Goal: Task Accomplishment & Management: Complete application form

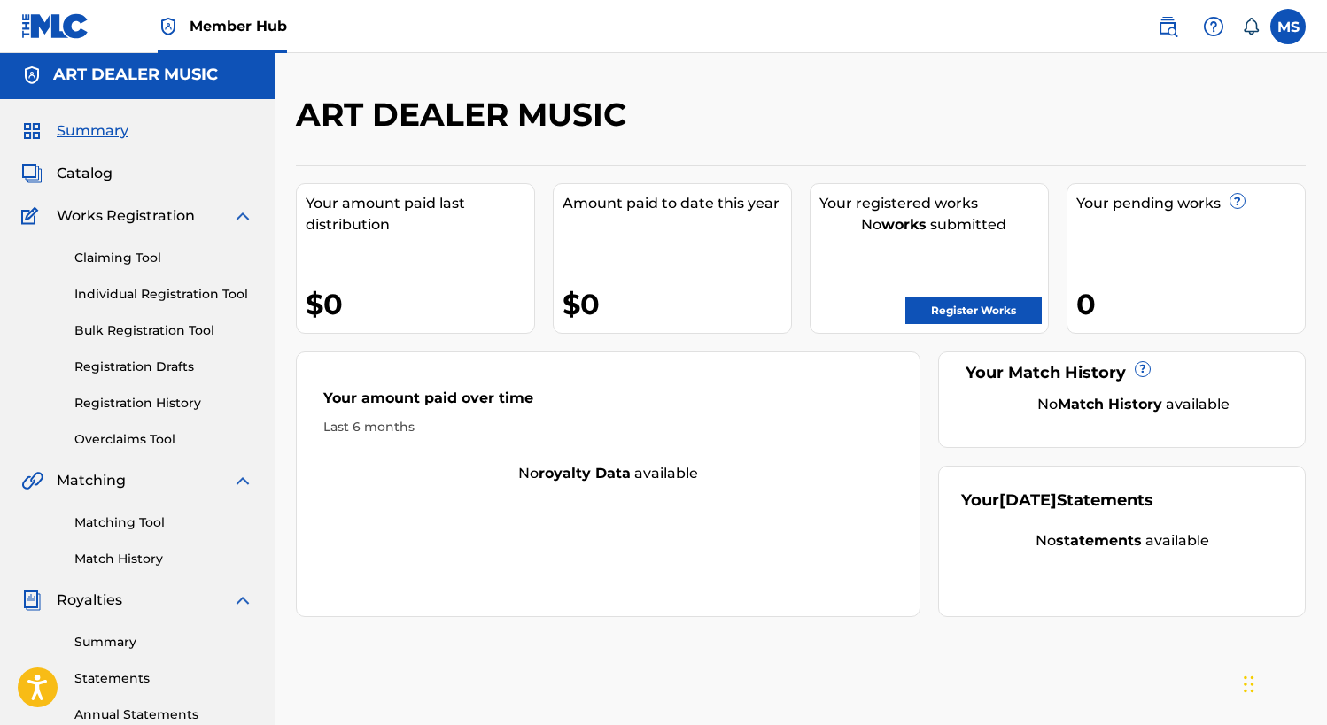
scroll to position [4, 0]
click at [155, 390] on div "Claiming Tool Individual Registration Tool Bulk Registration Tool Registration …" at bounding box center [137, 337] width 232 height 222
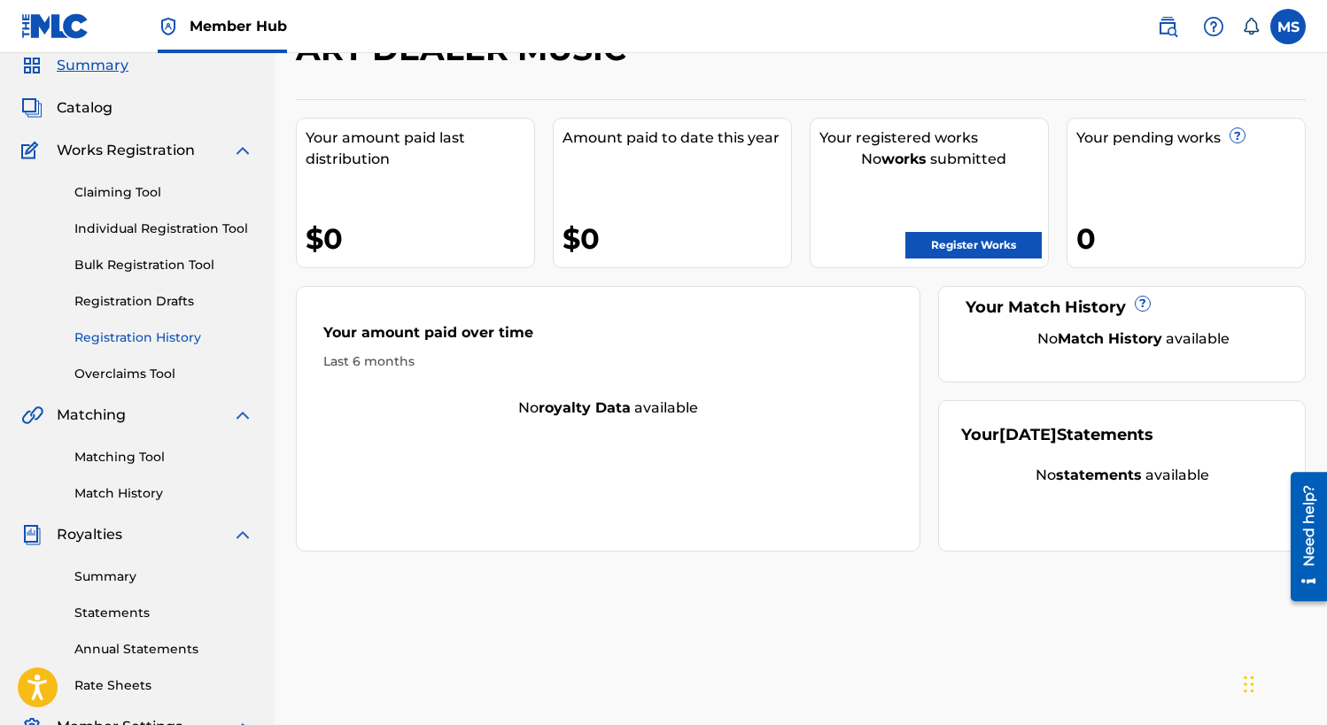
click at [148, 339] on link "Registration History" at bounding box center [163, 338] width 179 height 19
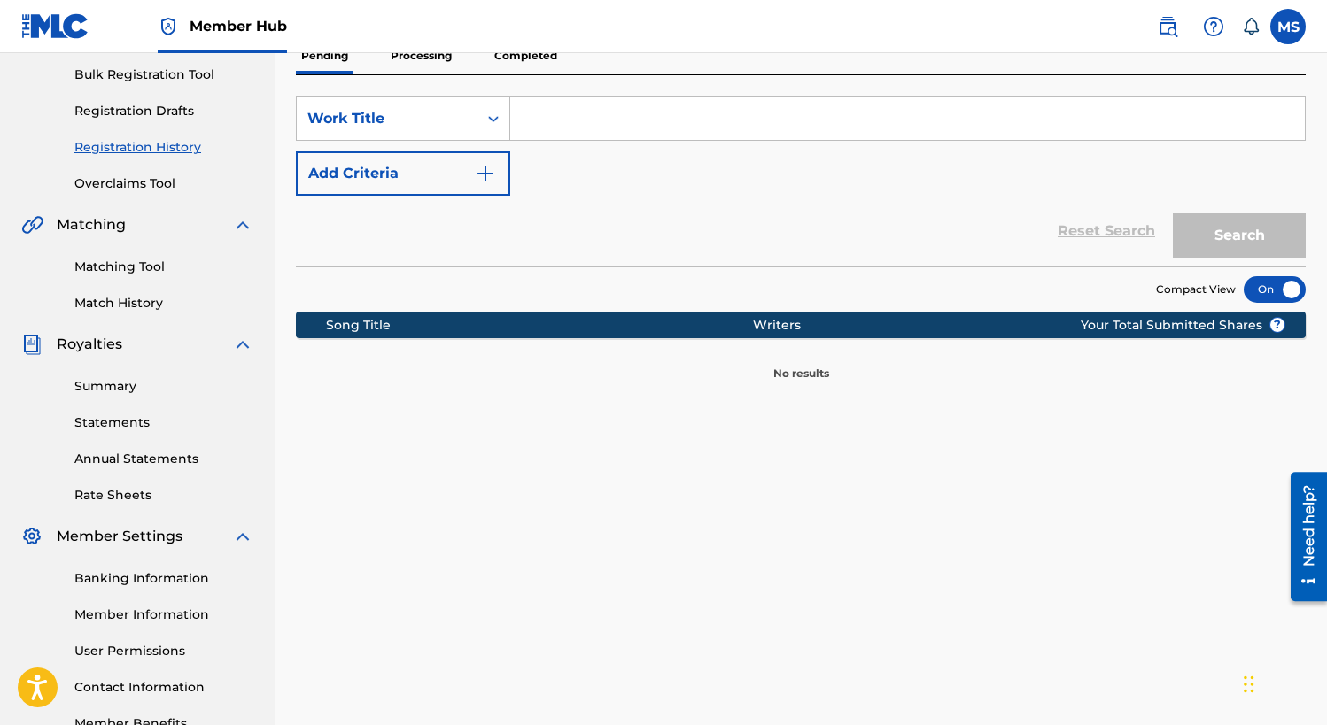
scroll to position [205, 0]
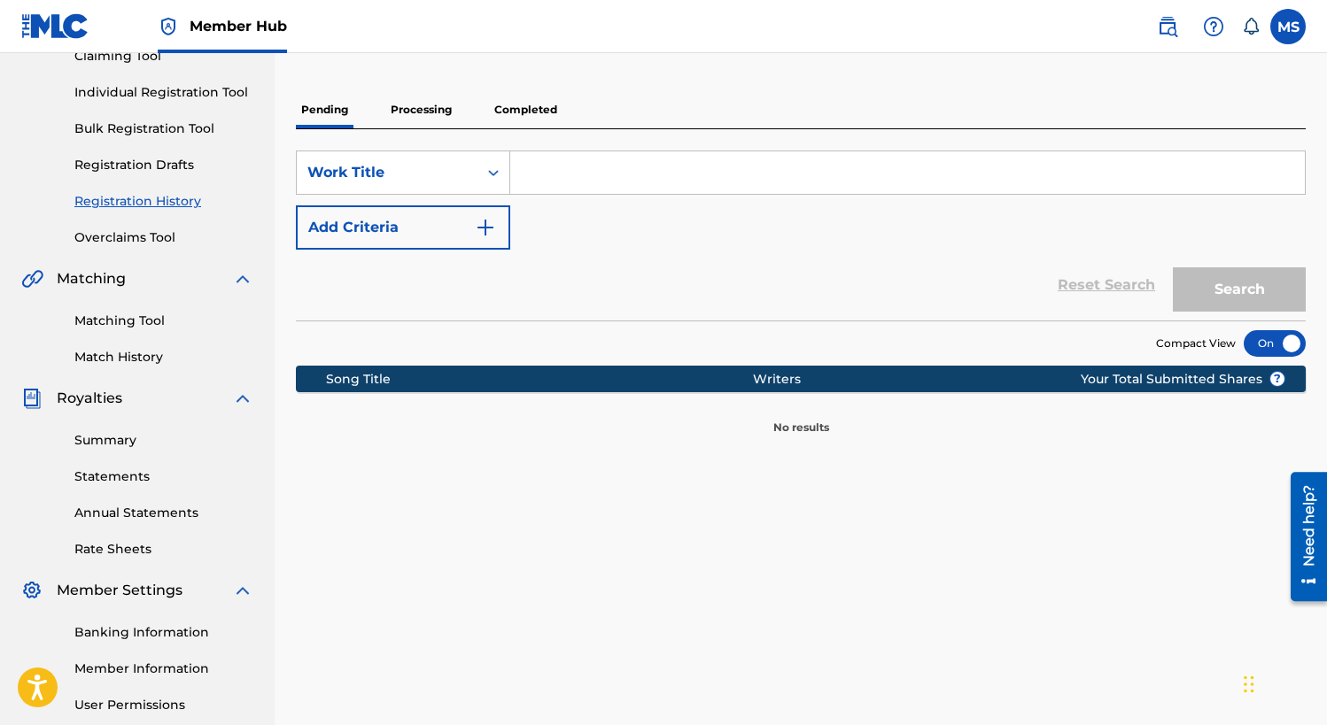
click at [415, 105] on p "Processing" at bounding box center [421, 109] width 72 height 37
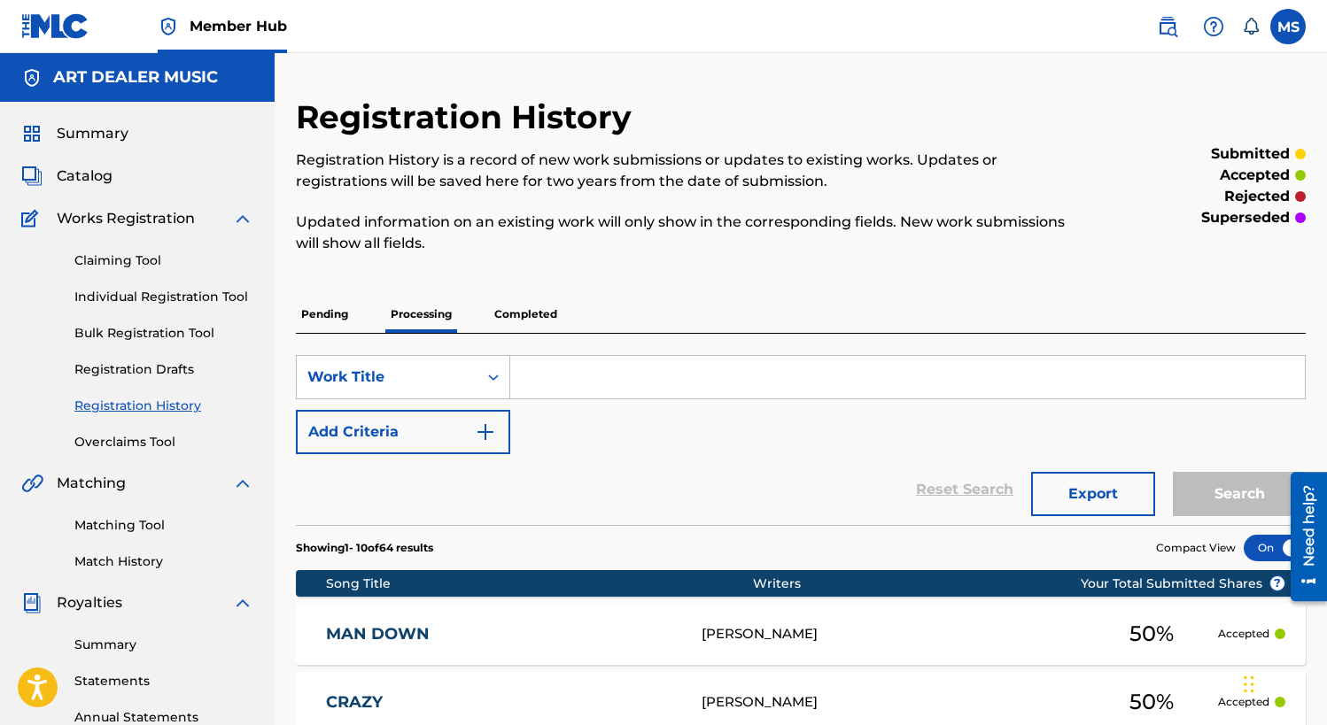
click at [524, 312] on p "Completed" at bounding box center [526, 314] width 74 height 37
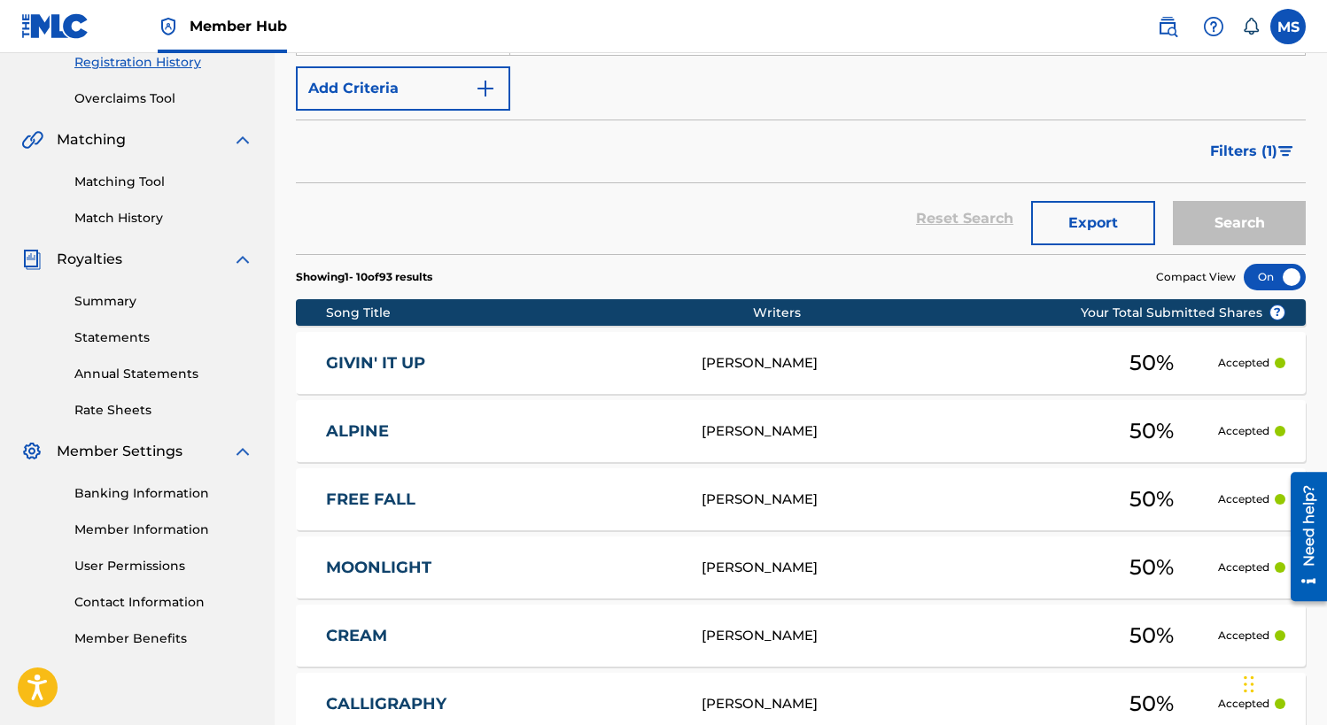
scroll to position [810, 0]
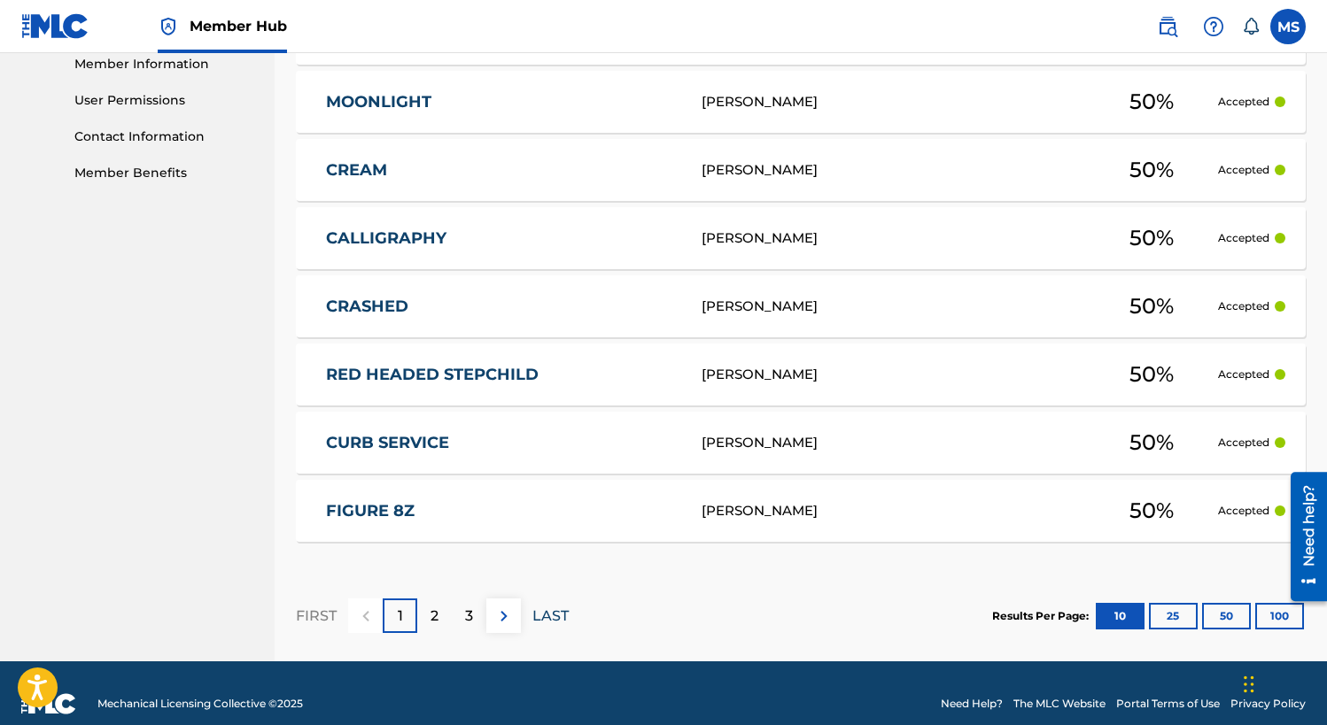
click at [542, 619] on p "LAST" at bounding box center [550, 616] width 36 height 21
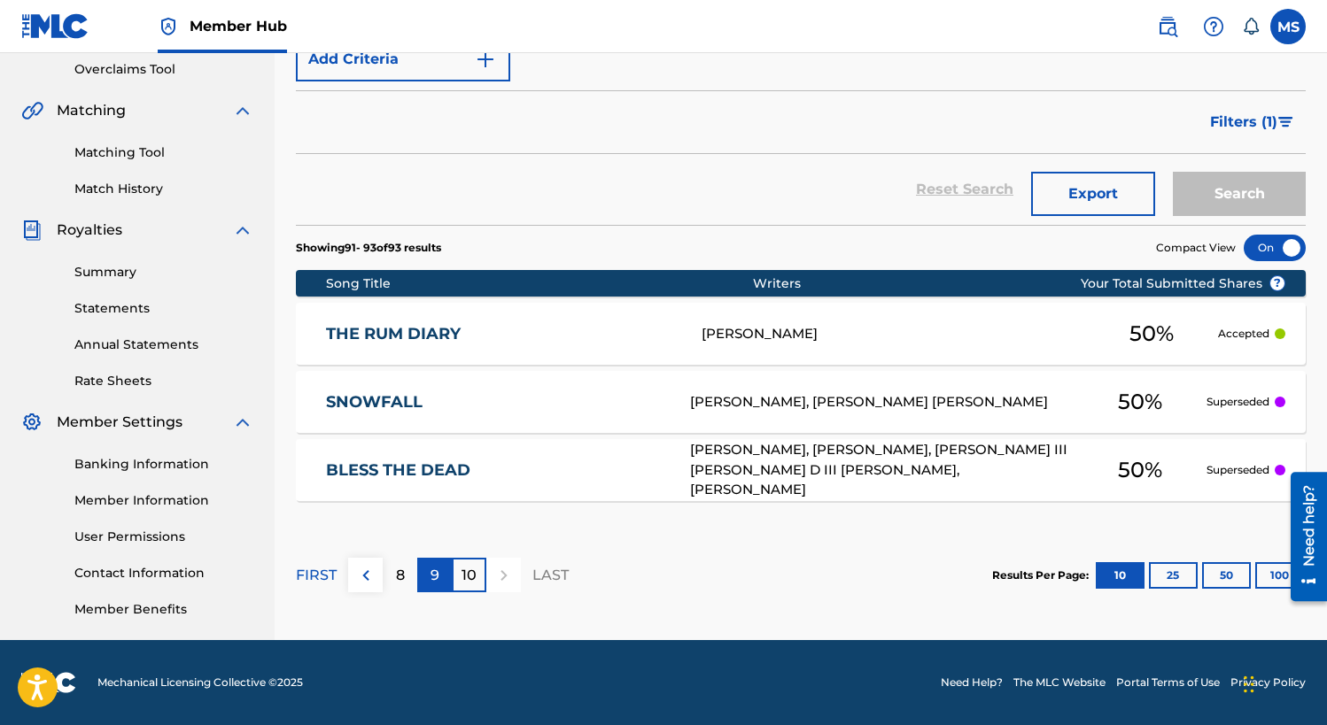
click at [432, 580] on p "9" at bounding box center [435, 575] width 9 height 21
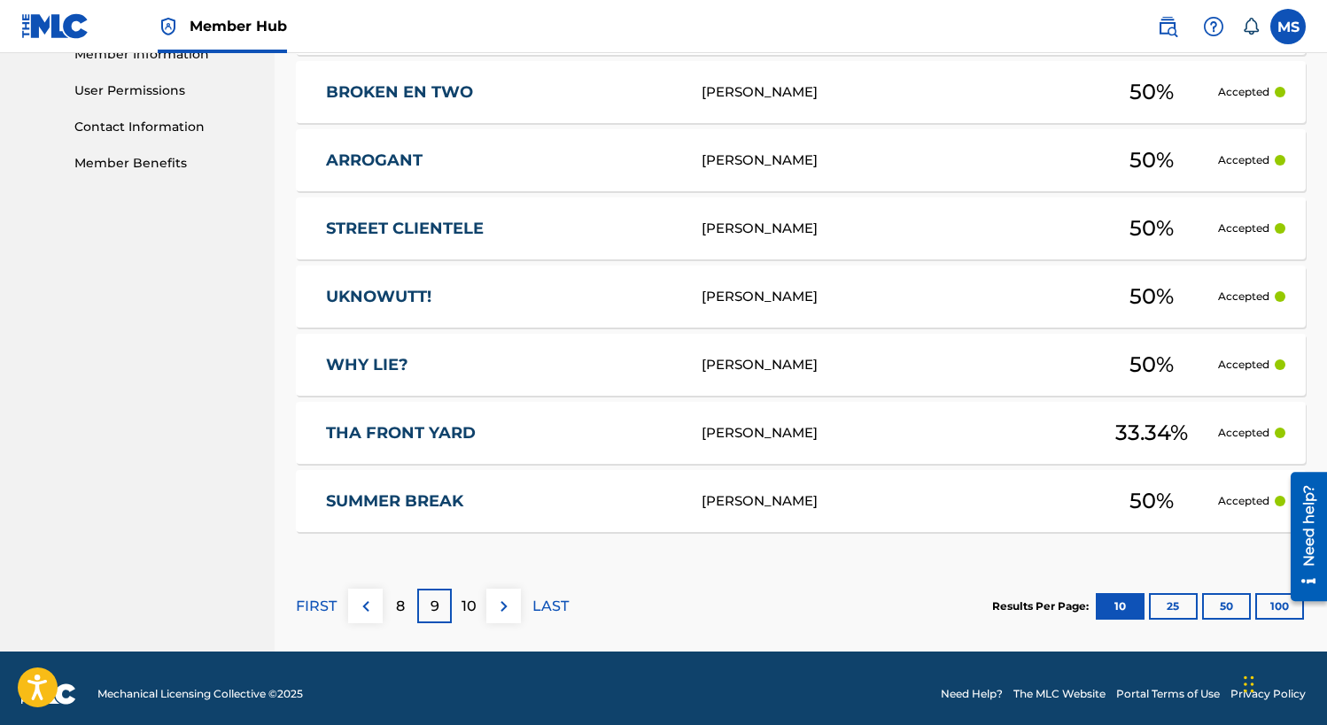
scroll to position [831, 0]
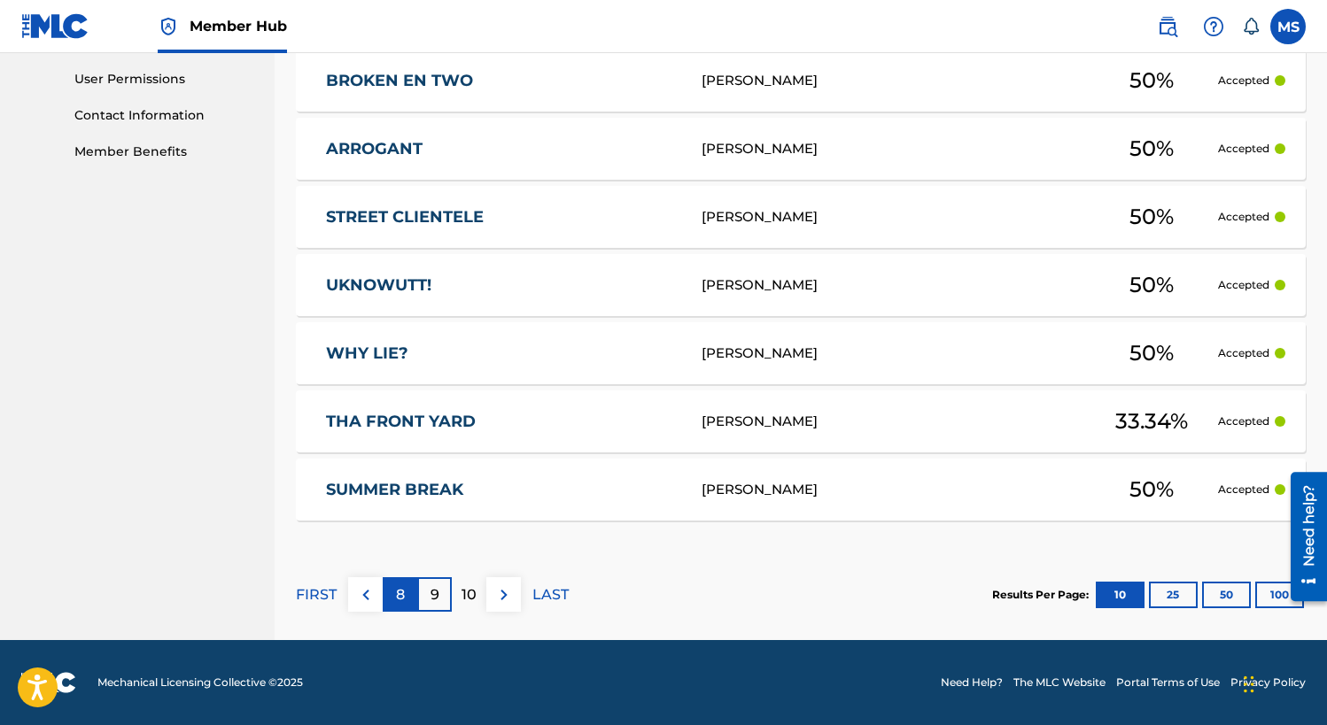
click at [400, 604] on p "8" at bounding box center [400, 595] width 9 height 21
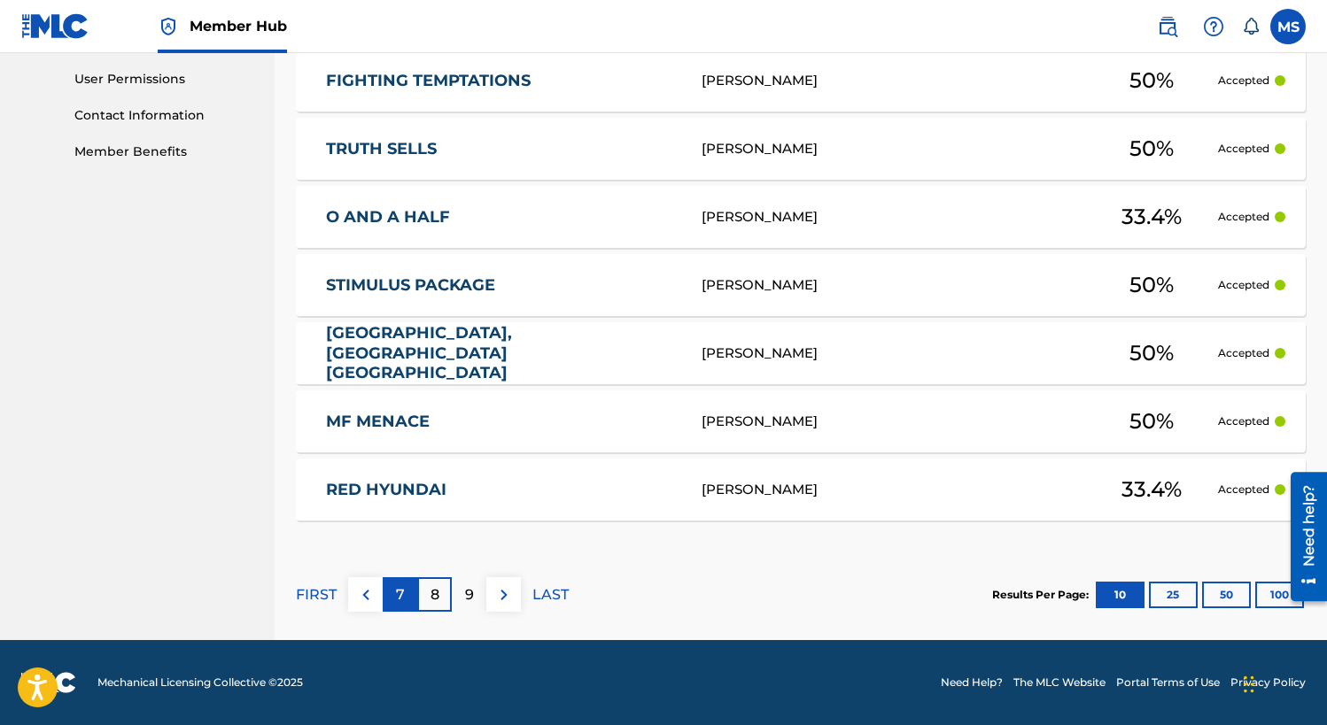
click at [402, 592] on p "7" at bounding box center [400, 595] width 9 height 21
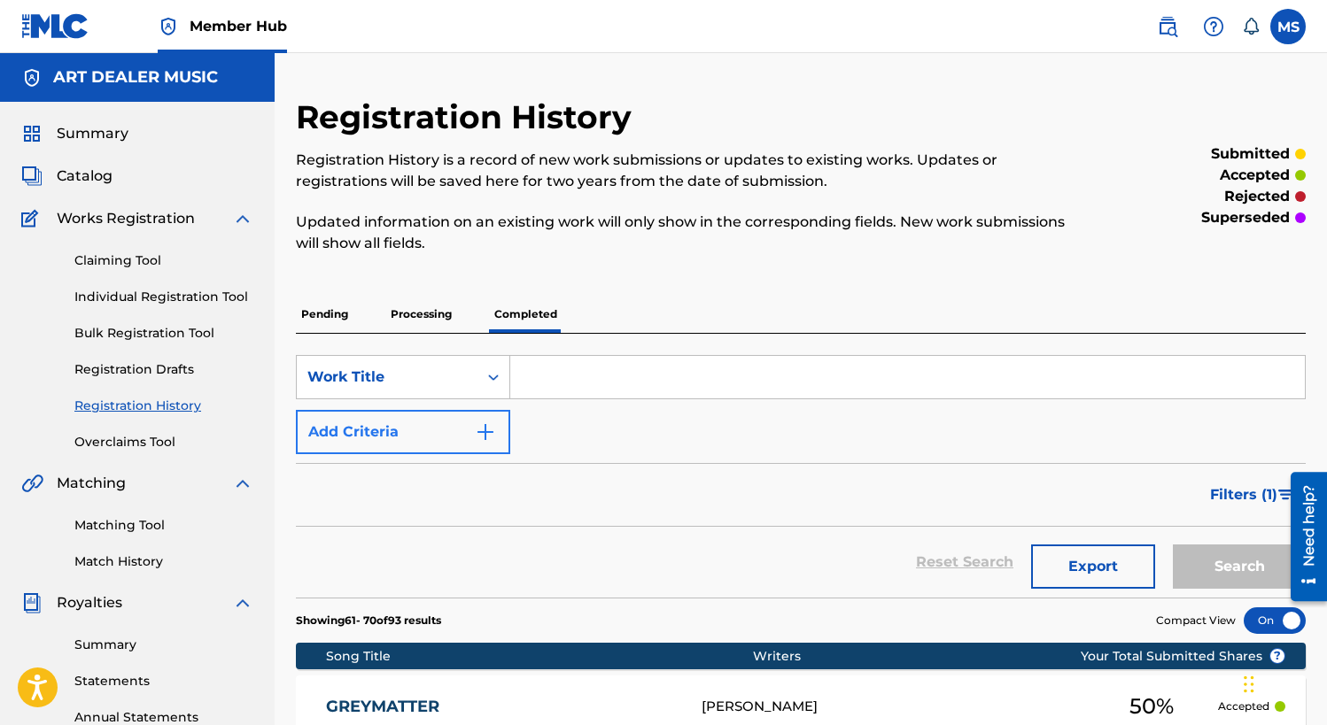
scroll to position [4, 0]
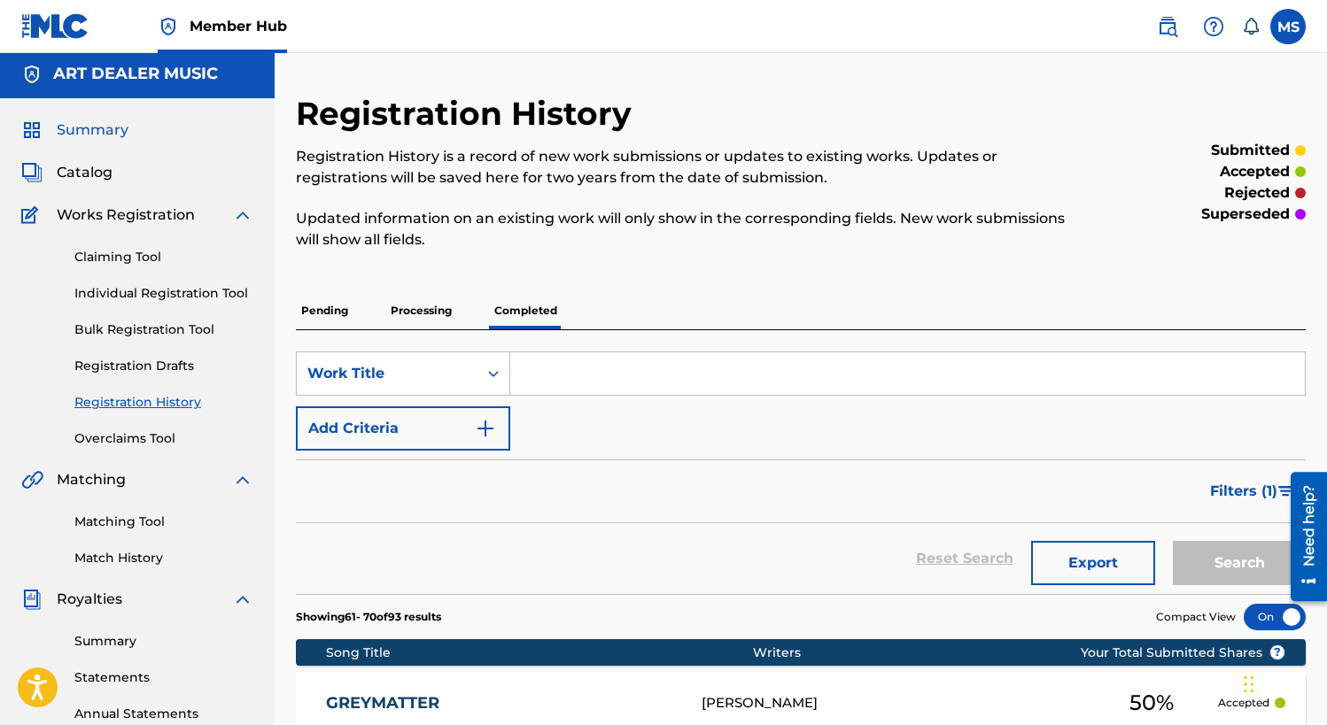
click at [109, 139] on span "Summary" at bounding box center [93, 130] width 72 height 21
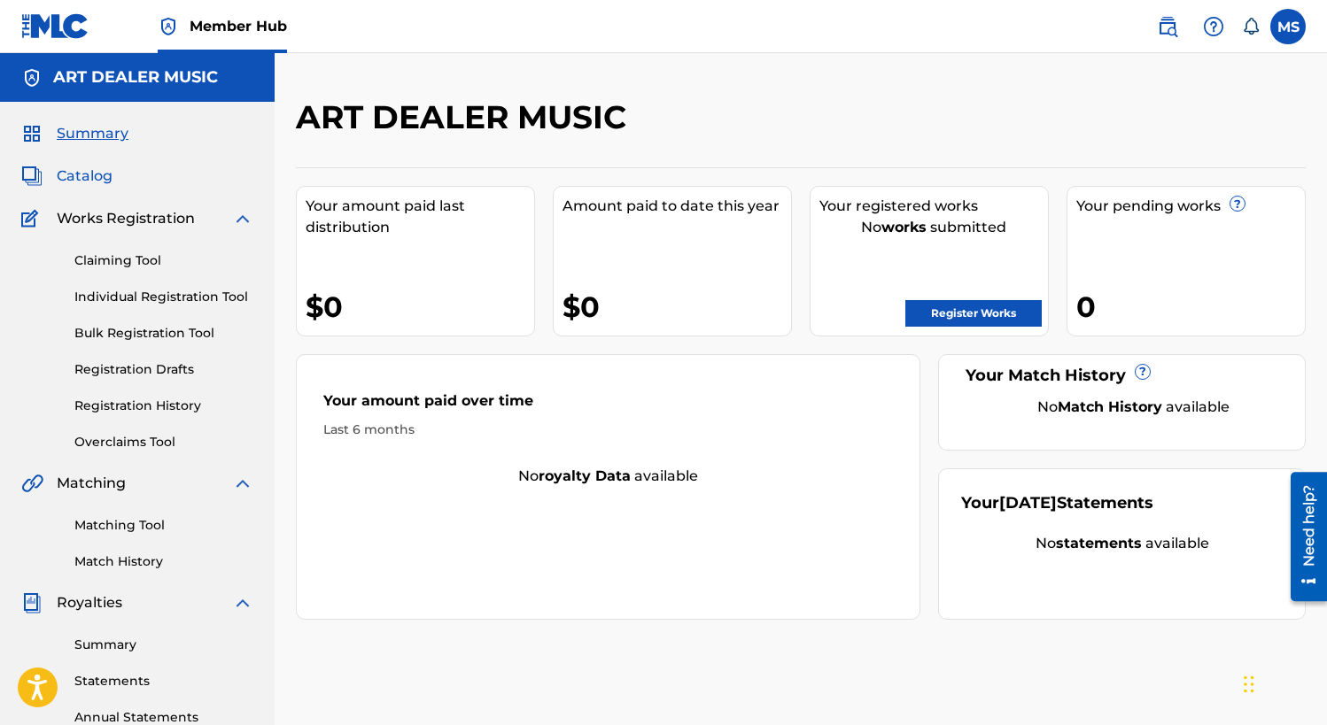
click at [99, 168] on span "Catalog" at bounding box center [85, 176] width 56 height 21
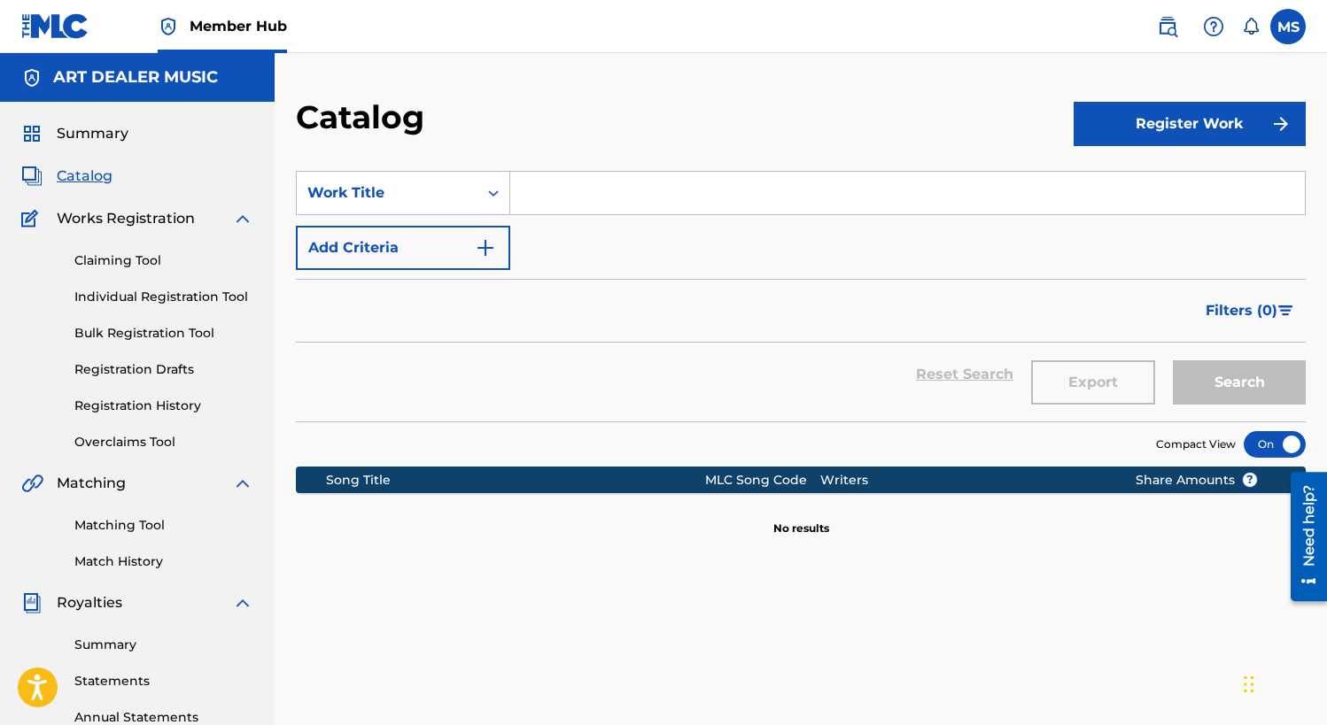
click at [164, 395] on div "Claiming Tool Individual Registration Tool Bulk Registration Tool Registration …" at bounding box center [137, 340] width 232 height 222
click at [167, 407] on link "Registration History" at bounding box center [163, 406] width 179 height 19
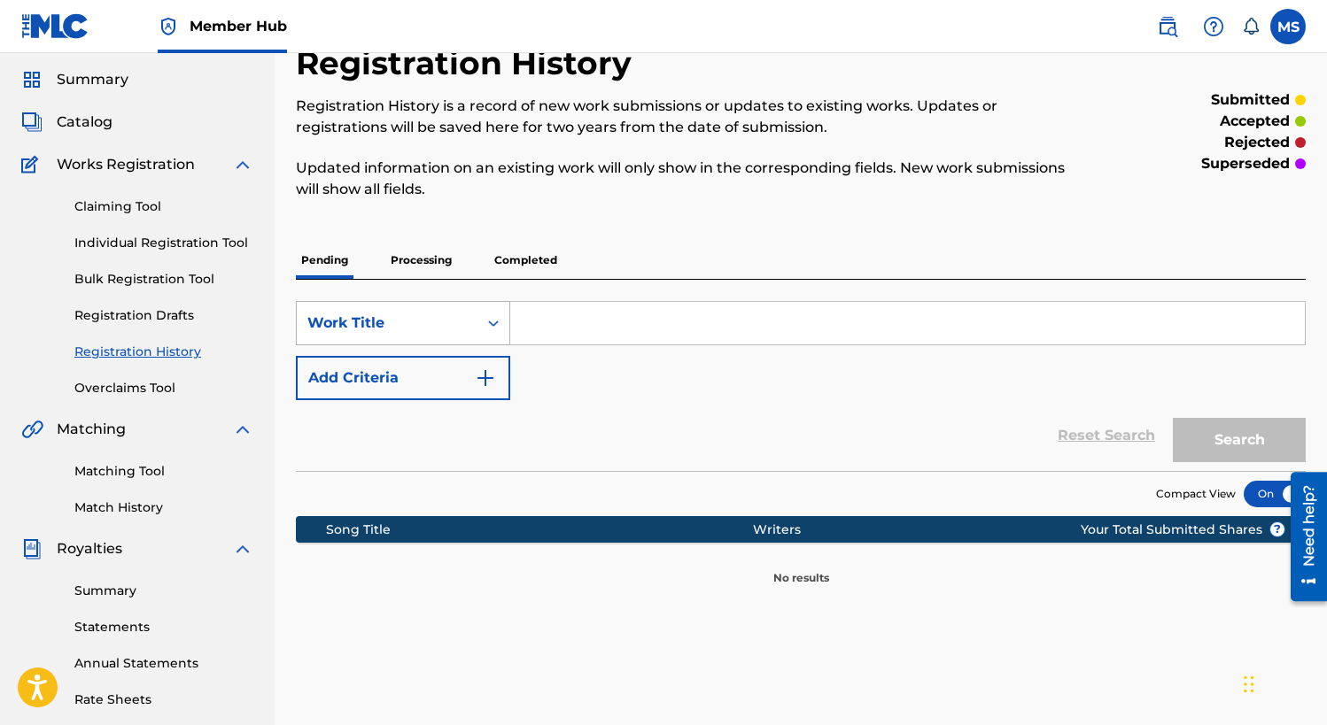
scroll to position [54, 0]
click at [401, 266] on p "Processing" at bounding box center [421, 260] width 72 height 37
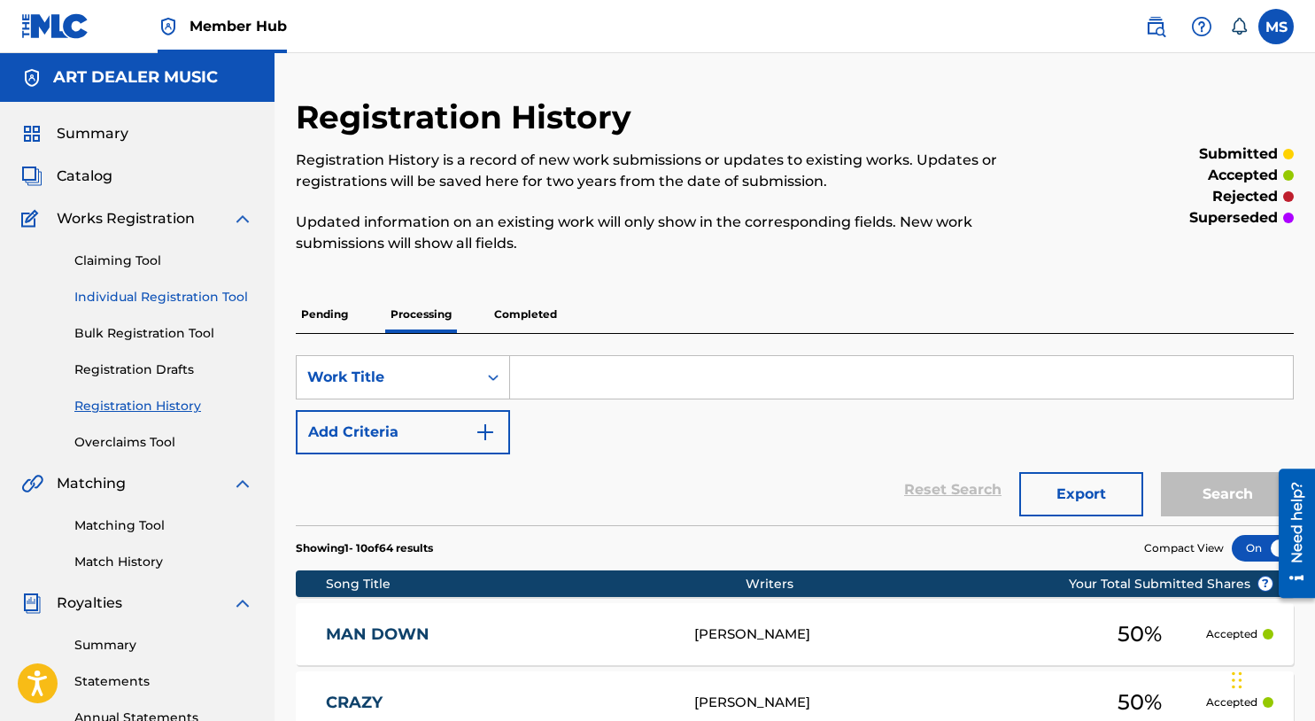
click at [149, 291] on link "Individual Registration Tool" at bounding box center [163, 297] width 179 height 19
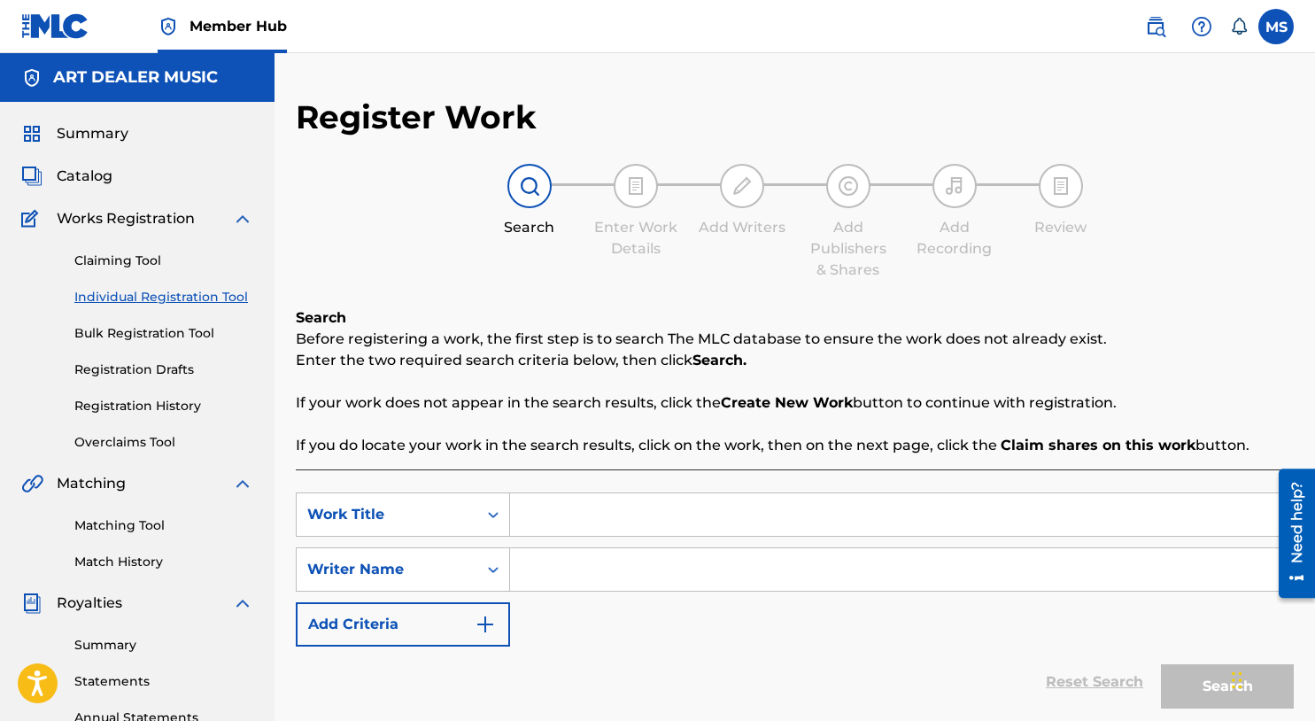
click at [551, 525] on input "Search Form" at bounding box center [901, 514] width 783 height 43
type input "Vizzy Vizzy Vizzy"
click at [571, 561] on input "Search Form" at bounding box center [901, 569] width 783 height 43
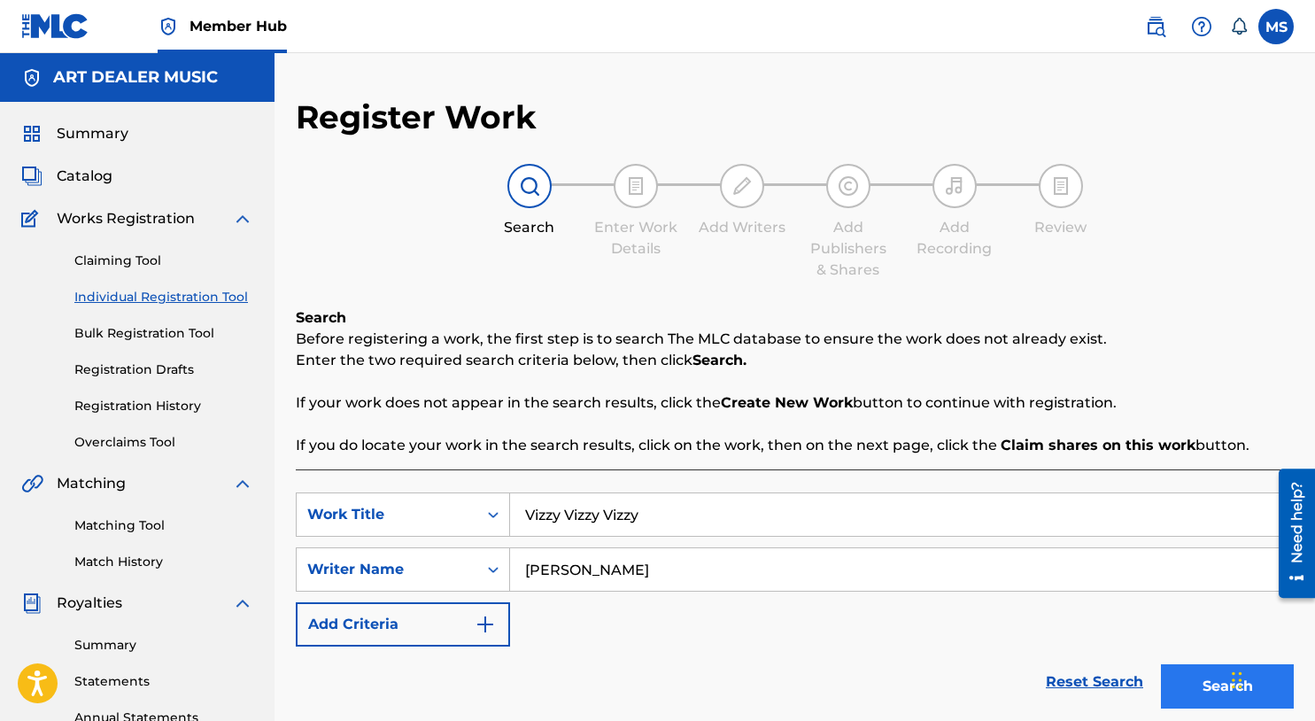
type input "Michael Summers"
click at [1201, 689] on button "Search" at bounding box center [1227, 686] width 133 height 44
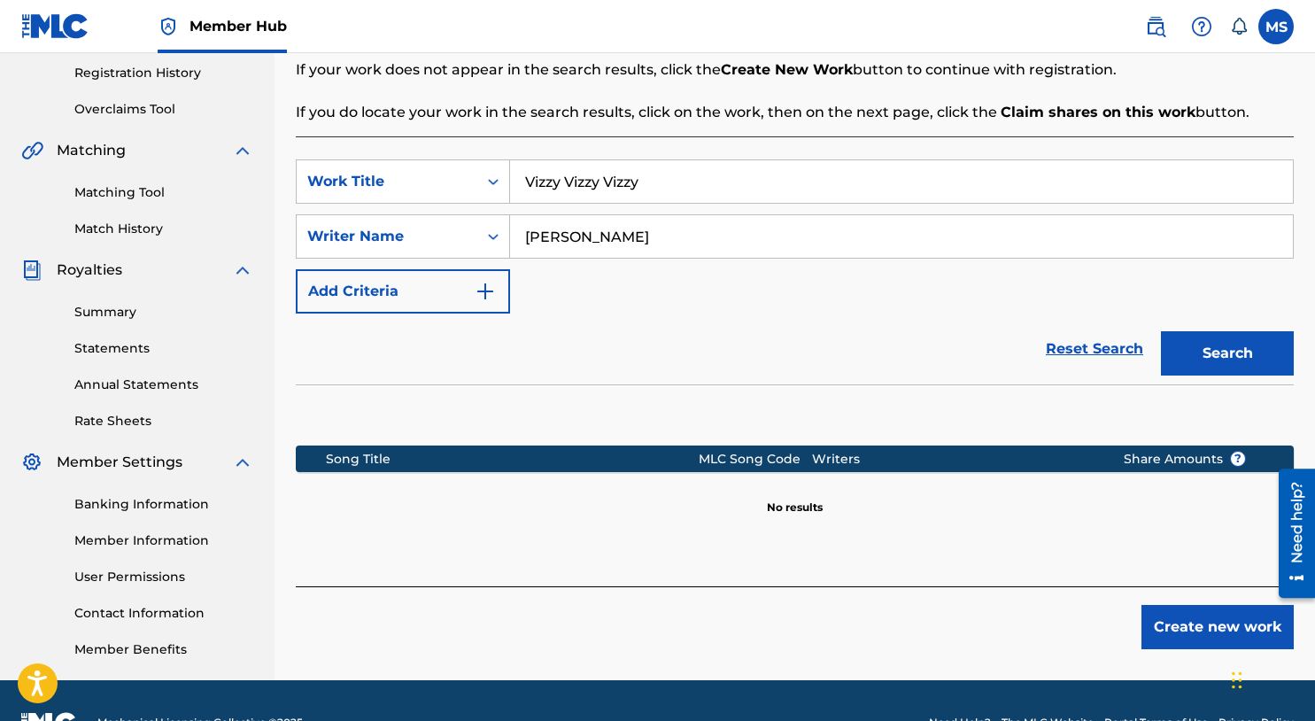
scroll to position [367, 0]
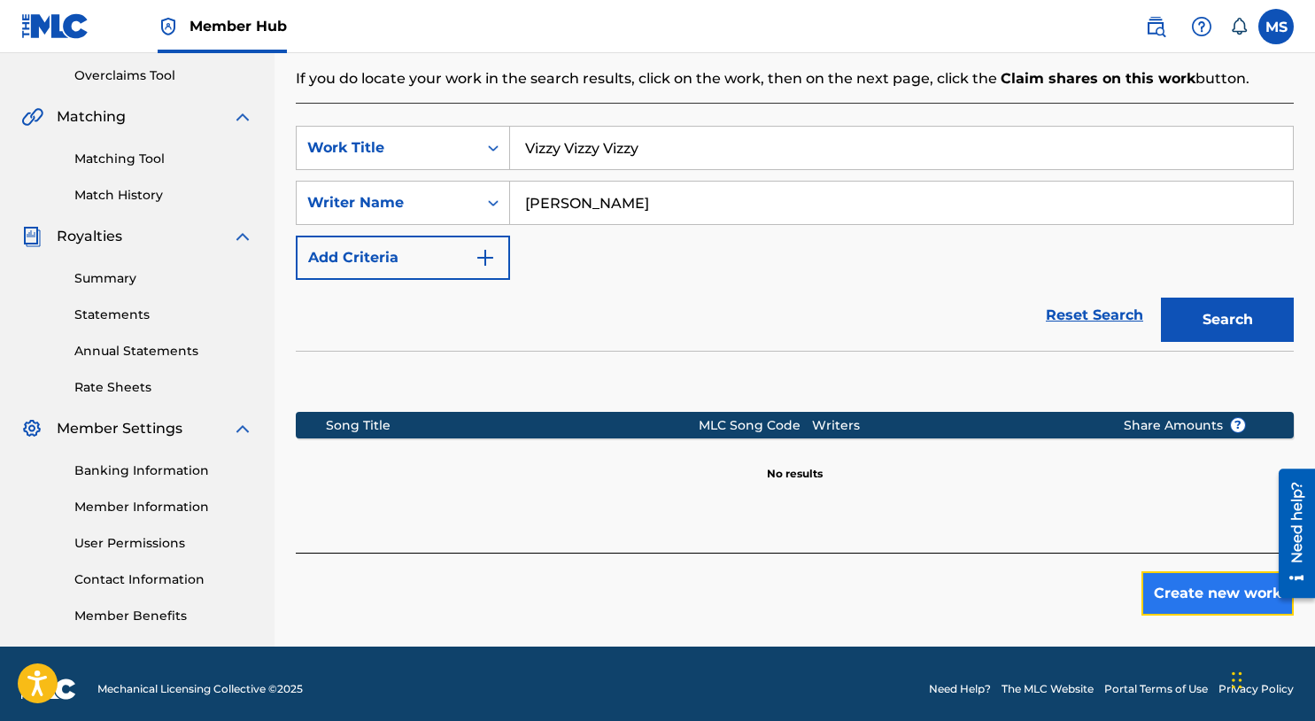
click at [1204, 584] on button "Create new work" at bounding box center [1218, 593] width 152 height 44
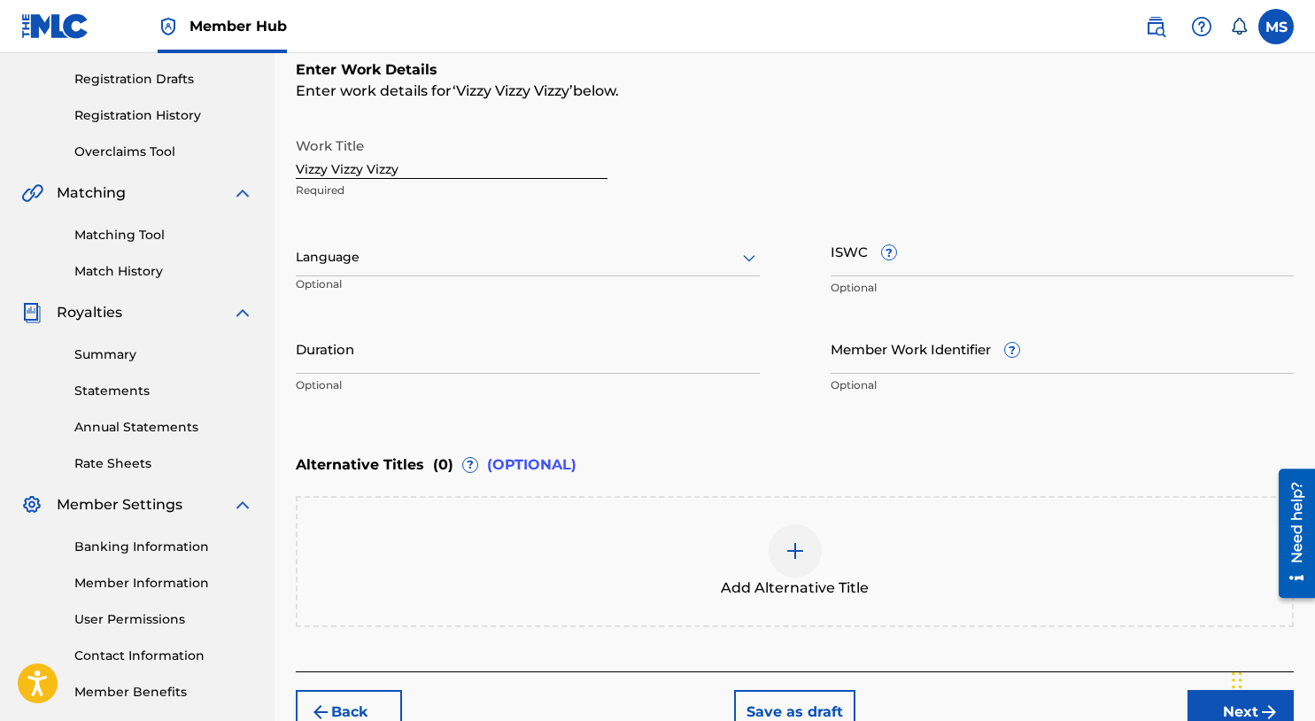
scroll to position [388, 0]
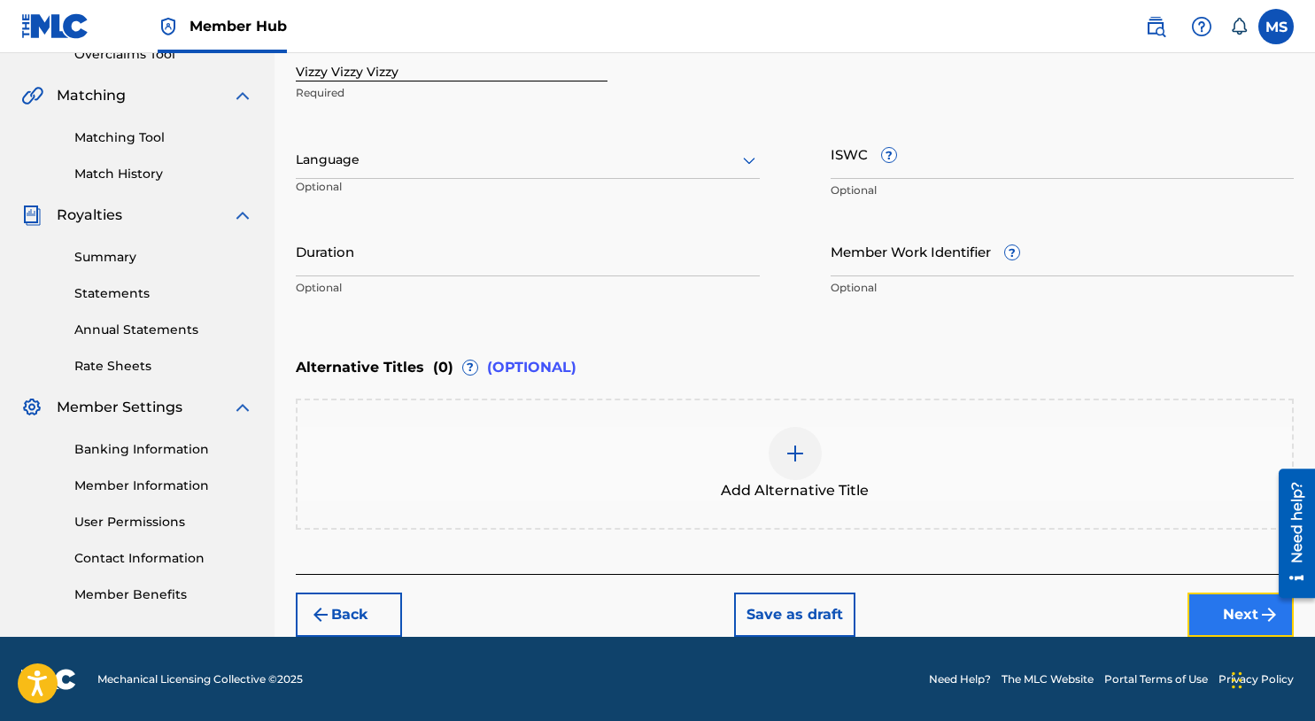
click at [1235, 609] on button "Next" at bounding box center [1241, 615] width 106 height 44
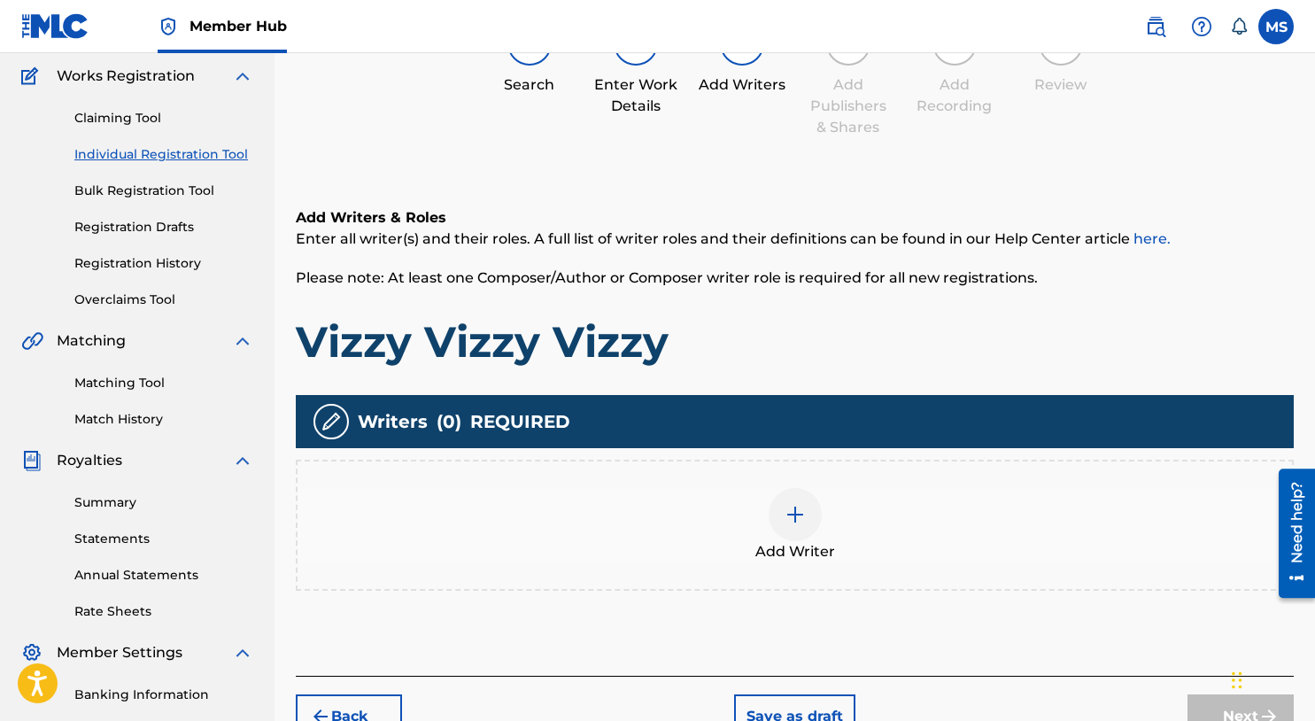
scroll to position [144, 0]
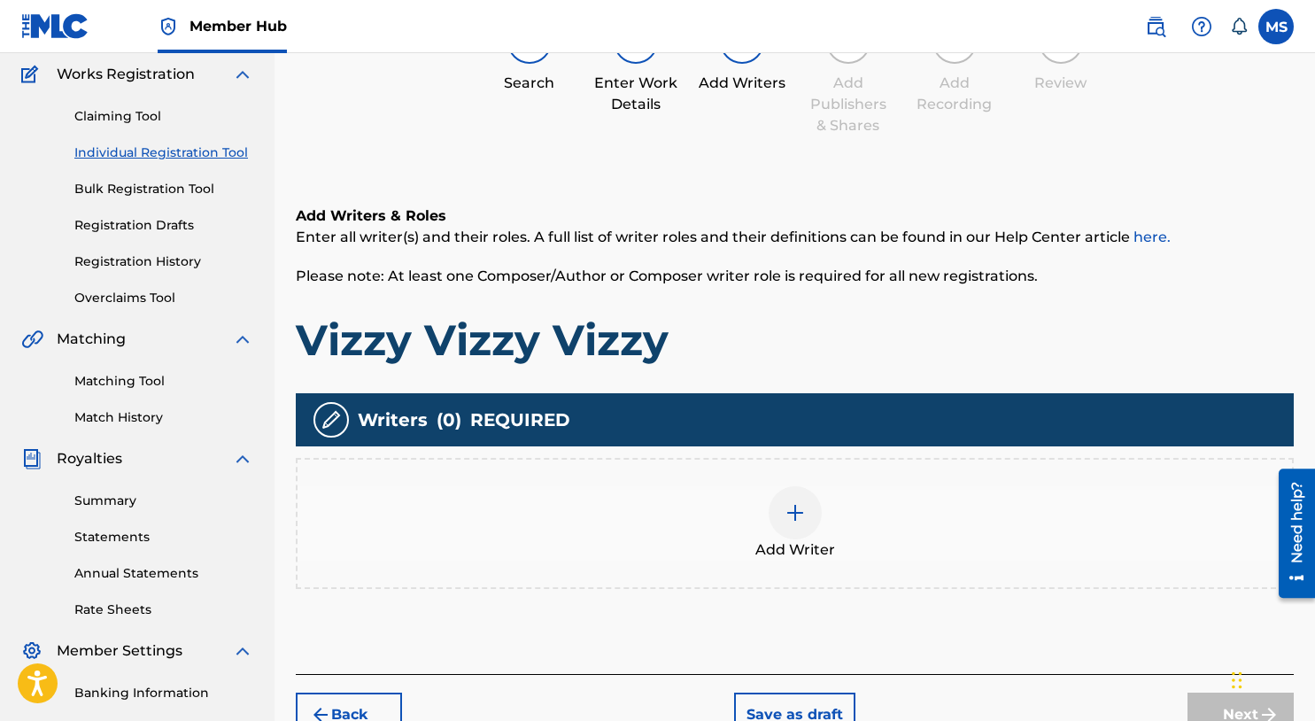
click at [787, 515] on img at bounding box center [795, 512] width 21 height 21
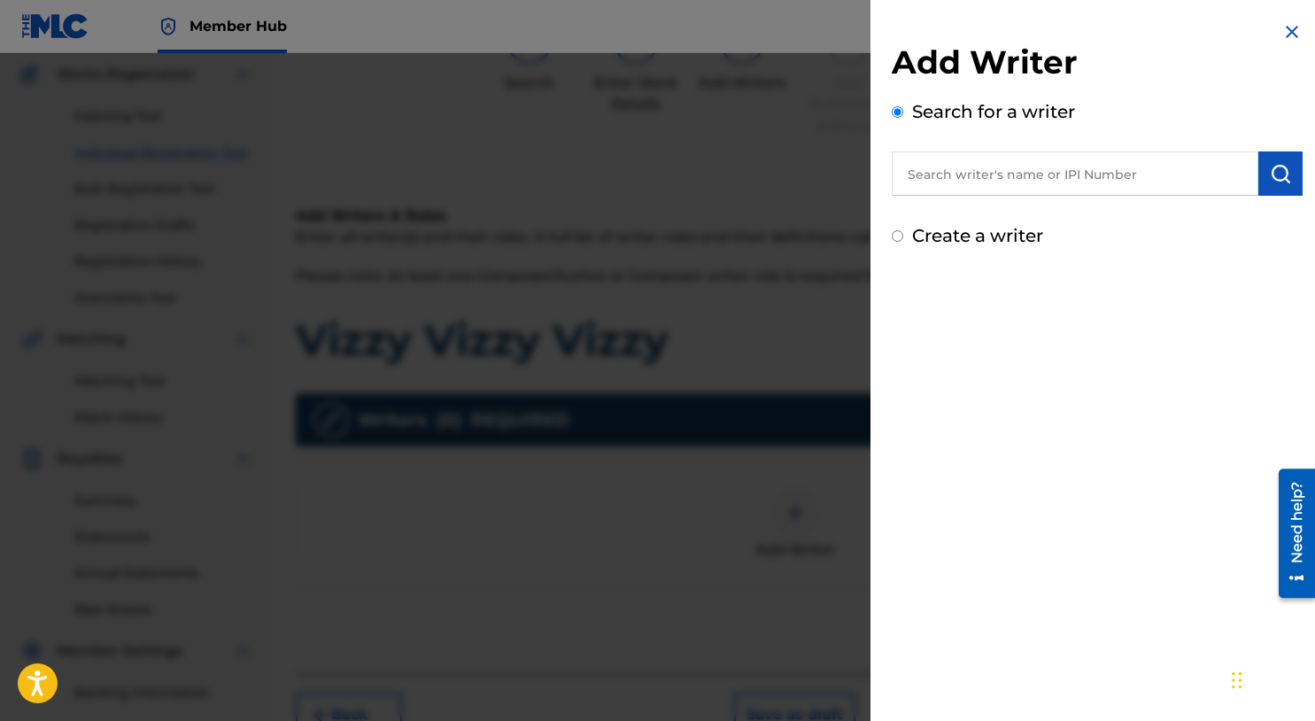
click at [958, 188] on input "text" at bounding box center [1075, 173] width 367 height 44
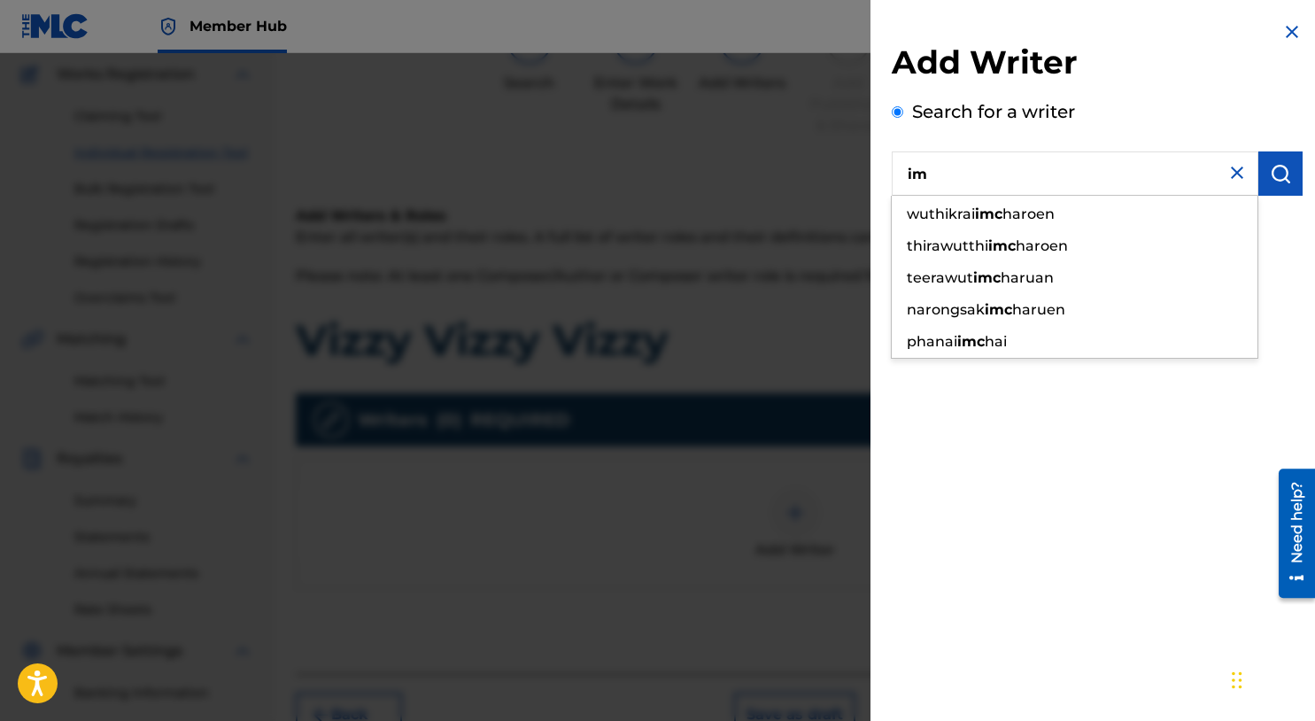
type input "i"
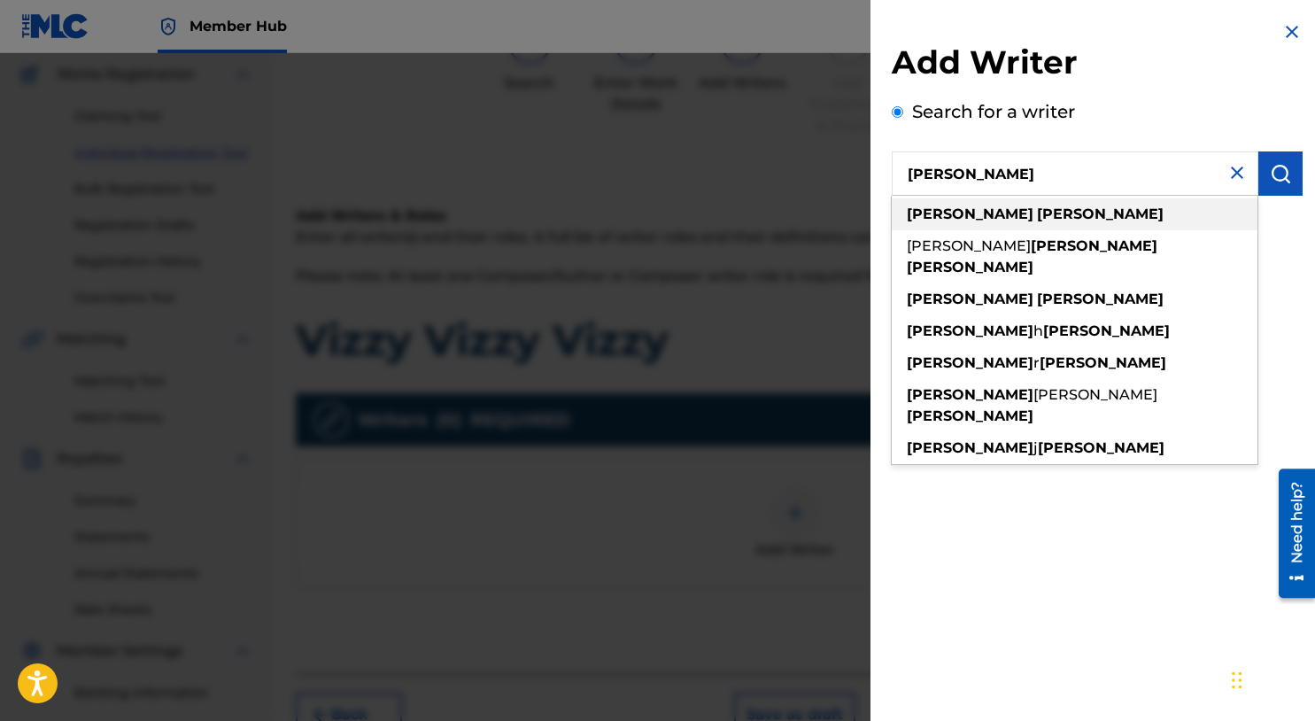
type input "michael summers"
click at [1037, 214] on strong "summers" at bounding box center [1100, 214] width 127 height 17
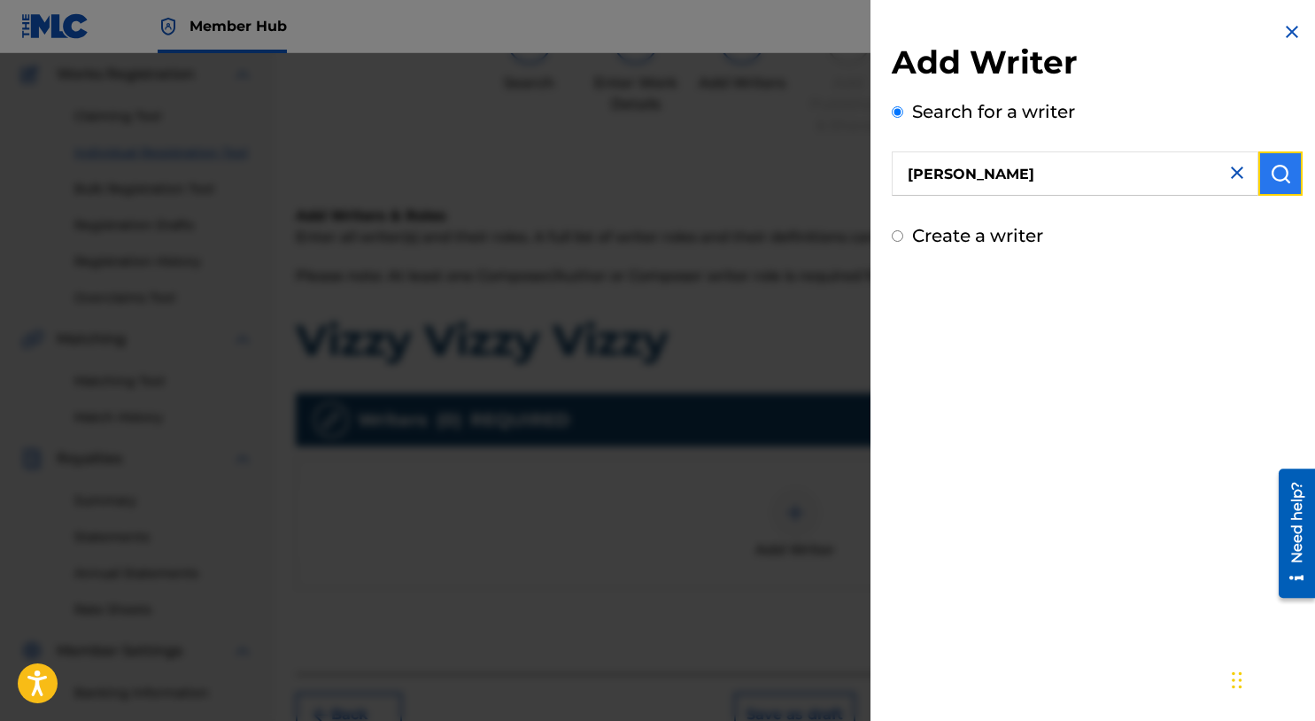
click at [1284, 178] on img "submit" at bounding box center [1280, 173] width 21 height 21
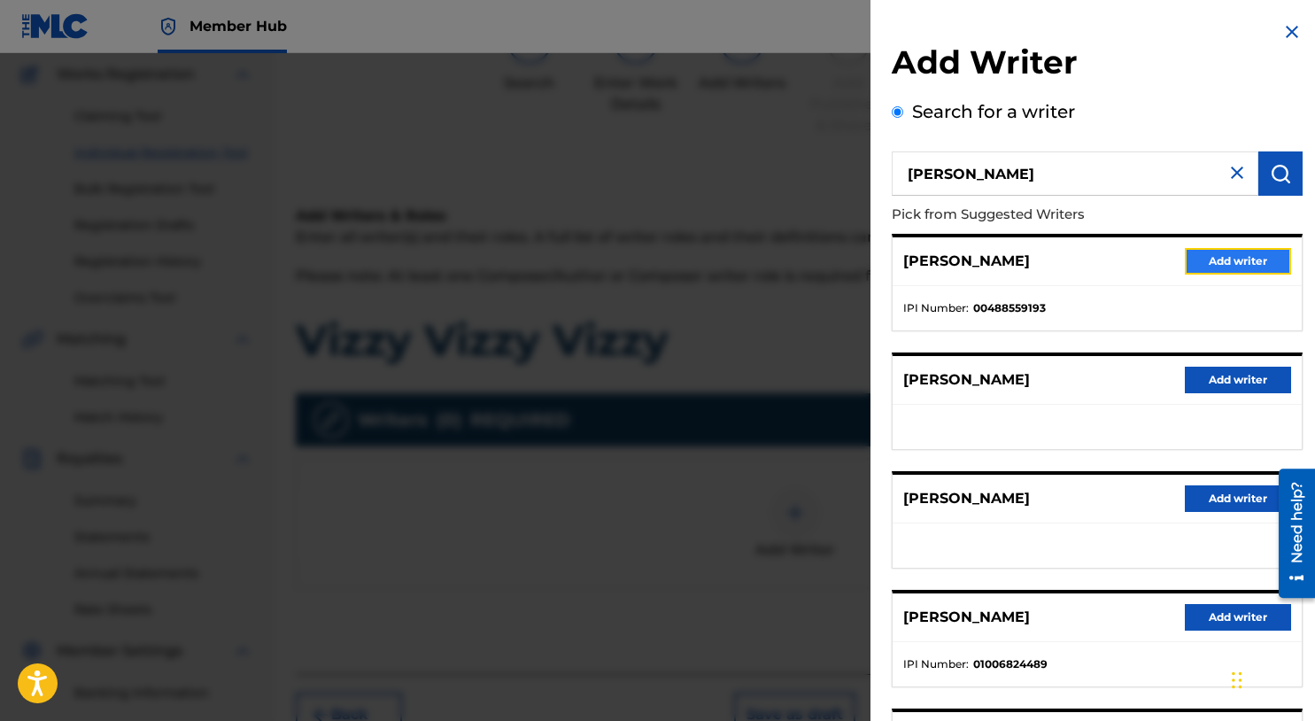
click at [1236, 256] on button "Add writer" at bounding box center [1238, 261] width 106 height 27
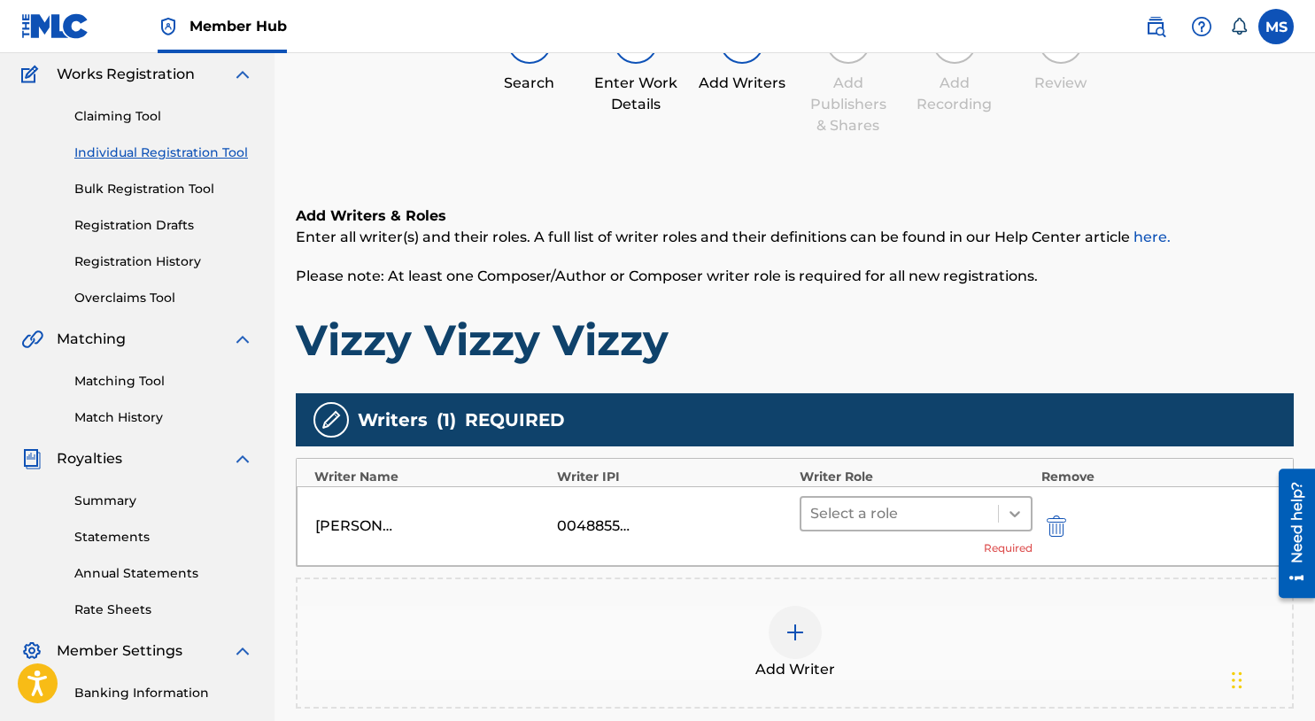
click at [1022, 512] on icon at bounding box center [1015, 514] width 18 height 18
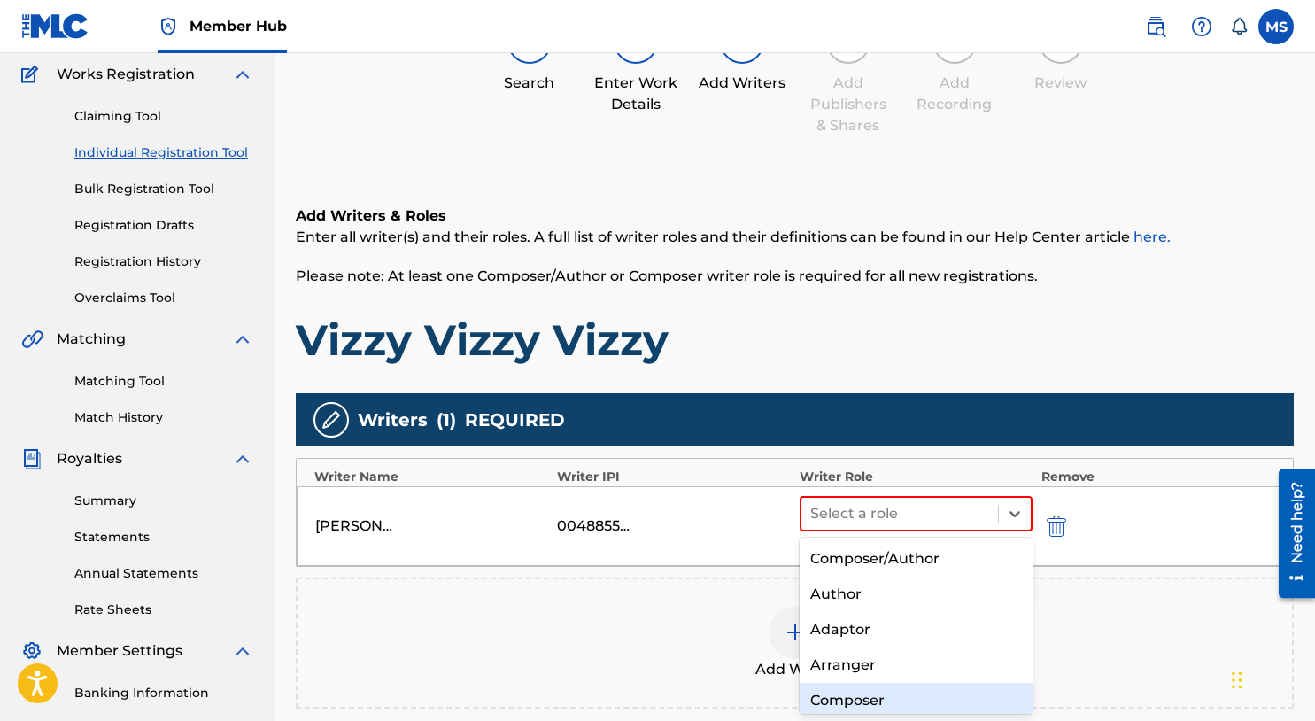
click at [902, 713] on div "Composer" at bounding box center [916, 700] width 233 height 35
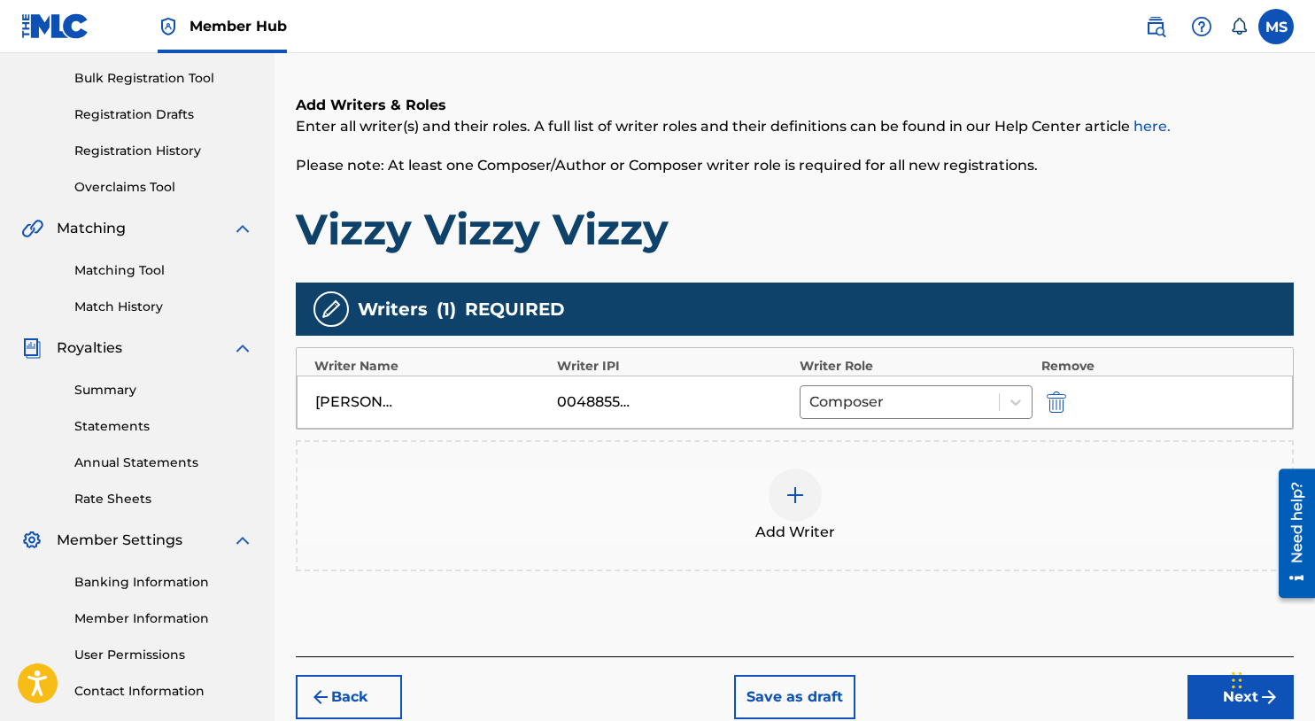
scroll to position [377, 0]
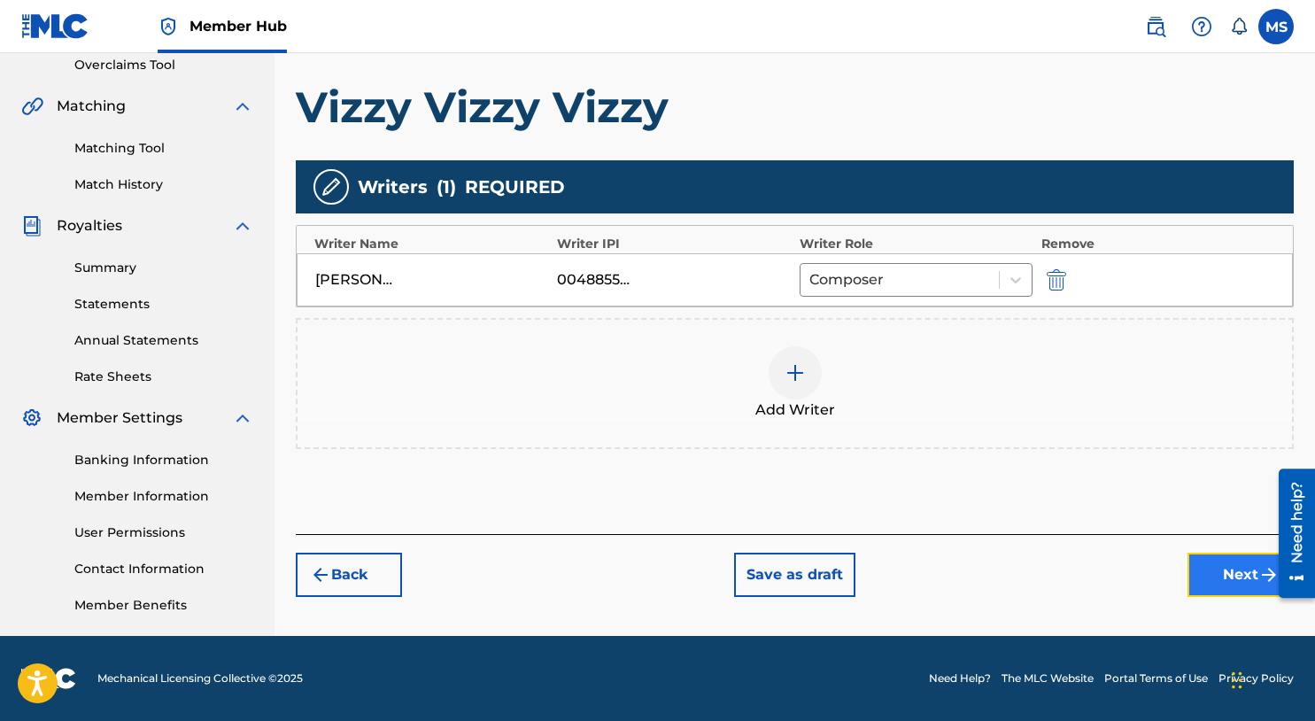
click at [1233, 575] on button "Next" at bounding box center [1241, 575] width 106 height 44
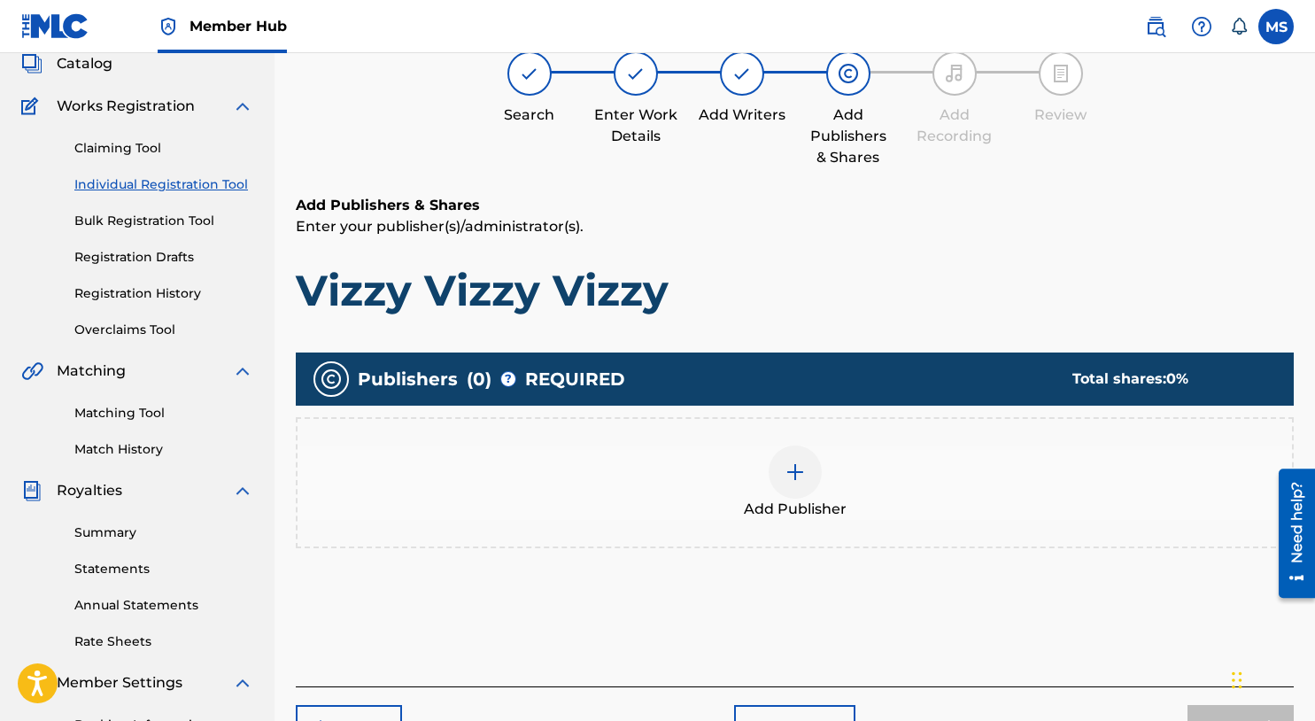
scroll to position [80, 0]
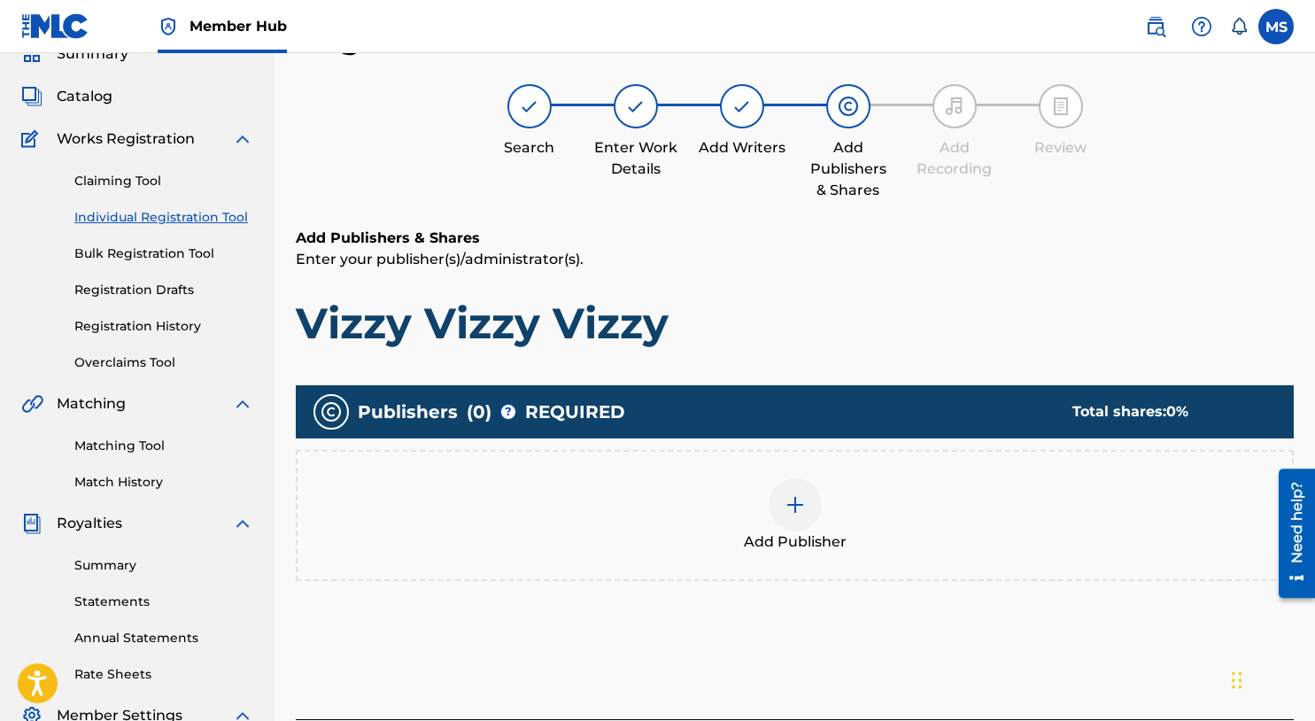
click at [804, 516] on div at bounding box center [795, 504] width 53 height 53
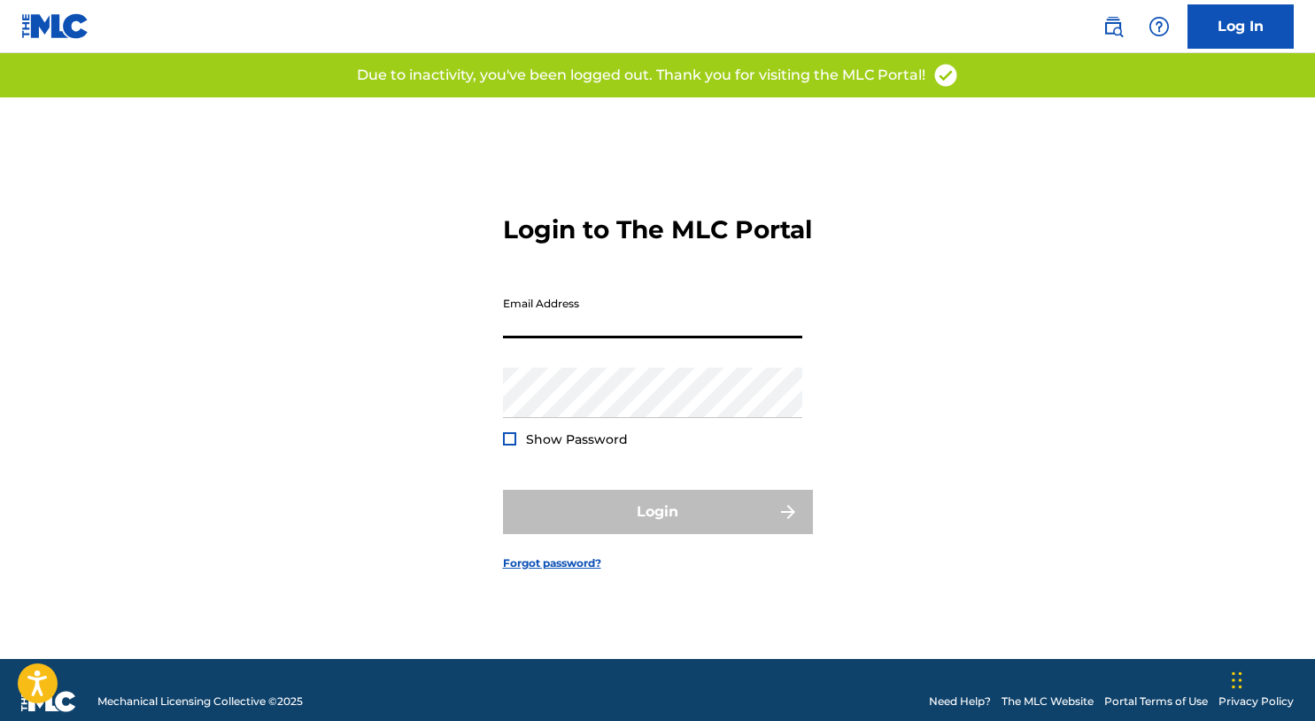
click at [615, 333] on input "Email Address" at bounding box center [652, 313] width 299 height 50
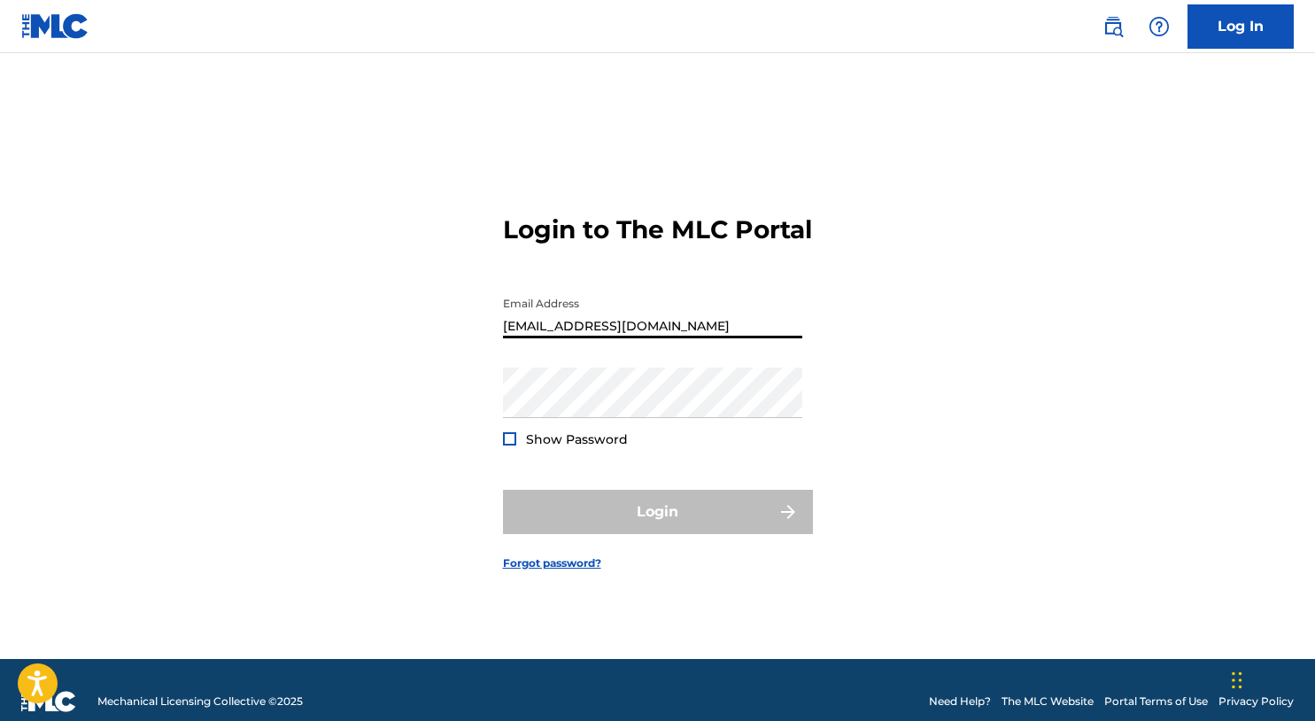
drag, startPoint x: 717, startPoint y: 339, endPoint x: 434, endPoint y: 330, distance: 282.7
click at [433, 330] on div "Login to The MLC Portal Email Address michaelsummers81@gmail.com Password Show …" at bounding box center [658, 378] width 1240 height 562
type input "[EMAIL_ADDRESS][DOMAIN_NAME]"
click at [811, 438] on form "Login to The MLC Portal Email Address seventracks@gmail.com Password Show Passw…" at bounding box center [658, 378] width 310 height 562
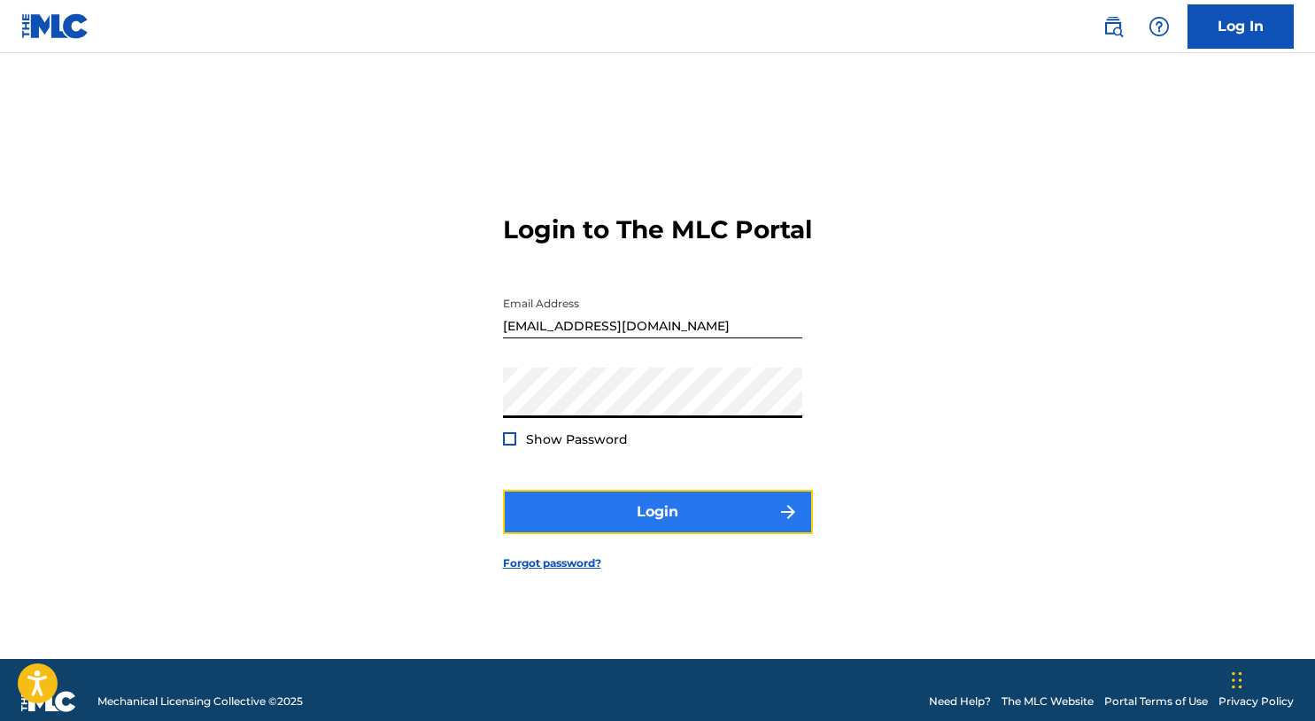
click at [650, 531] on button "Login" at bounding box center [658, 512] width 310 height 44
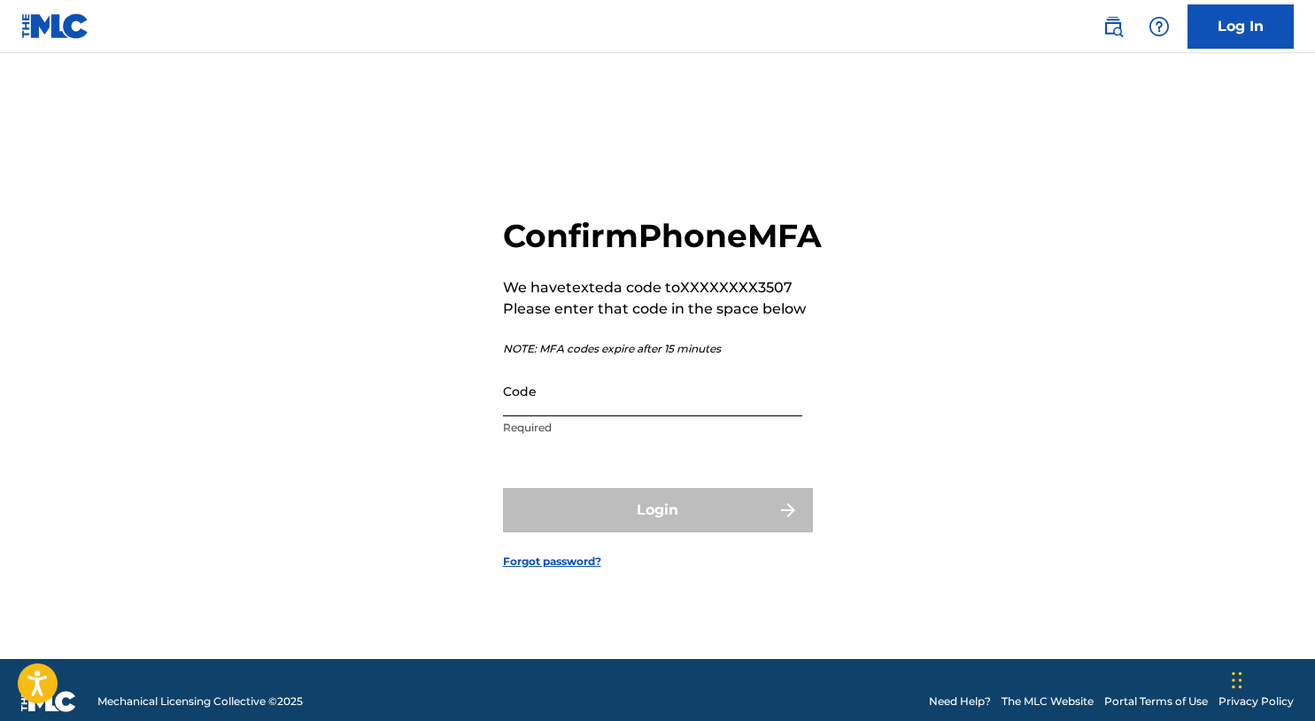
click at [625, 416] on input "Code" at bounding box center [652, 391] width 299 height 50
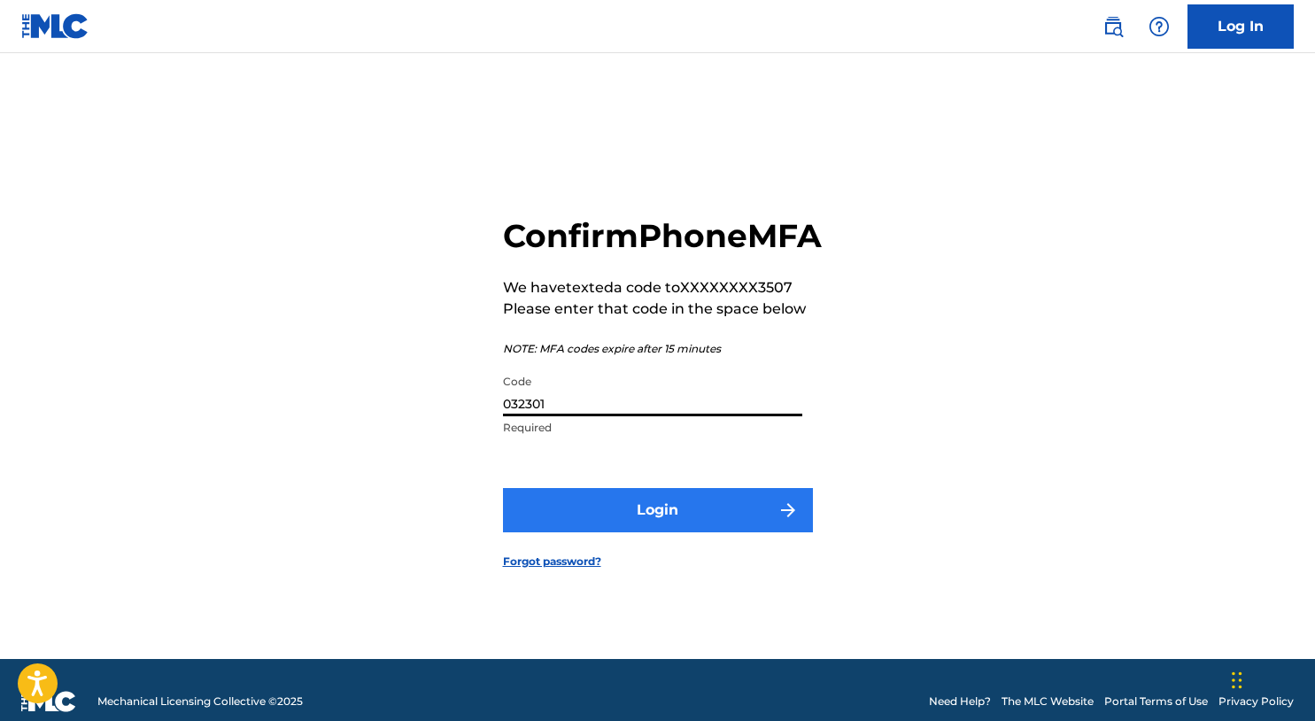
type input "032301"
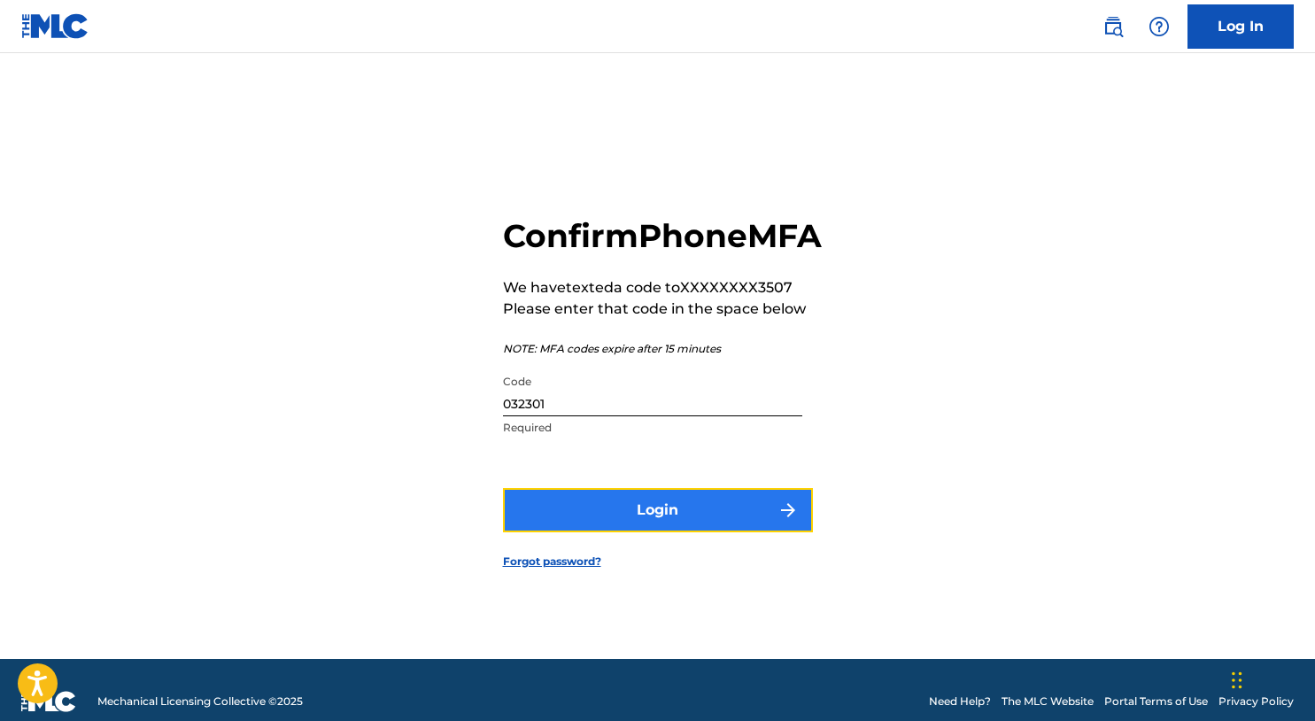
click at [656, 527] on button "Login" at bounding box center [658, 510] width 310 height 44
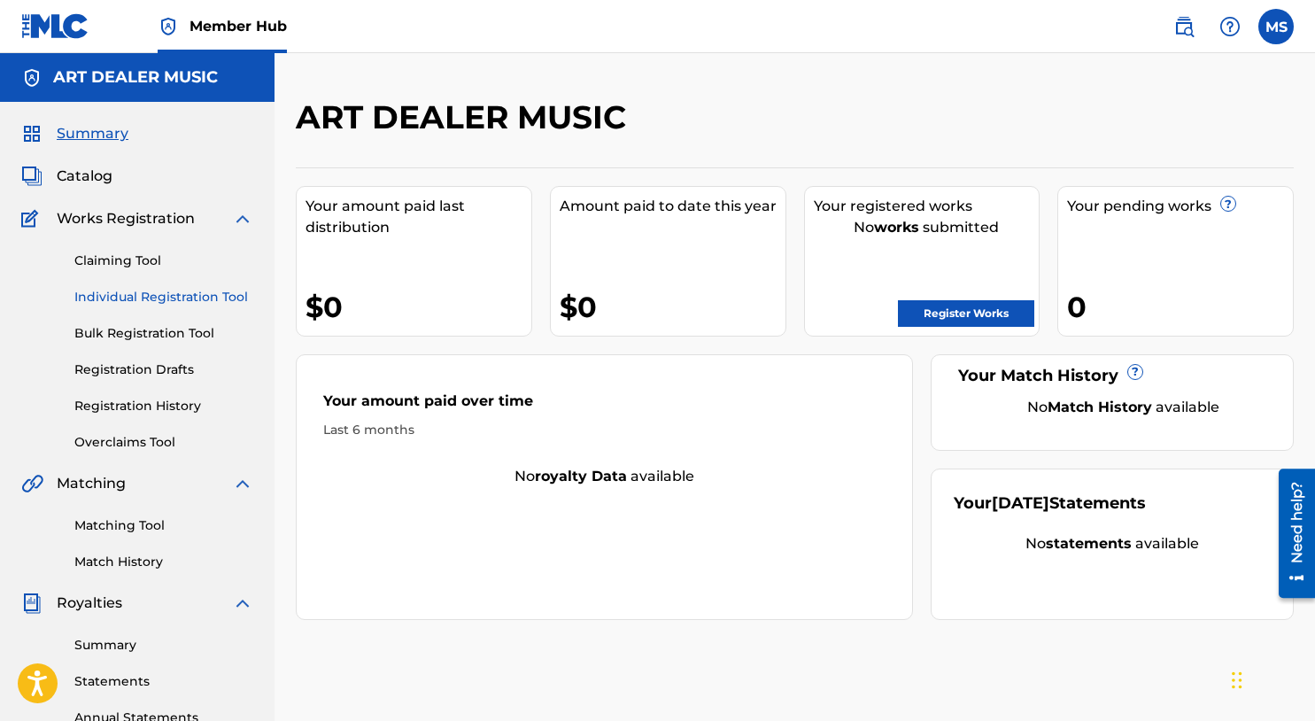
click at [167, 306] on link "Individual Registration Tool" at bounding box center [163, 297] width 179 height 19
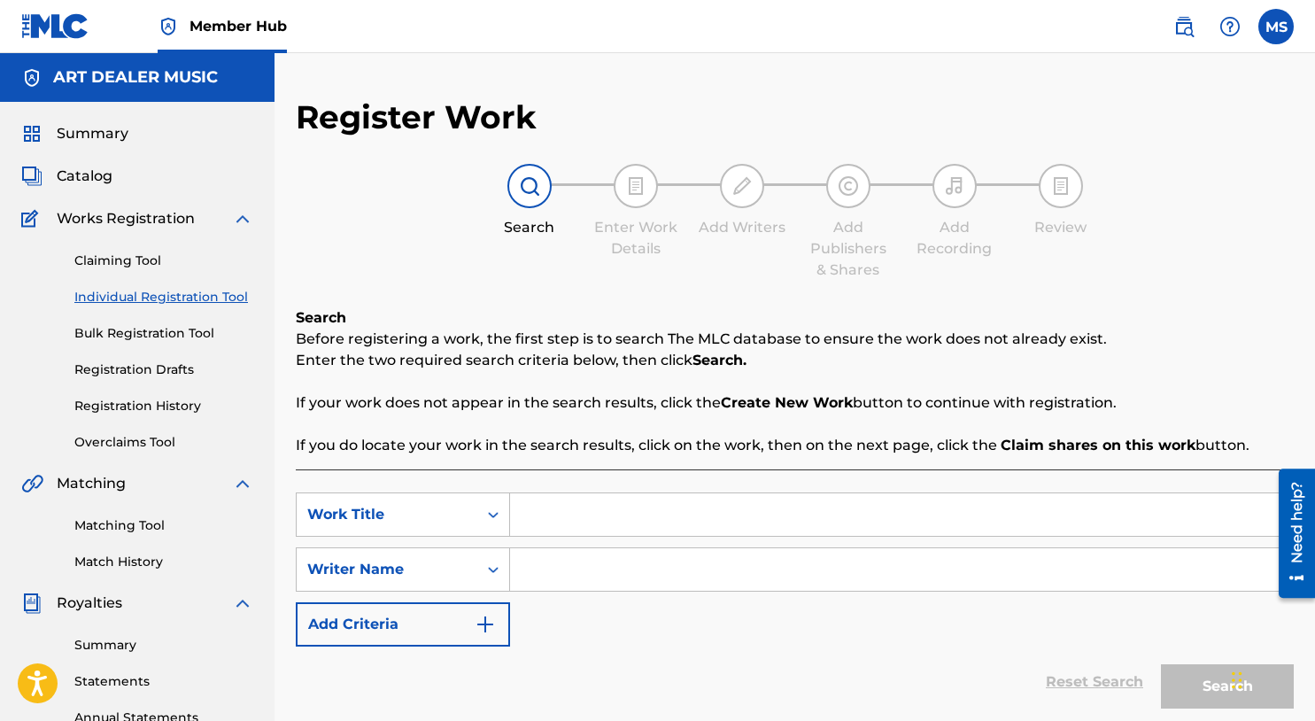
click at [553, 504] on input "Search Form" at bounding box center [901, 514] width 783 height 43
type input "Vizzy Vizzy Vizzy"
click at [623, 592] on div "SearchWithCriteriad5c19ccd-8818-4d00-9812-902572bc6197 Work Title Vizzy Vizzy V…" at bounding box center [795, 570] width 998 height 154
click at [626, 578] on input "Search Form" at bounding box center [901, 569] width 783 height 43
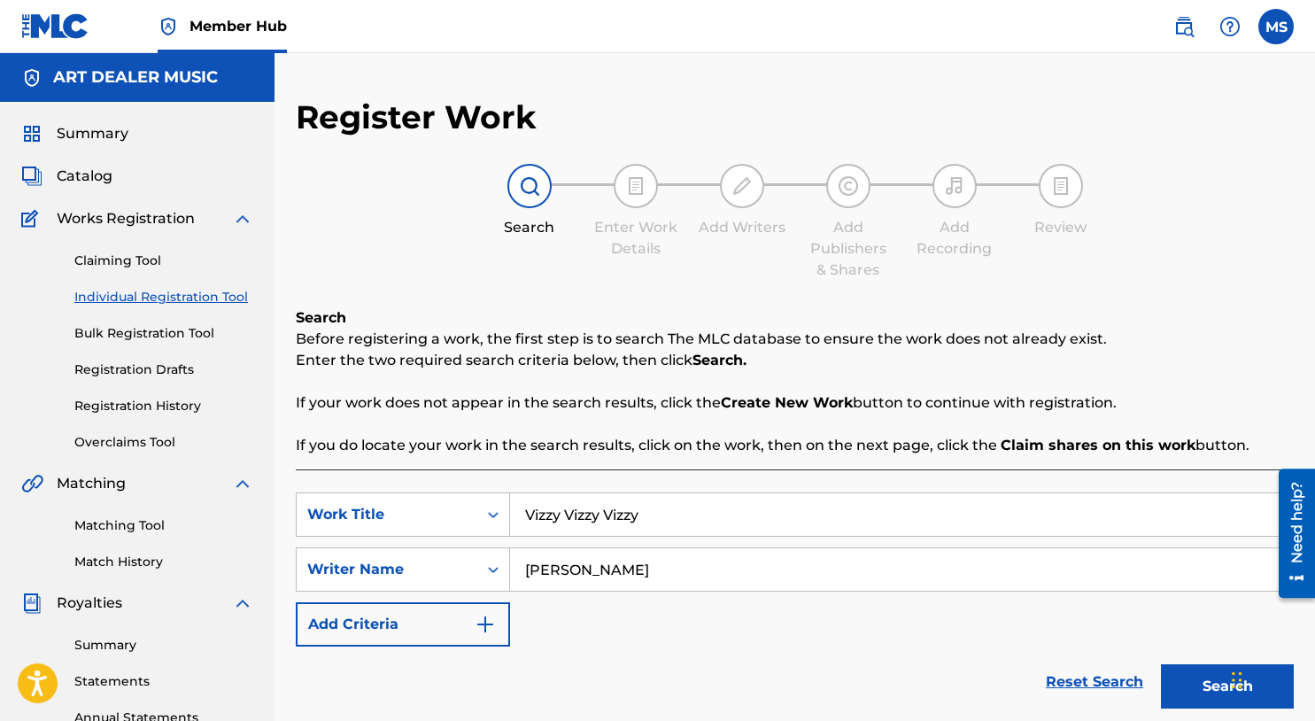
type input "[PERSON_NAME]"
click at [1206, 692] on button "Search" at bounding box center [1227, 686] width 133 height 44
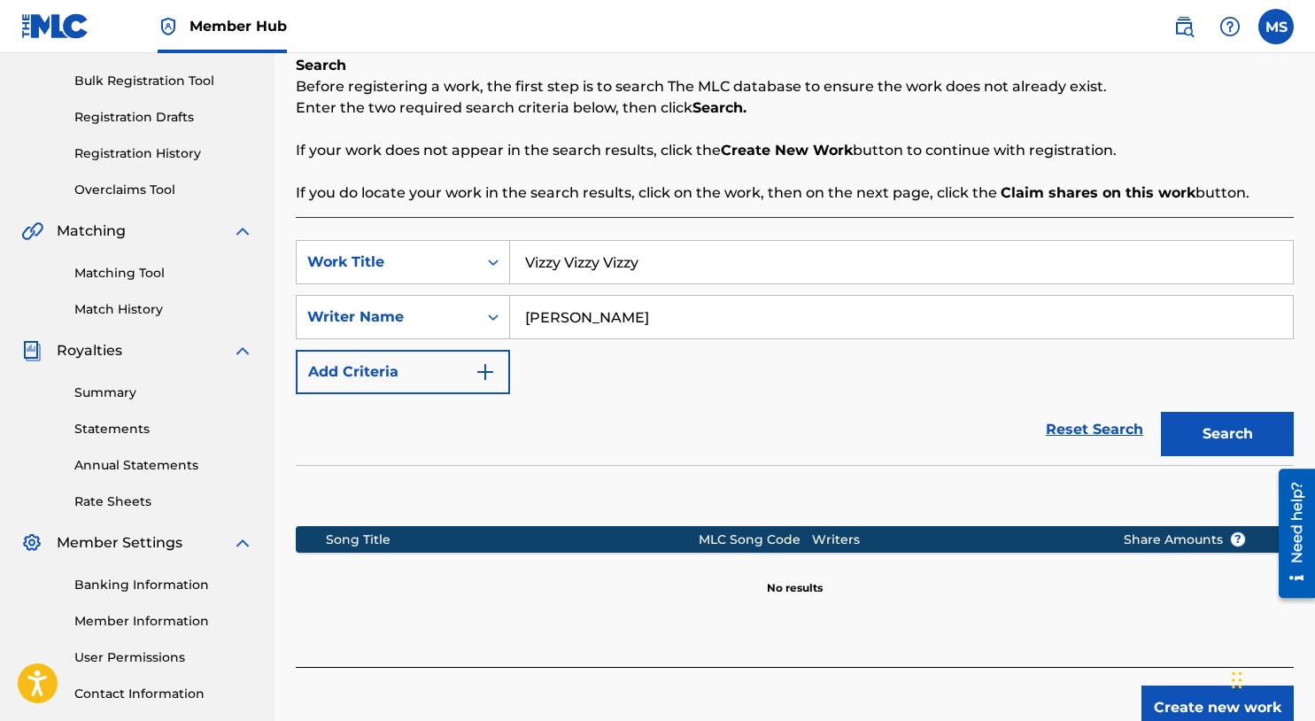
scroll to position [282, 0]
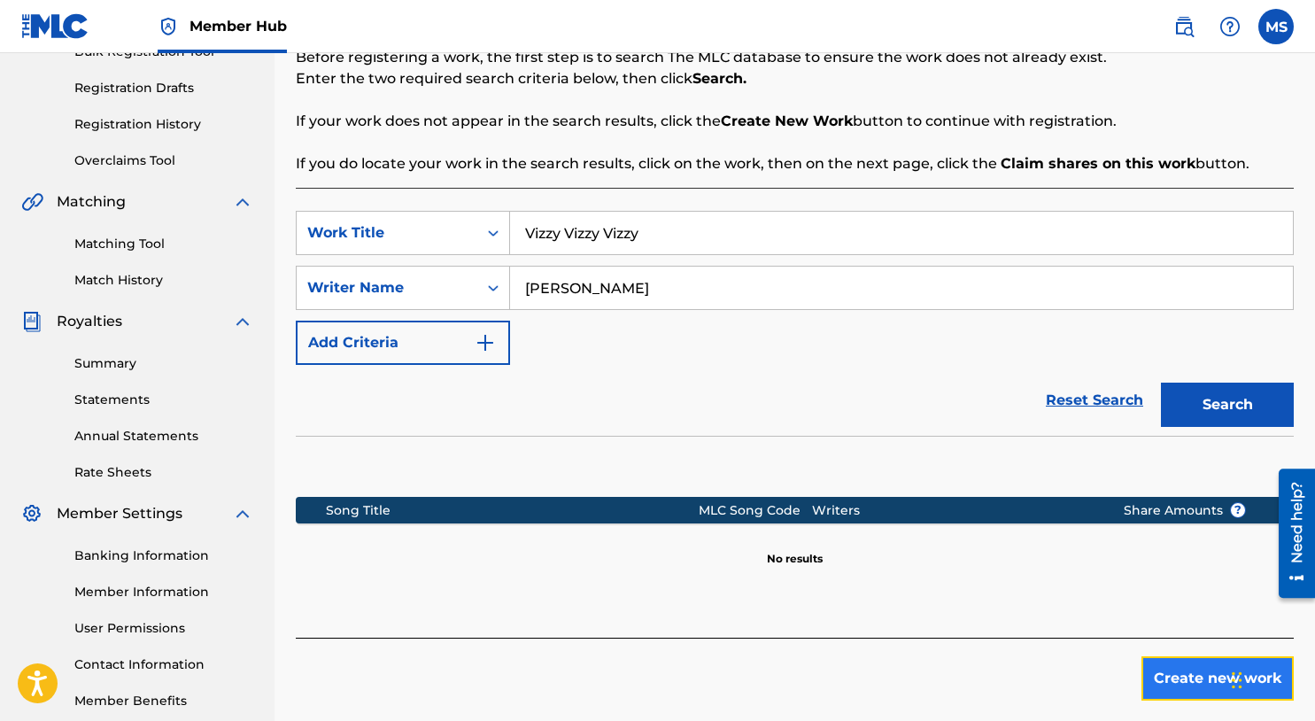
click at [1193, 669] on button "Create new work" at bounding box center [1218, 678] width 152 height 44
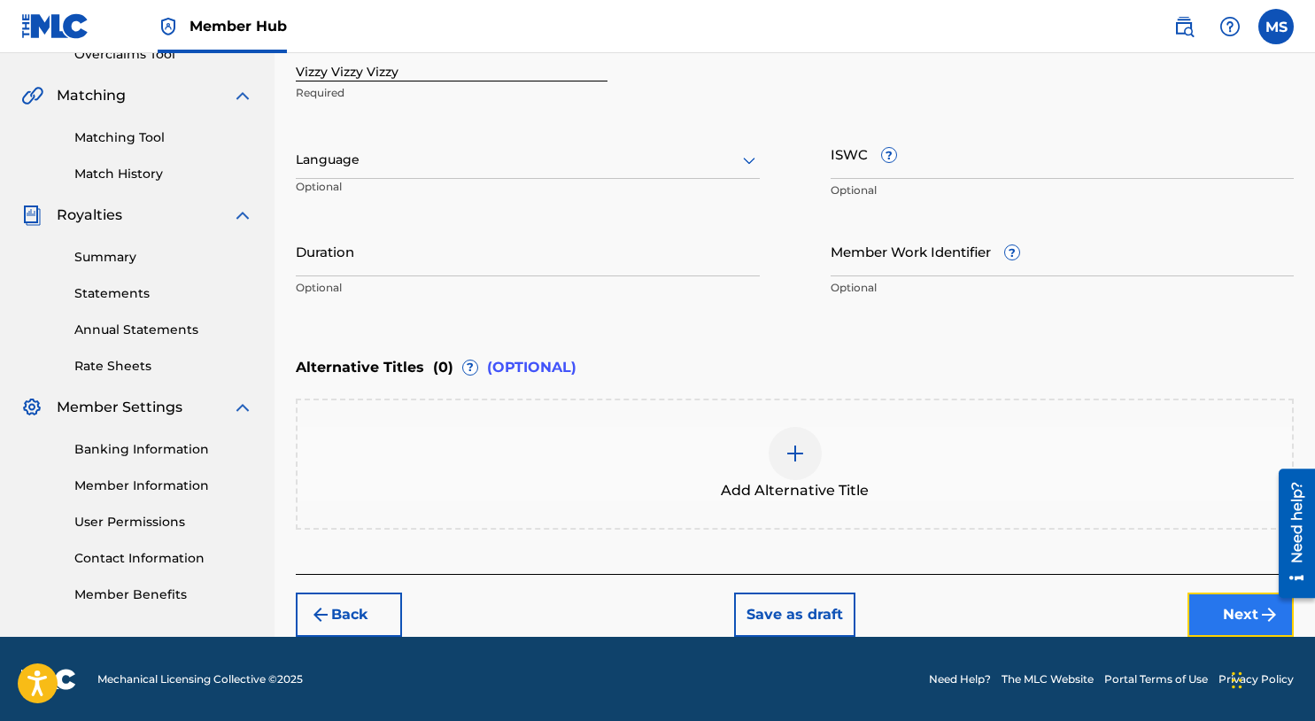
click at [1197, 605] on button "Next" at bounding box center [1241, 615] width 106 height 44
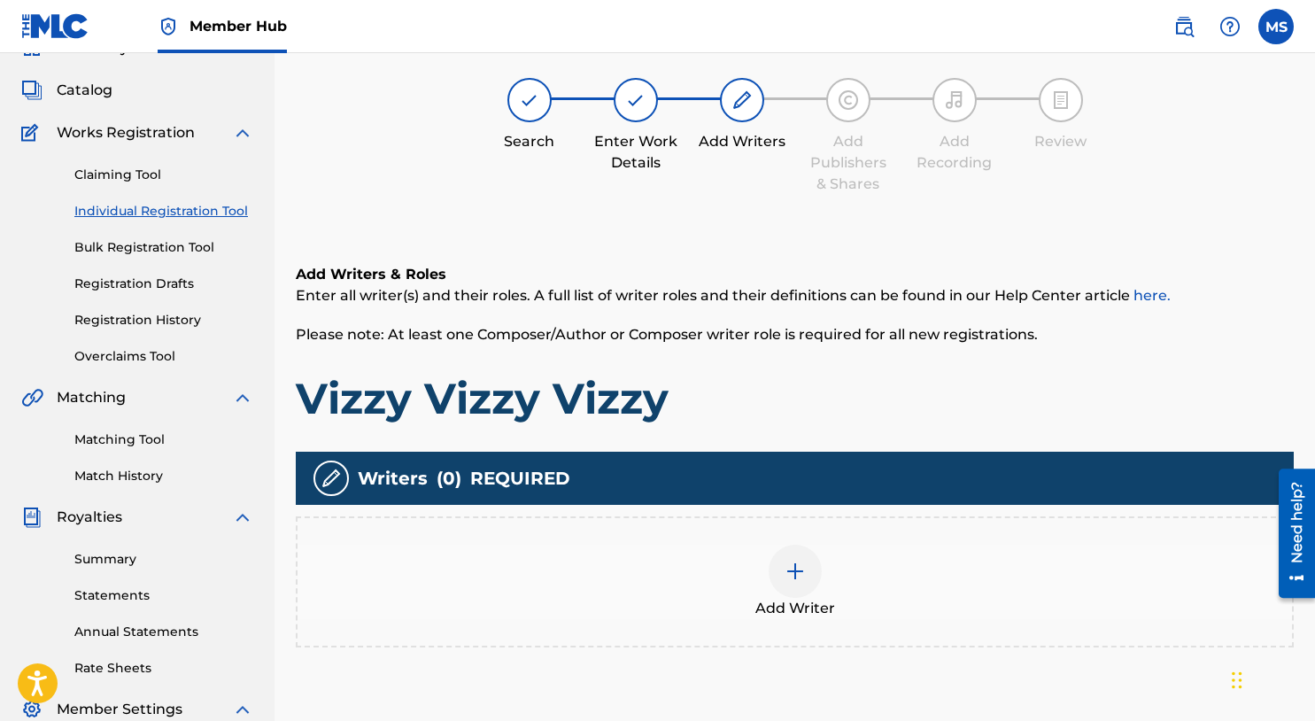
scroll to position [80, 0]
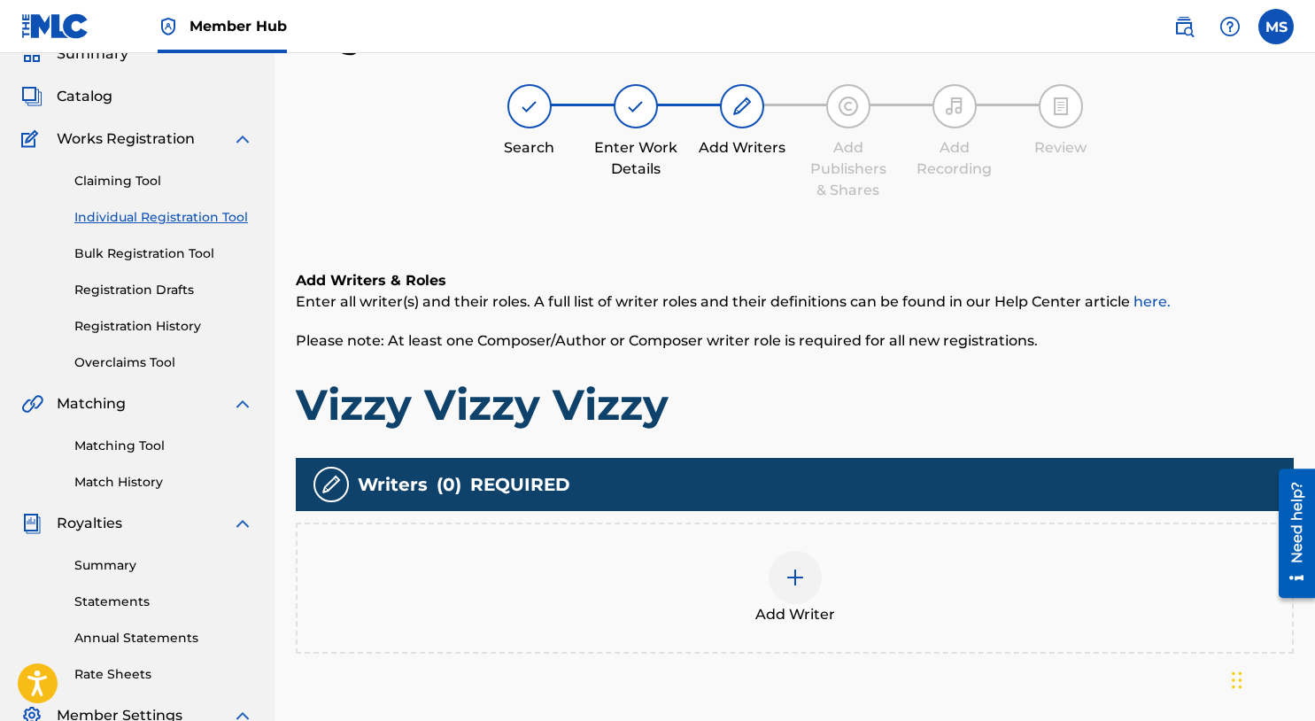
click at [803, 592] on div at bounding box center [795, 577] width 53 height 53
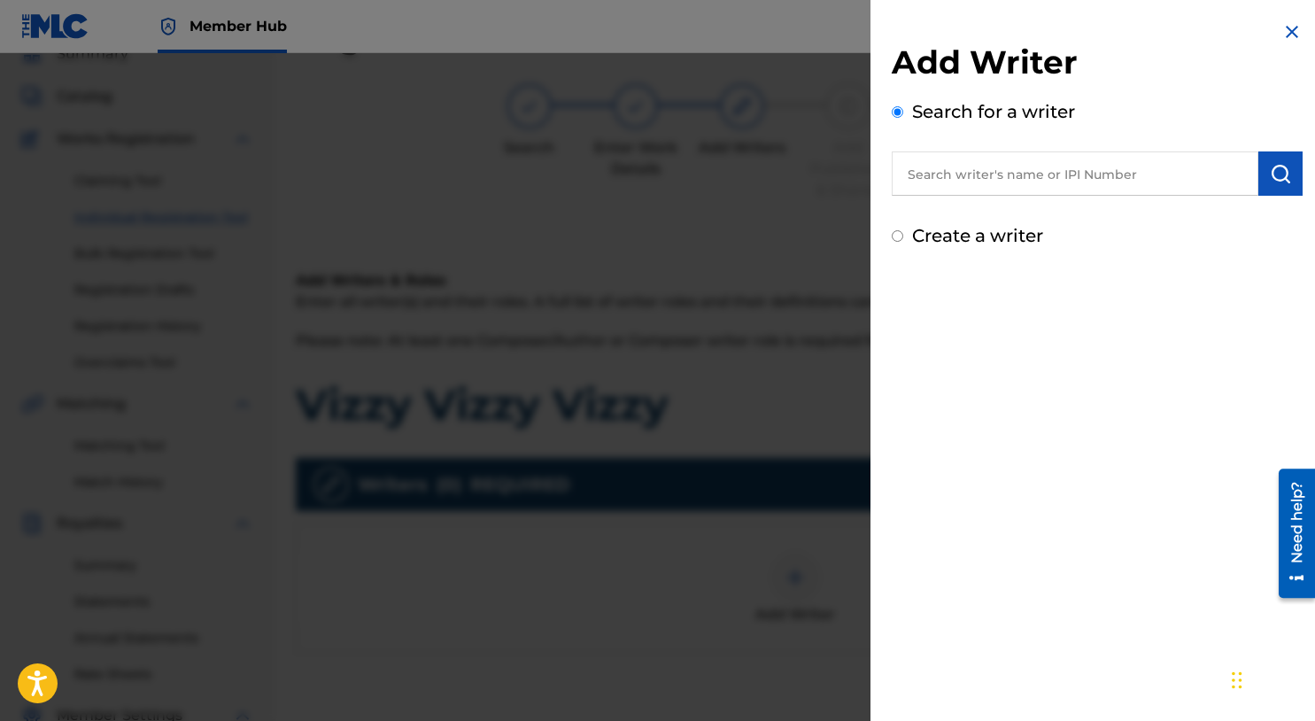
click at [1026, 197] on div "Add Writer Search for a writer Create a writer" at bounding box center [1097, 146] width 411 height 206
click at [1028, 190] on input "text" at bounding box center [1075, 173] width 367 height 44
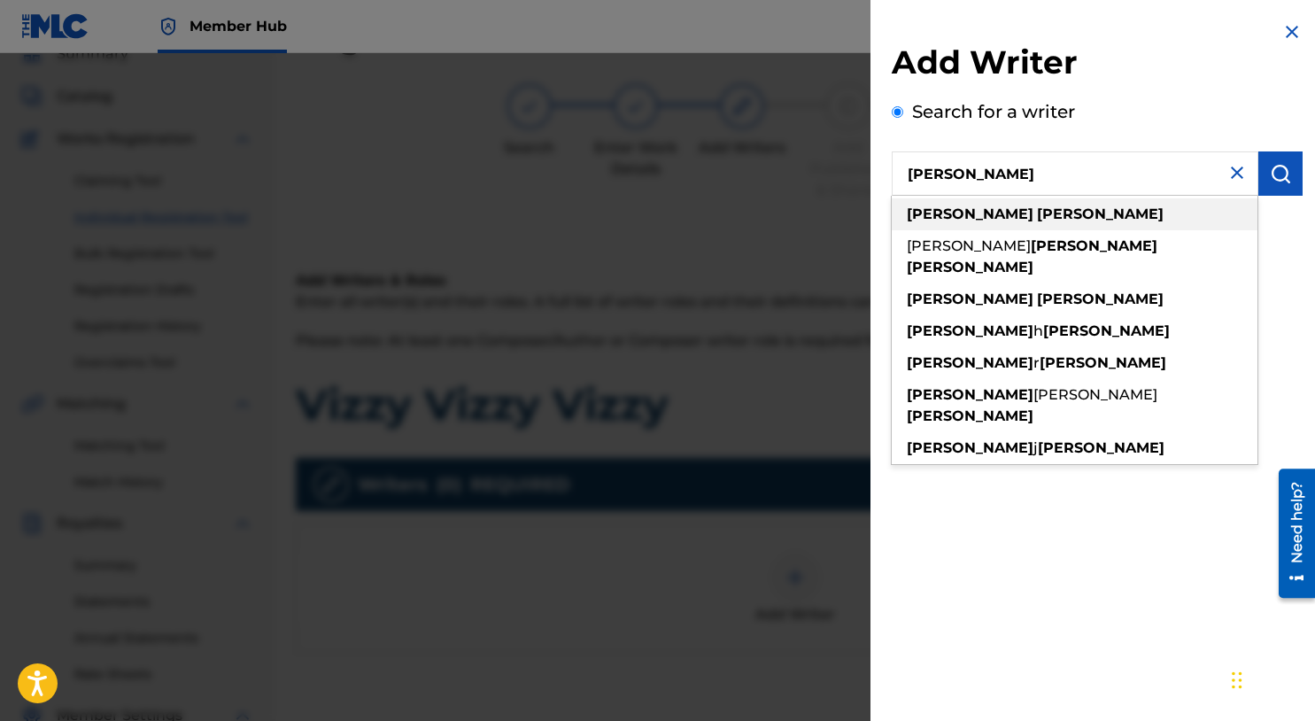
type input "michael summers"
click at [1037, 214] on strong "summers" at bounding box center [1100, 214] width 127 height 17
click at [1279, 178] on img "submit" at bounding box center [1280, 173] width 21 height 21
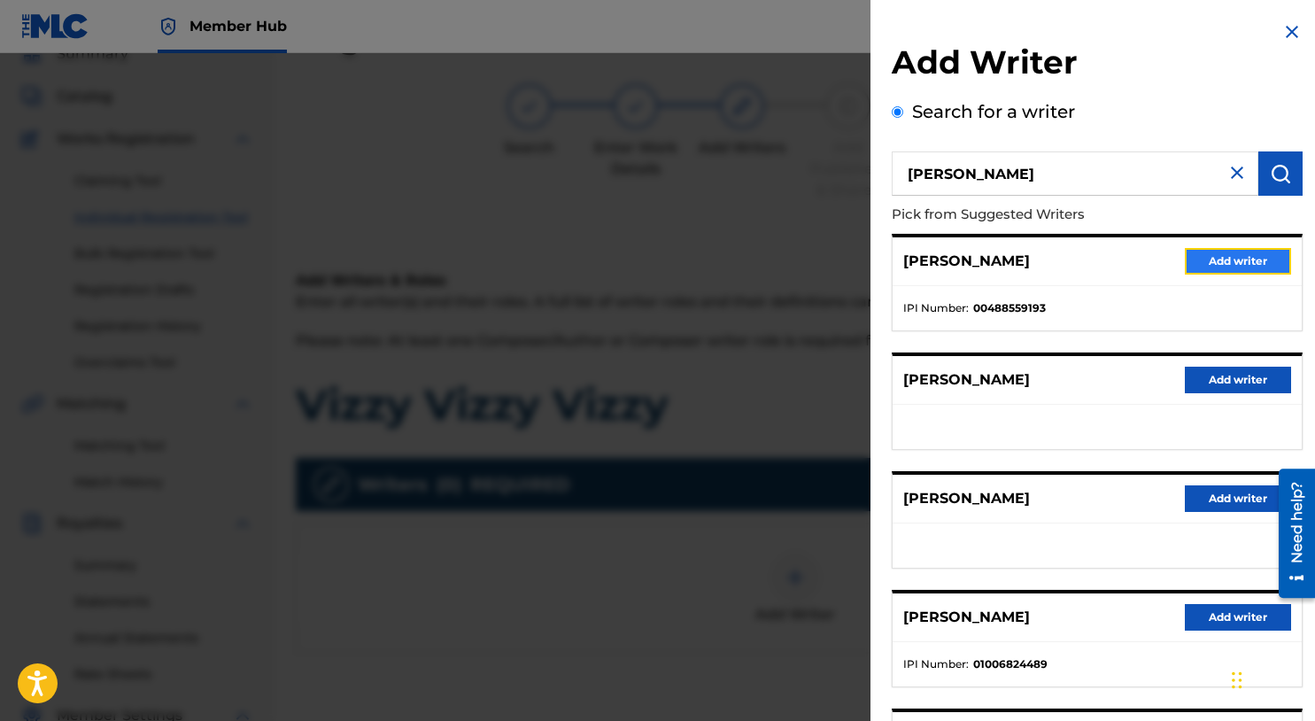
click at [1256, 267] on button "Add writer" at bounding box center [1238, 261] width 106 height 27
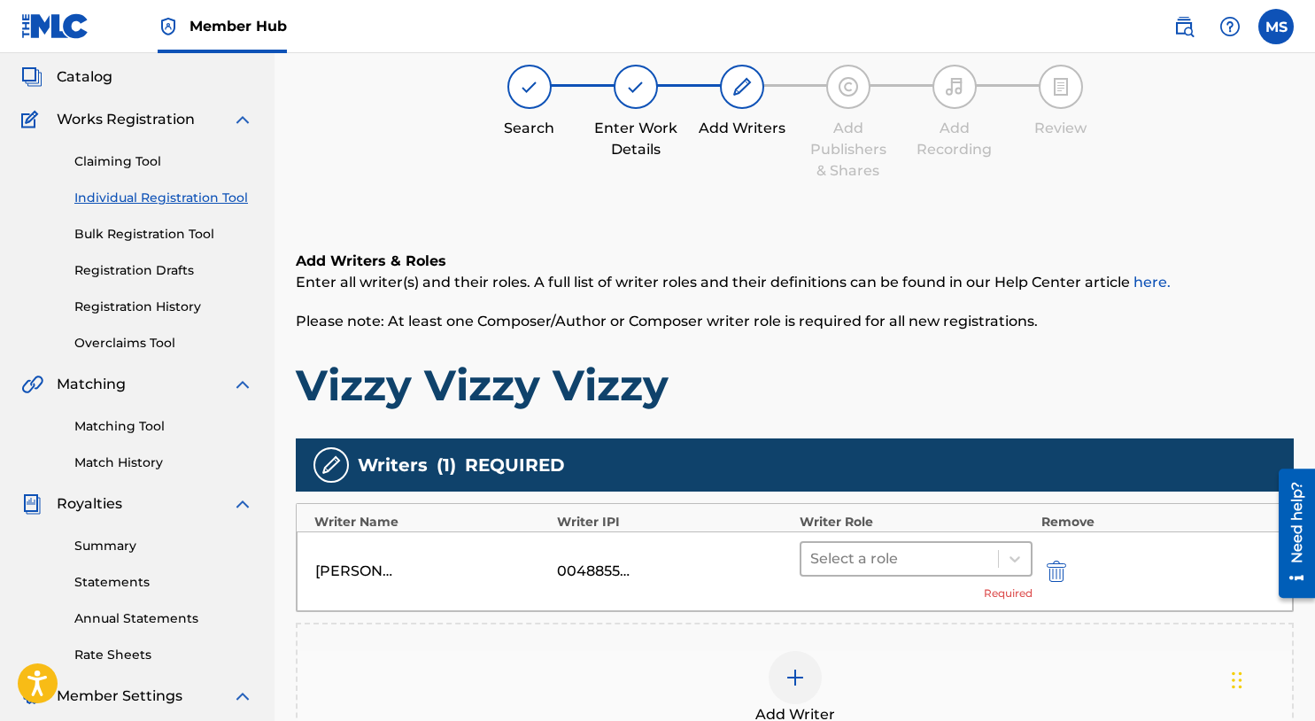
scroll to position [134, 0]
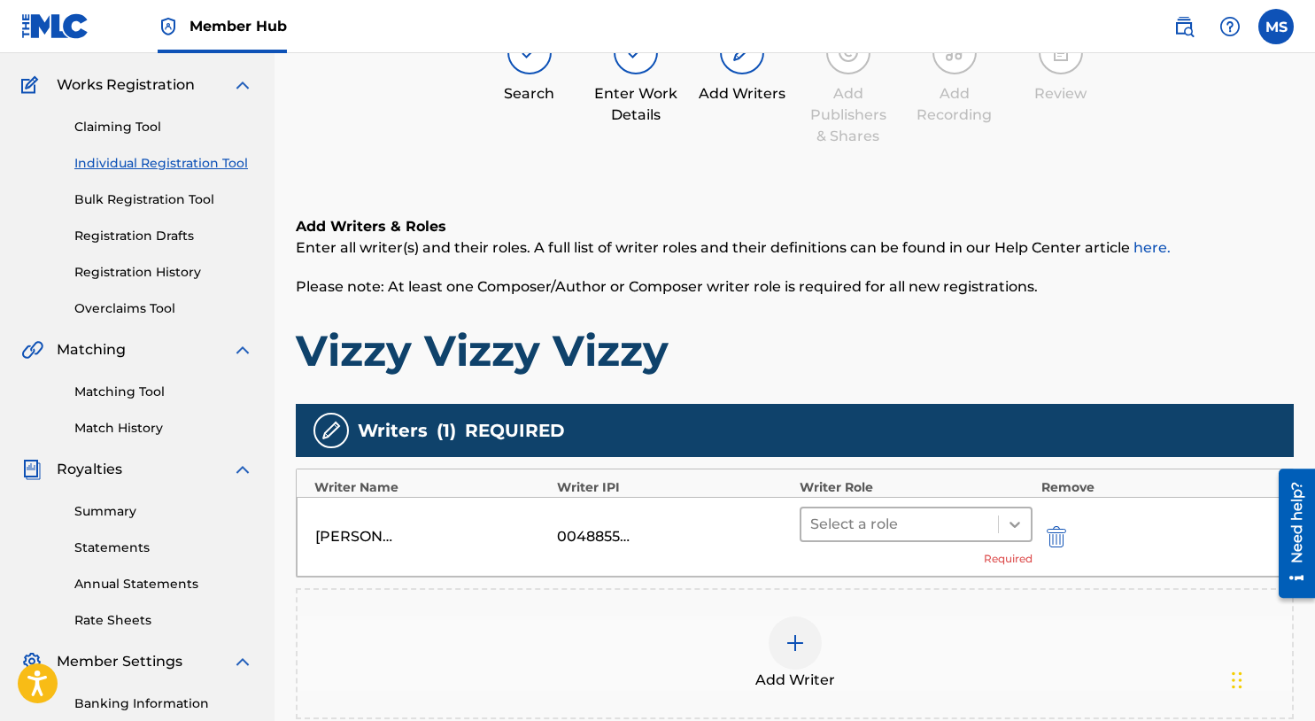
click at [1006, 531] on icon at bounding box center [1015, 525] width 18 height 18
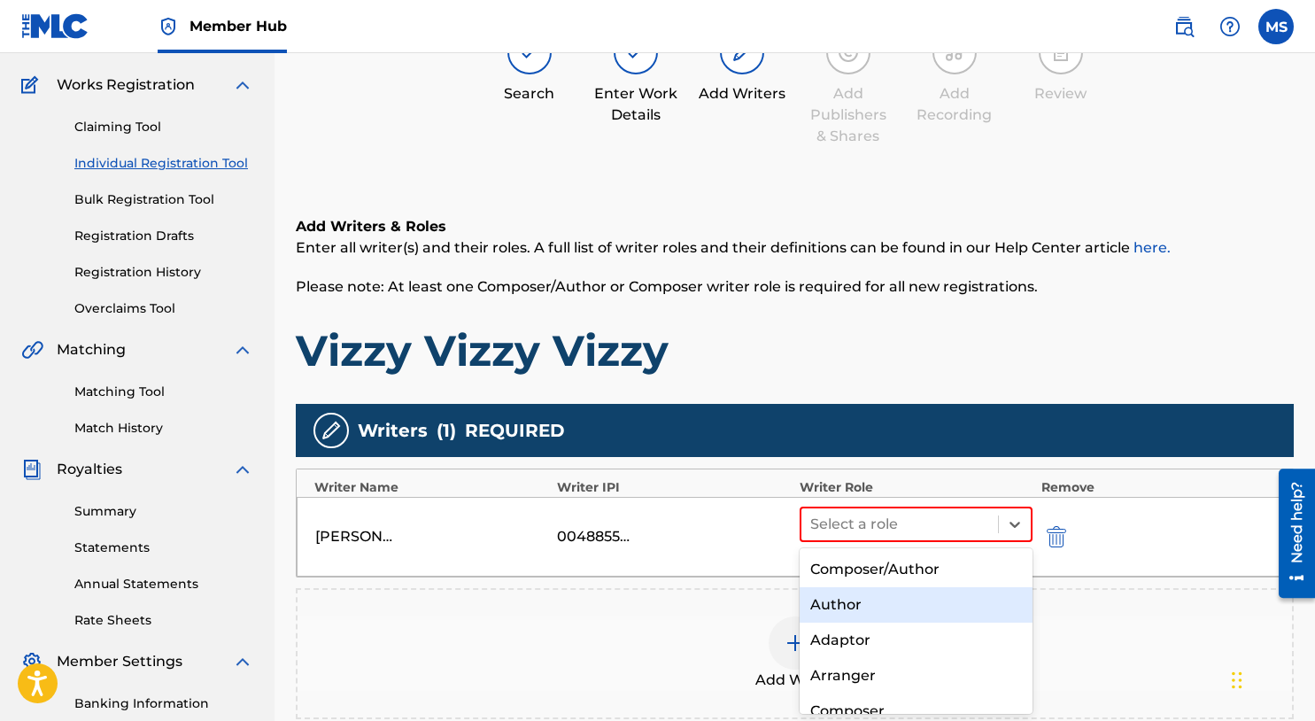
scroll to position [65, 0]
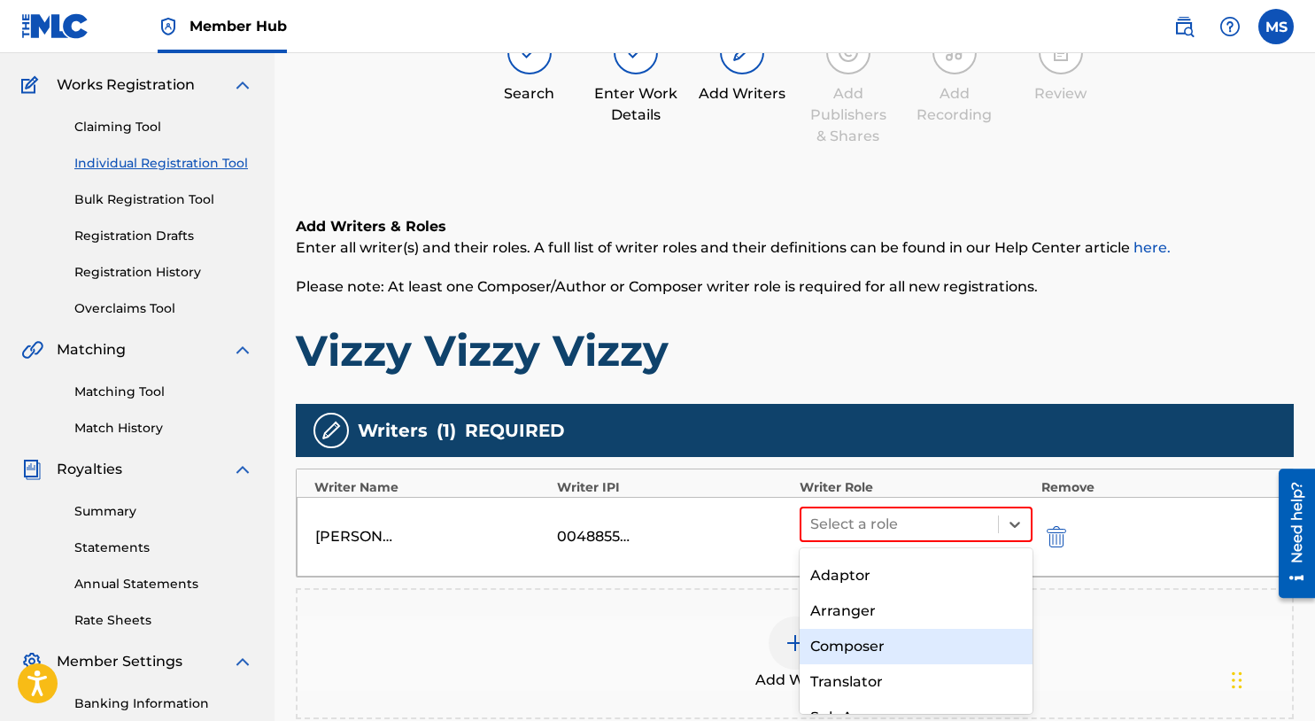
click at [898, 654] on div "Composer" at bounding box center [916, 646] width 233 height 35
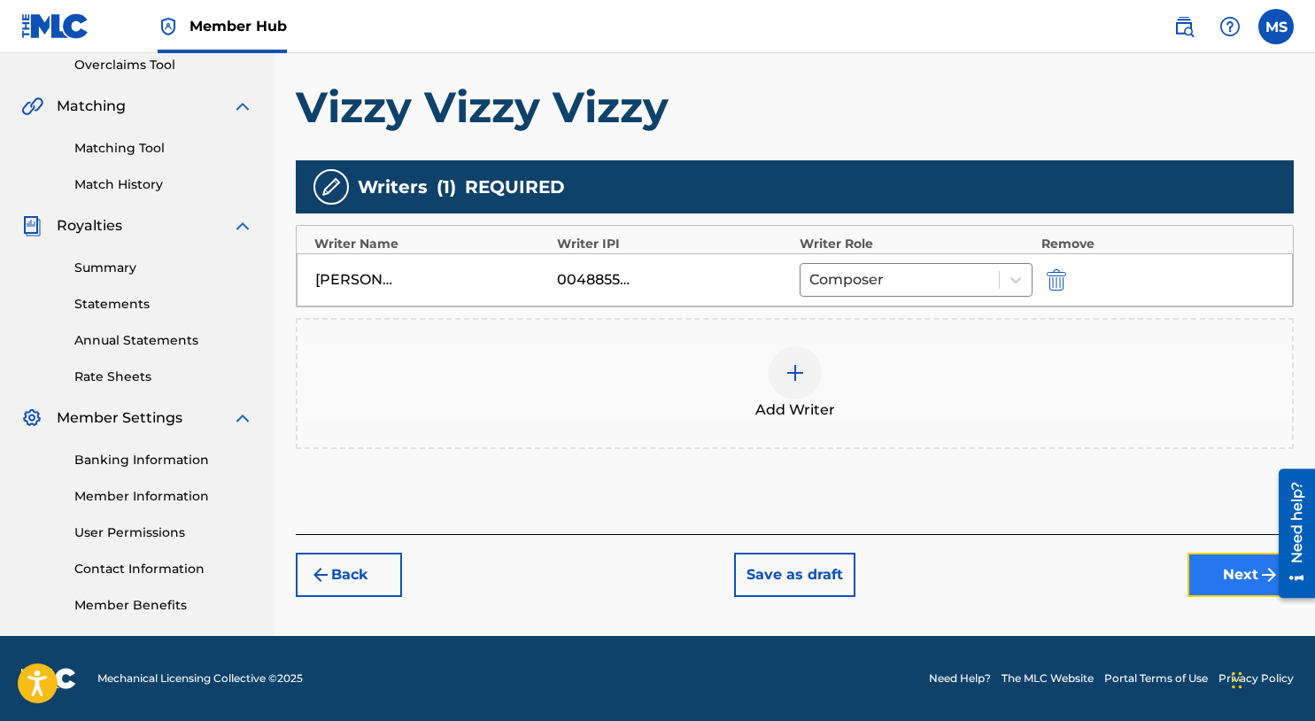
click at [1257, 593] on button "Next" at bounding box center [1241, 575] width 106 height 44
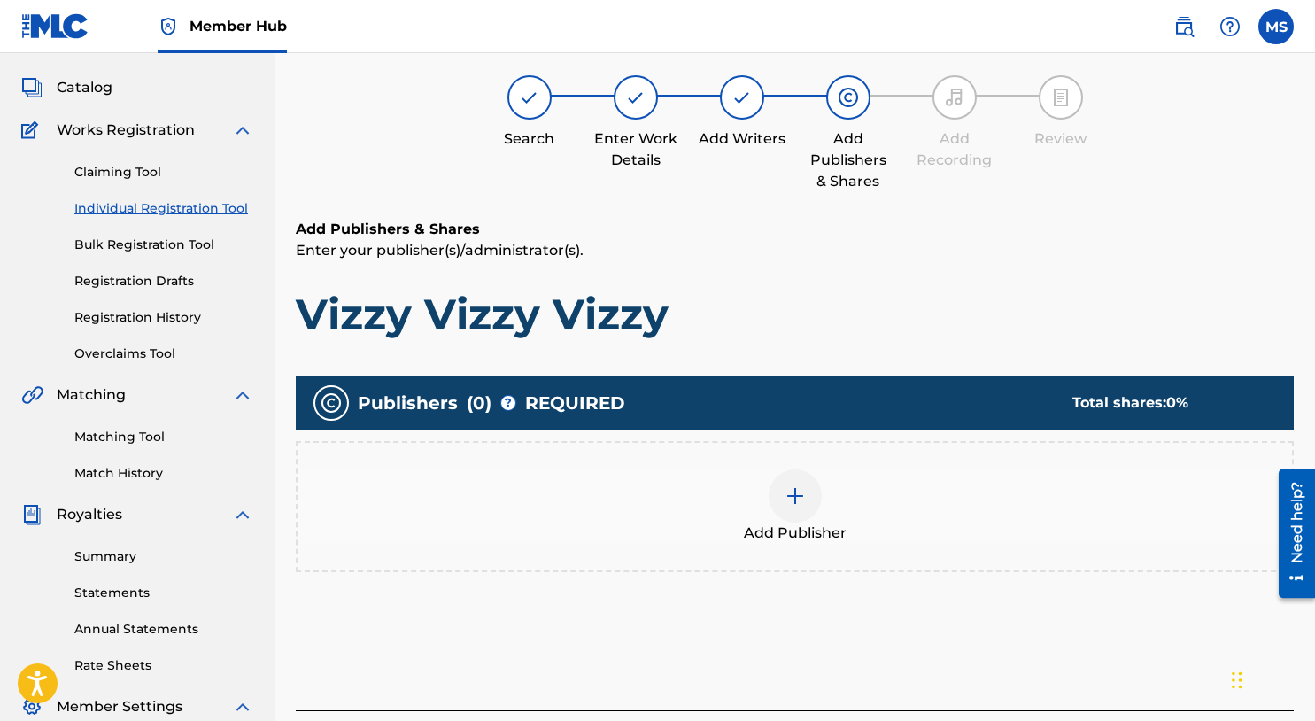
scroll to position [80, 0]
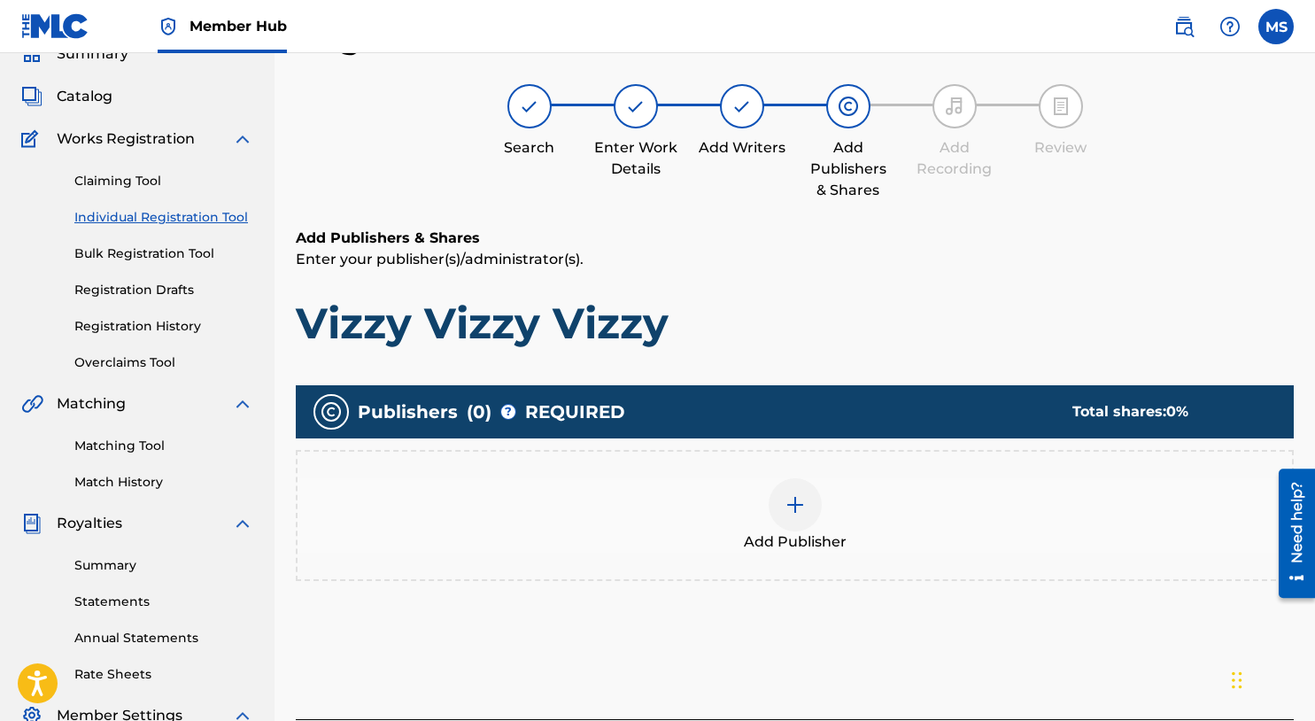
click at [815, 507] on div at bounding box center [795, 504] width 53 height 53
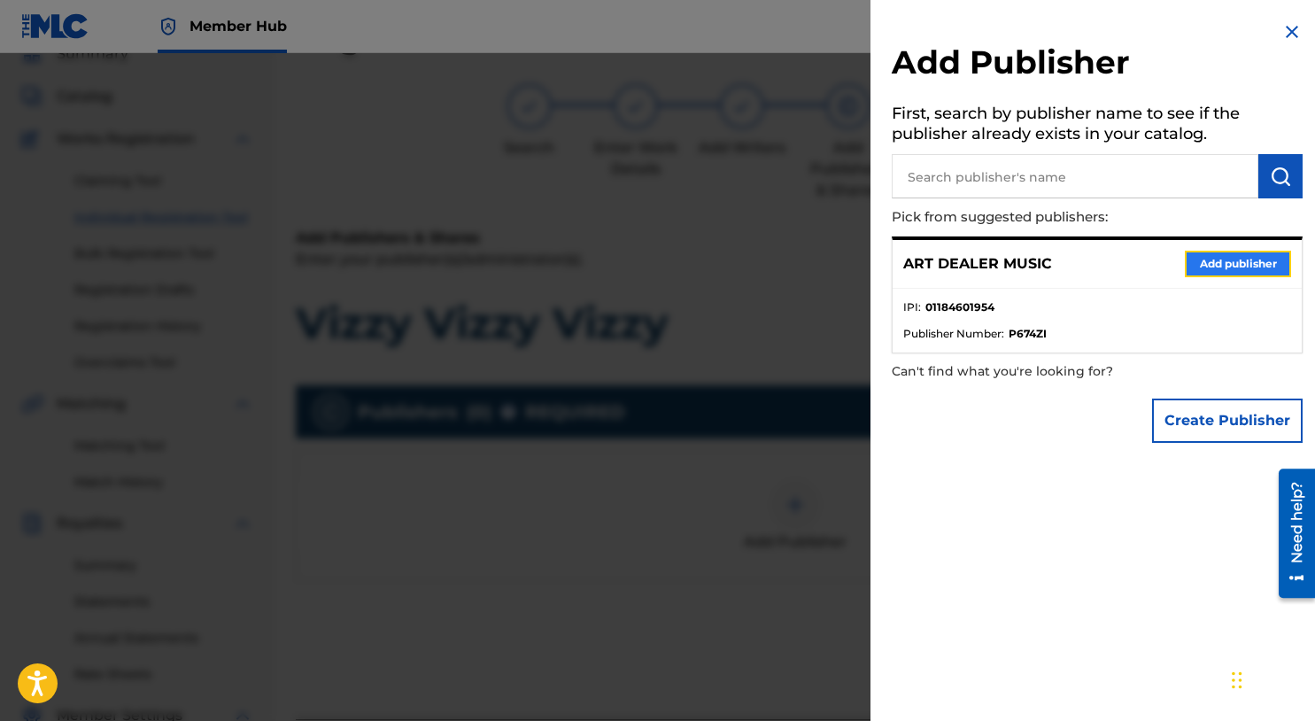
click at [1242, 258] on button "Add publisher" at bounding box center [1238, 264] width 106 height 27
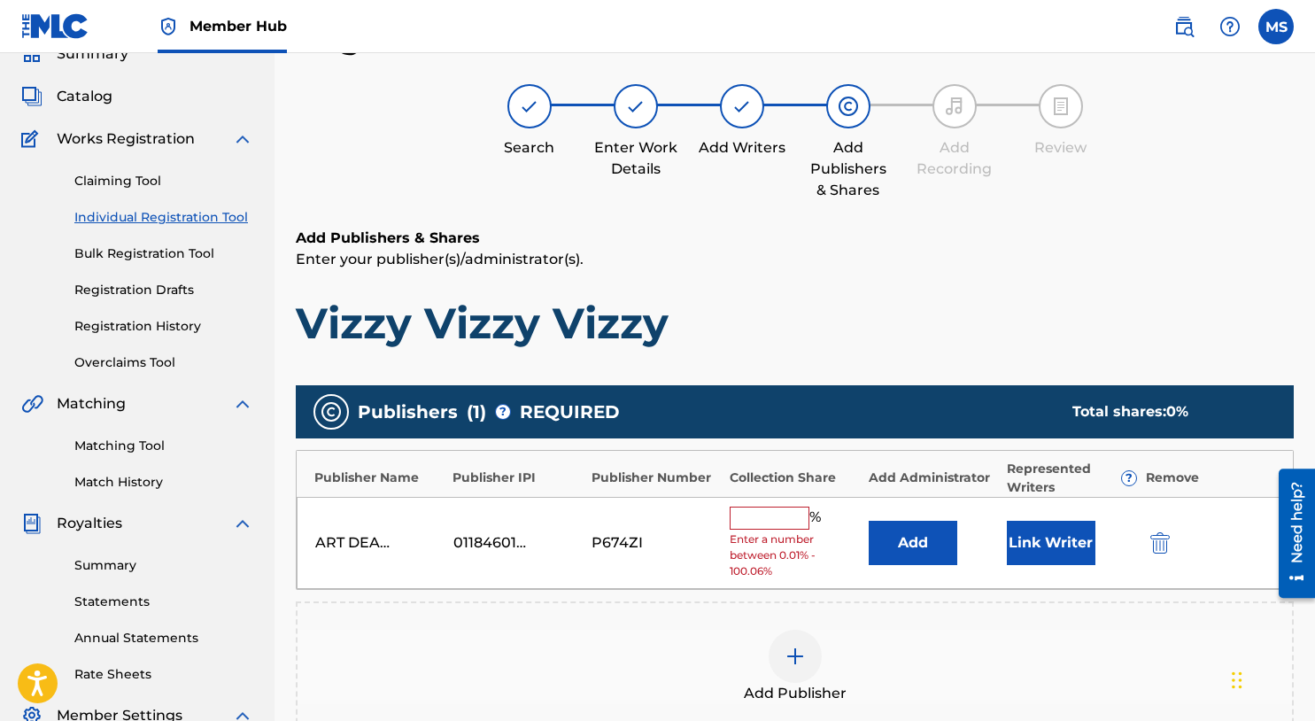
click at [766, 521] on input "text" at bounding box center [770, 518] width 80 height 23
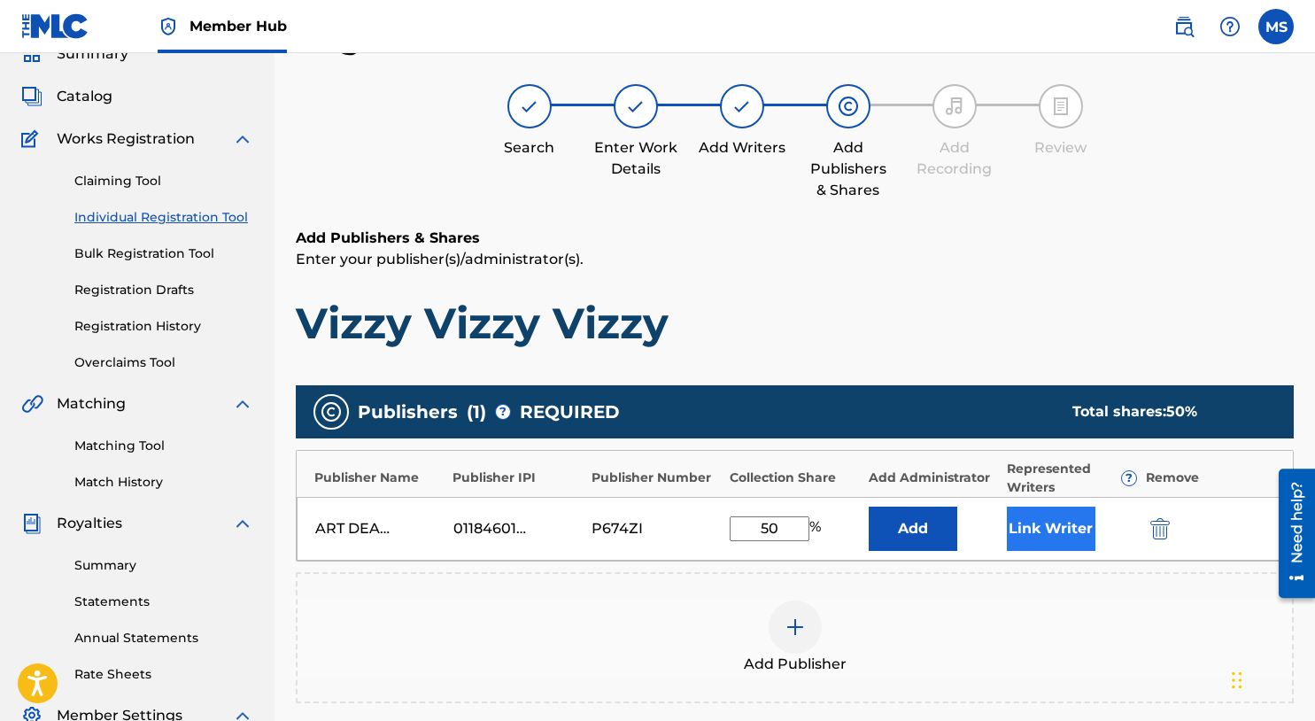
type input "50"
click at [1075, 524] on button "Link Writer" at bounding box center [1051, 529] width 89 height 44
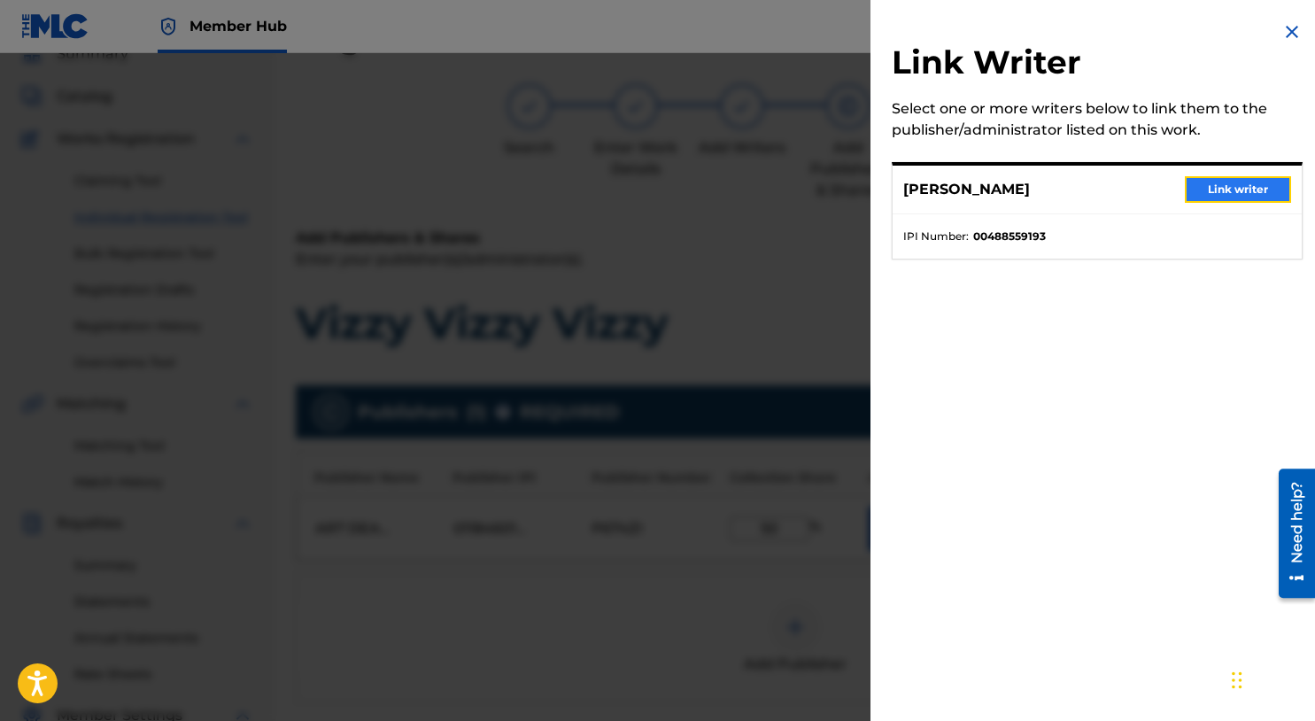
click at [1253, 190] on button "Link writer" at bounding box center [1238, 189] width 106 height 27
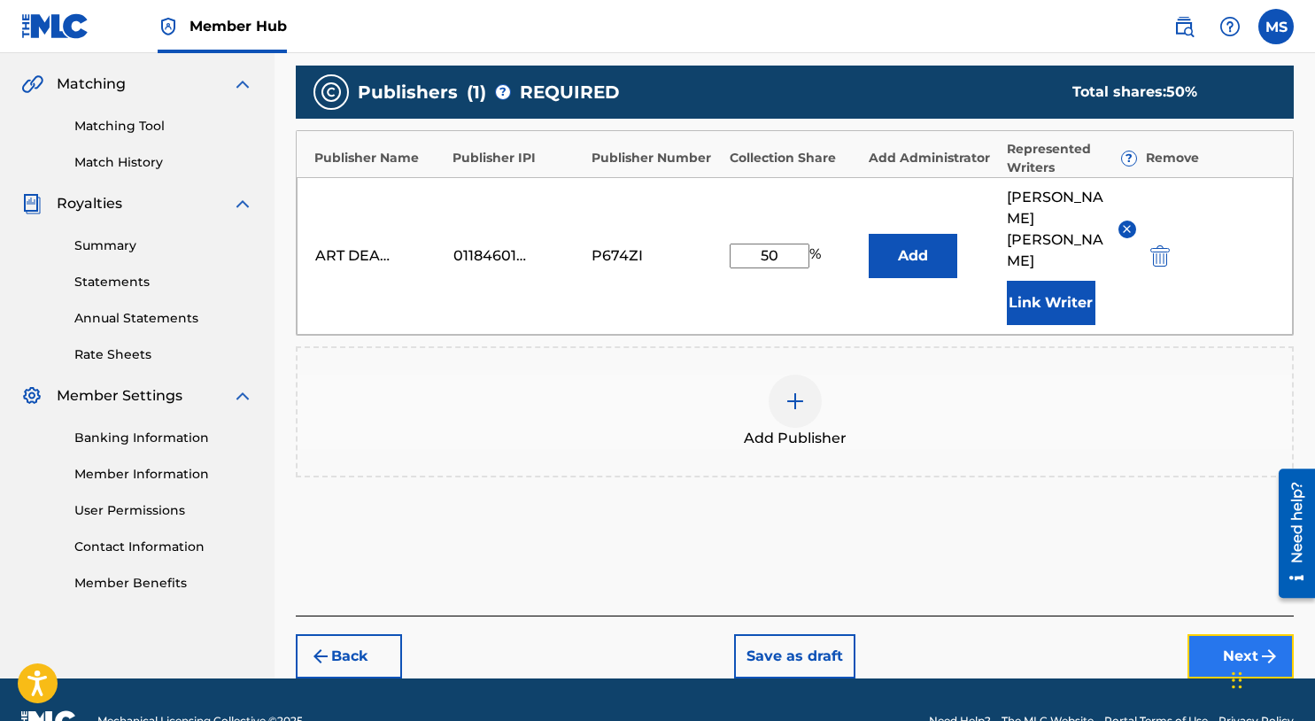
click at [1214, 634] on button "Next" at bounding box center [1241, 656] width 106 height 44
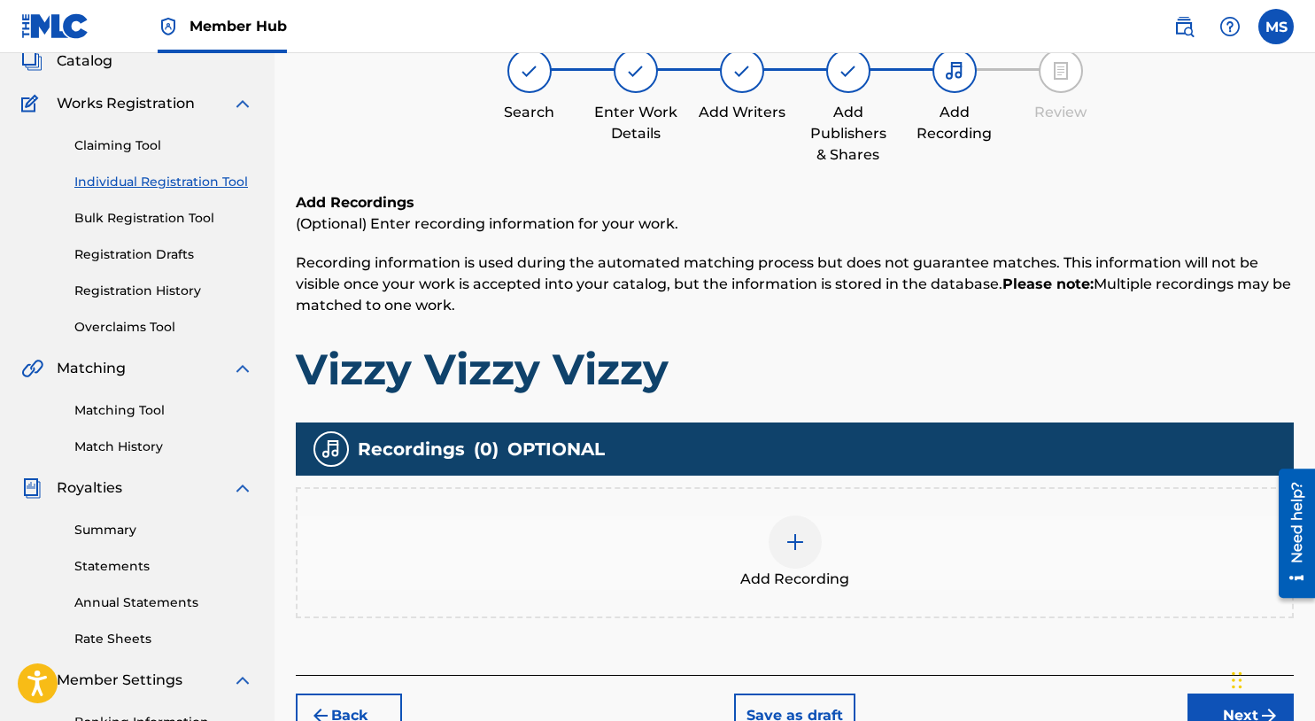
scroll to position [144, 0]
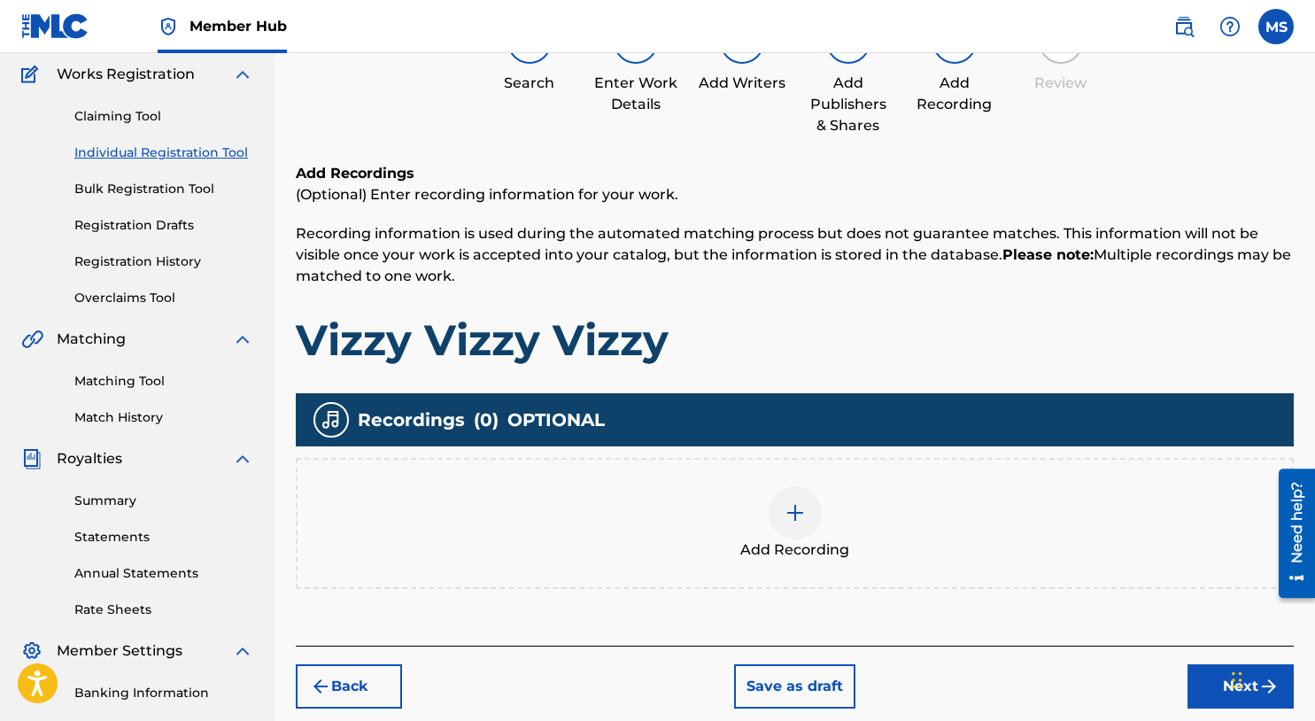
click at [807, 514] on div at bounding box center [795, 512] width 53 height 53
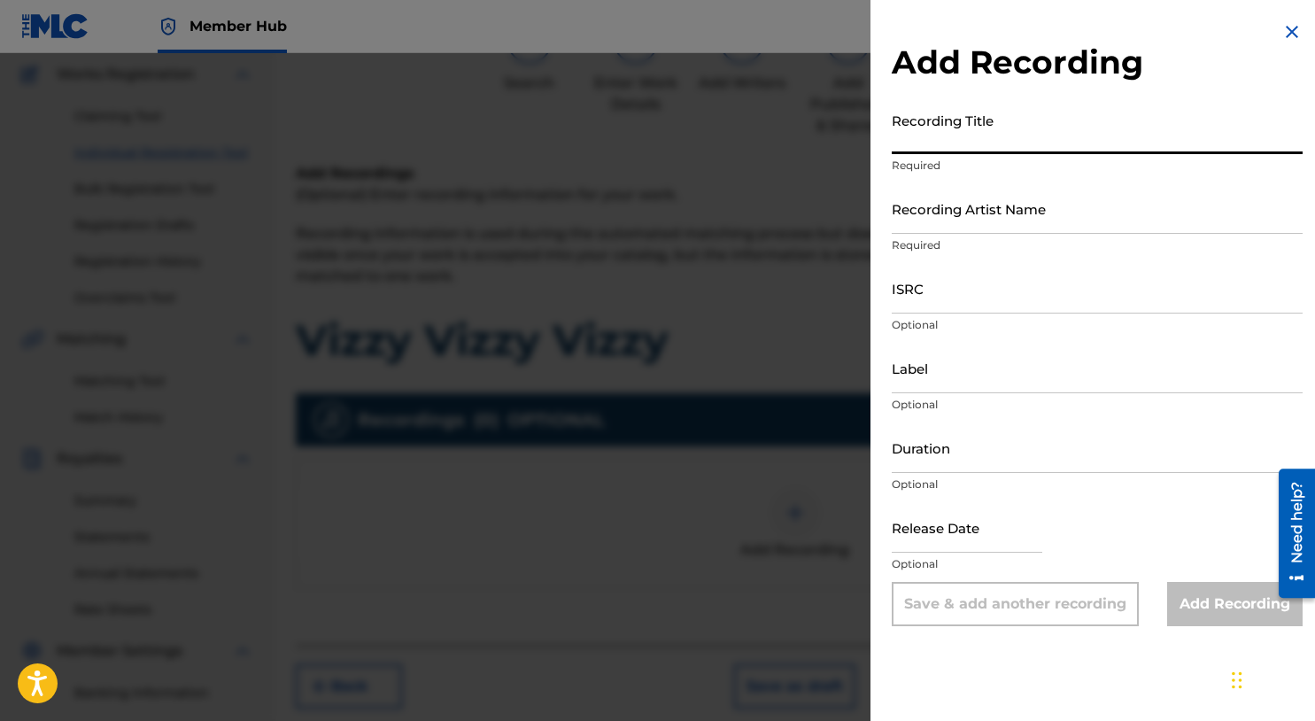
click at [981, 130] on input "Recording Title" at bounding box center [1097, 129] width 411 height 50
type input "Vizzy Vizzy Vizzy"
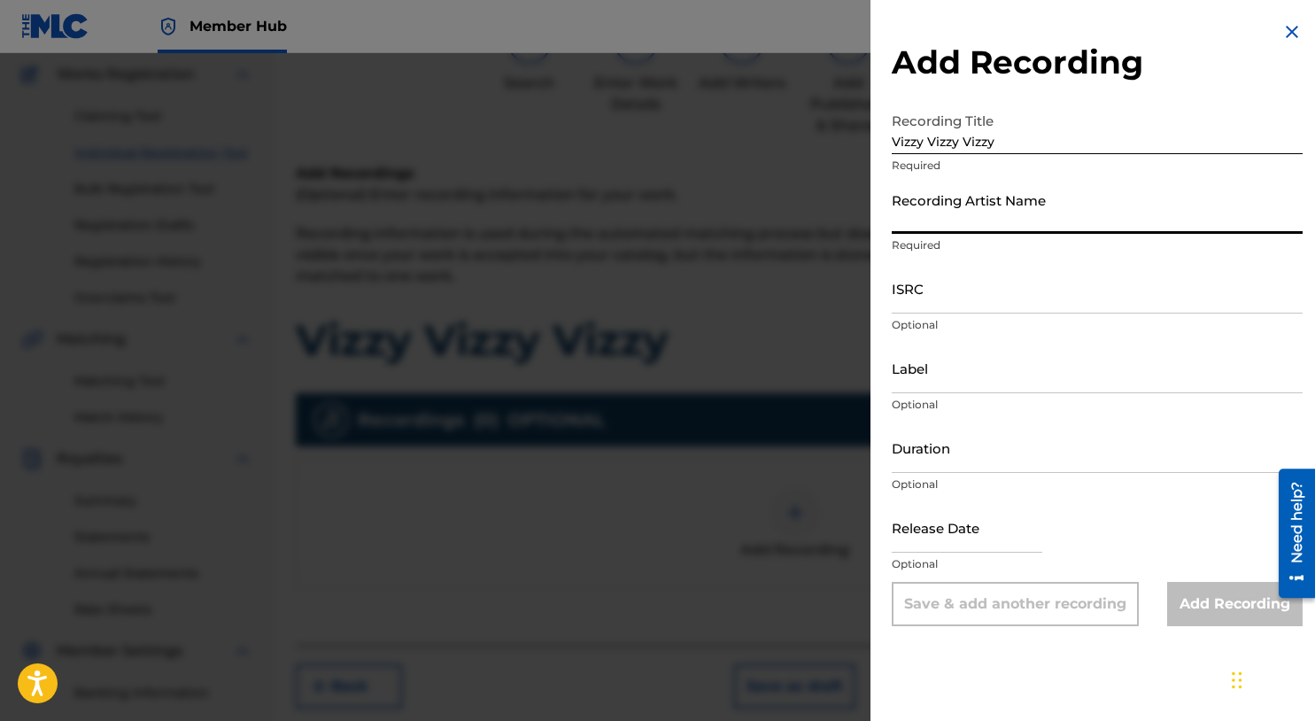
click at [1025, 219] on input "Recording Artist Name" at bounding box center [1097, 208] width 411 height 50
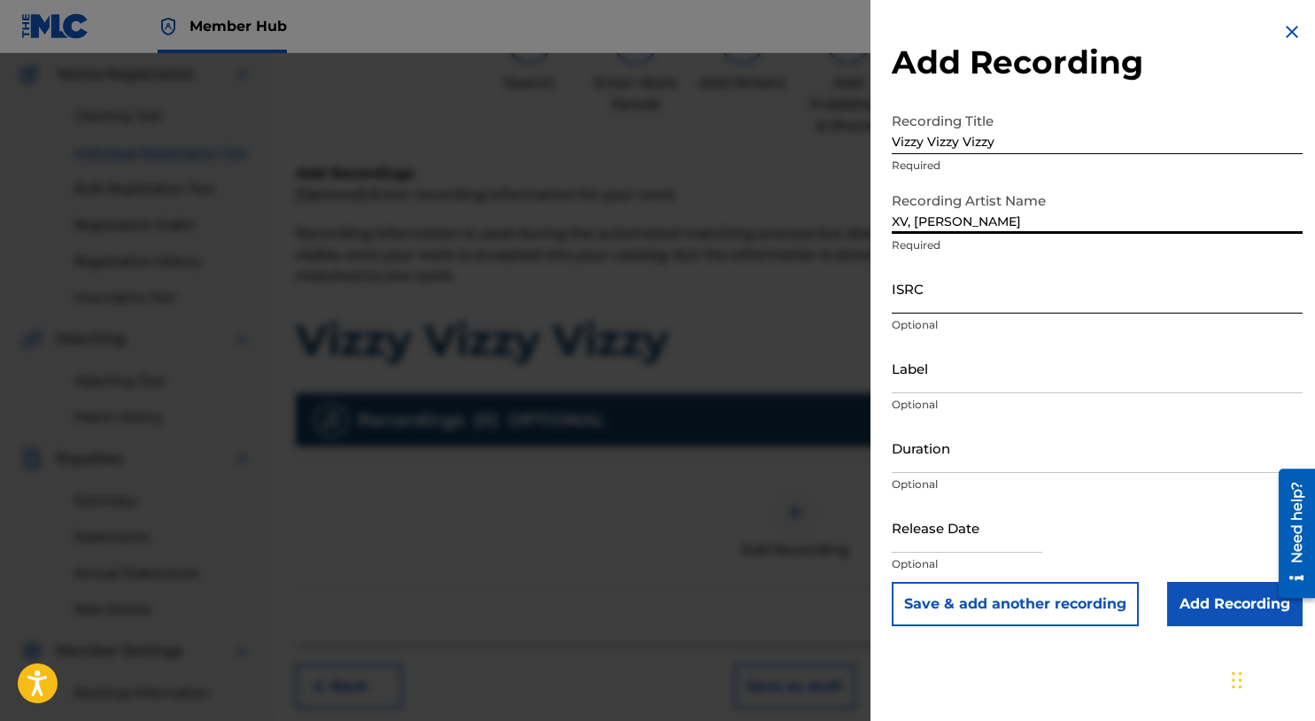
type input "XV, MIKE SUMMERS"
click at [919, 296] on input "ISRC" at bounding box center [1097, 288] width 411 height 50
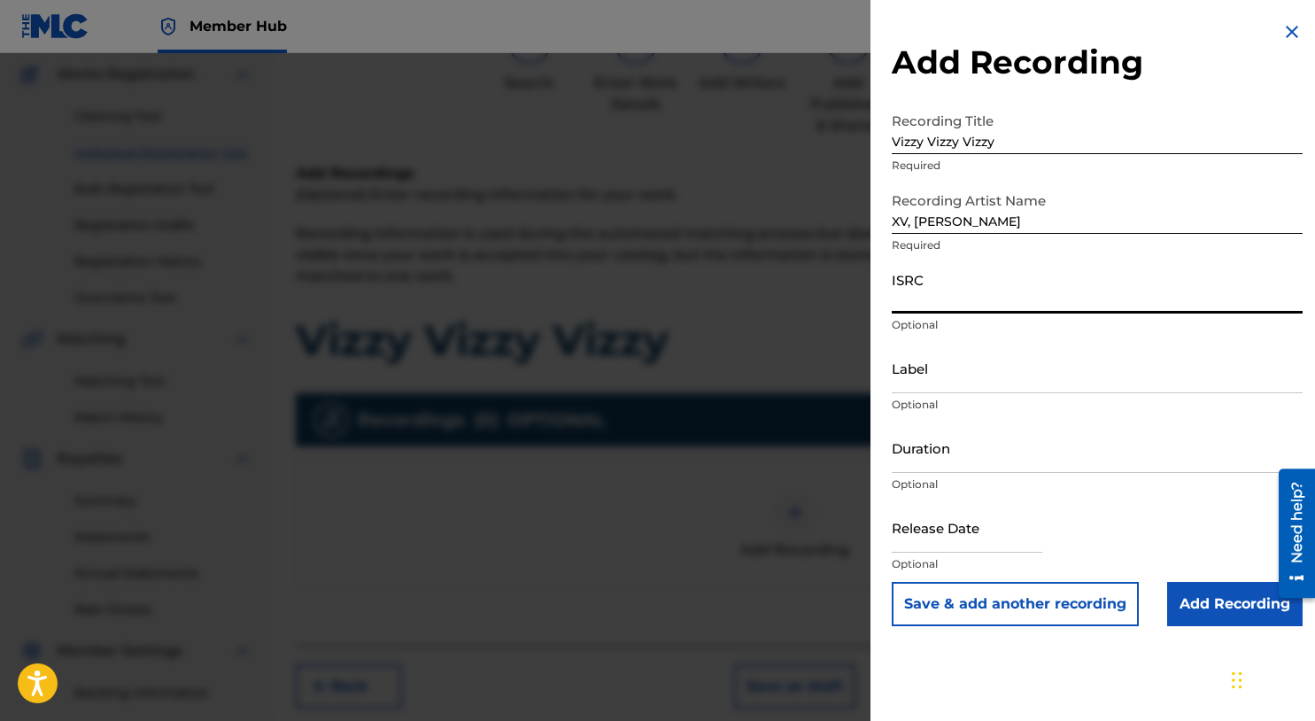
paste input "USHM81971607"
type input "USHM81971607"
click at [1216, 608] on input "Add Recording" at bounding box center [1236, 604] width 136 height 44
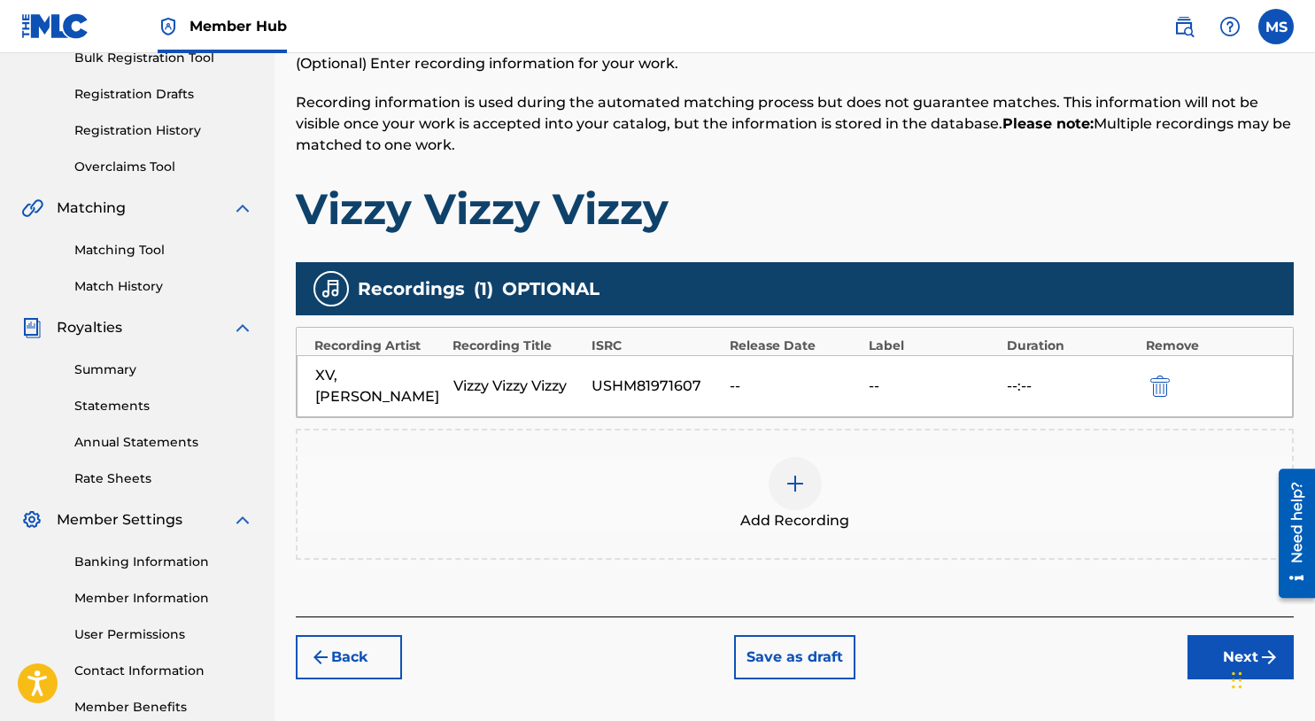
scroll to position [377, 0]
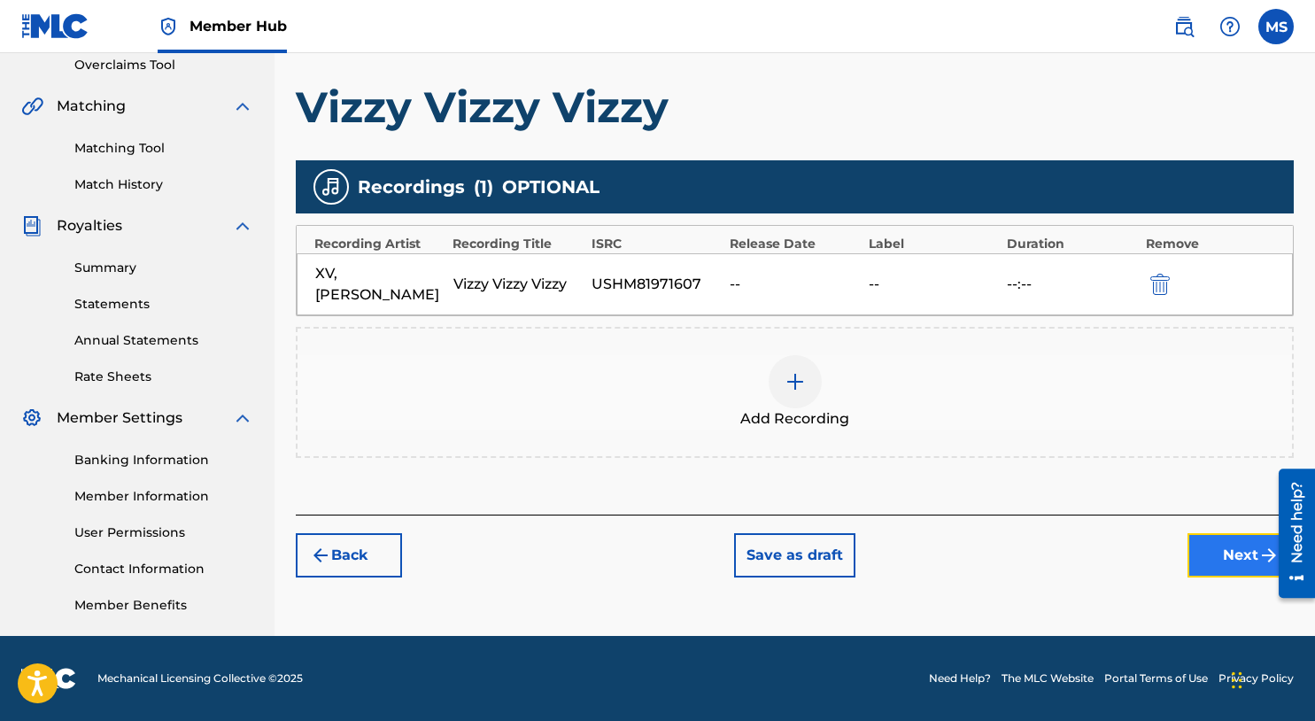
click at [1206, 553] on button "Next" at bounding box center [1241, 555] width 106 height 44
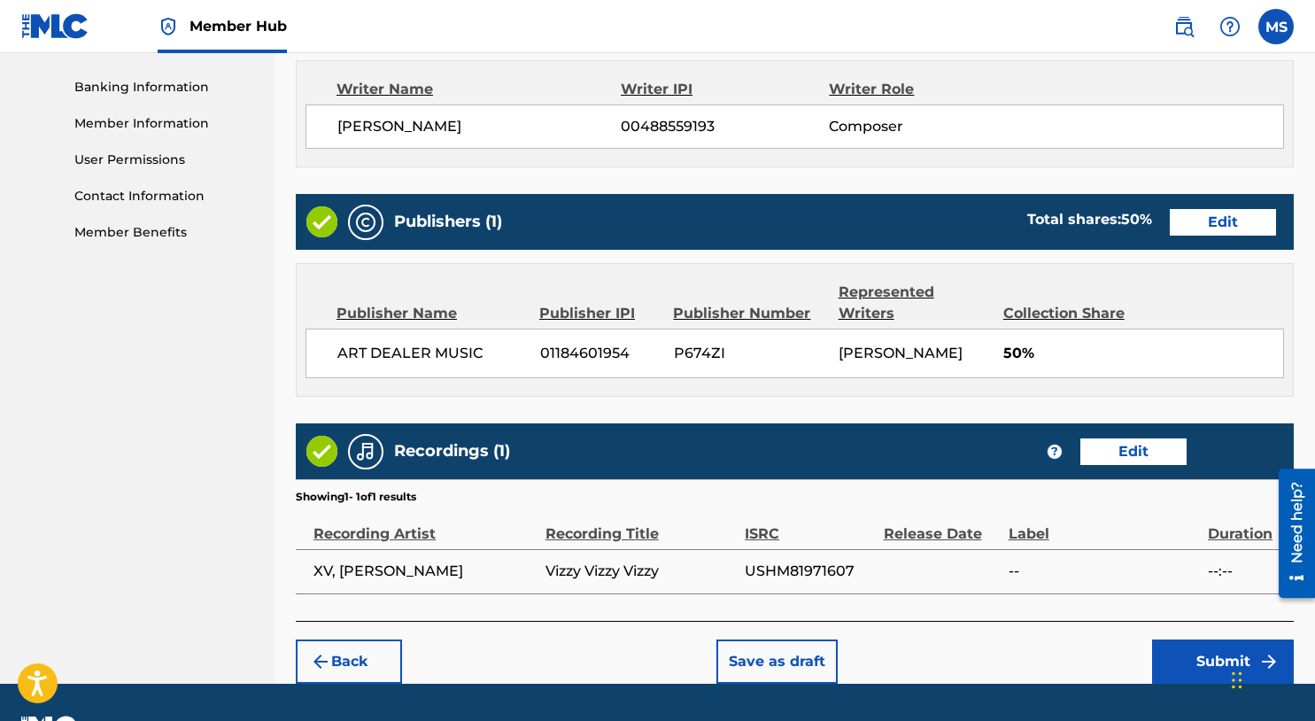
scroll to position [796, 0]
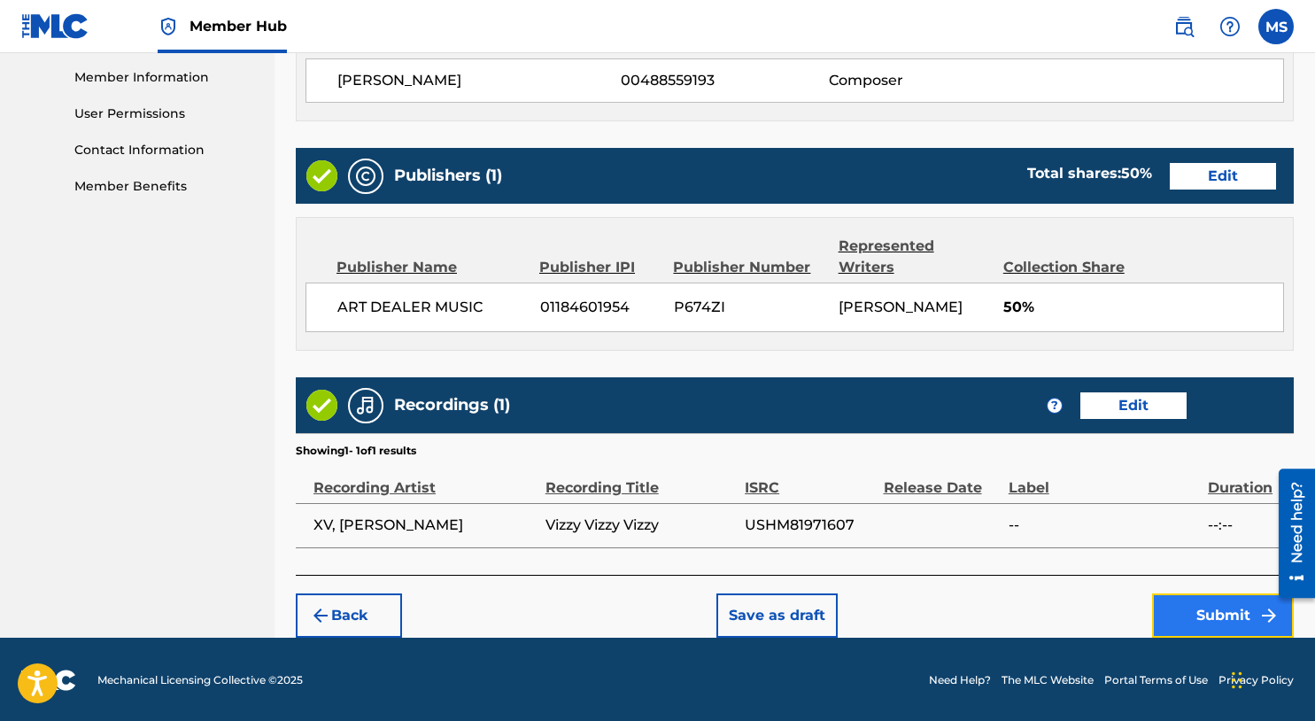
click at [1197, 609] on button "Submit" at bounding box center [1223, 615] width 142 height 44
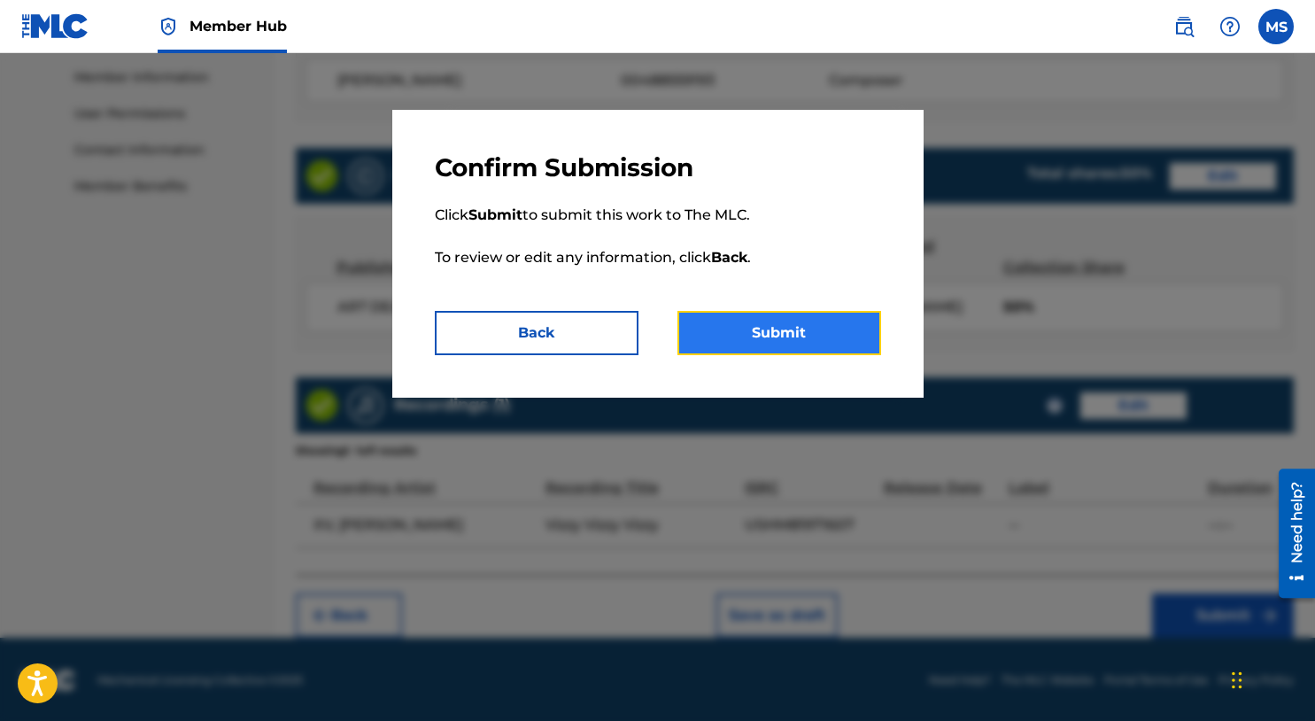
click at [826, 339] on button "Submit" at bounding box center [780, 333] width 204 height 44
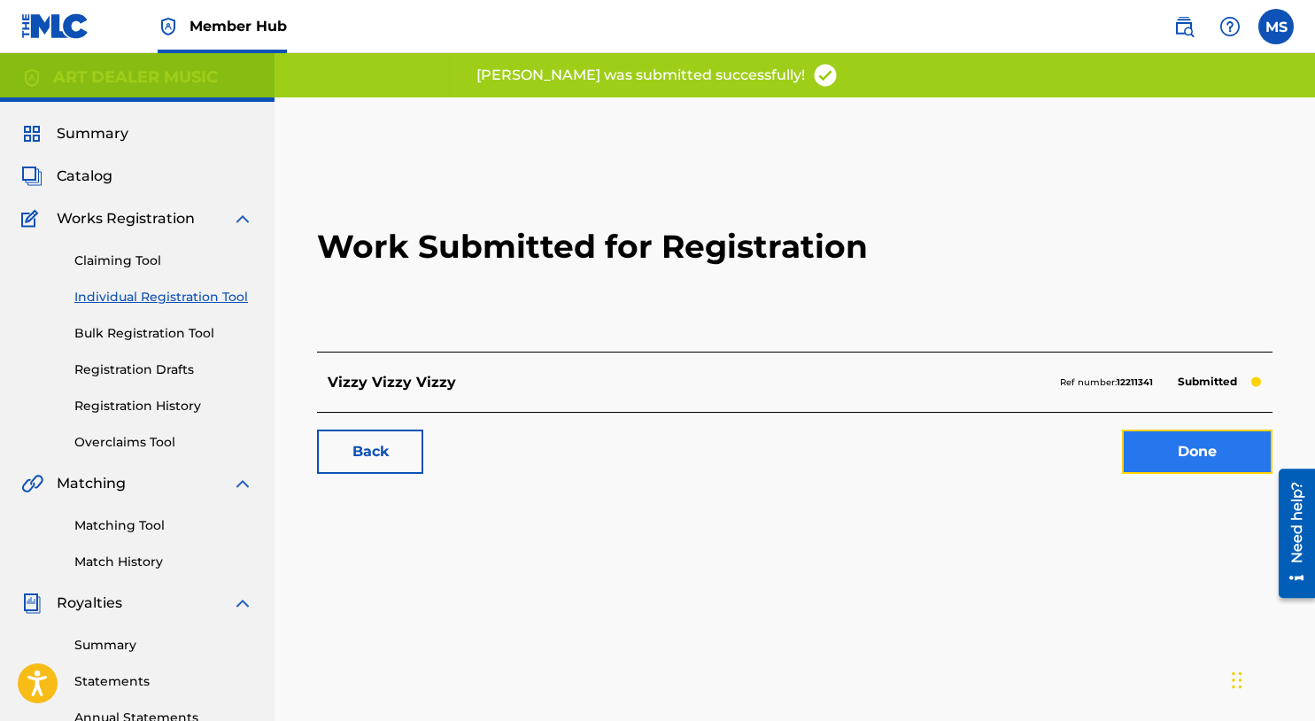
click at [1176, 453] on link "Done" at bounding box center [1197, 452] width 151 height 44
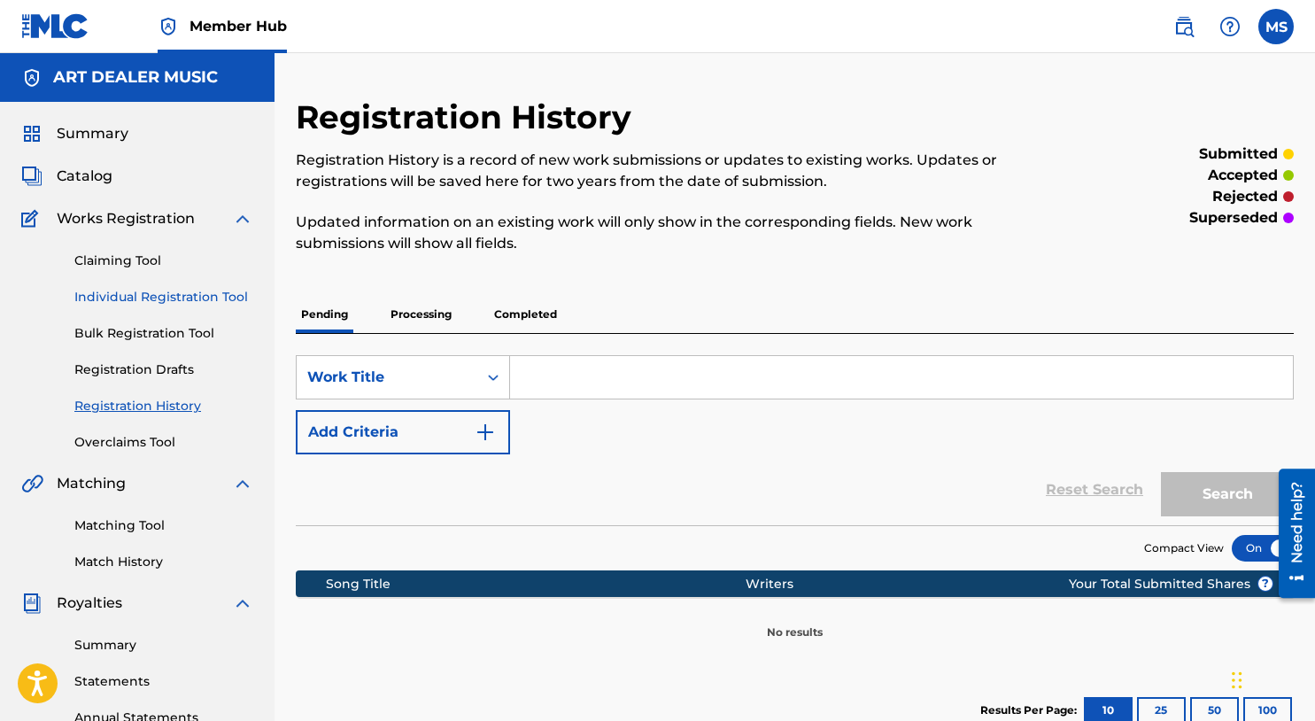
click at [182, 298] on link "Individual Registration Tool" at bounding box center [163, 297] width 179 height 19
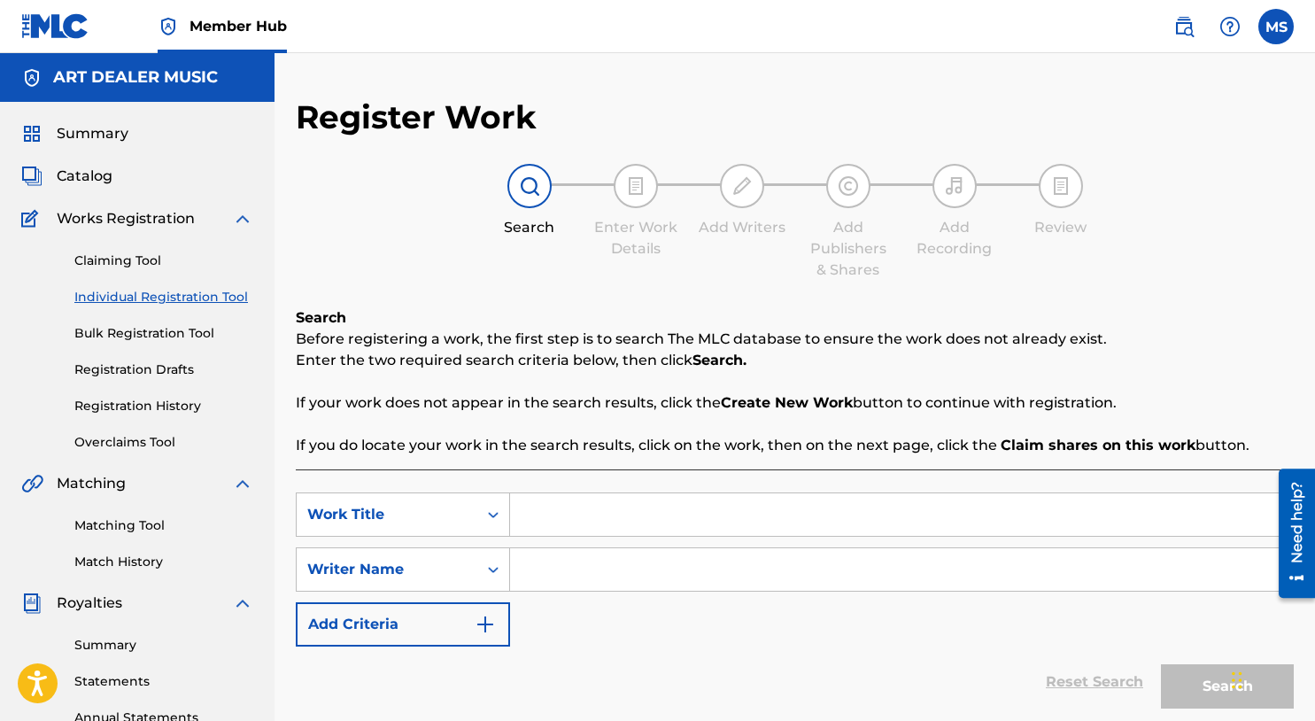
click at [531, 504] on input "Search Form" at bounding box center [901, 514] width 783 height 43
type input "A.D.D."
click at [532, 578] on input "Search Form" at bounding box center [901, 569] width 783 height 43
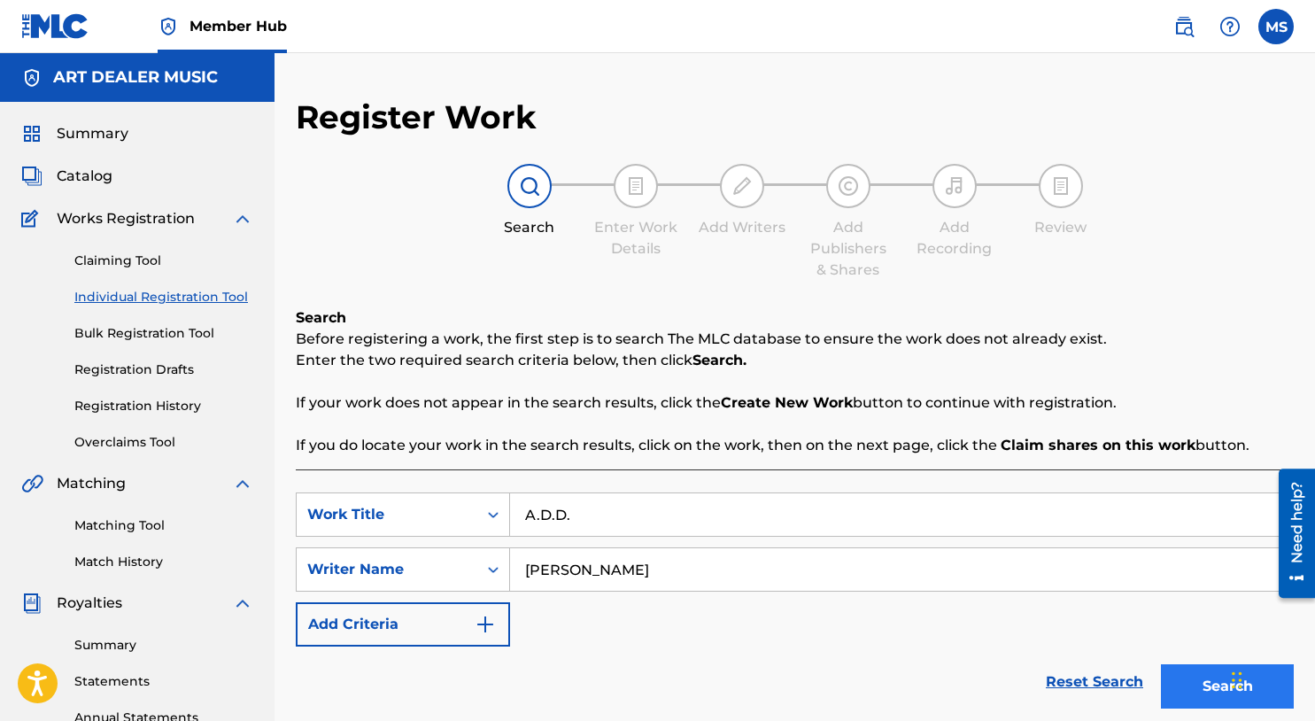
type input "Michael Summers"
click at [1199, 702] on button "Search" at bounding box center [1227, 686] width 133 height 44
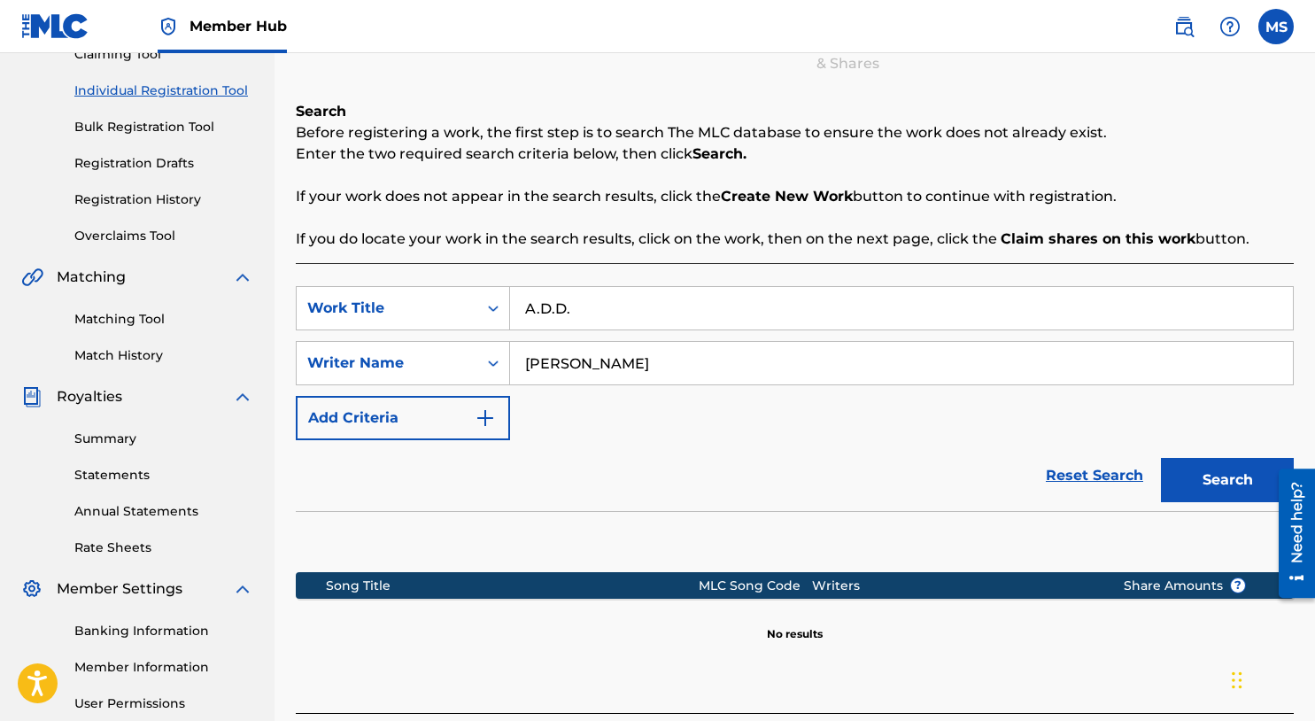
scroll to position [207, 0]
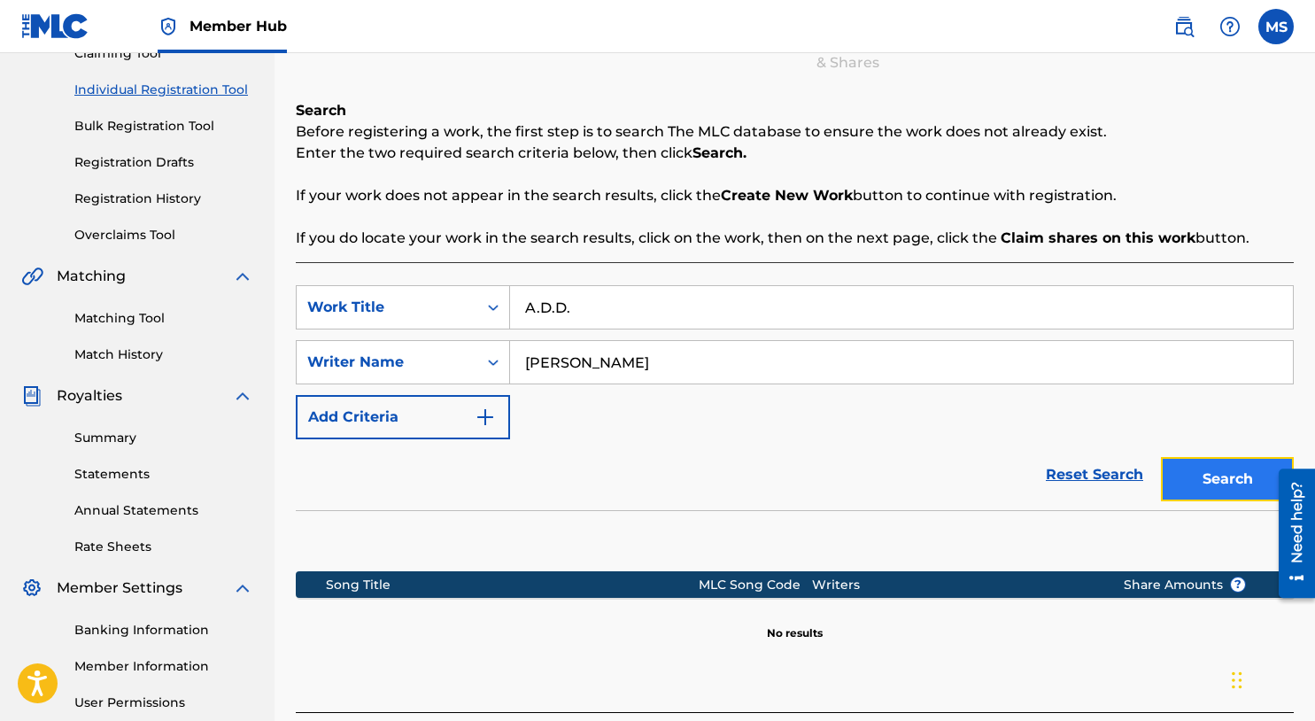
click at [1231, 473] on button "Search" at bounding box center [1227, 479] width 133 height 44
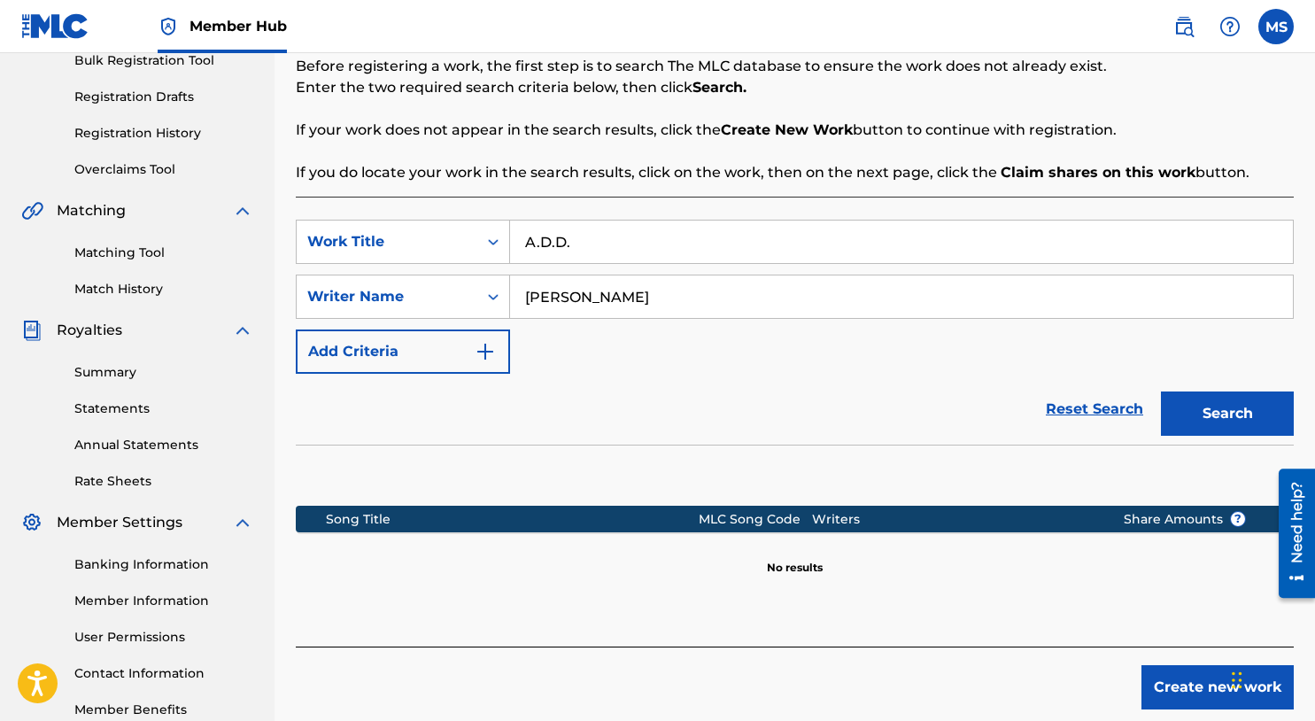
scroll to position [377, 0]
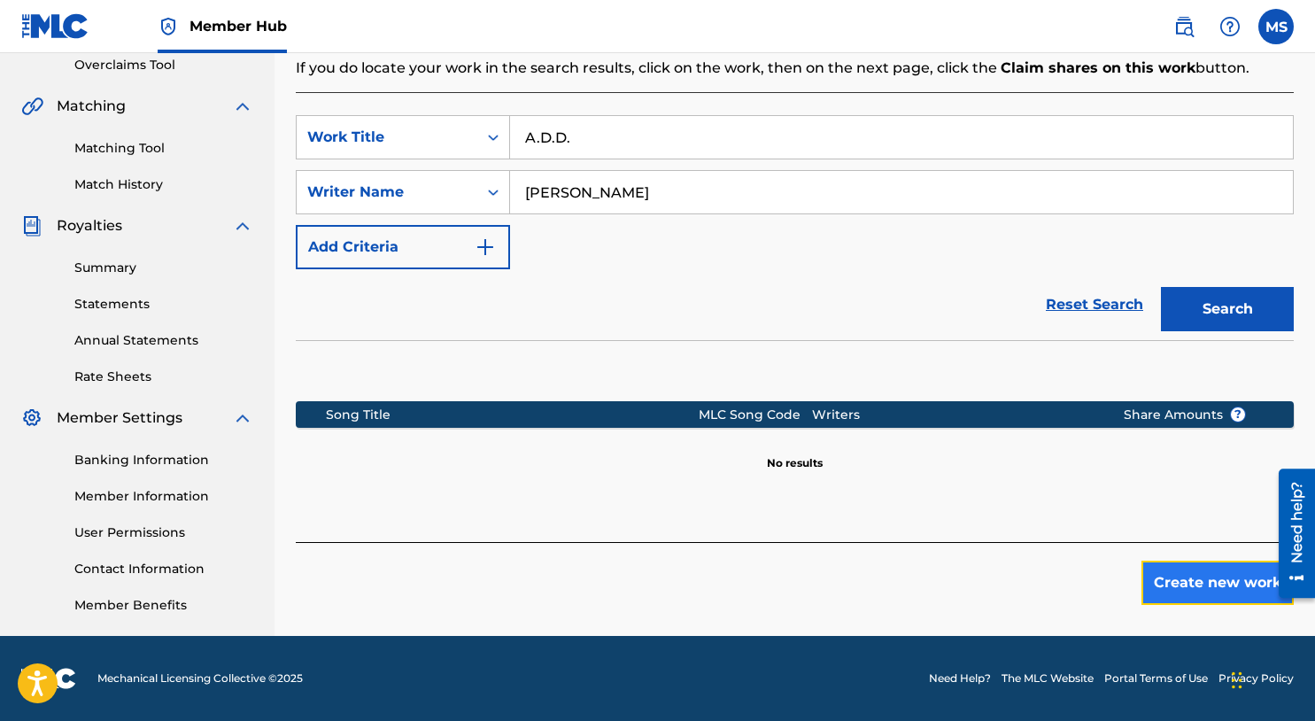
click at [1172, 593] on button "Create new work" at bounding box center [1218, 583] width 152 height 44
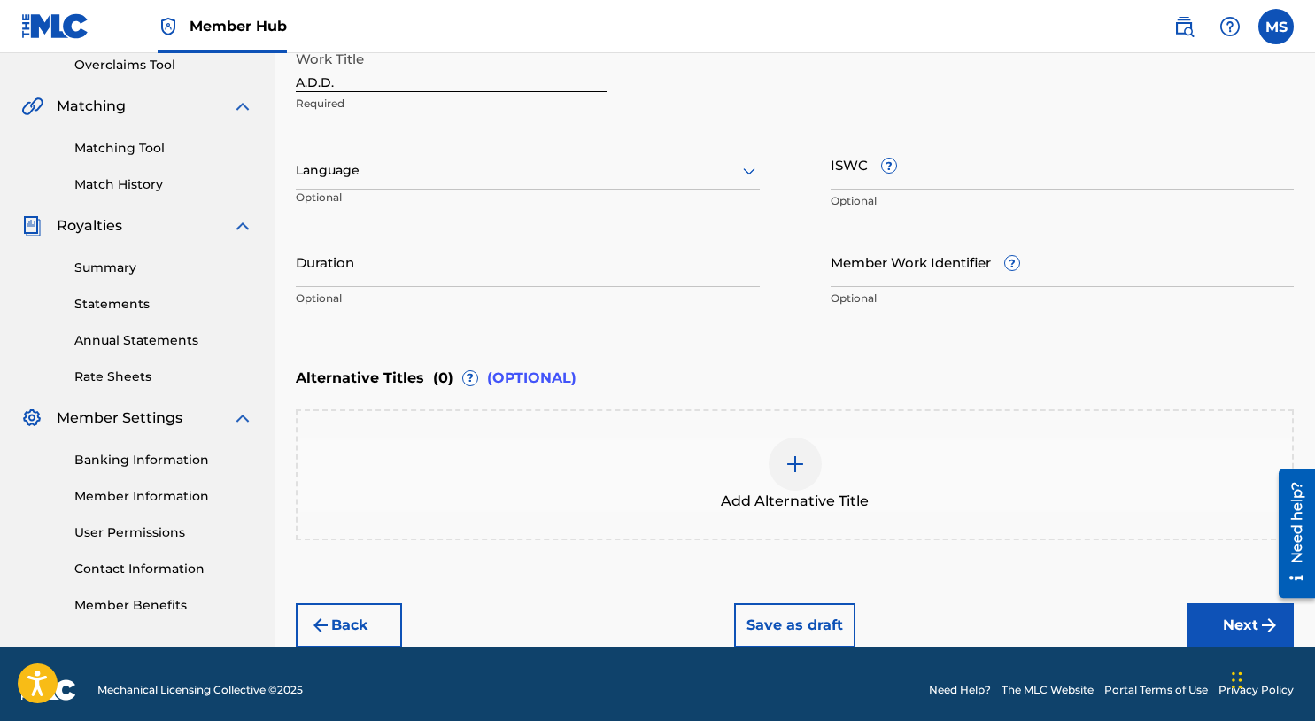
scroll to position [301, 0]
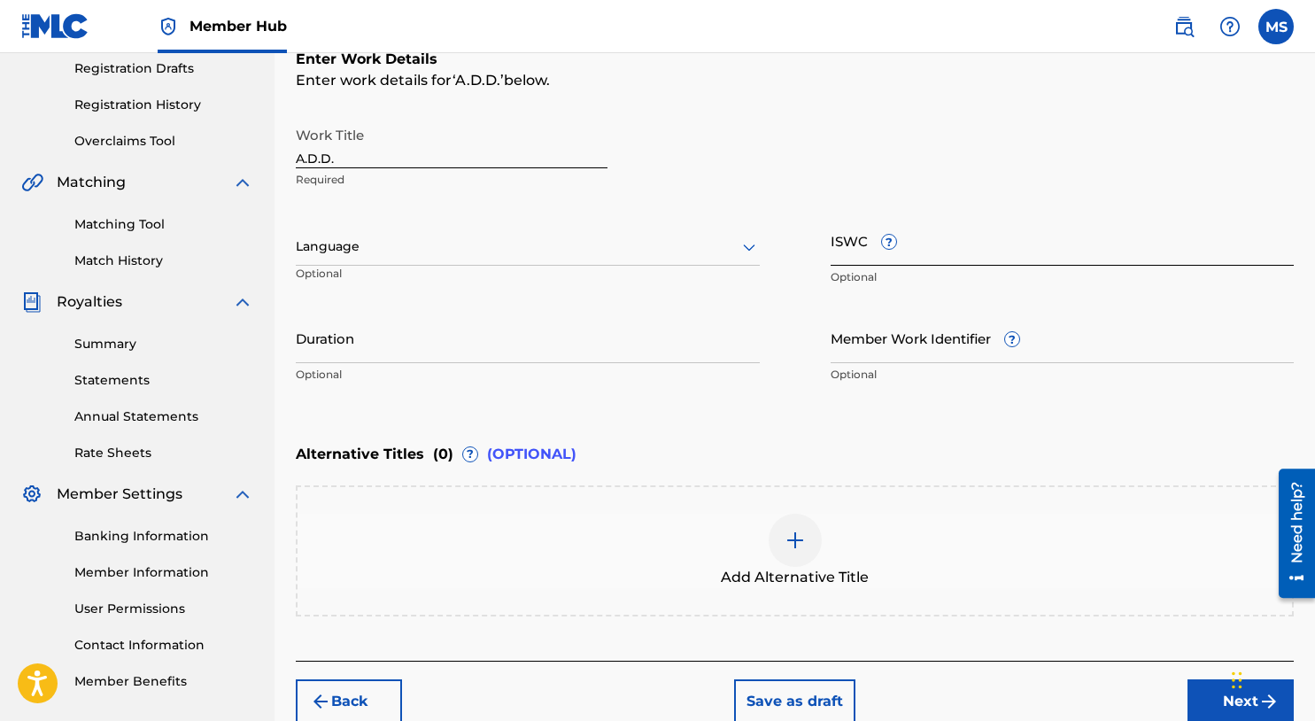
click at [844, 245] on input "ISWC ?" at bounding box center [1063, 240] width 464 height 50
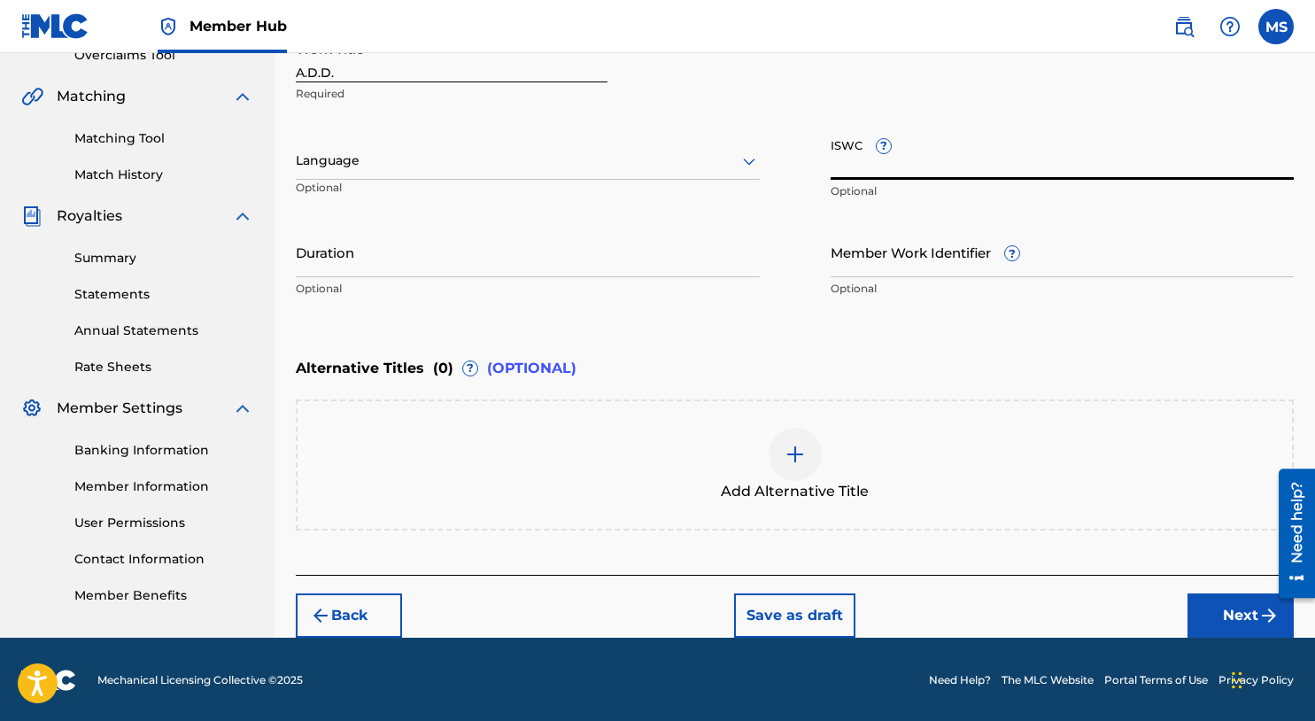
scroll to position [388, 0]
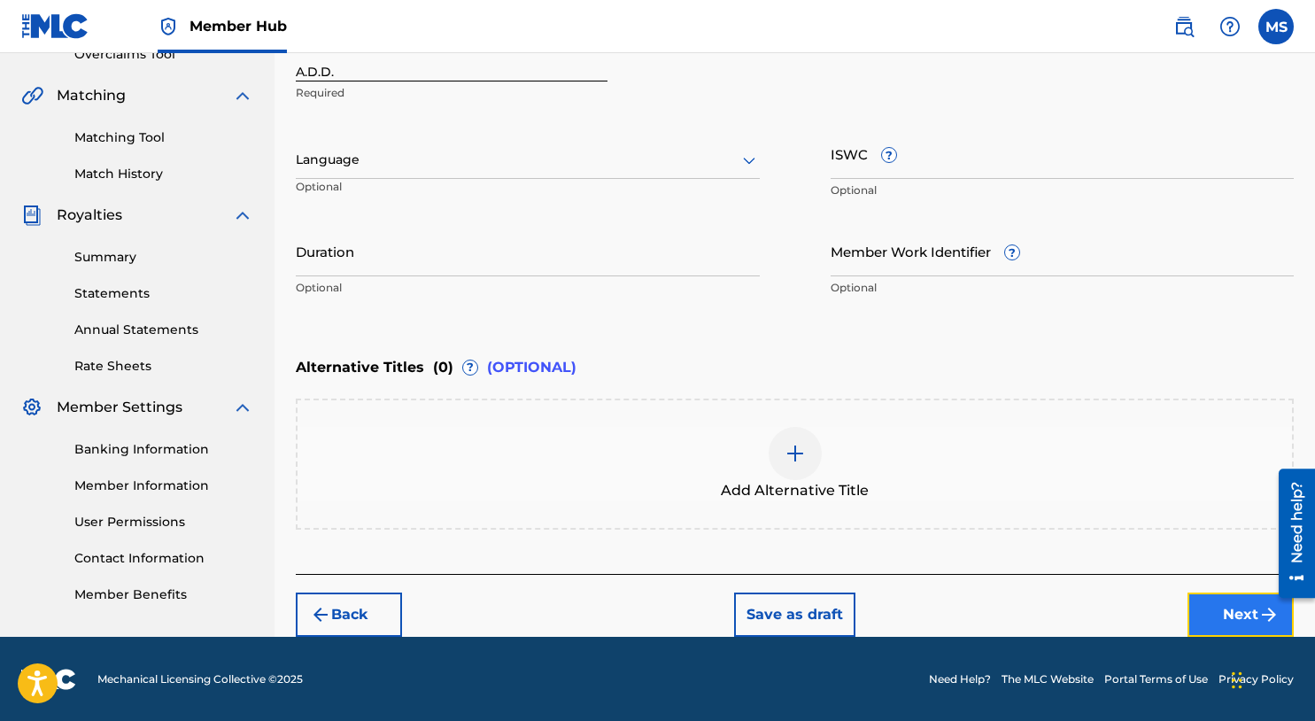
click at [1244, 616] on button "Next" at bounding box center [1241, 615] width 106 height 44
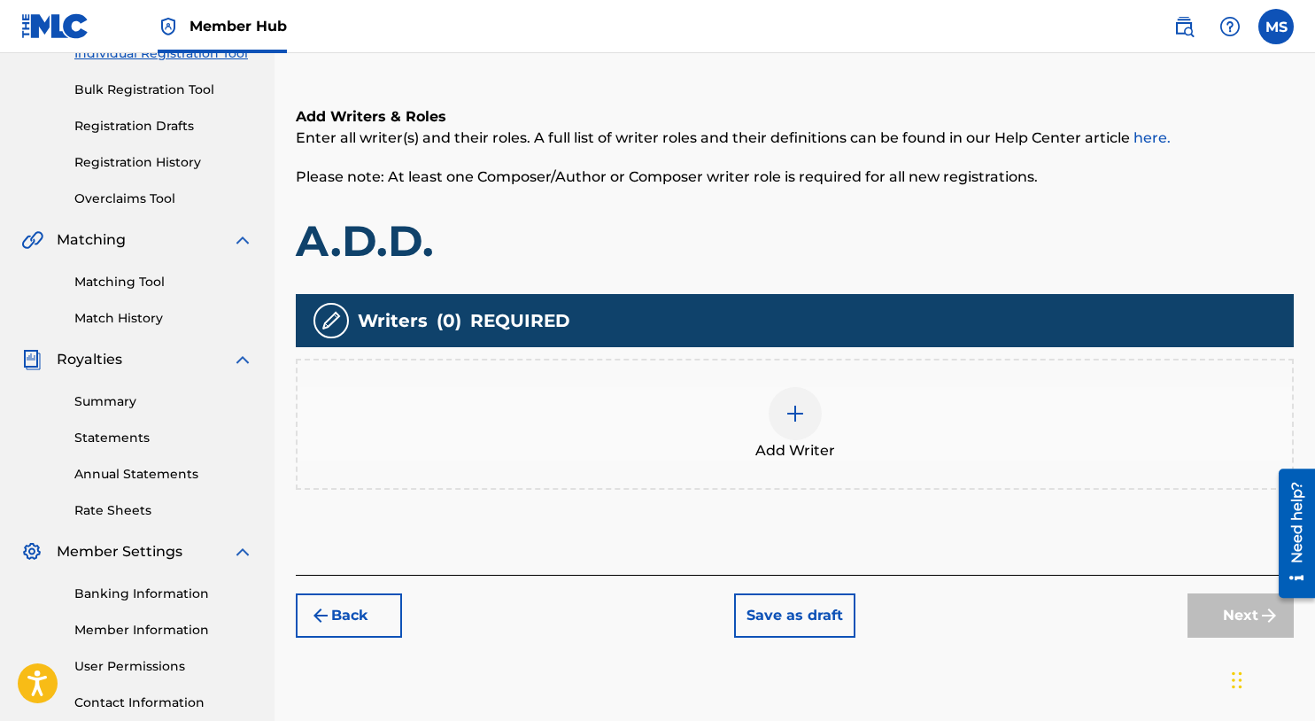
scroll to position [377, 0]
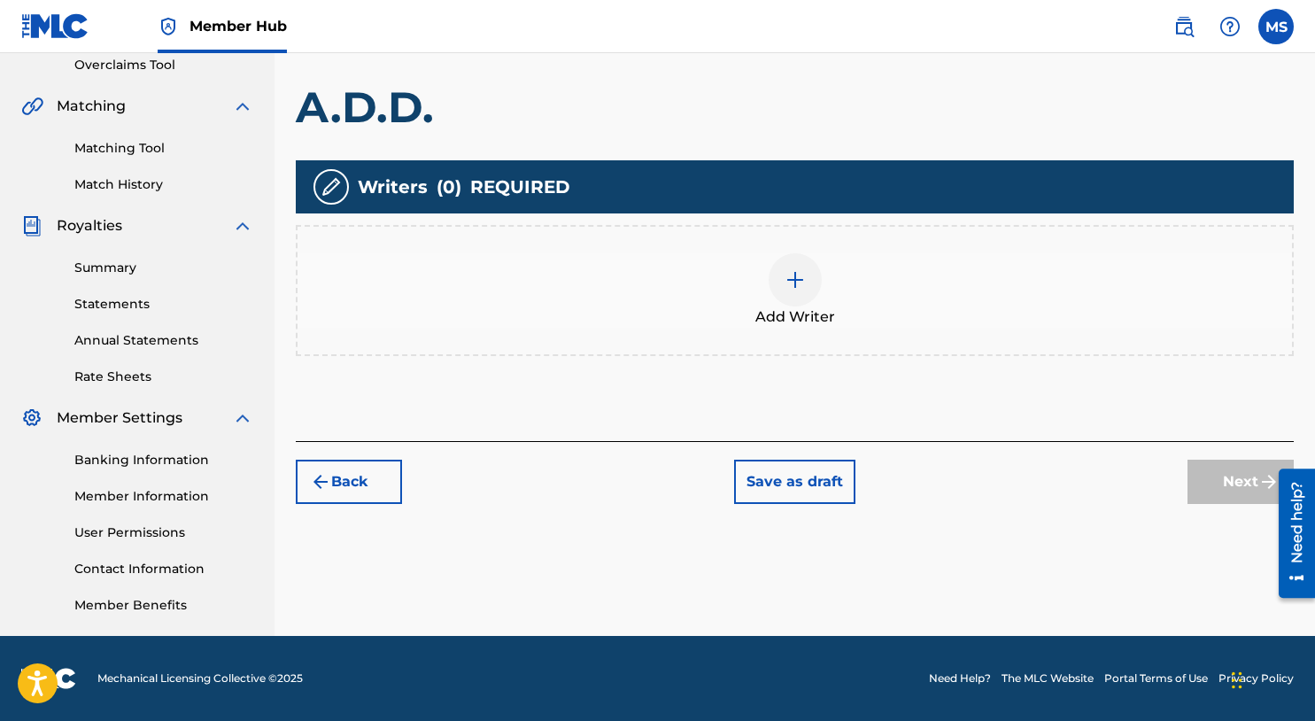
click at [800, 284] on img at bounding box center [795, 279] width 21 height 21
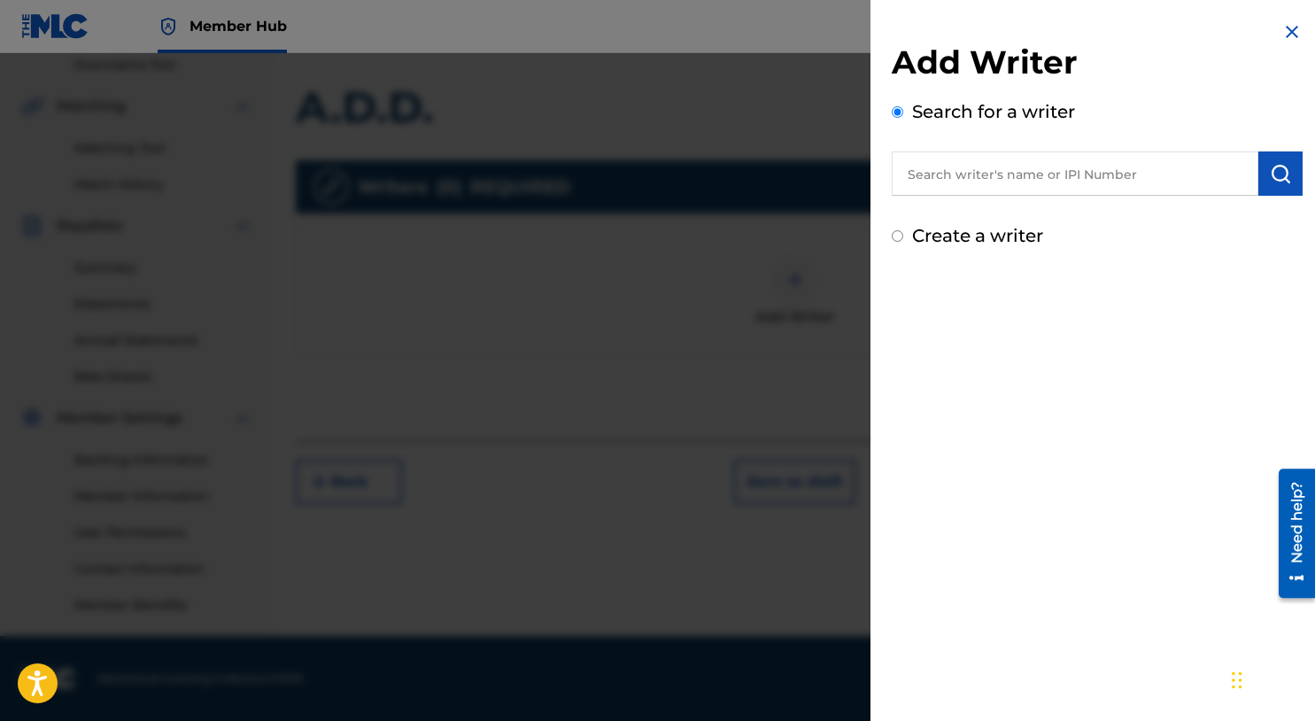
click at [986, 182] on input "text" at bounding box center [1075, 173] width 367 height 44
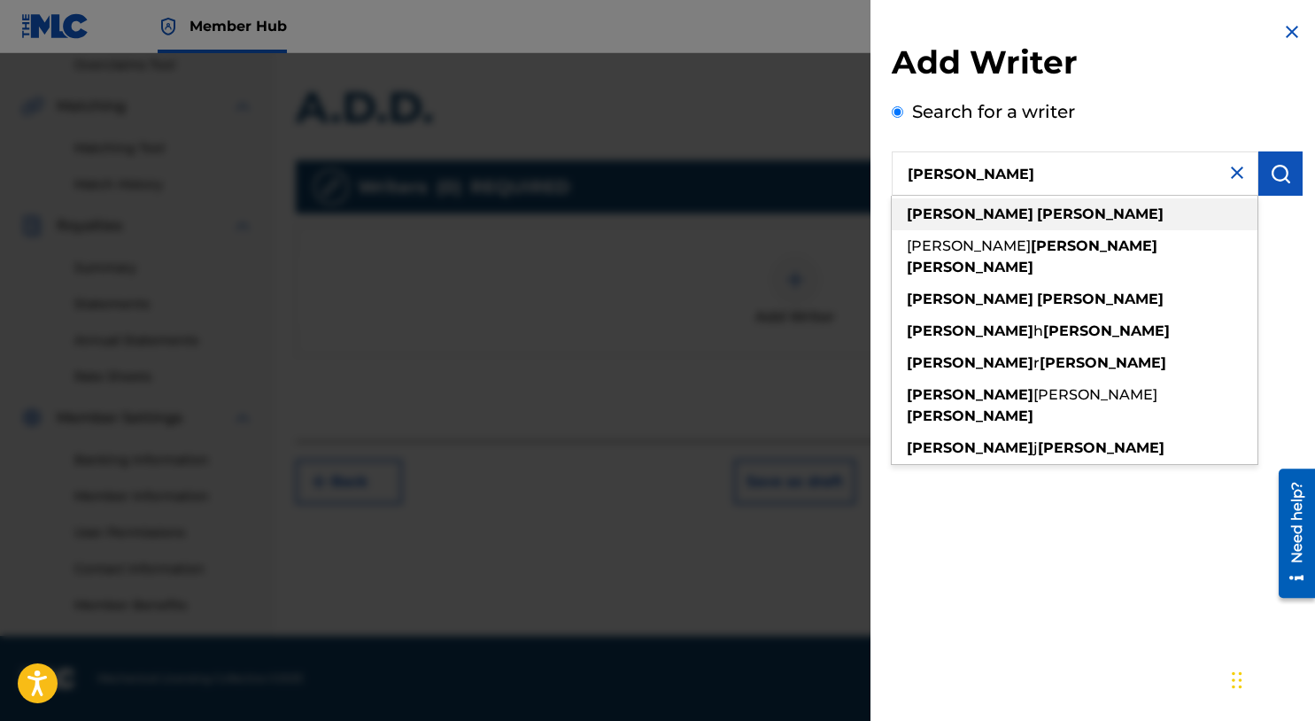
type input "michael summers"
click at [995, 223] on div "michael summers" at bounding box center [1075, 214] width 366 height 32
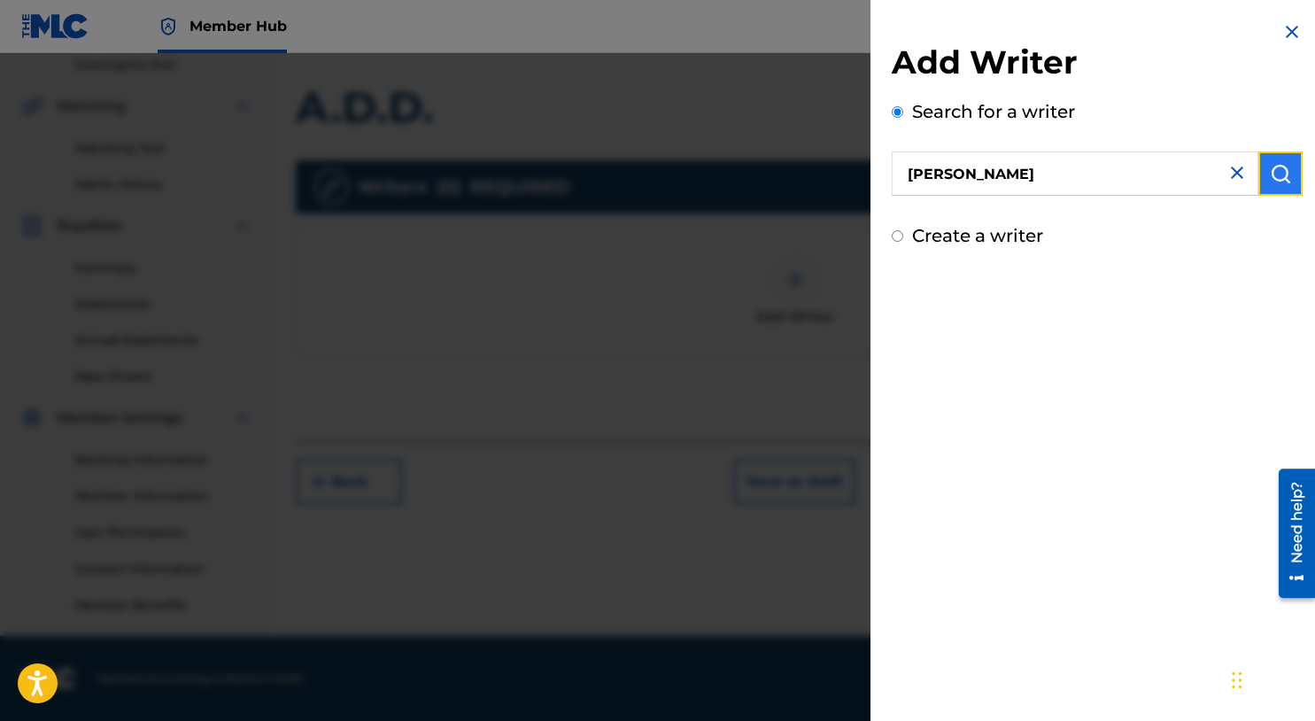
click at [1283, 171] on img "submit" at bounding box center [1280, 173] width 21 height 21
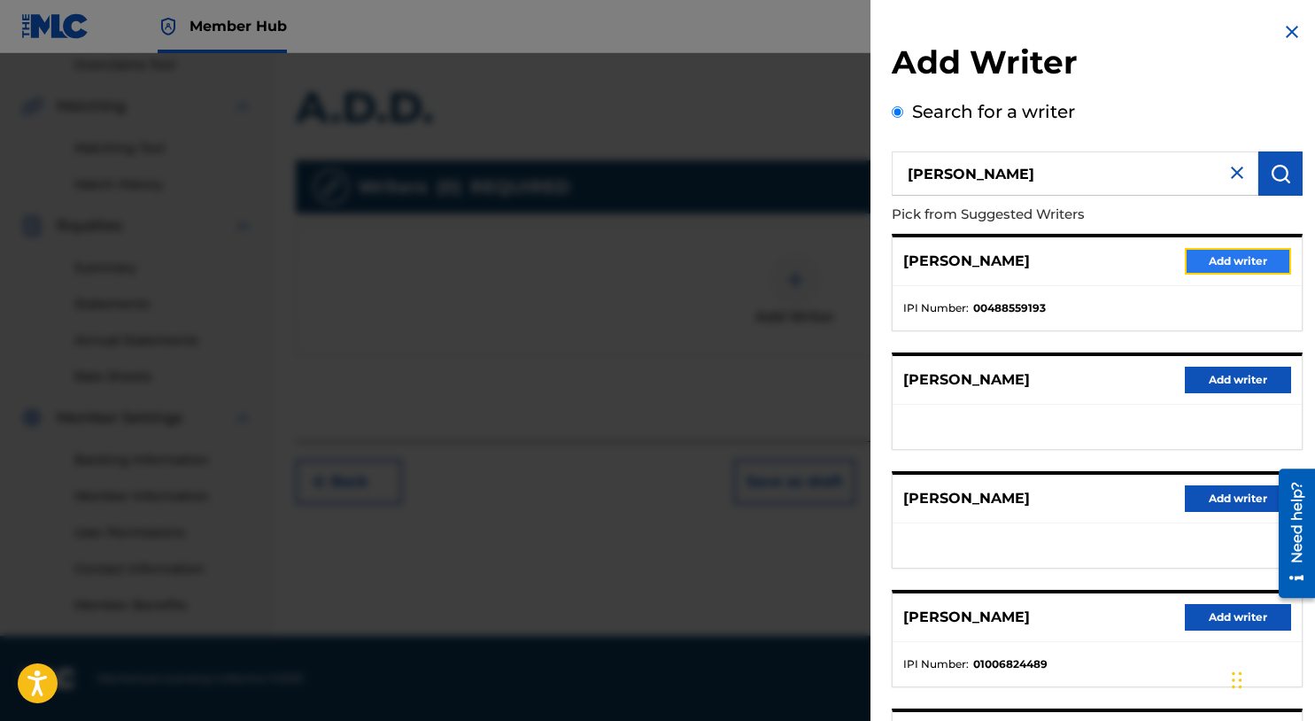
click at [1253, 268] on button "Add writer" at bounding box center [1238, 261] width 106 height 27
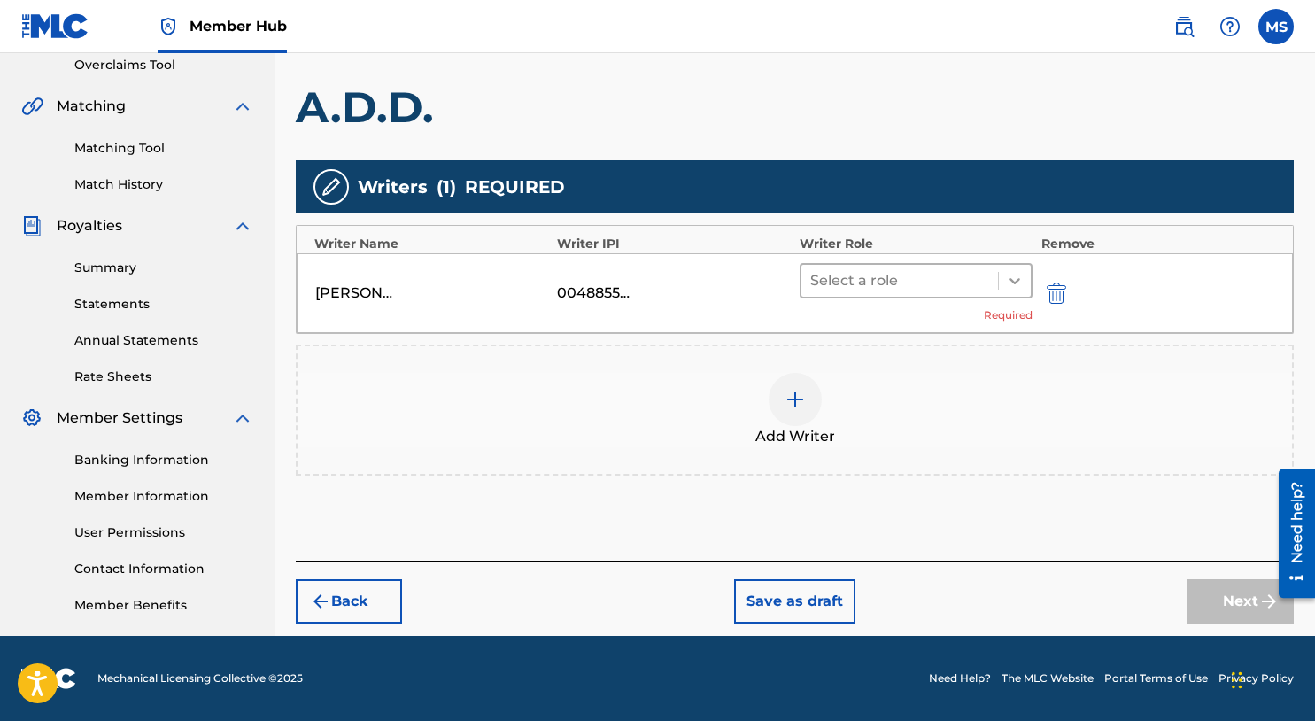
click at [1005, 275] on div at bounding box center [1015, 281] width 32 height 32
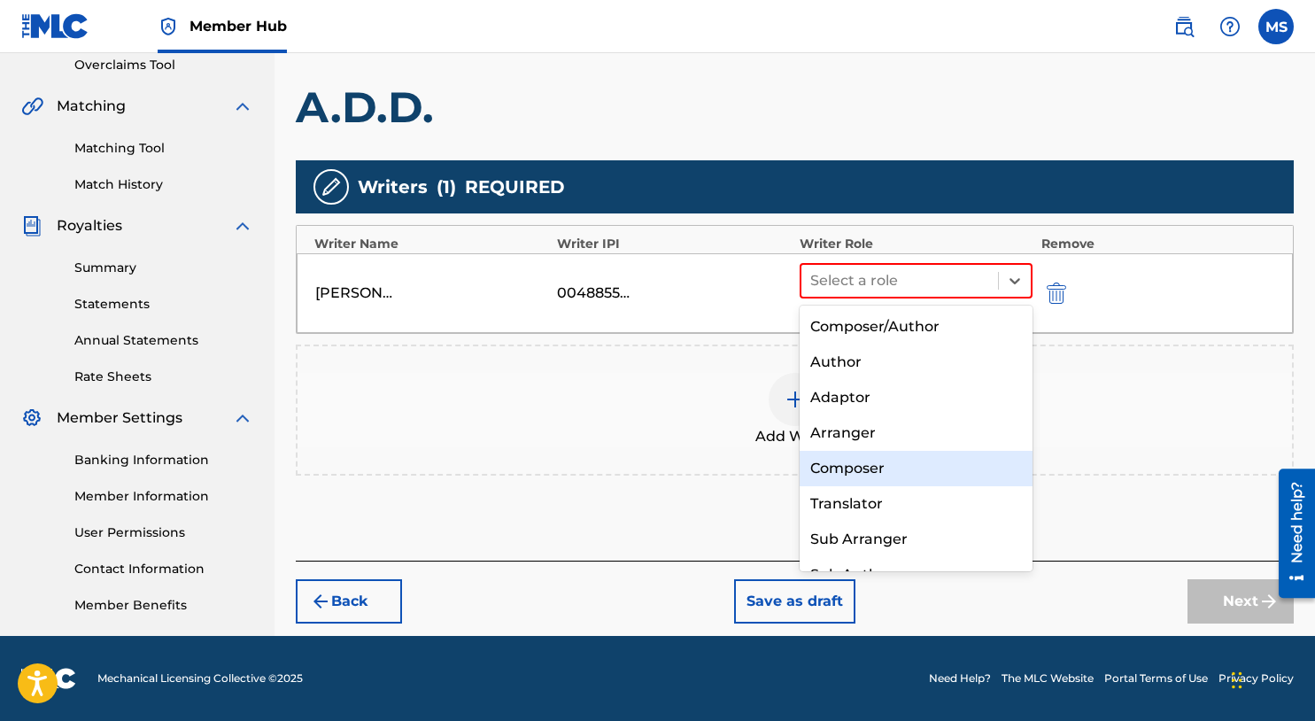
click at [904, 459] on div "Composer" at bounding box center [916, 468] width 233 height 35
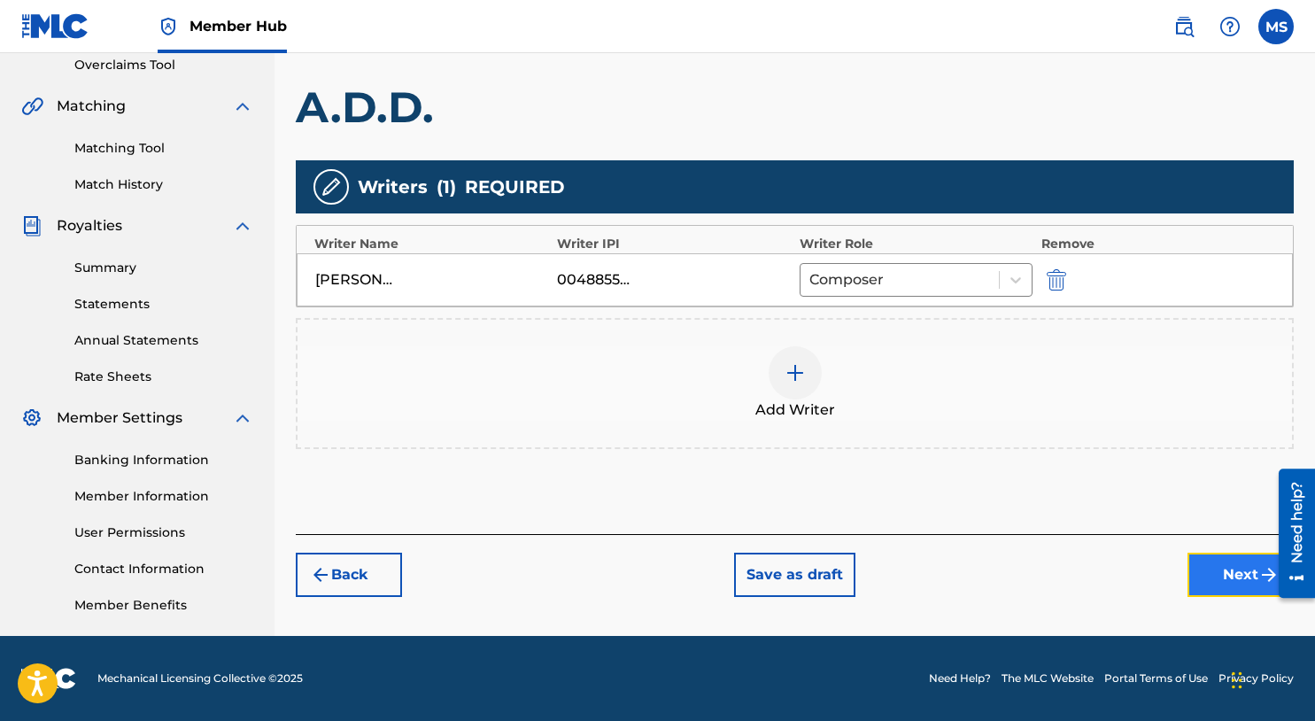
click at [1235, 569] on button "Next" at bounding box center [1241, 575] width 106 height 44
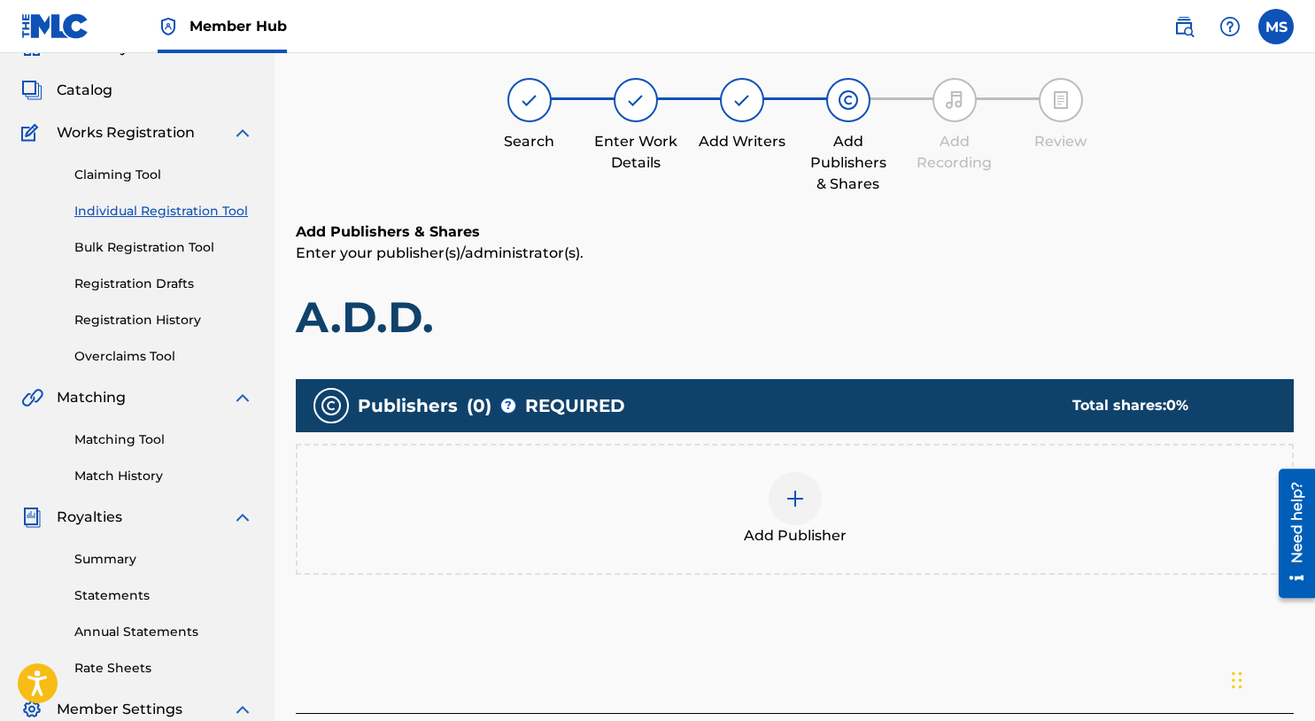
scroll to position [80, 0]
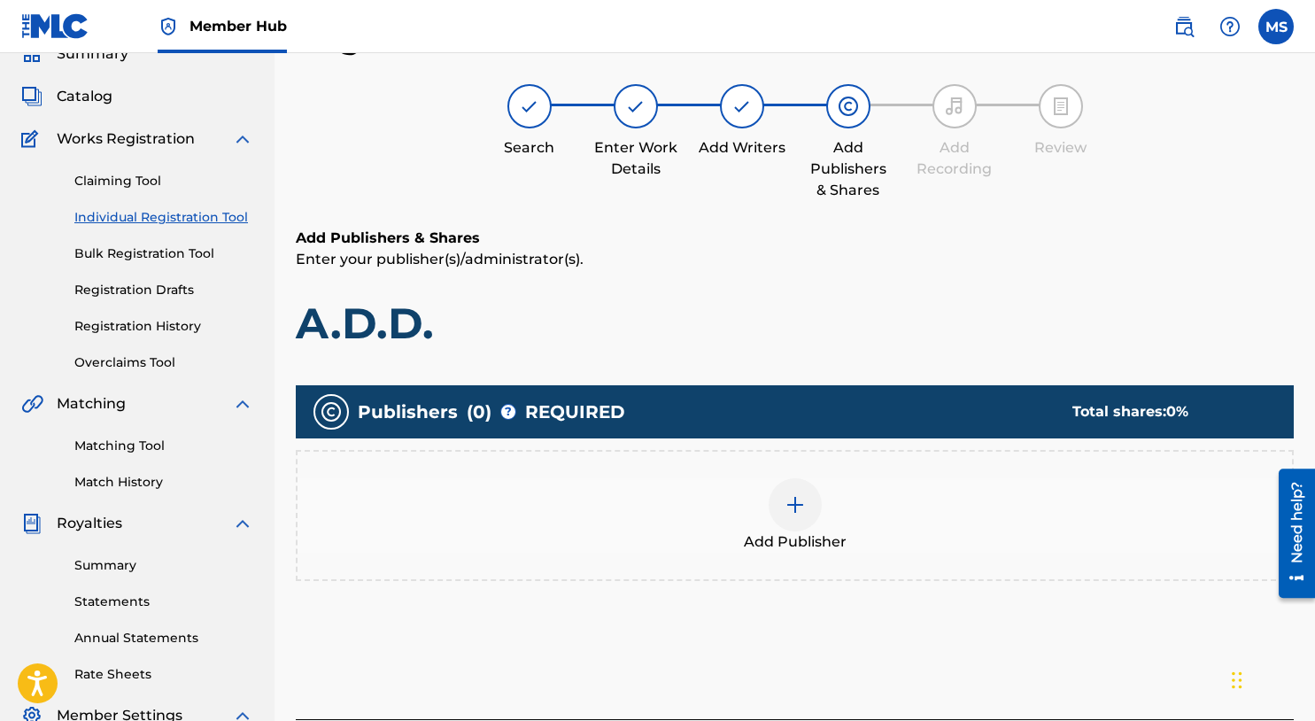
click at [780, 500] on div at bounding box center [795, 504] width 53 height 53
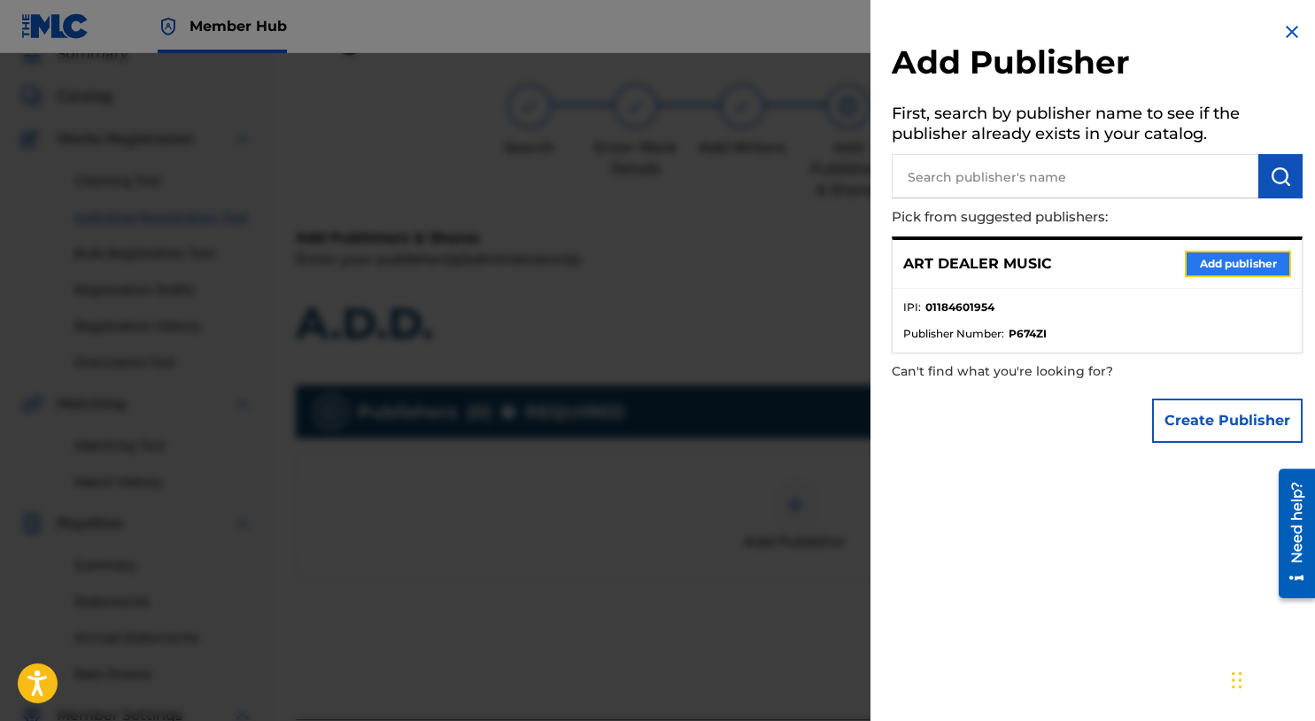
click at [1198, 264] on button "Add publisher" at bounding box center [1238, 264] width 106 height 27
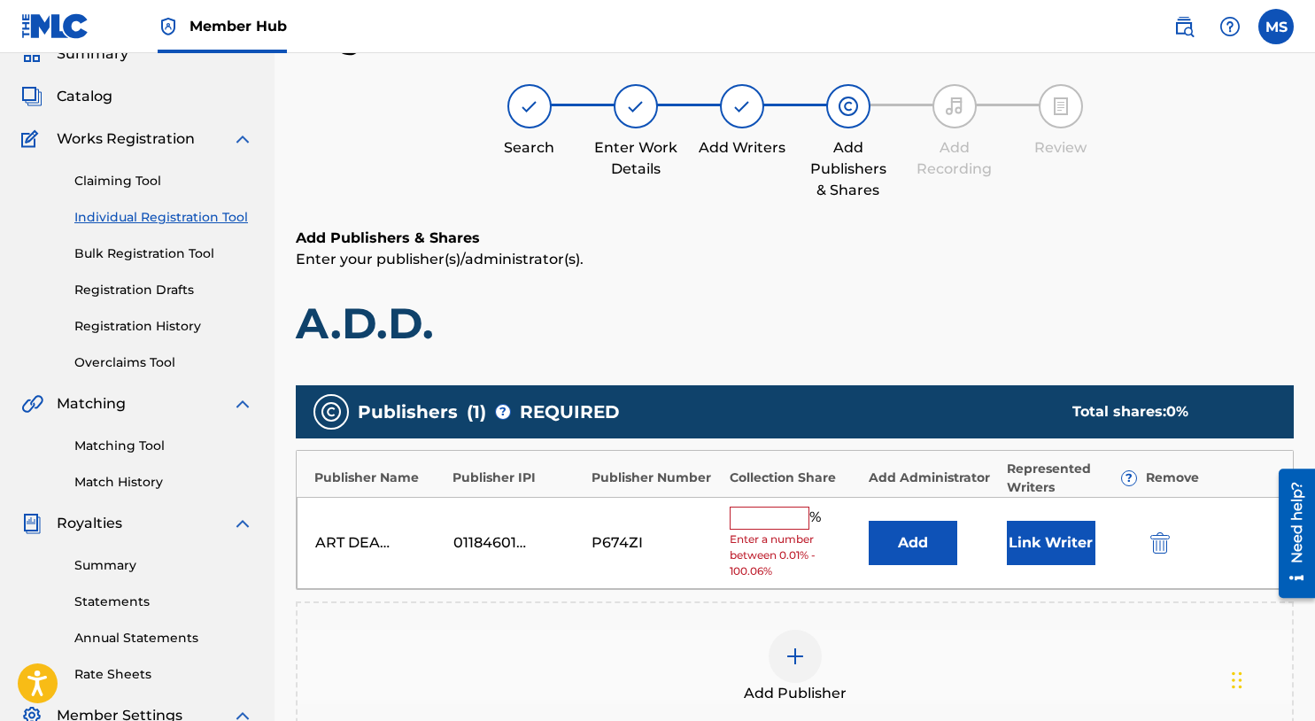
click at [764, 517] on input "text" at bounding box center [770, 518] width 80 height 23
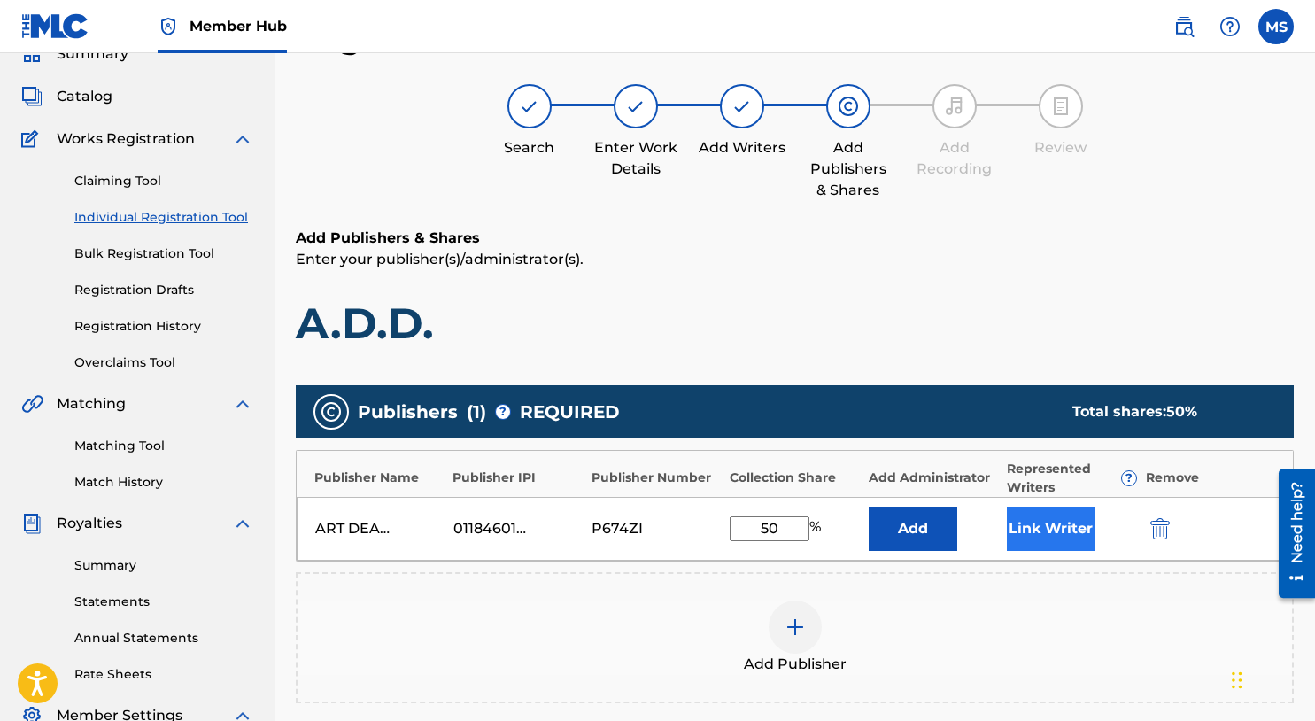
type input "50"
click at [1082, 516] on button "Link Writer" at bounding box center [1051, 529] width 89 height 44
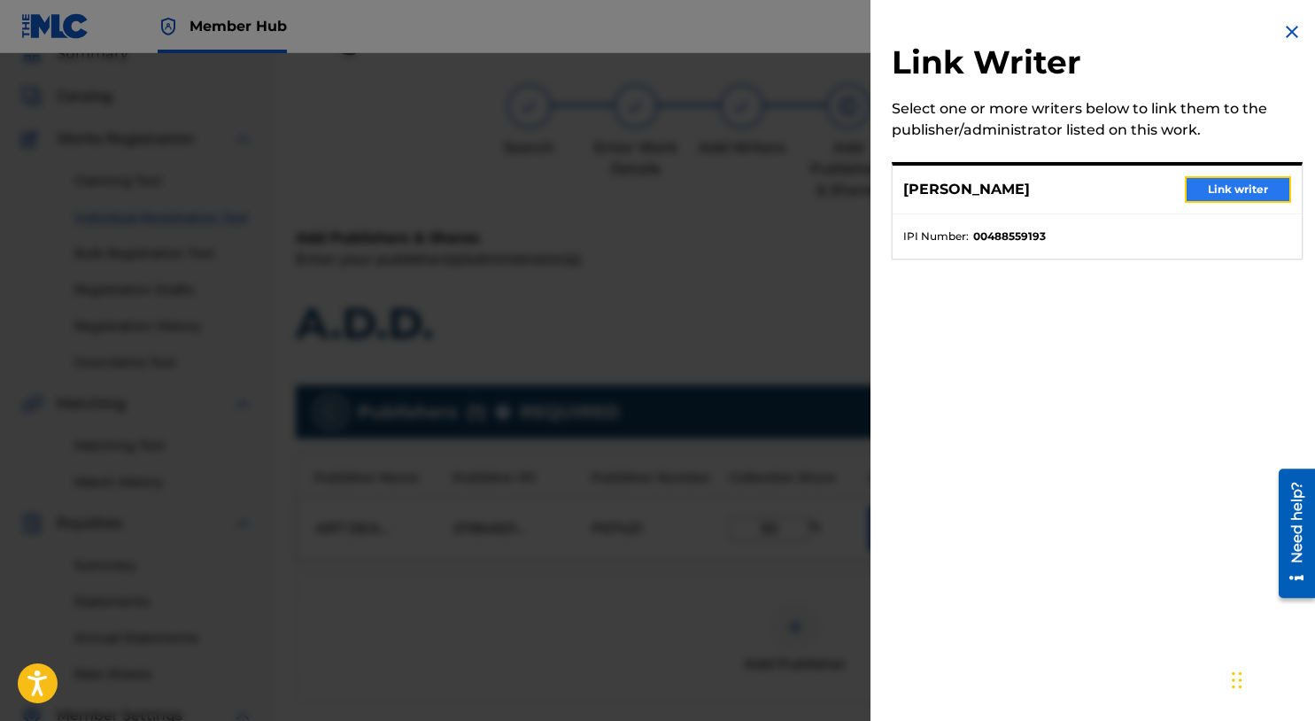
click at [1207, 190] on button "Link writer" at bounding box center [1238, 189] width 106 height 27
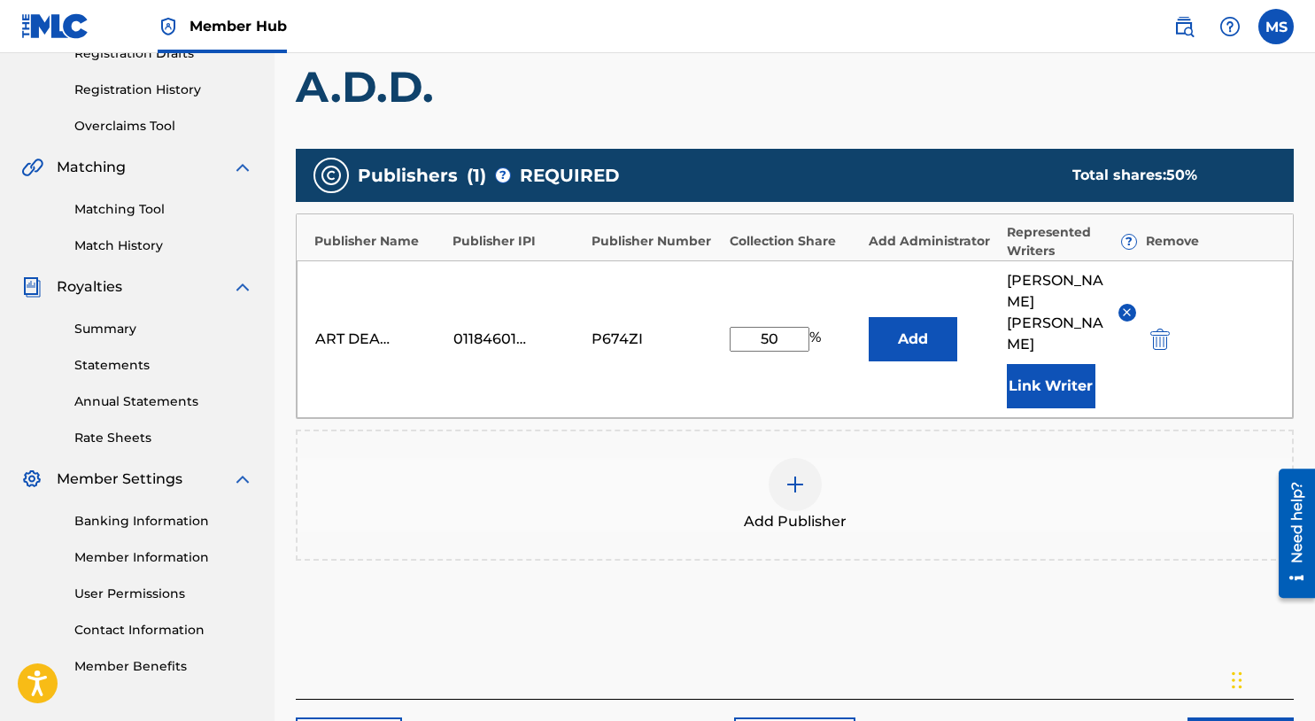
scroll to position [400, 0]
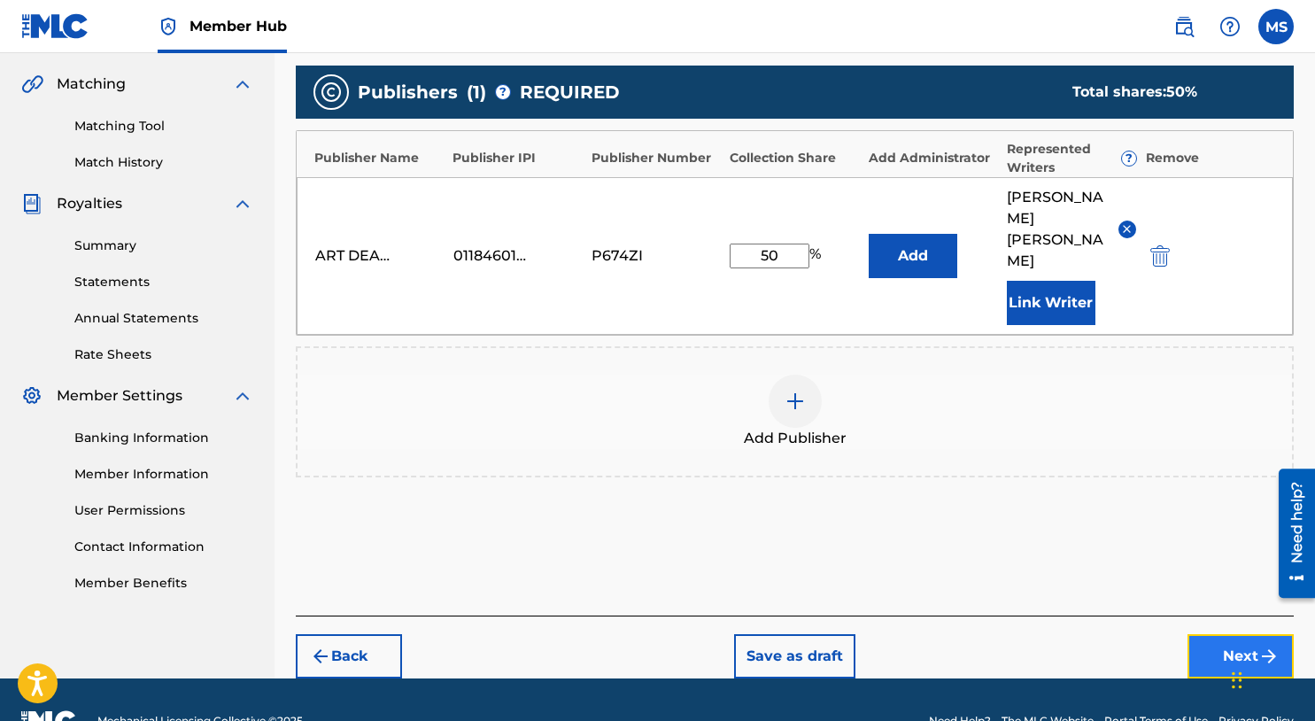
click at [1225, 634] on button "Next" at bounding box center [1241, 656] width 106 height 44
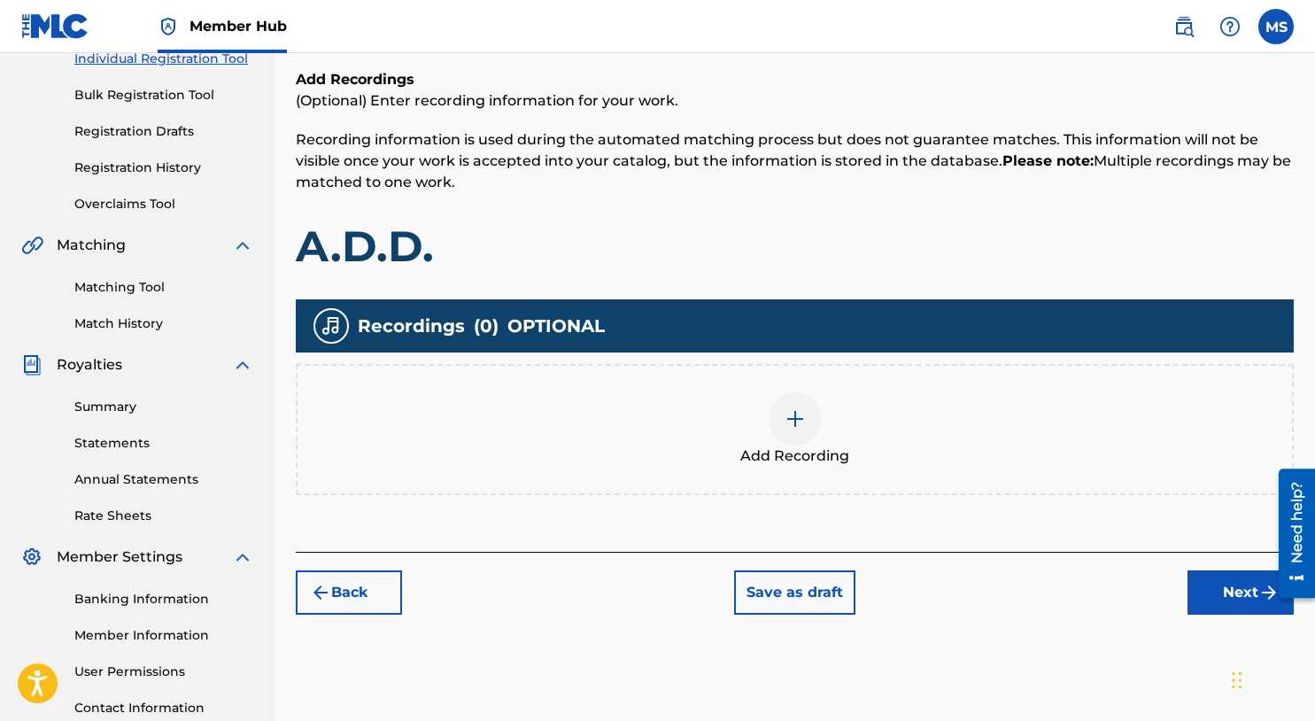
scroll to position [350, 0]
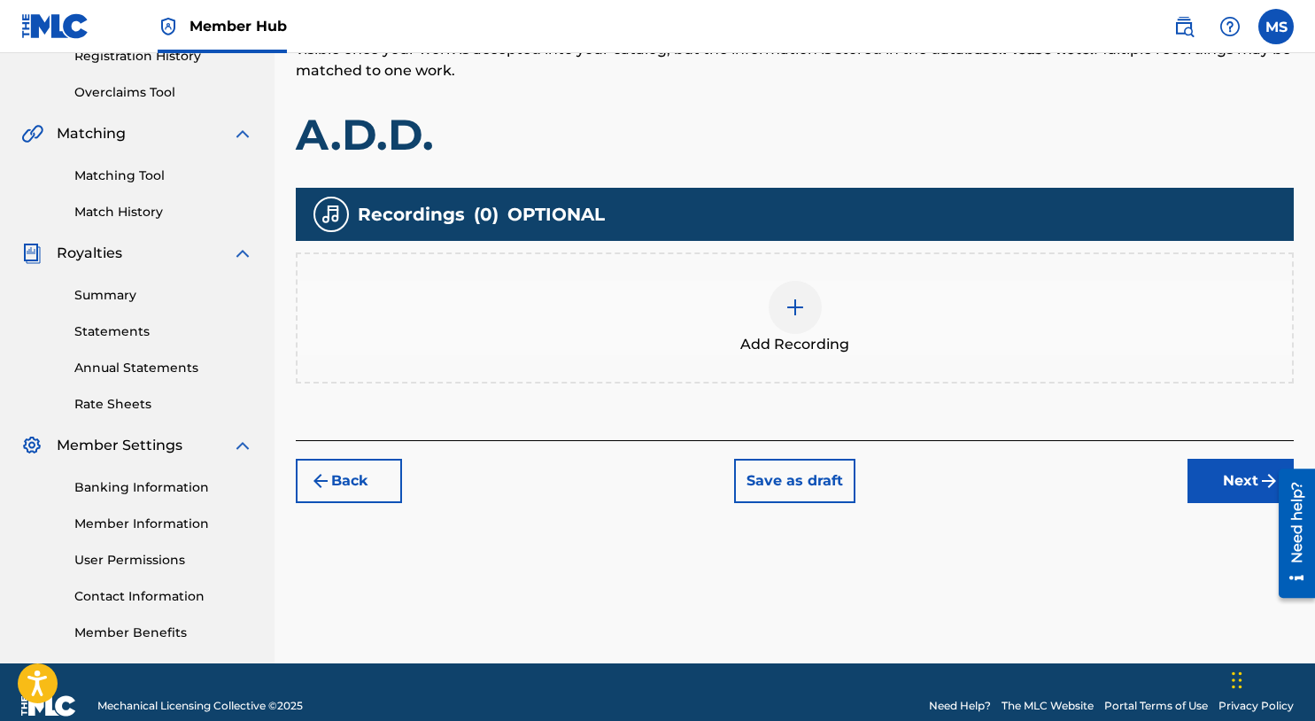
click at [801, 317] on img at bounding box center [795, 307] width 21 height 21
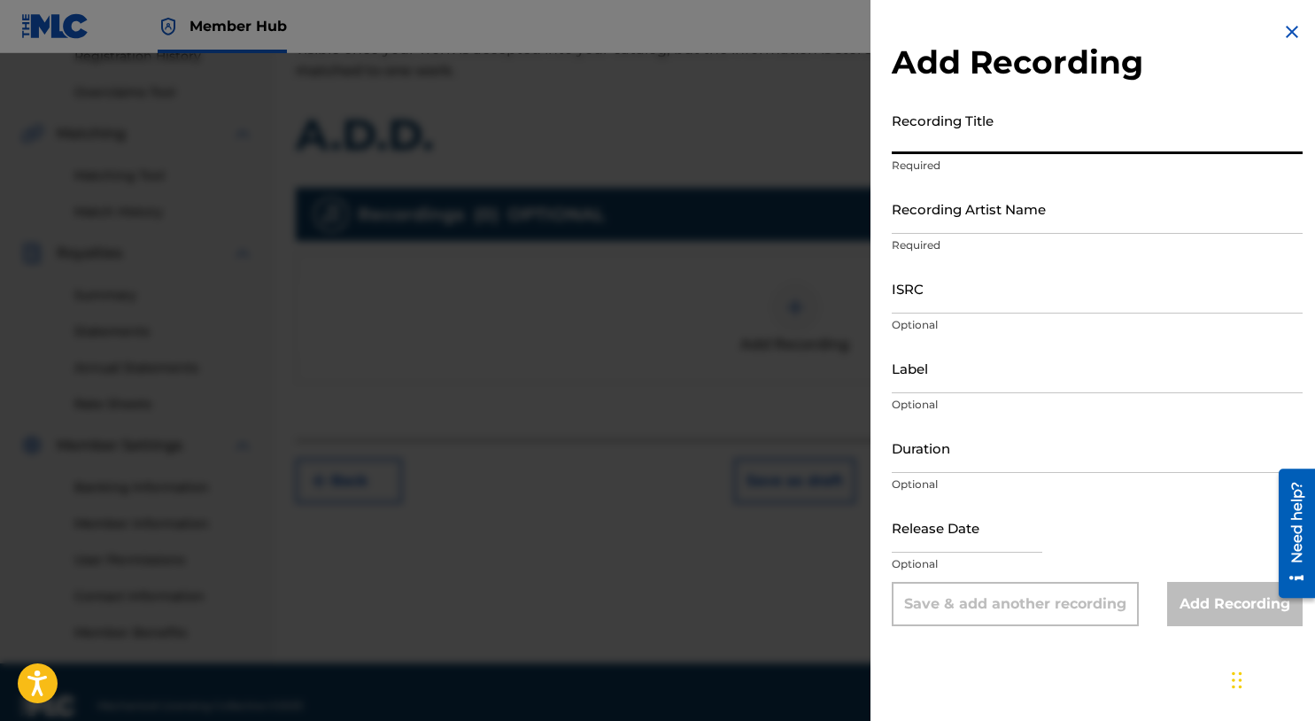
click at [961, 137] on input "Recording Title" at bounding box center [1097, 129] width 411 height 50
type input "A.D.D."
click at [974, 212] on input "Recording Artist Name" at bounding box center [1097, 208] width 411 height 50
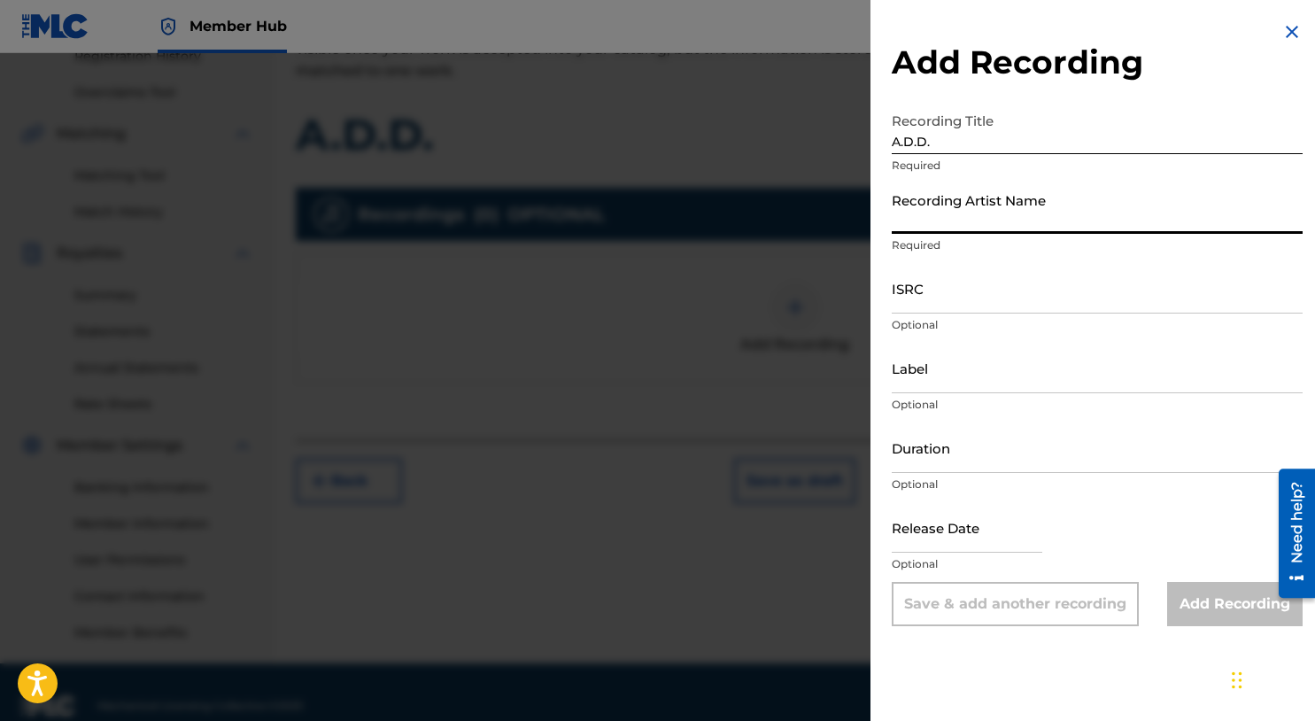
type input "C"
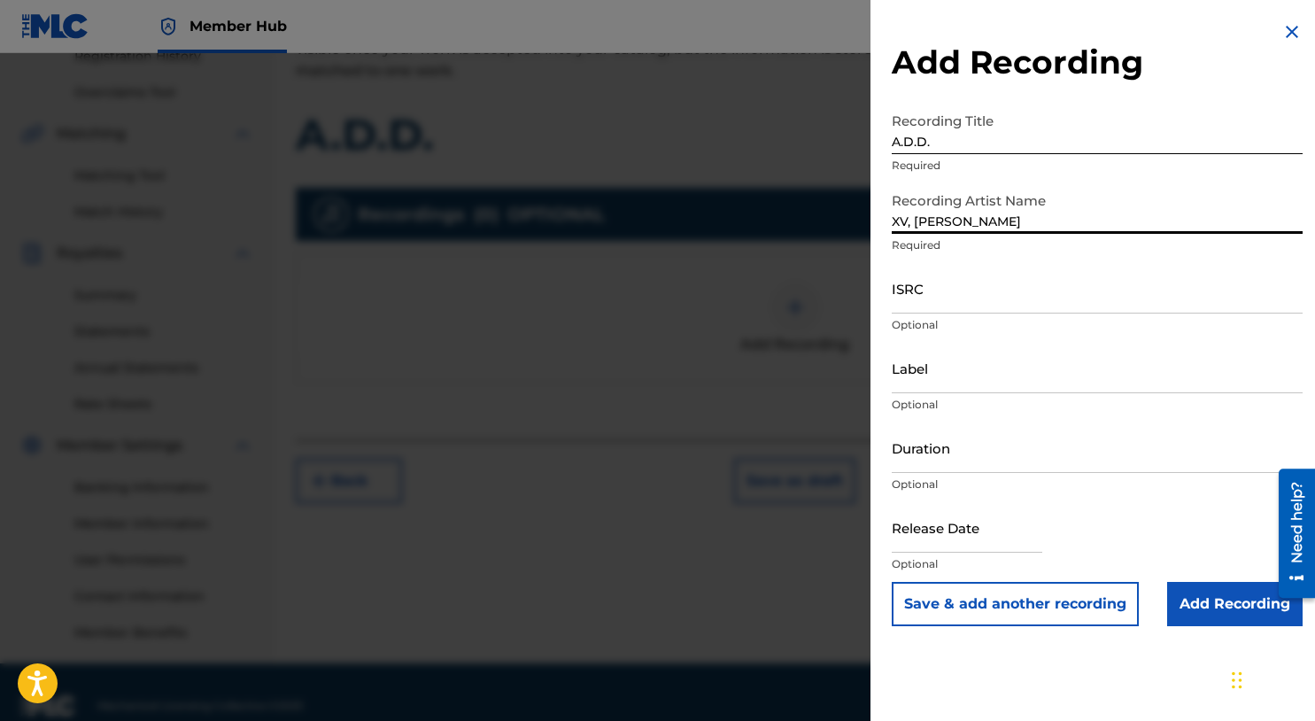
type input "XV, MIKE SUMMERS"
click at [963, 304] on input "ISRC" at bounding box center [1097, 288] width 411 height 50
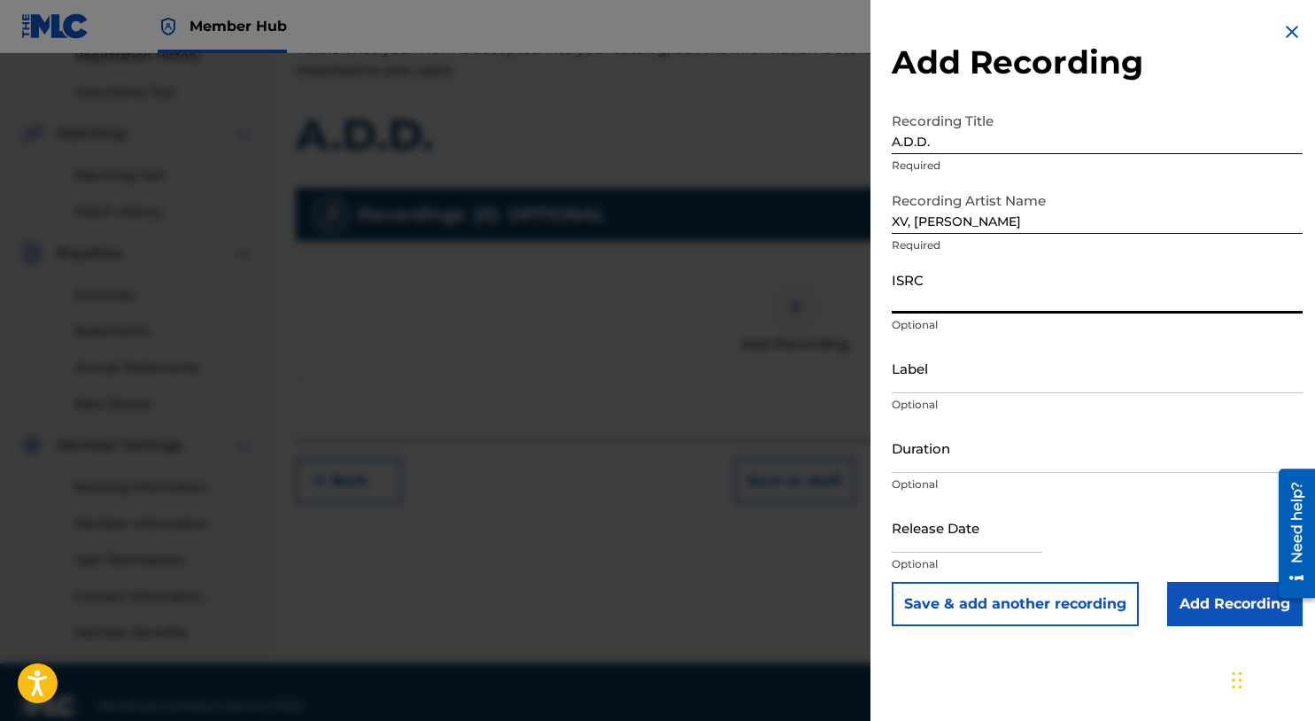
paste input "USHM81971608"
type input "USHM81971608"
click at [1229, 619] on input "Add Recording" at bounding box center [1236, 604] width 136 height 44
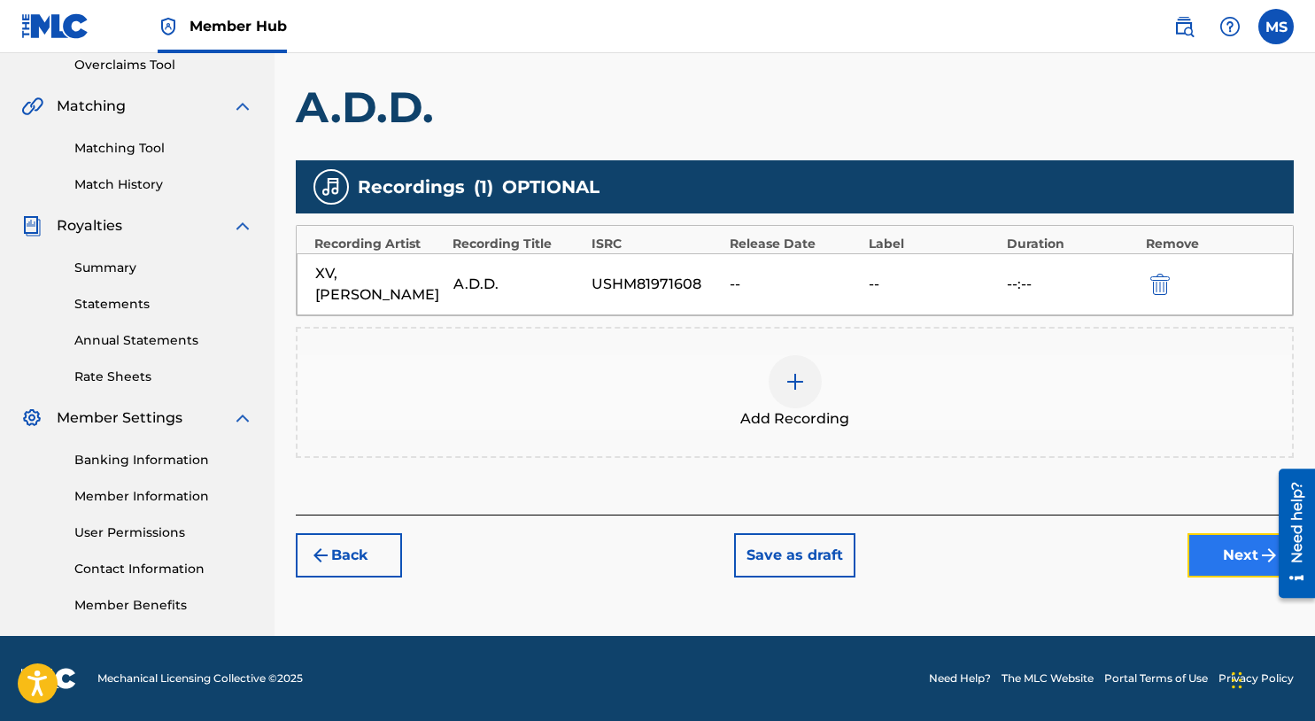
click at [1214, 555] on button "Next" at bounding box center [1241, 555] width 106 height 44
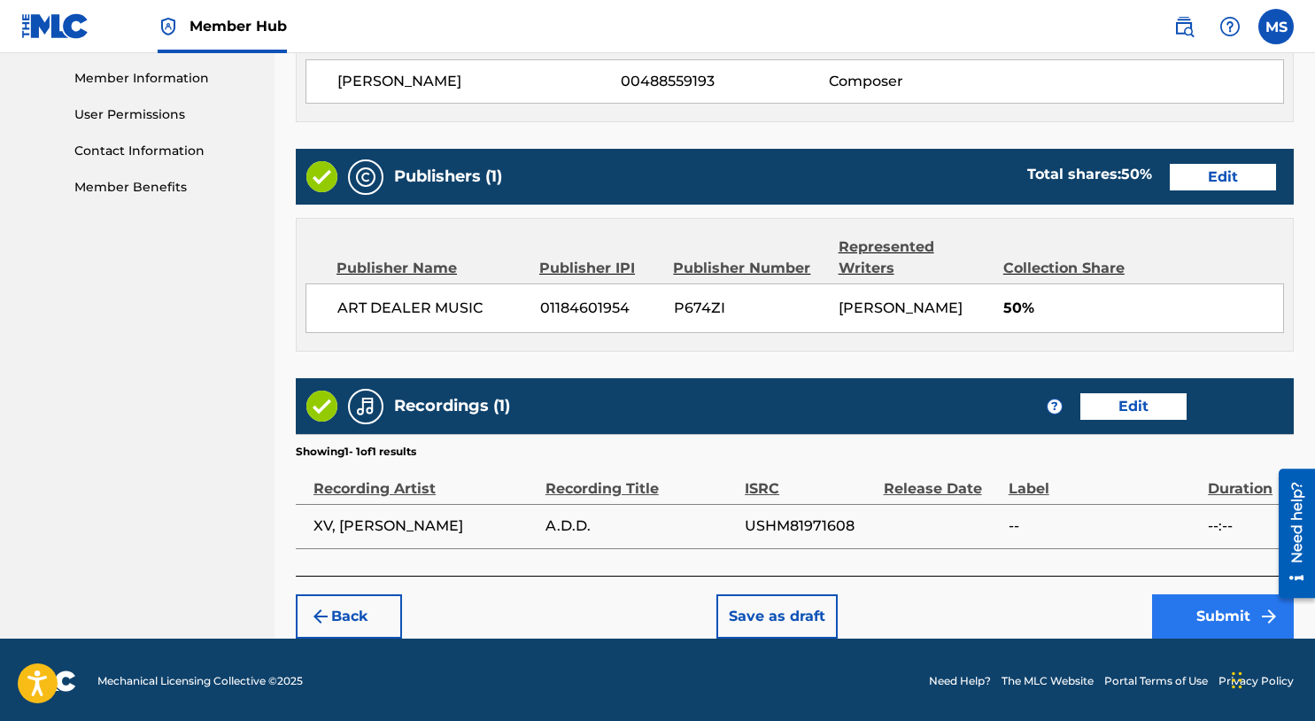
scroll to position [796, 0]
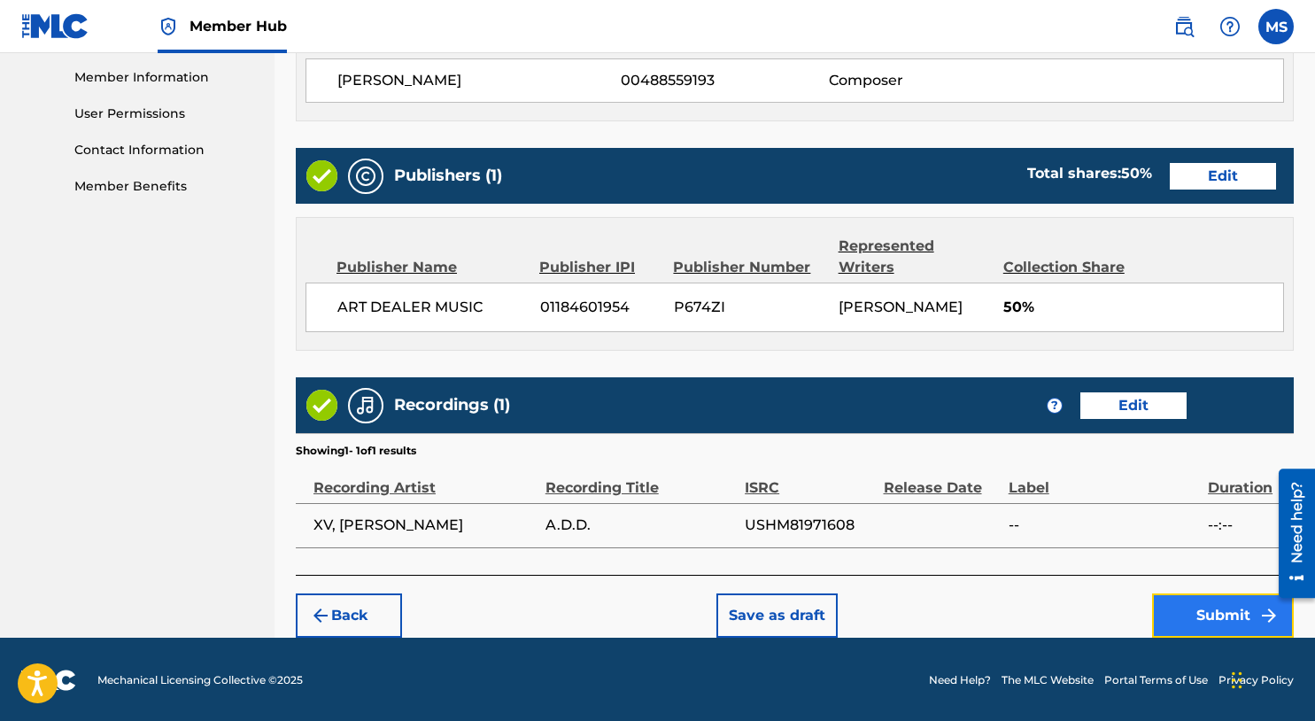
click at [1206, 616] on button "Submit" at bounding box center [1223, 615] width 142 height 44
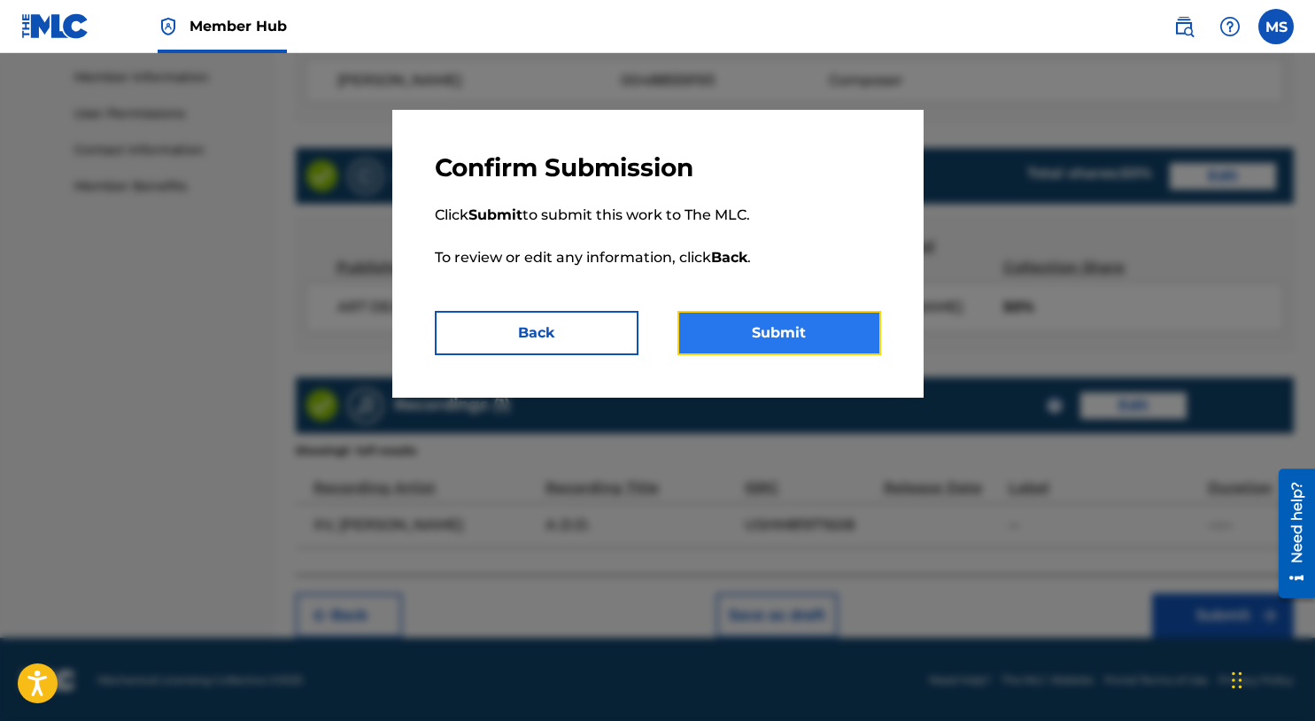
click at [854, 345] on button "Submit" at bounding box center [780, 333] width 204 height 44
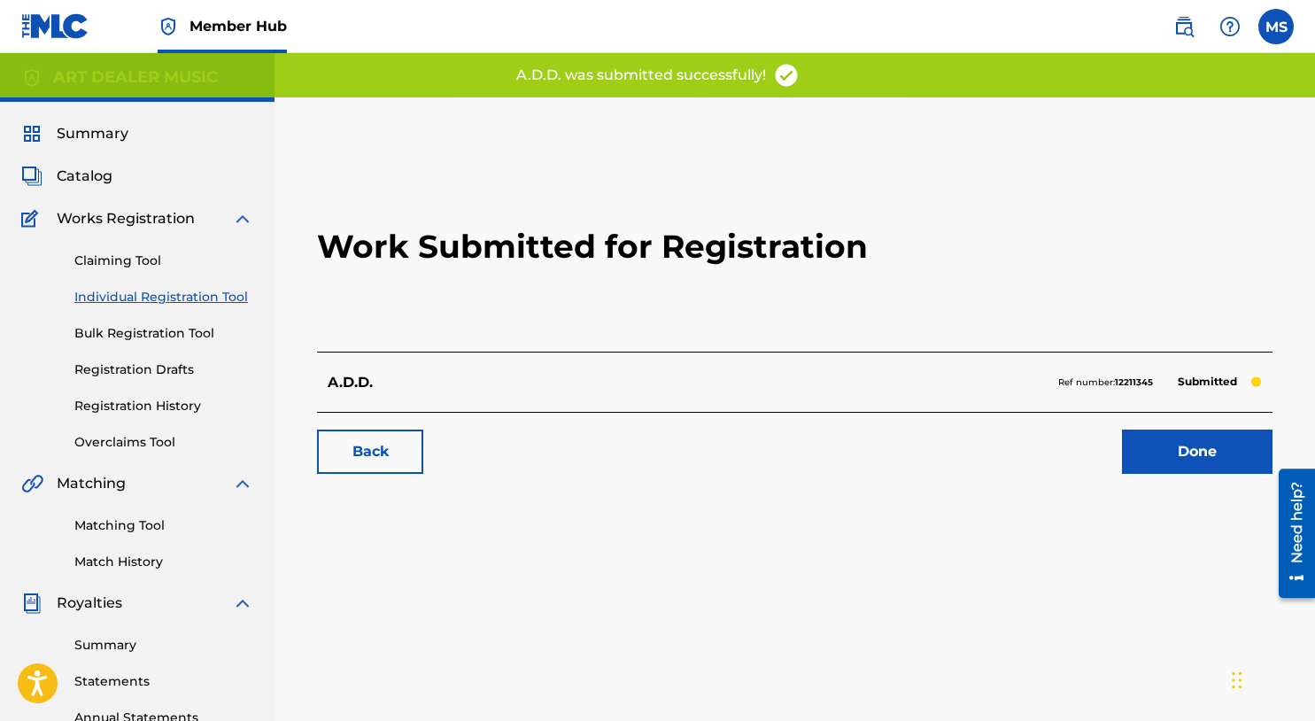
click at [1150, 422] on div "Back Done" at bounding box center [795, 443] width 956 height 62
click at [1172, 467] on link "Done" at bounding box center [1197, 452] width 151 height 44
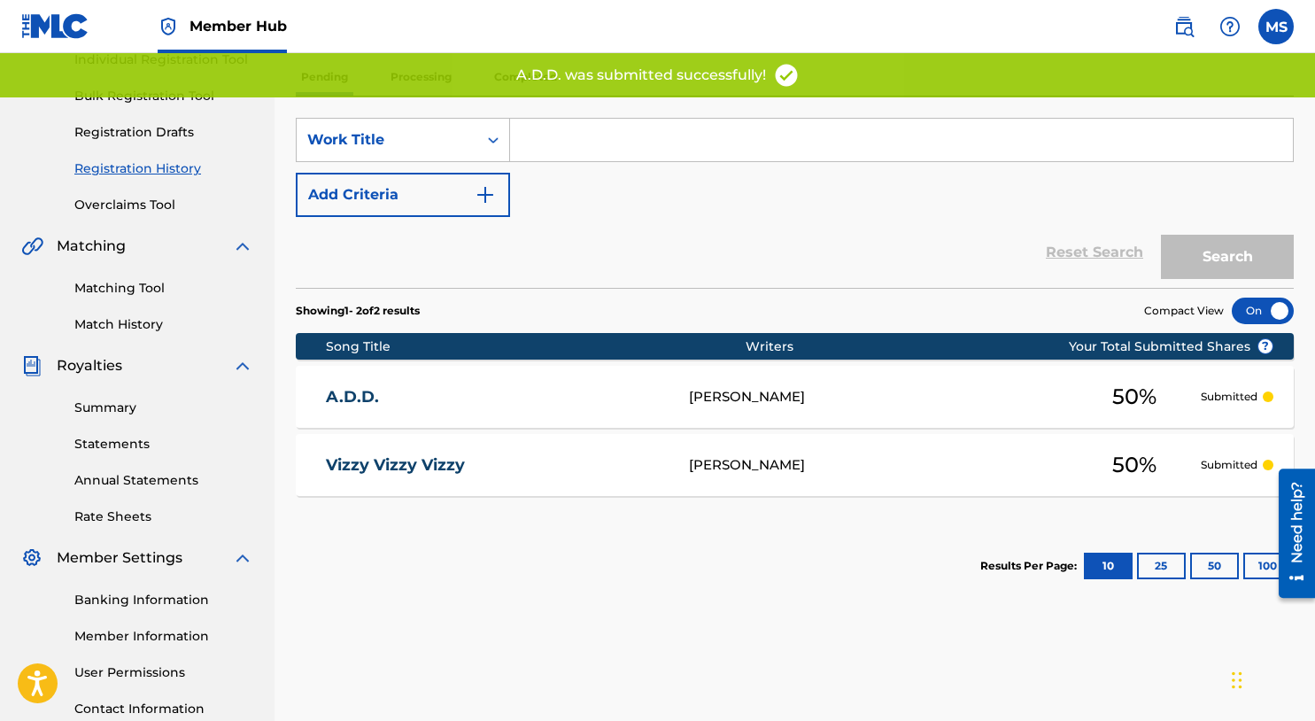
scroll to position [33, 0]
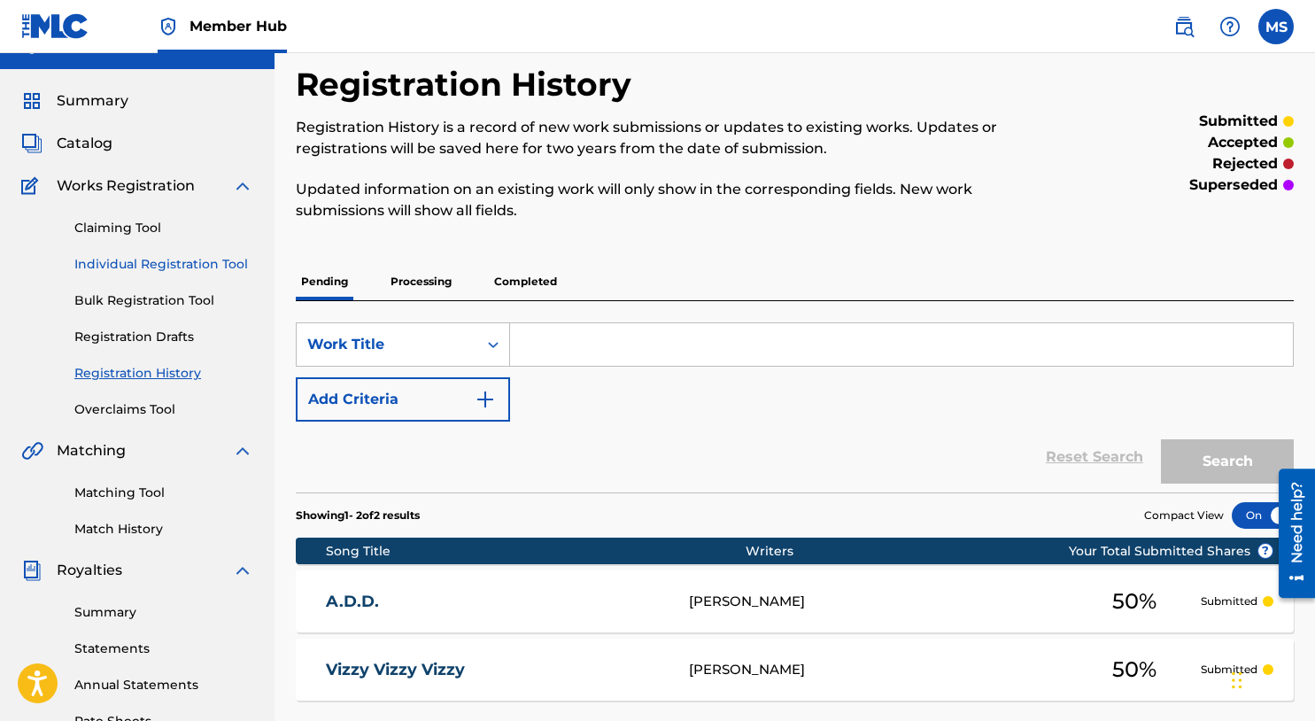
click at [187, 265] on link "Individual Registration Tool" at bounding box center [163, 264] width 179 height 19
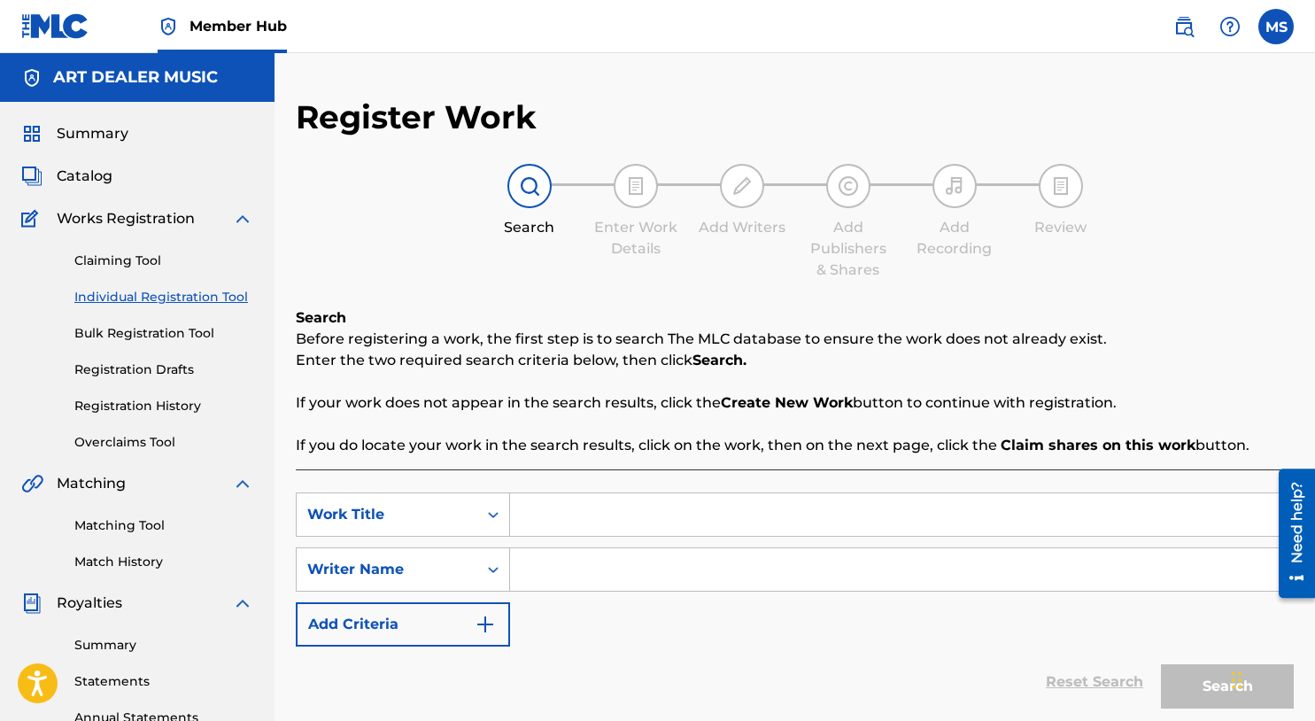
click at [539, 509] on input "Search Form" at bounding box center [901, 514] width 783 height 43
type input "Come Back Down"
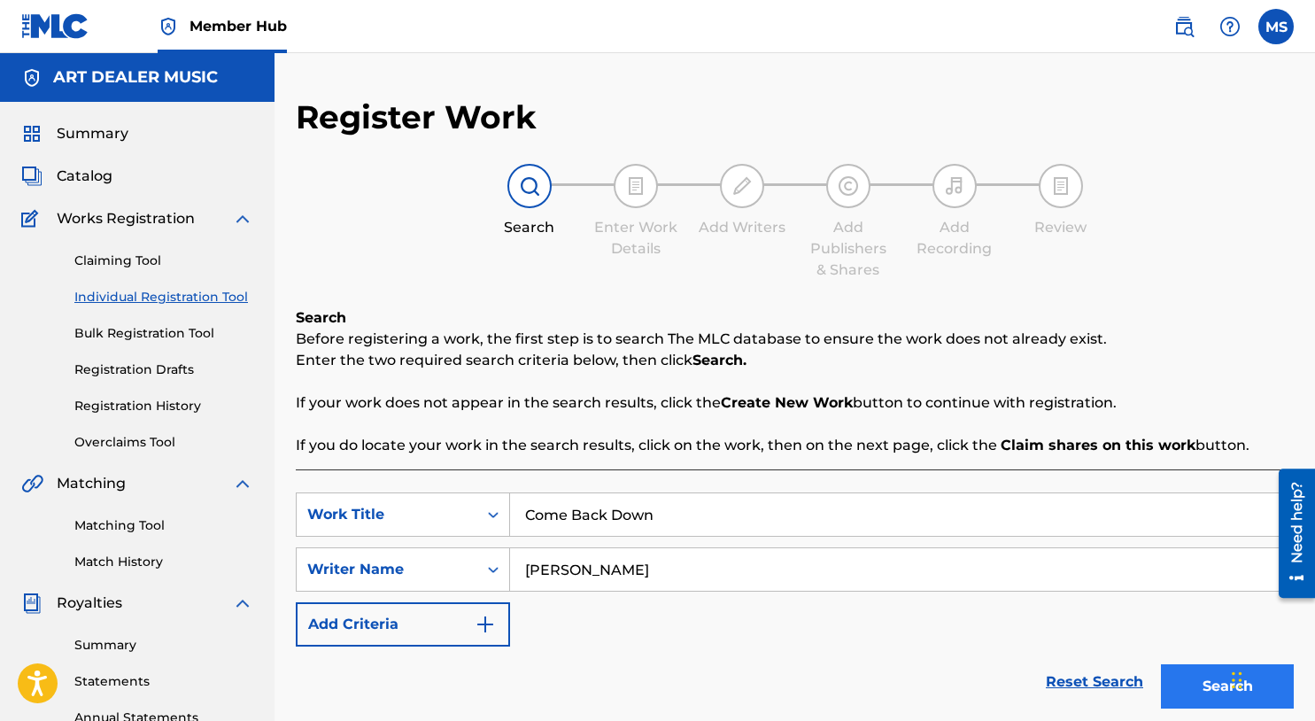
type input "Michael Summers"
click at [1175, 682] on button "Search" at bounding box center [1227, 686] width 133 height 44
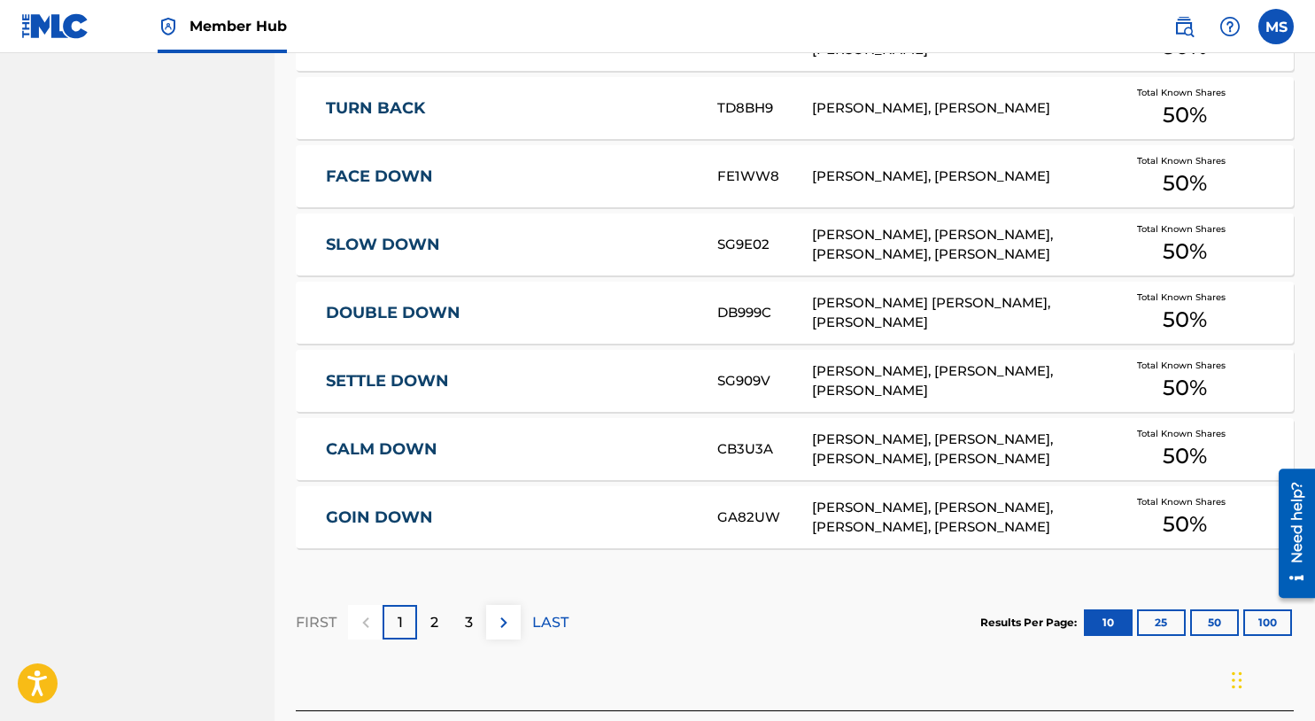
scroll to position [1092, 0]
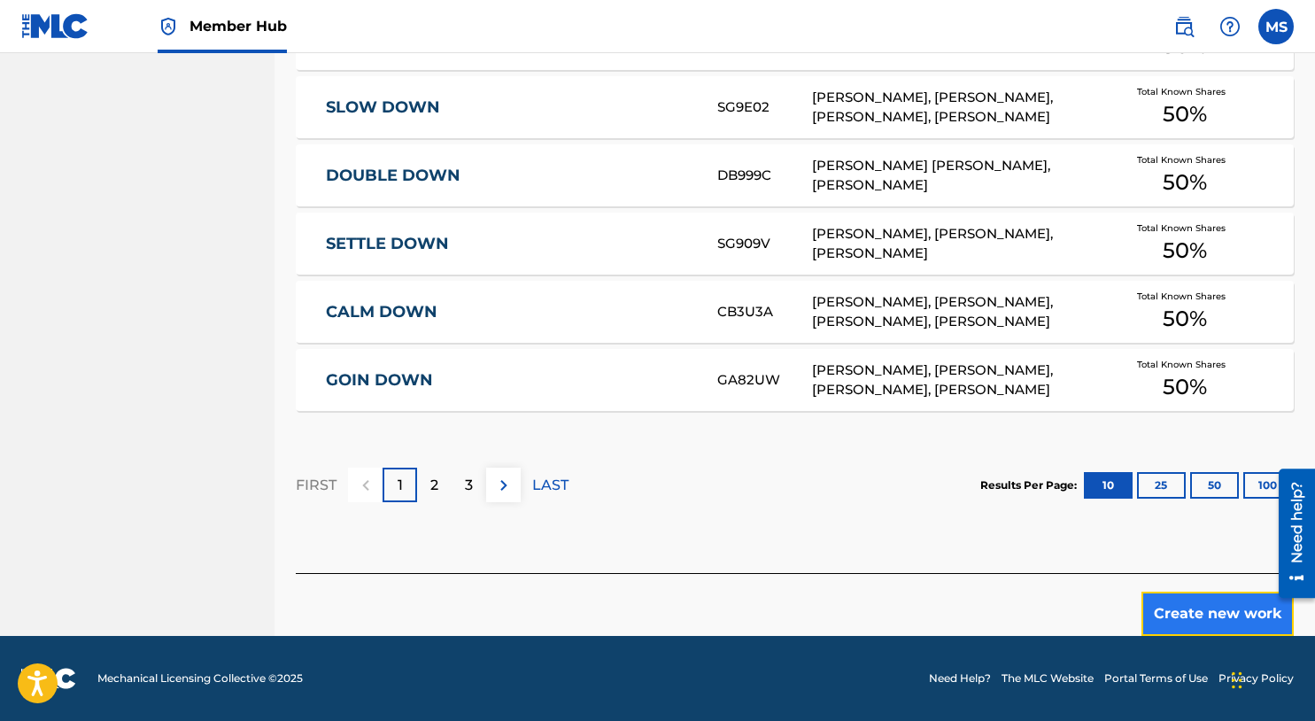
click at [1221, 623] on button "Create new work" at bounding box center [1218, 614] width 152 height 44
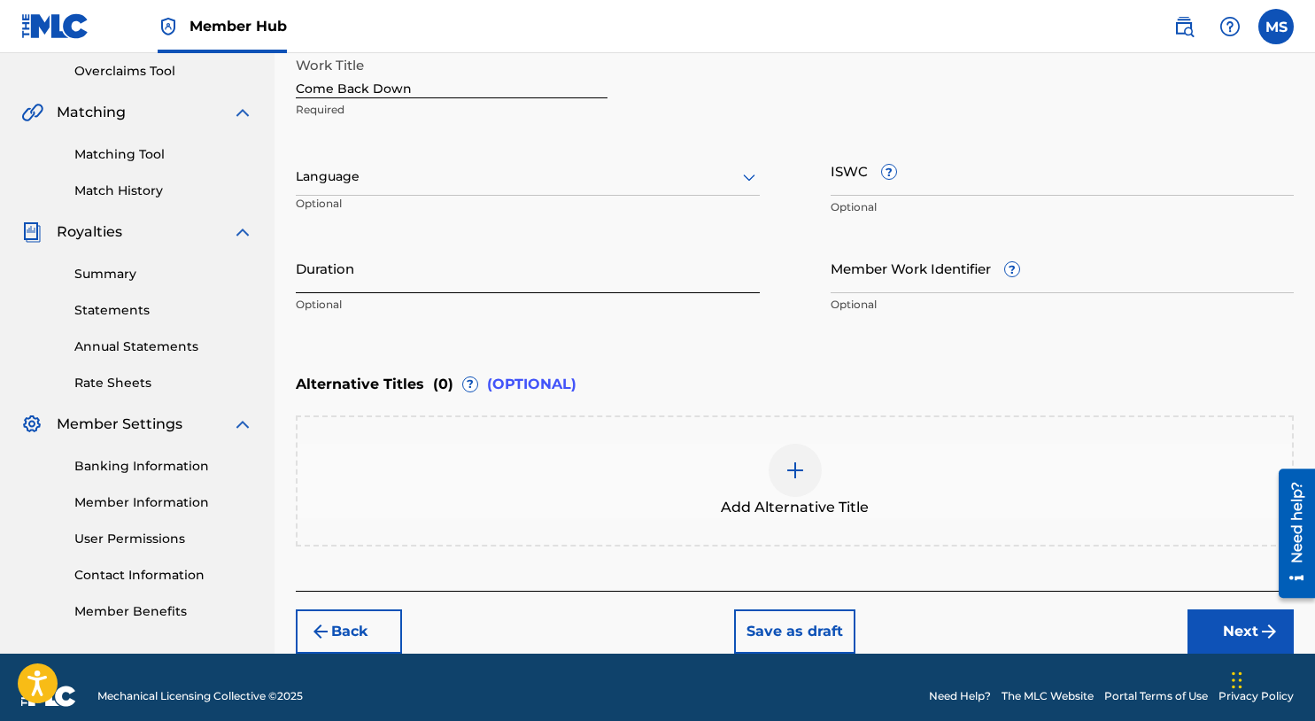
scroll to position [344, 0]
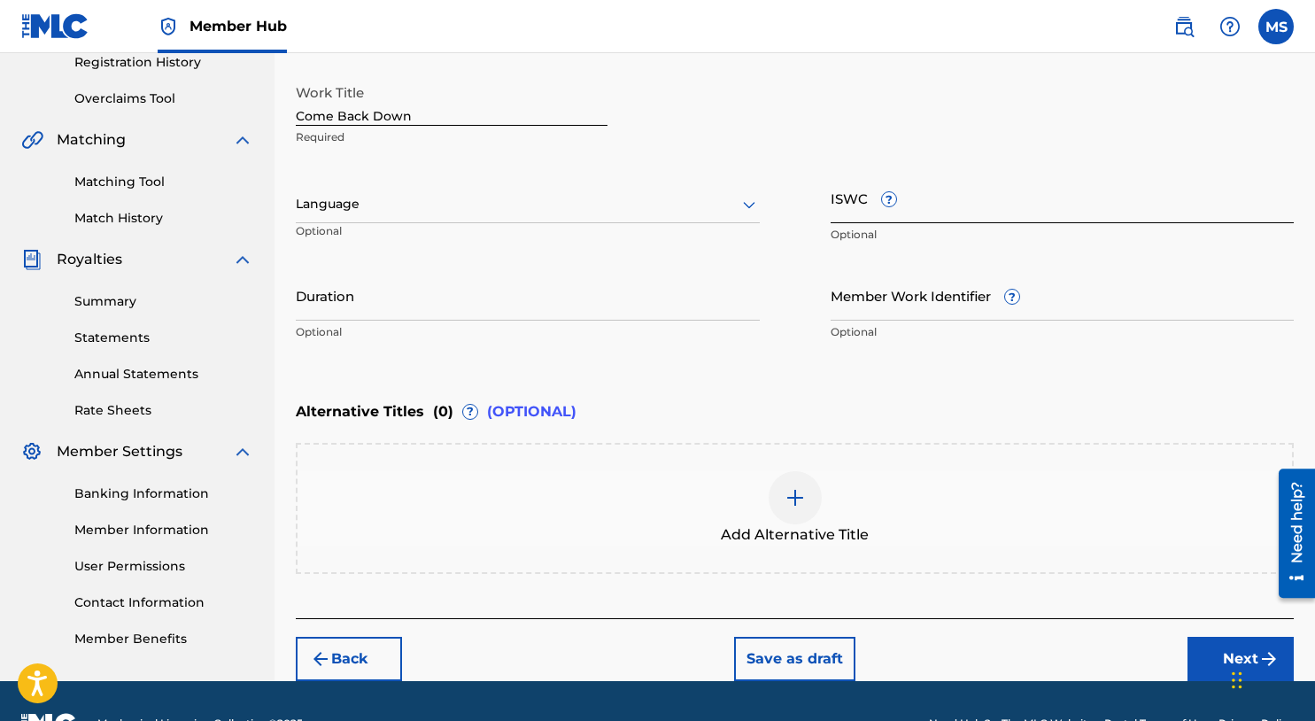
click at [851, 202] on input "ISWC ?" at bounding box center [1063, 198] width 464 height 50
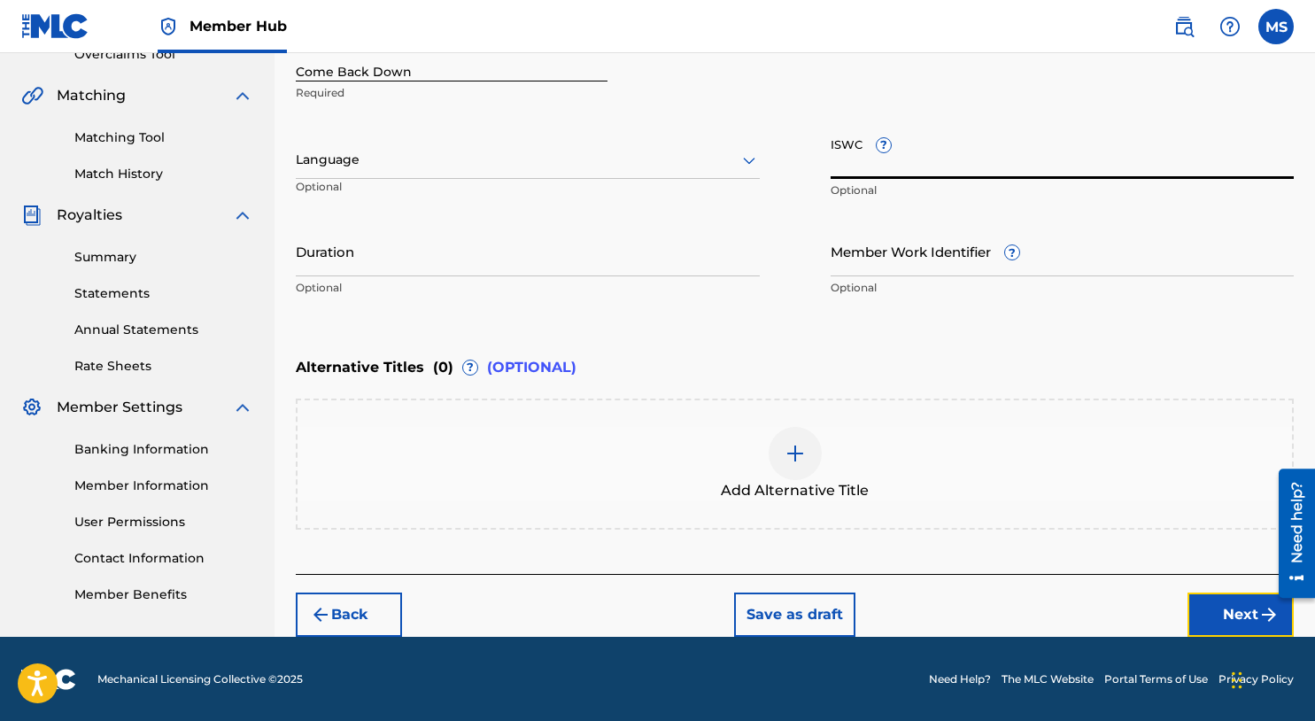
click at [1208, 616] on button "Next" at bounding box center [1241, 615] width 106 height 44
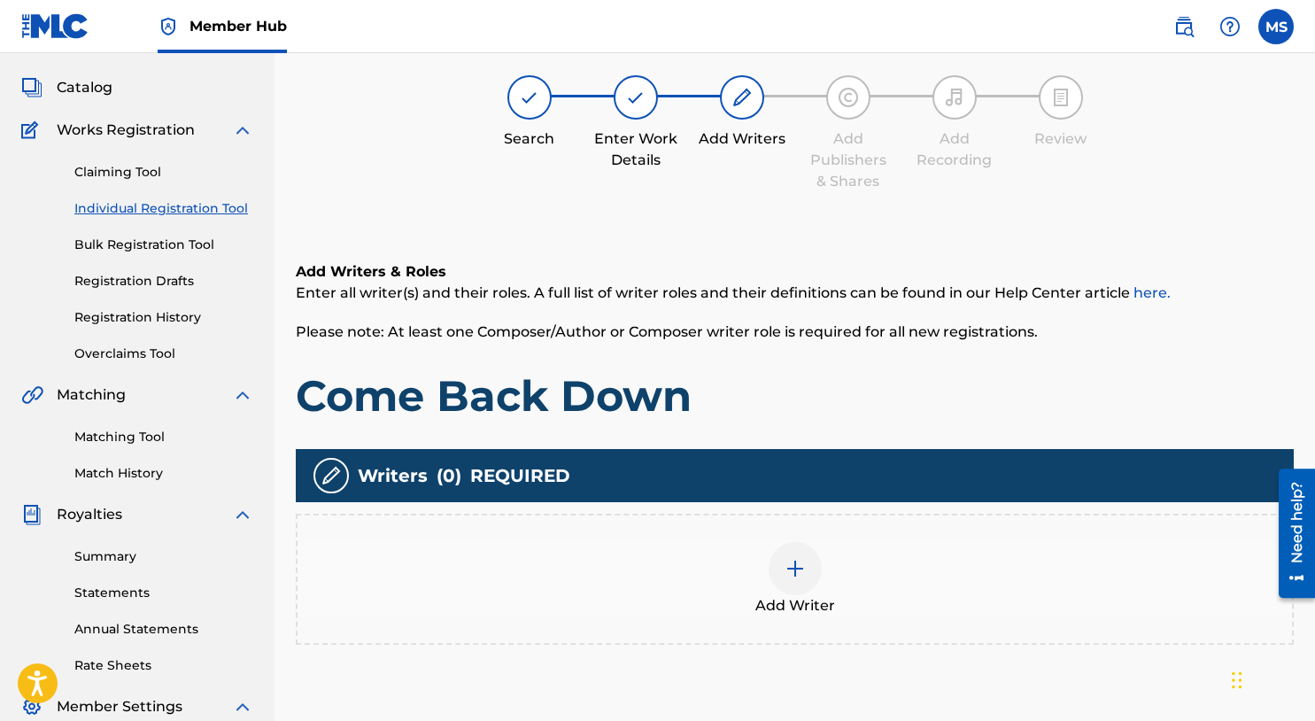
scroll to position [80, 0]
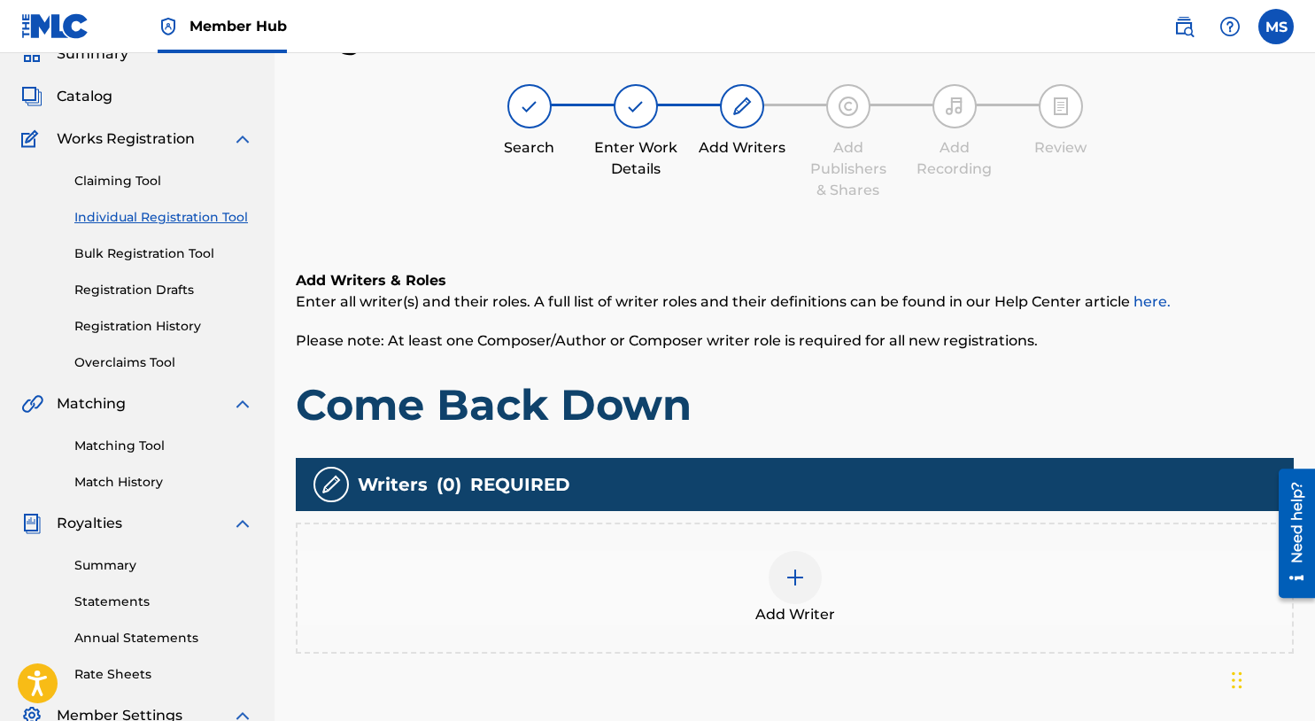
click at [796, 577] on img at bounding box center [795, 577] width 21 height 21
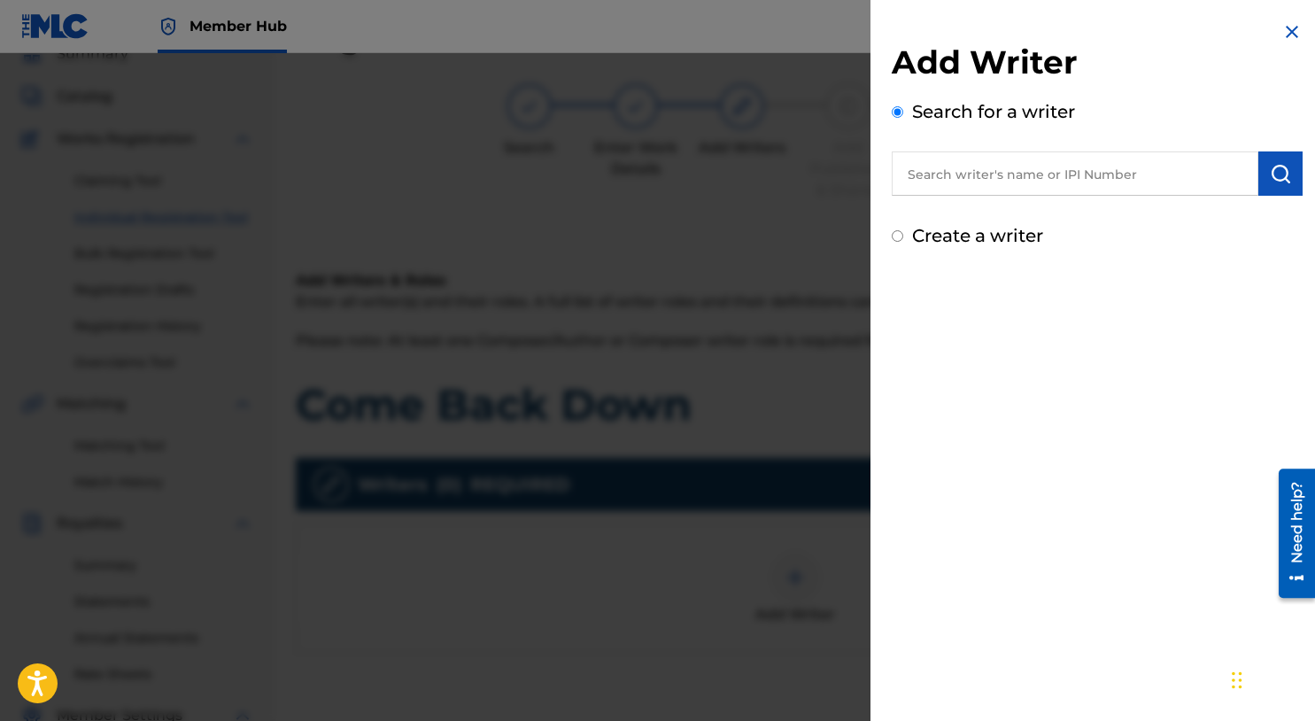
click at [992, 183] on input "text" at bounding box center [1075, 173] width 367 height 44
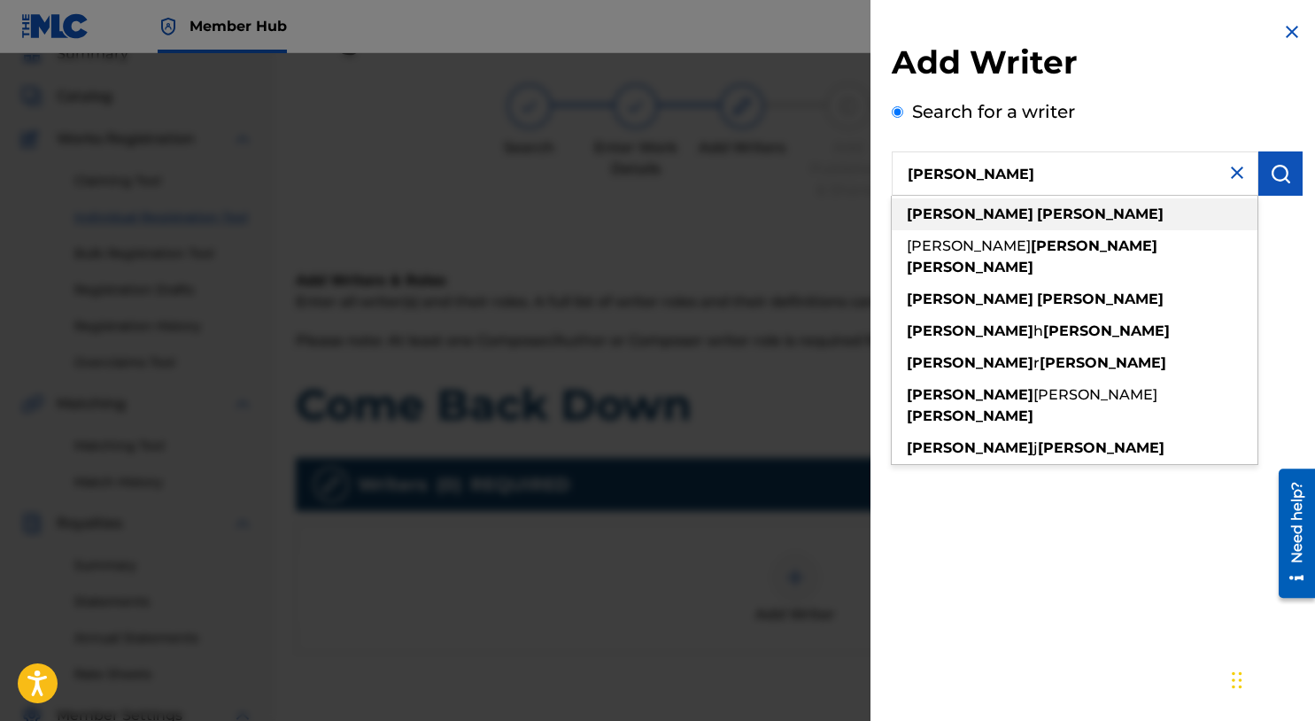
type input "michael summers"
click at [1037, 221] on strong "summers" at bounding box center [1100, 214] width 127 height 17
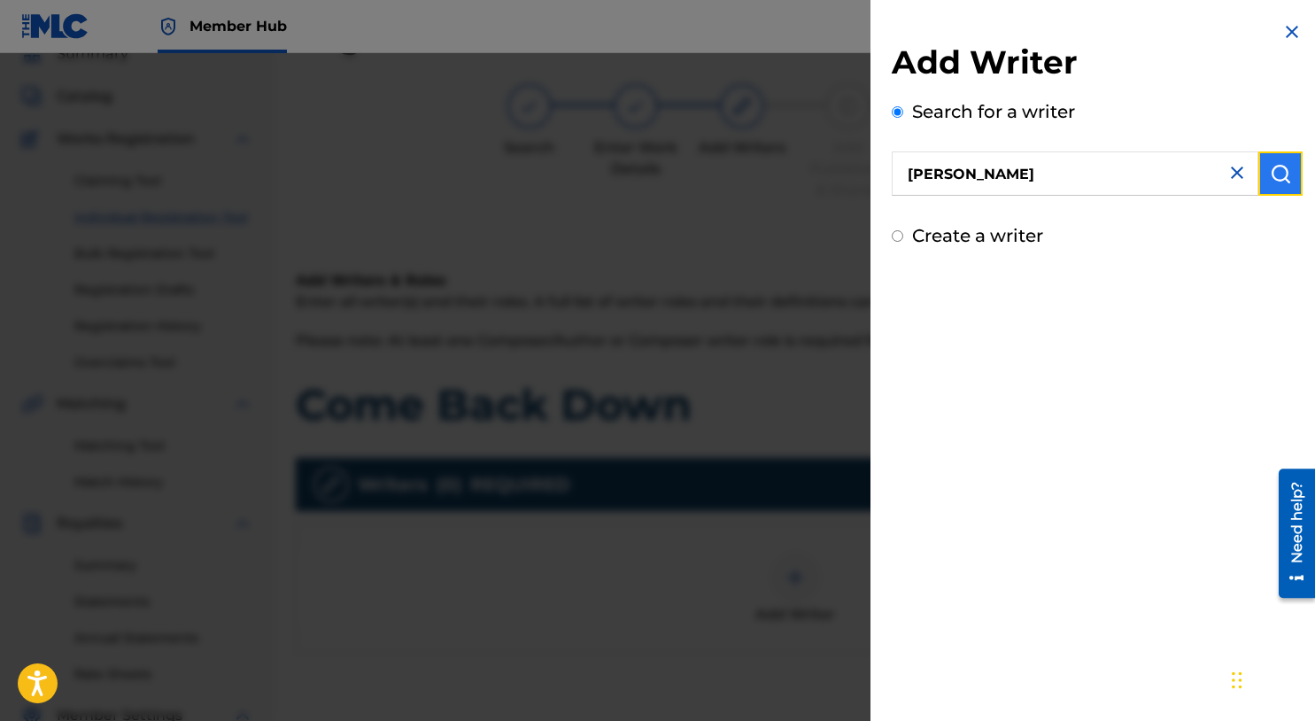
click at [1278, 169] on img "submit" at bounding box center [1280, 173] width 21 height 21
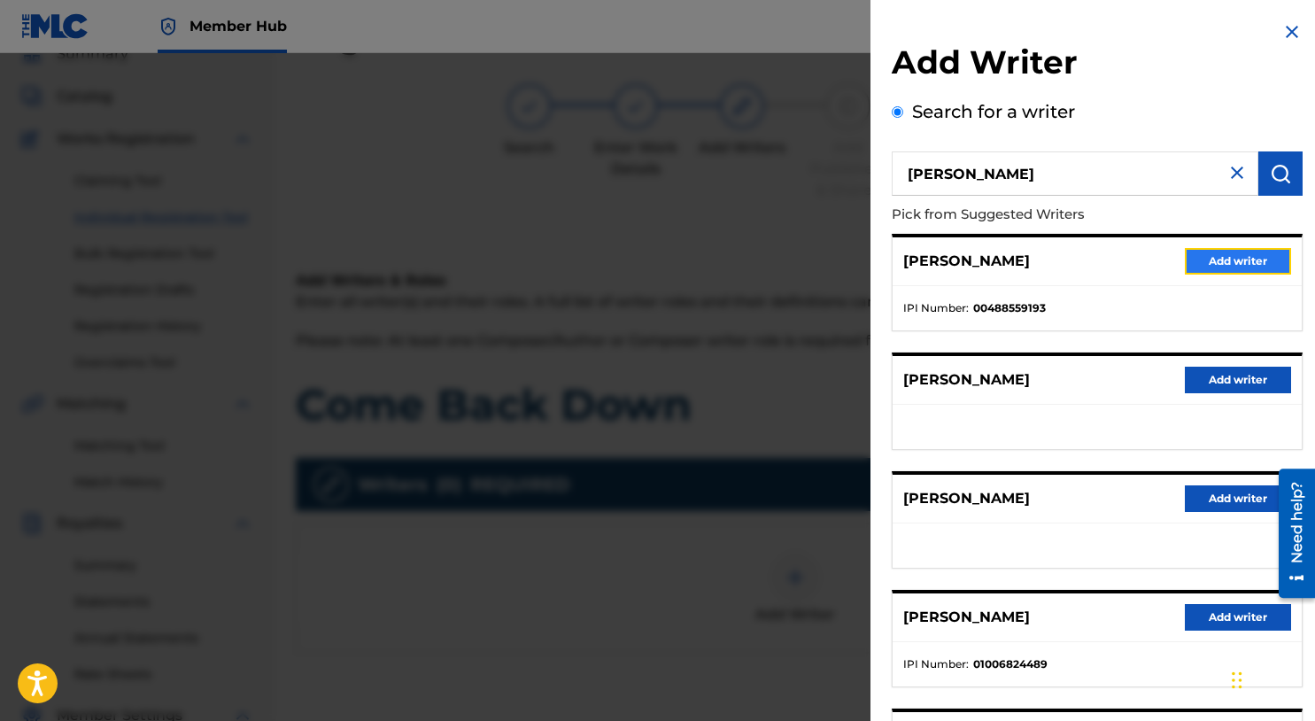
click at [1213, 261] on button "Add writer" at bounding box center [1238, 261] width 106 height 27
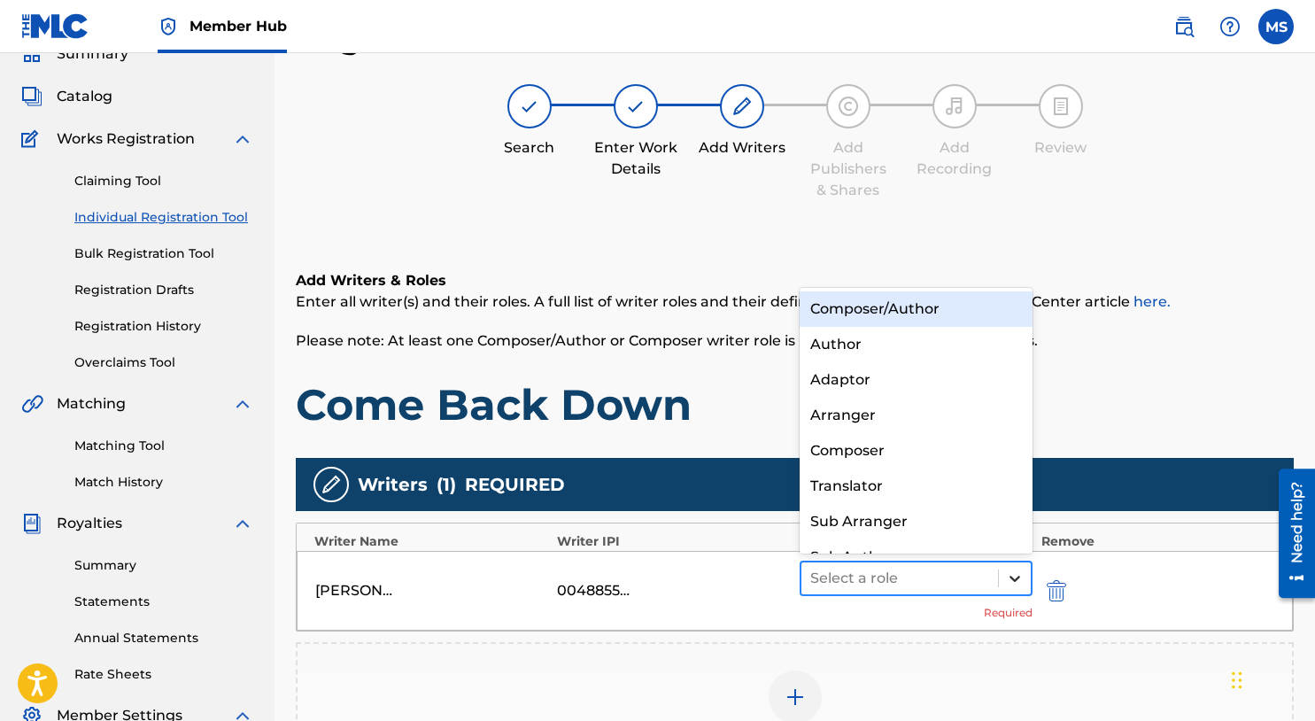
click at [1030, 585] on div at bounding box center [1015, 578] width 32 height 32
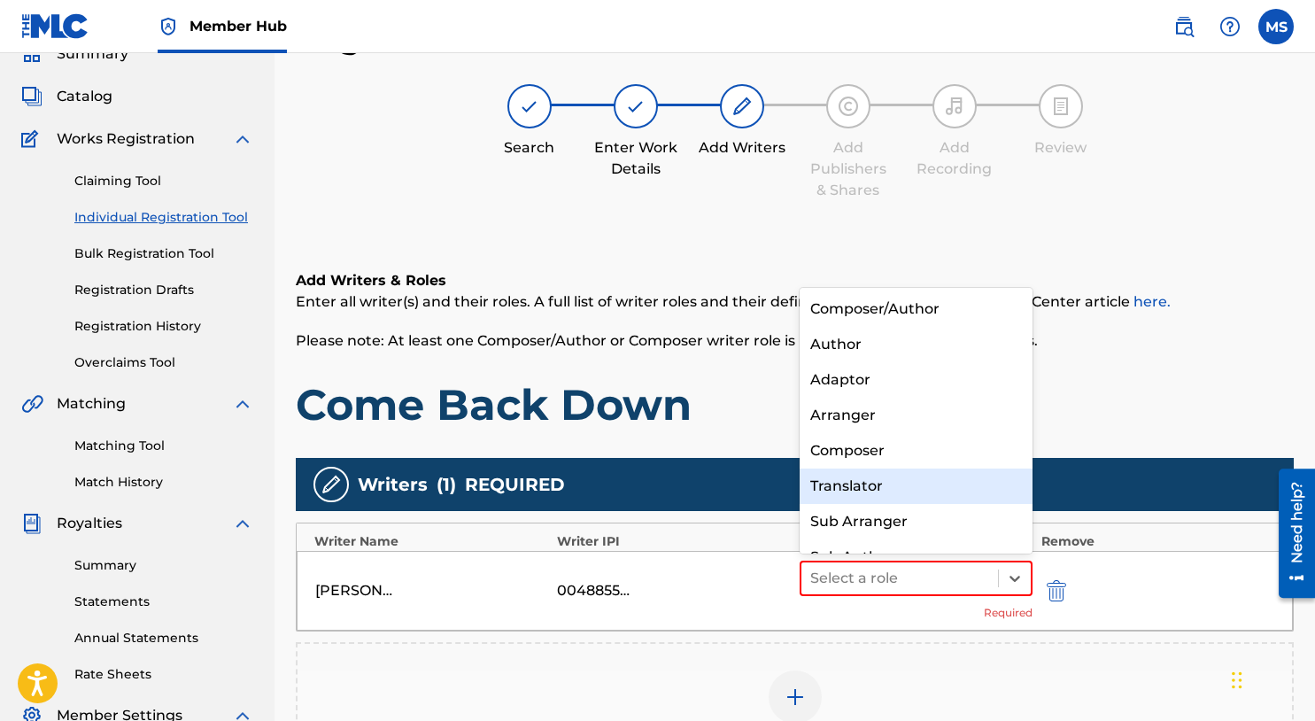
scroll to position [25, 0]
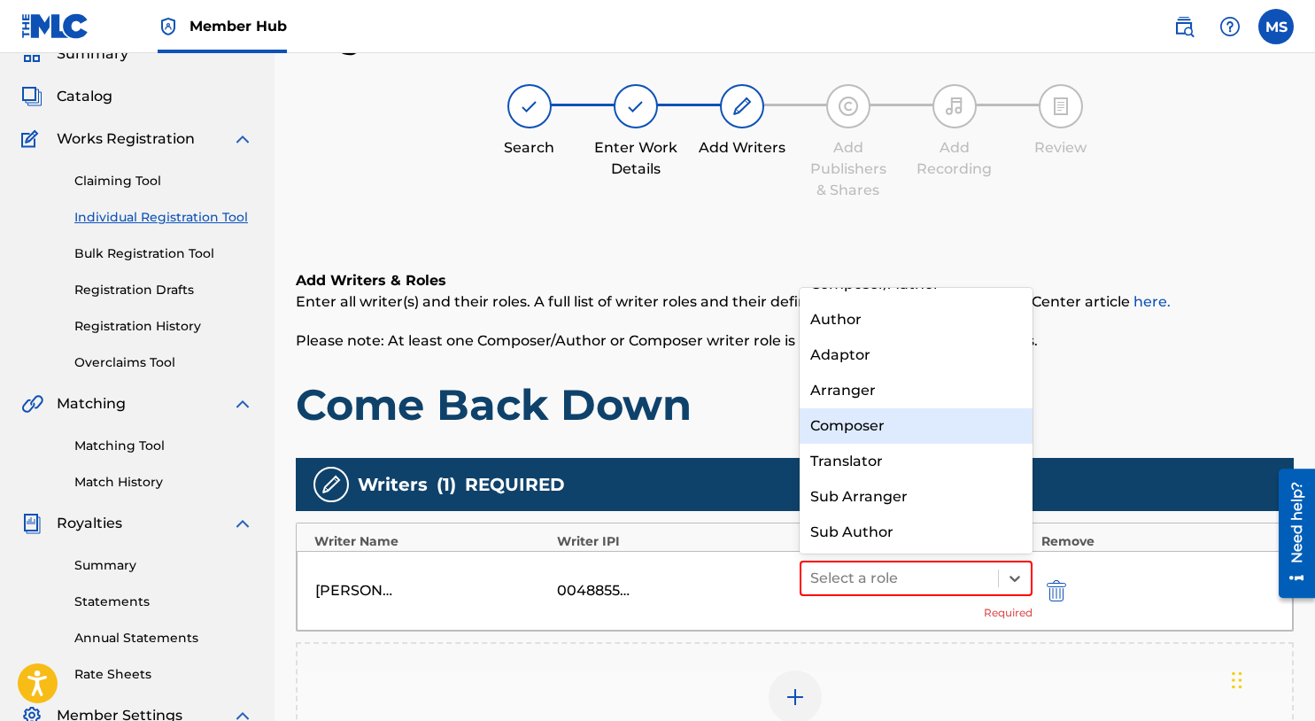
click at [920, 424] on div "Composer" at bounding box center [916, 425] width 233 height 35
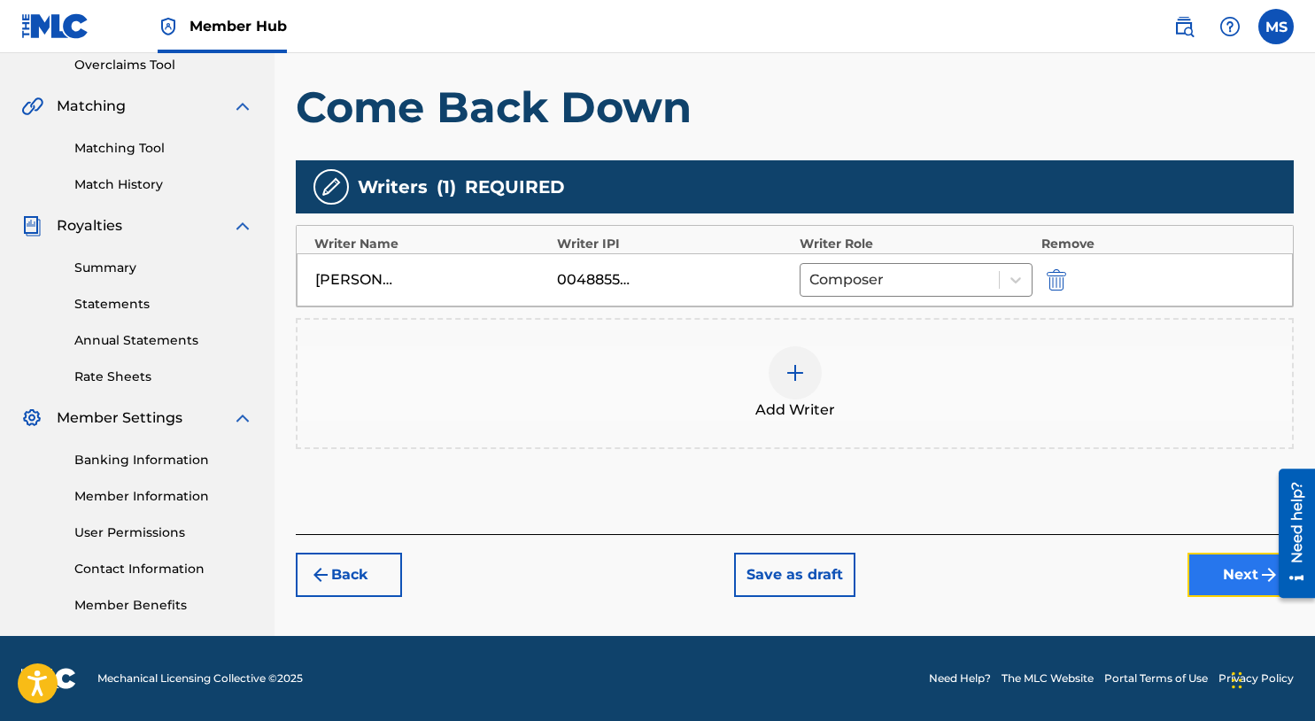
click at [1198, 590] on button "Next" at bounding box center [1241, 575] width 106 height 44
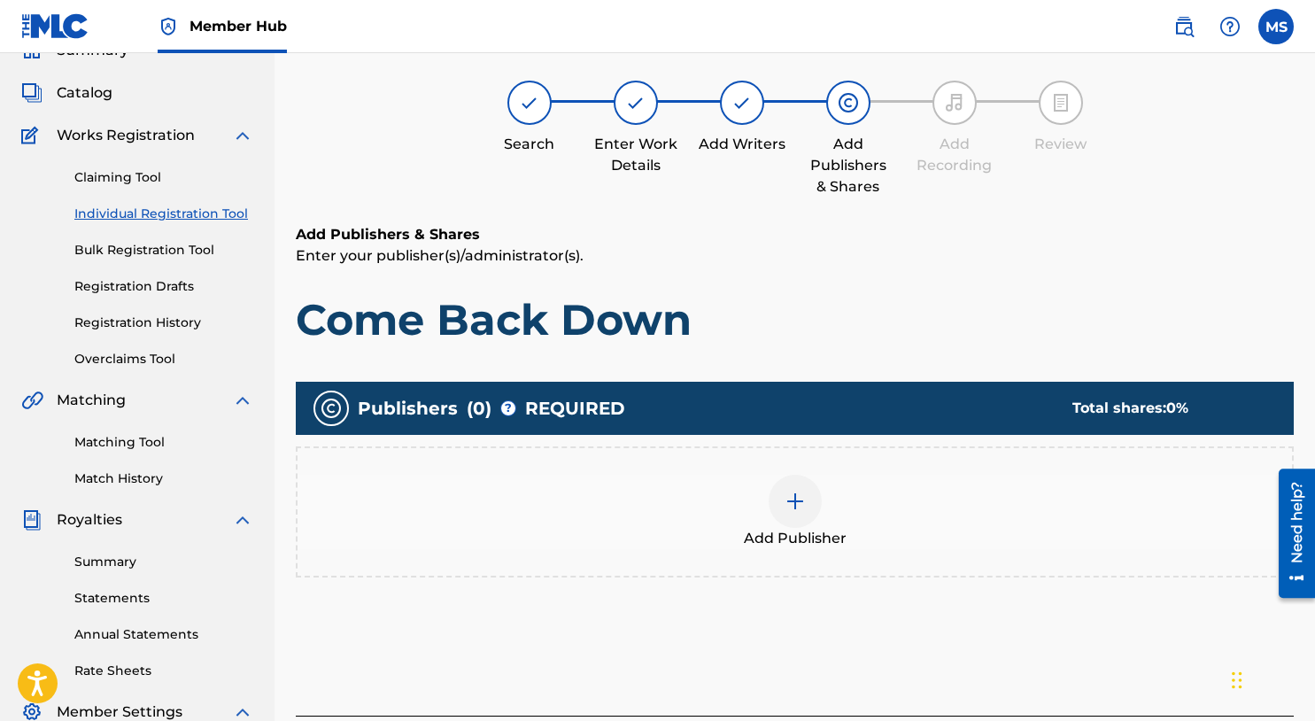
scroll to position [80, 0]
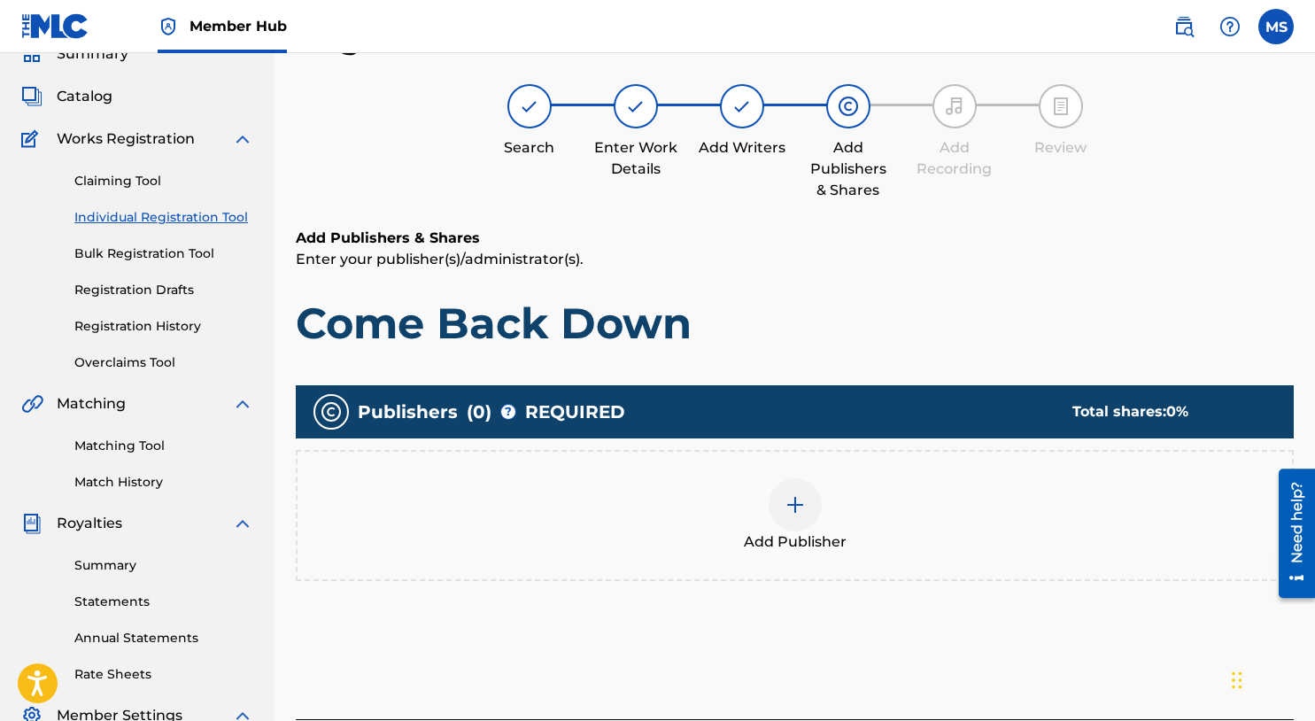
click at [774, 495] on div at bounding box center [795, 504] width 53 height 53
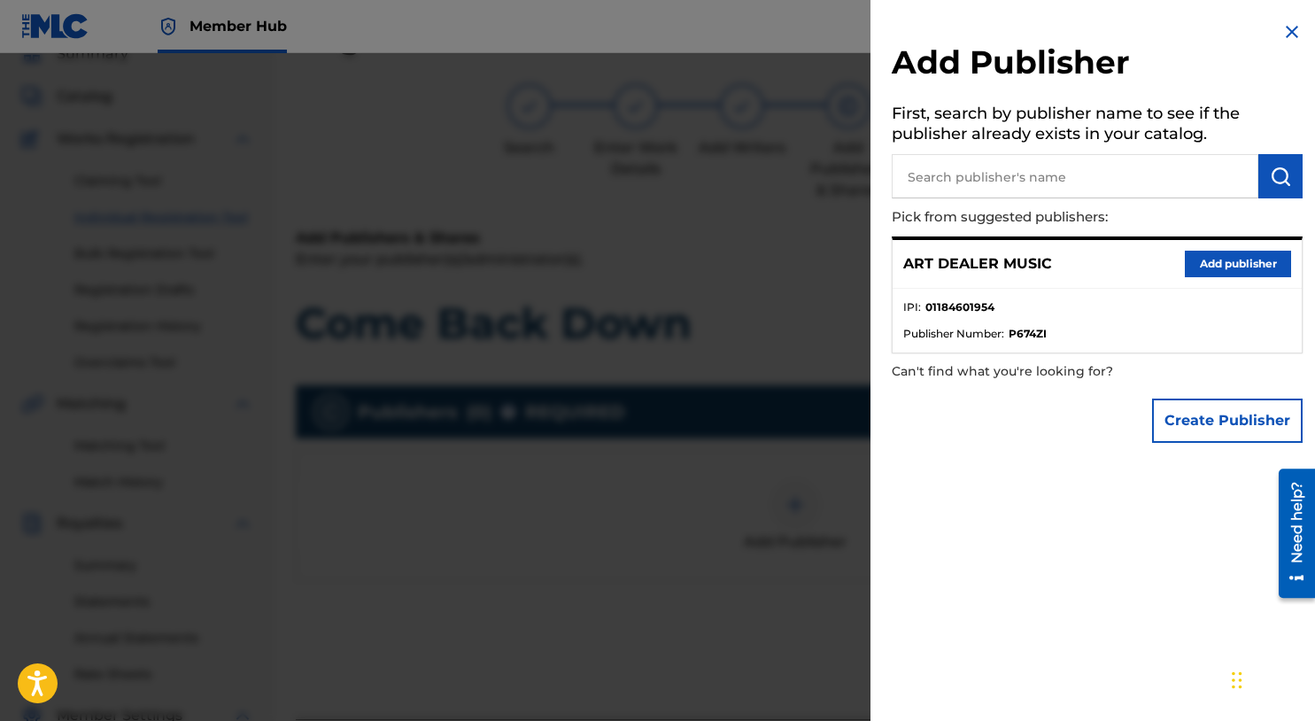
click at [1006, 182] on input "text" at bounding box center [1075, 176] width 367 height 44
type input "michael summers"
click at [1199, 267] on button "Add publisher" at bounding box center [1238, 264] width 106 height 27
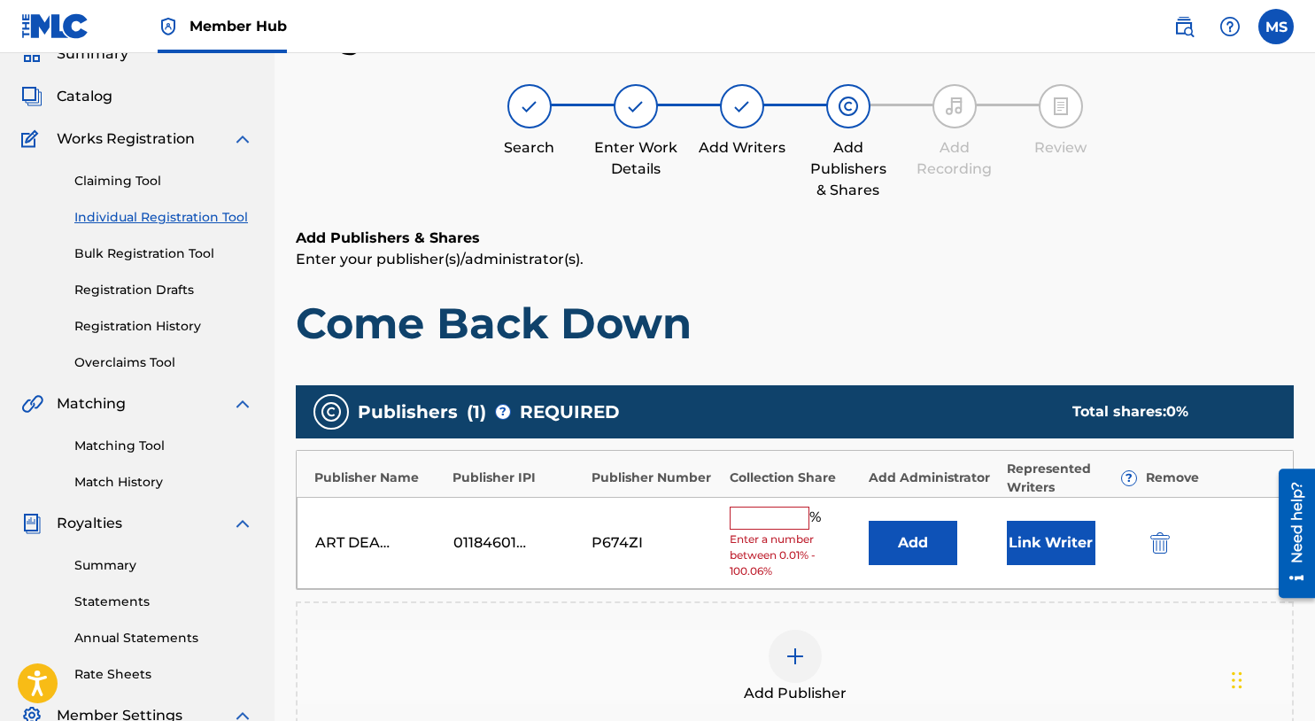
click at [760, 517] on input "text" at bounding box center [770, 518] width 80 height 23
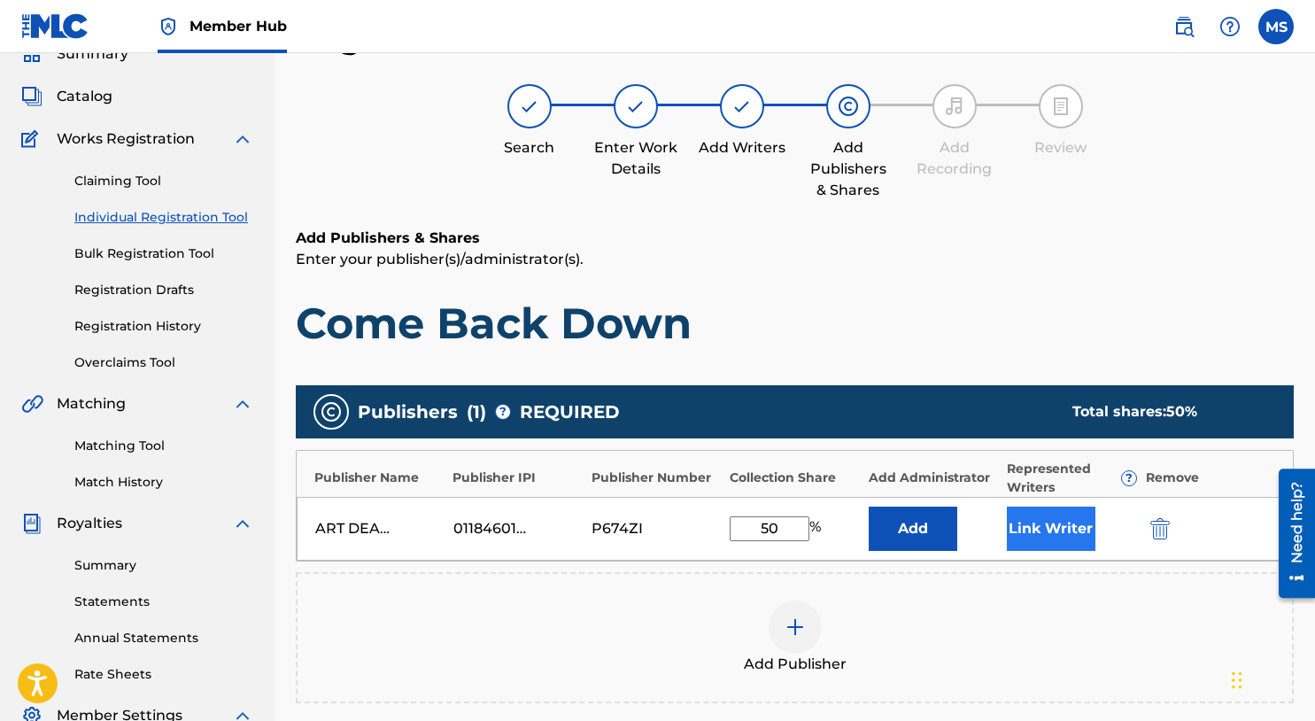
type input "50"
click at [1052, 523] on button "Link Writer" at bounding box center [1051, 529] width 89 height 44
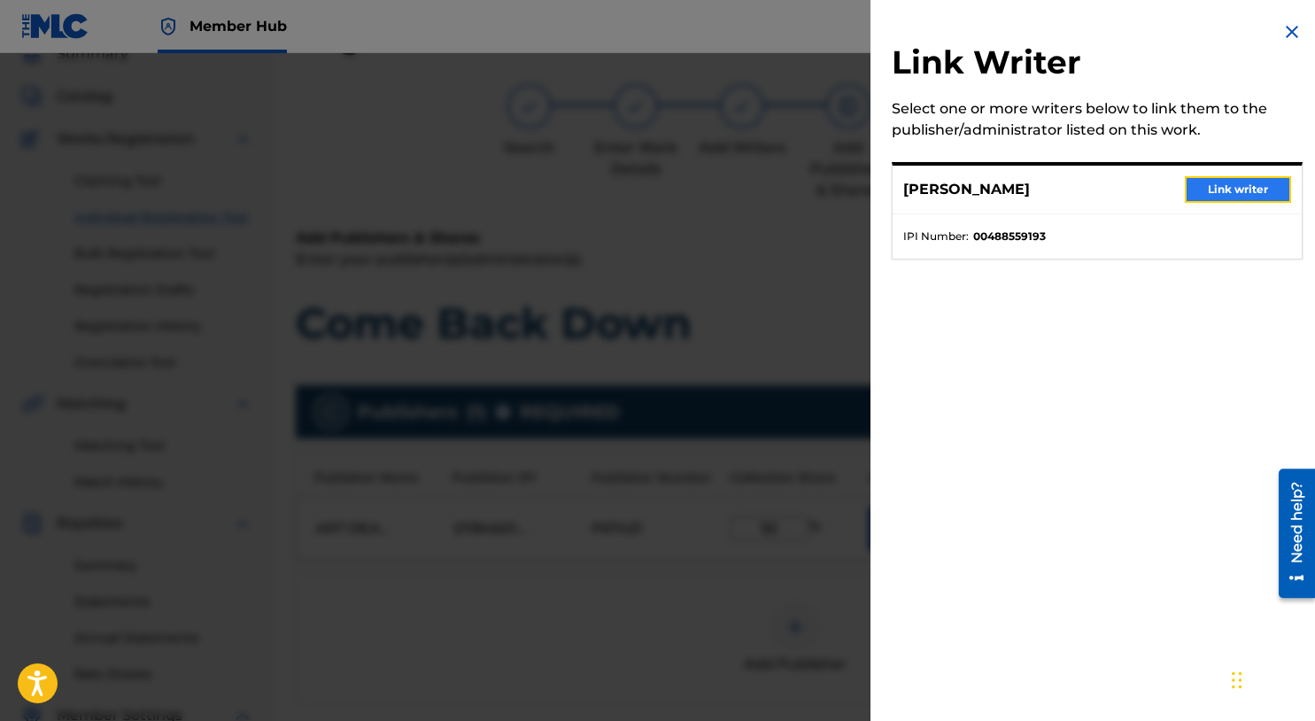
click at [1206, 187] on button "Link writer" at bounding box center [1238, 189] width 106 height 27
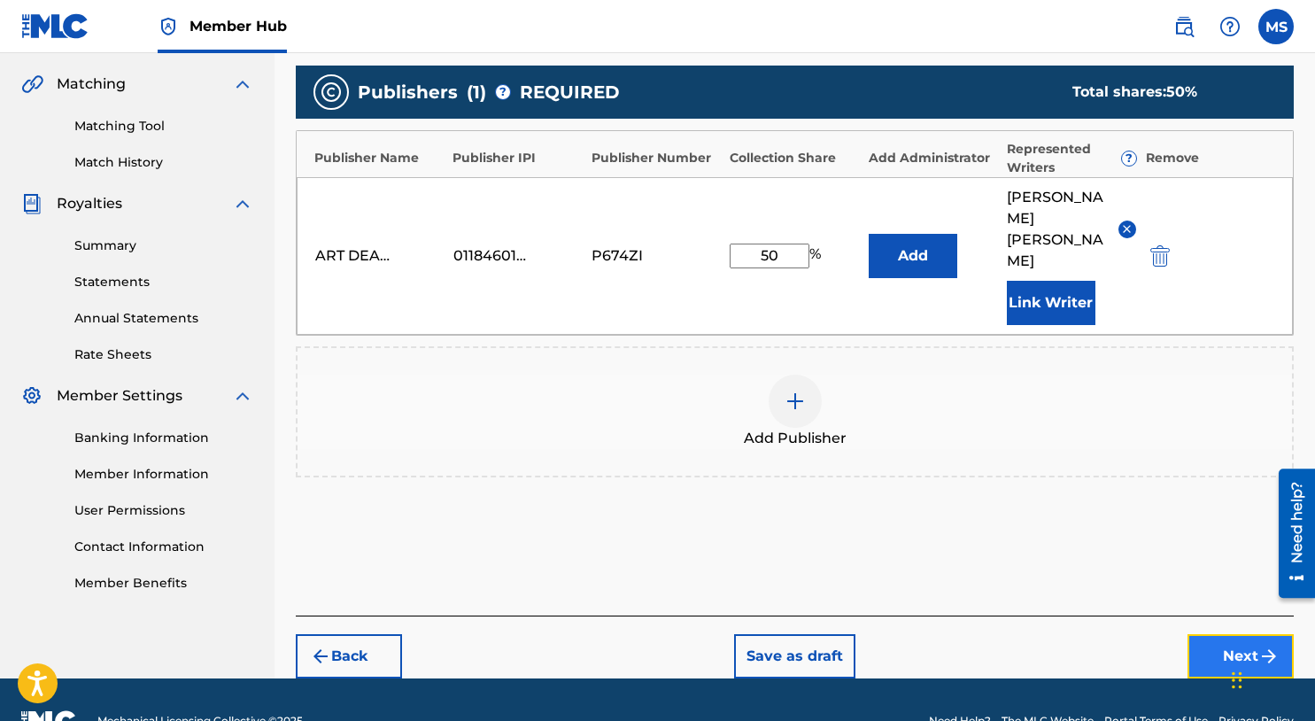
click at [1205, 634] on button "Next" at bounding box center [1241, 656] width 106 height 44
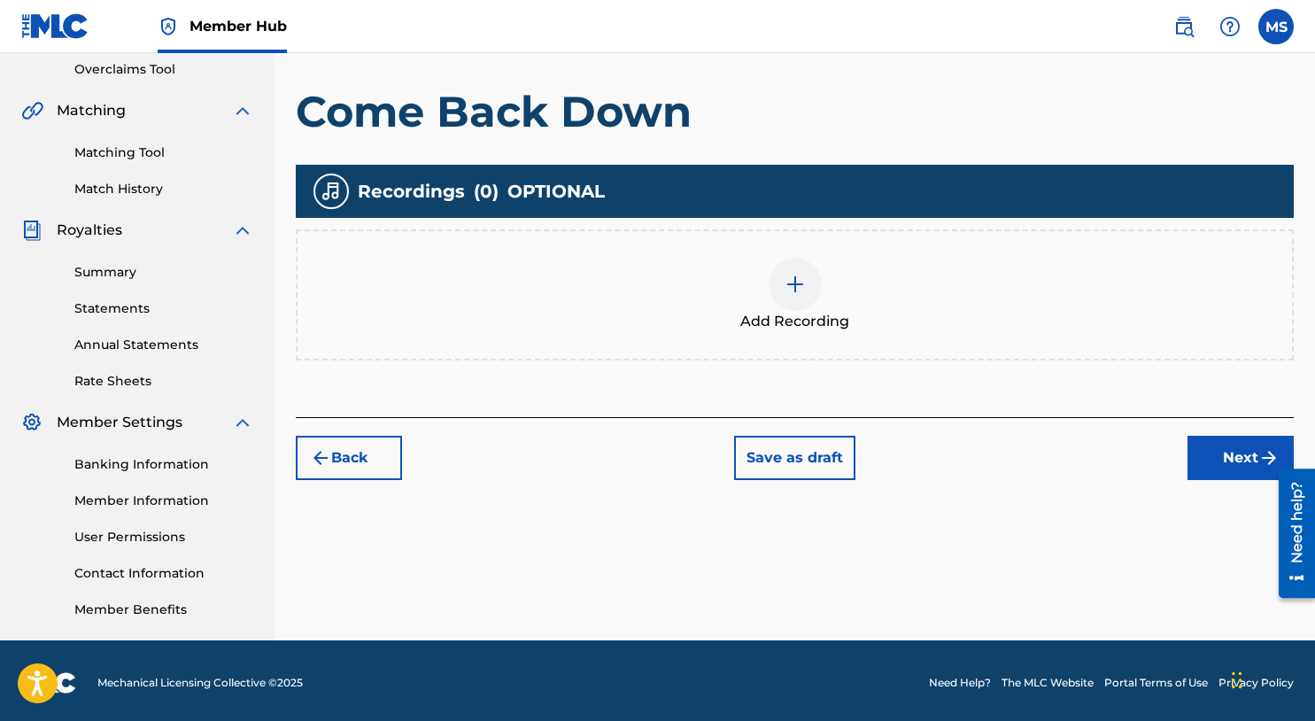
scroll to position [377, 0]
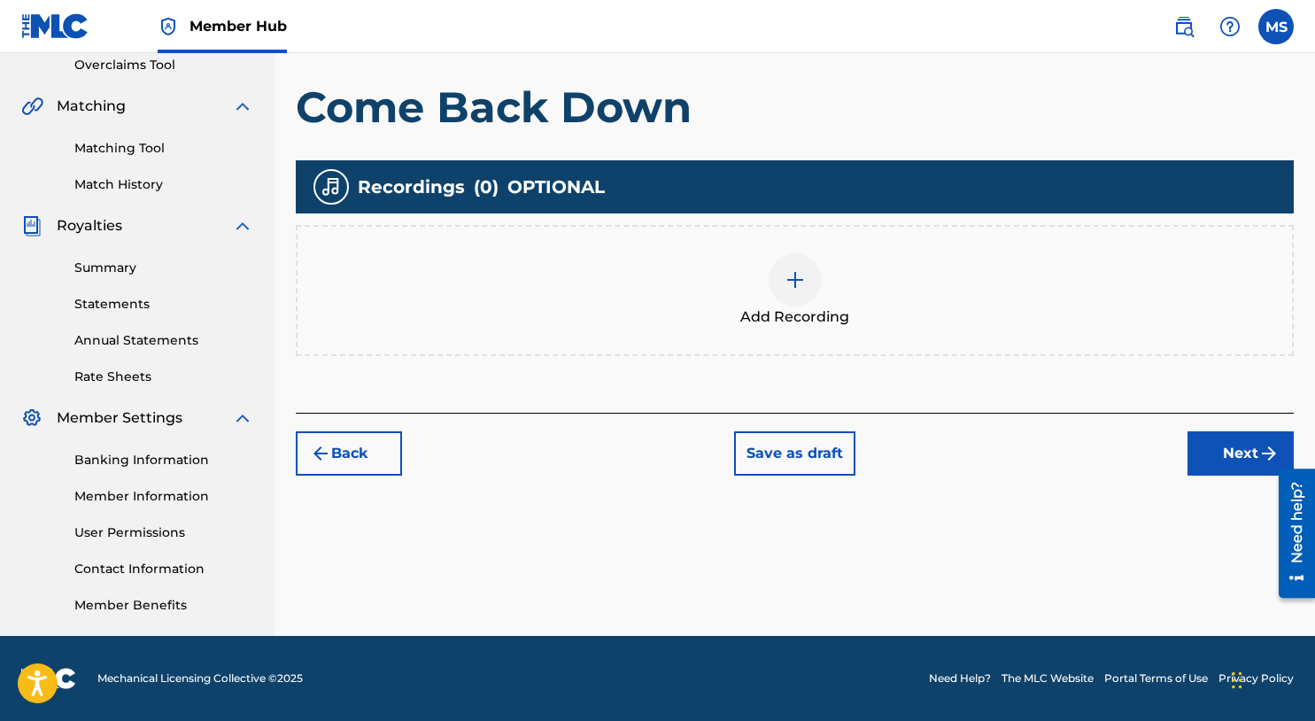
click at [785, 281] on img at bounding box center [795, 279] width 21 height 21
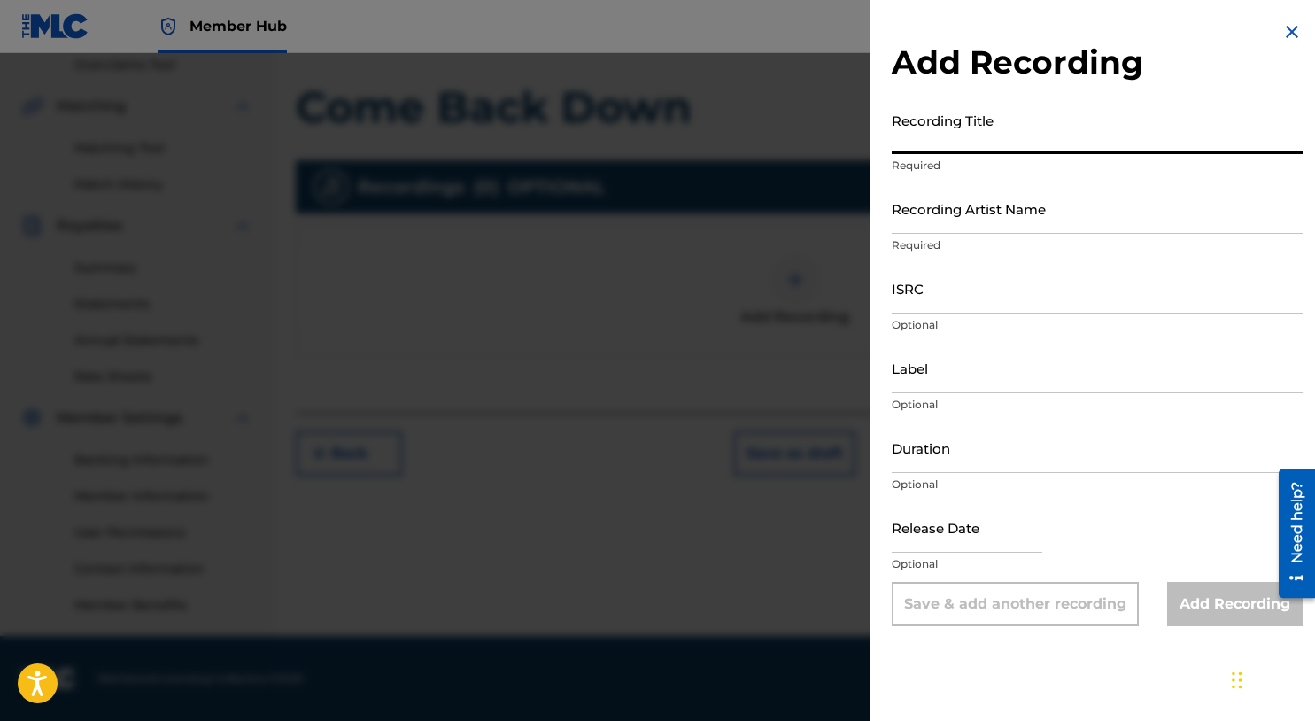
click at [993, 136] on input "Recording Title" at bounding box center [1097, 129] width 411 height 50
type input "Come Back Down"
click at [1019, 214] on input "Recording Artist Name" at bounding box center [1097, 208] width 411 height 50
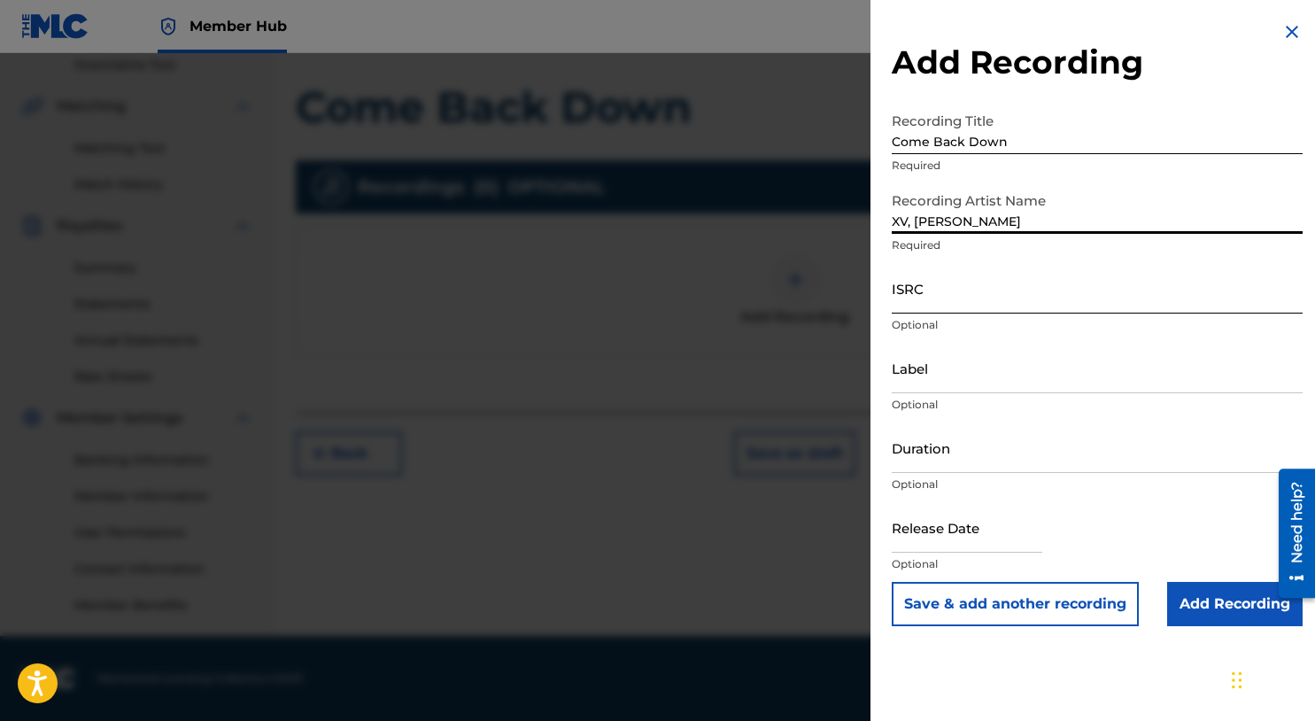
type input "XV, MIKE SUMMERS"
click at [933, 295] on input "ISRC" at bounding box center [1097, 288] width 411 height 50
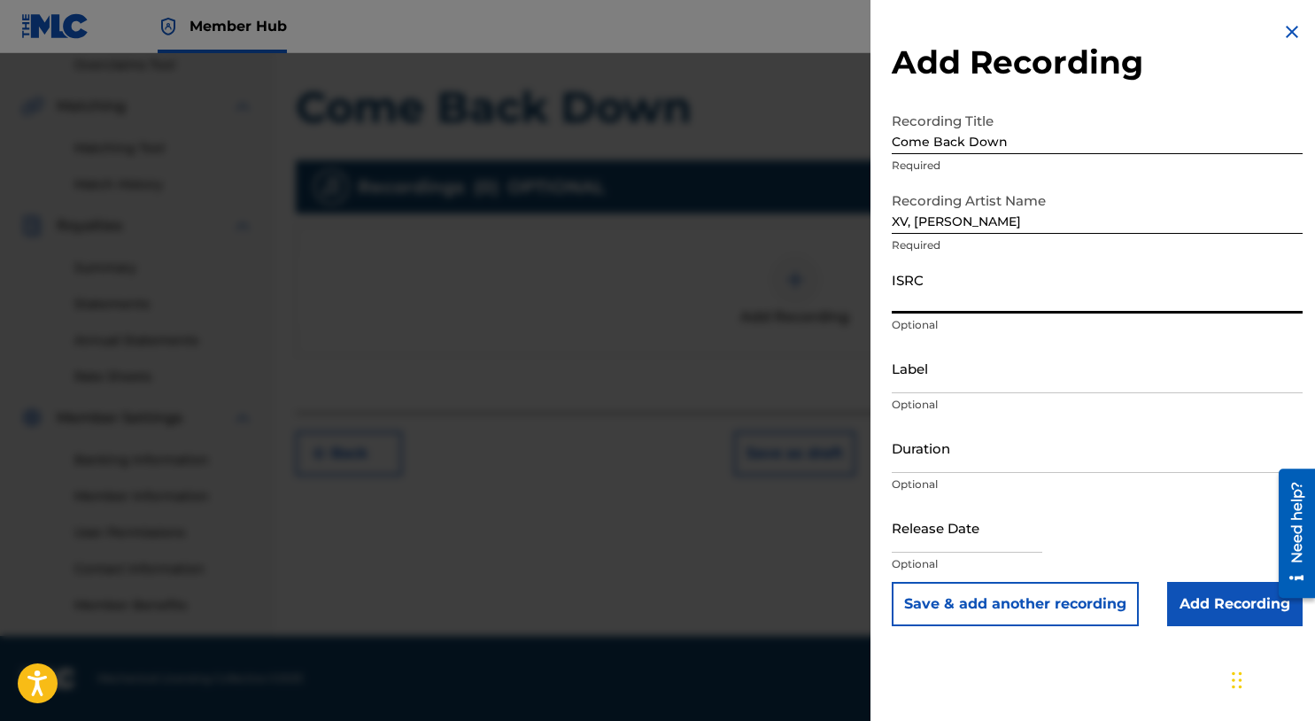
paste input "USL4Q1927207"
type input "USL4Q1927207"
click at [1206, 615] on input "Add Recording" at bounding box center [1236, 604] width 136 height 44
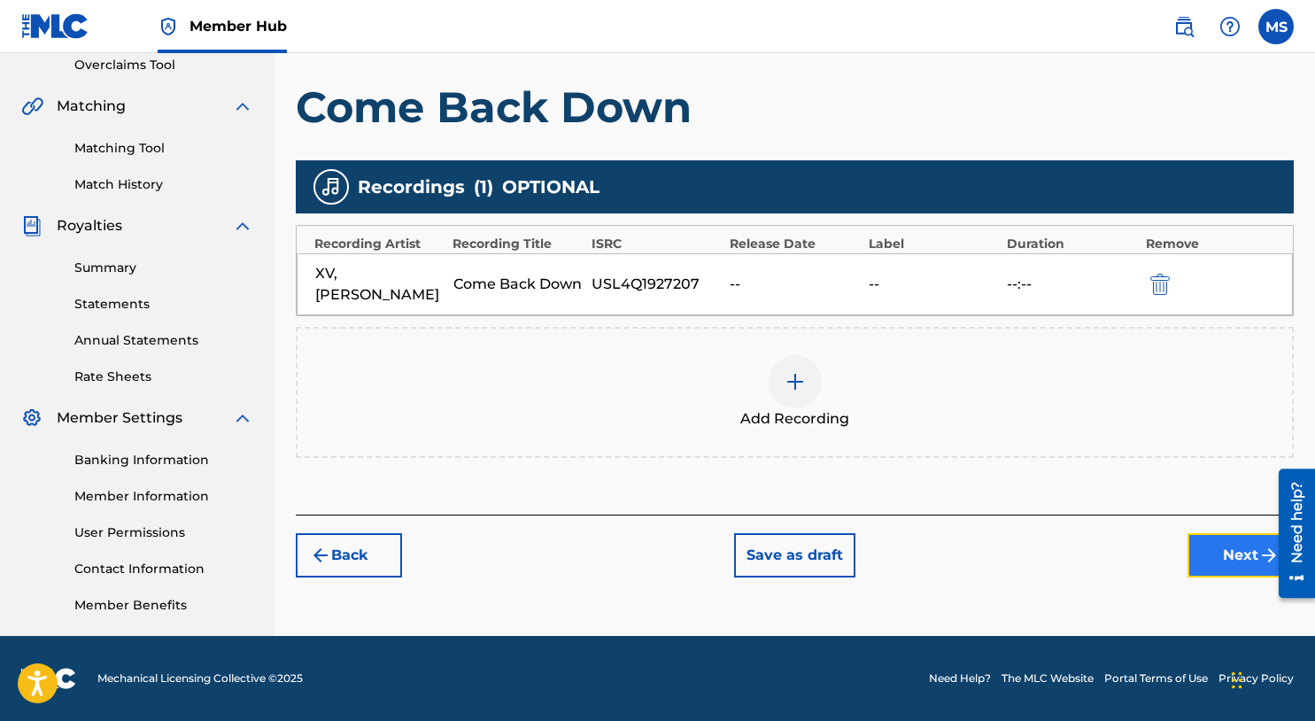
click at [1213, 554] on button "Next" at bounding box center [1241, 555] width 106 height 44
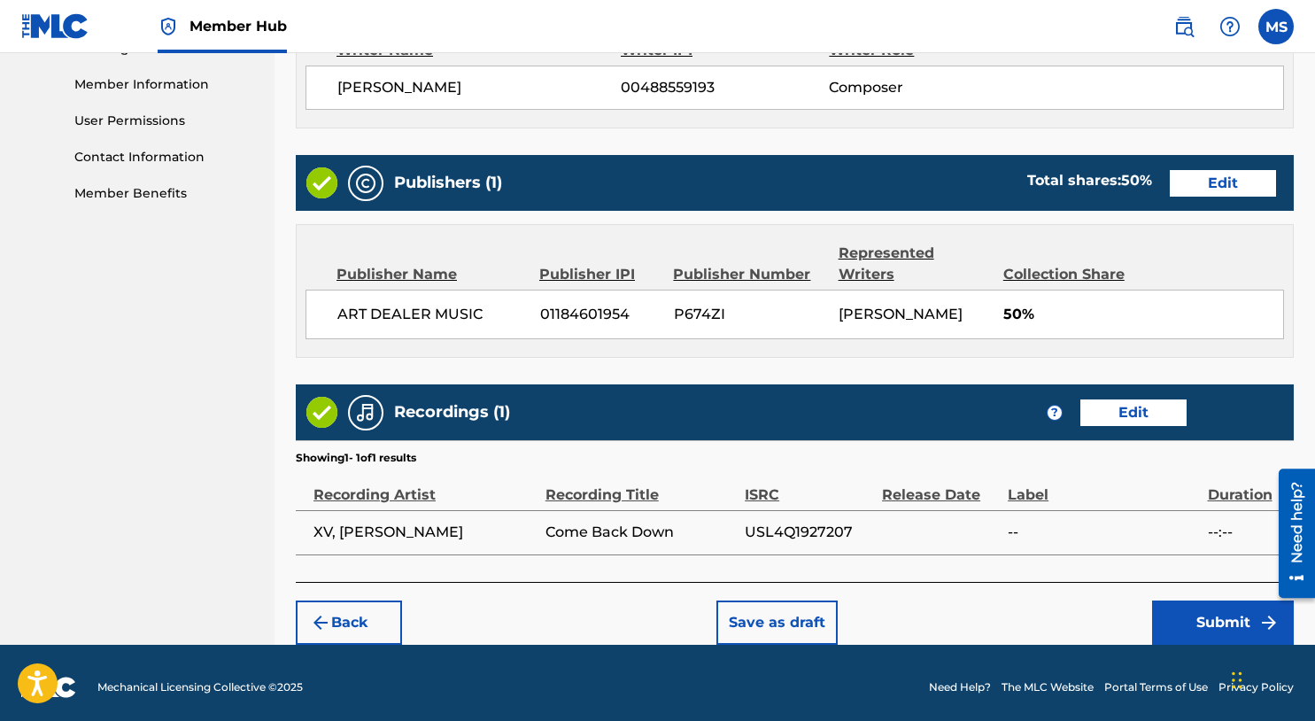
scroll to position [796, 0]
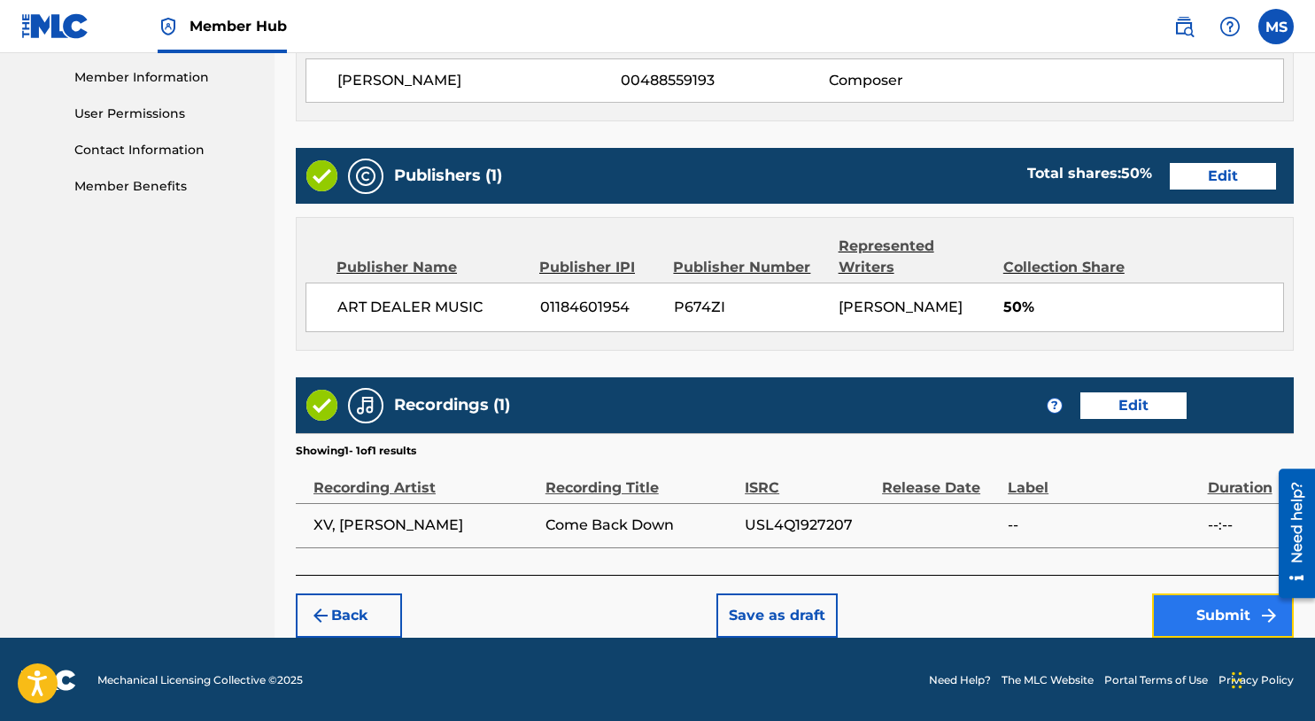
click at [1197, 617] on button "Submit" at bounding box center [1223, 615] width 142 height 44
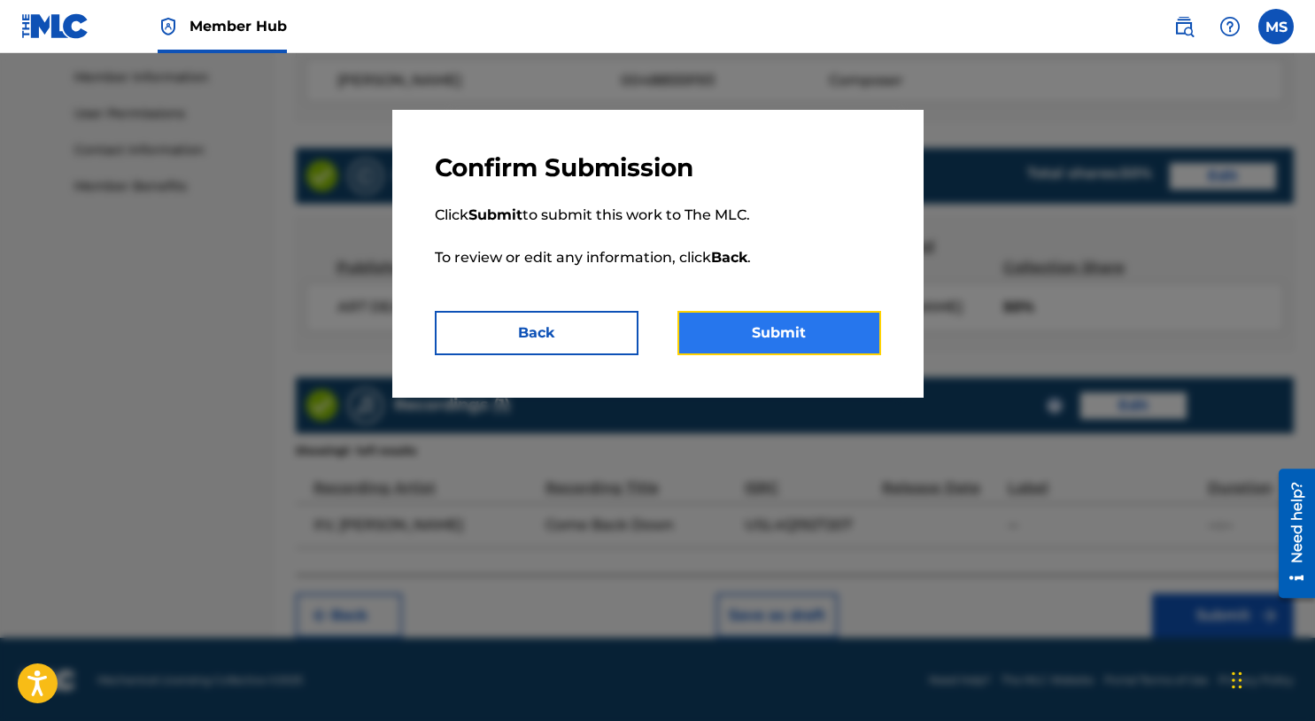
click at [804, 351] on button "Submit" at bounding box center [780, 333] width 204 height 44
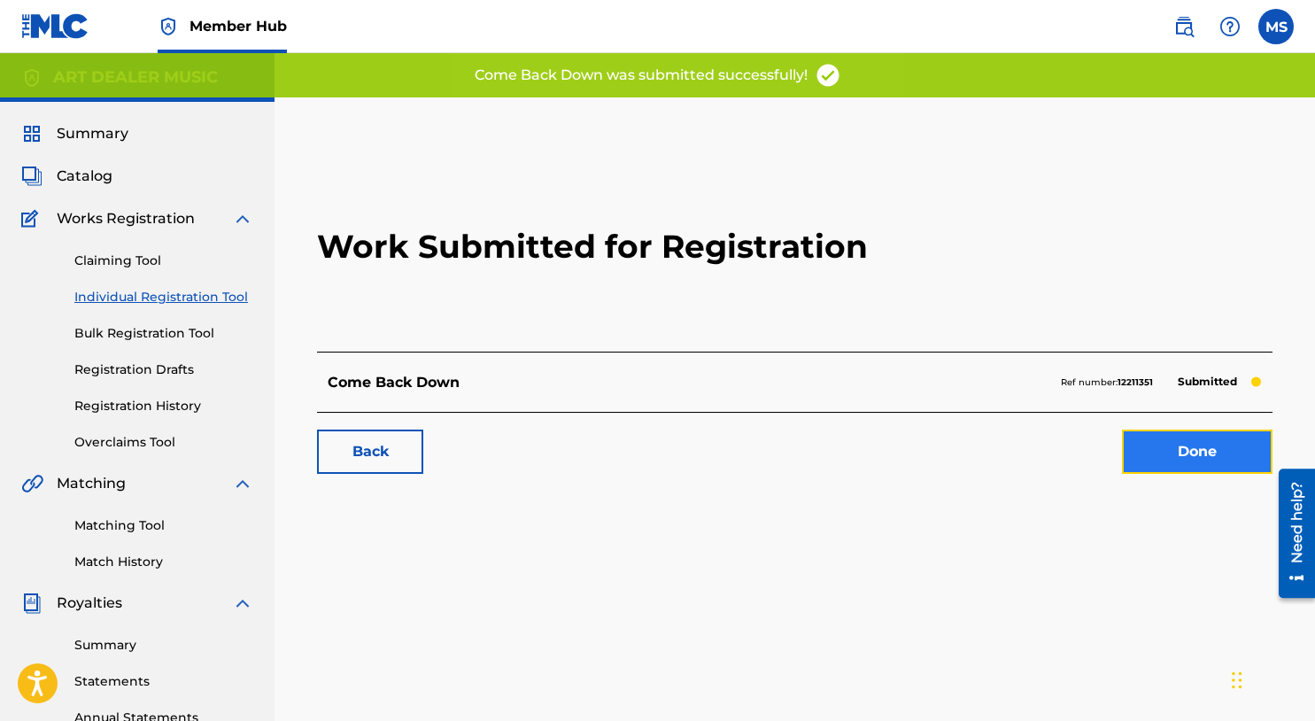
click at [1174, 464] on link "Done" at bounding box center [1197, 452] width 151 height 44
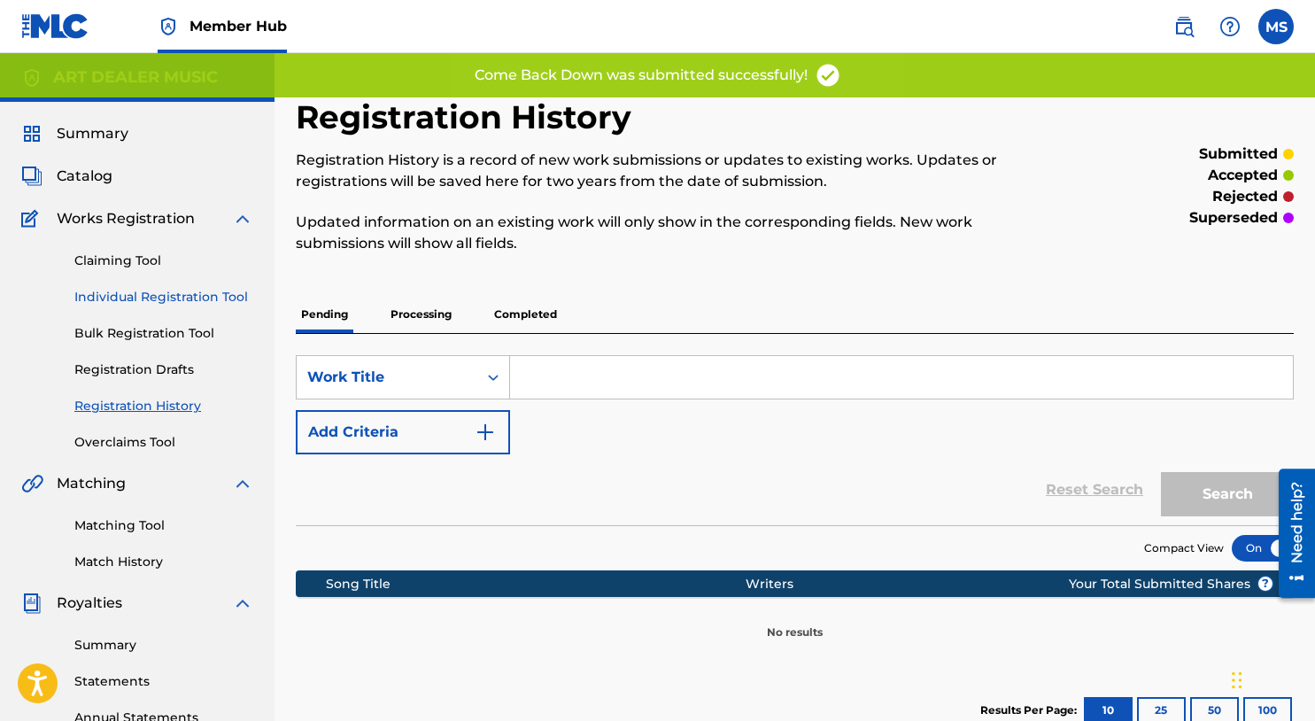
click at [163, 291] on link "Individual Registration Tool" at bounding box center [163, 297] width 179 height 19
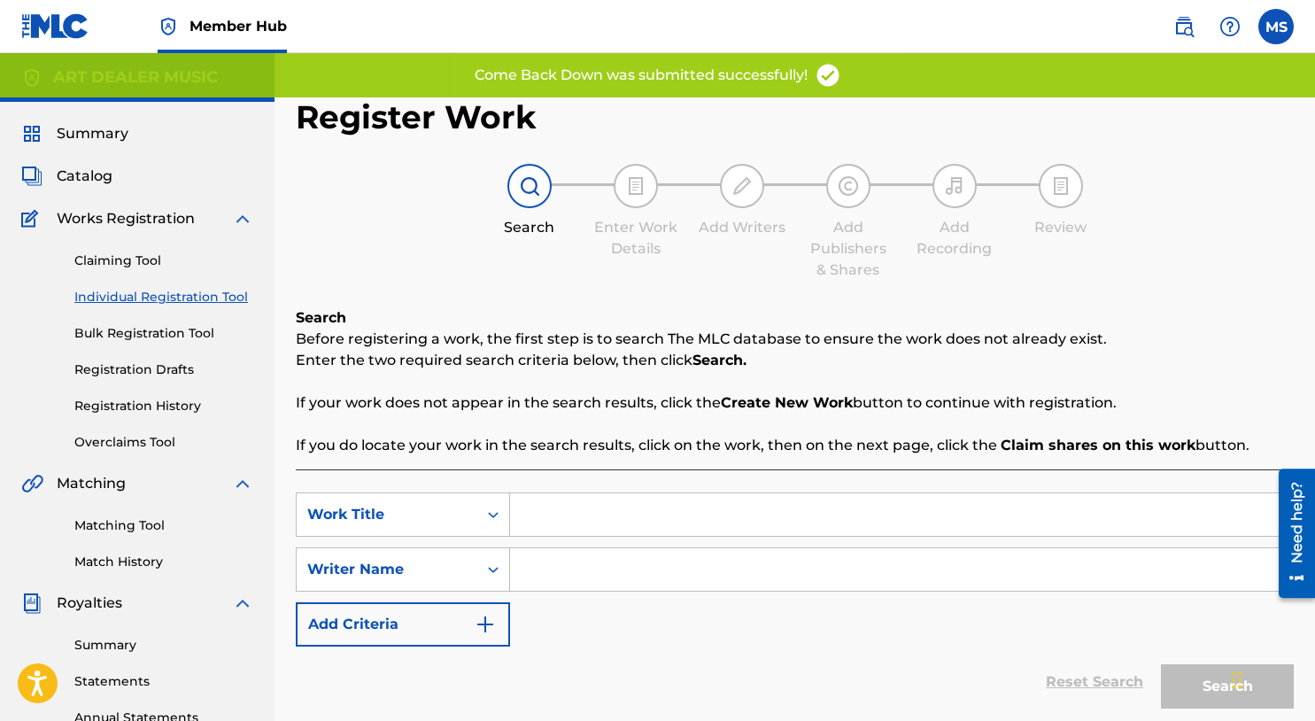
click at [510, 513] on input "Search Form" at bounding box center [901, 514] width 783 height 43
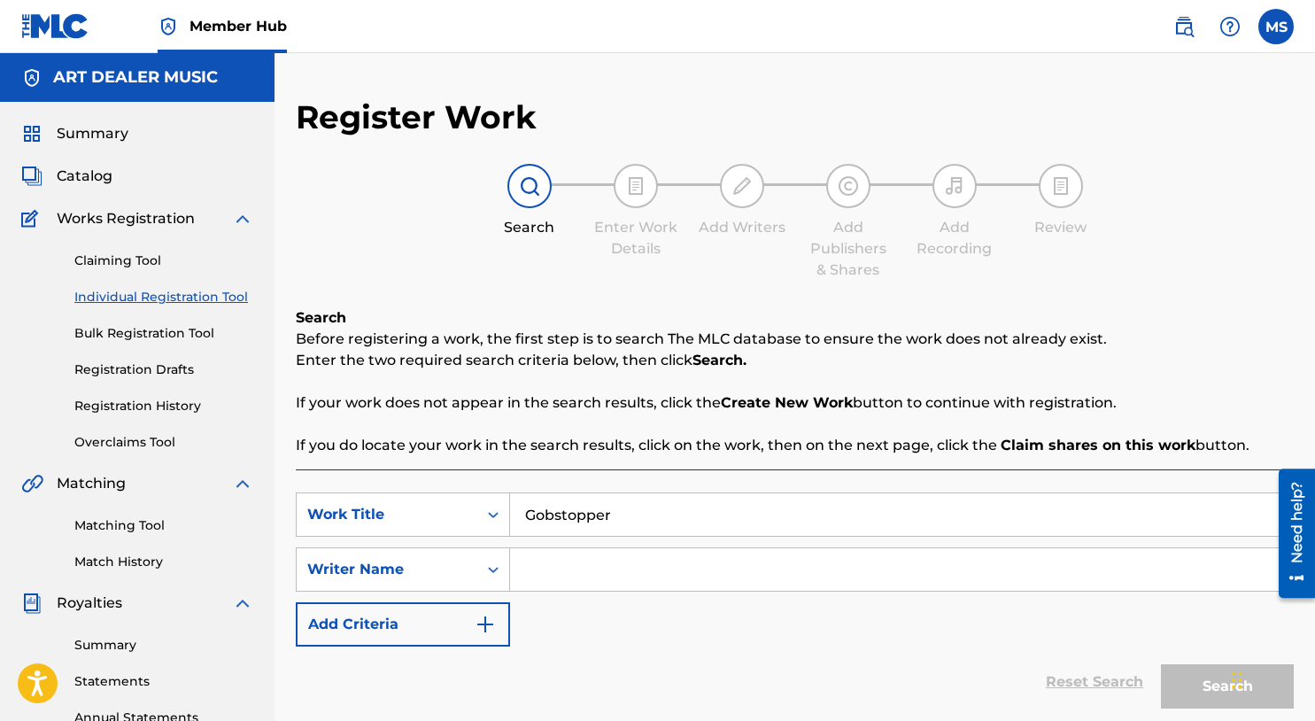
type input "Gobstopper"
click at [591, 578] on input "Search Form" at bounding box center [901, 569] width 783 height 43
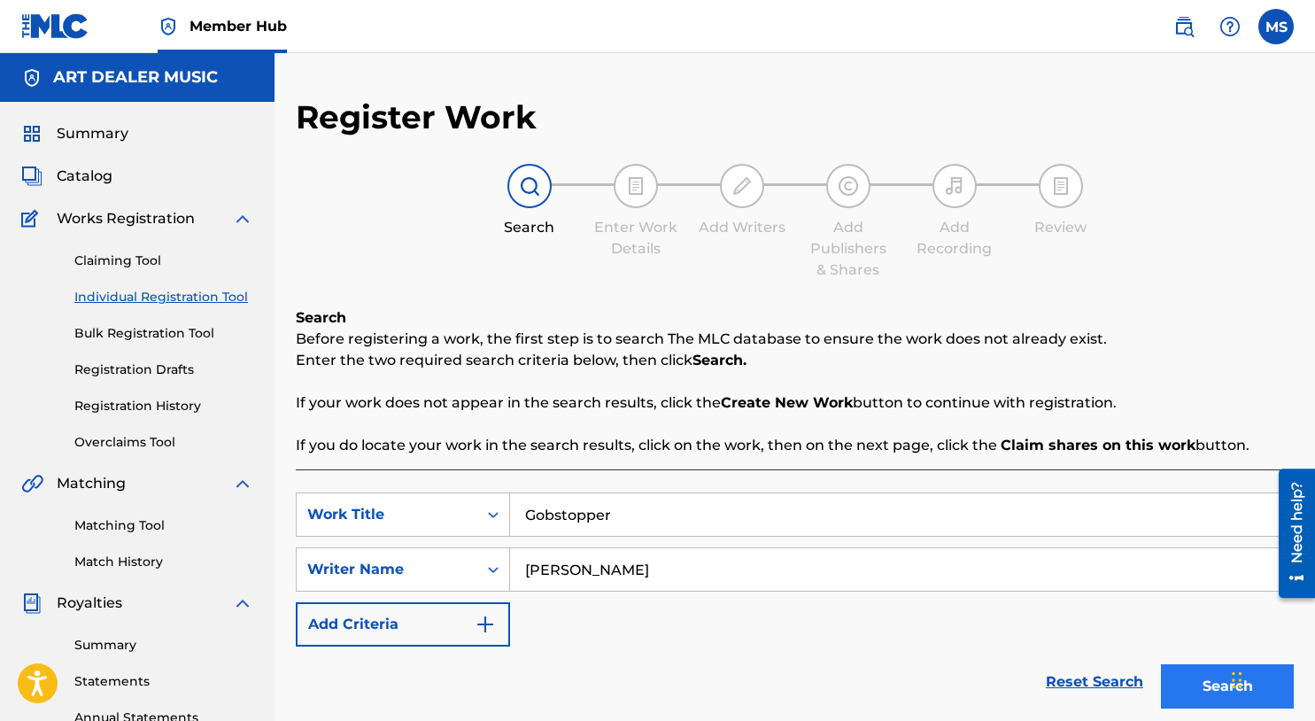
type input "Michael Summers"
click at [1182, 679] on button "Search" at bounding box center [1227, 686] width 133 height 44
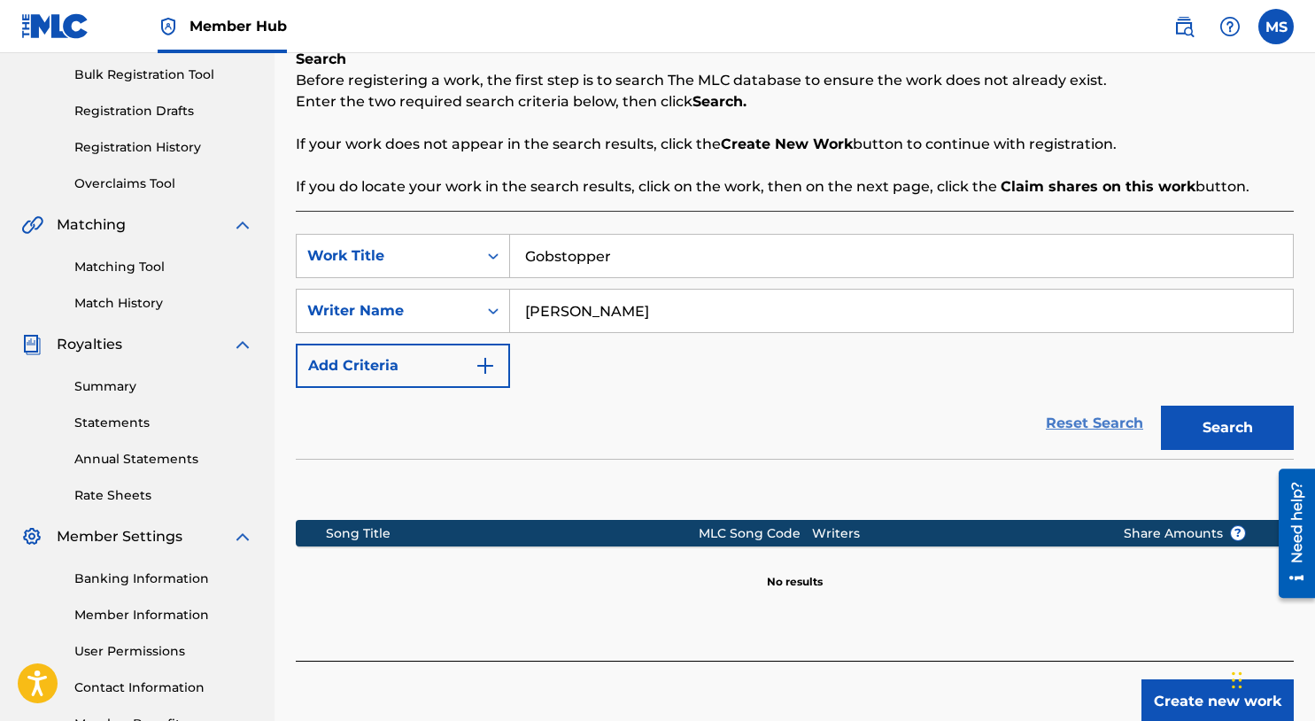
scroll to position [377, 0]
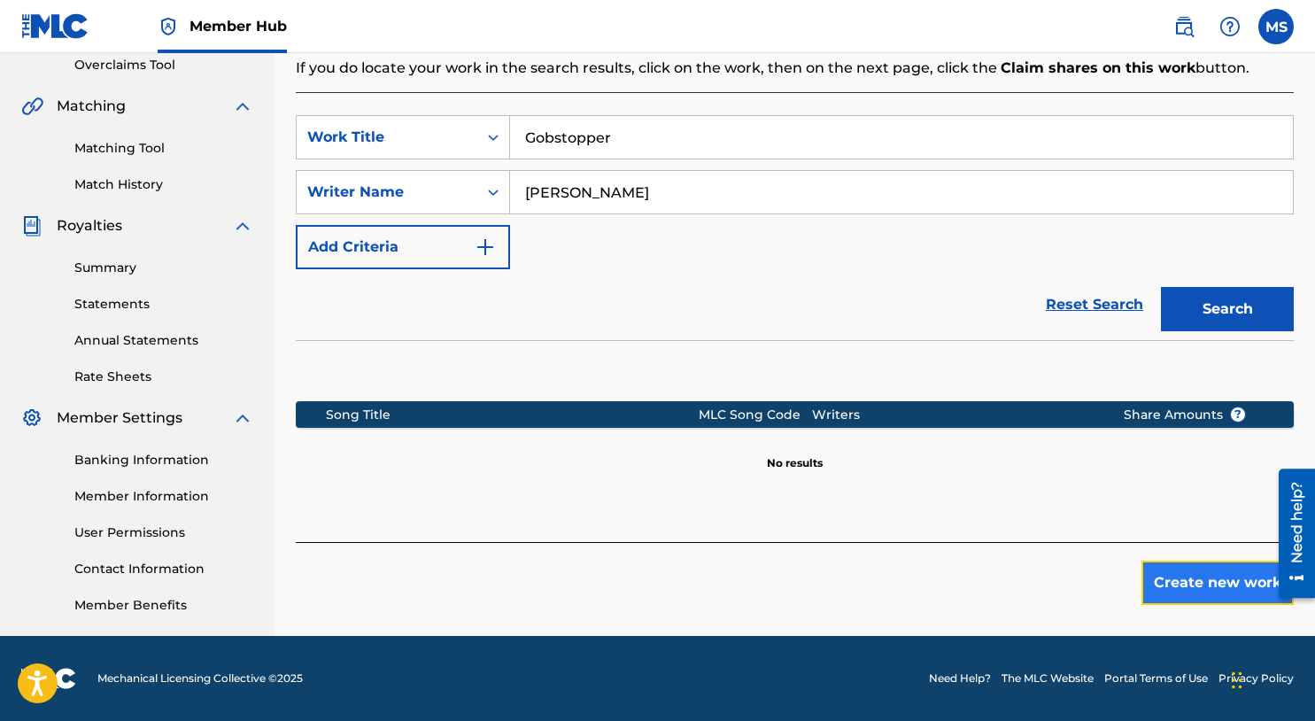
click at [1173, 579] on button "Create new work" at bounding box center [1218, 583] width 152 height 44
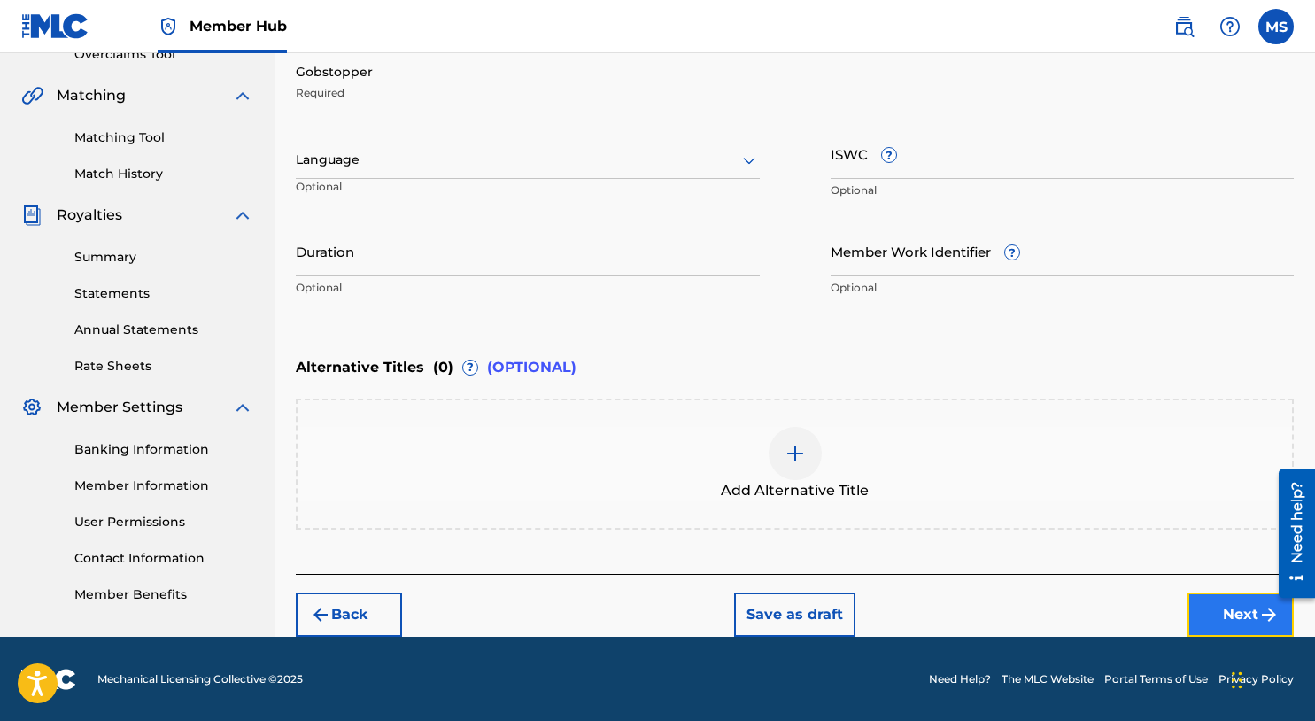
click at [1196, 615] on button "Next" at bounding box center [1241, 615] width 106 height 44
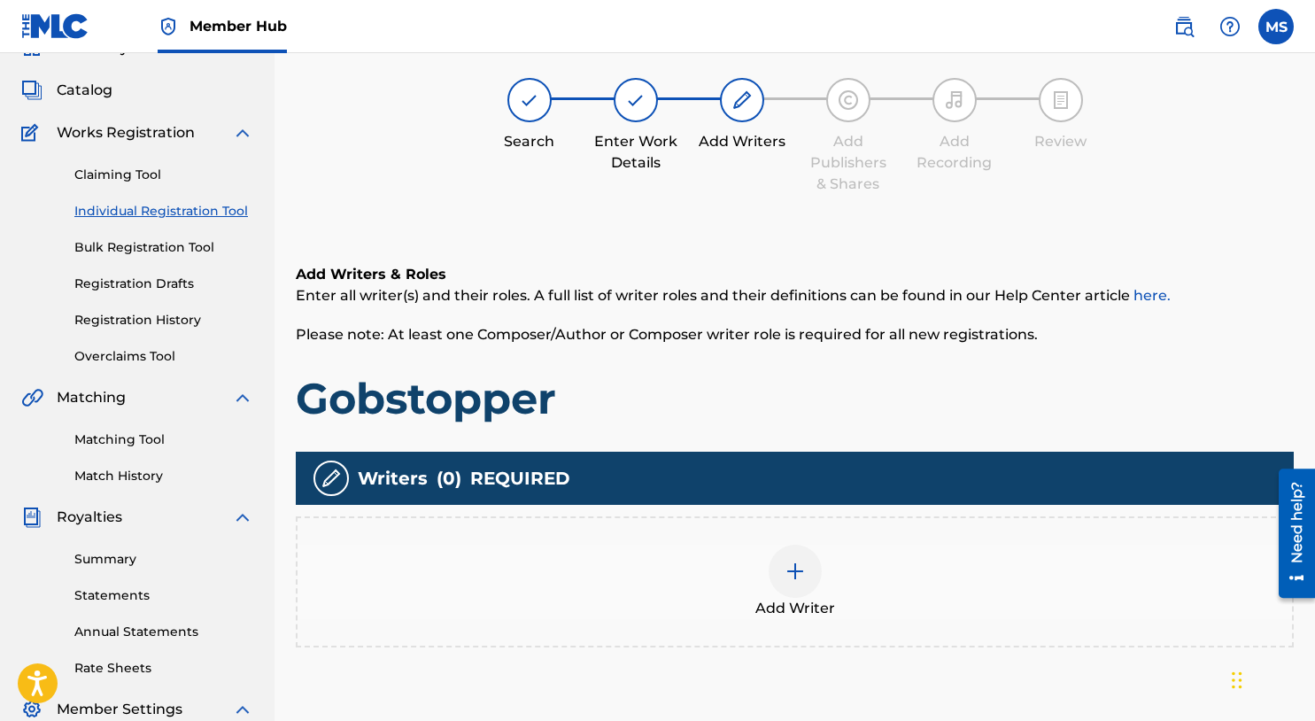
scroll to position [80, 0]
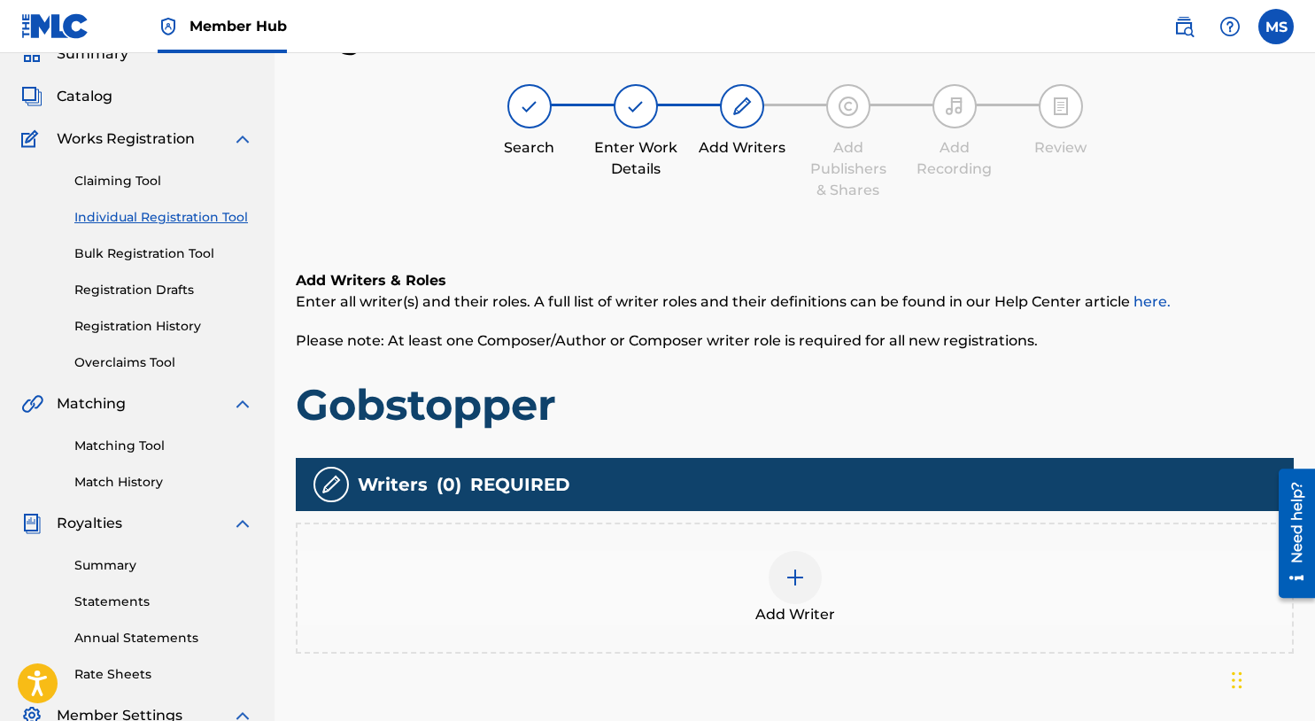
click at [786, 602] on div "Add Writer" at bounding box center [795, 588] width 995 height 74
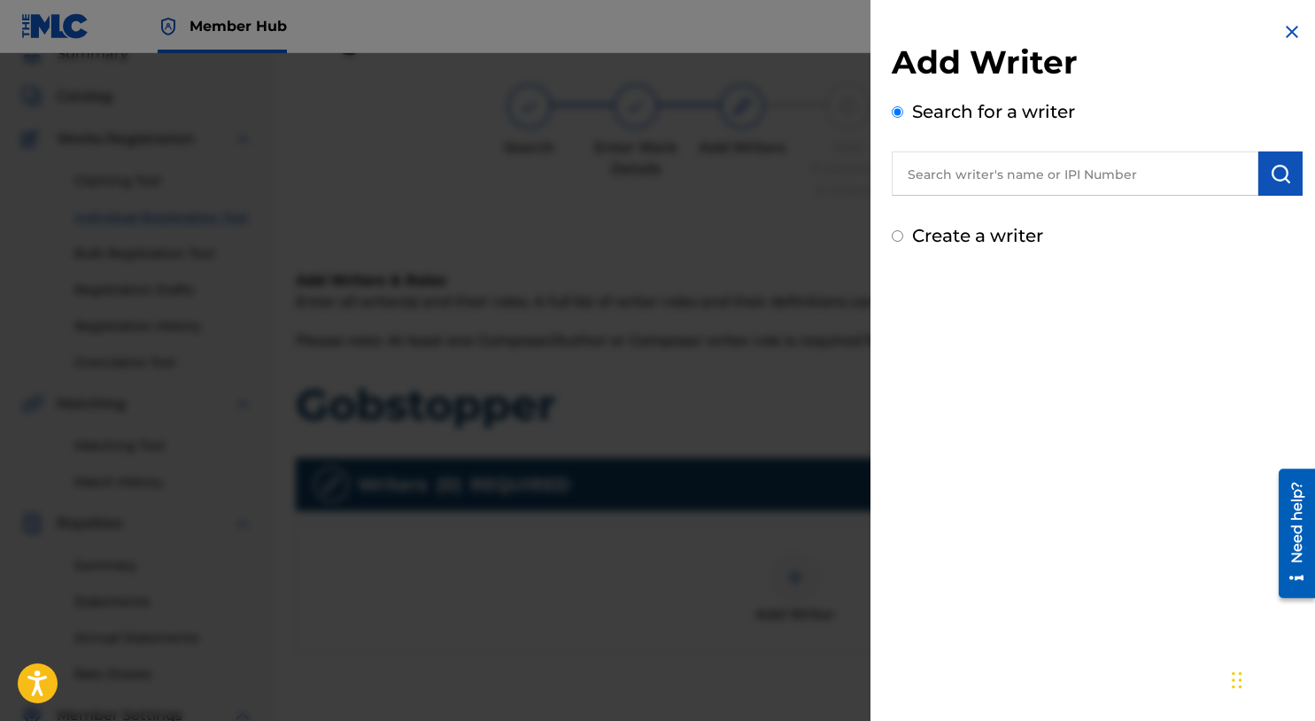
click at [974, 168] on input "text" at bounding box center [1075, 173] width 367 height 44
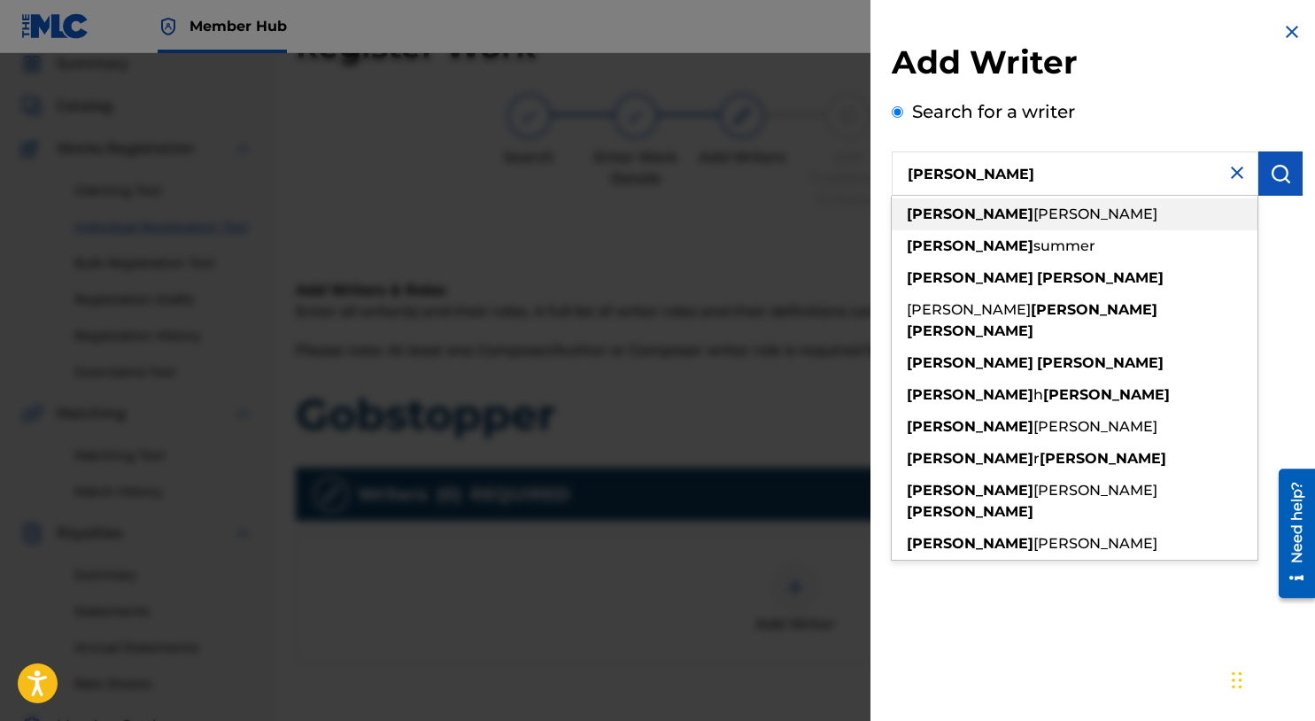
scroll to position [53, 0]
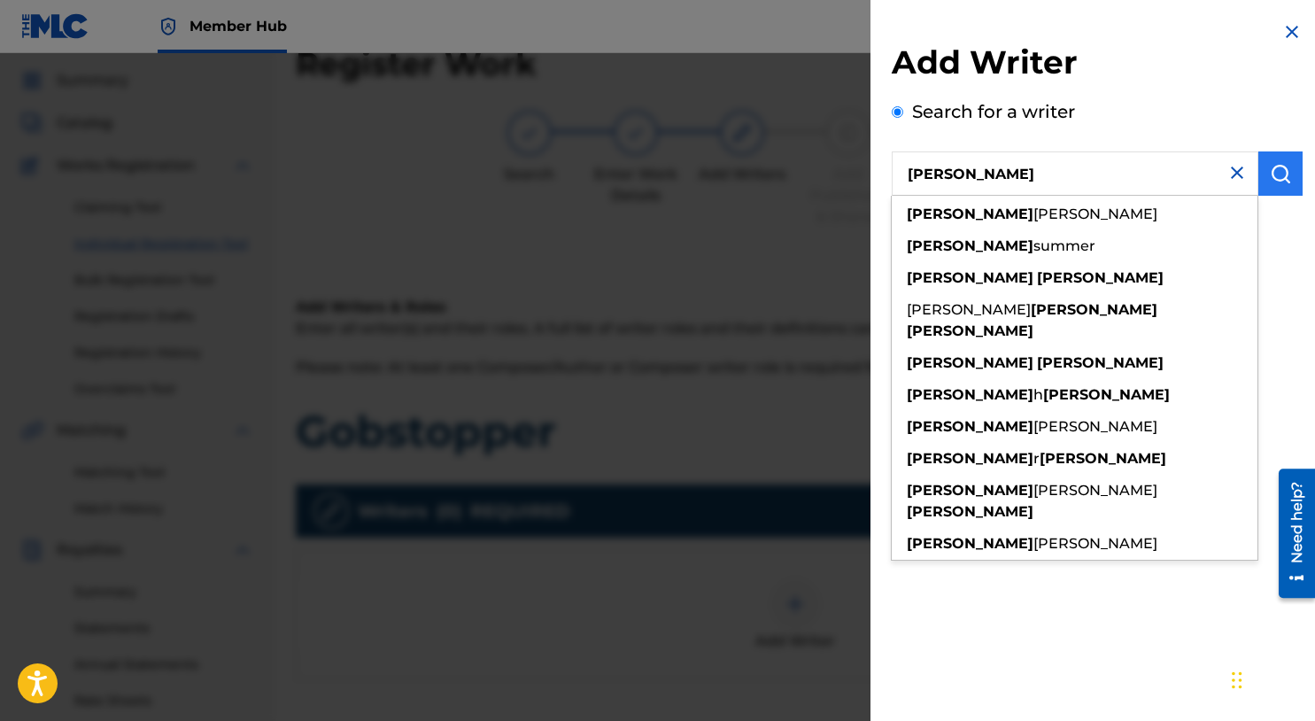
type input "michael summers"
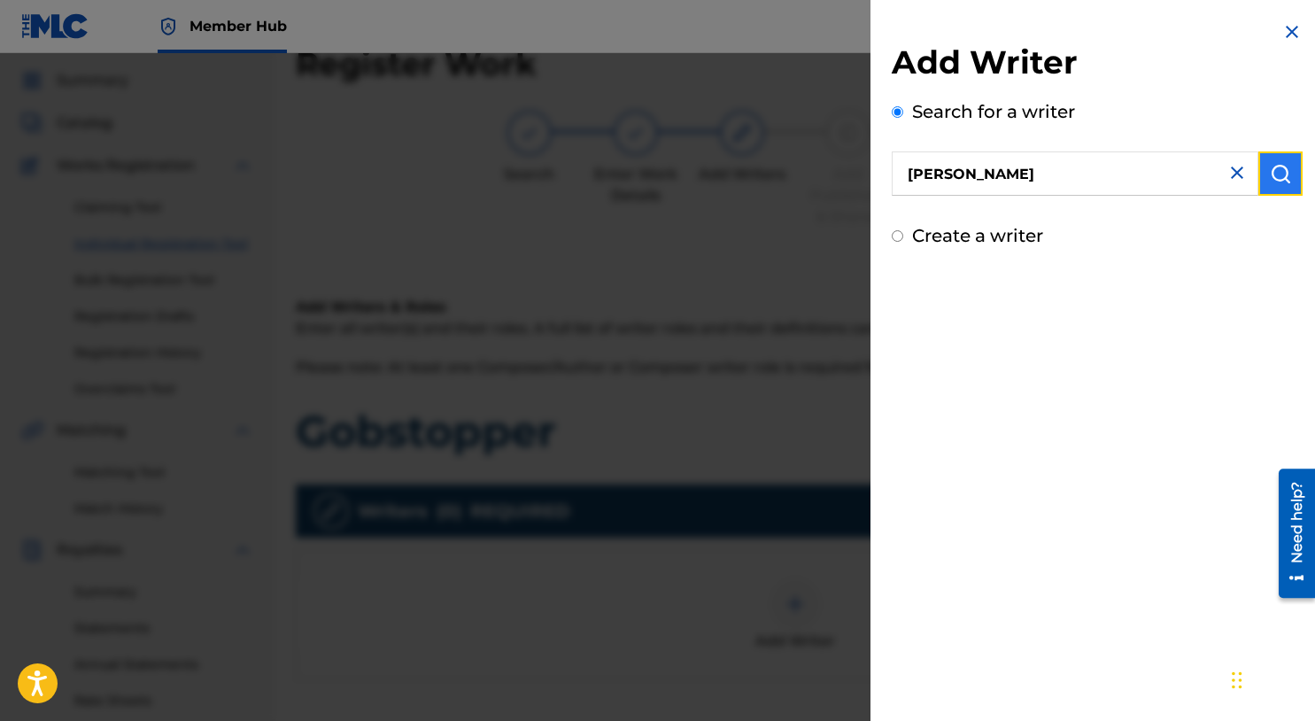
click at [1284, 175] on img "submit" at bounding box center [1280, 173] width 21 height 21
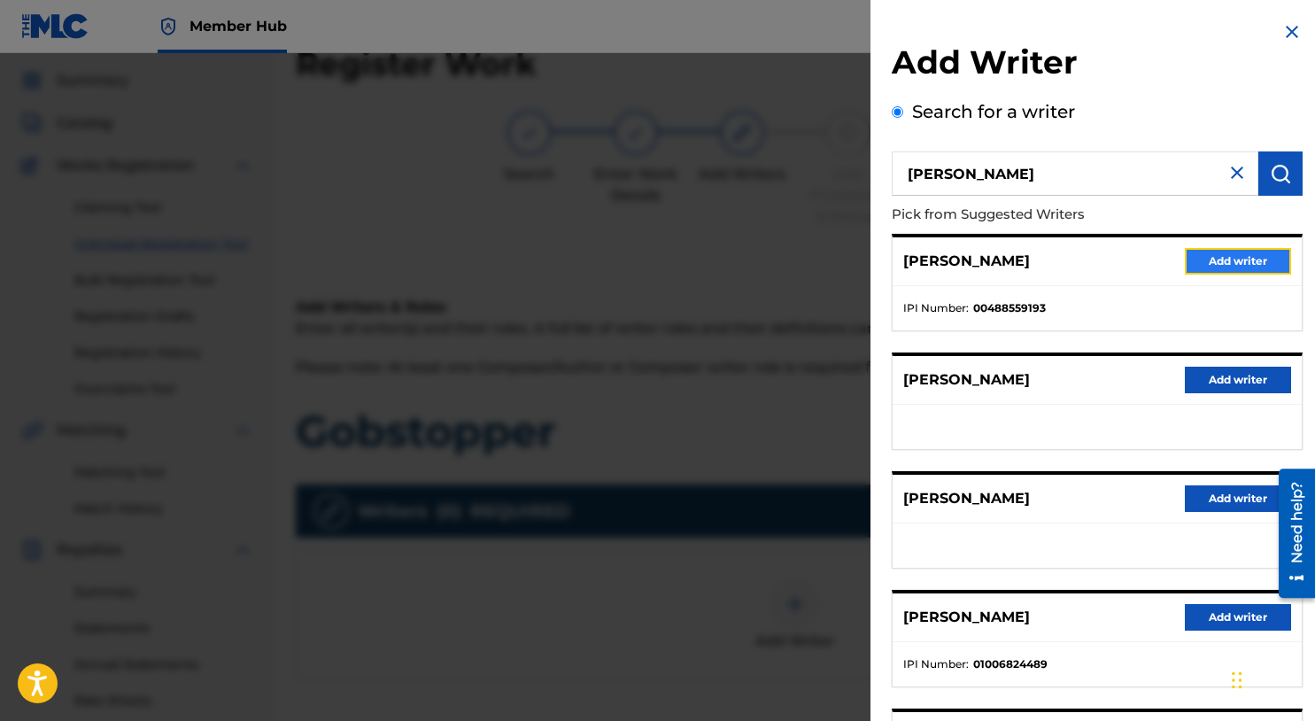
click at [1221, 260] on button "Add writer" at bounding box center [1238, 261] width 106 height 27
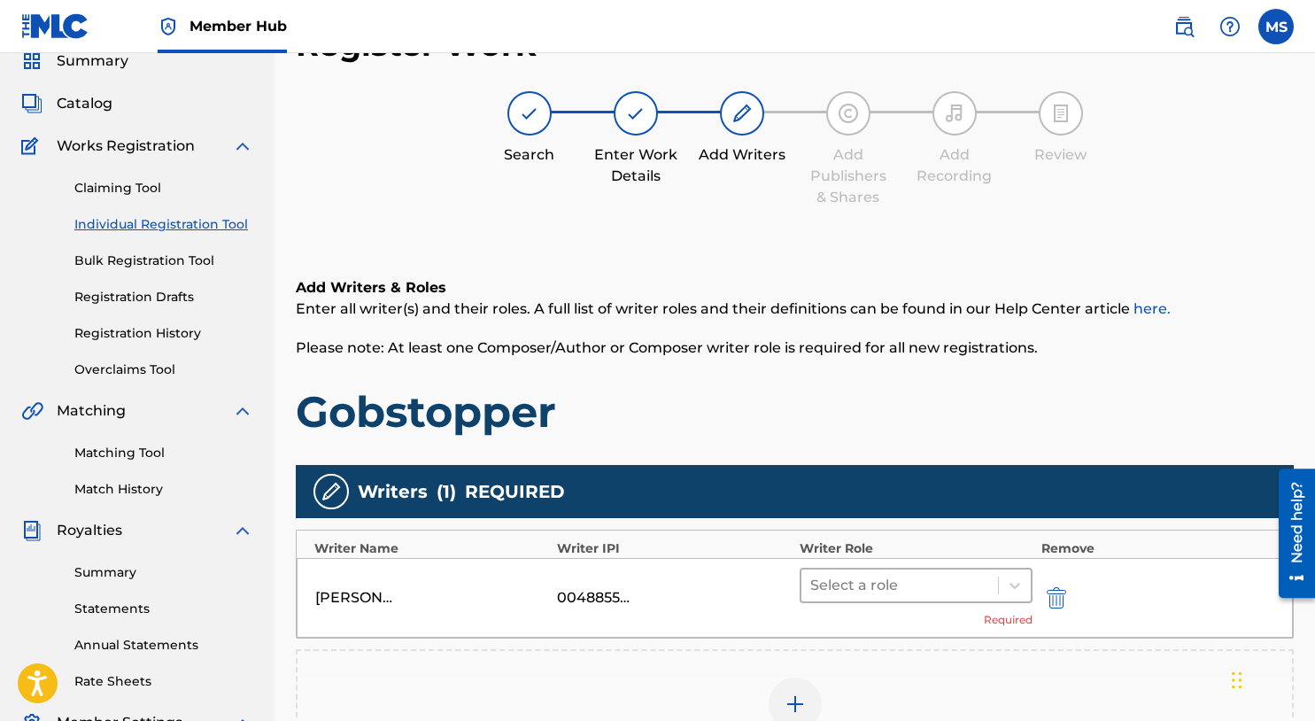
scroll to position [97, 0]
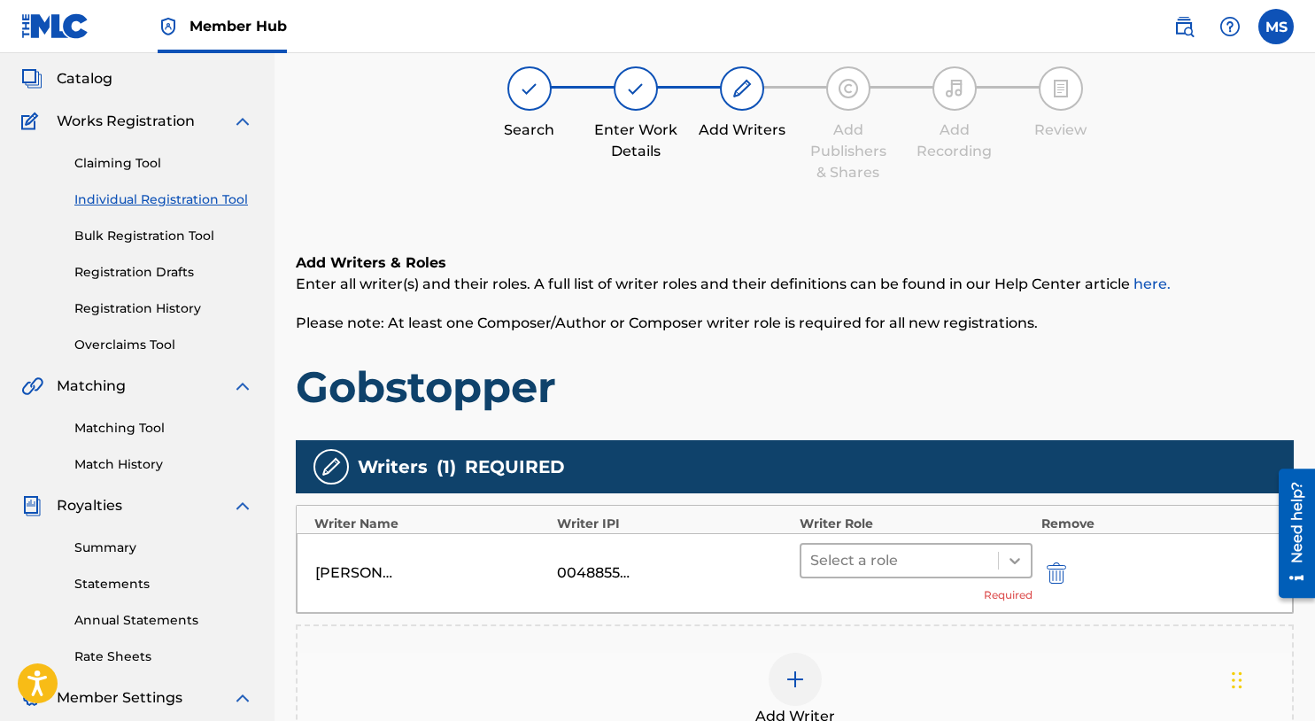
click at [1019, 552] on icon at bounding box center [1015, 561] width 18 height 18
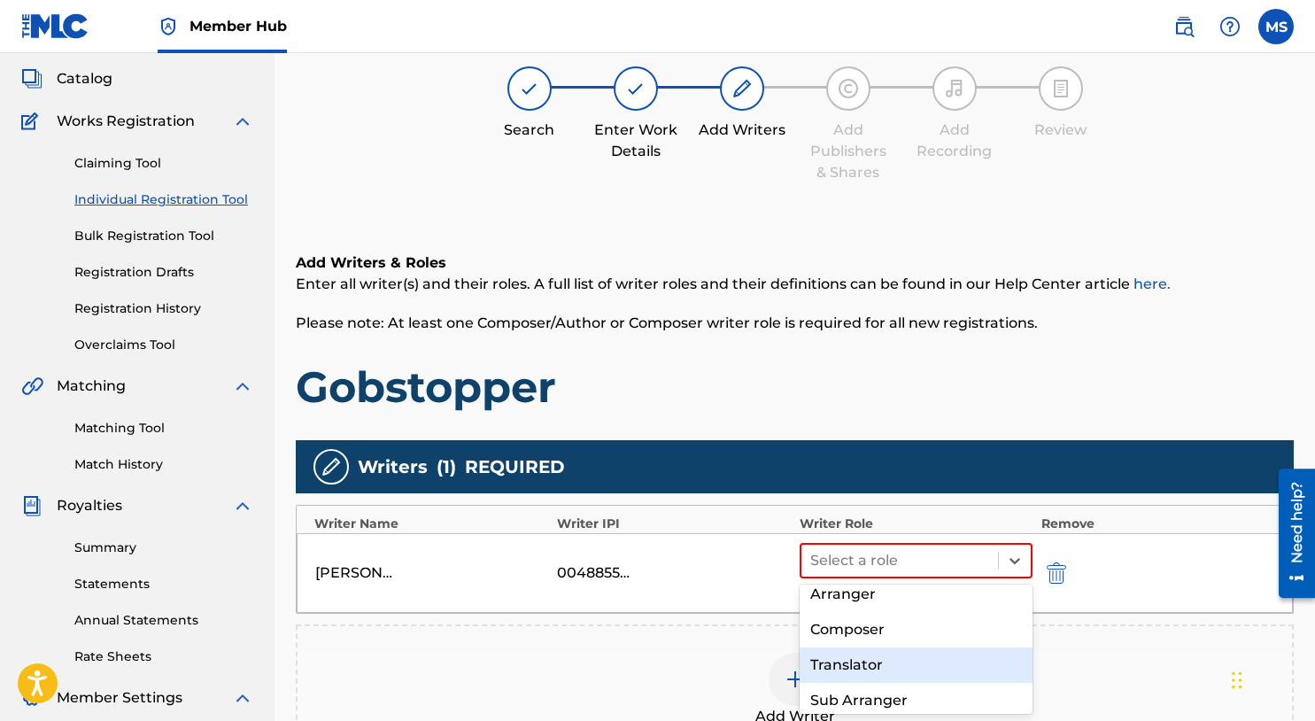
scroll to position [120, 0]
click at [906, 639] on div "Composer" at bounding box center [916, 627] width 233 height 35
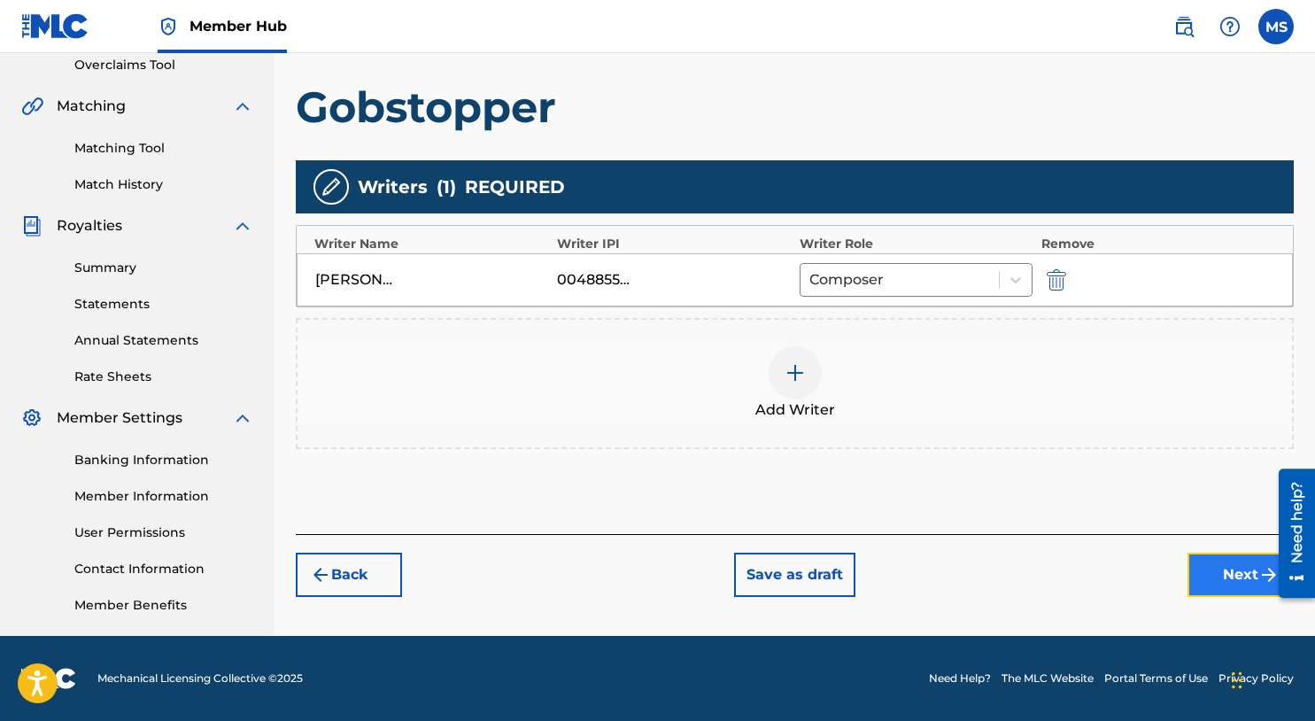
click at [1212, 576] on button "Next" at bounding box center [1241, 575] width 106 height 44
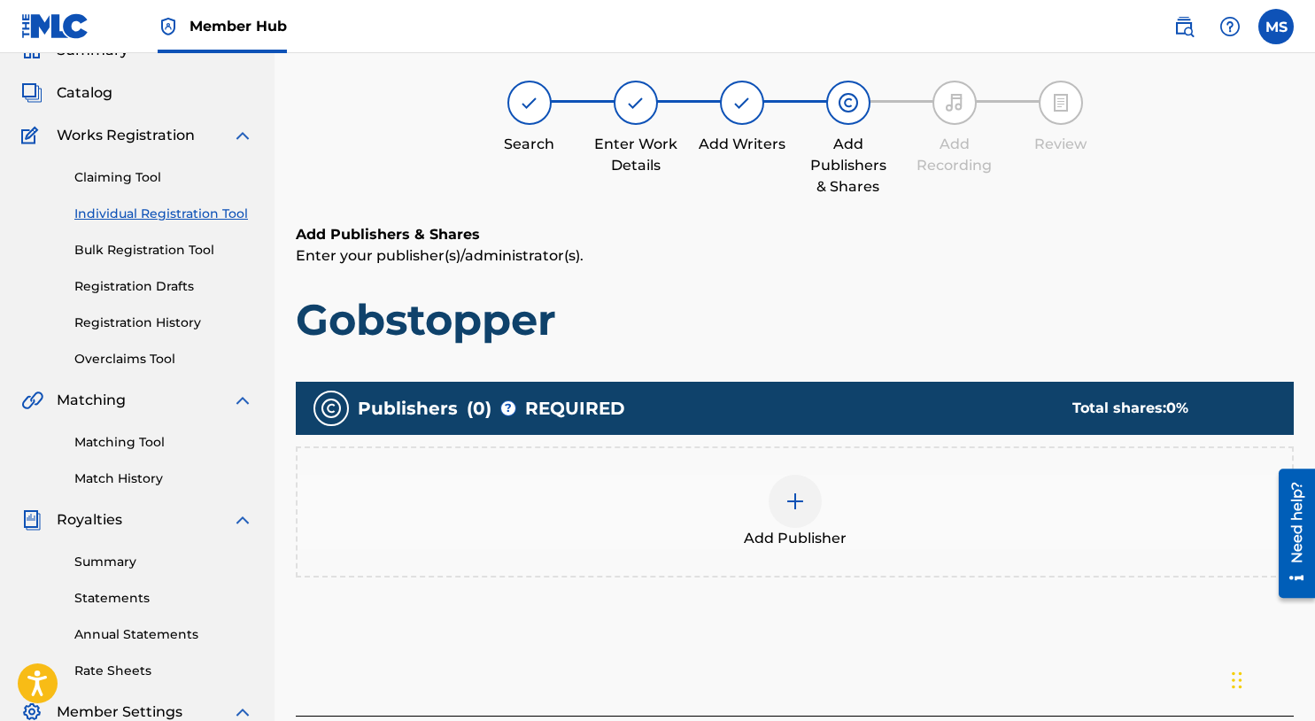
scroll to position [80, 0]
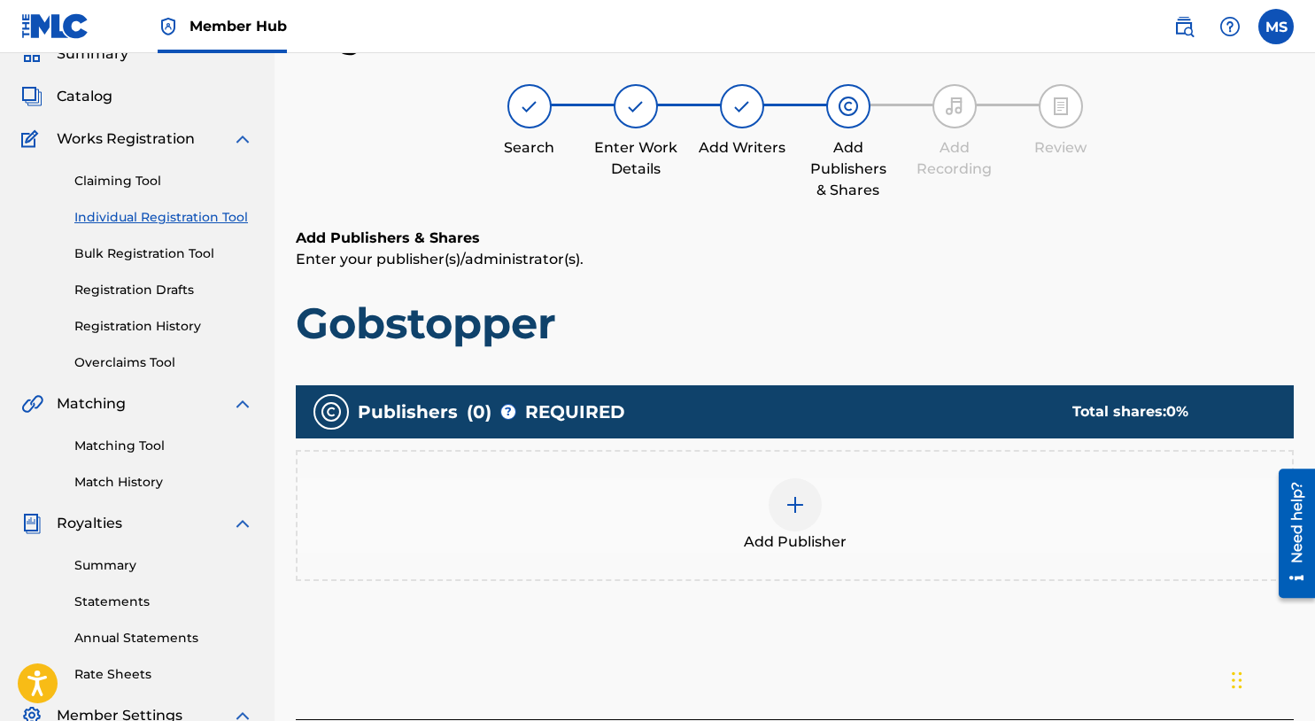
click at [811, 496] on div at bounding box center [795, 504] width 53 height 53
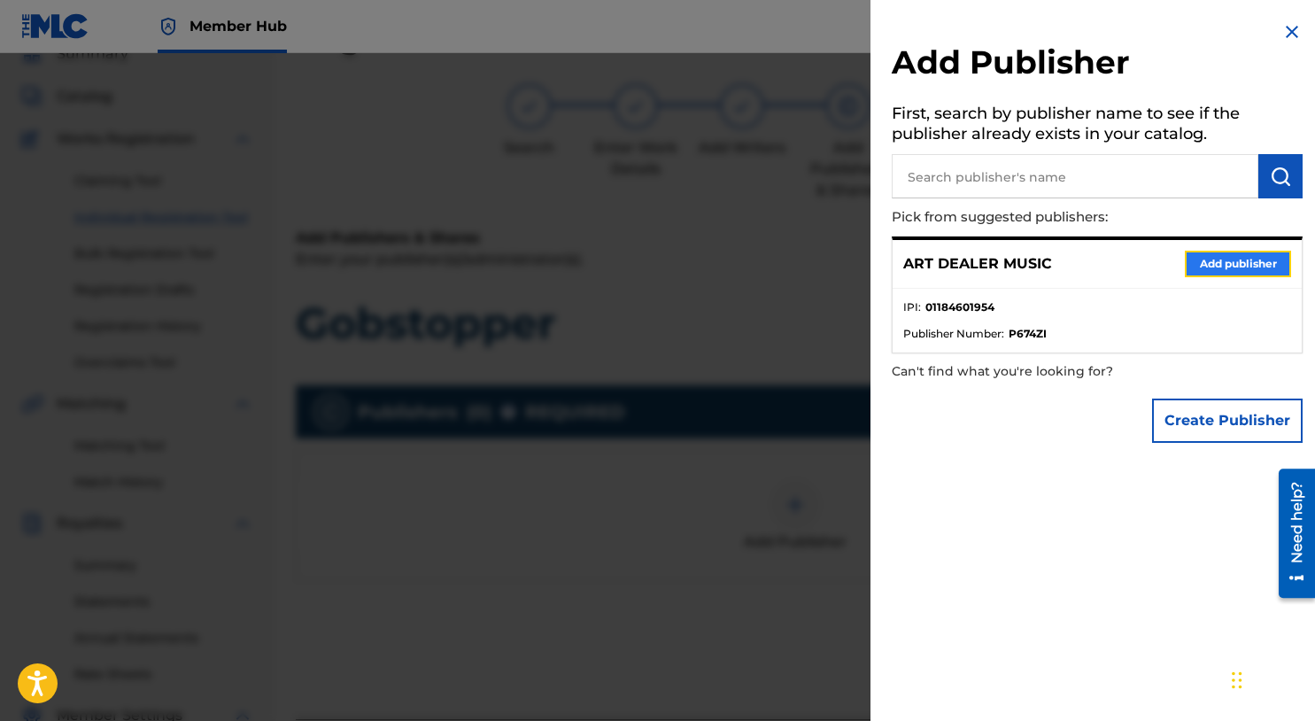
click at [1218, 252] on button "Add publisher" at bounding box center [1238, 264] width 106 height 27
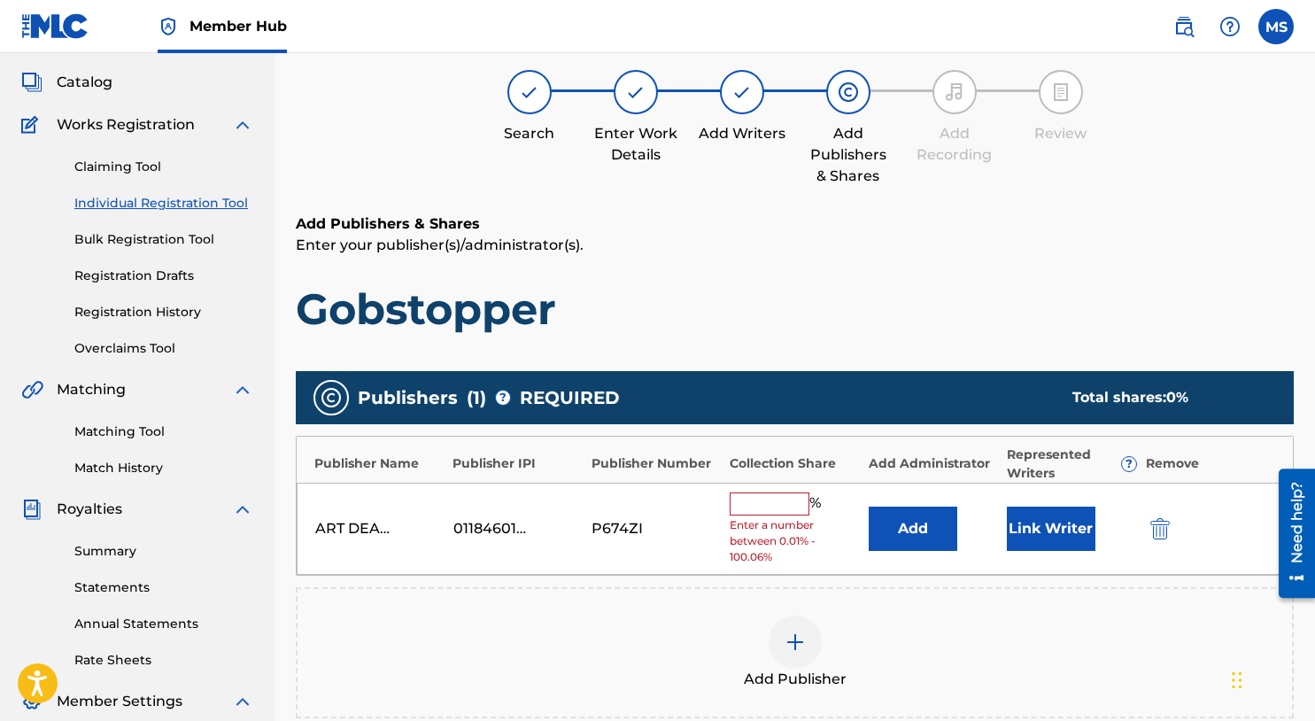
scroll to position [128, 0]
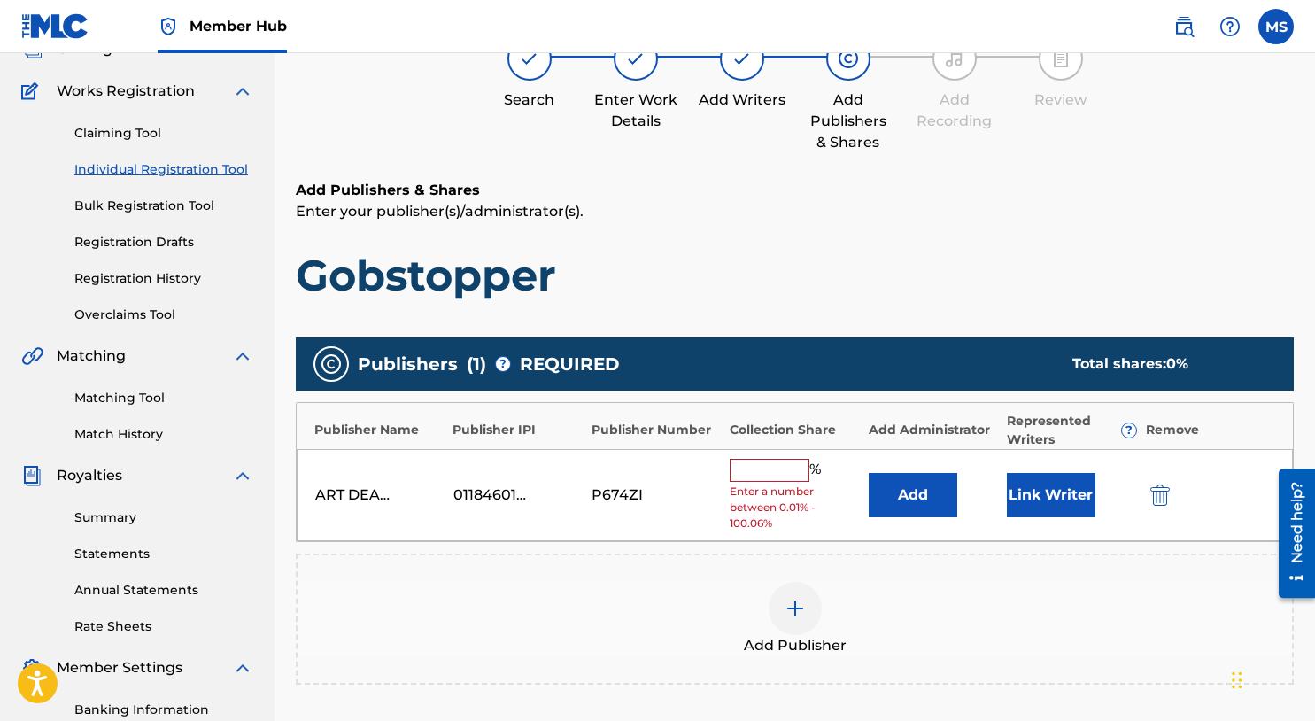
click at [774, 472] on input "text" at bounding box center [770, 470] width 80 height 23
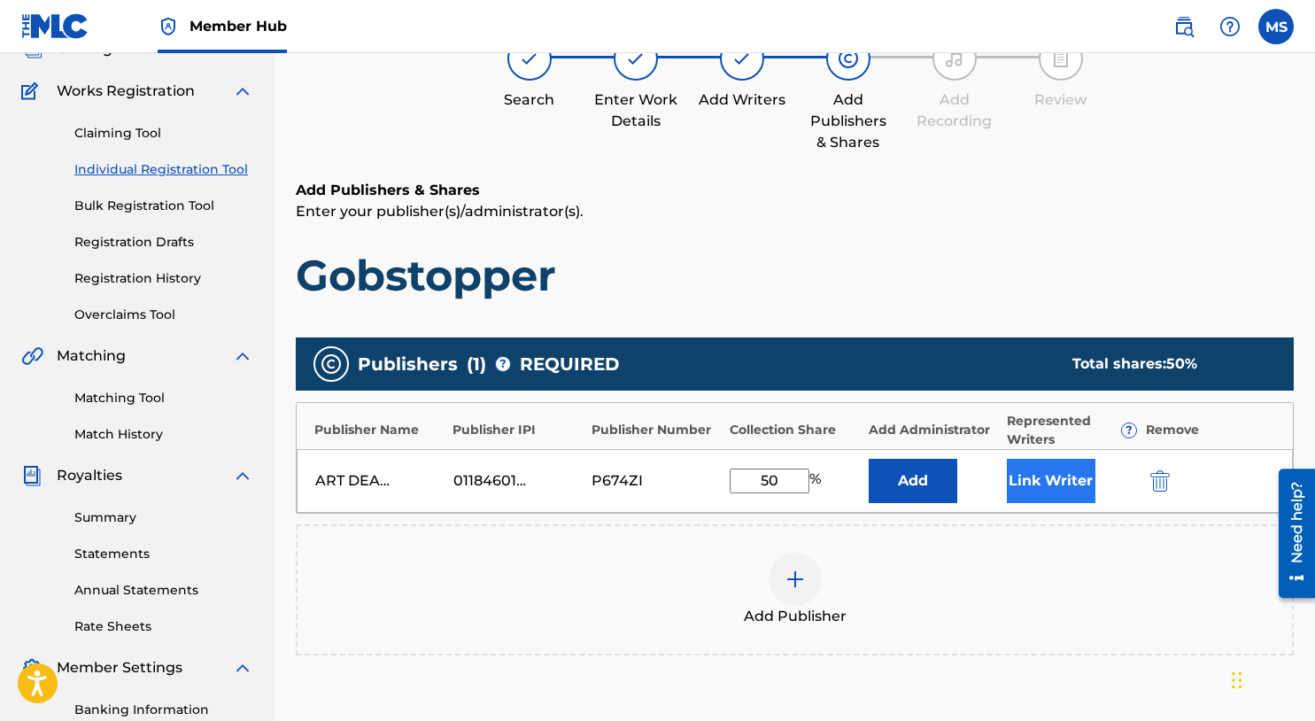
type input "50"
click at [1062, 470] on button "Link Writer" at bounding box center [1051, 481] width 89 height 44
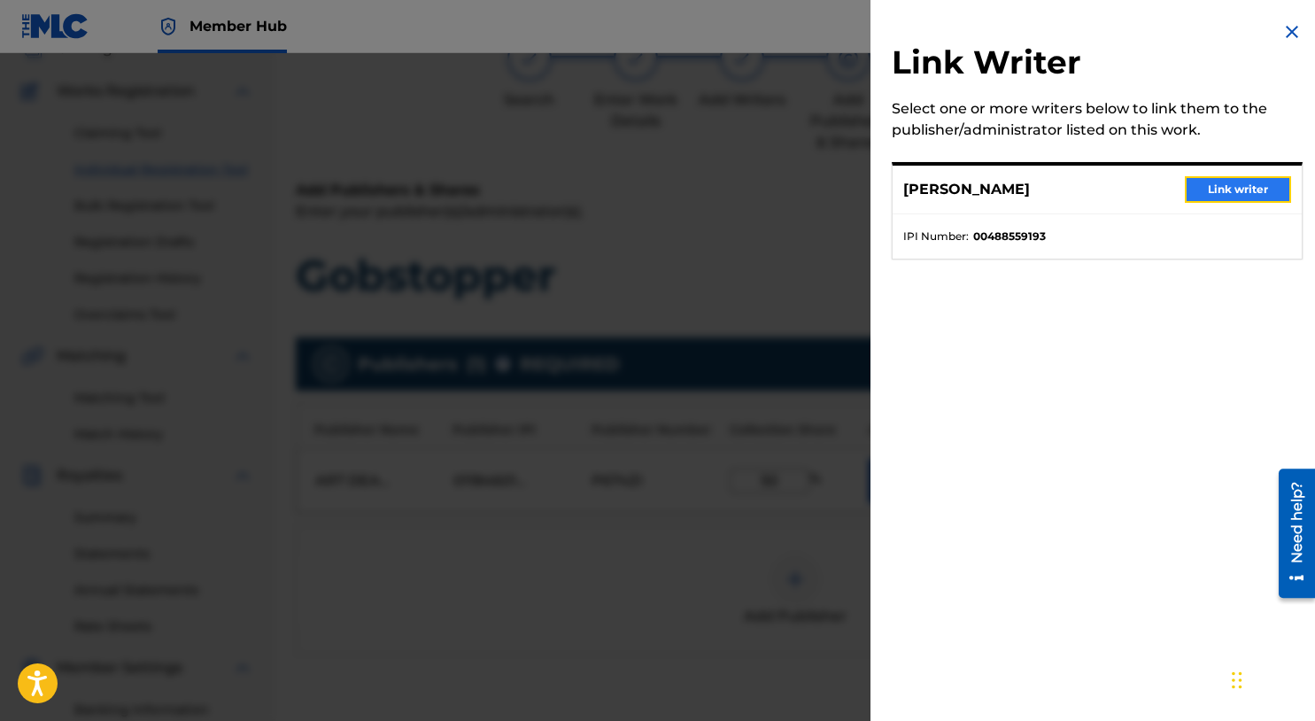
click at [1237, 192] on button "Link writer" at bounding box center [1238, 189] width 106 height 27
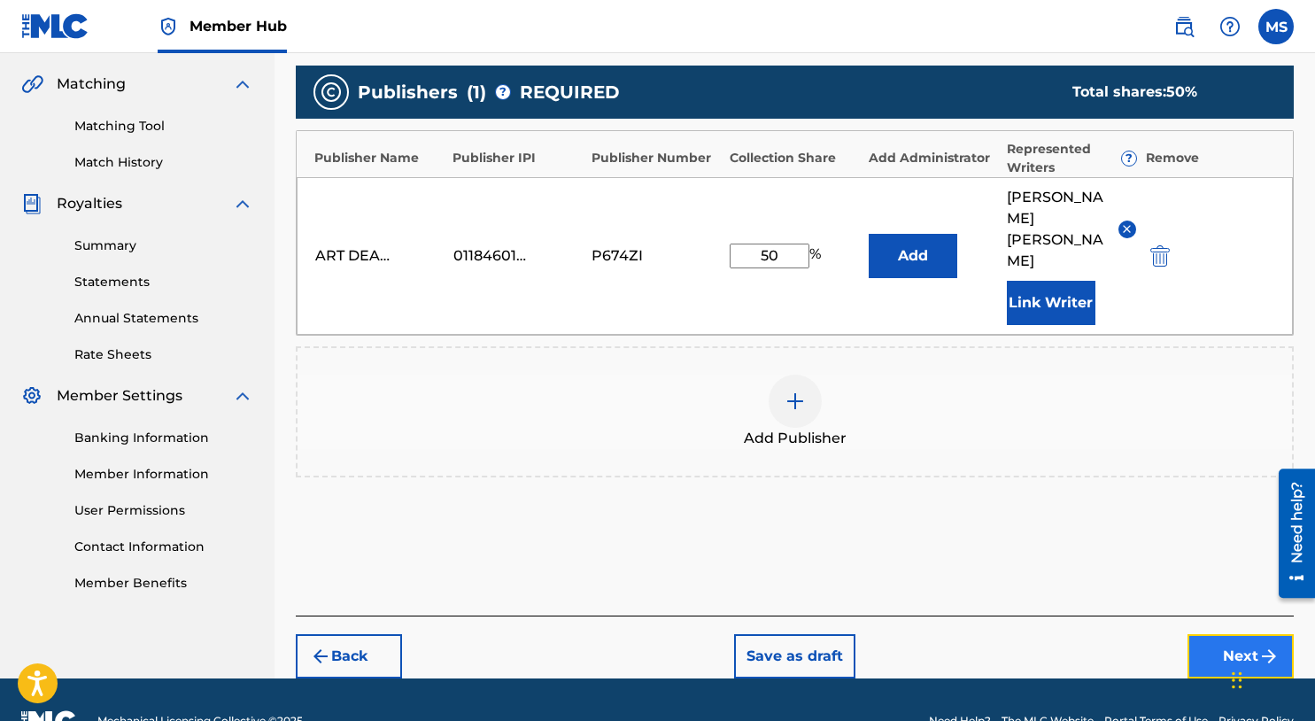
click at [1199, 634] on button "Next" at bounding box center [1241, 656] width 106 height 44
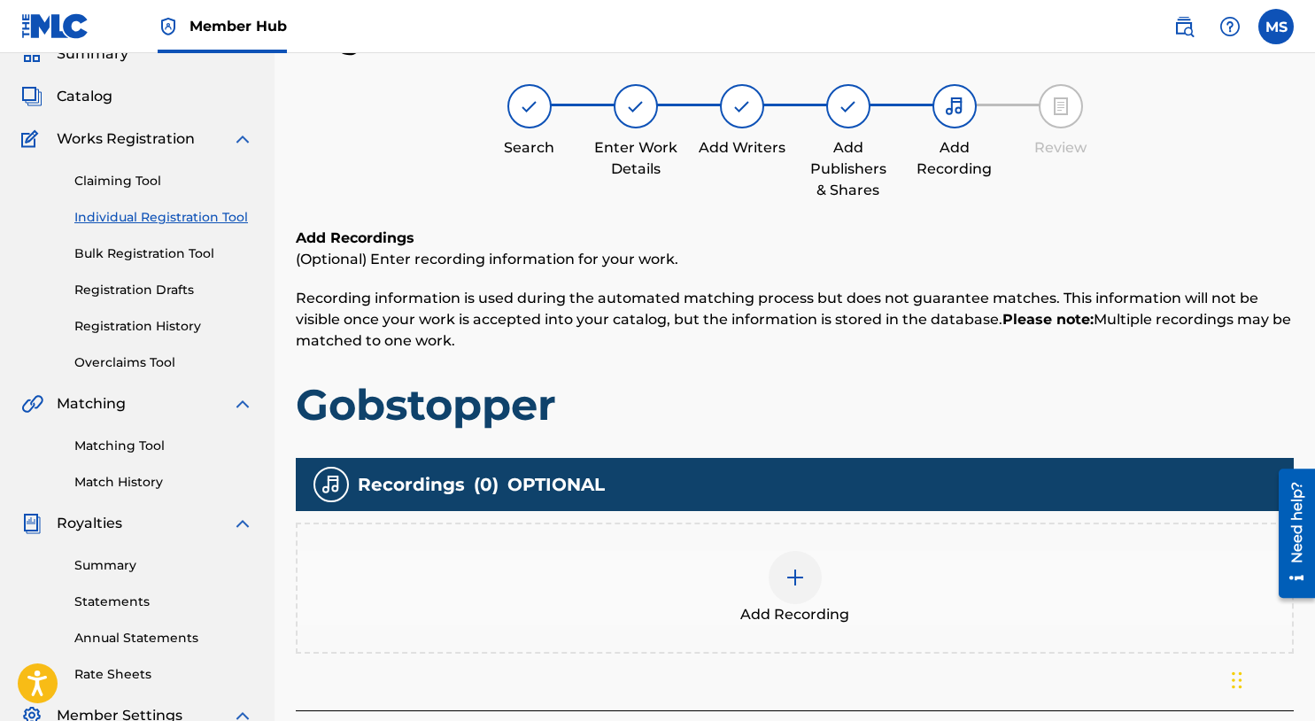
scroll to position [377, 0]
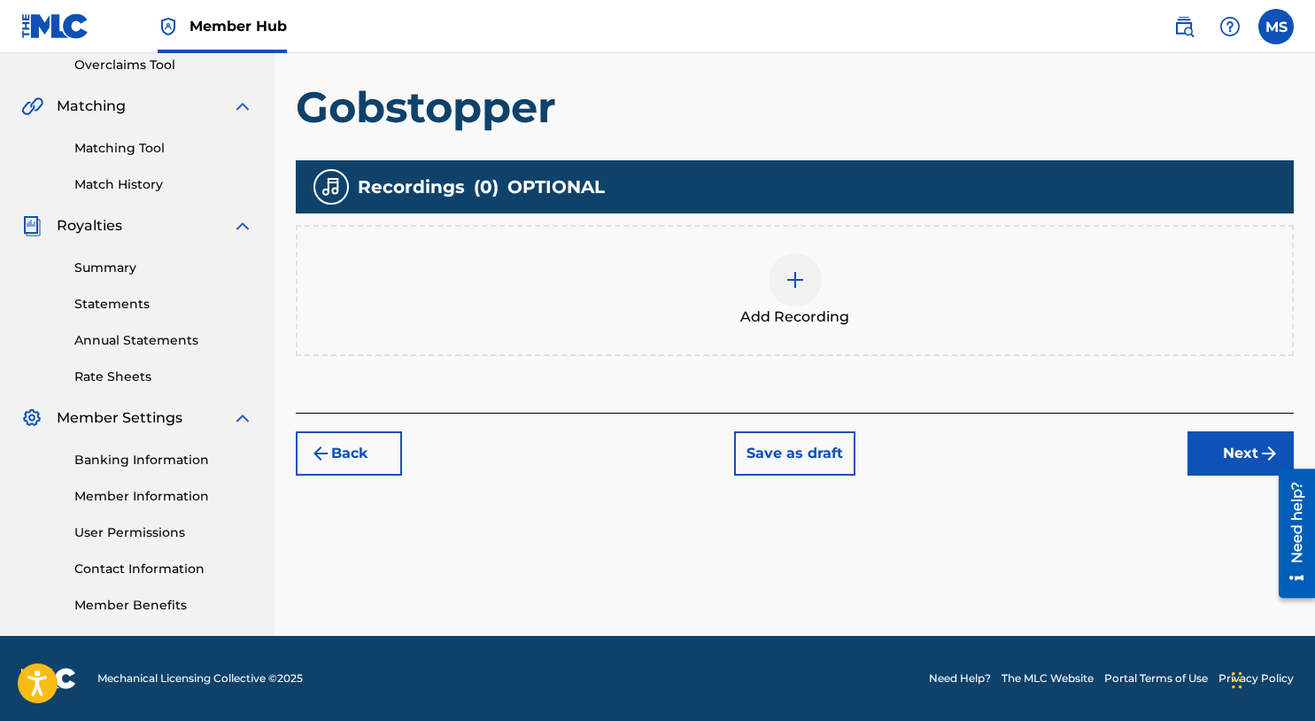
click at [787, 267] on div at bounding box center [795, 279] width 53 height 53
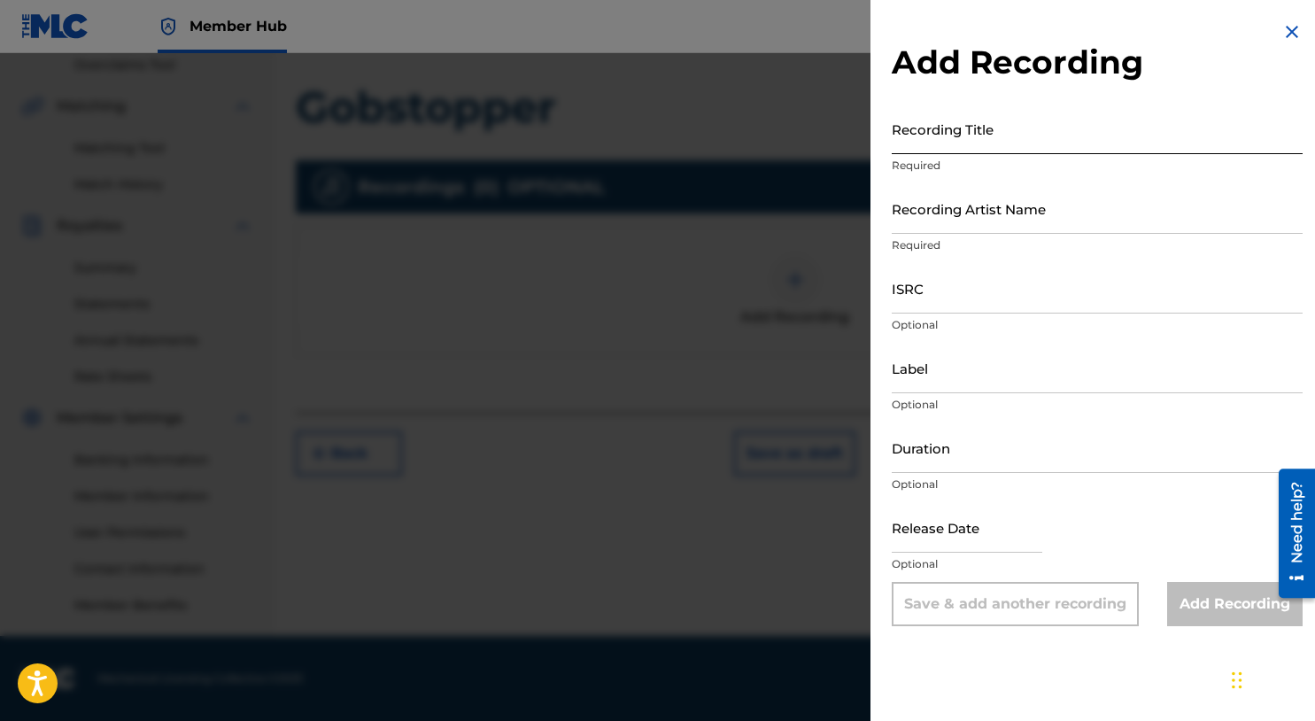
click at [1020, 141] on input "Recording Title" at bounding box center [1097, 129] width 411 height 50
type input "Gobstopper"
click at [1063, 211] on input "Recording Artist Name" at bounding box center [1097, 208] width 411 height 50
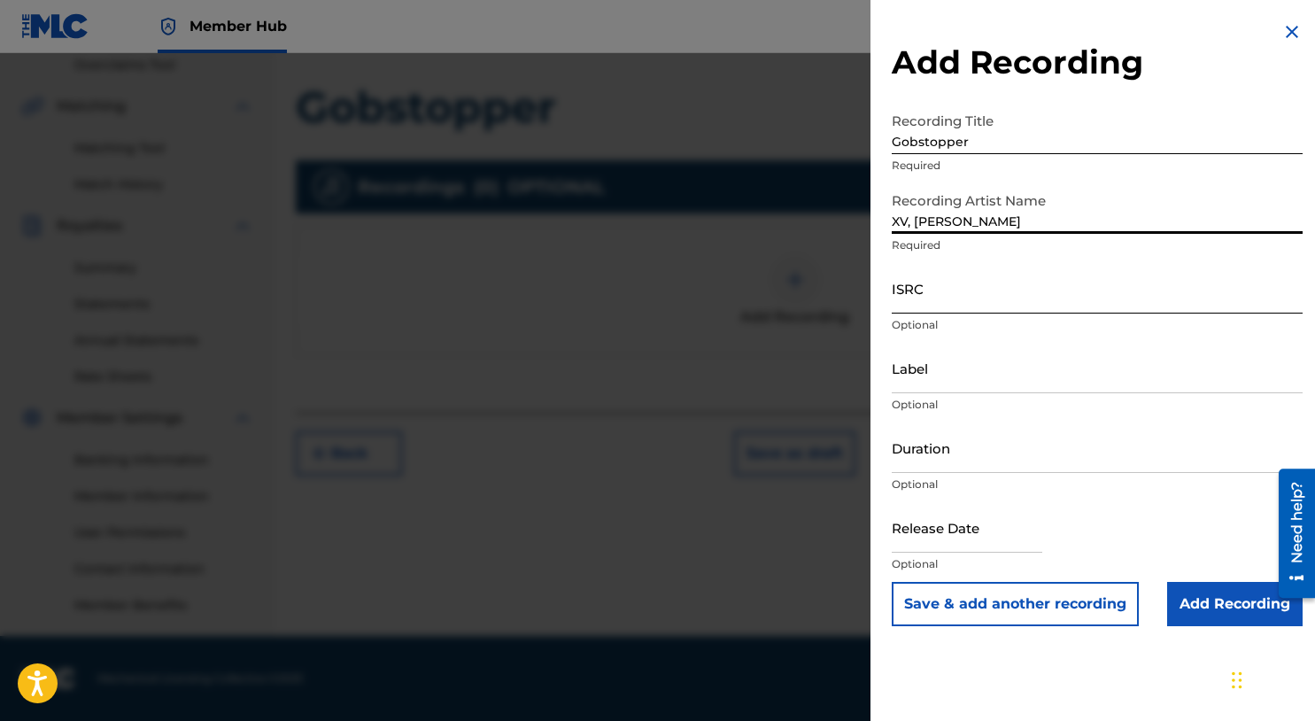
type input "XV, MIKE SUMMERS"
click at [922, 296] on input "ISRC" at bounding box center [1097, 288] width 411 height 50
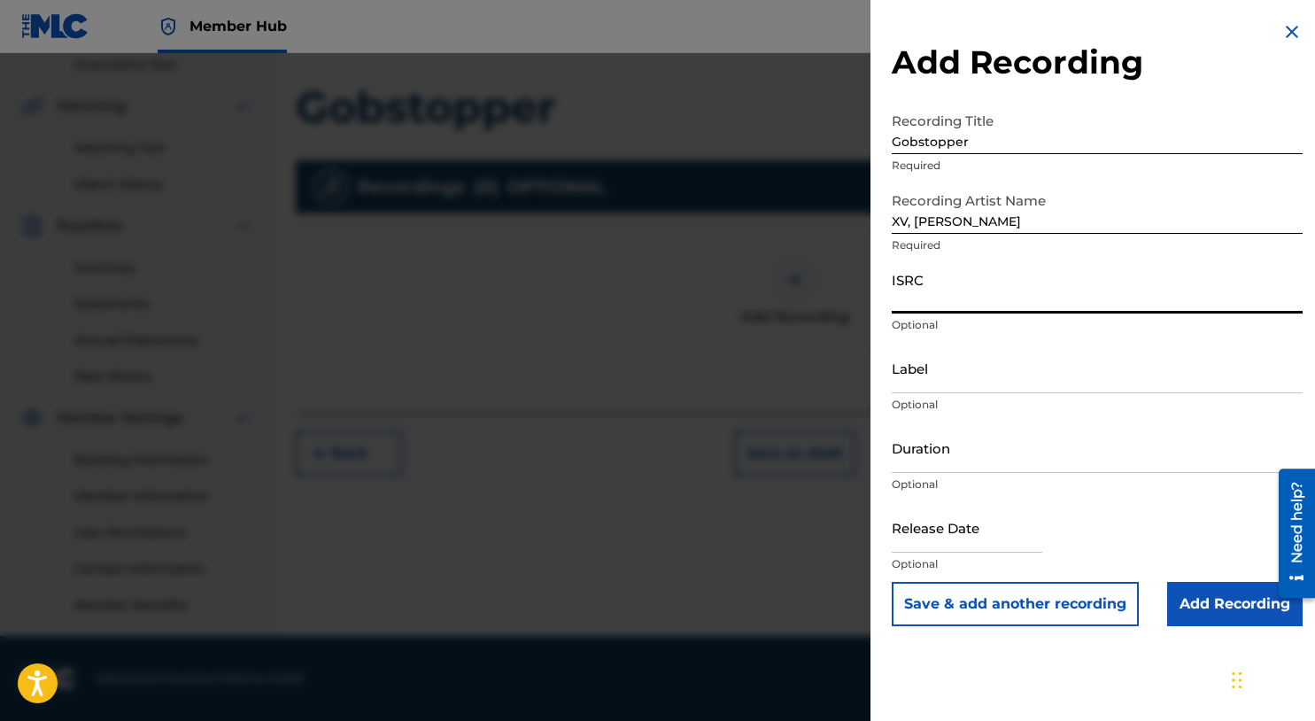
paste input "USHM81971609"
type input "USHM81971609"
click at [1222, 621] on input "Add Recording" at bounding box center [1236, 604] width 136 height 44
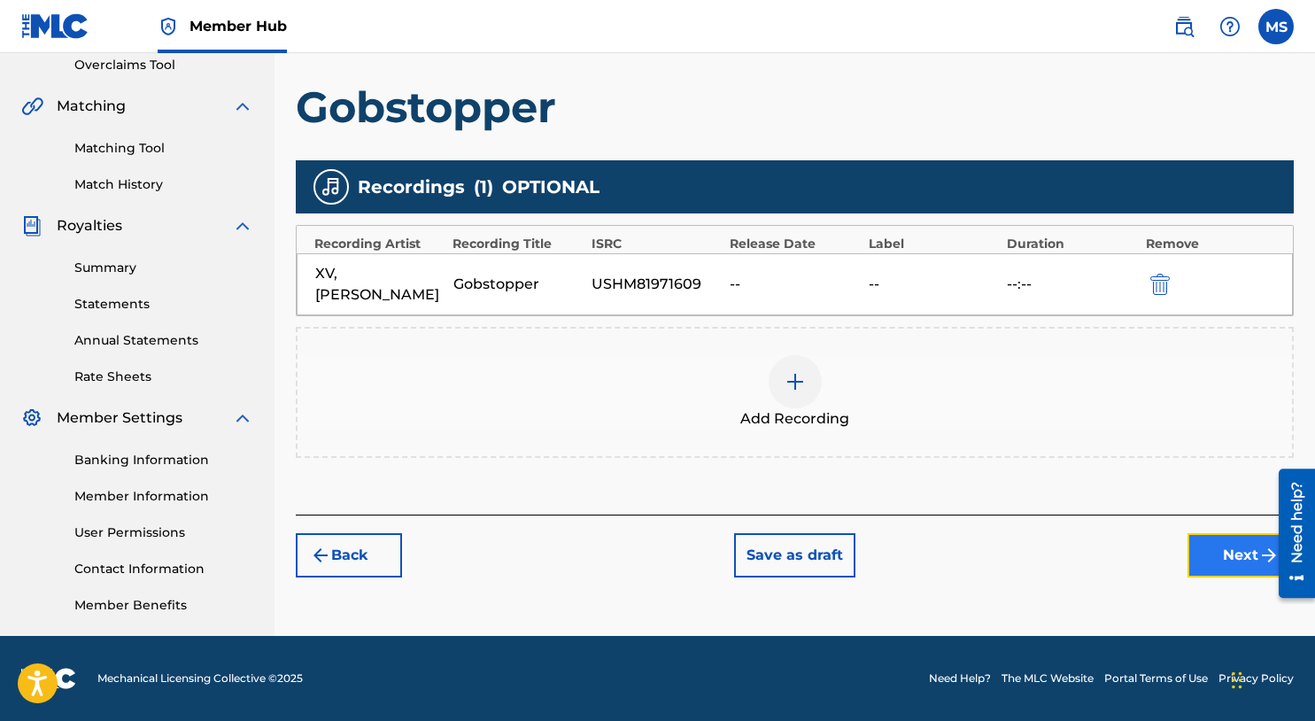
click at [1203, 565] on button "Next" at bounding box center [1241, 555] width 106 height 44
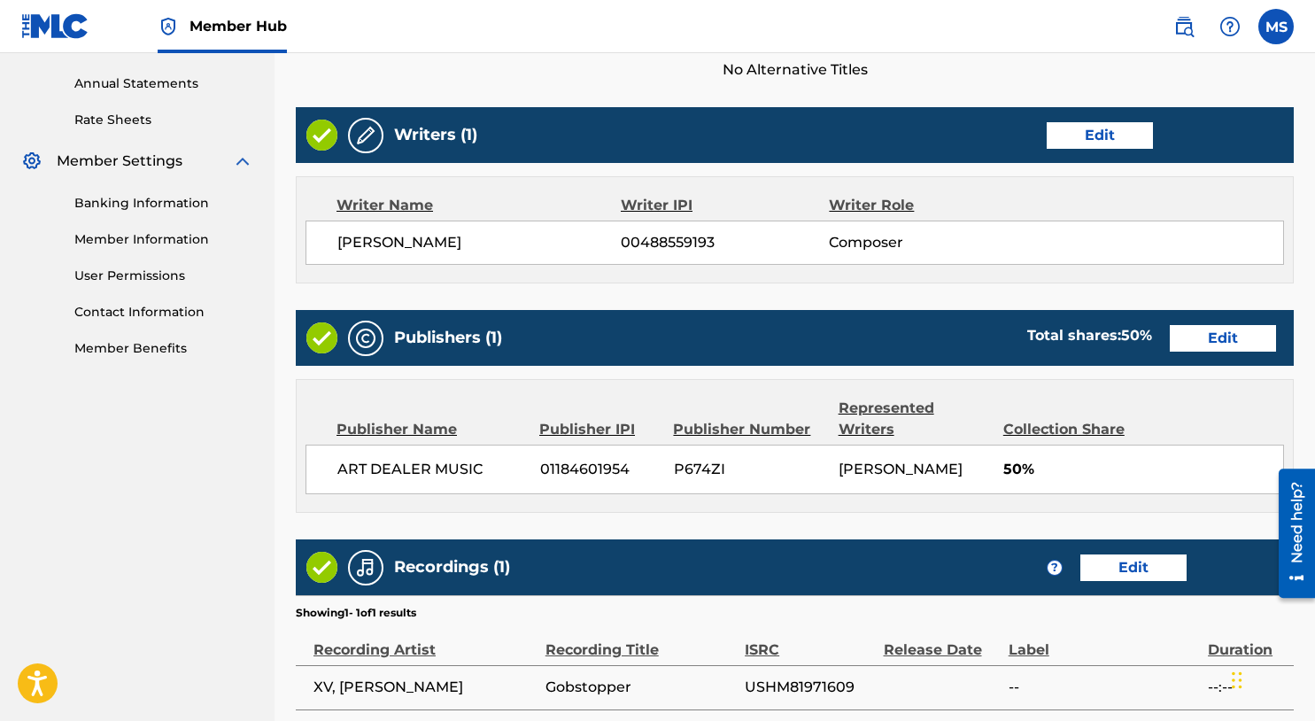
scroll to position [796, 0]
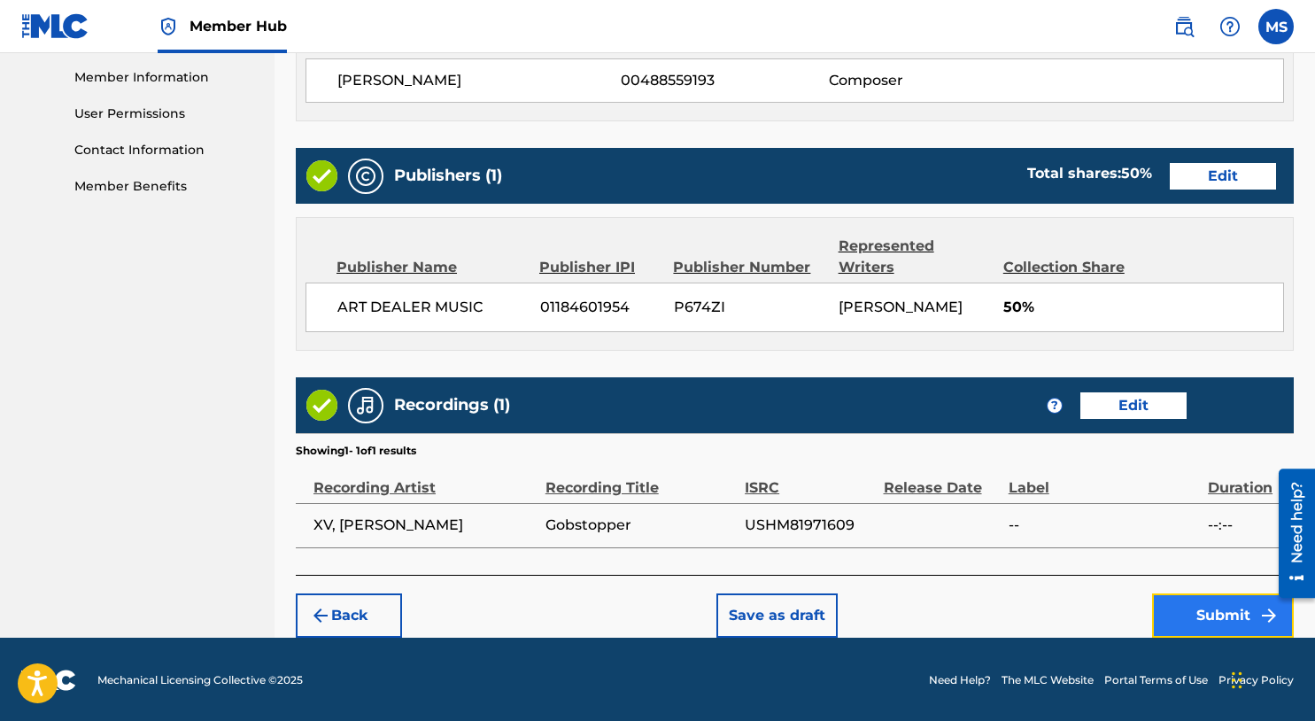
click at [1199, 614] on button "Submit" at bounding box center [1223, 615] width 142 height 44
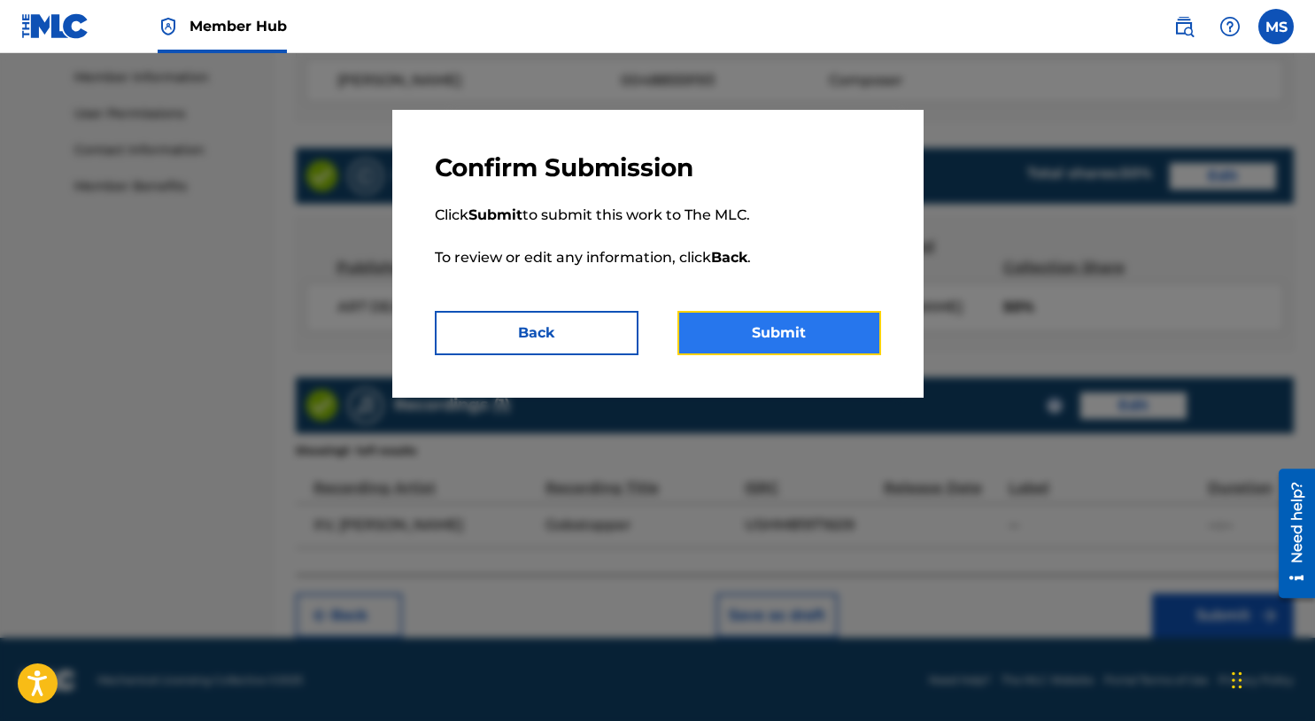
click at [839, 345] on button "Submit" at bounding box center [780, 333] width 204 height 44
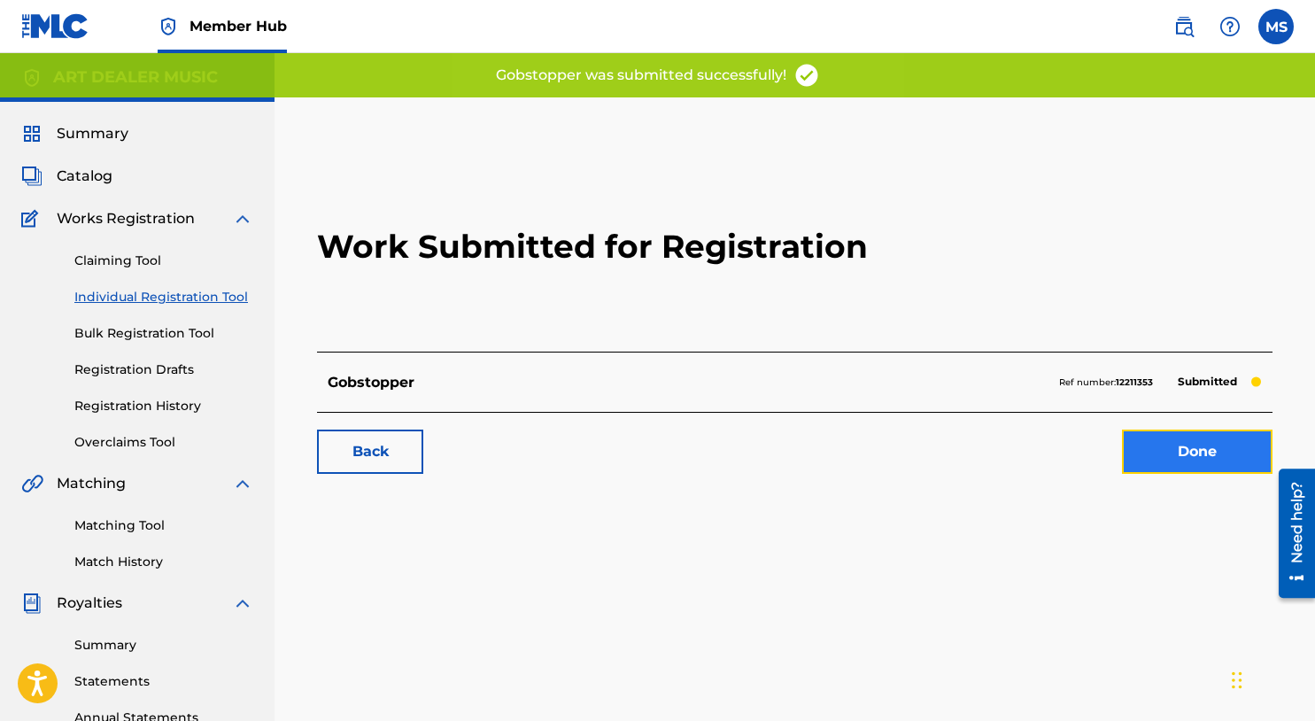
click at [1168, 449] on link "Done" at bounding box center [1197, 452] width 151 height 44
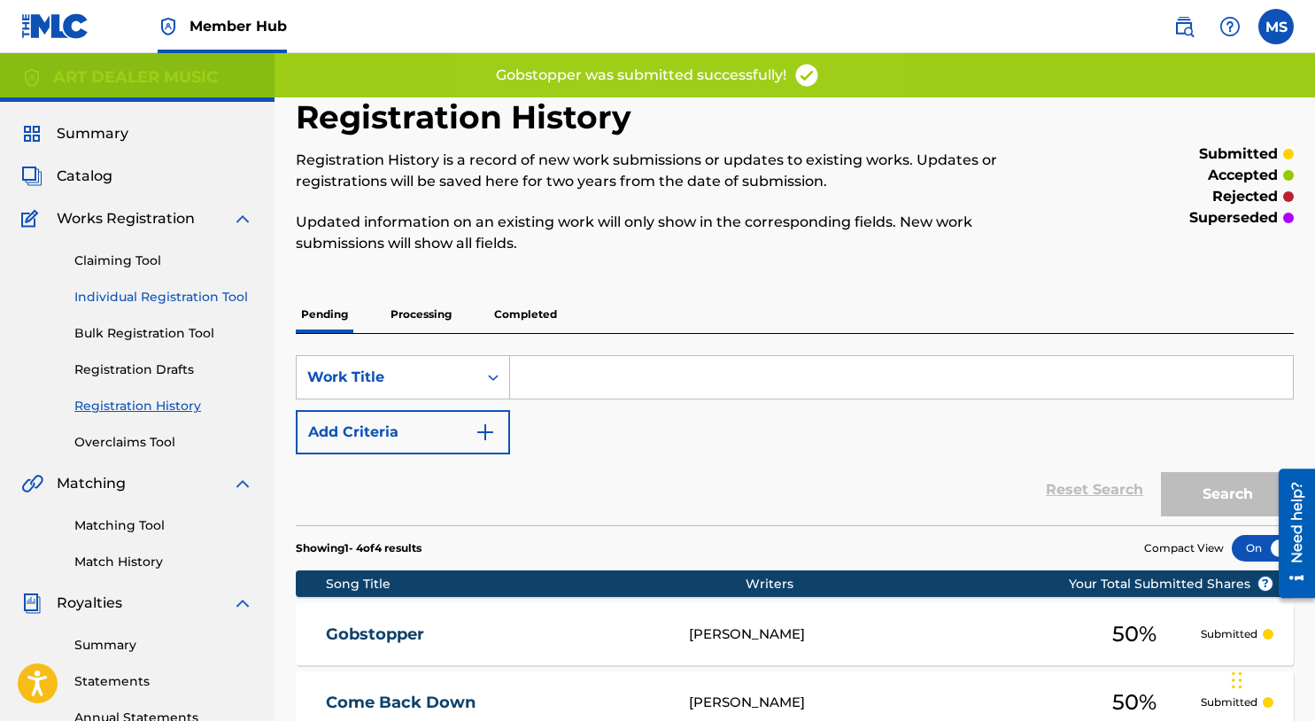
click at [183, 294] on link "Individual Registration Tool" at bounding box center [163, 297] width 179 height 19
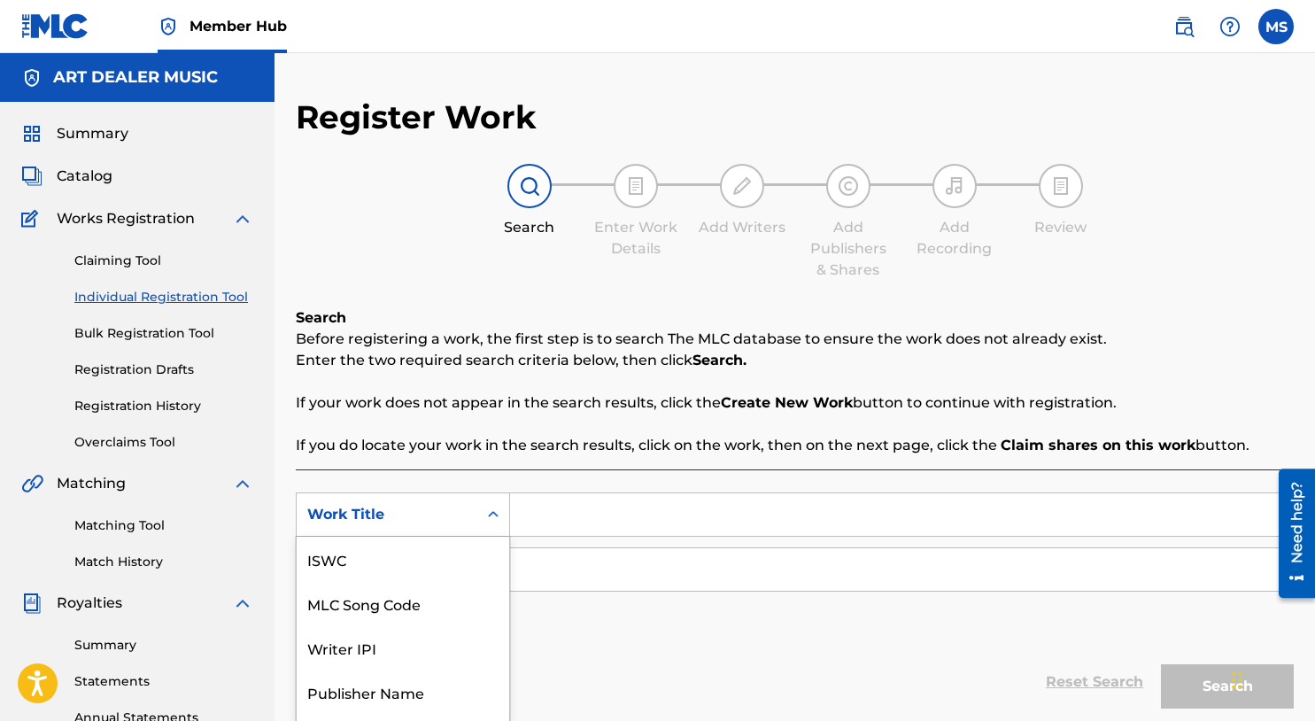
click at [508, 516] on div "Work Title selected, 7 of 7. 7 results available. Use Up and Down to choose opt…" at bounding box center [403, 515] width 214 height 44
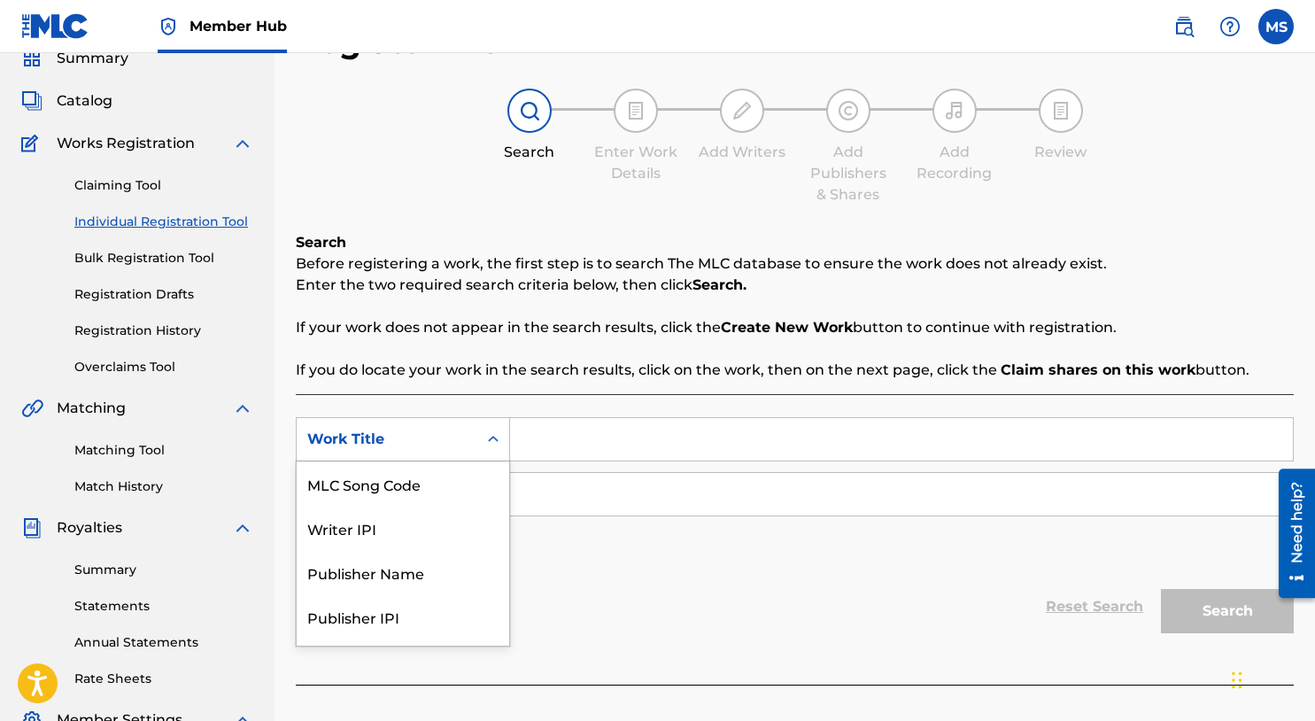
scroll to position [82, 0]
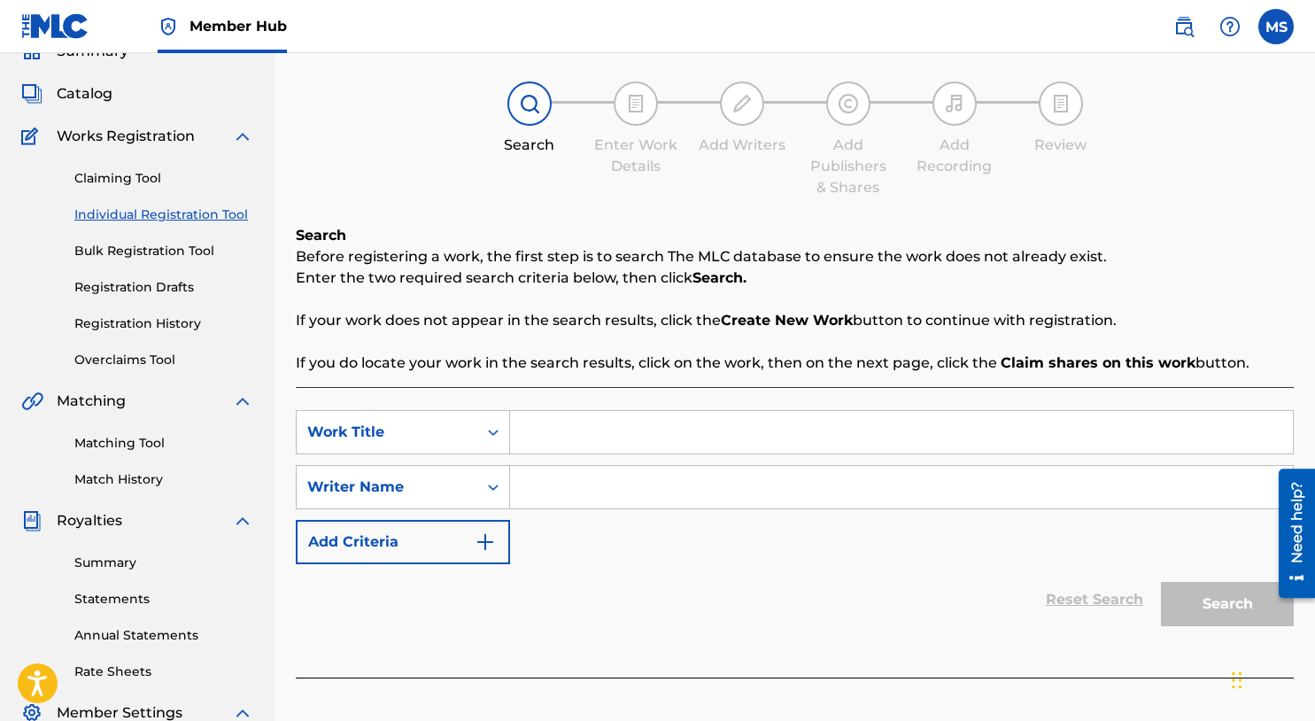
click at [567, 437] on input "Search Form" at bounding box center [901, 432] width 783 height 43
type input "Mirror's Edge"
click at [580, 515] on div "SearchWithCriteriad5c19ccd-8818-4d00-9812-902572bc6197 Work Title Mirror's Edge…" at bounding box center [795, 487] width 998 height 154
click at [577, 503] on input "Search Form" at bounding box center [901, 487] width 783 height 43
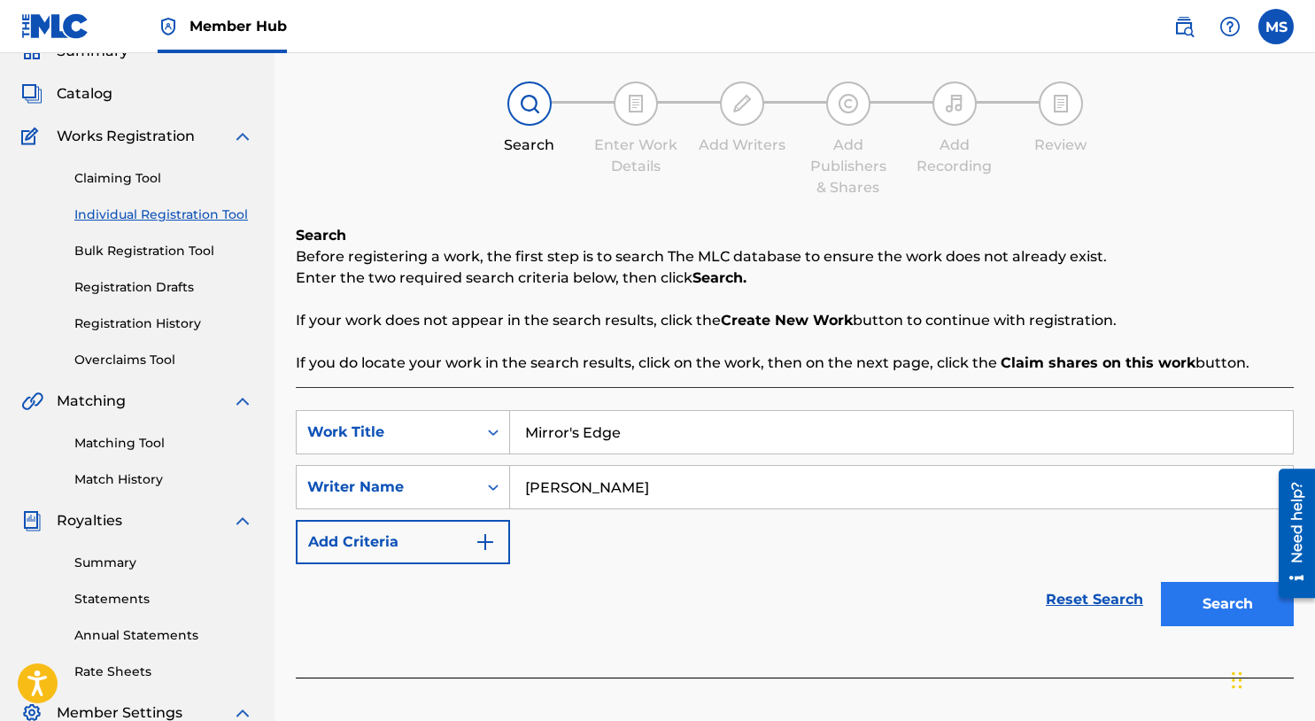
type input "Michael Summers"
click at [1199, 611] on button "Search" at bounding box center [1227, 604] width 133 height 44
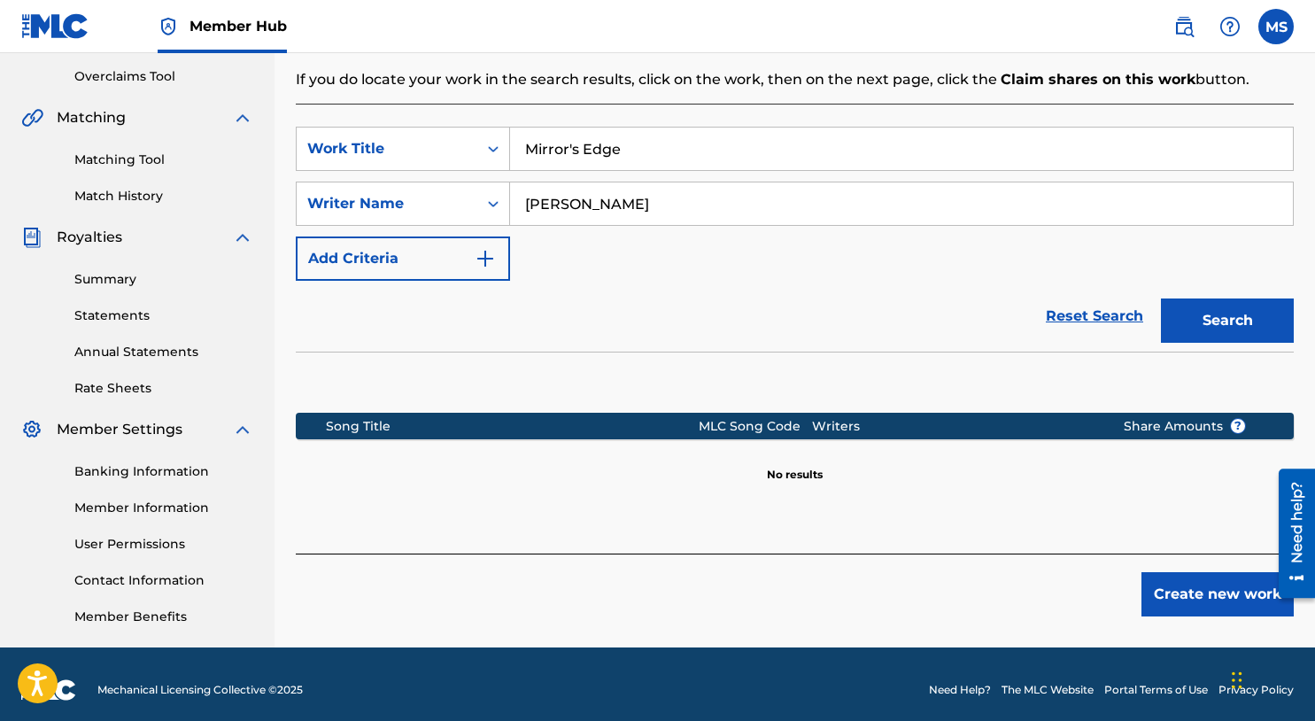
scroll to position [377, 0]
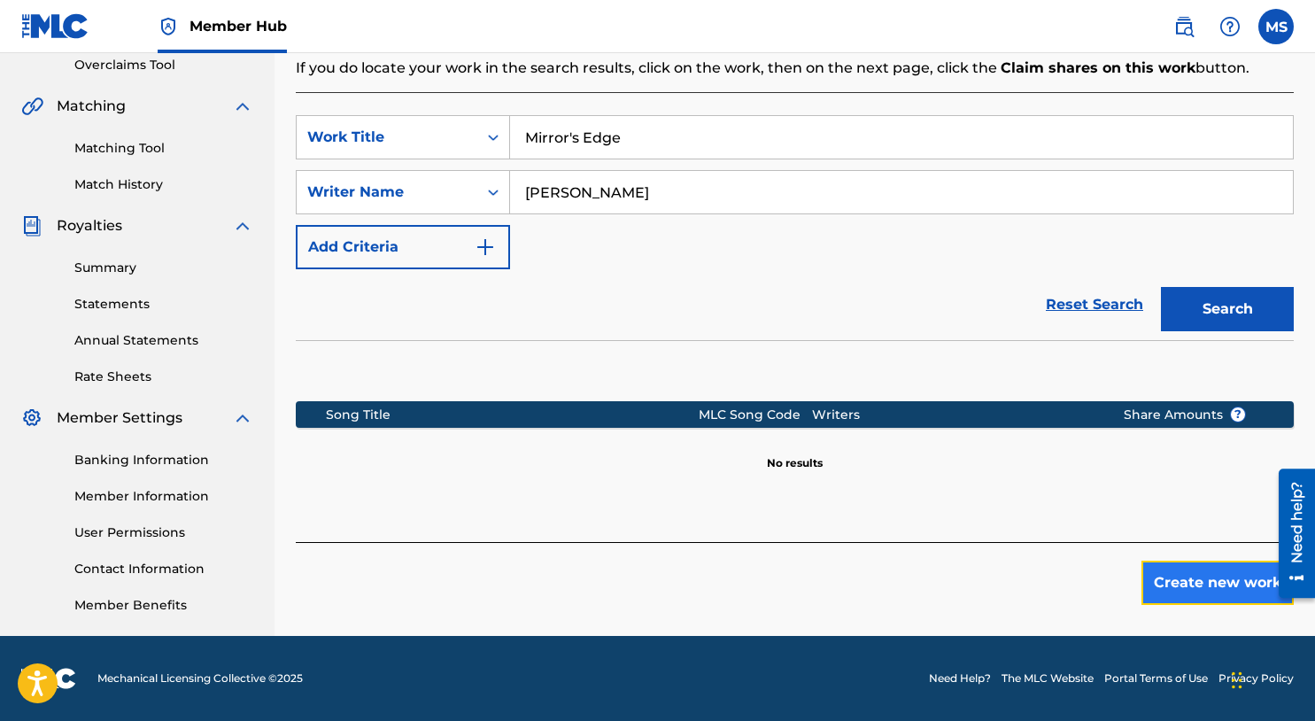
click at [1222, 578] on button "Create new work" at bounding box center [1218, 583] width 152 height 44
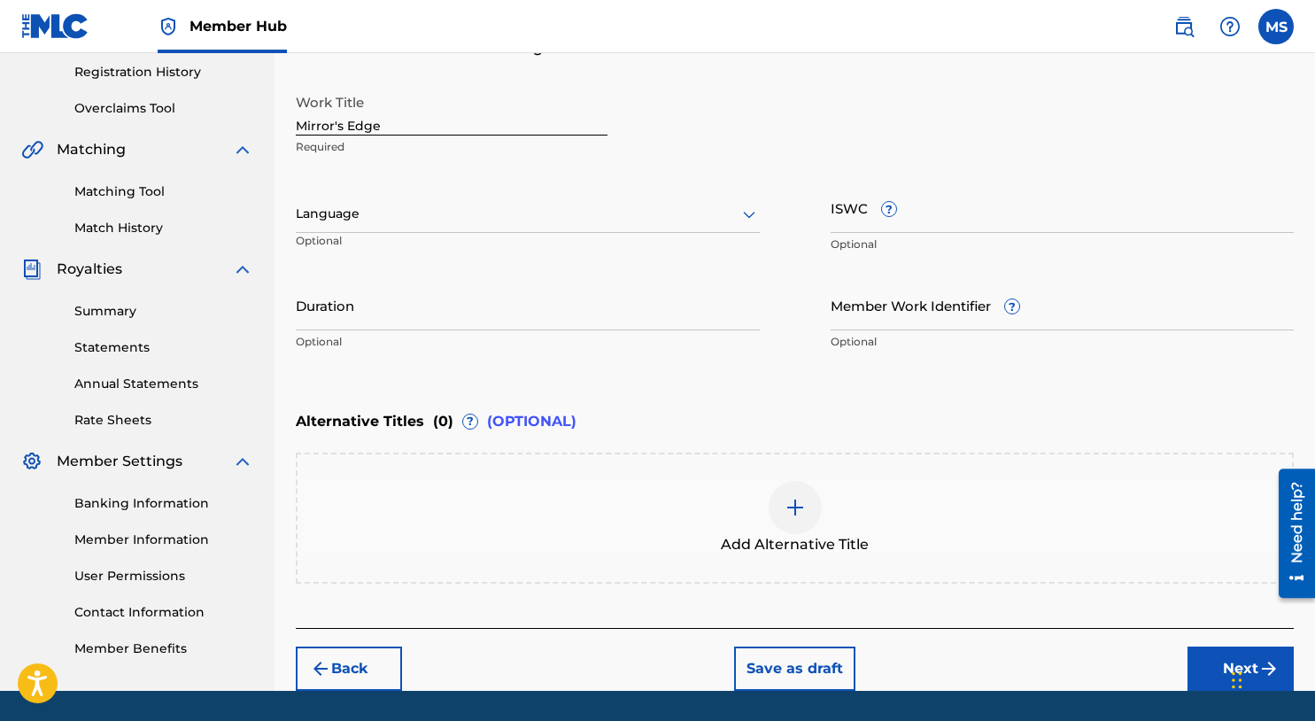
scroll to position [333, 0]
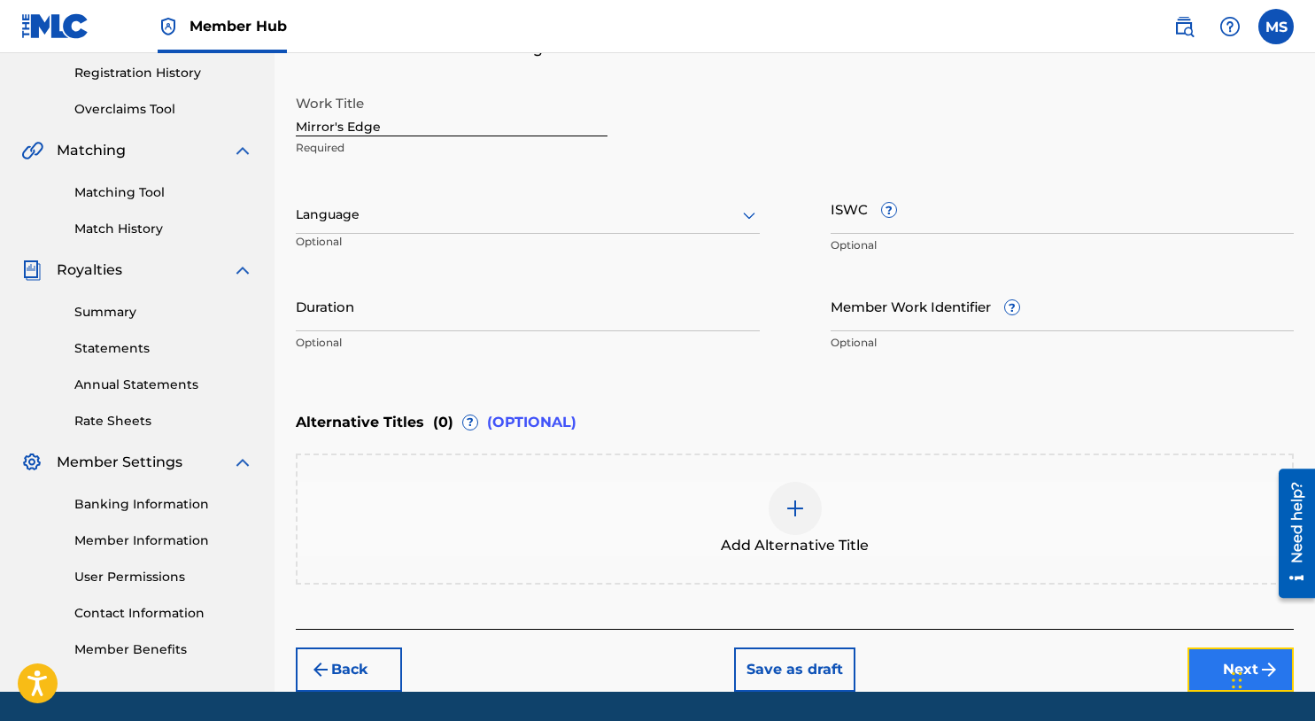
click at [1216, 658] on button "Next" at bounding box center [1241, 670] width 106 height 44
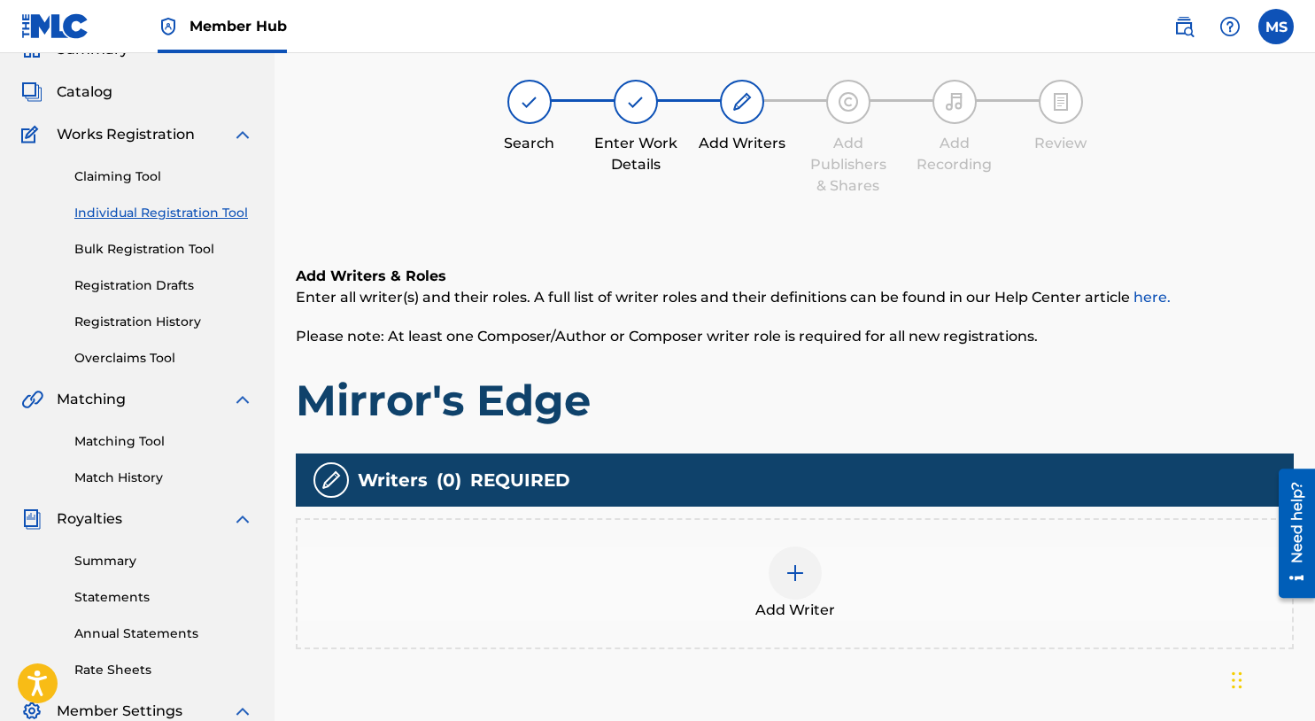
scroll to position [80, 0]
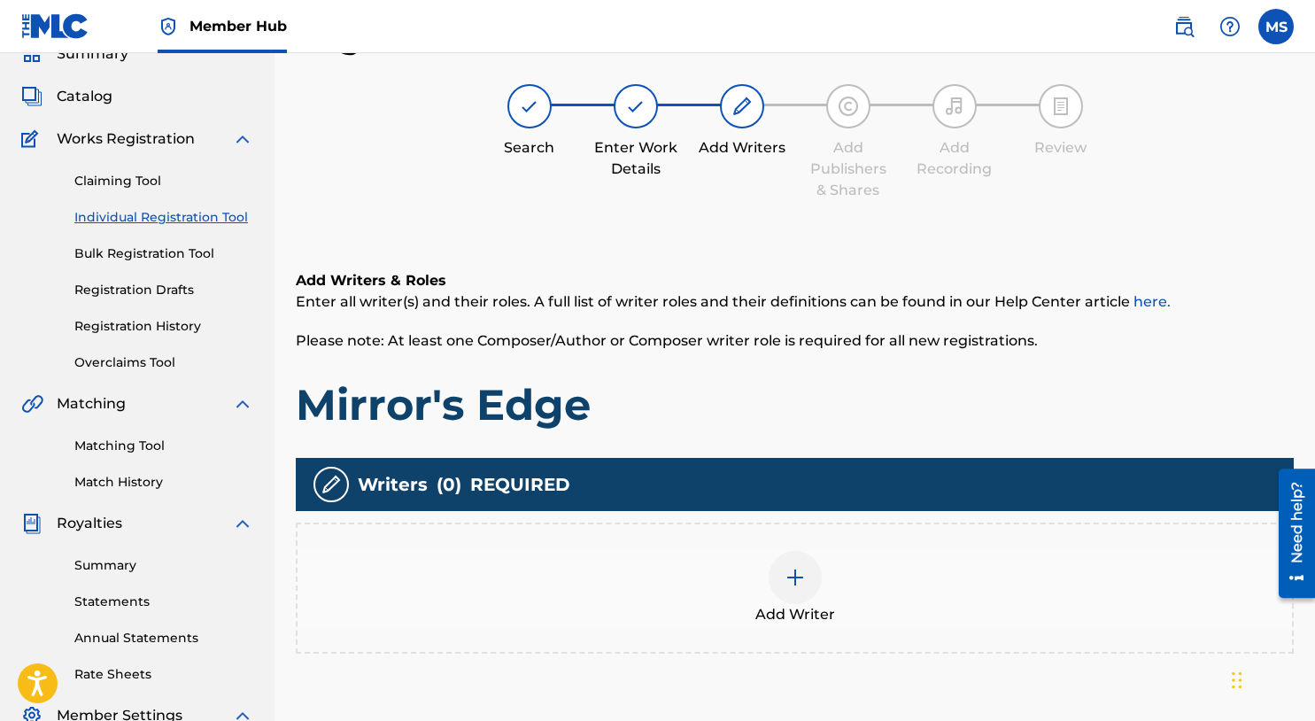
click at [803, 570] on img at bounding box center [795, 577] width 21 height 21
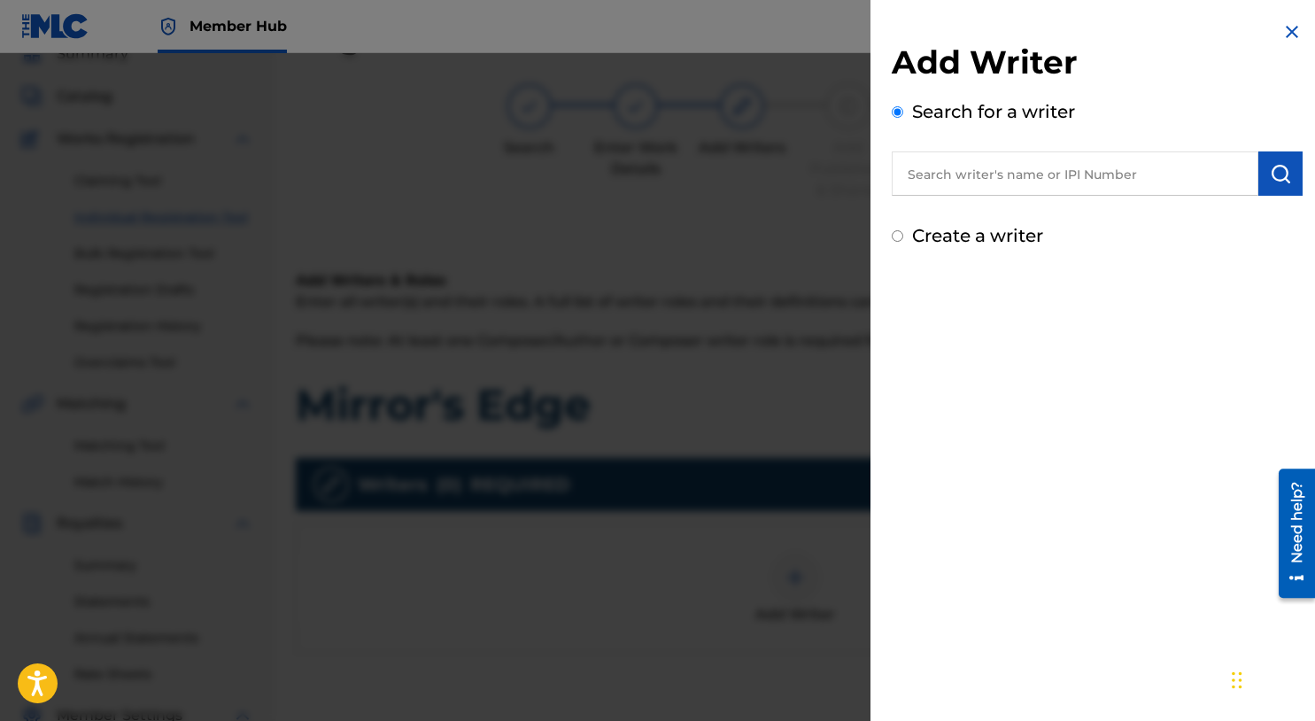
click at [963, 192] on input "text" at bounding box center [1075, 173] width 367 height 44
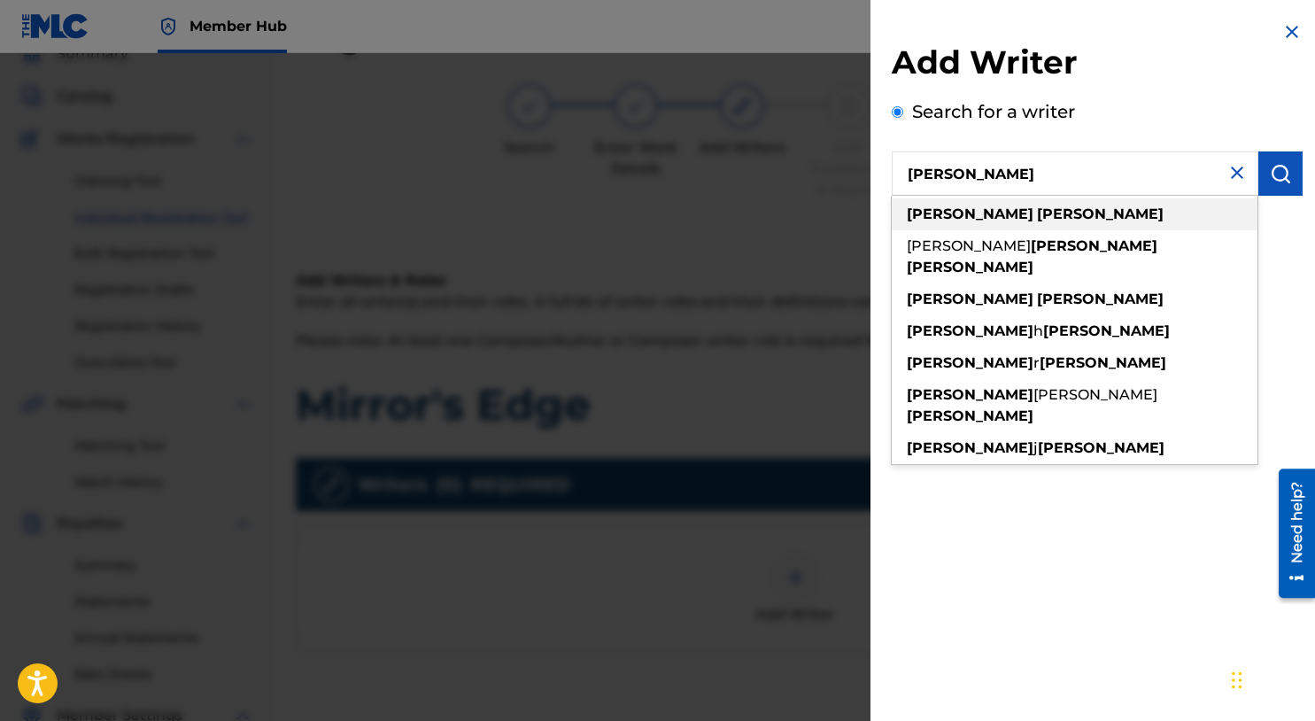
type input "michael summers"
click at [1069, 220] on div "michael summers" at bounding box center [1075, 214] width 366 height 32
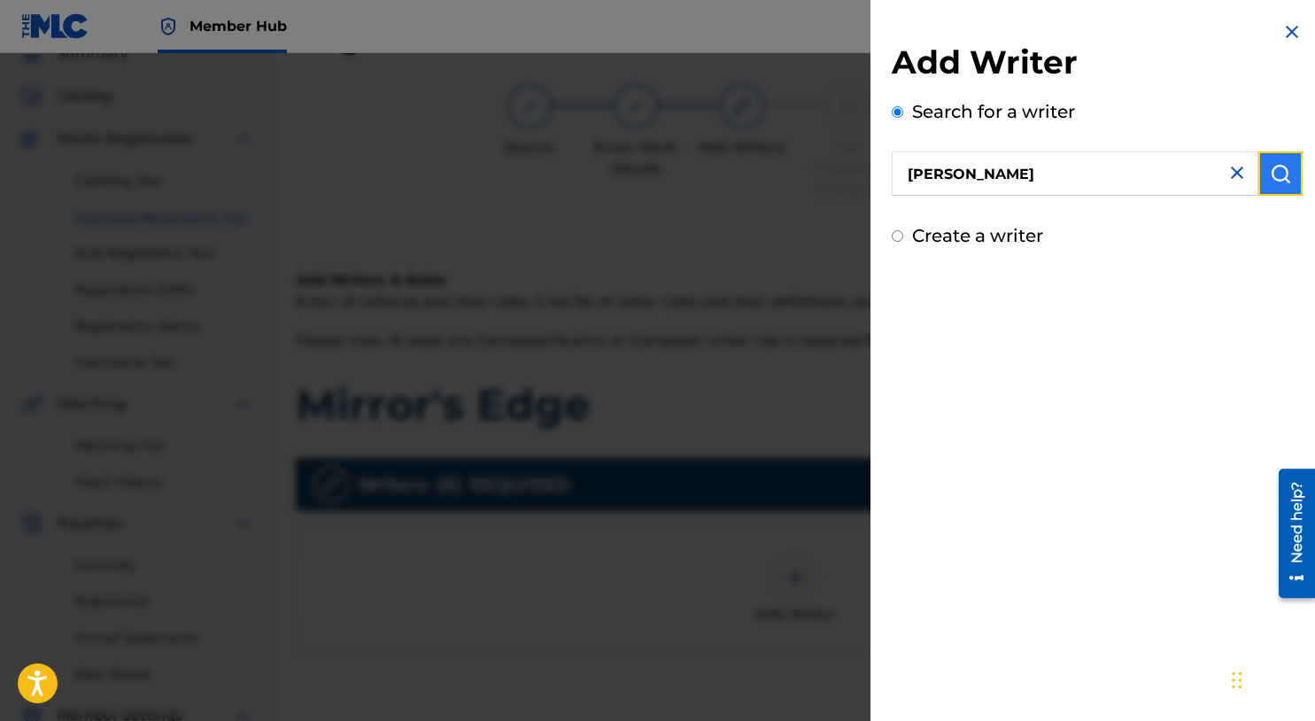
click at [1276, 184] on button "submit" at bounding box center [1281, 173] width 44 height 44
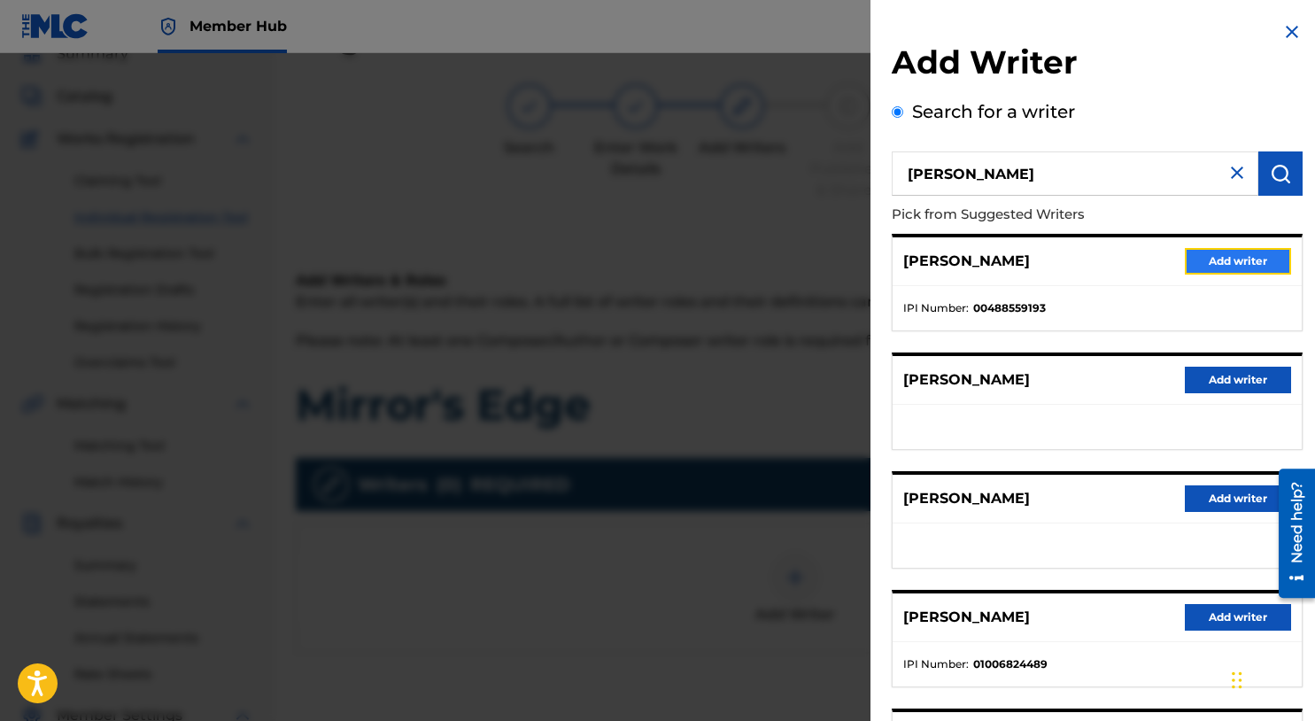
click at [1226, 253] on button "Add writer" at bounding box center [1238, 261] width 106 height 27
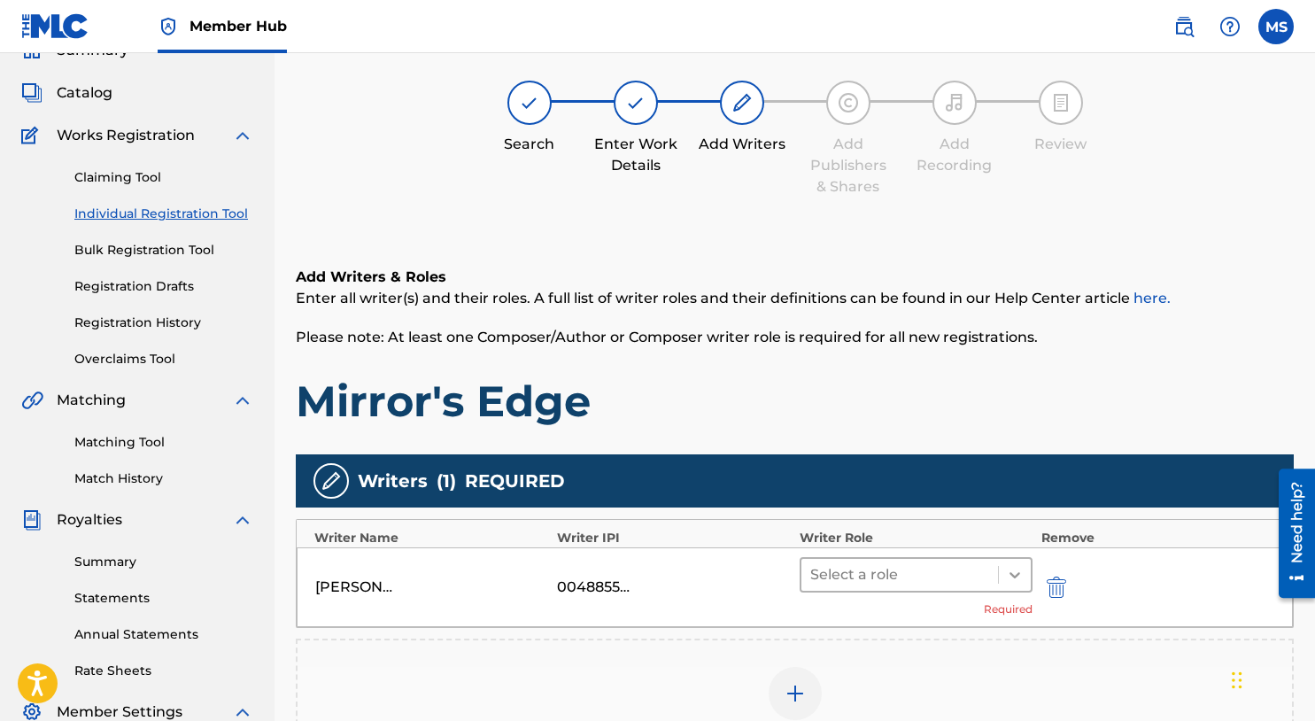
click at [1019, 569] on icon at bounding box center [1015, 575] width 18 height 18
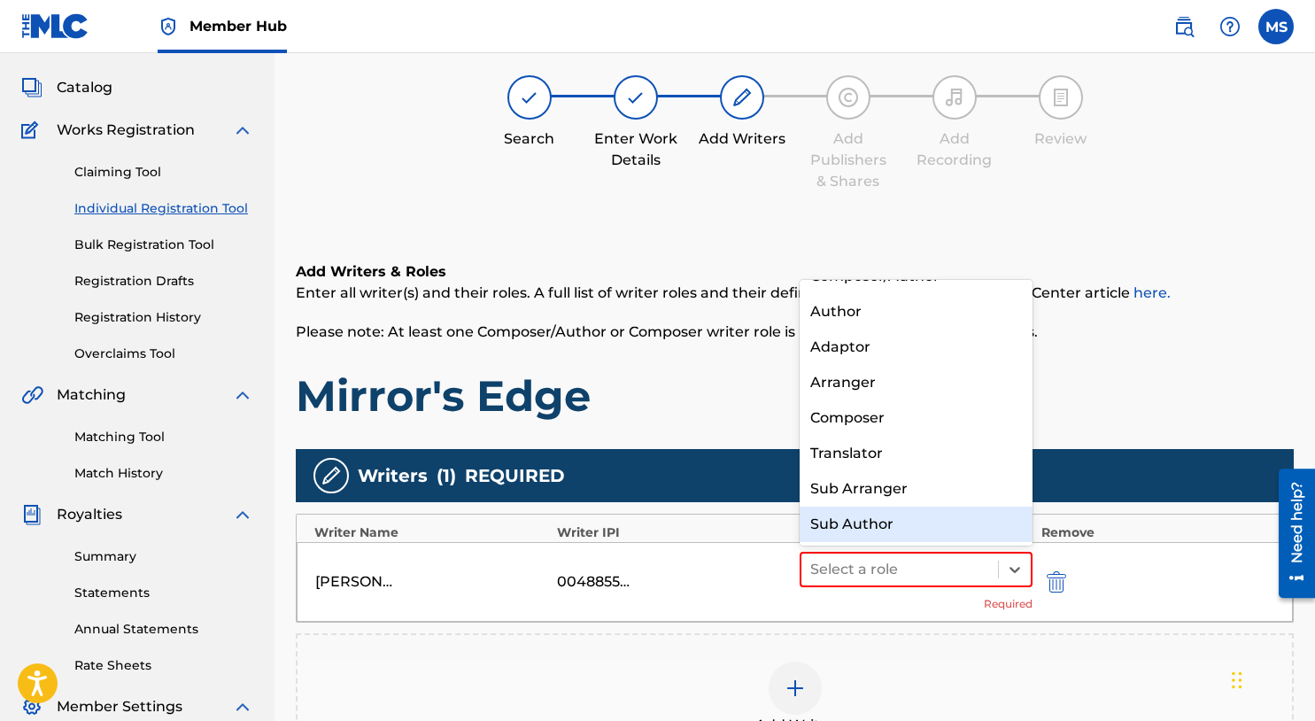
scroll to position [90, 0]
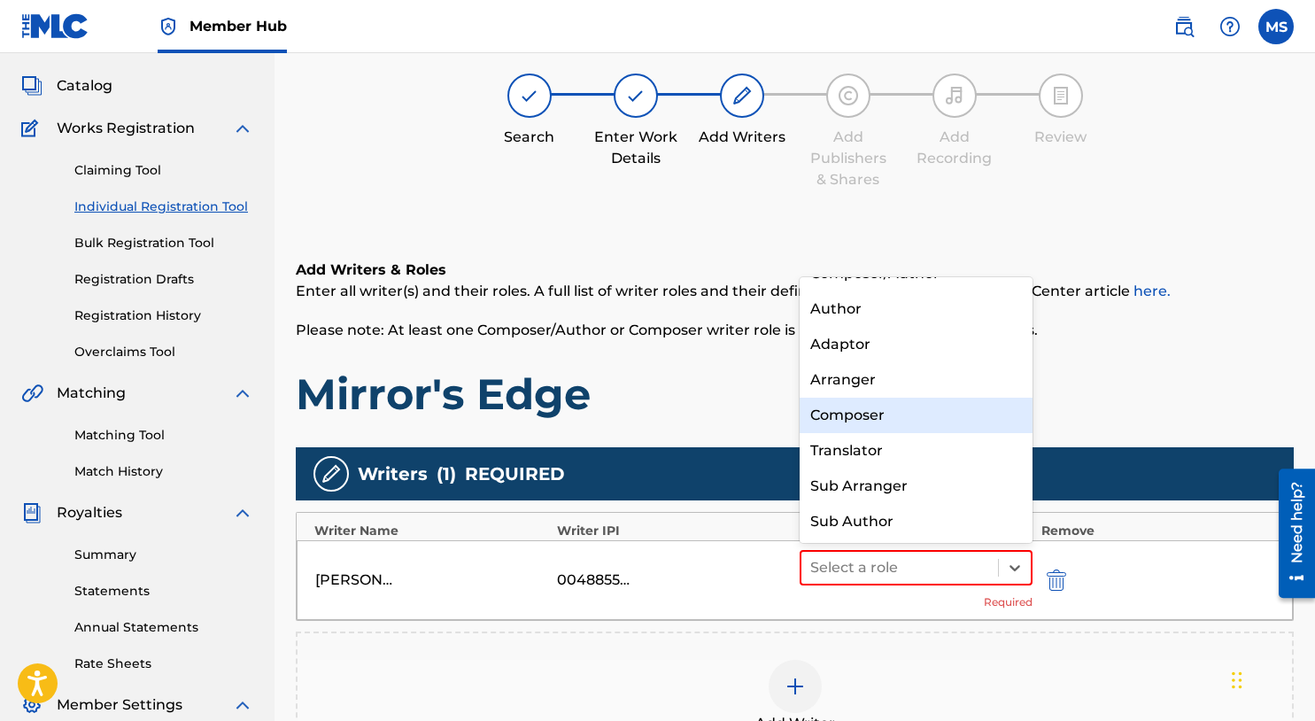
click at [880, 426] on div "Composer" at bounding box center [916, 415] width 233 height 35
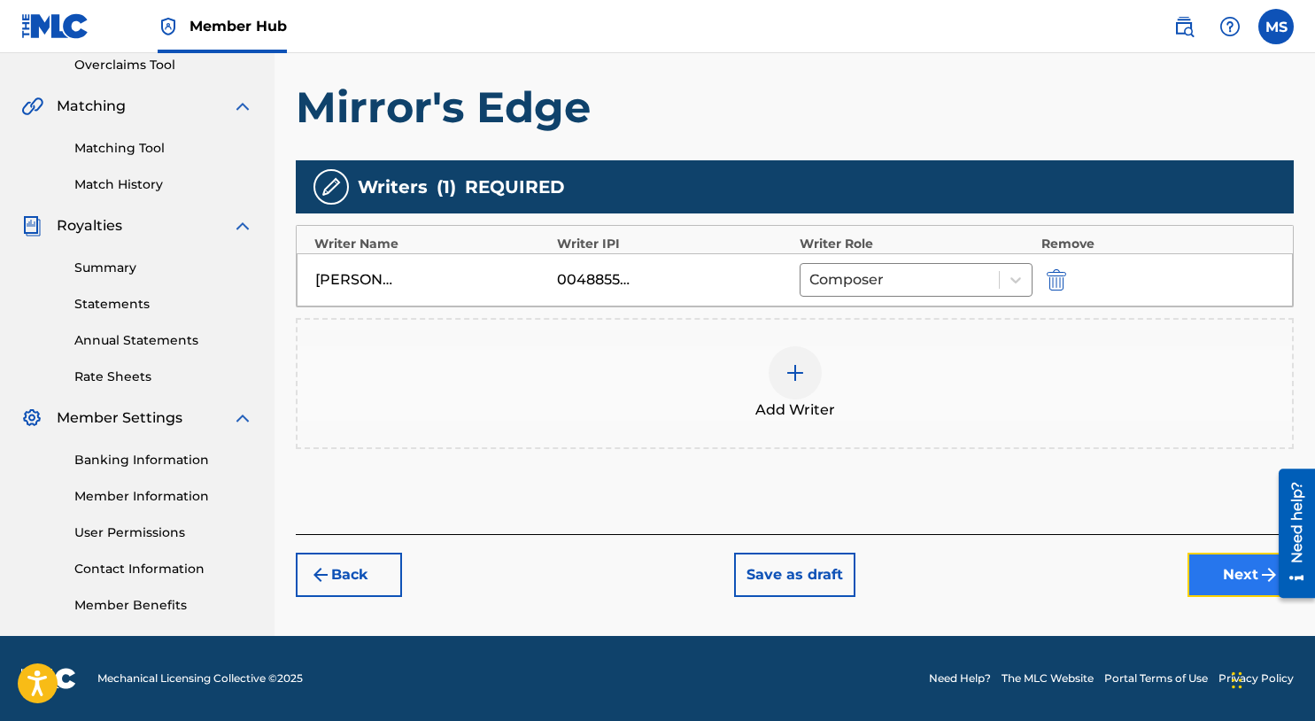
click at [1230, 577] on button "Next" at bounding box center [1241, 575] width 106 height 44
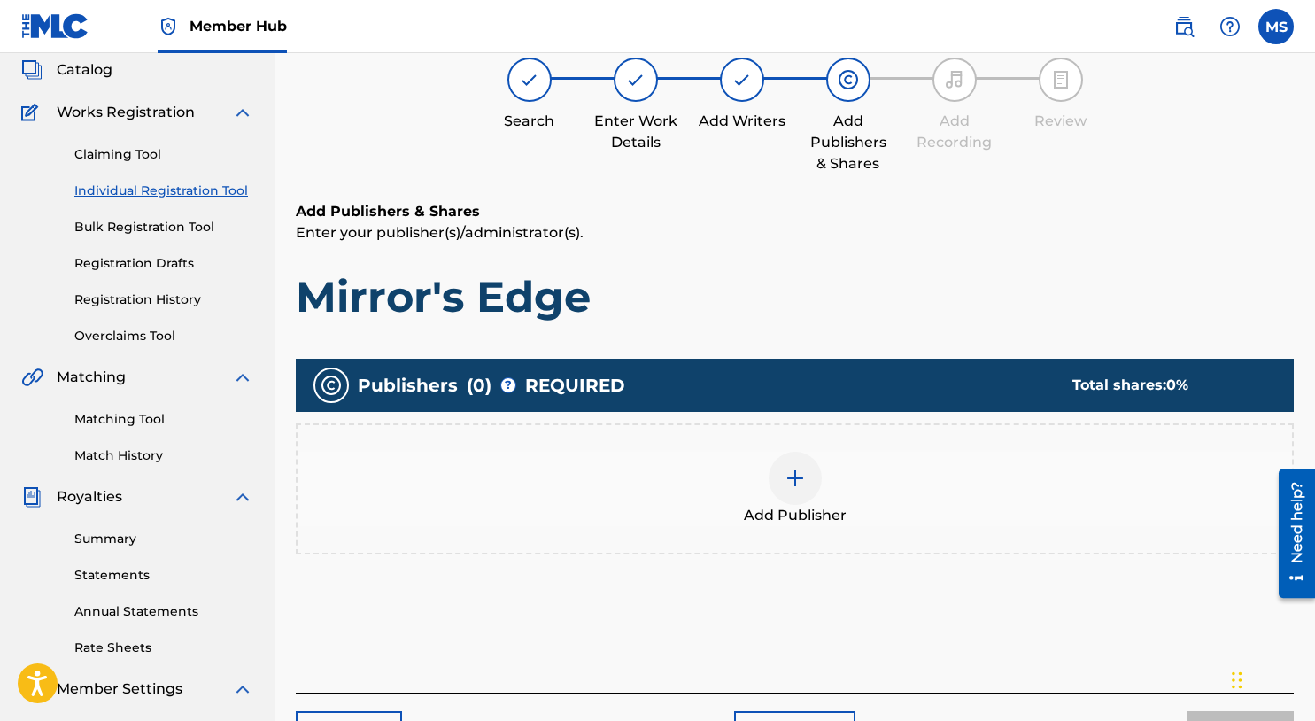
scroll to position [155, 0]
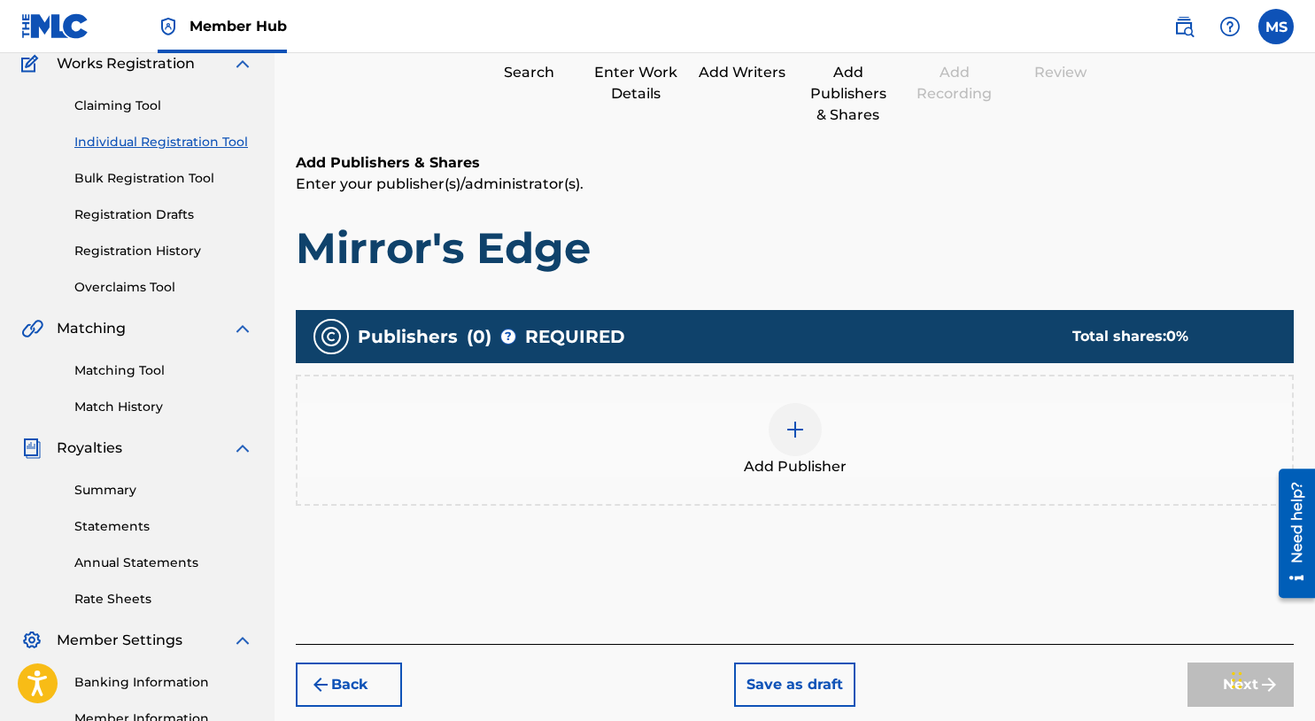
click at [795, 424] on img at bounding box center [795, 429] width 21 height 21
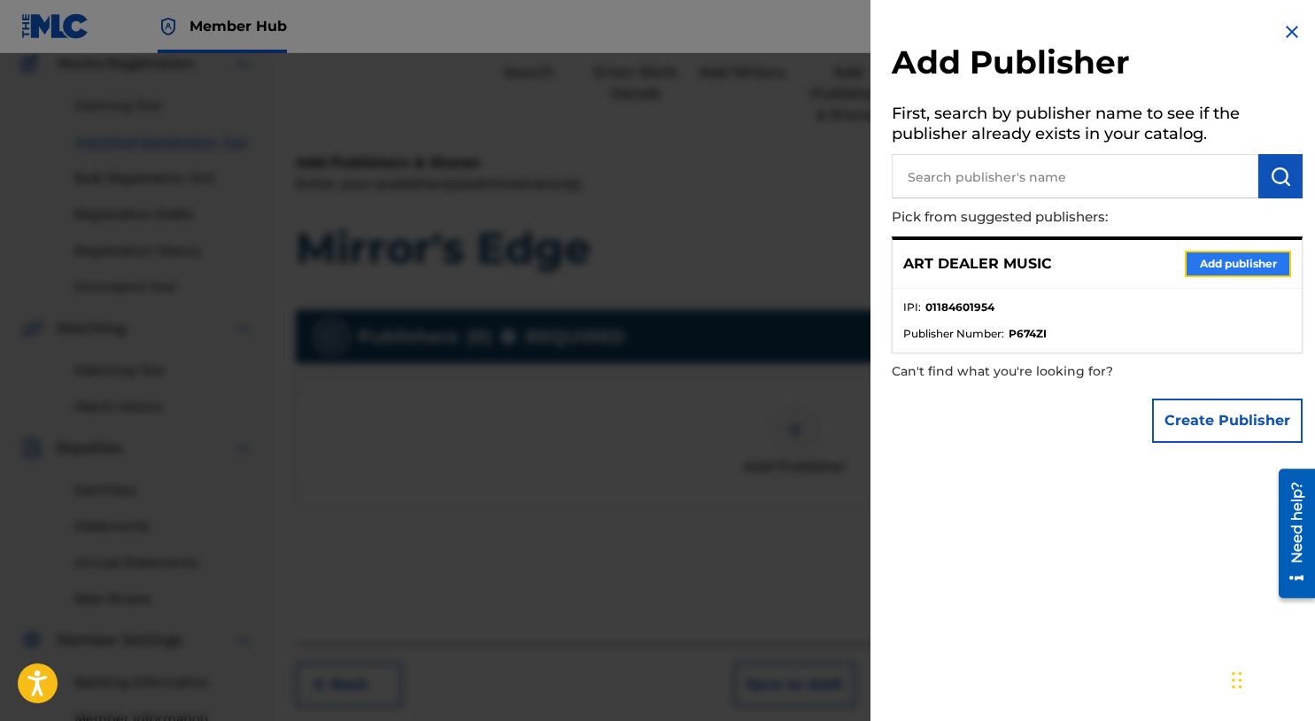
click at [1193, 267] on button "Add publisher" at bounding box center [1238, 264] width 106 height 27
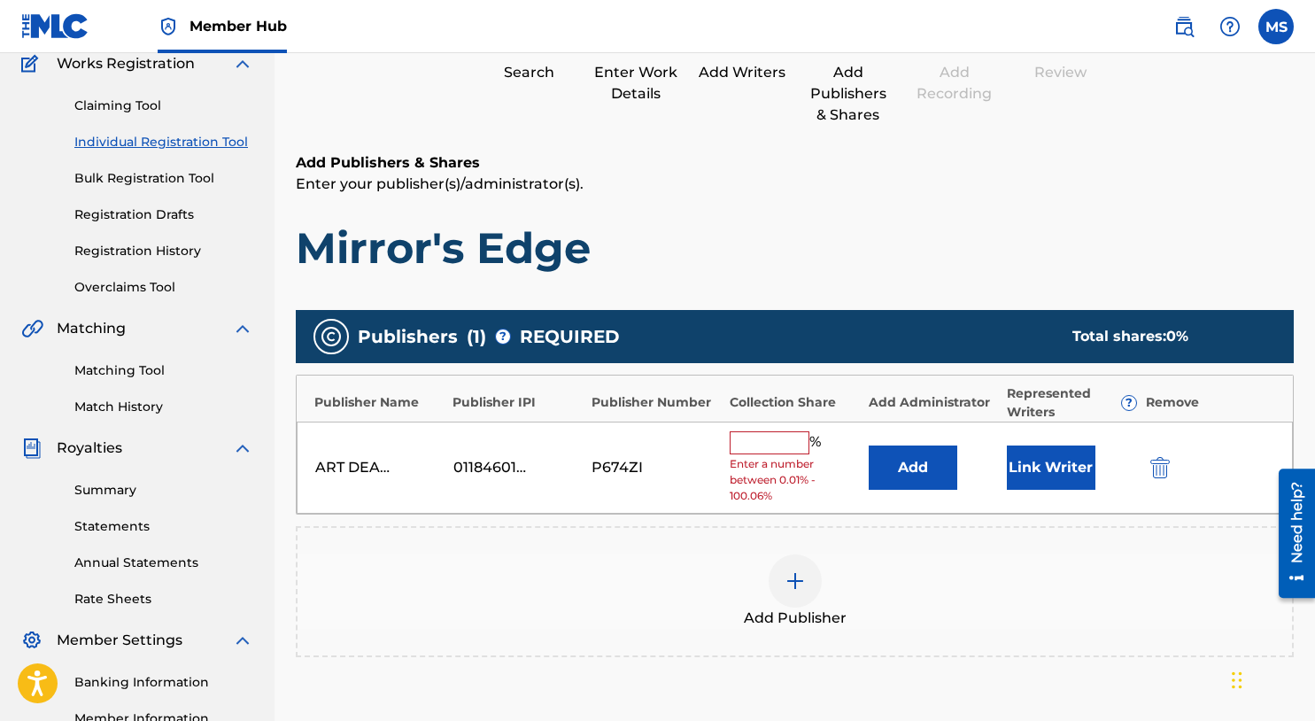
scroll to position [221, 0]
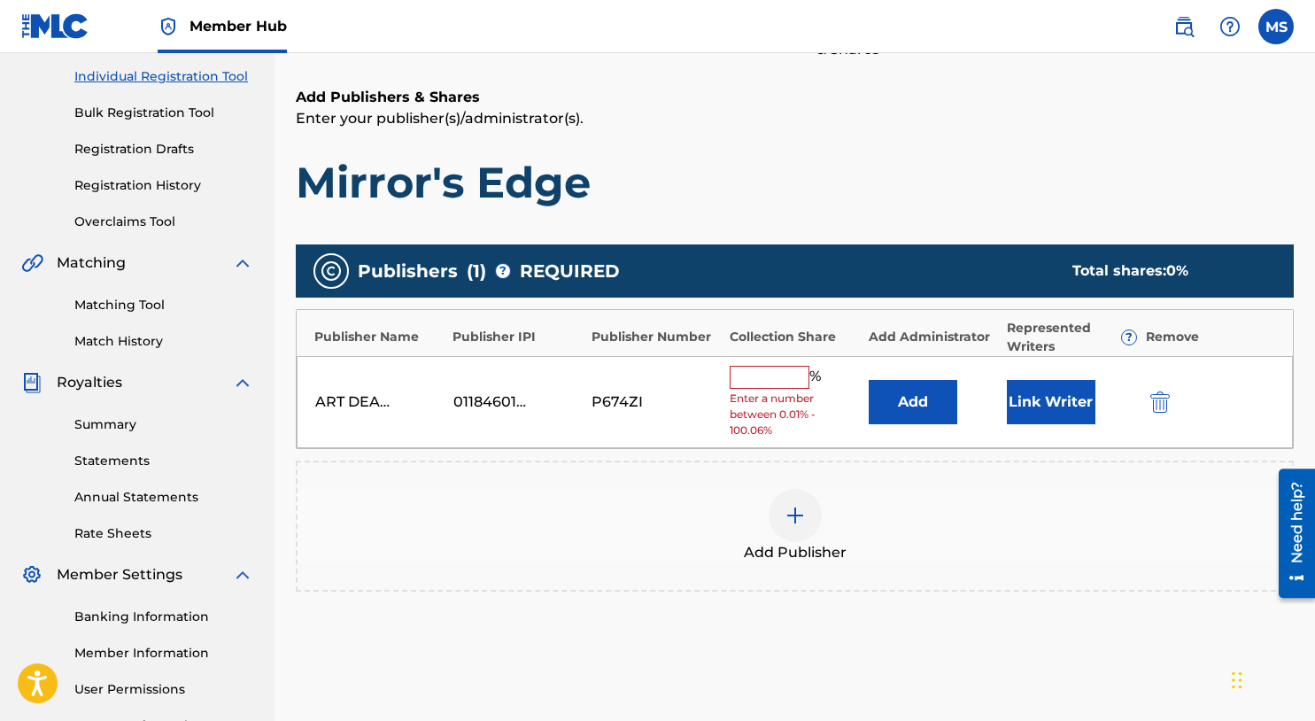
click at [787, 378] on input "text" at bounding box center [770, 377] width 80 height 23
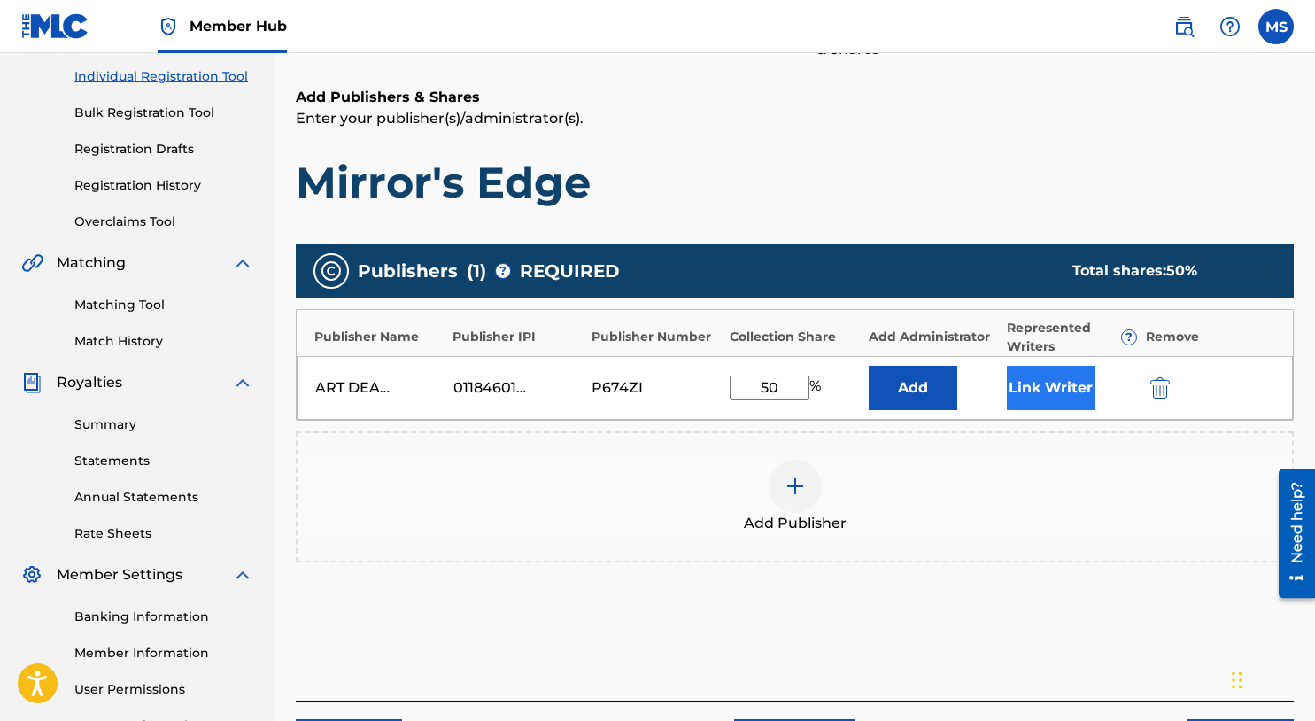
type input "50"
click at [1060, 396] on button "Link Writer" at bounding box center [1051, 388] width 89 height 44
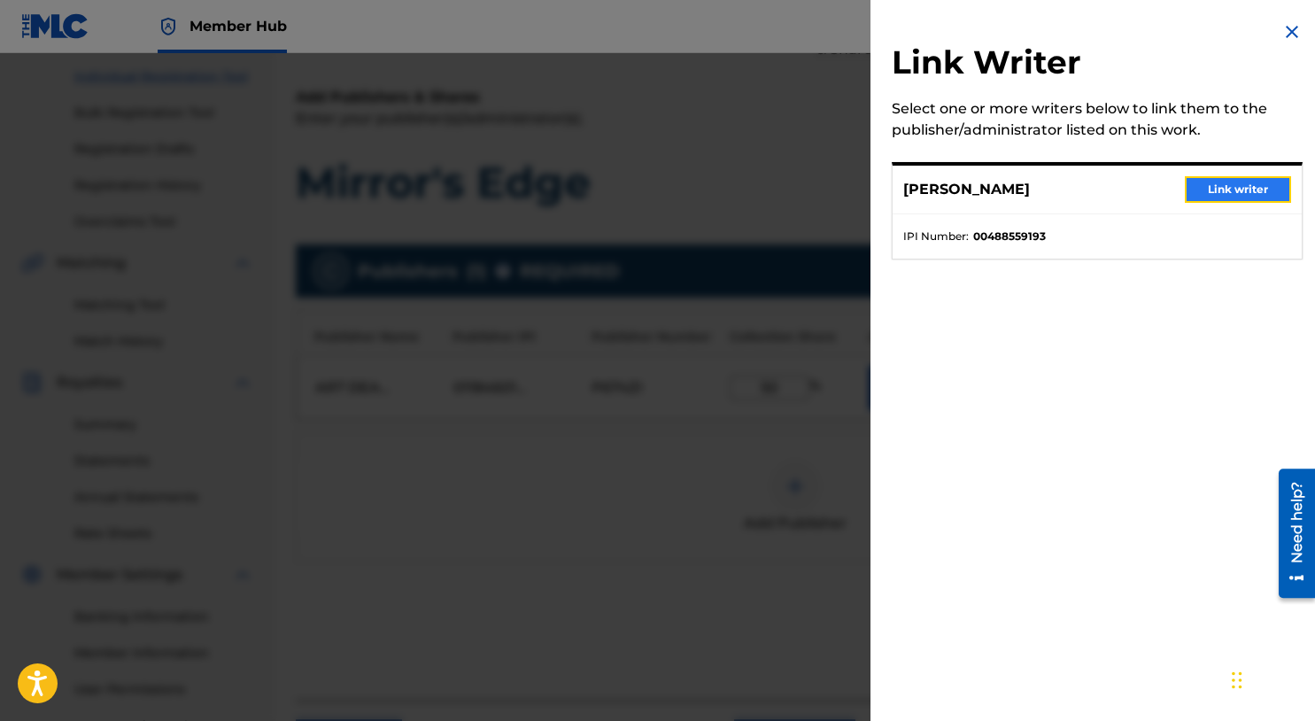
click at [1206, 191] on button "Link writer" at bounding box center [1238, 189] width 106 height 27
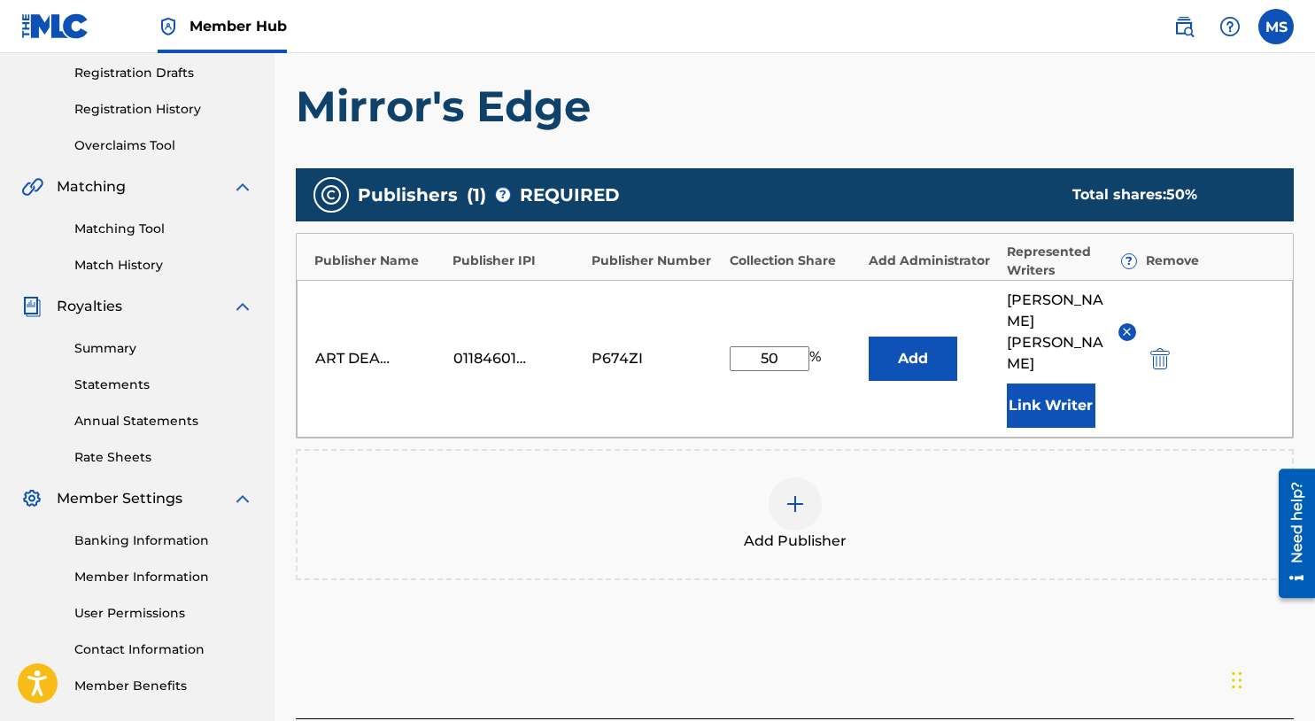
scroll to position [400, 0]
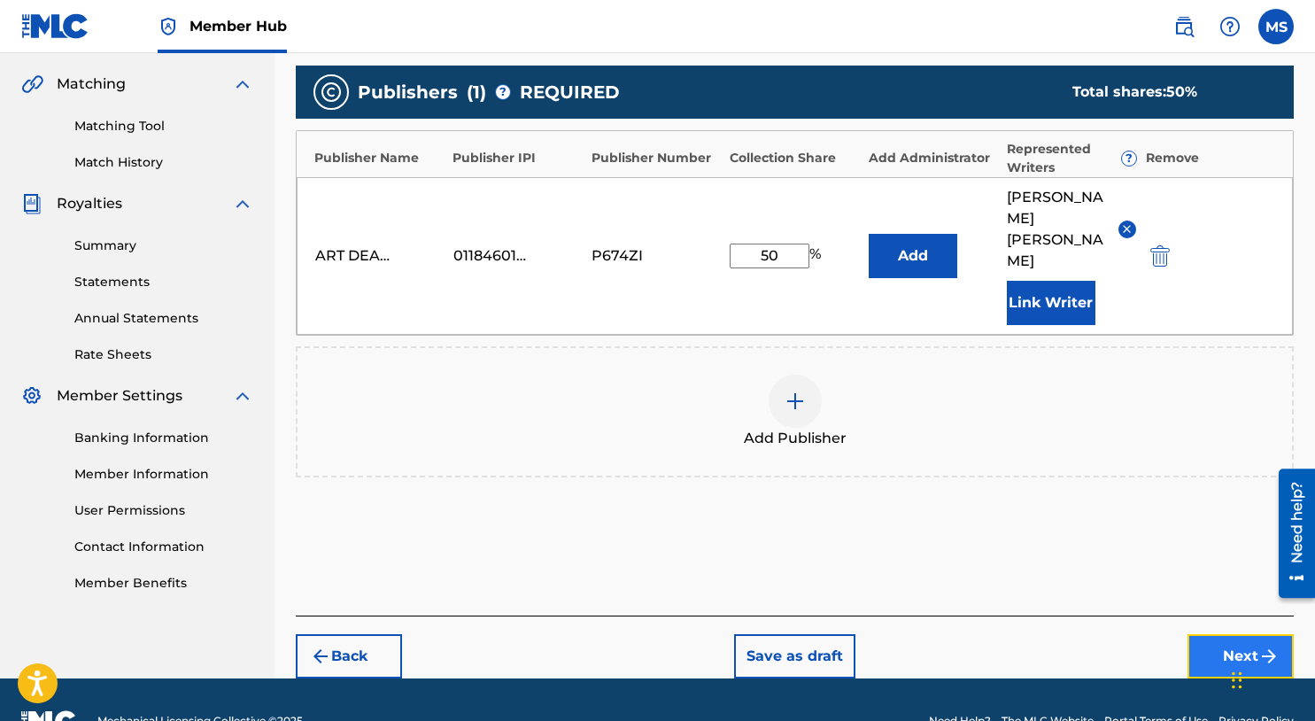
click at [1226, 634] on button "Next" at bounding box center [1241, 656] width 106 height 44
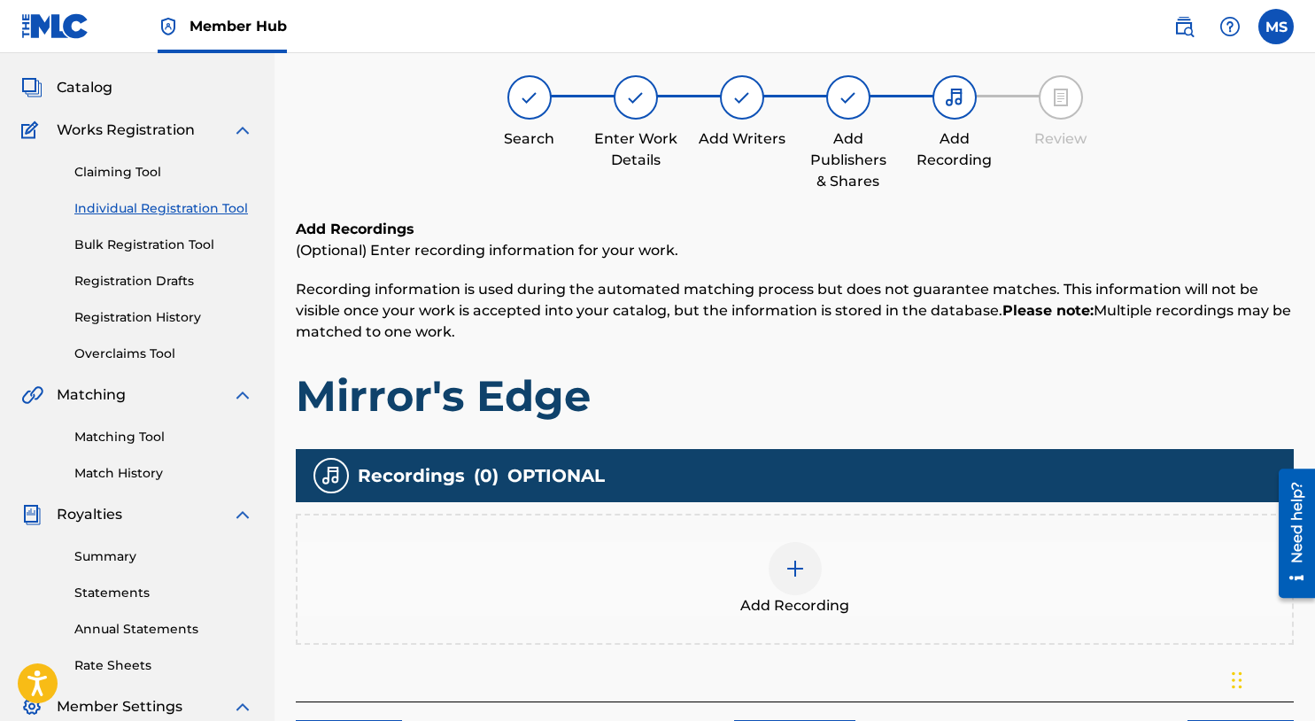
scroll to position [80, 0]
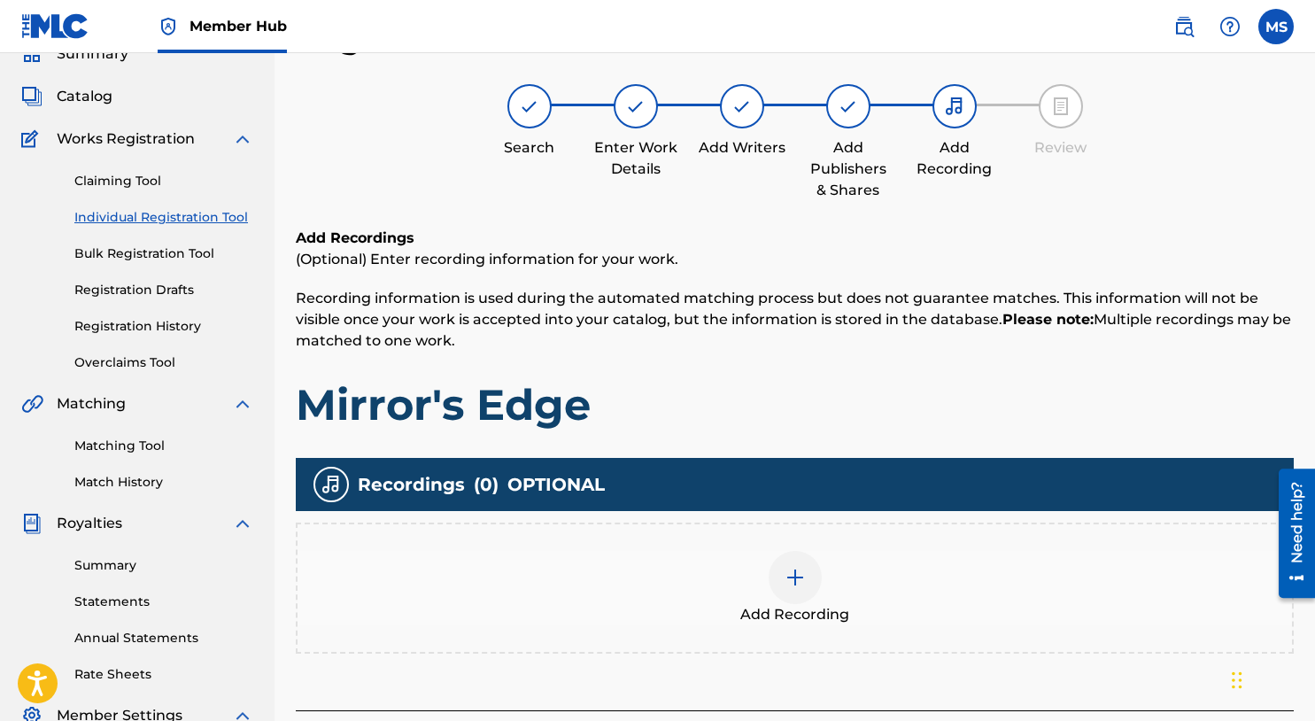
click at [793, 564] on div at bounding box center [795, 577] width 53 height 53
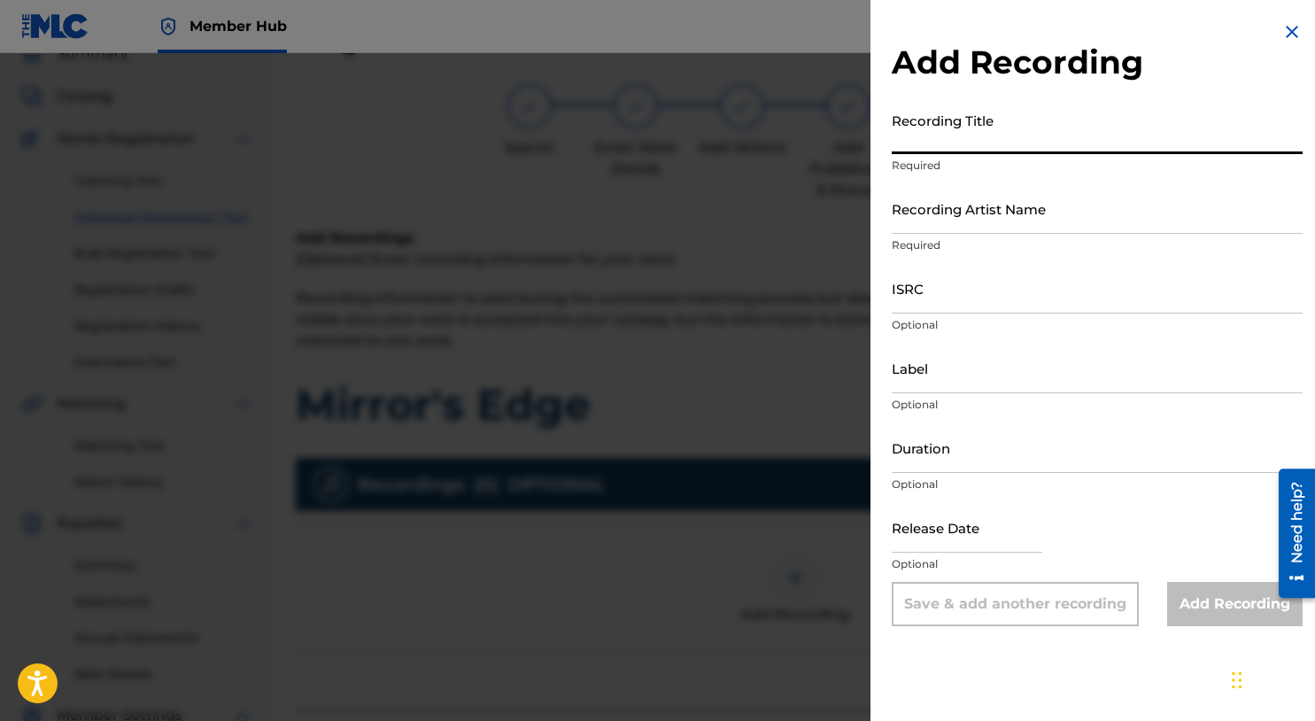
click at [965, 136] on input "Recording Title" at bounding box center [1097, 129] width 411 height 50
type input "Mirror's Edge"
click at [986, 211] on input "Recording Artist Name" at bounding box center [1097, 208] width 411 height 50
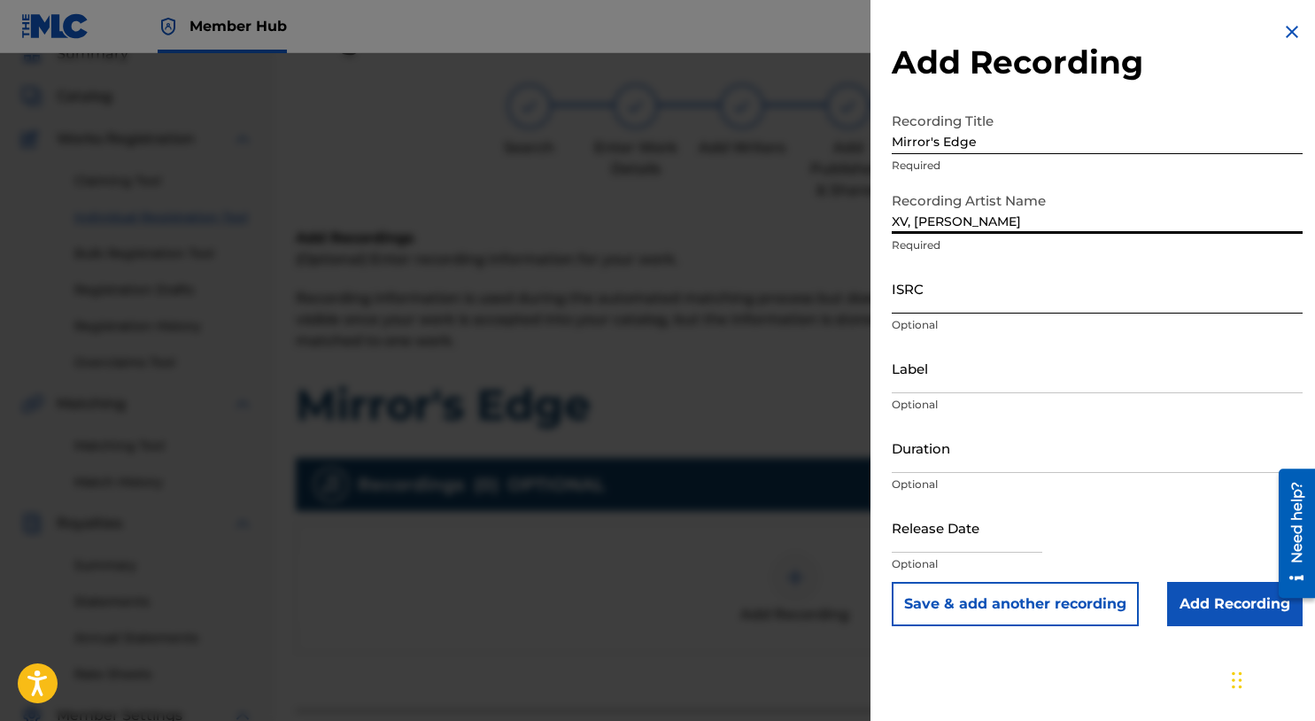
type input "XV, MIKE SUMMERS"
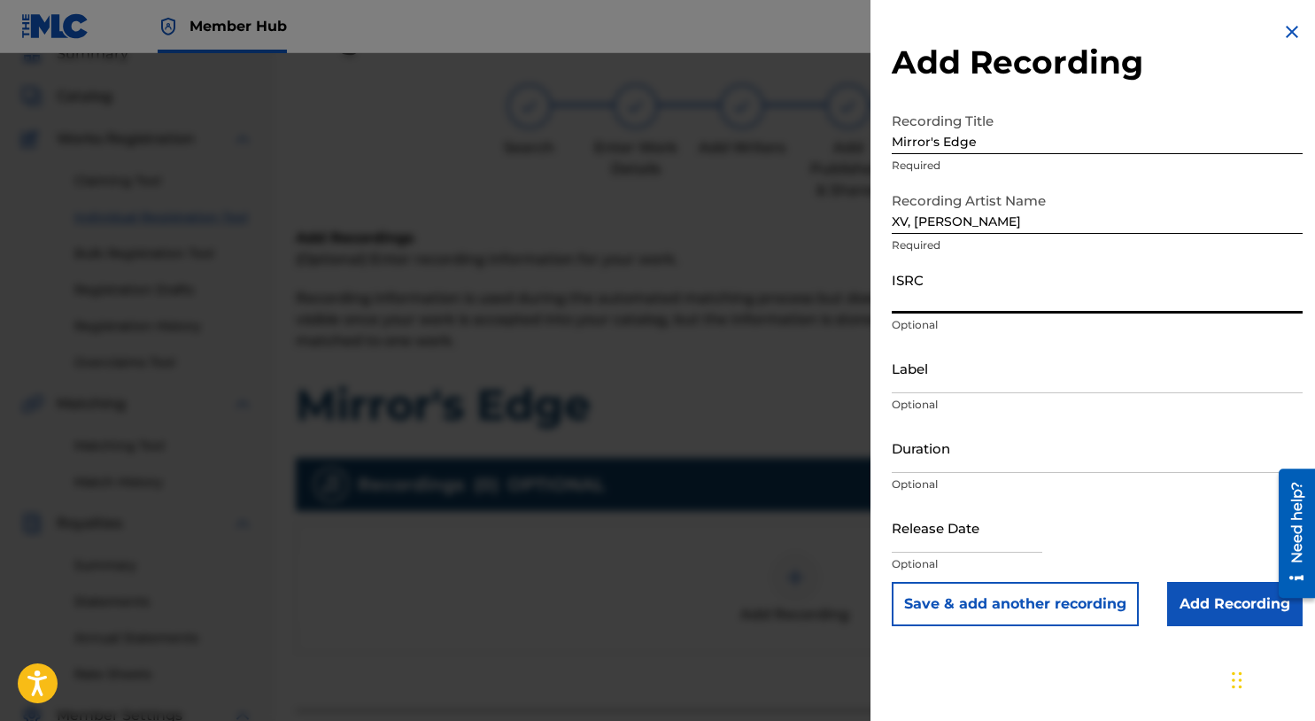
click at [926, 298] on input "ISRC" at bounding box center [1097, 288] width 411 height 50
paste input "USHM81971610"
type input "USHM81971610"
click at [1210, 613] on input "Add Recording" at bounding box center [1236, 604] width 136 height 44
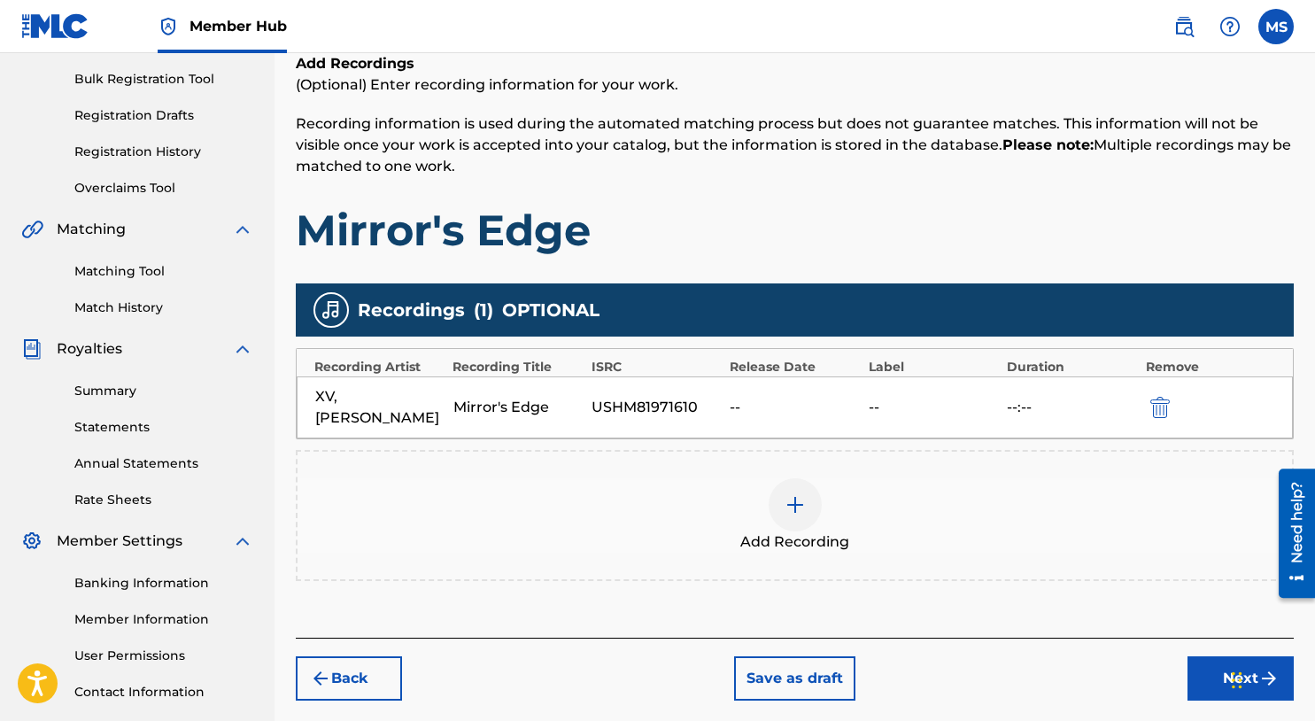
scroll to position [377, 0]
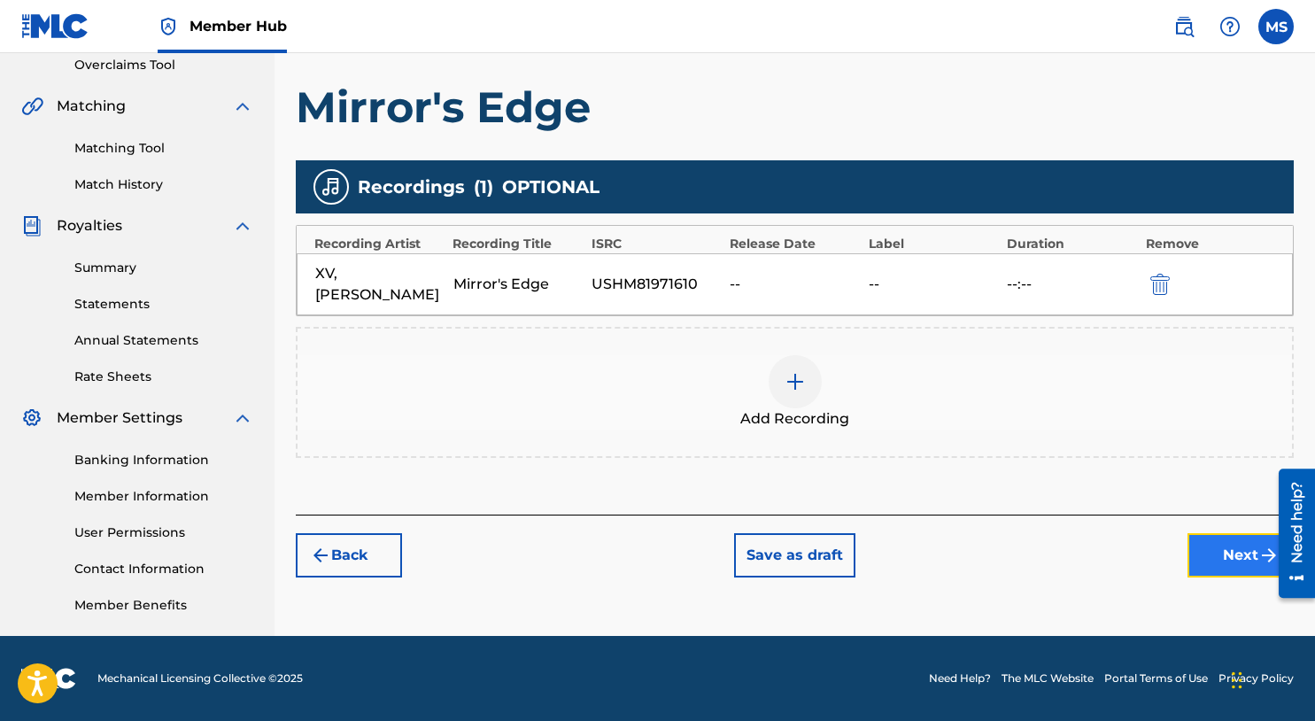
click at [1212, 541] on button "Next" at bounding box center [1241, 555] width 106 height 44
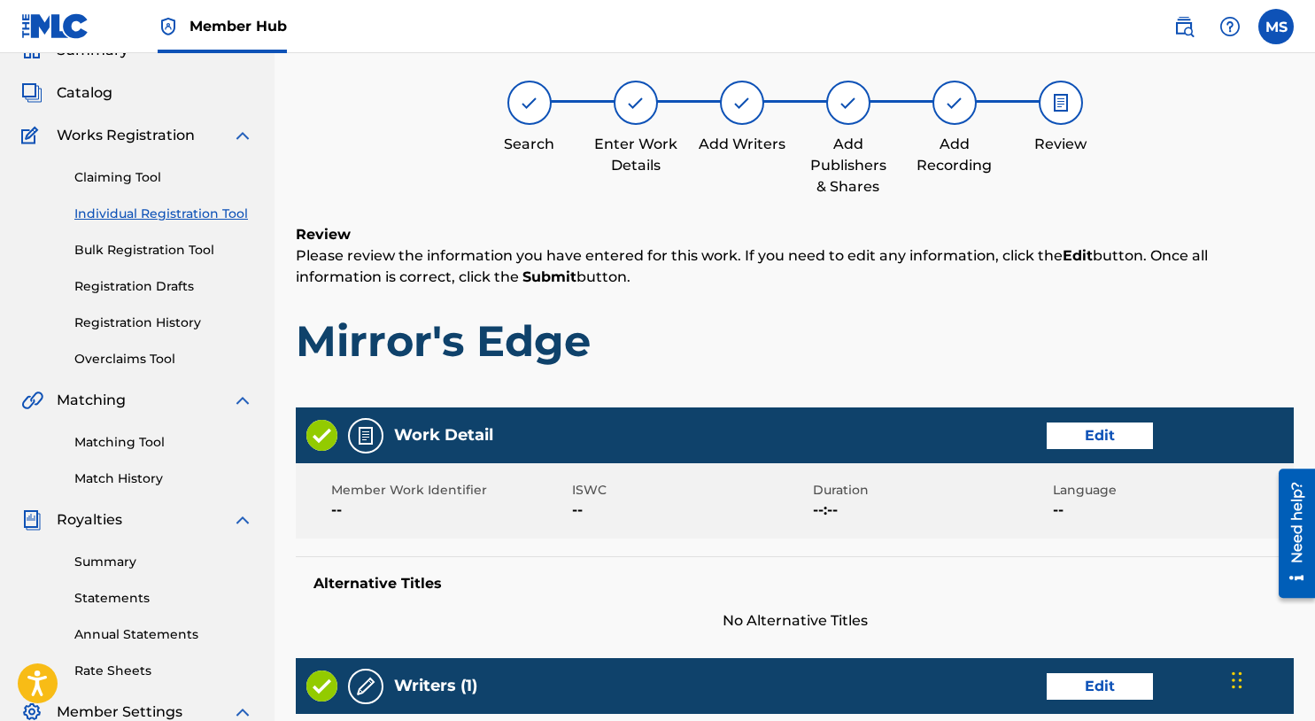
scroll to position [796, 0]
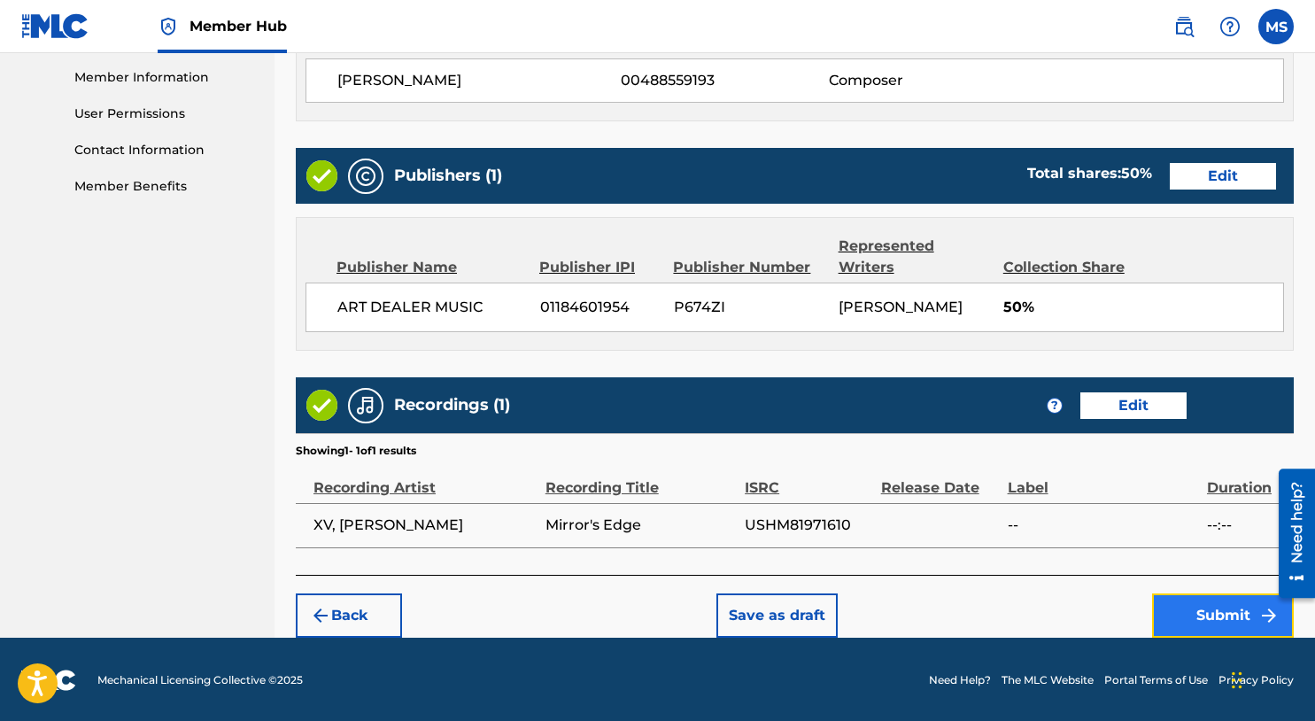
click at [1225, 618] on button "Submit" at bounding box center [1223, 615] width 142 height 44
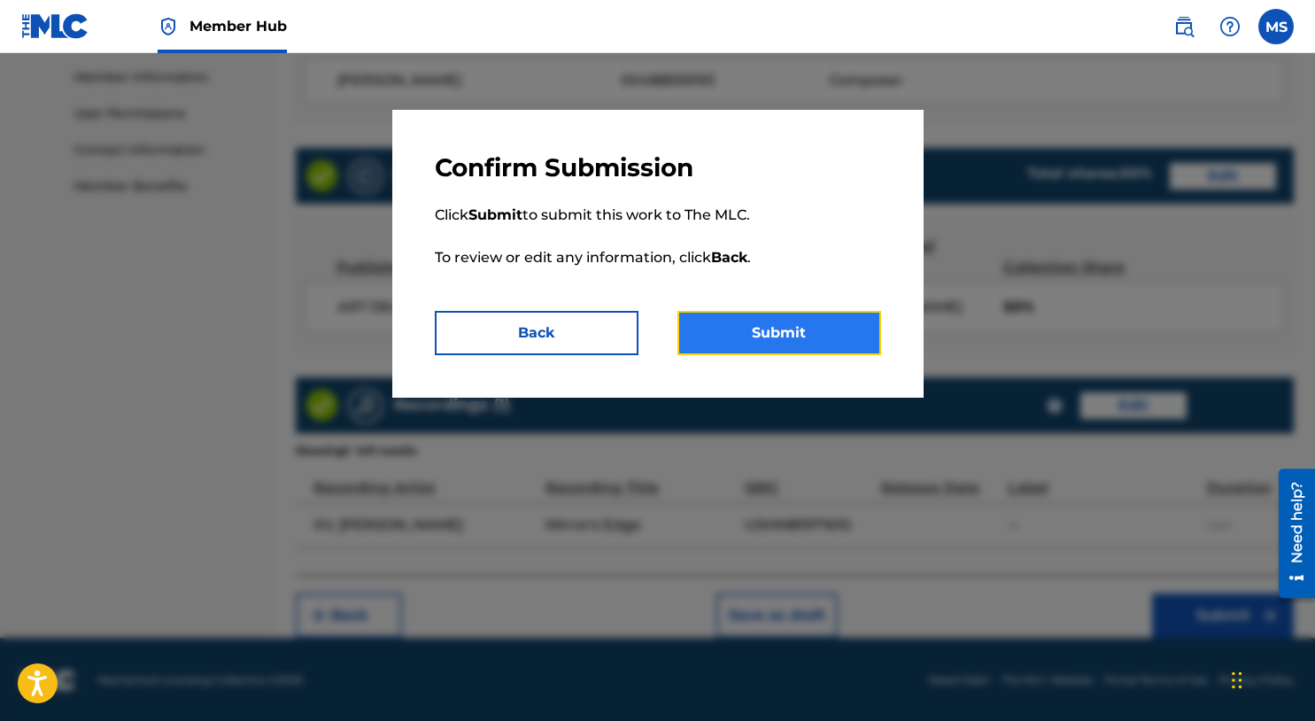
click at [801, 321] on button "Submit" at bounding box center [780, 333] width 204 height 44
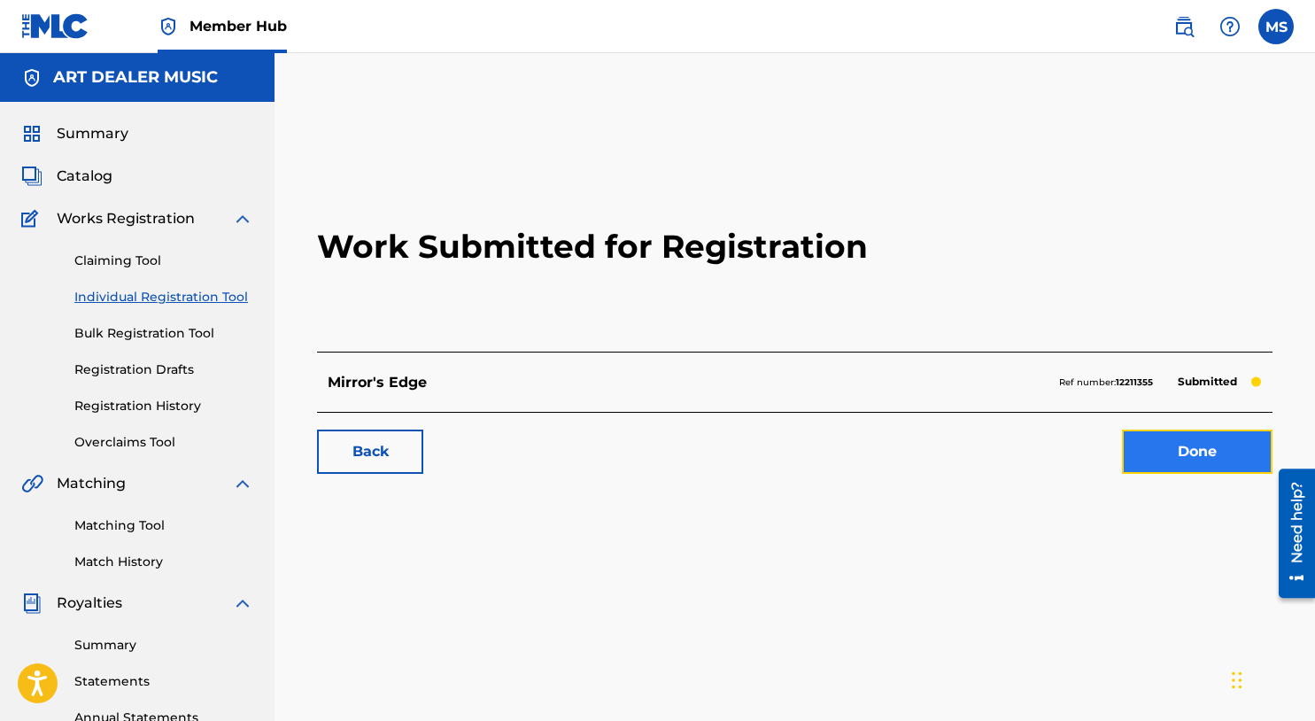
click at [1166, 440] on link "Done" at bounding box center [1197, 452] width 151 height 44
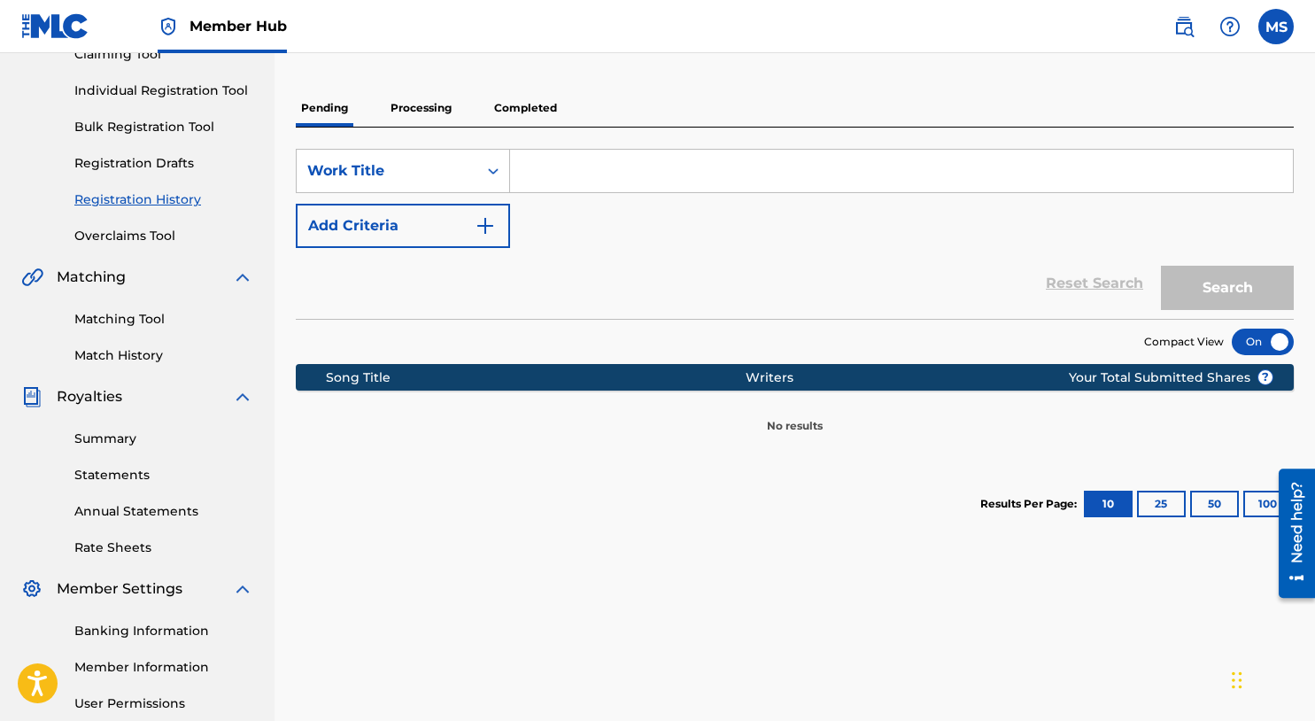
scroll to position [29, 0]
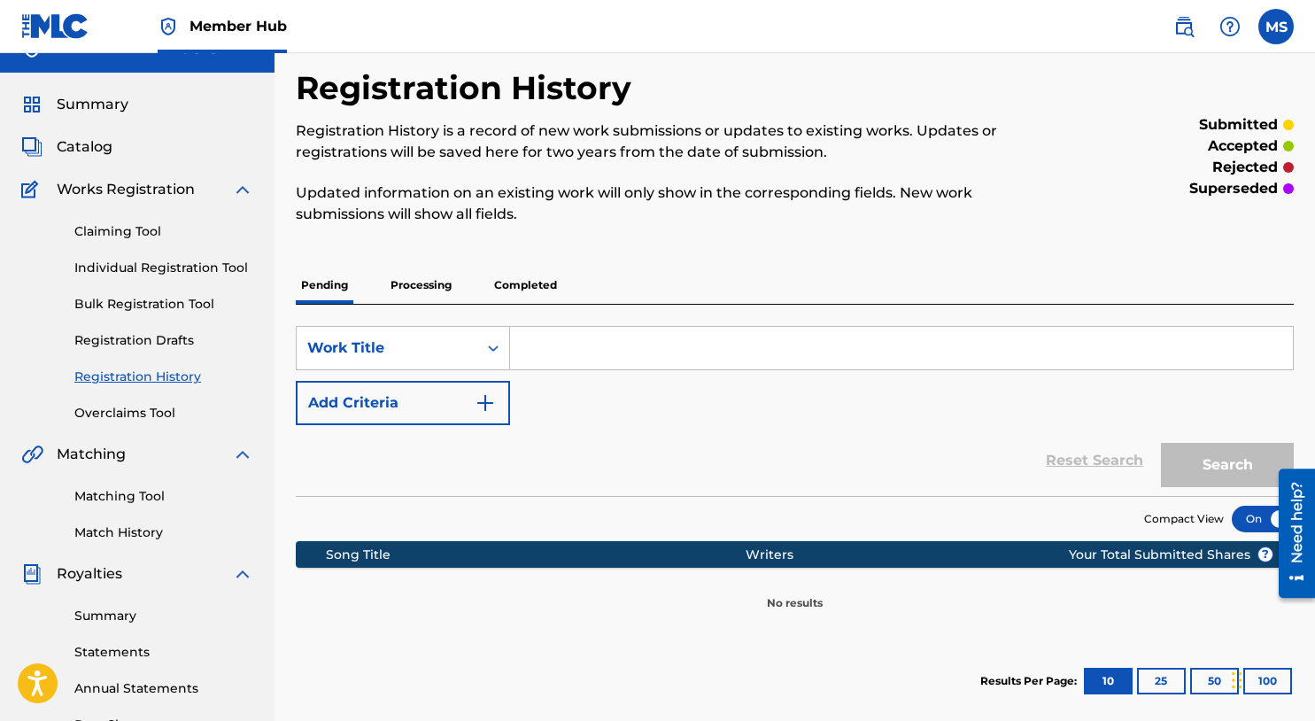
click at [189, 375] on link "Registration History" at bounding box center [163, 377] width 179 height 19
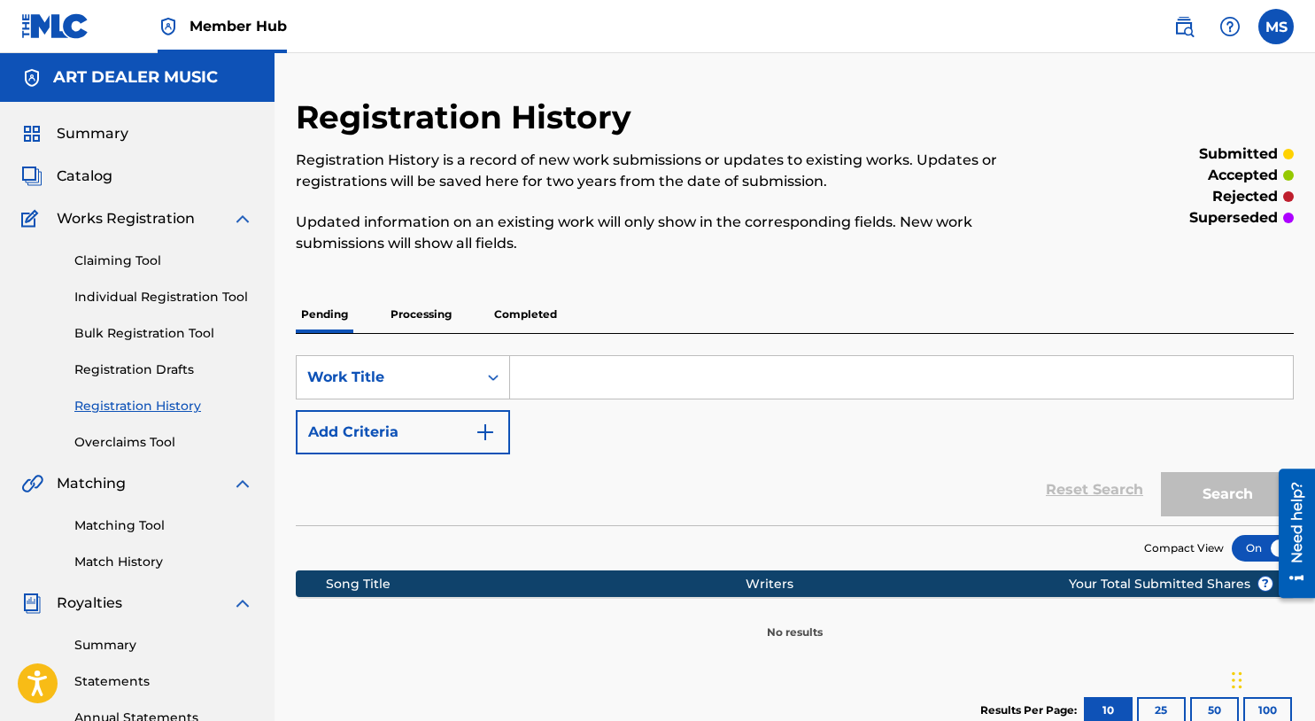
click at [428, 308] on p "Processing" at bounding box center [421, 314] width 72 height 37
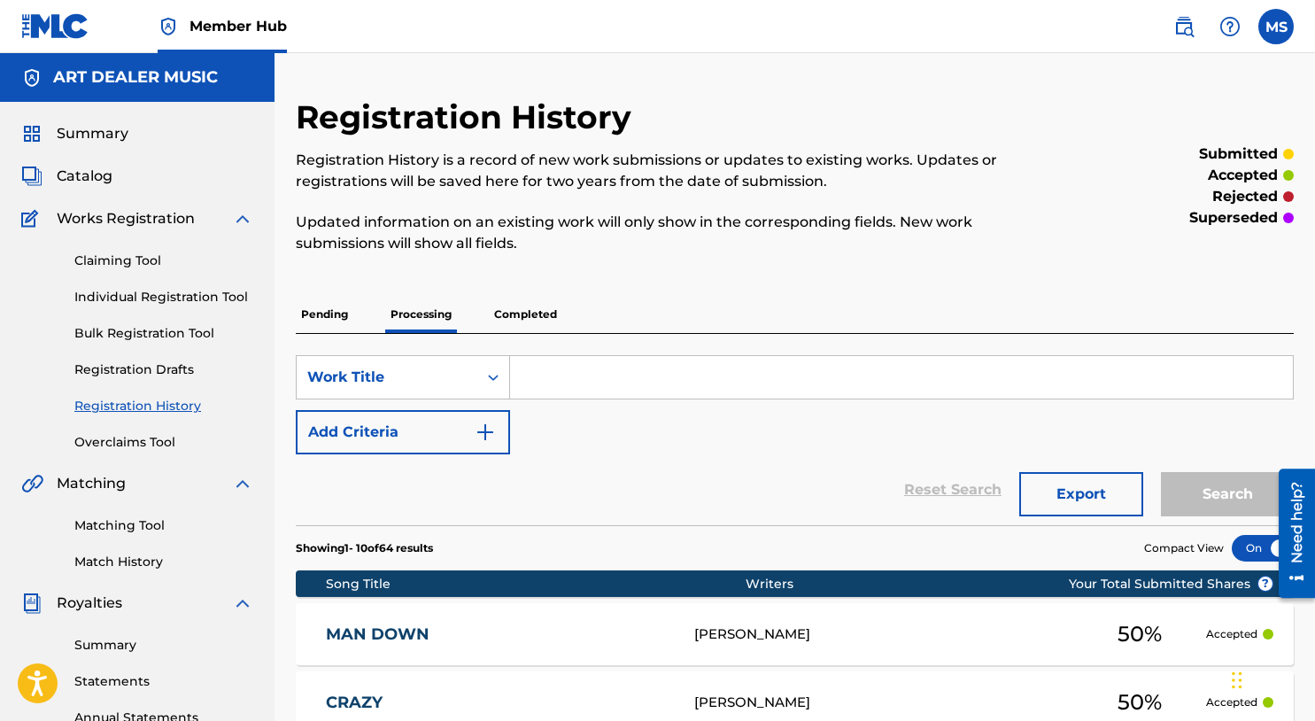
scroll to position [55, 0]
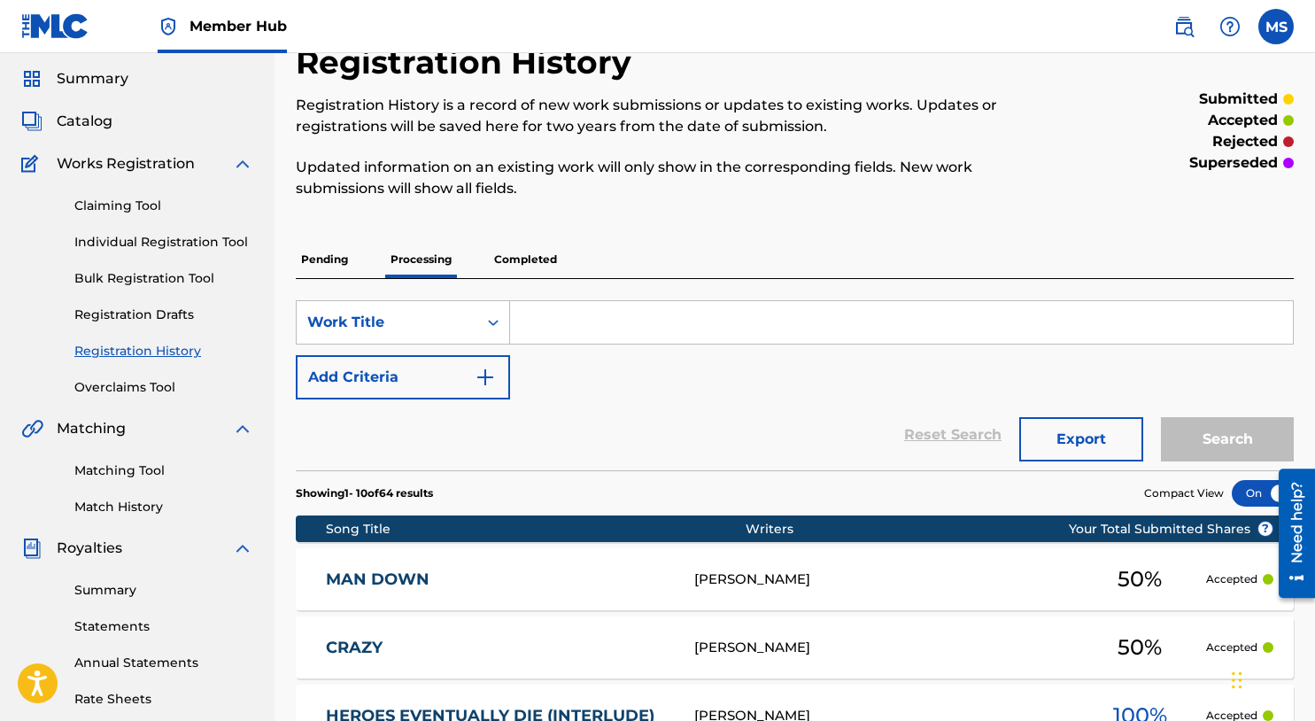
click at [337, 260] on p "Pending" at bounding box center [325, 259] width 58 height 37
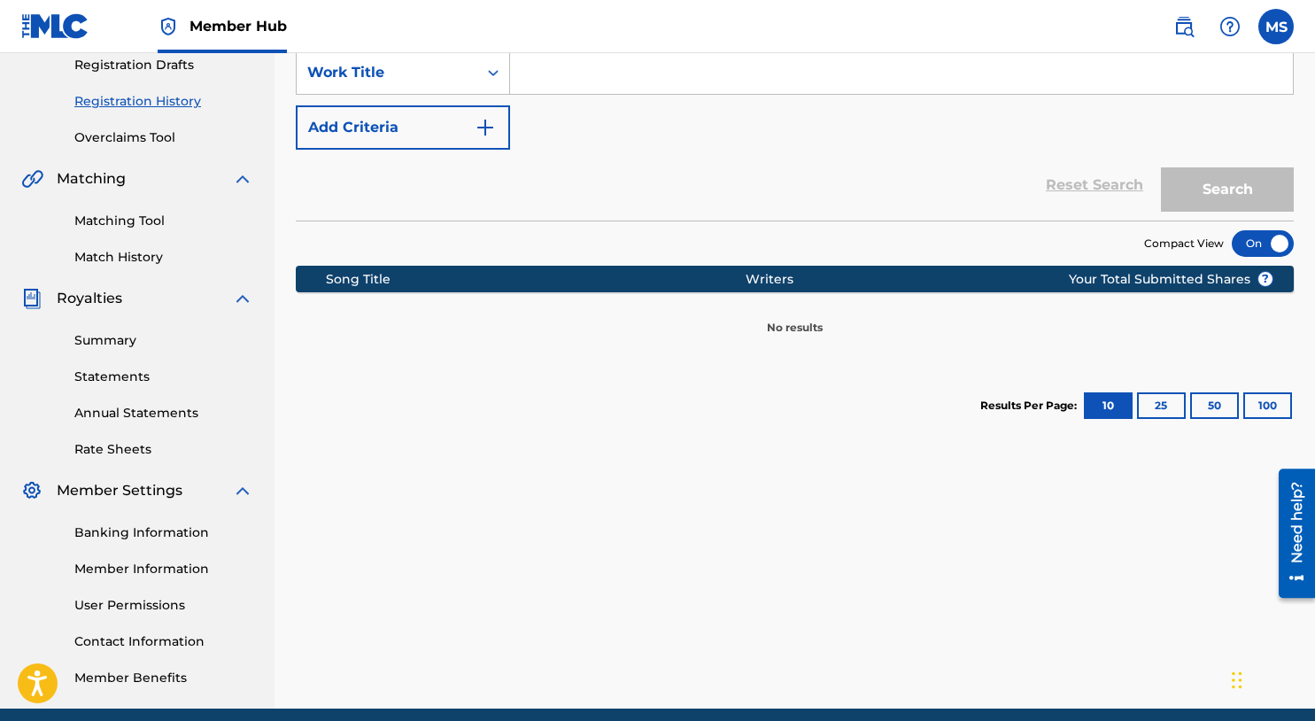
scroll to position [377, 0]
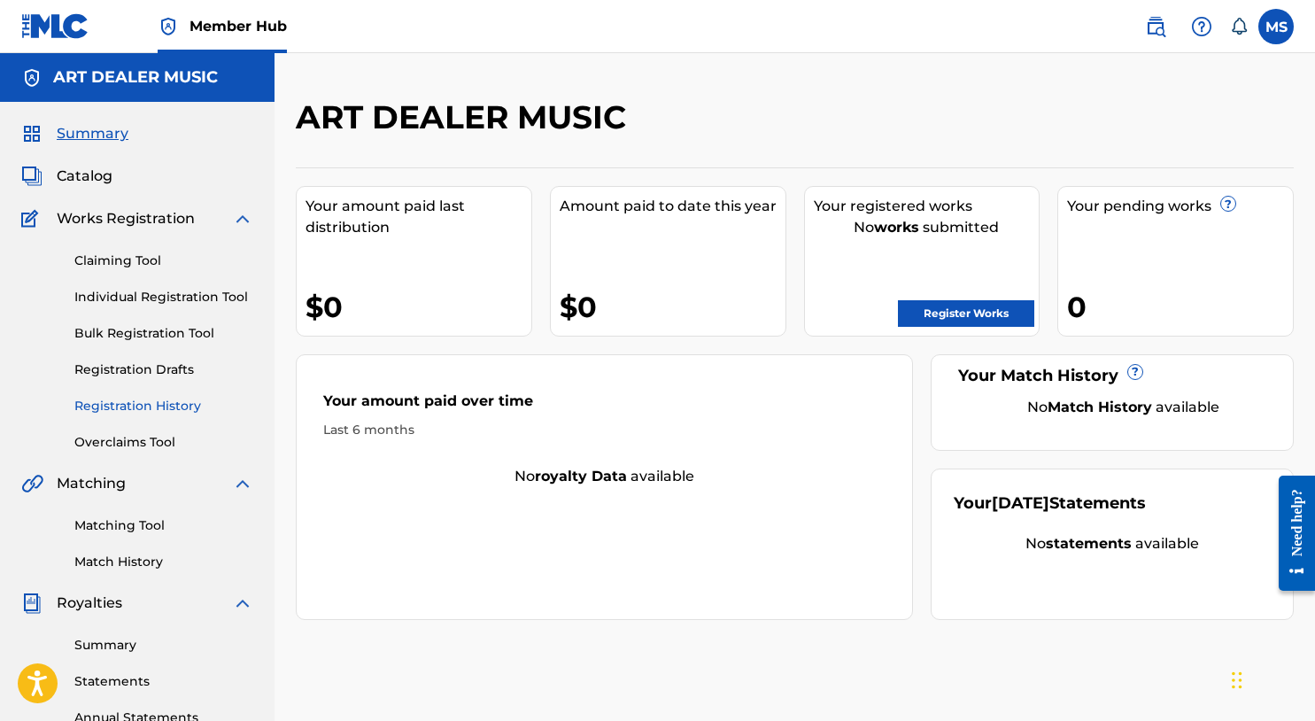
click at [167, 406] on link "Registration History" at bounding box center [163, 406] width 179 height 19
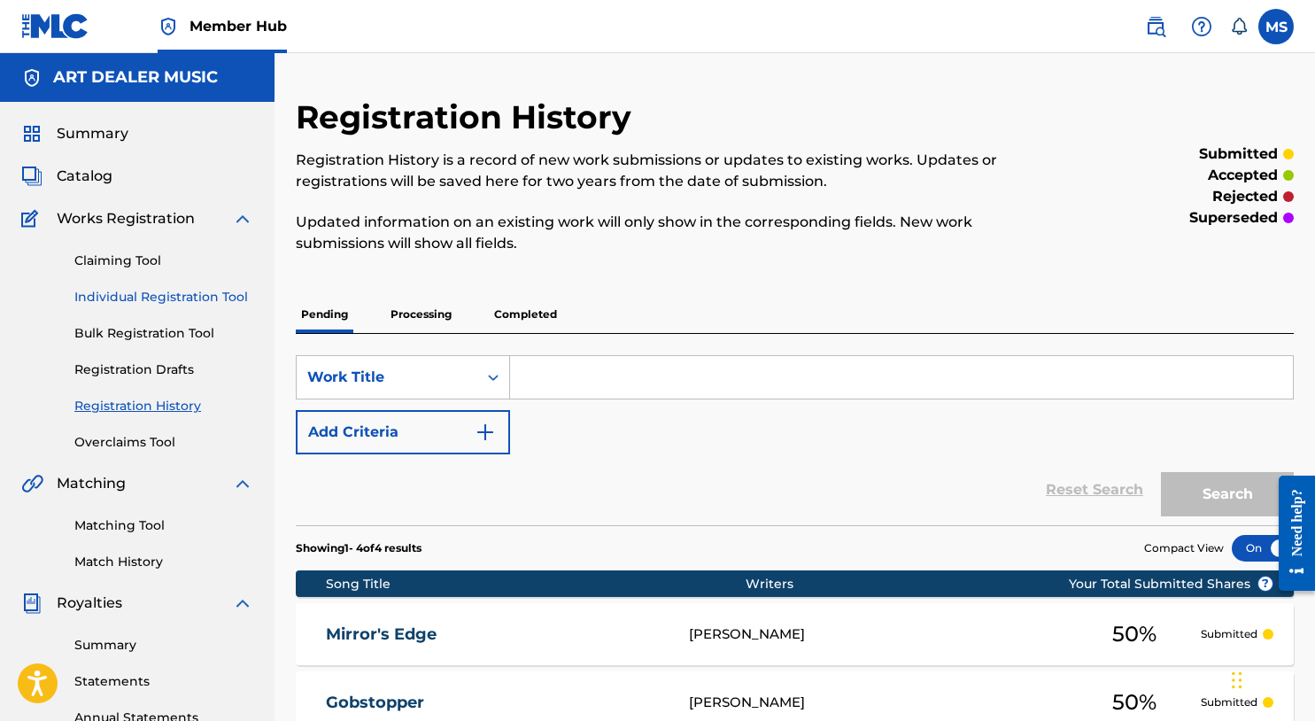
click at [136, 293] on link "Individual Registration Tool" at bounding box center [163, 297] width 179 height 19
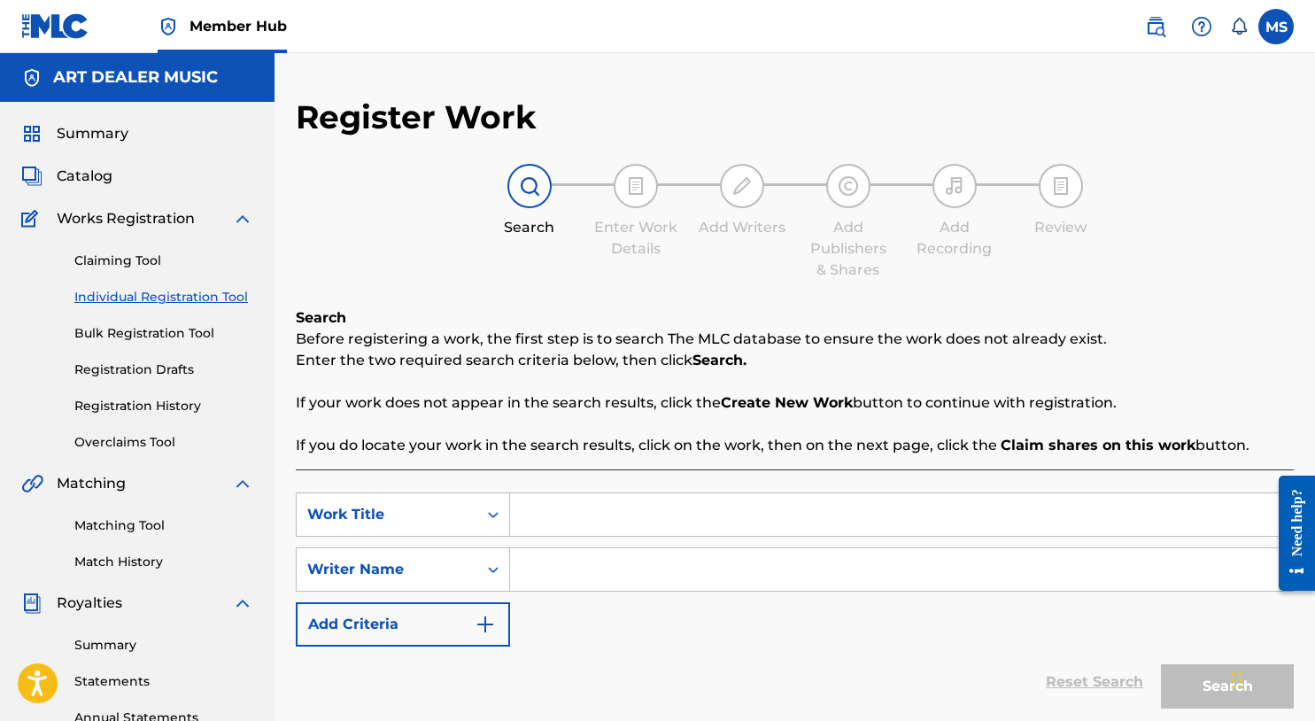
click at [546, 500] on input "Search Form" at bounding box center [901, 514] width 783 height 43
type input "Blinded"
click at [551, 607] on div "SearchWithCriteria578e47d7-82b8-4bd2-8937-2d317ee5f38a Work Title Blinded Searc…" at bounding box center [795, 570] width 998 height 154
click at [555, 575] on input "Search Form" at bounding box center [901, 569] width 783 height 43
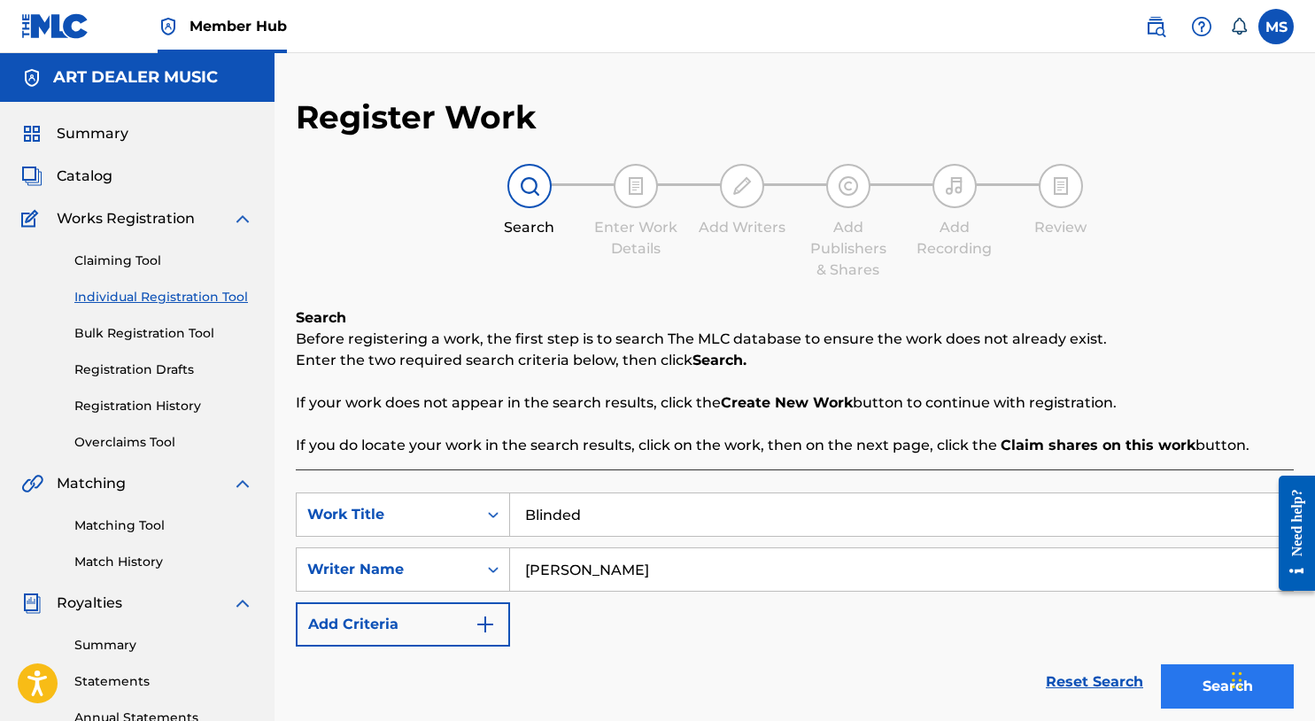
type input "[PERSON_NAME]"
click at [1193, 685] on button "Search" at bounding box center [1227, 686] width 133 height 44
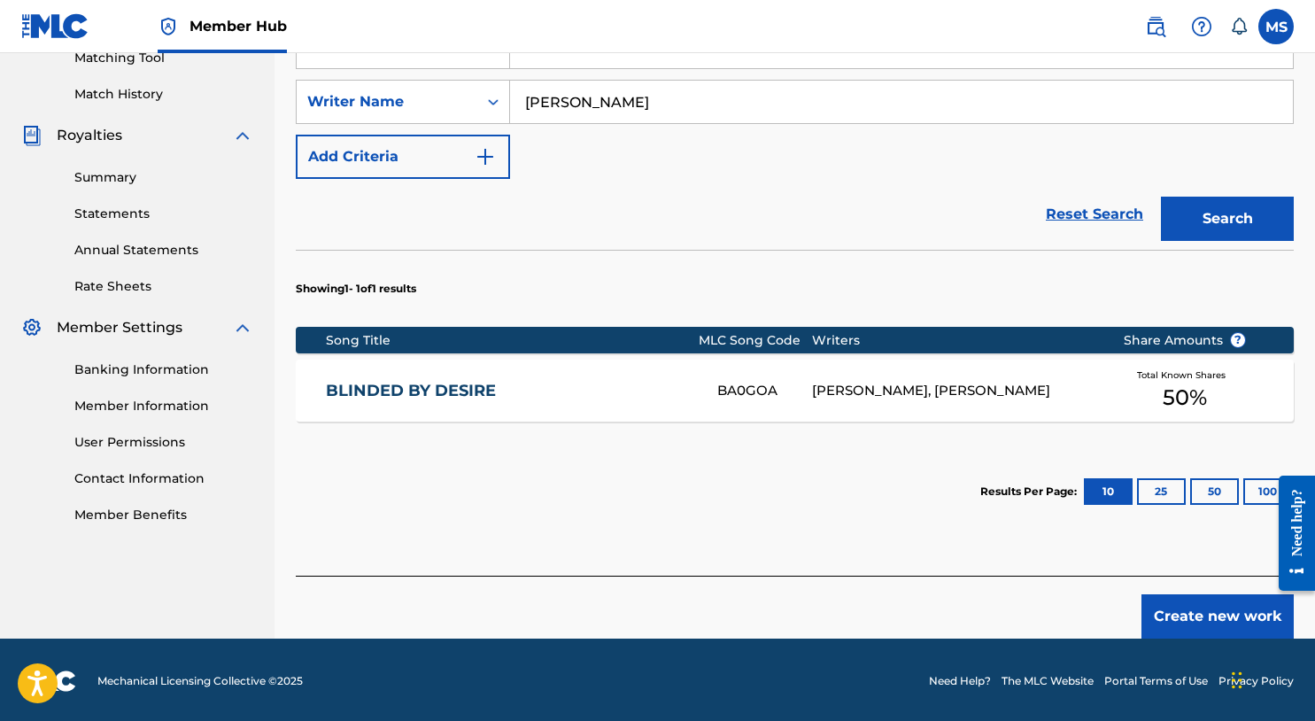
scroll to position [470, 0]
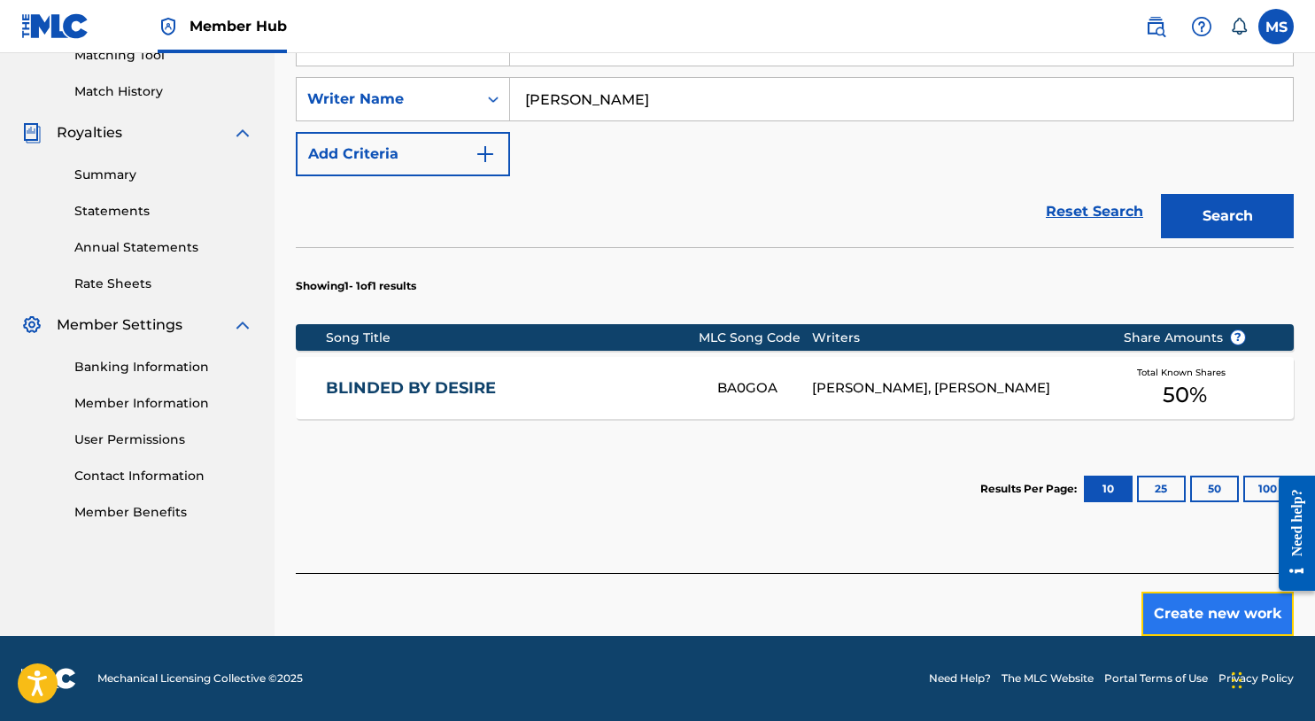
click at [1242, 616] on button "Create new work" at bounding box center [1218, 614] width 152 height 44
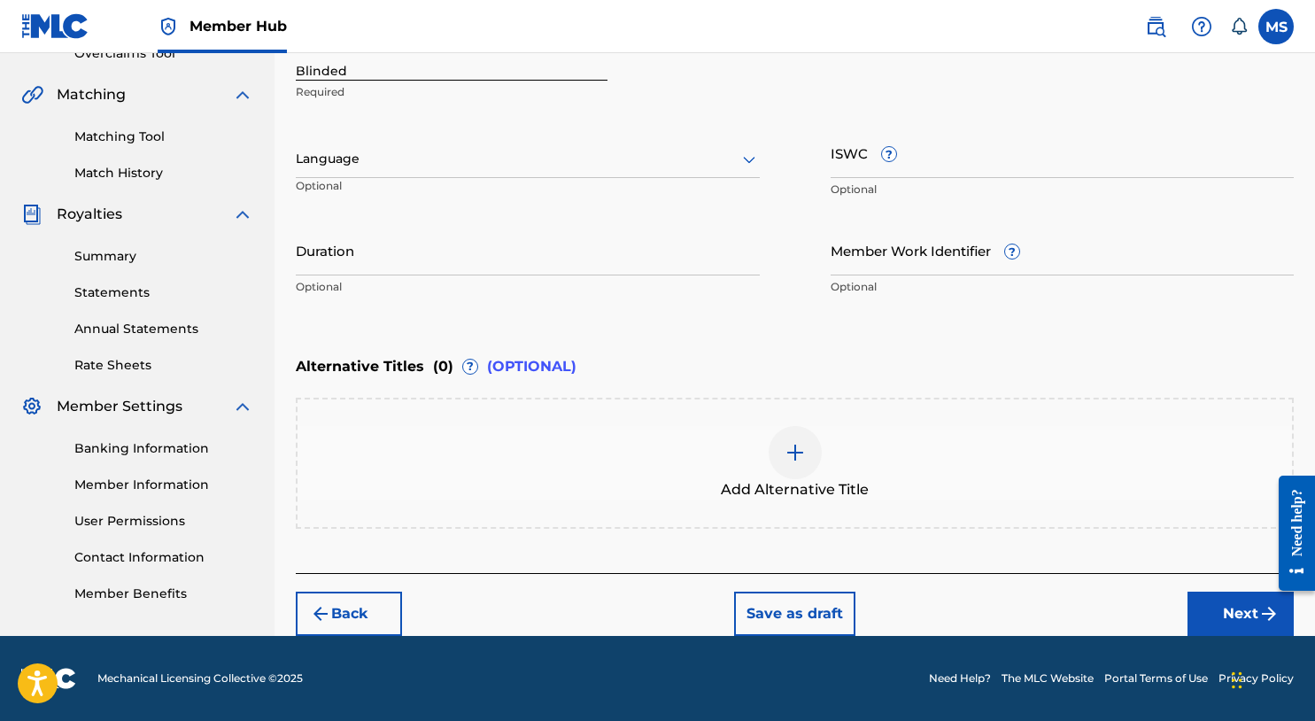
scroll to position [388, 0]
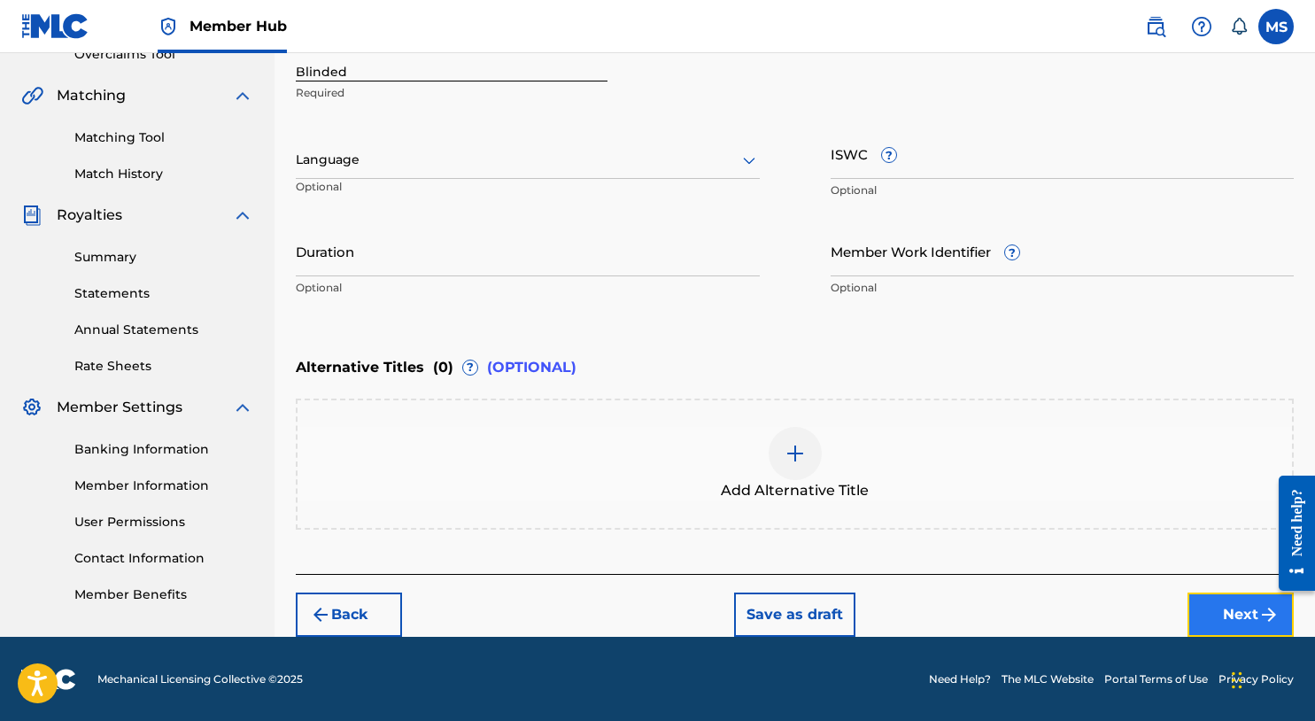
click at [1238, 609] on button "Next" at bounding box center [1241, 615] width 106 height 44
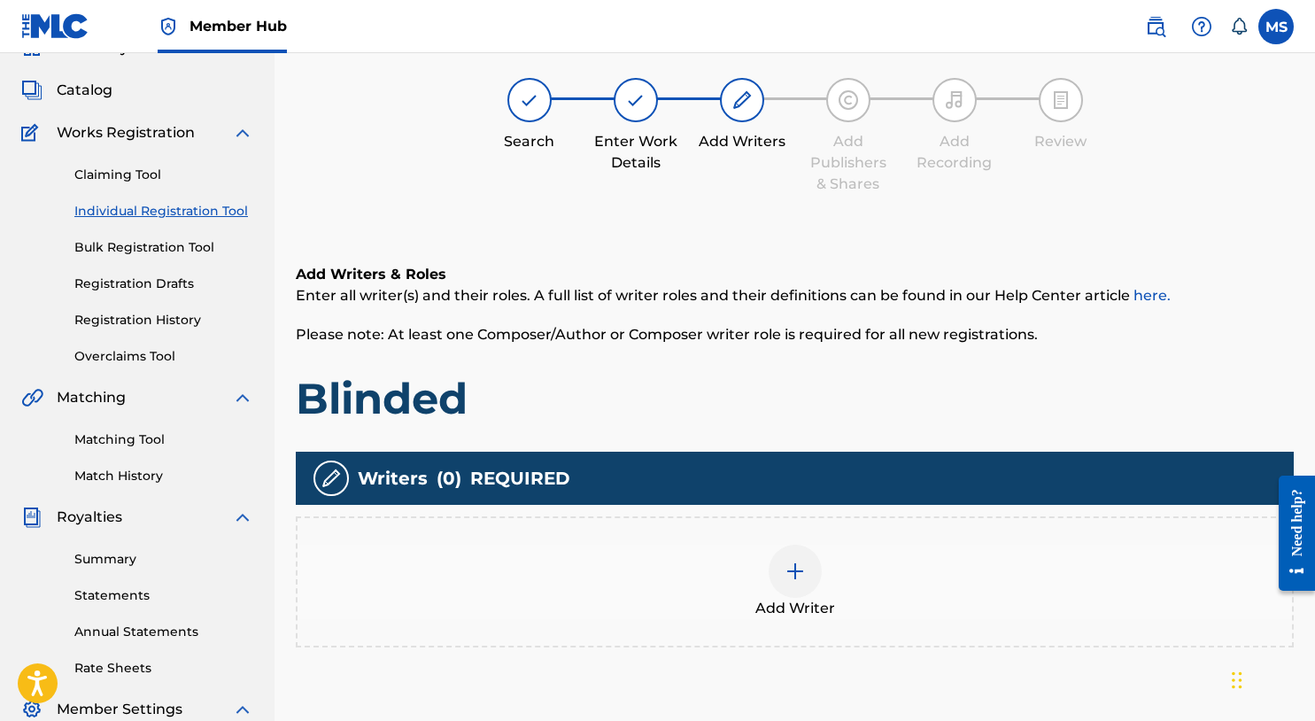
scroll to position [80, 0]
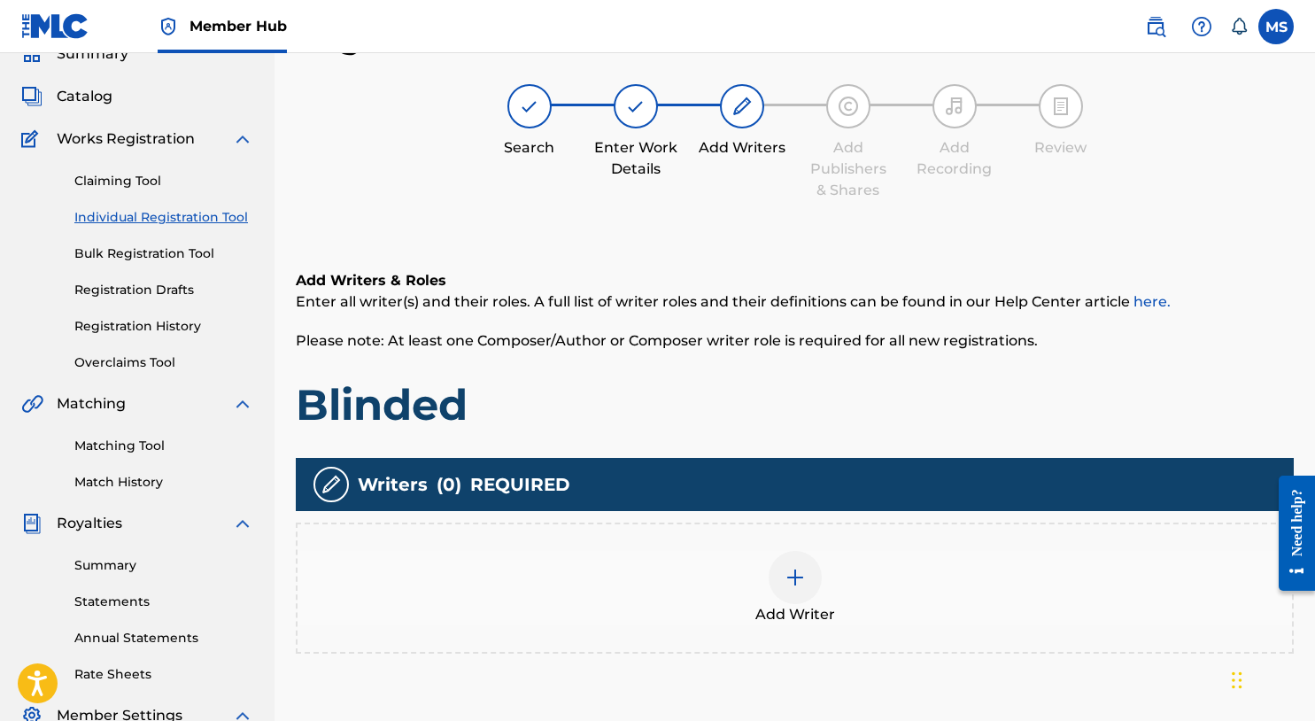
click at [791, 589] on div at bounding box center [795, 577] width 53 height 53
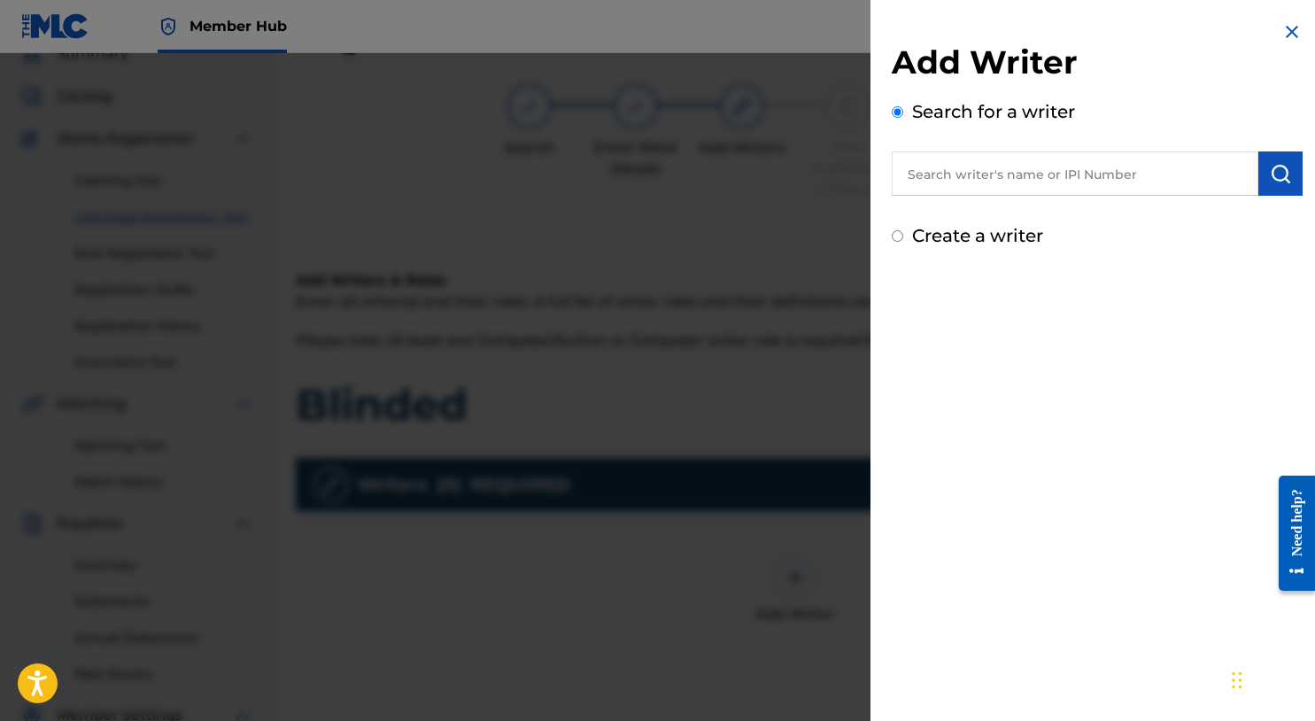
drag, startPoint x: 971, startPoint y: 200, endPoint x: 972, endPoint y: 189, distance: 11.5
click at [971, 198] on div "Add Writer Search for a writer Create a writer" at bounding box center [1097, 146] width 411 height 206
click at [974, 183] on input "text" at bounding box center [1075, 173] width 367 height 44
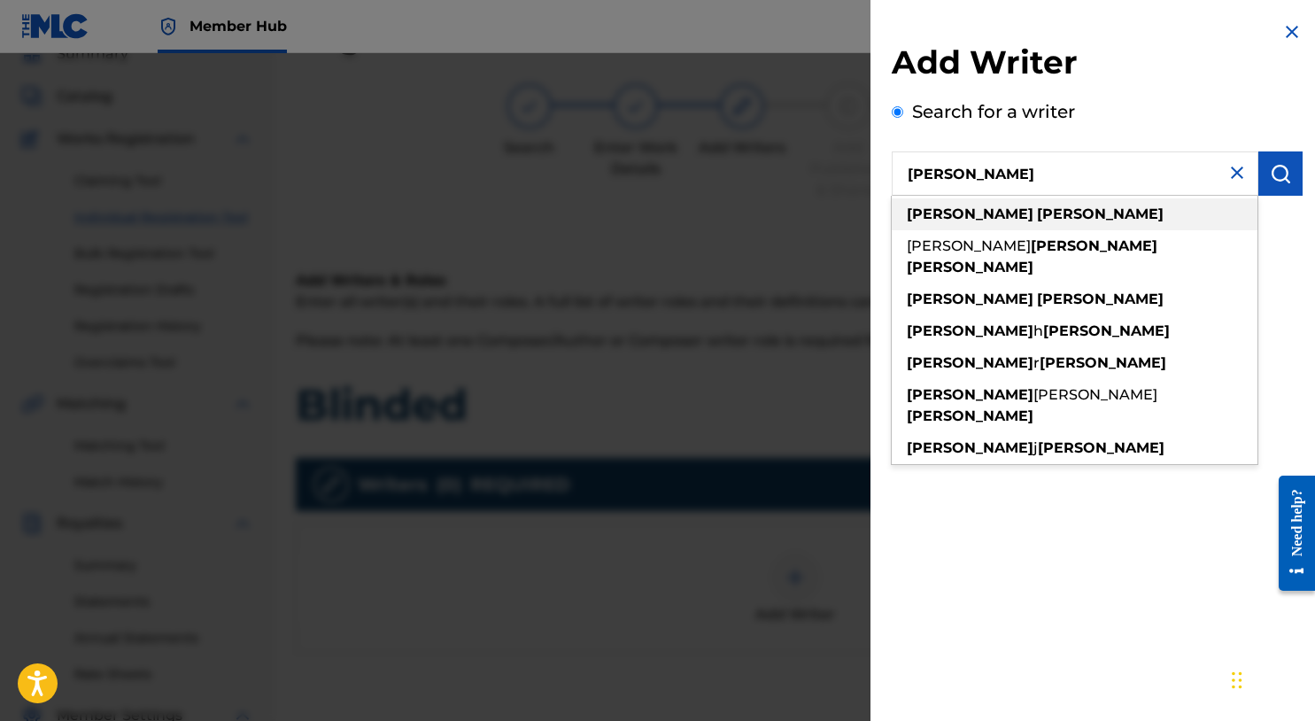
type input "[PERSON_NAME]"
click at [963, 212] on strong "[PERSON_NAME]" at bounding box center [970, 214] width 127 height 17
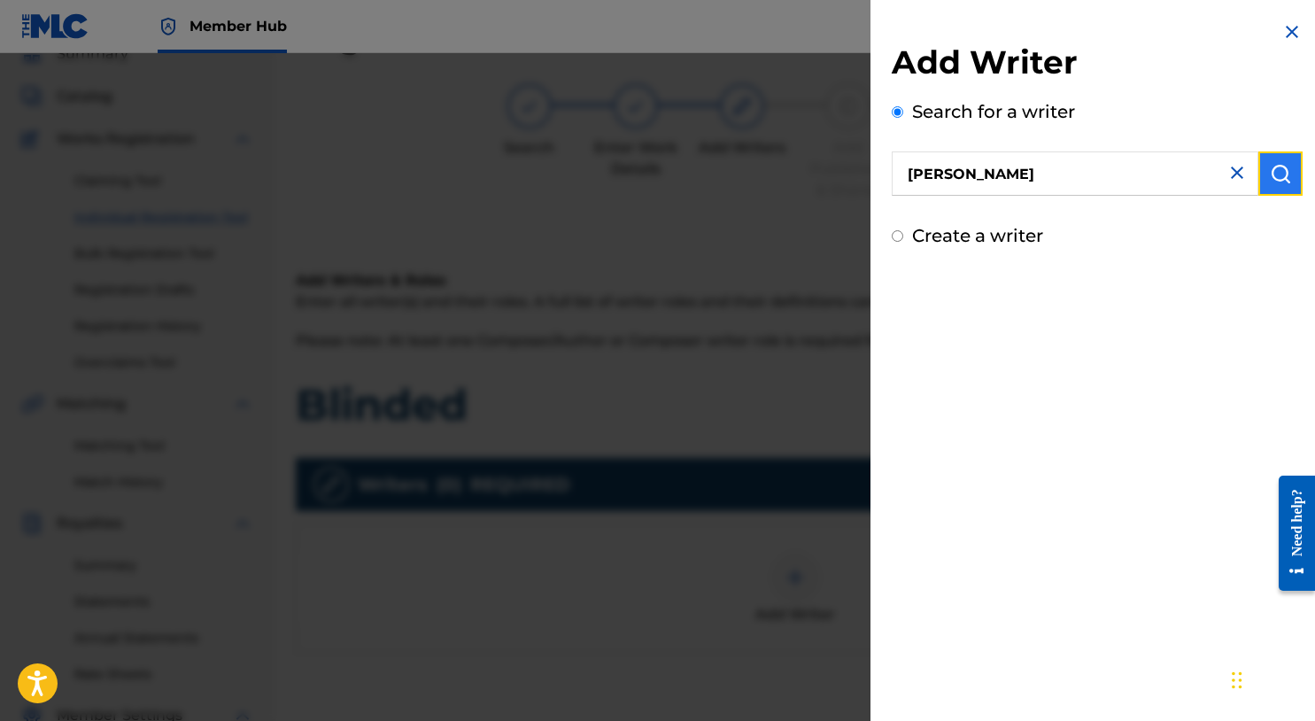
click at [1264, 190] on button "submit" at bounding box center [1281, 173] width 44 height 44
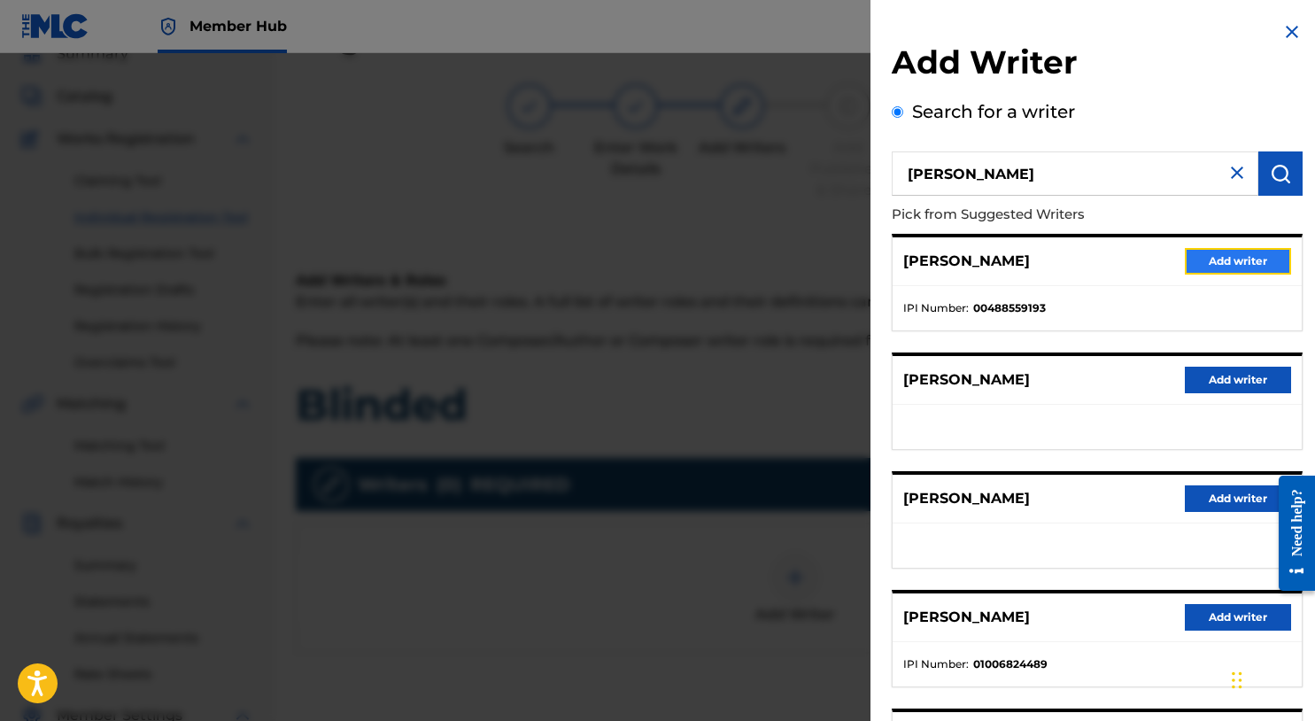
click at [1251, 264] on button "Add writer" at bounding box center [1238, 261] width 106 height 27
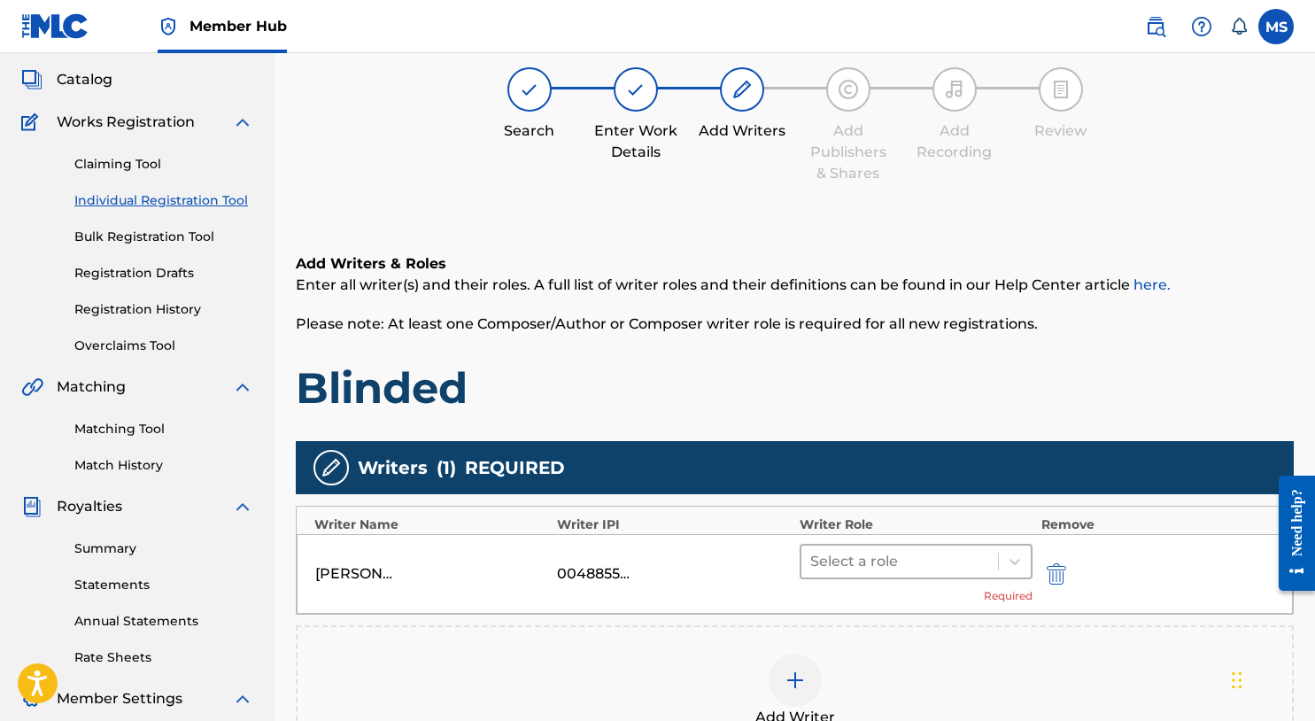
scroll to position [124, 0]
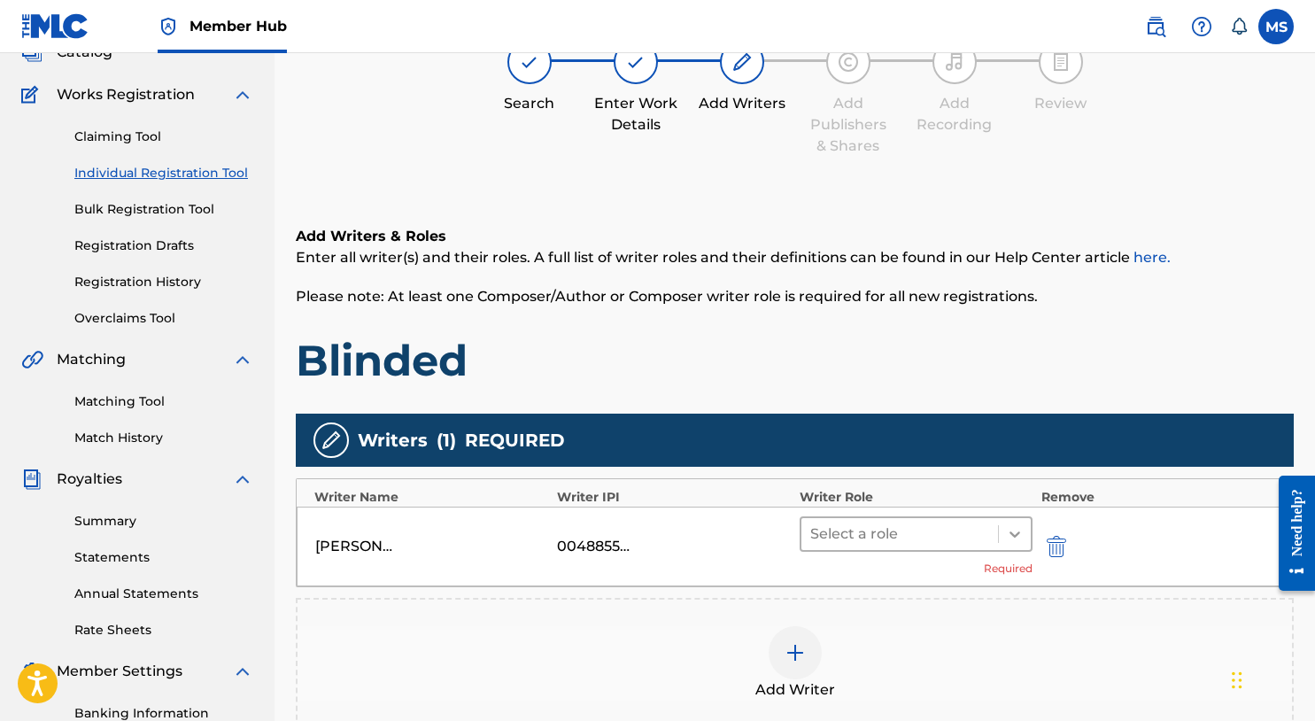
click at [1015, 535] on icon at bounding box center [1015, 534] width 11 height 6
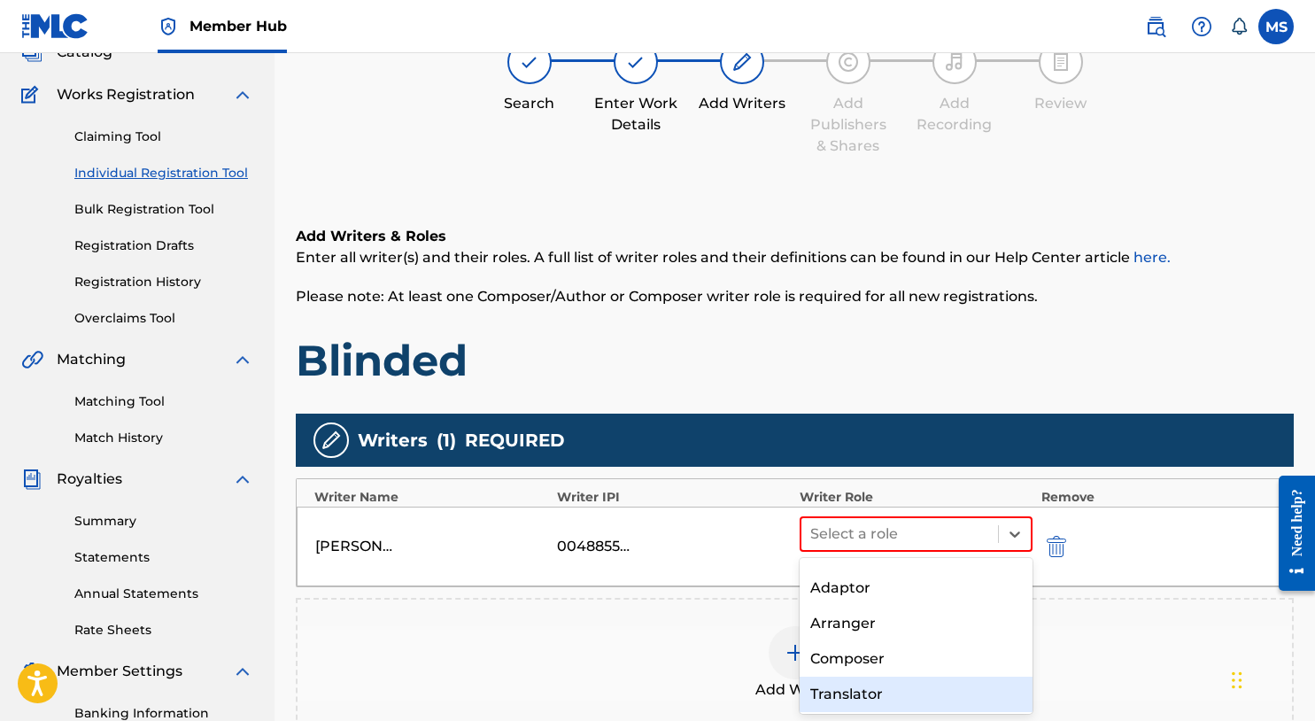
scroll to position [89, 0]
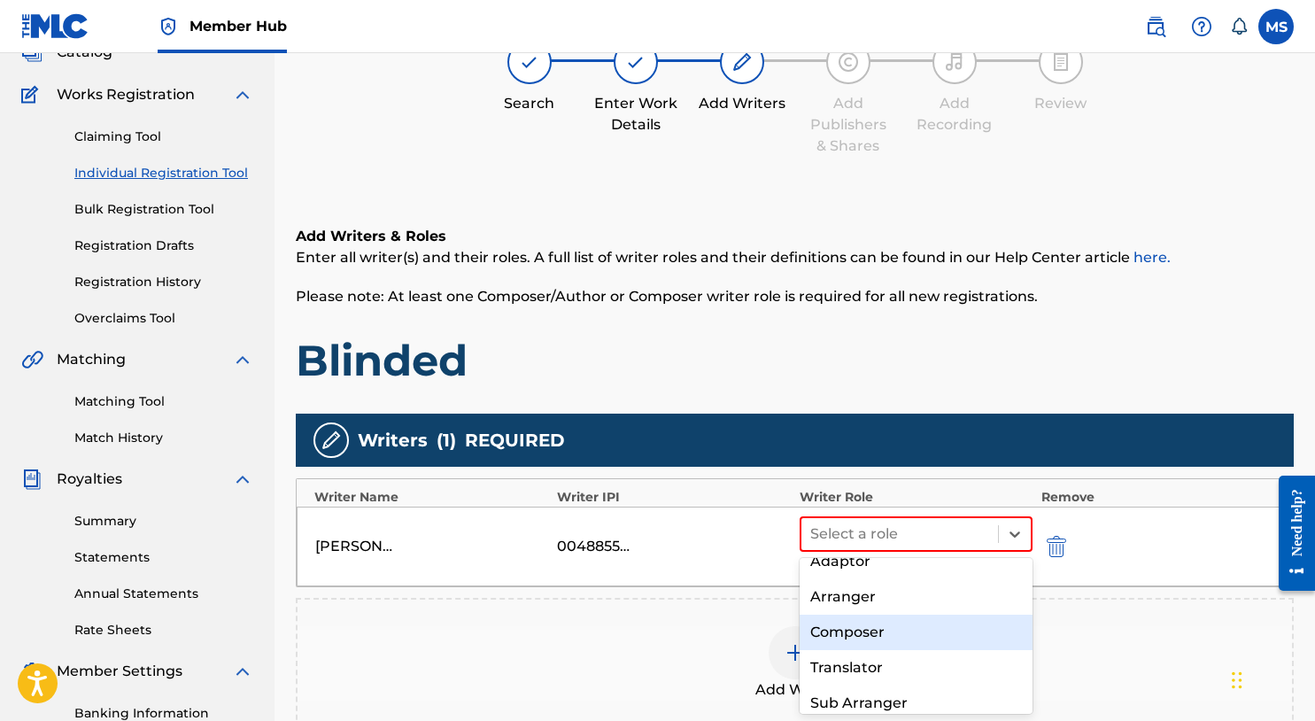
click at [890, 640] on div "Composer" at bounding box center [916, 632] width 233 height 35
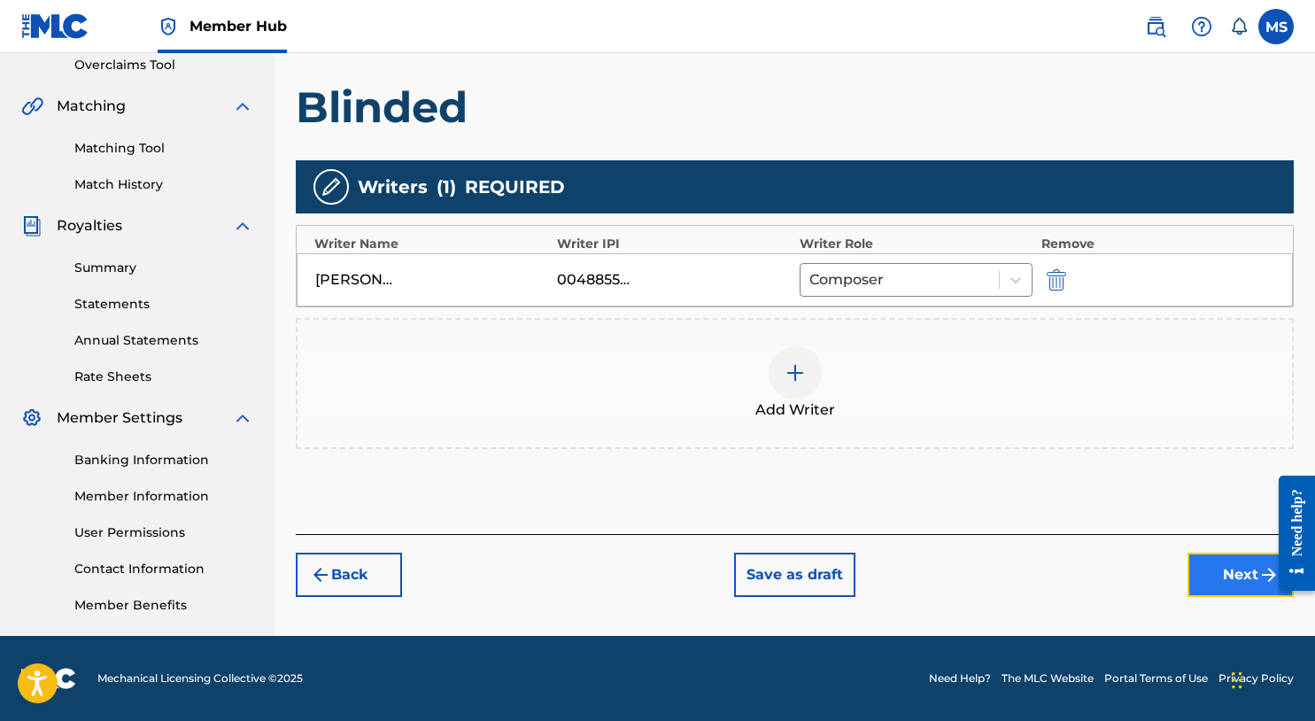
click at [1215, 572] on button "Next" at bounding box center [1241, 575] width 106 height 44
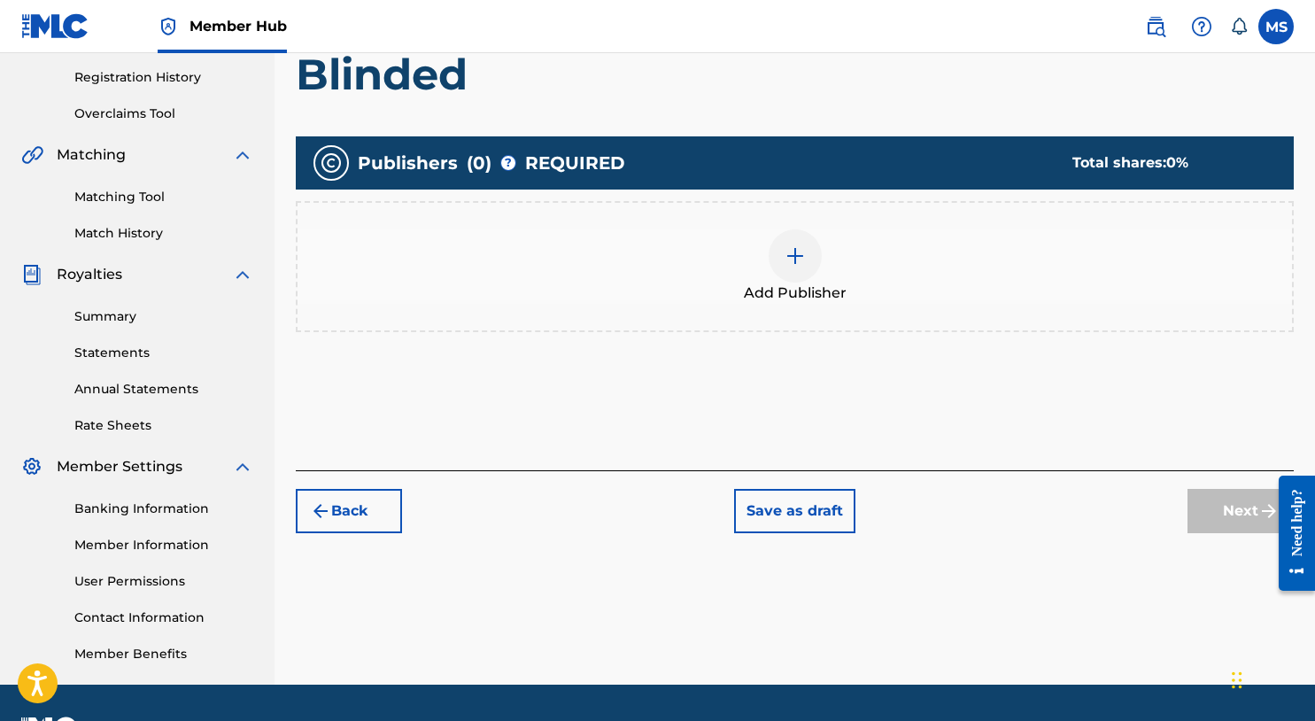
scroll to position [339, 0]
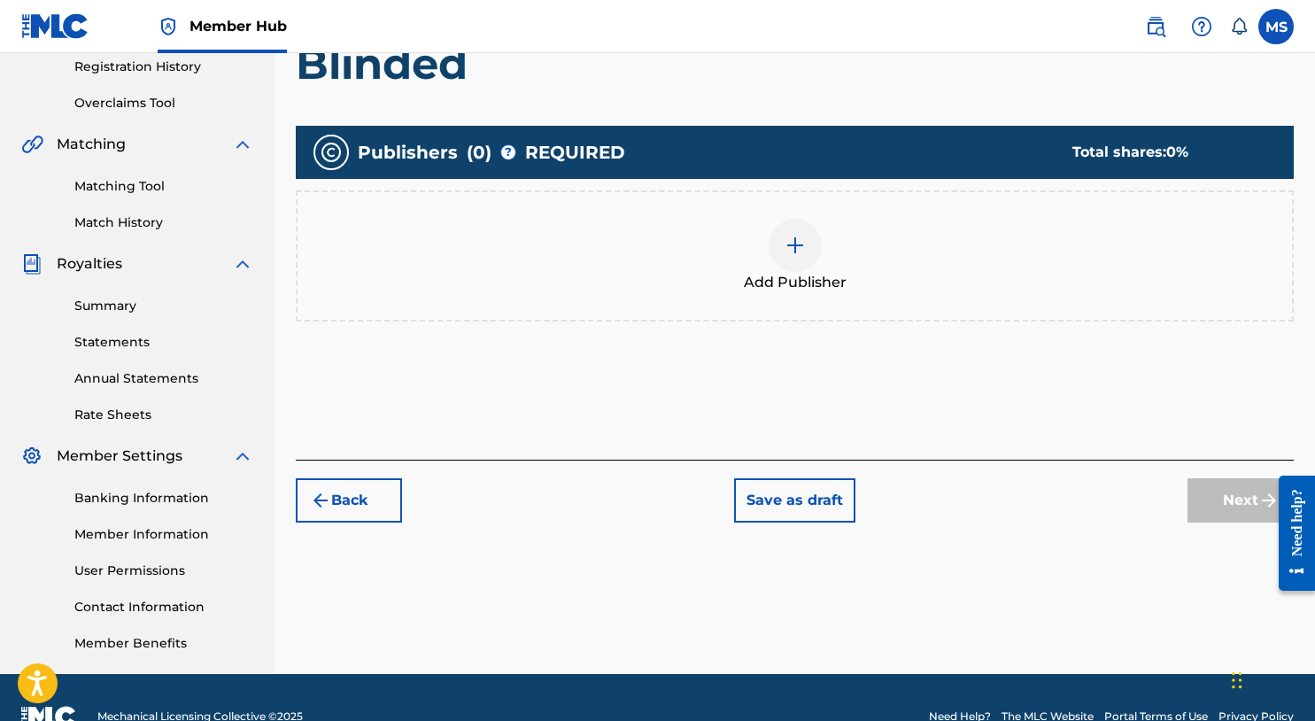
click at [781, 257] on div at bounding box center [795, 245] width 53 height 53
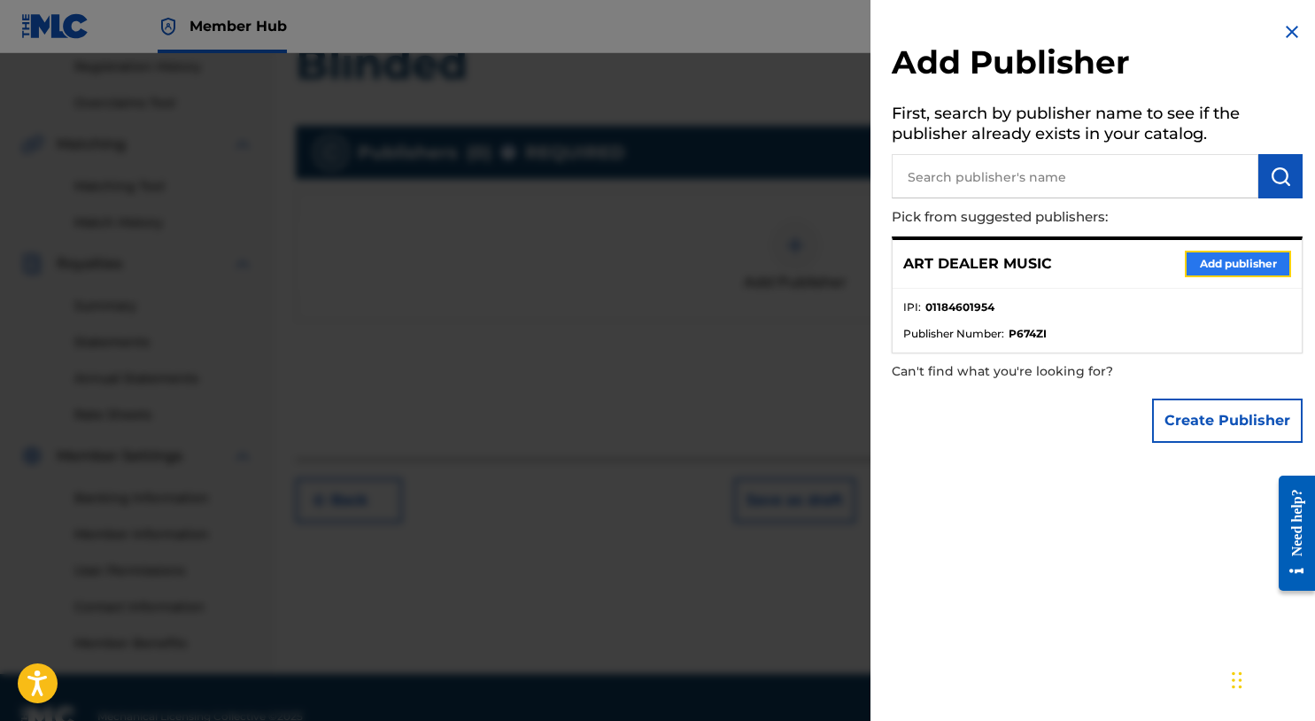
click at [1228, 268] on button "Add publisher" at bounding box center [1238, 264] width 106 height 27
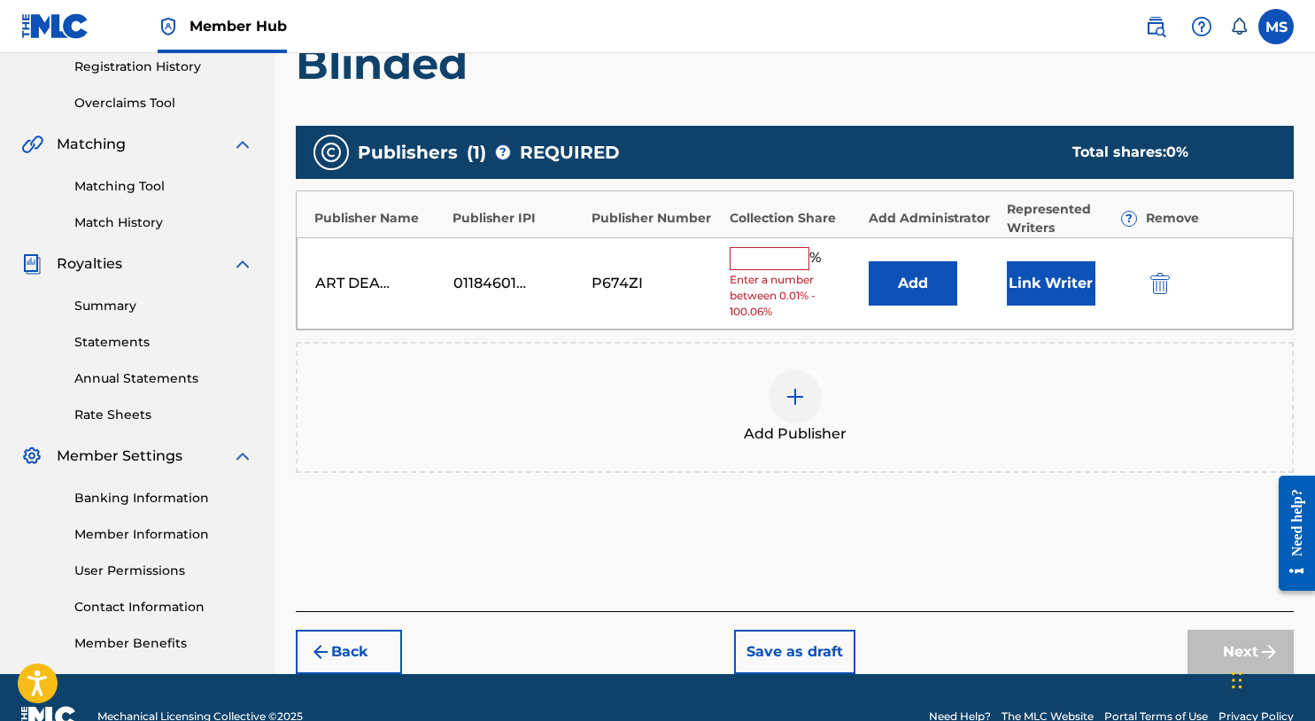
click at [772, 264] on input "text" at bounding box center [770, 258] width 80 height 23
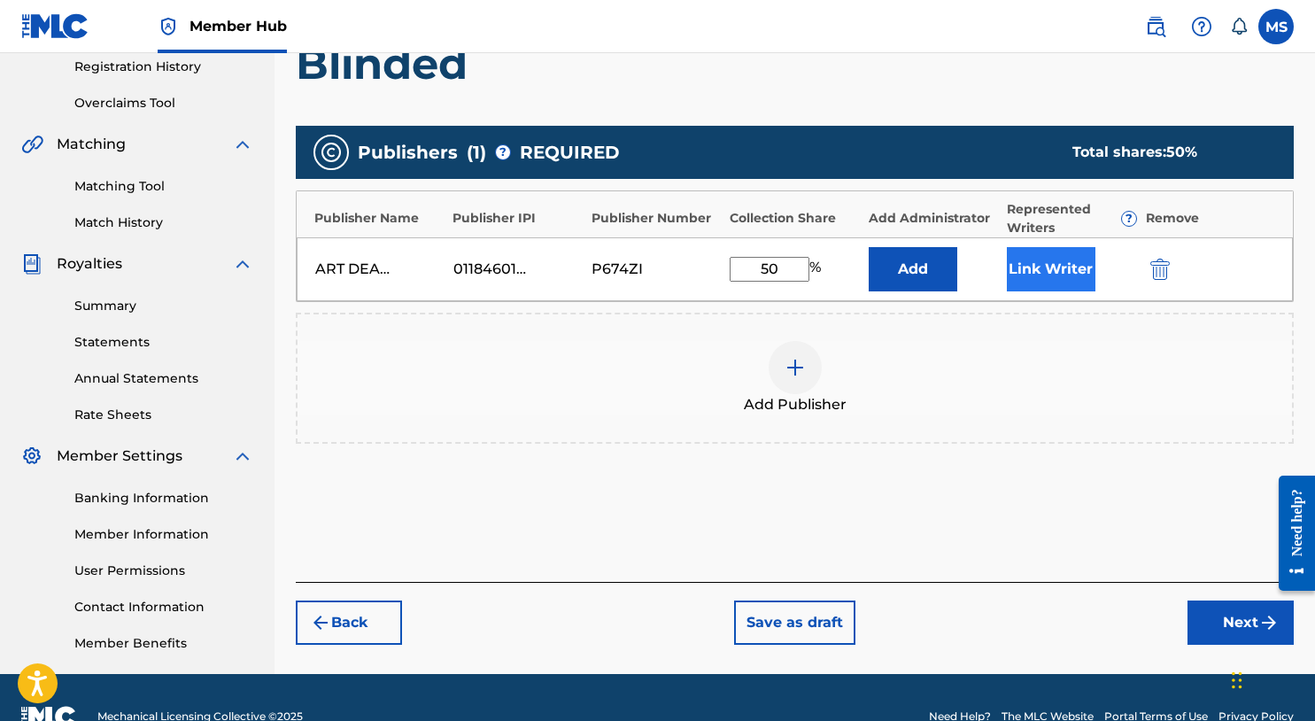
type input "50"
click at [1080, 264] on button "Link Writer" at bounding box center [1051, 269] width 89 height 44
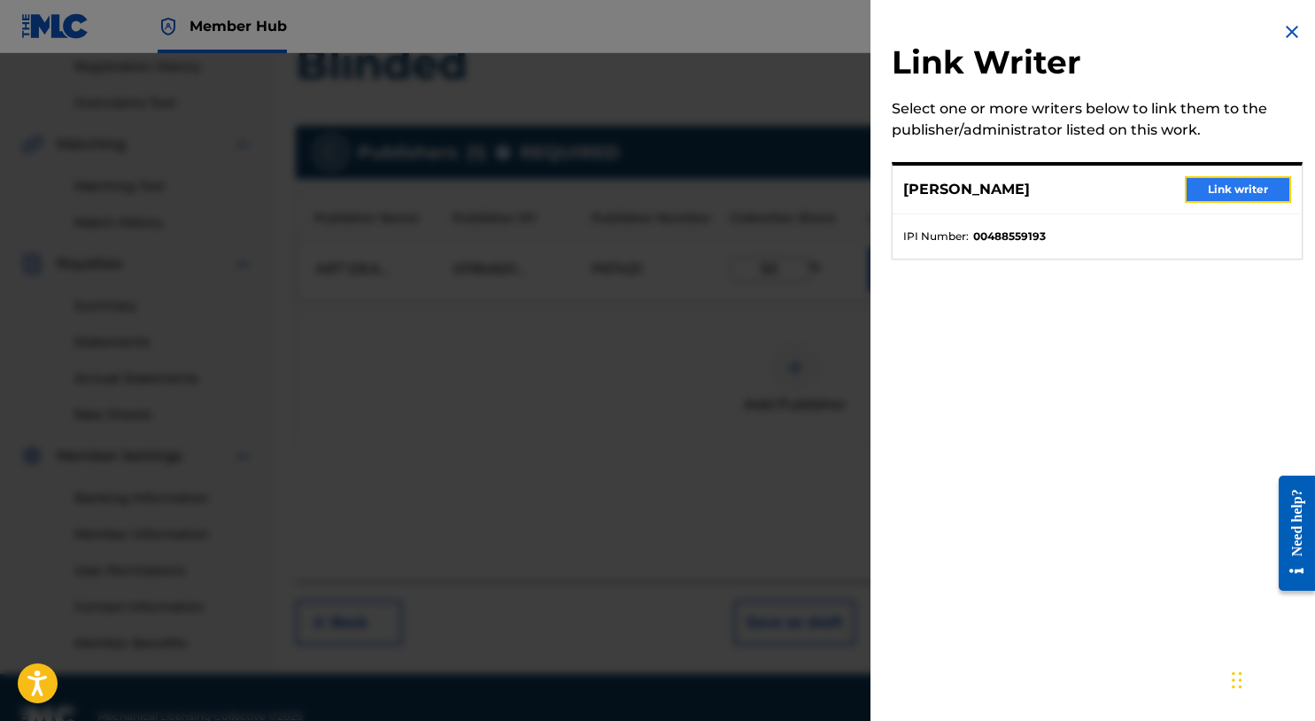
click at [1208, 196] on button "Link writer" at bounding box center [1238, 189] width 106 height 27
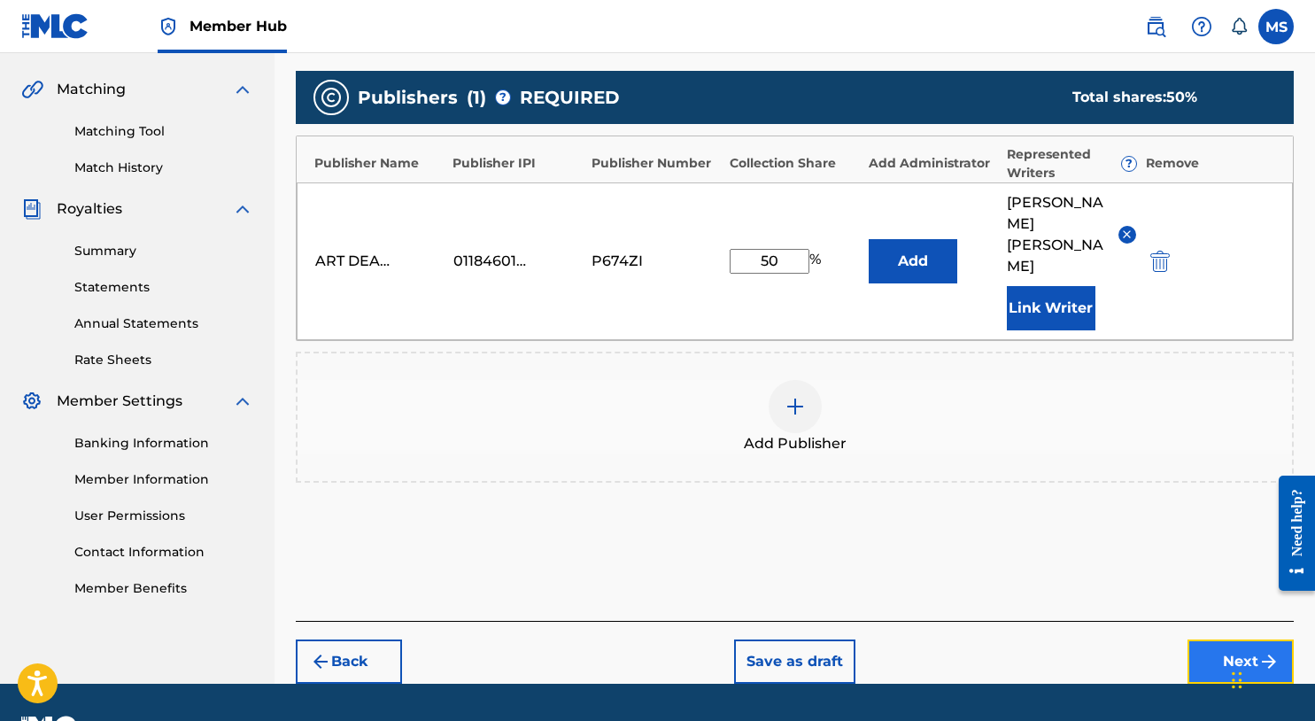
click at [1217, 640] on button "Next" at bounding box center [1241, 662] width 106 height 44
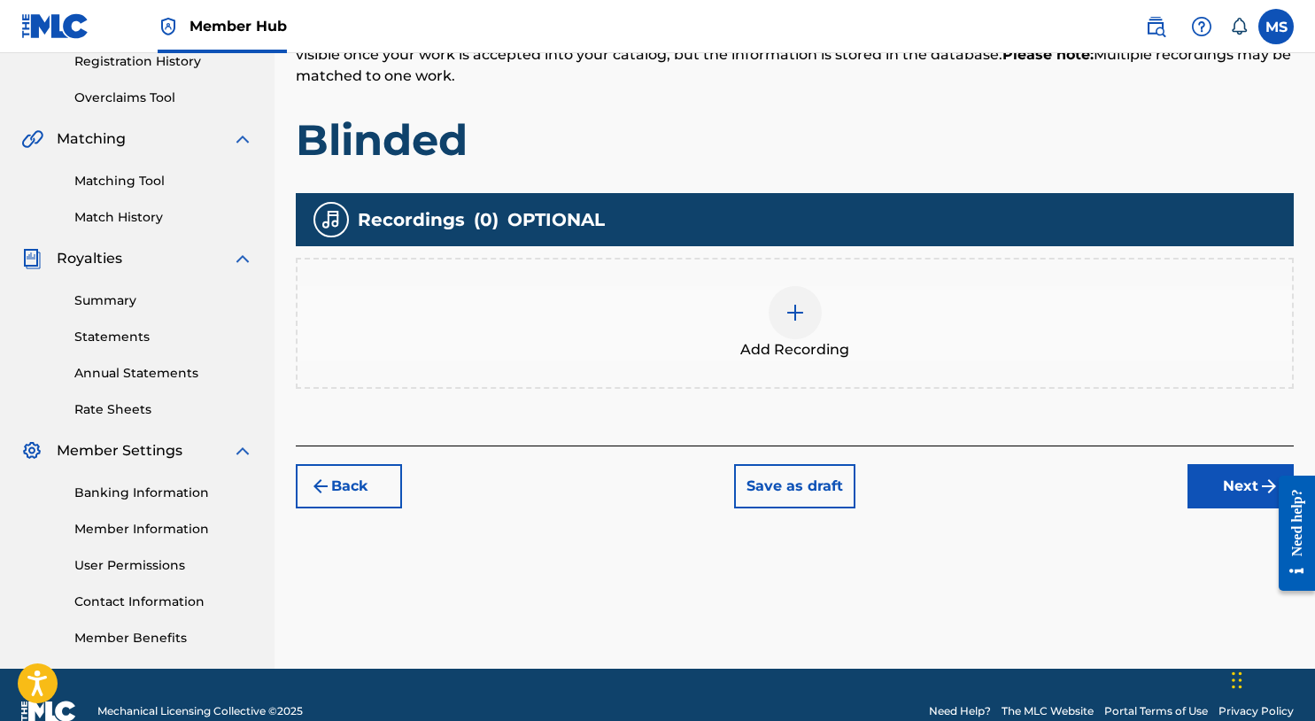
scroll to position [377, 0]
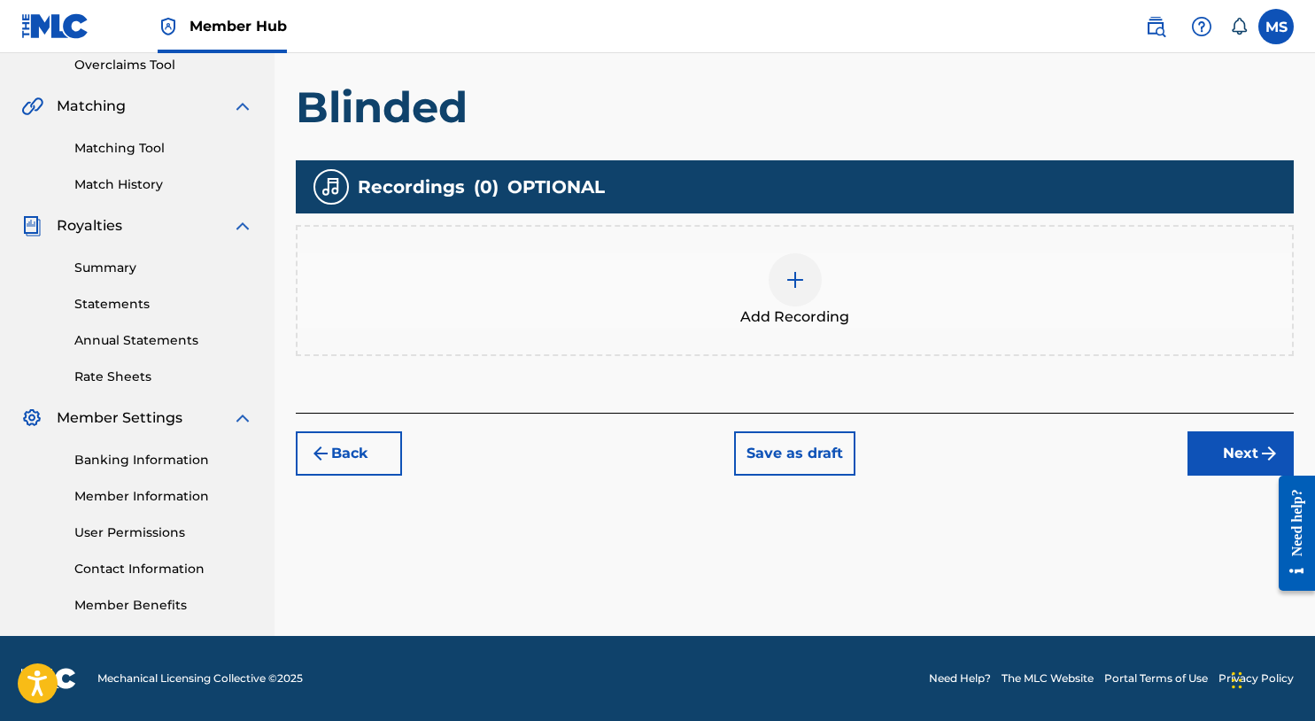
click at [795, 293] on div at bounding box center [795, 279] width 53 height 53
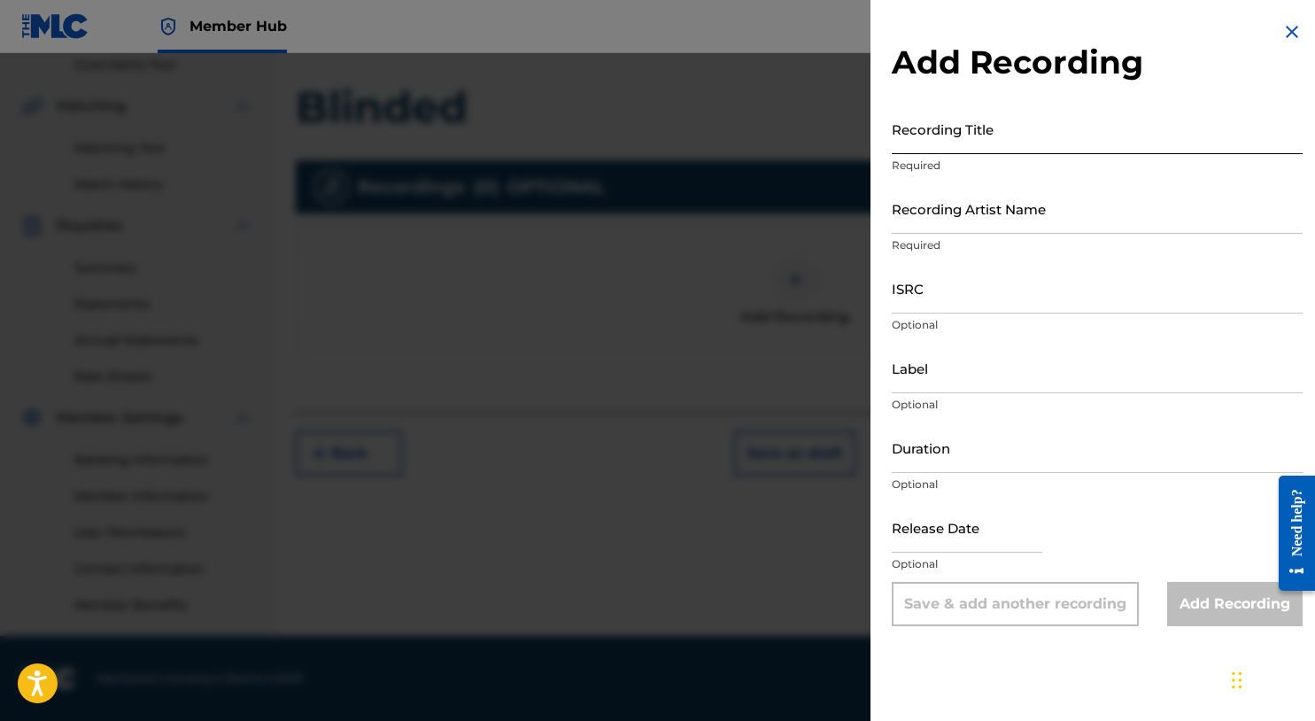
drag, startPoint x: 1003, startPoint y: 151, endPoint x: 996, endPoint y: 135, distance: 18.3
click at [1002, 151] on input "Recording Title" at bounding box center [1097, 129] width 411 height 50
type input "Blinded"
click at [1034, 233] on input "Recording Artist Name" at bounding box center [1097, 208] width 411 height 50
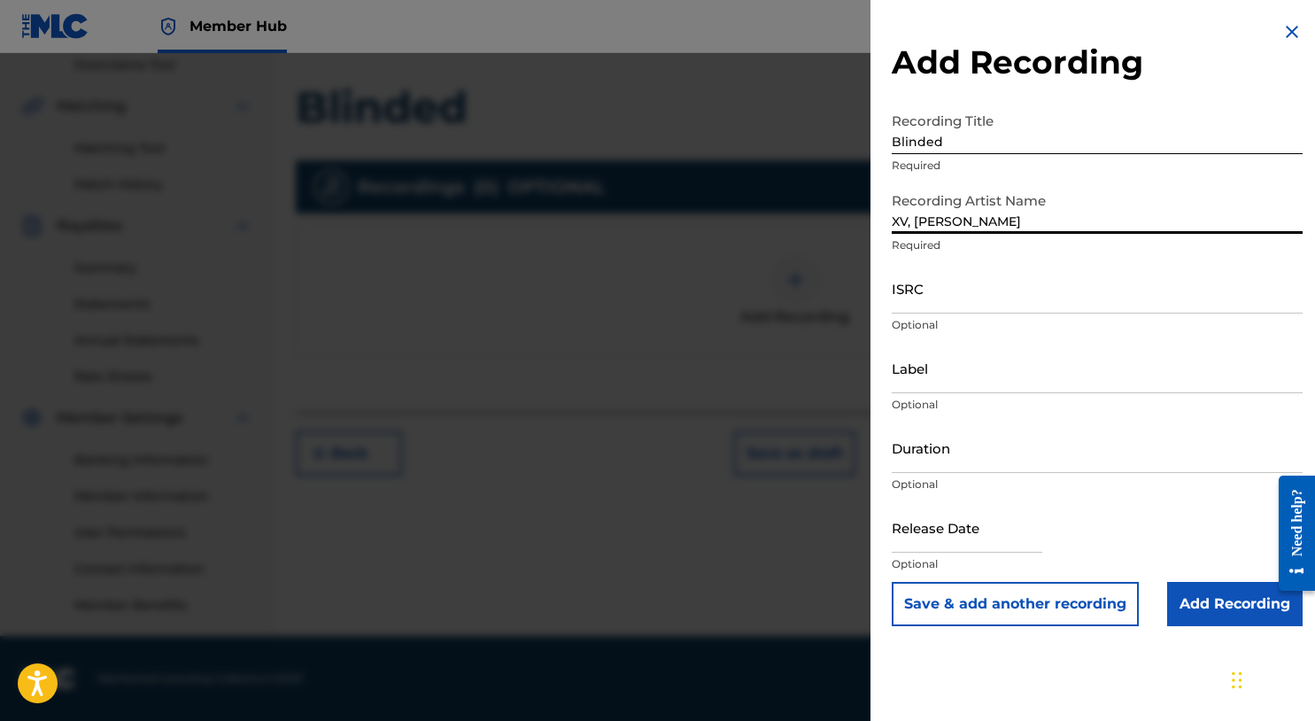
type input "XV, [PERSON_NAME]"
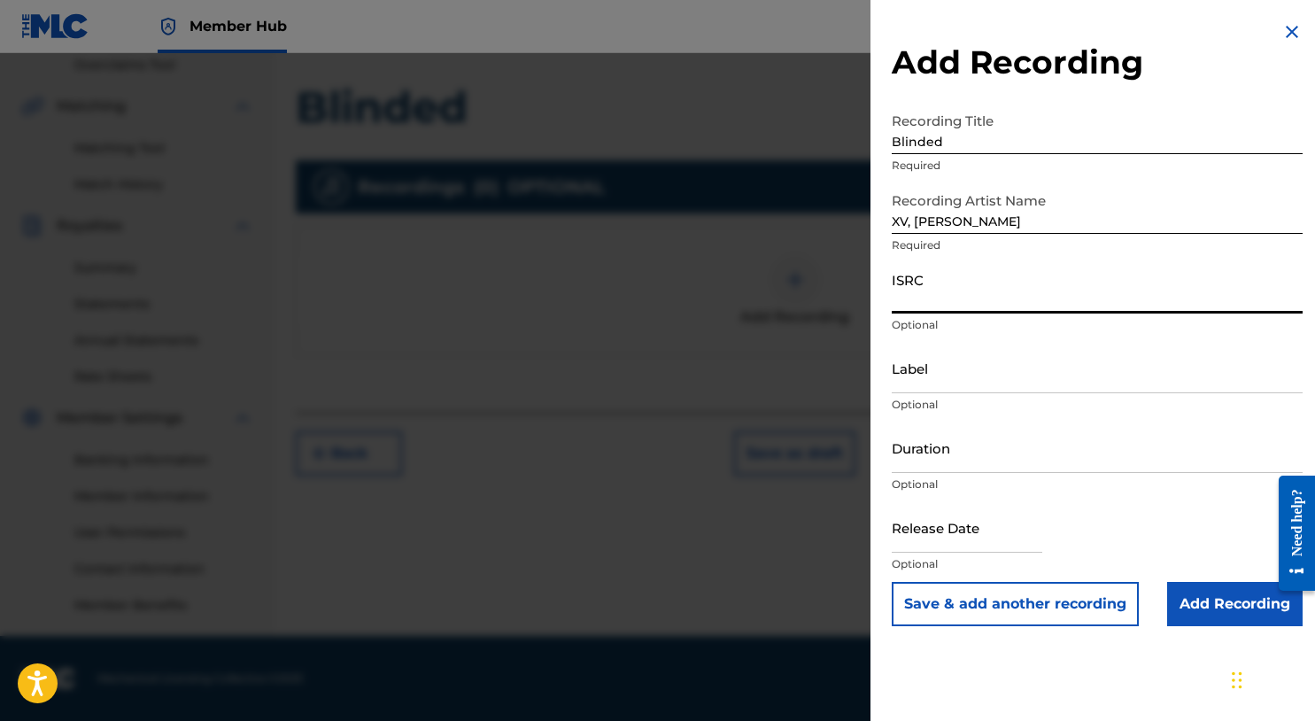
paste input "USHM81971611"
type input "USHM81971611"
click at [1218, 612] on input "Add Recording" at bounding box center [1236, 604] width 136 height 44
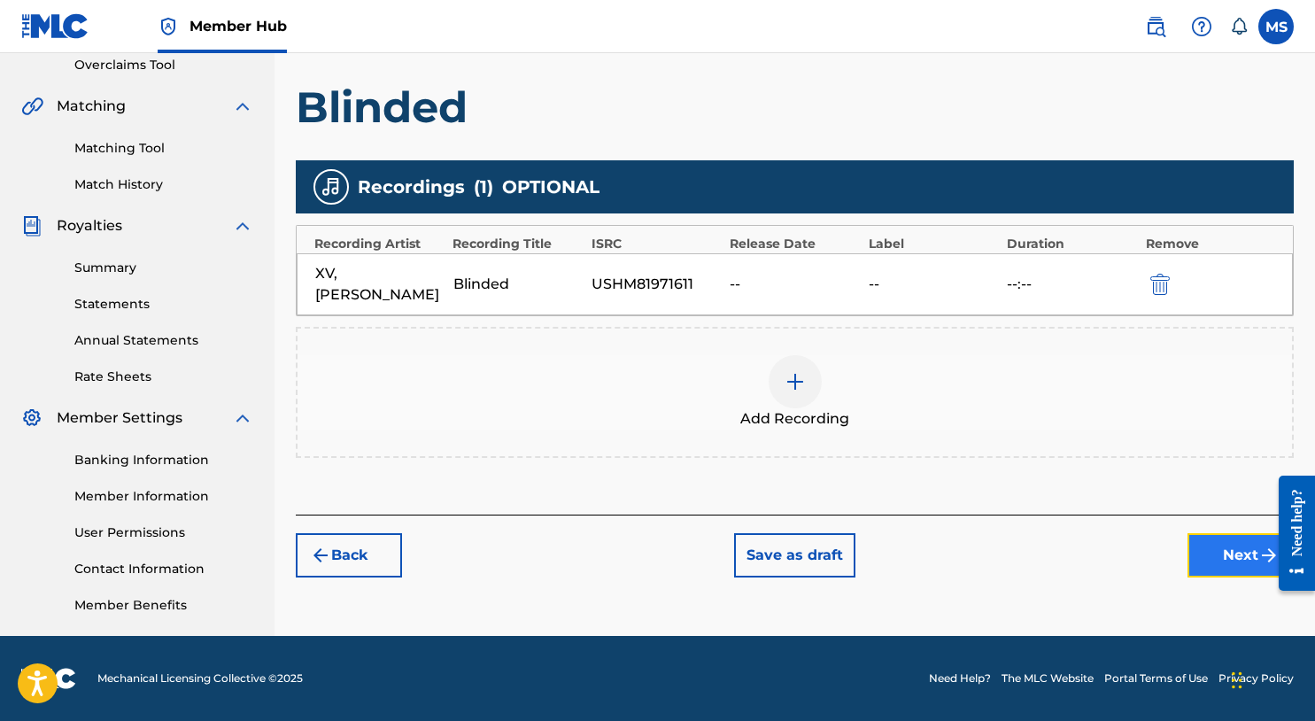
click at [1224, 548] on button "Next" at bounding box center [1241, 555] width 106 height 44
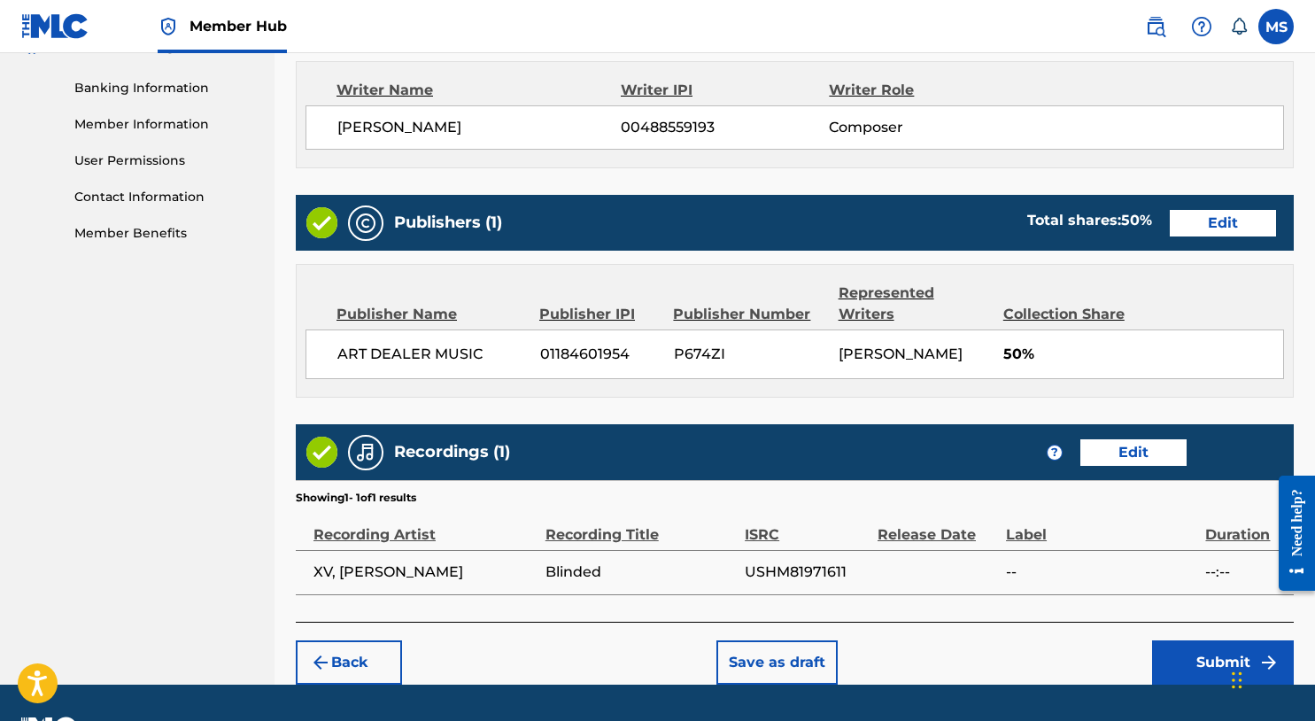
scroll to position [796, 0]
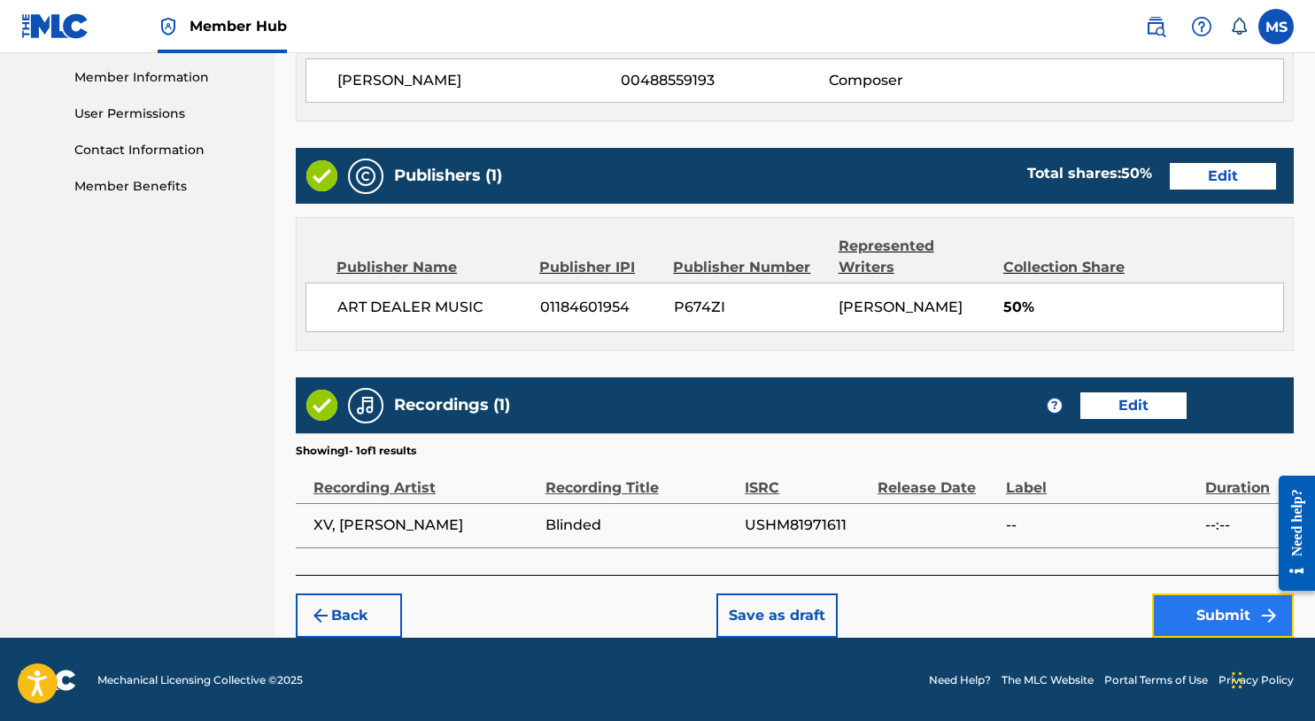
click at [1223, 617] on button "Submit" at bounding box center [1223, 615] width 142 height 44
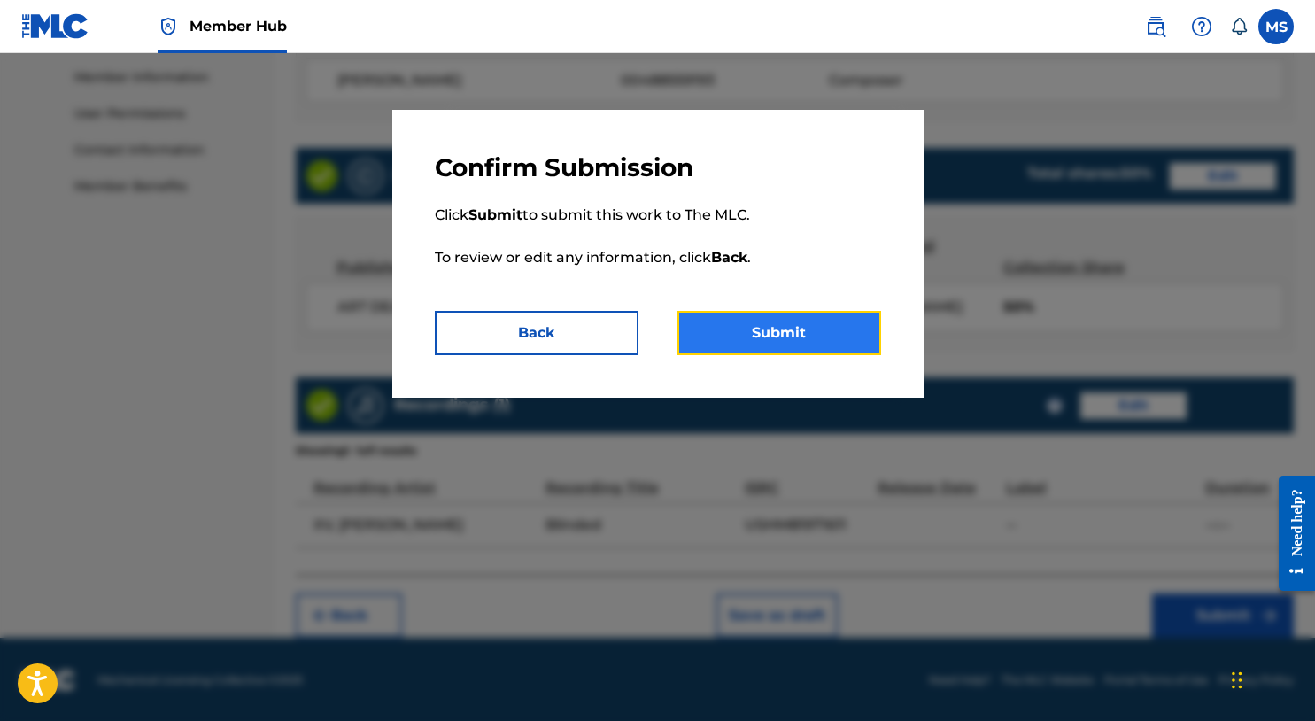
click at [832, 337] on button "Submit" at bounding box center [780, 333] width 204 height 44
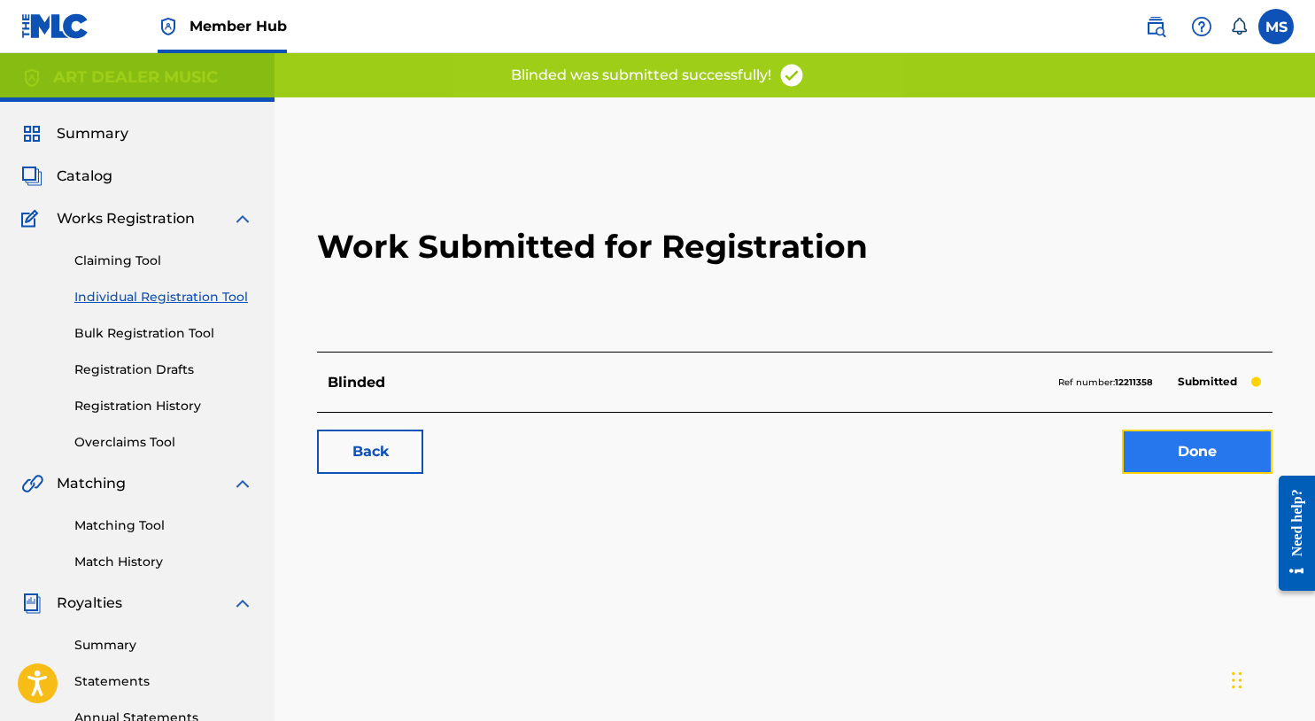
click at [1200, 456] on link "Done" at bounding box center [1197, 452] width 151 height 44
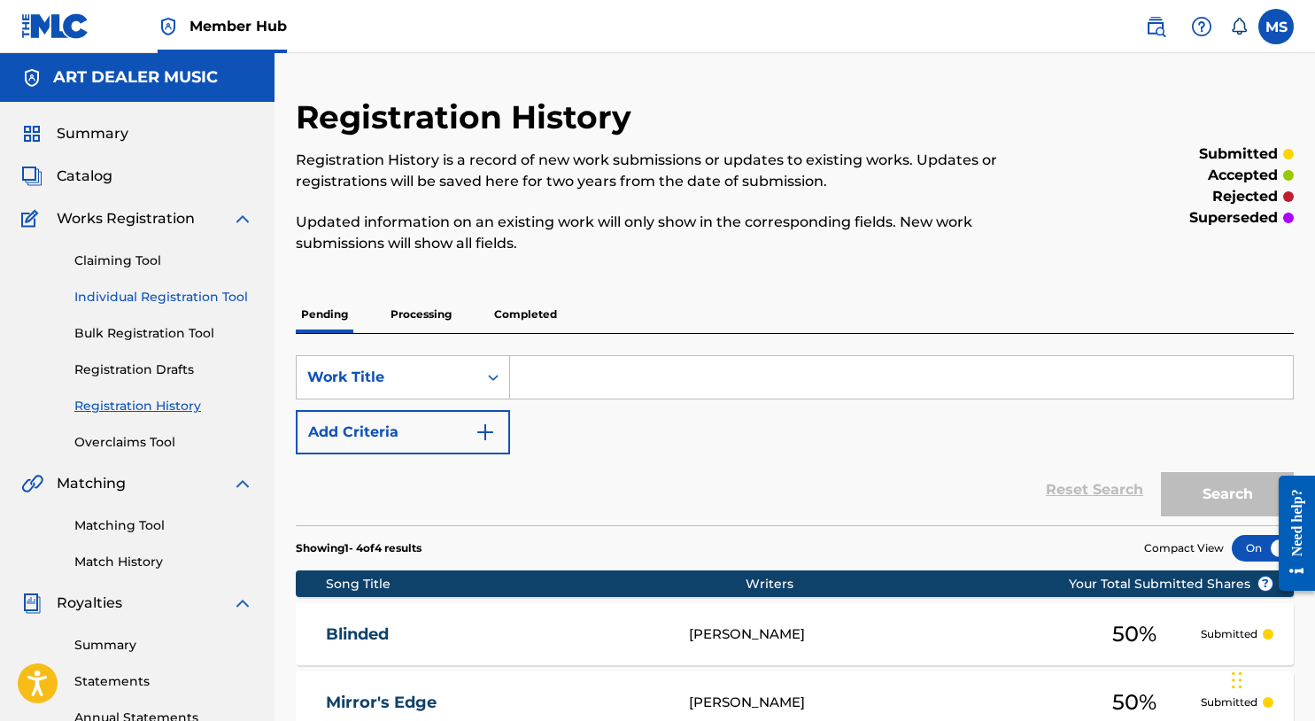
click at [162, 300] on link "Individual Registration Tool" at bounding box center [163, 297] width 179 height 19
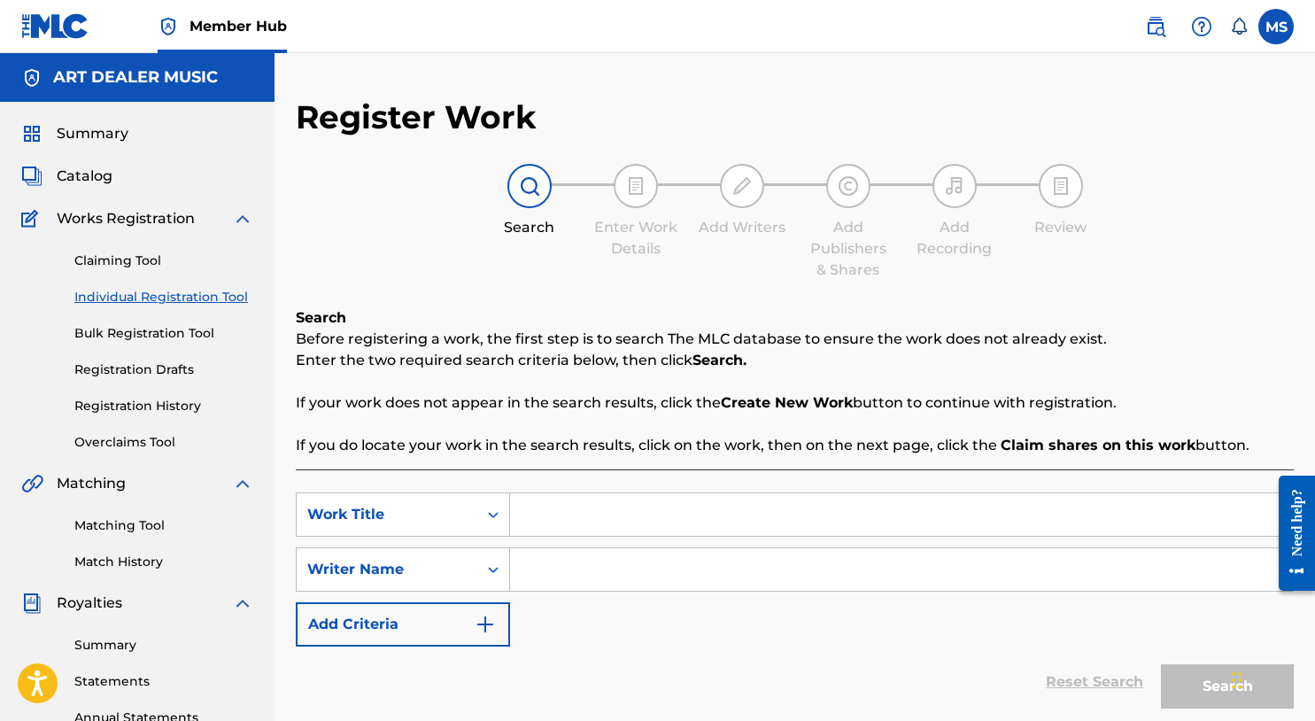
click at [790, 504] on input "Search Form" at bounding box center [901, 514] width 783 height 43
type input "To Do List"
click at [811, 566] on input "Search Form" at bounding box center [901, 569] width 783 height 43
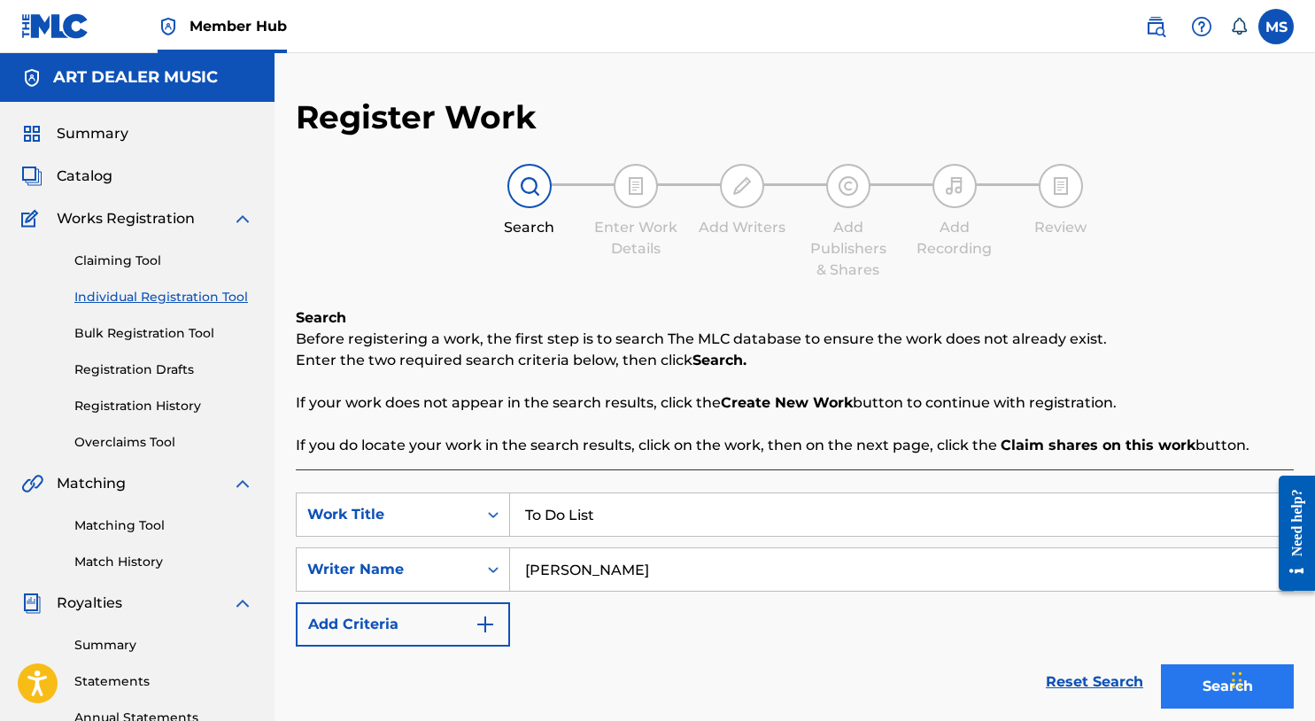
type input "Michael Summers"
click at [1185, 671] on button "Search" at bounding box center [1227, 686] width 133 height 44
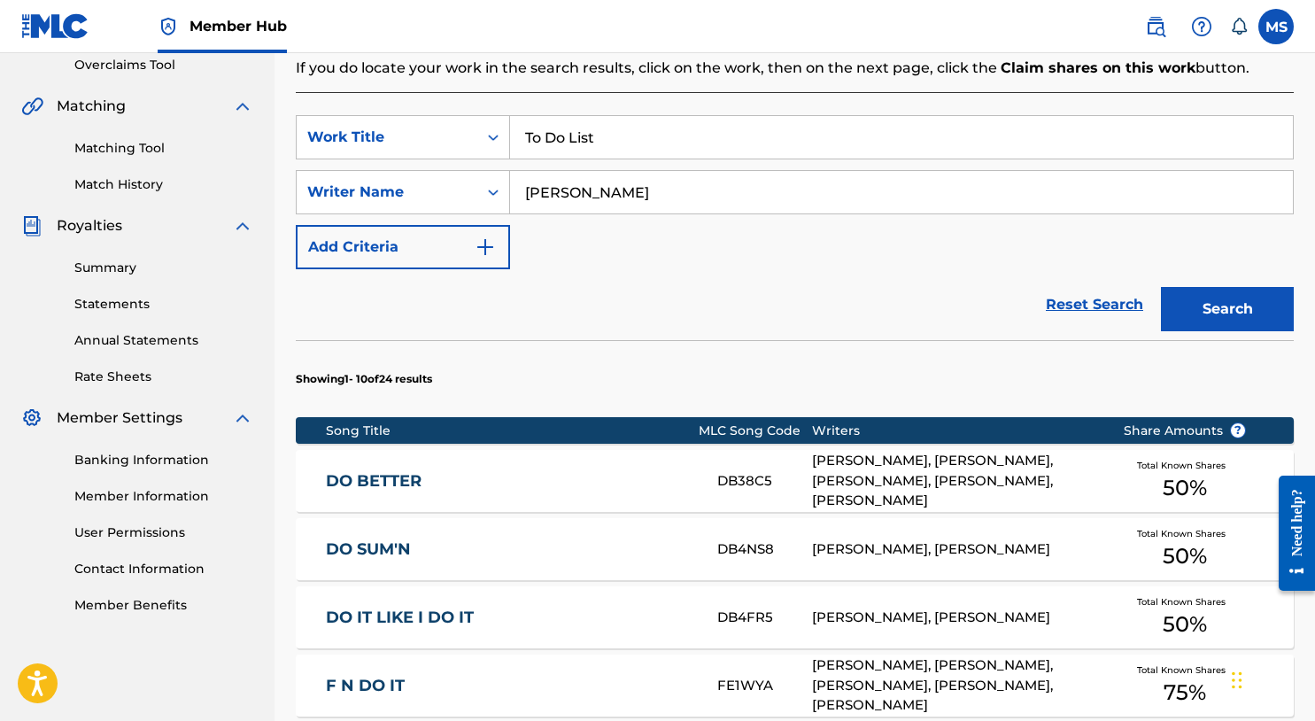
scroll to position [438, 0]
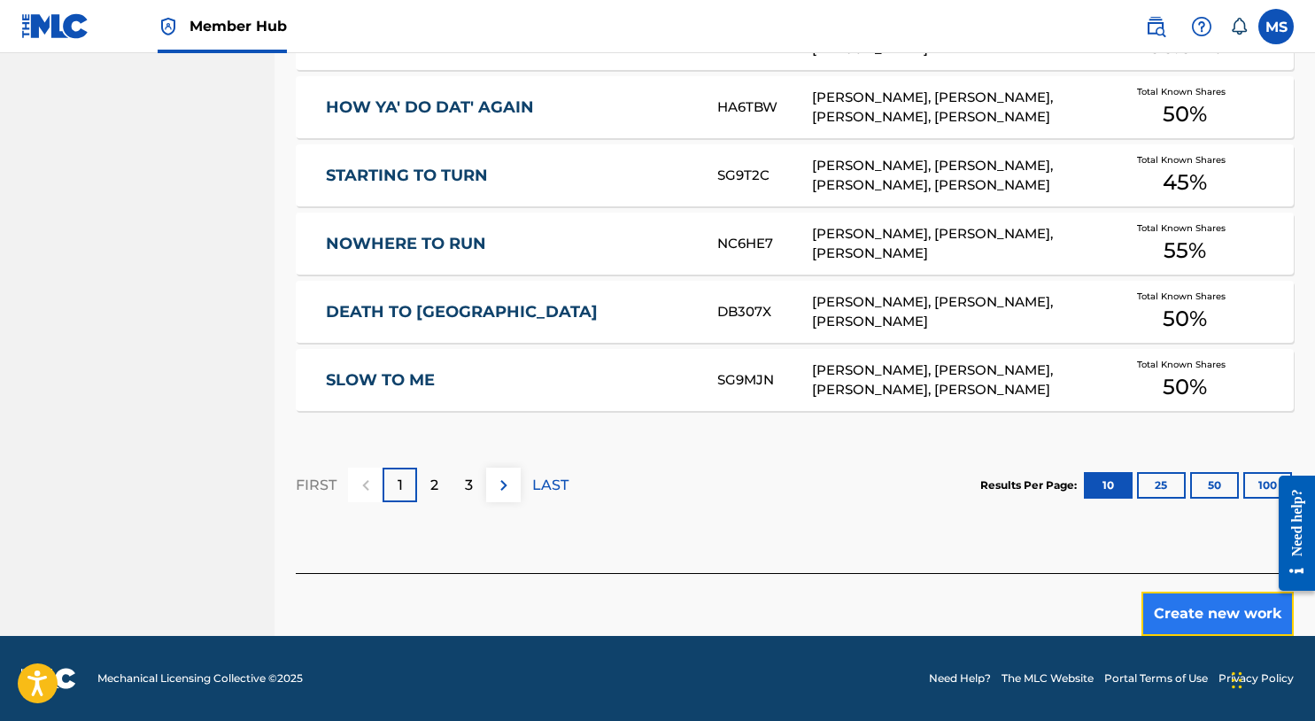
click at [1197, 608] on button "Create new work" at bounding box center [1218, 614] width 152 height 44
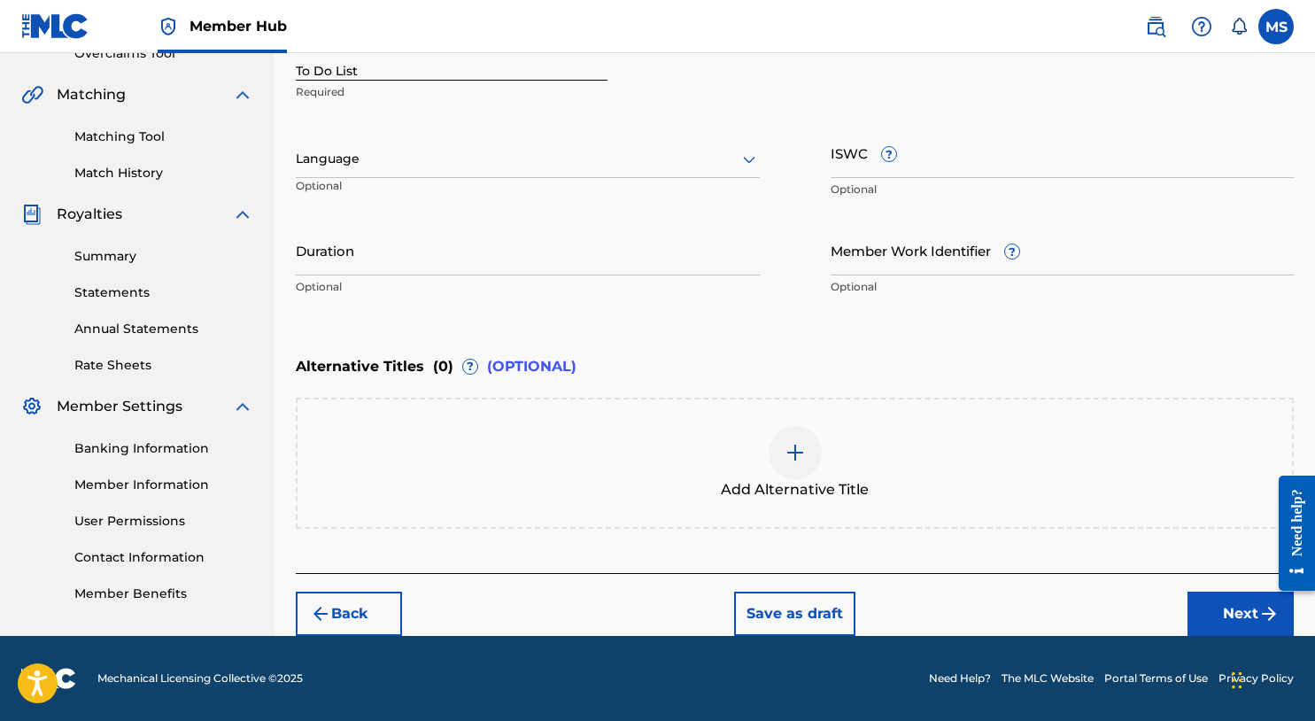
scroll to position [388, 0]
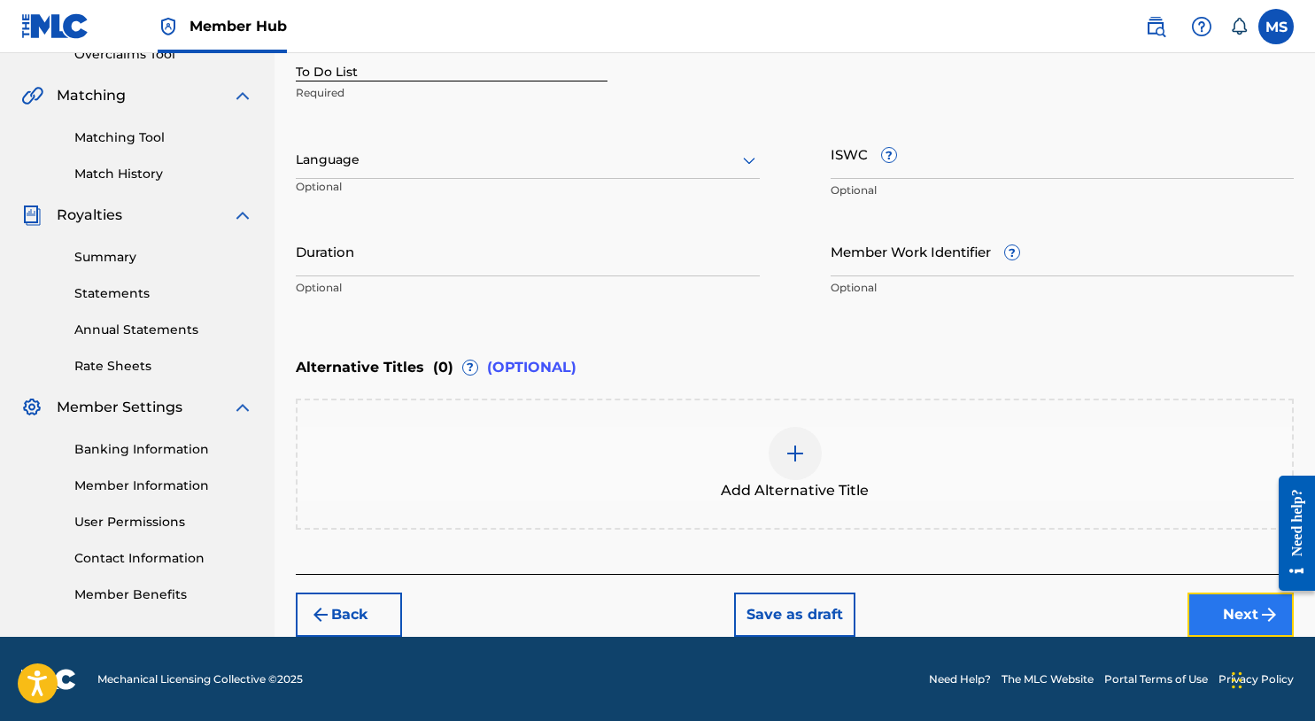
click at [1209, 600] on button "Next" at bounding box center [1241, 615] width 106 height 44
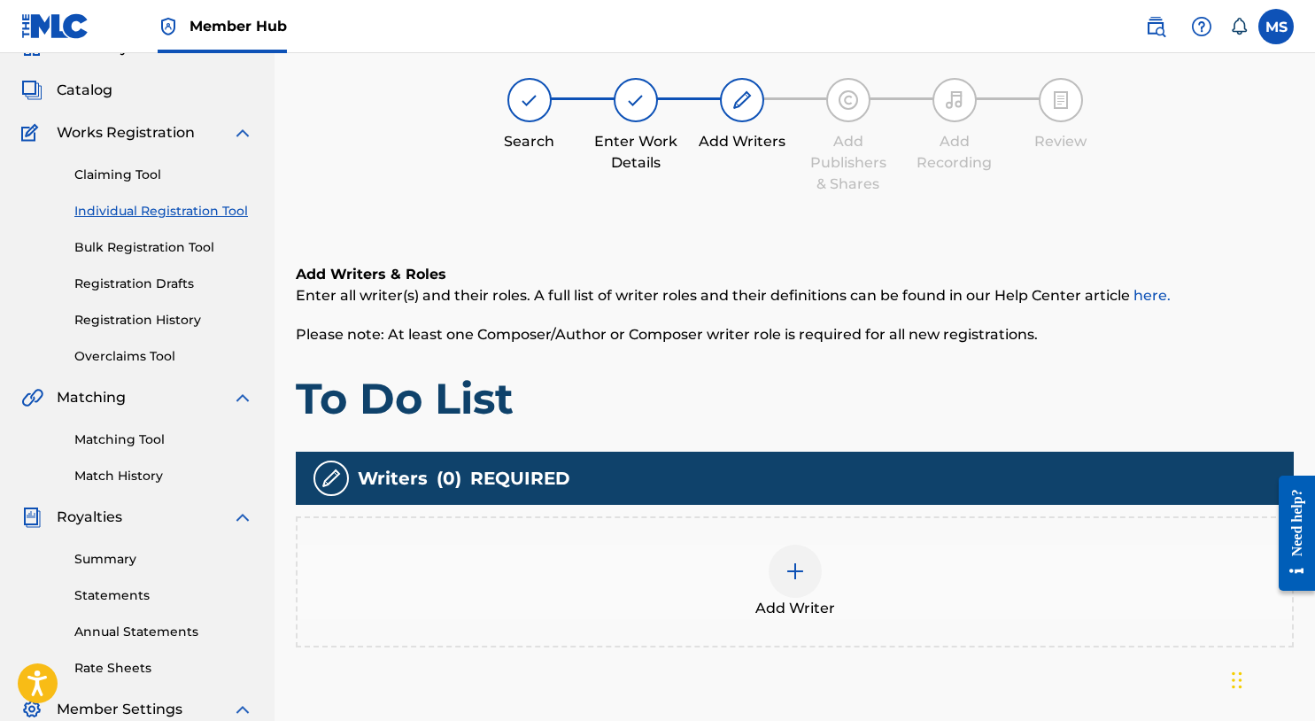
scroll to position [80, 0]
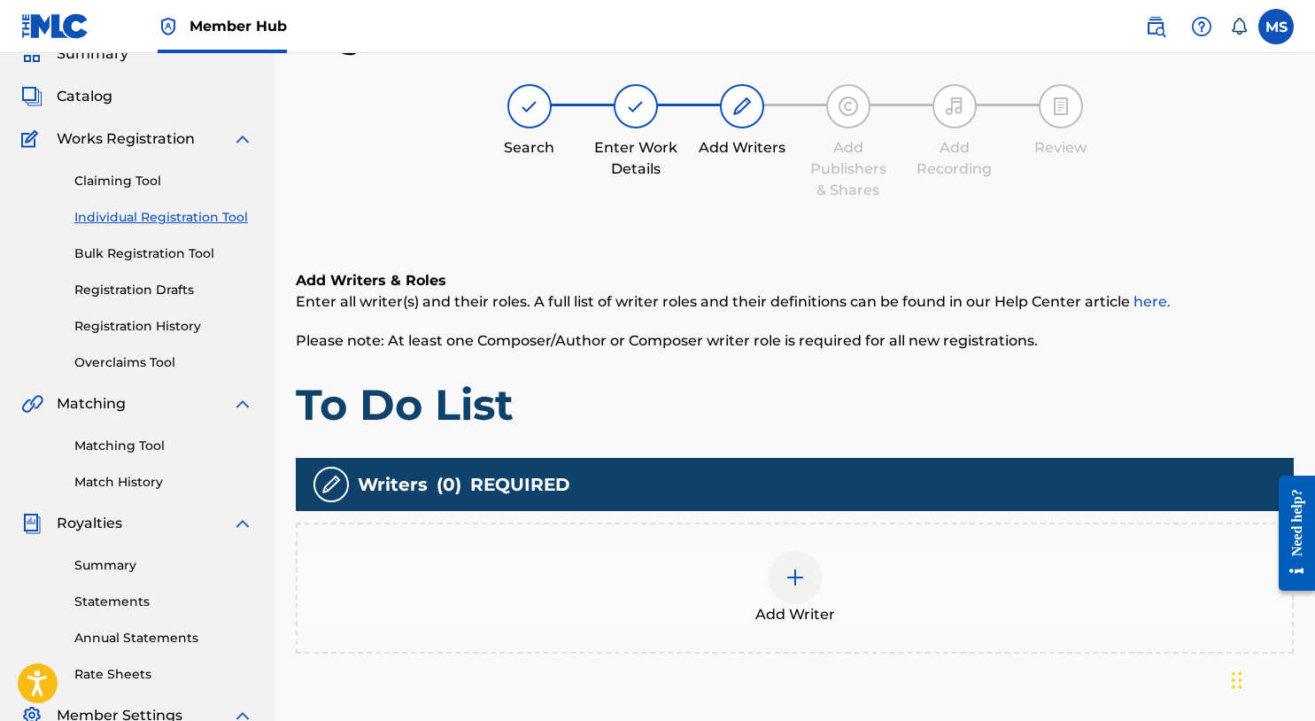
click at [777, 584] on div at bounding box center [795, 577] width 53 height 53
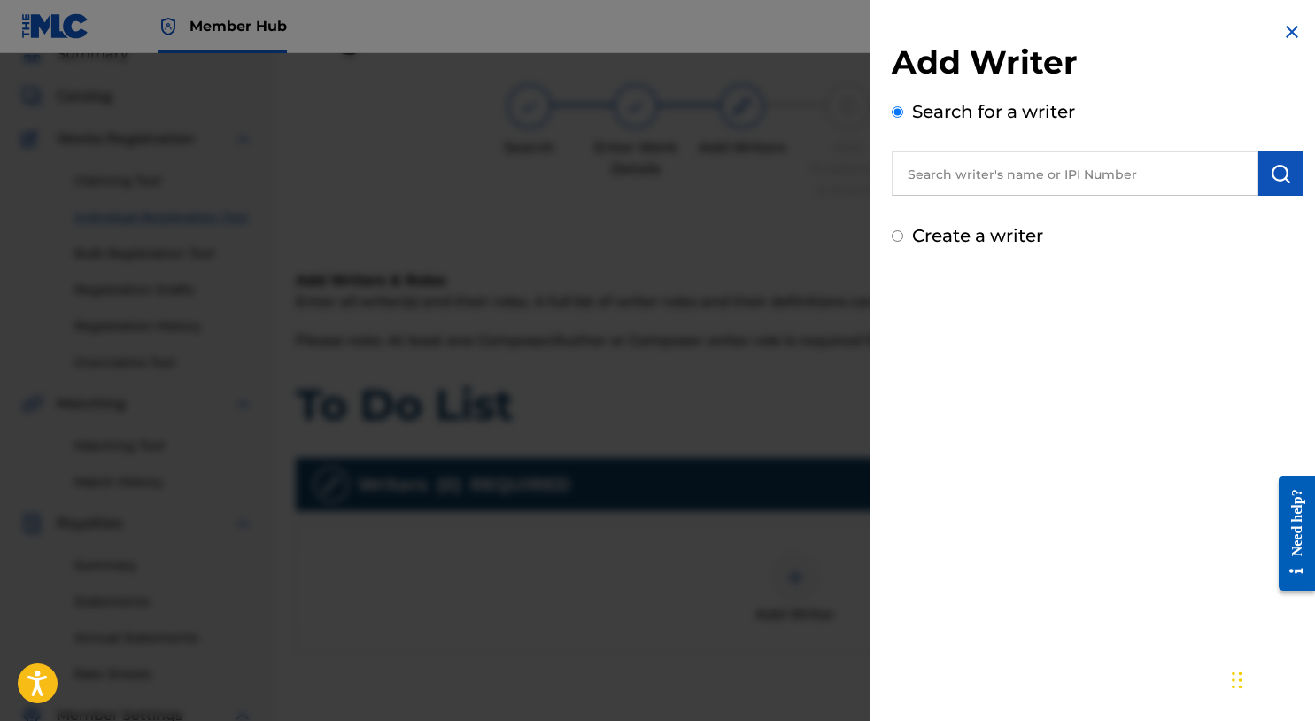
click at [965, 186] on input "text" at bounding box center [1075, 173] width 367 height 44
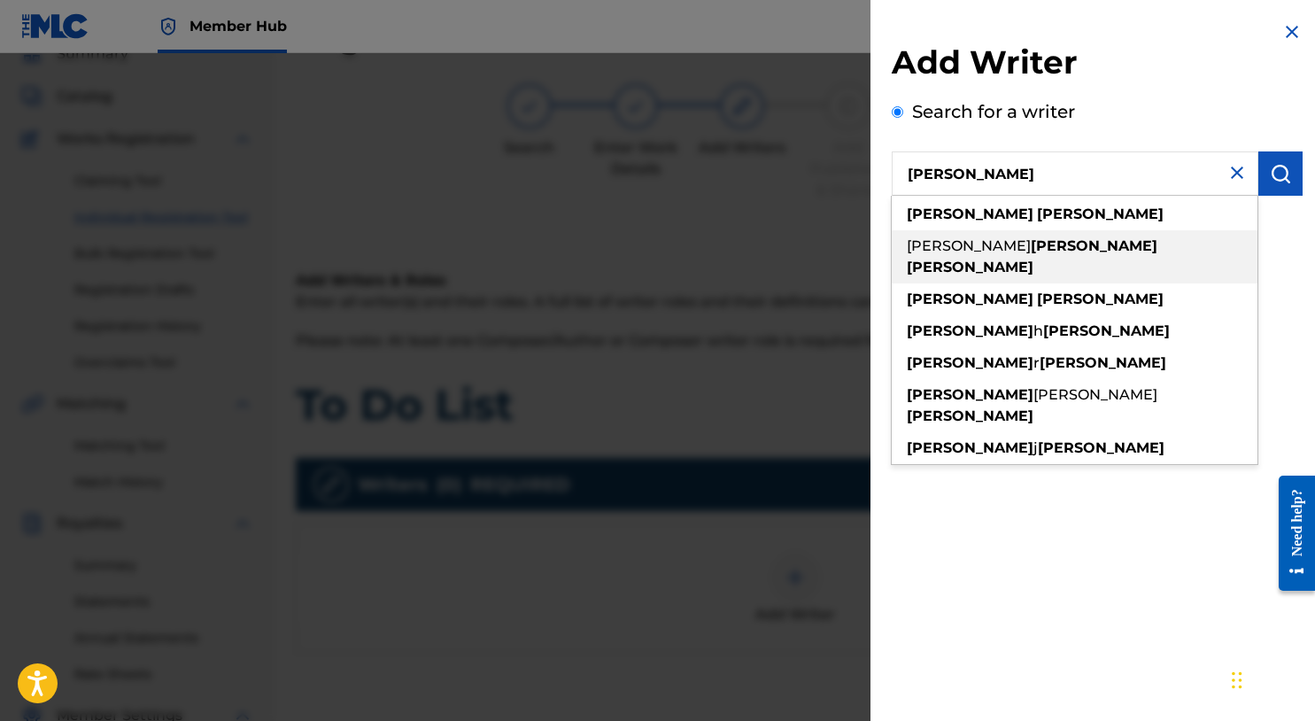
type input "michael summers"
click at [966, 224] on div "michael summers" at bounding box center [1075, 214] width 366 height 32
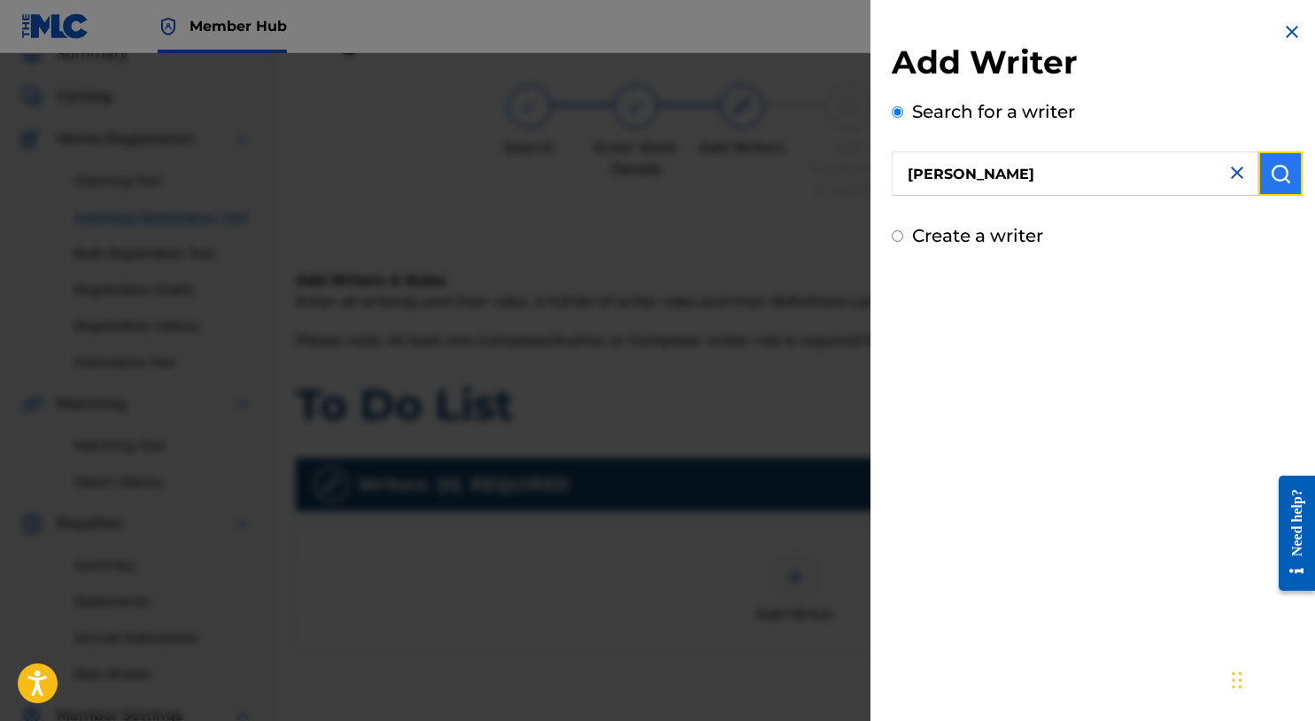
click at [1278, 166] on img "submit" at bounding box center [1280, 173] width 21 height 21
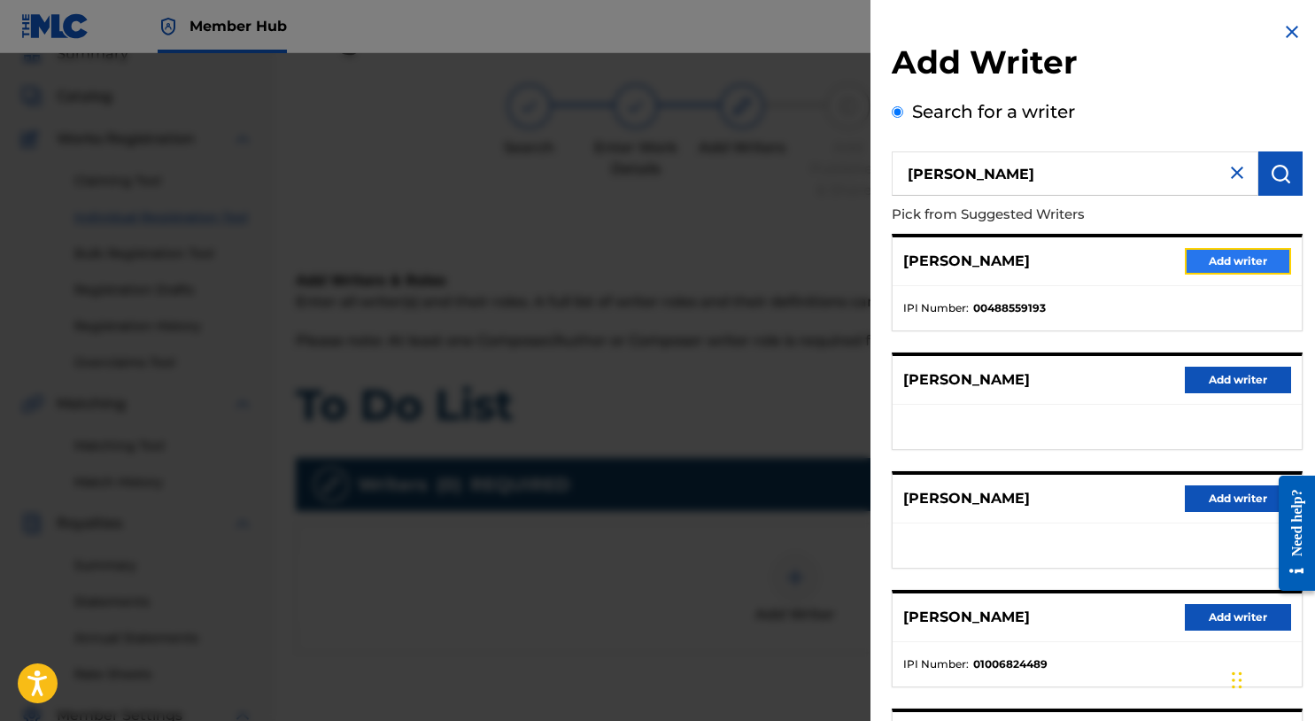
click at [1223, 255] on button "Add writer" at bounding box center [1238, 261] width 106 height 27
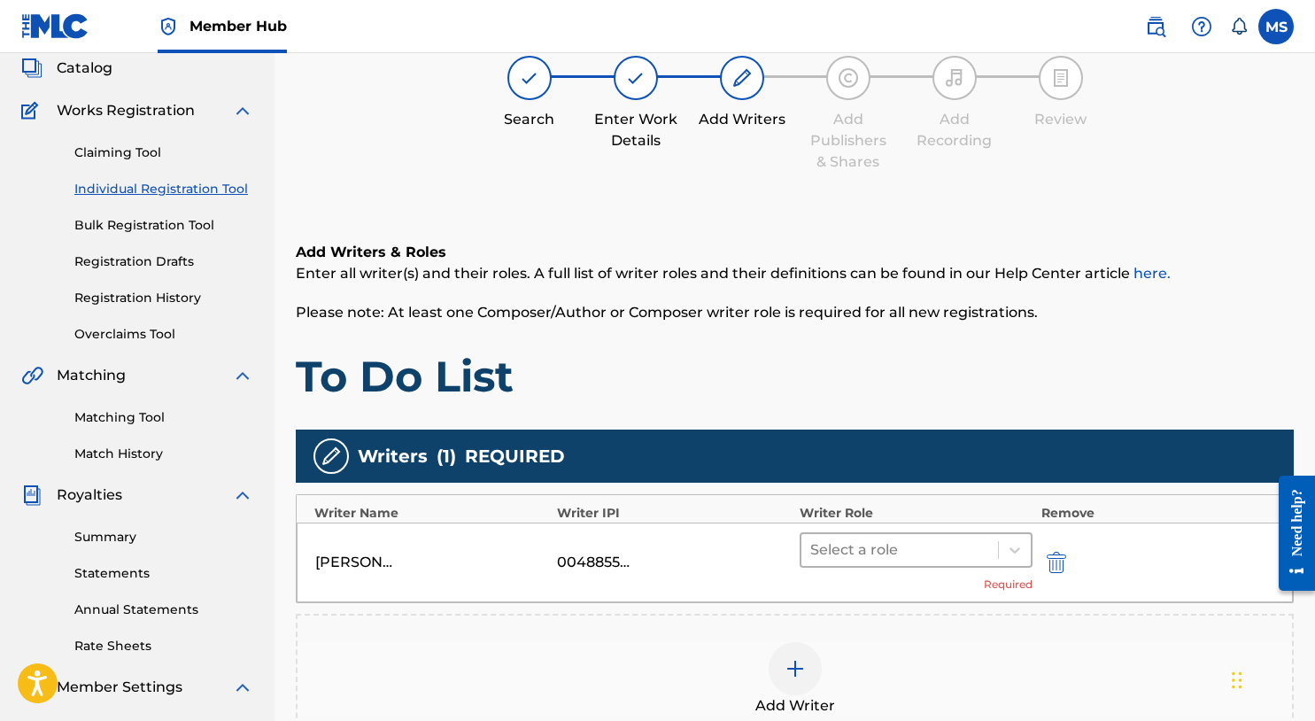
scroll to position [134, 0]
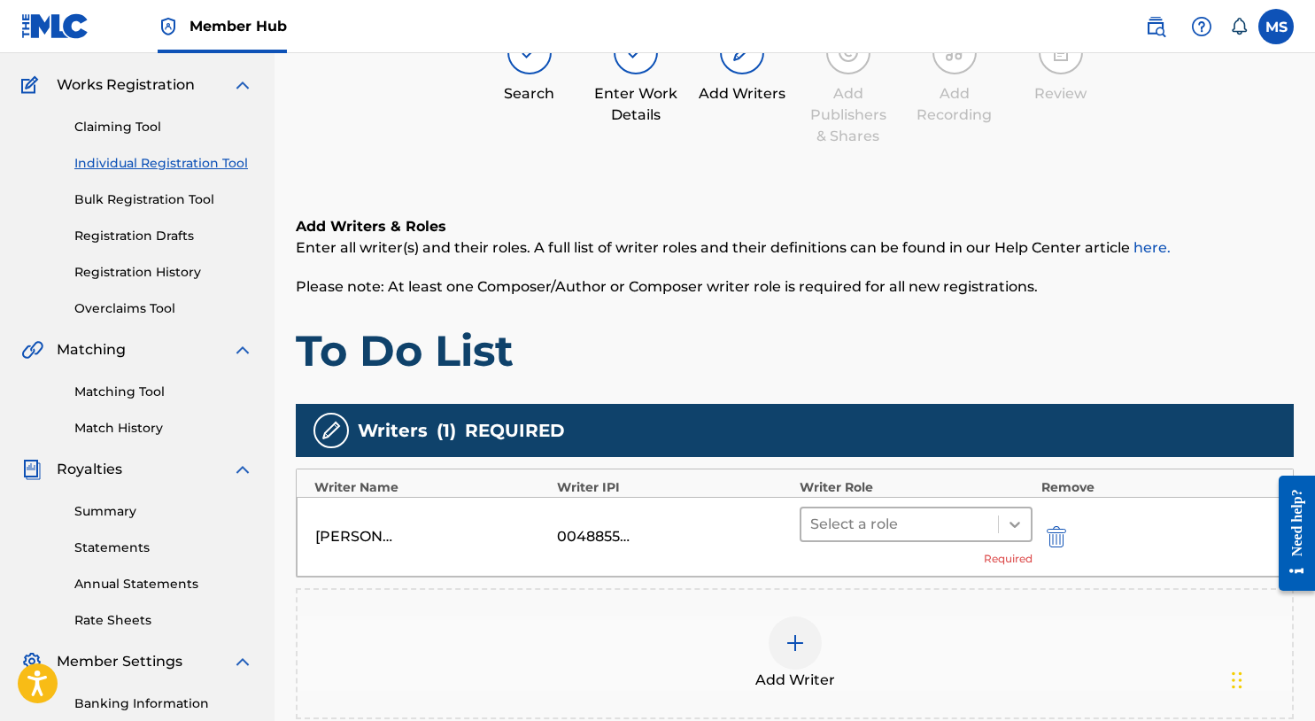
click at [999, 515] on div at bounding box center [1015, 524] width 32 height 32
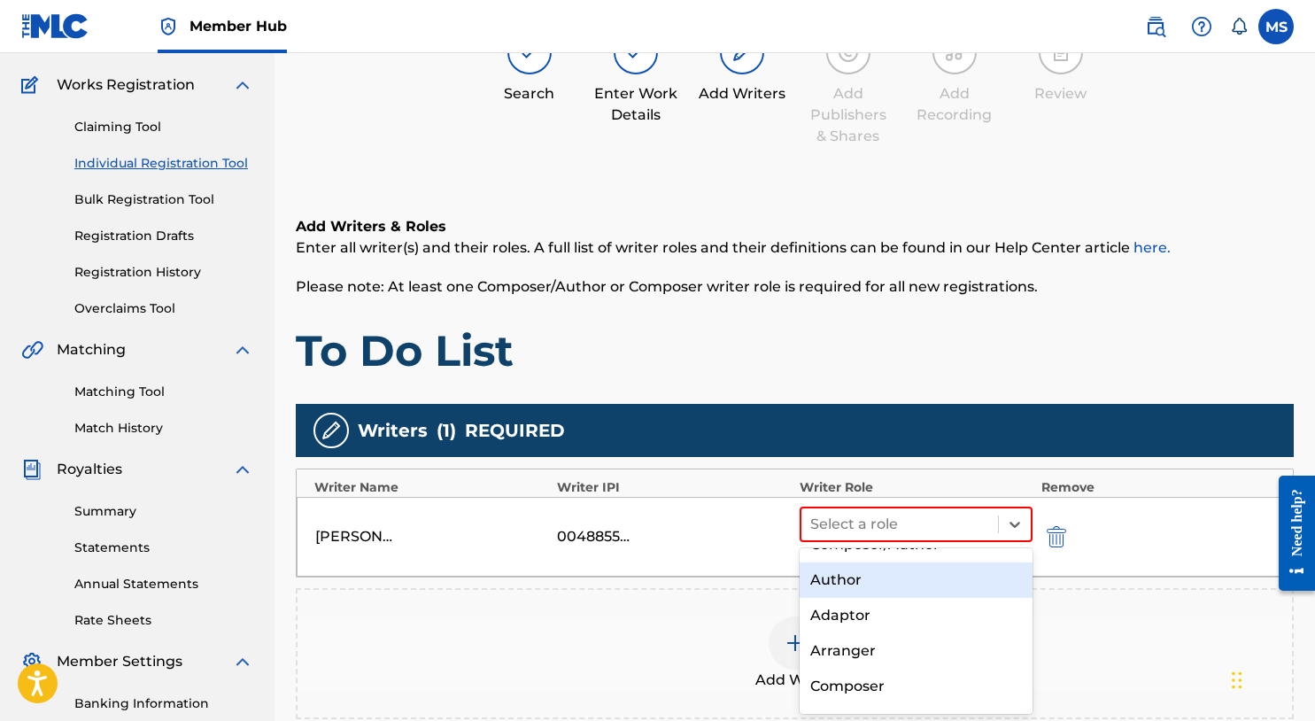
scroll to position [54, 0]
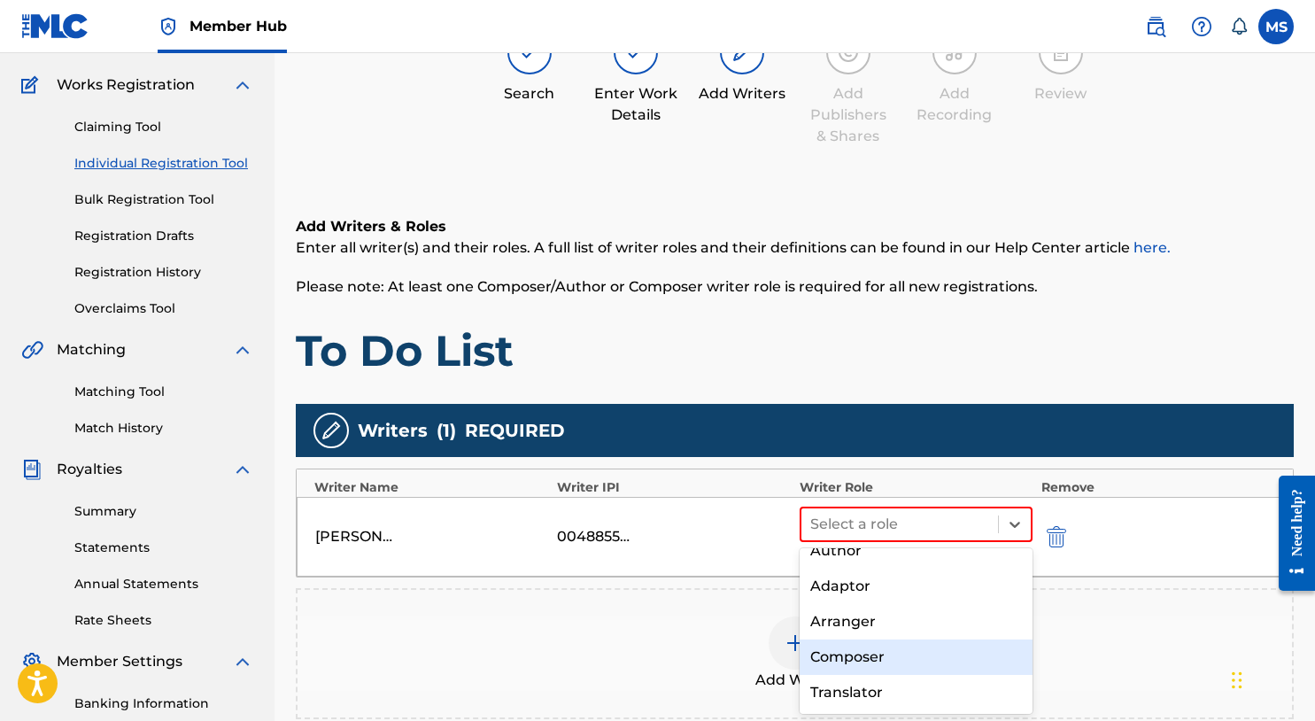
click at [890, 644] on div "Composer" at bounding box center [916, 657] width 233 height 35
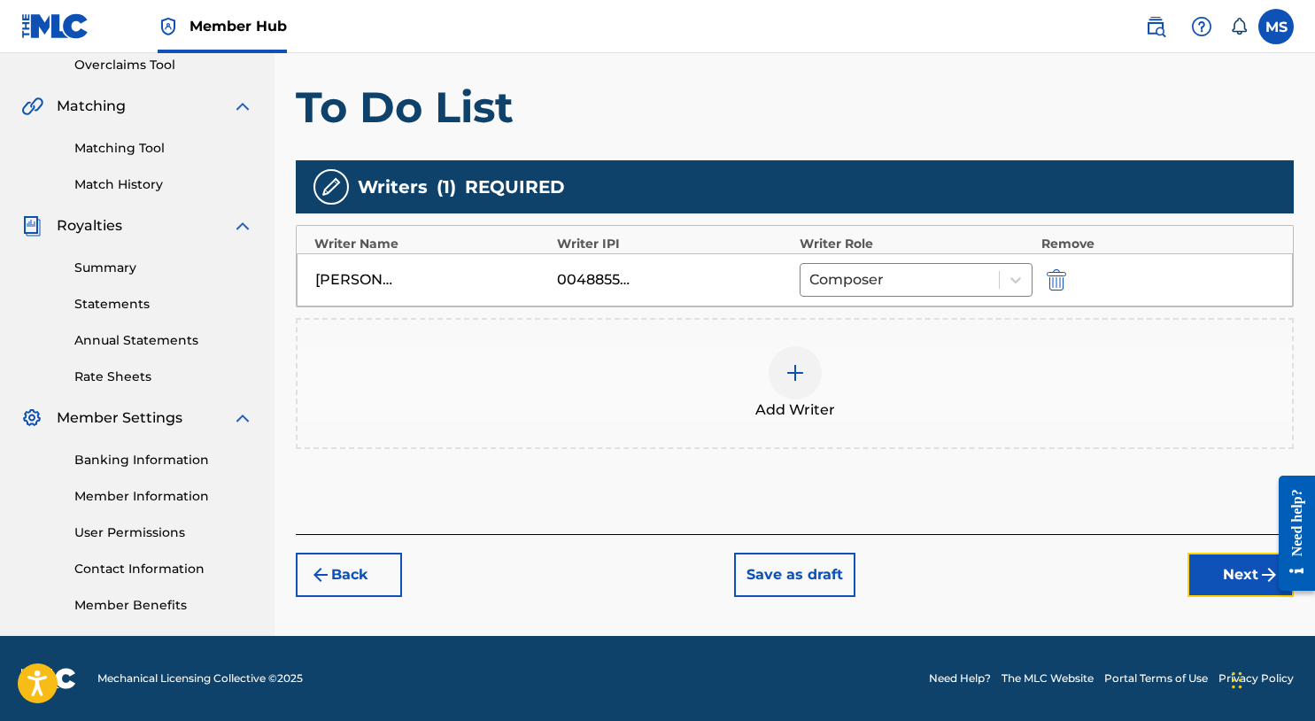
click at [1213, 572] on button "Next" at bounding box center [1241, 575] width 106 height 44
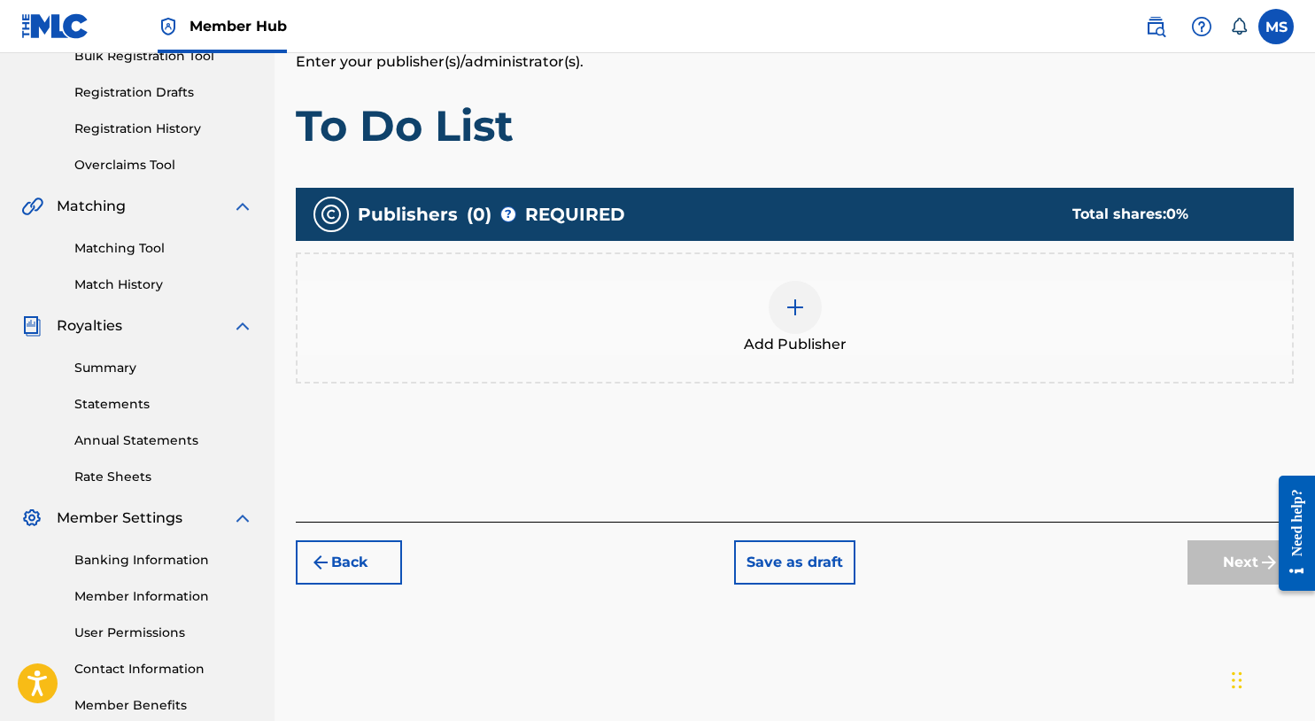
scroll to position [377, 0]
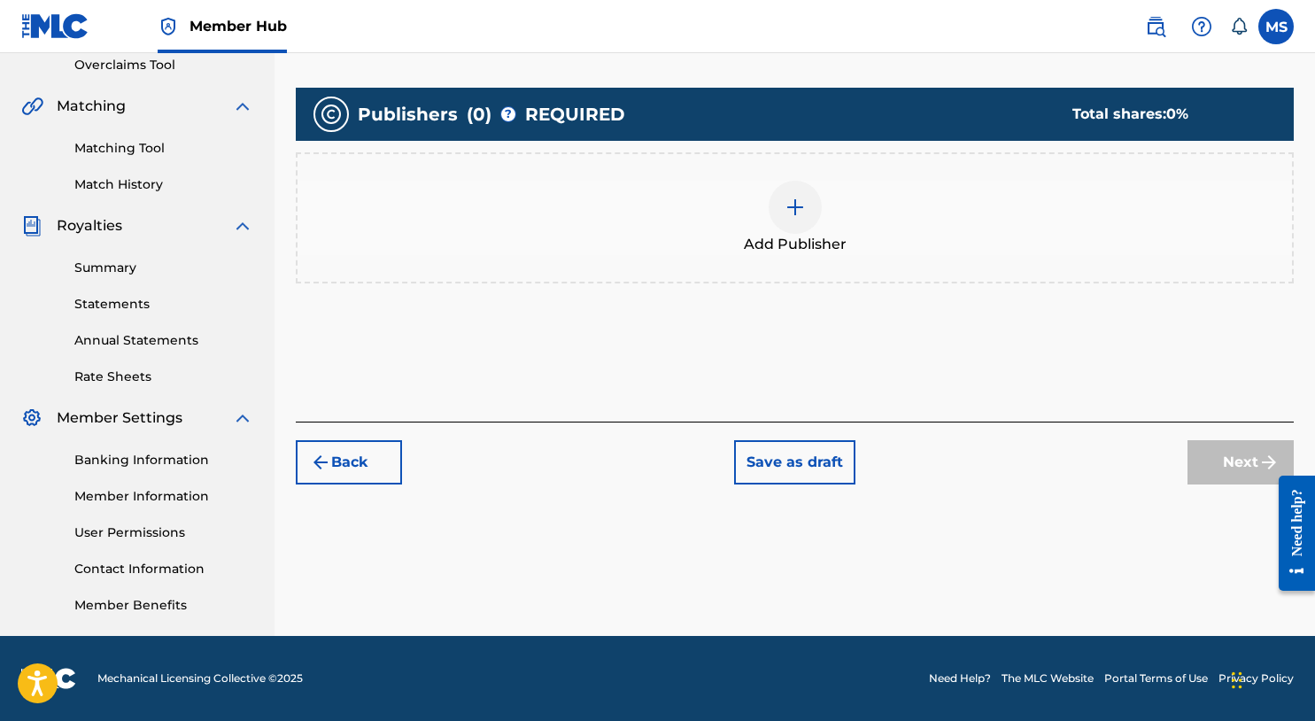
click at [791, 210] on img at bounding box center [795, 207] width 21 height 21
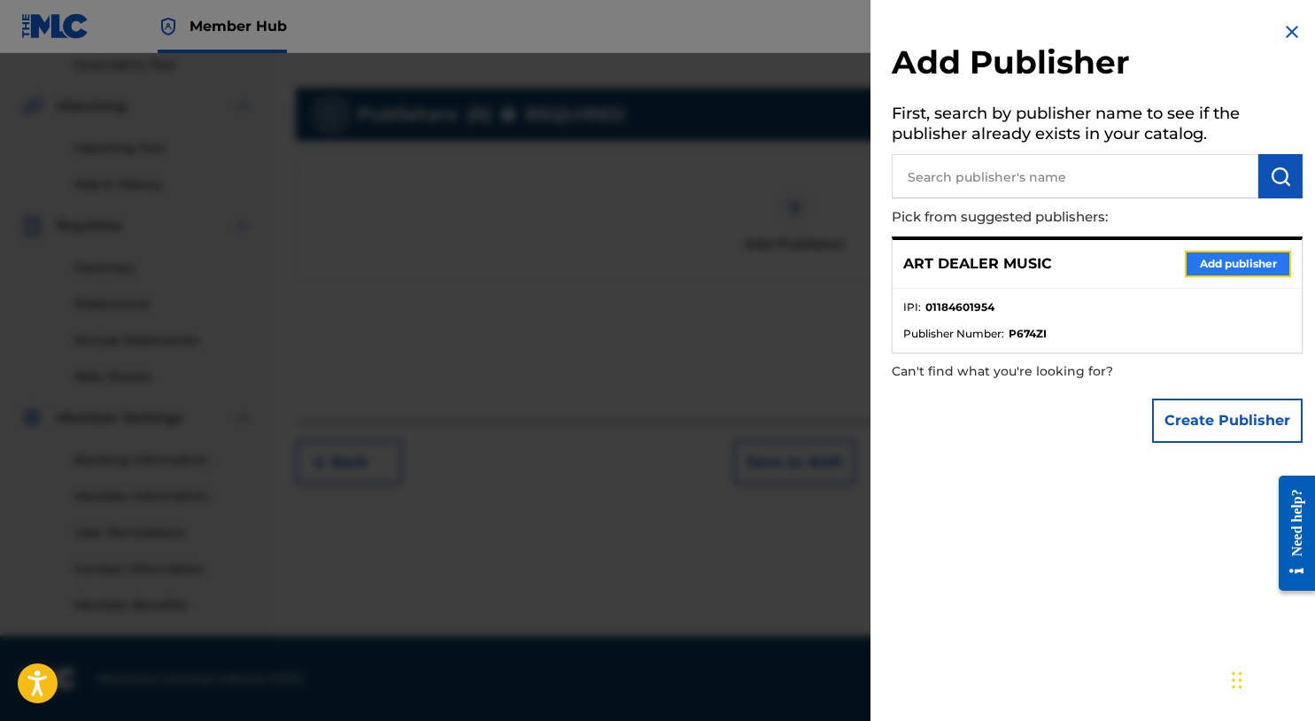
click at [1245, 252] on button "Add publisher" at bounding box center [1238, 264] width 106 height 27
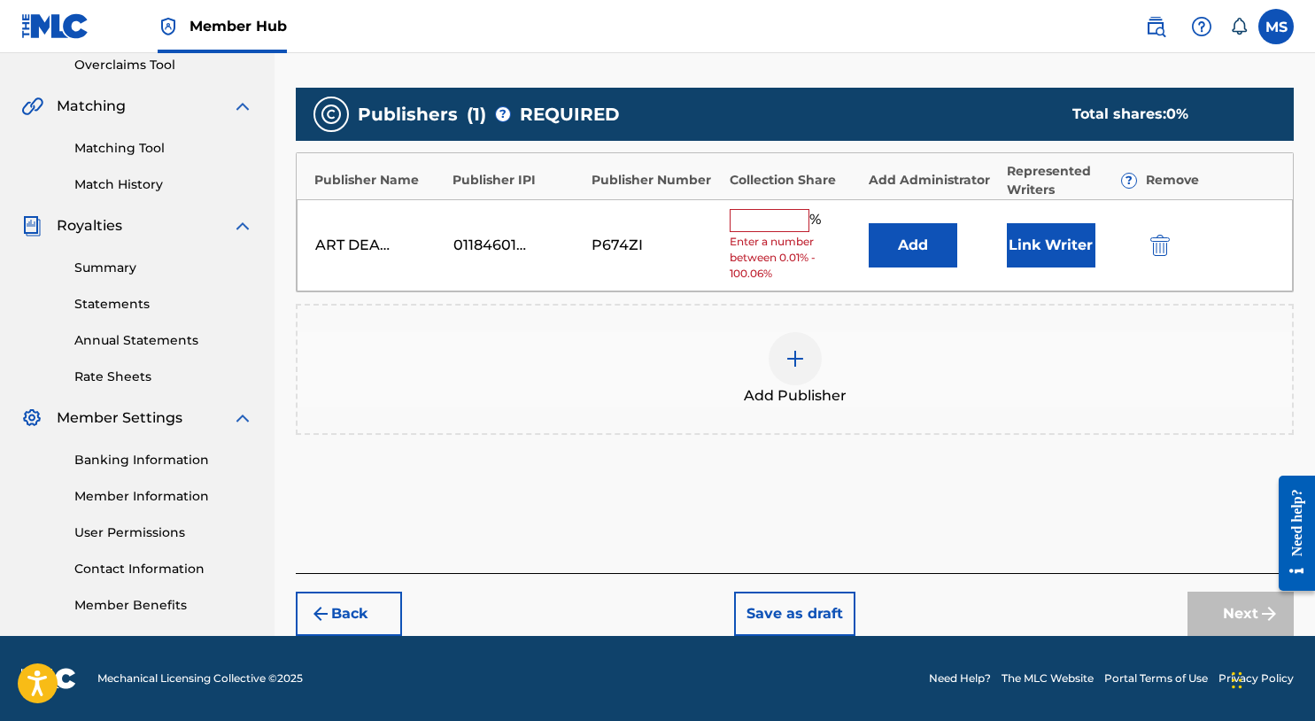
click at [772, 222] on input "text" at bounding box center [770, 220] width 80 height 23
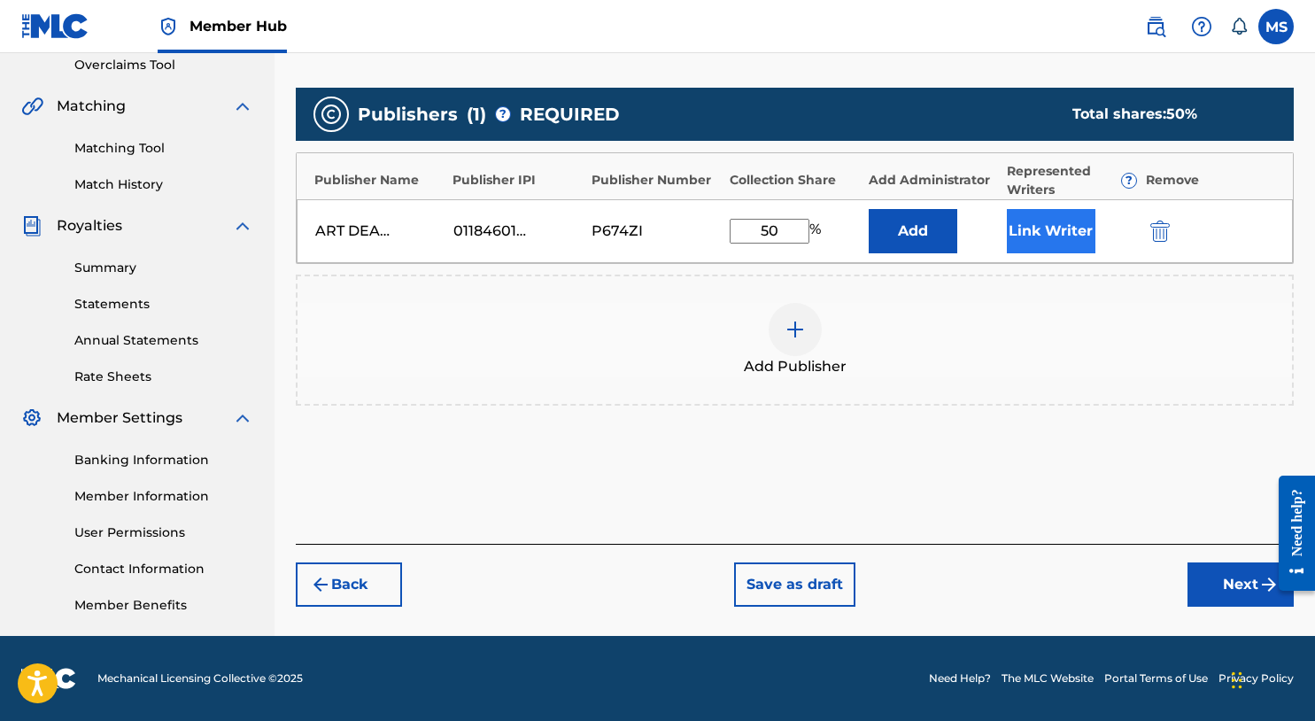
type input "50"
click at [1071, 228] on button "Link Writer" at bounding box center [1051, 231] width 89 height 44
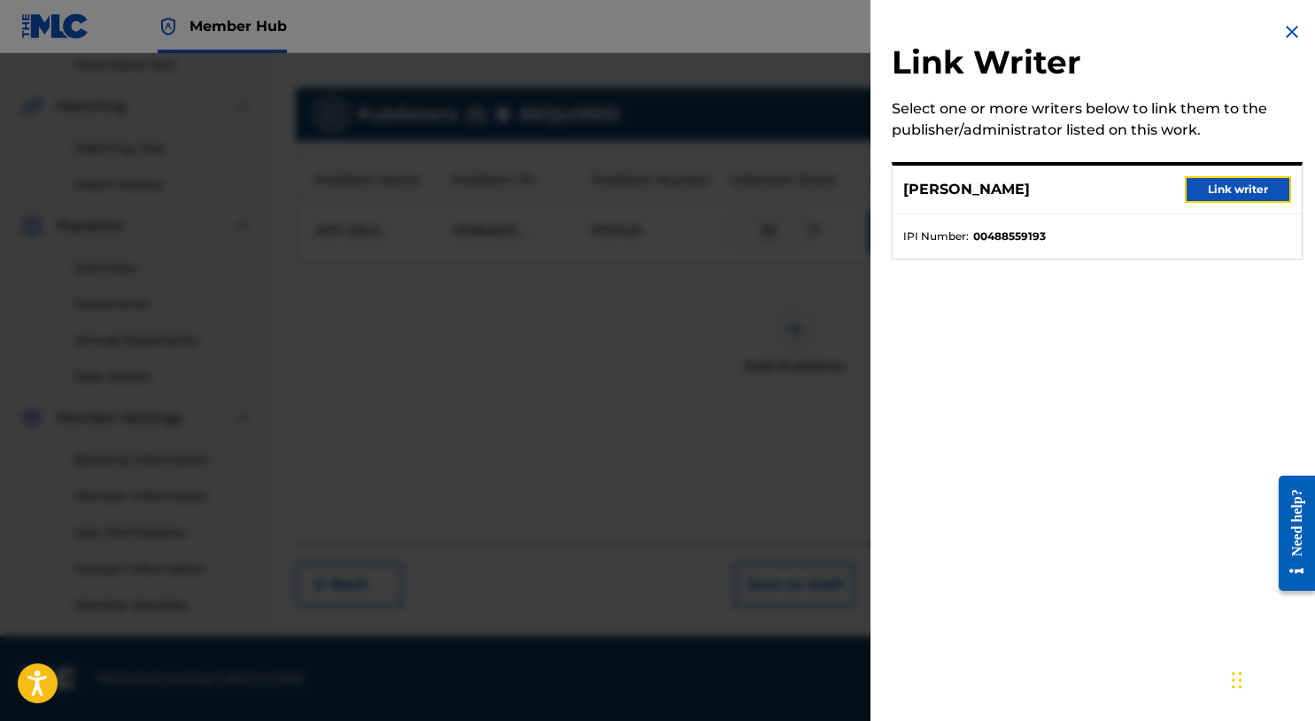
click at [1233, 200] on button "Link writer" at bounding box center [1238, 189] width 106 height 27
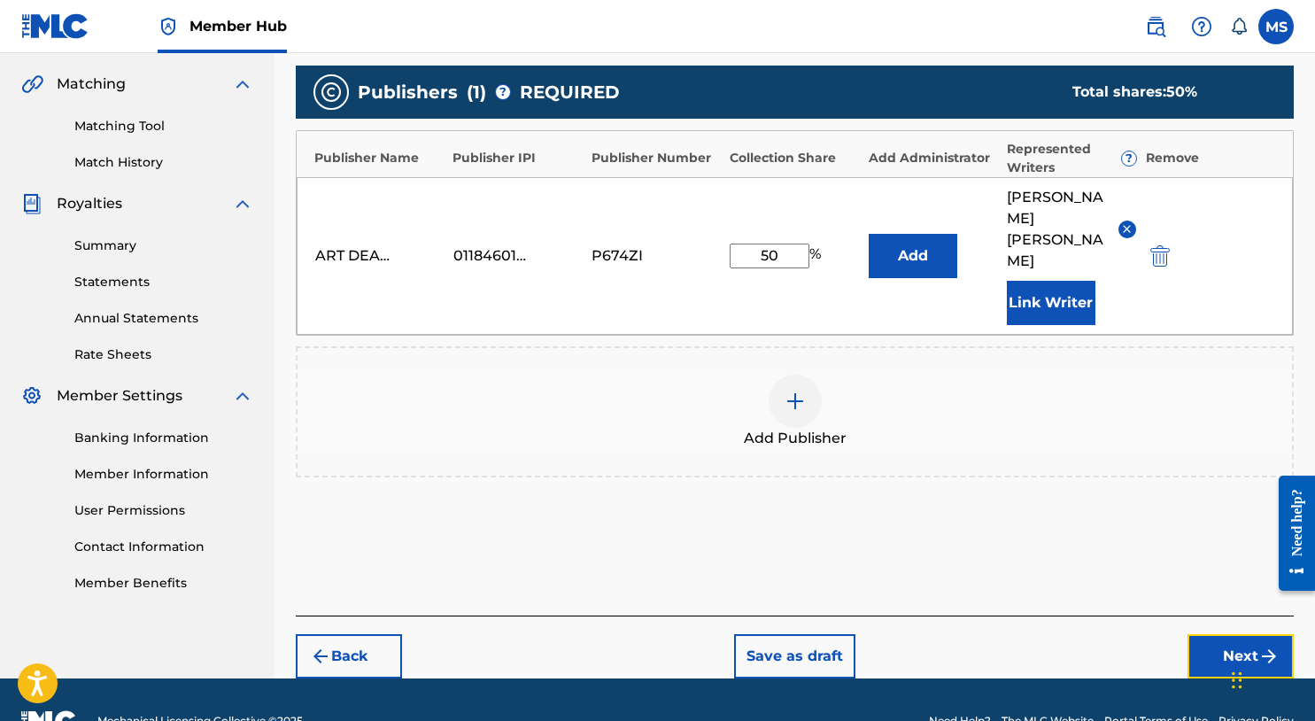
click at [1205, 634] on button "Next" at bounding box center [1241, 656] width 106 height 44
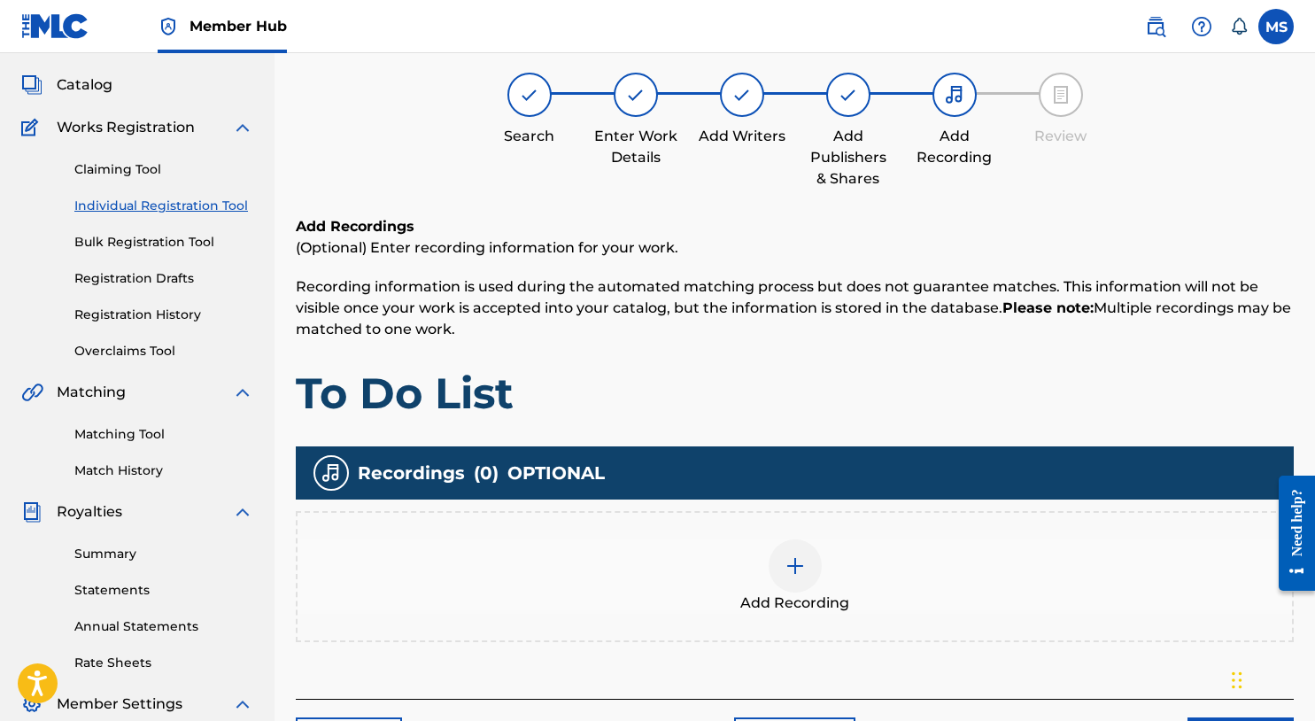
scroll to position [80, 0]
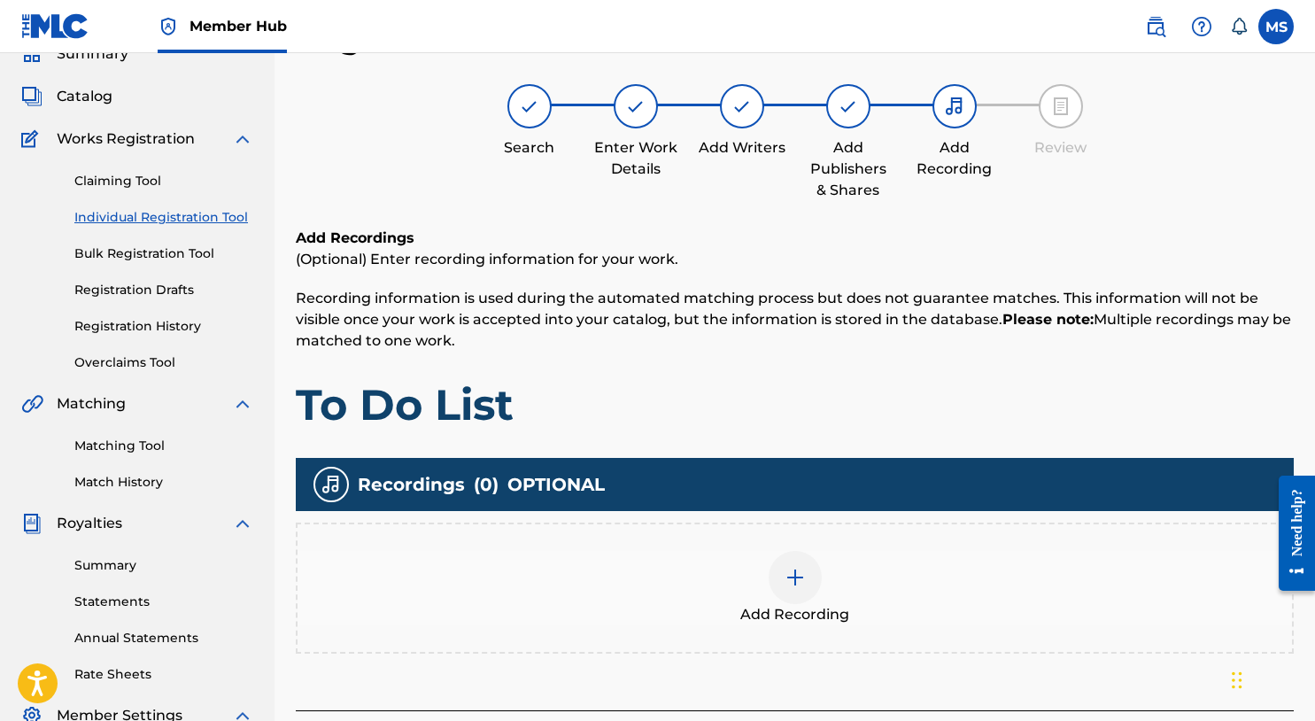
click at [810, 579] on div at bounding box center [795, 577] width 53 height 53
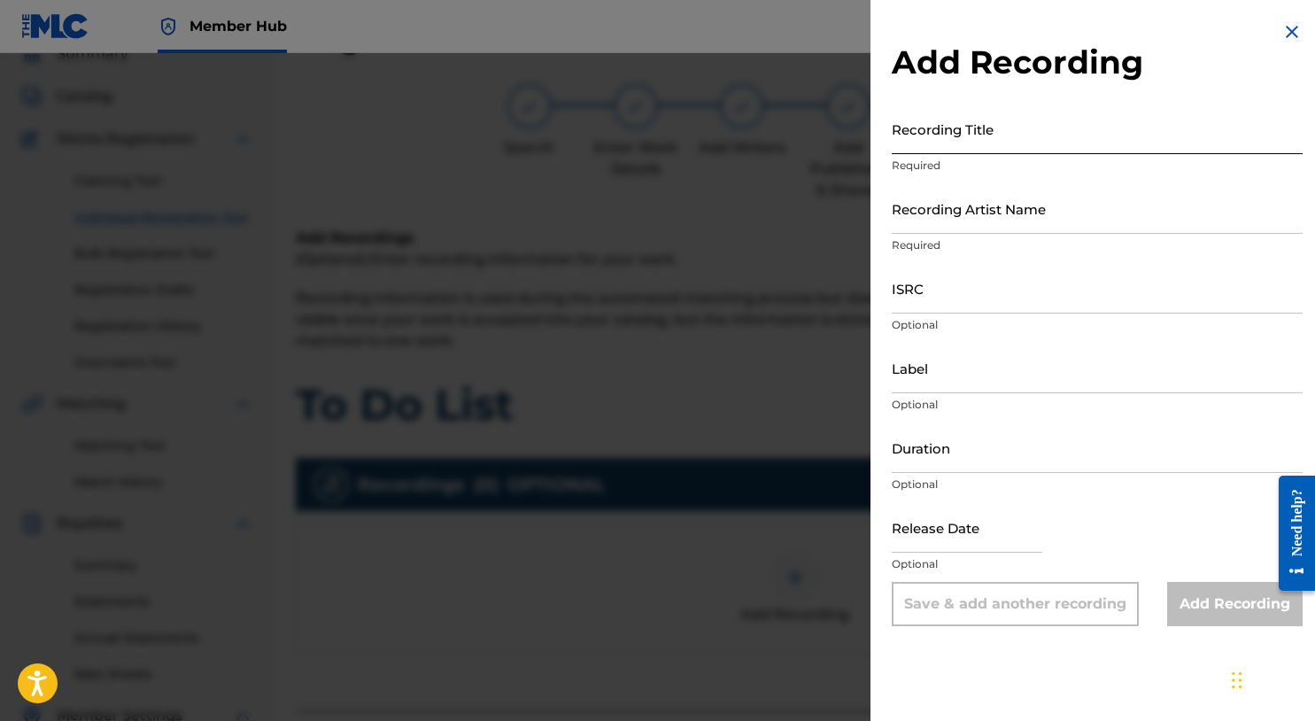
click at [1043, 139] on input "Recording Title" at bounding box center [1097, 129] width 411 height 50
type input "To Do List"
click at [1043, 220] on input "Recording Artist Name" at bounding box center [1097, 208] width 411 height 50
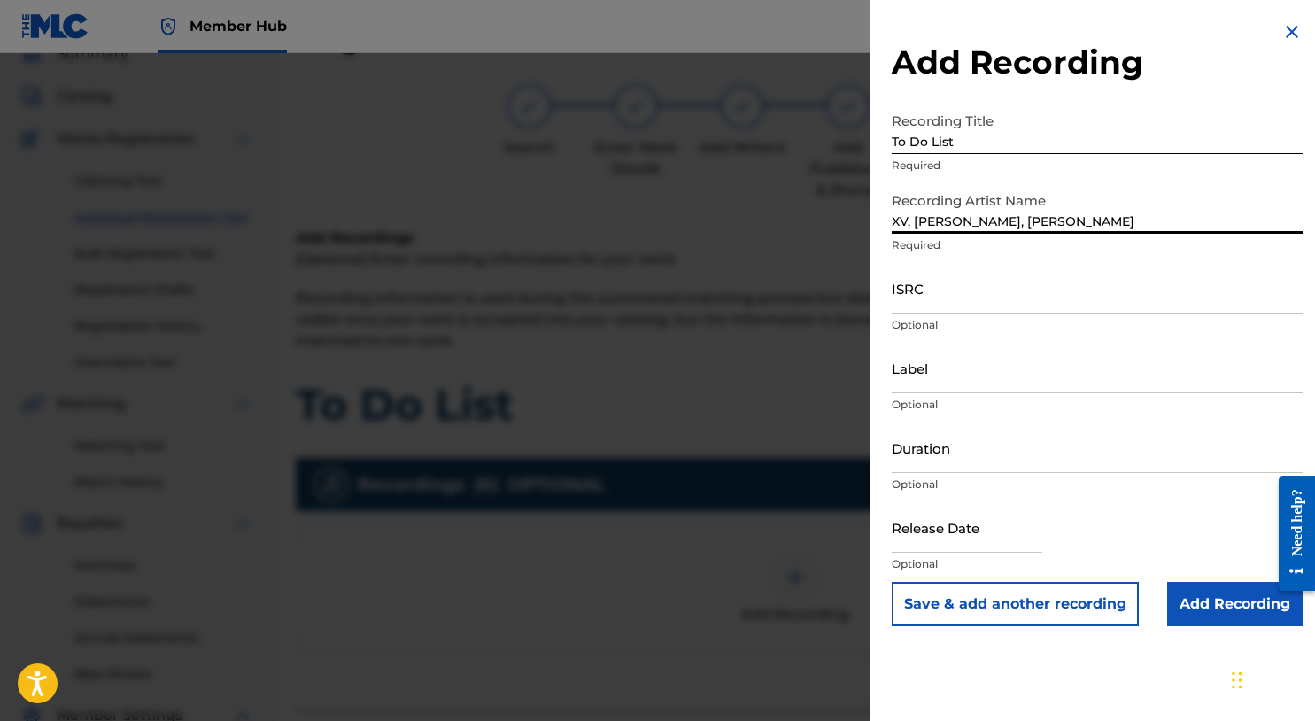
type input "XV, MIKE SUMMERS, TiRon"
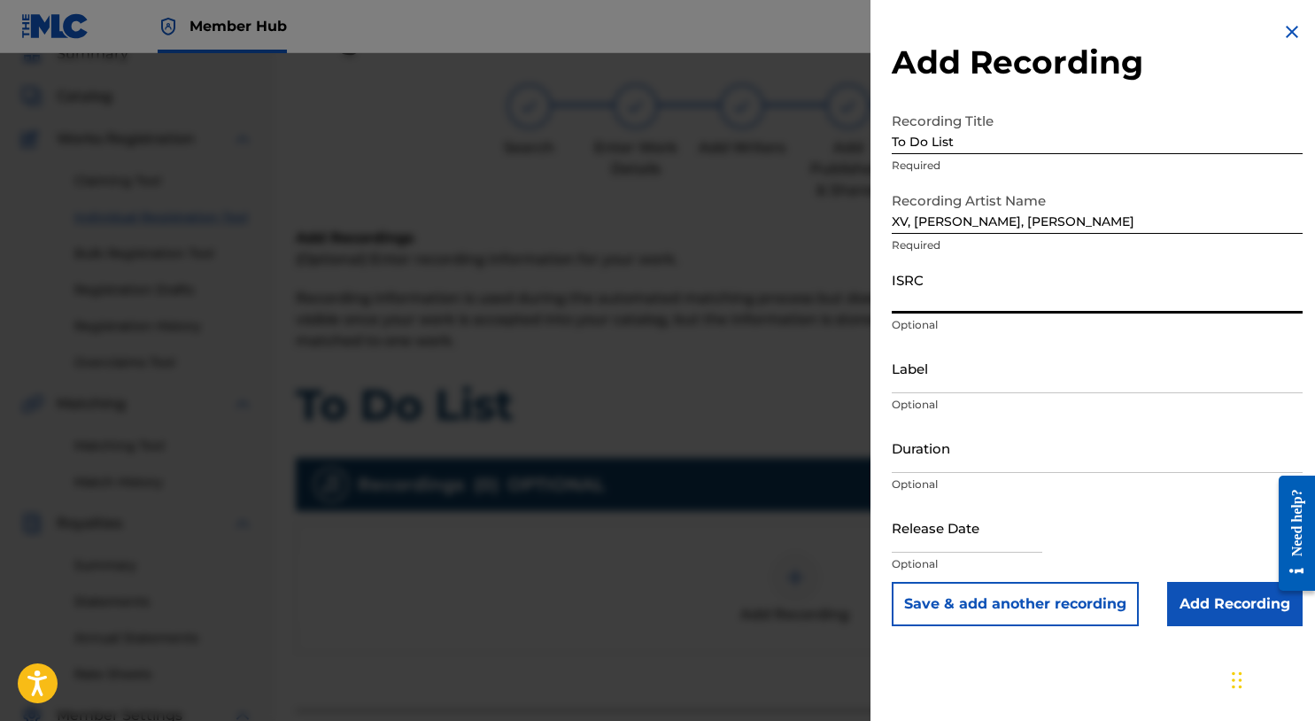
paste input "QZLBC2202105"
type input "QZLBC2202105"
click at [1222, 636] on div "Add Recording Recording Title To Do List Required Recording Artist Name XV, MIK…" at bounding box center [1098, 324] width 454 height 648
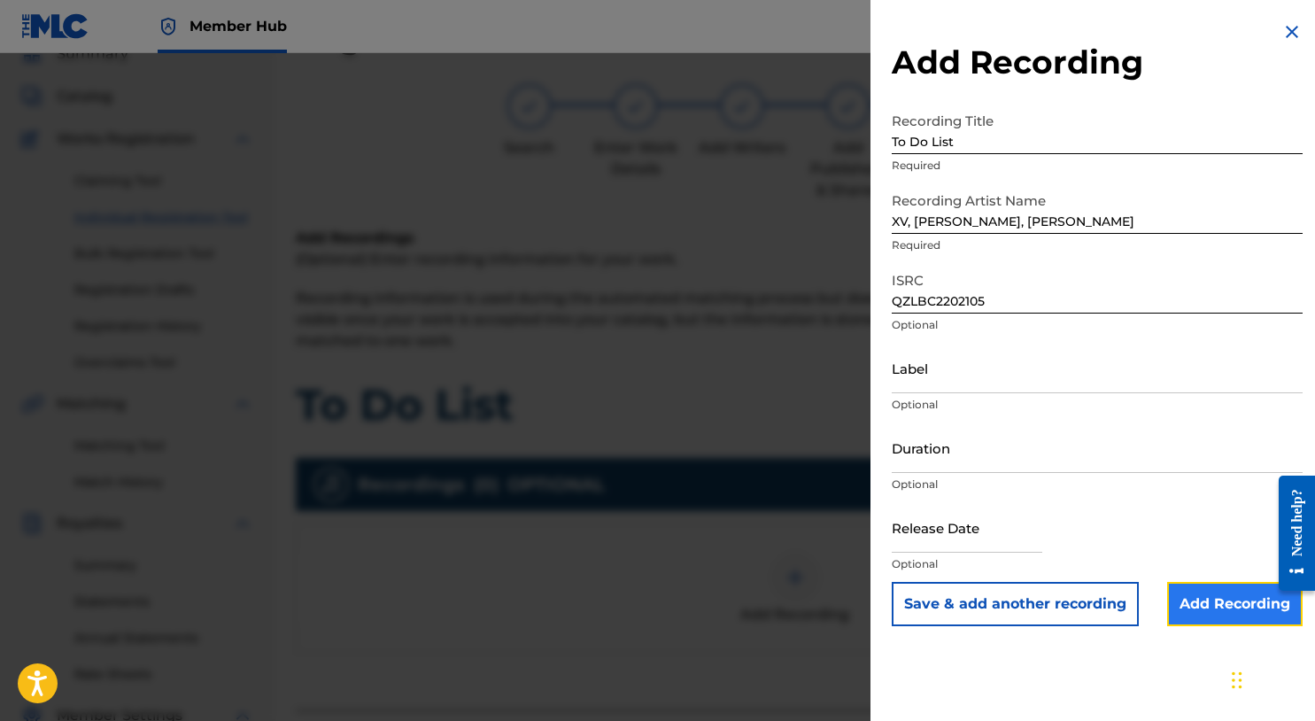
click at [1221, 612] on input "Add Recording" at bounding box center [1236, 604] width 136 height 44
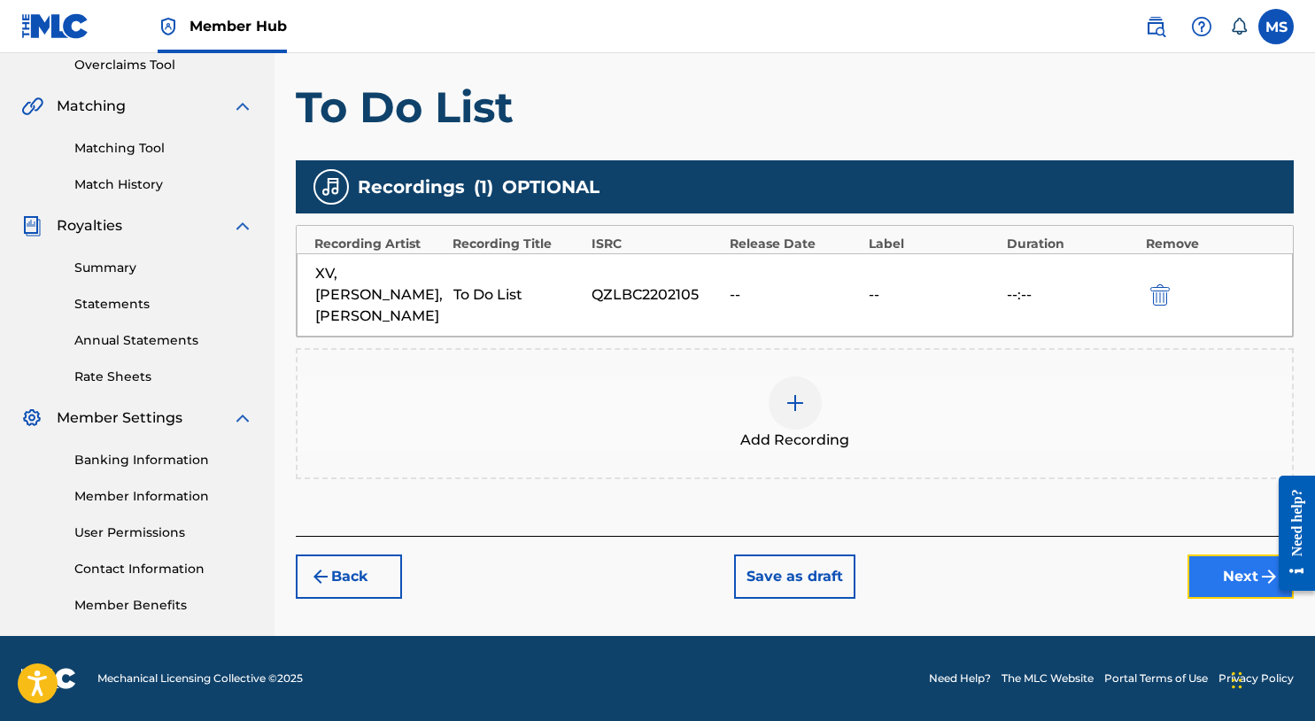
click at [1206, 565] on button "Next" at bounding box center [1241, 577] width 106 height 44
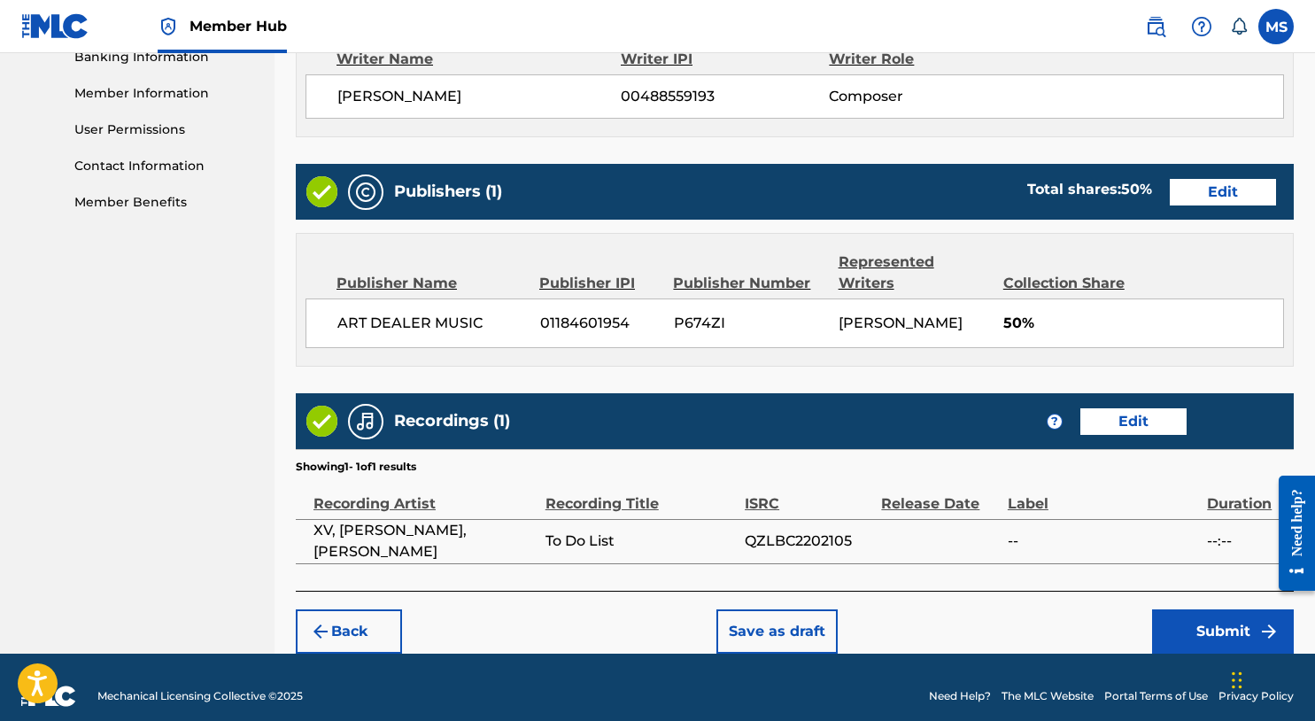
scroll to position [796, 0]
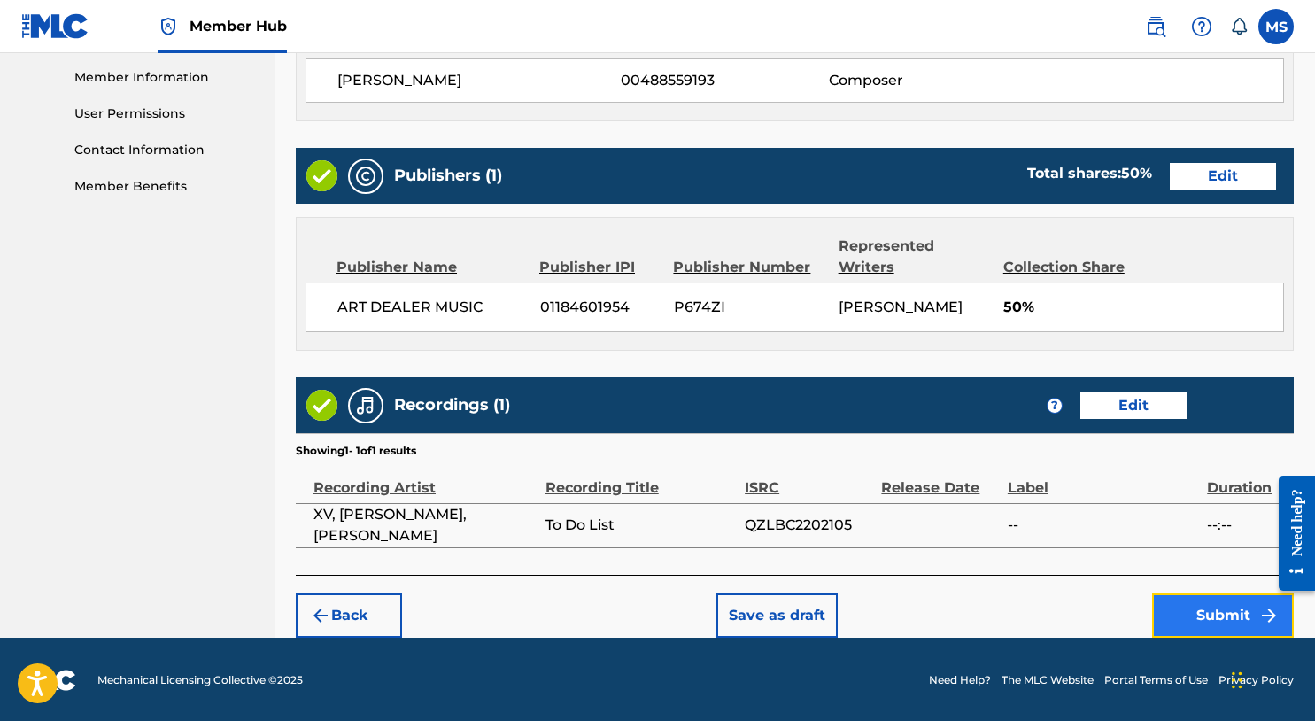
click at [1218, 617] on button "Submit" at bounding box center [1223, 615] width 142 height 44
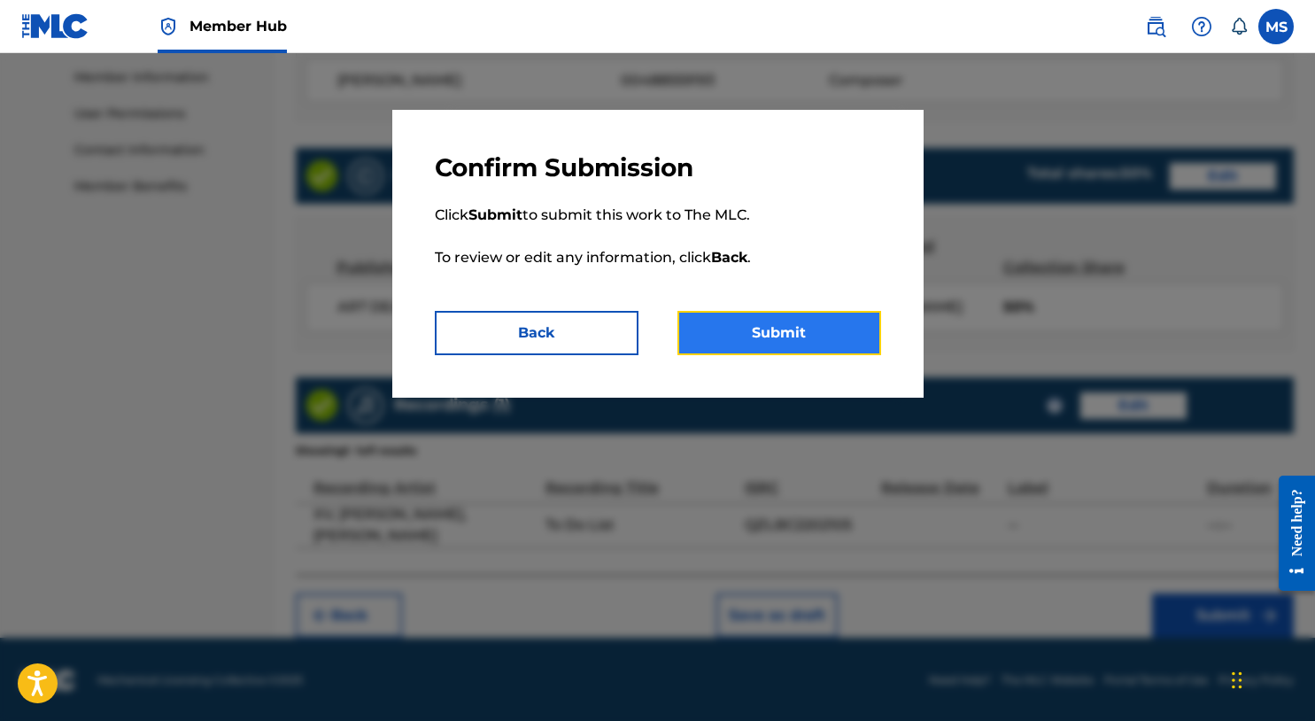
click at [834, 333] on button "Submit" at bounding box center [780, 333] width 204 height 44
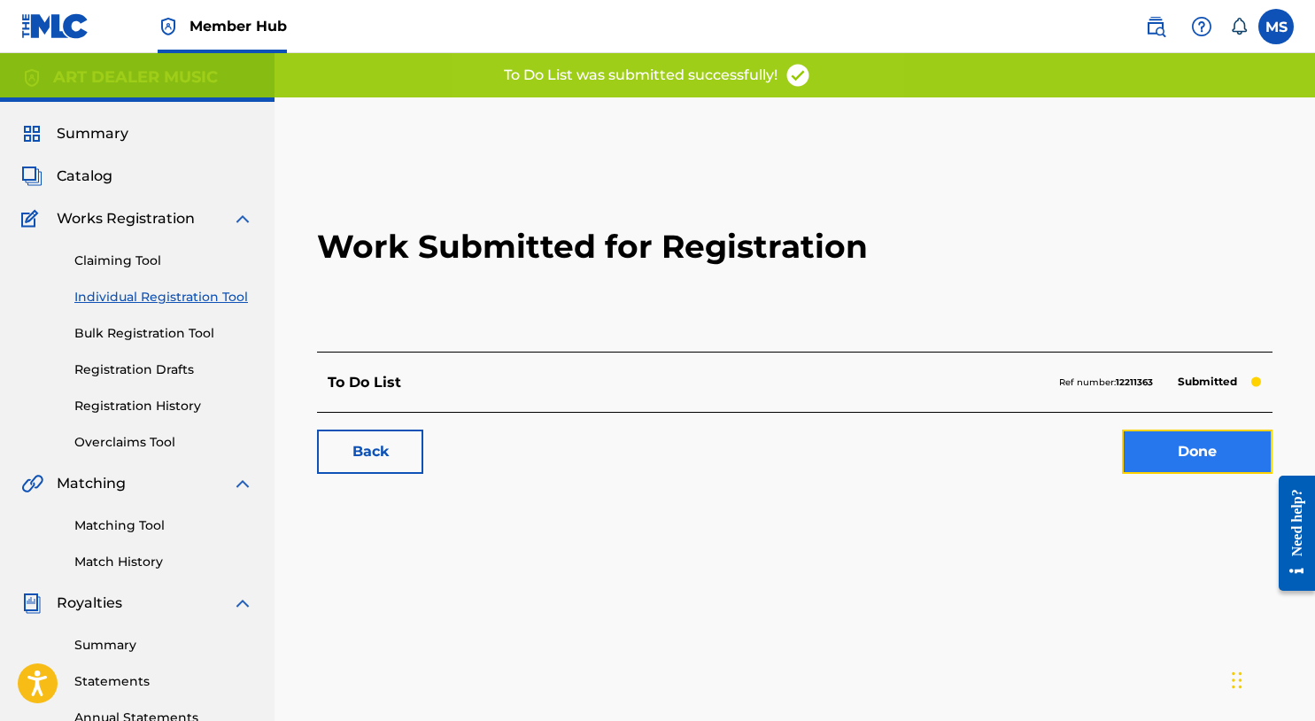
click at [1144, 465] on link "Done" at bounding box center [1197, 452] width 151 height 44
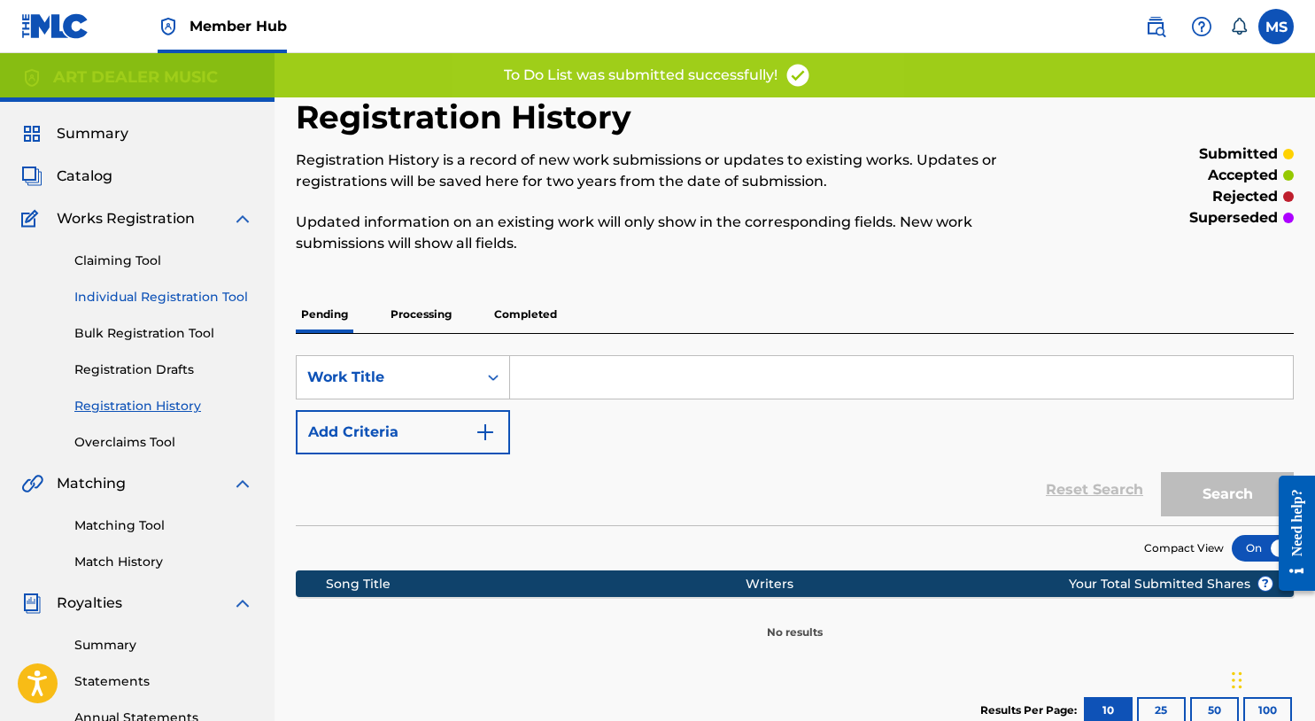
click at [168, 291] on link "Individual Registration Tool" at bounding box center [163, 297] width 179 height 19
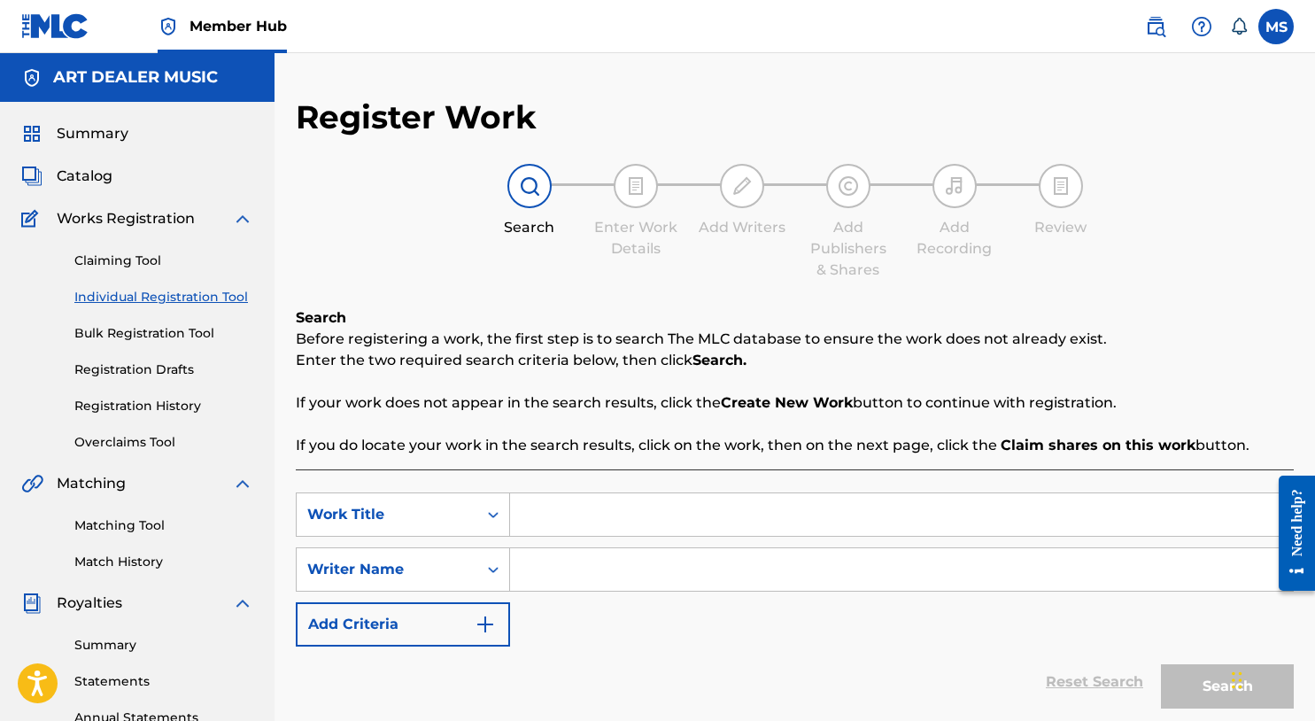
click at [612, 517] on input "Search Form" at bounding box center [901, 514] width 783 height 43
type input "Used To"
click at [630, 570] on input "Search Form" at bounding box center [901, 569] width 783 height 43
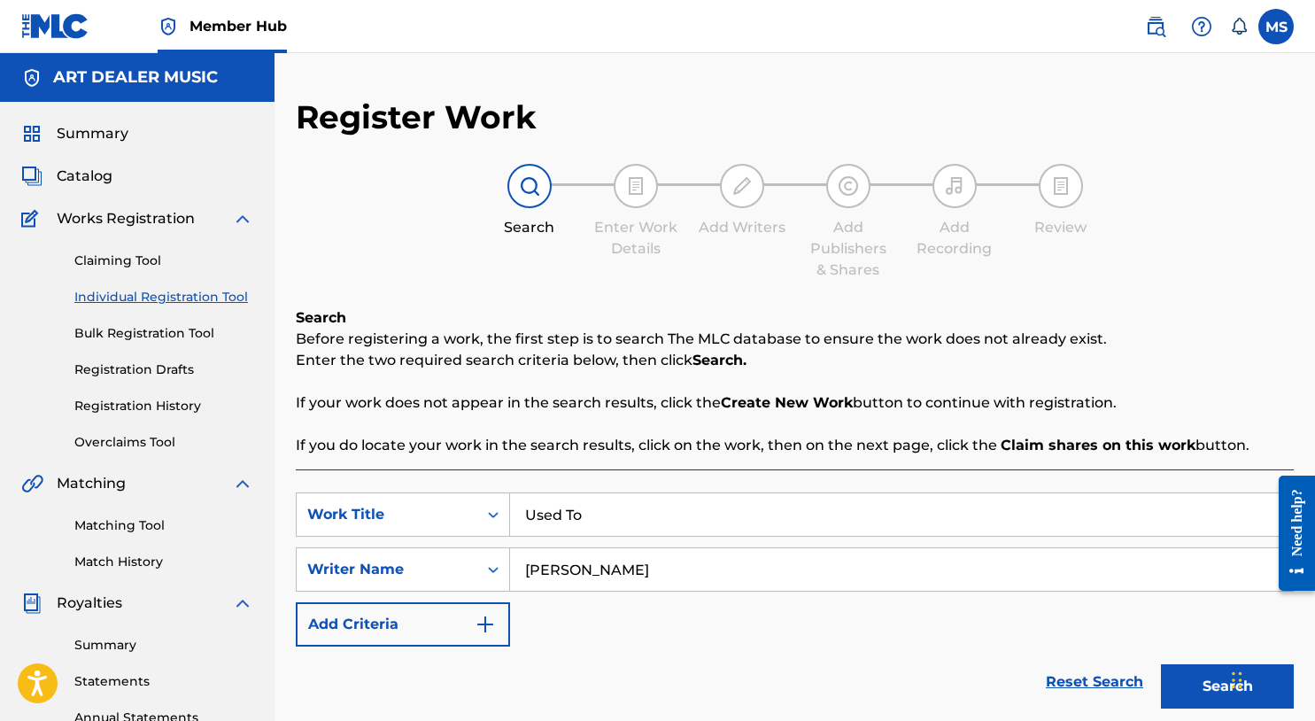
type input "Michael Summers"
click at [1201, 679] on button "Search" at bounding box center [1227, 686] width 133 height 44
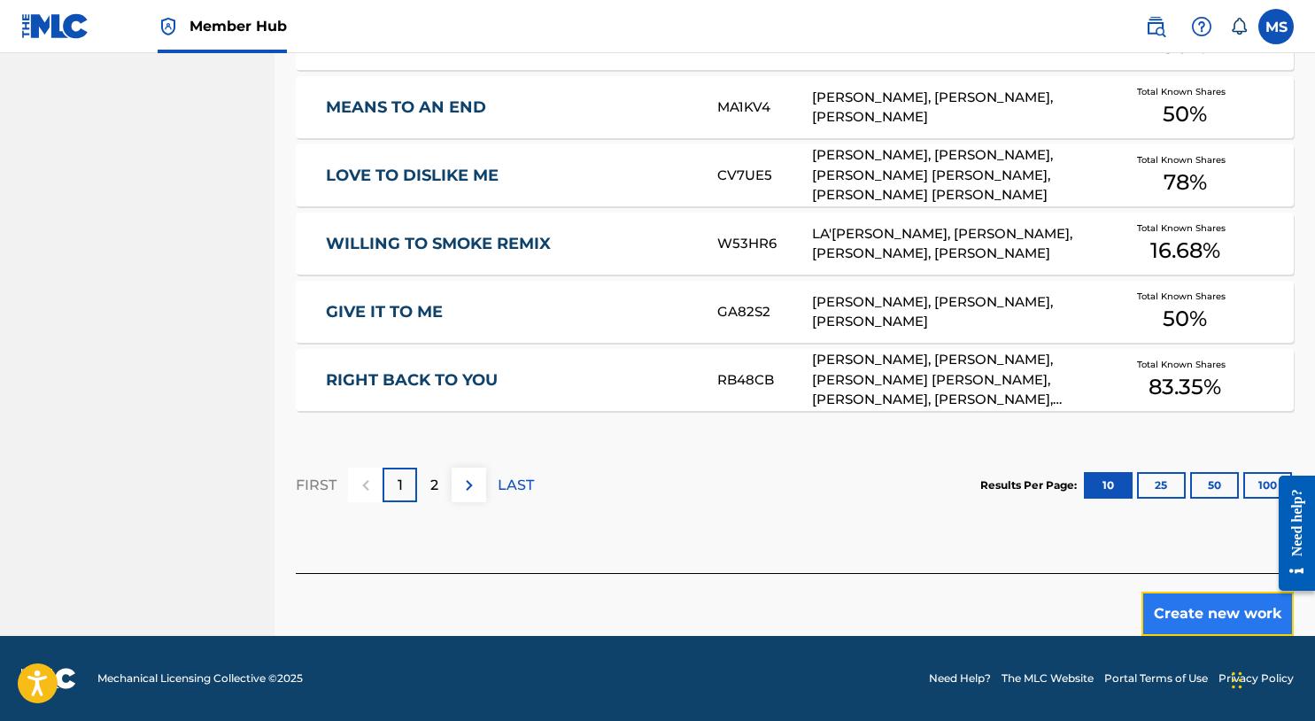
click at [1199, 609] on button "Create new work" at bounding box center [1218, 614] width 152 height 44
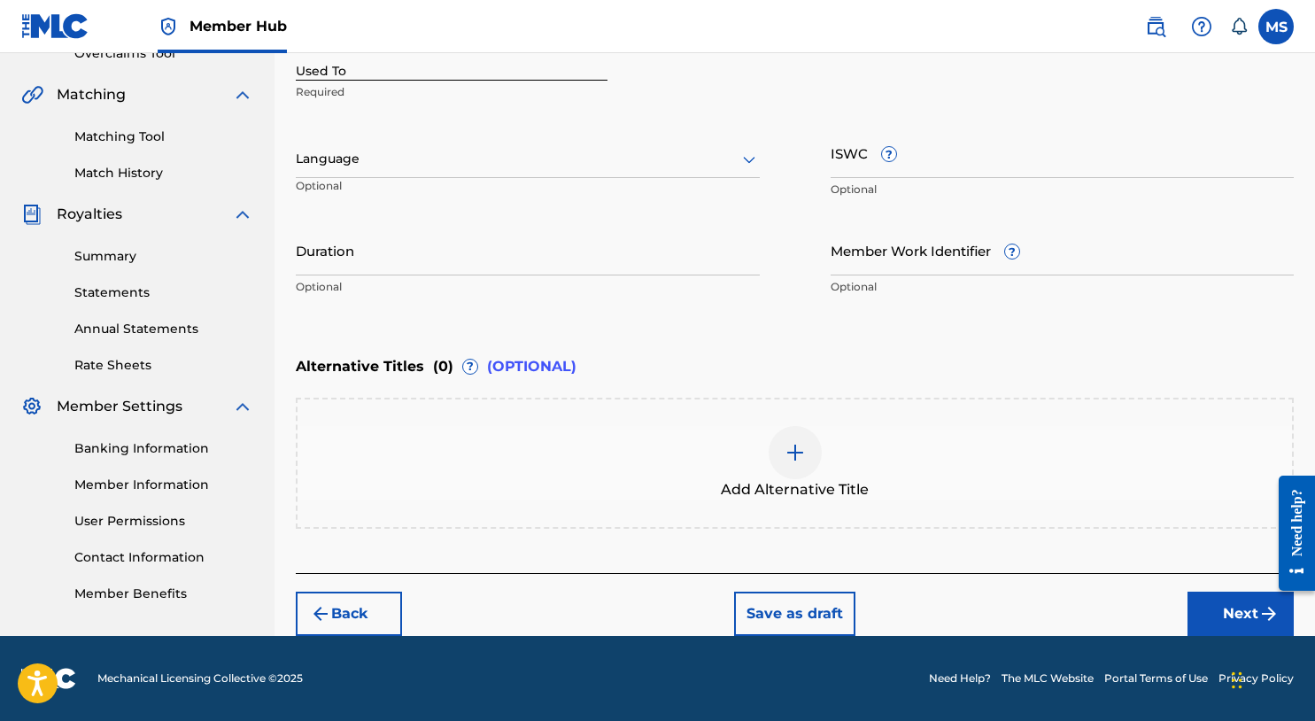
scroll to position [388, 0]
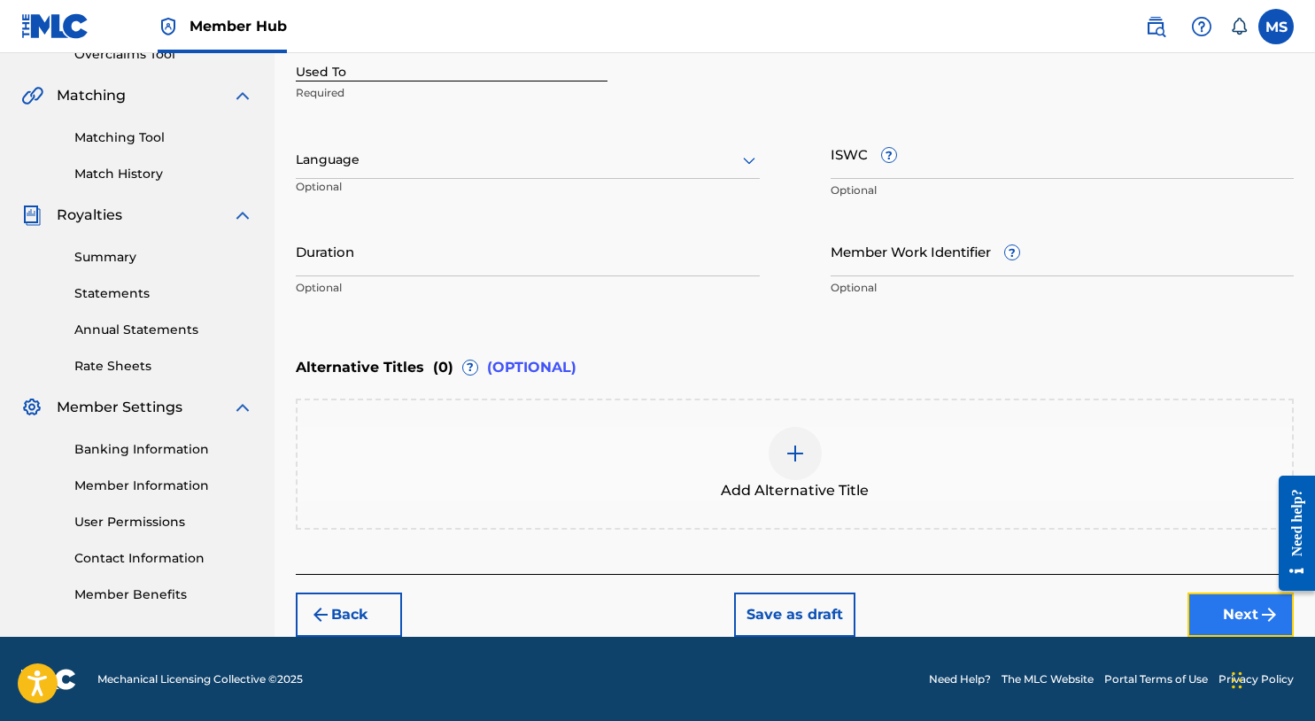
click at [1233, 595] on button "Next" at bounding box center [1241, 615] width 106 height 44
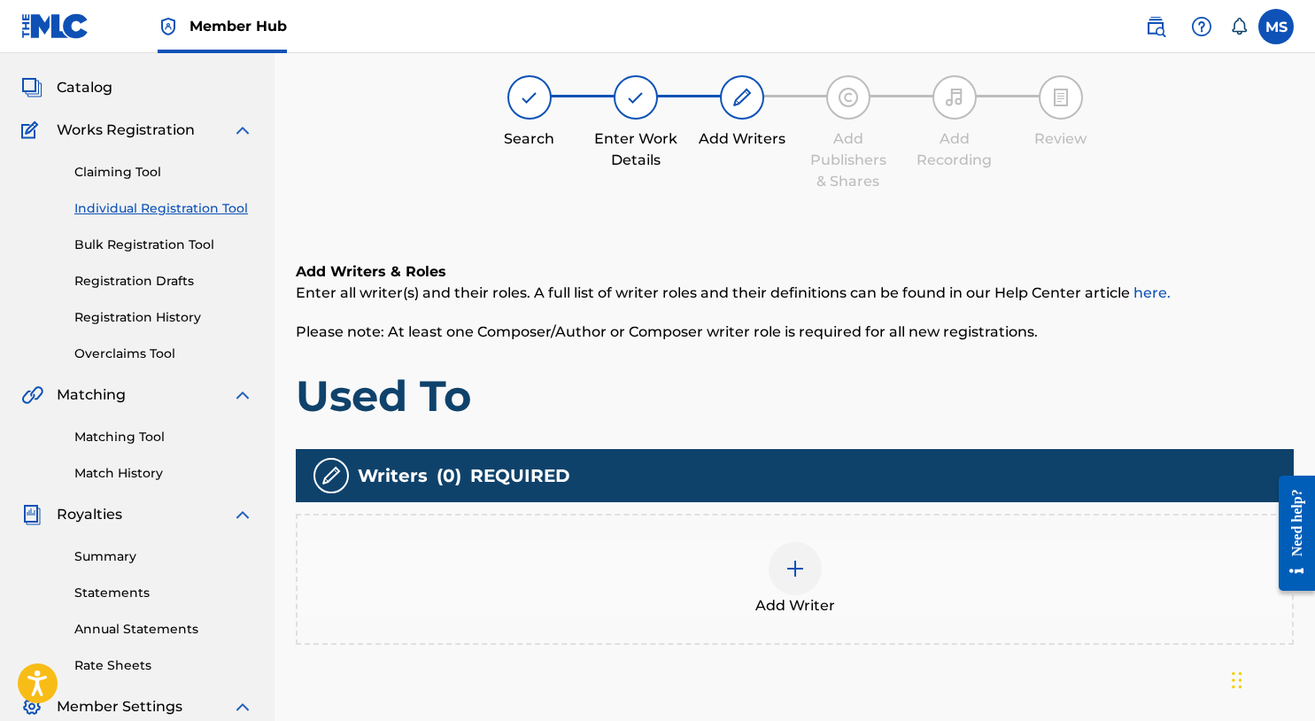
scroll to position [80, 0]
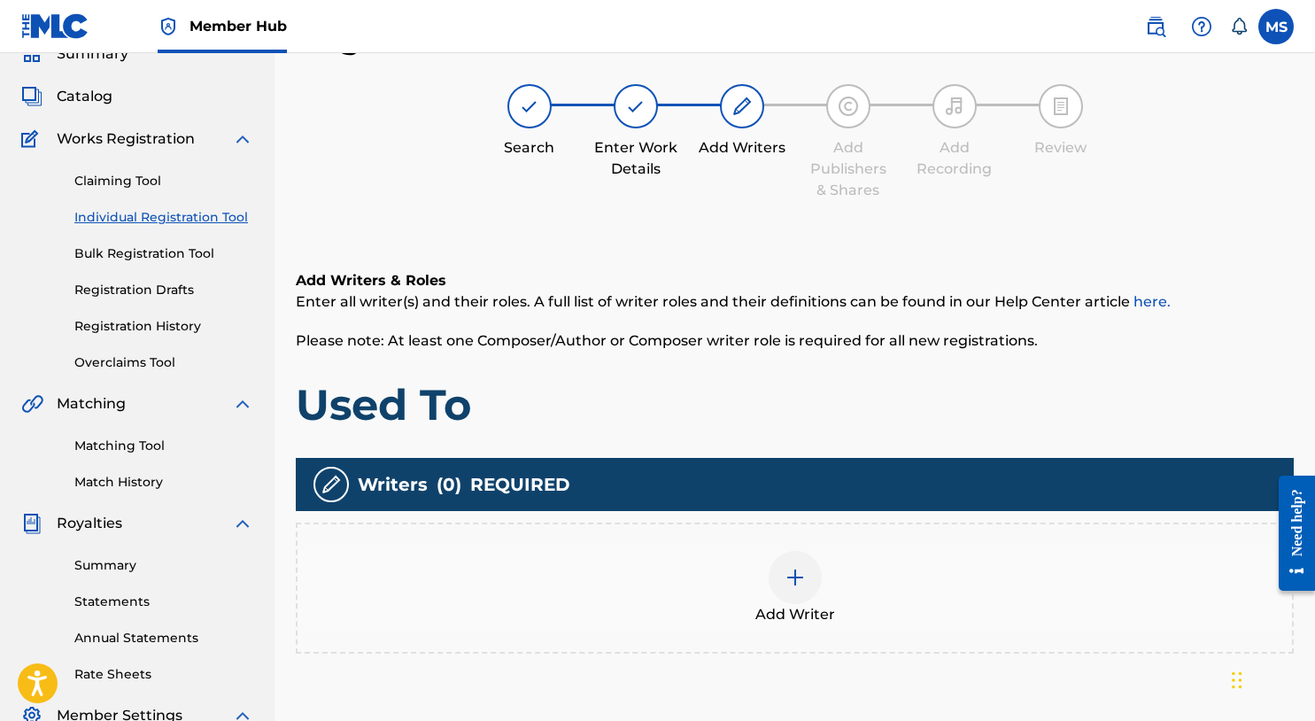
click at [795, 581] on img at bounding box center [795, 577] width 21 height 21
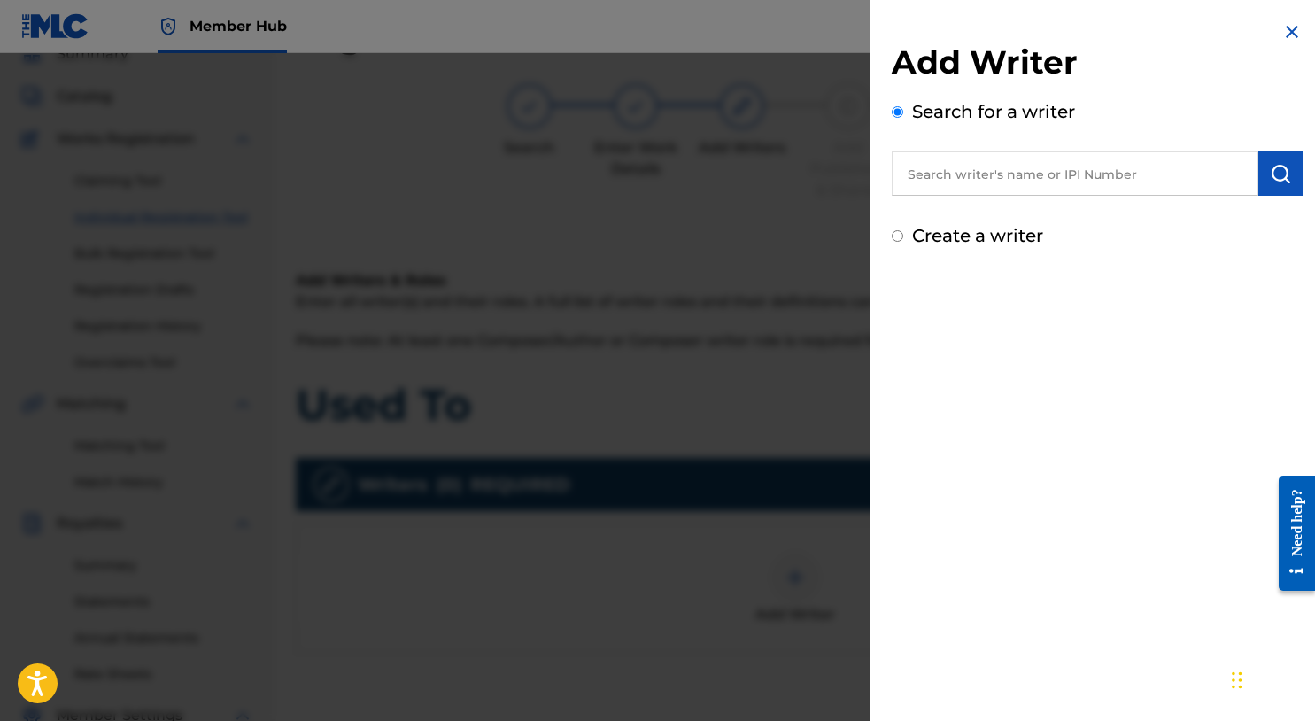
click at [927, 187] on input "text" at bounding box center [1075, 173] width 367 height 44
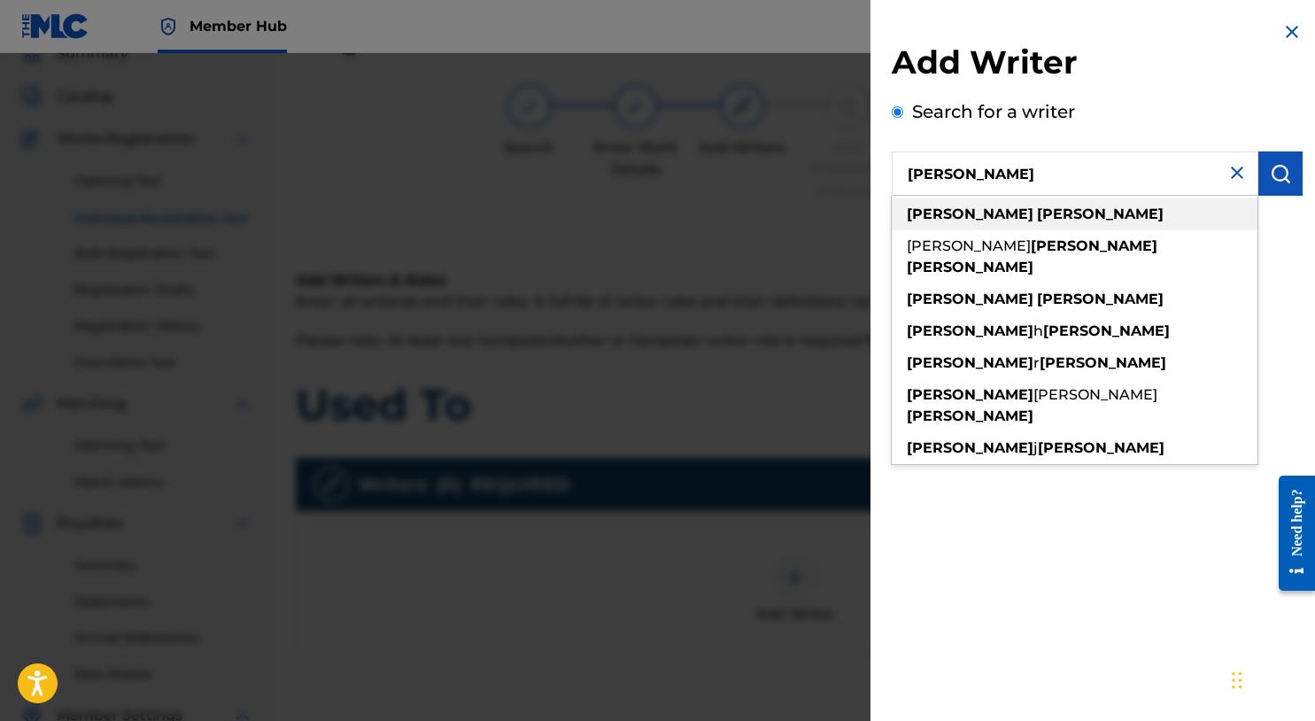
type input "michael summers"
click at [941, 207] on strong "michael" at bounding box center [970, 214] width 127 height 17
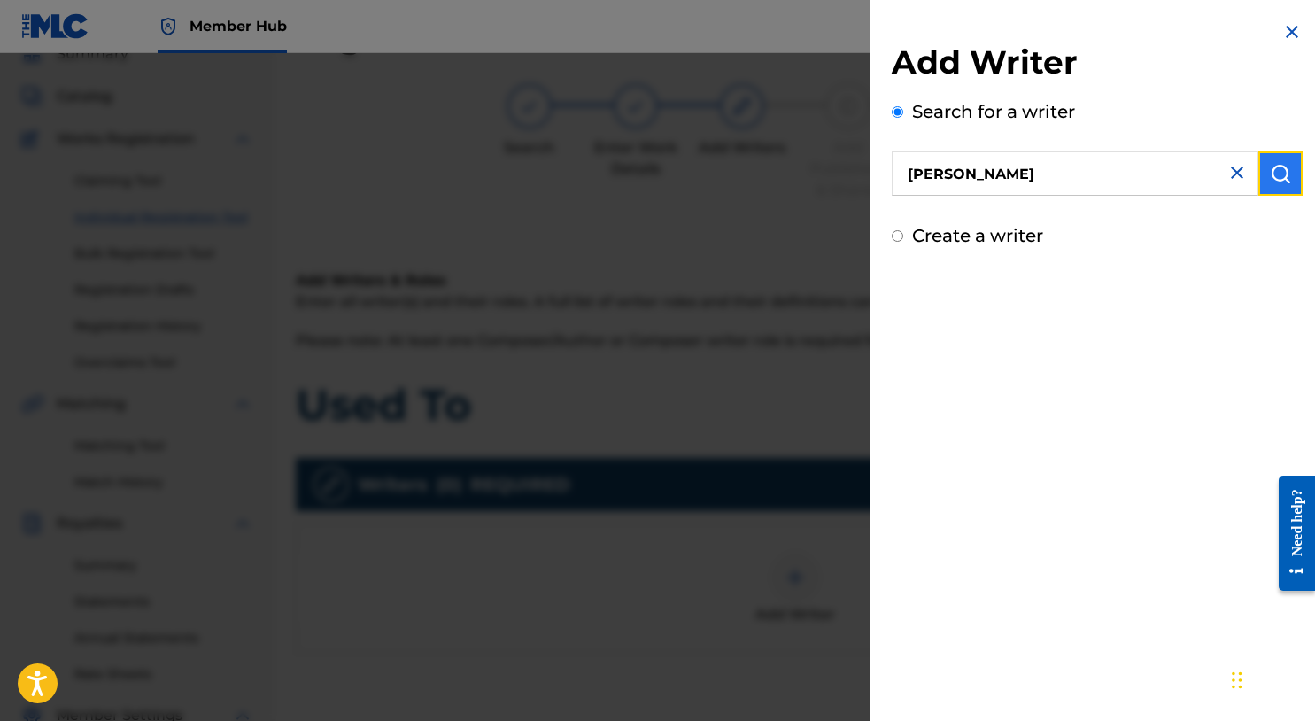
click at [1270, 164] on img "submit" at bounding box center [1280, 173] width 21 height 21
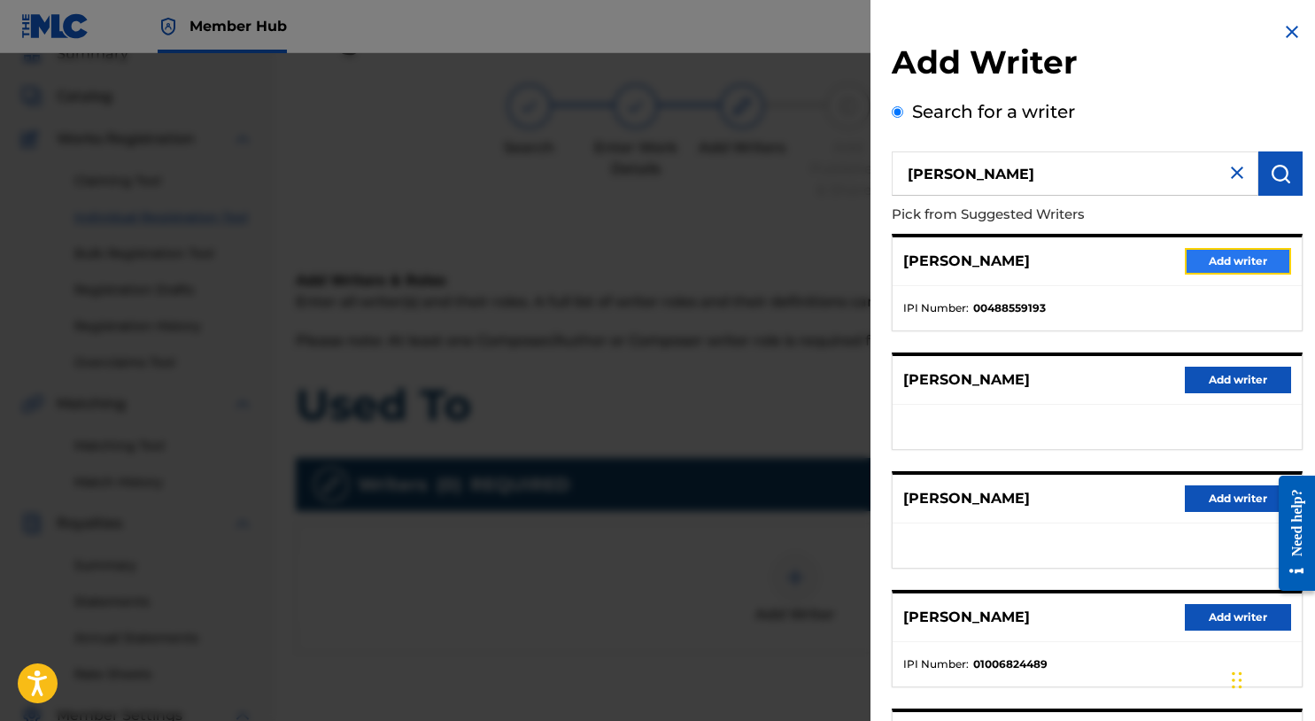
click at [1238, 269] on button "Add writer" at bounding box center [1238, 261] width 106 height 27
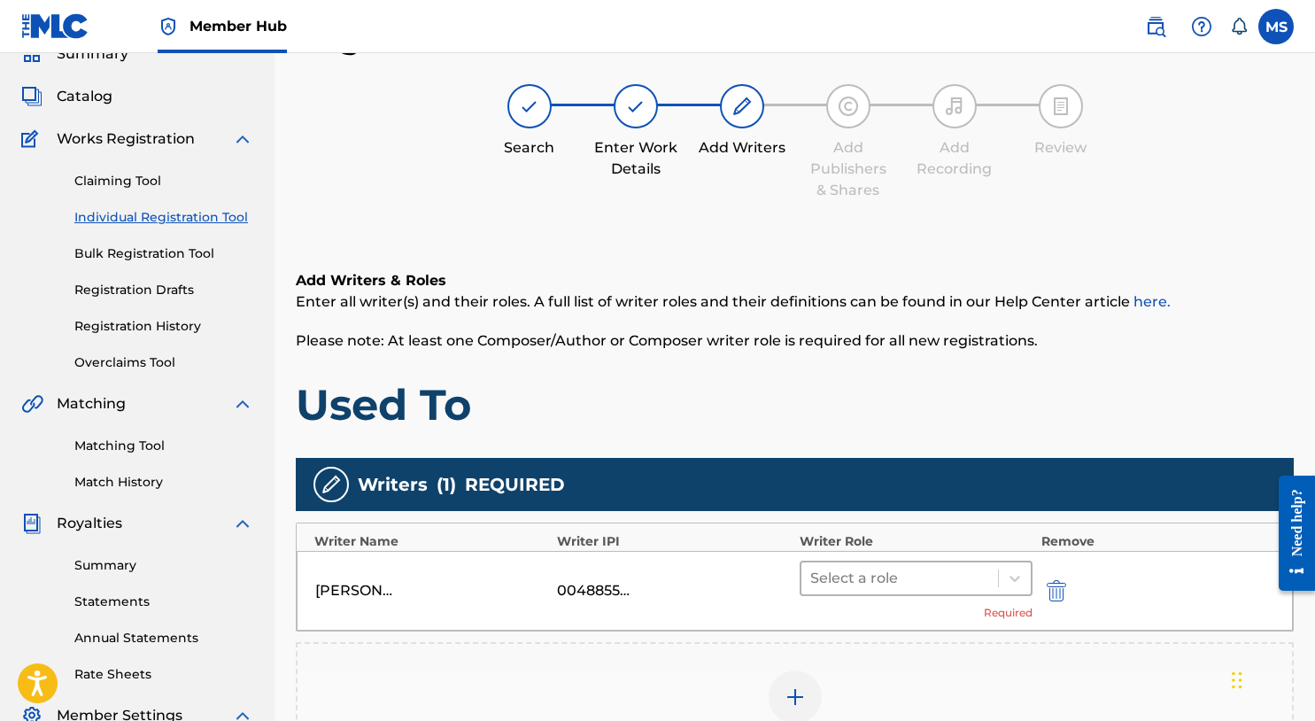
click at [1032, 570] on div "Select a role" at bounding box center [916, 578] width 233 height 35
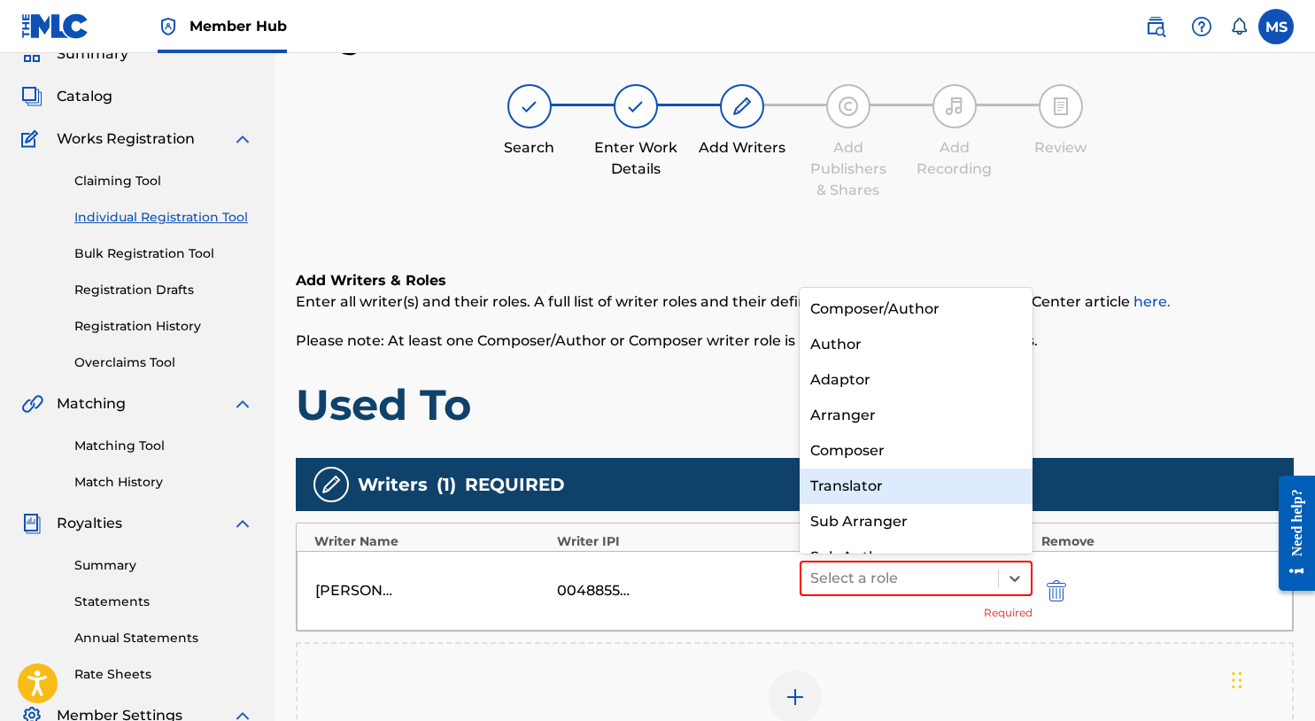
scroll to position [25, 0]
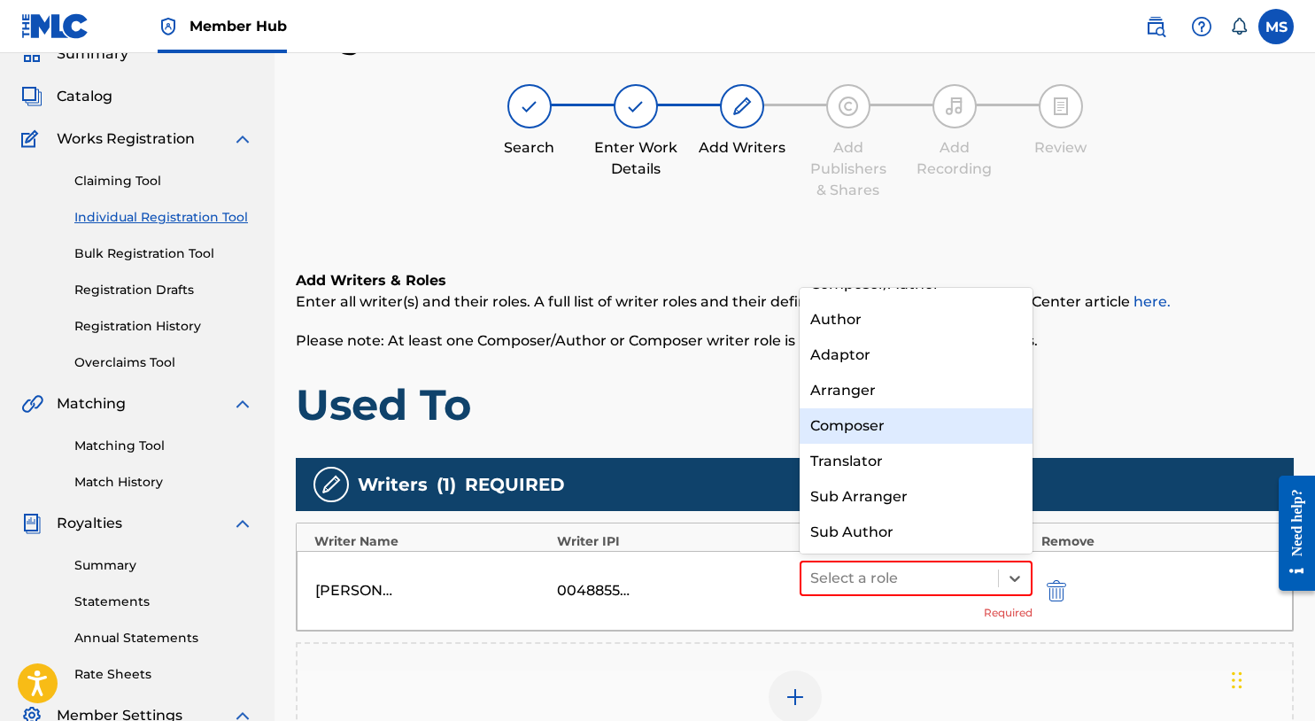
drag, startPoint x: 961, startPoint y: 445, endPoint x: 940, endPoint y: 419, distance: 33.3
click at [940, 419] on div "Composer/Author Author Adaptor Arranger Composer Translator Sub Arranger Sub Au…" at bounding box center [916, 421] width 233 height 266
click at [940, 419] on div "Composer" at bounding box center [916, 425] width 233 height 35
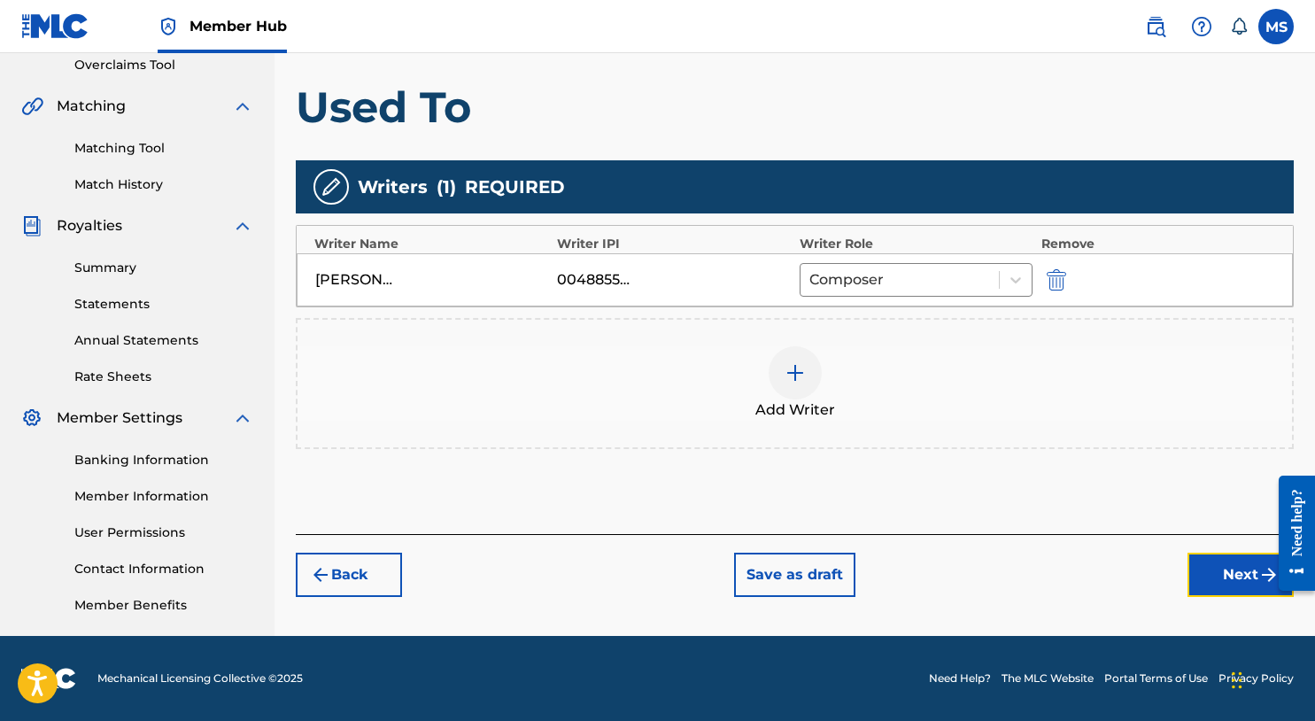
click at [1198, 582] on button "Next" at bounding box center [1241, 575] width 106 height 44
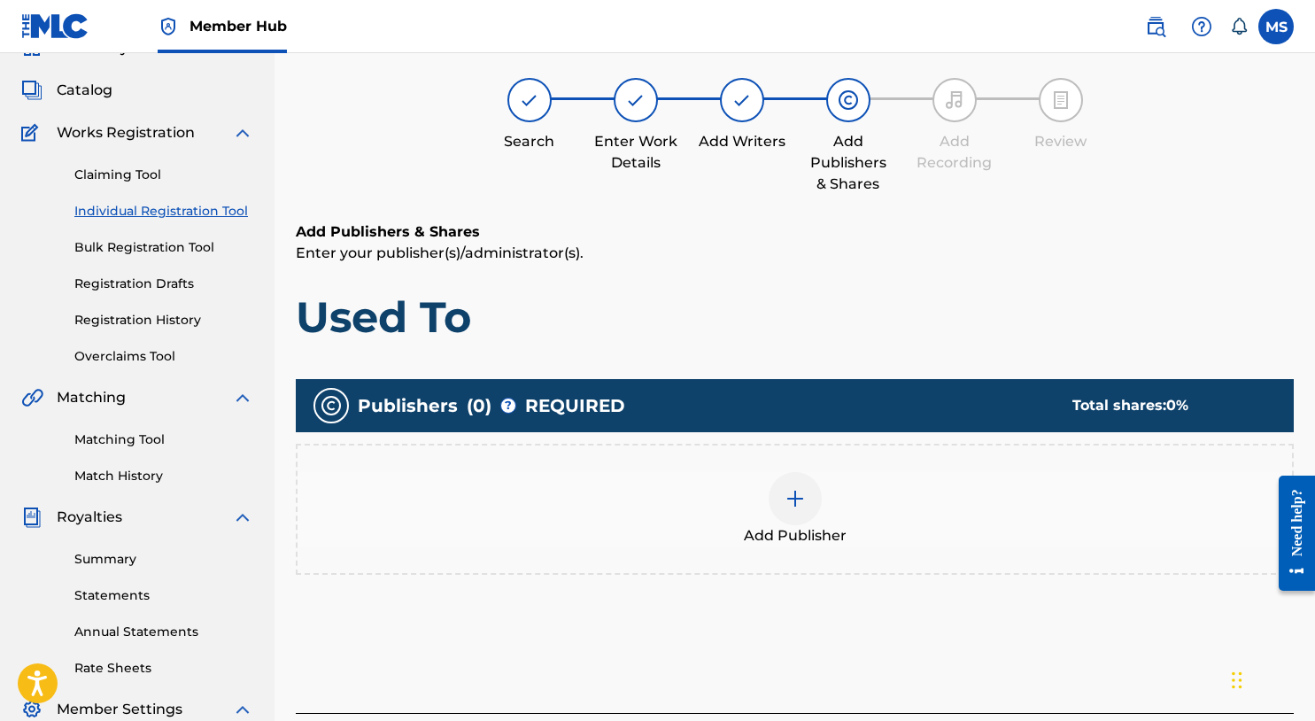
scroll to position [80, 0]
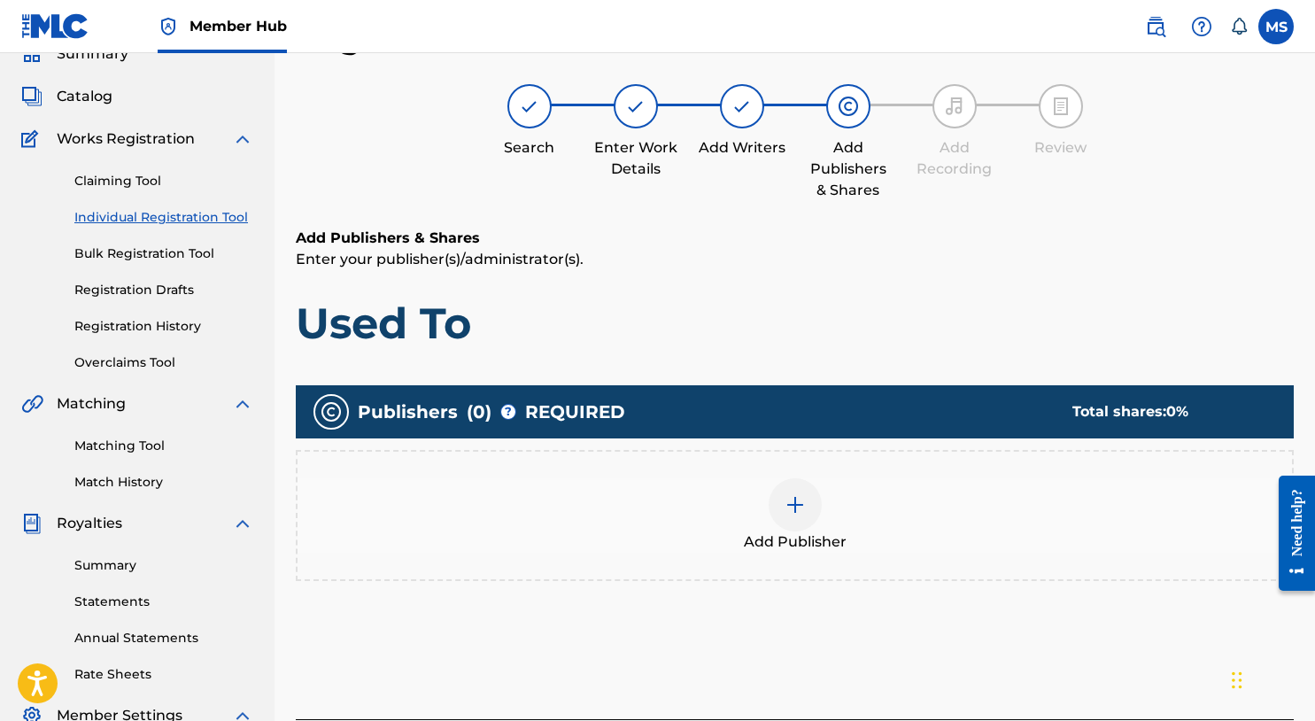
click at [790, 504] on img at bounding box center [795, 504] width 21 height 21
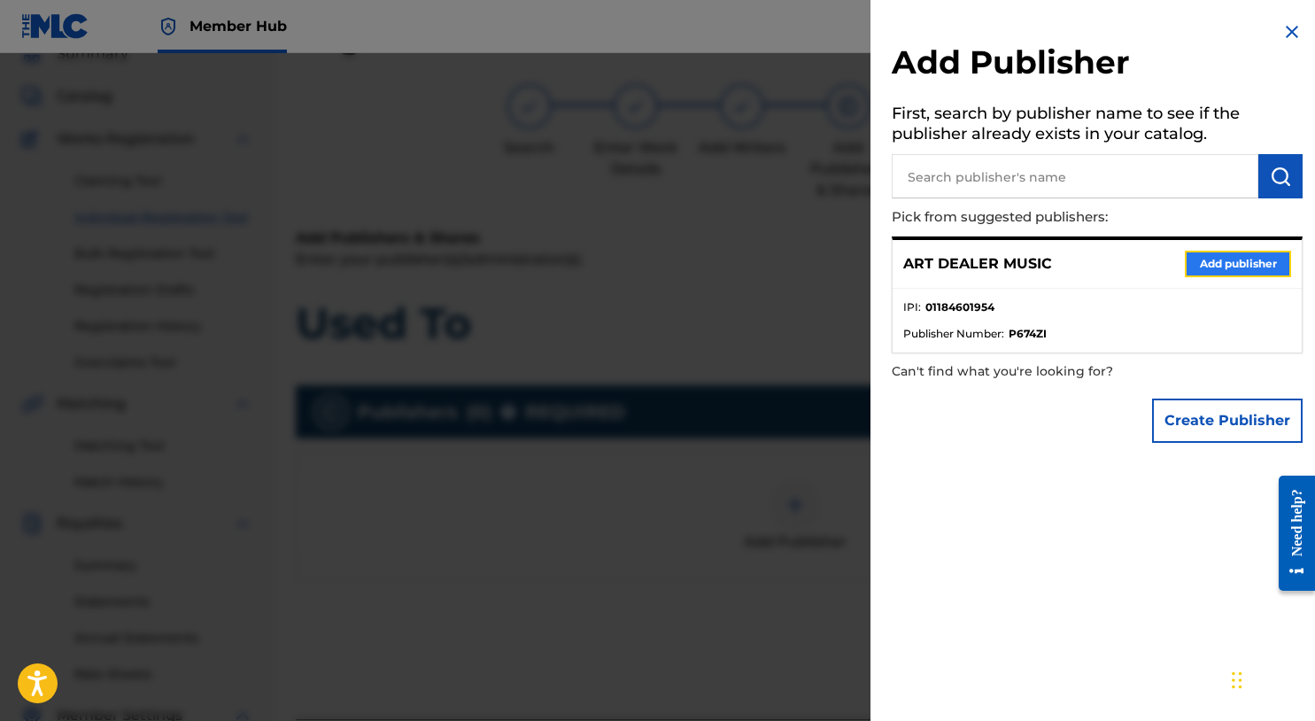
click at [1205, 274] on button "Add publisher" at bounding box center [1238, 264] width 106 height 27
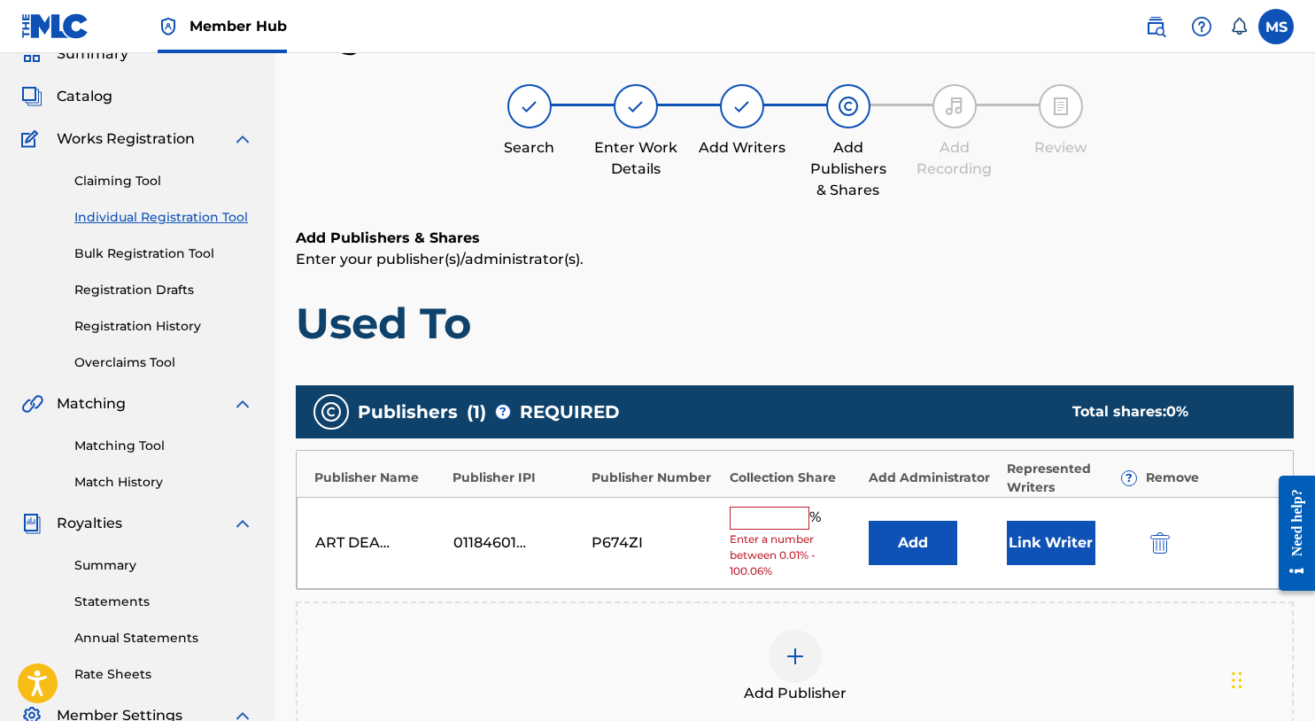
click at [770, 516] on input "text" at bounding box center [770, 518] width 80 height 23
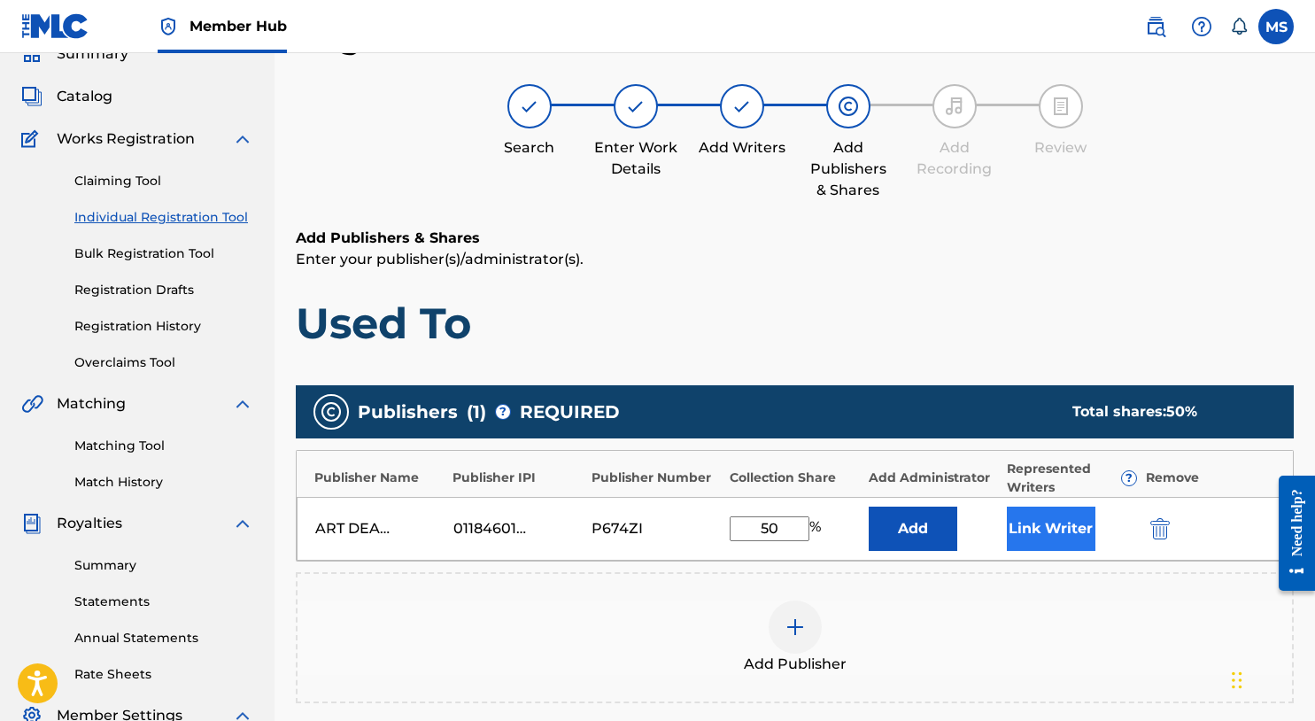
type input "50"
click at [1064, 543] on button "Link Writer" at bounding box center [1051, 529] width 89 height 44
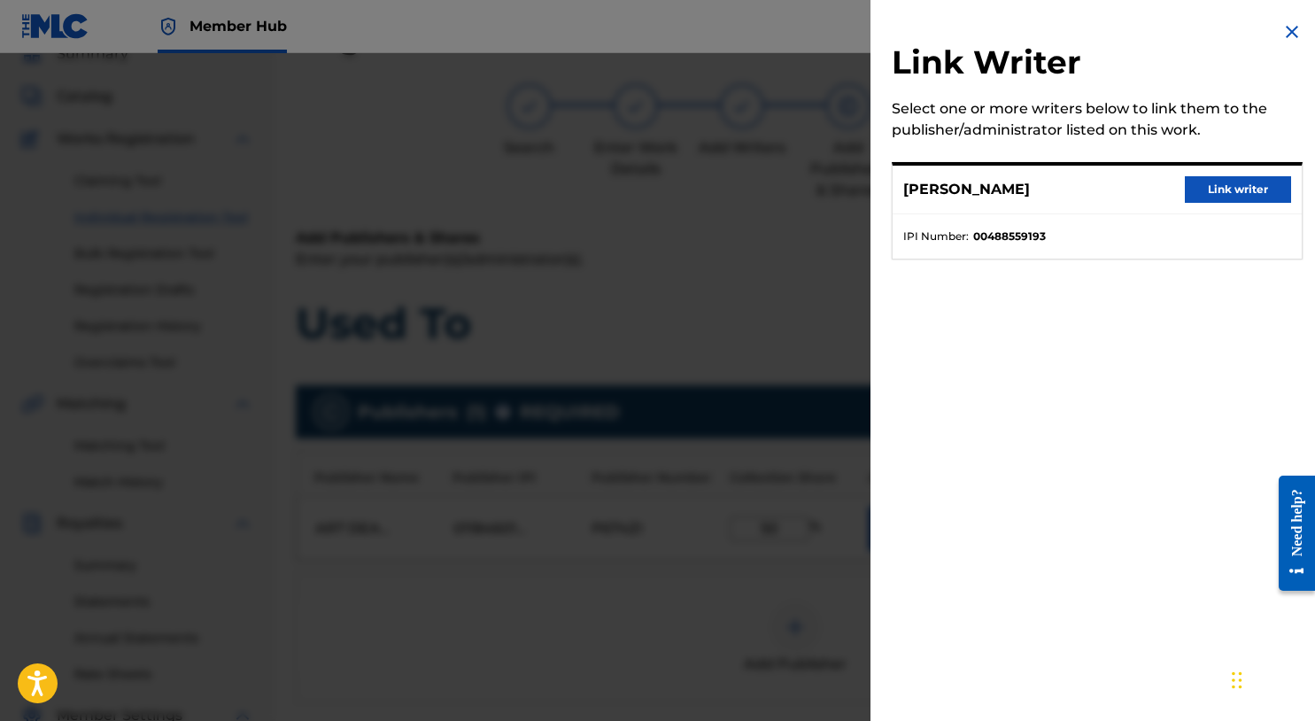
click at [1175, 190] on div "MICHAEL SUMMERS Link writer" at bounding box center [1097, 190] width 409 height 49
click at [1214, 195] on button "Link writer" at bounding box center [1238, 189] width 106 height 27
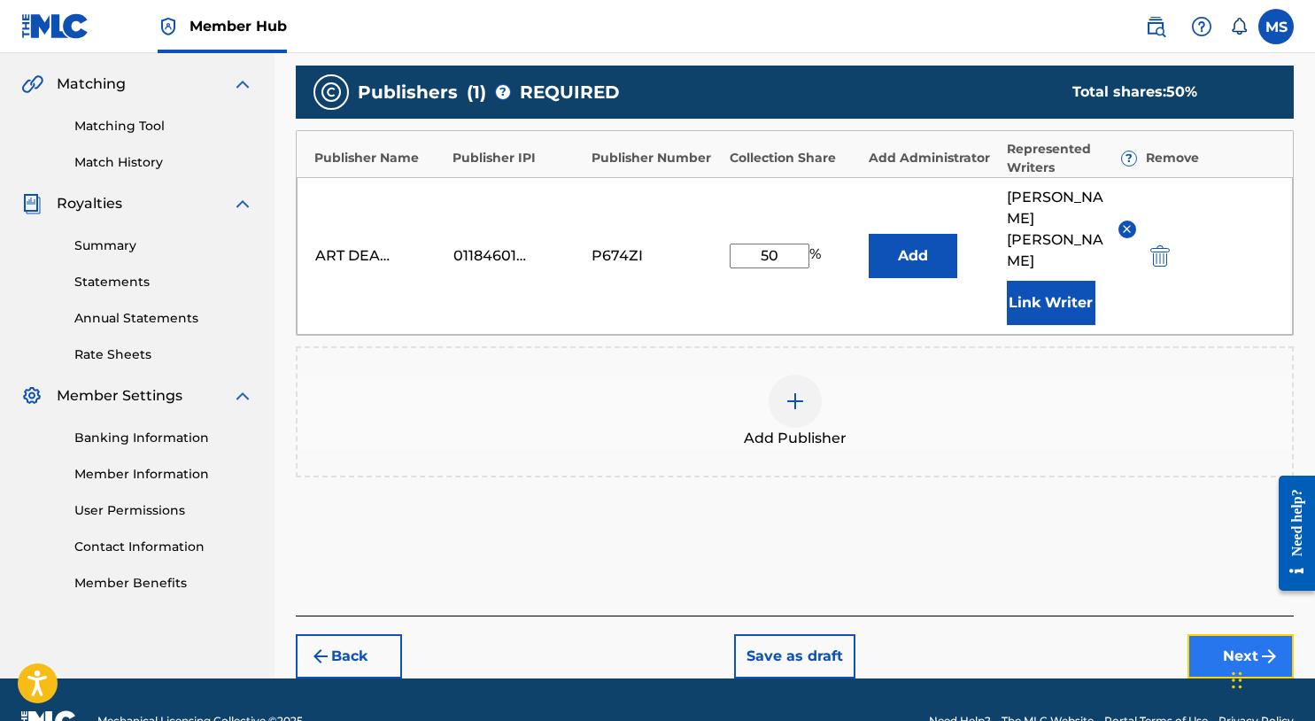
click at [1220, 634] on button "Next" at bounding box center [1241, 656] width 106 height 44
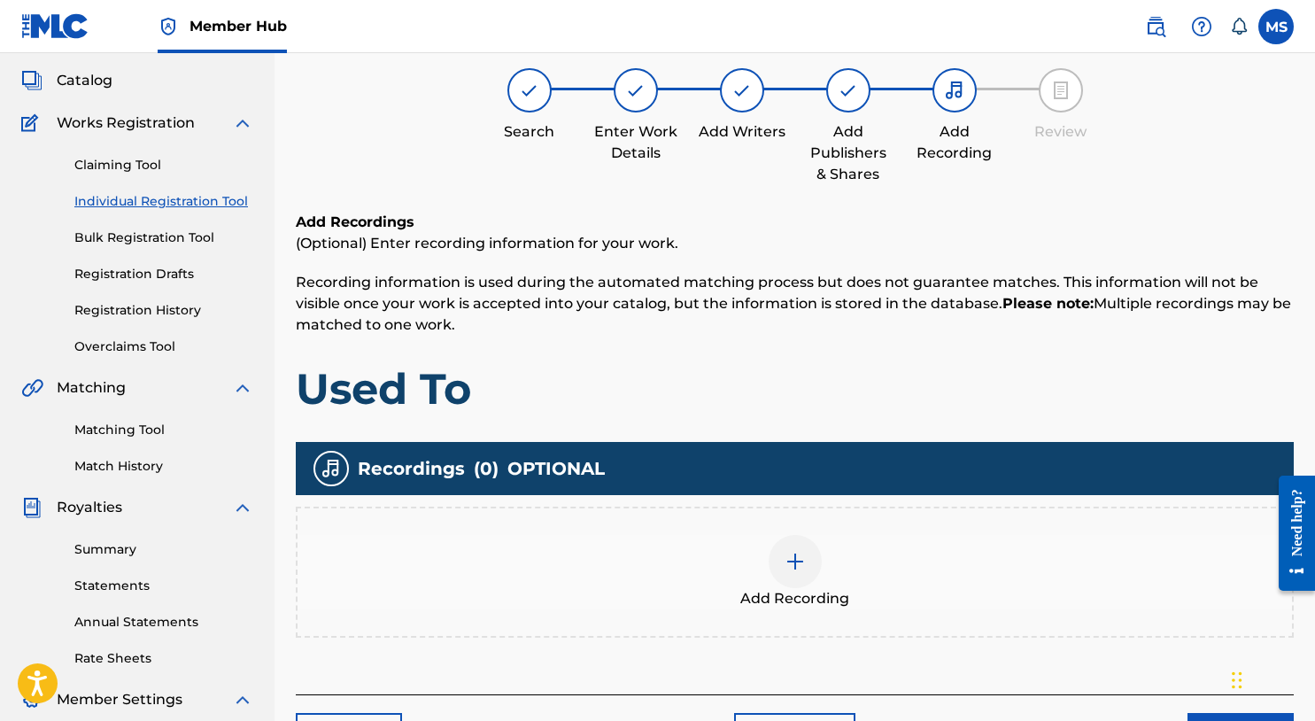
scroll to position [160, 0]
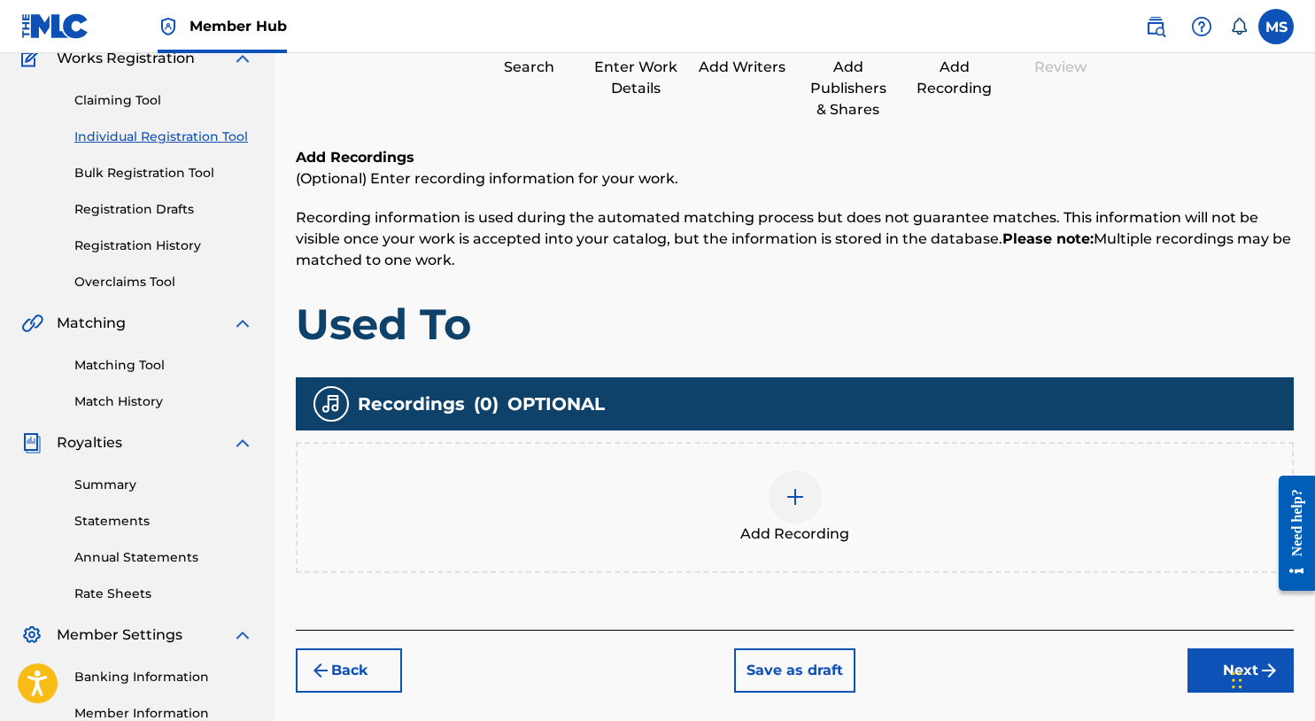
click at [802, 473] on div at bounding box center [795, 496] width 53 height 53
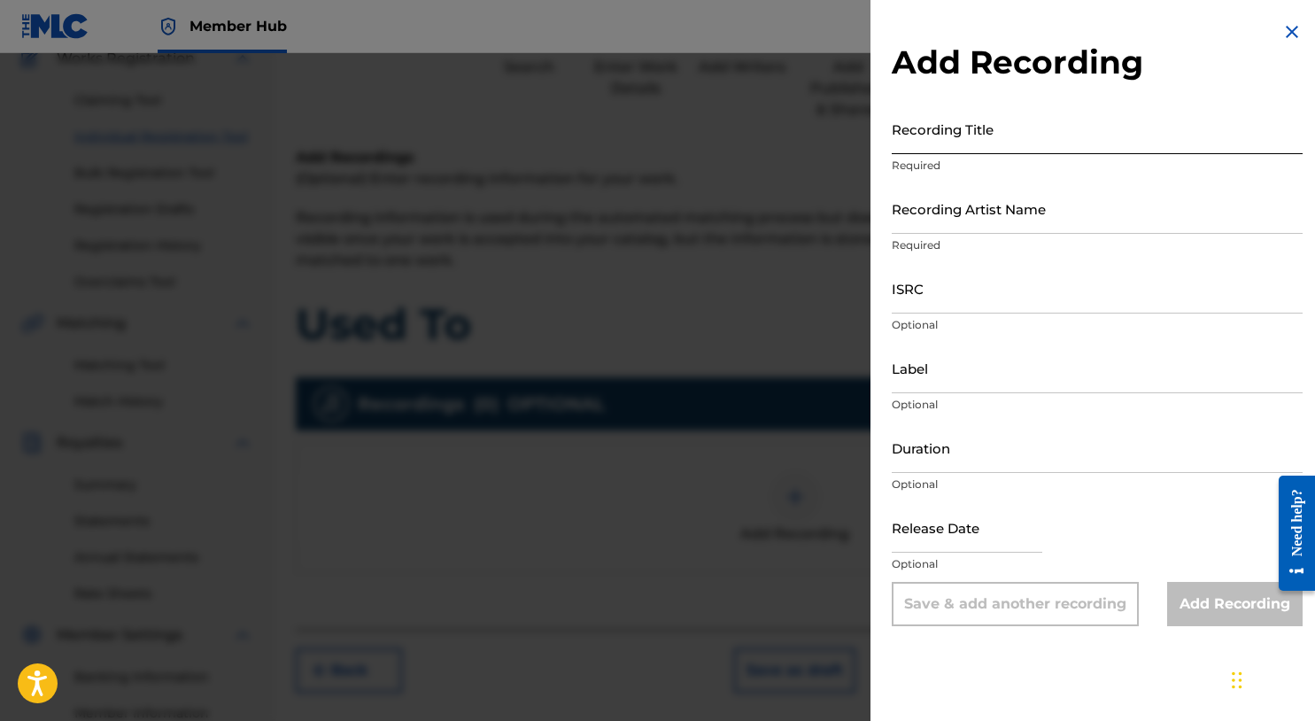
click at [1020, 137] on input "Recording Title" at bounding box center [1097, 129] width 411 height 50
type input "To Do List"
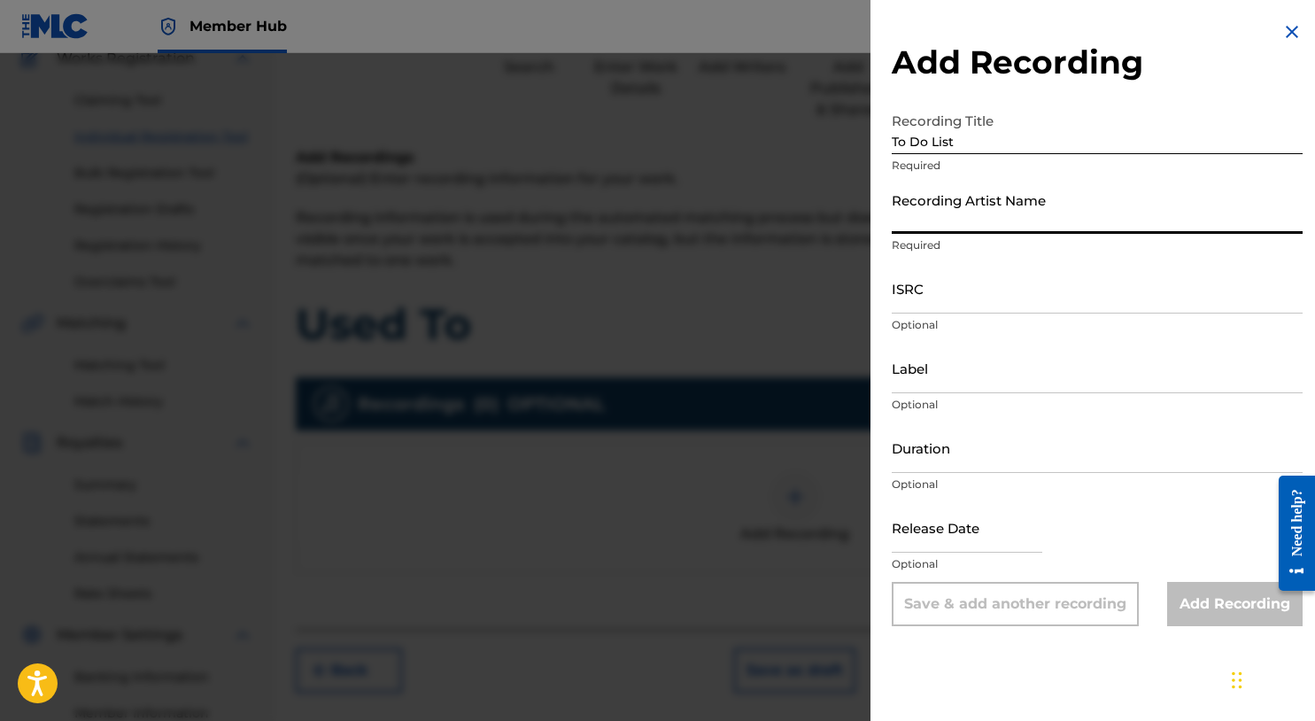
click at [1032, 230] on input "Recording Artist Name" at bounding box center [1097, 208] width 411 height 50
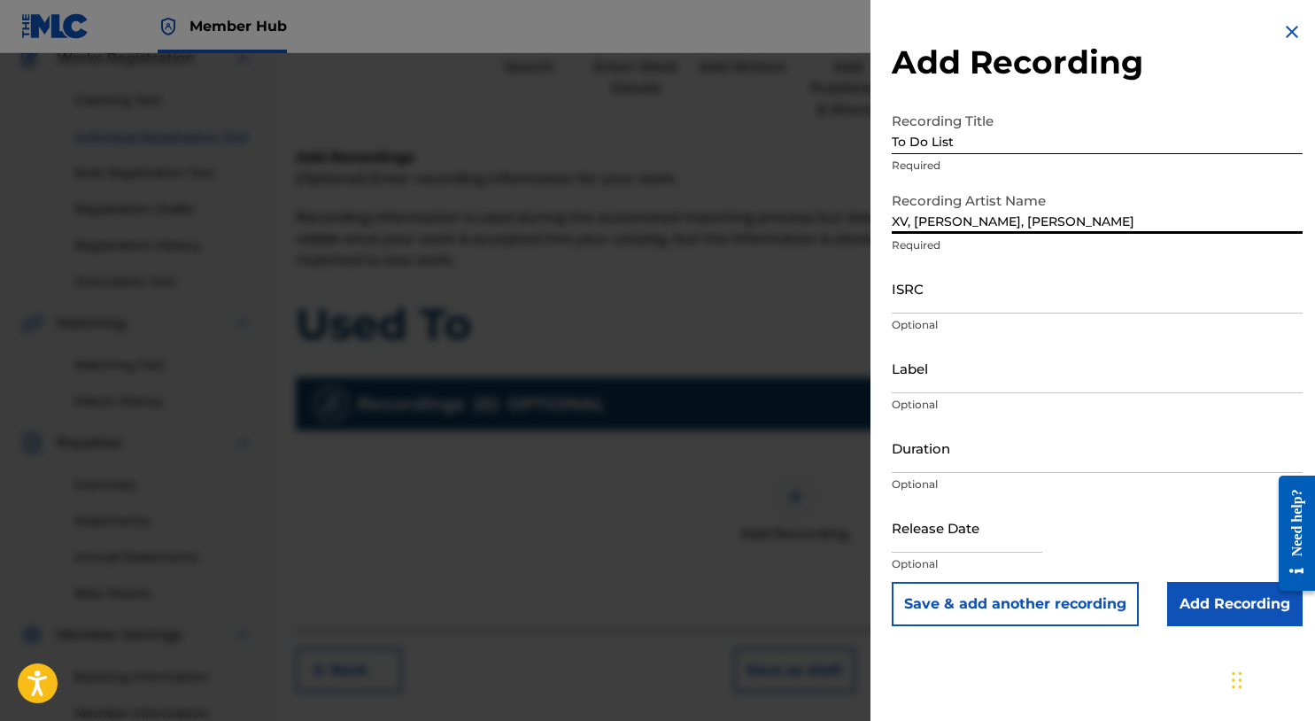
type input "XV, MIKE SUMMERS, TiRon"
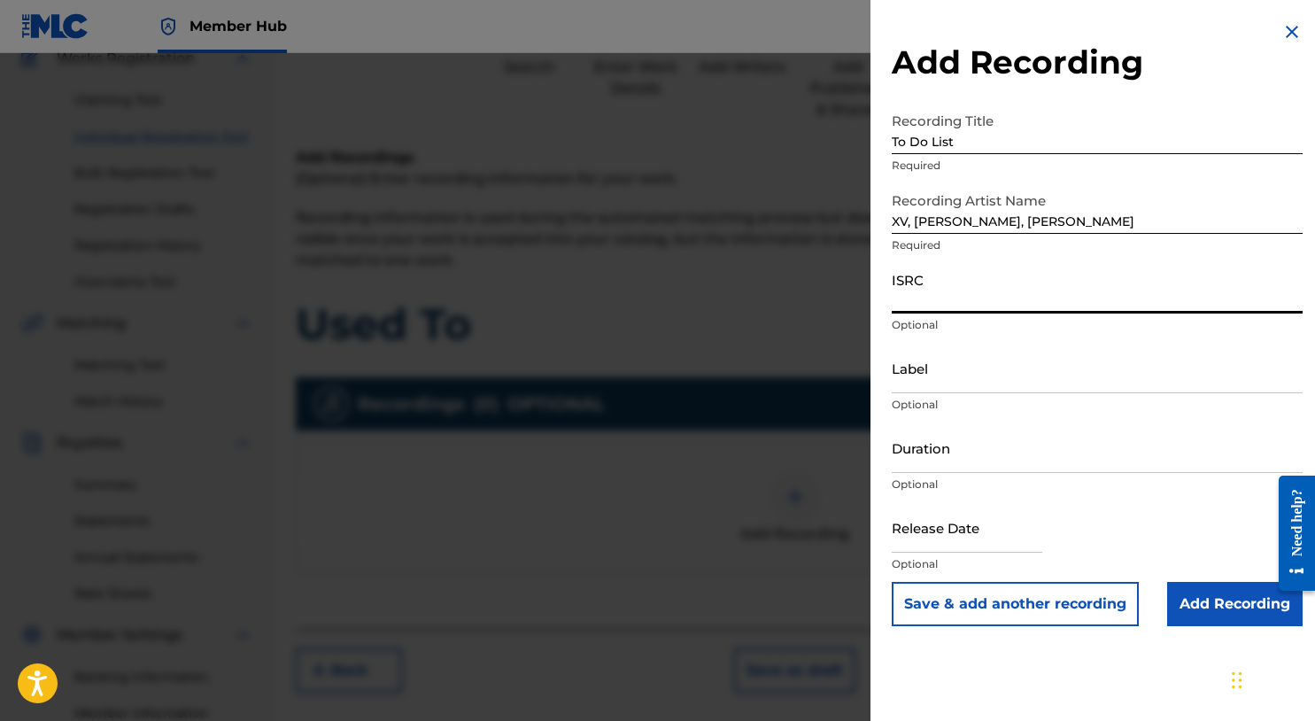
paste input "QZLBC2202106"
type input "QZLBC2202106"
click at [1222, 593] on input "Add Recording" at bounding box center [1236, 604] width 136 height 44
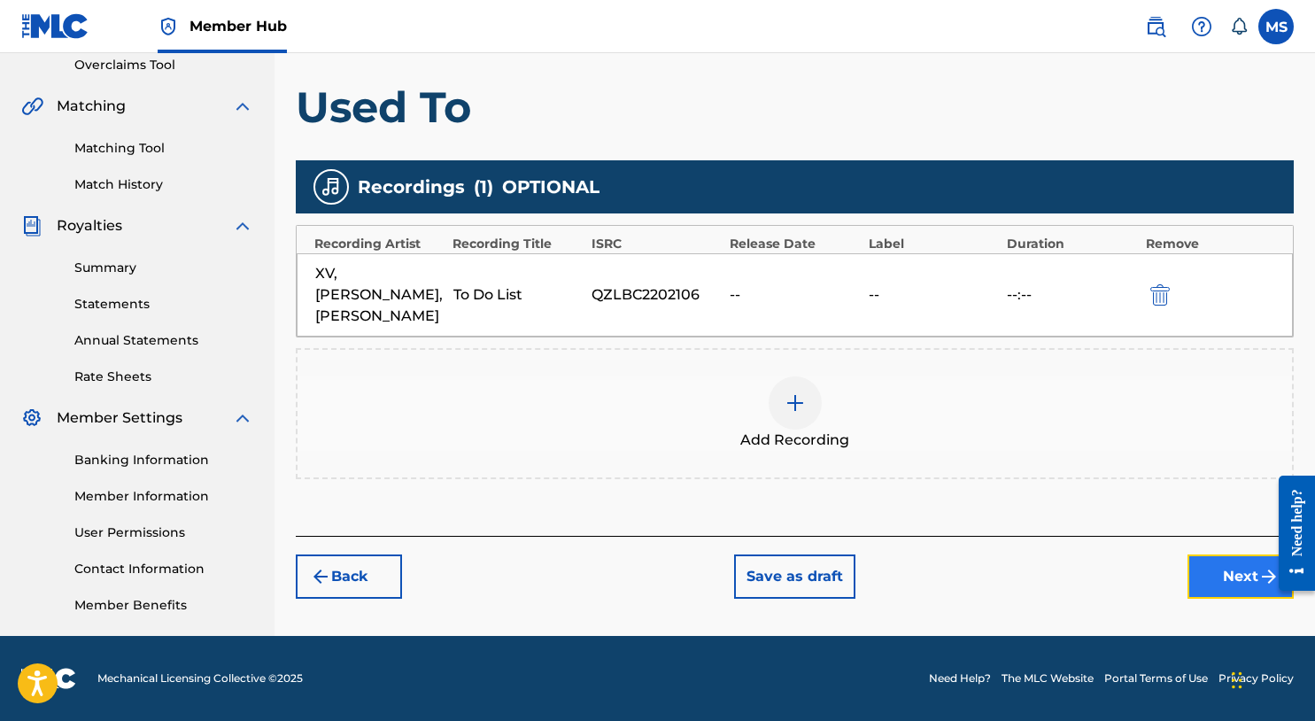
click at [1230, 571] on button "Next" at bounding box center [1241, 577] width 106 height 44
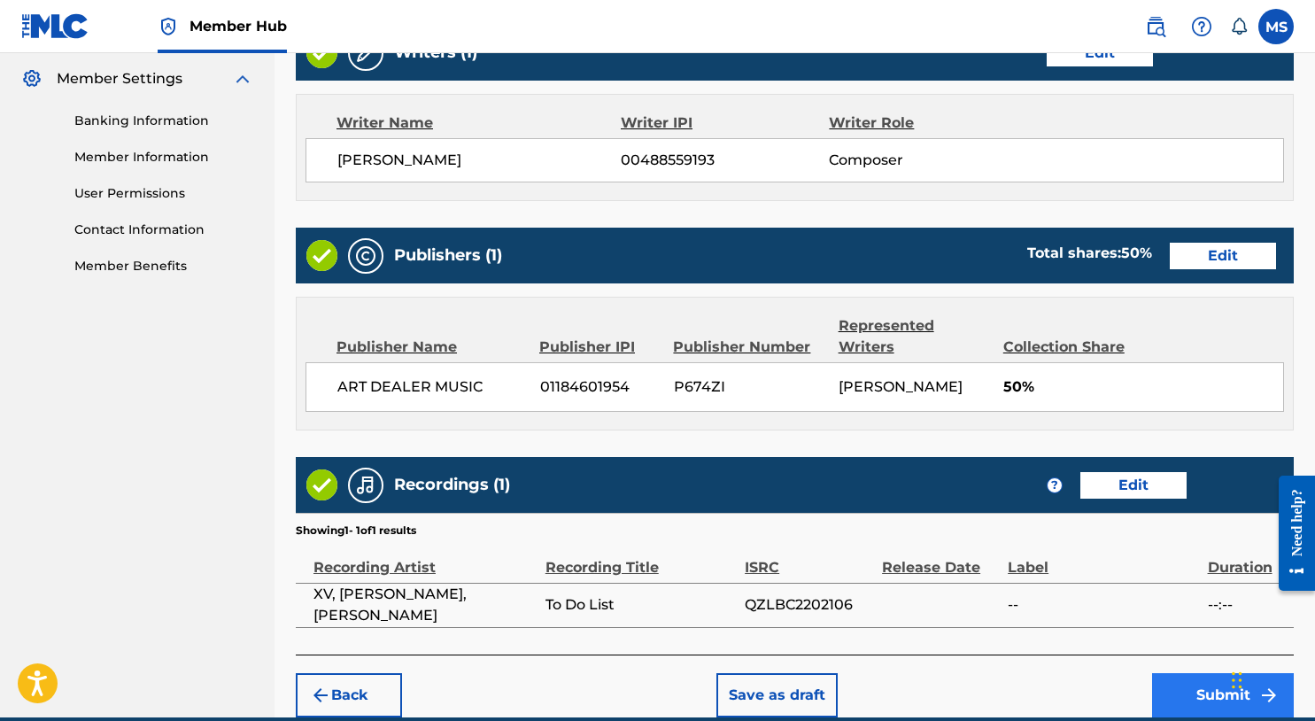
scroll to position [796, 0]
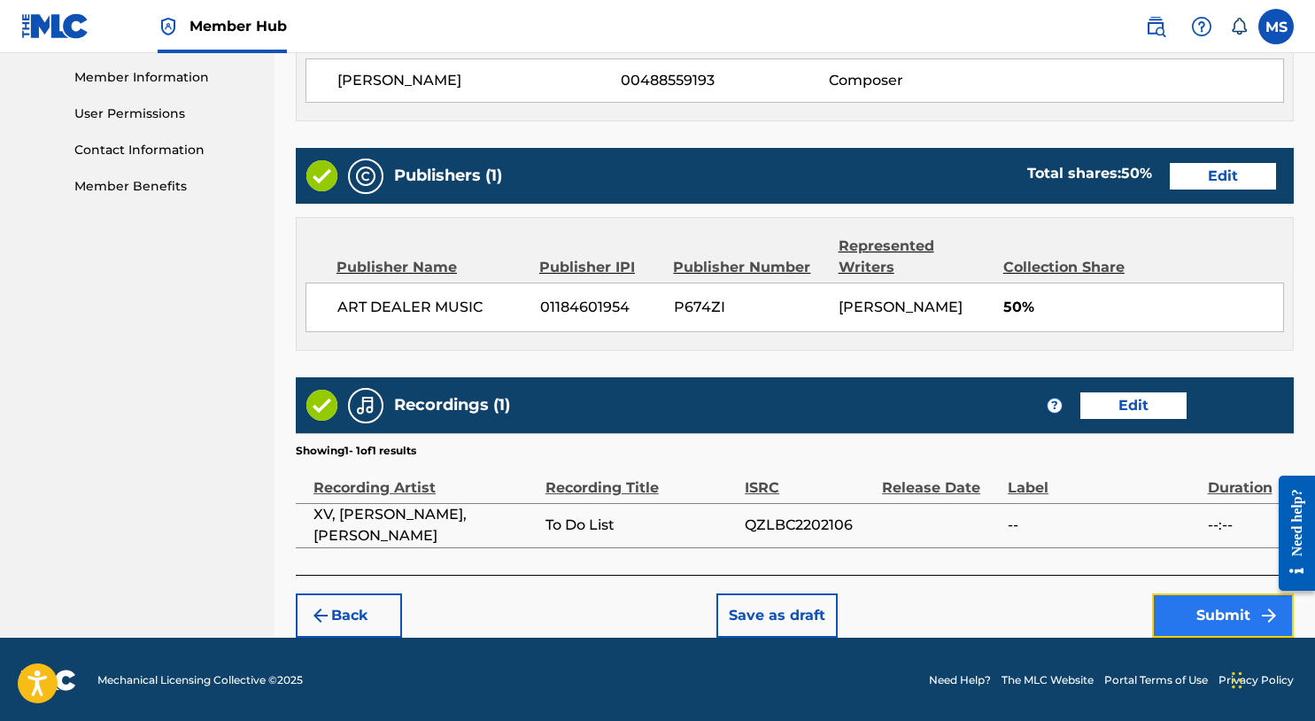
click at [1224, 609] on button "Submit" at bounding box center [1223, 615] width 142 height 44
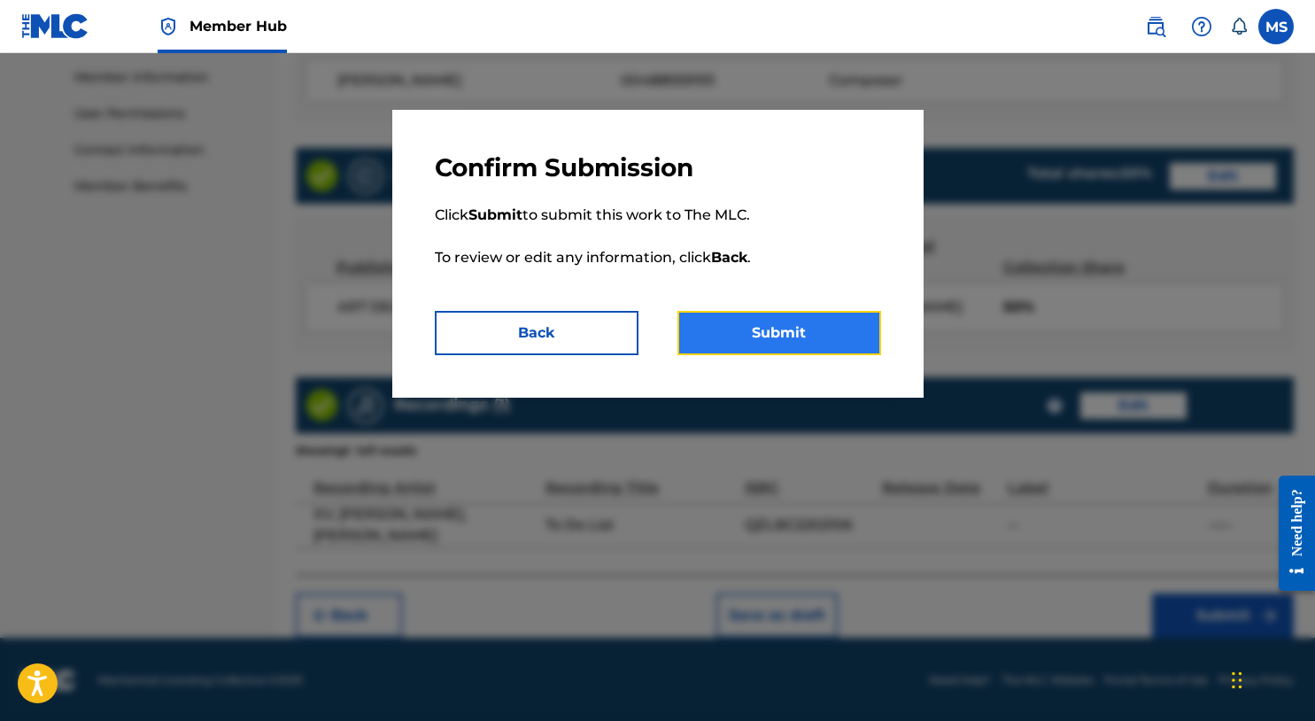
click at [843, 350] on button "Submit" at bounding box center [780, 333] width 204 height 44
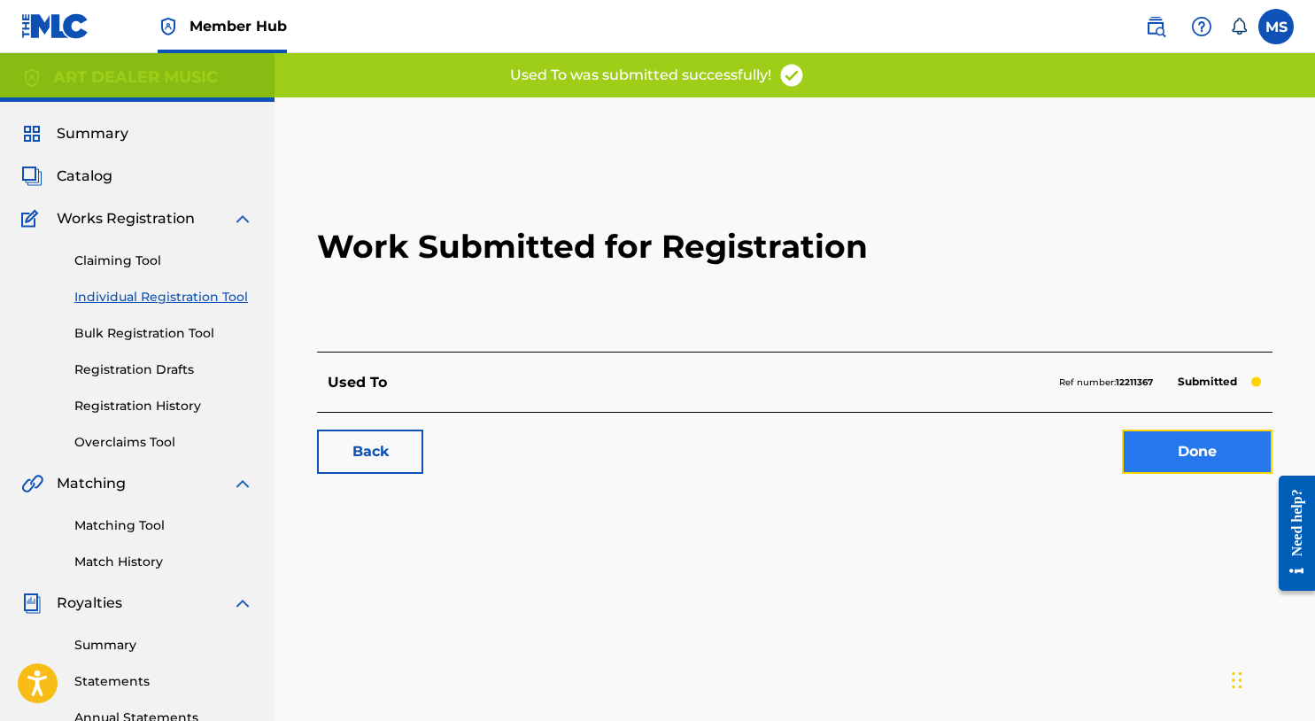
click at [1197, 459] on link "Done" at bounding box center [1197, 452] width 151 height 44
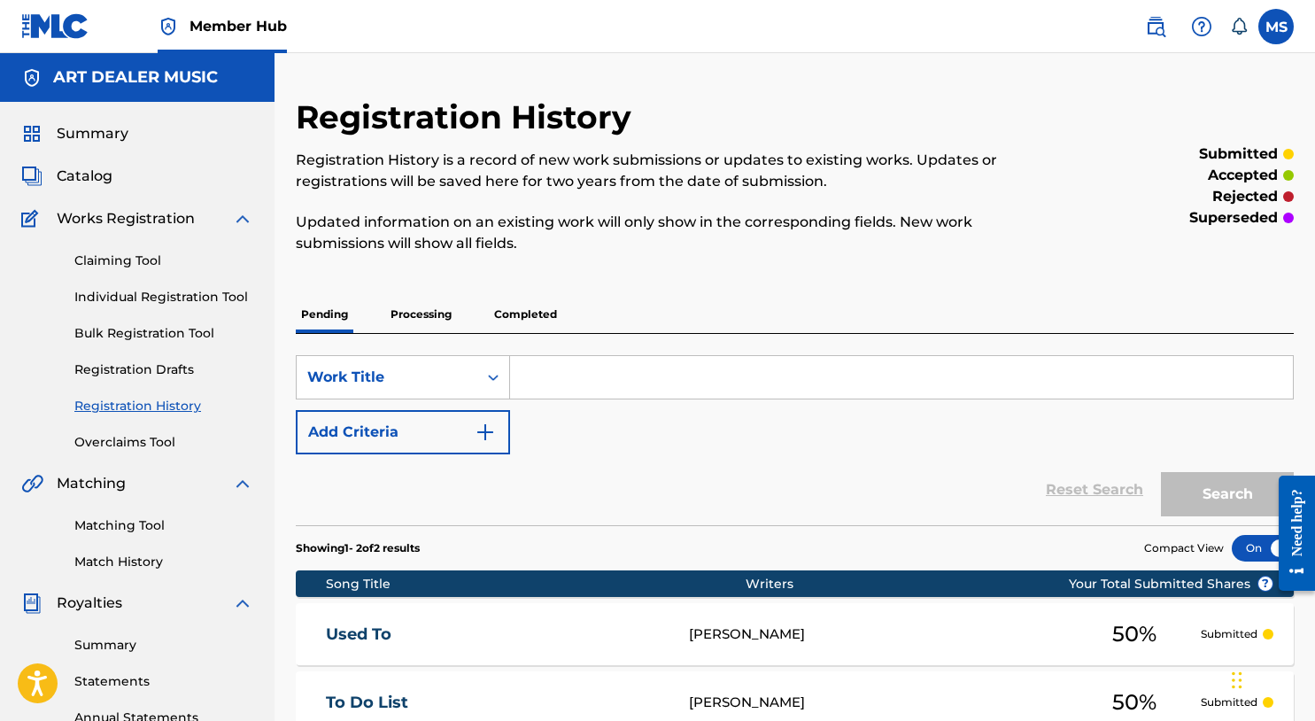
click at [615, 381] on input "Search Form" at bounding box center [901, 377] width 783 height 43
click at [117, 292] on link "Individual Registration Tool" at bounding box center [163, 297] width 179 height 19
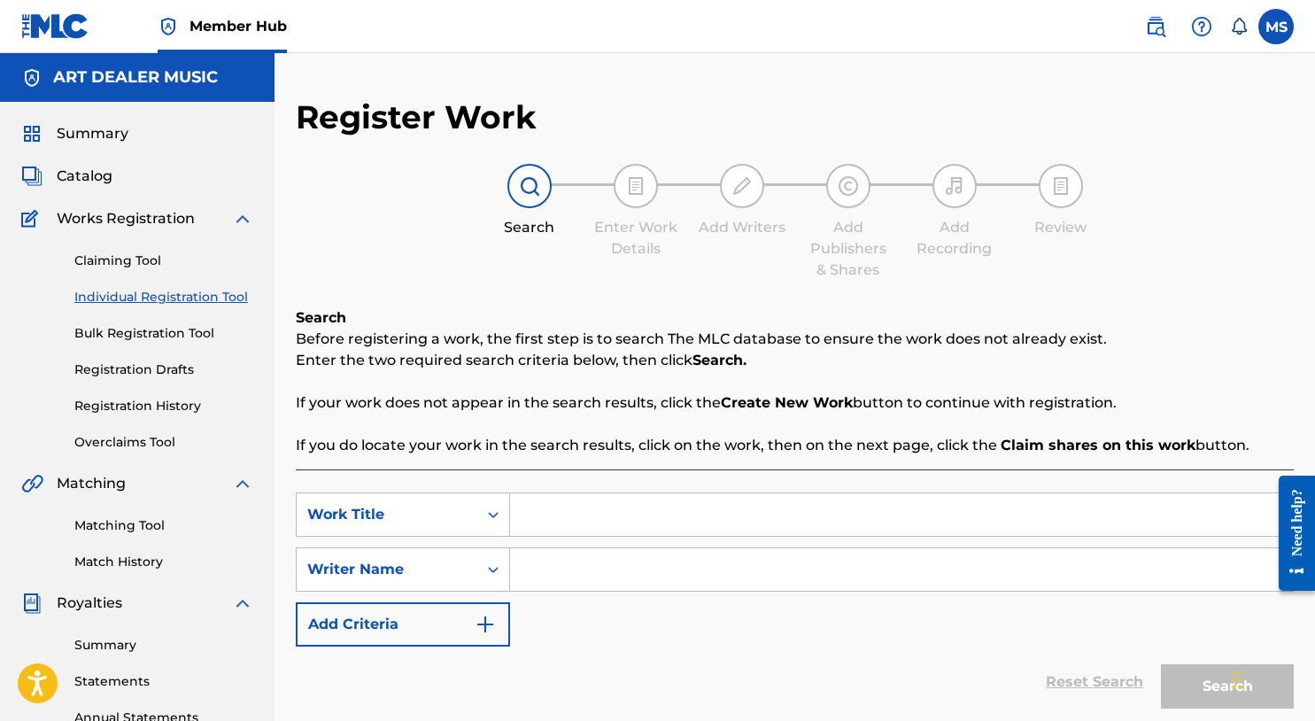
click at [584, 518] on input "Search Form" at bounding box center [901, 514] width 783 height 43
type input "Fall Out The Sky"
click at [624, 562] on input "Search Form" at bounding box center [901, 569] width 783 height 43
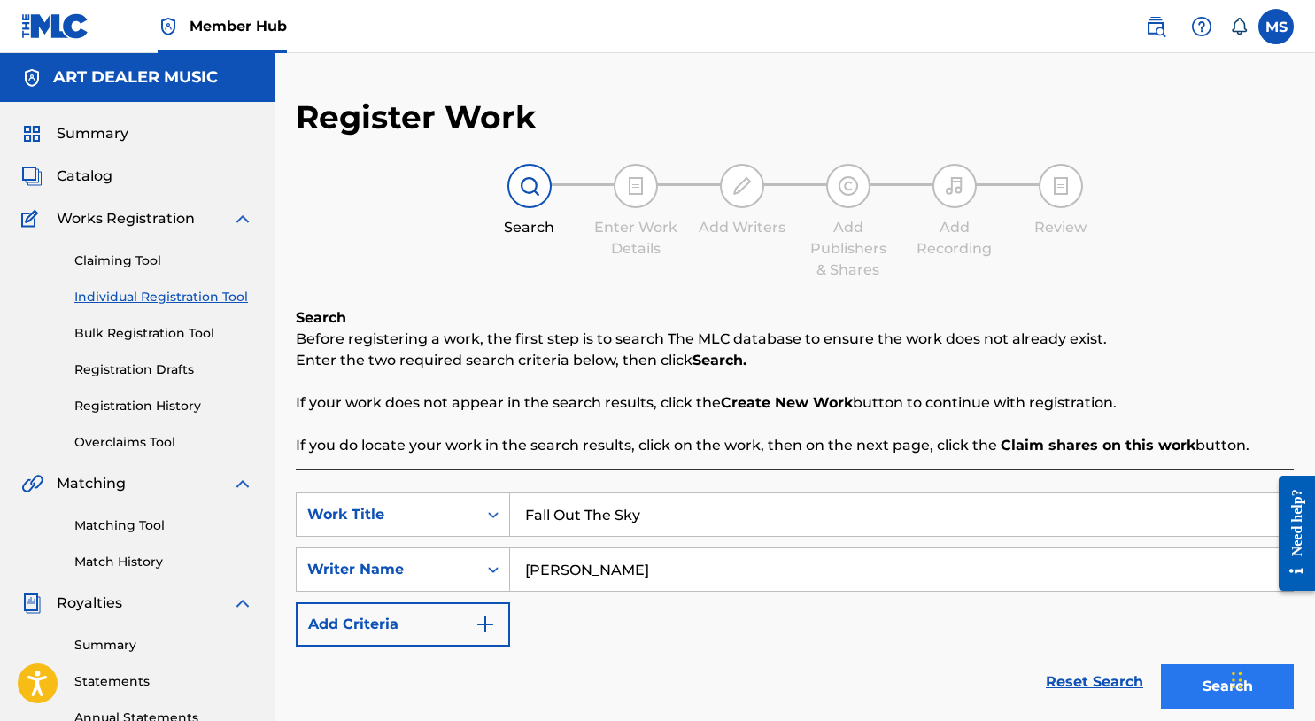
type input "Michael Summers"
click at [1179, 685] on button "Search" at bounding box center [1227, 686] width 133 height 44
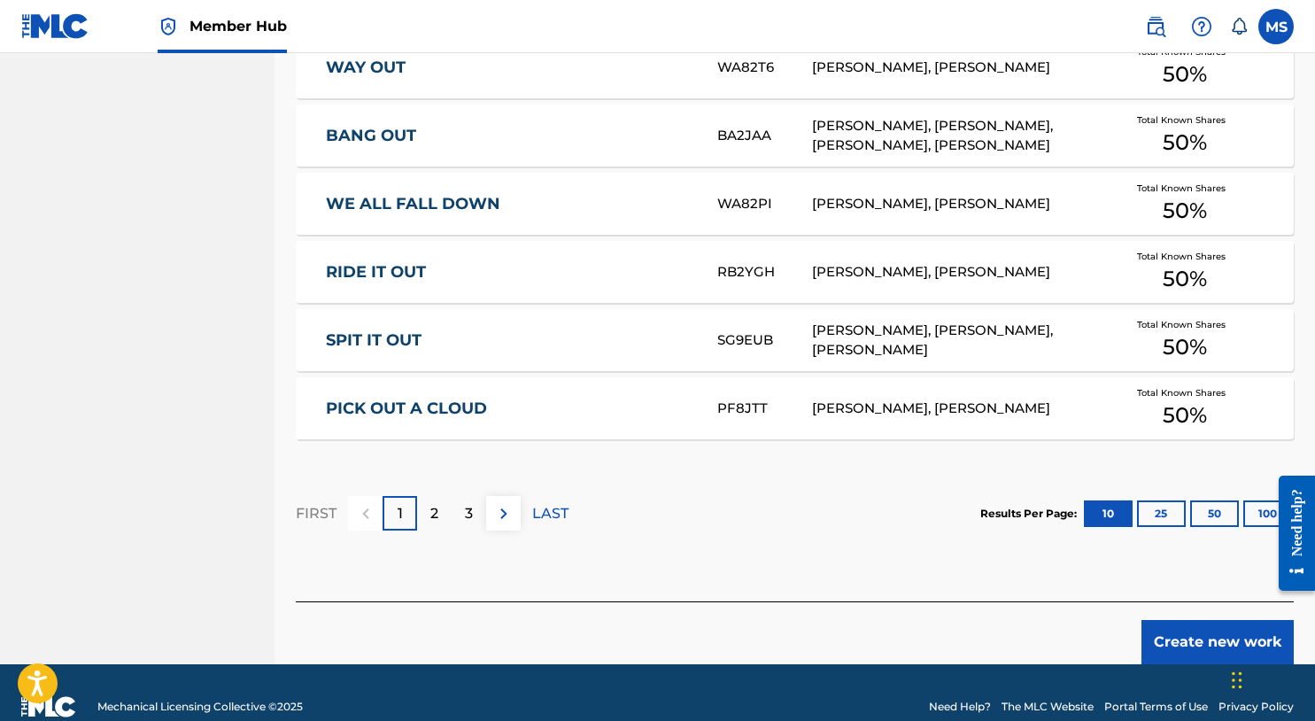
scroll to position [1092, 0]
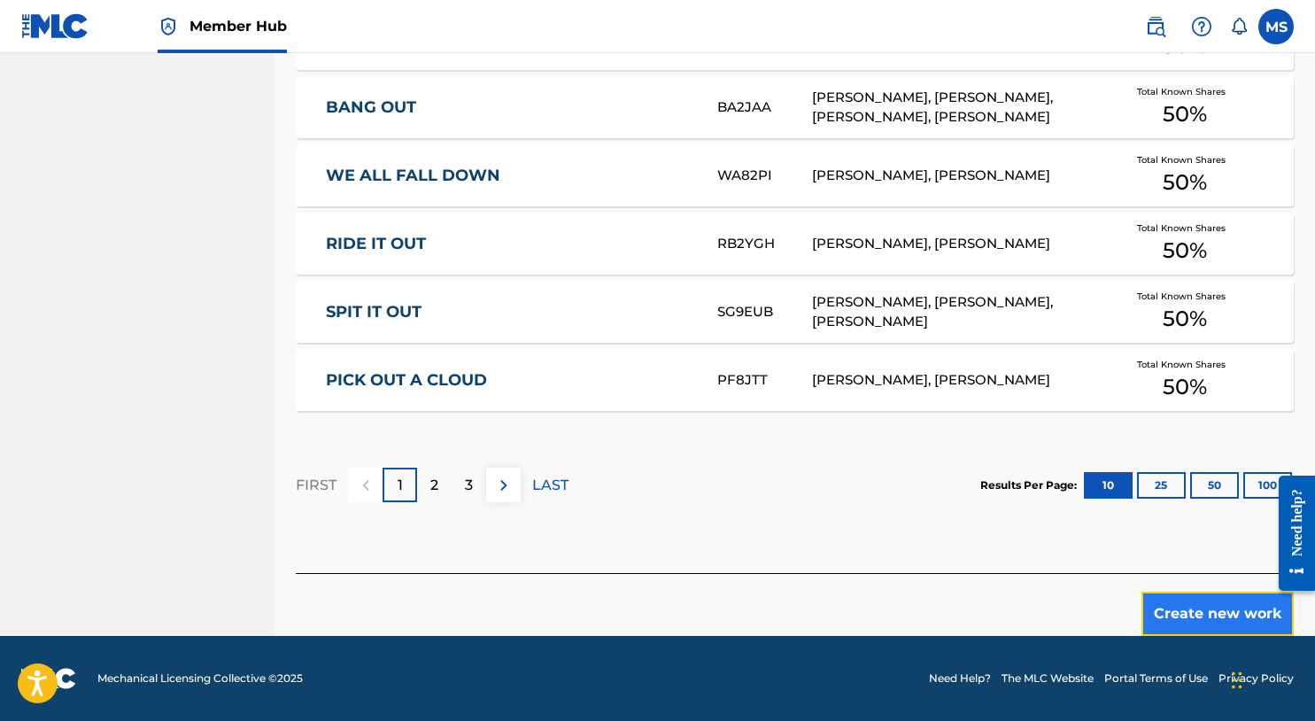
click at [1187, 606] on button "Create new work" at bounding box center [1218, 614] width 152 height 44
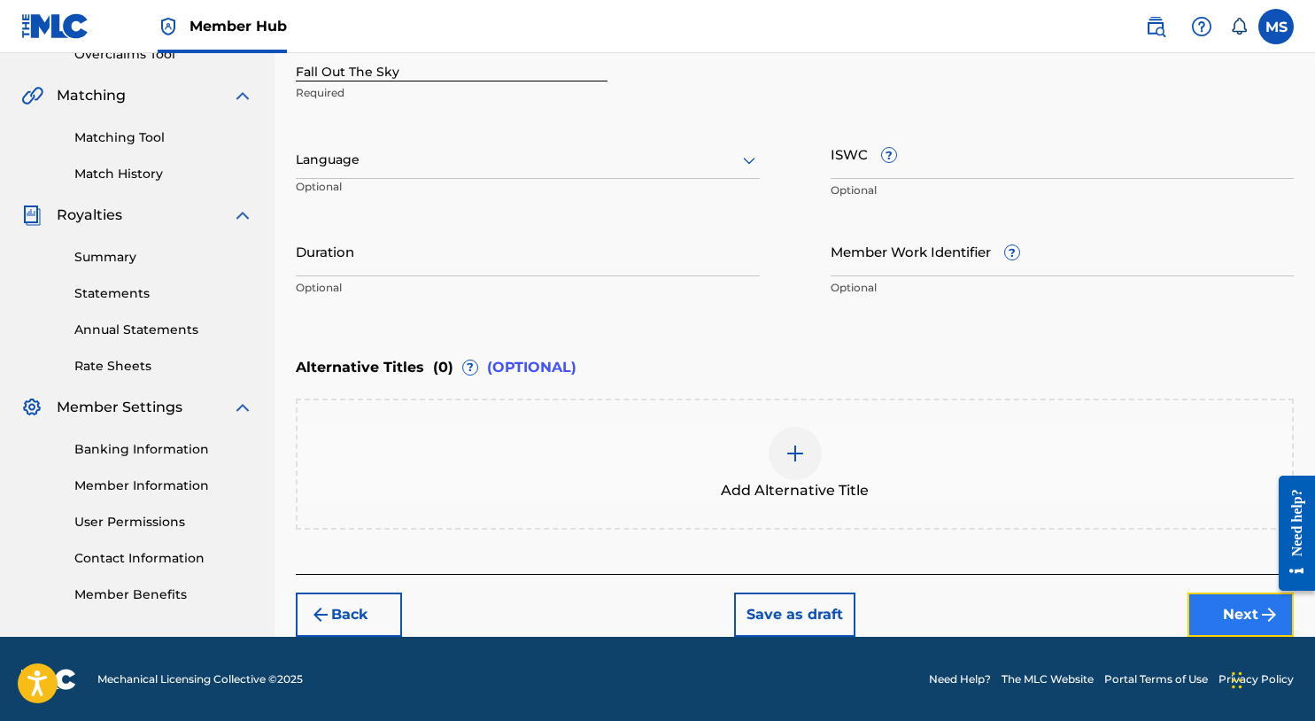
click at [1233, 610] on button "Next" at bounding box center [1241, 615] width 106 height 44
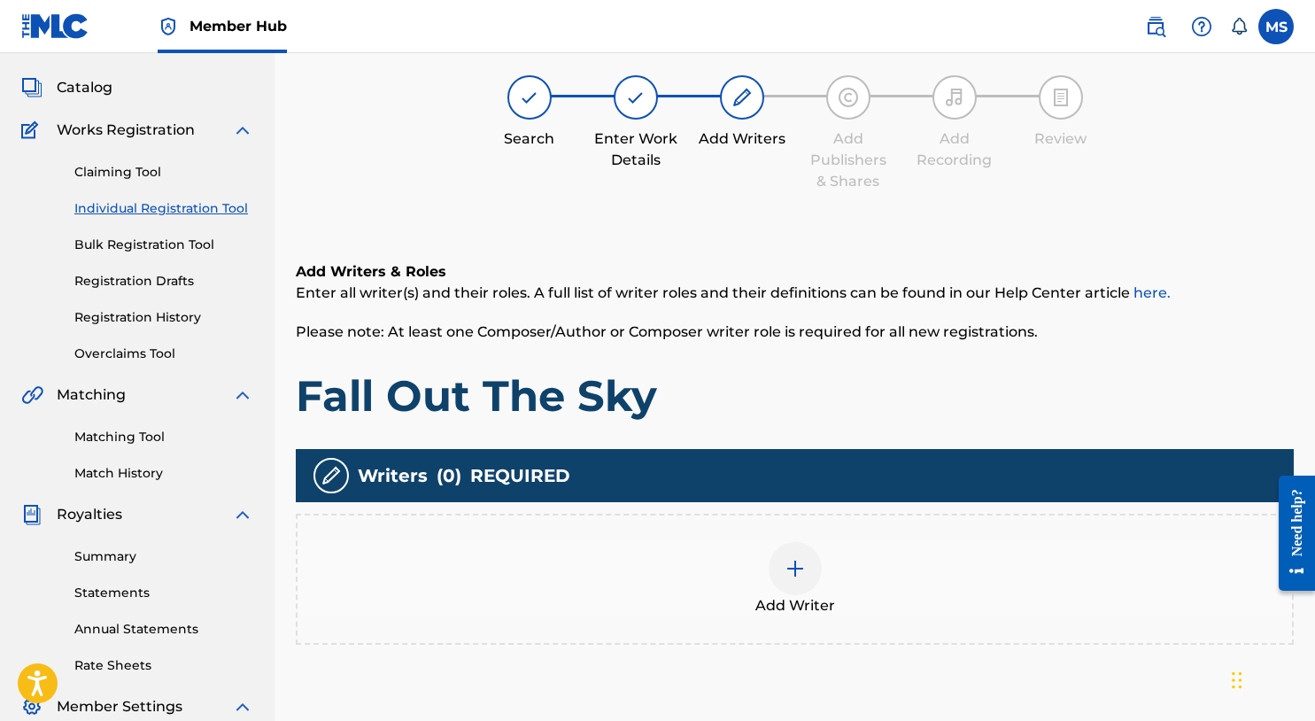
scroll to position [80, 0]
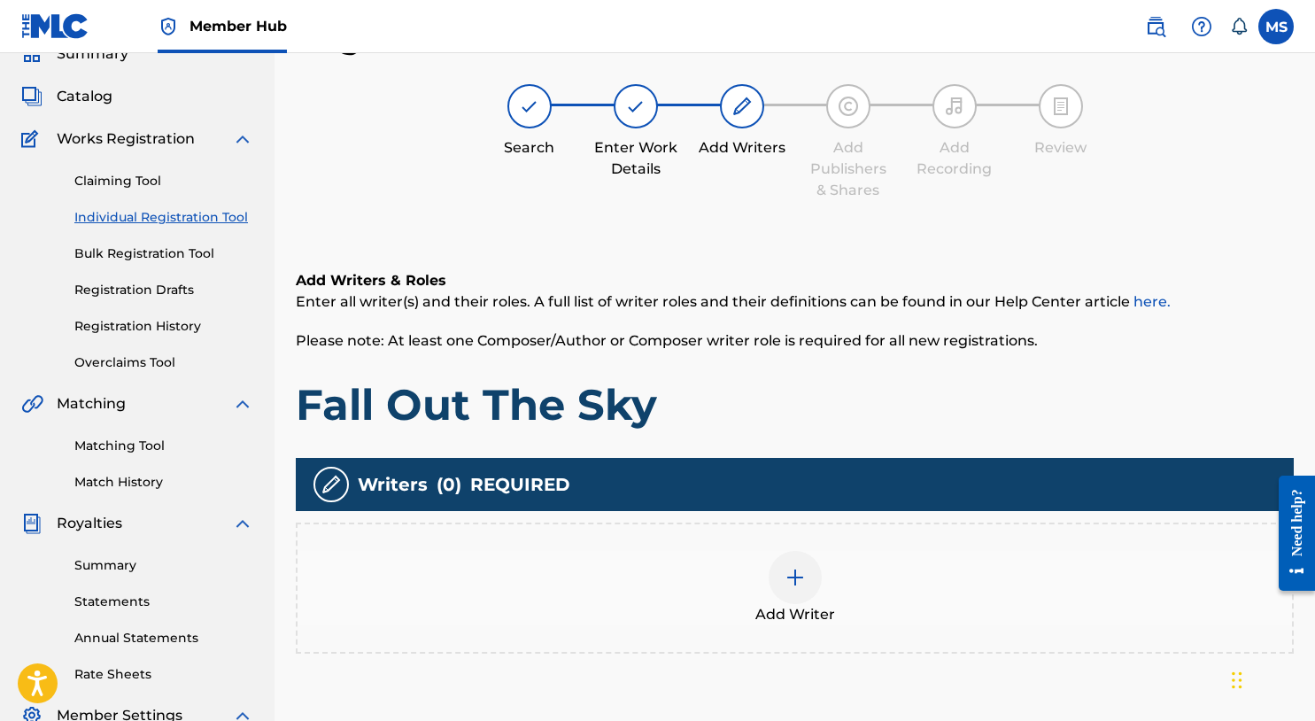
click at [796, 570] on img at bounding box center [795, 577] width 21 height 21
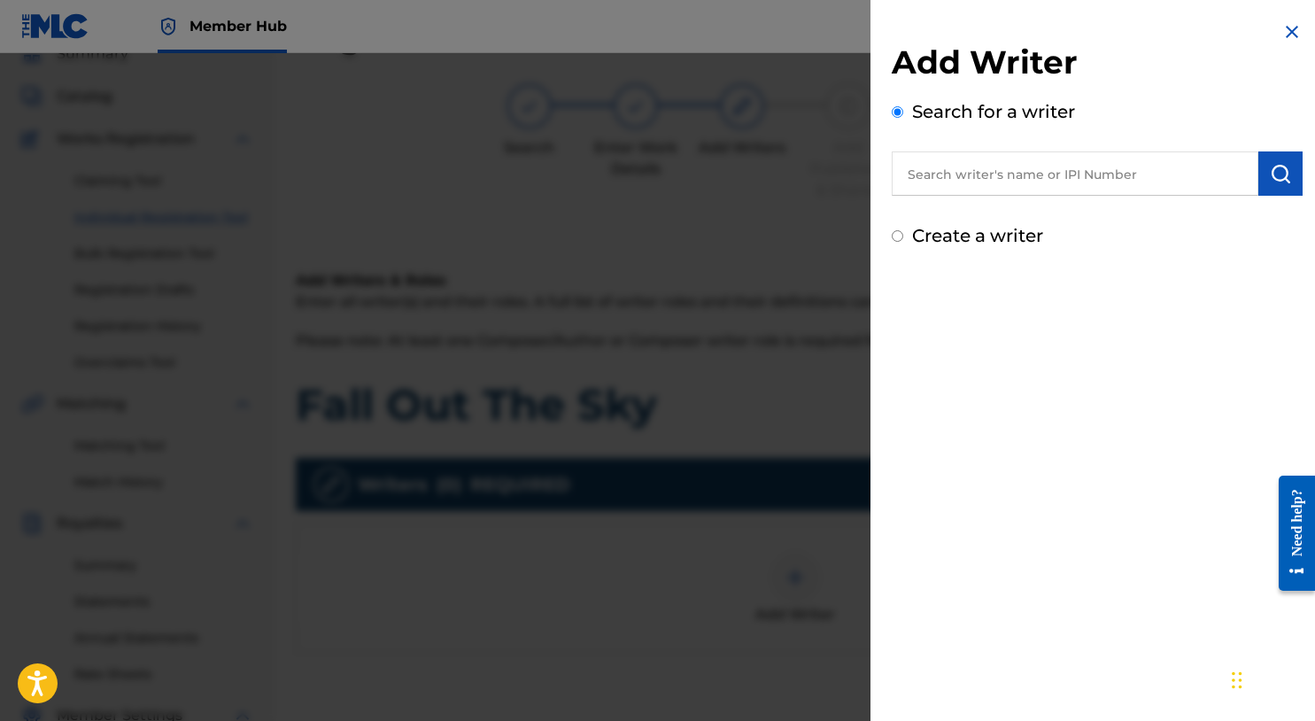
click at [935, 186] on input "text" at bounding box center [1075, 173] width 367 height 44
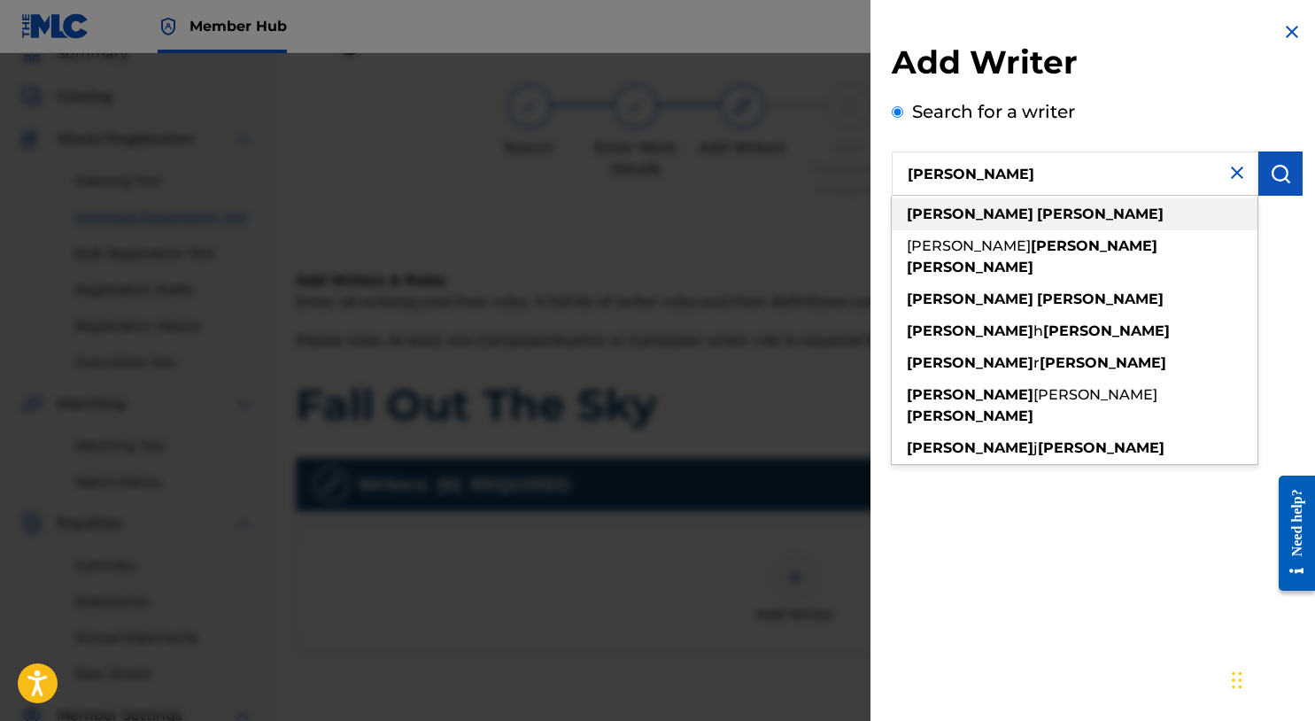
type input "michael summers"
click at [947, 213] on strong "michael" at bounding box center [970, 214] width 127 height 17
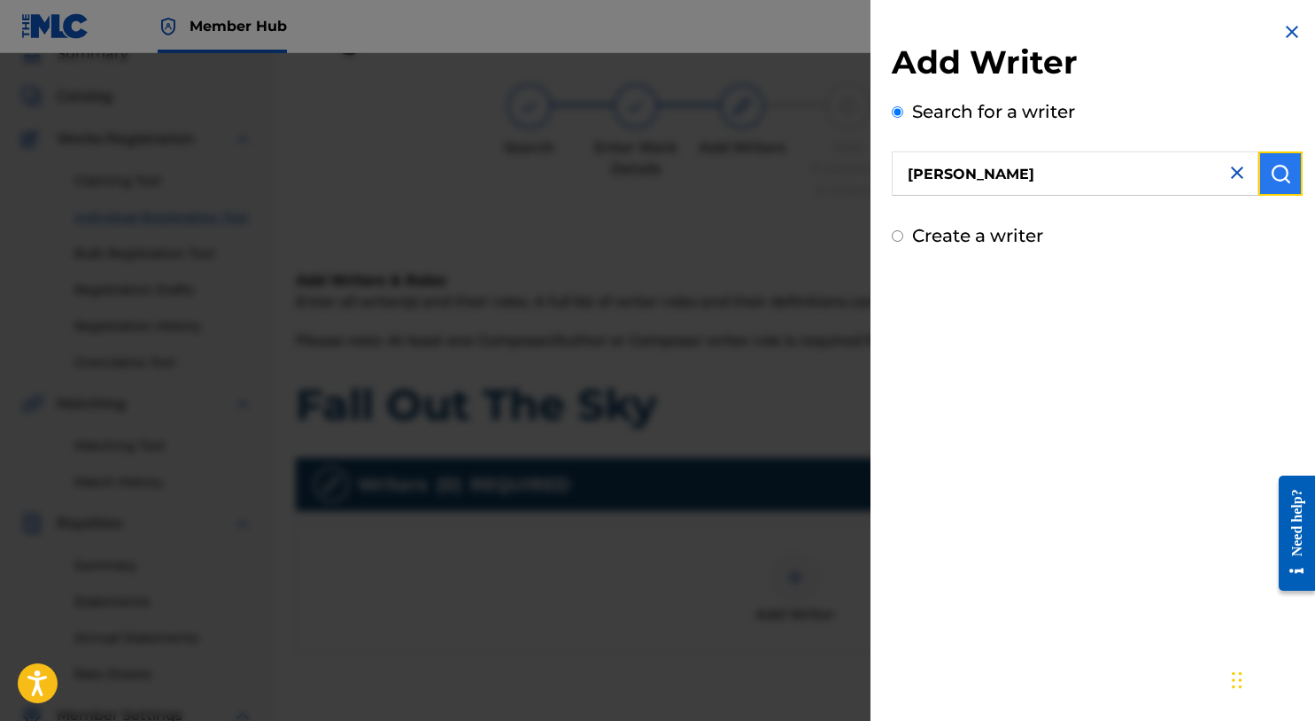
click at [1281, 171] on img "submit" at bounding box center [1280, 173] width 21 height 21
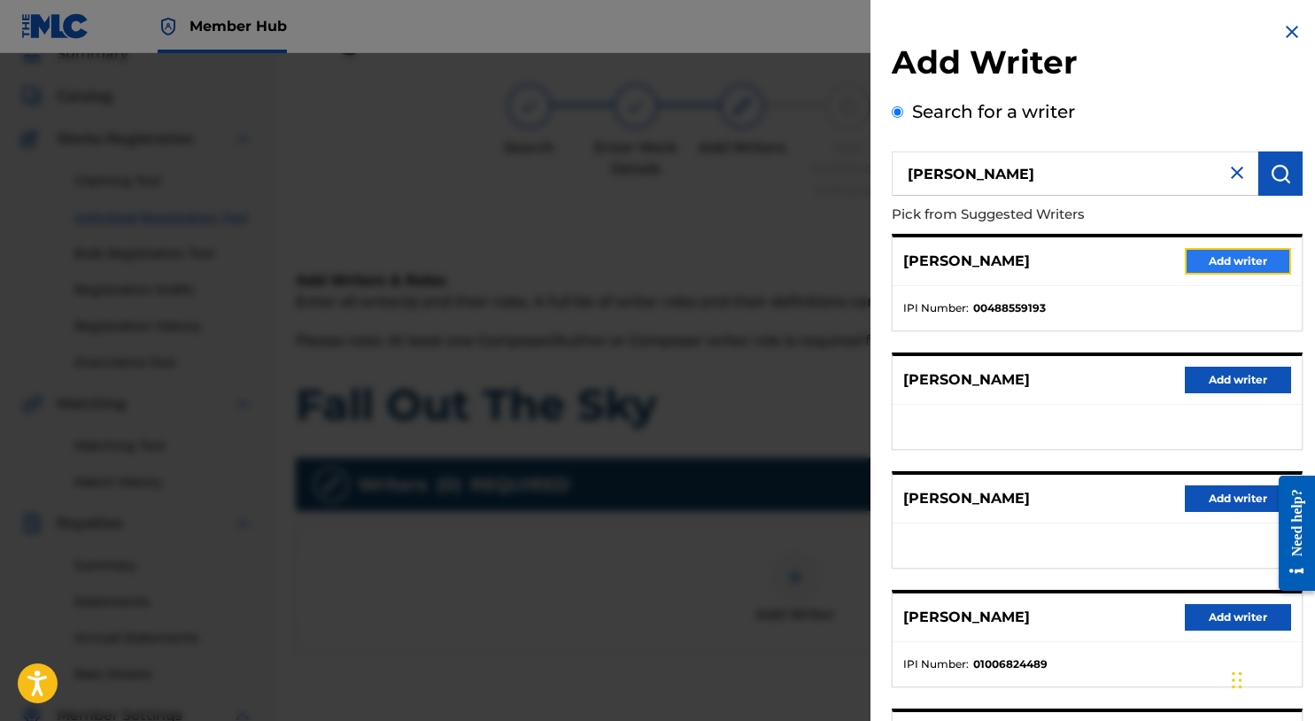
click at [1246, 257] on button "Add writer" at bounding box center [1238, 261] width 106 height 27
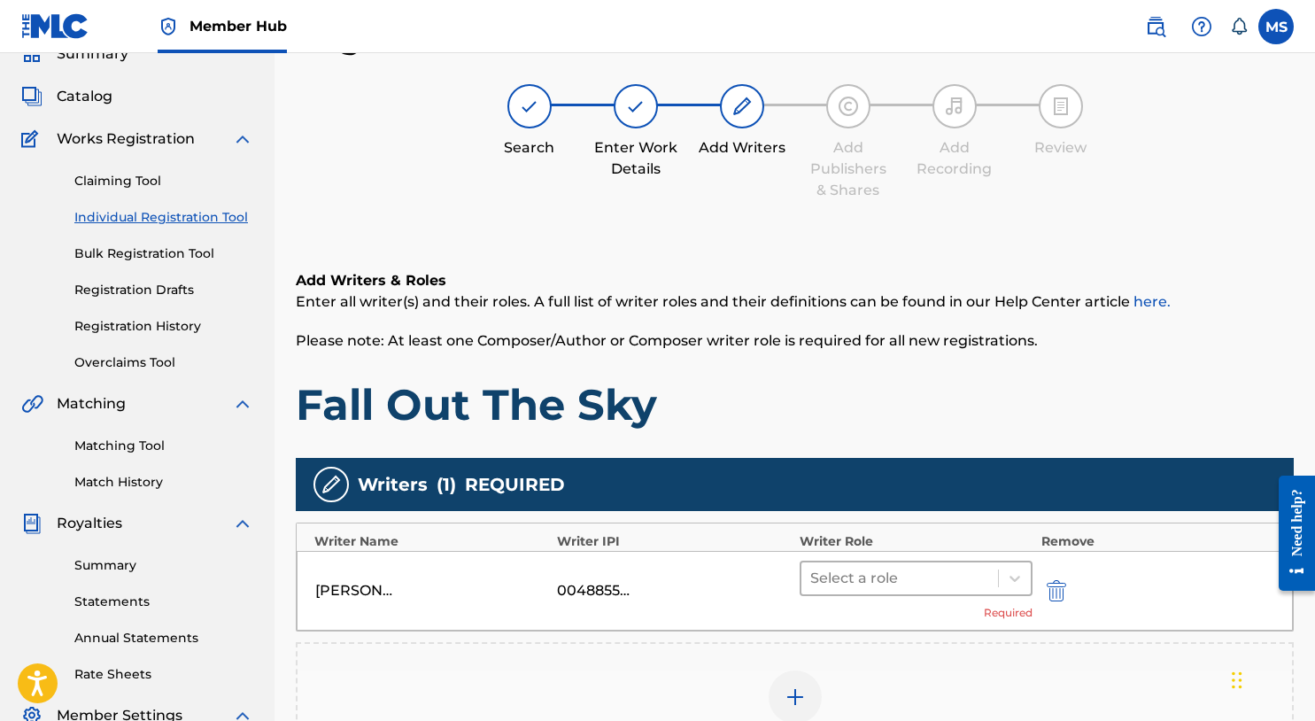
click at [952, 579] on div at bounding box center [900, 578] width 179 height 25
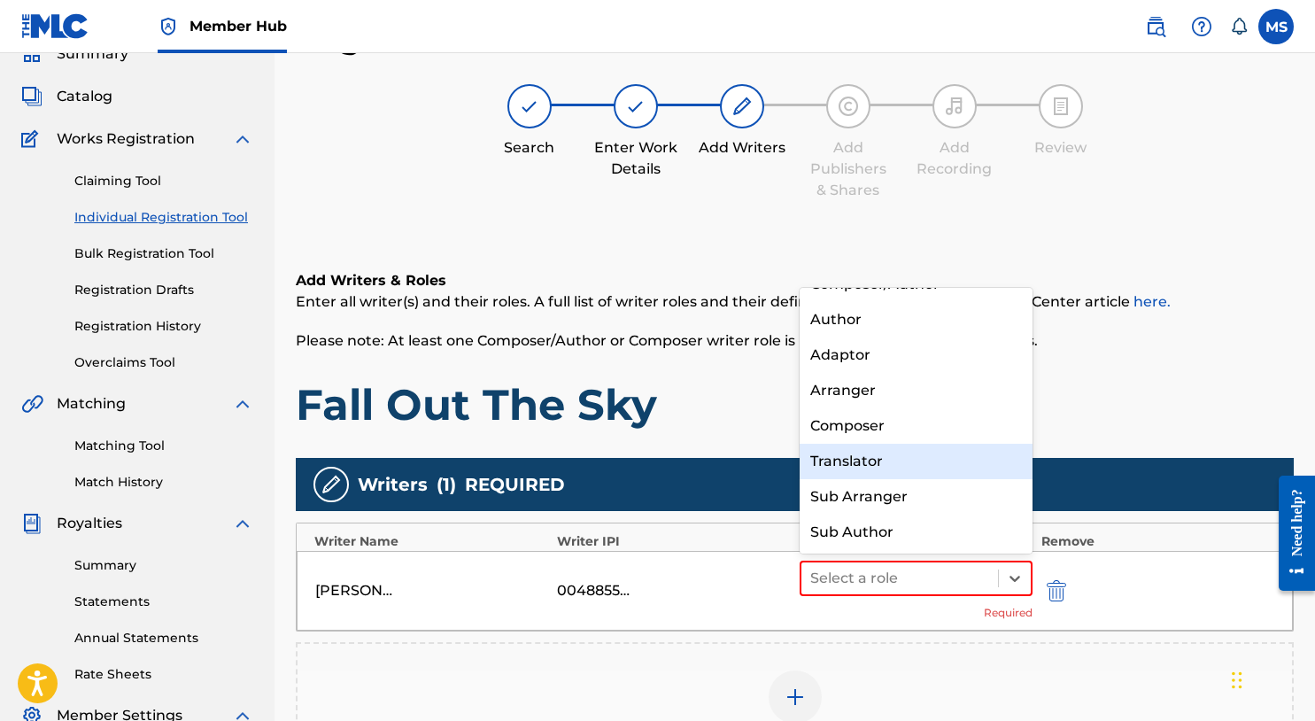
scroll to position [0, 0]
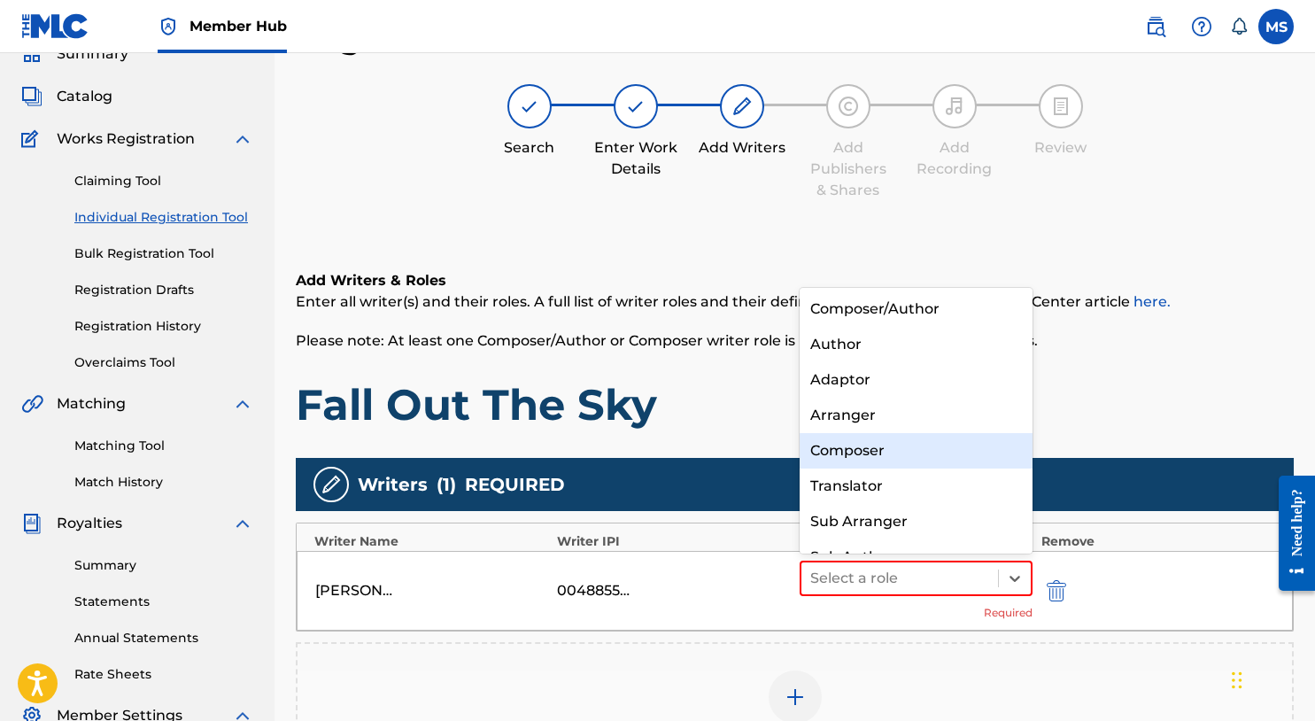
click at [898, 446] on div "Composer" at bounding box center [916, 450] width 233 height 35
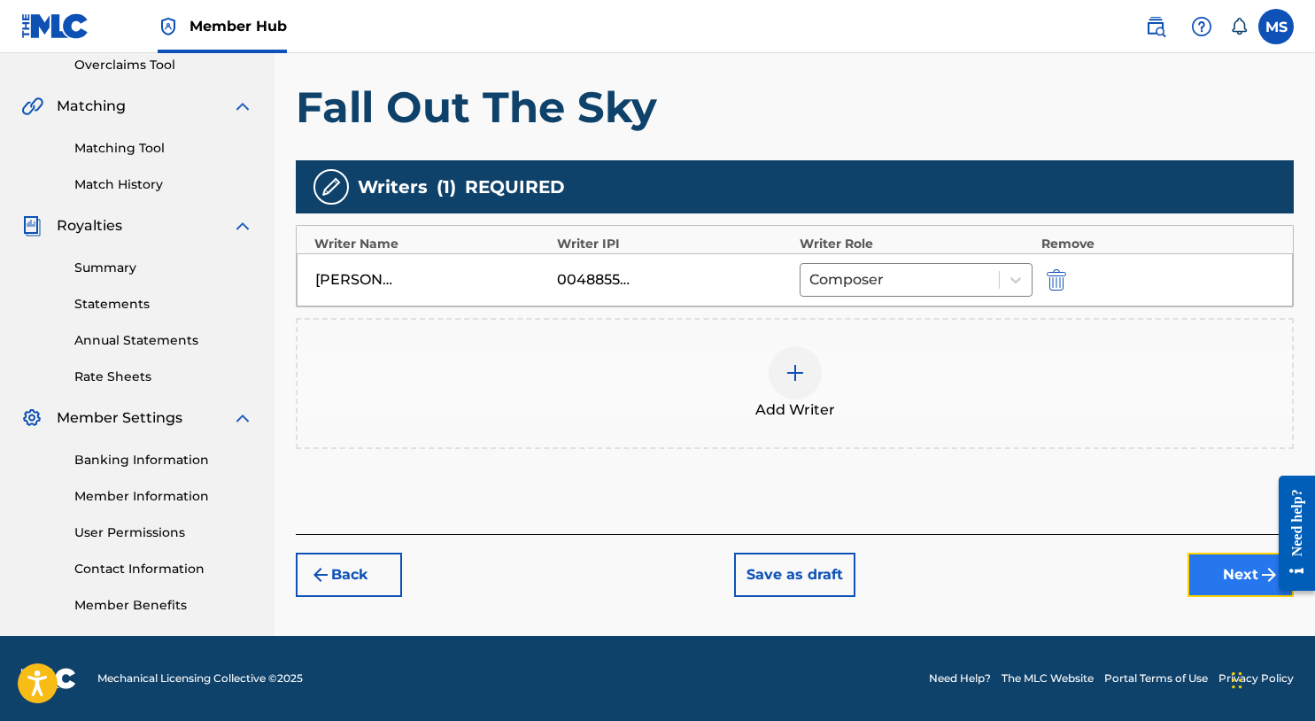
click at [1220, 578] on button "Next" at bounding box center [1241, 575] width 106 height 44
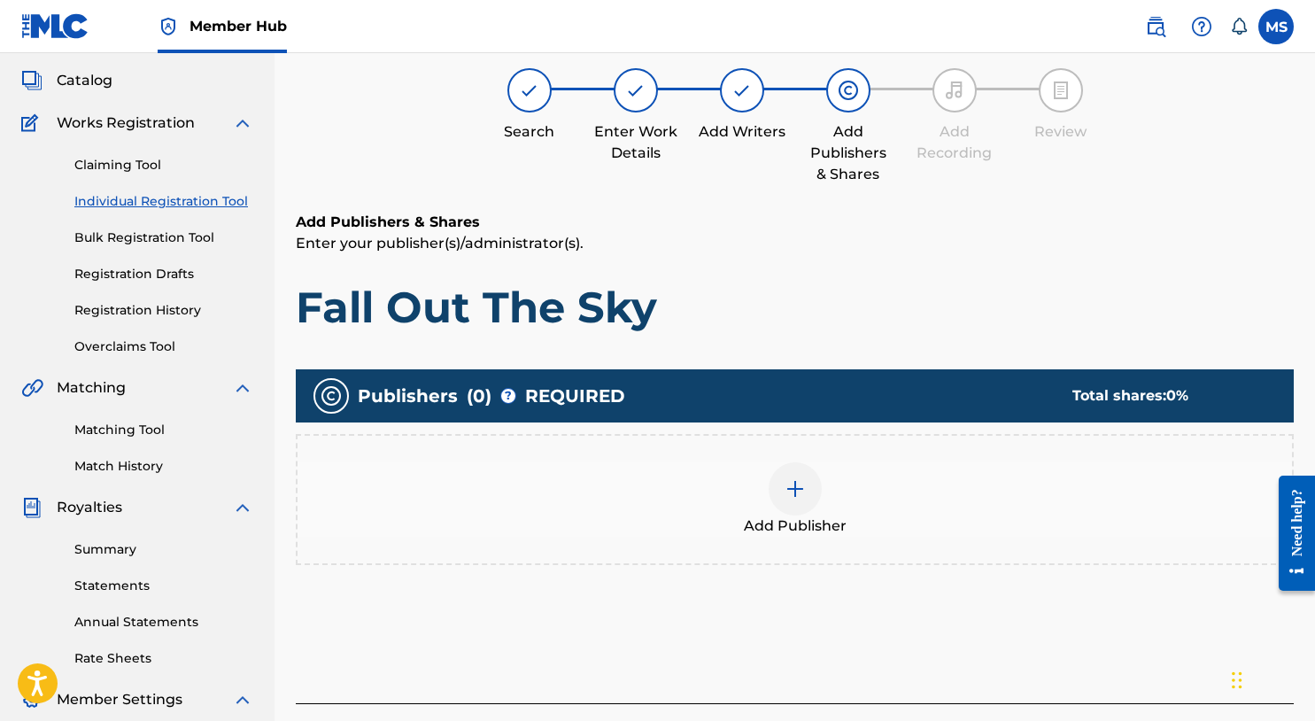
scroll to position [80, 0]
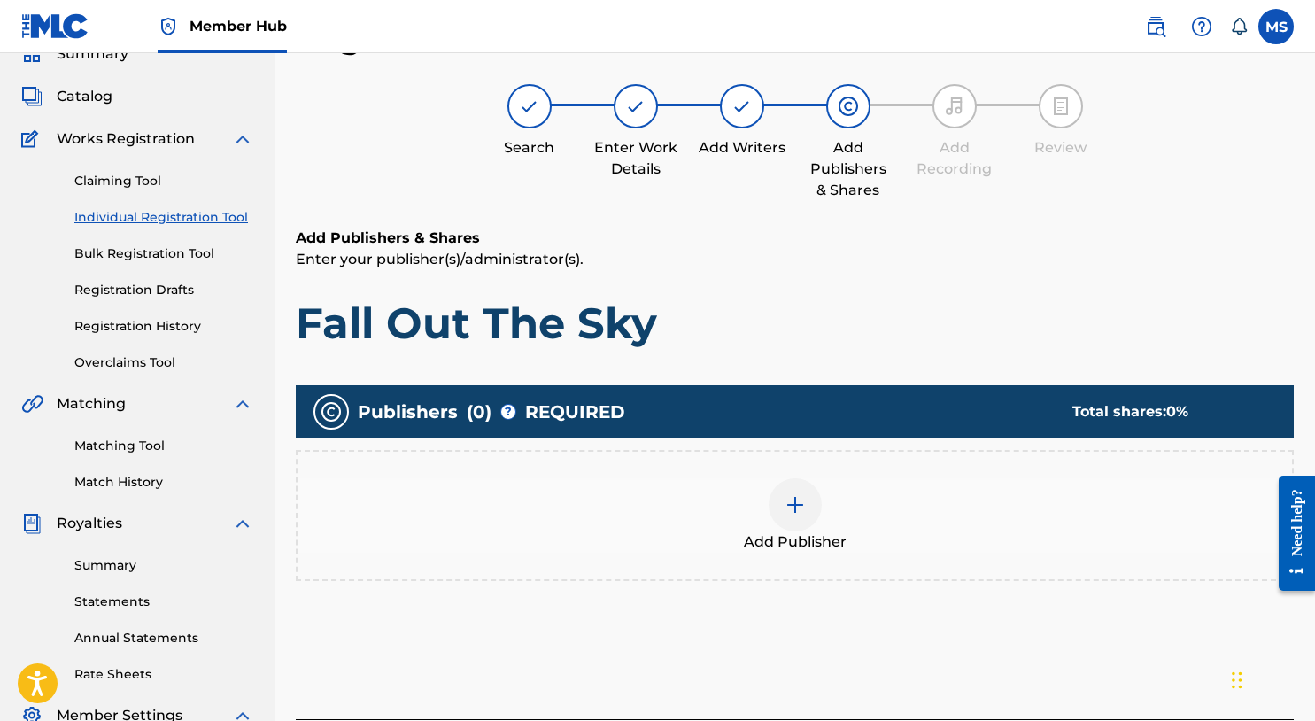
click at [787, 510] on img at bounding box center [795, 504] width 21 height 21
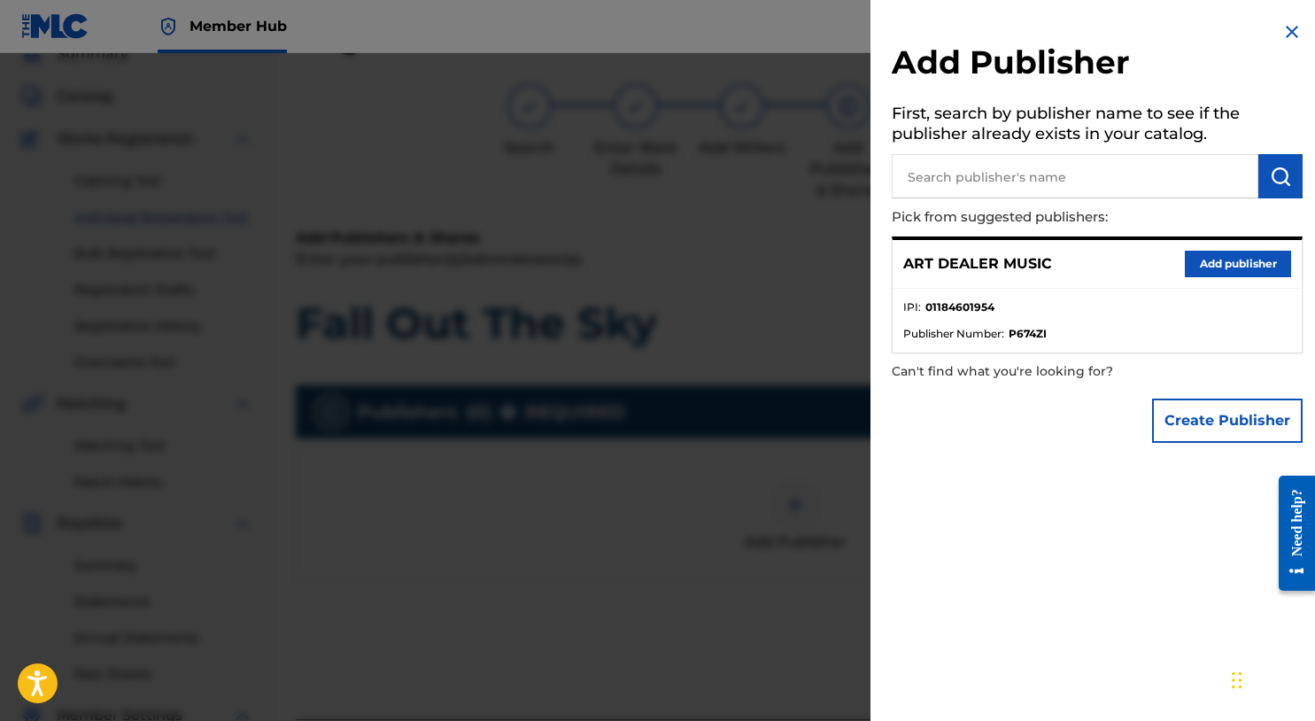
click at [1215, 281] on div "ART DEALER MUSIC Add publisher" at bounding box center [1097, 264] width 409 height 49
click at [1219, 271] on button "Add publisher" at bounding box center [1238, 264] width 106 height 27
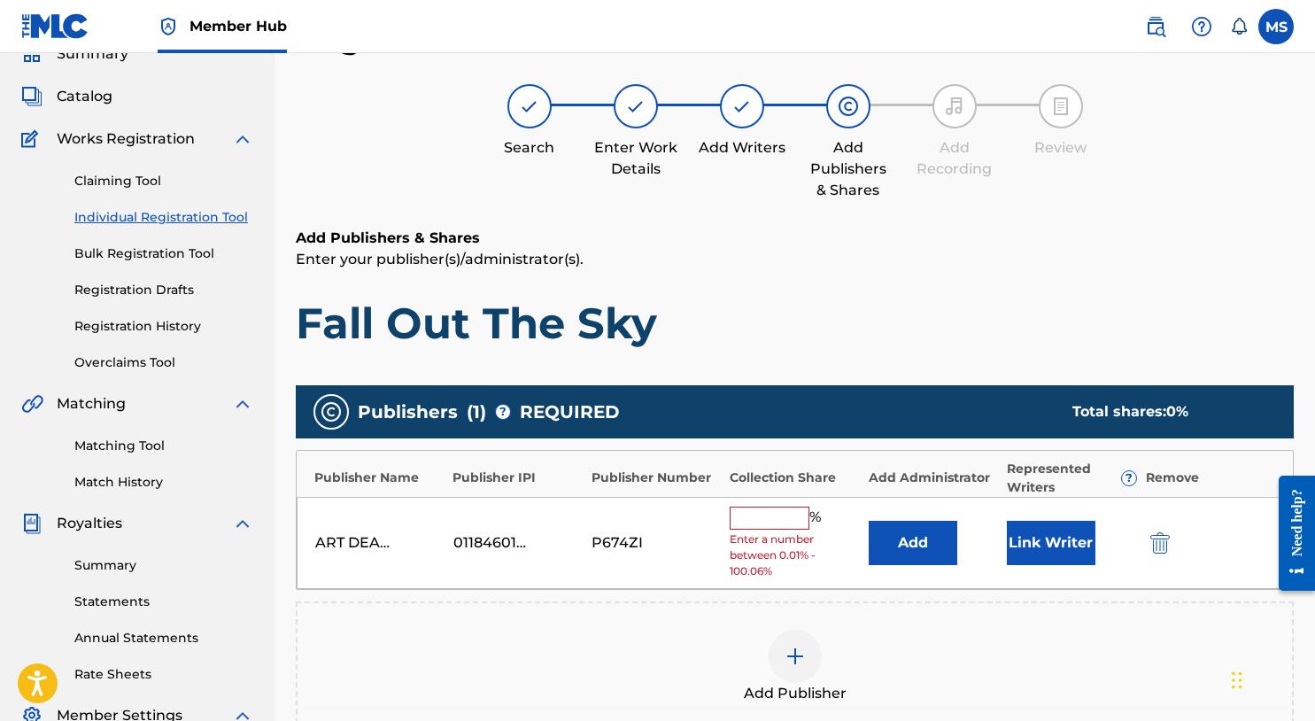
click at [783, 519] on input "text" at bounding box center [770, 518] width 80 height 23
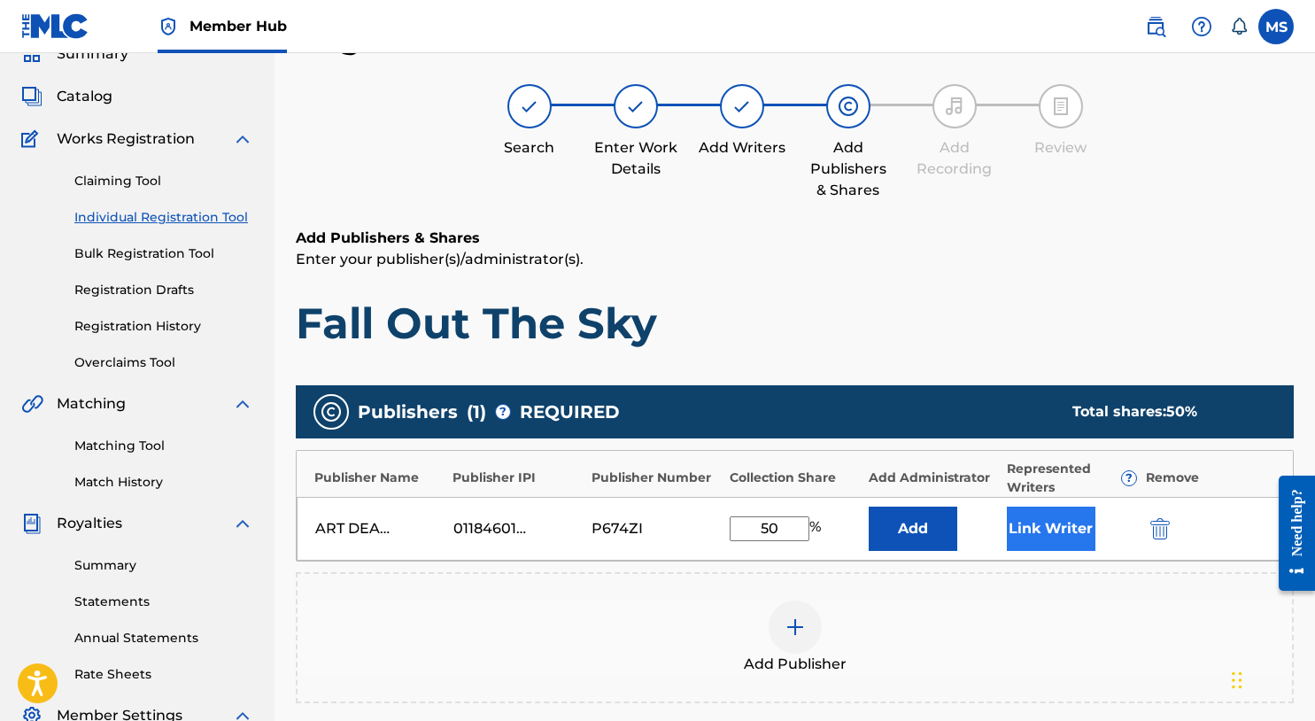
type input "50"
click at [1067, 537] on button "Link Writer" at bounding box center [1051, 529] width 89 height 44
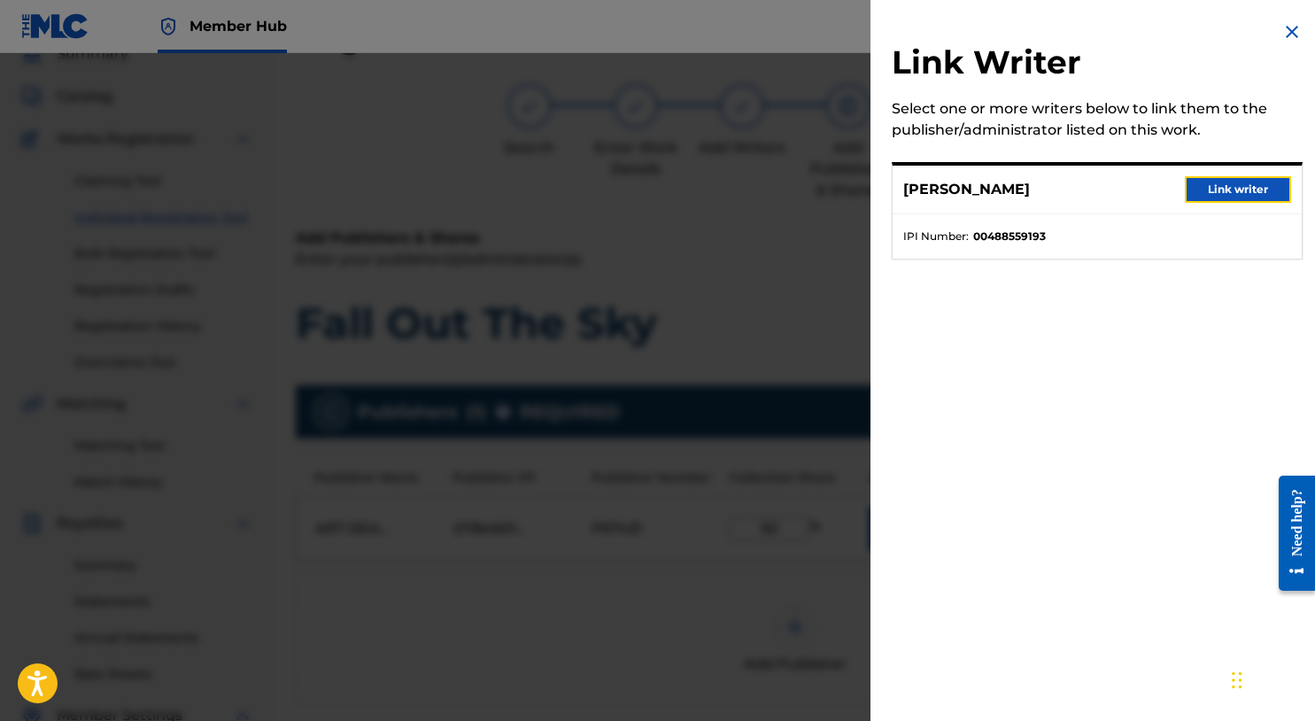
click at [1219, 190] on button "Link writer" at bounding box center [1238, 189] width 106 height 27
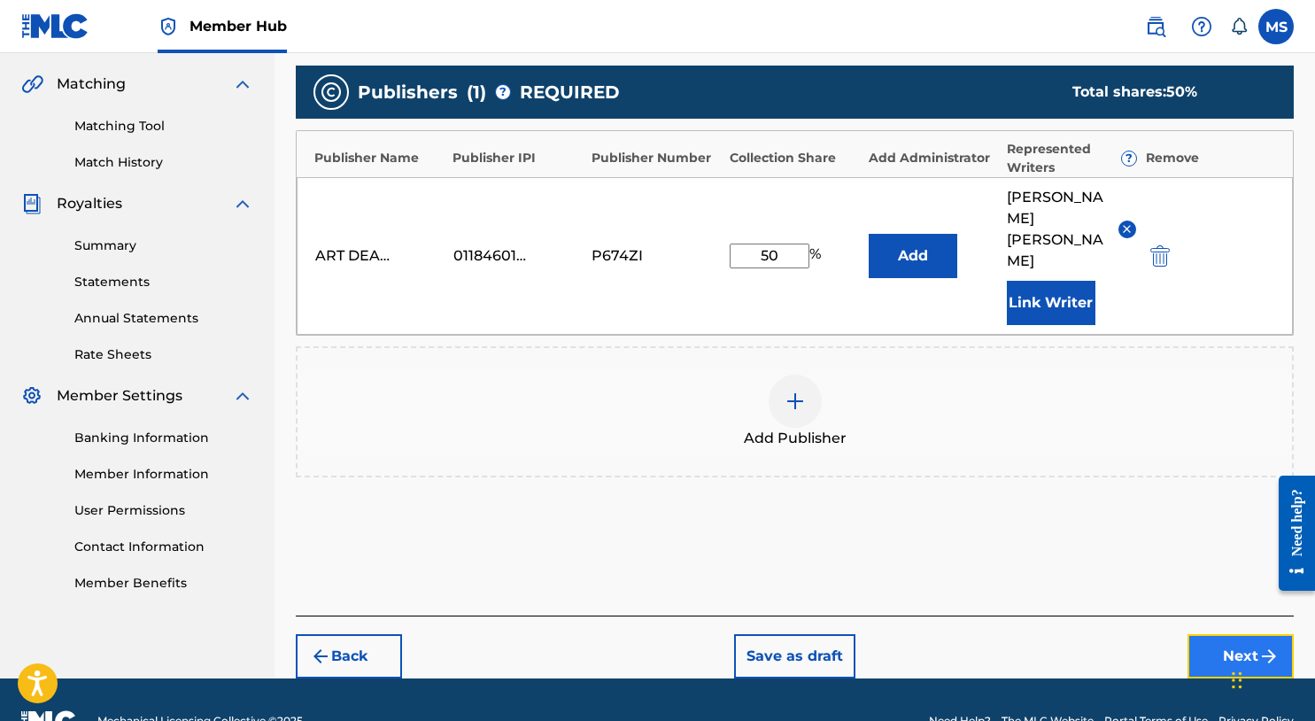
click at [1230, 634] on button "Next" at bounding box center [1241, 656] width 106 height 44
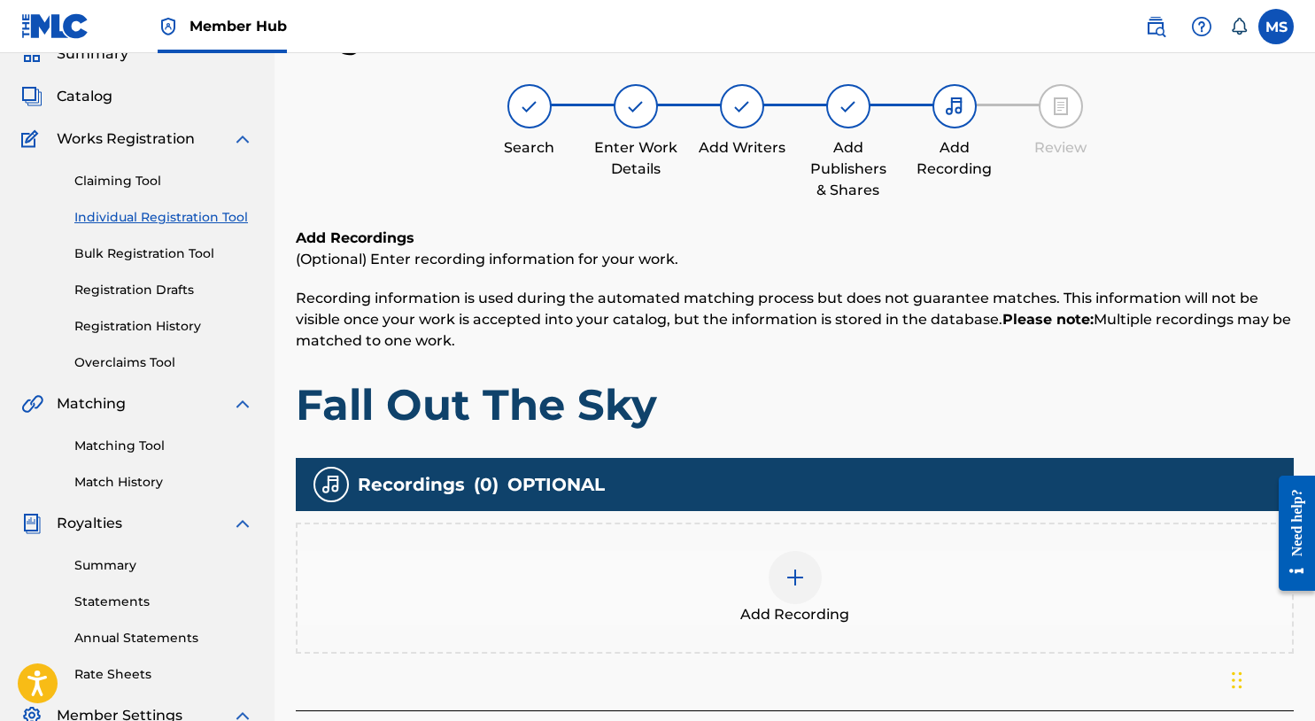
click at [797, 579] on img at bounding box center [795, 577] width 21 height 21
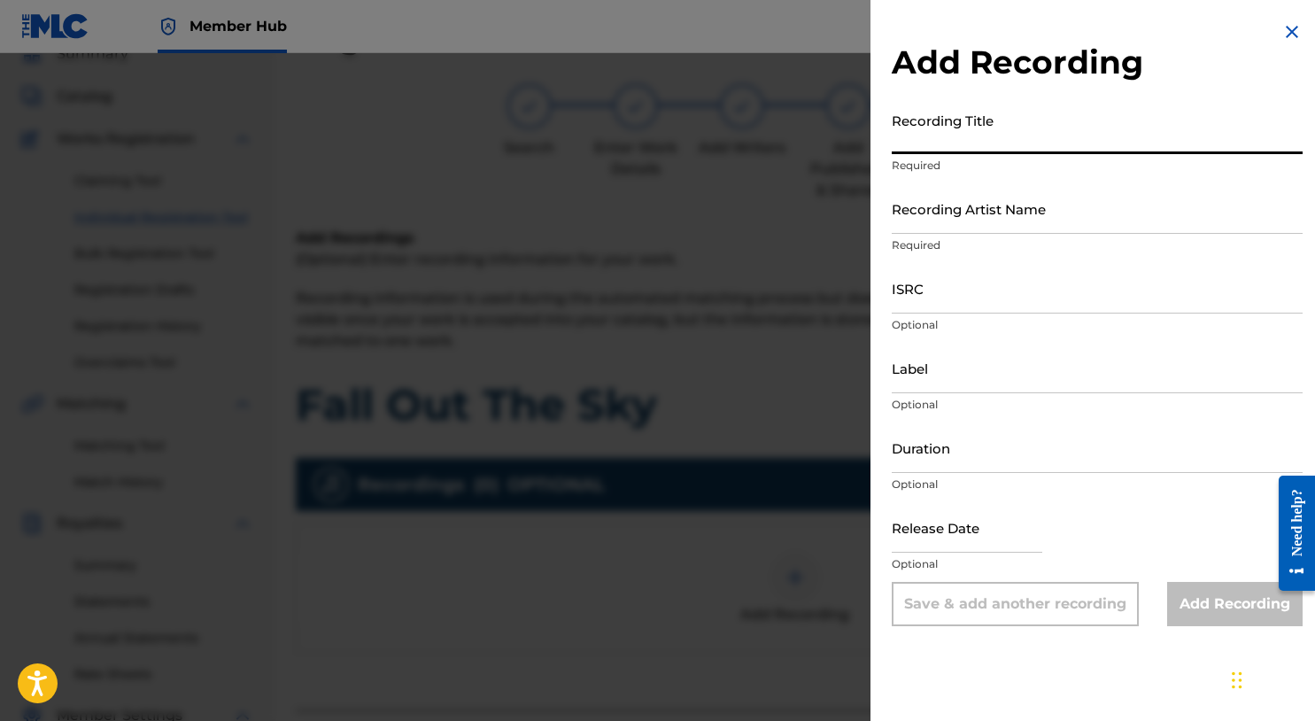
click at [1037, 148] on input "Recording Title" at bounding box center [1097, 129] width 411 height 50
type input "Fall Out The Sky"
click at [1035, 202] on input "Recording Artist Name" at bounding box center [1097, 208] width 411 height 50
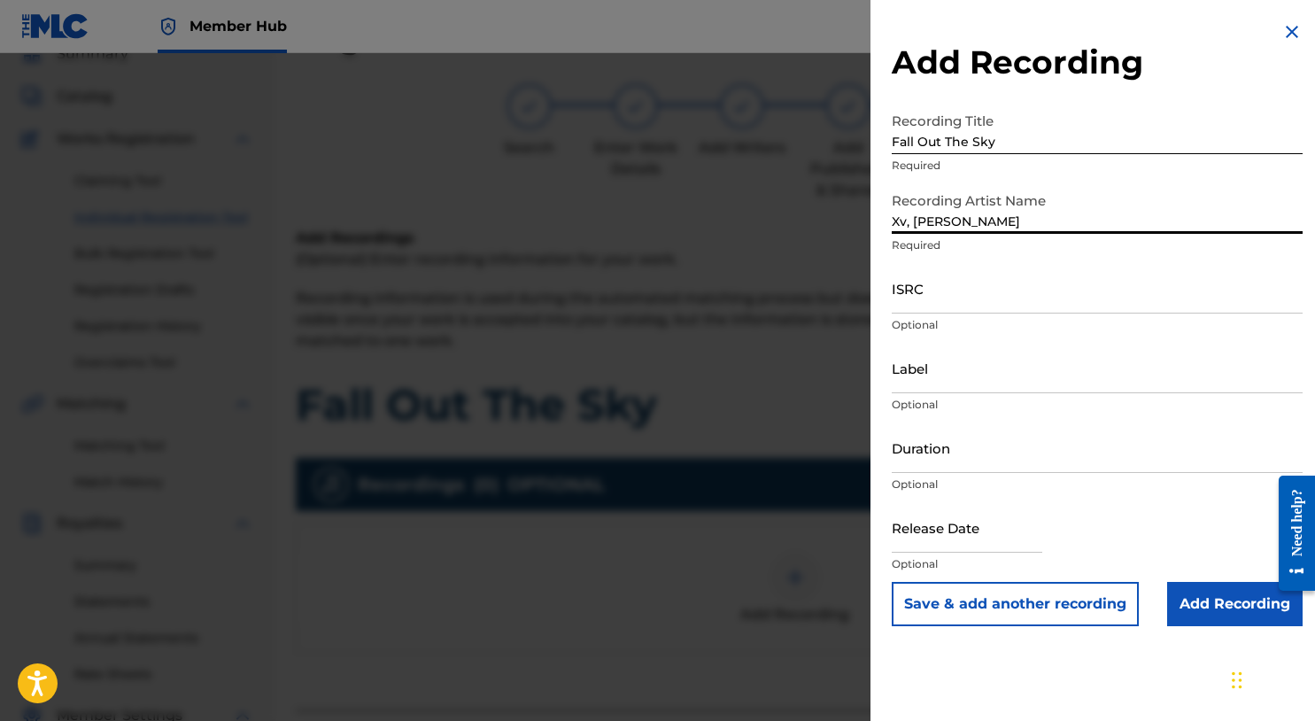
type input "Xv, MIKE SUMMERS"
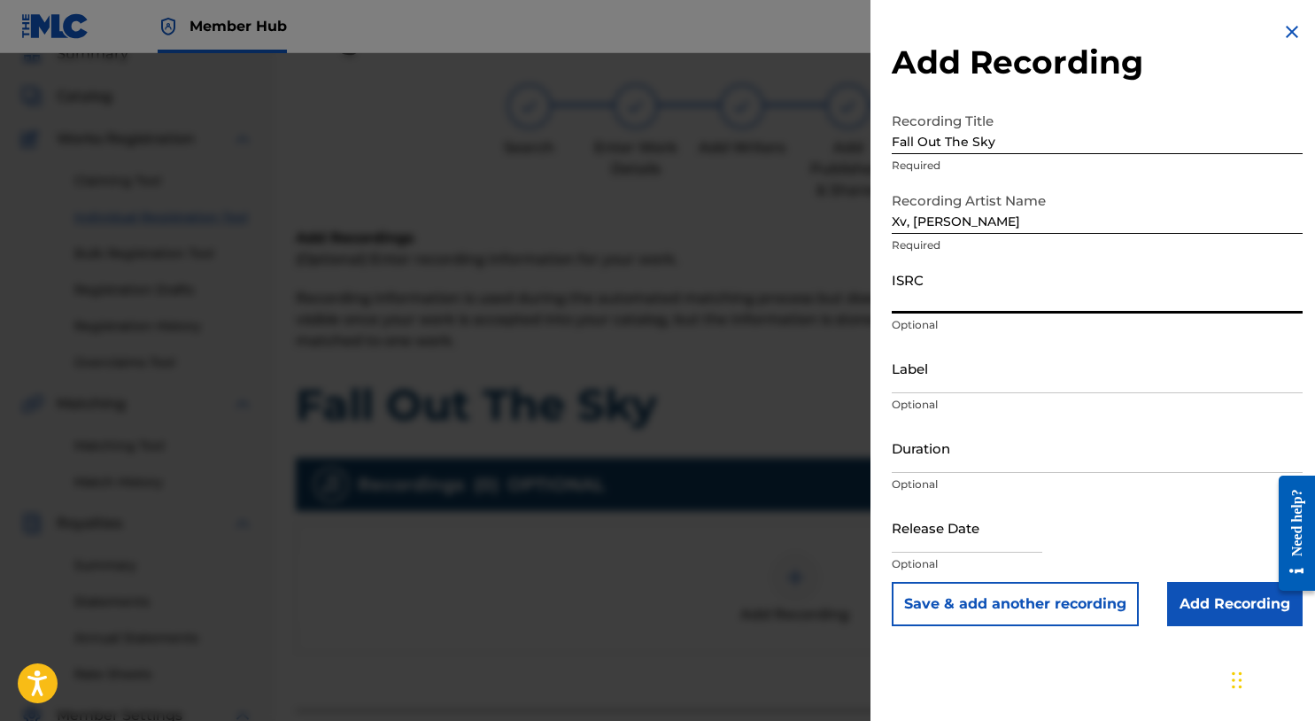
paste input "USHM81971612"
type input "USHM81971612"
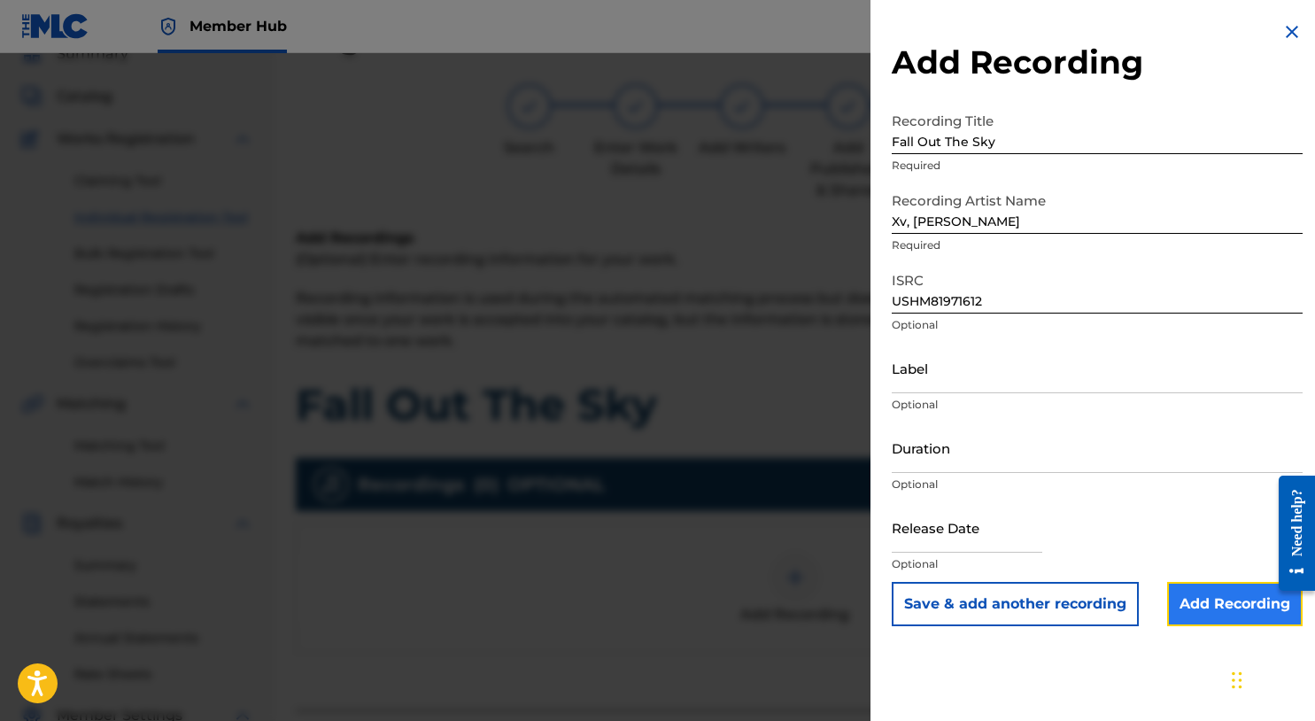
click at [1220, 594] on input "Add Recording" at bounding box center [1236, 604] width 136 height 44
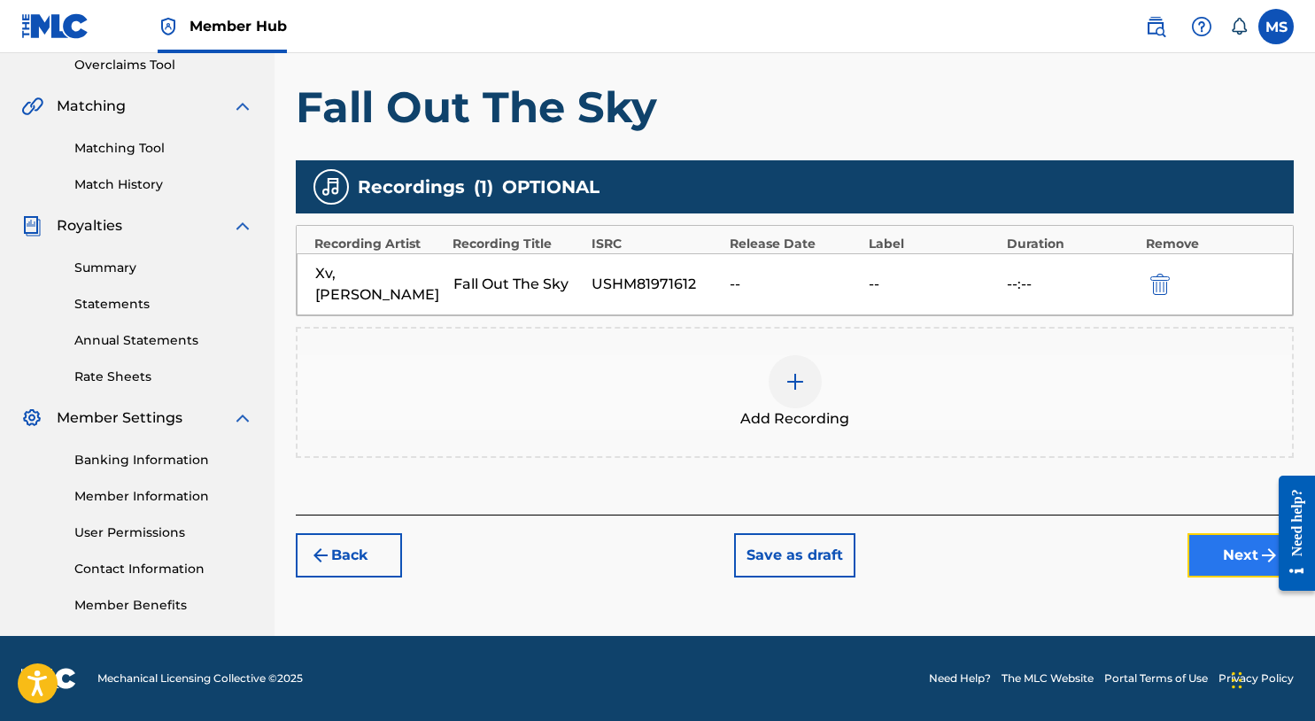
click at [1231, 561] on button "Next" at bounding box center [1241, 555] width 106 height 44
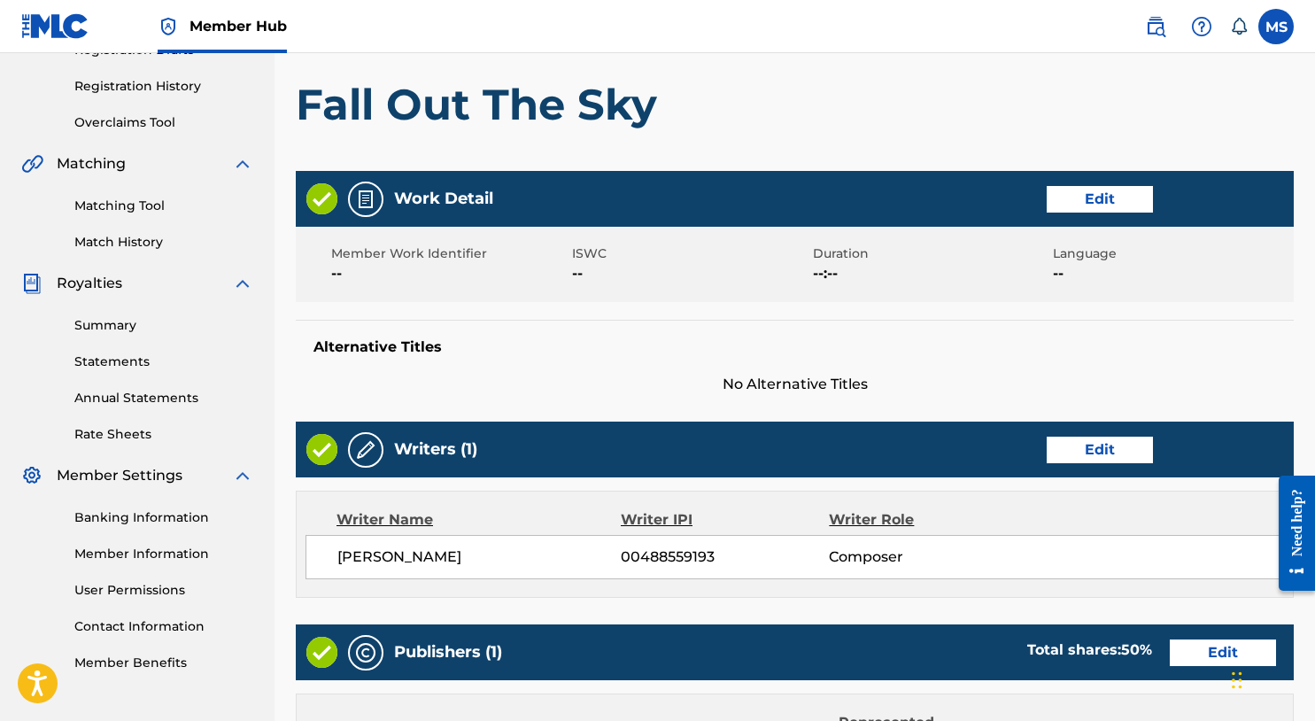
scroll to position [796, 0]
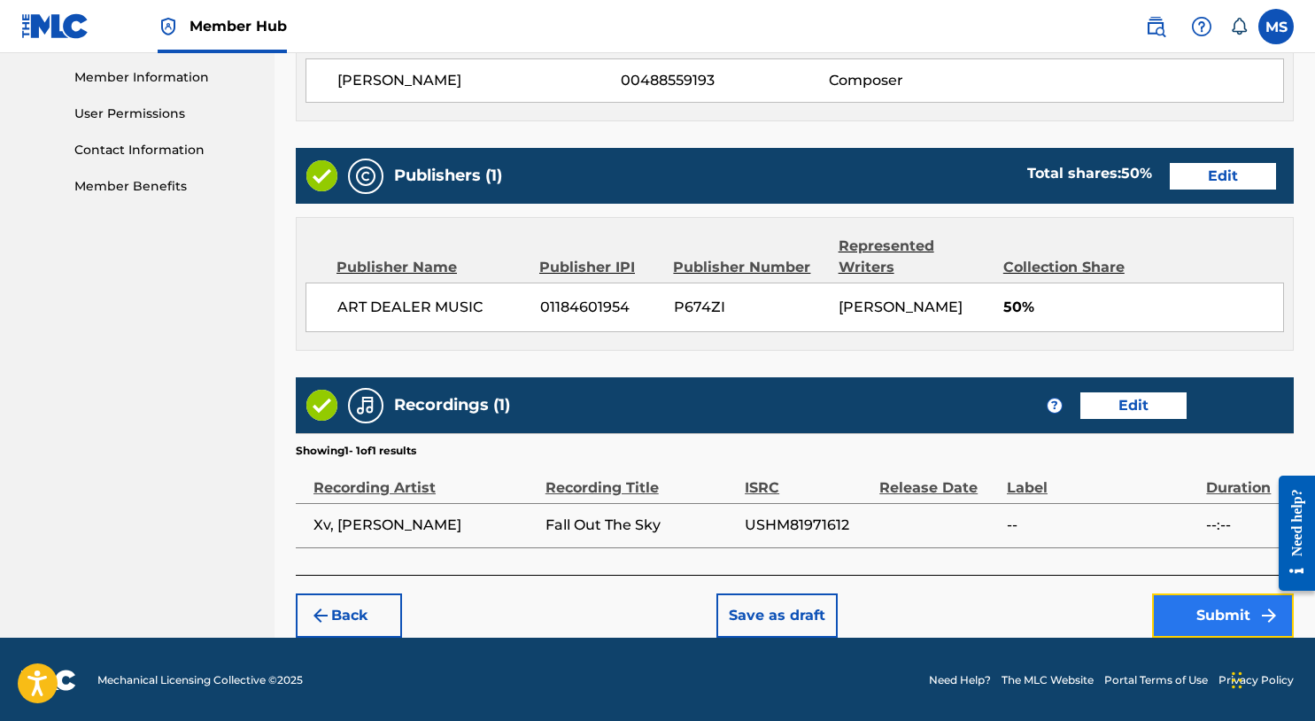
click at [1179, 603] on button "Submit" at bounding box center [1223, 615] width 142 height 44
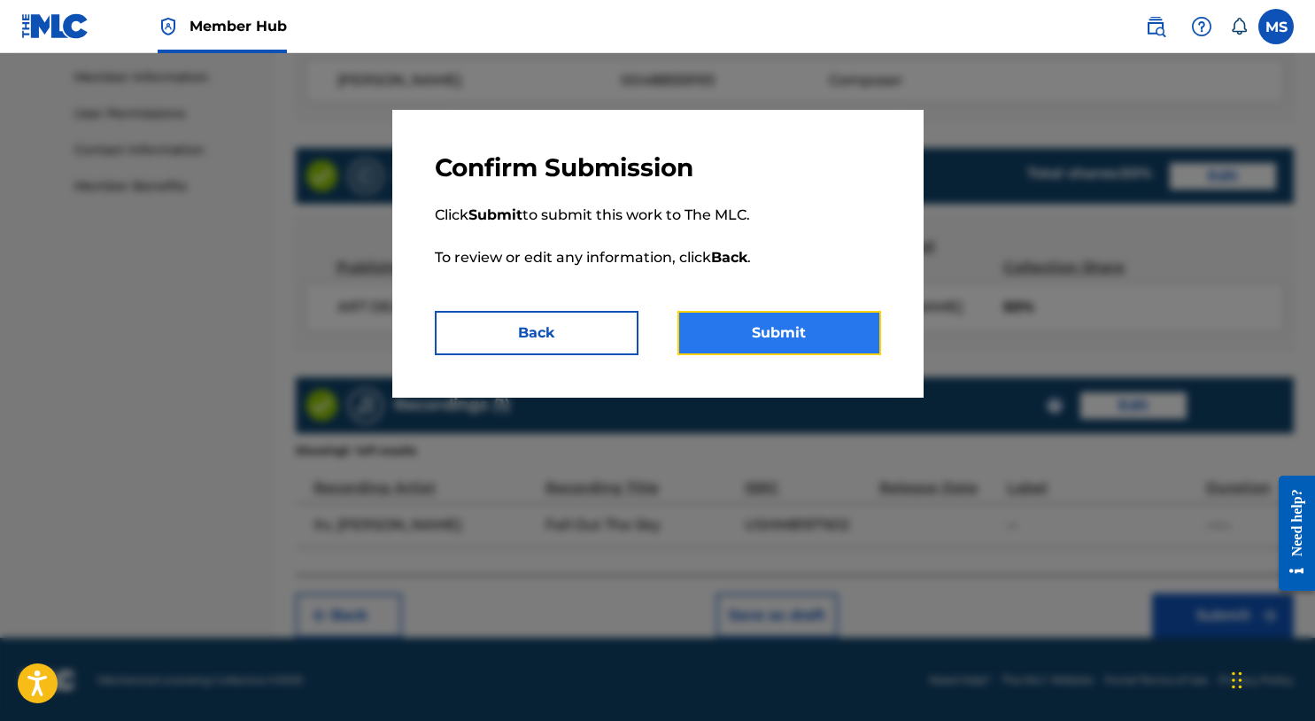
click at [842, 330] on button "Submit" at bounding box center [780, 333] width 204 height 44
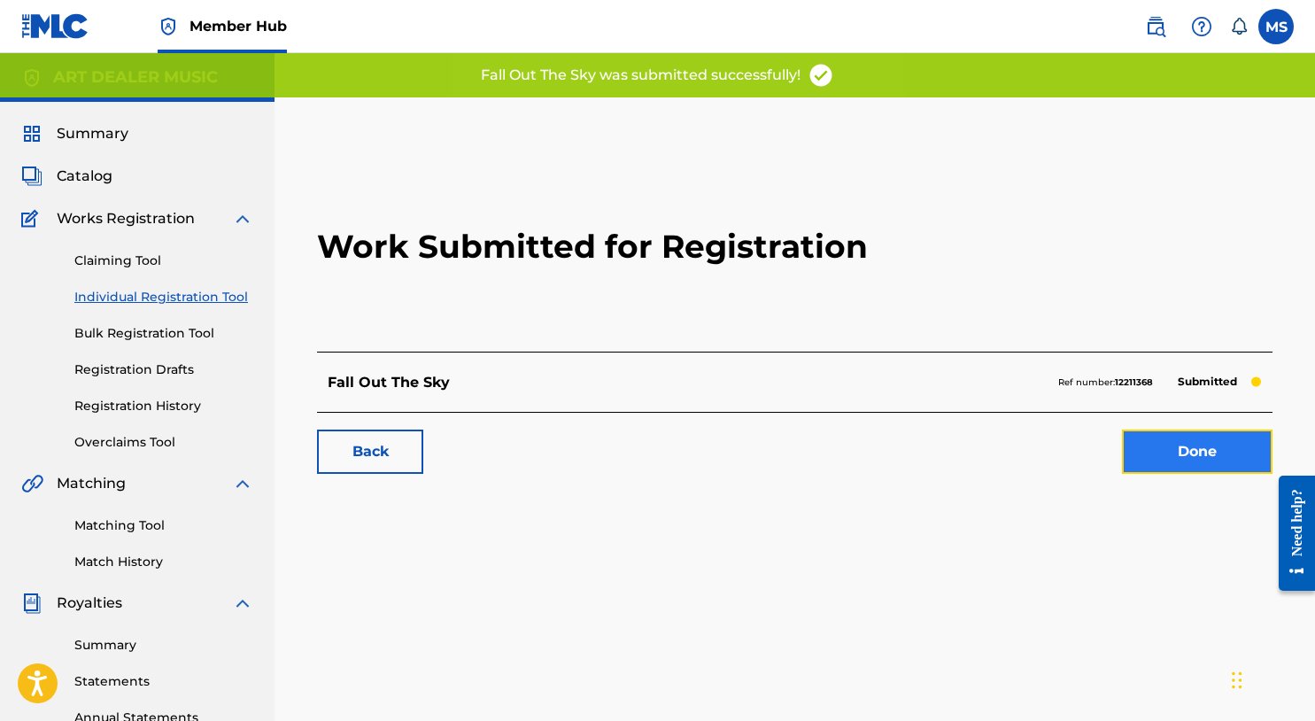
click at [1169, 450] on link "Done" at bounding box center [1197, 452] width 151 height 44
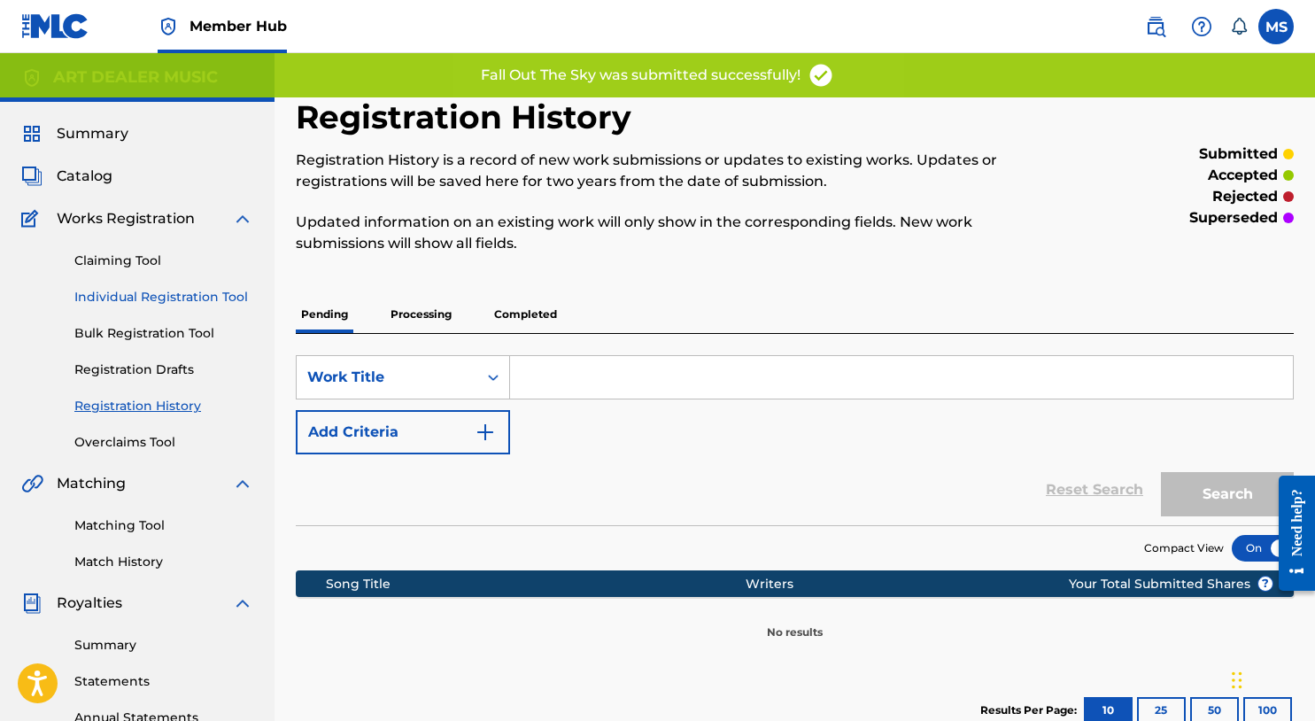
click at [163, 297] on link "Individual Registration Tool" at bounding box center [163, 297] width 179 height 19
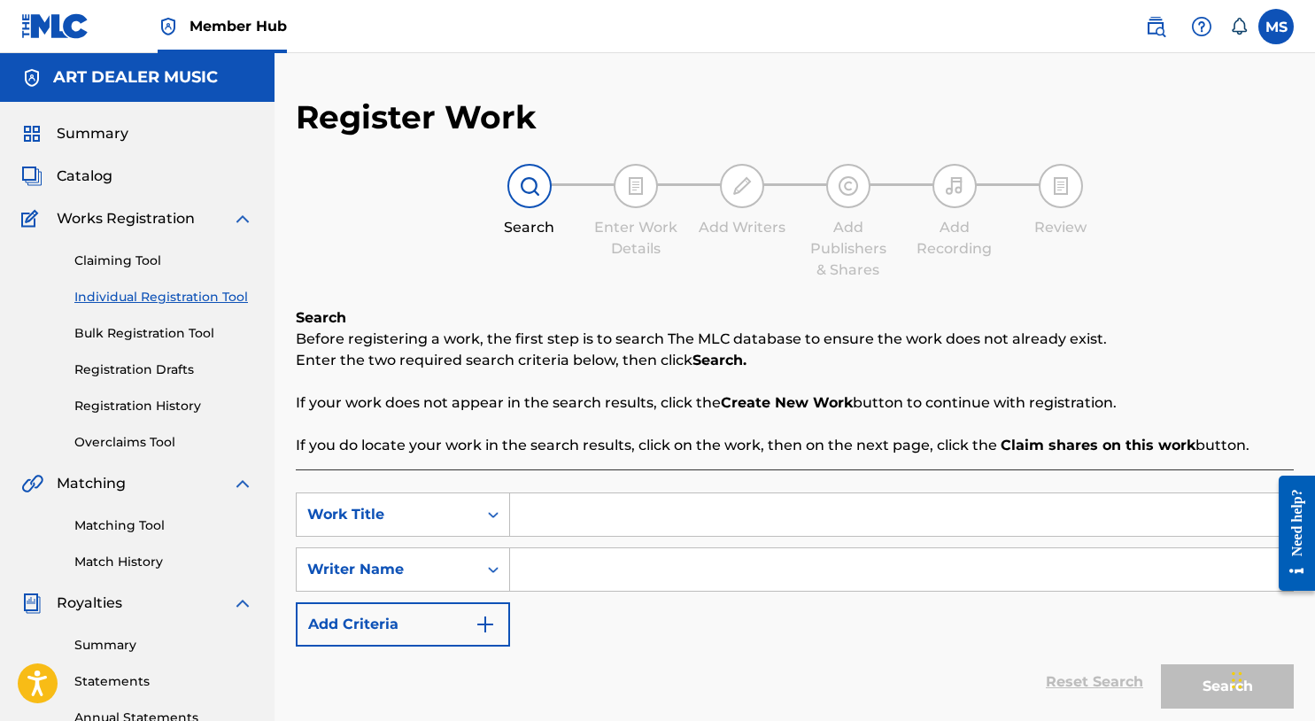
click at [627, 516] on input "Search Form" at bounding box center [901, 514] width 783 height 43
type input "Me, You"
click at [638, 570] on input "Search Form" at bounding box center [901, 569] width 783 height 43
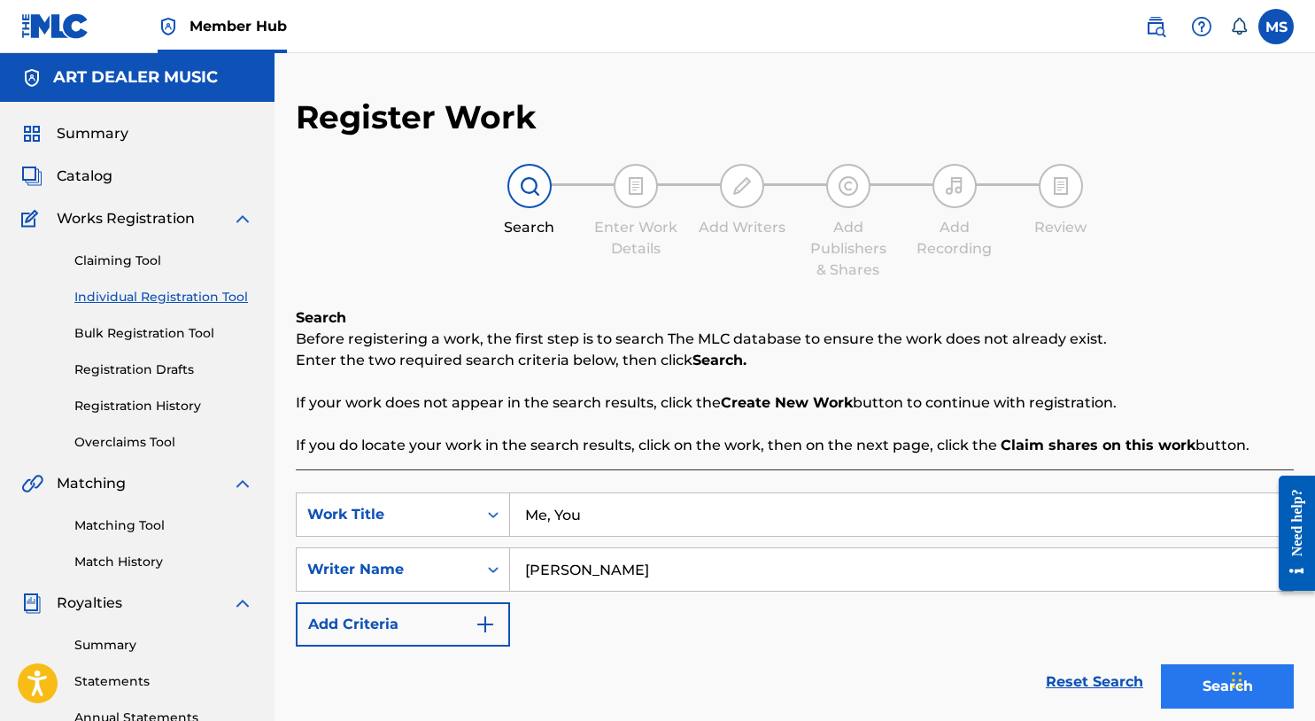
type input "Michael Summers"
click at [1195, 676] on button "Search" at bounding box center [1227, 686] width 133 height 44
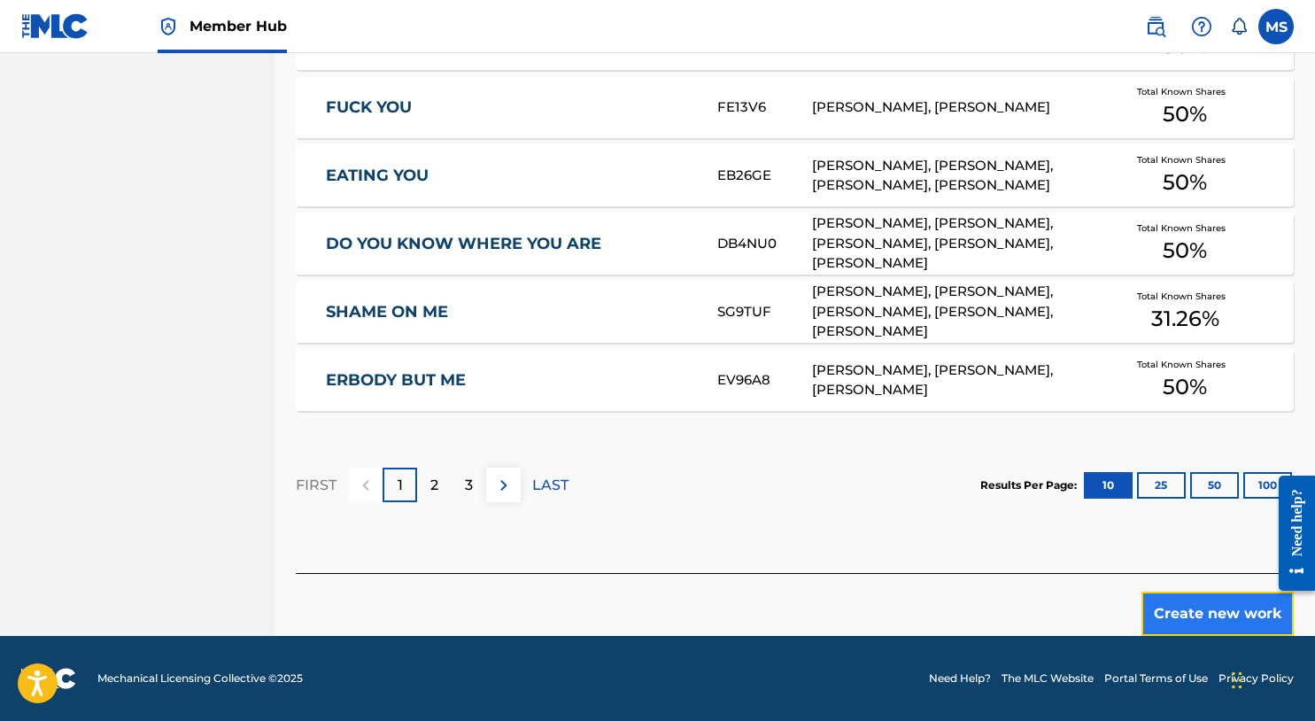
click at [1168, 614] on button "Create new work" at bounding box center [1218, 614] width 152 height 44
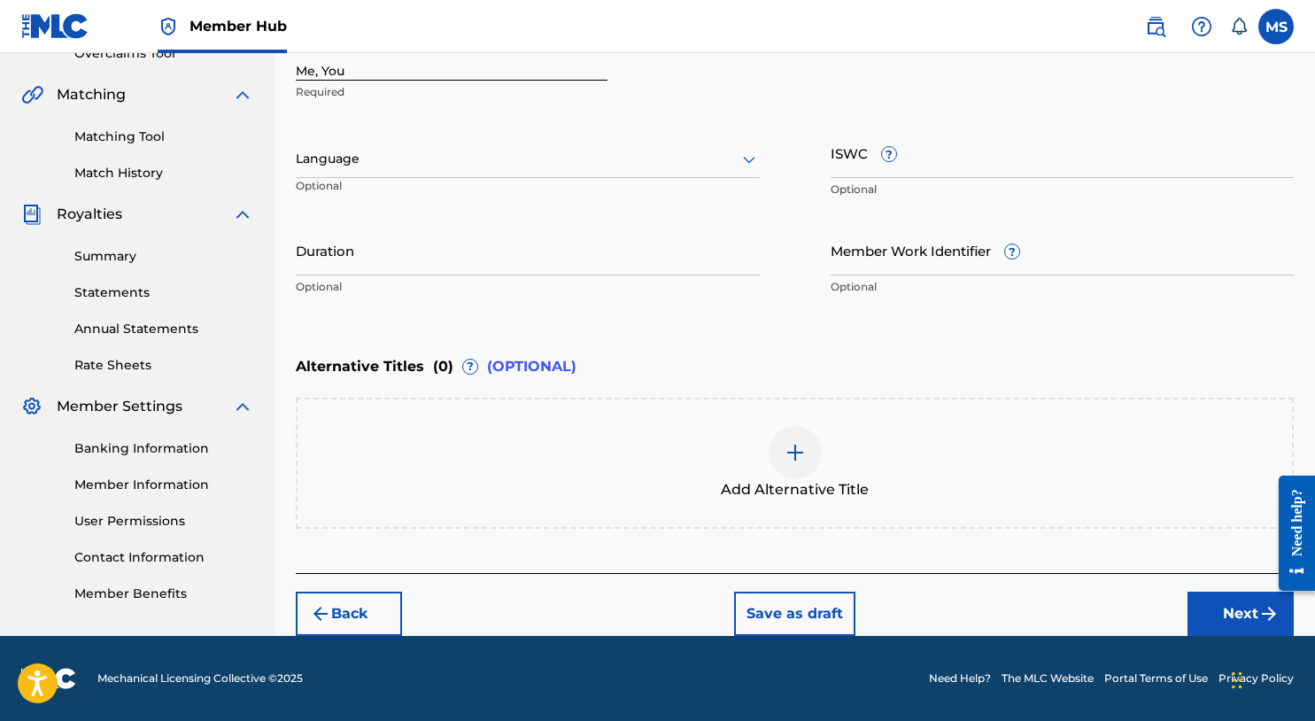
scroll to position [388, 0]
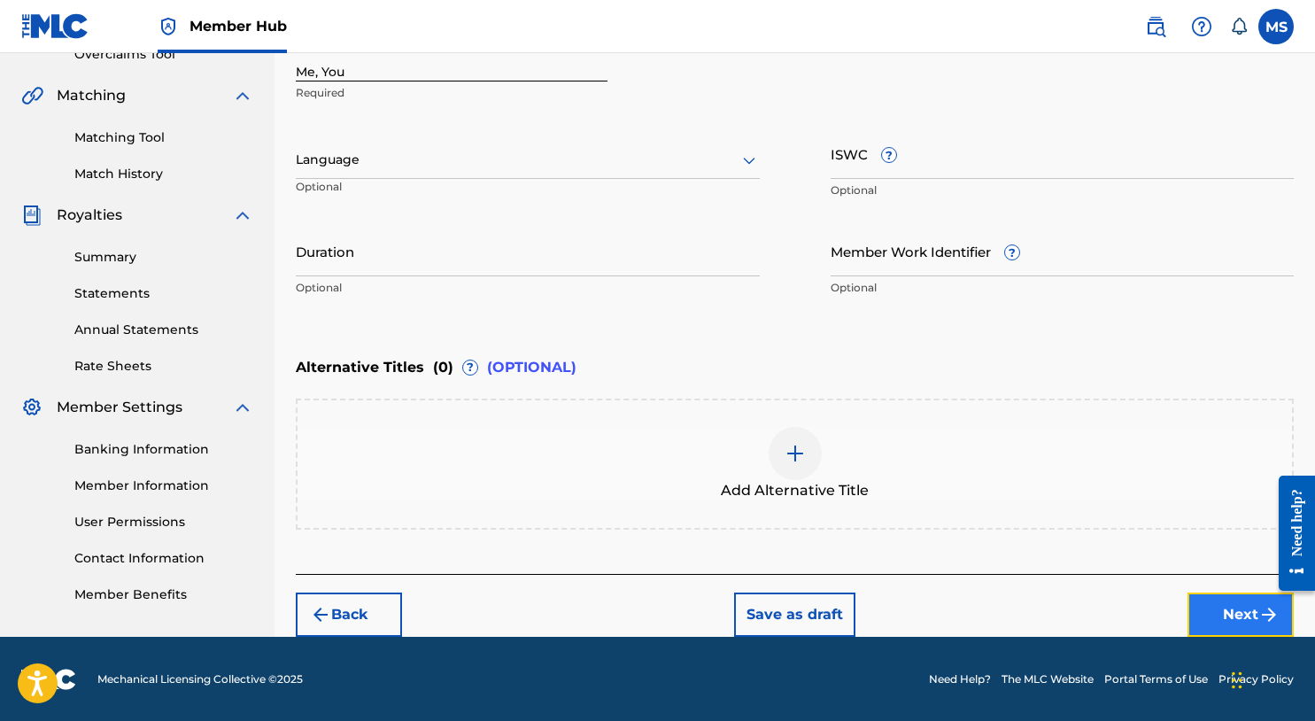
click at [1223, 596] on button "Next" at bounding box center [1241, 615] width 106 height 44
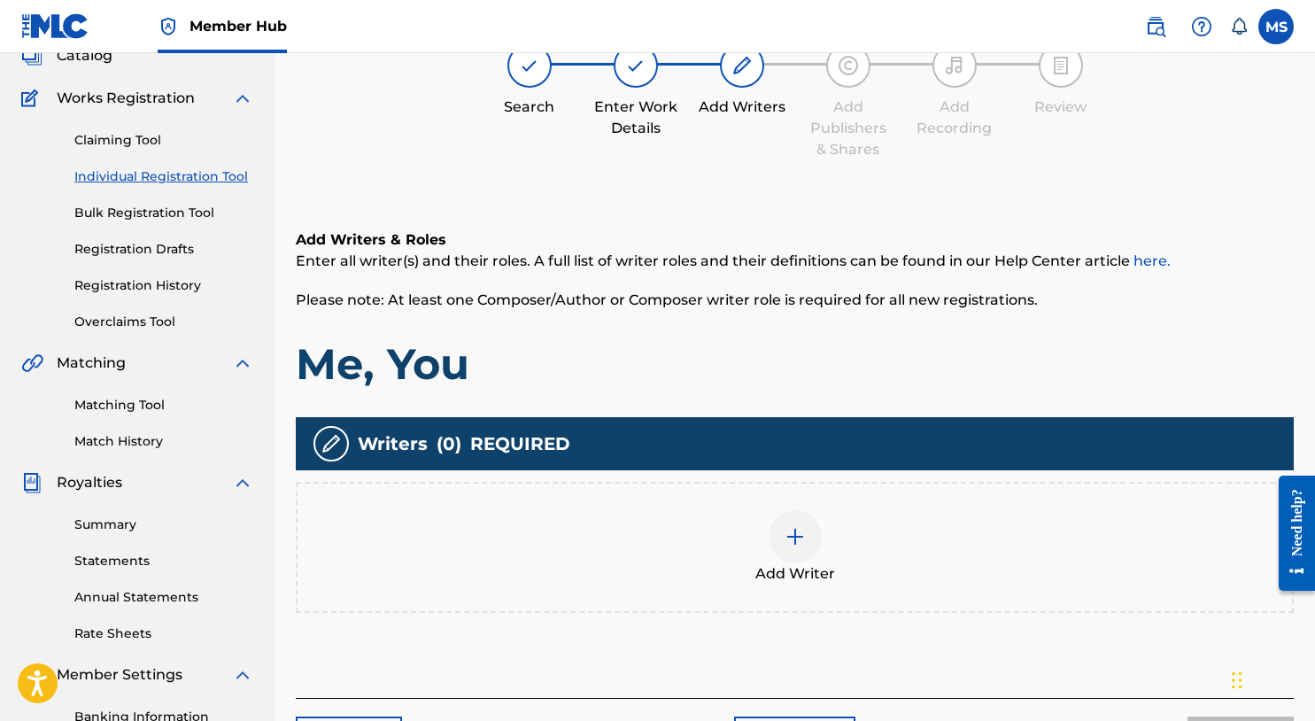
scroll to position [80, 0]
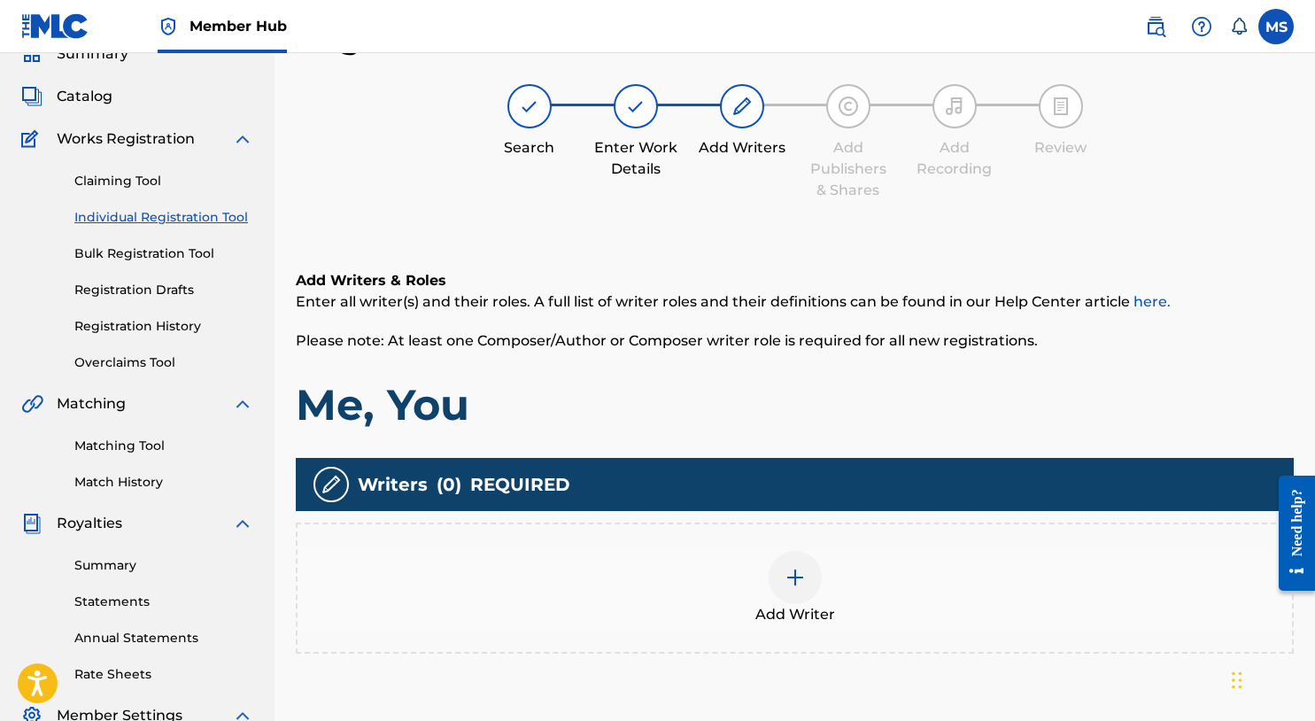
click at [777, 582] on div at bounding box center [795, 577] width 53 height 53
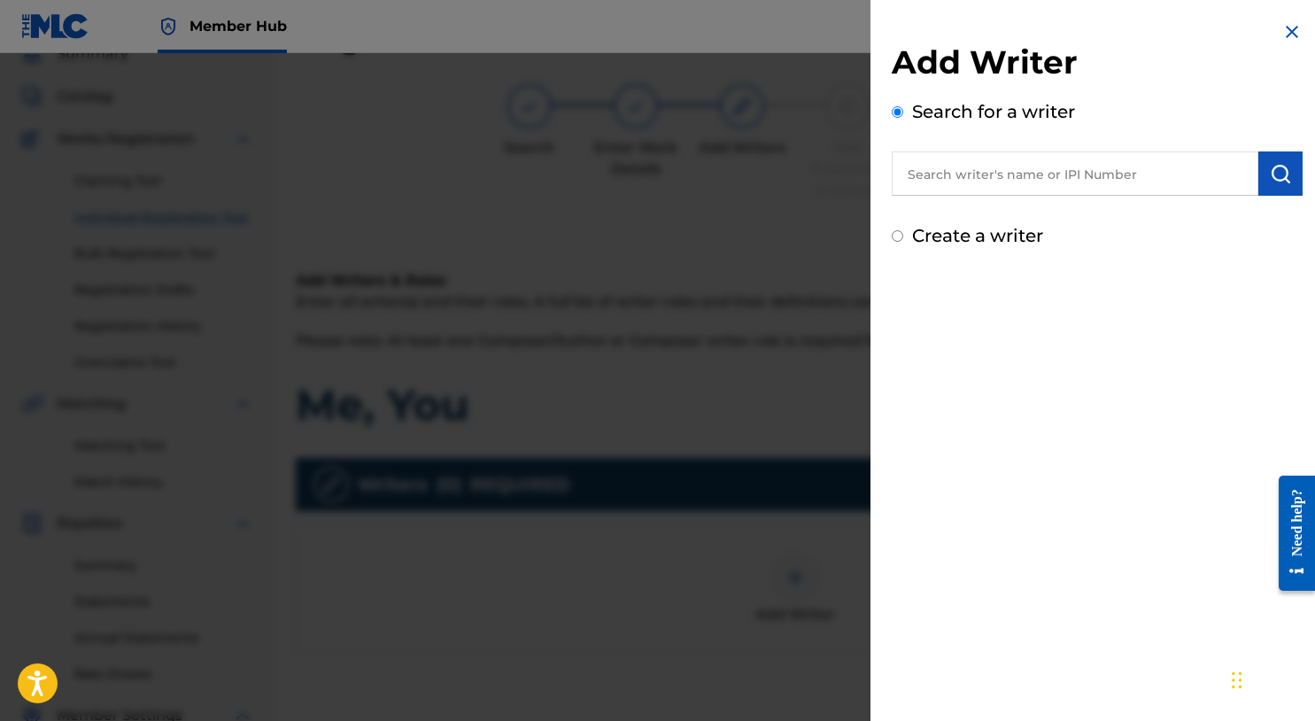
click at [956, 176] on input "text" at bounding box center [1075, 173] width 367 height 44
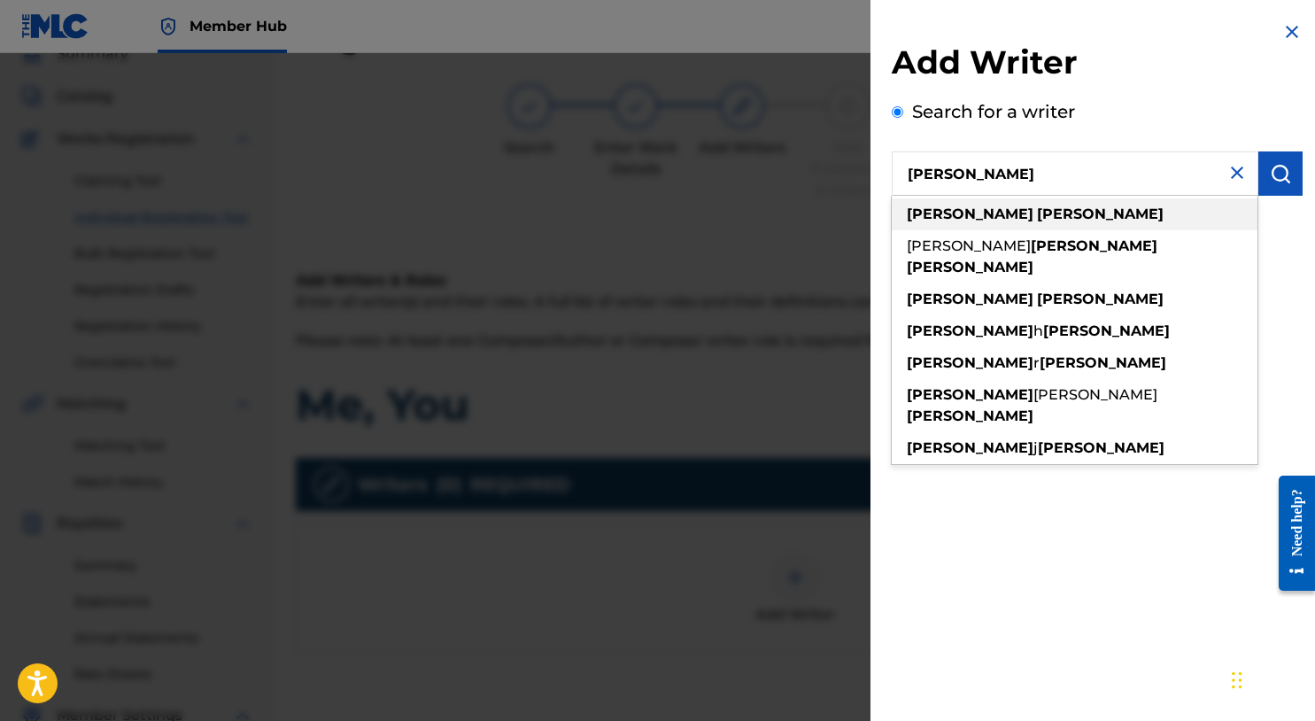
type input "michael summers"
click at [1037, 220] on strong "summers" at bounding box center [1100, 214] width 127 height 17
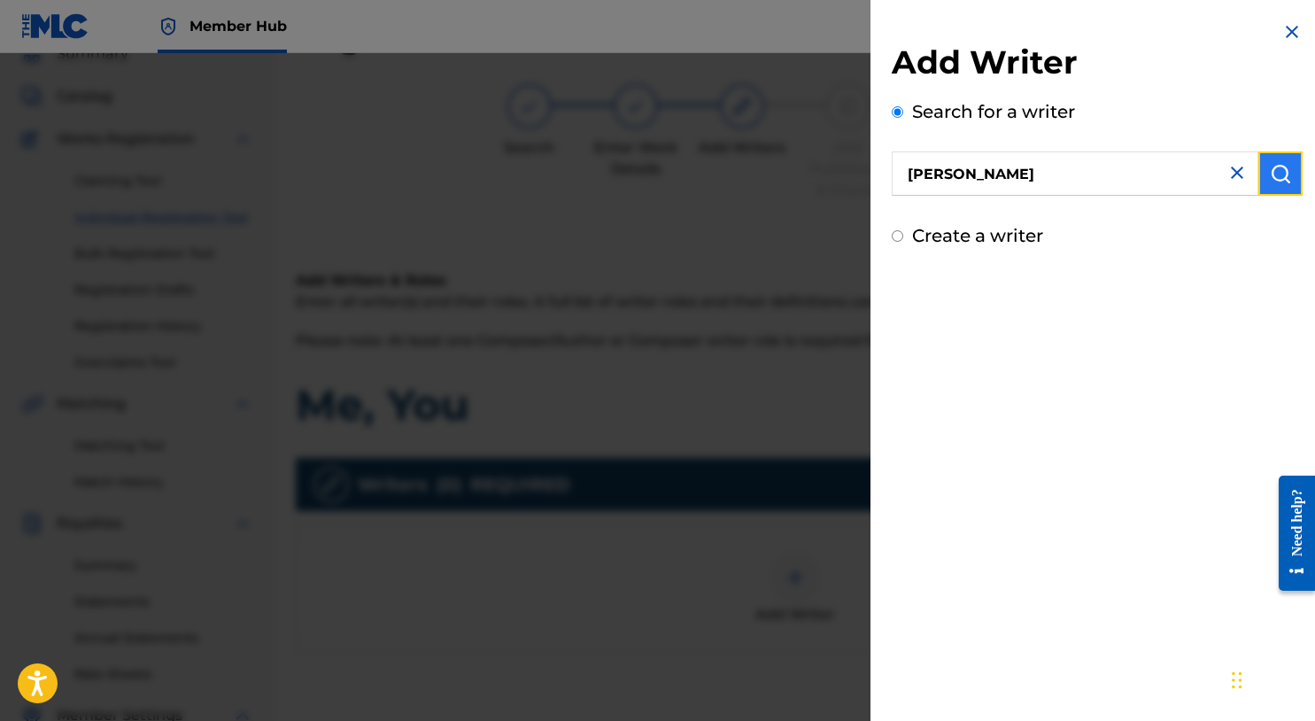
click at [1270, 183] on img "submit" at bounding box center [1280, 173] width 21 height 21
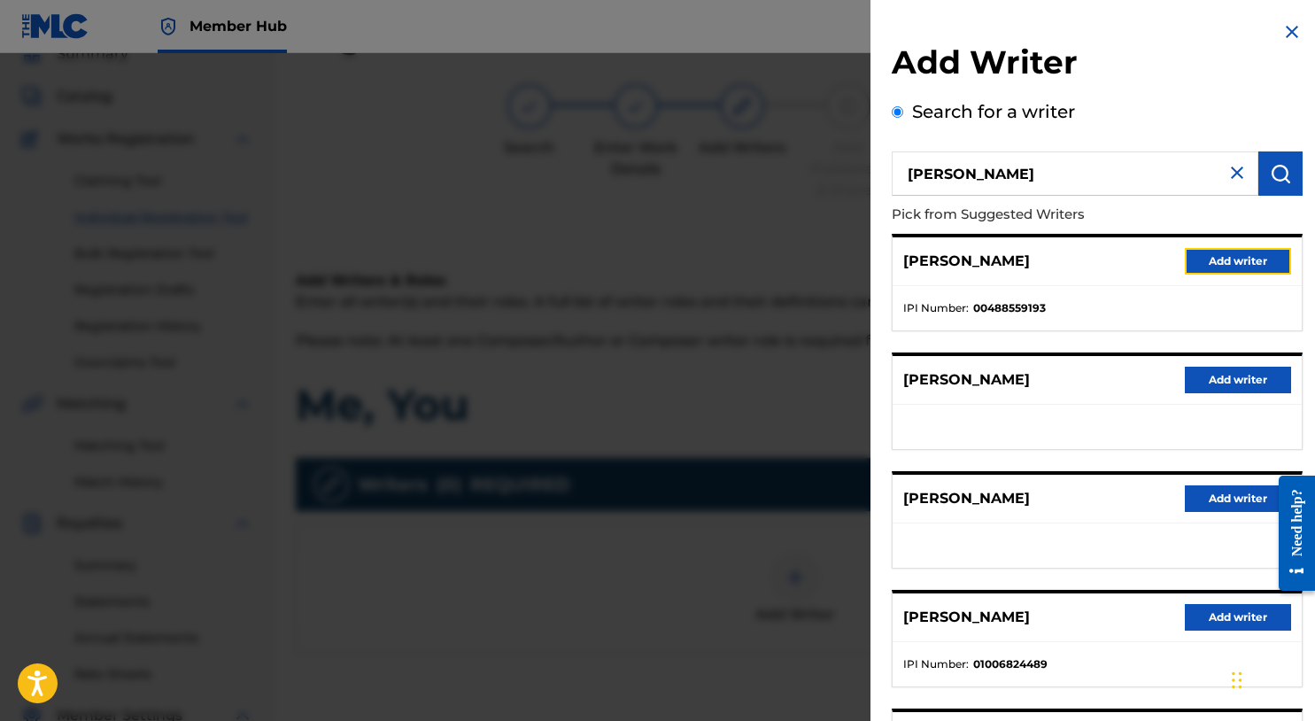
click at [1206, 265] on button "Add writer" at bounding box center [1238, 261] width 106 height 27
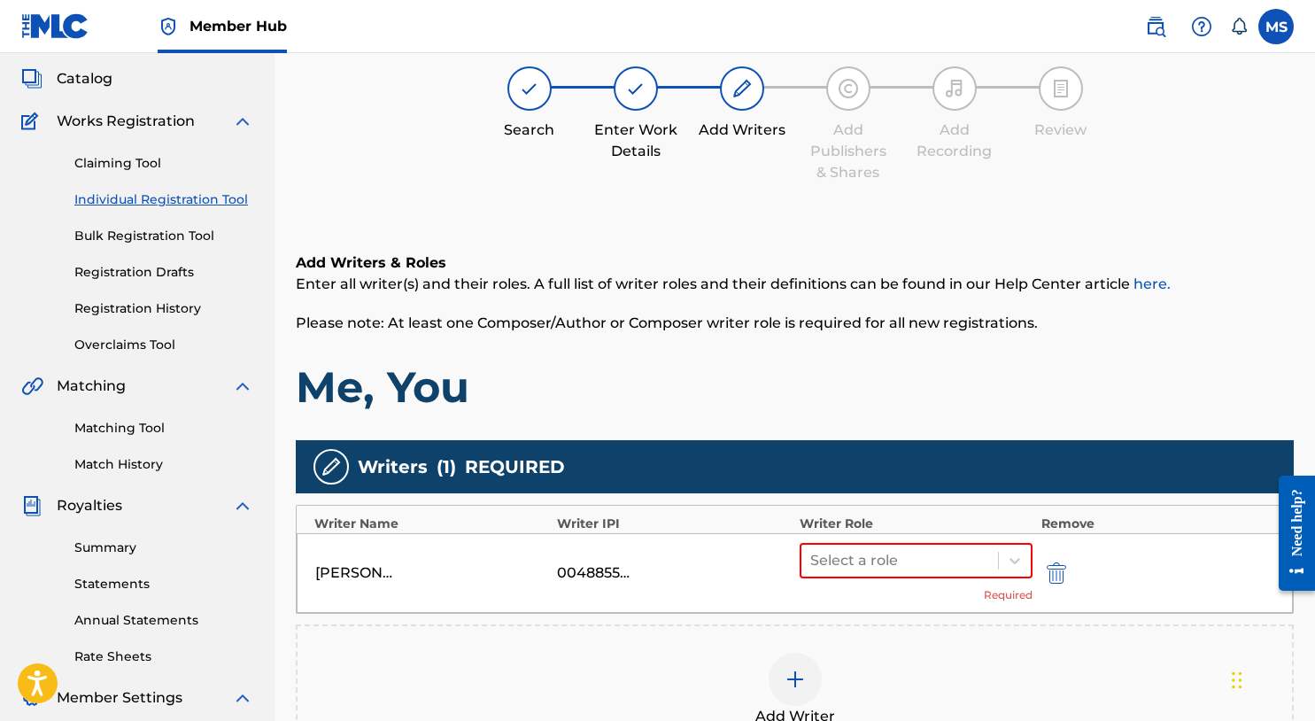
scroll to position [124, 0]
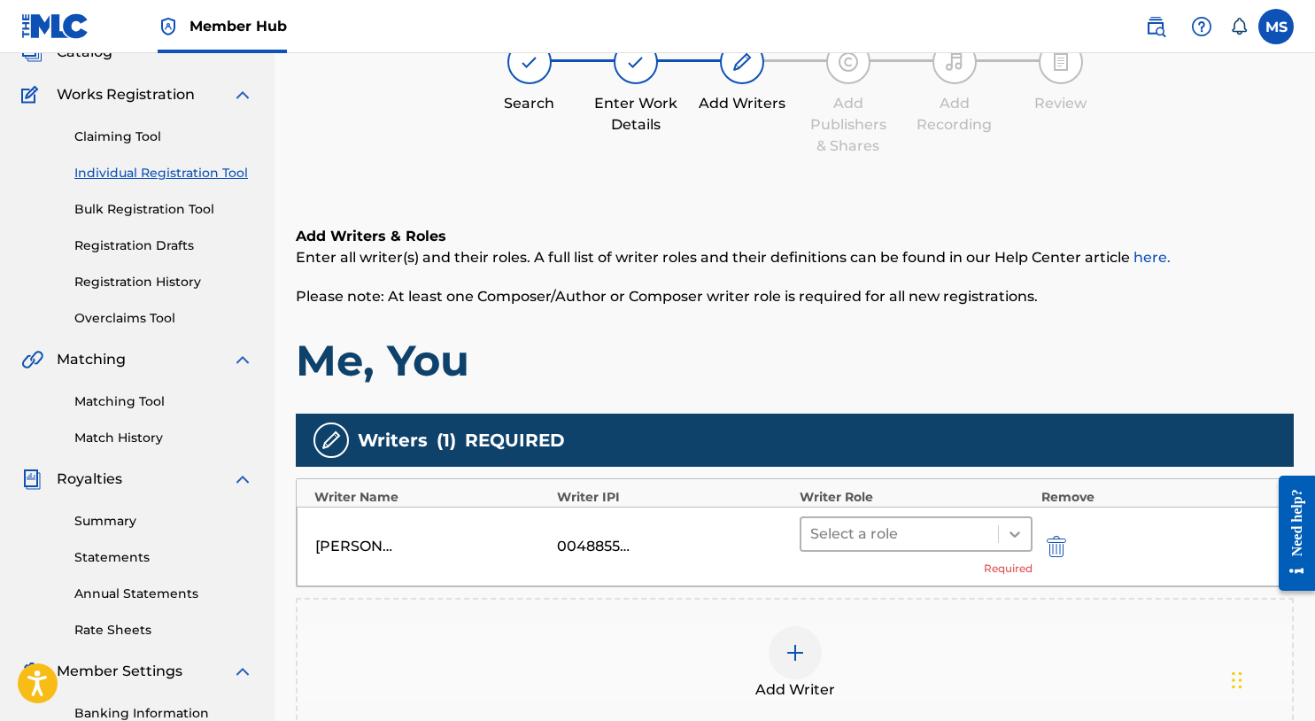
click at [1014, 530] on icon at bounding box center [1015, 534] width 18 height 18
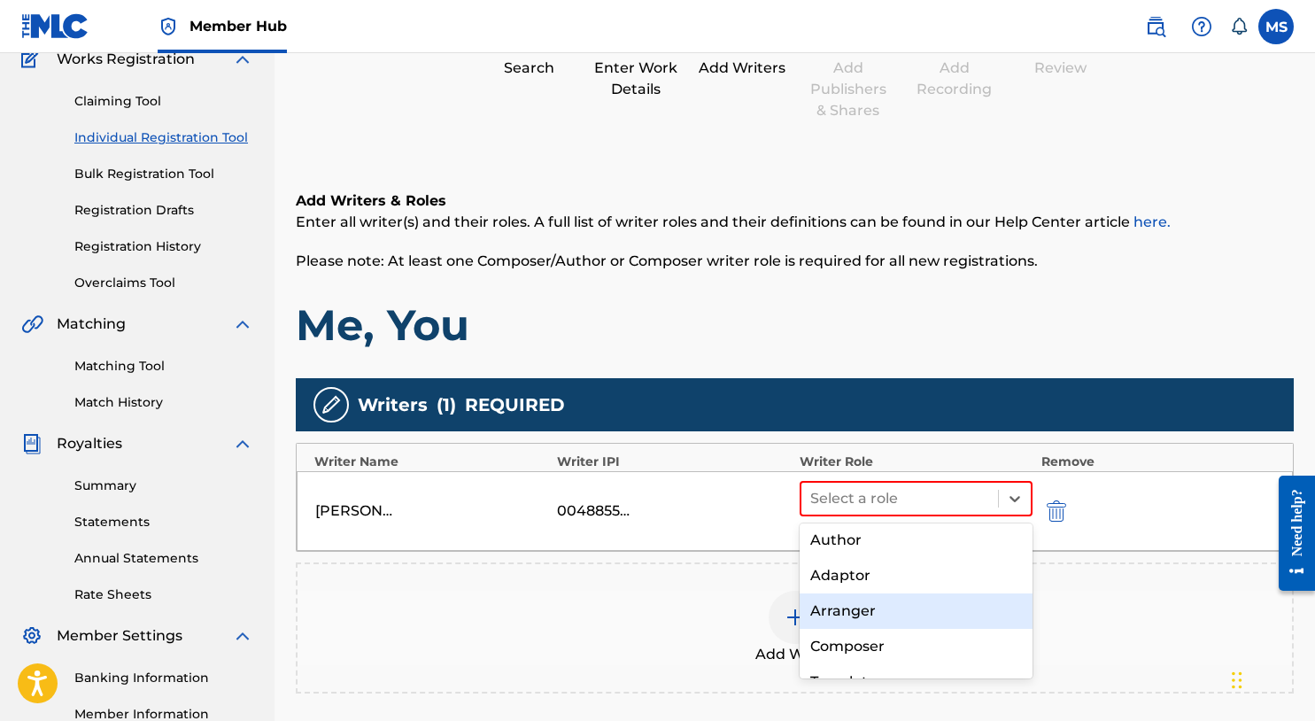
scroll to position [61, 0]
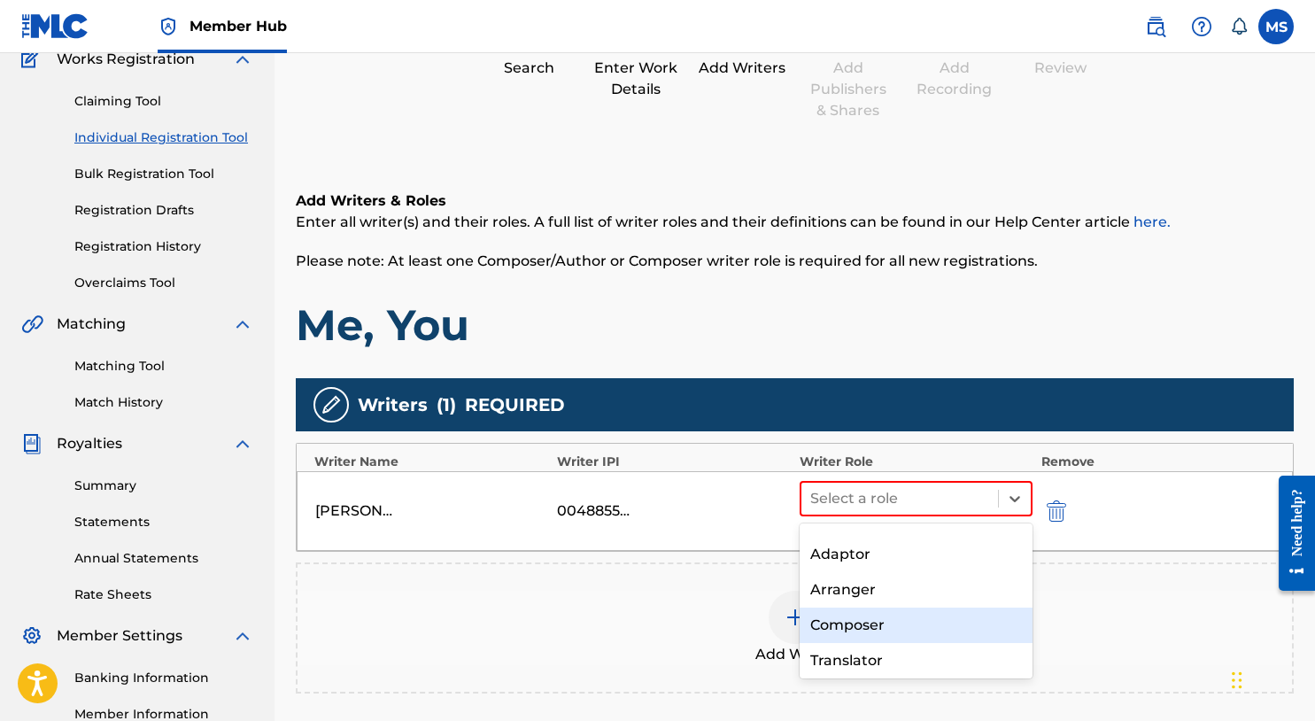
click at [903, 626] on div "Composer" at bounding box center [916, 625] width 233 height 35
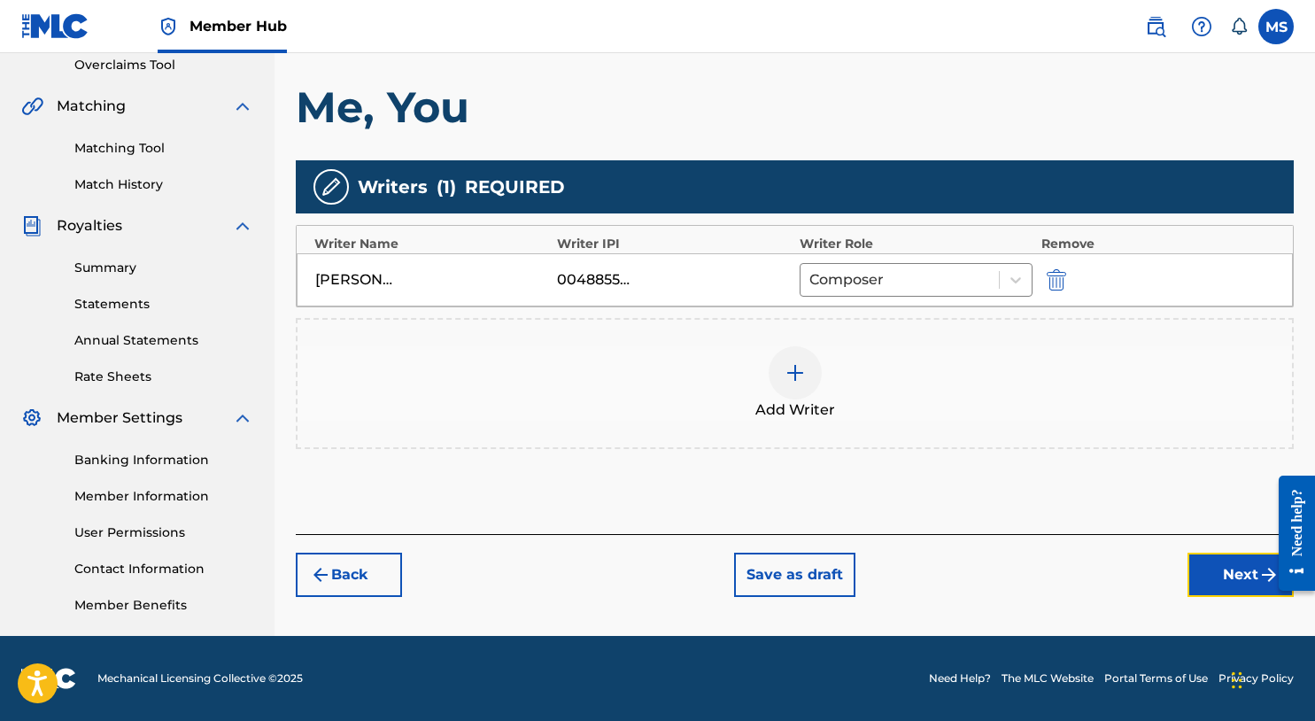
click at [1214, 577] on button "Next" at bounding box center [1241, 575] width 106 height 44
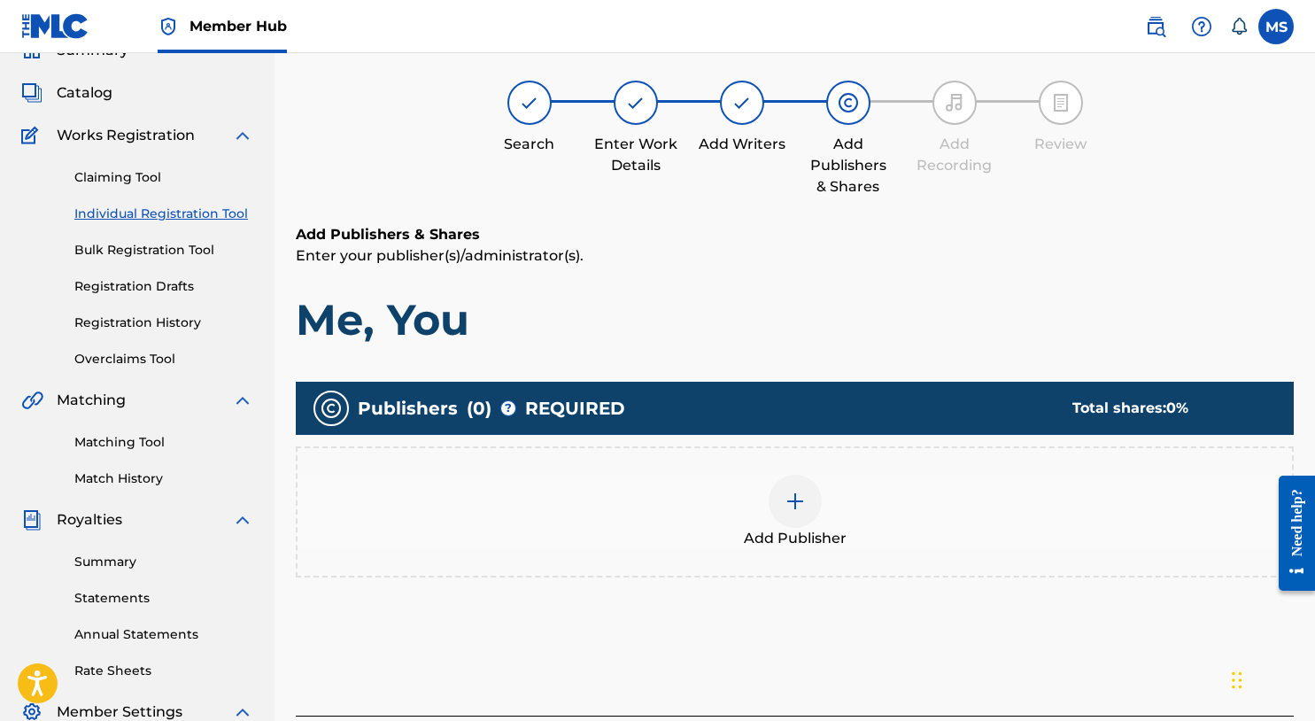
scroll to position [80, 0]
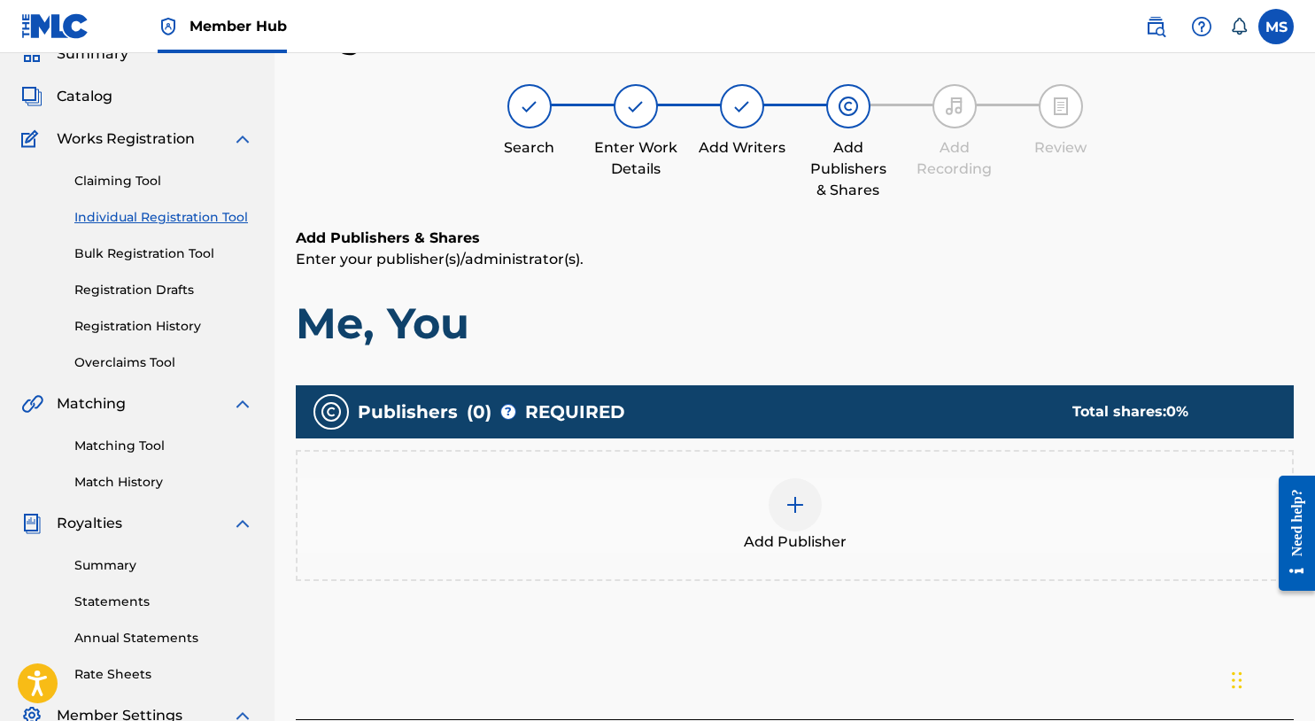
click at [812, 507] on div at bounding box center [795, 504] width 53 height 53
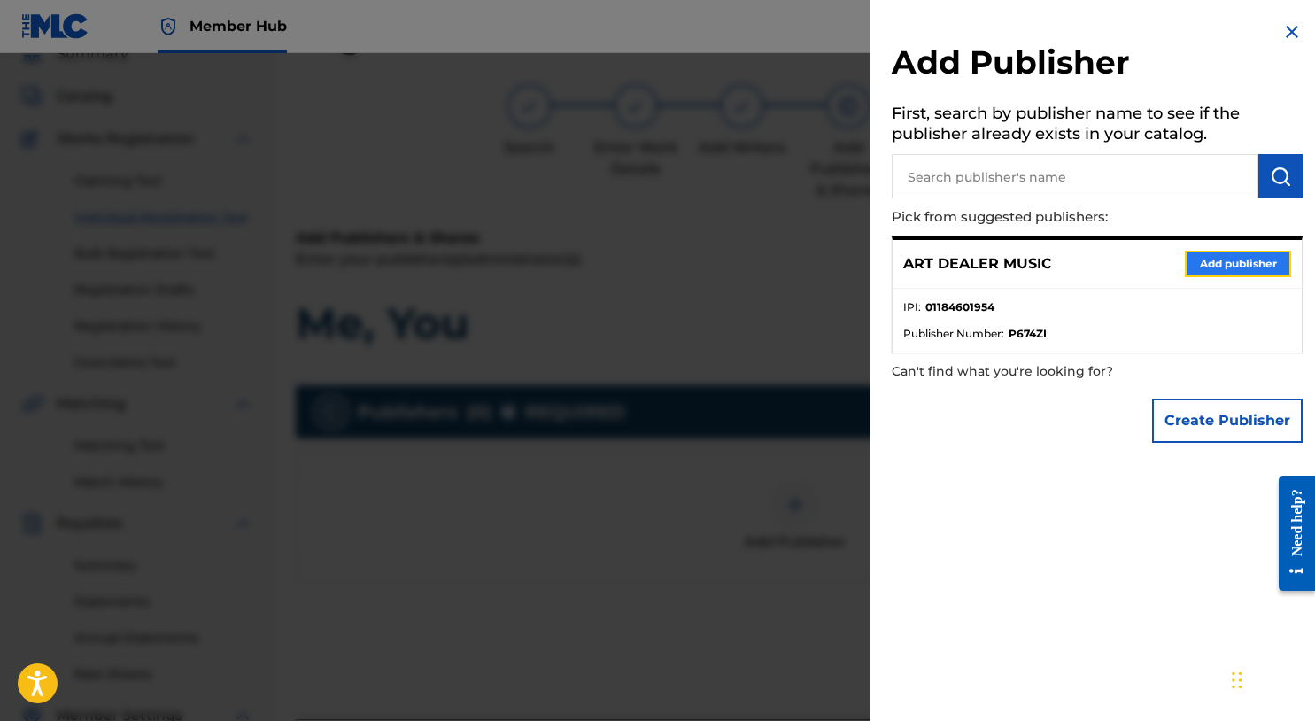
click at [1215, 268] on button "Add publisher" at bounding box center [1238, 264] width 106 height 27
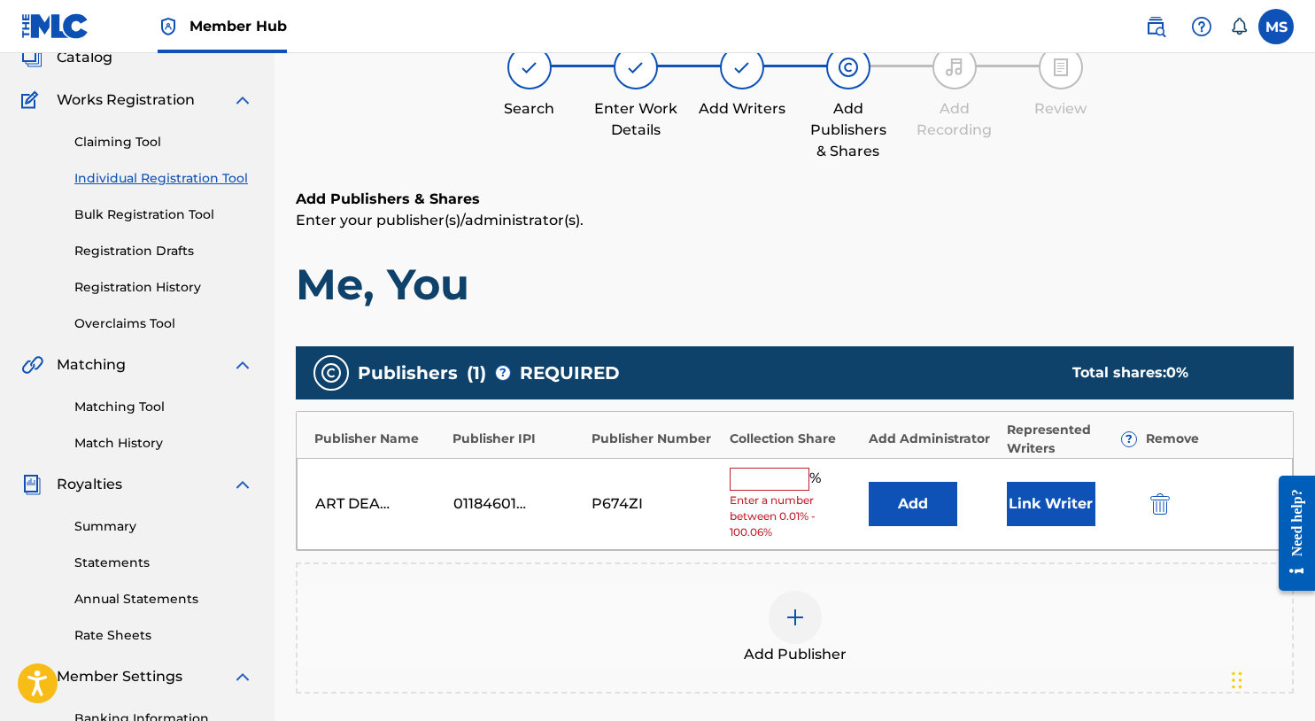
scroll to position [156, 0]
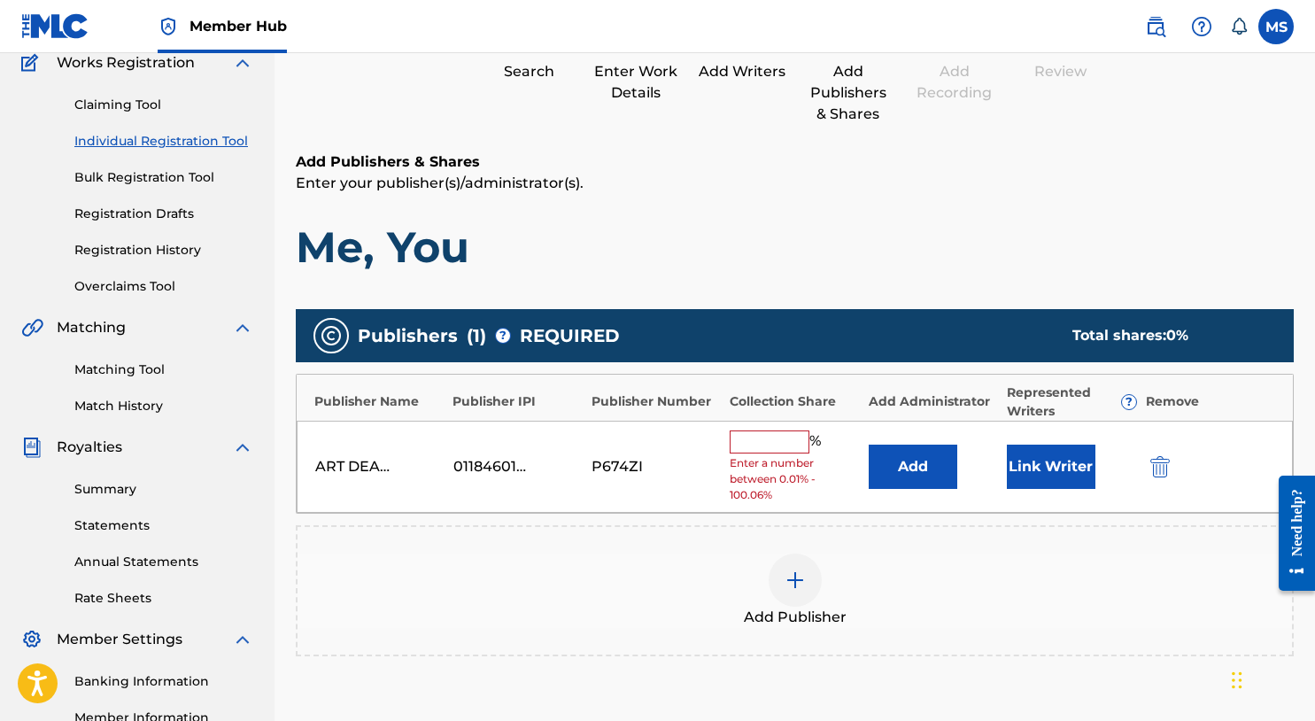
click at [739, 436] on input "text" at bounding box center [770, 442] width 80 height 23
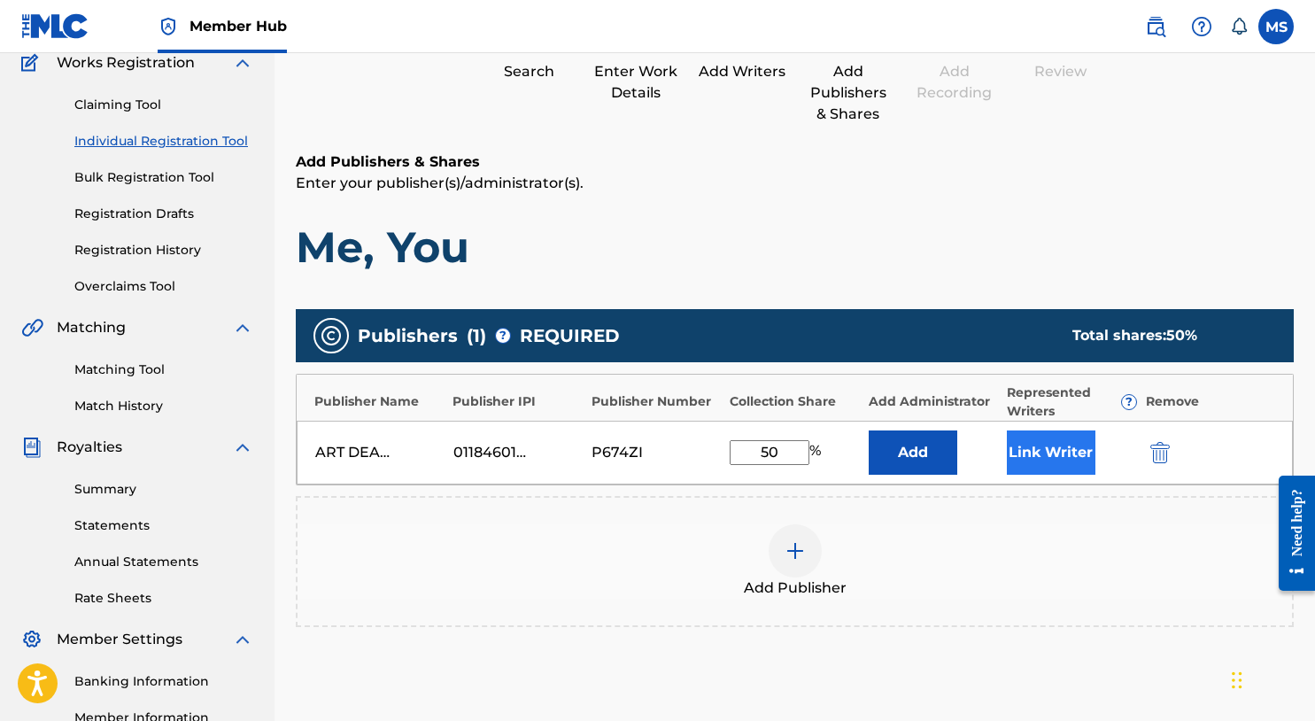
type input "50"
click at [1030, 446] on button "Link Writer" at bounding box center [1051, 453] width 89 height 44
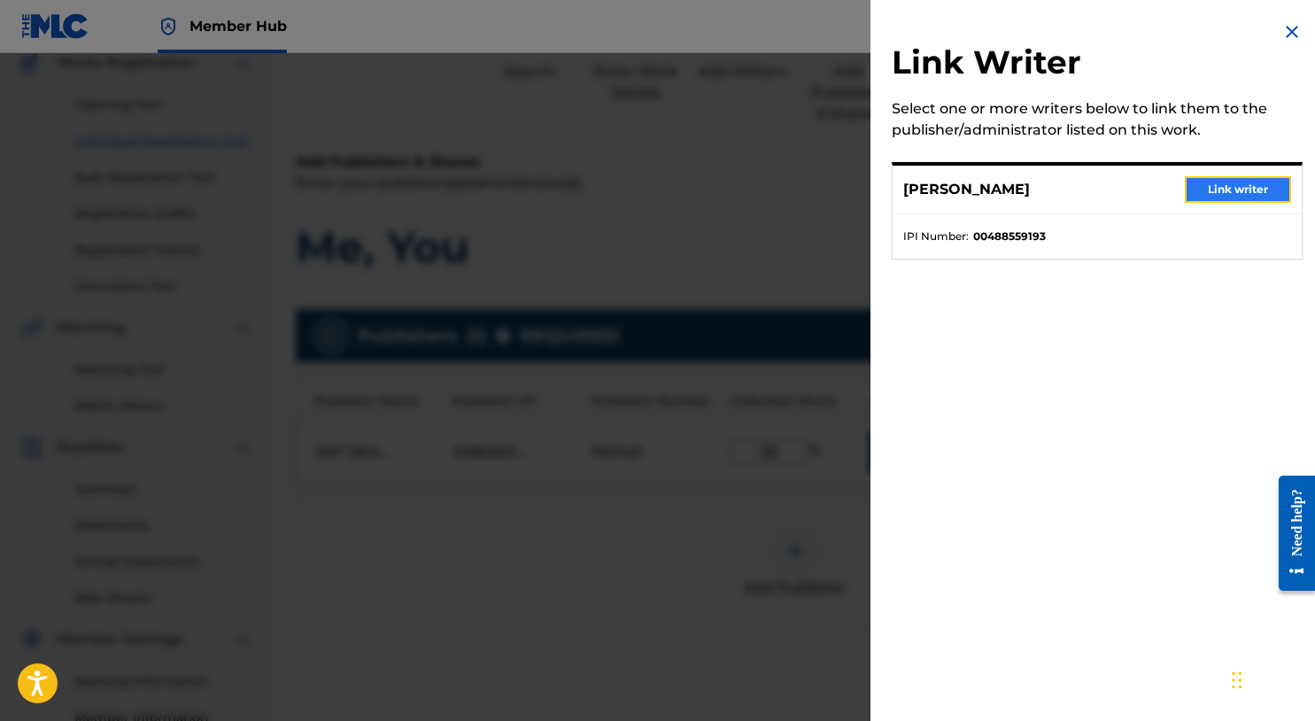
click at [1197, 187] on button "Link writer" at bounding box center [1238, 189] width 106 height 27
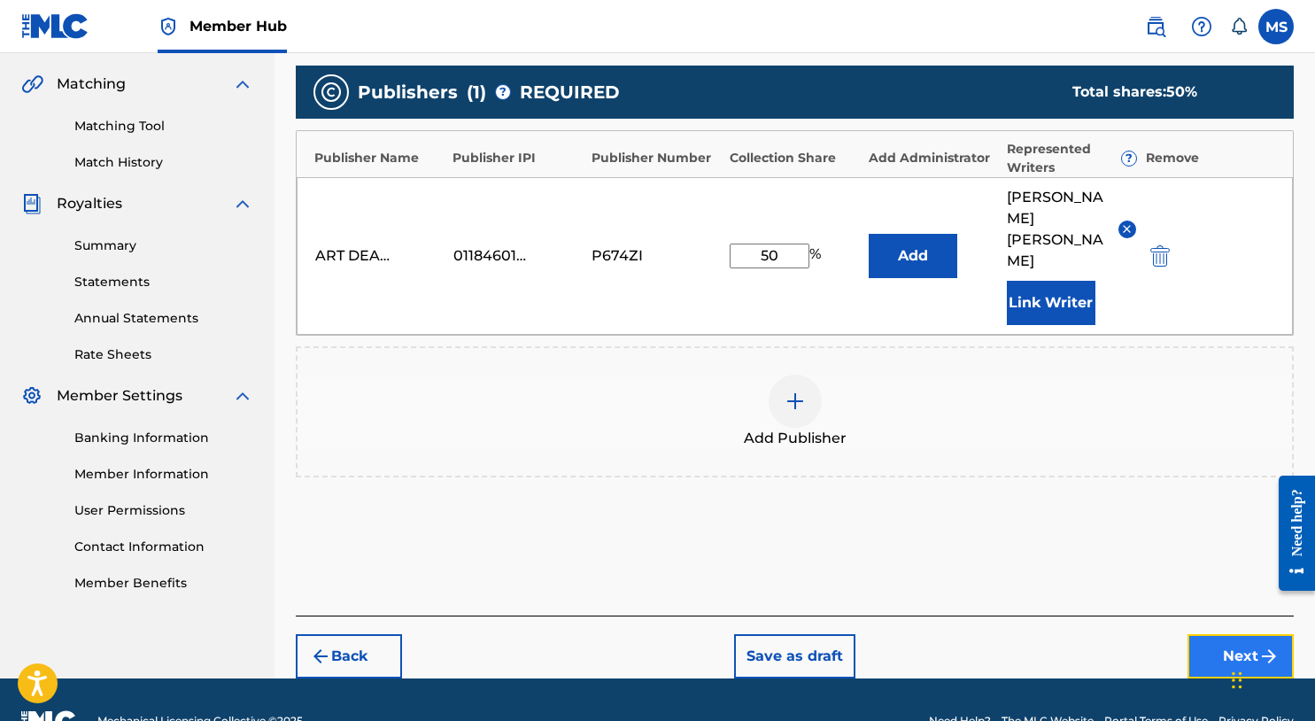
click at [1212, 634] on button "Next" at bounding box center [1241, 656] width 106 height 44
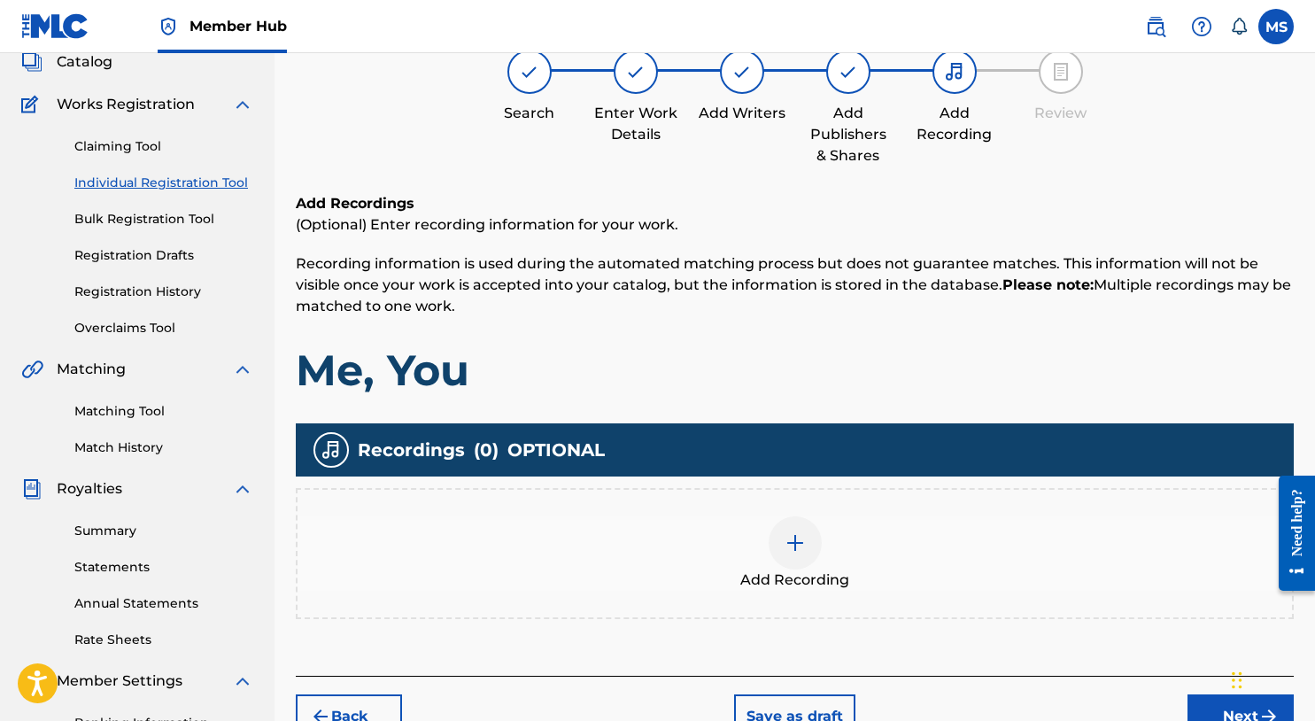
scroll to position [115, 0]
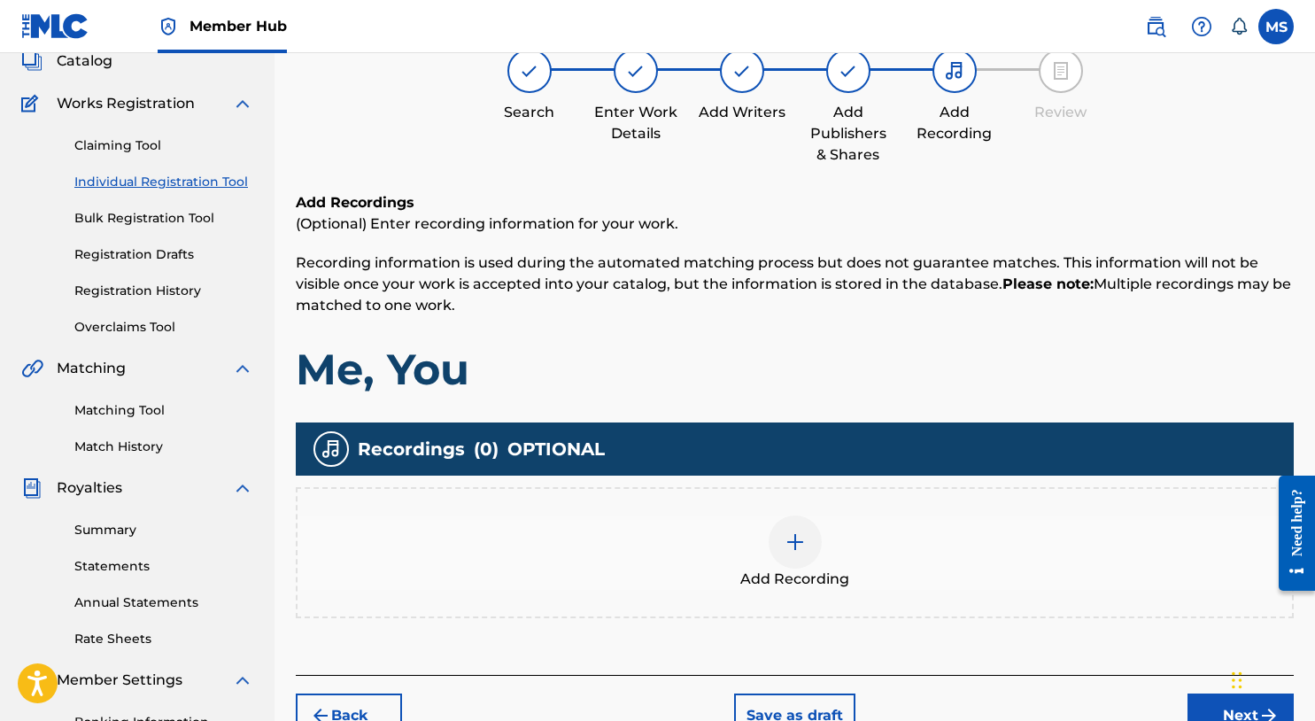
click at [799, 523] on div at bounding box center [795, 542] width 53 height 53
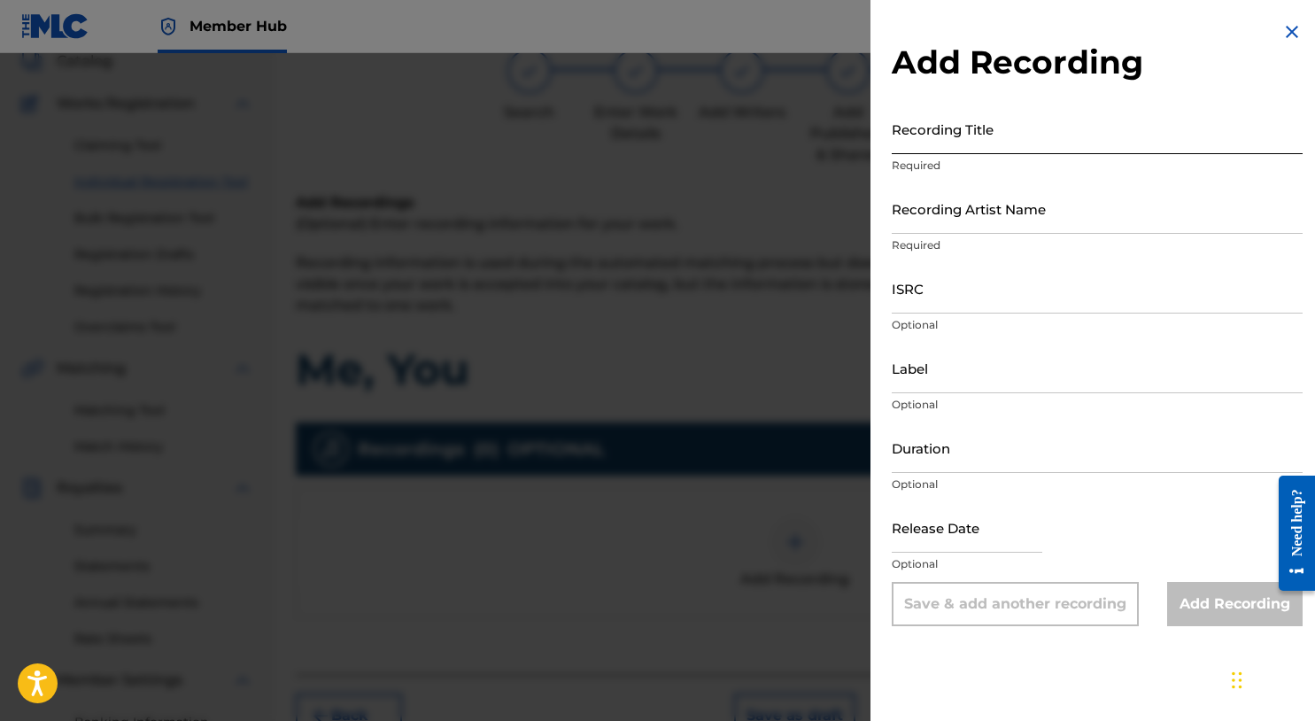
click at [997, 149] on input "Recording Title" at bounding box center [1097, 129] width 411 height 50
type input "Me, You"
click at [1038, 227] on input "Recording Artist Name" at bounding box center [1097, 208] width 411 height 50
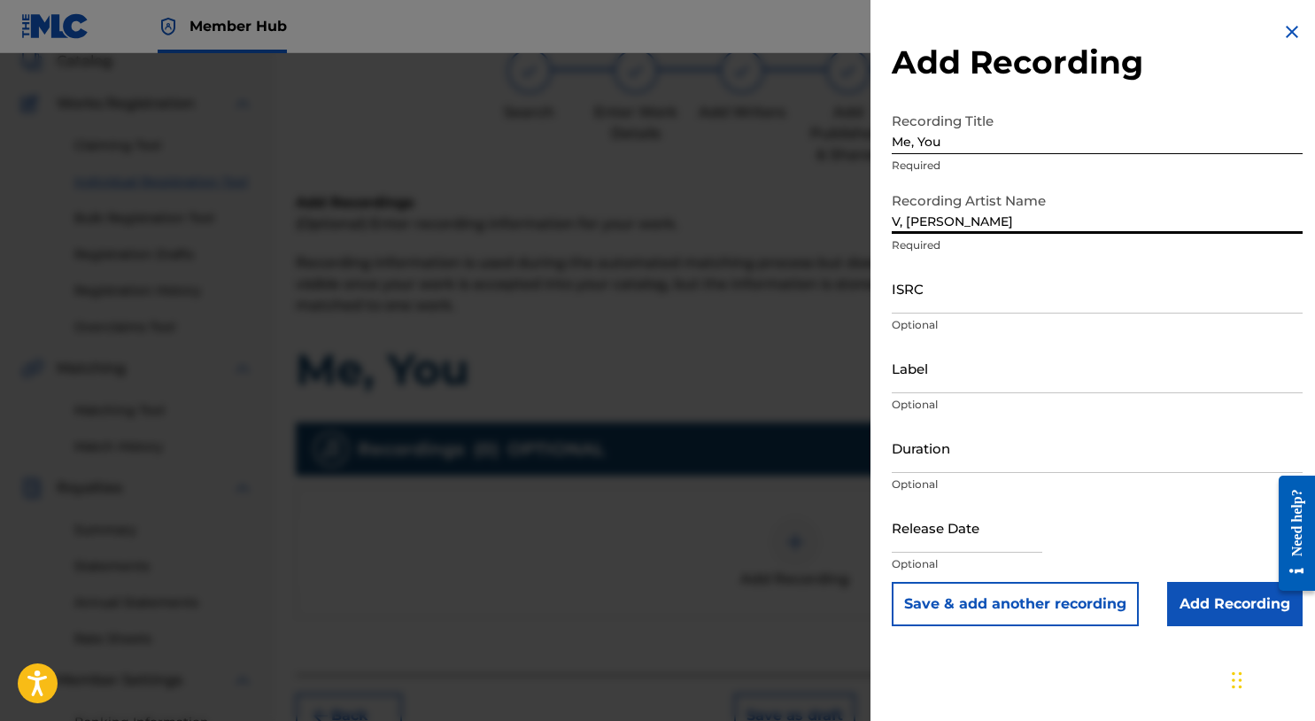
drag, startPoint x: 1010, startPoint y: 216, endPoint x: 874, endPoint y: 202, distance: 136.3
click at [874, 202] on div "Add Recording Recording Title Me, You Required Recording Artist Name V, MIKE SU…" at bounding box center [1098, 324] width 454 height 648
type input "XV, MIKE SUMMERS, Shawn Chrystopher"
click at [1035, 309] on input "ISRC" at bounding box center [1097, 288] width 411 height 50
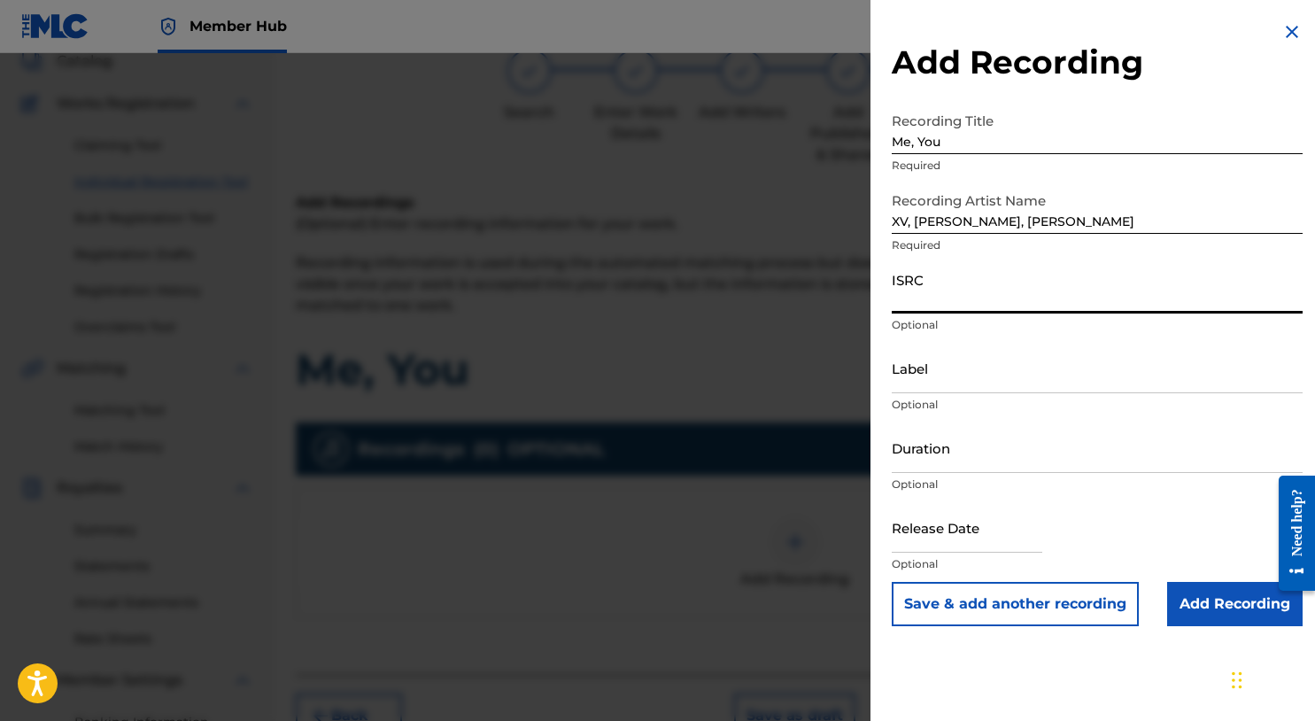
paste input "QZLBC2202107"
type input "QZLBC2202107"
click at [1230, 609] on input "Add Recording" at bounding box center [1236, 604] width 136 height 44
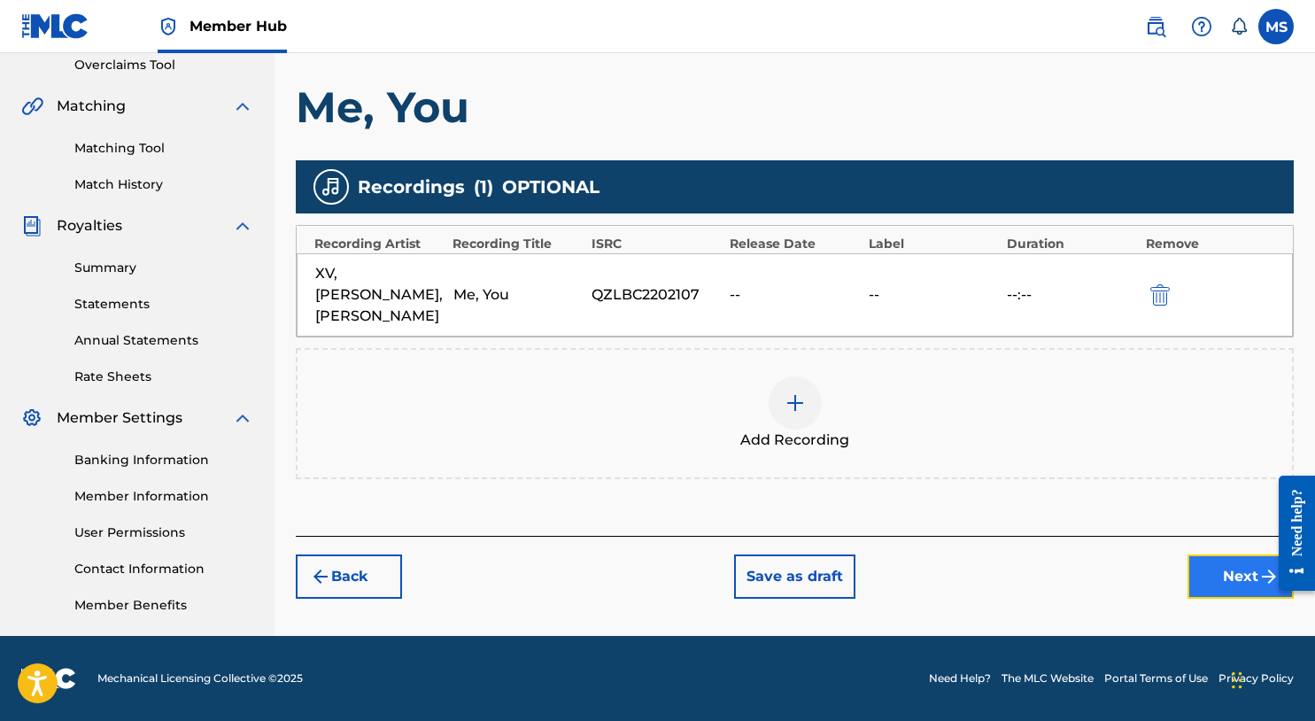
click at [1230, 596] on button "Next" at bounding box center [1241, 577] width 106 height 44
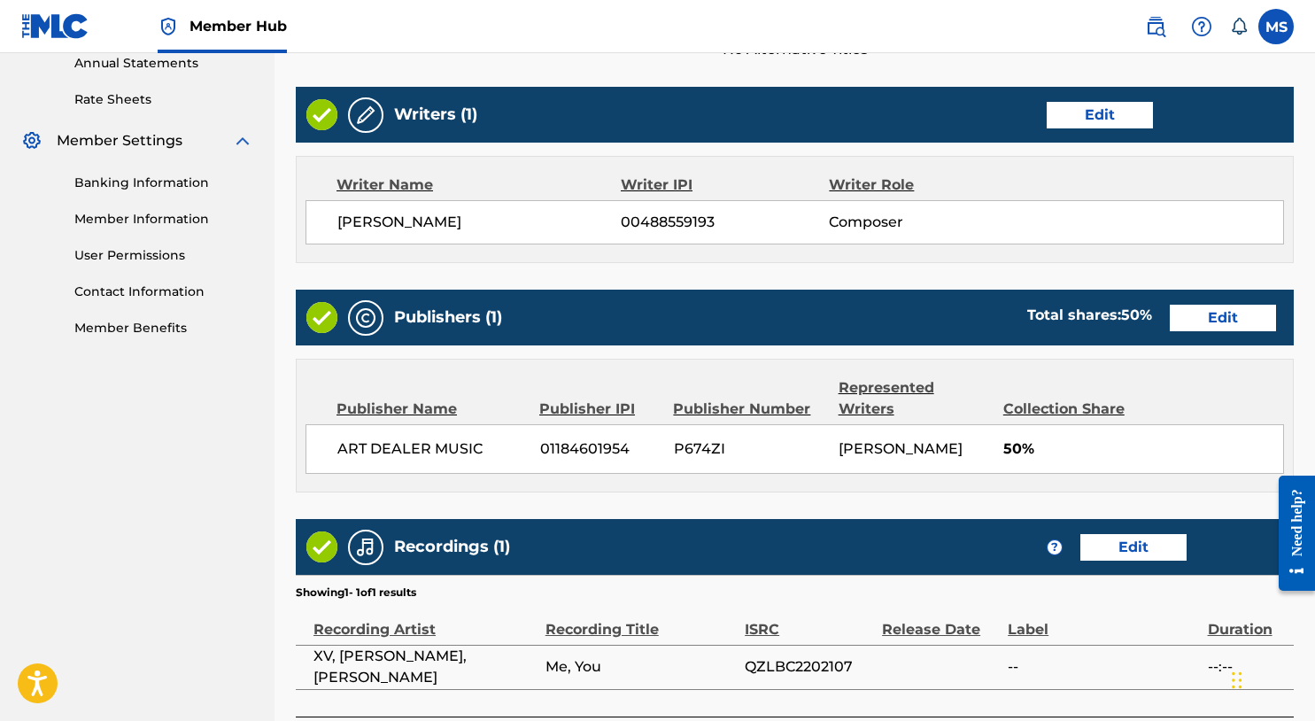
scroll to position [796, 0]
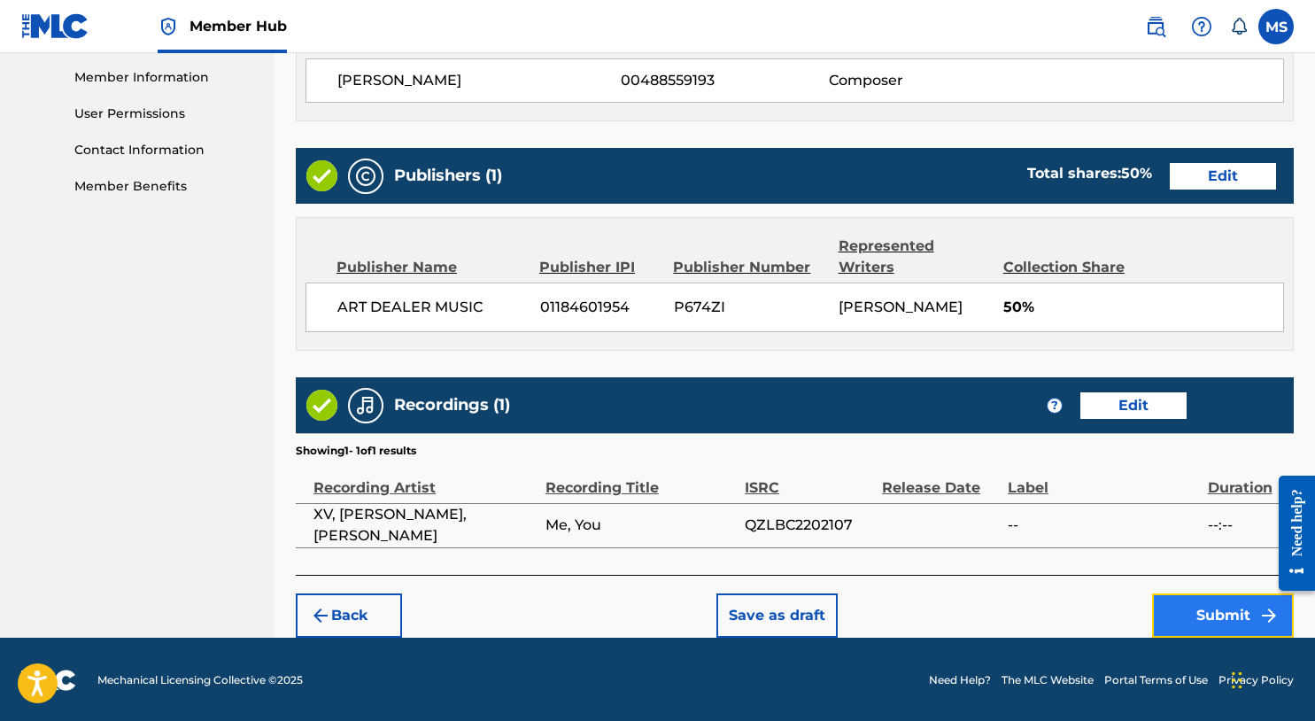
click at [1196, 607] on button "Submit" at bounding box center [1223, 615] width 142 height 44
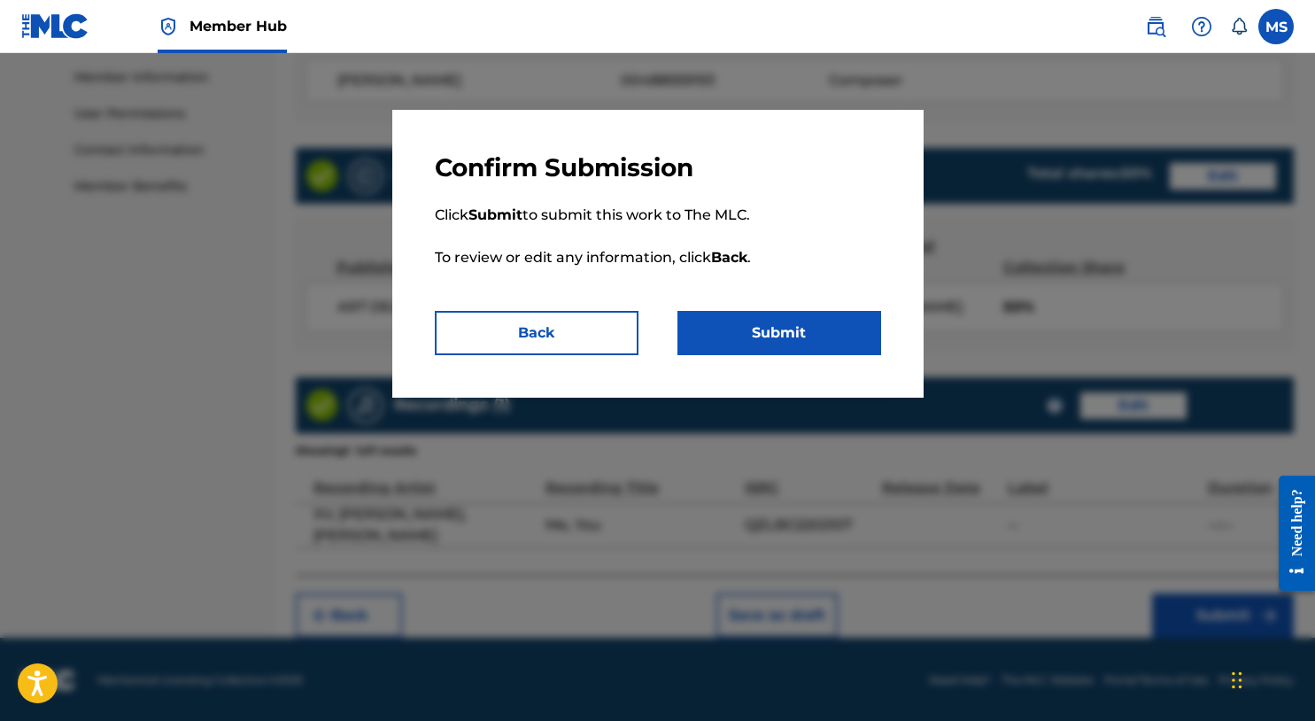
click at [876, 368] on div "Confirm Submission Click Submit to submit this work to The MLC. To review or ed…" at bounding box center [657, 254] width 531 height 288
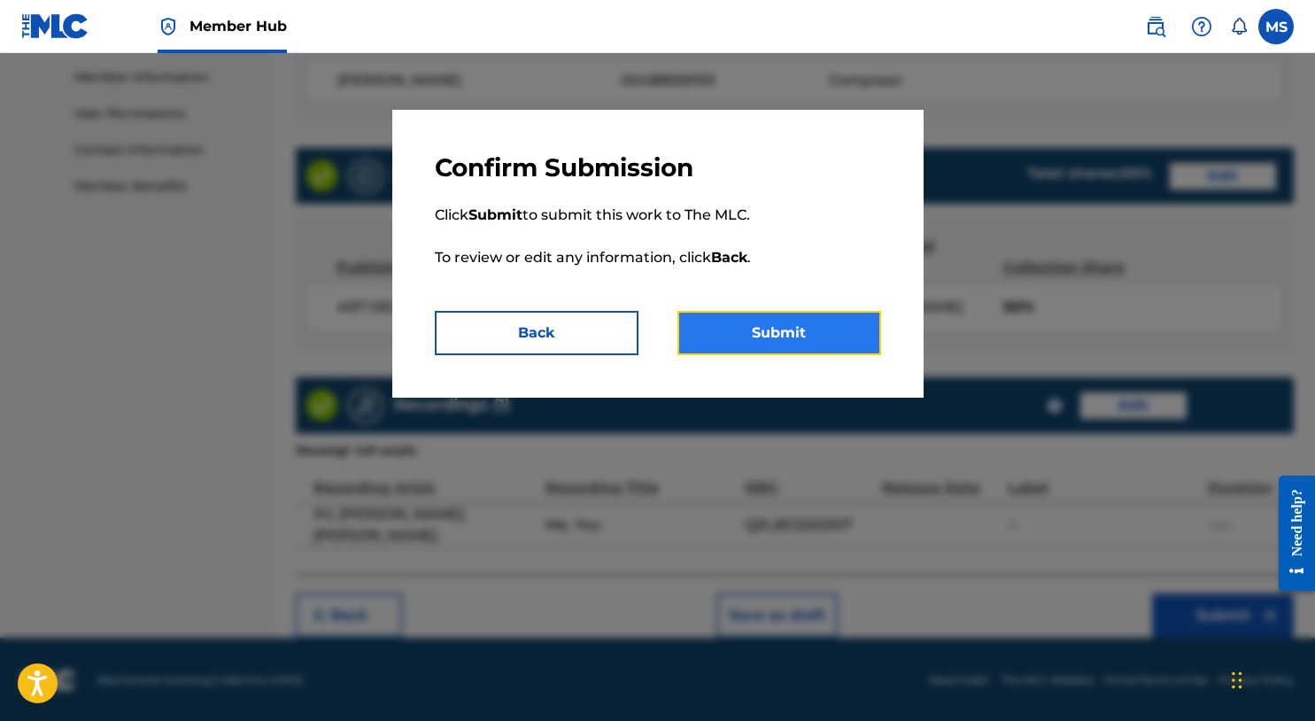
click at [842, 334] on button "Submit" at bounding box center [780, 333] width 204 height 44
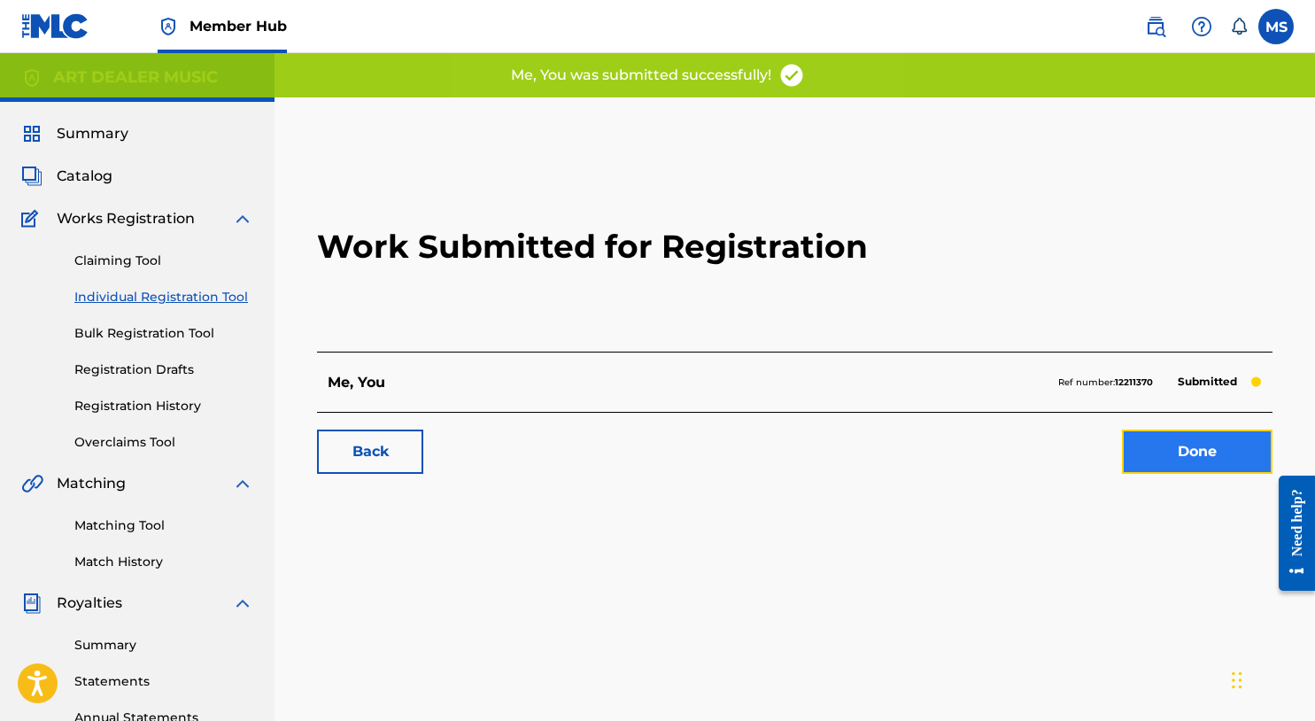
click at [1160, 458] on link "Done" at bounding box center [1197, 452] width 151 height 44
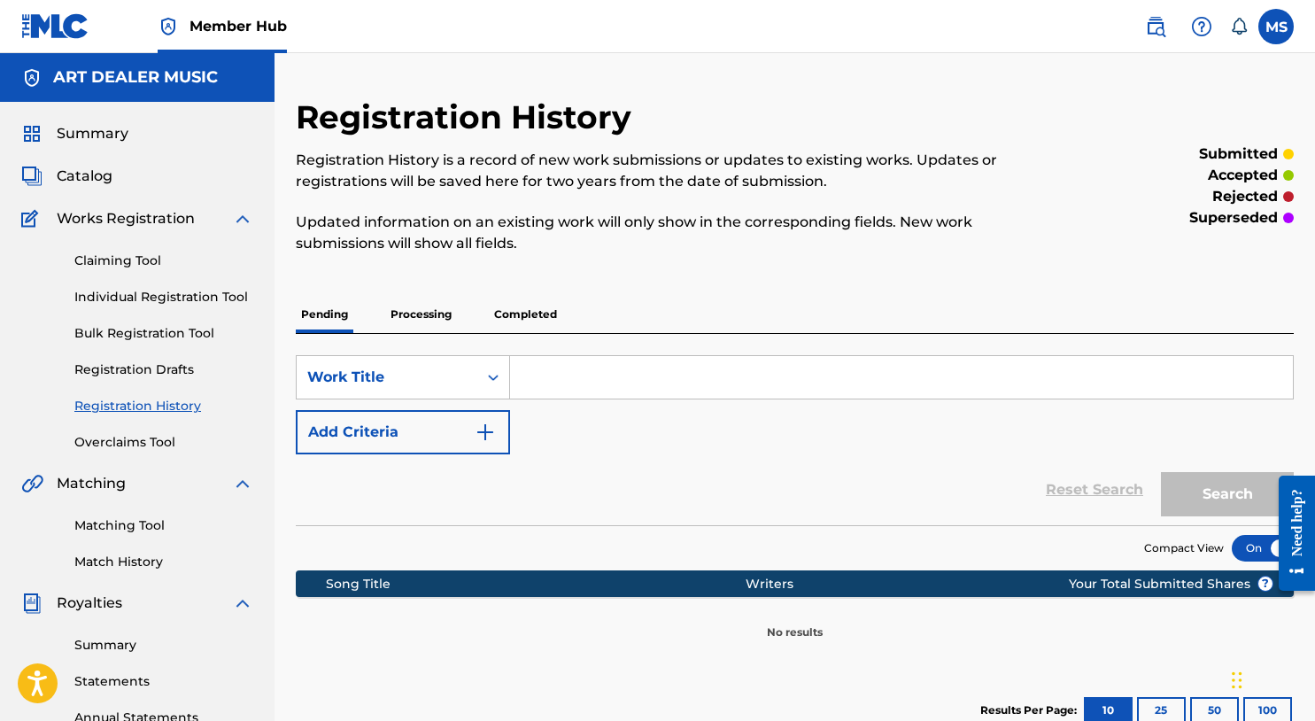
drag, startPoint x: 171, startPoint y: 300, endPoint x: 196, endPoint y: 309, distance: 26.3
click at [170, 300] on link "Individual Registration Tool" at bounding box center [163, 297] width 179 height 19
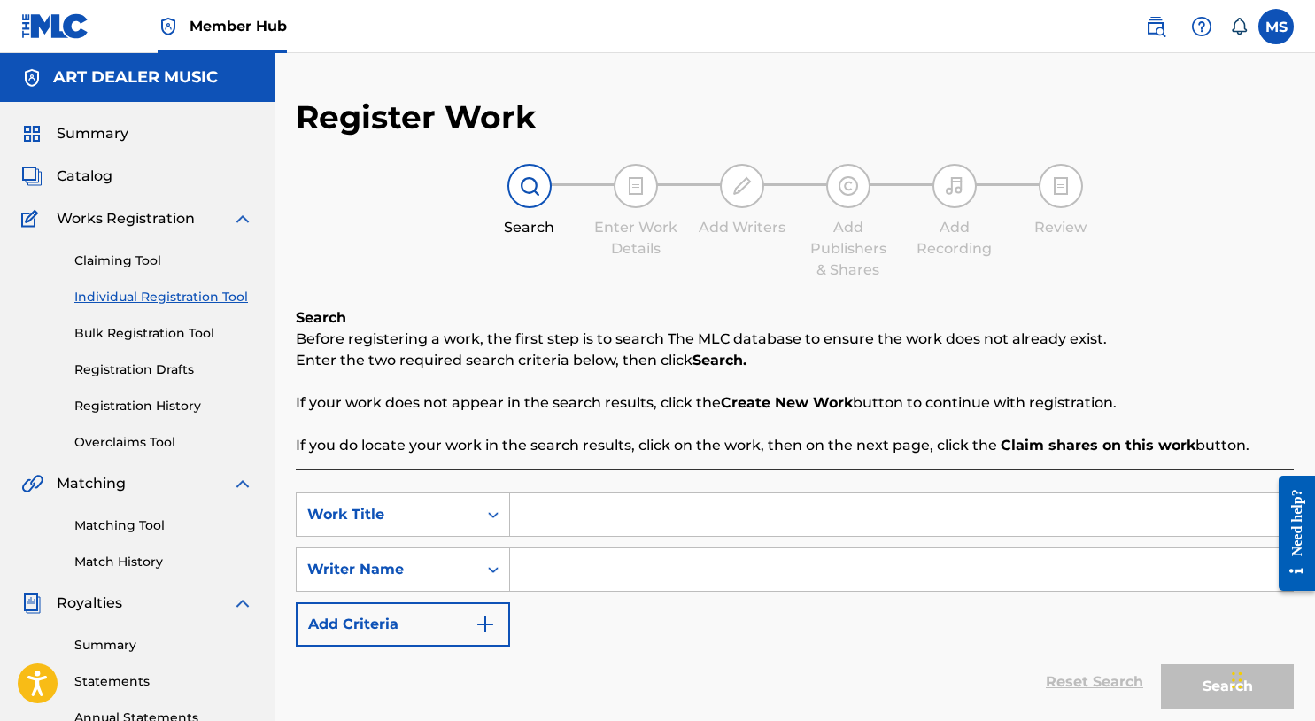
click at [588, 512] on input "Search Form" at bounding box center [901, 514] width 783 height 43
type input "Undeniable"
click at [590, 581] on input "Search Form" at bounding box center [901, 569] width 783 height 43
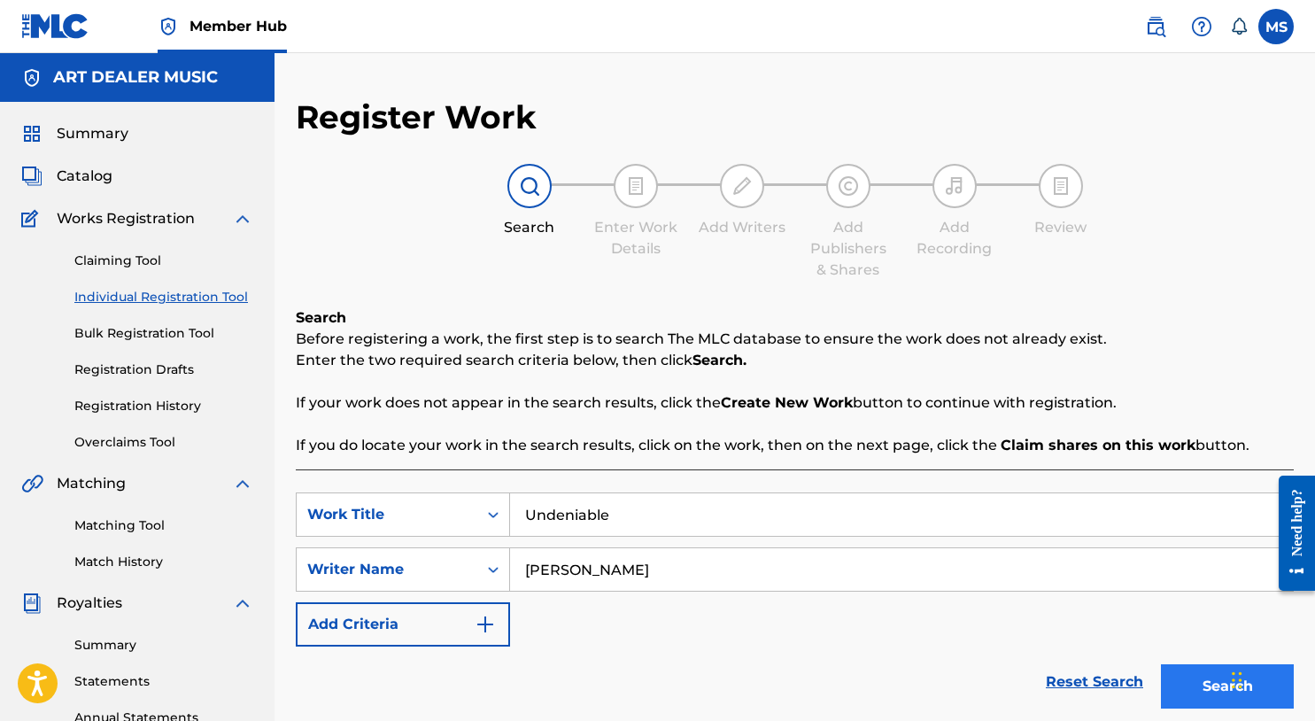
type input "Michael Summers"
click at [1219, 688] on button "Search" at bounding box center [1227, 686] width 133 height 44
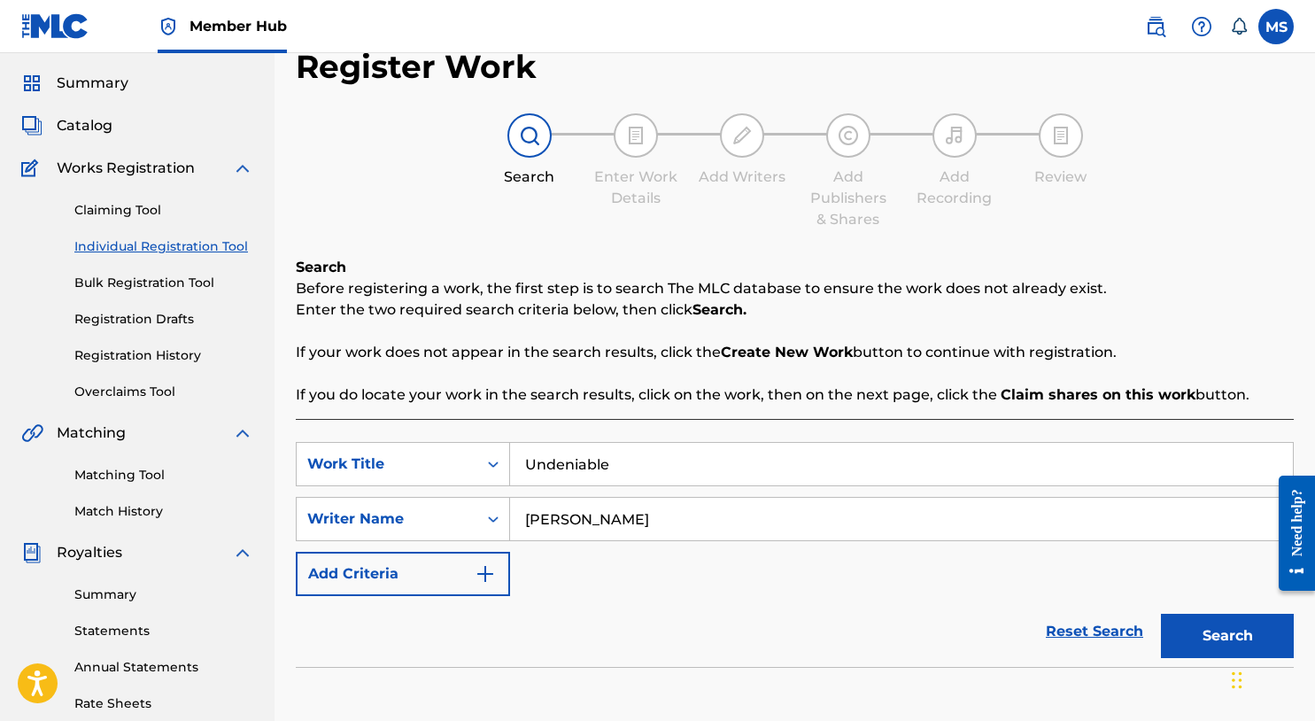
scroll to position [269, 0]
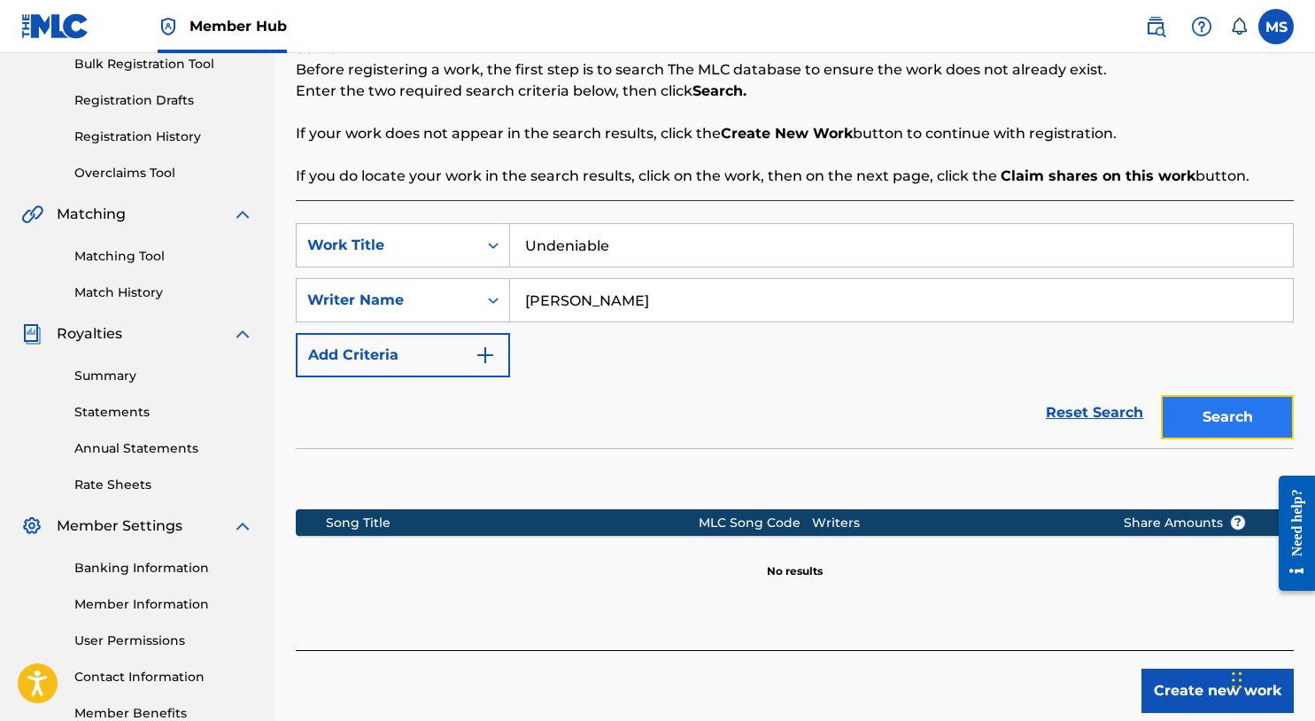
click at [1210, 415] on button "Search" at bounding box center [1227, 417] width 133 height 44
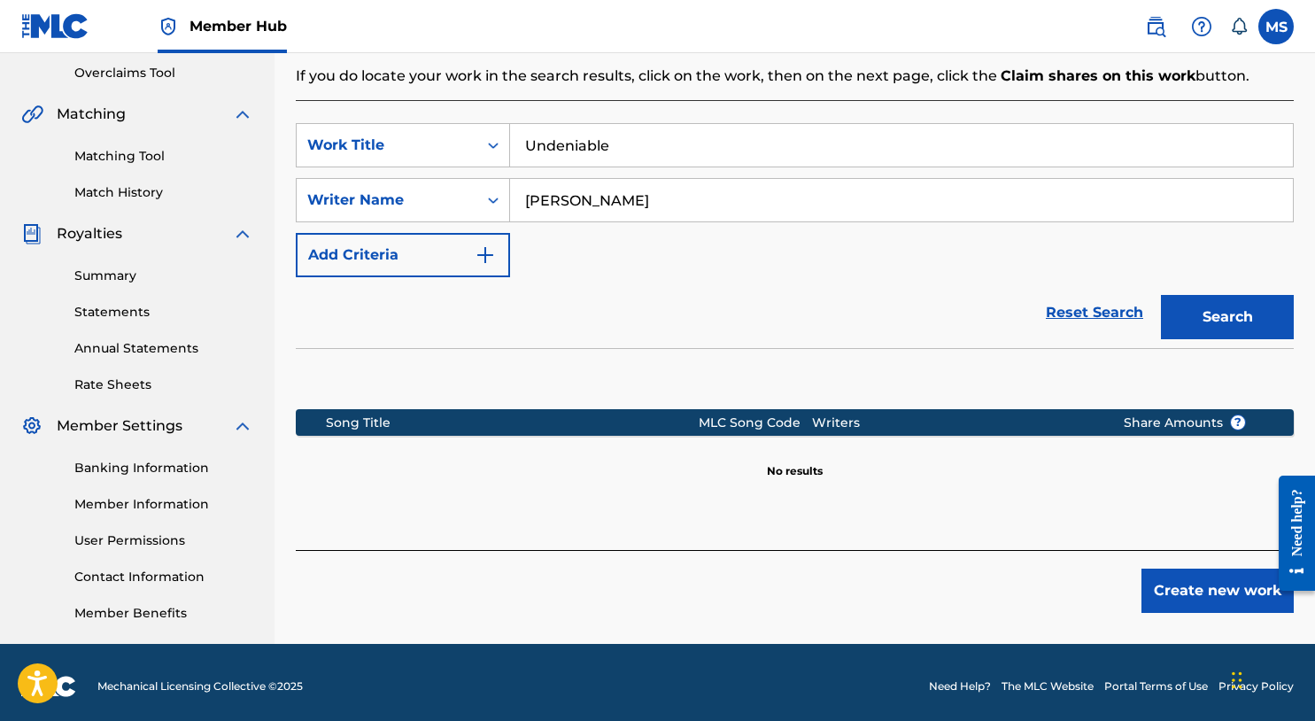
scroll to position [377, 0]
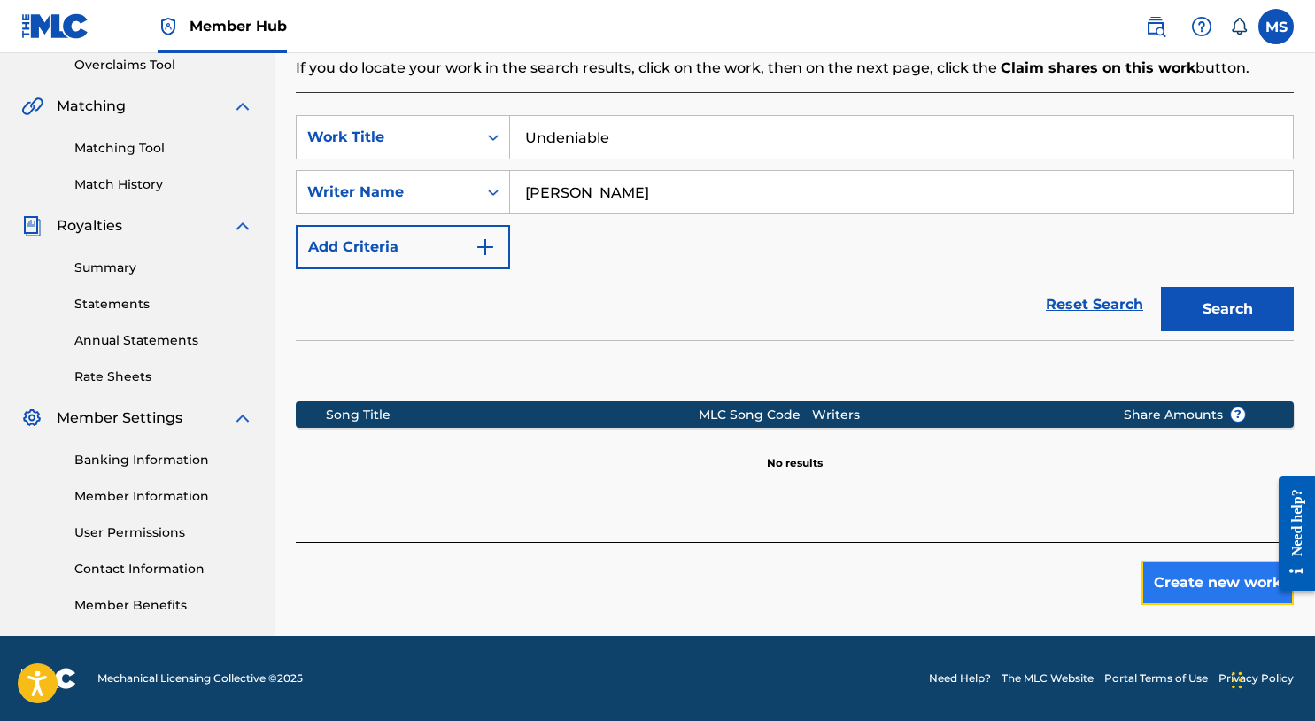
click at [1185, 585] on button "Create new work" at bounding box center [1218, 583] width 152 height 44
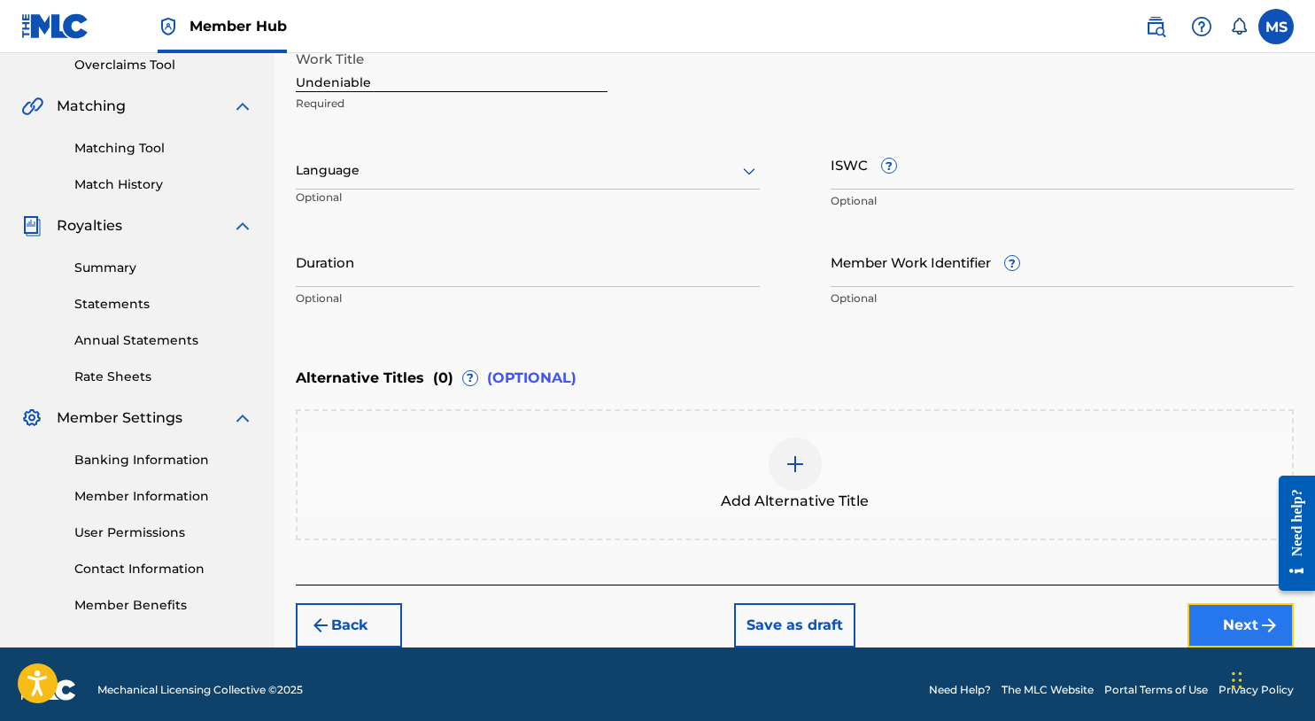
click at [1243, 629] on button "Next" at bounding box center [1241, 625] width 106 height 44
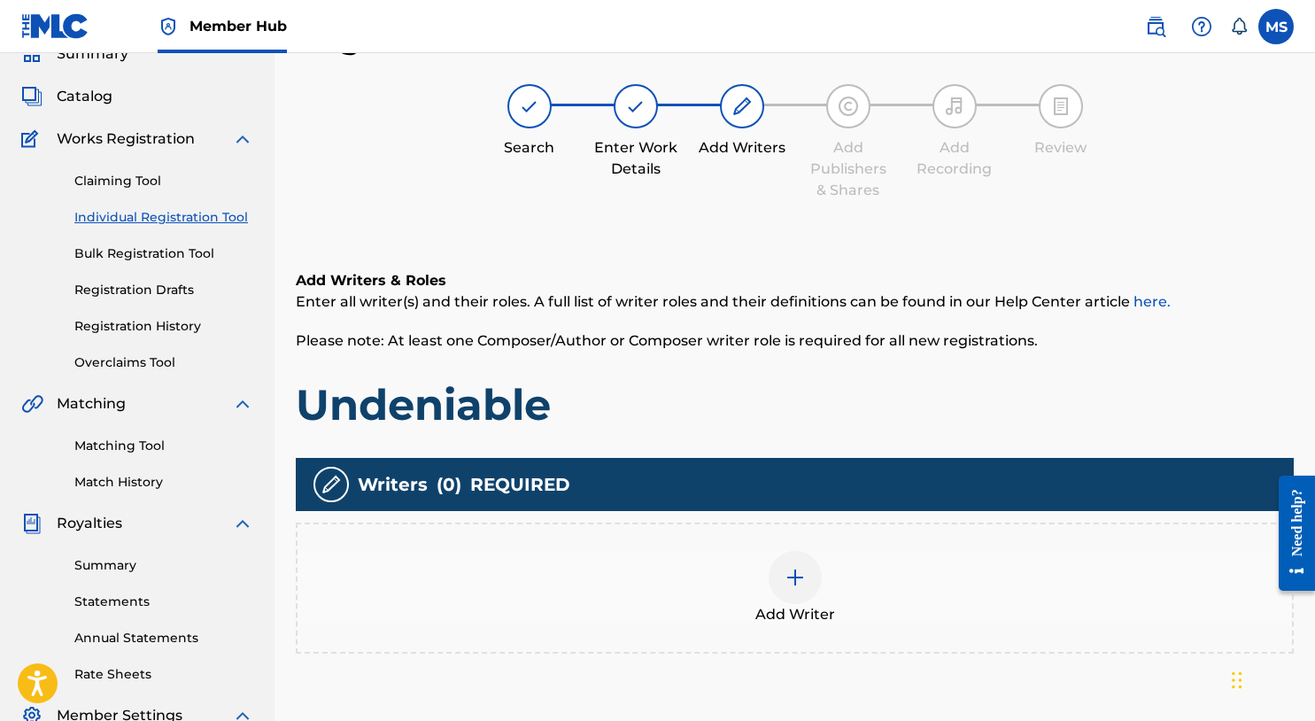
scroll to position [80, 0]
click at [818, 594] on div "Add Writer" at bounding box center [795, 588] width 995 height 74
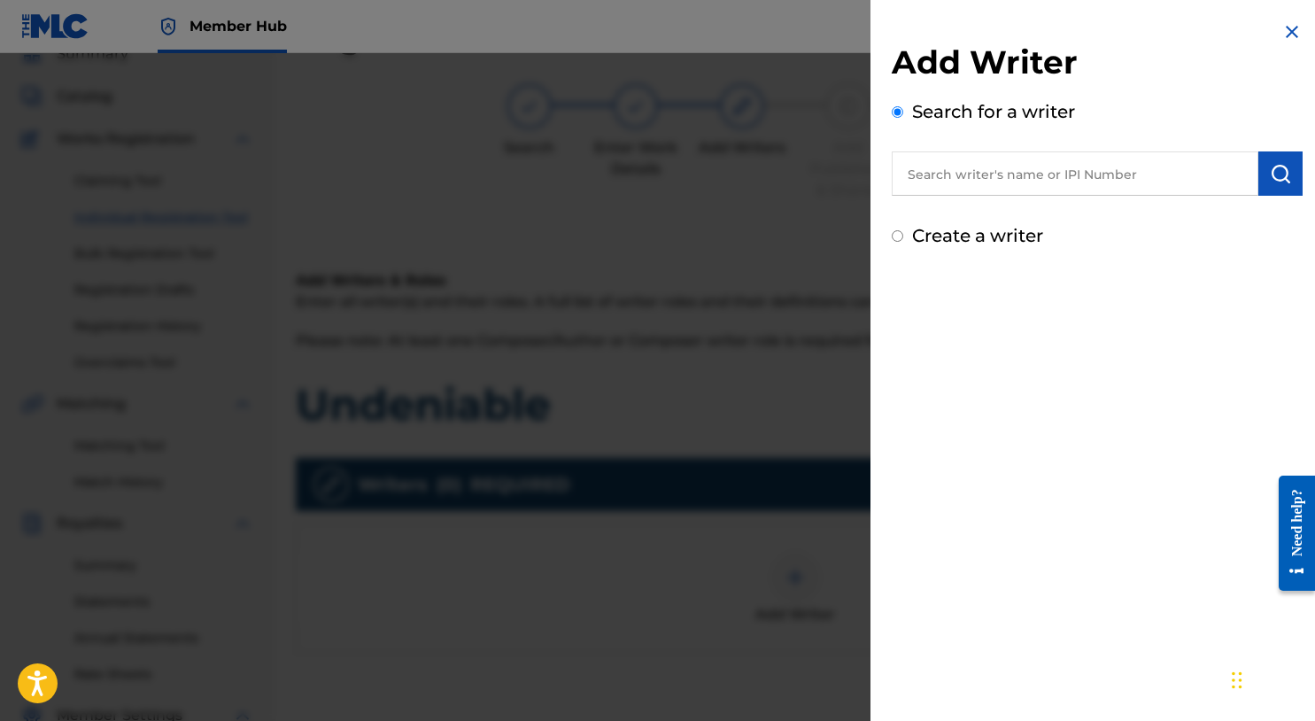
click at [1032, 183] on input "text" at bounding box center [1075, 173] width 367 height 44
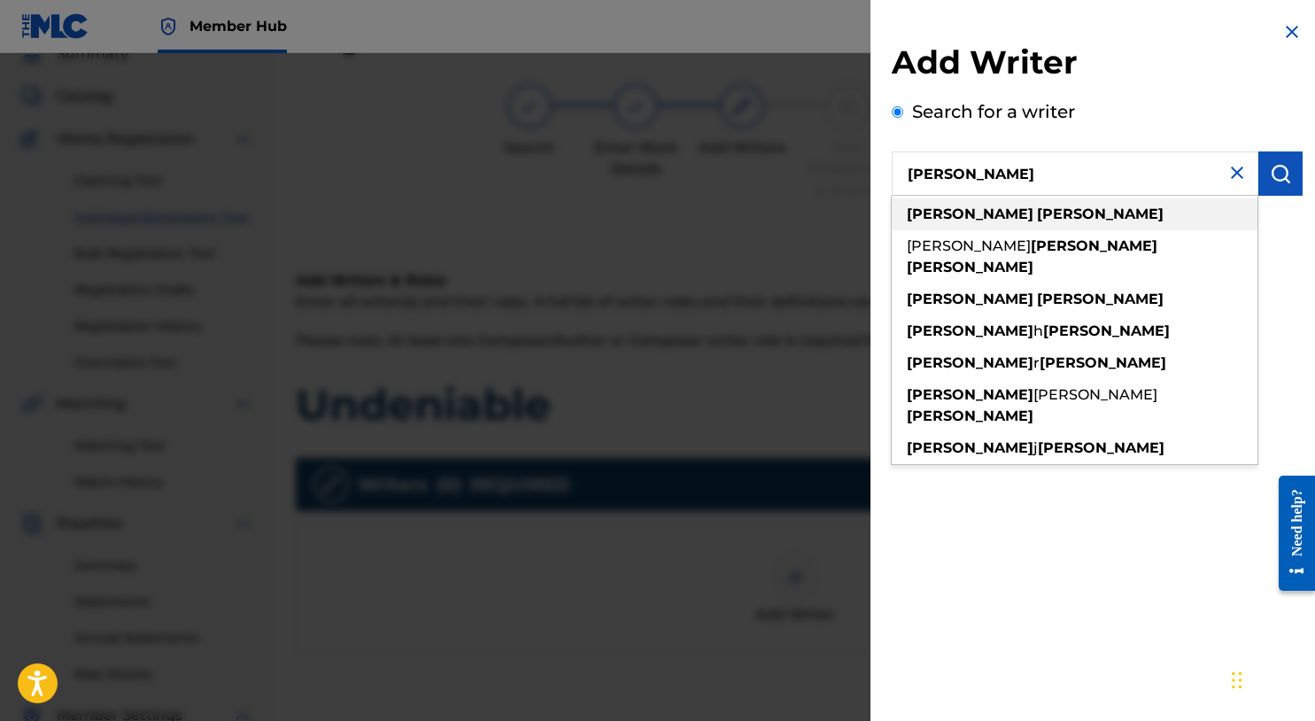
type input "michael summers"
click at [1084, 217] on div "michael summers" at bounding box center [1075, 214] width 366 height 32
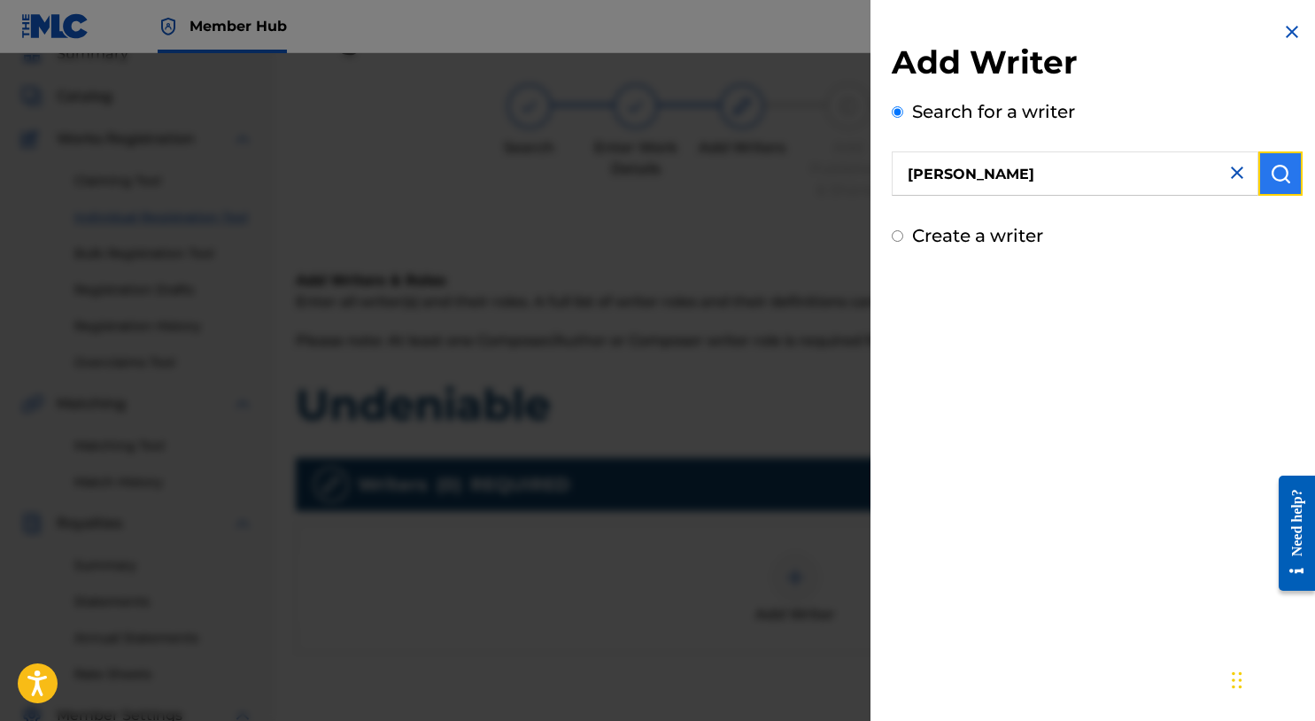
click at [1274, 170] on img "submit" at bounding box center [1280, 173] width 21 height 21
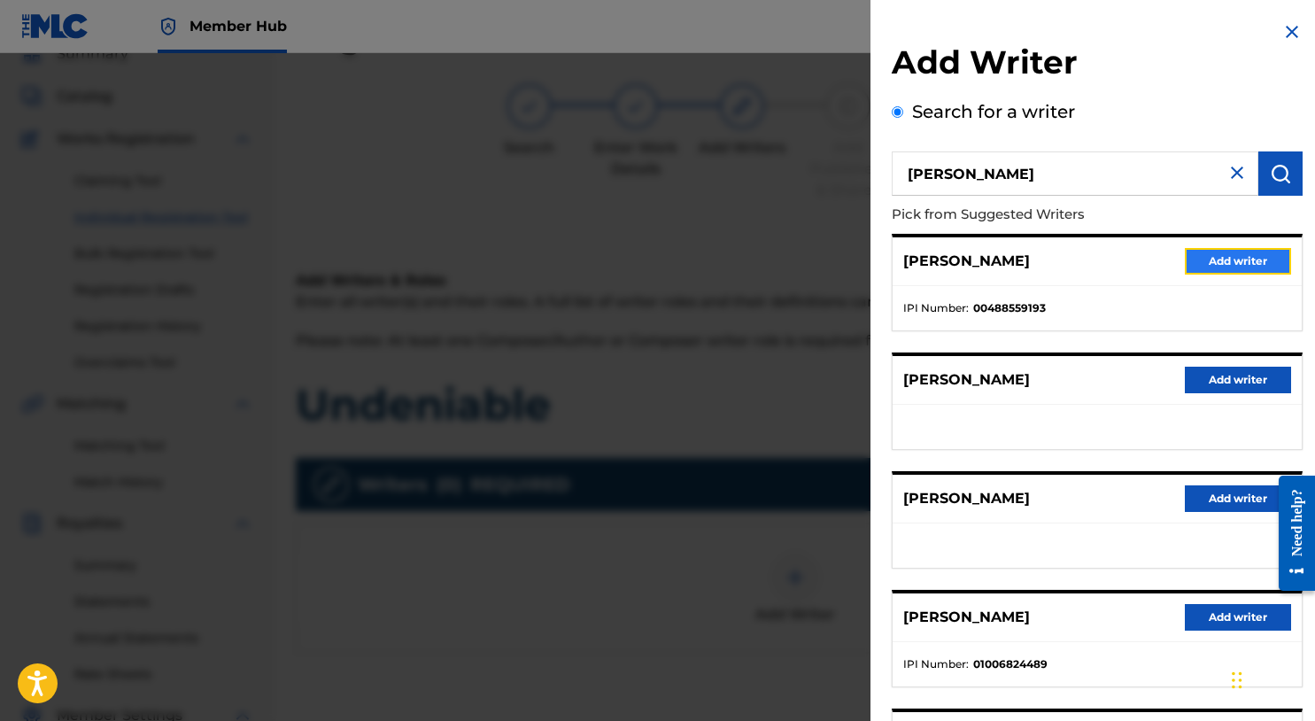
click at [1219, 268] on button "Add writer" at bounding box center [1238, 261] width 106 height 27
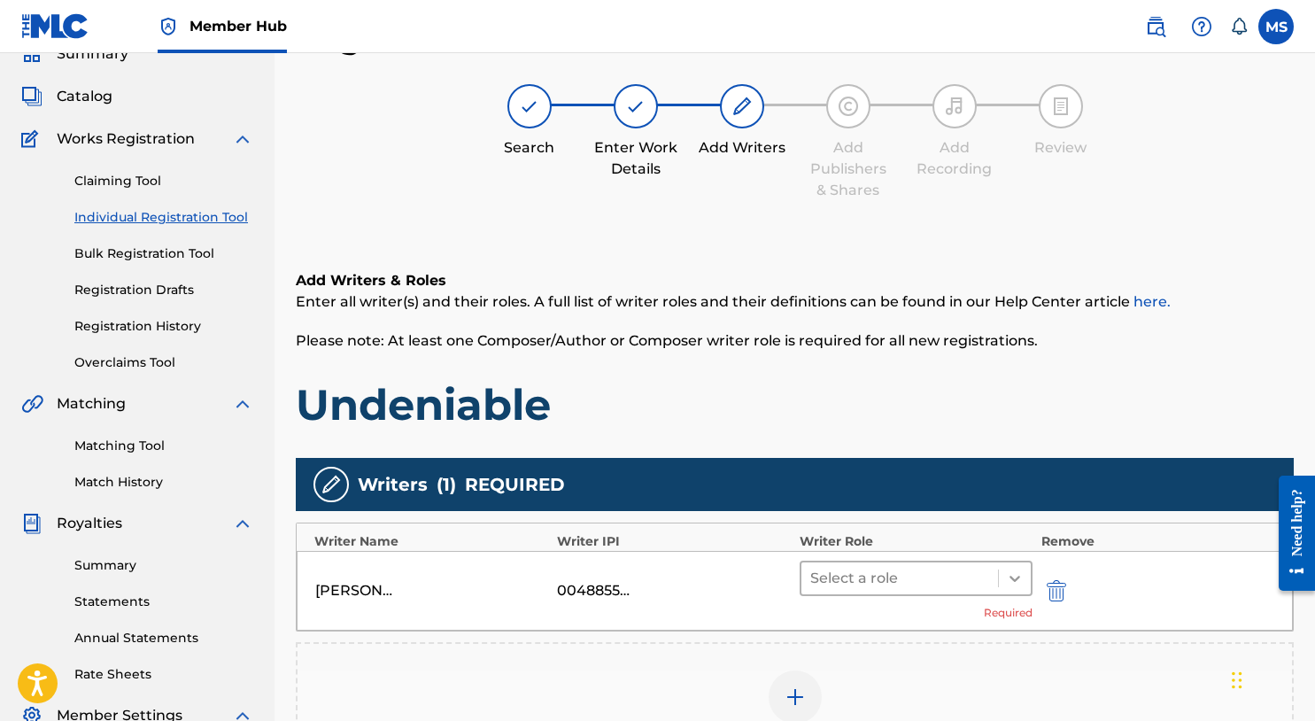
click at [1010, 570] on icon at bounding box center [1015, 579] width 18 height 18
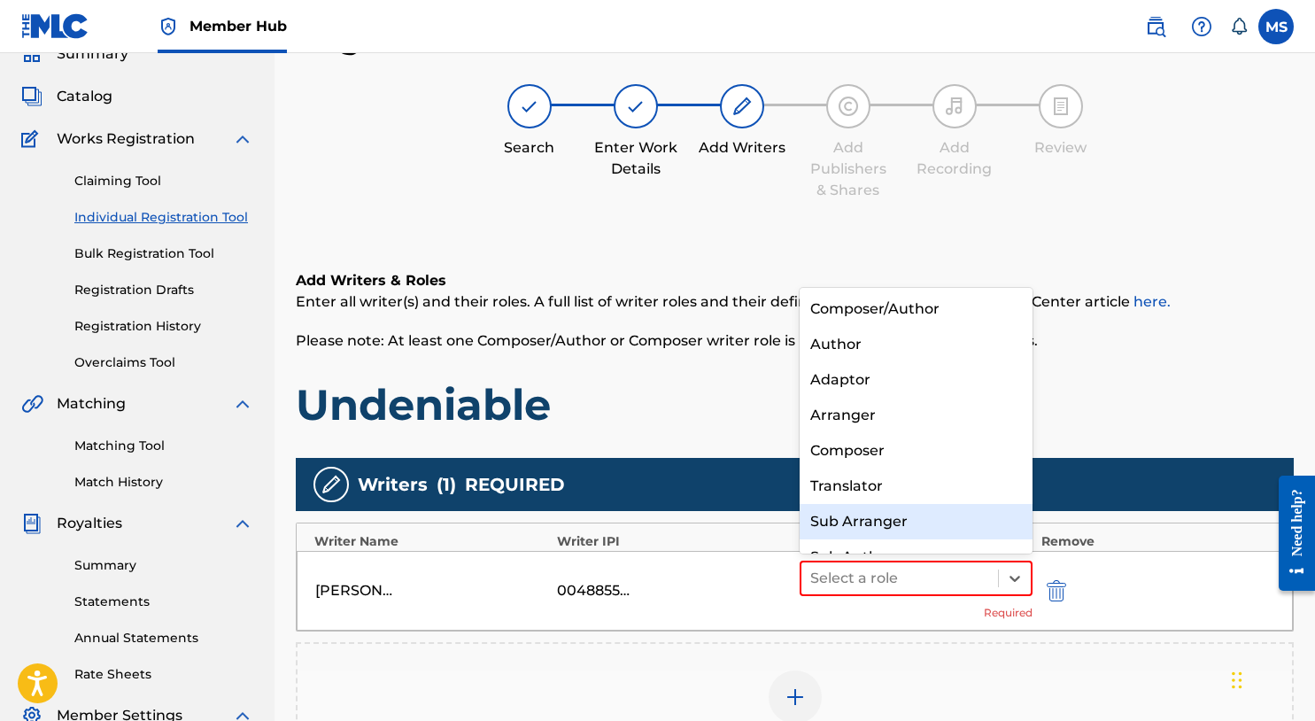
scroll to position [25, 0]
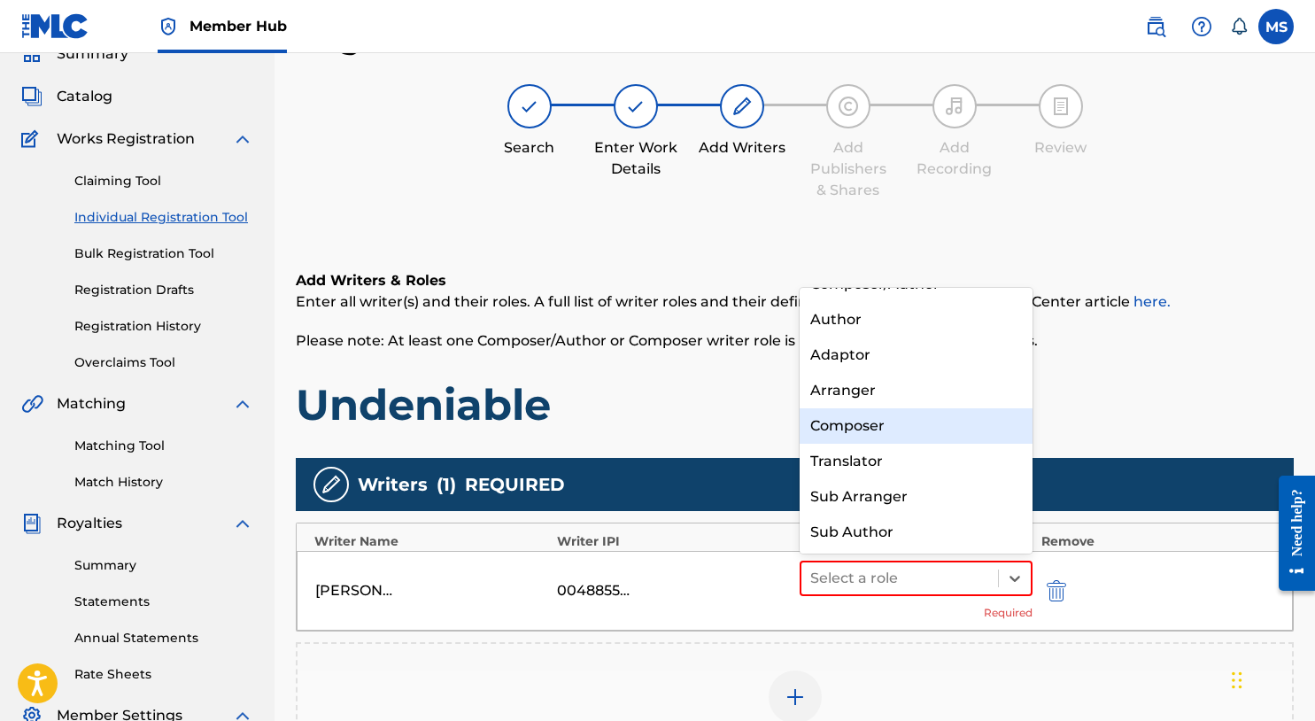
click at [859, 433] on div "Composer" at bounding box center [916, 425] width 233 height 35
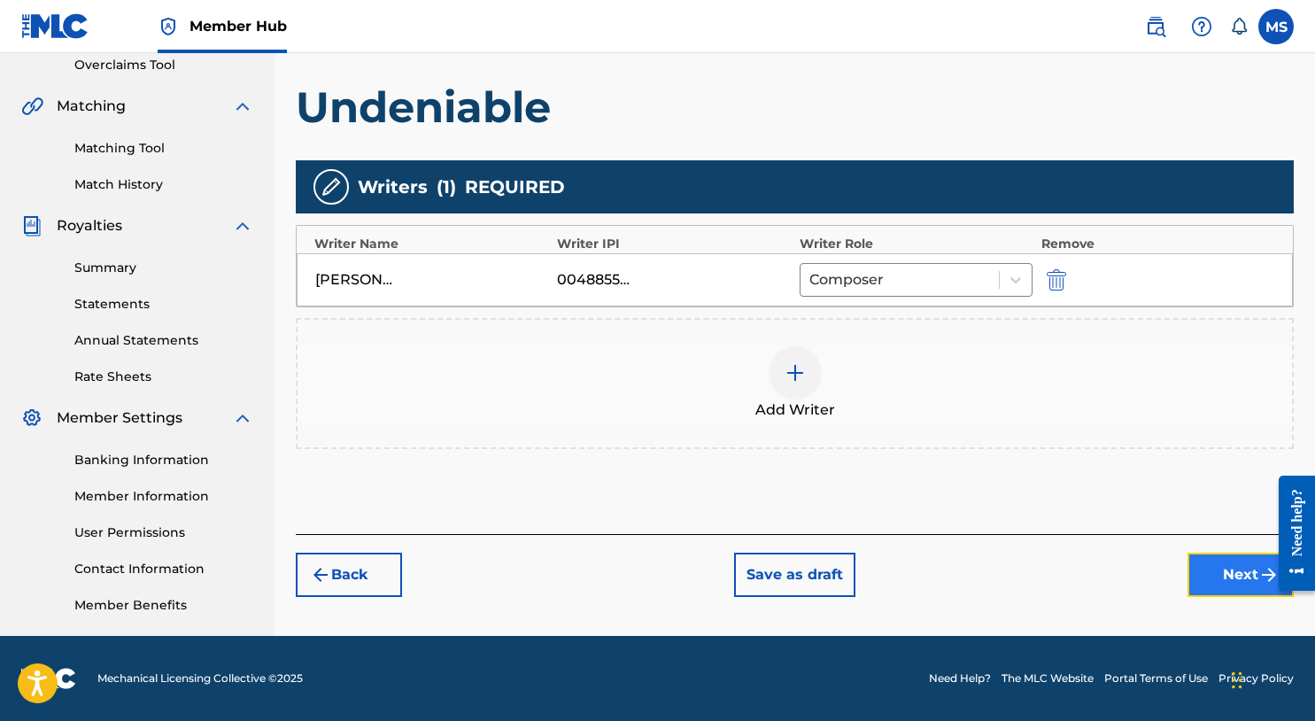
click at [1206, 577] on button "Next" at bounding box center [1241, 575] width 106 height 44
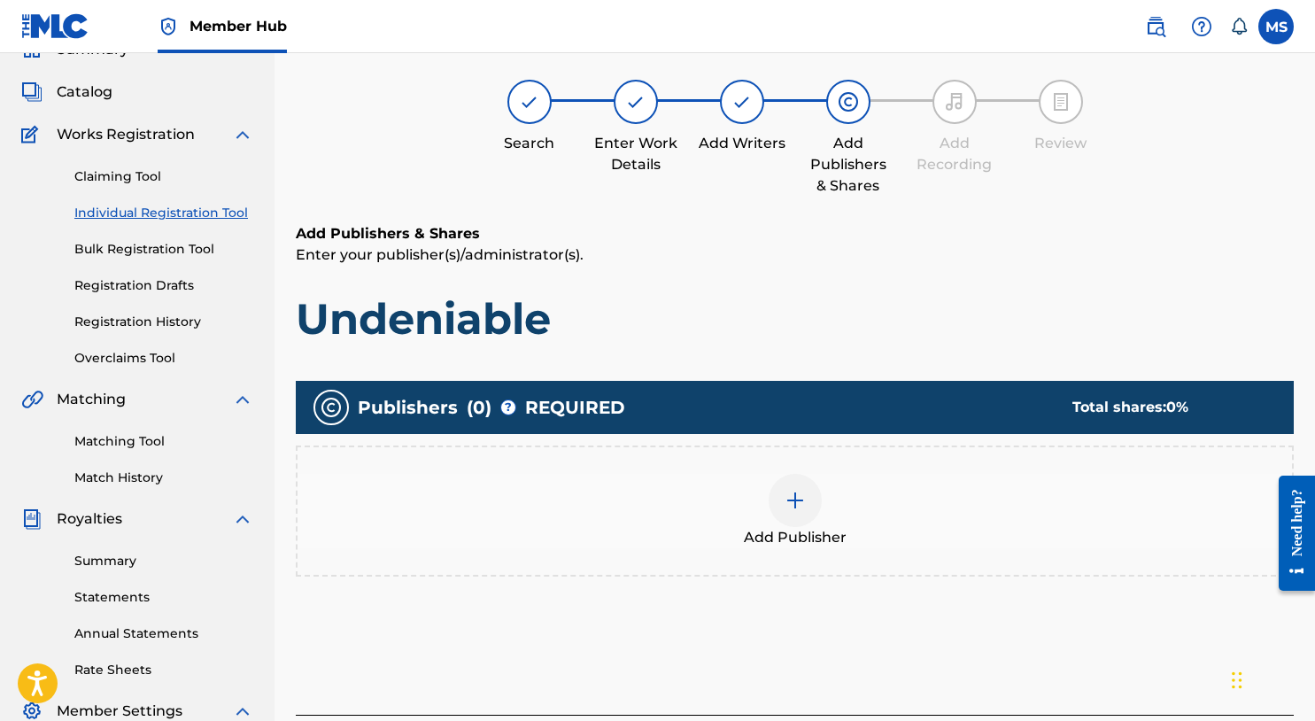
scroll to position [80, 0]
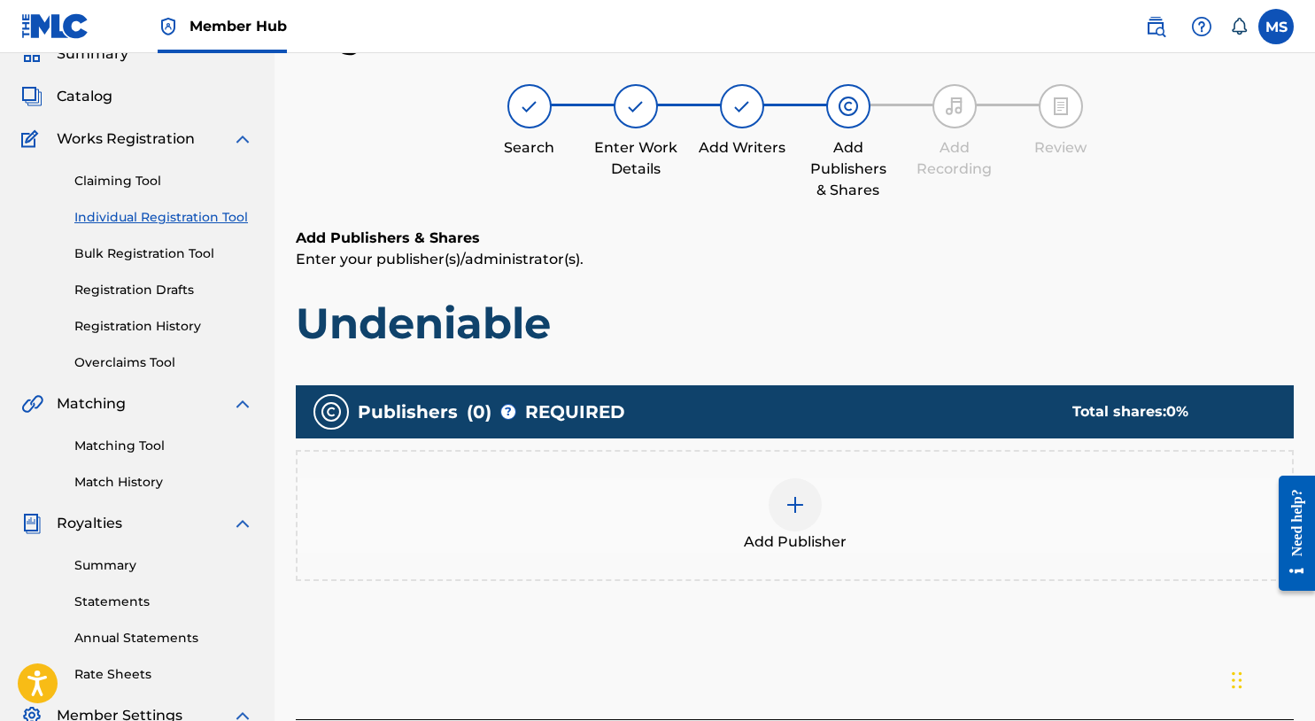
click at [796, 505] on img at bounding box center [795, 504] width 21 height 21
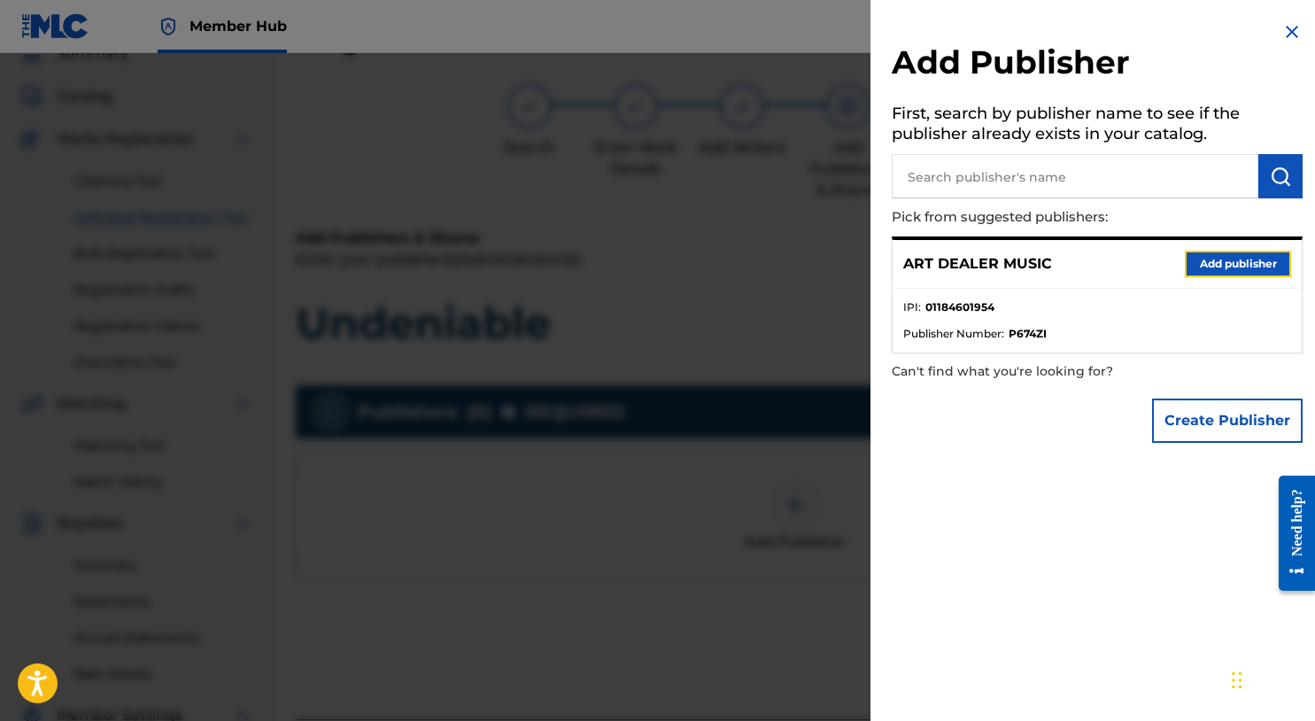
click at [1221, 271] on button "Add publisher" at bounding box center [1238, 264] width 106 height 27
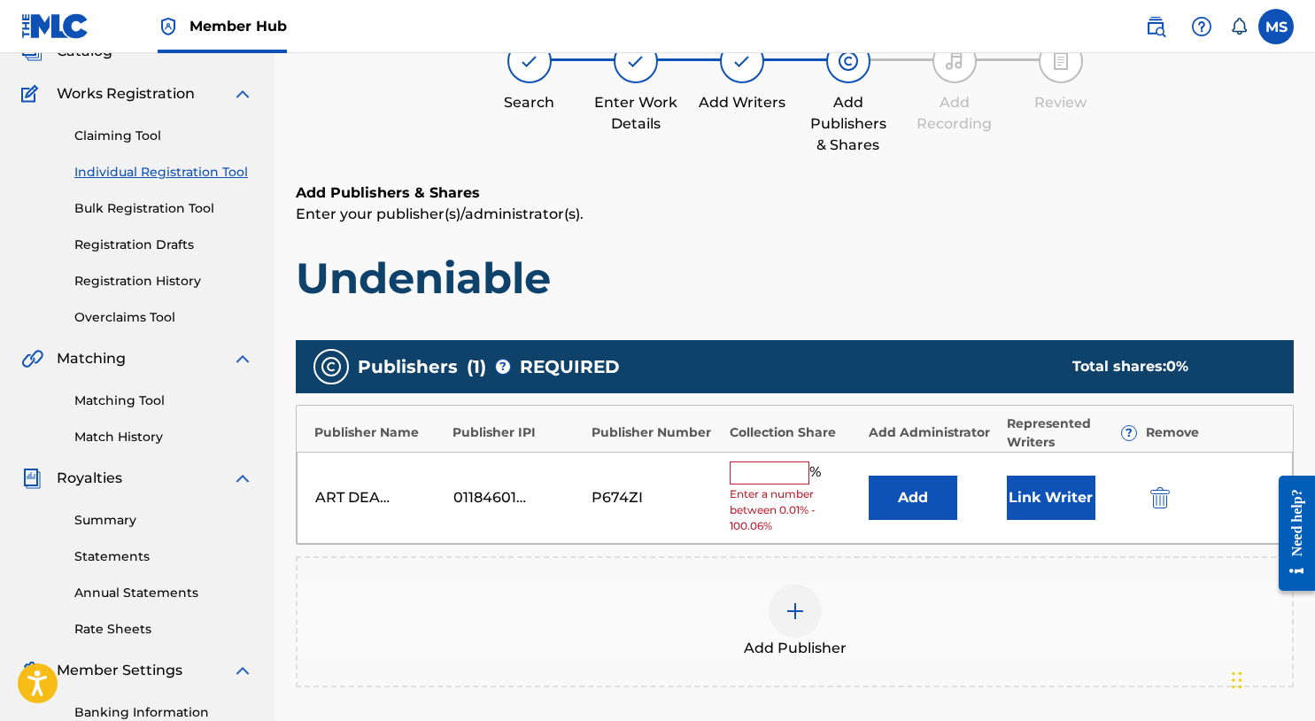
scroll to position [144, 0]
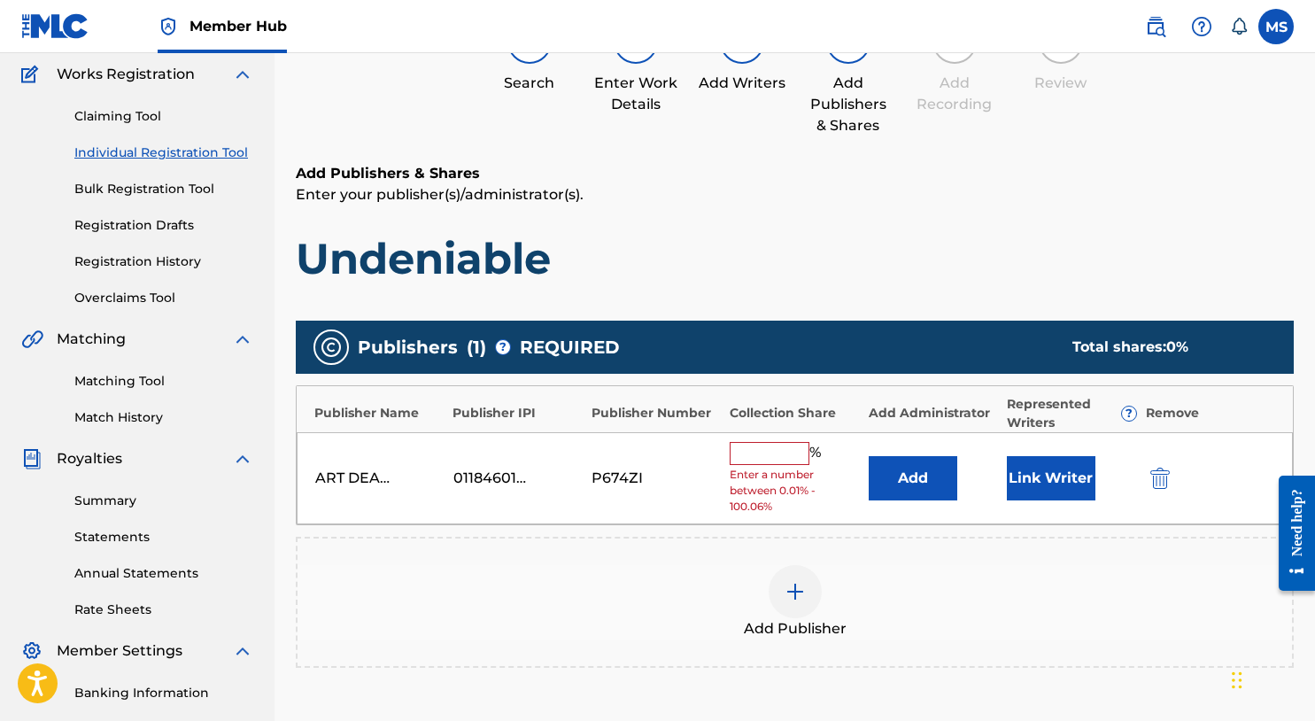
click at [783, 446] on input "text" at bounding box center [770, 453] width 80 height 23
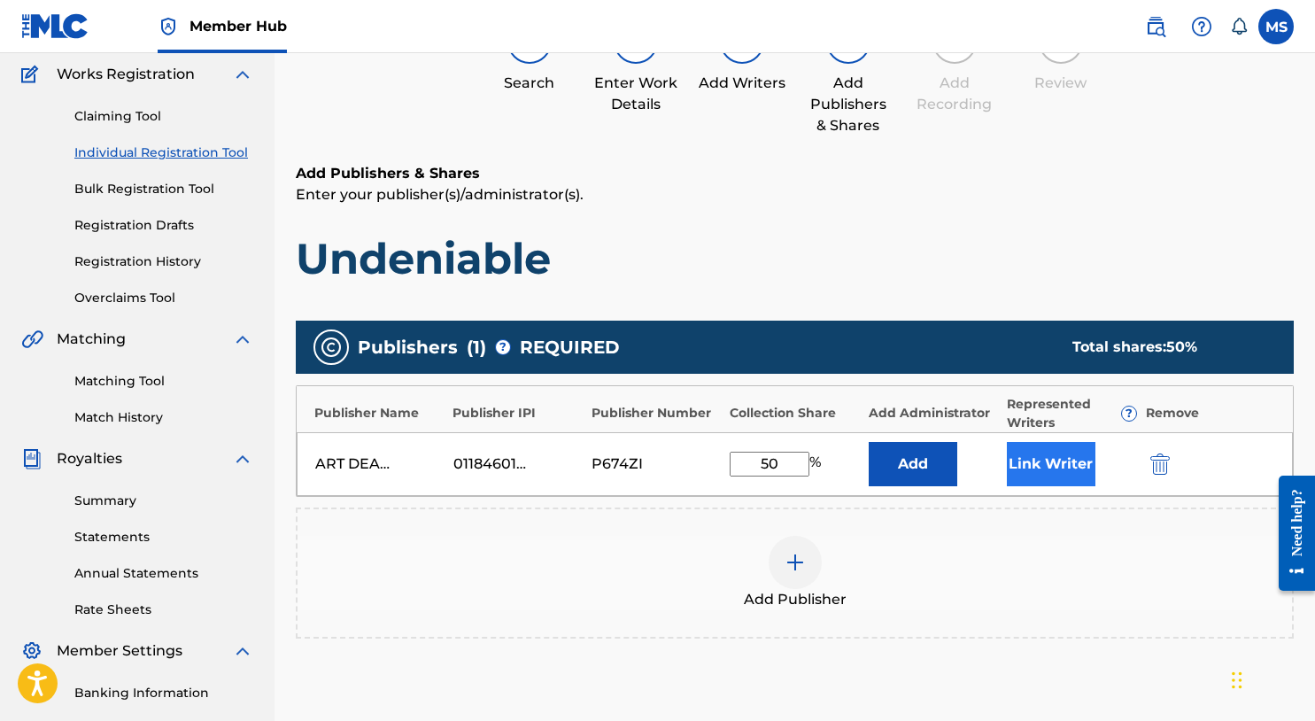
type input "50"
click at [1067, 469] on button "Link Writer" at bounding box center [1051, 464] width 89 height 44
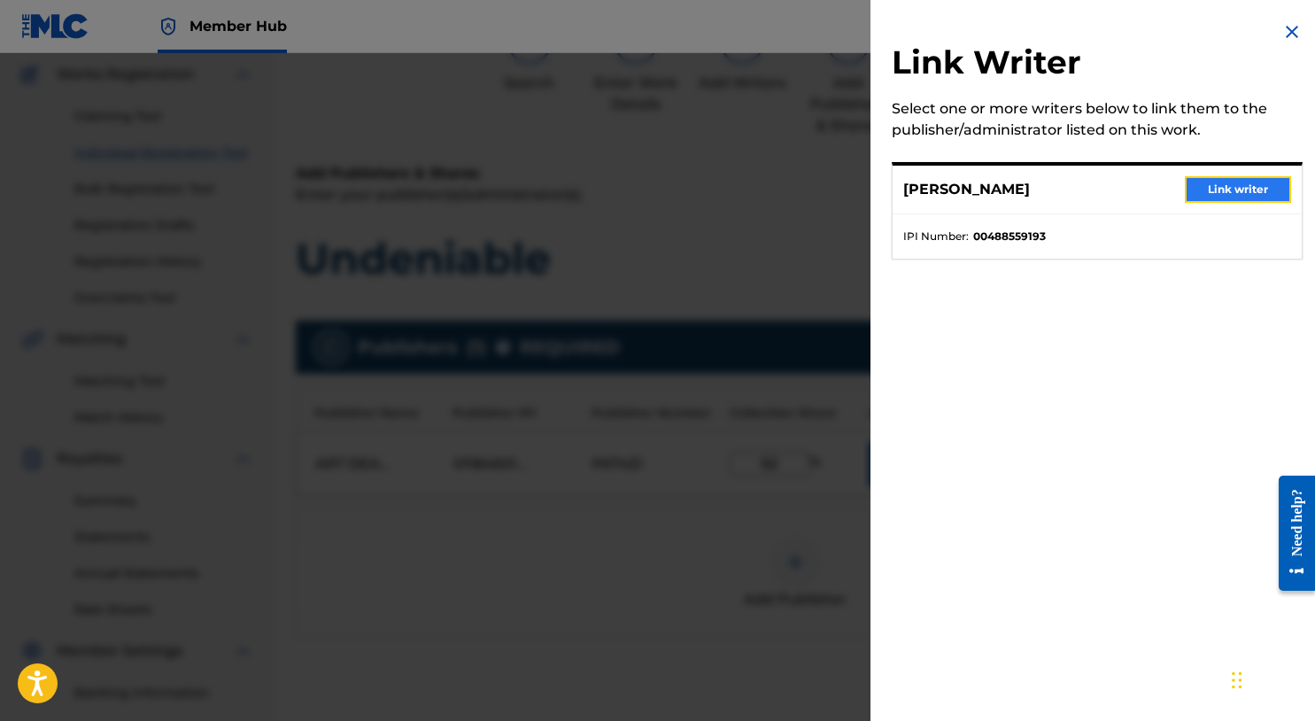
click at [1222, 182] on button "Link writer" at bounding box center [1238, 189] width 106 height 27
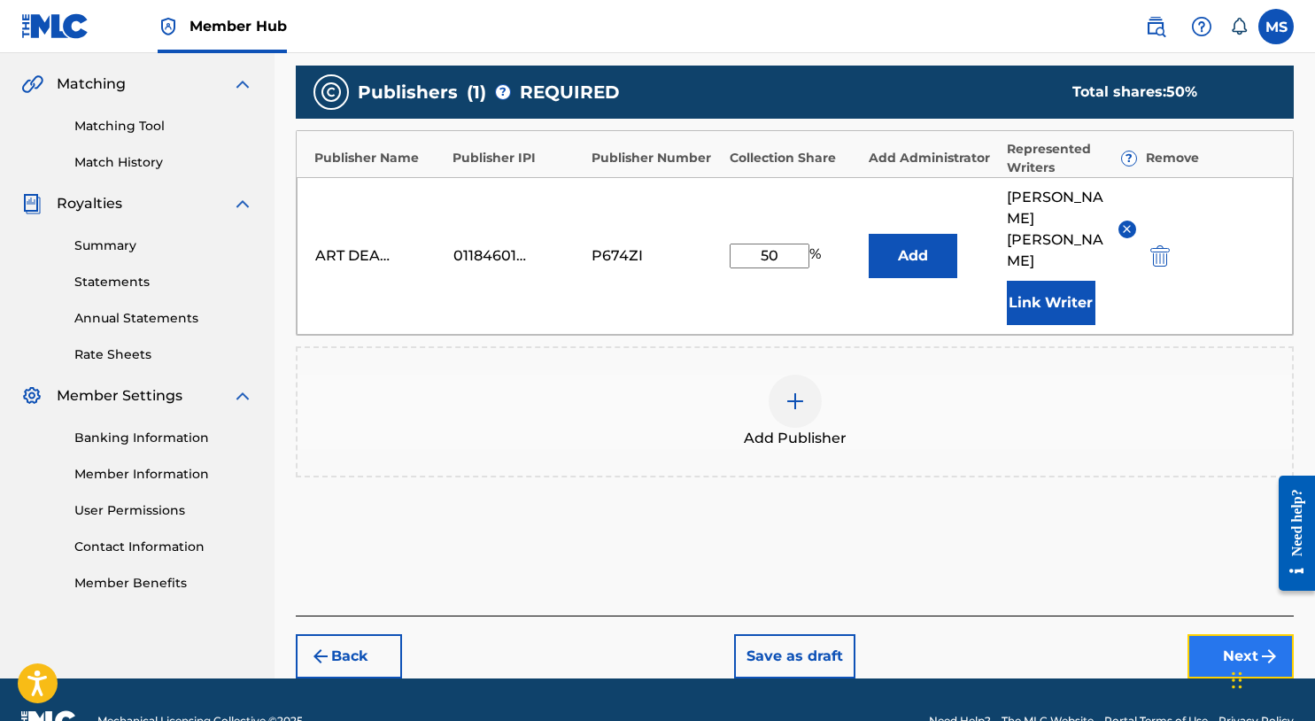
click at [1206, 634] on button "Next" at bounding box center [1241, 656] width 106 height 44
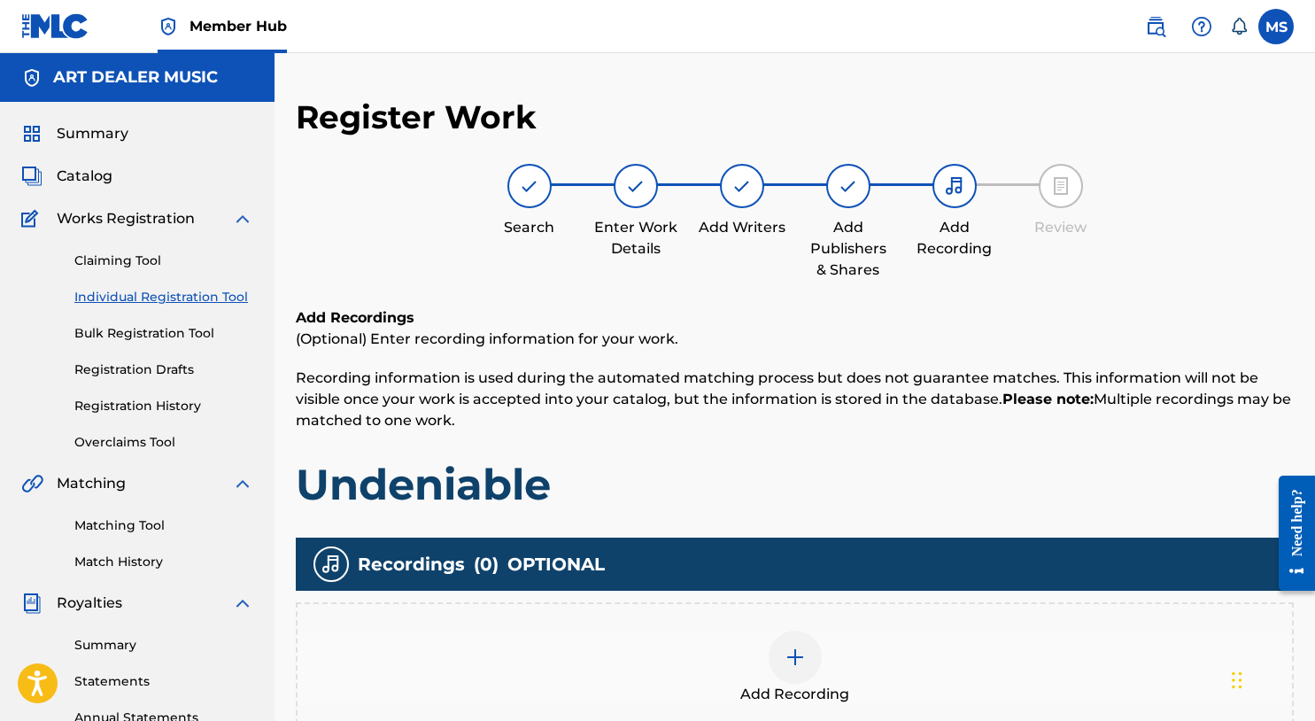
scroll to position [377, 0]
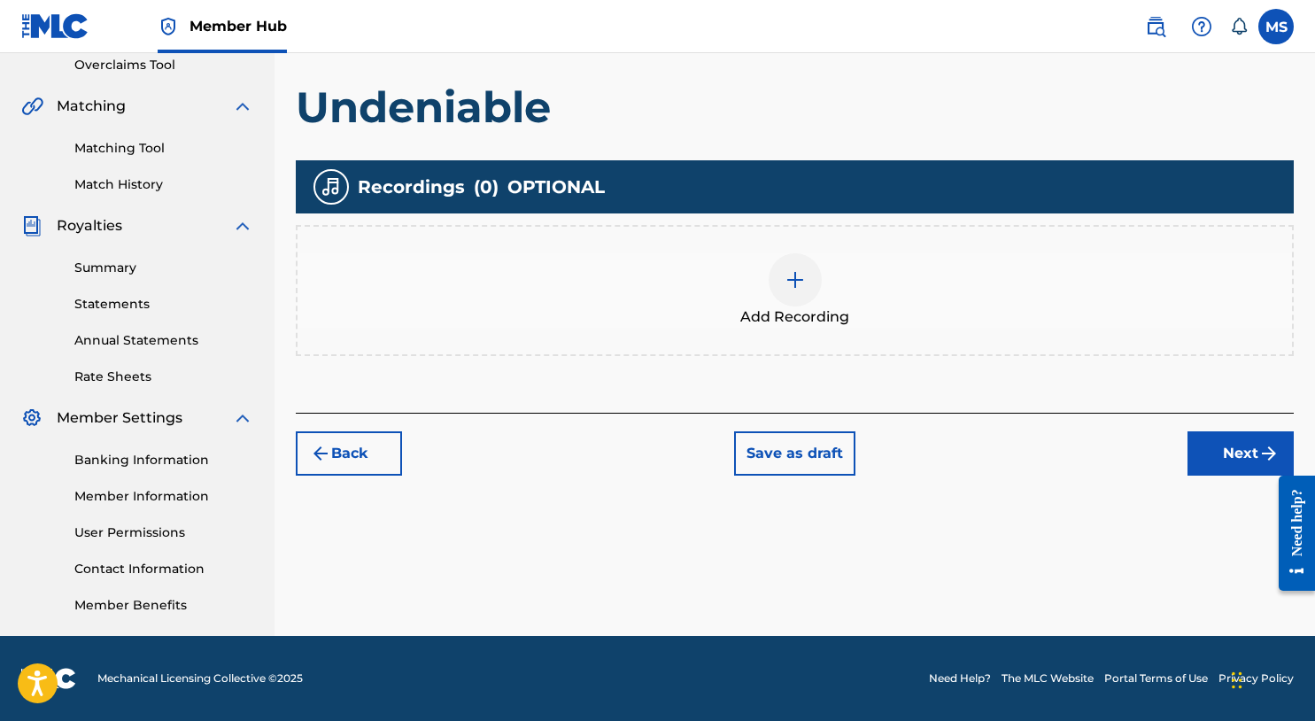
click at [795, 295] on div at bounding box center [795, 279] width 53 height 53
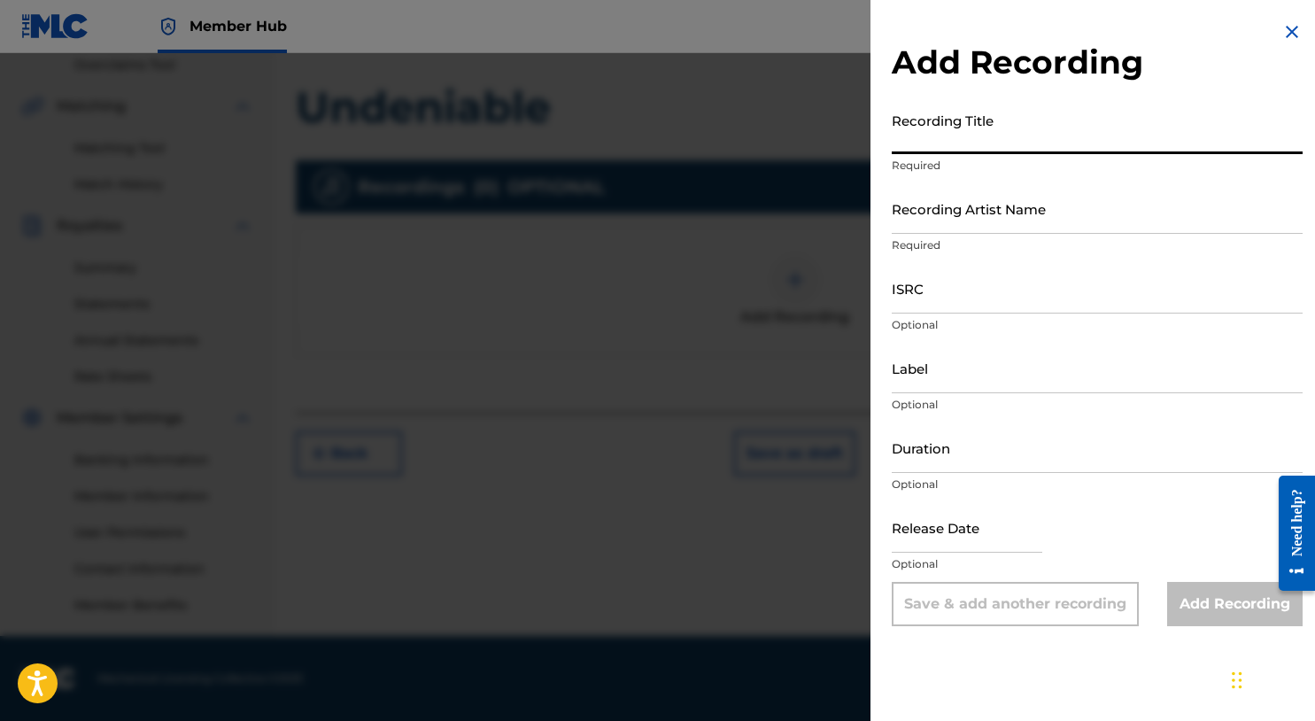
click at [1012, 144] on input "Recording Title" at bounding box center [1097, 129] width 411 height 50
type input "Undeniable"
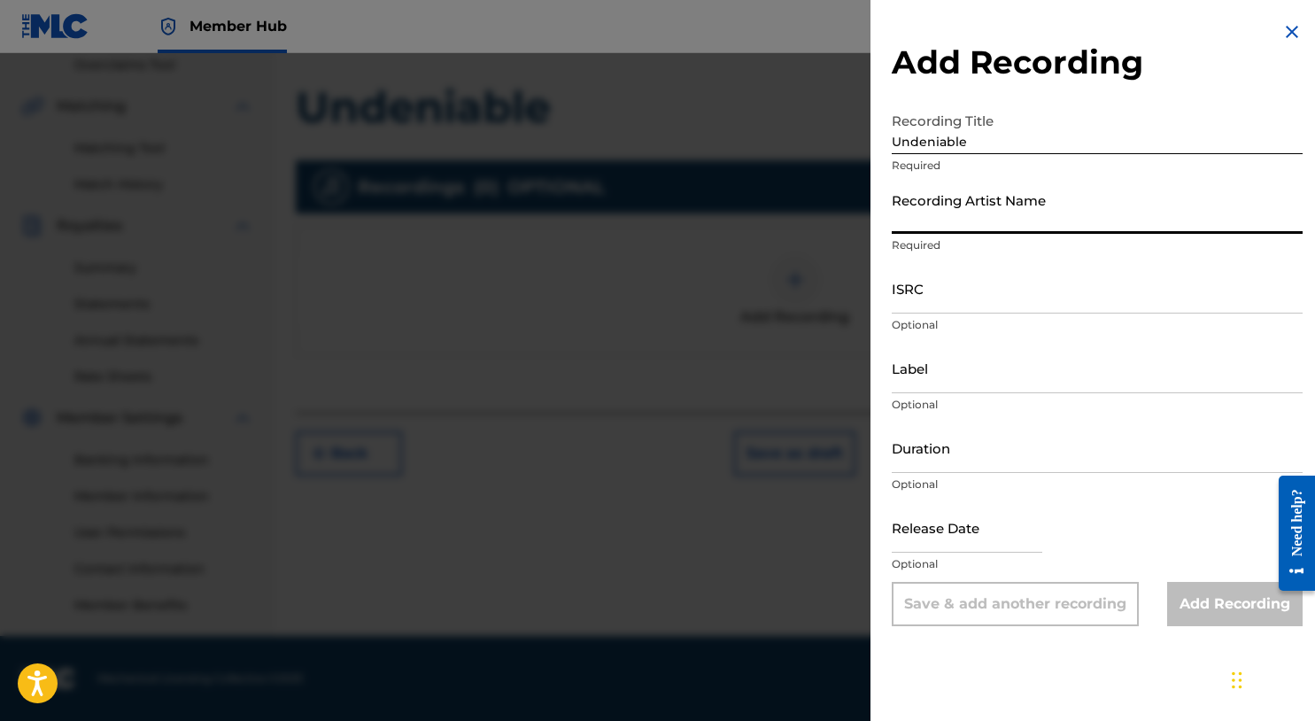
click at [1029, 204] on input "Recording Artist Name" at bounding box center [1097, 208] width 411 height 50
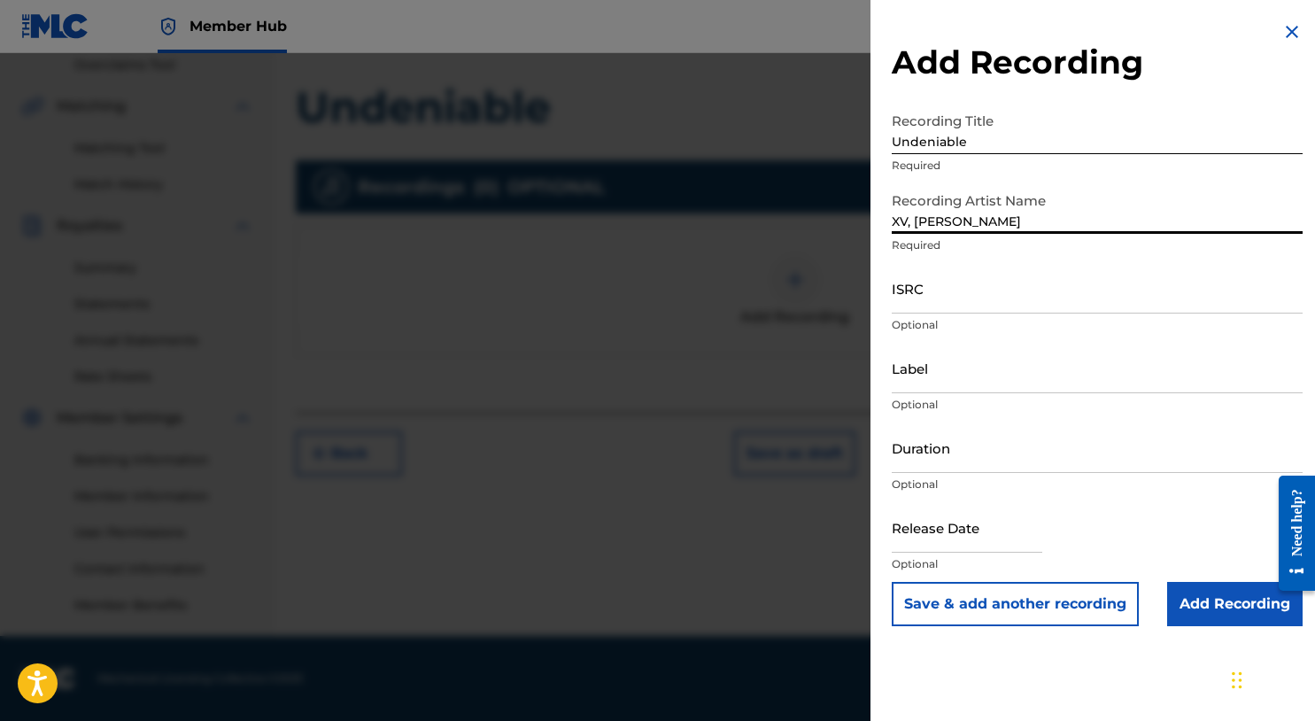
type input "XV, MIKE SUMMERS"
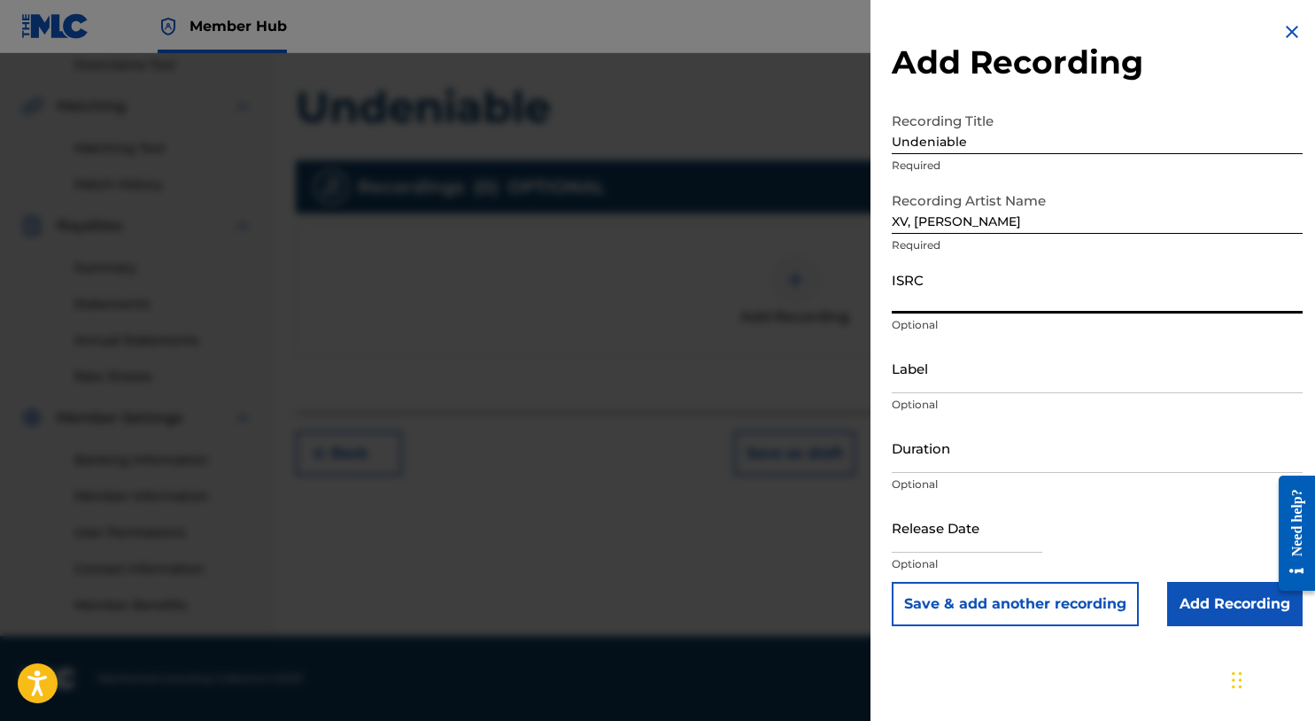
paste input "USHM81971615"
type input "USHM81971615"
click at [1208, 618] on input "Add Recording" at bounding box center [1236, 604] width 136 height 44
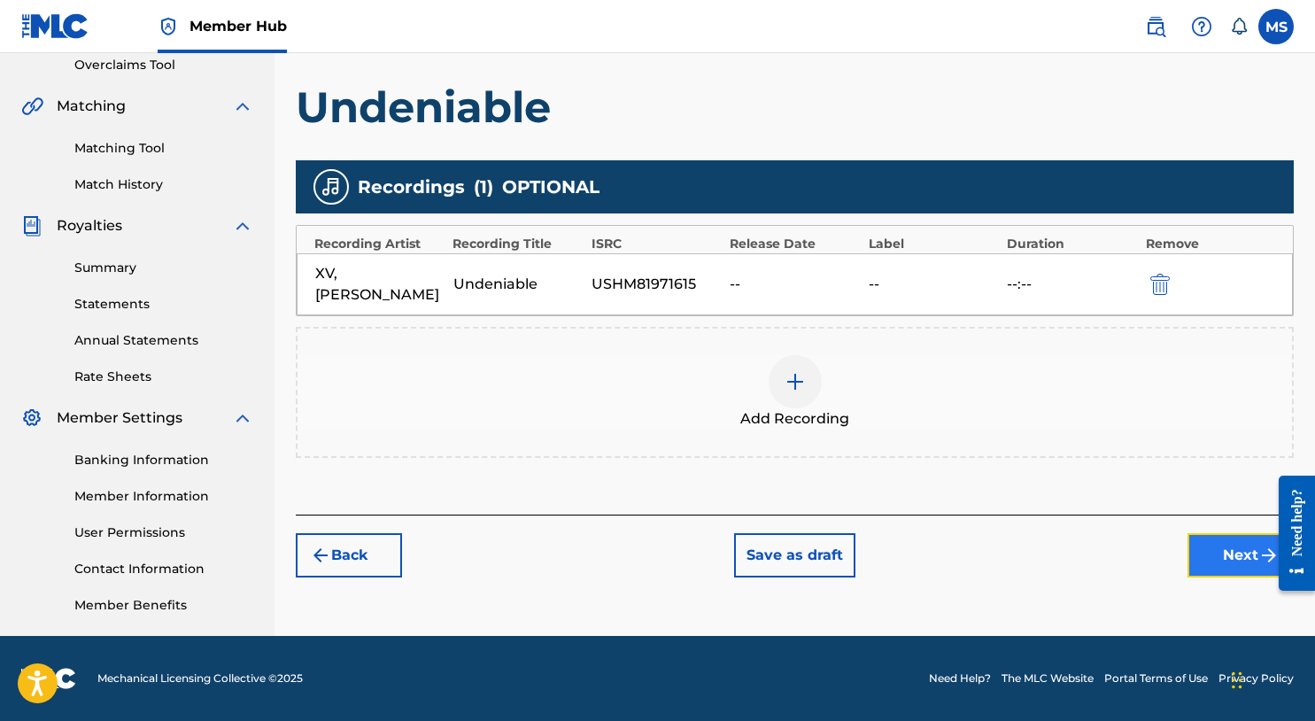
click at [1191, 563] on button "Next" at bounding box center [1241, 555] width 106 height 44
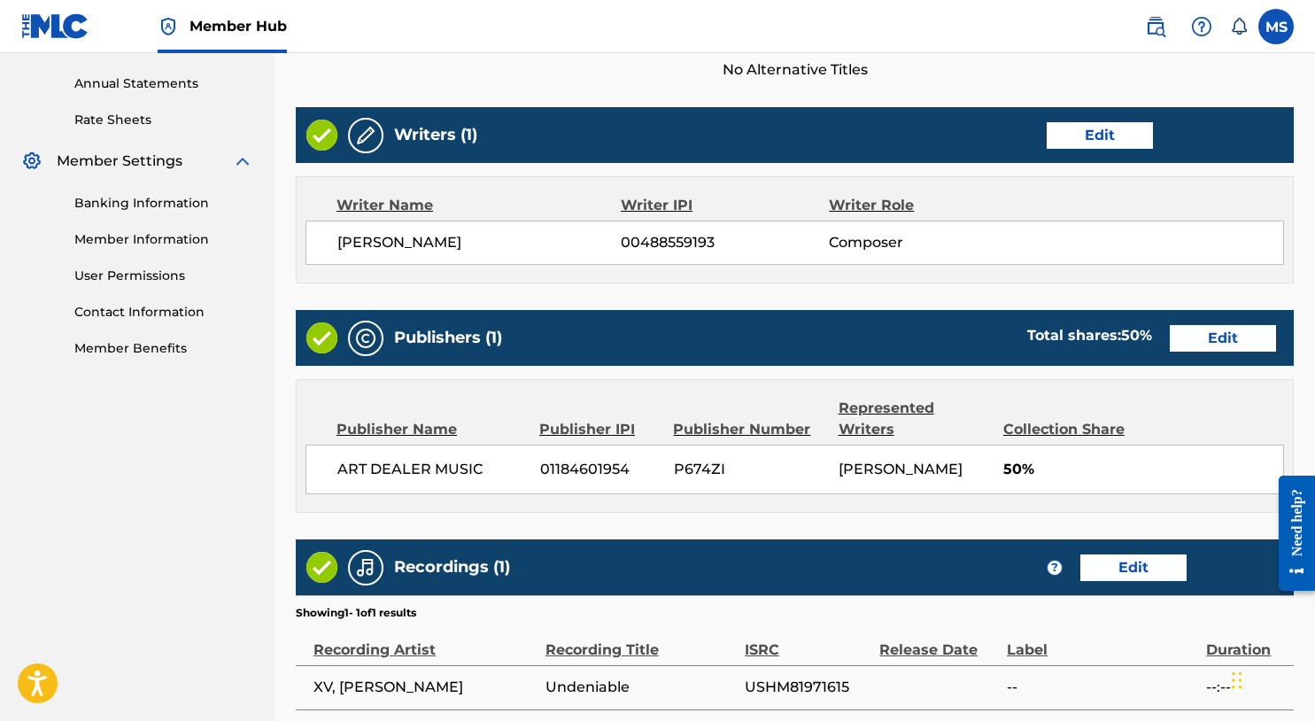
scroll to position [796, 0]
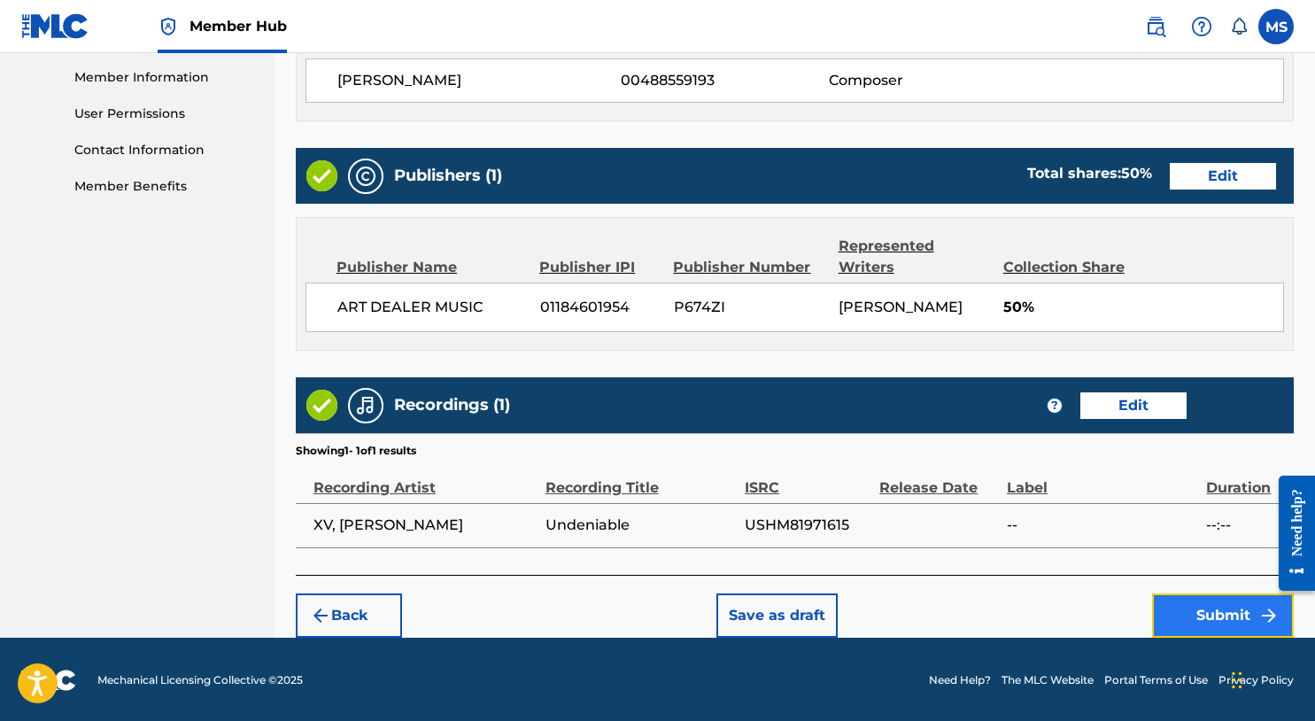
click at [1222, 593] on button "Submit" at bounding box center [1223, 615] width 142 height 44
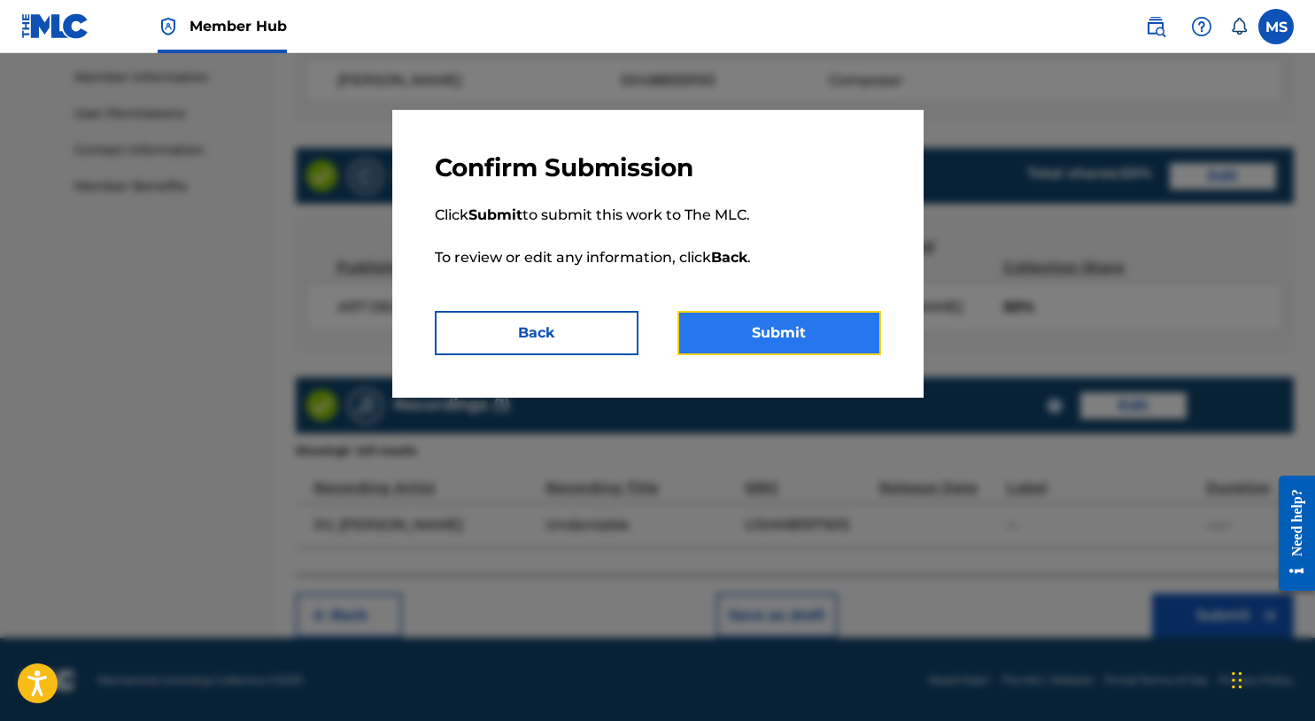
click at [852, 351] on button "Submit" at bounding box center [780, 333] width 204 height 44
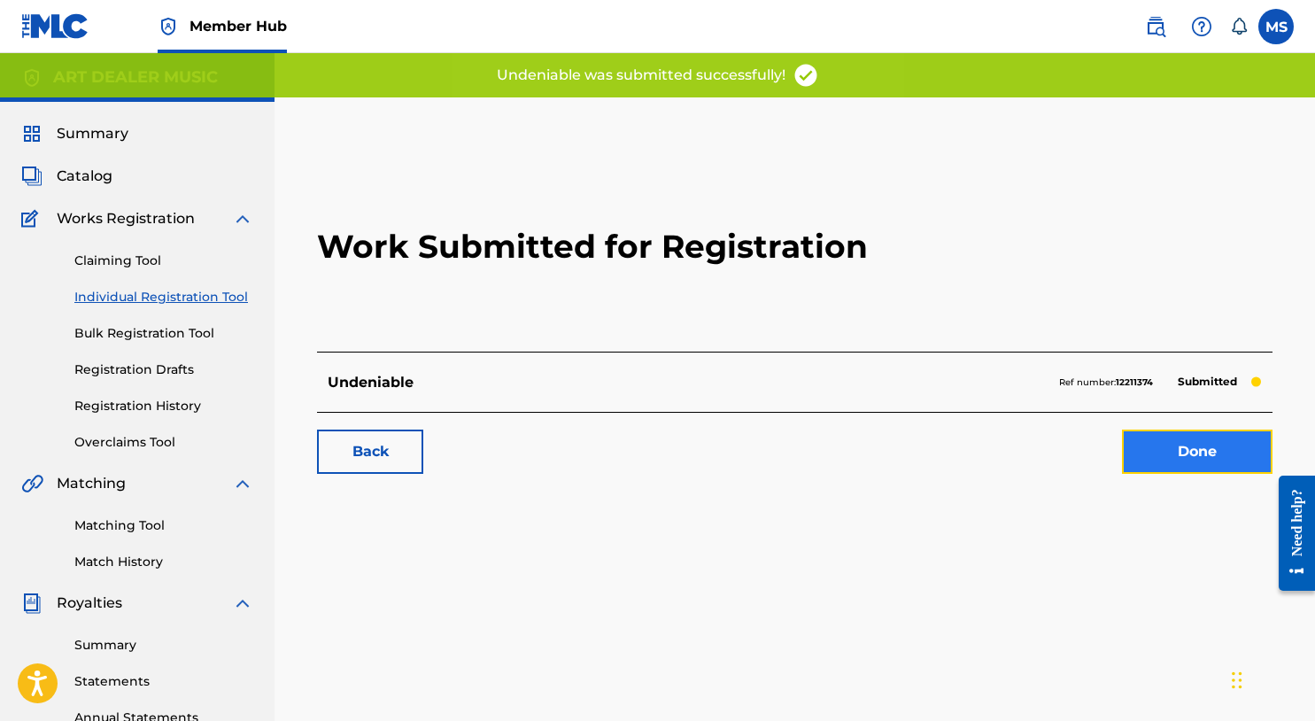
click at [1171, 438] on link "Done" at bounding box center [1197, 452] width 151 height 44
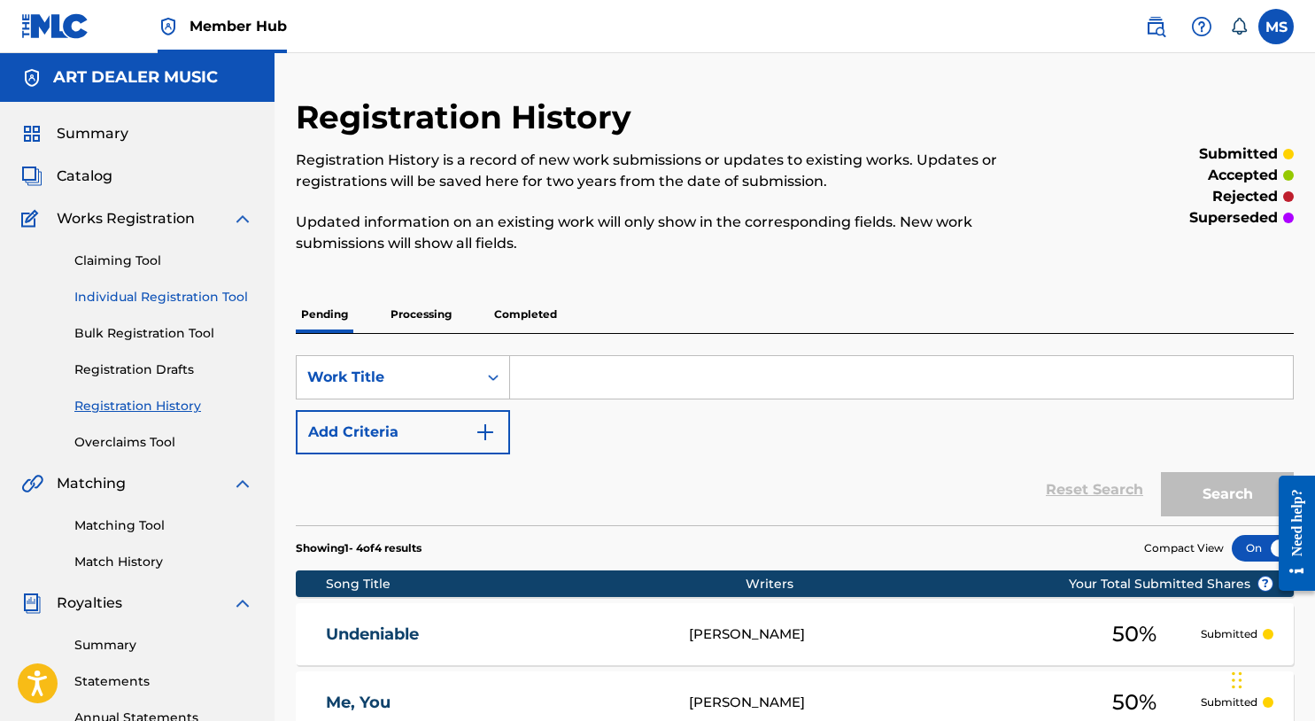
click at [181, 304] on link "Individual Registration Tool" at bounding box center [163, 297] width 179 height 19
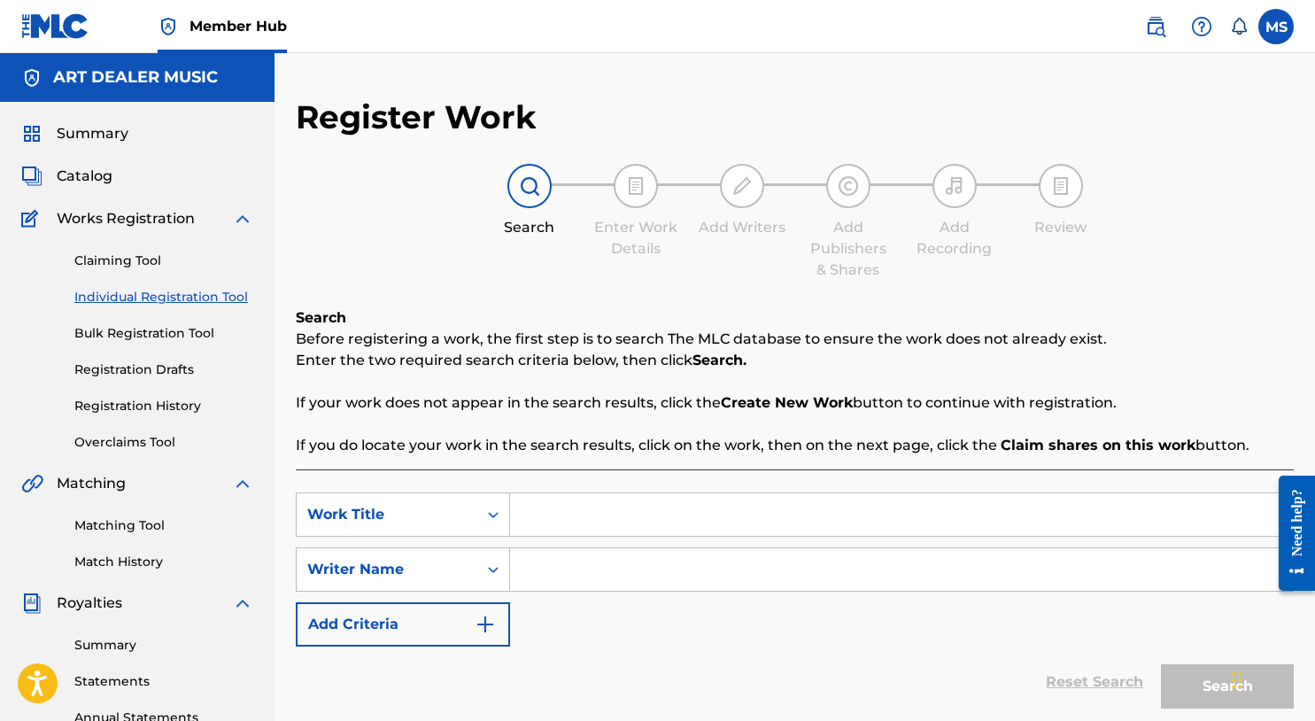
click at [591, 522] on input "Search Form" at bounding box center [901, 514] width 783 height 43
type input "Theme To Vizzy Zone"
click at [575, 576] on input "Search Form" at bounding box center [901, 569] width 783 height 43
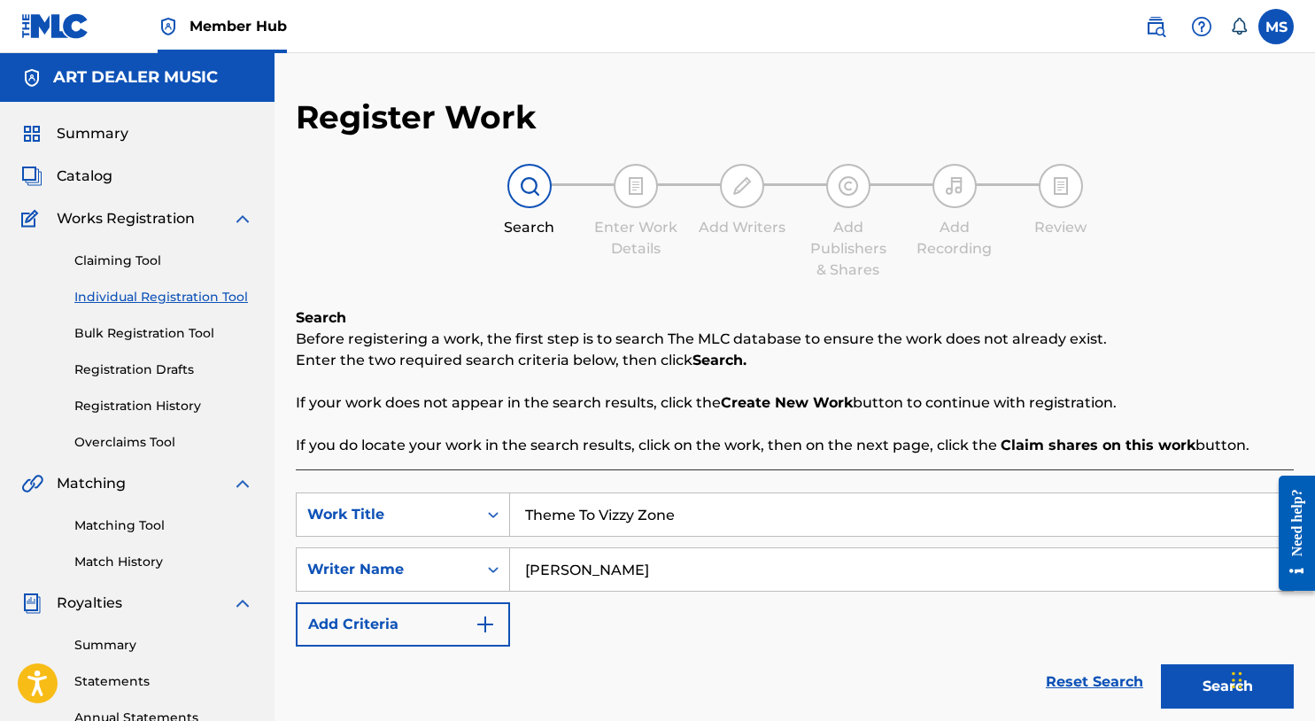
type input "Michael Summers"
click at [1195, 688] on button "Search" at bounding box center [1227, 686] width 133 height 44
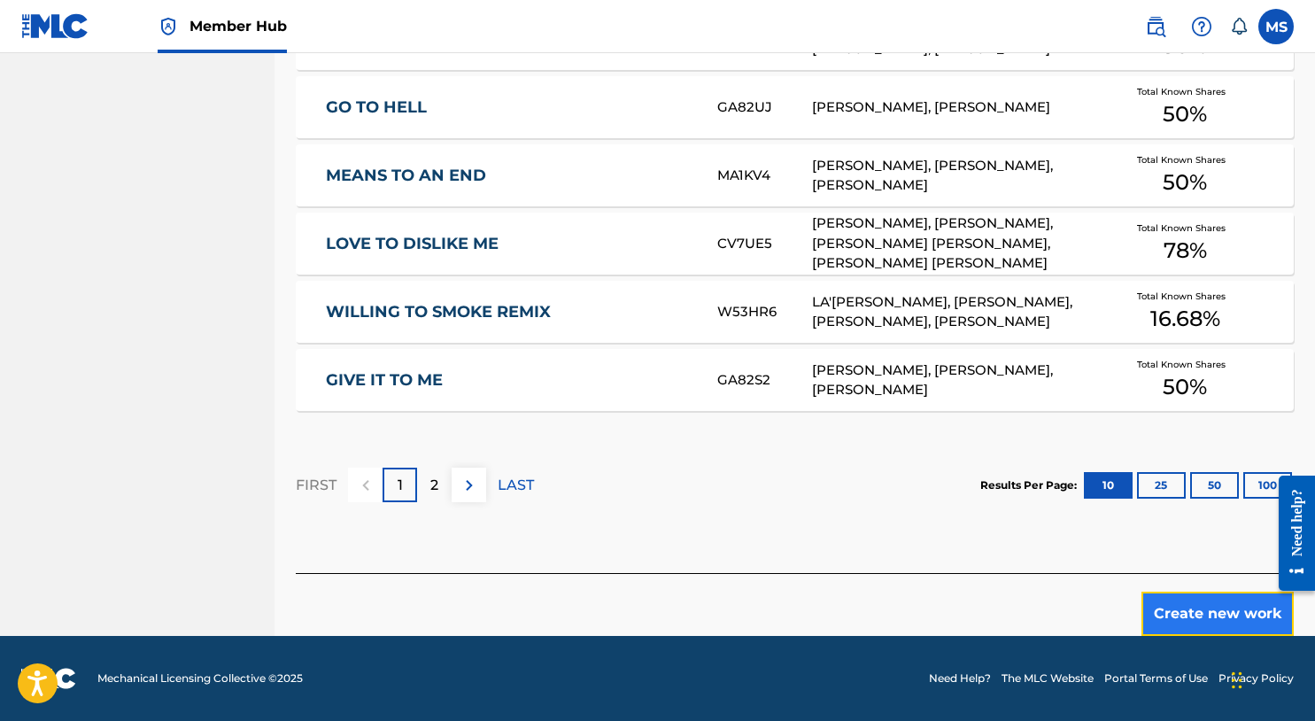
click at [1165, 609] on button "Create new work" at bounding box center [1218, 614] width 152 height 44
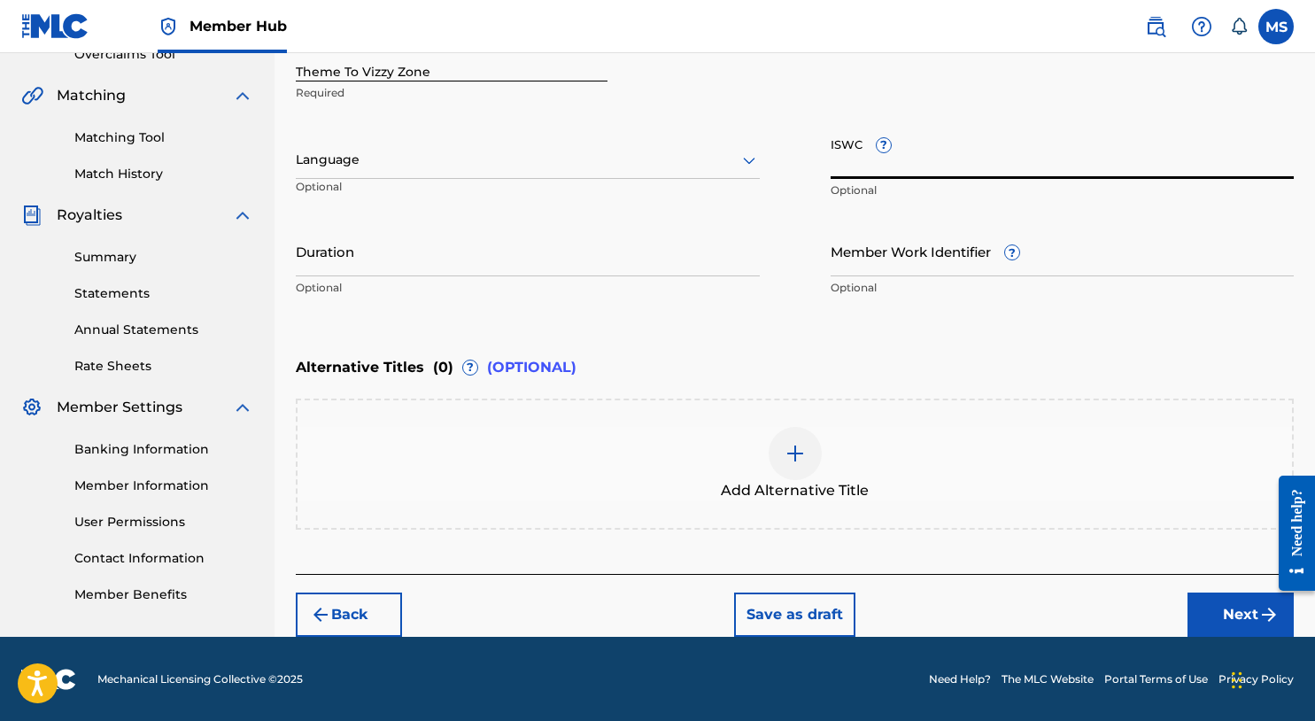
paste input "T3183005763"
type input "T3183005763"
click at [1250, 611] on button "Next" at bounding box center [1241, 615] width 106 height 44
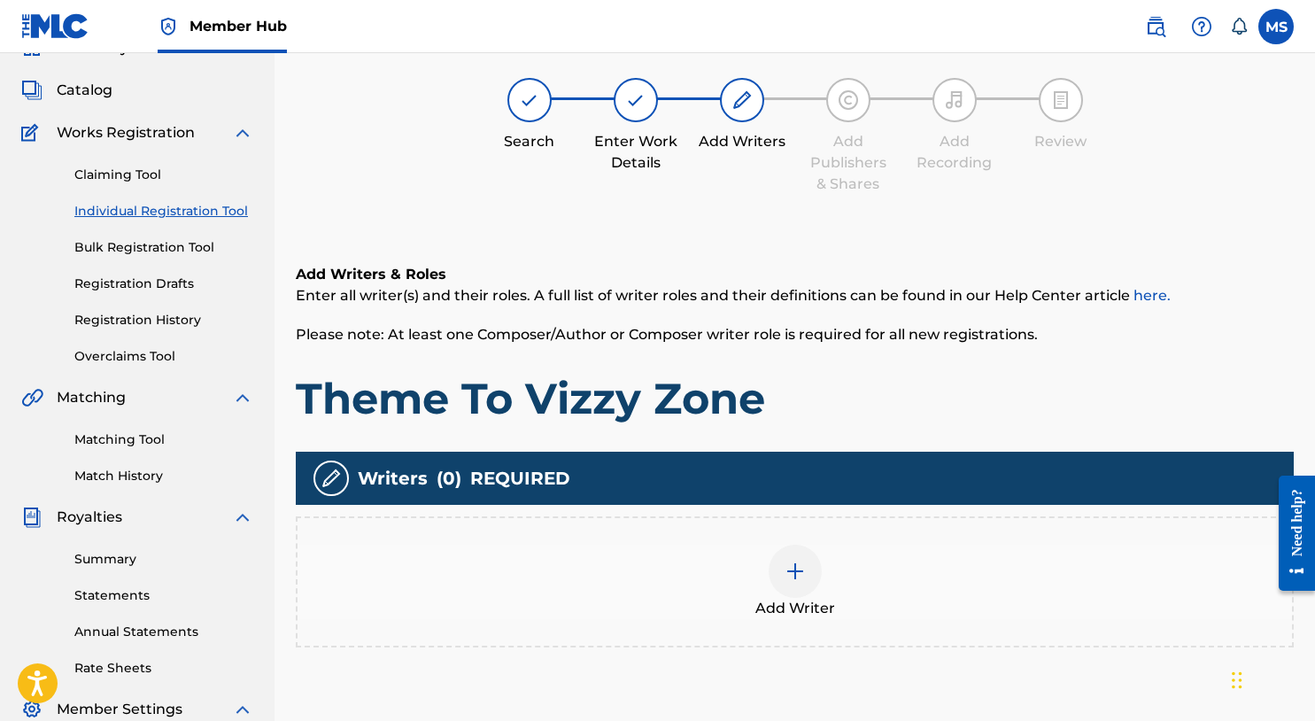
scroll to position [80, 0]
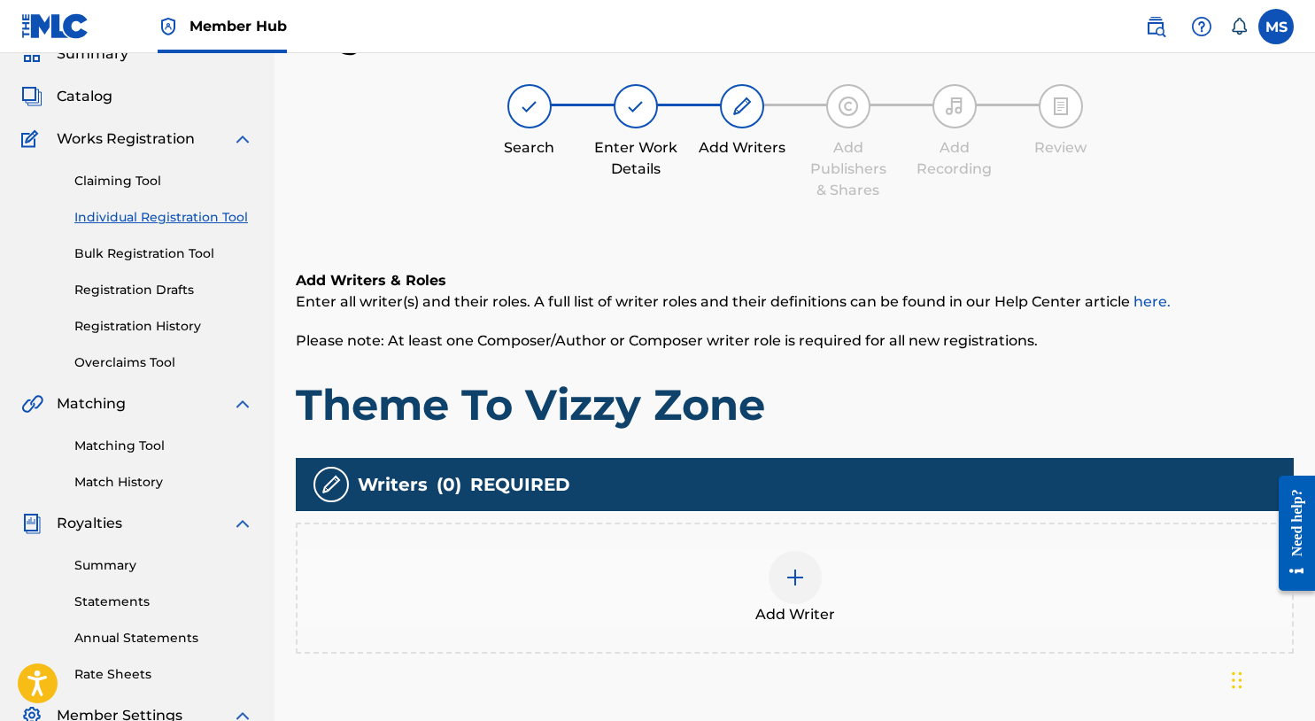
click at [778, 567] on div at bounding box center [795, 577] width 53 height 53
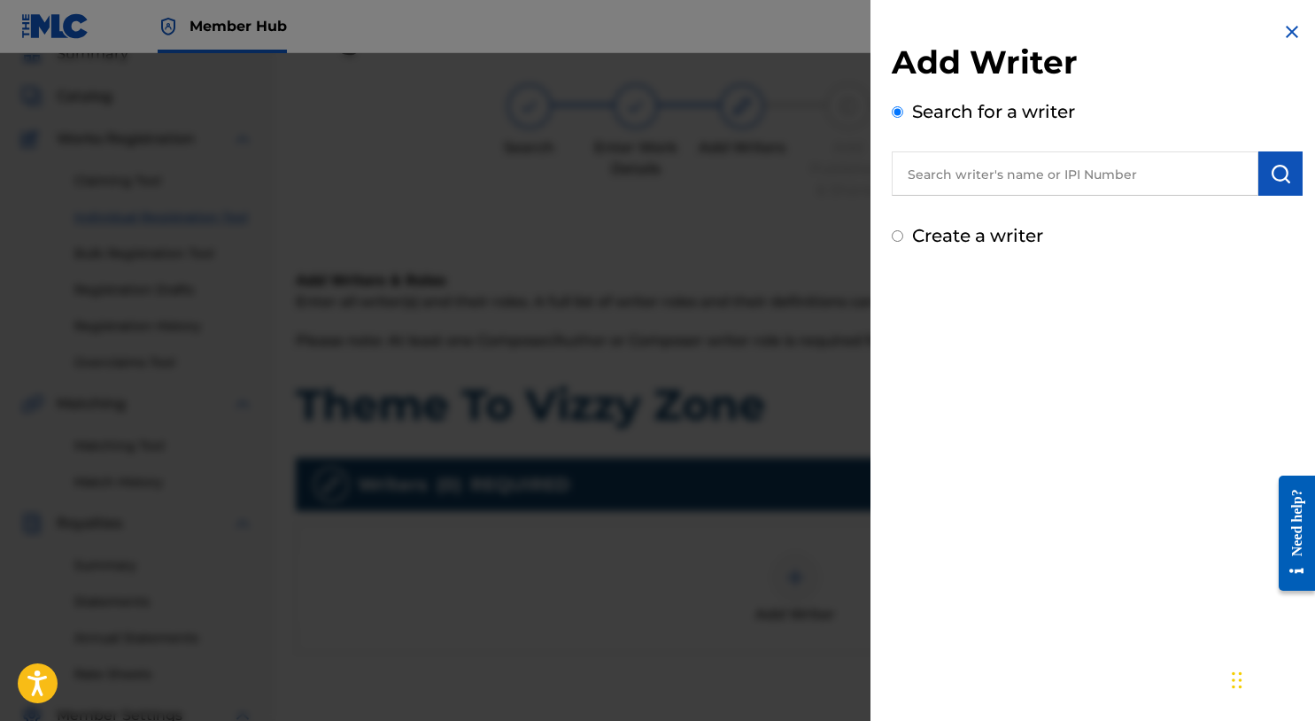
click at [978, 181] on input "text" at bounding box center [1075, 173] width 367 height 44
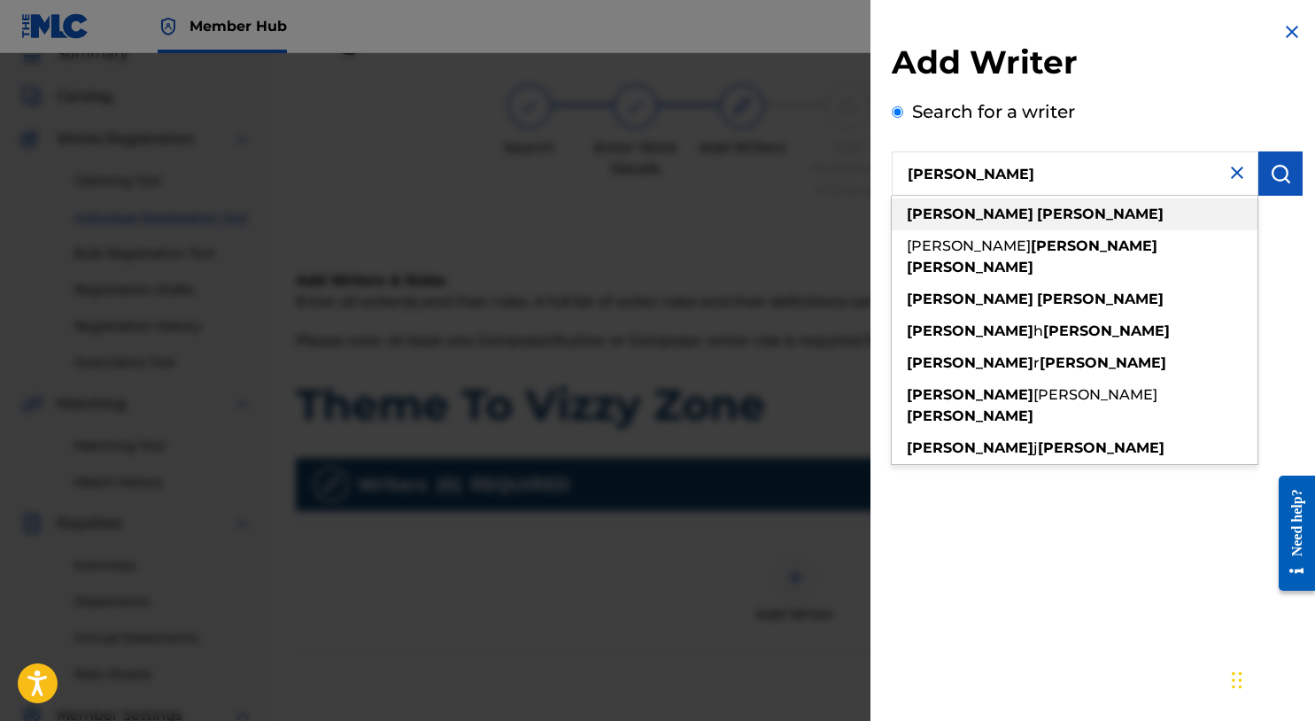
type input "michael summers"
click at [1037, 207] on strong "summers" at bounding box center [1100, 214] width 127 height 17
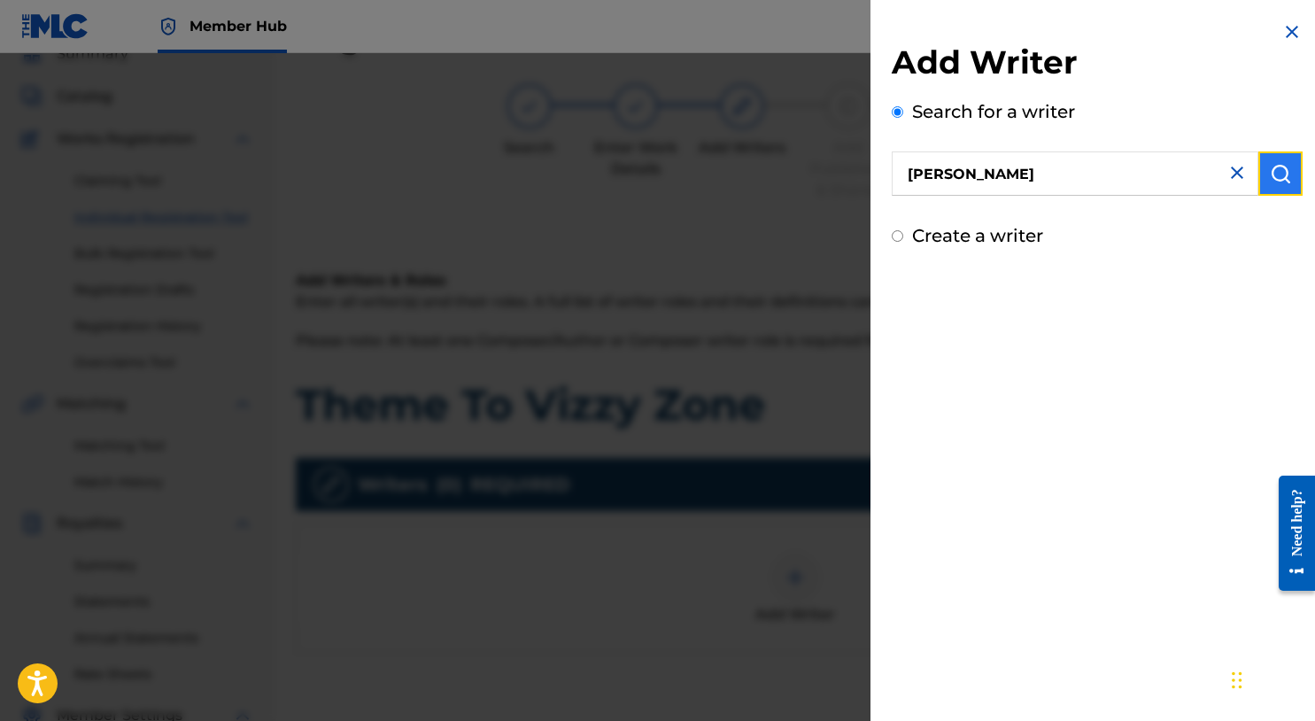
click at [1279, 183] on img "submit" at bounding box center [1280, 173] width 21 height 21
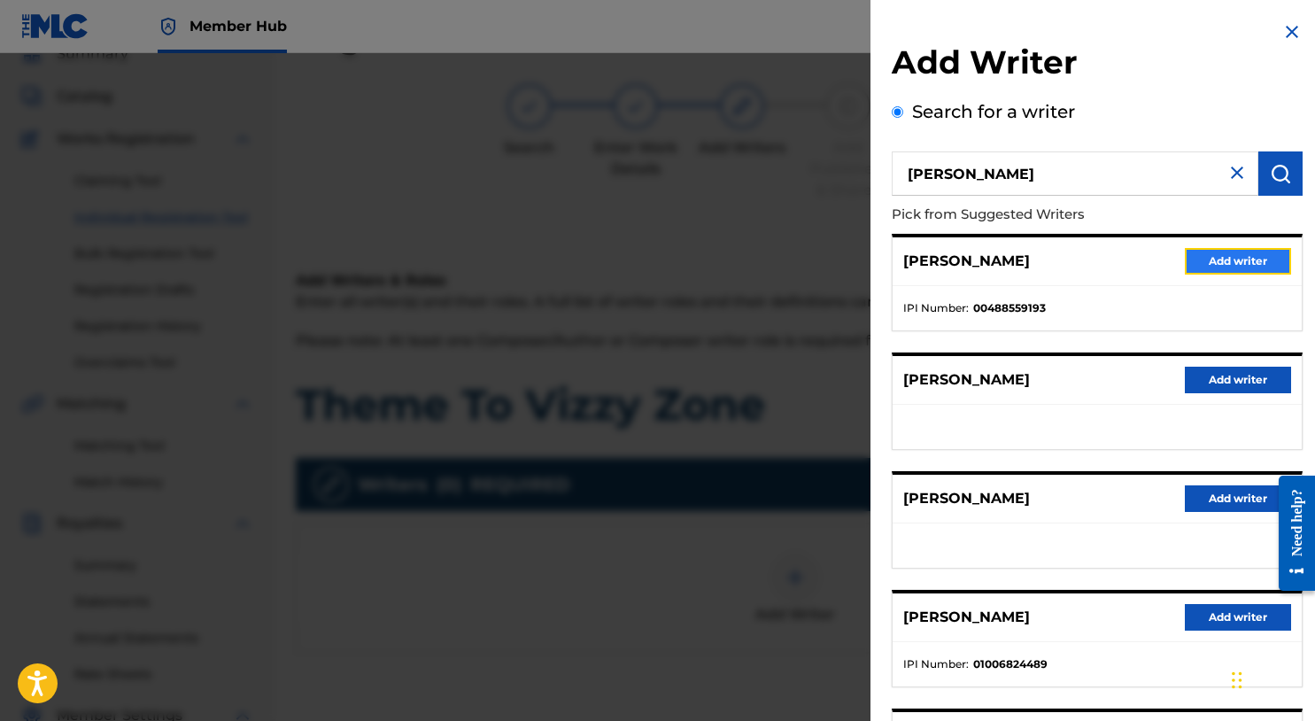
click at [1253, 260] on button "Add writer" at bounding box center [1238, 261] width 106 height 27
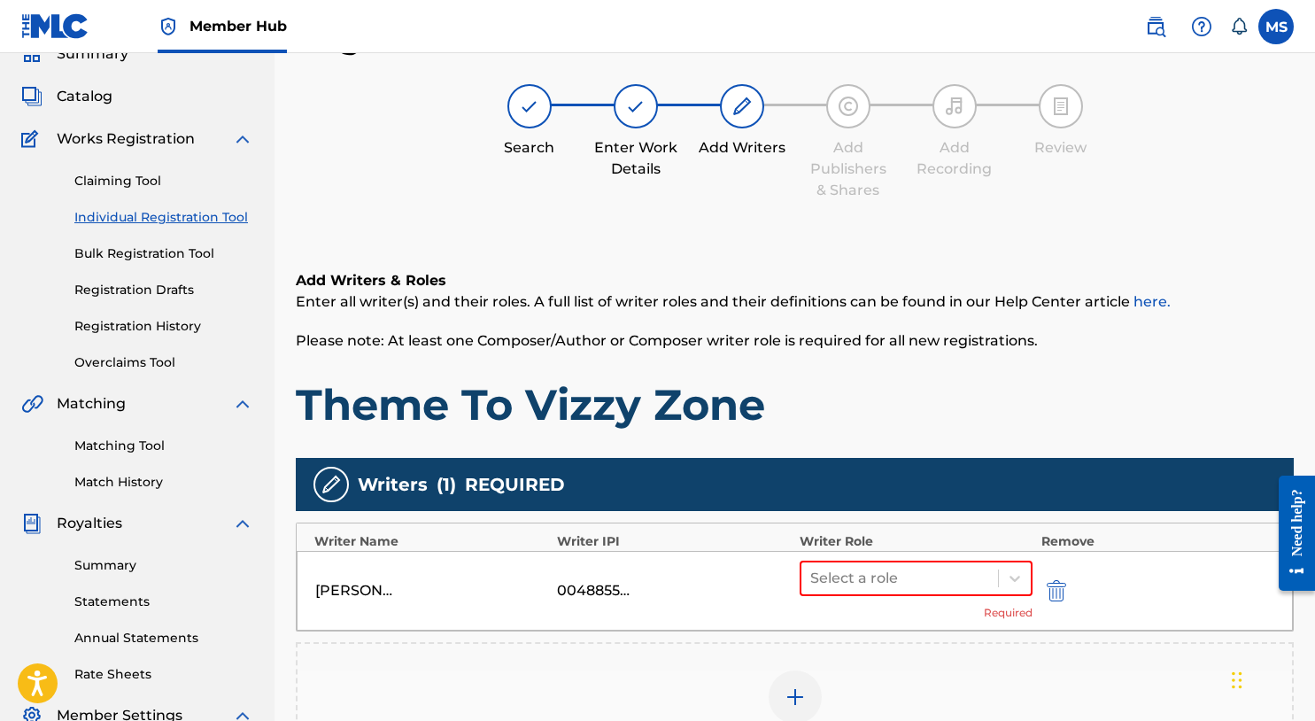
click at [1038, 578] on div "MICHAEL SUMMERS 00488559193 Select a role Required" at bounding box center [795, 591] width 997 height 80
click at [1027, 578] on div at bounding box center [1015, 578] width 32 height 32
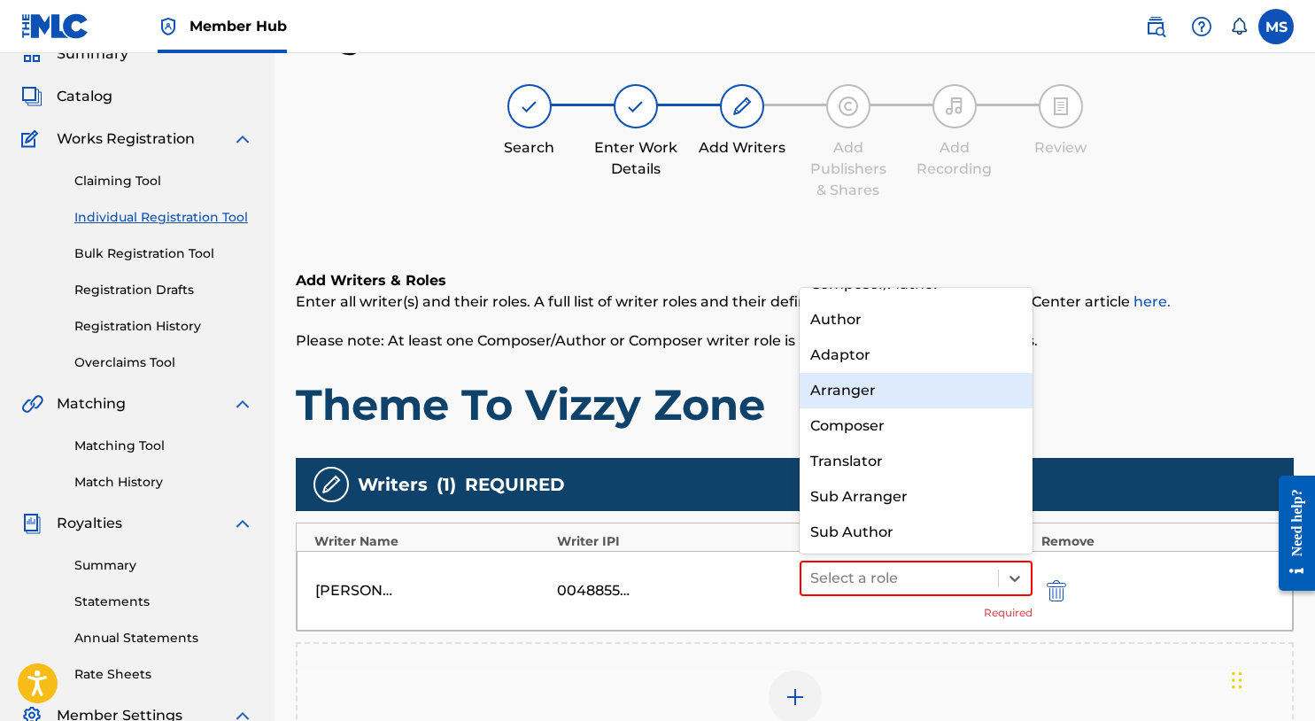
scroll to position [0, 0]
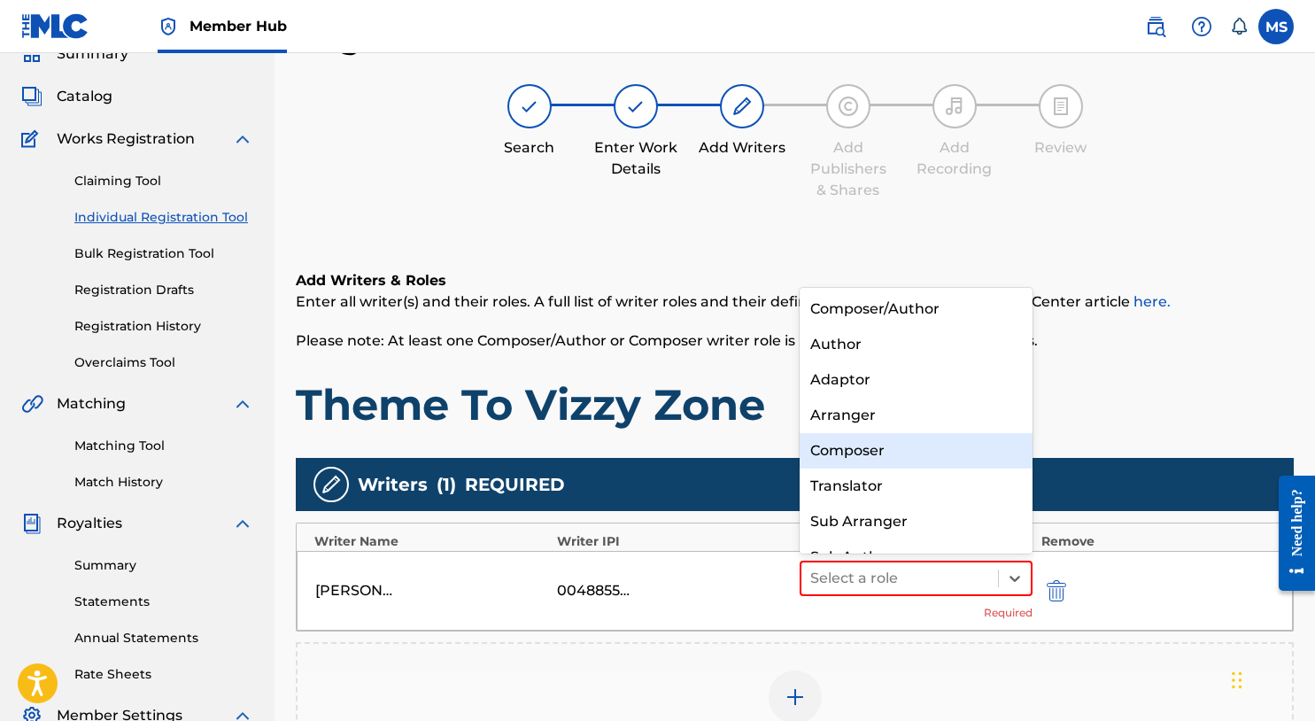
click at [887, 441] on div "Composer" at bounding box center [916, 450] width 233 height 35
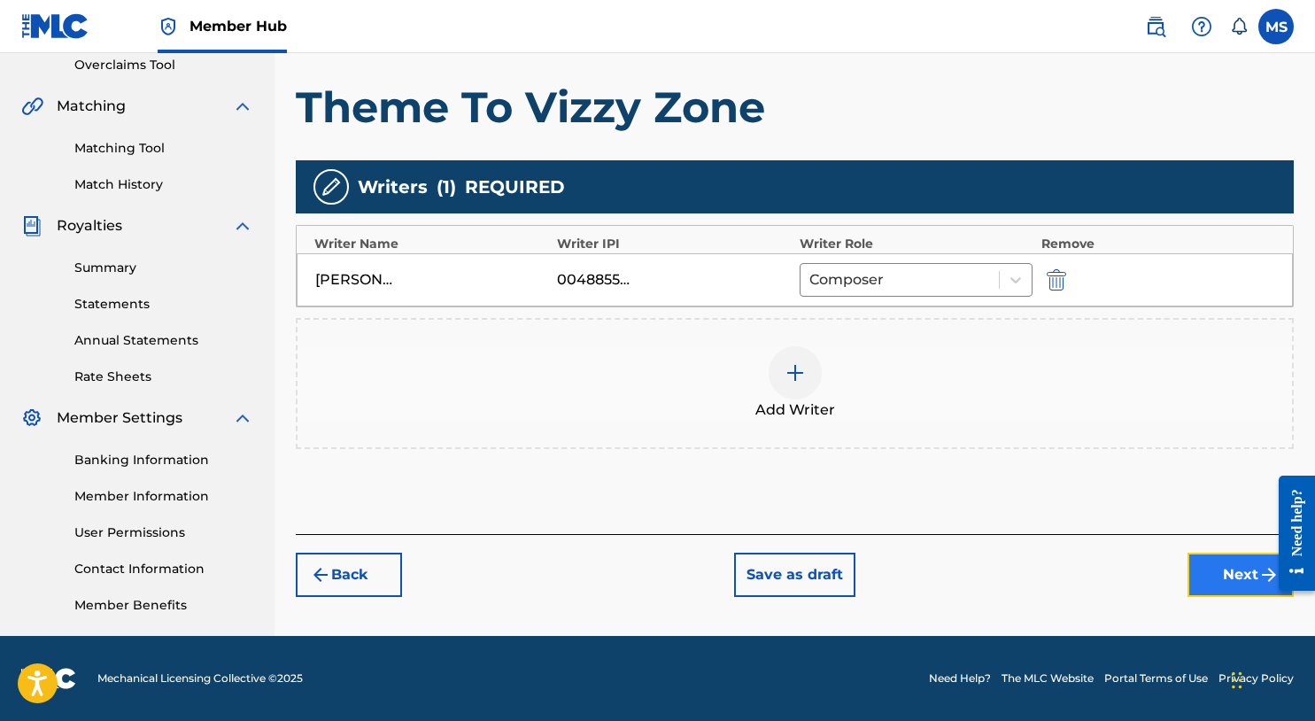
click at [1218, 573] on button "Next" at bounding box center [1241, 575] width 106 height 44
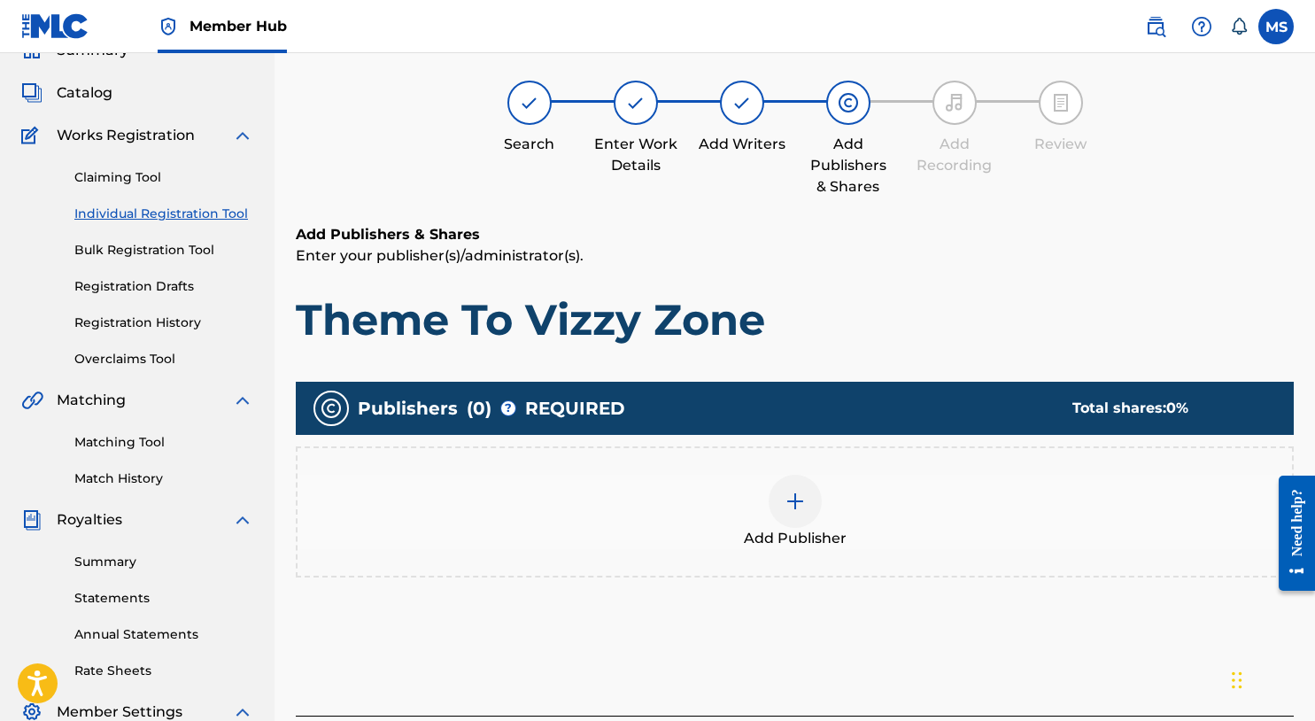
scroll to position [80, 0]
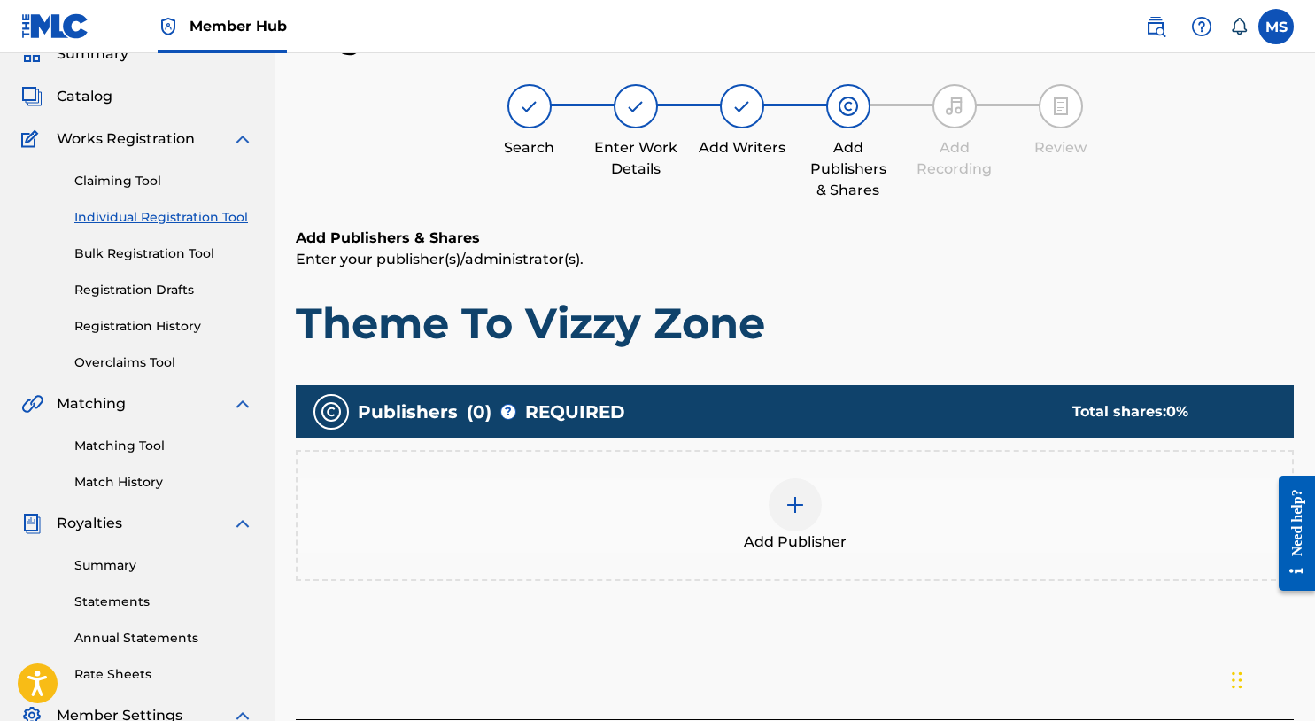
click at [790, 498] on img at bounding box center [795, 504] width 21 height 21
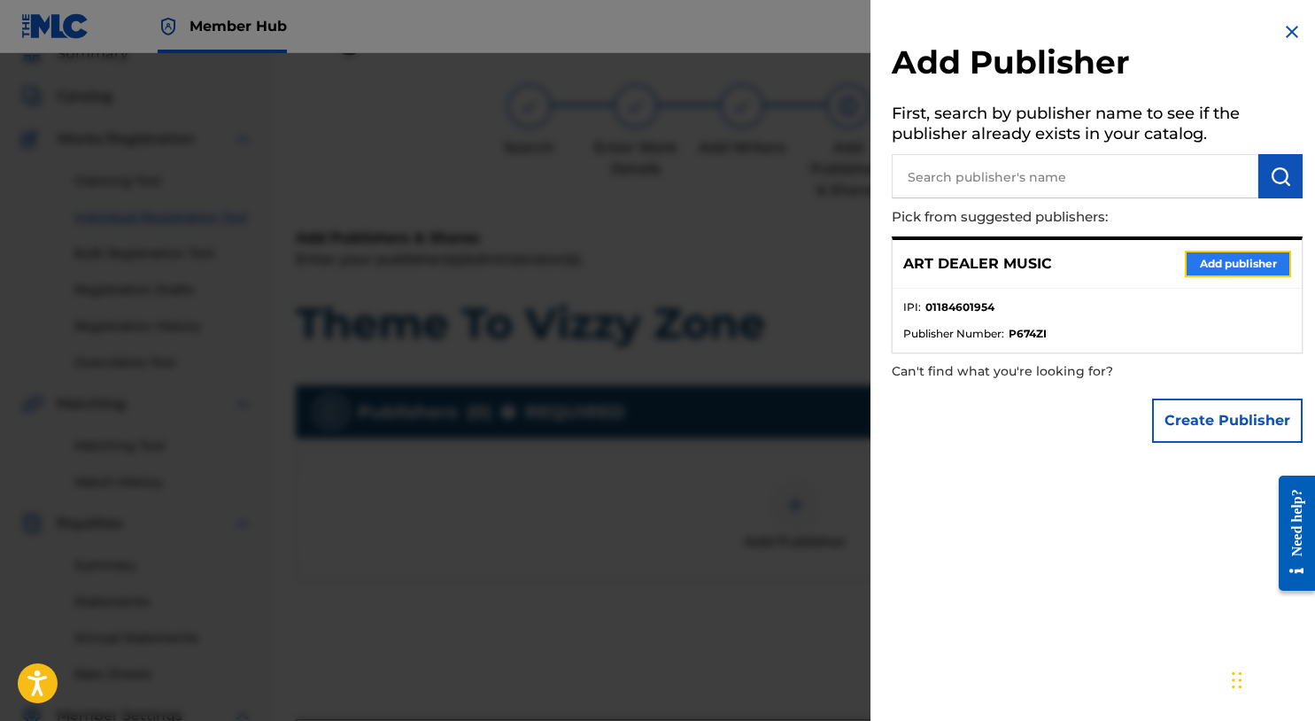
click at [1191, 260] on button "Add publisher" at bounding box center [1238, 264] width 106 height 27
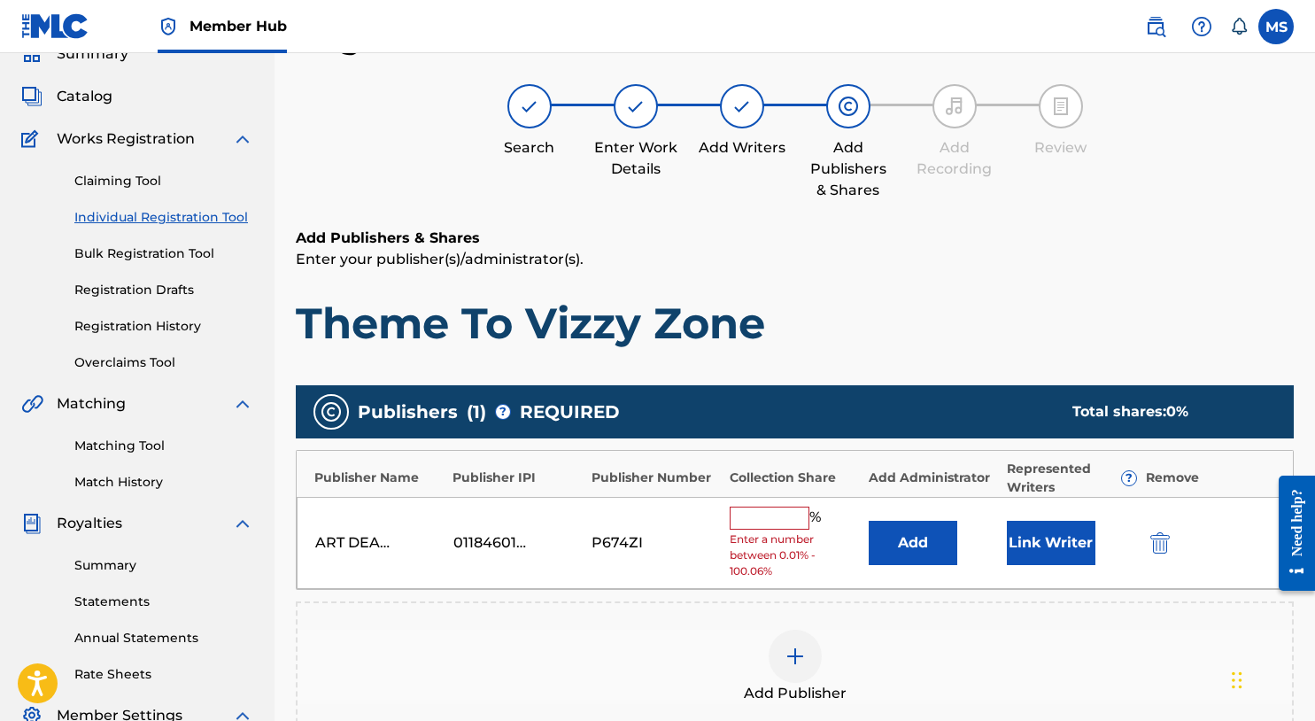
click at [760, 508] on input "text" at bounding box center [770, 518] width 80 height 23
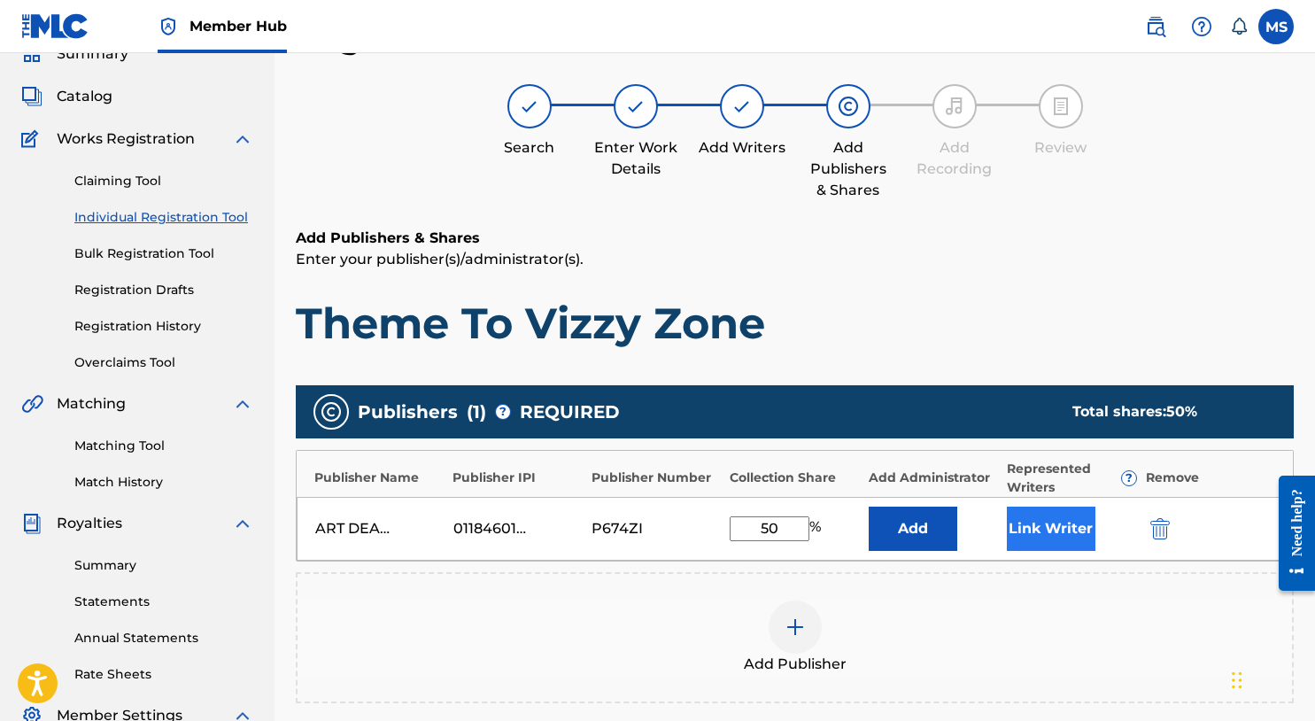
type input "50"
click at [1054, 524] on button "Link Writer" at bounding box center [1051, 529] width 89 height 44
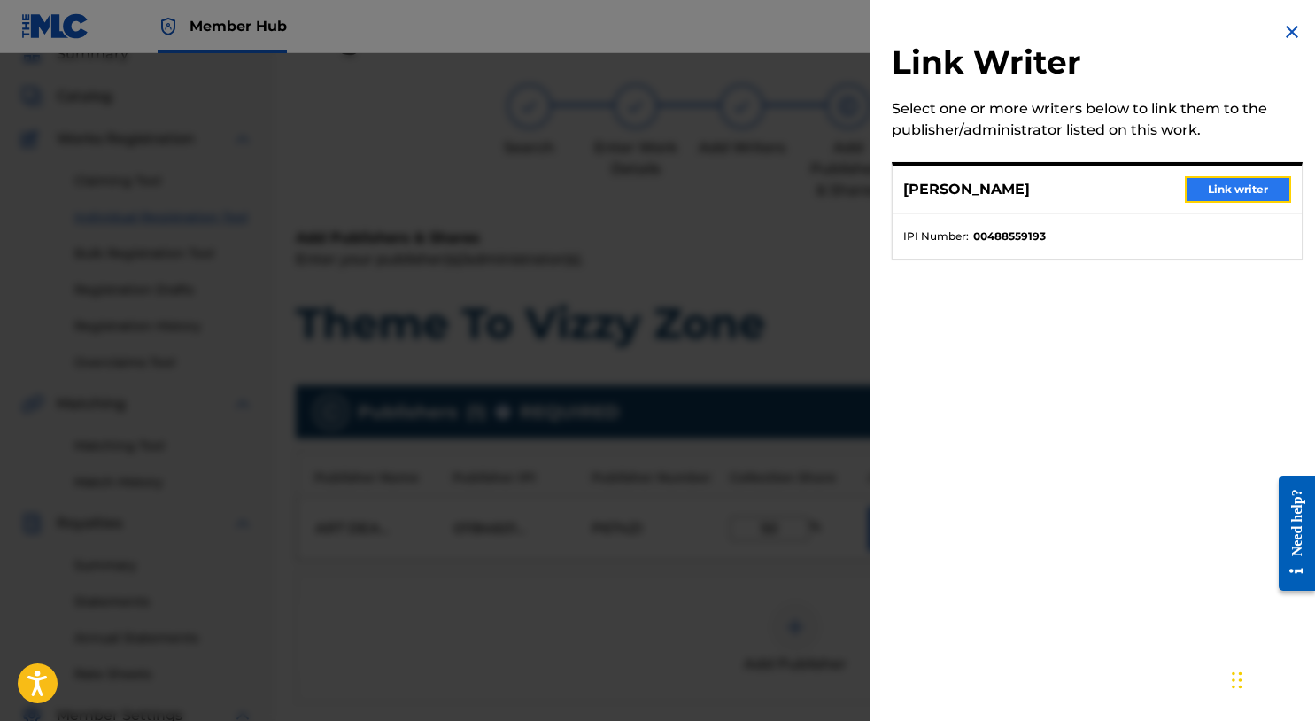
click at [1202, 194] on button "Link writer" at bounding box center [1238, 189] width 106 height 27
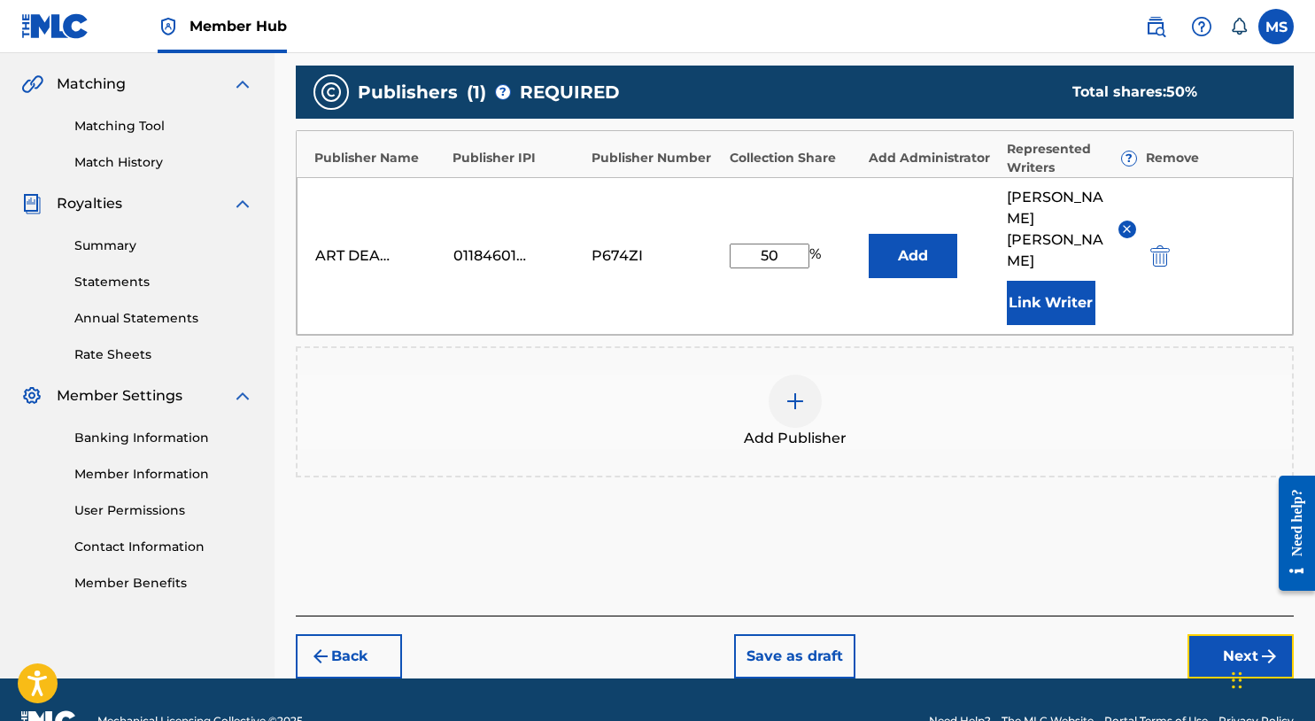
click at [1237, 634] on button "Next" at bounding box center [1241, 656] width 106 height 44
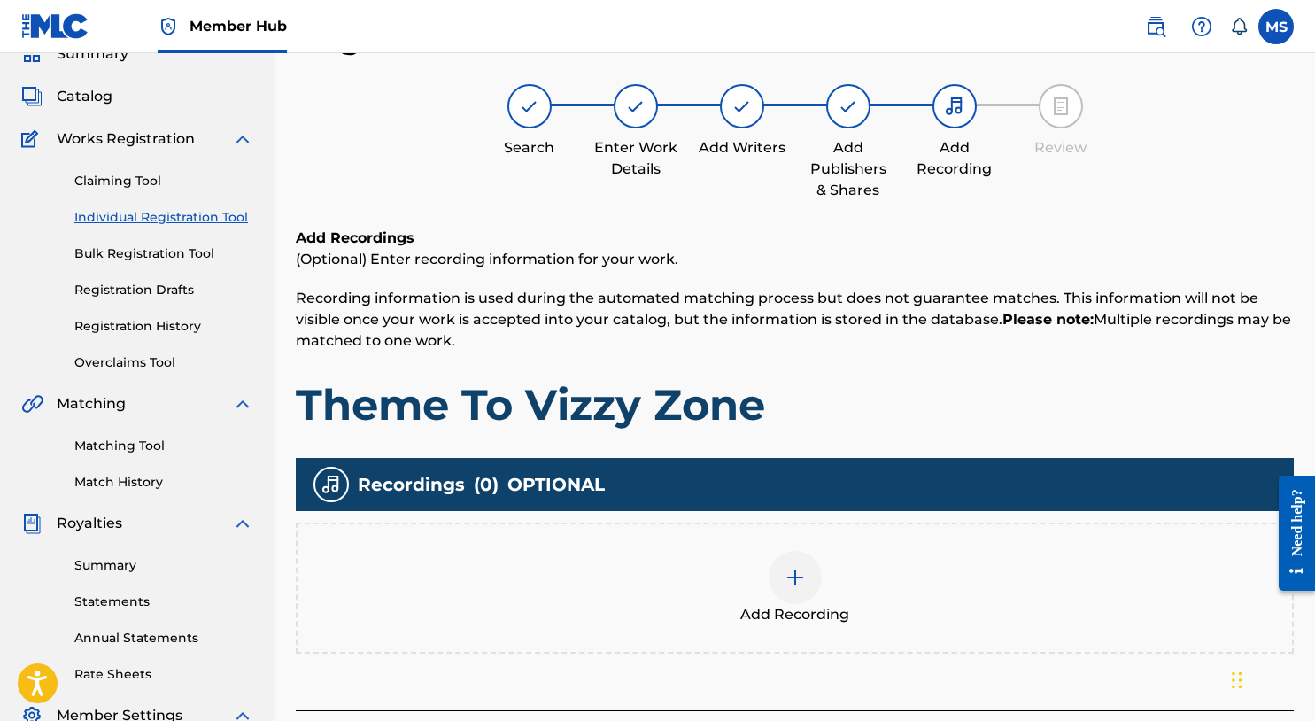
click at [799, 589] on div at bounding box center [795, 577] width 53 height 53
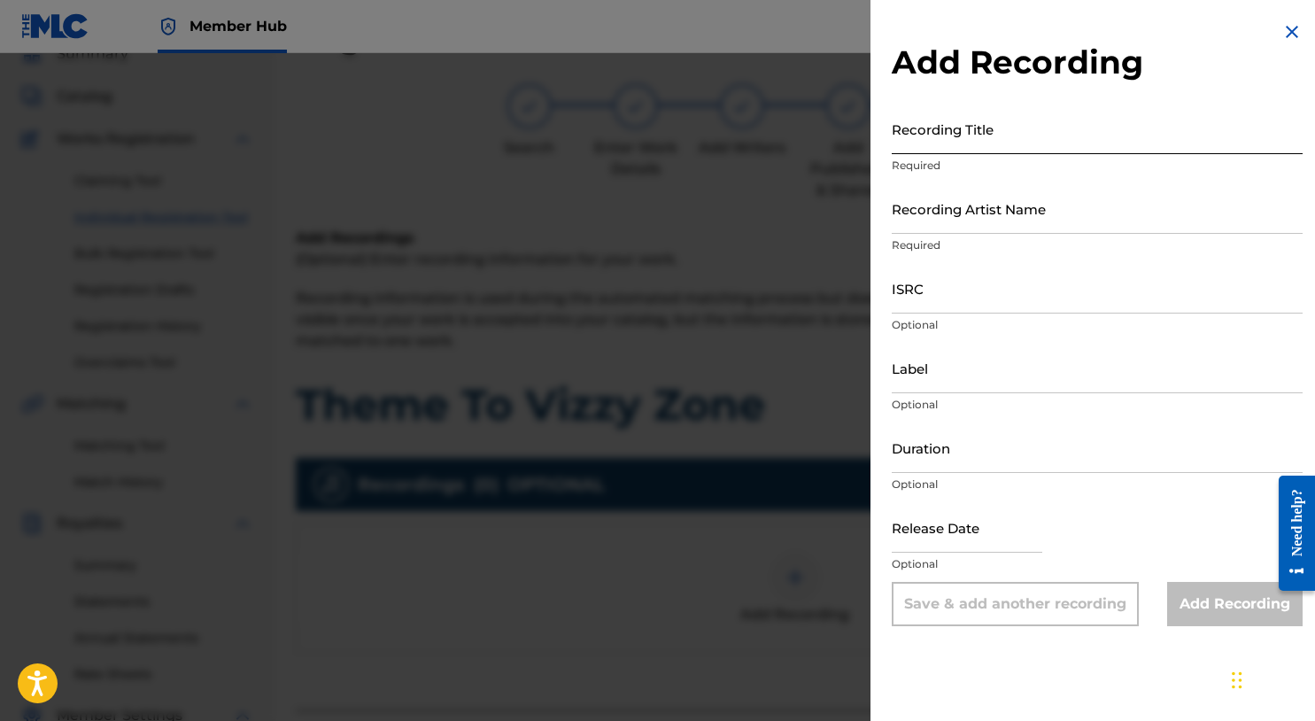
click at [995, 141] on input "Recording Title" at bounding box center [1097, 129] width 411 height 50
type input "Theme To Vizzy Zone"
click at [992, 214] on input "Recording Artist Name" at bounding box center [1097, 208] width 411 height 50
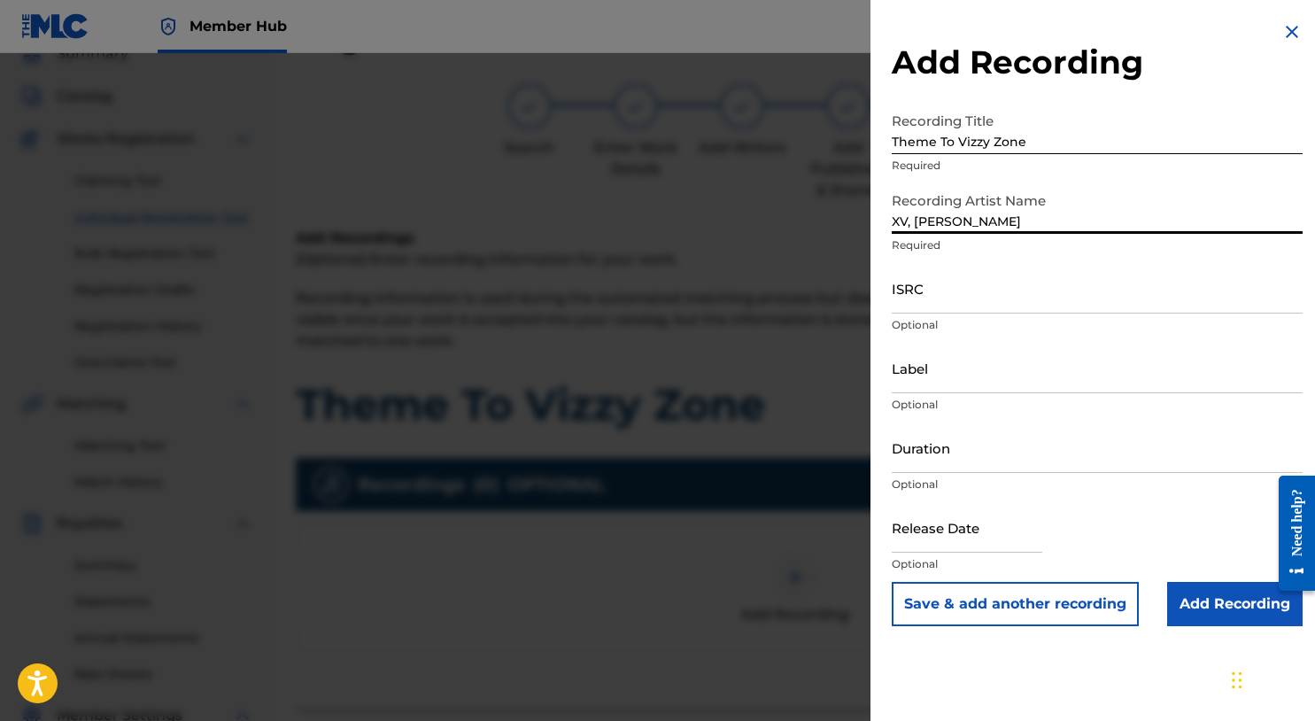
type input "XV, MIKE SUMMERS"
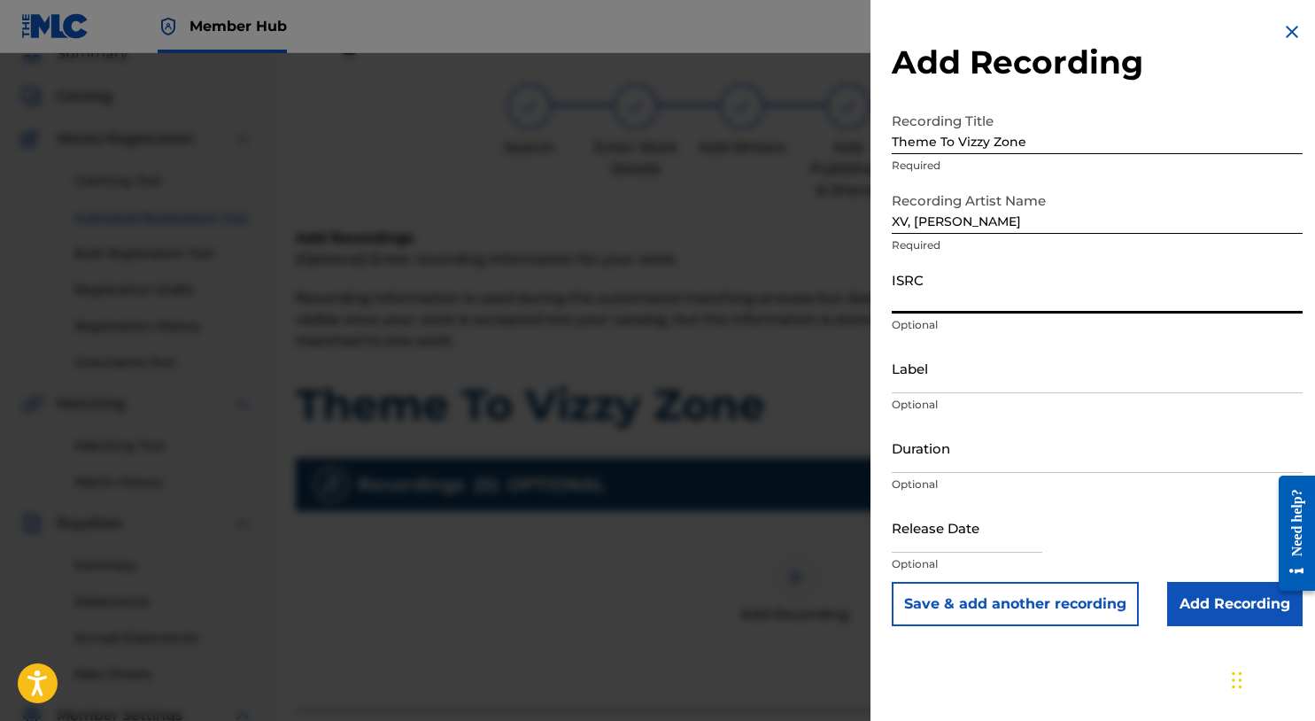
paste input "QZLBC2306619"
type input "QZLBC2306619"
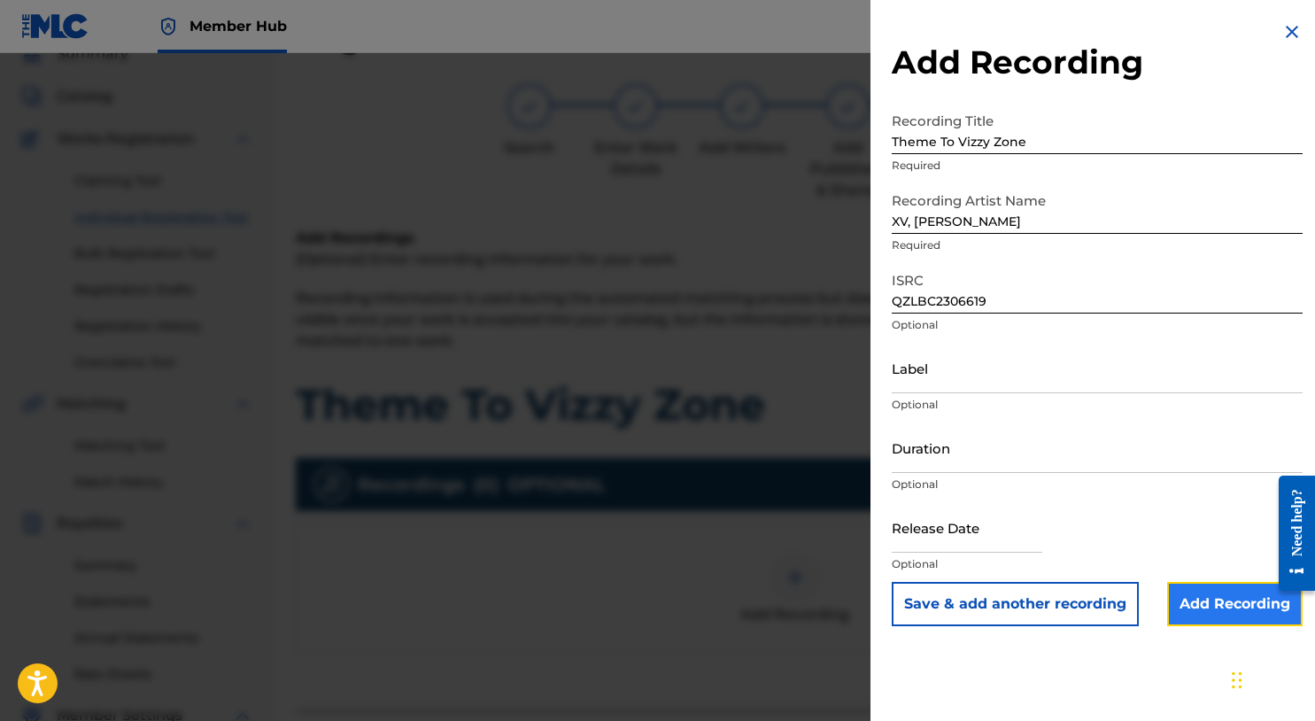
click at [1211, 600] on input "Add Recording" at bounding box center [1236, 604] width 136 height 44
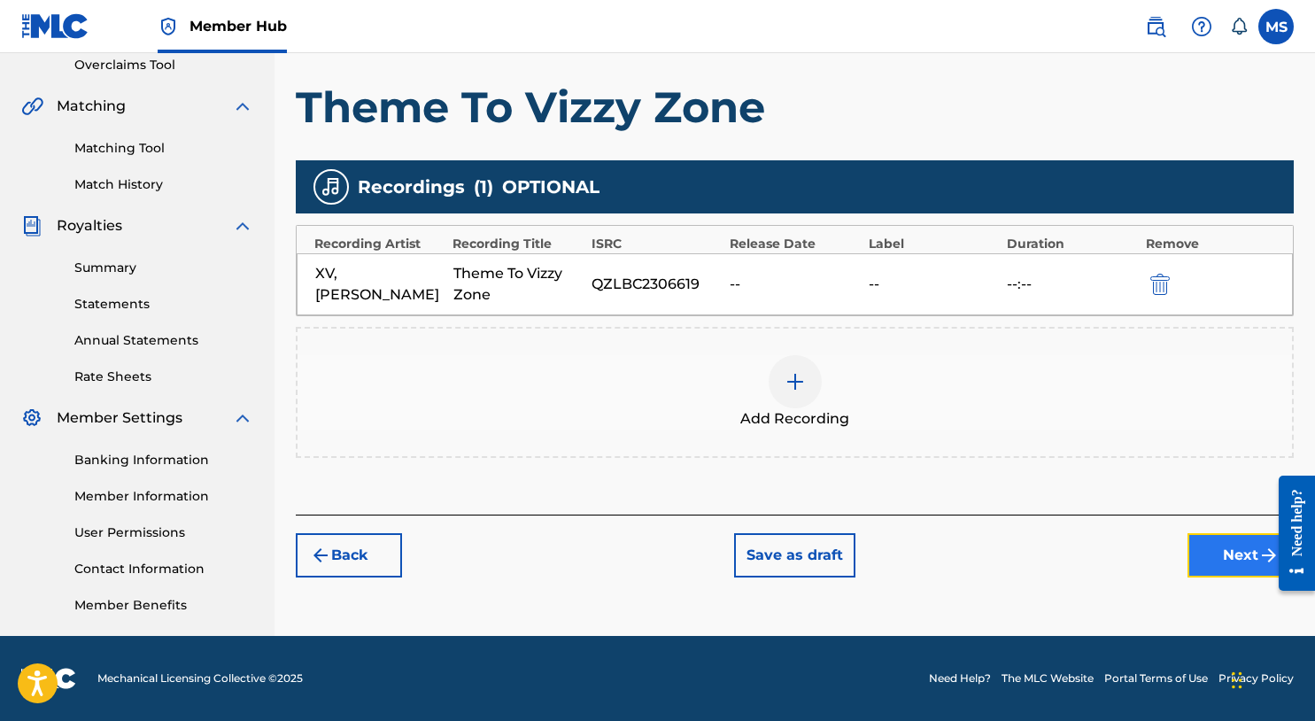
click at [1202, 561] on button "Next" at bounding box center [1241, 555] width 106 height 44
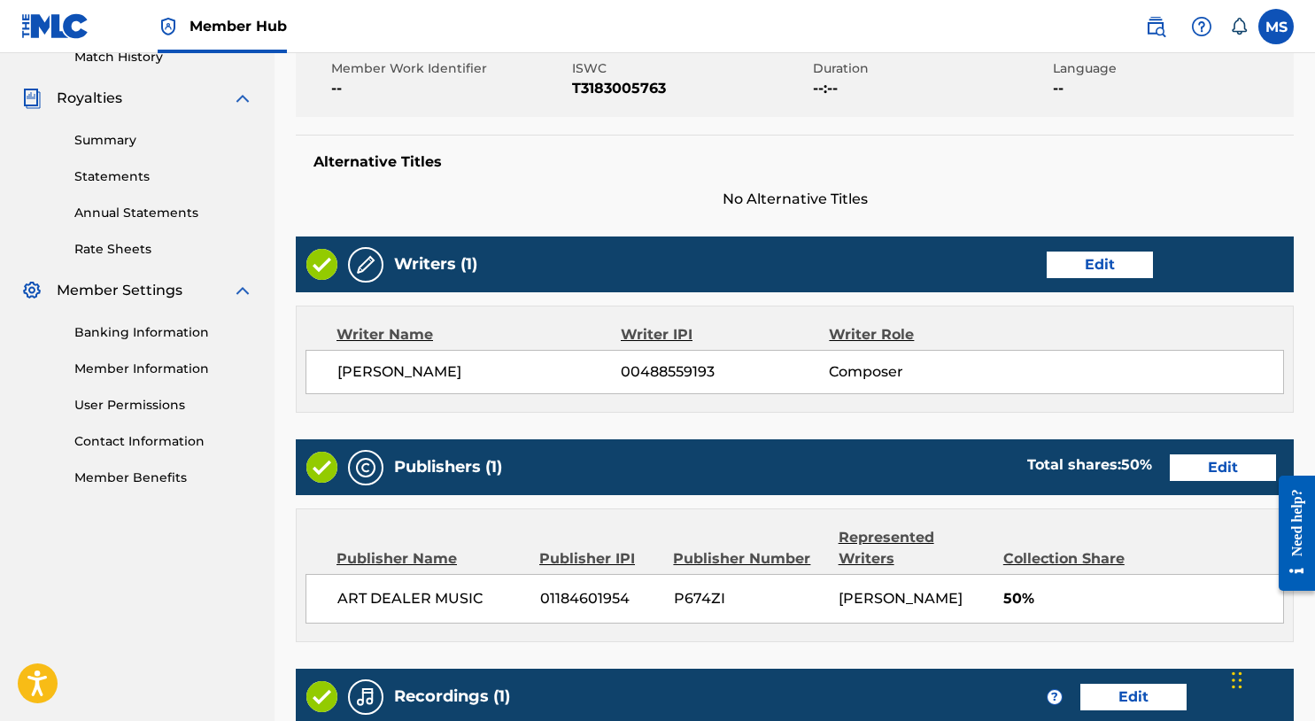
scroll to position [796, 0]
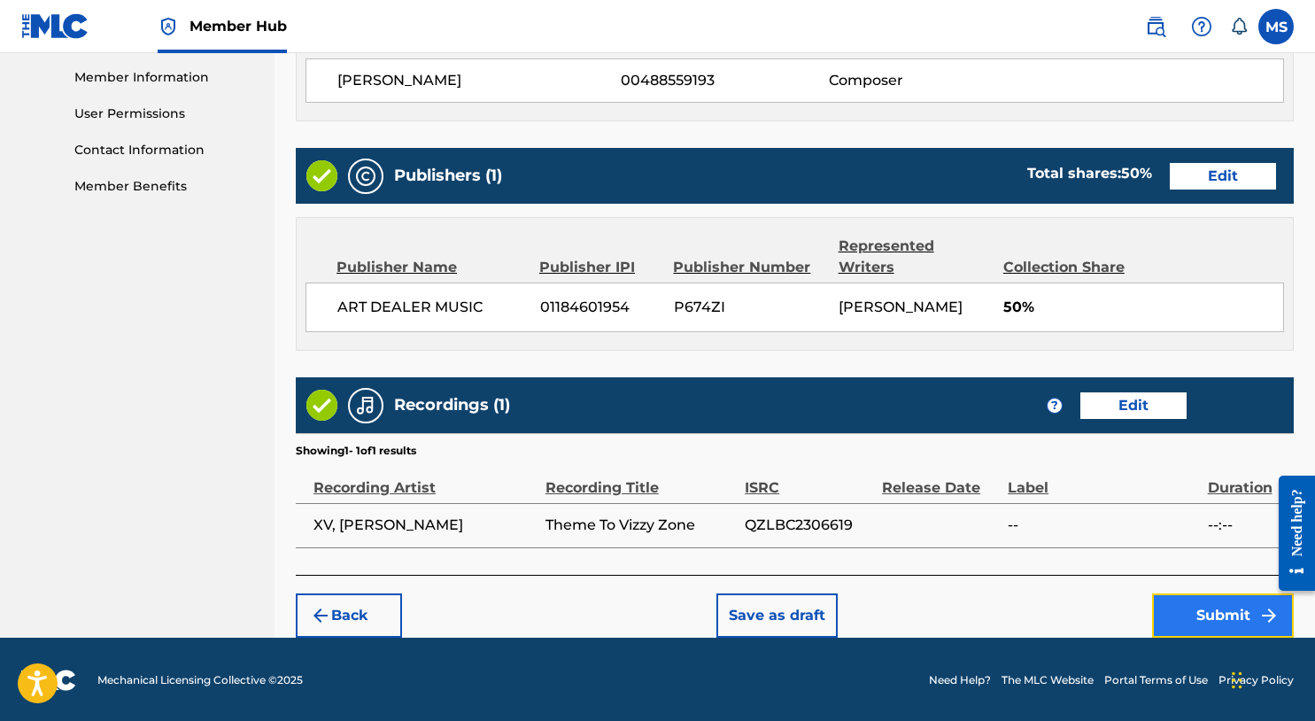
click at [1217, 625] on button "Submit" at bounding box center [1223, 615] width 142 height 44
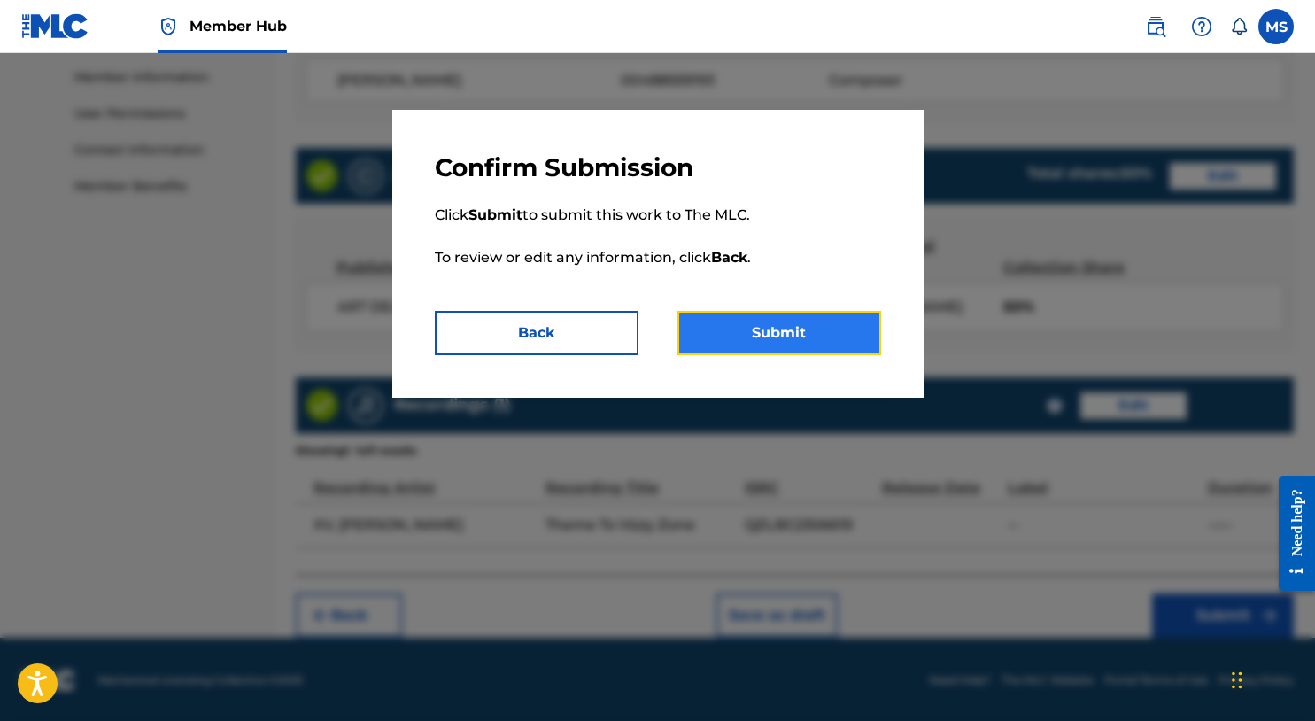
click at [816, 331] on button "Submit" at bounding box center [780, 333] width 204 height 44
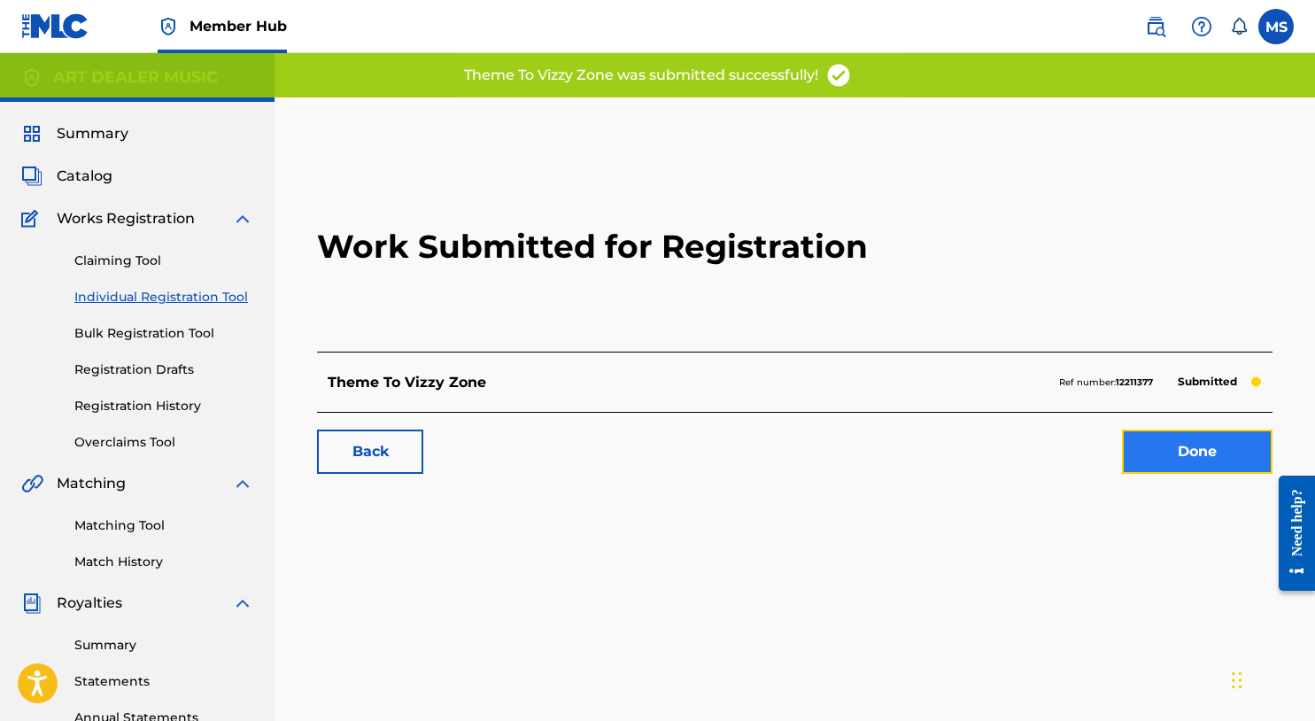
click at [1186, 448] on link "Done" at bounding box center [1197, 452] width 151 height 44
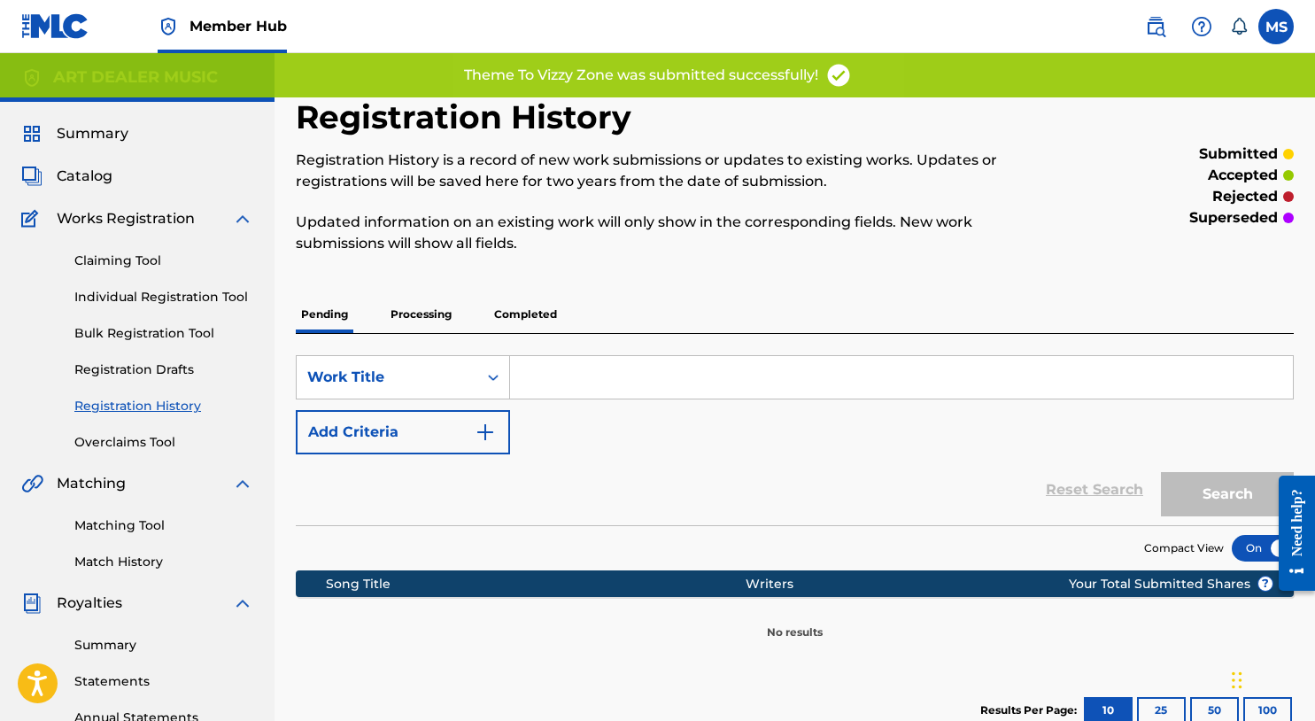
click at [200, 310] on div "Claiming Tool Individual Registration Tool Bulk Registration Tool Registration …" at bounding box center [137, 340] width 232 height 222
click at [198, 300] on link "Individual Registration Tool" at bounding box center [163, 297] width 179 height 19
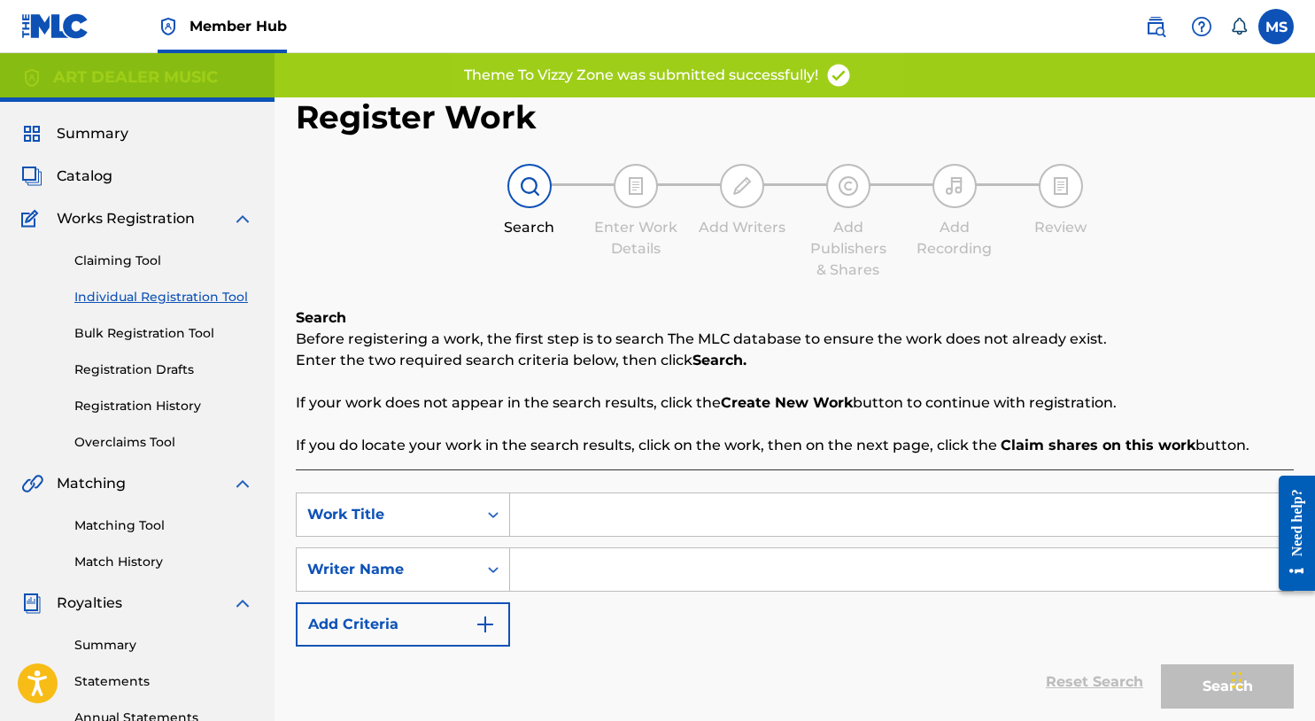
click at [548, 524] on input "Search Form" at bounding box center [901, 514] width 783 height 43
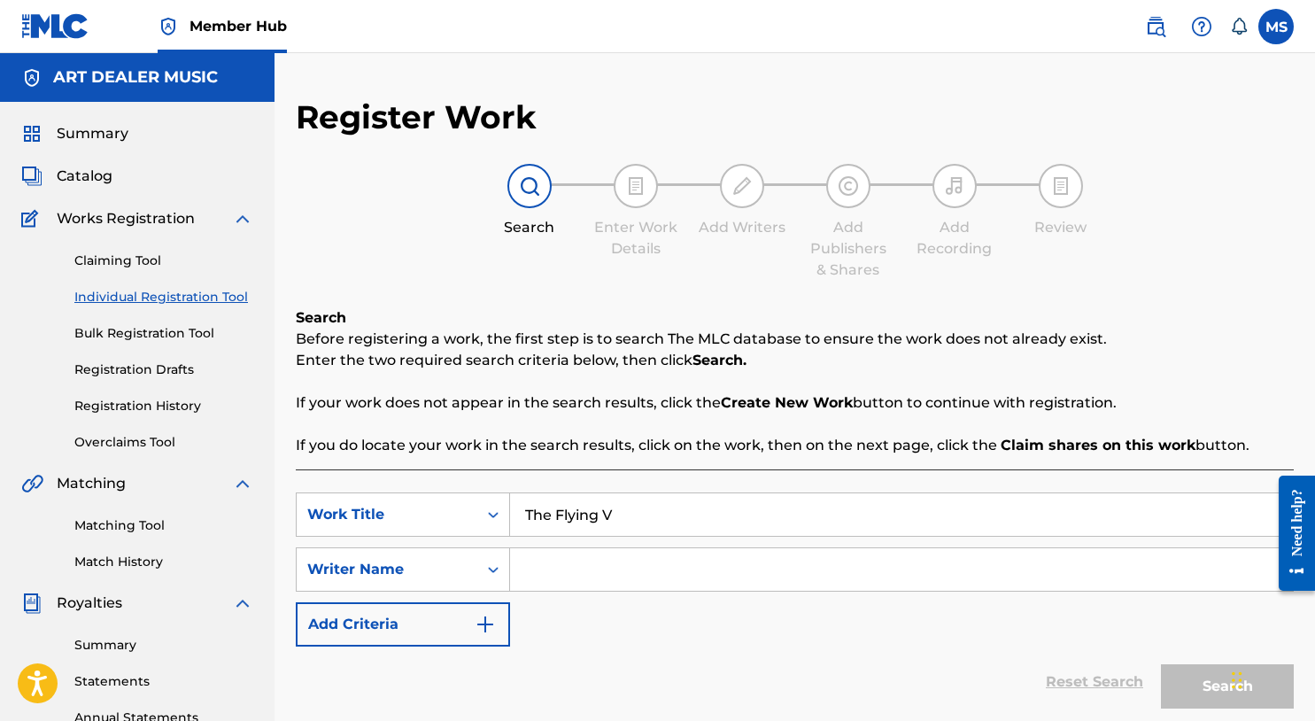
type input "The Flying V"
click at [577, 571] on input "Search Form" at bounding box center [901, 569] width 783 height 43
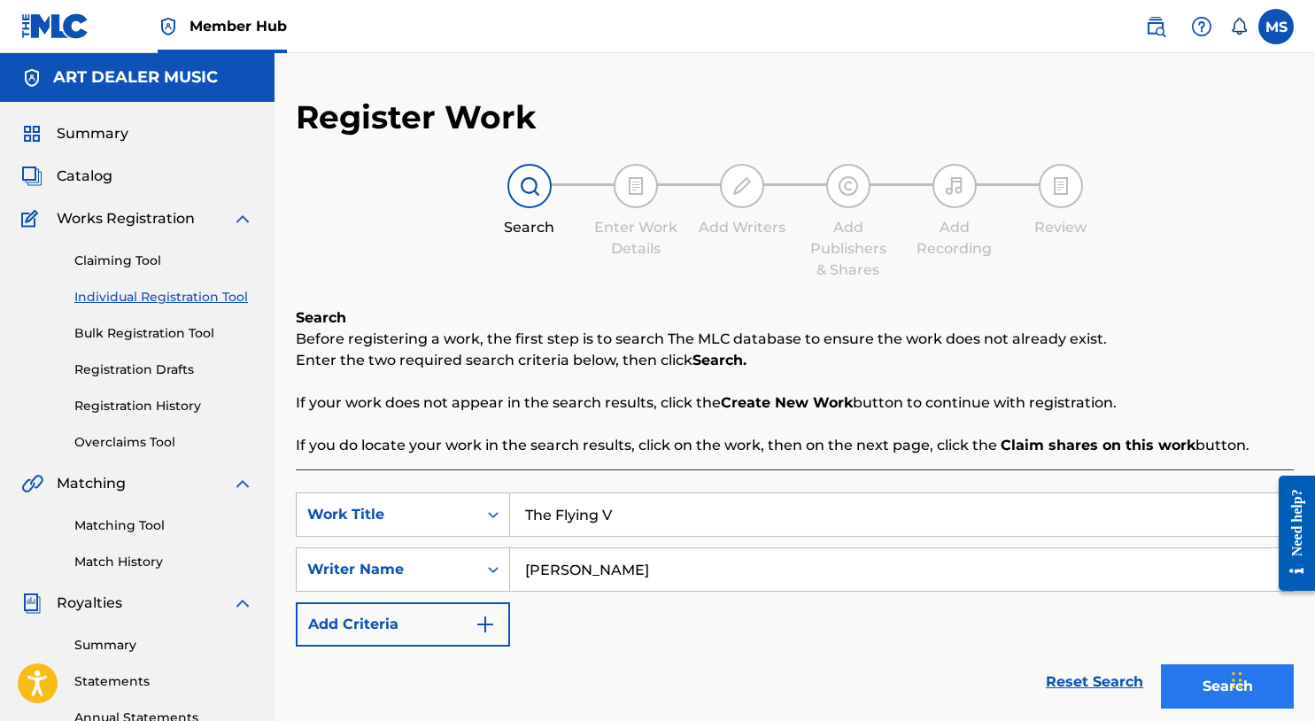
type input "Michael Summers"
click at [1174, 679] on button "Search" at bounding box center [1227, 686] width 133 height 44
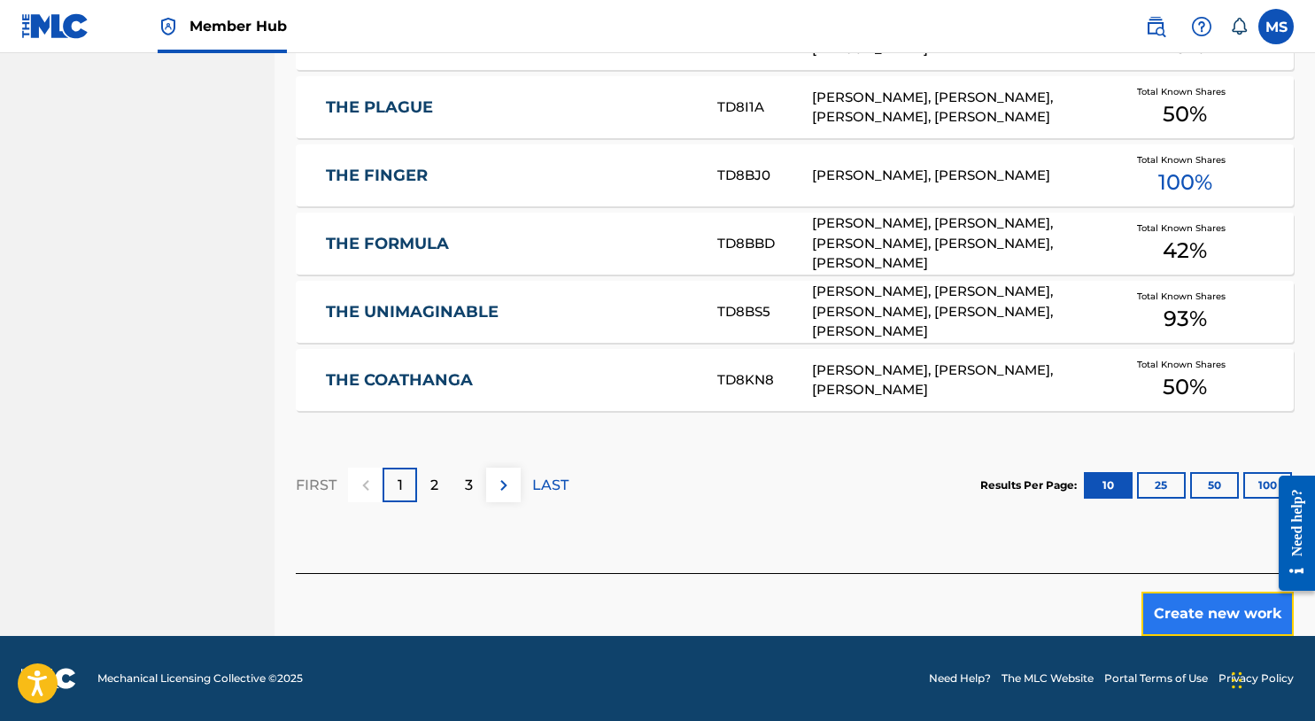
click at [1179, 617] on button "Create new work" at bounding box center [1218, 614] width 152 height 44
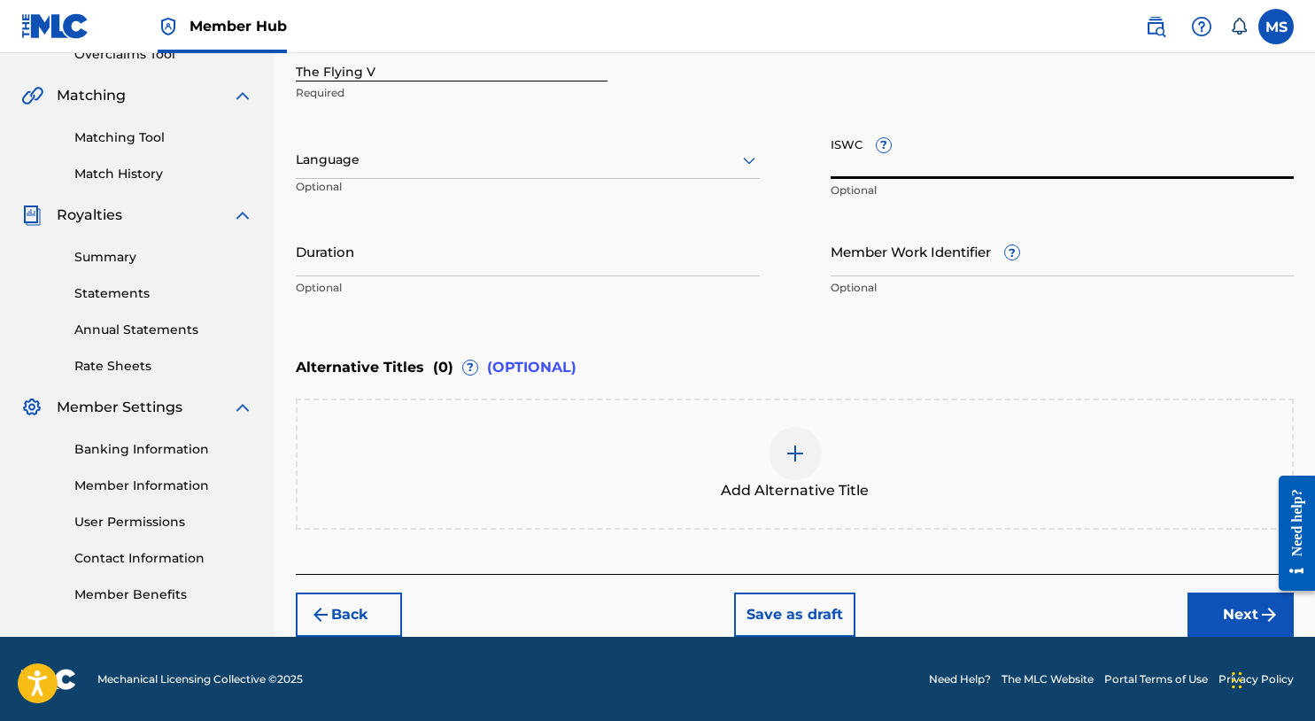
paste input "T3183005672"
type input "T3183005672"
click at [1243, 606] on button "Next" at bounding box center [1241, 615] width 106 height 44
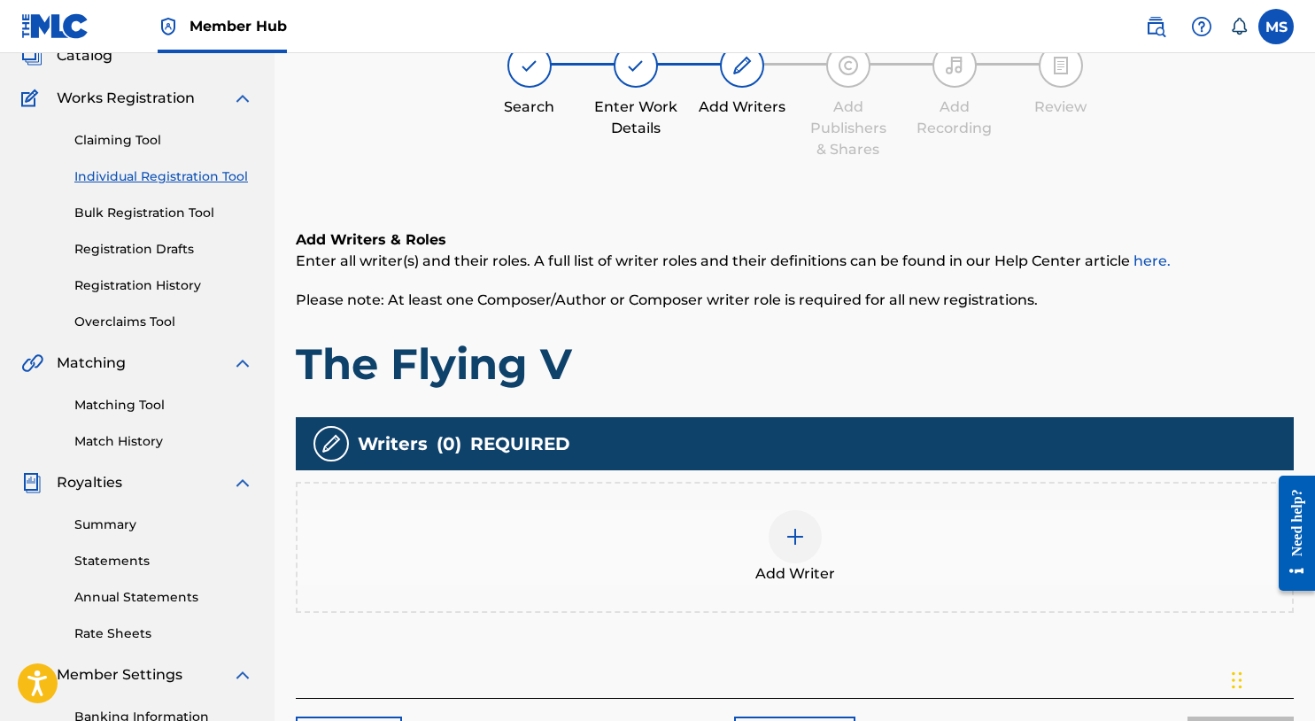
scroll to position [80, 0]
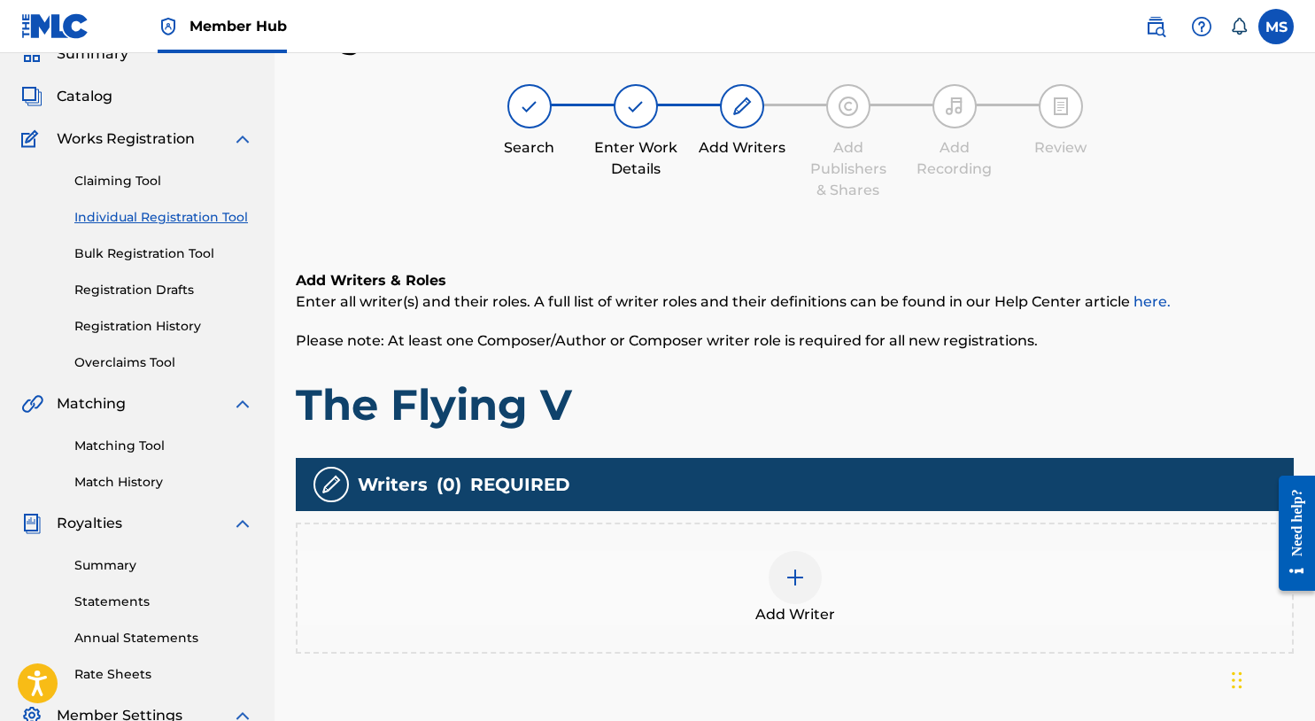
click at [805, 569] on div at bounding box center [795, 577] width 53 height 53
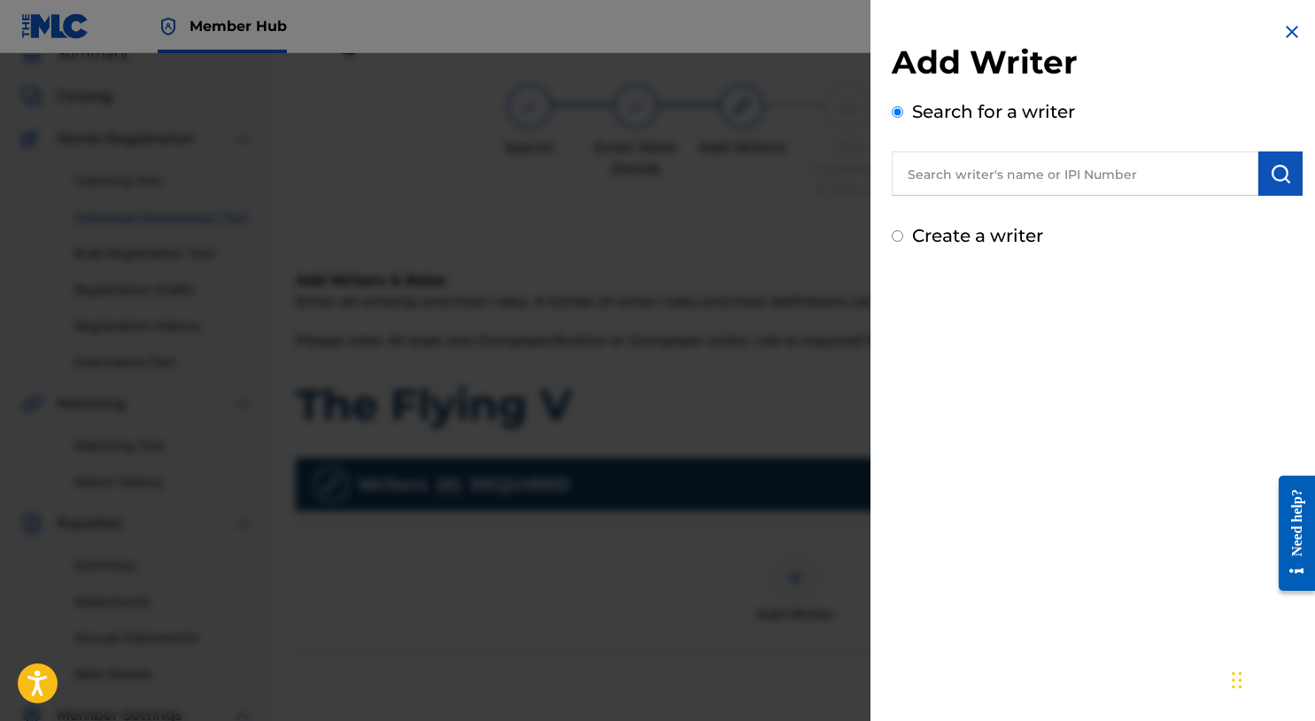
click at [1010, 171] on input "text" at bounding box center [1075, 173] width 367 height 44
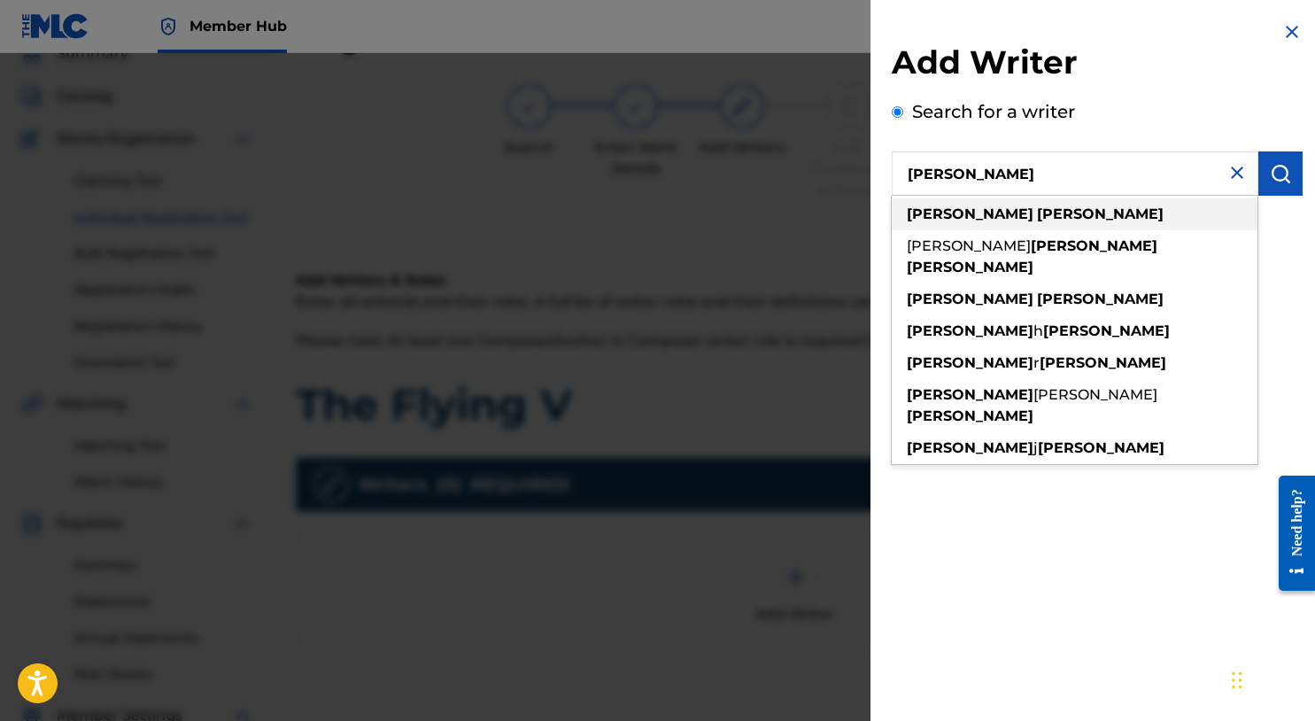
type input "michael summers"
click at [1037, 221] on strong "summers" at bounding box center [1100, 214] width 127 height 17
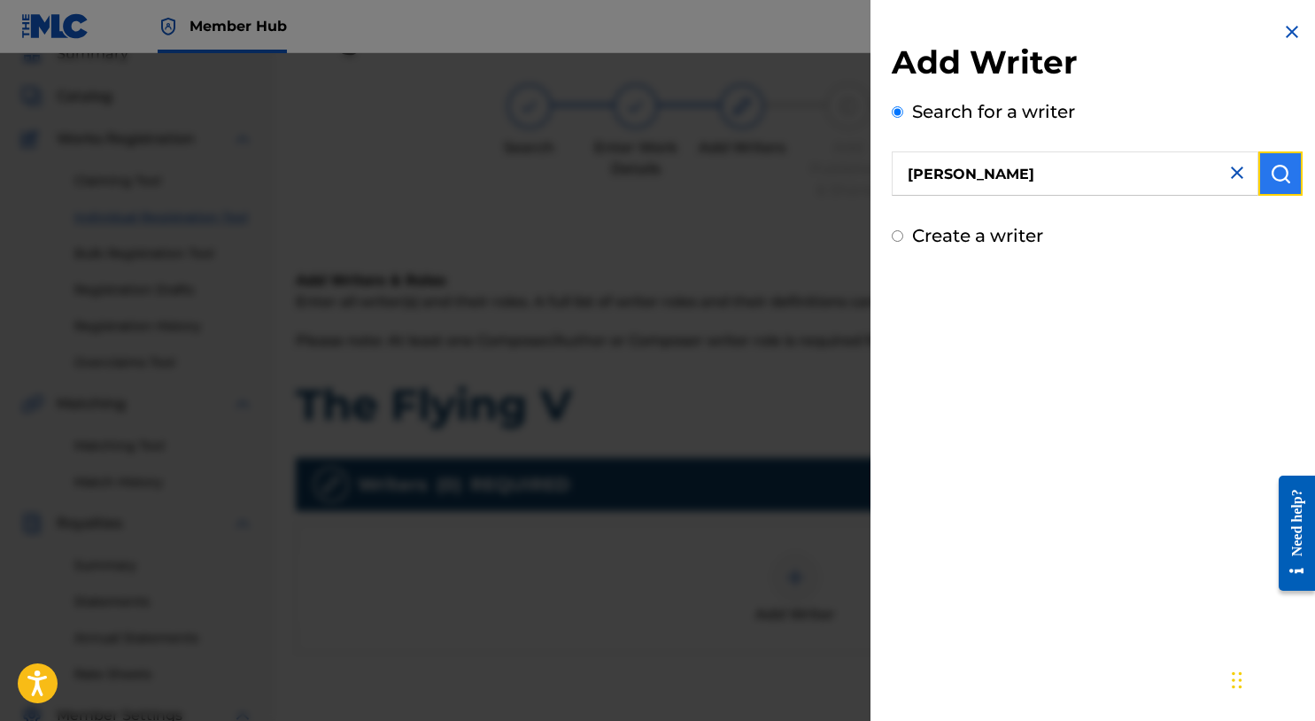
click at [1262, 189] on button "submit" at bounding box center [1281, 173] width 44 height 44
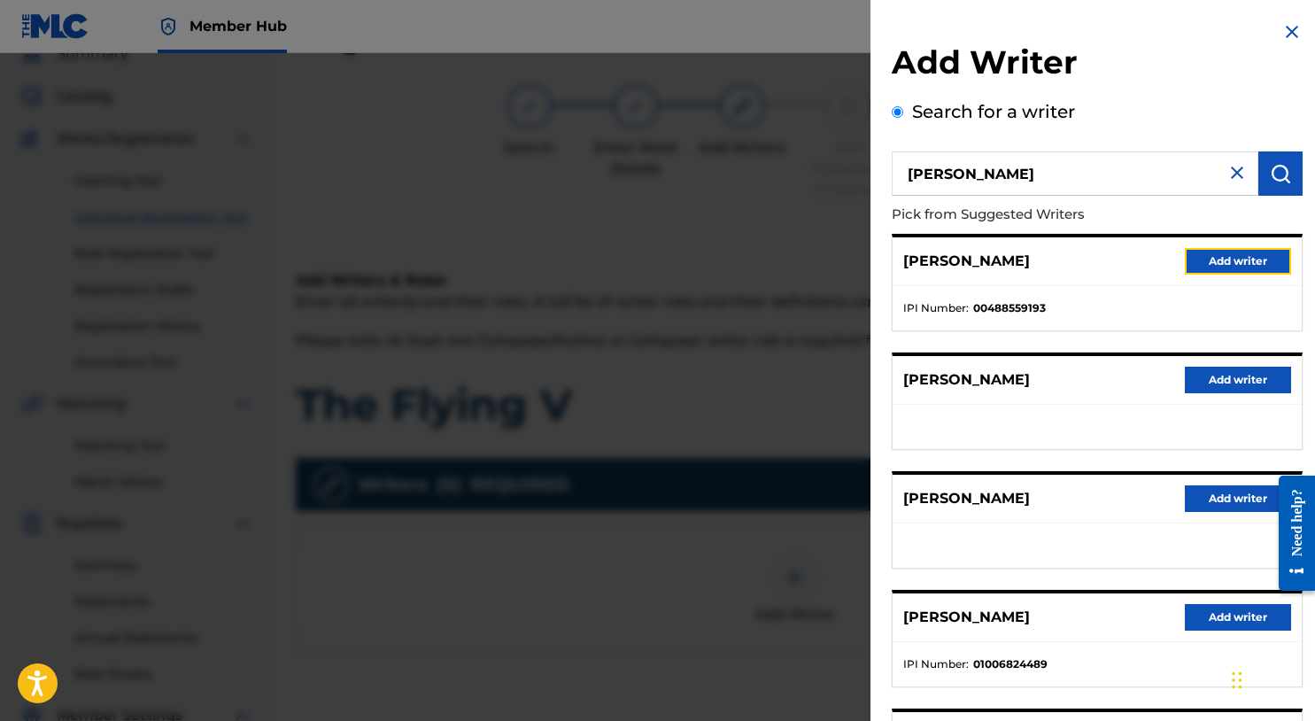
click at [1241, 268] on button "Add writer" at bounding box center [1238, 261] width 106 height 27
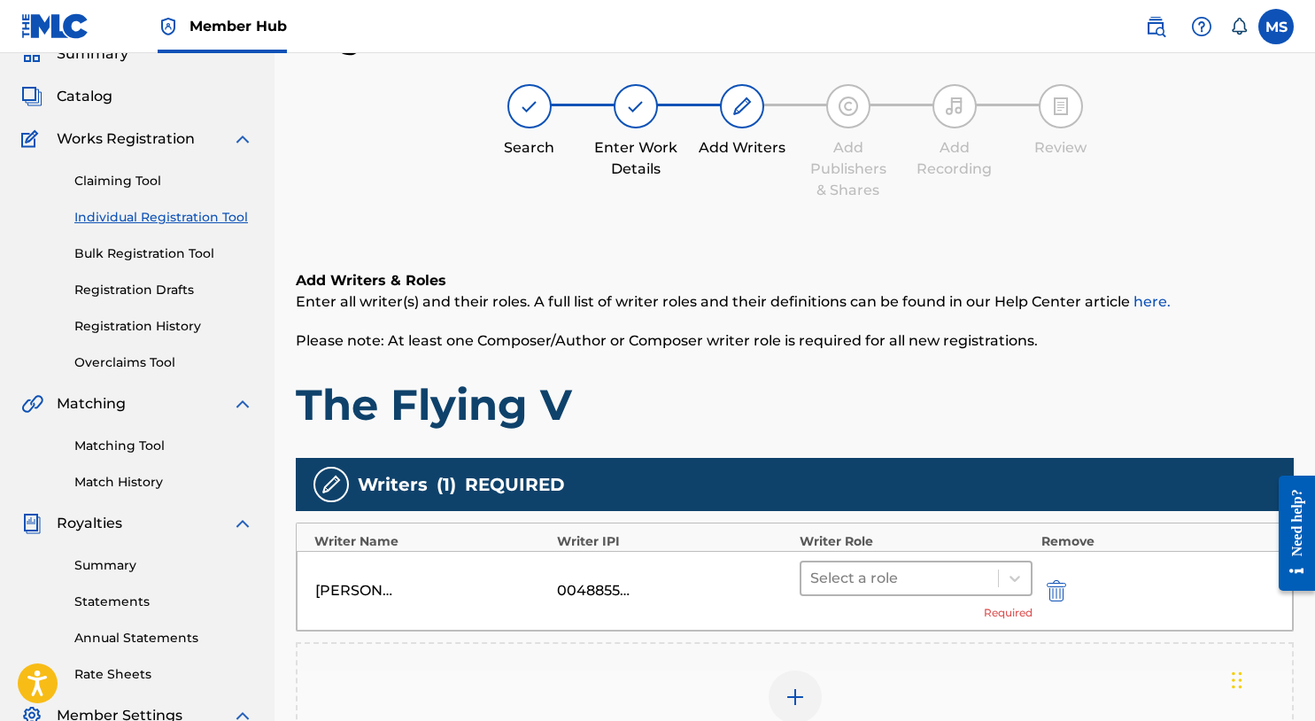
click at [939, 594] on div "Select a role" at bounding box center [916, 578] width 233 height 35
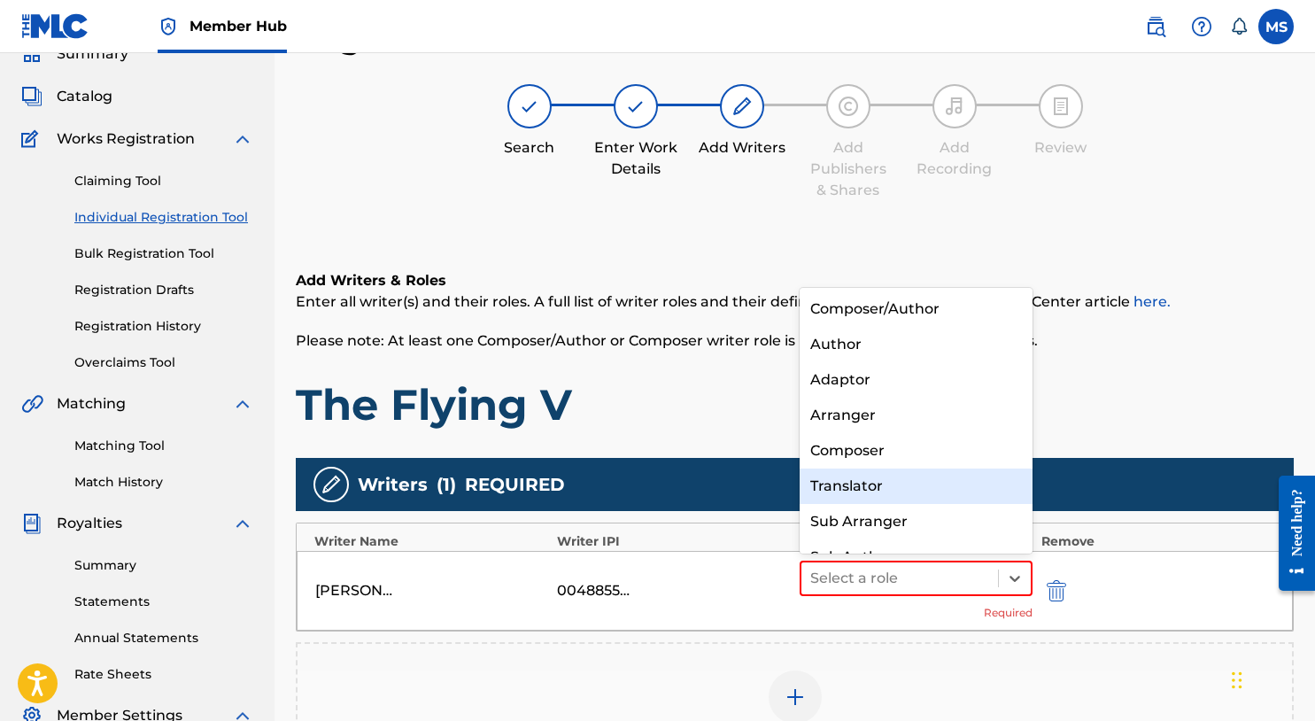
scroll to position [25, 0]
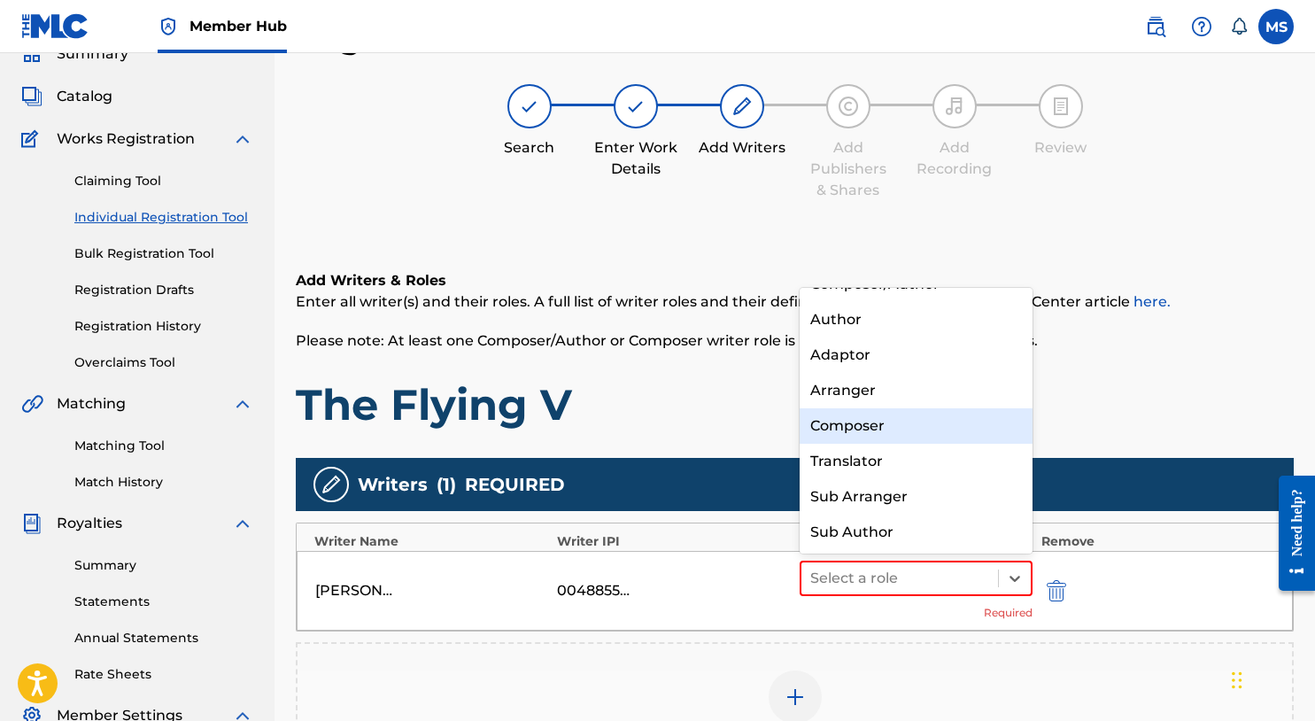
click at [912, 441] on div "Composer" at bounding box center [916, 425] width 233 height 35
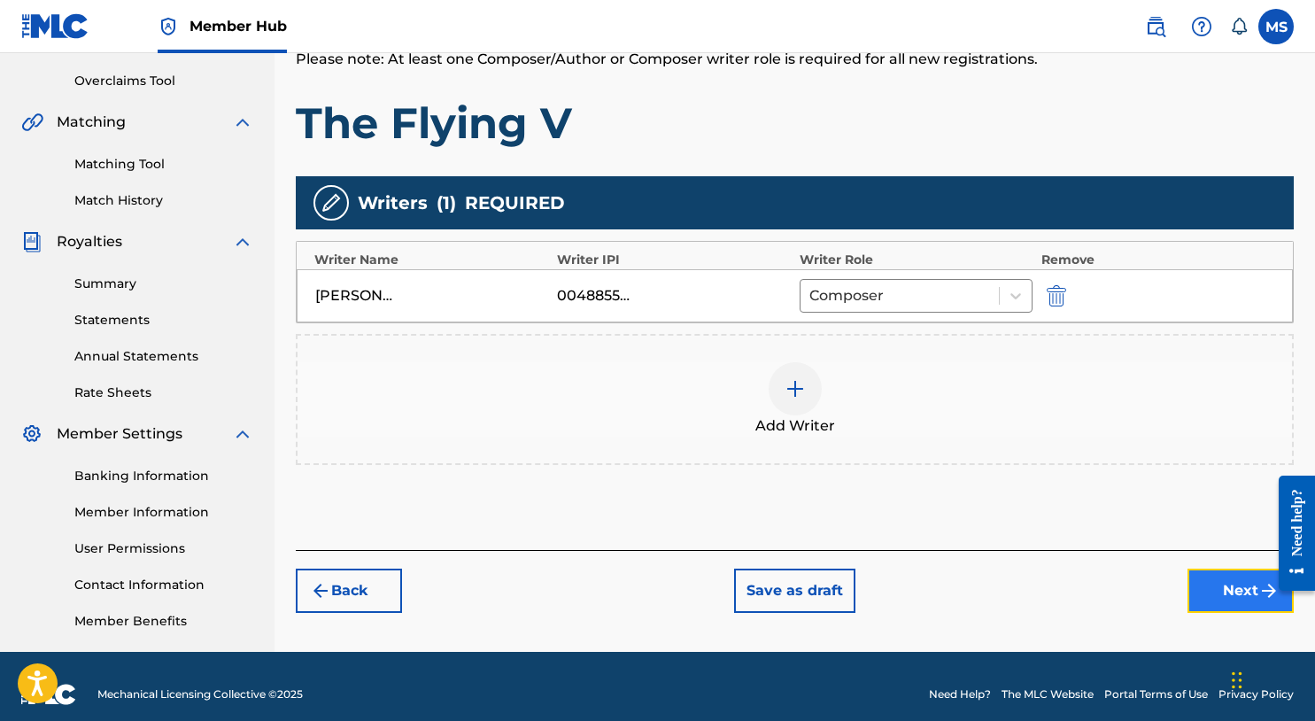
click at [1217, 590] on button "Next" at bounding box center [1241, 591] width 106 height 44
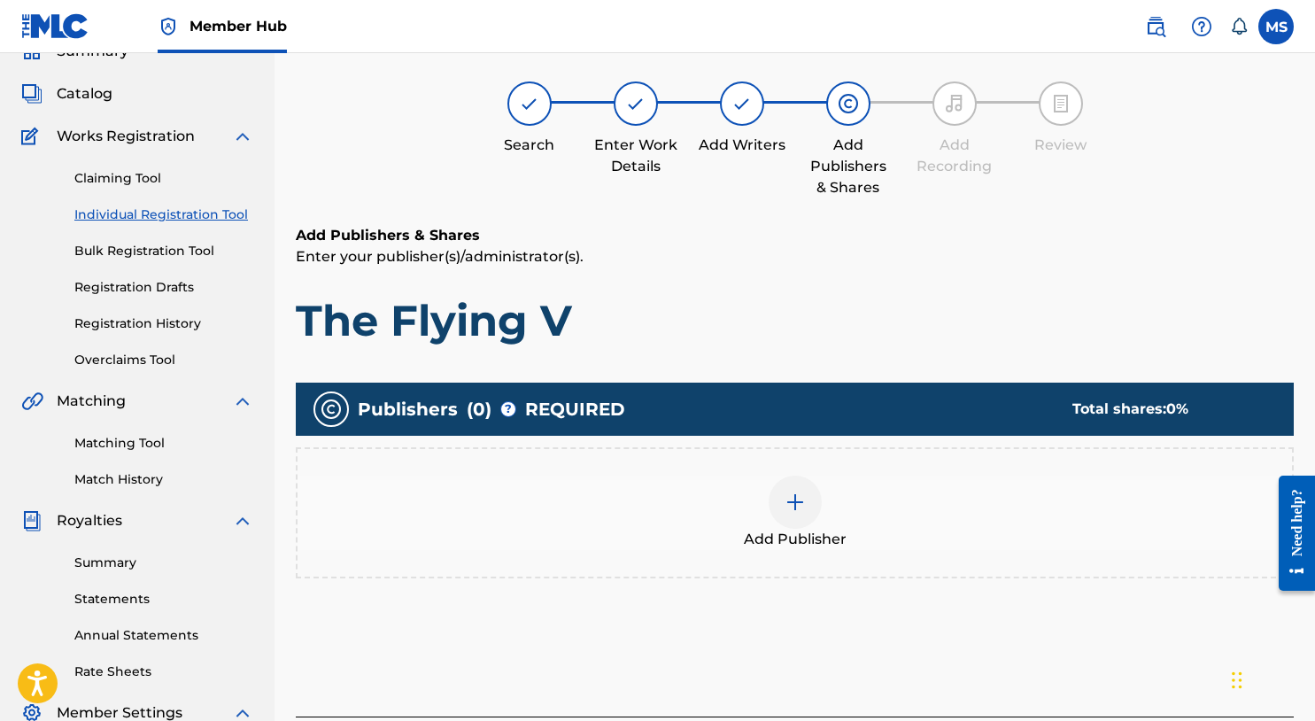
scroll to position [80, 0]
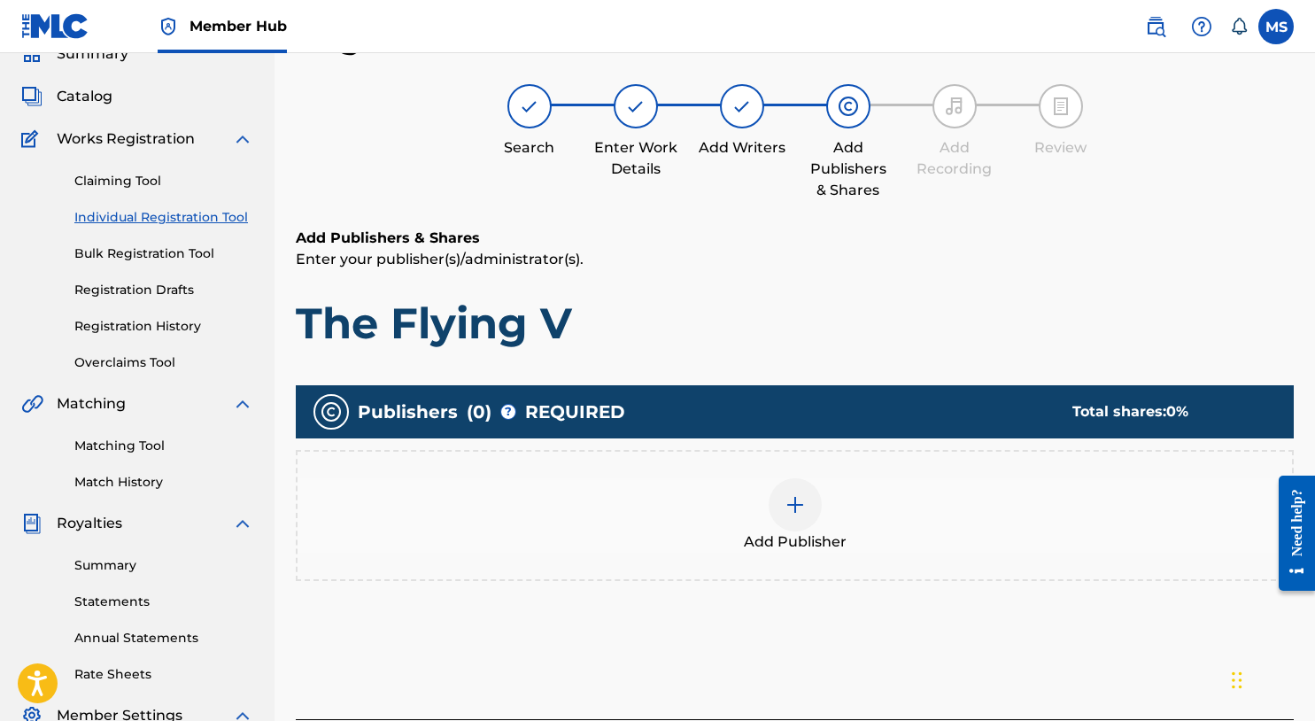
click at [804, 518] on div at bounding box center [795, 504] width 53 height 53
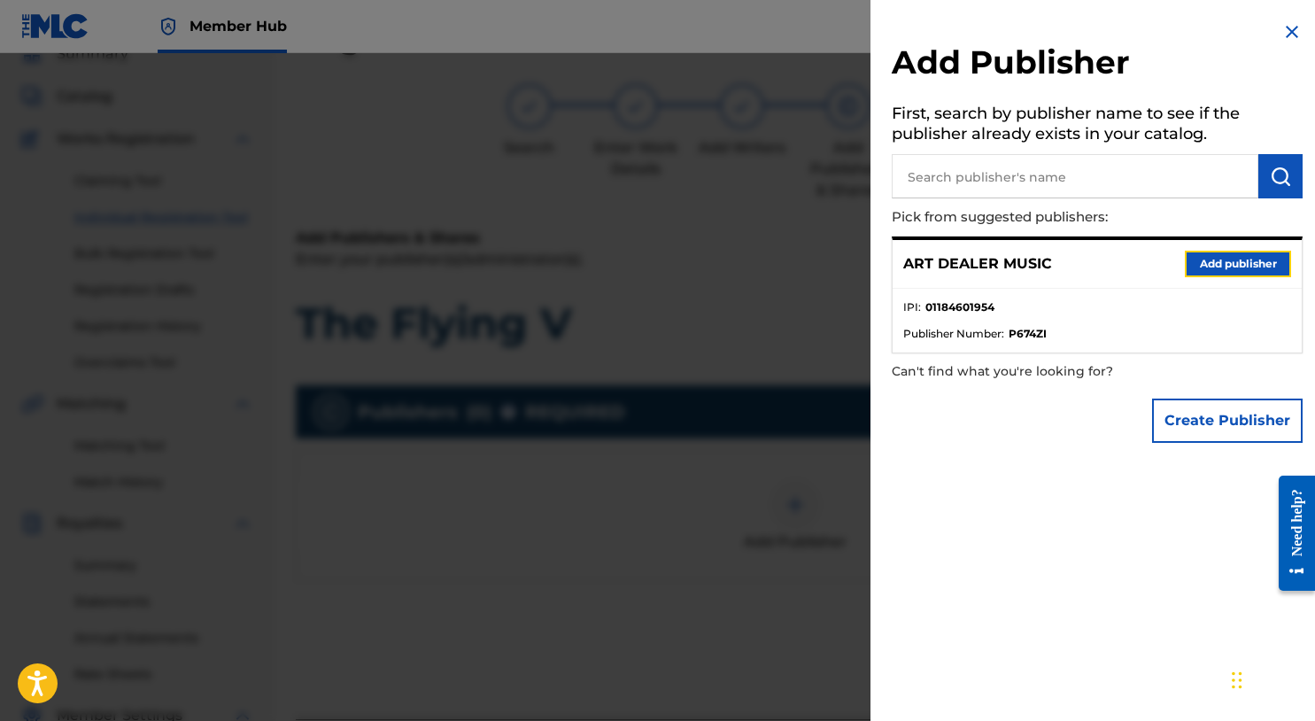
drag, startPoint x: 1216, startPoint y: 254, endPoint x: 1150, endPoint y: 255, distance: 66.4
click at [1215, 254] on button "Add publisher" at bounding box center [1238, 264] width 106 height 27
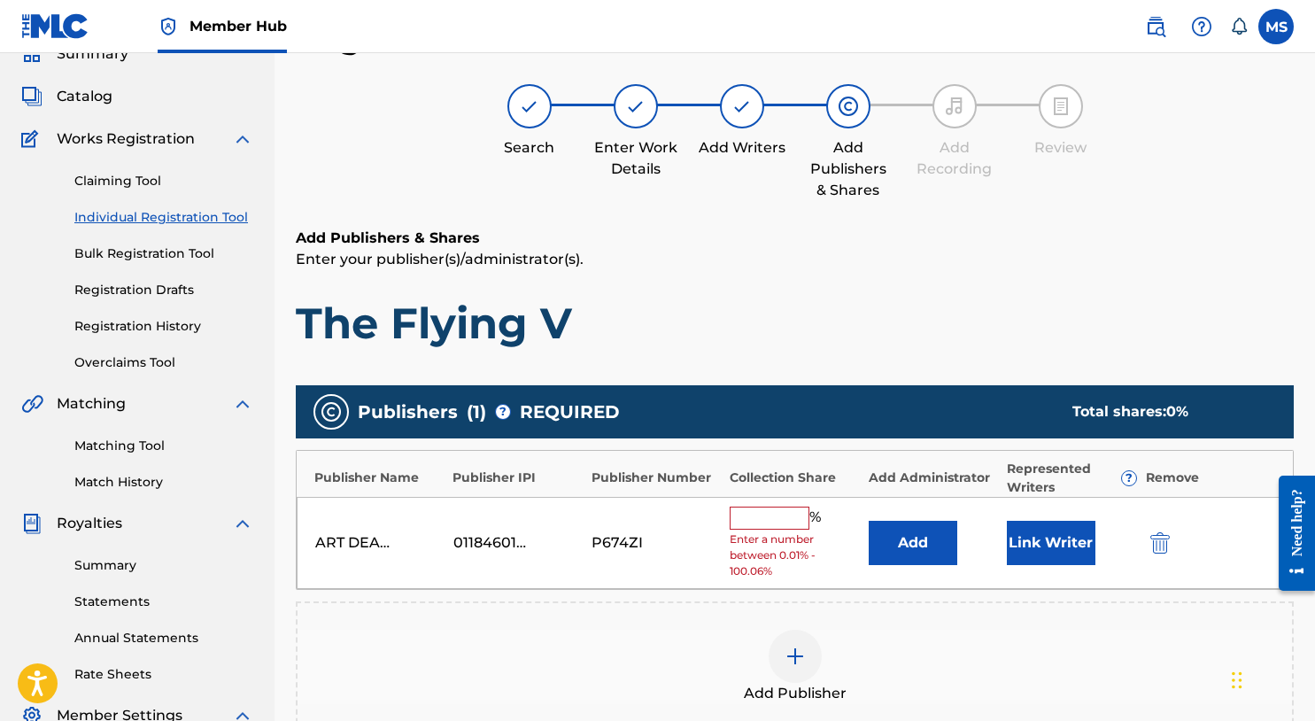
click at [784, 525] on input "text" at bounding box center [770, 518] width 80 height 23
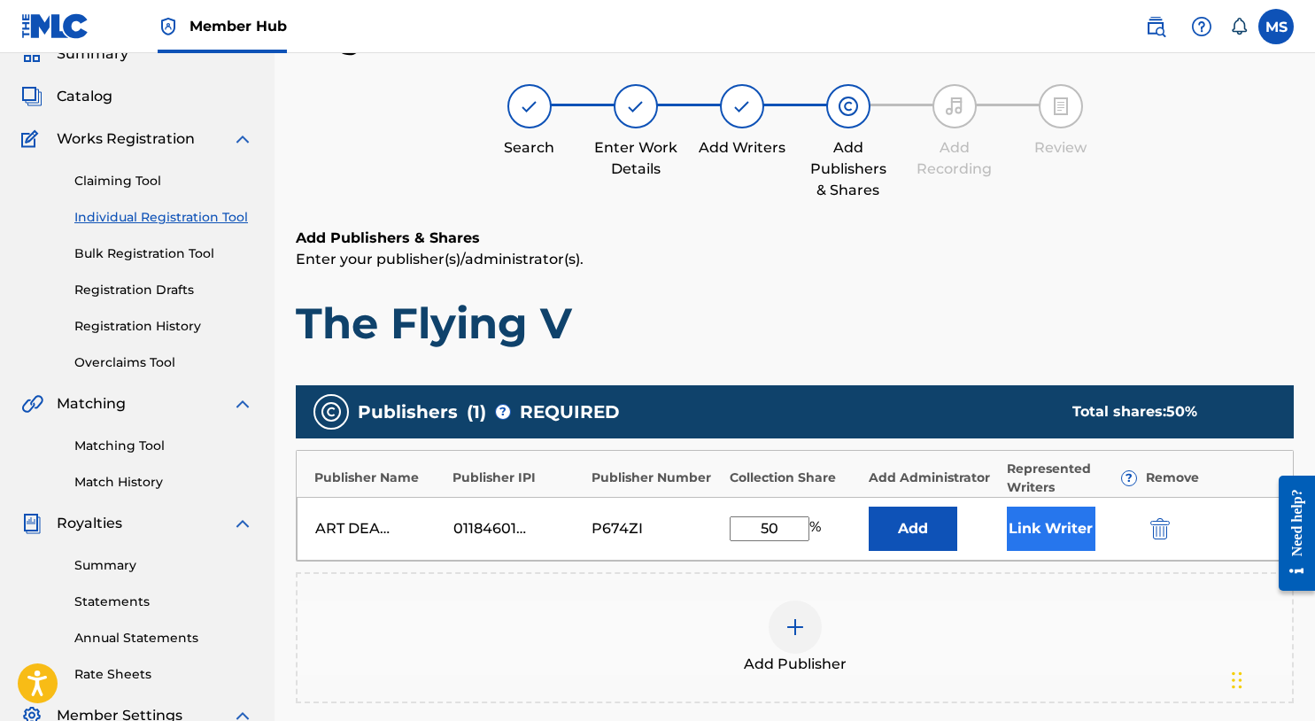
type input "50"
click at [1073, 535] on button "Link Writer" at bounding box center [1051, 529] width 89 height 44
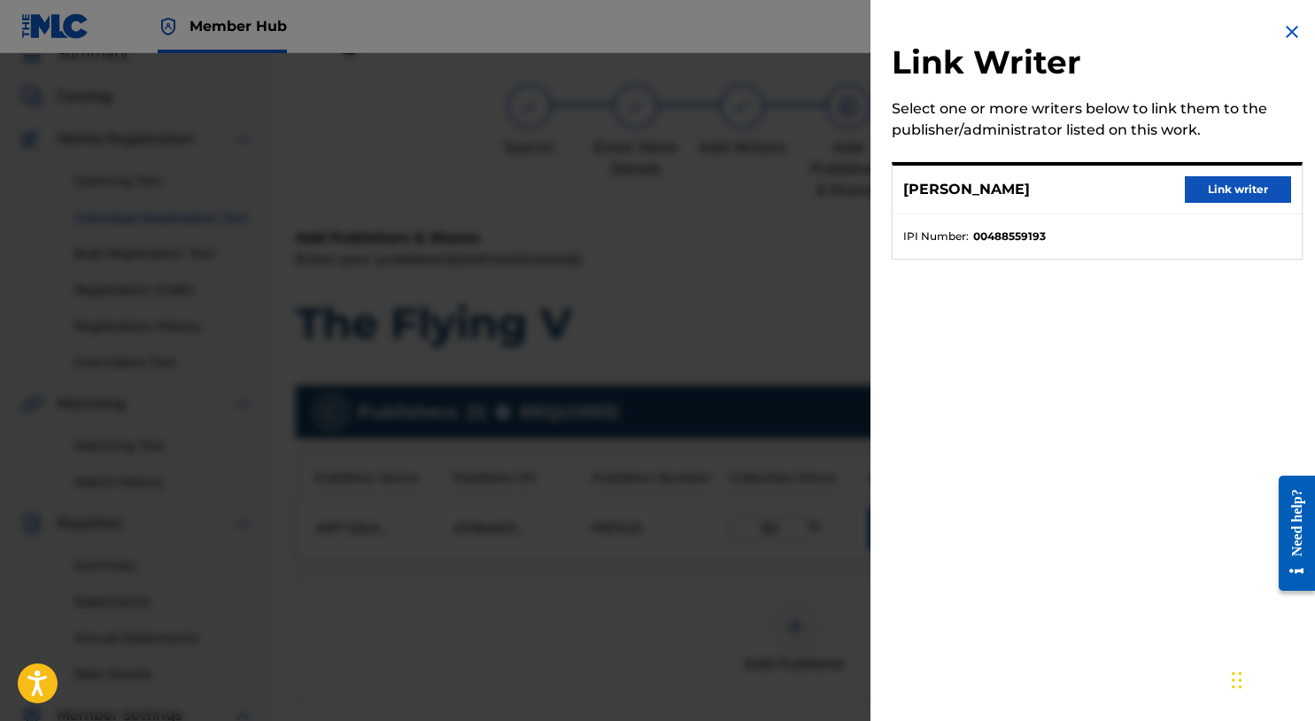
click at [1208, 203] on div "MICHAEL SUMMERS Link writer" at bounding box center [1097, 190] width 409 height 49
click at [1207, 205] on div "MICHAEL SUMMERS Link writer" at bounding box center [1097, 190] width 409 height 49
click at [1218, 206] on div "MICHAEL SUMMERS Link writer" at bounding box center [1097, 190] width 409 height 49
click at [1206, 192] on button "Link writer" at bounding box center [1238, 189] width 106 height 27
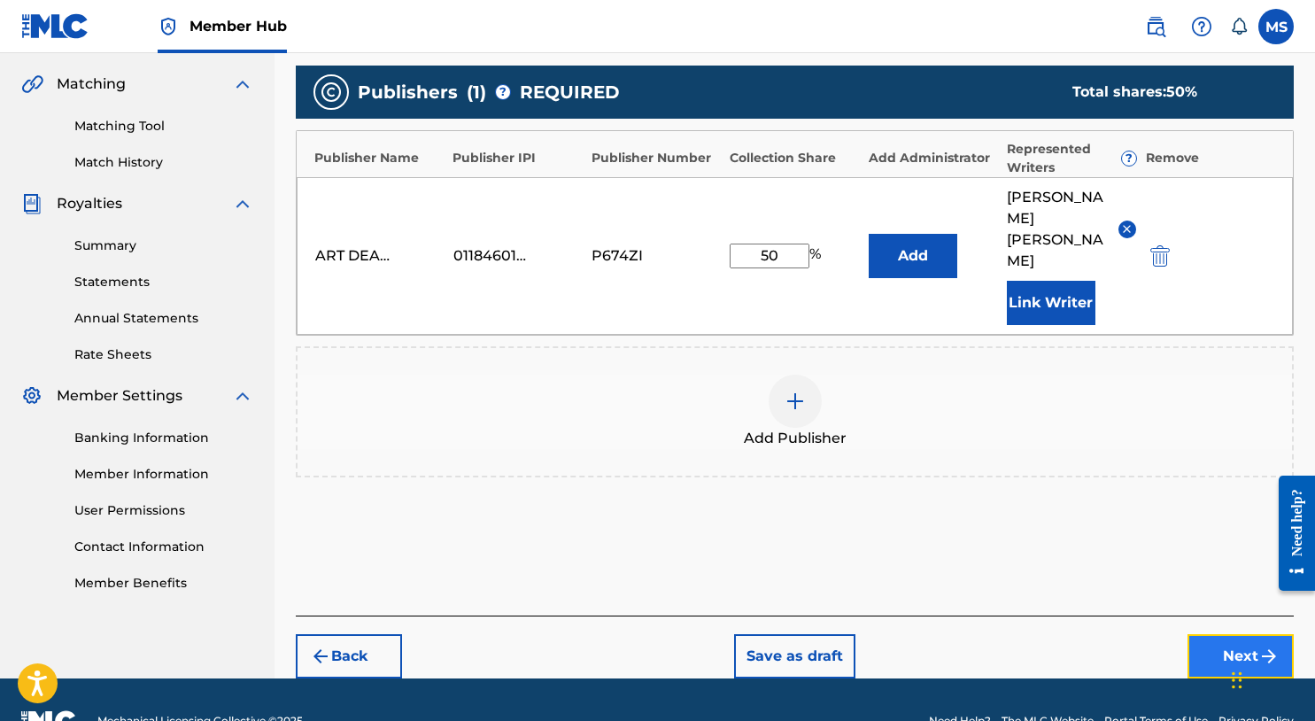
click at [1258, 634] on button "Next" at bounding box center [1241, 656] width 106 height 44
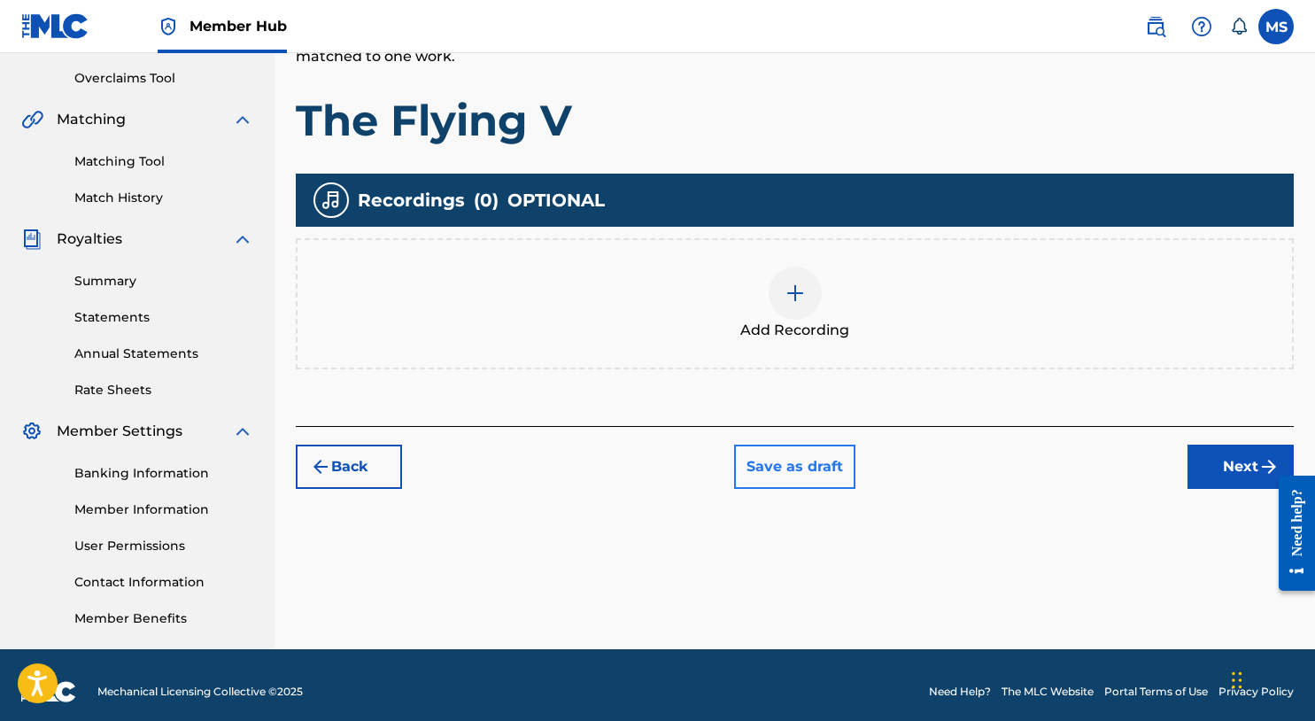
scroll to position [377, 0]
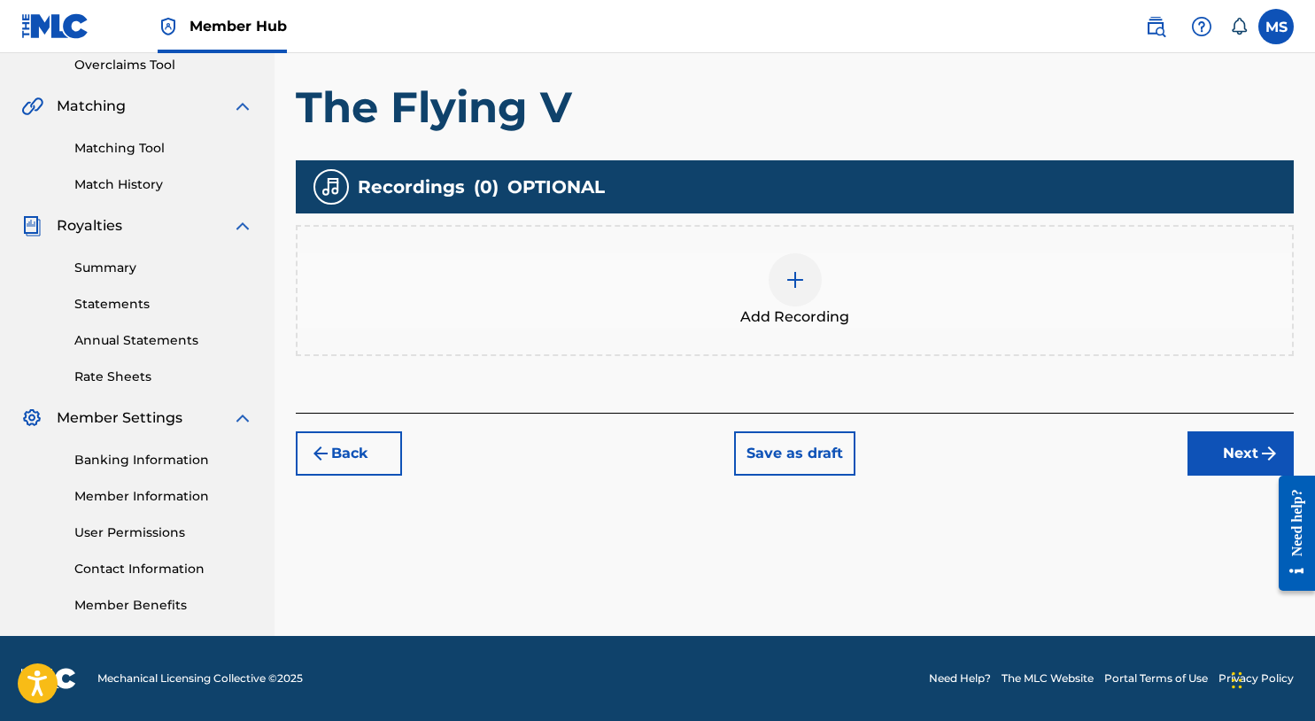
click at [793, 272] on img at bounding box center [795, 279] width 21 height 21
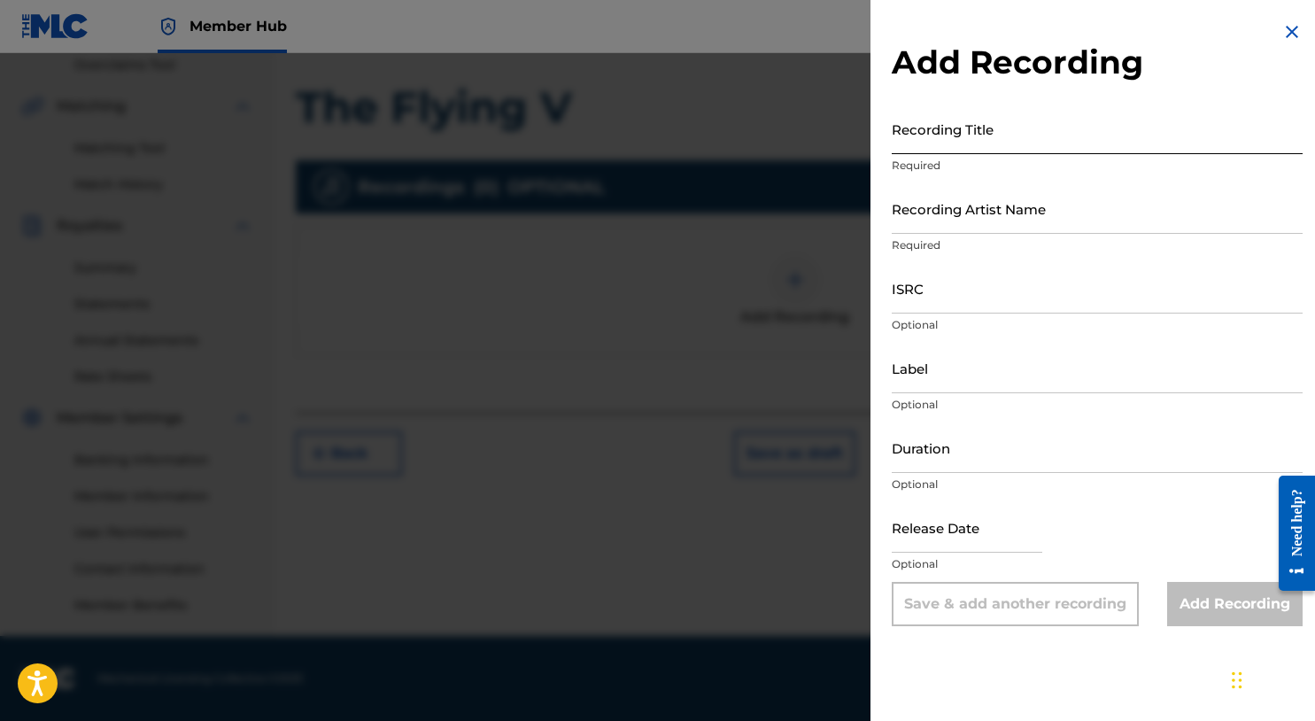
click at [1051, 141] on input "Recording Title" at bounding box center [1097, 129] width 411 height 50
type input "The Flying V"
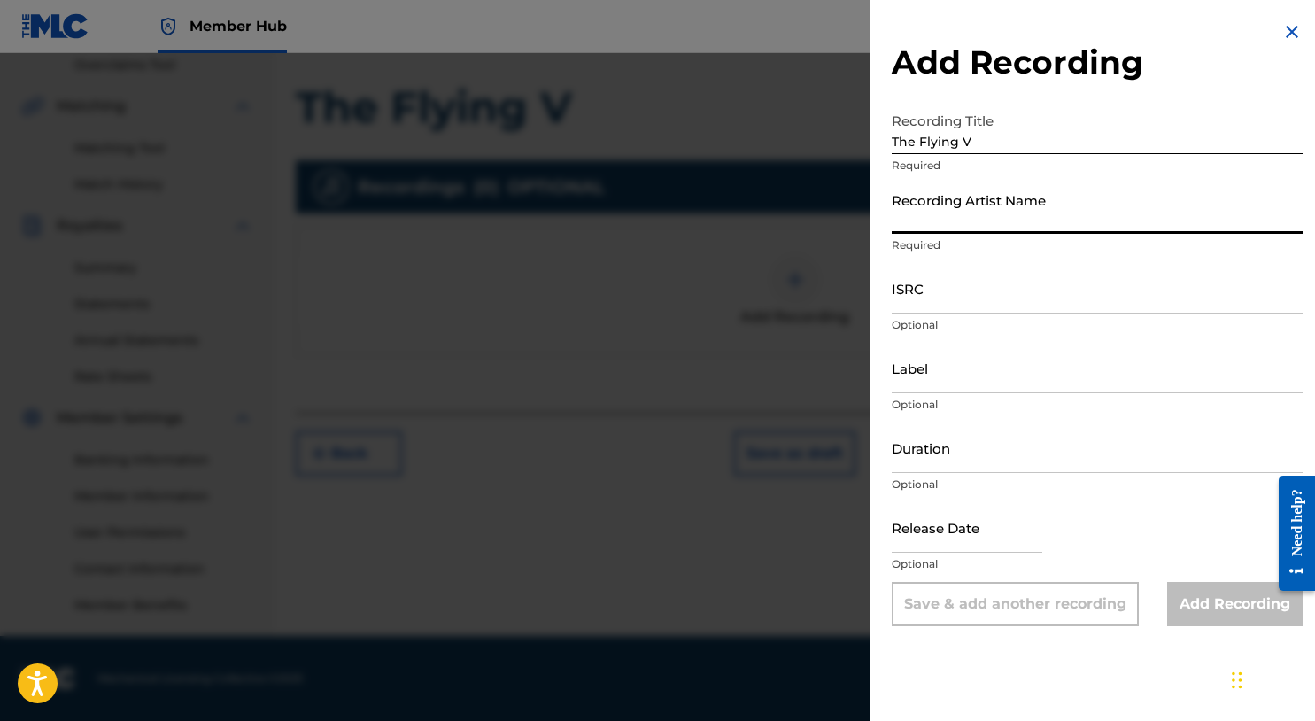
click at [1111, 209] on input "Recording Artist Name" at bounding box center [1097, 208] width 411 height 50
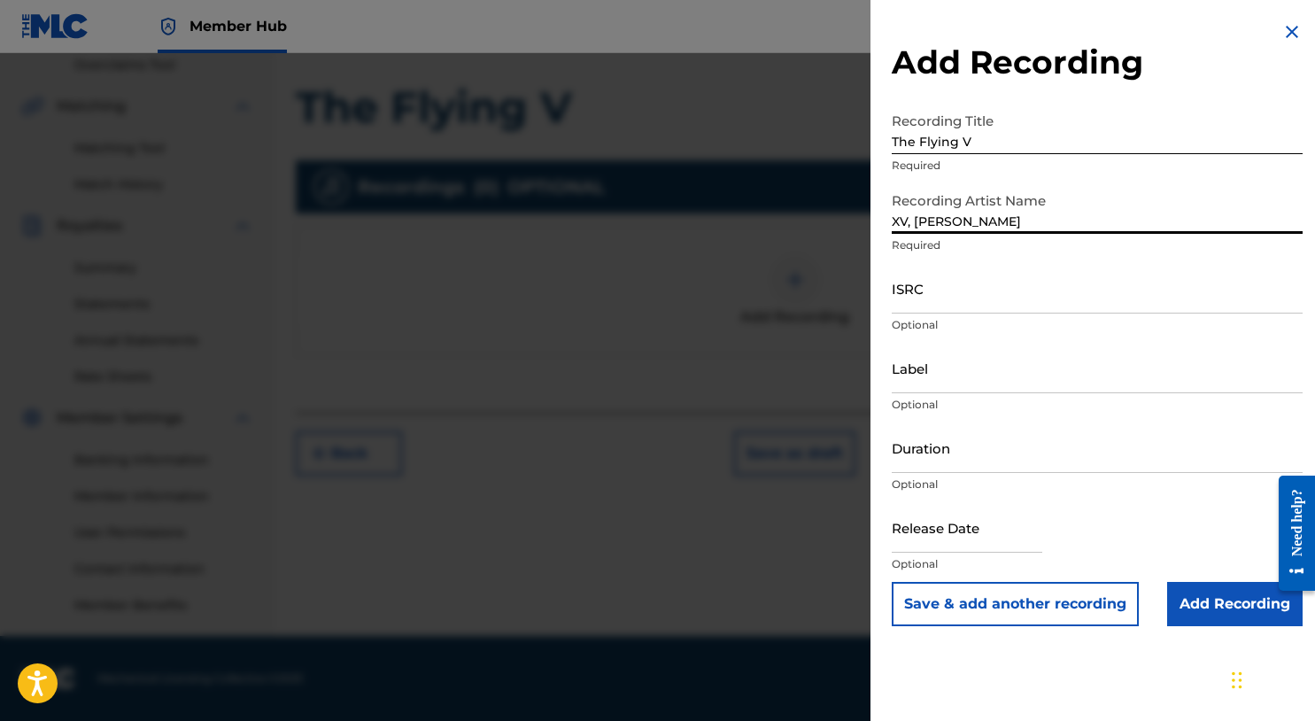
type input "XV, MIKE SUMMERS"
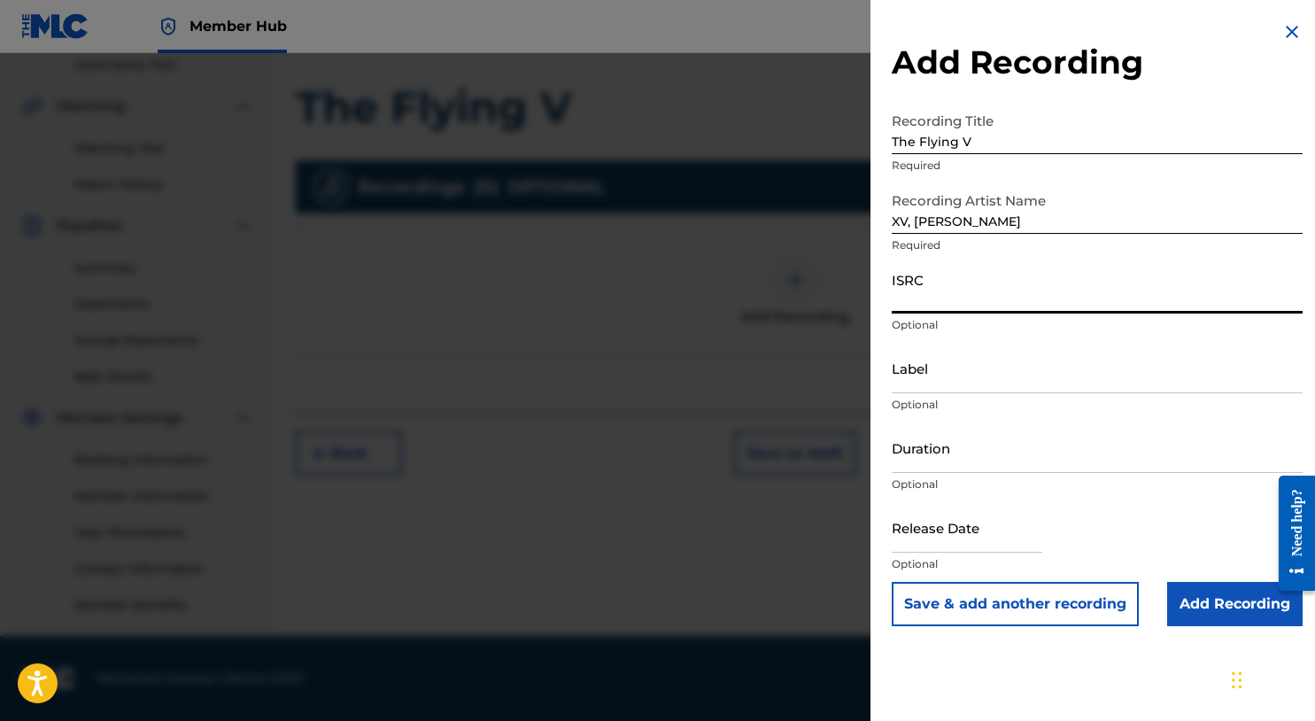
paste input "QZLBC2306621"
type input "QZLBC2306621"
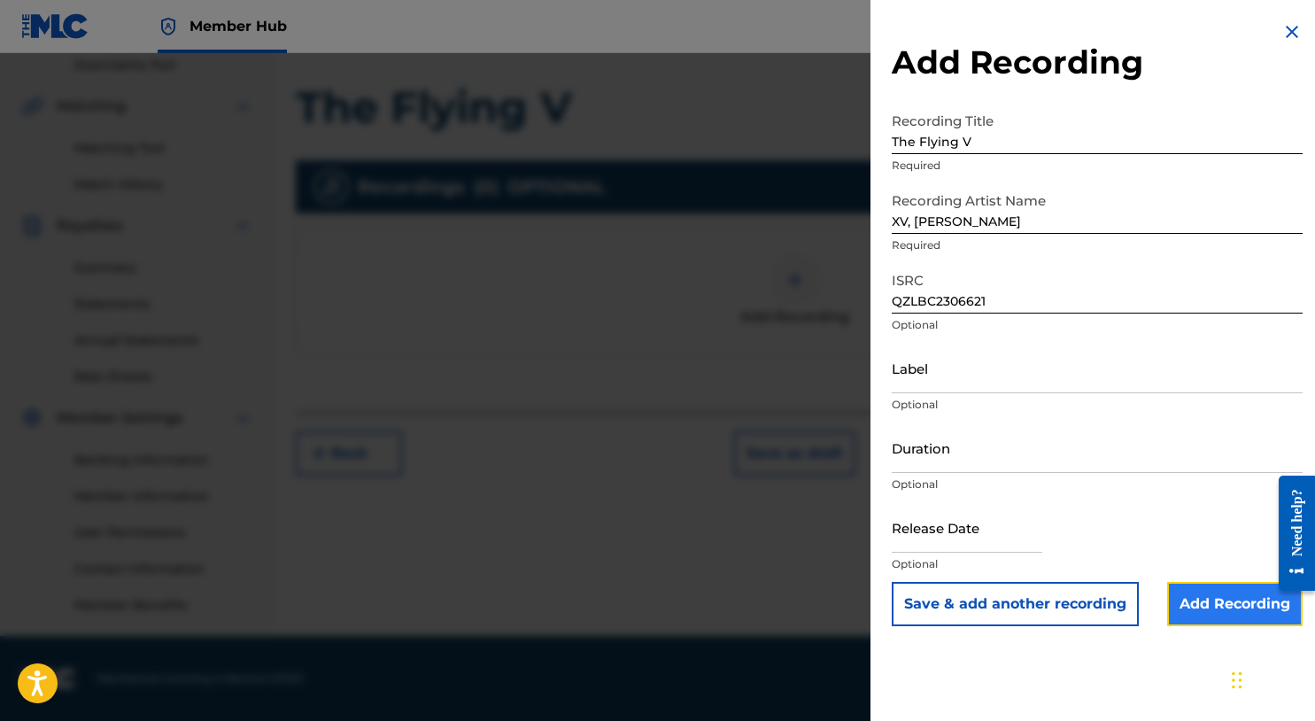
click at [1182, 604] on input "Add Recording" at bounding box center [1236, 604] width 136 height 44
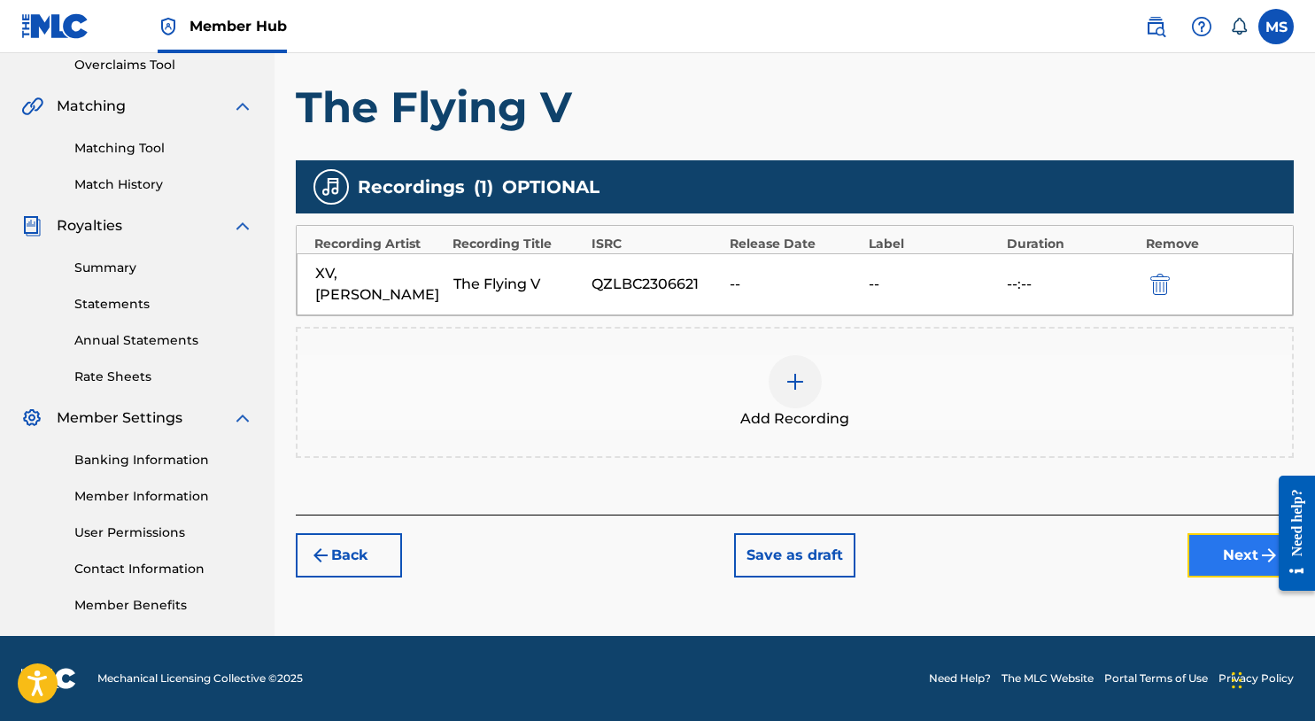
click at [1202, 539] on button "Next" at bounding box center [1241, 555] width 106 height 44
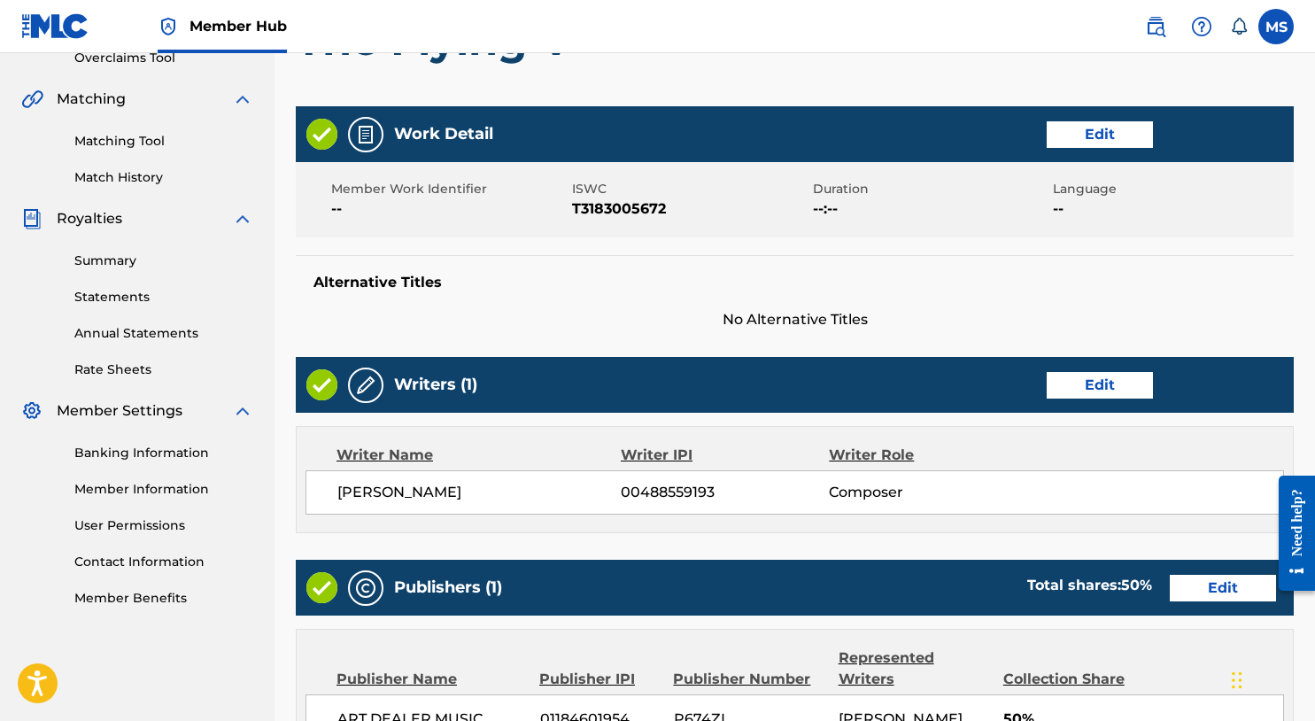
scroll to position [796, 0]
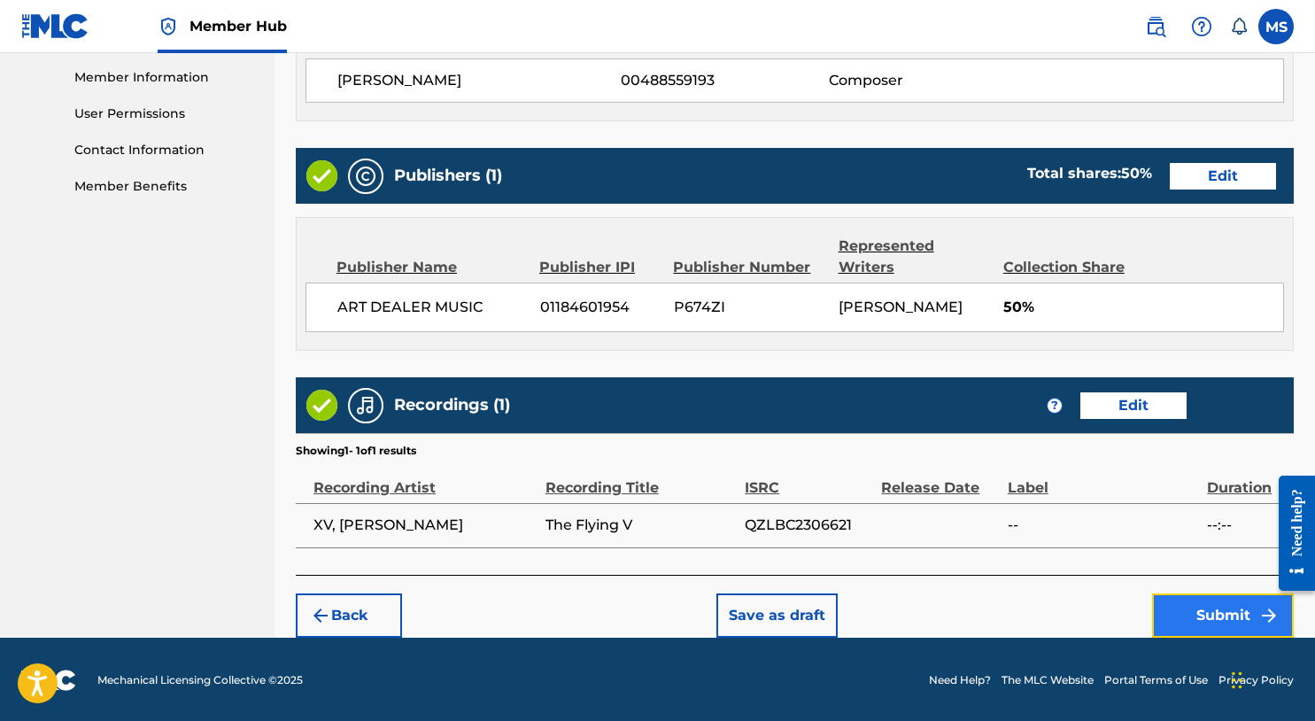
click at [1218, 632] on button "Submit" at bounding box center [1223, 615] width 142 height 44
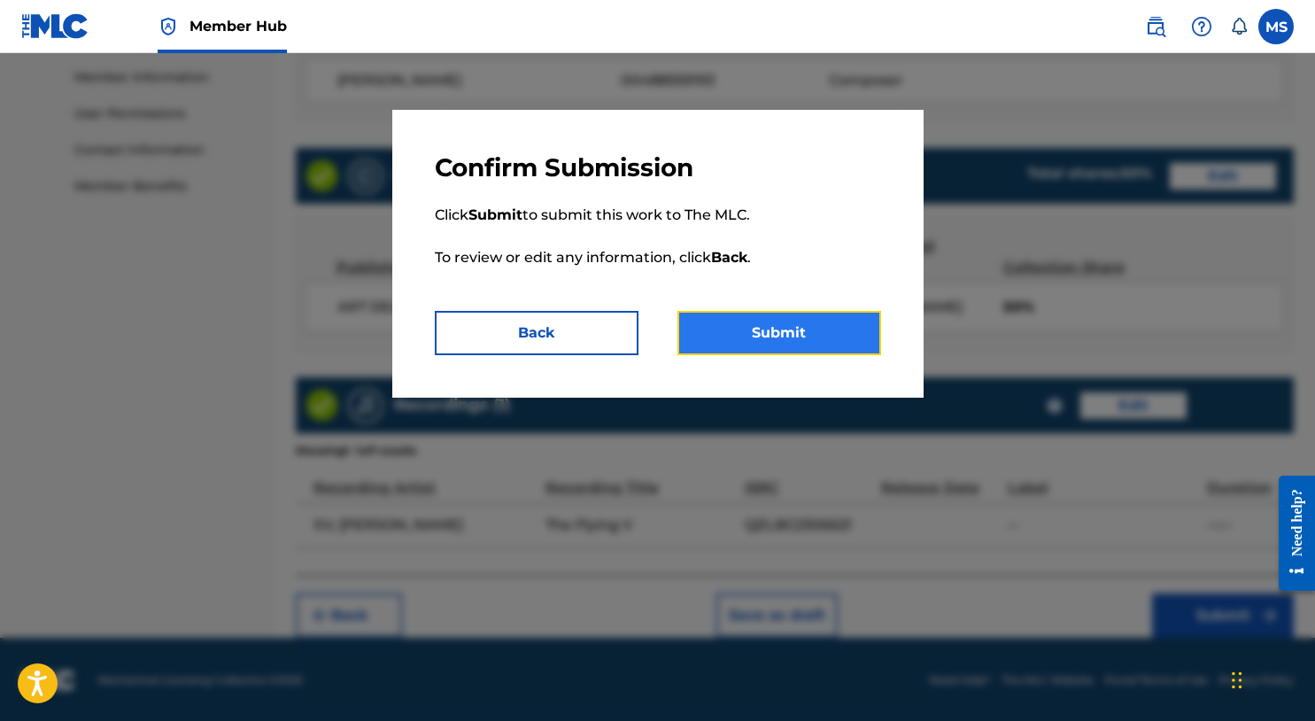
click at [799, 336] on button "Submit" at bounding box center [780, 333] width 204 height 44
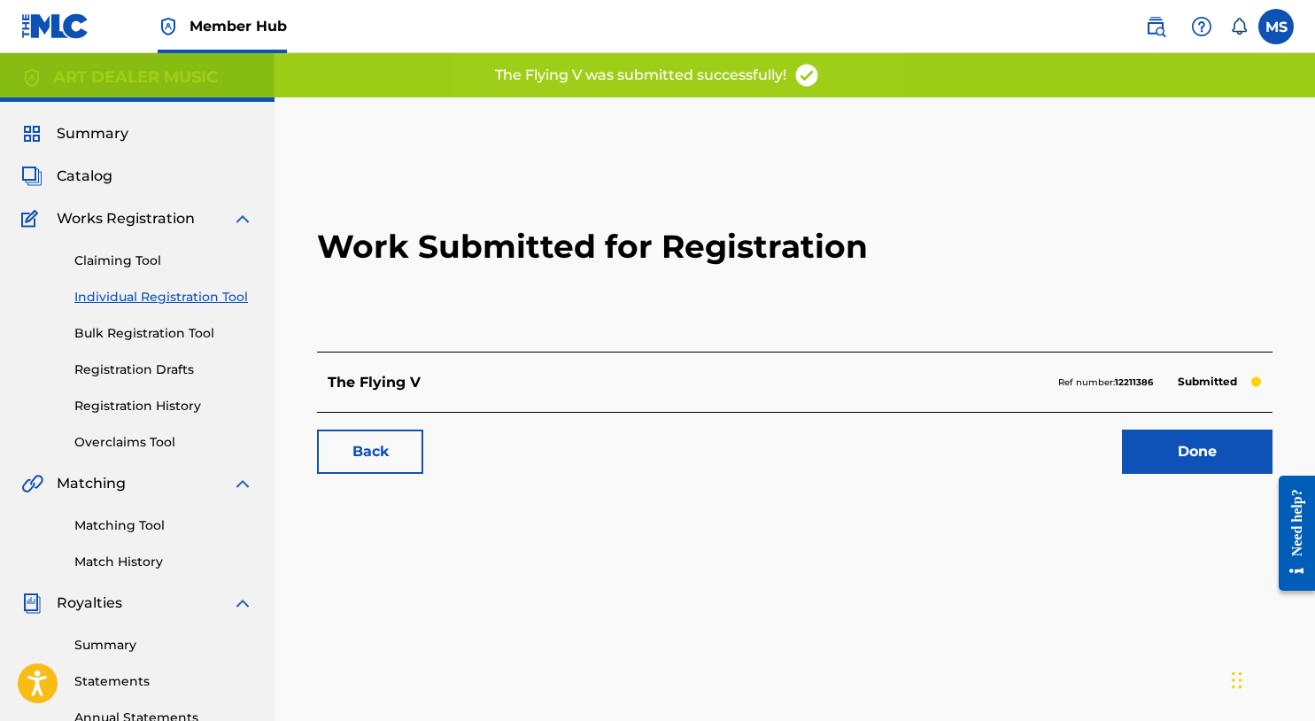
click at [1152, 428] on div "Back Done" at bounding box center [795, 443] width 956 height 62
click at [1186, 454] on link "Done" at bounding box center [1197, 452] width 151 height 44
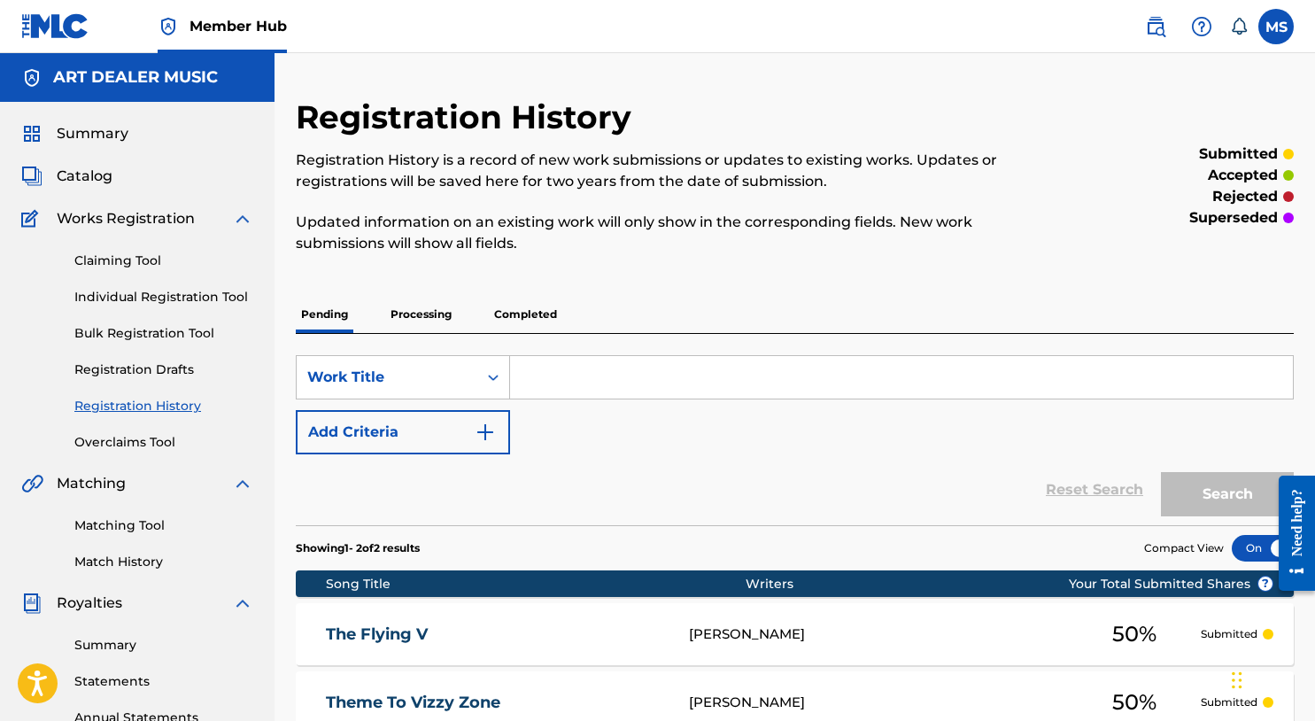
click at [697, 392] on input "Search Form" at bounding box center [901, 377] width 783 height 43
click at [223, 295] on link "Individual Registration Tool" at bounding box center [163, 297] width 179 height 19
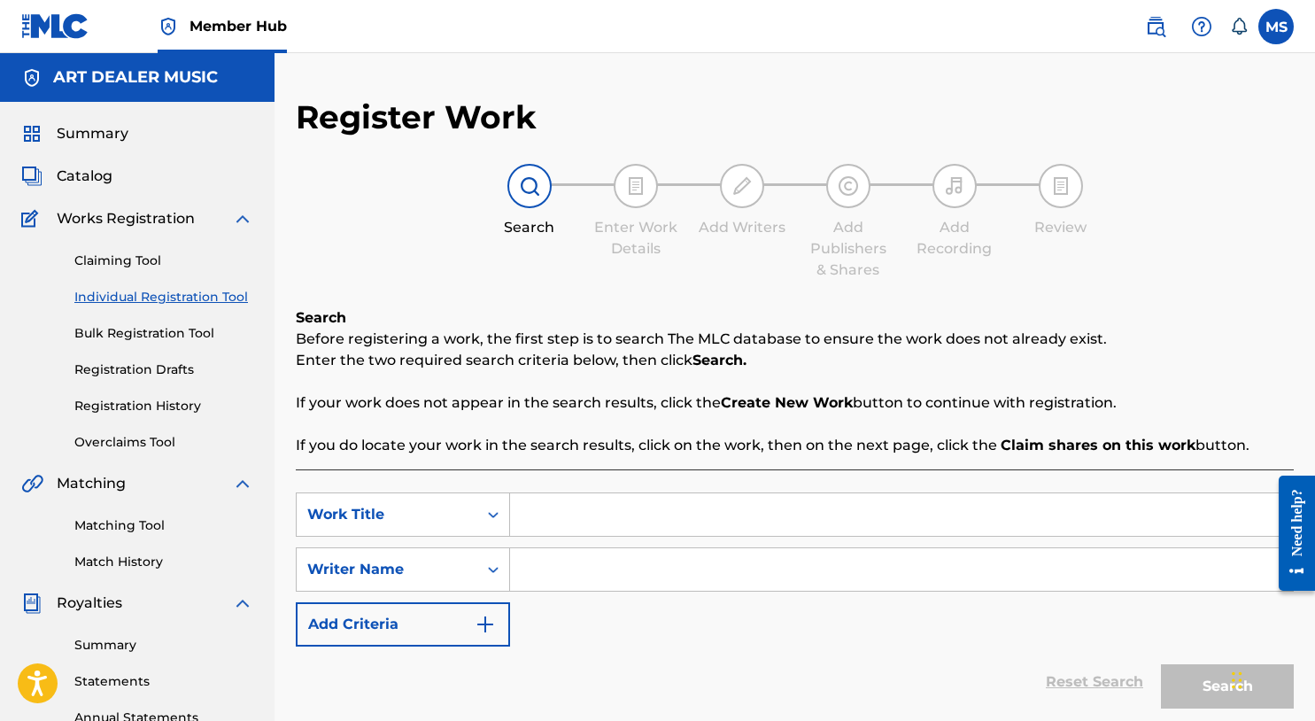
click at [607, 509] on input "Search Form" at bounding box center [901, 514] width 783 height 43
type input "Gettin' Bizzy"
click at [642, 587] on input "Search Form" at bounding box center [901, 569] width 783 height 43
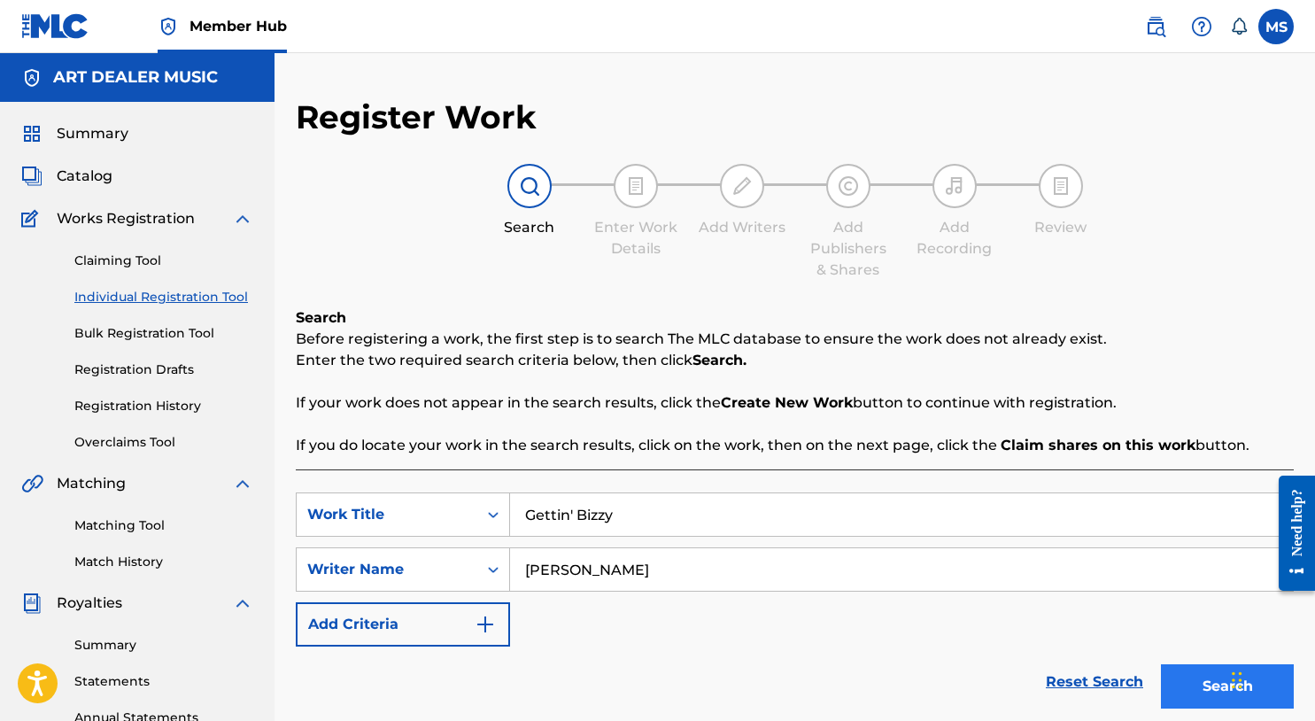
type input "Michael Summers"
click at [1196, 691] on button "Search" at bounding box center [1227, 686] width 133 height 44
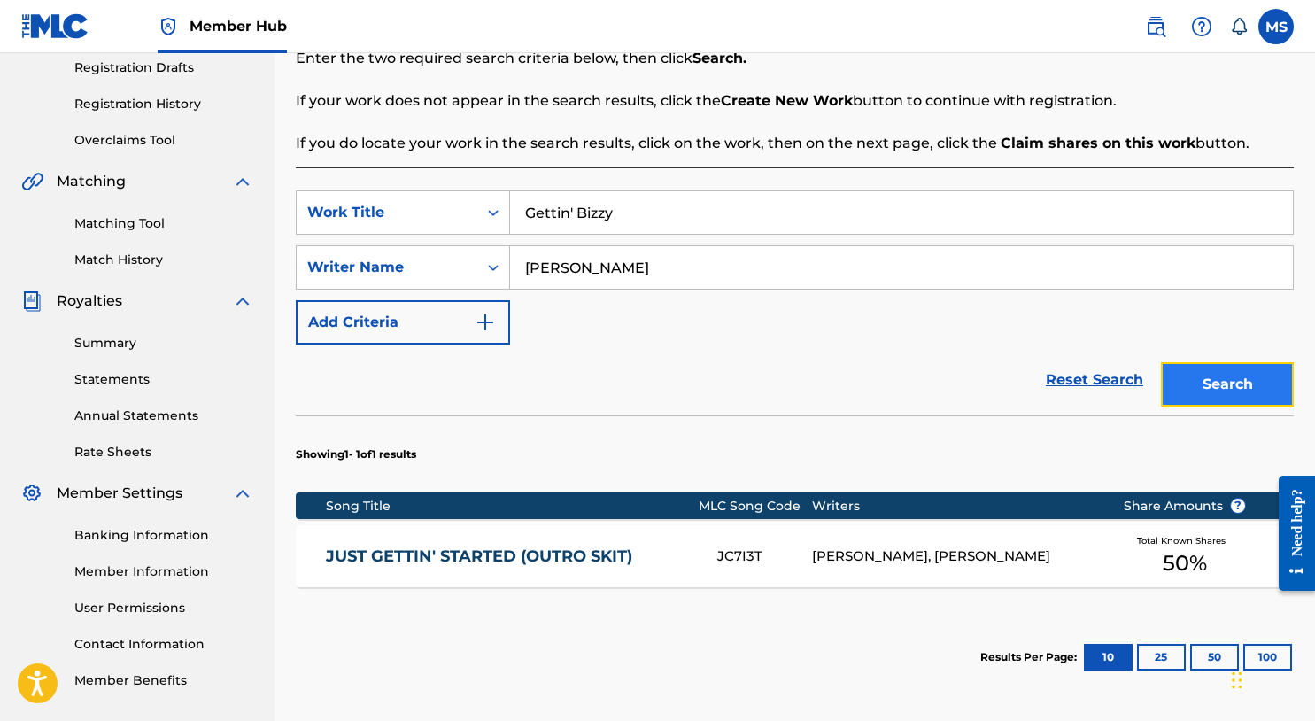
click at [1230, 385] on button "Search" at bounding box center [1227, 384] width 133 height 44
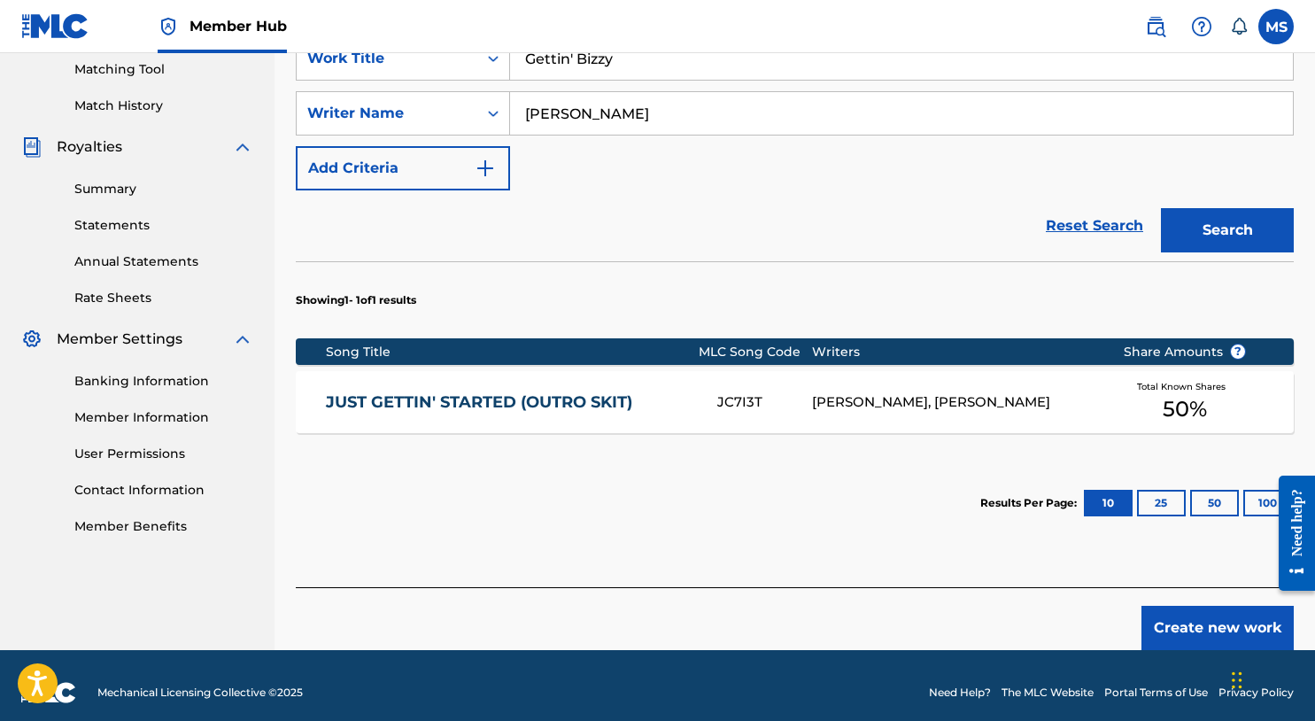
scroll to position [470, 0]
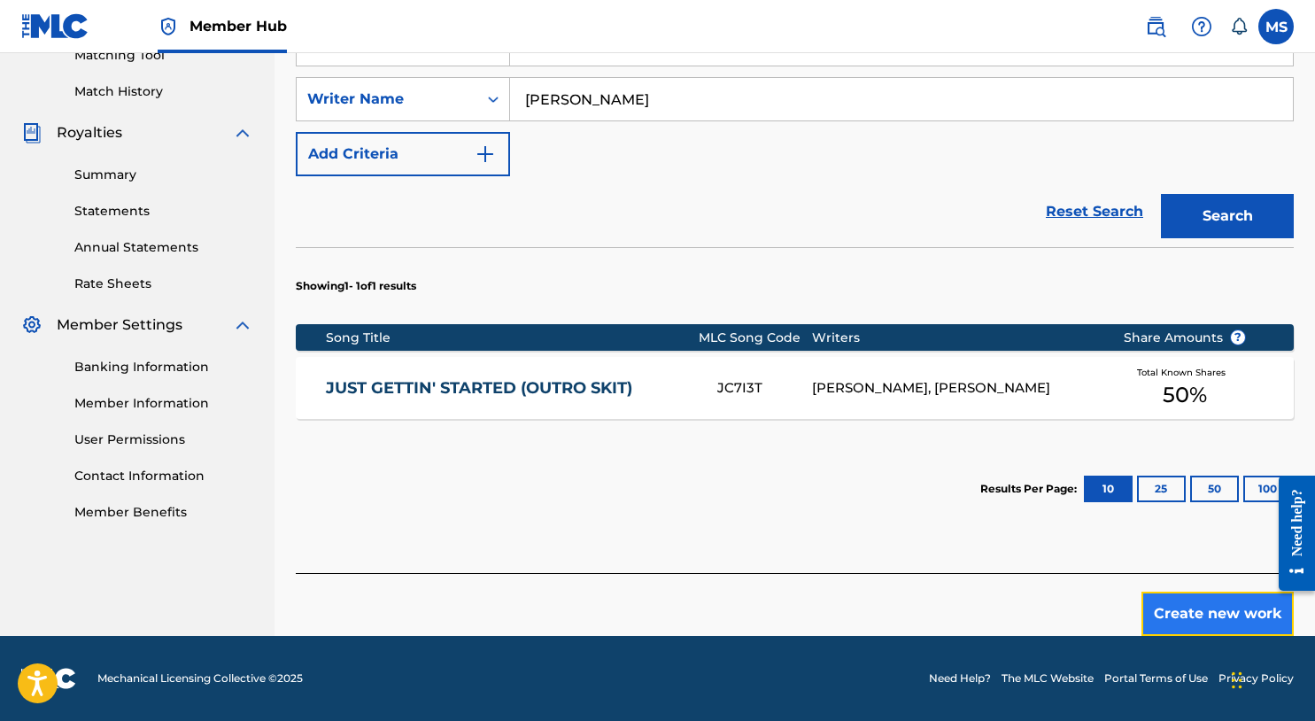
click at [1204, 601] on button "Create new work" at bounding box center [1218, 614] width 152 height 44
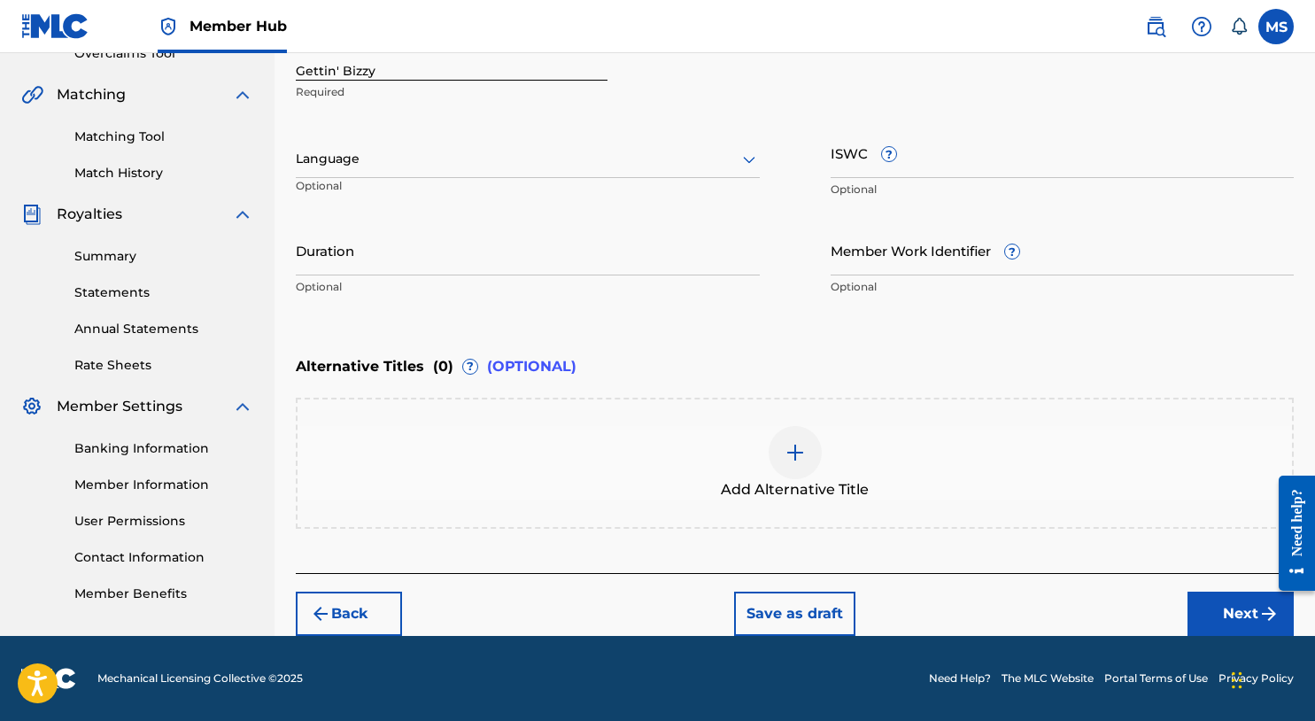
scroll to position [388, 0]
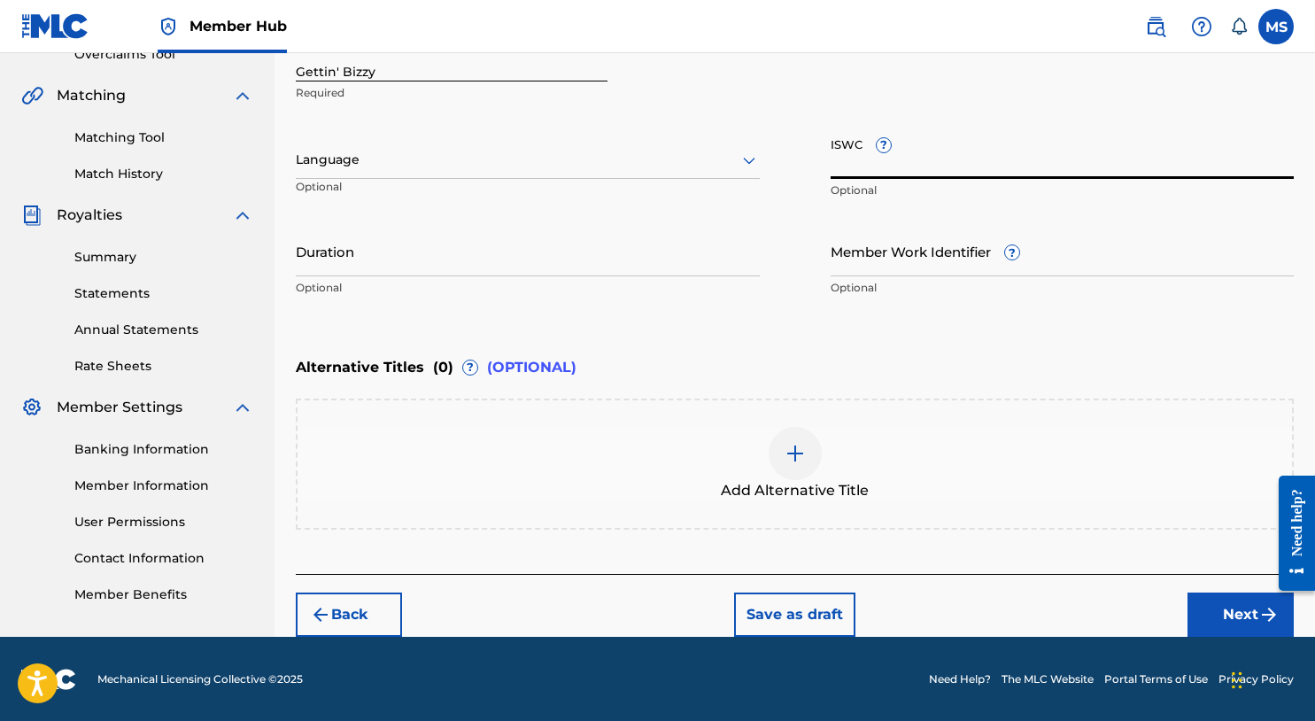
paste input "T3183005558"
type input "T3183005558"
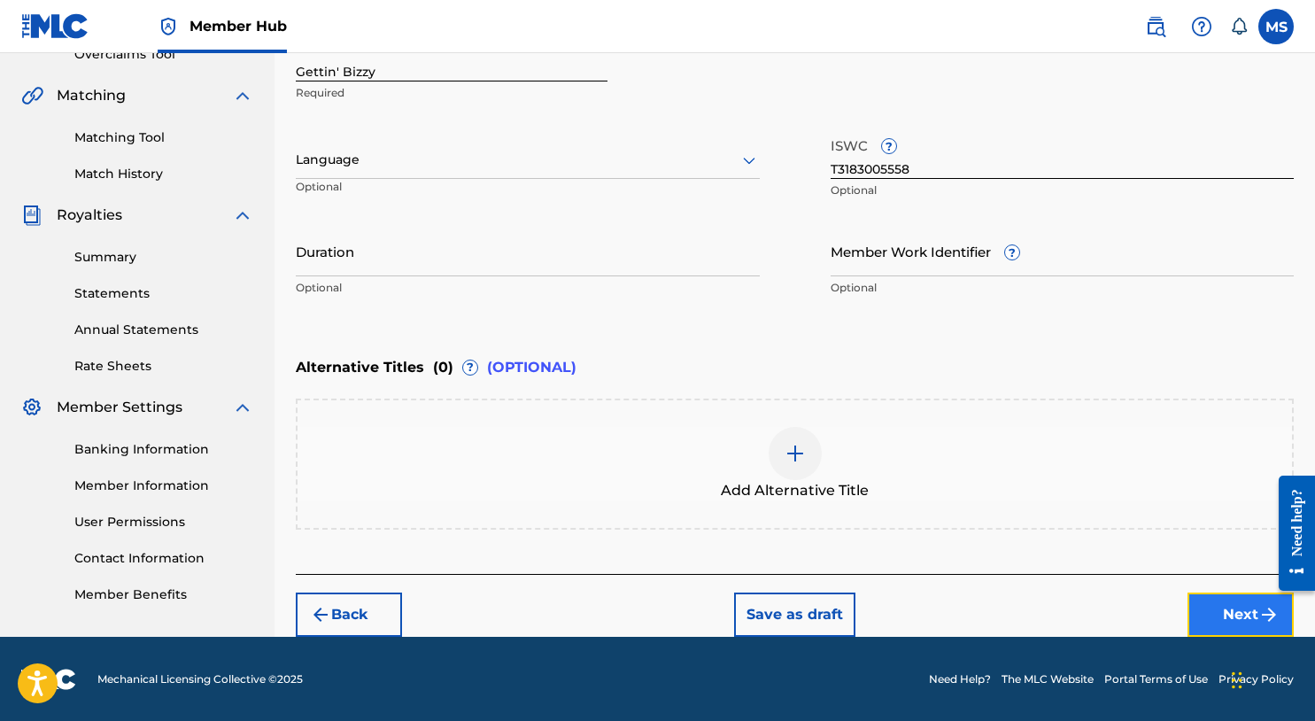
click at [1233, 617] on button "Next" at bounding box center [1241, 615] width 106 height 44
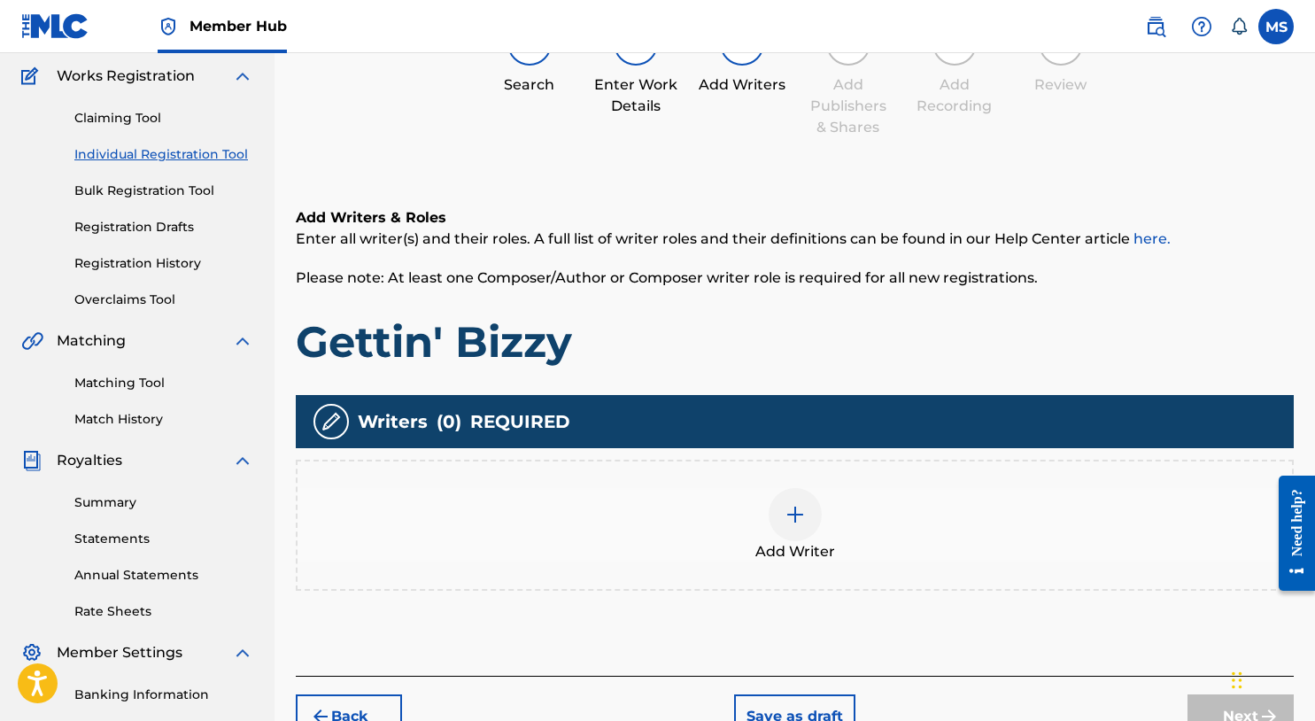
scroll to position [143, 0]
click at [796, 480] on div "Add Writer" at bounding box center [795, 525] width 998 height 131
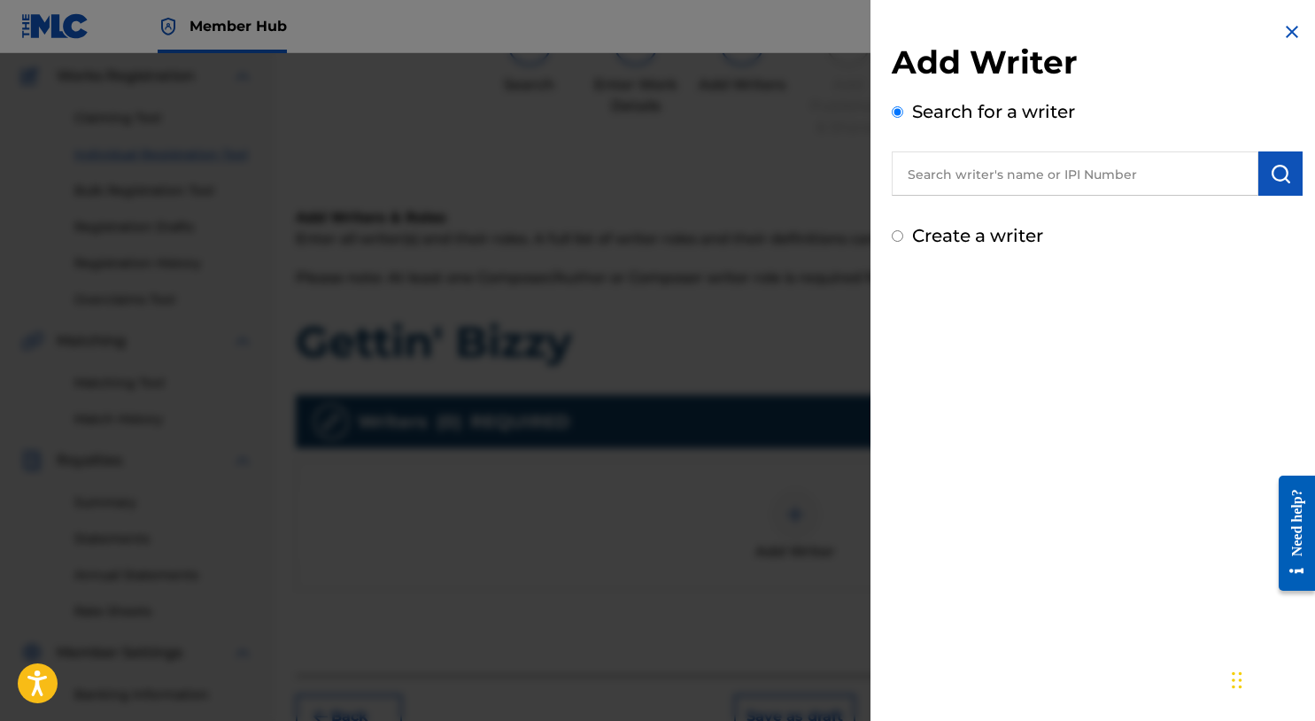
click at [1019, 184] on input "text" at bounding box center [1075, 173] width 367 height 44
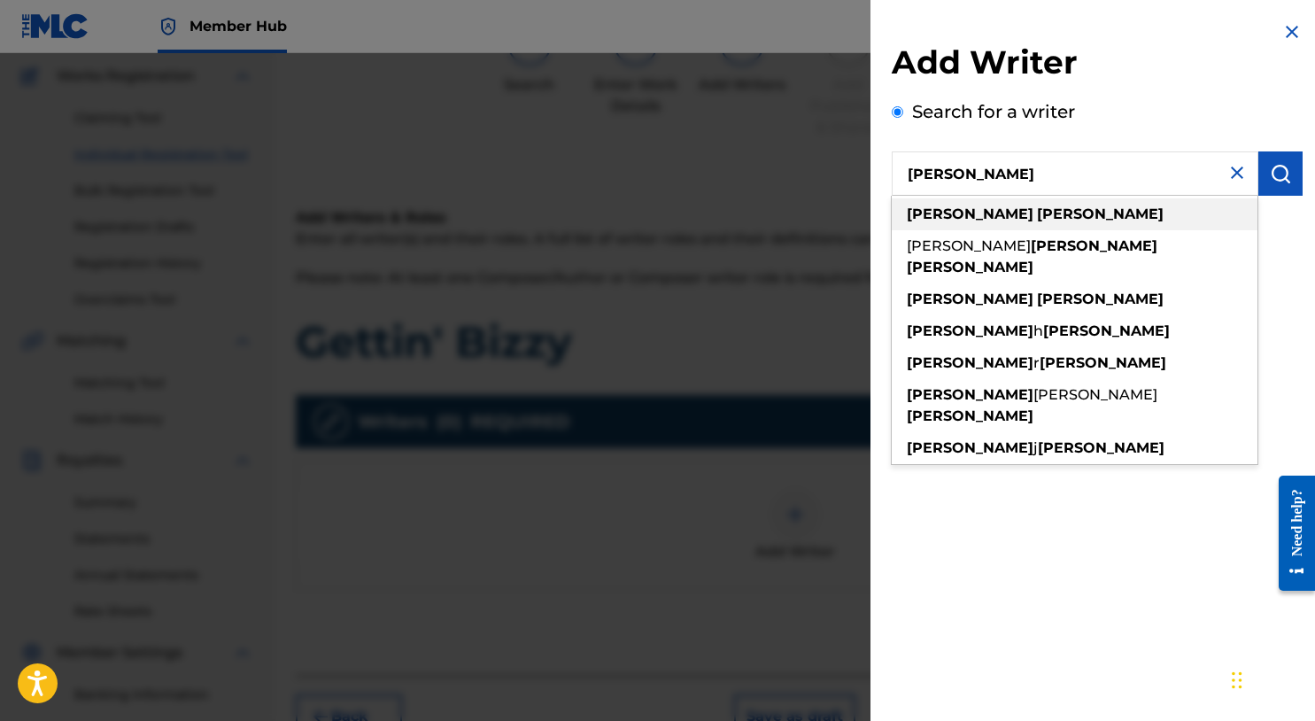
type input "michael summers"
click at [1047, 223] on div "michael summers" at bounding box center [1075, 214] width 366 height 32
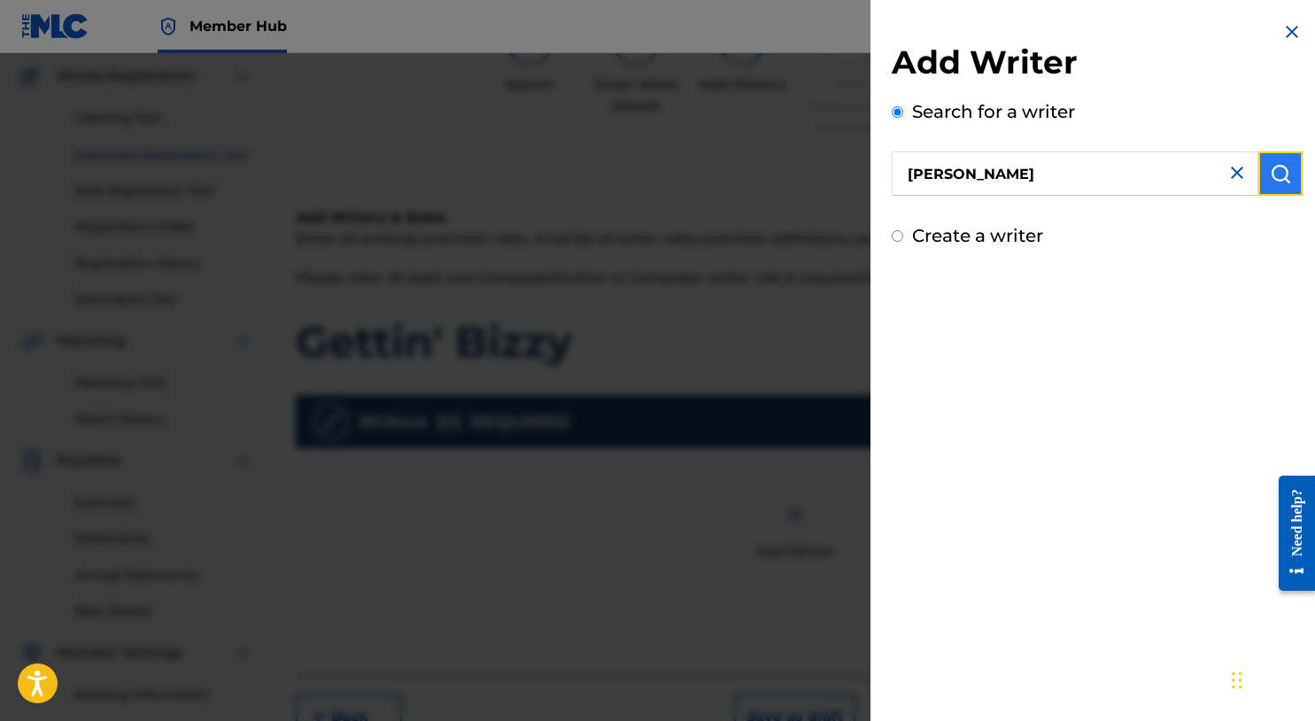
click at [1270, 183] on img "submit" at bounding box center [1280, 173] width 21 height 21
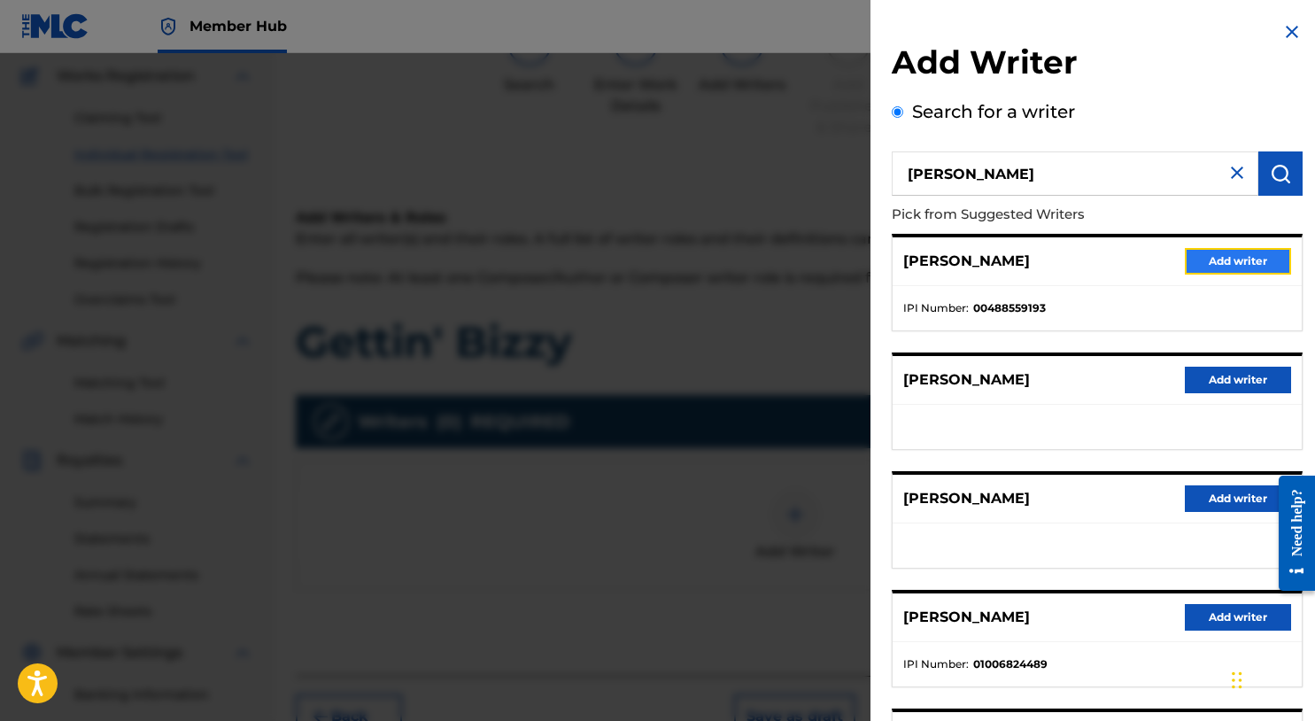
click at [1229, 262] on button "Add writer" at bounding box center [1238, 261] width 106 height 27
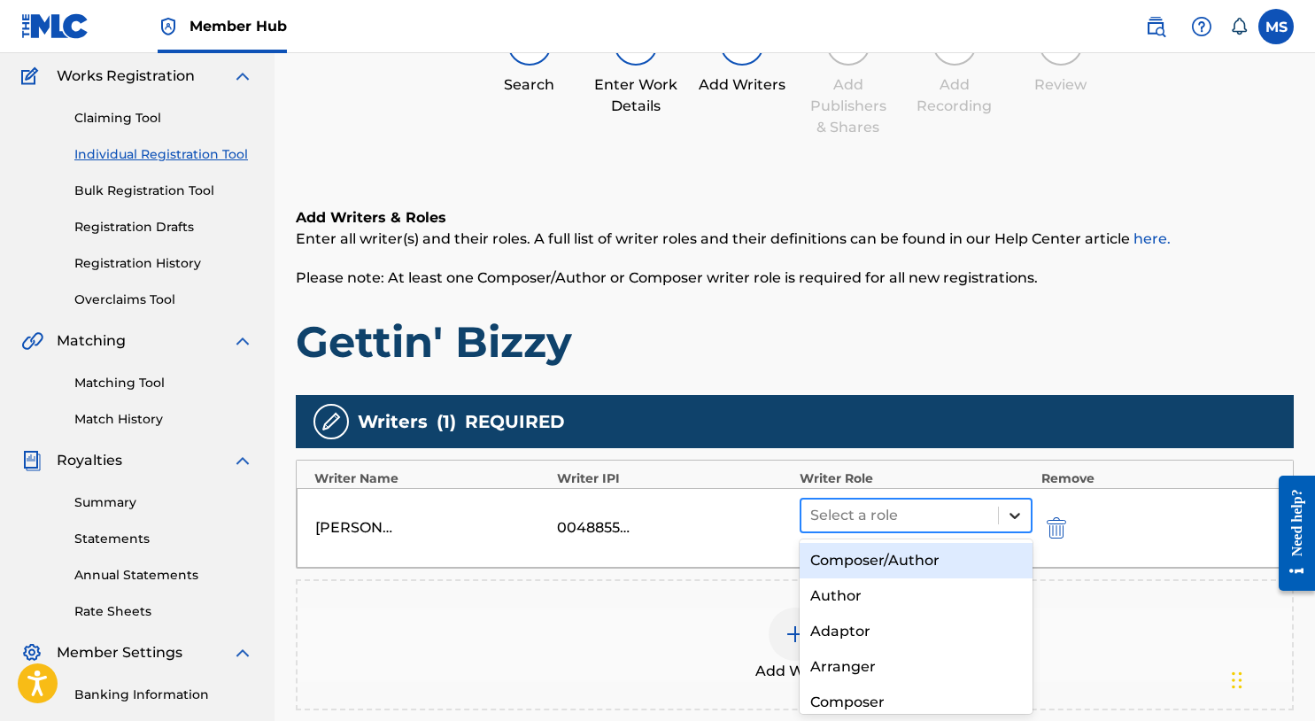
click at [1022, 520] on icon at bounding box center [1015, 516] width 18 height 18
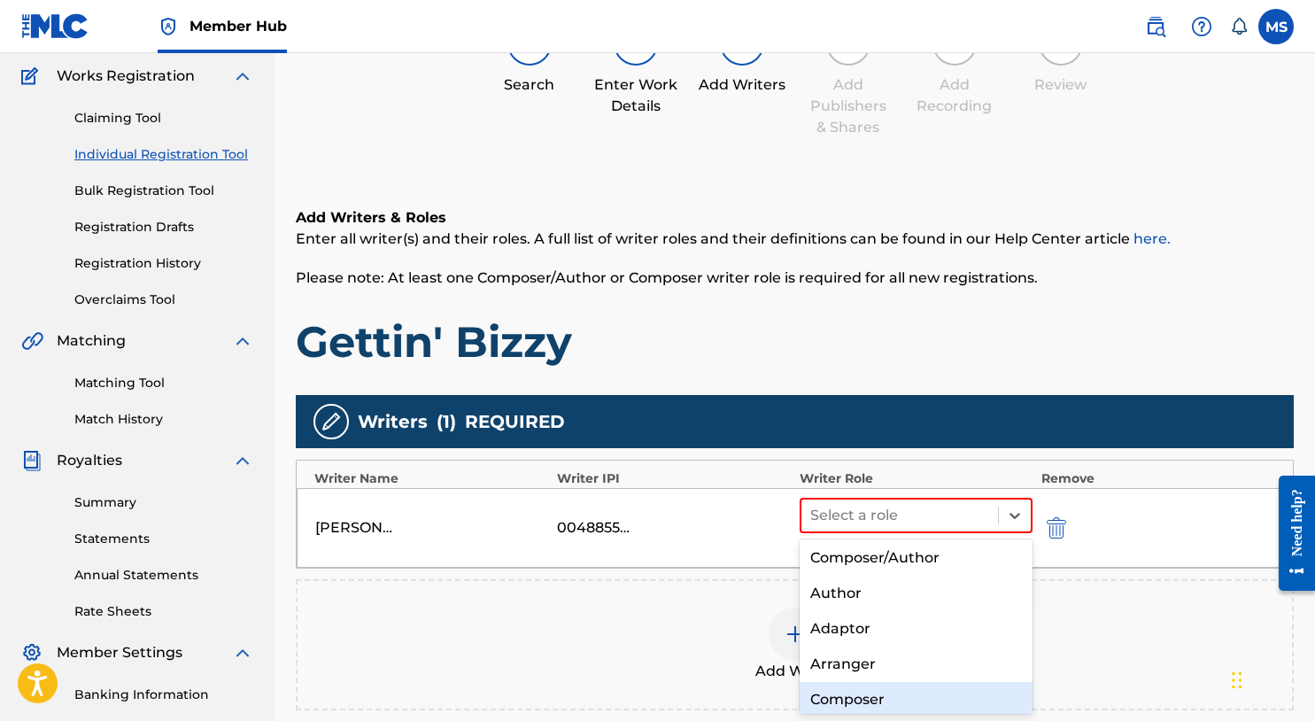
scroll to position [4, 0]
click at [898, 690] on div "Composer" at bounding box center [916, 698] width 233 height 35
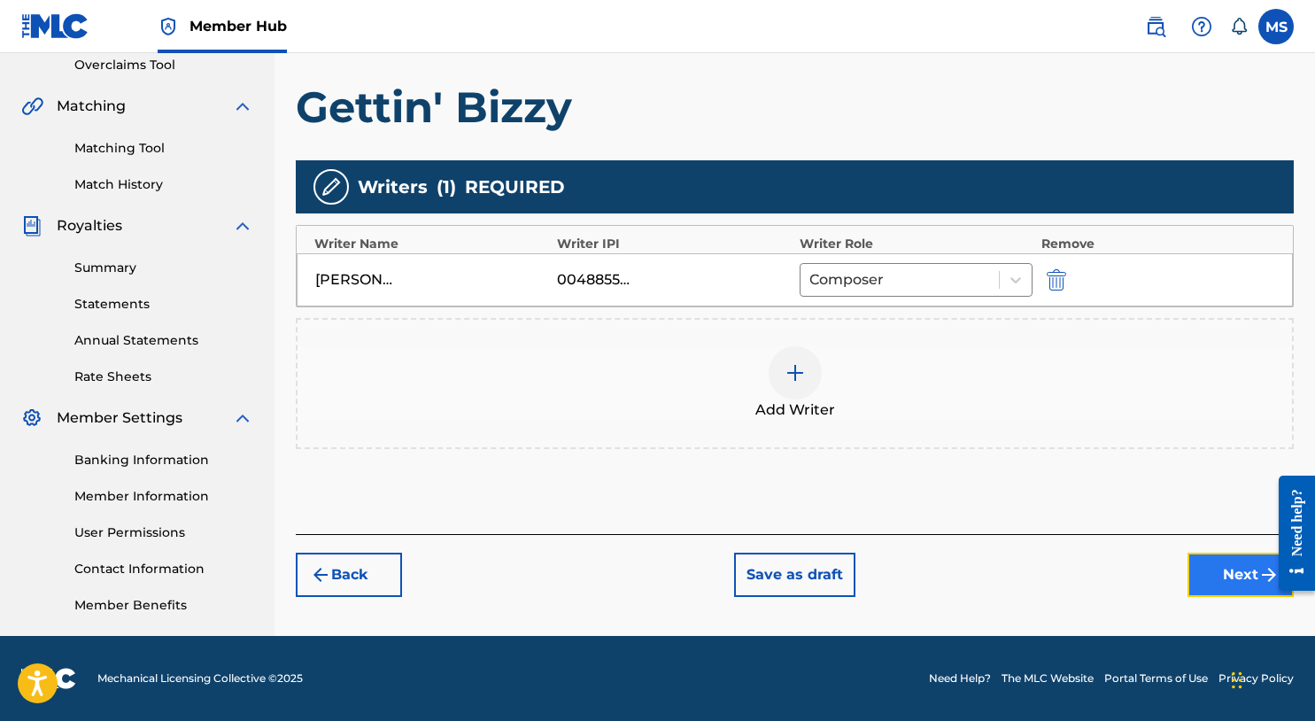
click at [1231, 578] on button "Next" at bounding box center [1241, 575] width 106 height 44
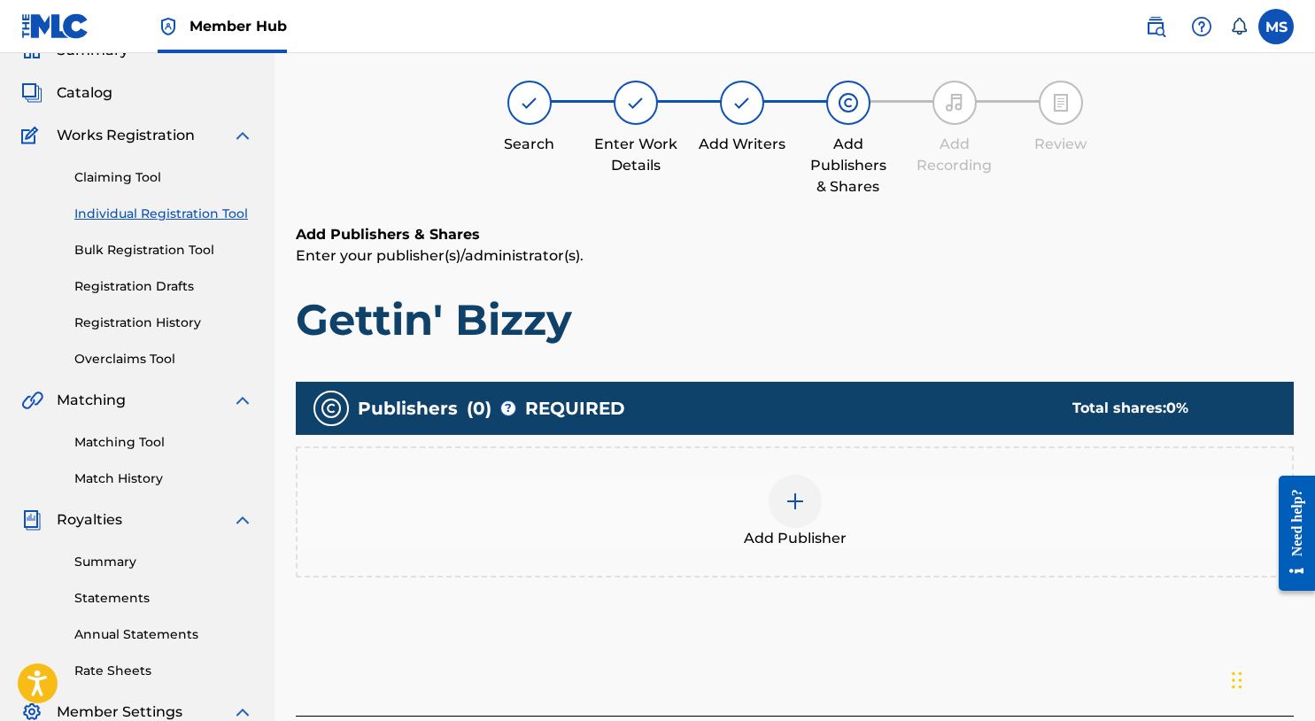
scroll to position [80, 0]
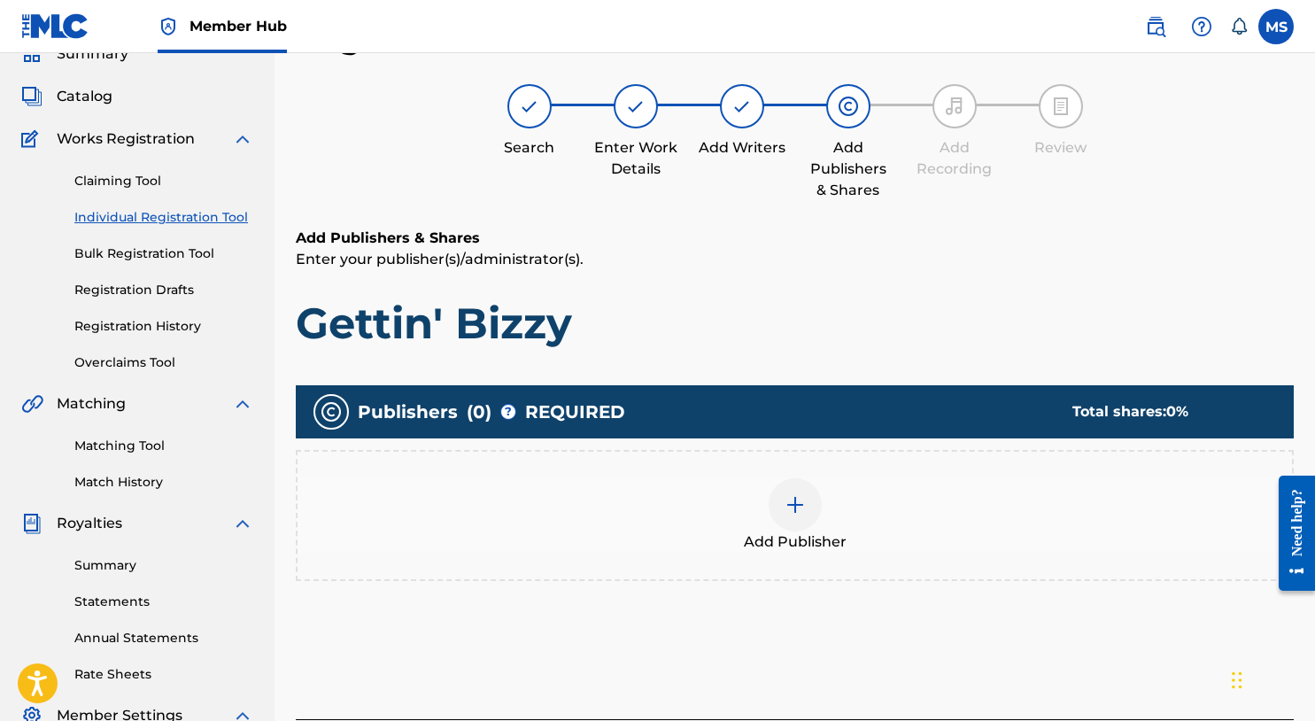
click at [780, 503] on div at bounding box center [795, 504] width 53 height 53
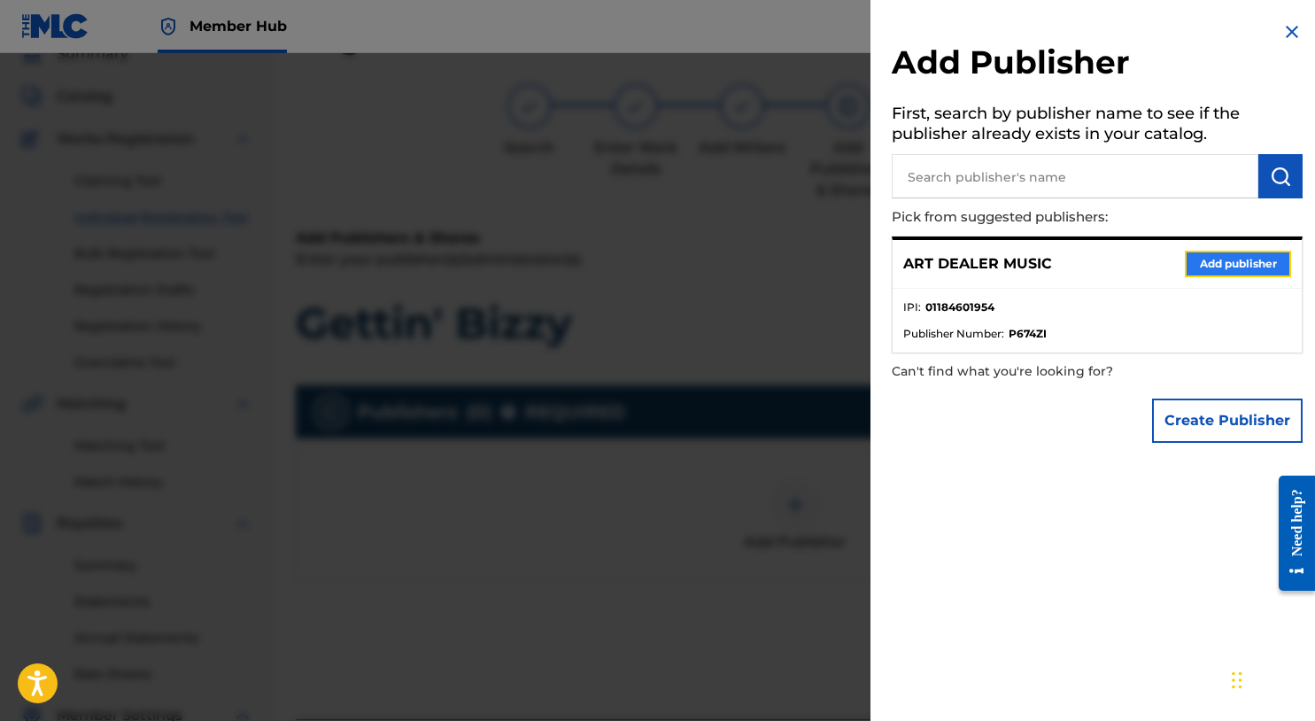
click at [1215, 268] on button "Add publisher" at bounding box center [1238, 264] width 106 height 27
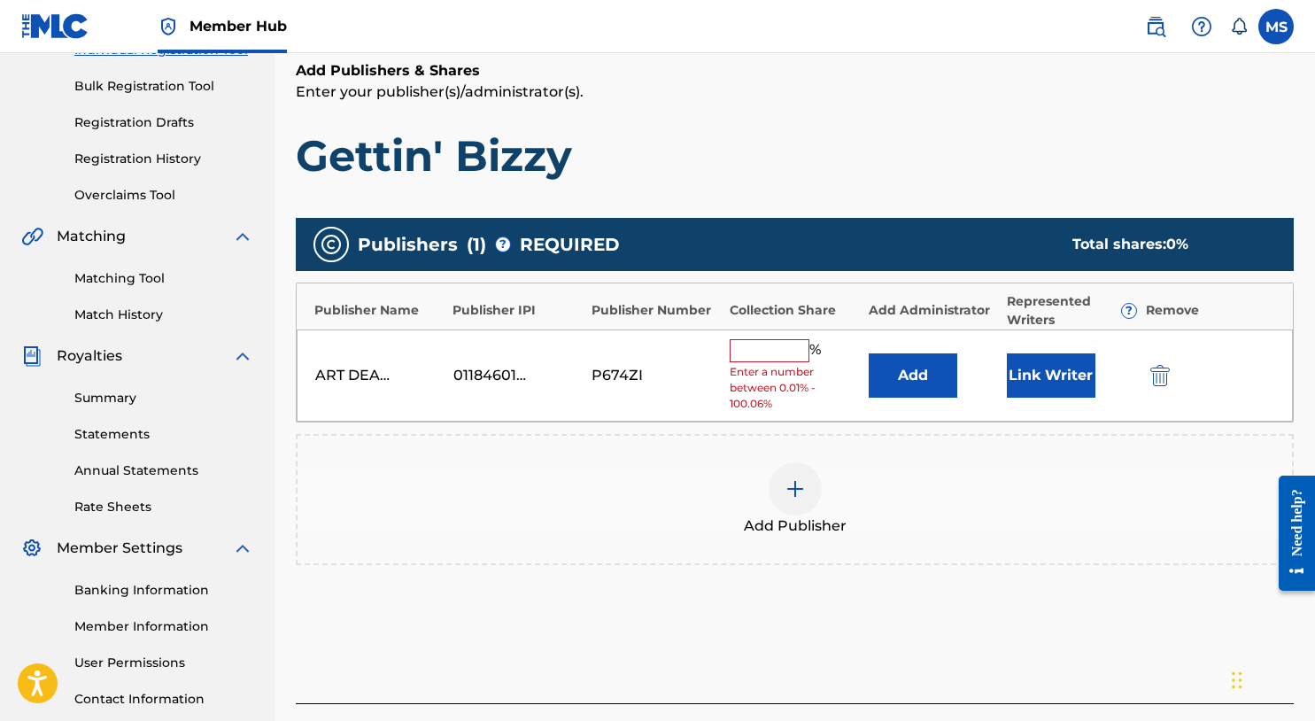
scroll to position [377, 0]
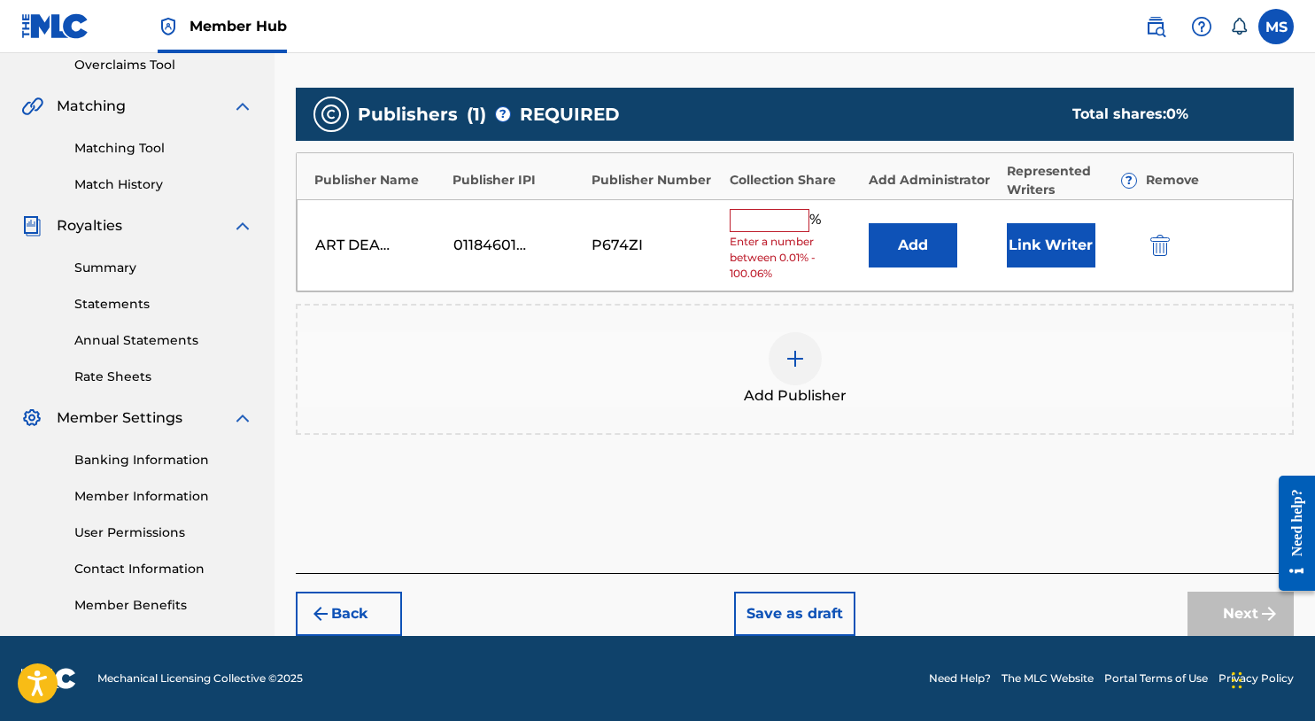
click at [777, 218] on input "text" at bounding box center [770, 220] width 80 height 23
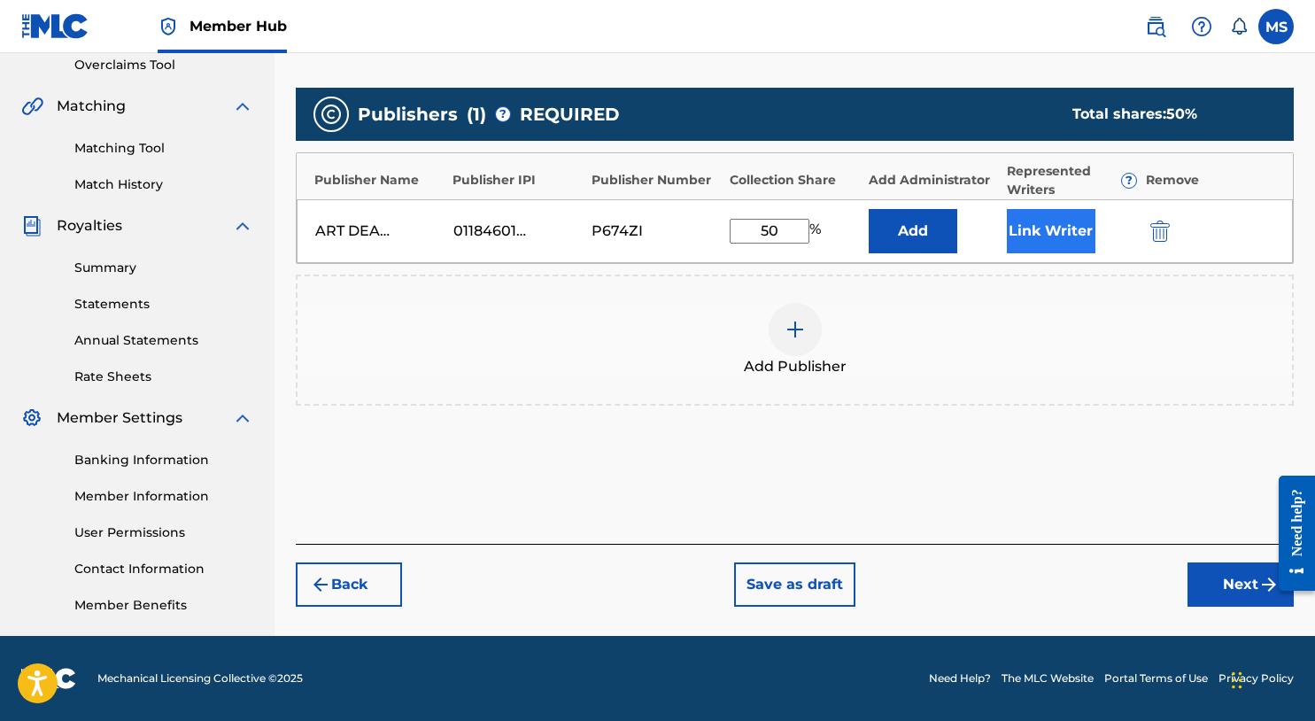
type input "50"
click at [1059, 219] on button "Link Writer" at bounding box center [1051, 231] width 89 height 44
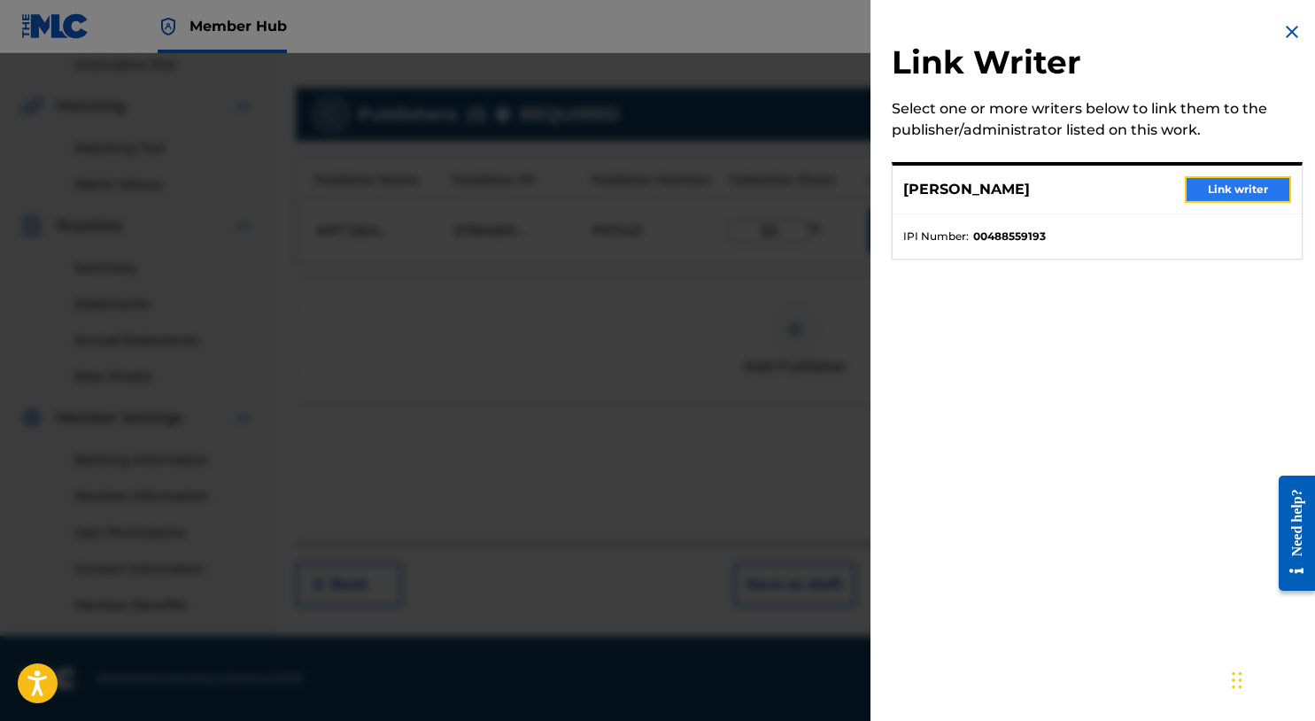
click at [1272, 192] on button "Link writer" at bounding box center [1238, 189] width 106 height 27
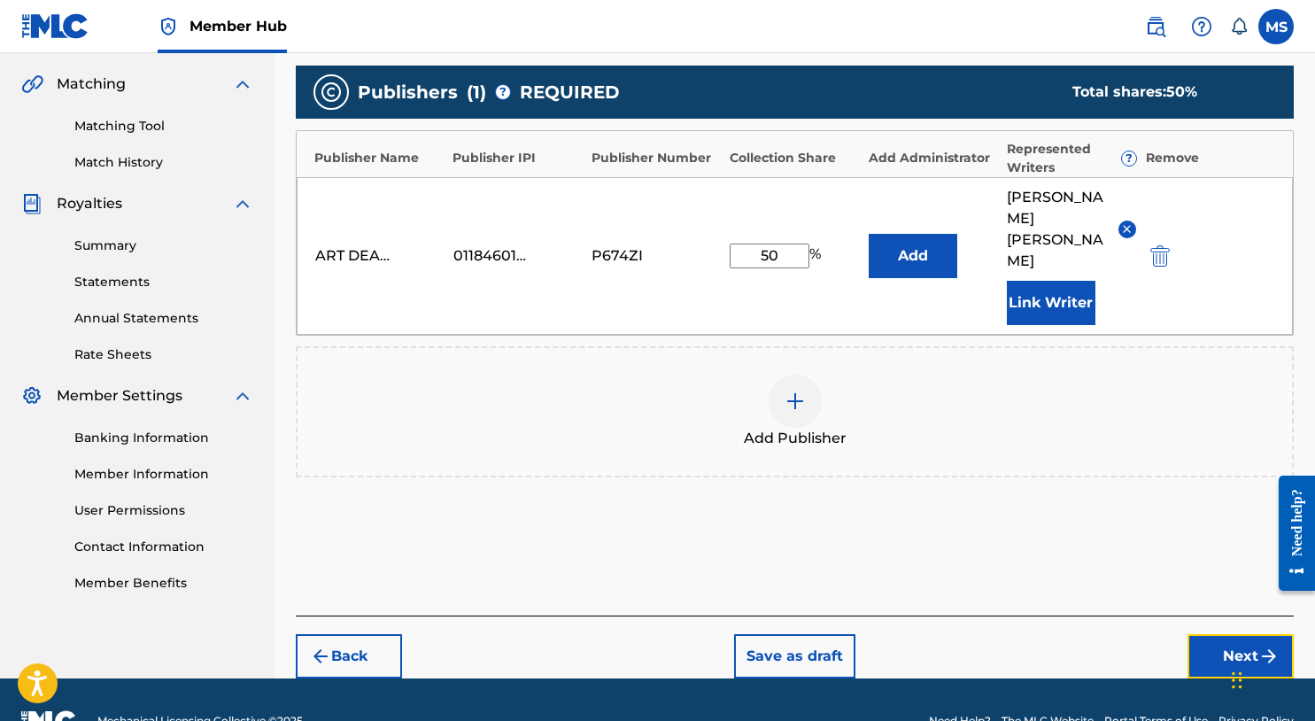
drag, startPoint x: 1237, startPoint y: 613, endPoint x: 1224, endPoint y: 608, distance: 14.3
click at [1237, 634] on button "Next" at bounding box center [1241, 656] width 106 height 44
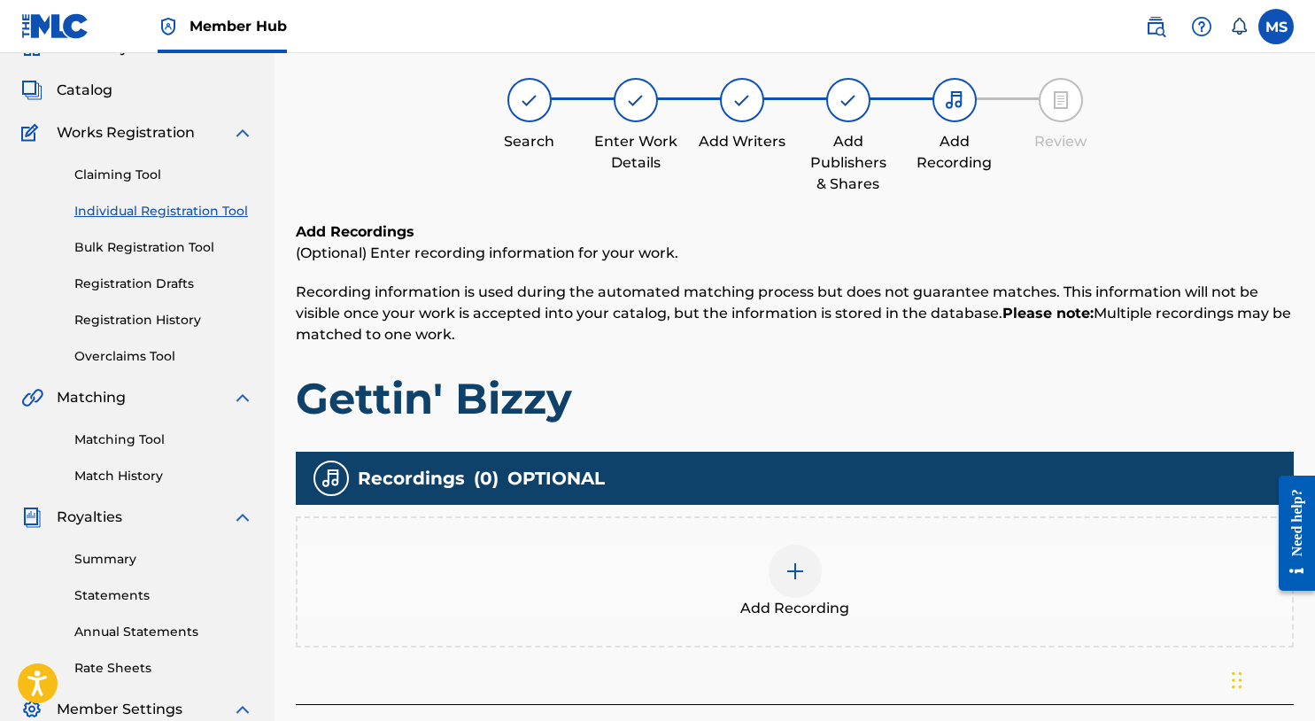
scroll to position [80, 0]
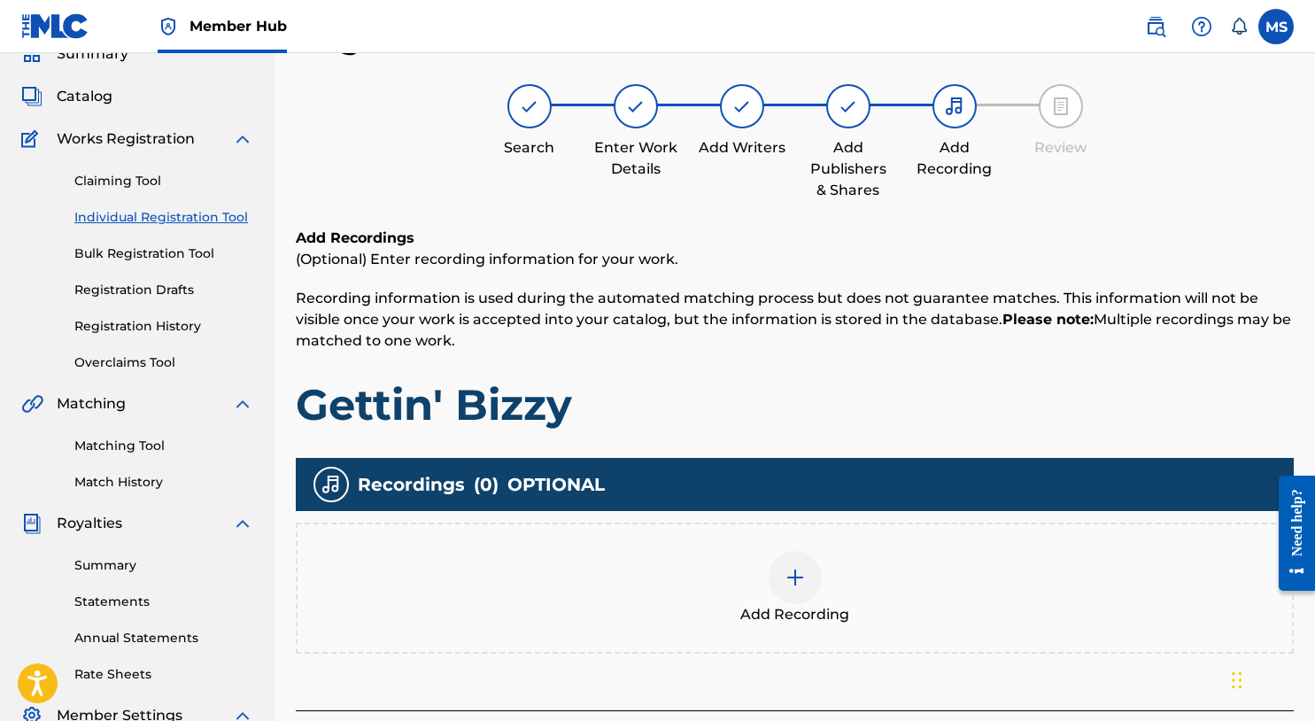
click at [801, 576] on img at bounding box center [795, 577] width 21 height 21
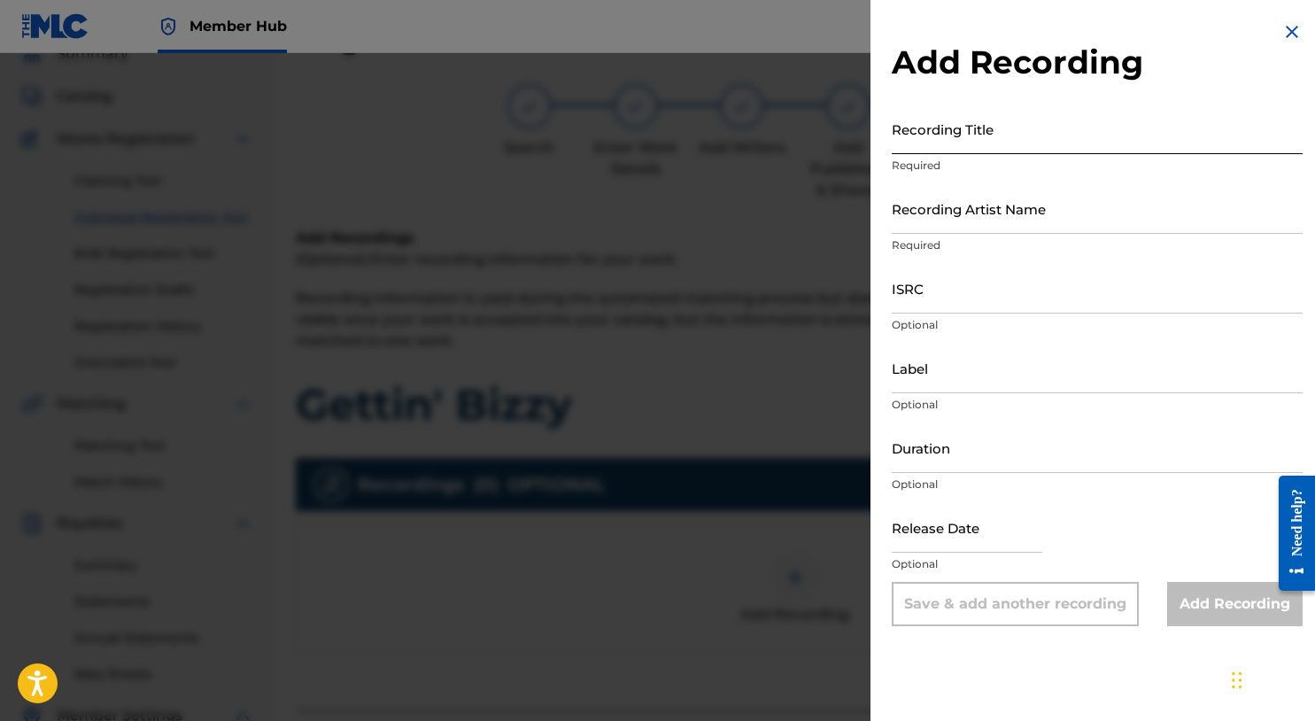
click at [993, 131] on input "Recording Title" at bounding box center [1097, 129] width 411 height 50
type input "Gettin' Bizzy"
click at [1020, 226] on input "Recording Artist Name" at bounding box center [1097, 208] width 411 height 50
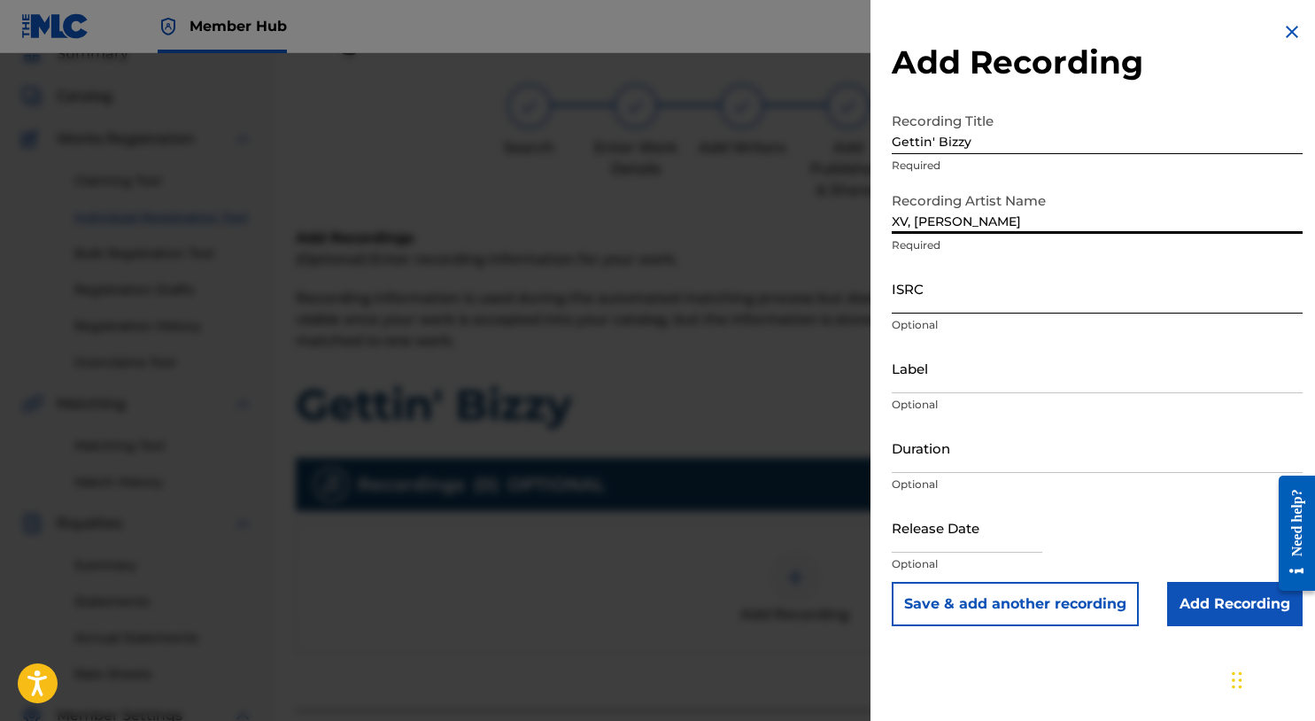
type input "XV, MIKE SUMMERS"
click at [915, 294] on input "ISRC" at bounding box center [1097, 288] width 411 height 50
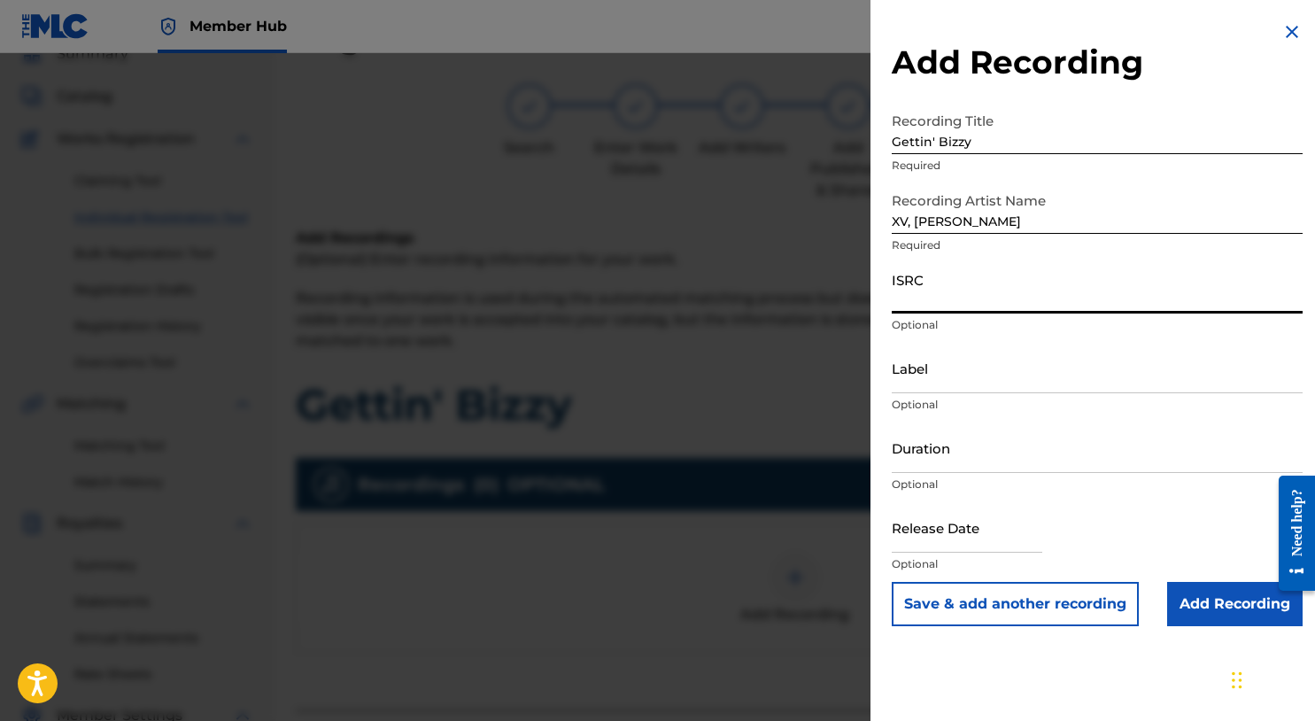
paste input "QZLBC2306622"
type input "QZLBC2306622"
click at [1178, 593] on input "Add Recording" at bounding box center [1236, 604] width 136 height 44
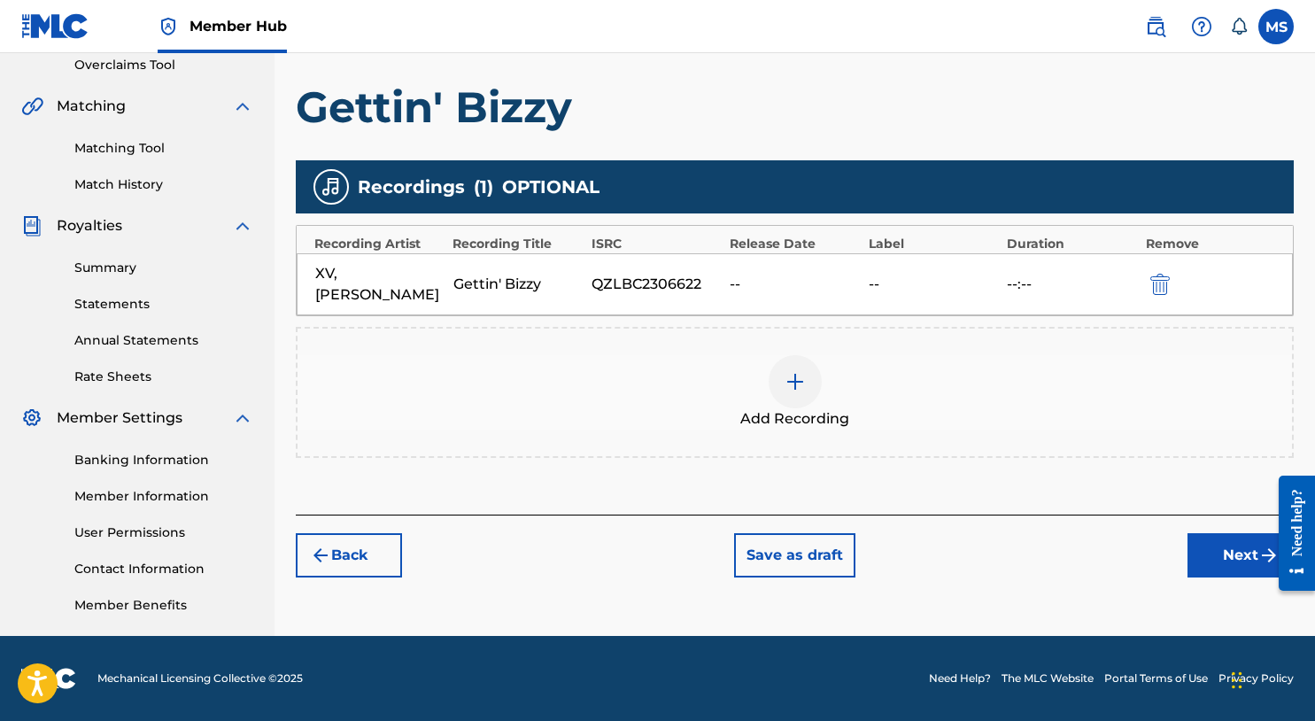
click at [1230, 578] on div "Register Work Search Enter Work Details Add Writers Add Publishers & Shares Add…" at bounding box center [795, 178] width 1041 height 916
click at [1228, 568] on button "Next" at bounding box center [1241, 555] width 106 height 44
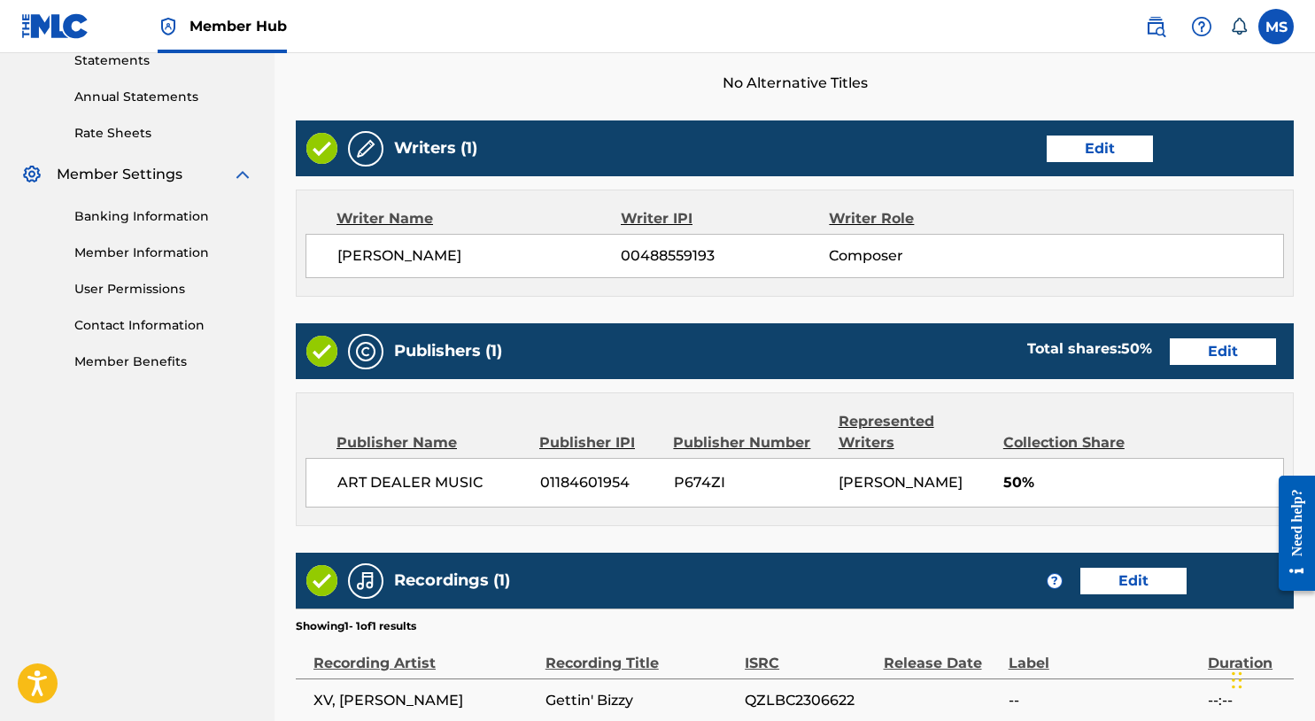
scroll to position [796, 0]
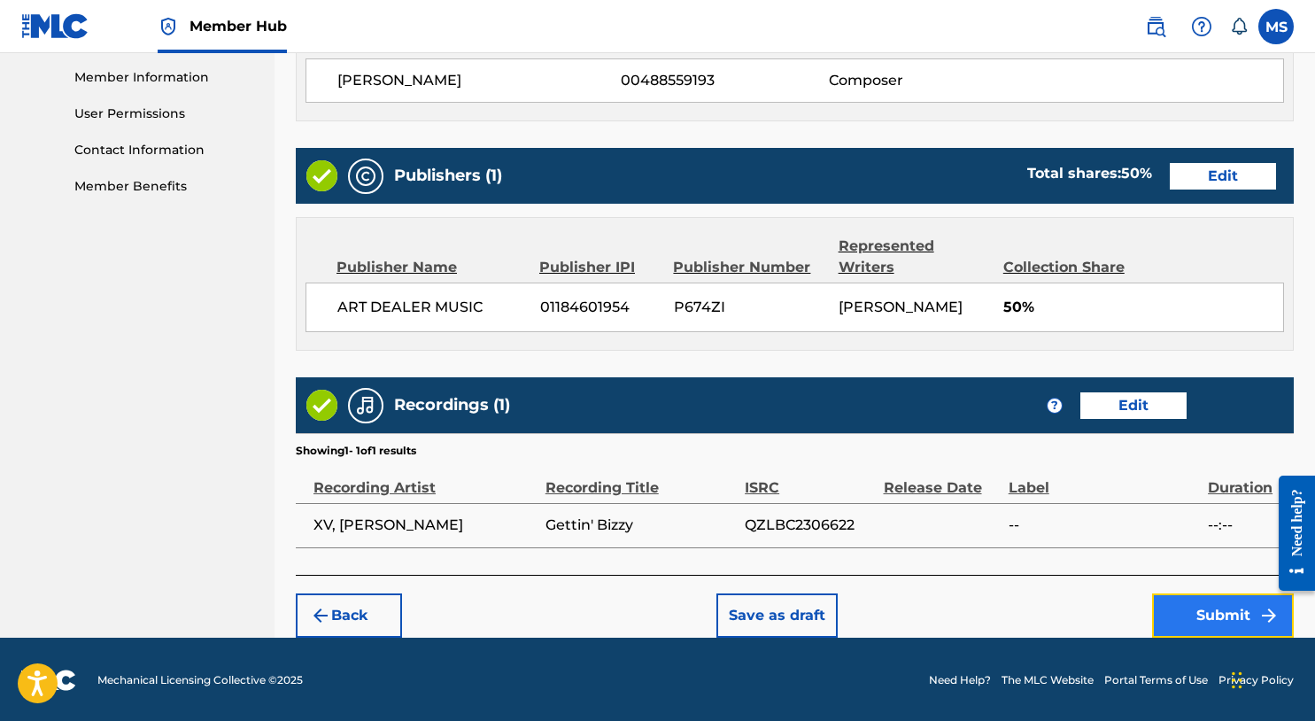
click at [1168, 602] on button "Submit" at bounding box center [1223, 615] width 142 height 44
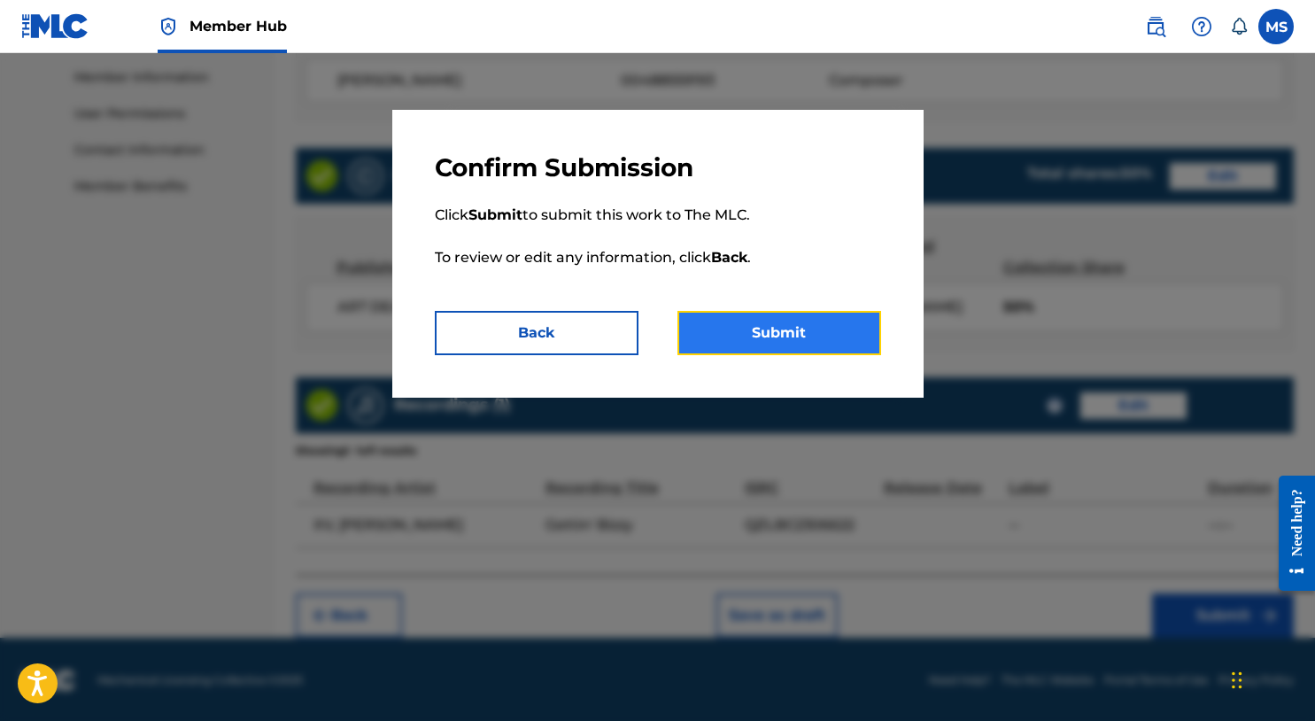
click at [861, 345] on button "Submit" at bounding box center [780, 333] width 204 height 44
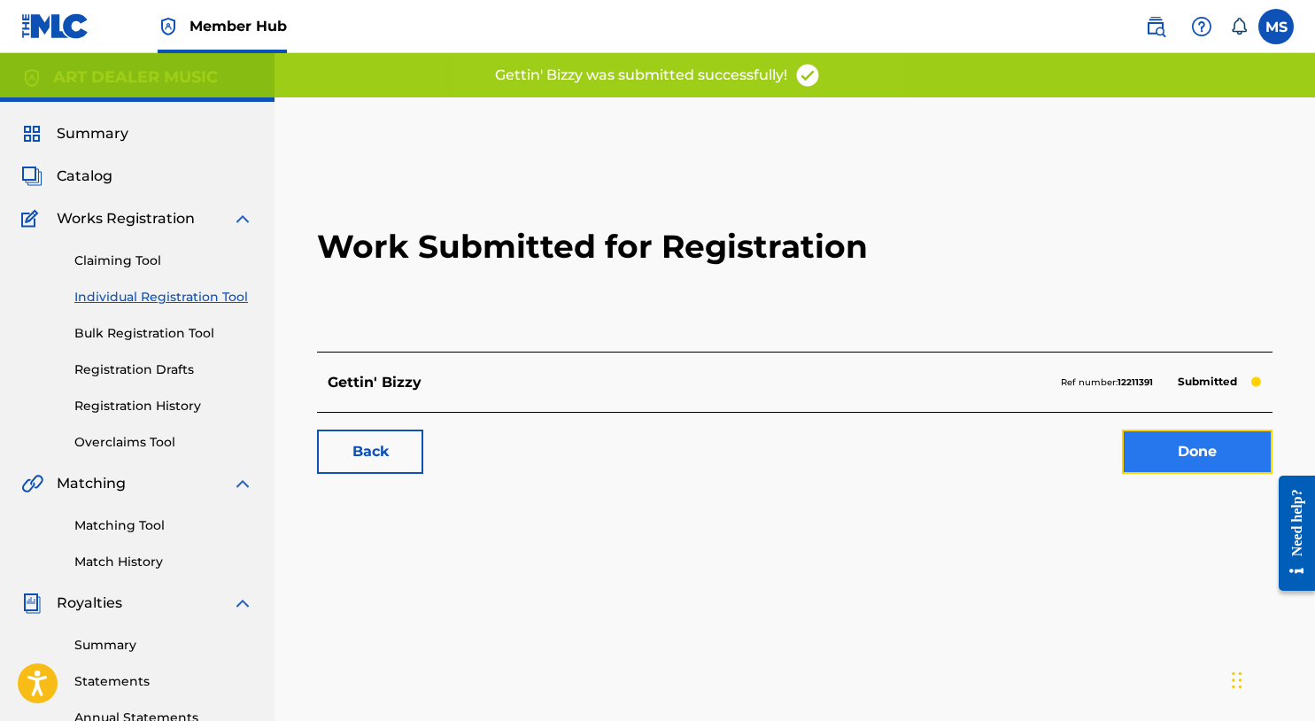
click at [1237, 457] on link "Done" at bounding box center [1197, 452] width 151 height 44
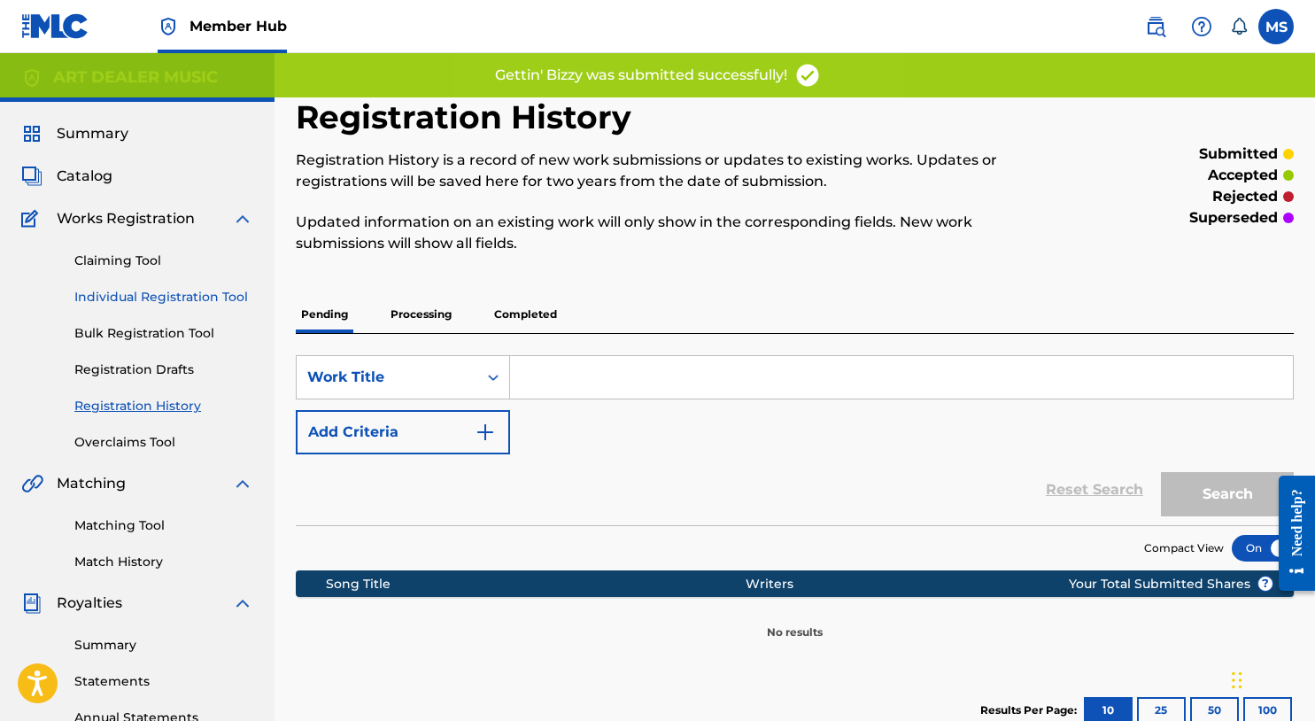
click at [169, 302] on link "Individual Registration Tool" at bounding box center [163, 297] width 179 height 19
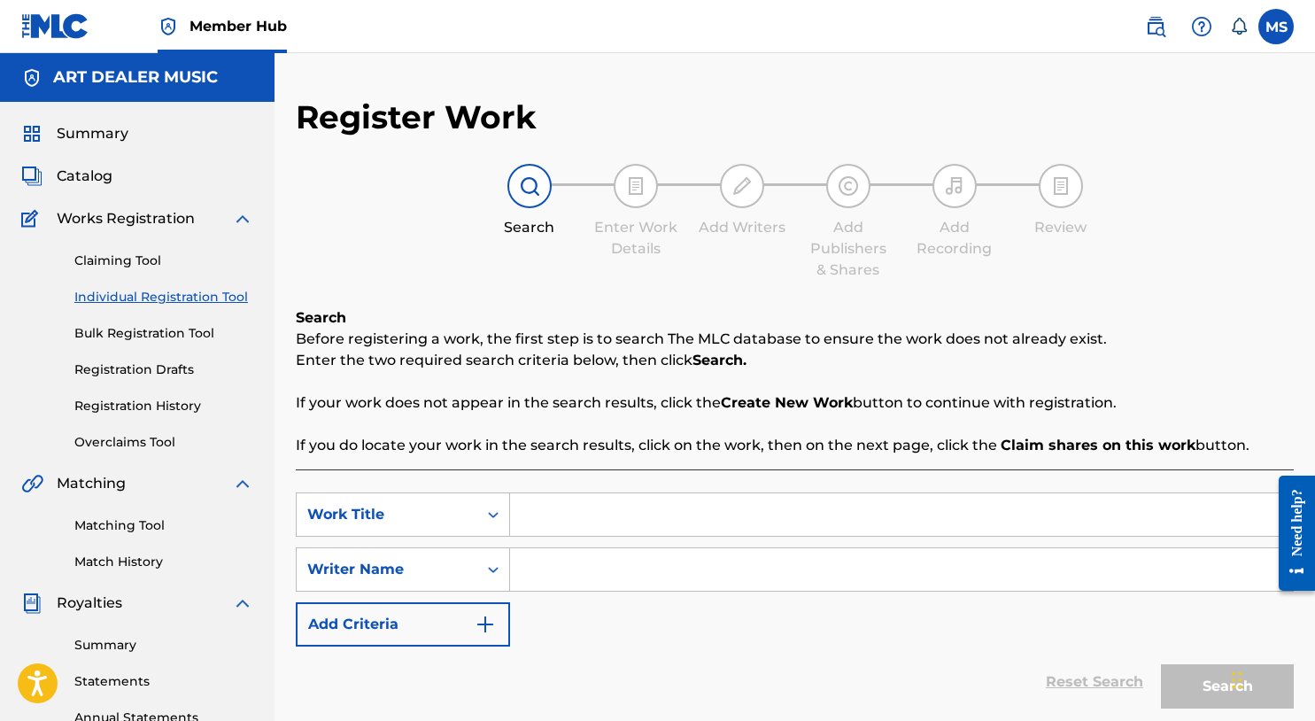
click at [641, 508] on input "Search Form" at bounding box center [901, 514] width 783 height 43
type input "Nevermind"
click at [630, 578] on input "Search Form" at bounding box center [901, 569] width 783 height 43
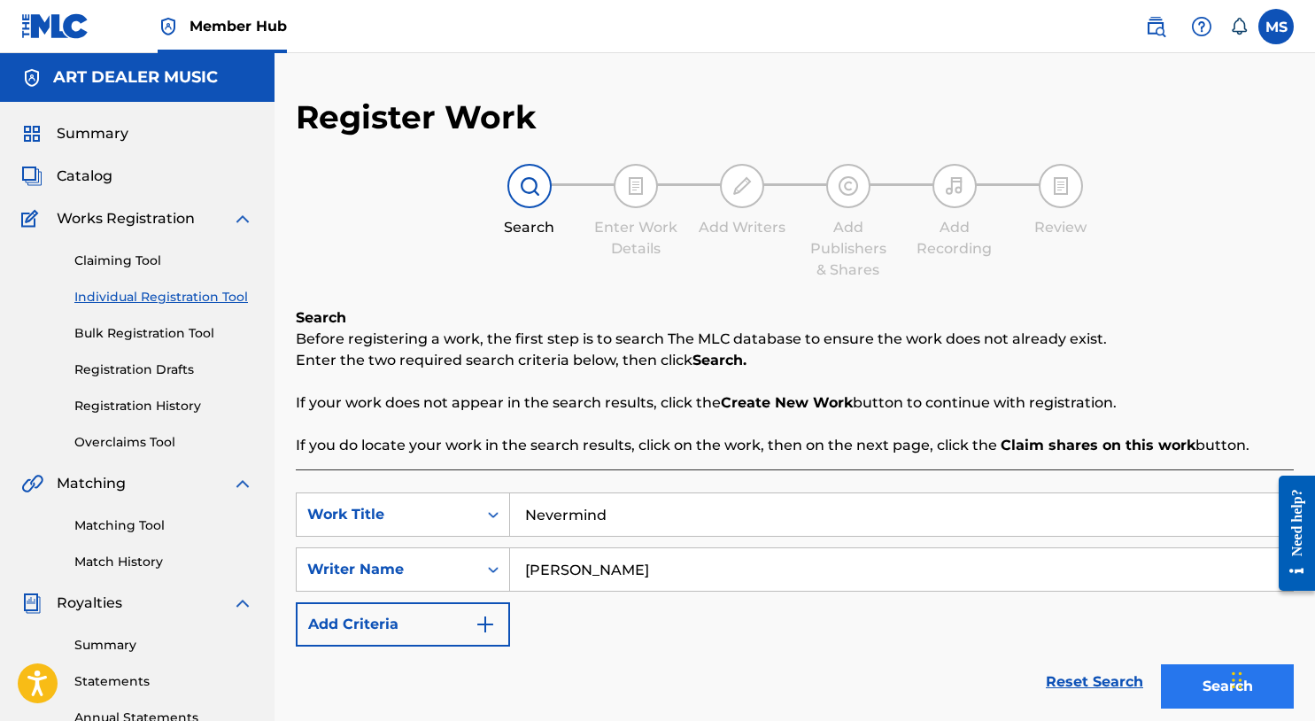
type input "Michael Summers"
click at [1206, 679] on button "Search" at bounding box center [1227, 686] width 133 height 44
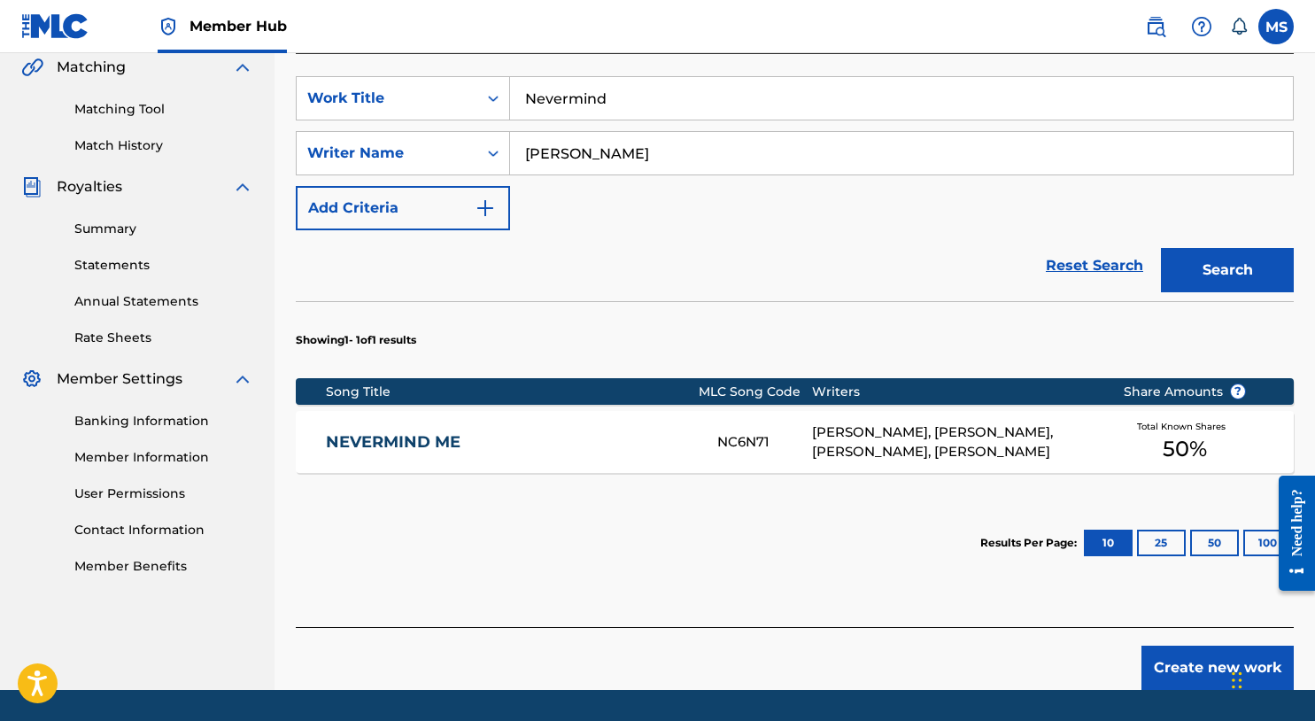
scroll to position [415, 0]
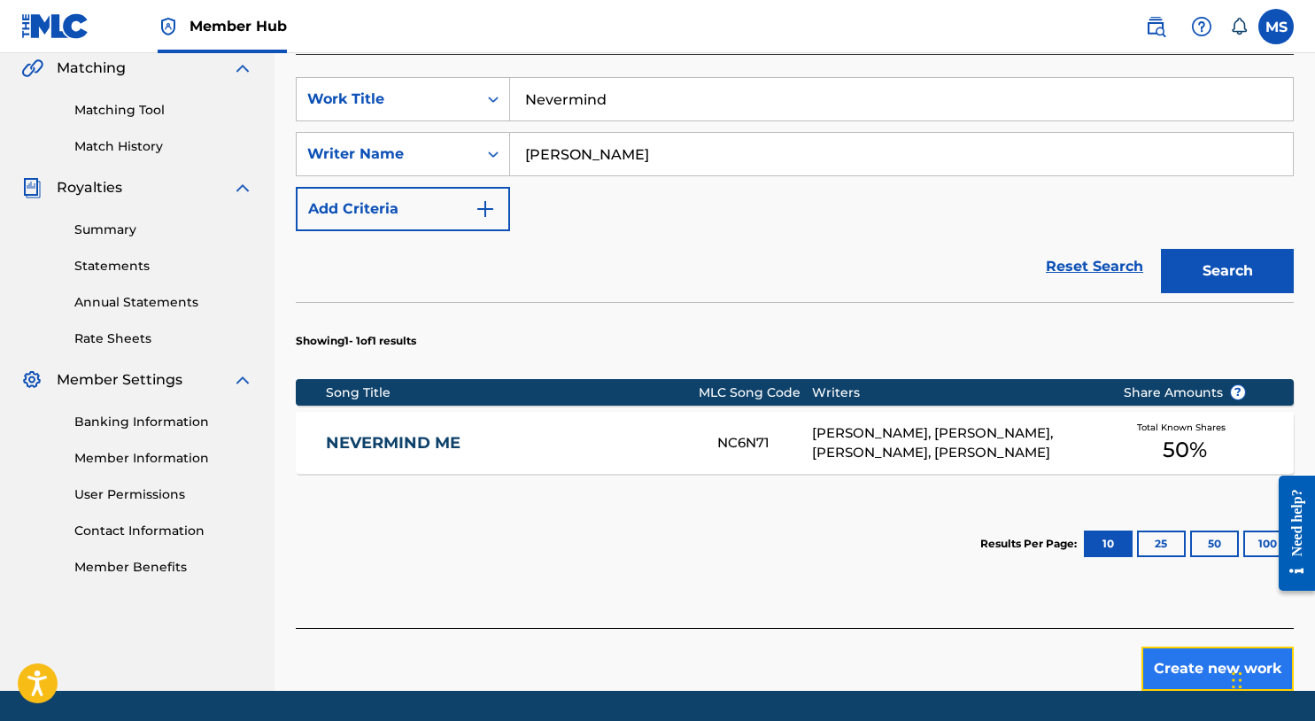
click at [1215, 663] on button "Create new work" at bounding box center [1218, 669] width 152 height 44
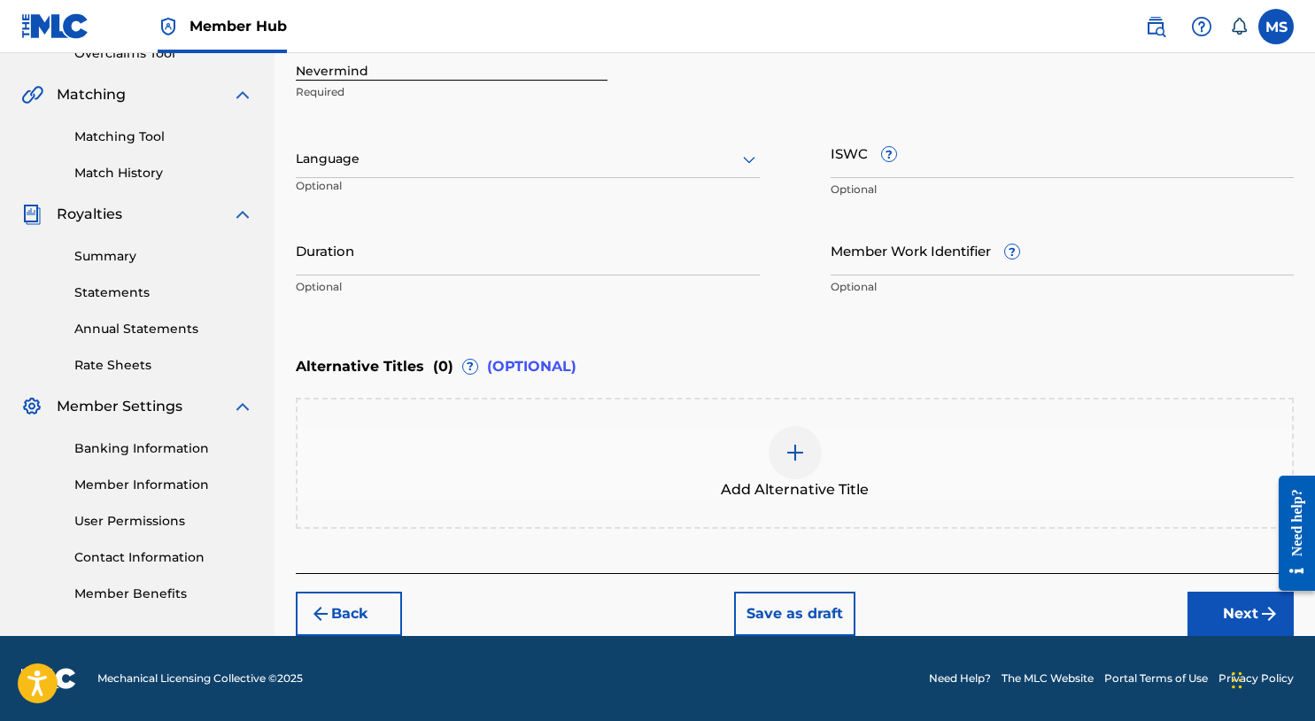
scroll to position [388, 0]
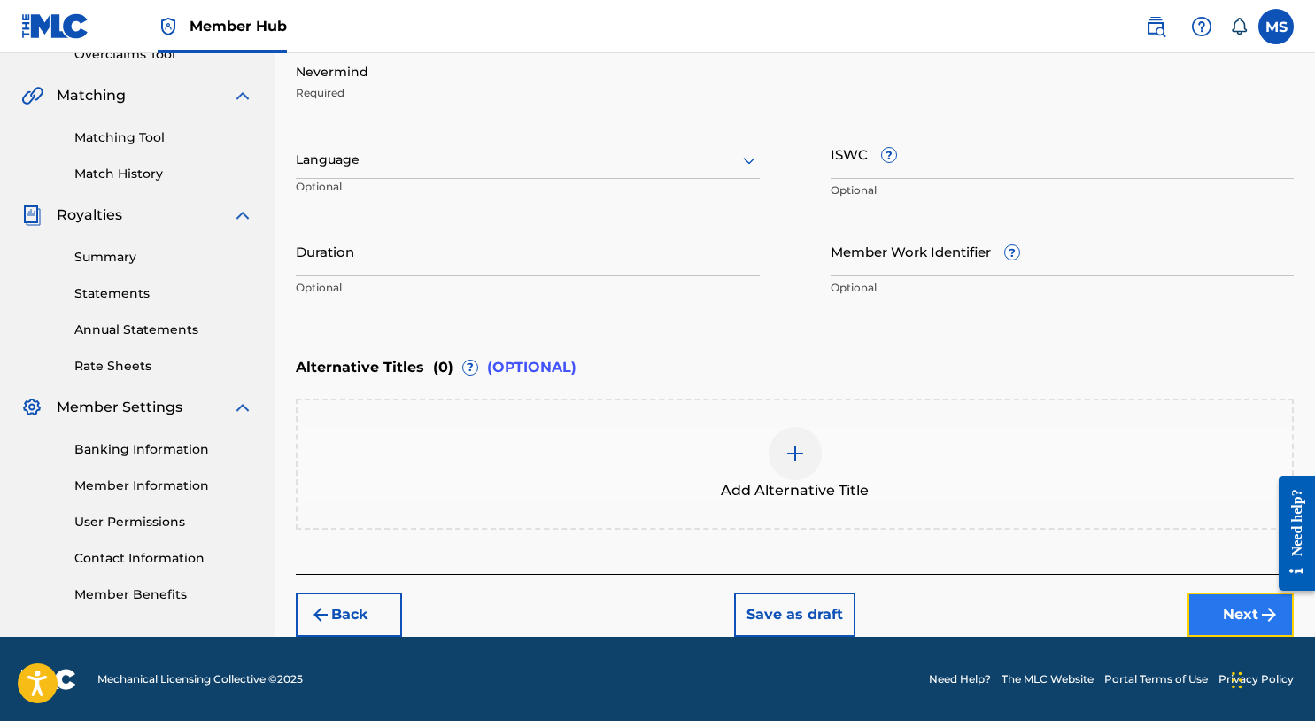
click at [1222, 593] on button "Next" at bounding box center [1241, 615] width 106 height 44
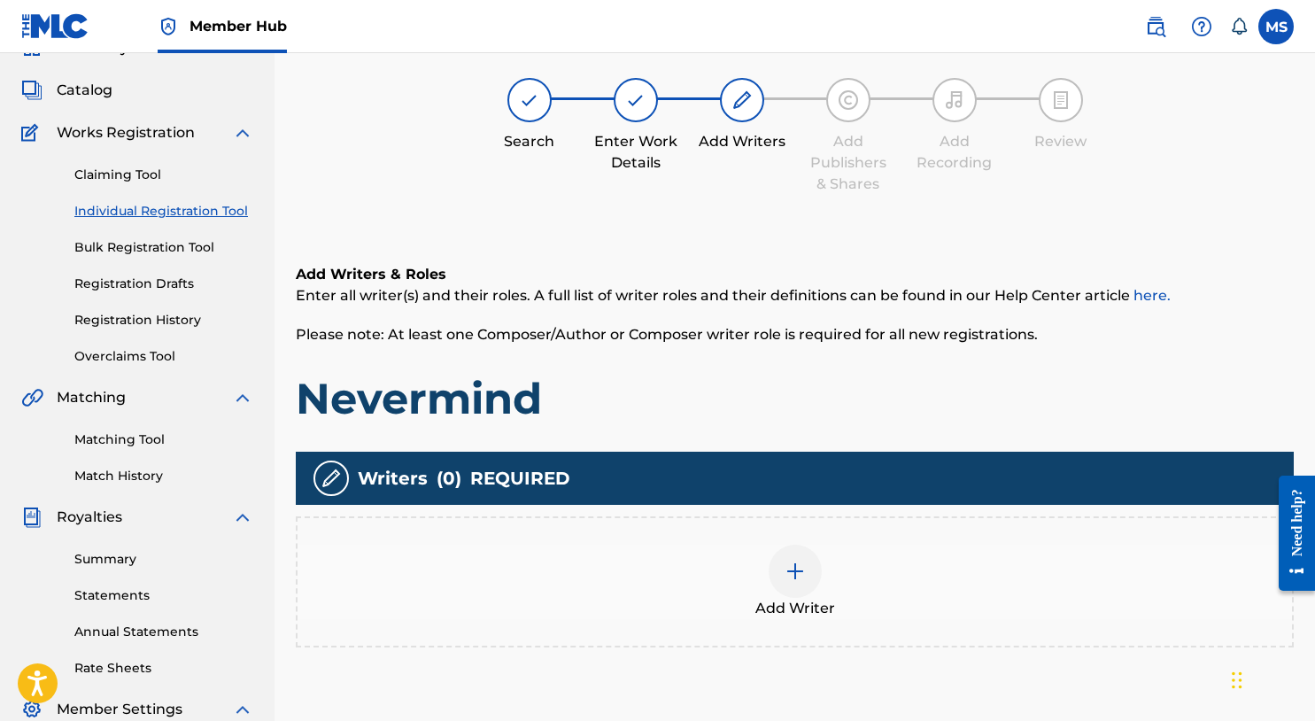
scroll to position [80, 0]
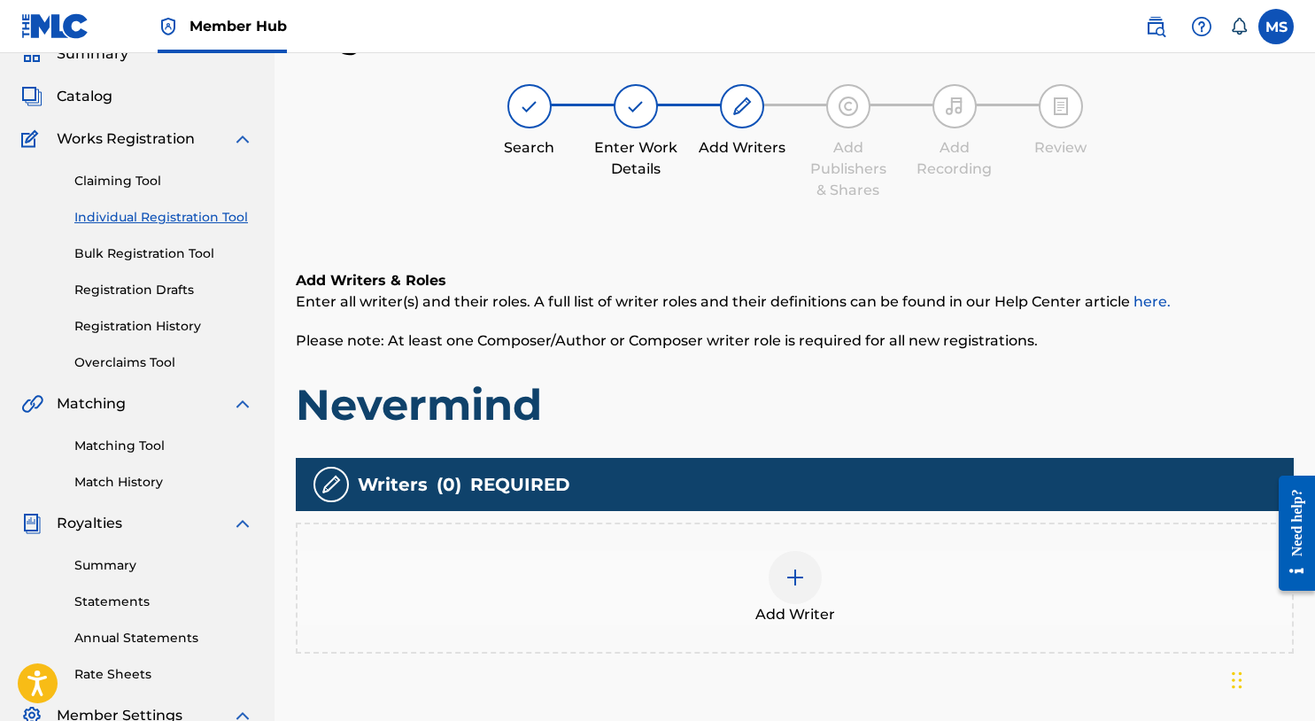
click at [811, 566] on div at bounding box center [795, 577] width 53 height 53
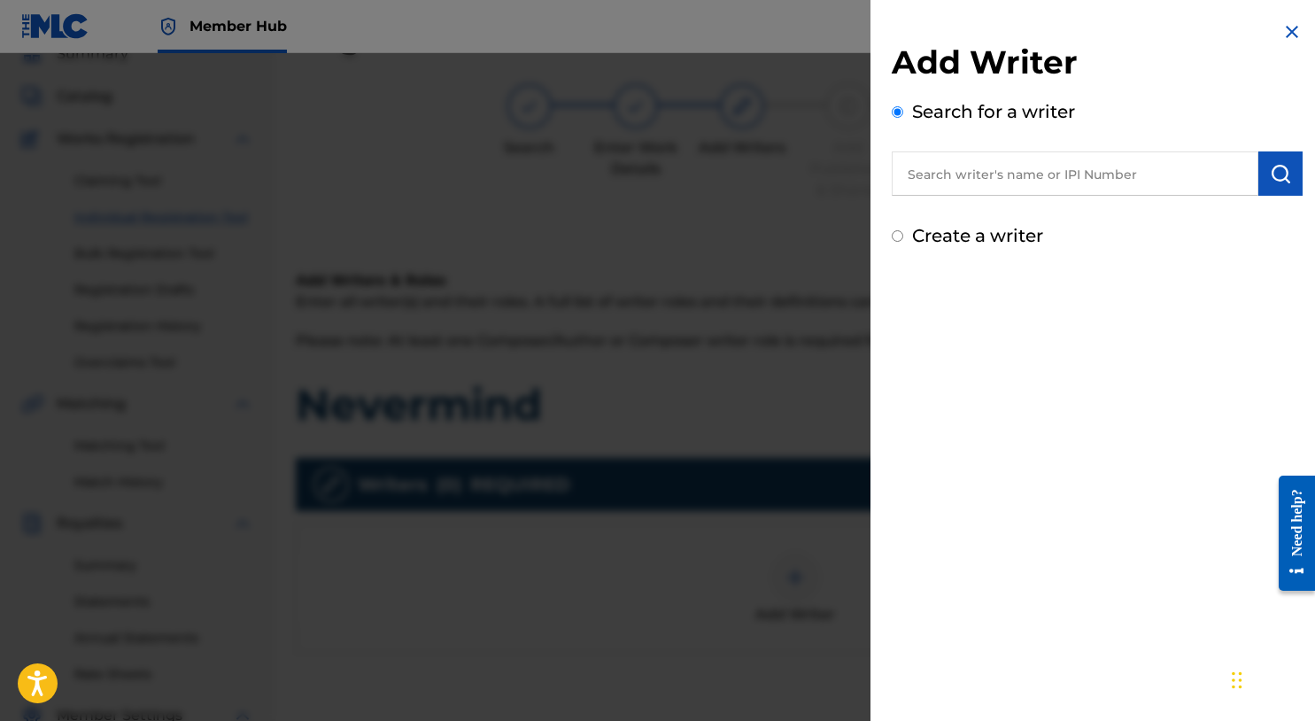
click at [1064, 187] on input "text" at bounding box center [1075, 173] width 367 height 44
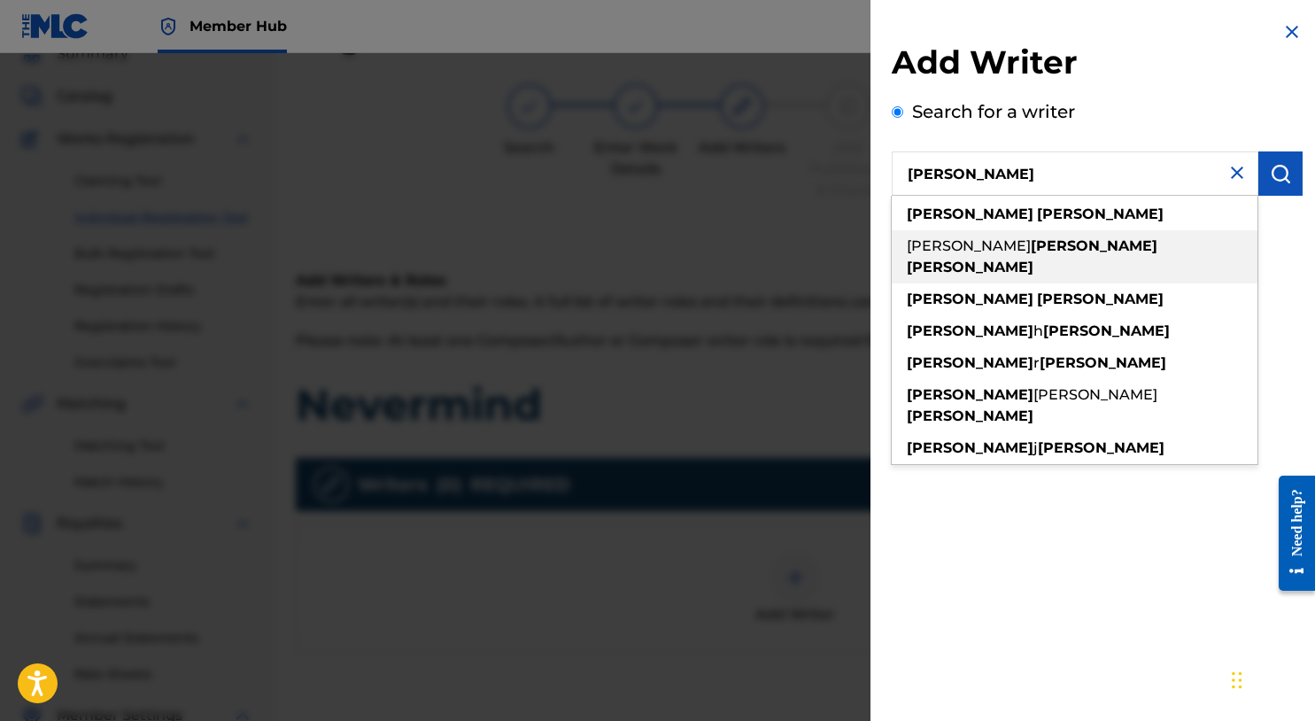
type input "michael summers"
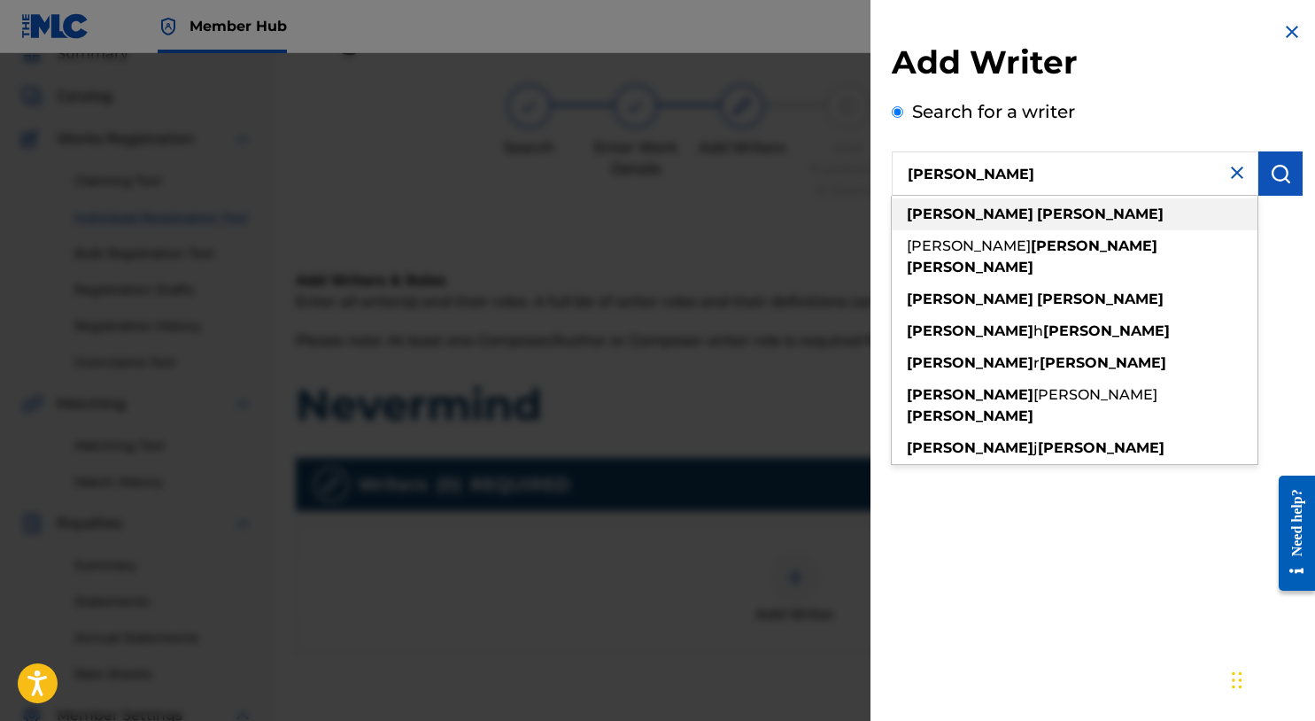
click at [1058, 218] on div "michael summers" at bounding box center [1075, 214] width 366 height 32
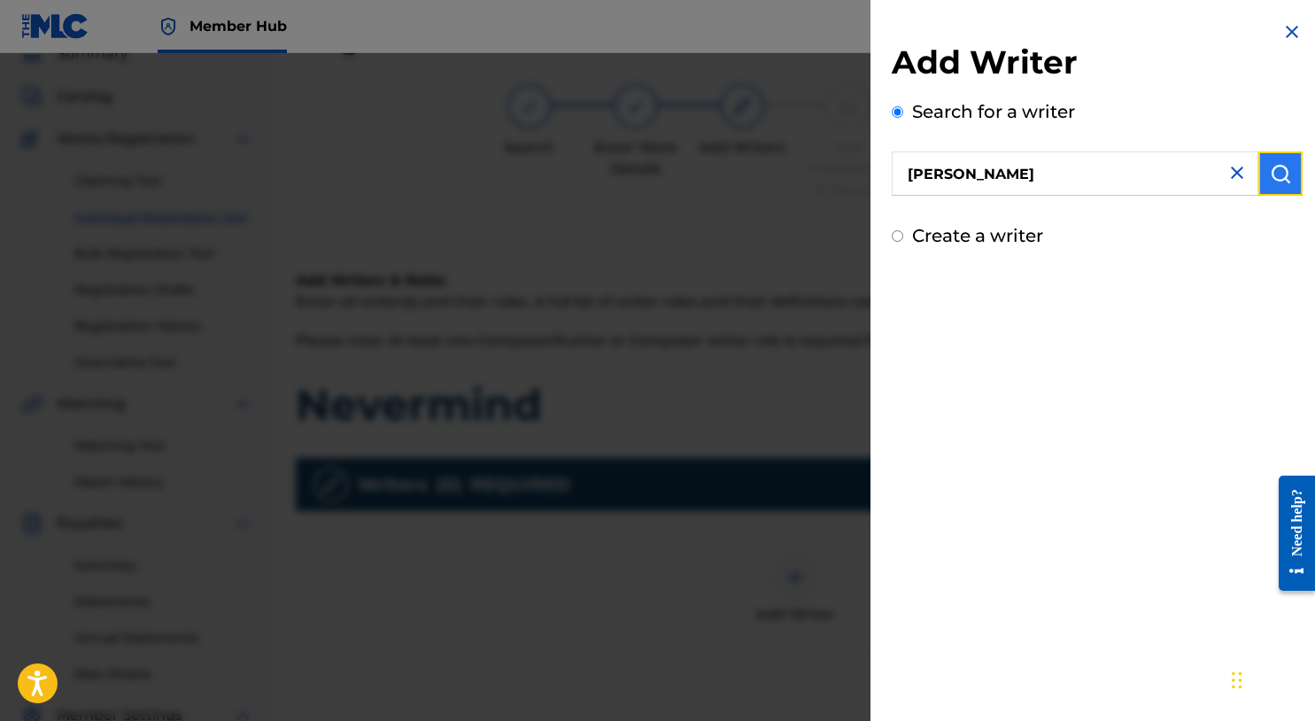
click at [1273, 164] on img "submit" at bounding box center [1280, 173] width 21 height 21
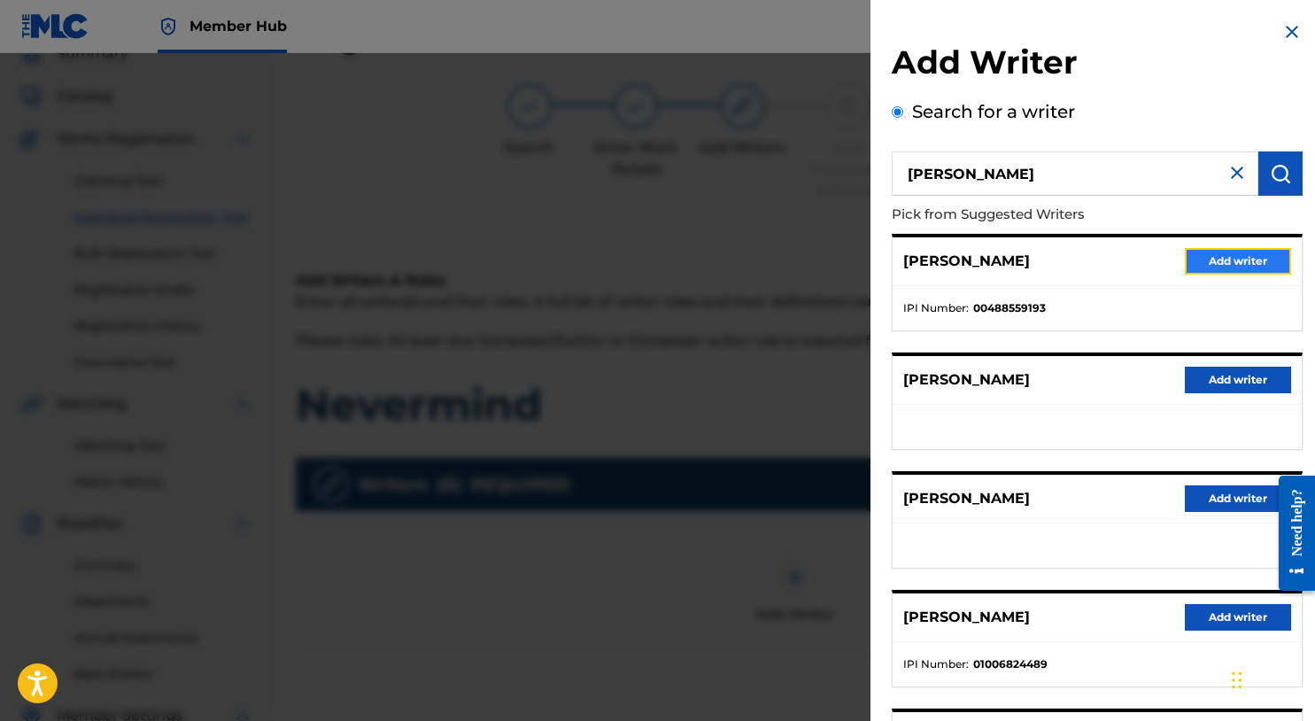
click at [1230, 260] on button "Add writer" at bounding box center [1238, 261] width 106 height 27
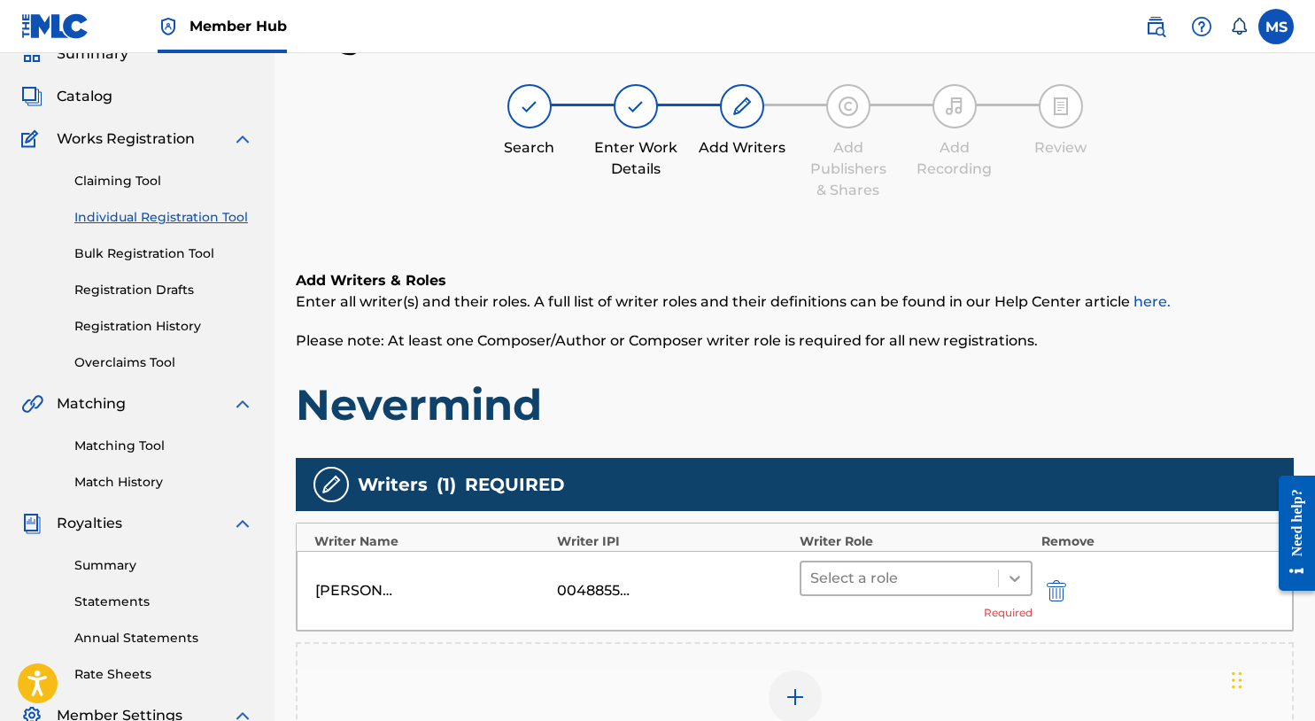
click at [1023, 577] on icon at bounding box center [1015, 579] width 18 height 18
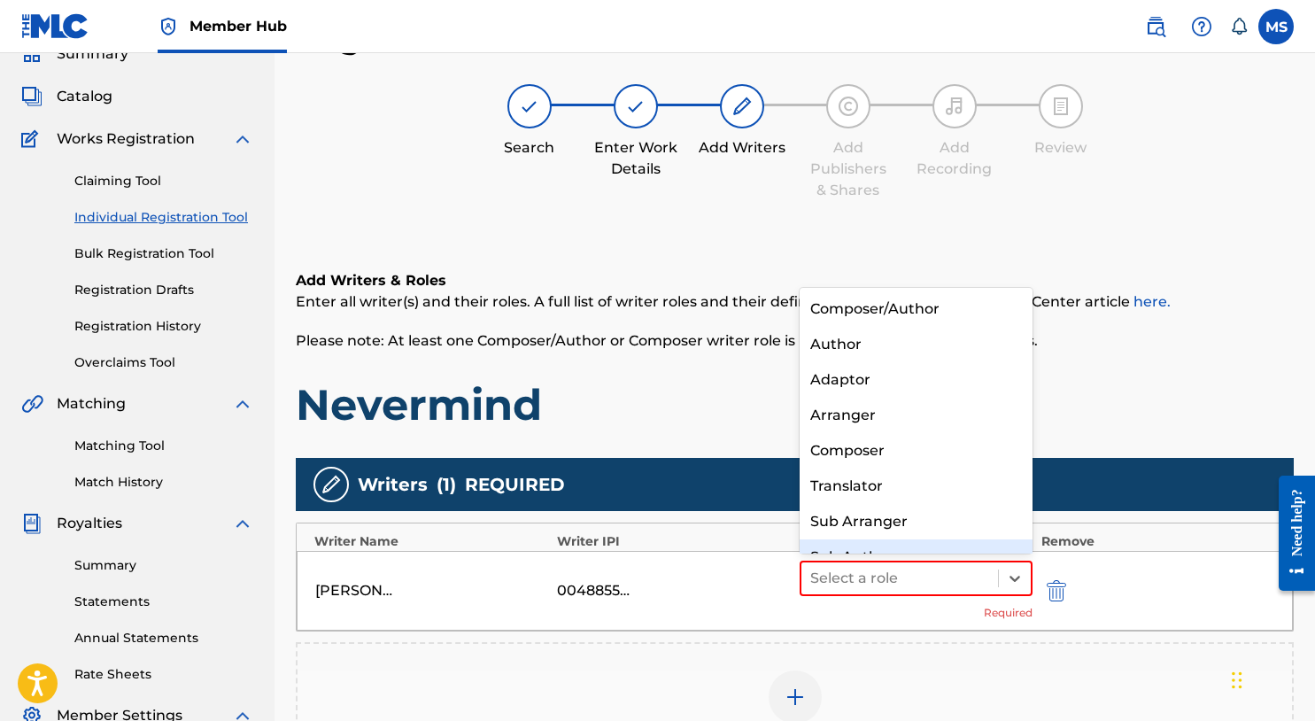
scroll to position [25, 0]
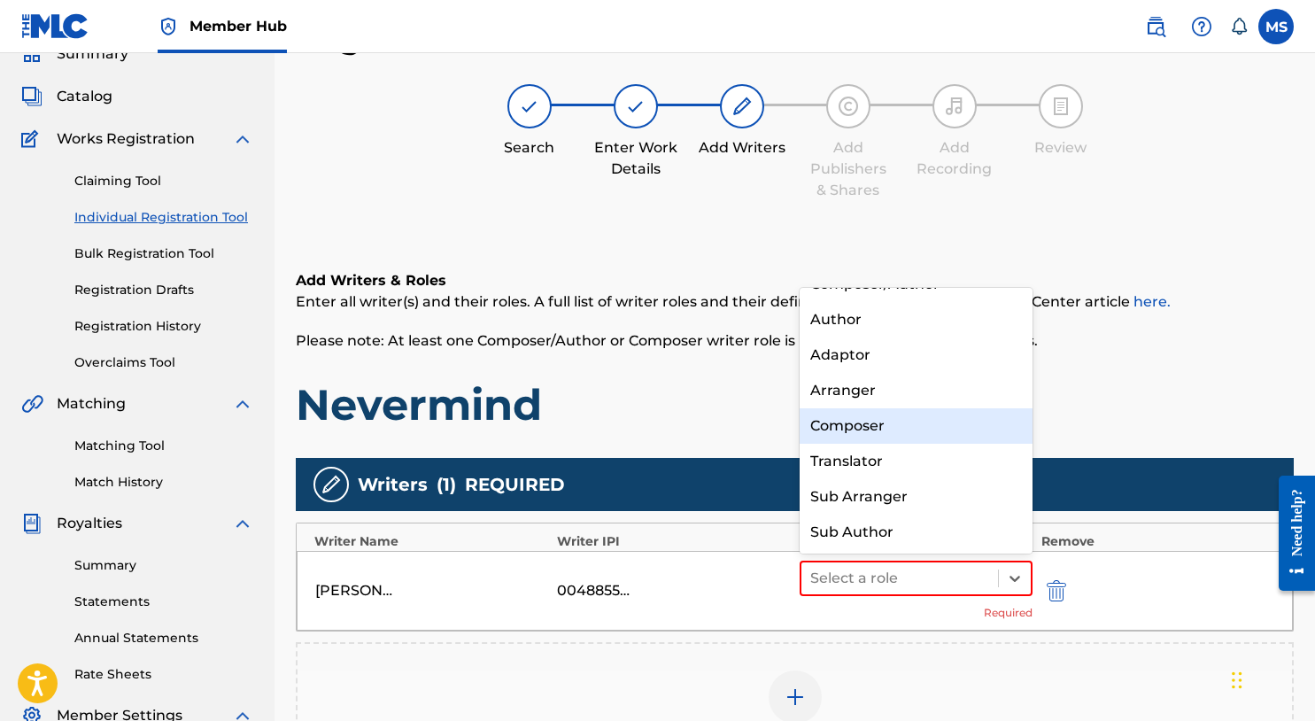
click at [930, 413] on div "Composer" at bounding box center [916, 425] width 233 height 35
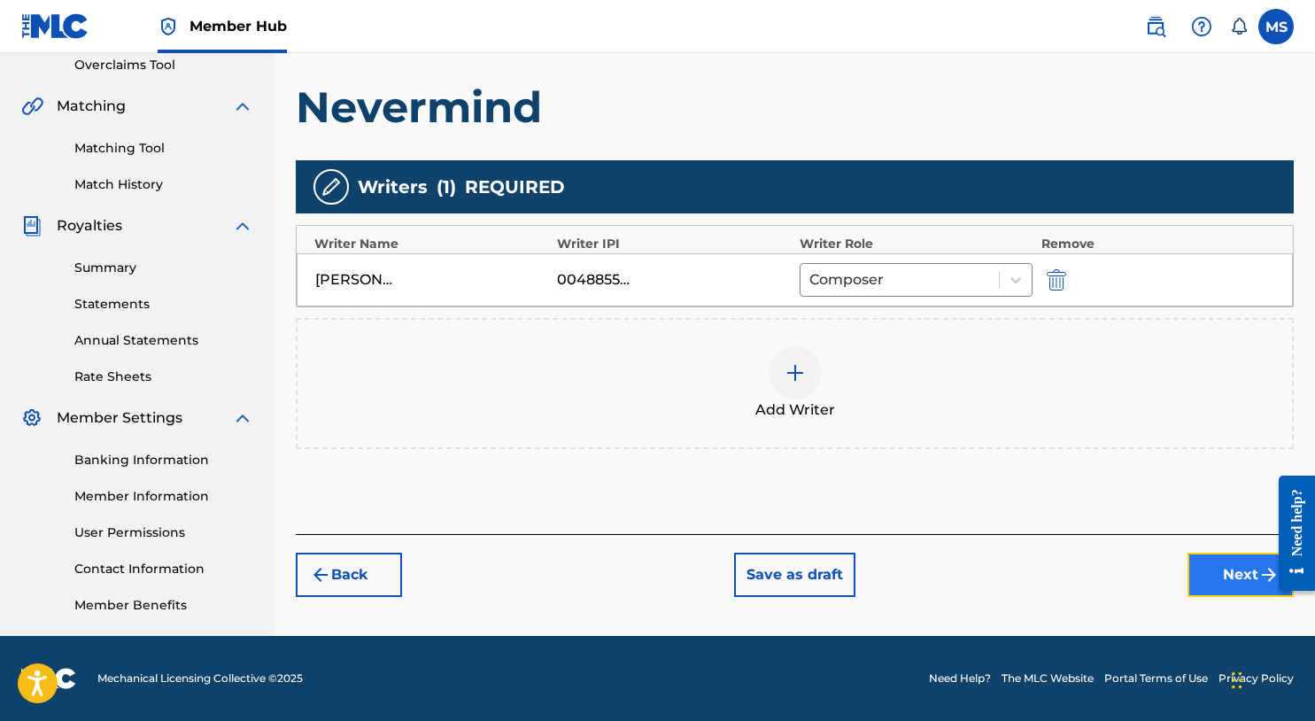
click at [1200, 578] on button "Next" at bounding box center [1241, 575] width 106 height 44
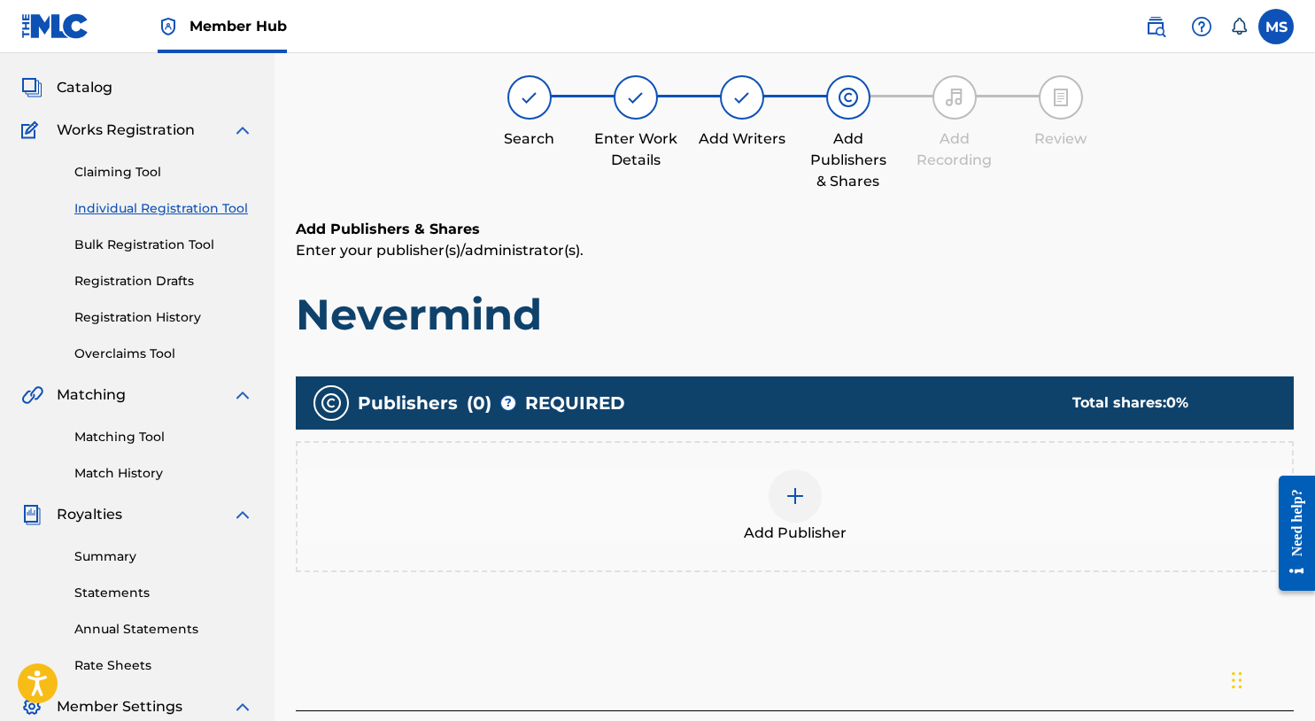
scroll to position [80, 0]
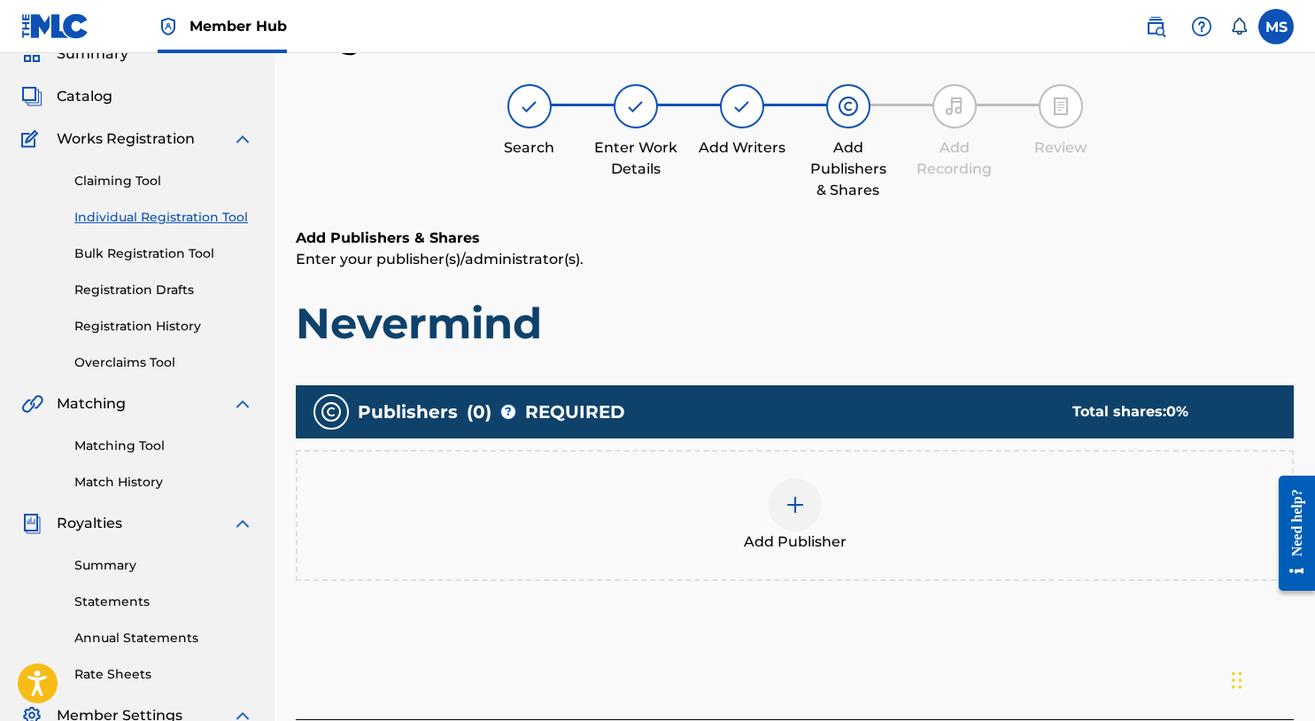
click at [802, 506] on img at bounding box center [795, 504] width 21 height 21
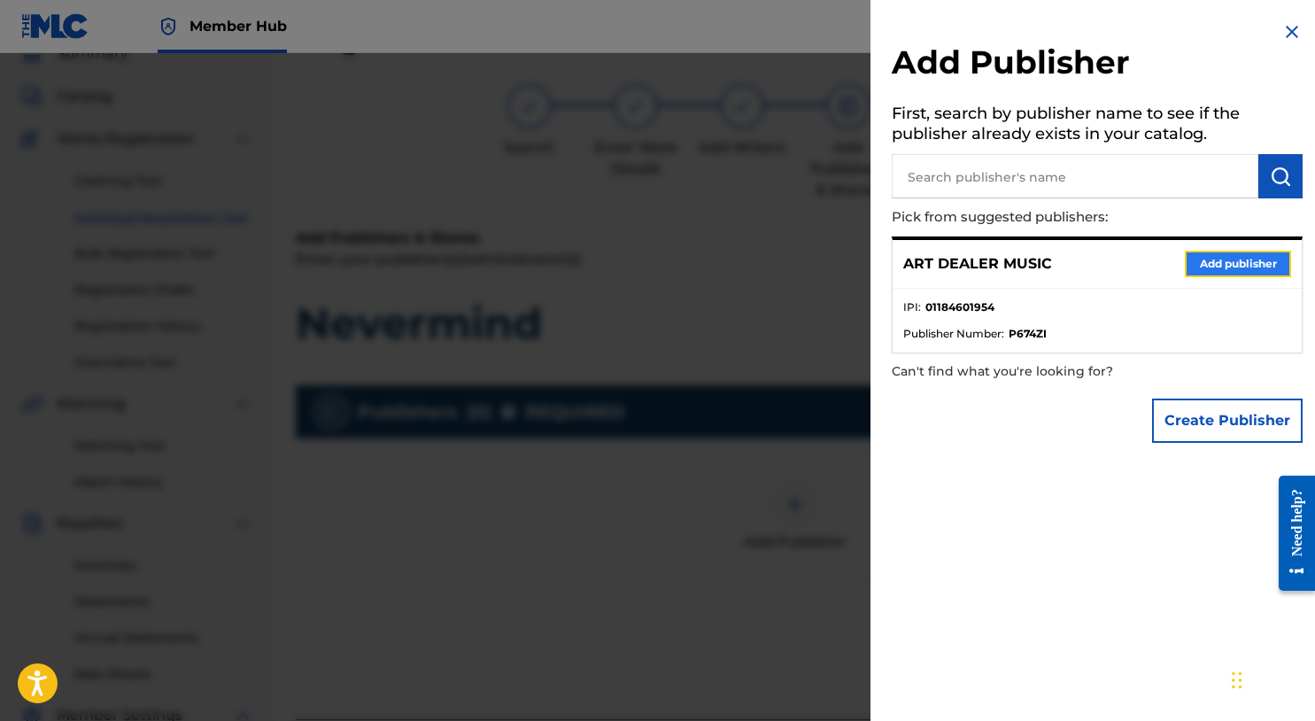
click at [1218, 262] on button "Add publisher" at bounding box center [1238, 264] width 106 height 27
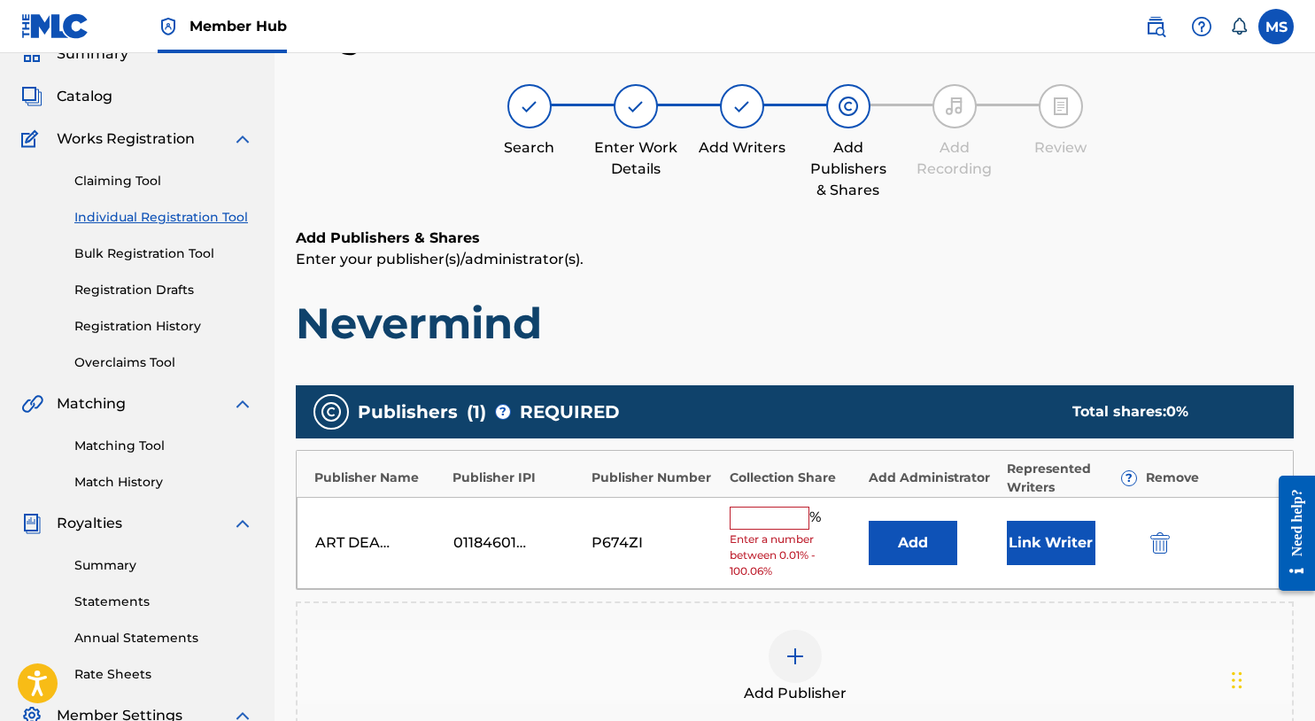
click at [779, 514] on input "text" at bounding box center [770, 518] width 80 height 23
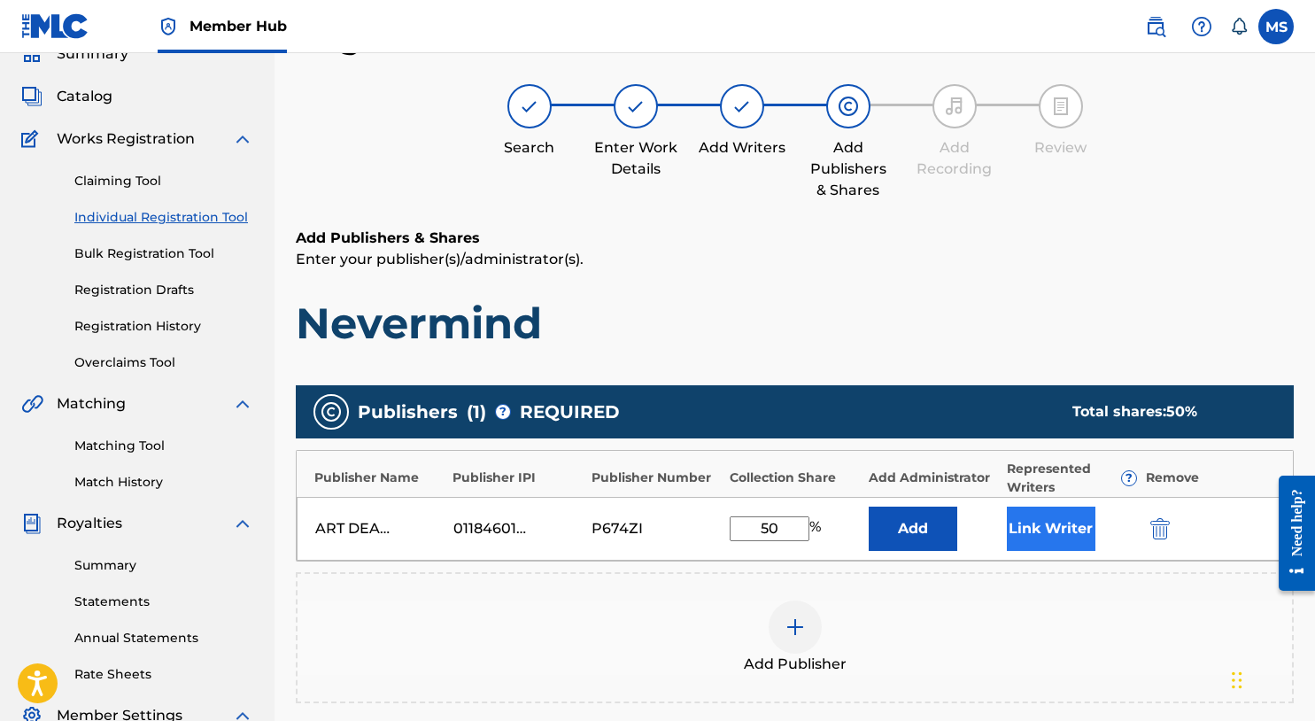
type input "50"
click at [1083, 530] on button "Link Writer" at bounding box center [1051, 529] width 89 height 44
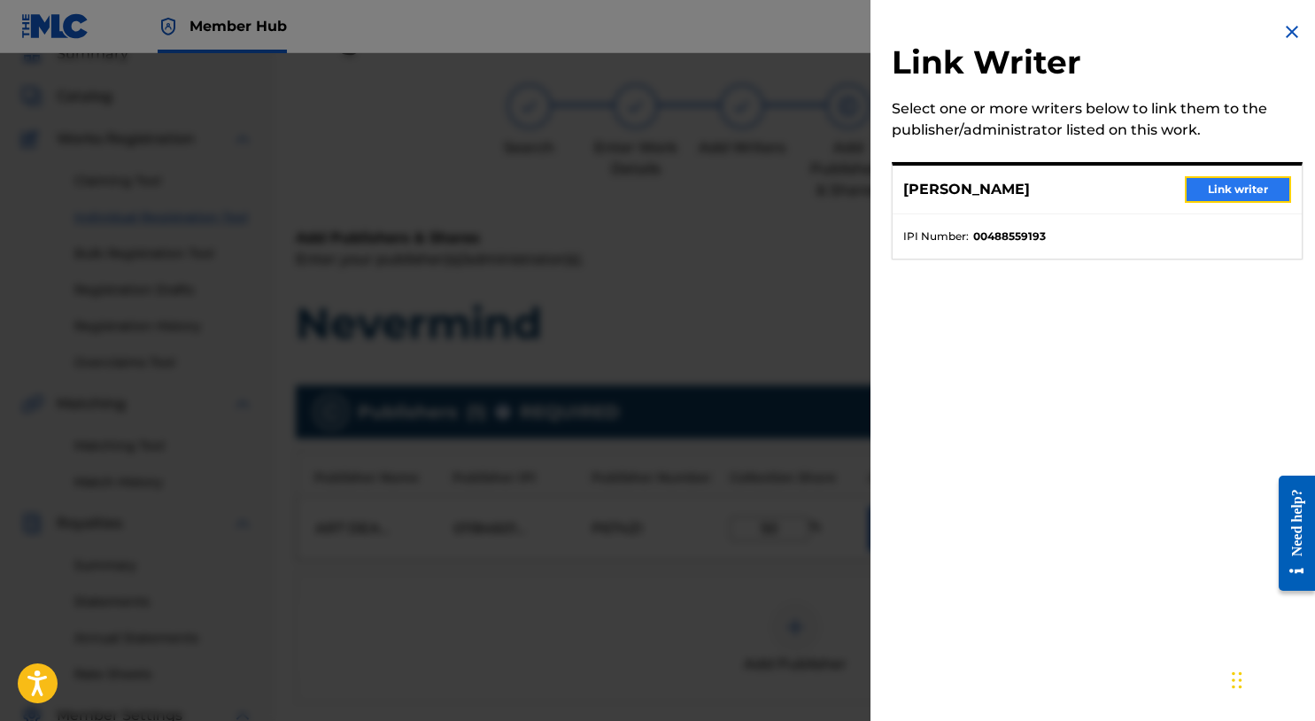
click at [1261, 180] on button "Link writer" at bounding box center [1238, 189] width 106 height 27
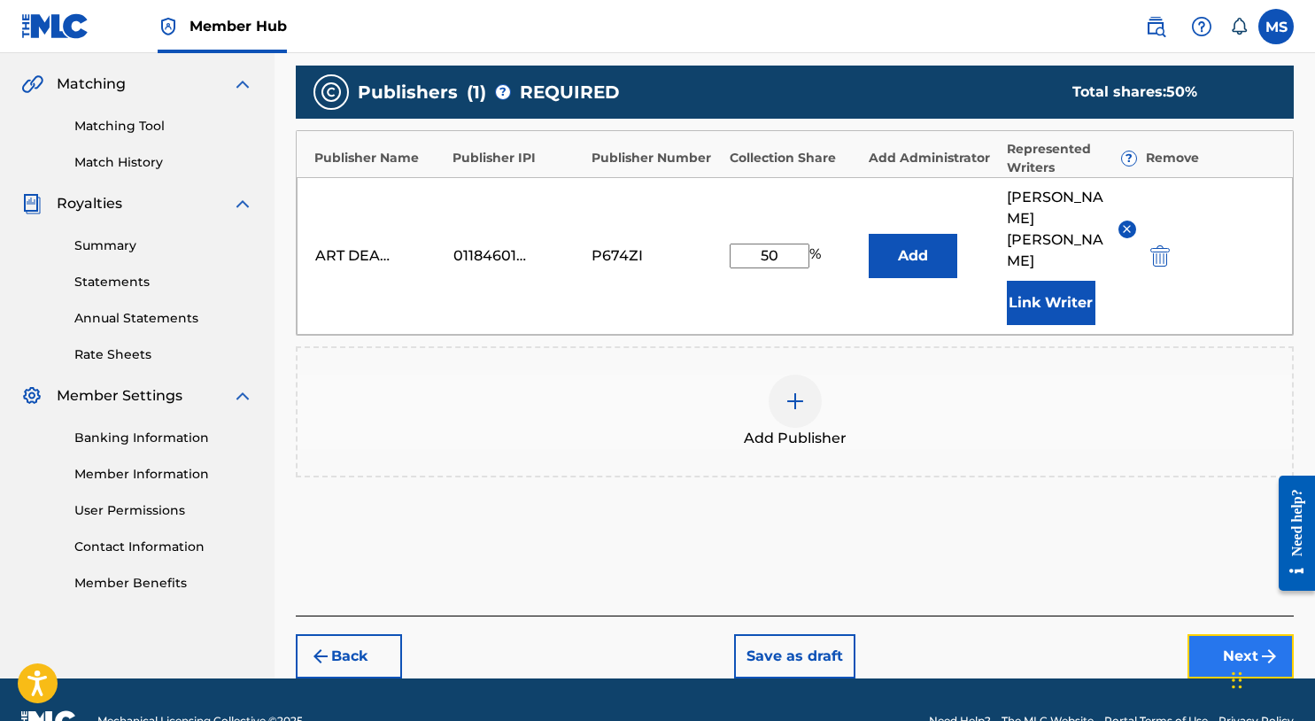
click at [1224, 634] on button "Next" at bounding box center [1241, 656] width 106 height 44
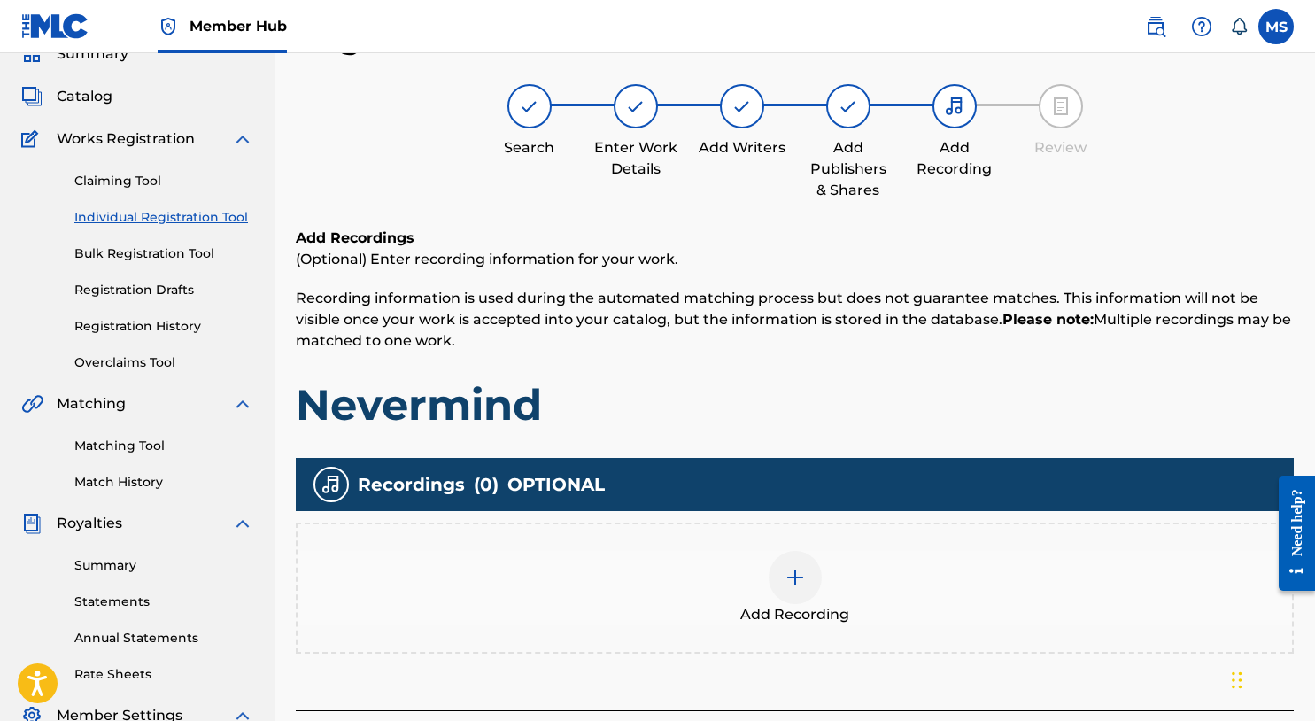
click at [796, 589] on div at bounding box center [795, 577] width 53 height 53
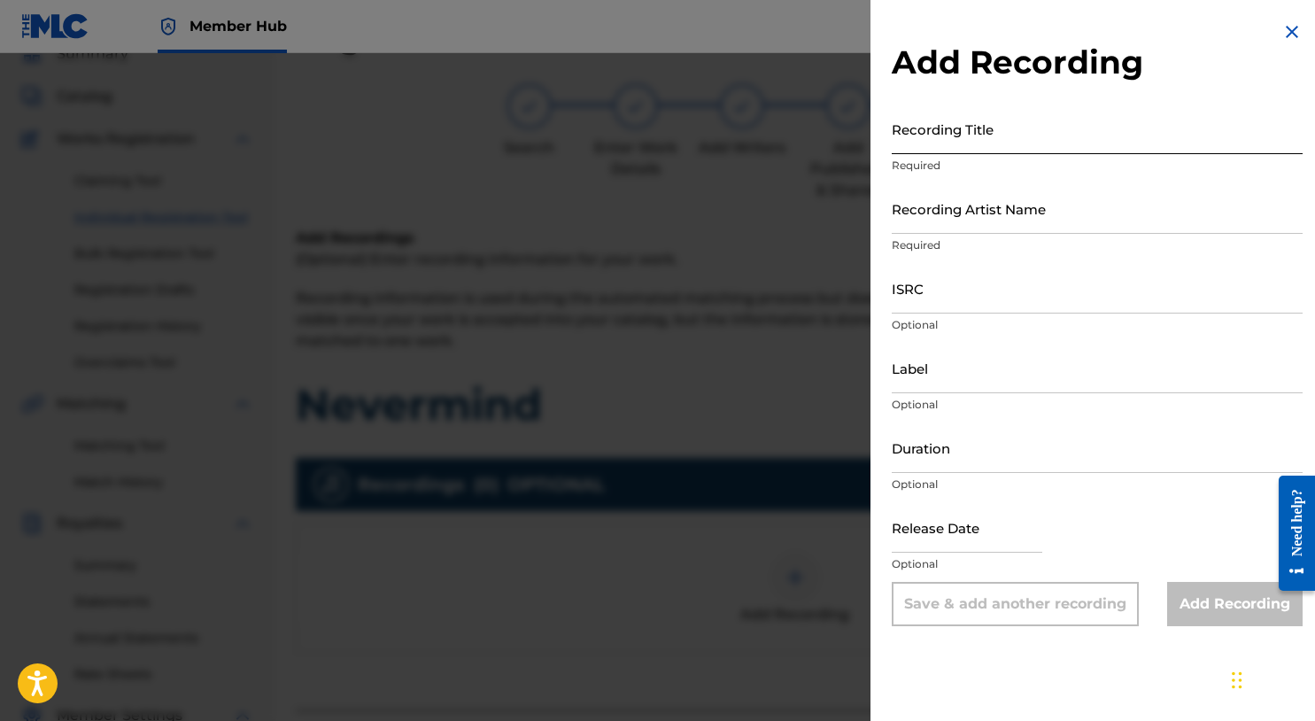
click at [1059, 117] on input "Recording Title" at bounding box center [1097, 129] width 411 height 50
type input "Nevermind"
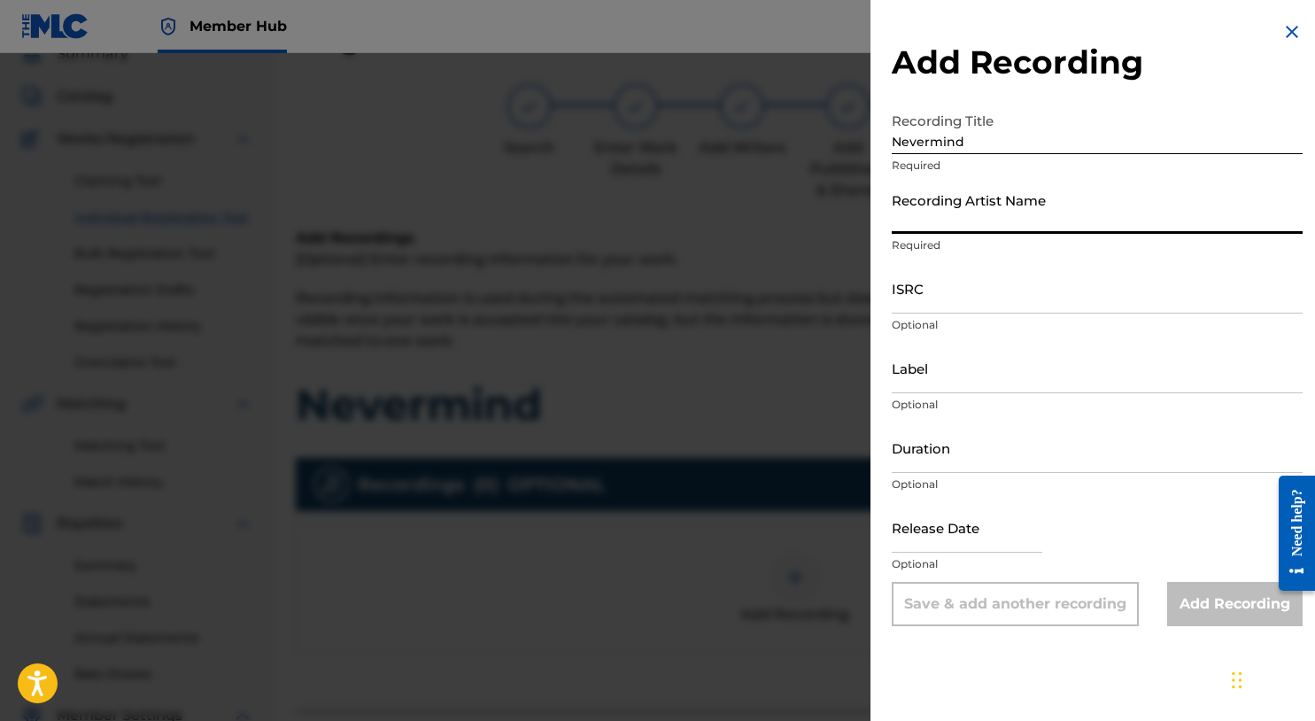
click at [1090, 213] on input "Recording Artist Name" at bounding box center [1097, 208] width 411 height 50
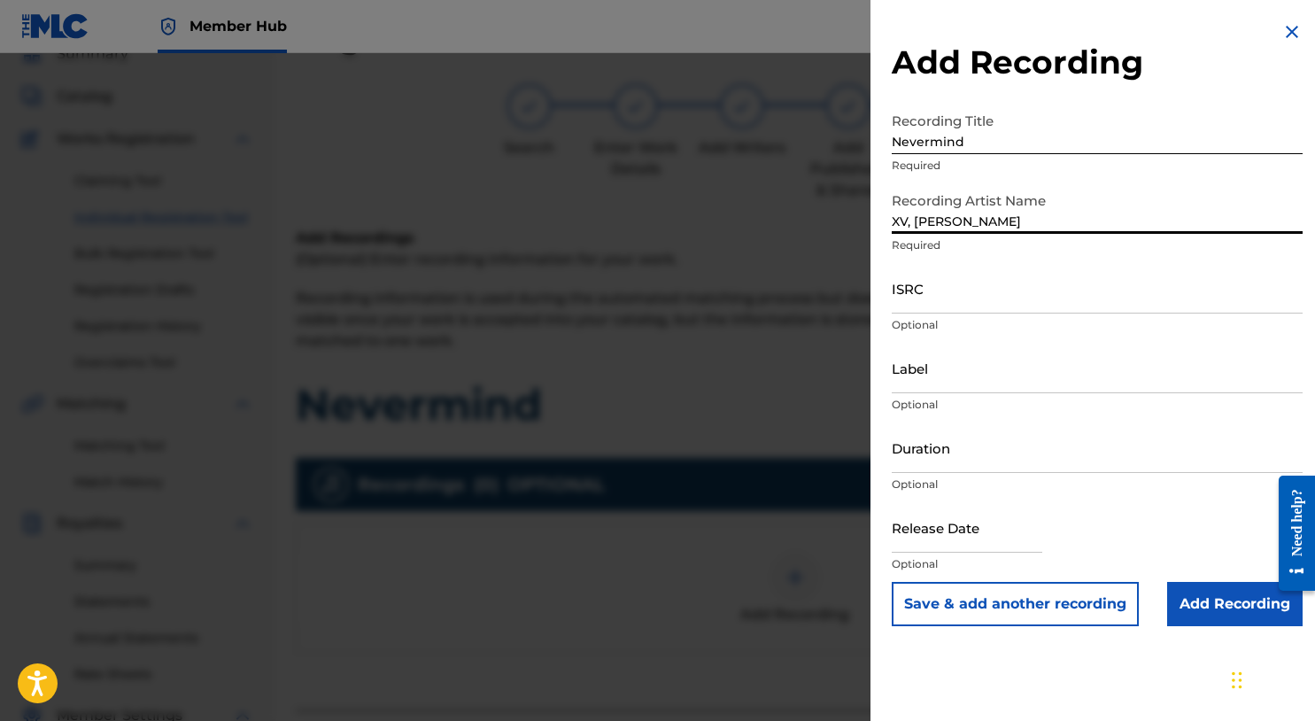
type input "XV, MIKE SUMMERS"
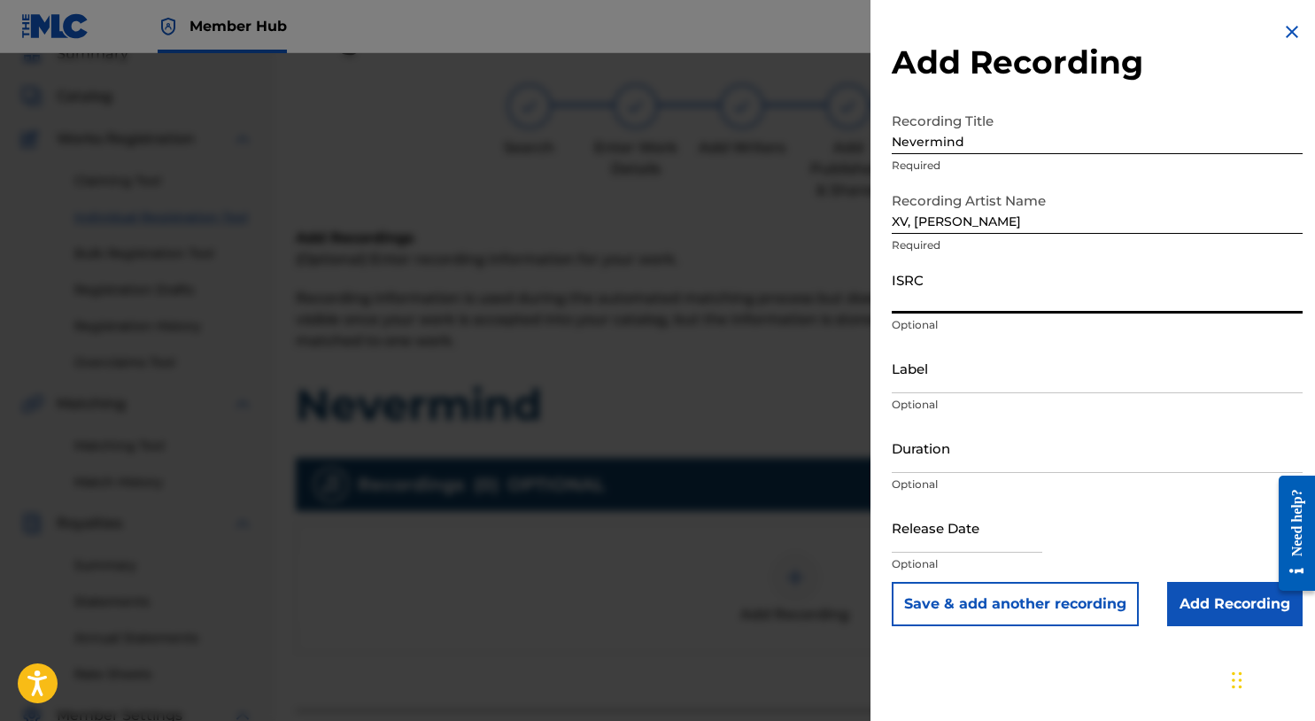
paste input "QZLBC2306625"
type input "QZLBC2306625"
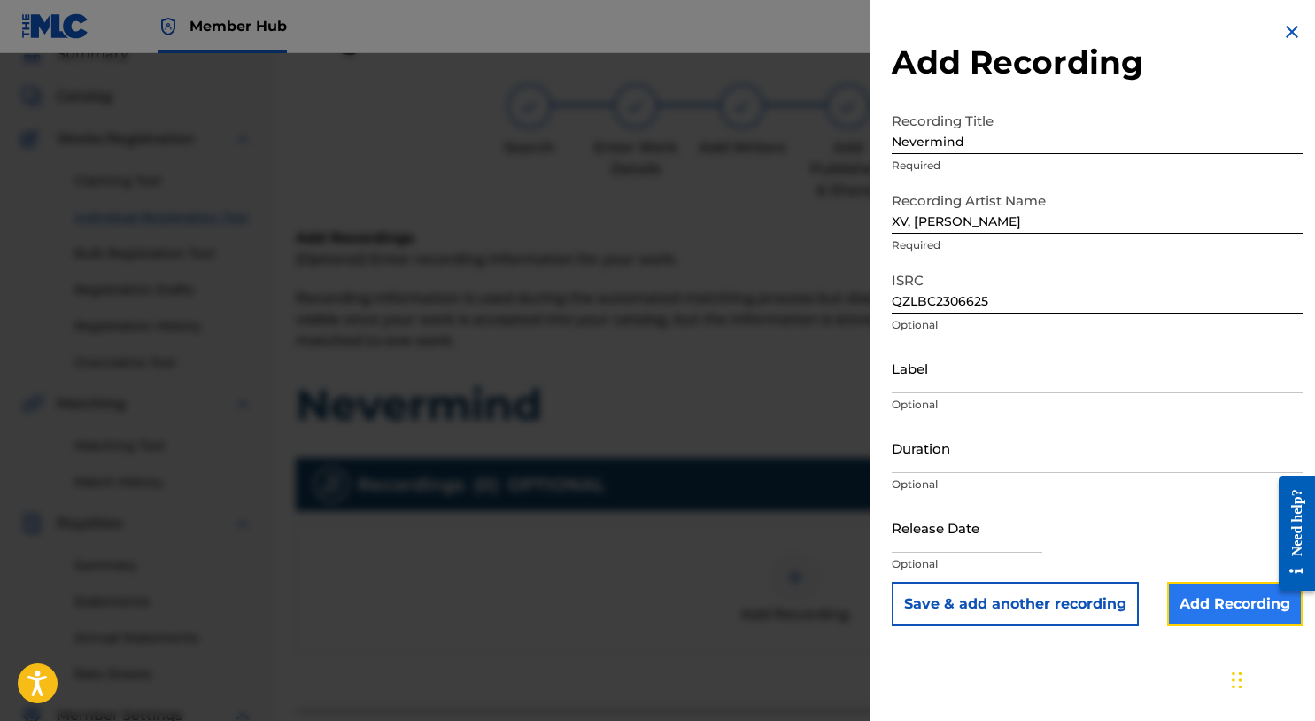
click at [1214, 617] on input "Add Recording" at bounding box center [1236, 604] width 136 height 44
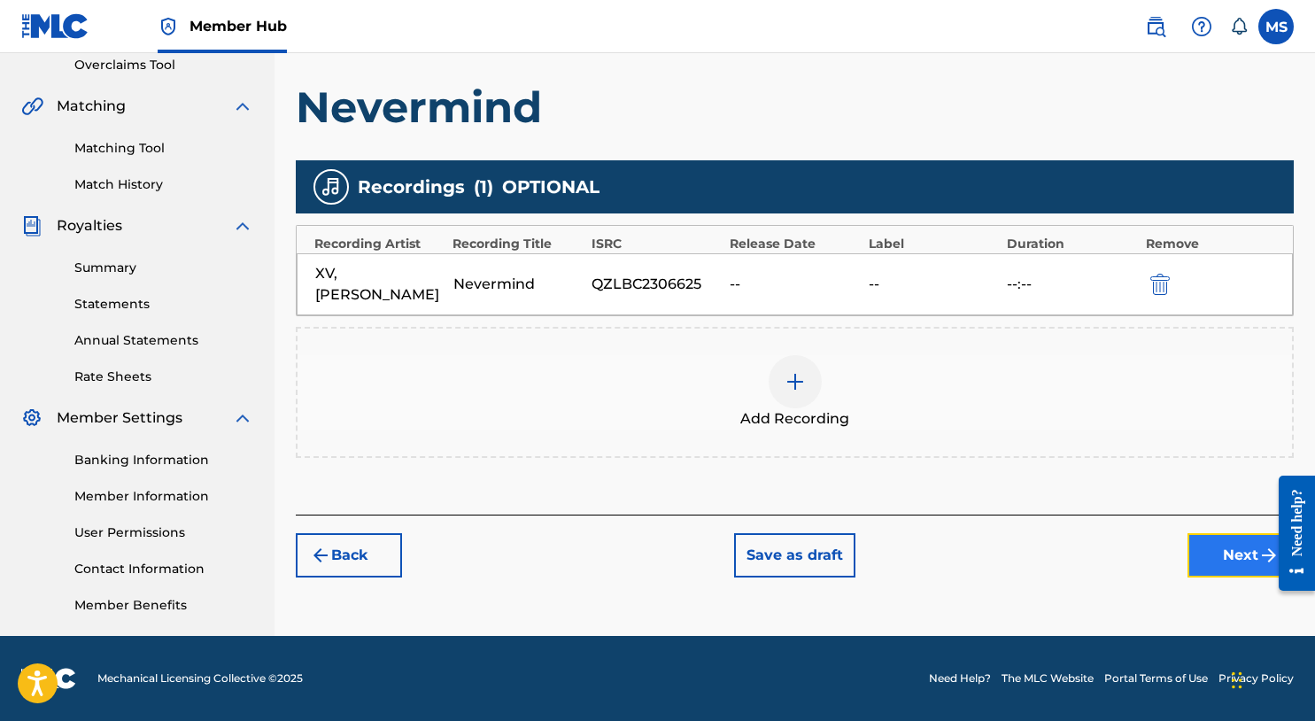
click at [1206, 552] on button "Next" at bounding box center [1241, 555] width 106 height 44
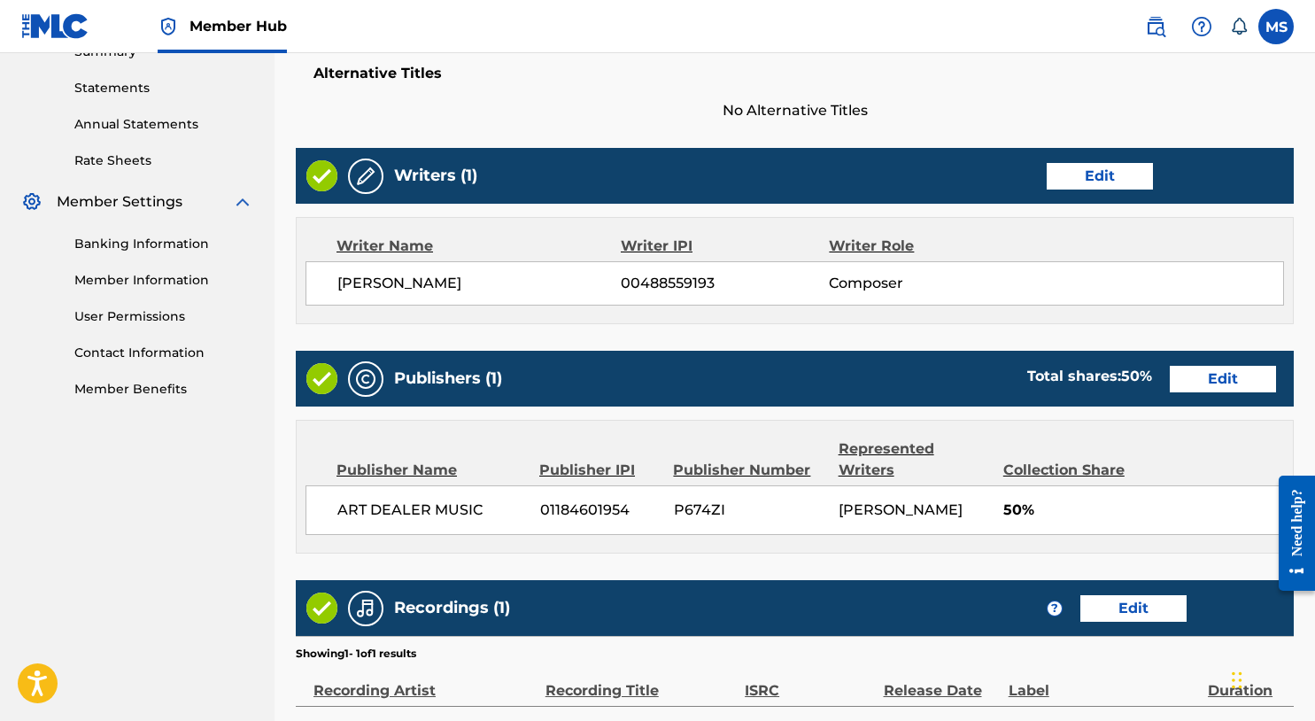
scroll to position [796, 0]
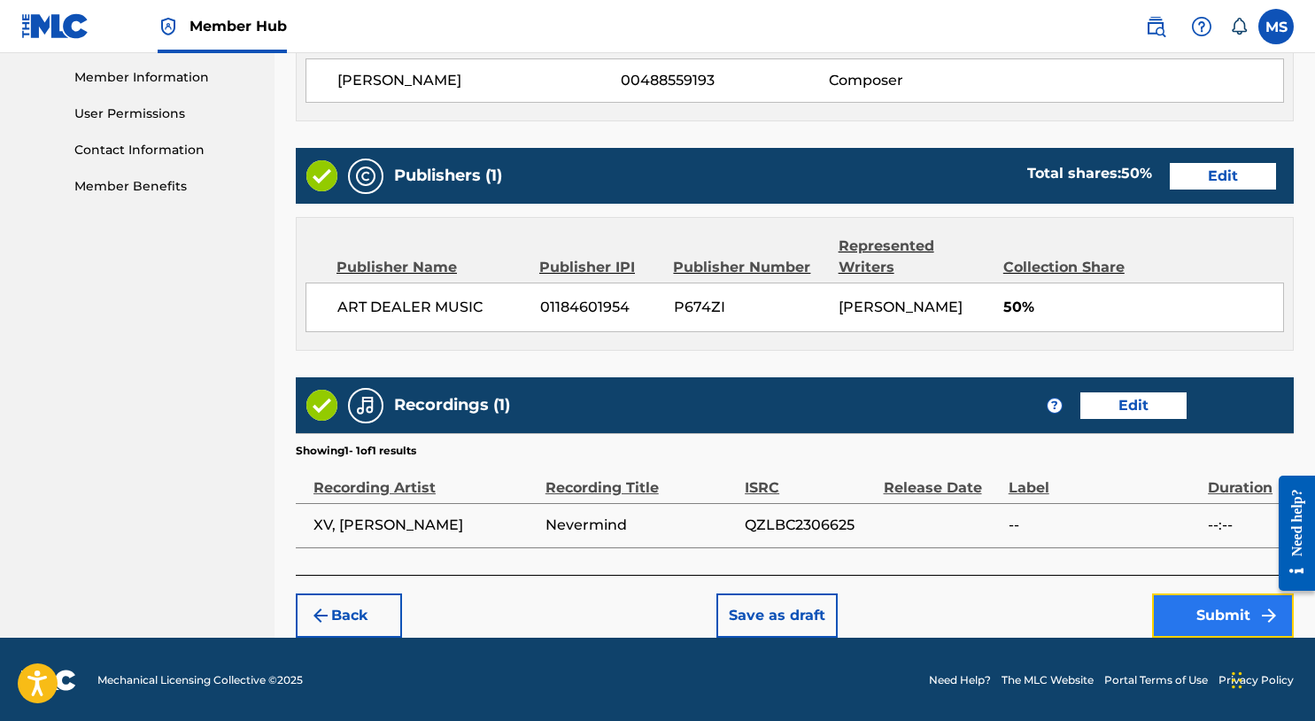
click at [1194, 625] on button "Submit" at bounding box center [1223, 615] width 142 height 44
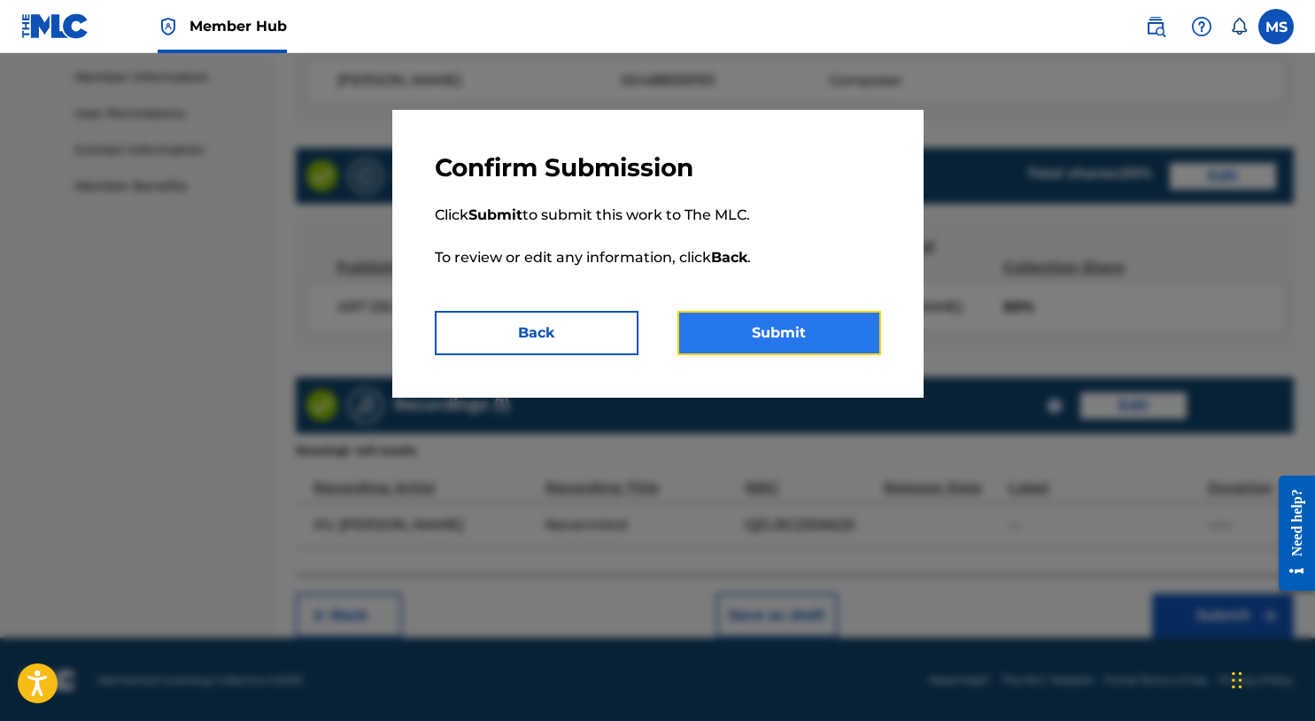
click at [836, 345] on button "Submit" at bounding box center [780, 333] width 204 height 44
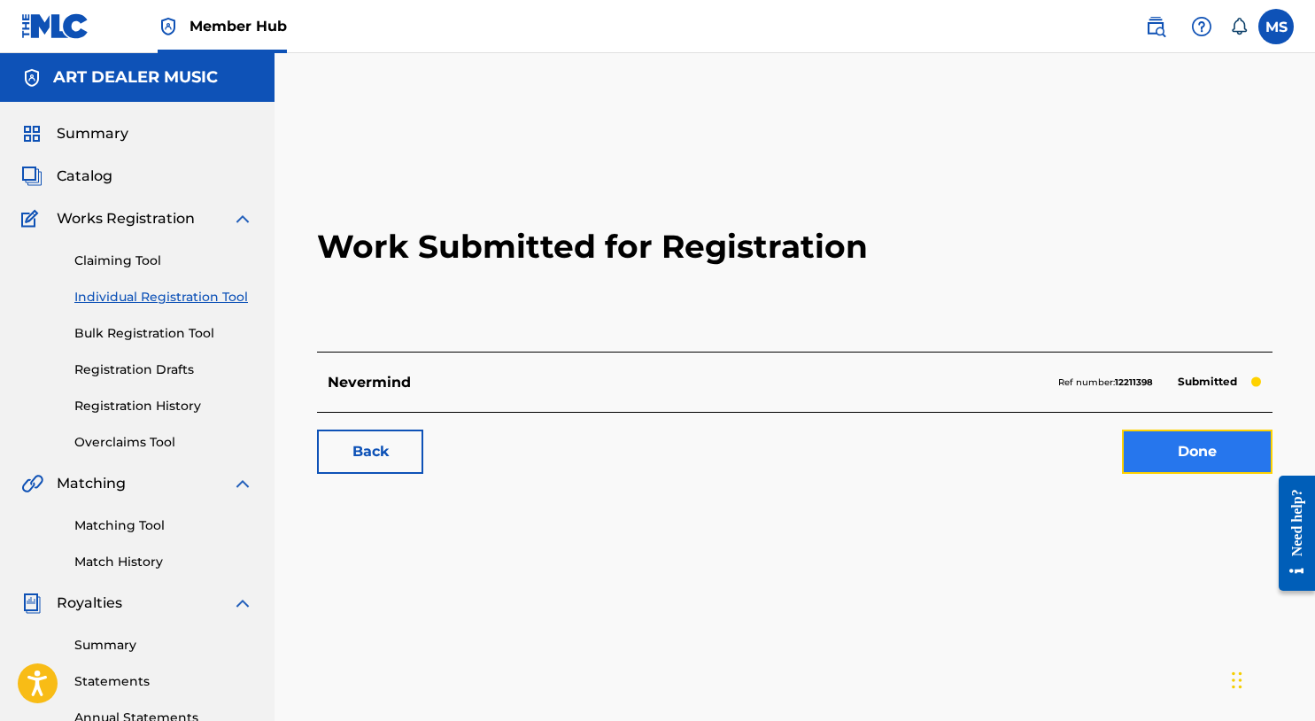
click at [1171, 456] on link "Done" at bounding box center [1197, 452] width 151 height 44
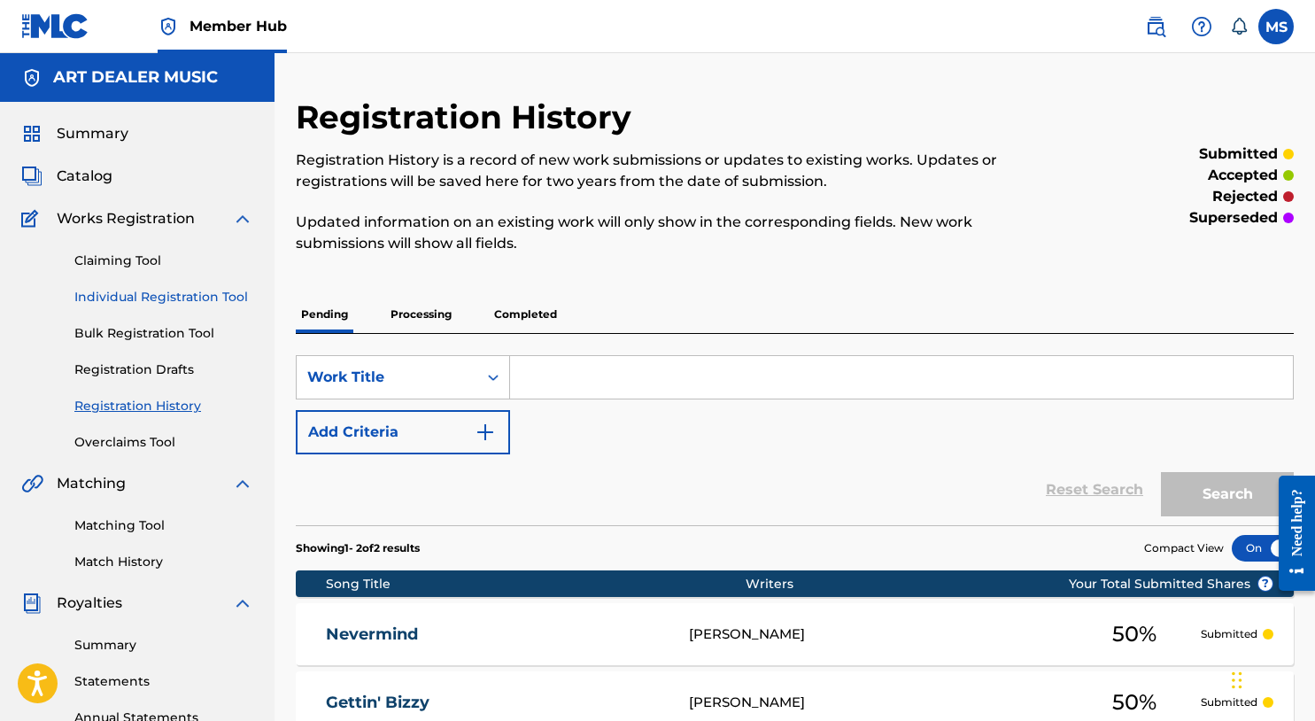
click at [143, 291] on link "Individual Registration Tool" at bounding box center [163, 297] width 179 height 19
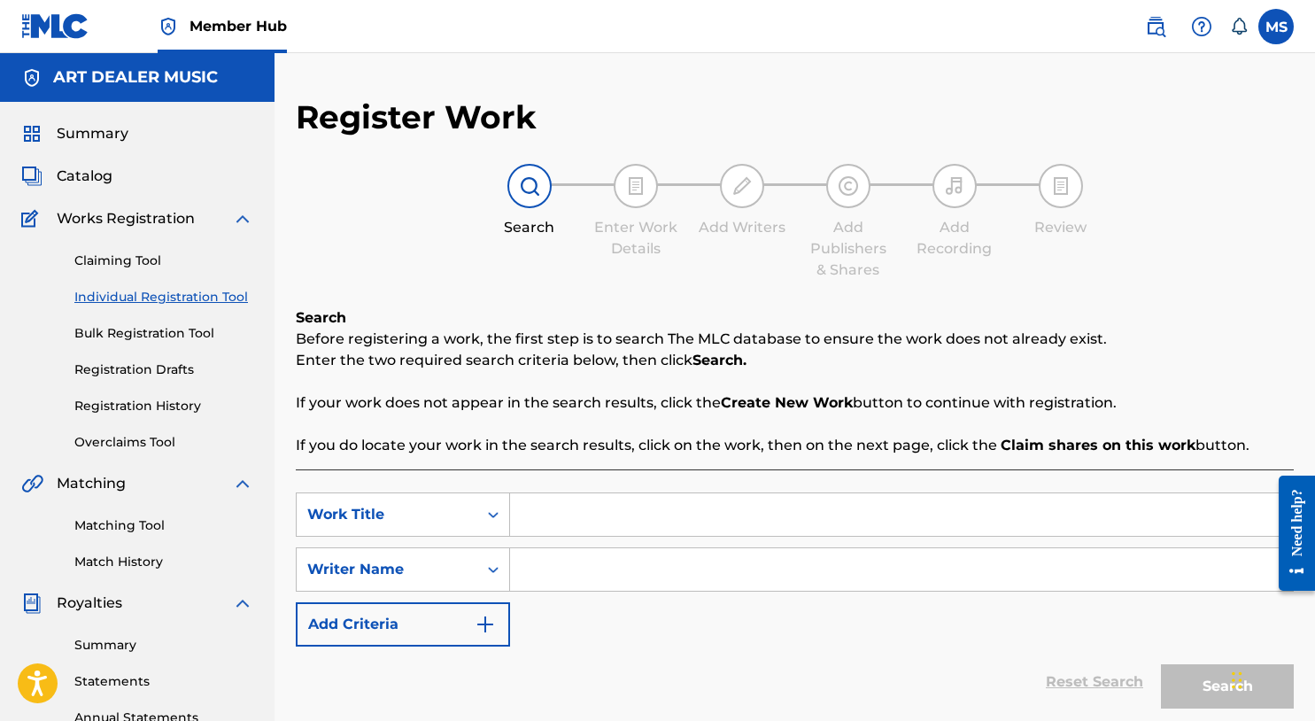
drag, startPoint x: 685, startPoint y: 530, endPoint x: 668, endPoint y: 515, distance: 22.6
click at [683, 530] on input "Search Form" at bounding box center [901, 514] width 783 height 43
type input "S"
type input "h"
type input "She Go, I Go"
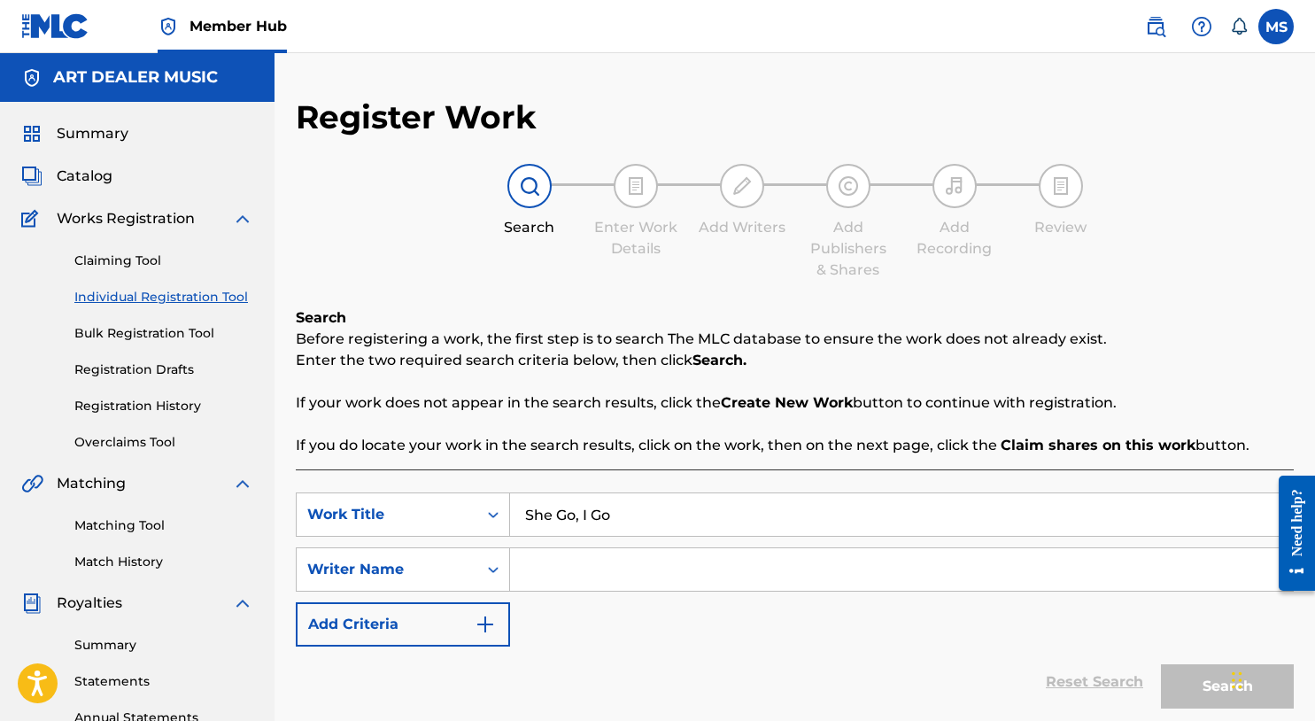
click at [670, 582] on input "Search Form" at bounding box center [901, 569] width 783 height 43
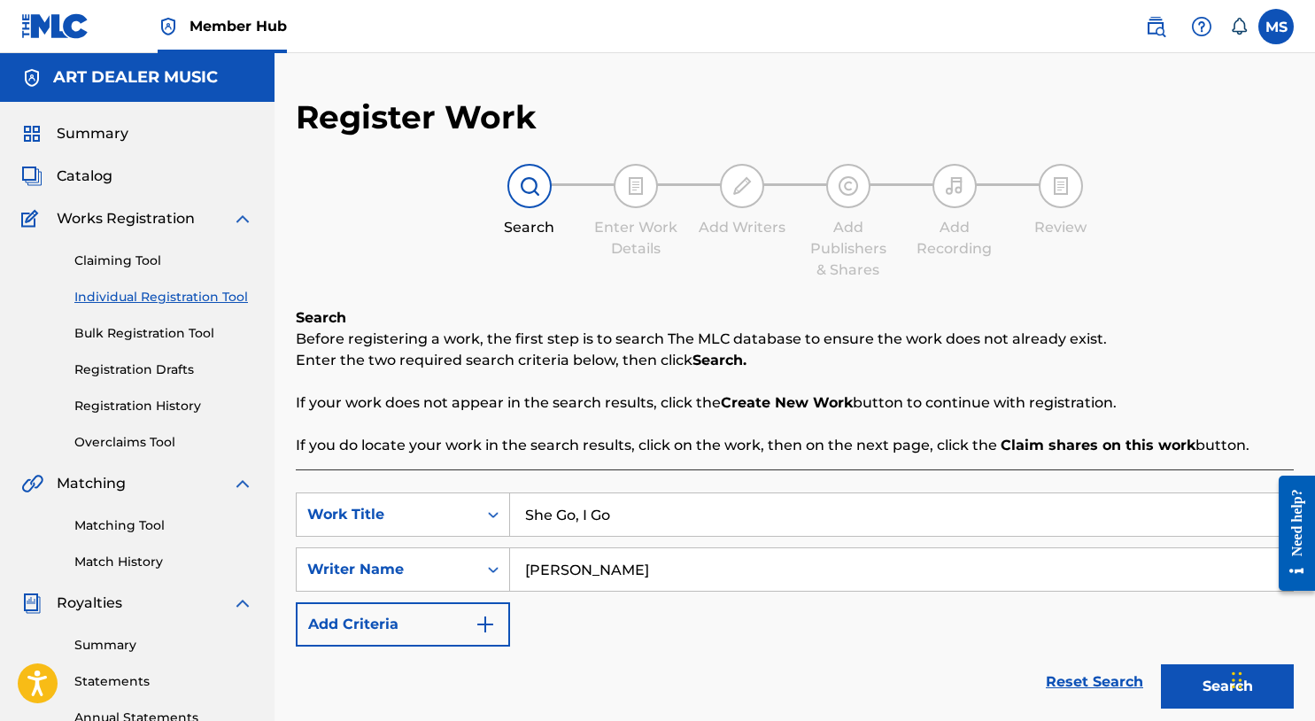
type input "Michael Summers"
click at [1183, 681] on button "Search" at bounding box center [1227, 686] width 133 height 44
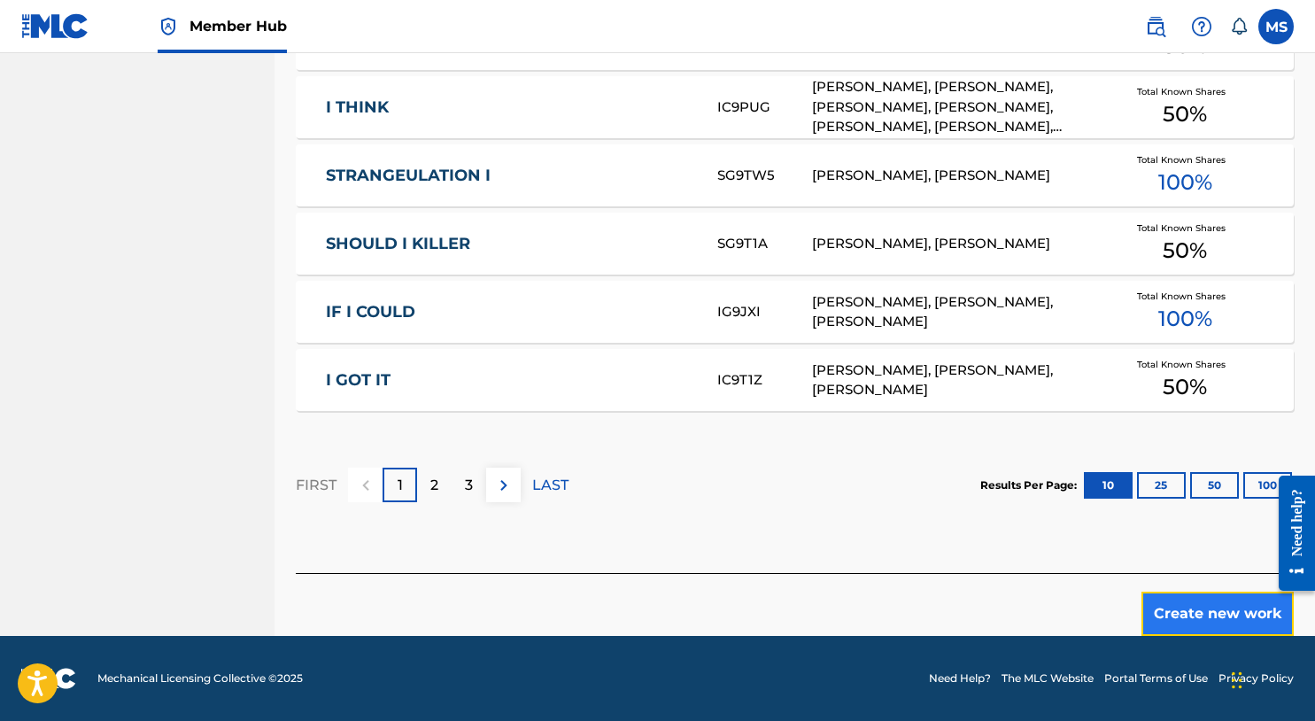
click at [1214, 618] on button "Create new work" at bounding box center [1218, 614] width 152 height 44
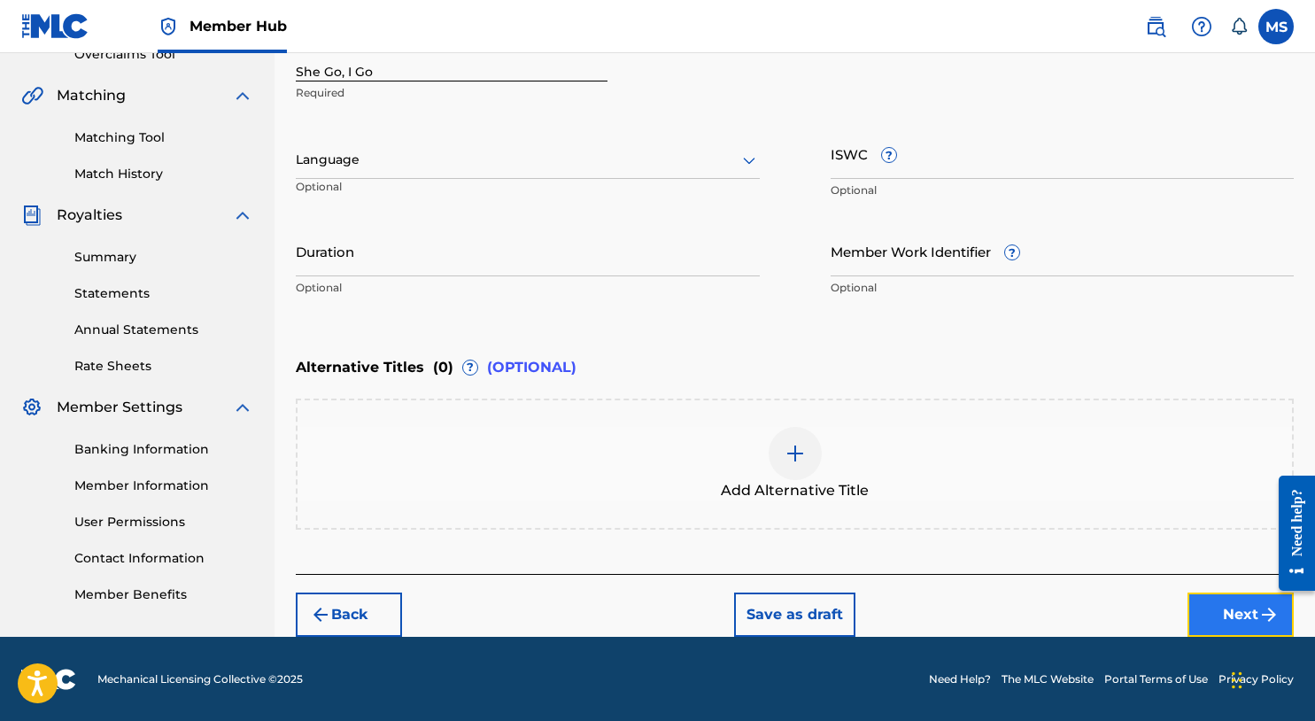
click at [1218, 600] on button "Next" at bounding box center [1241, 615] width 106 height 44
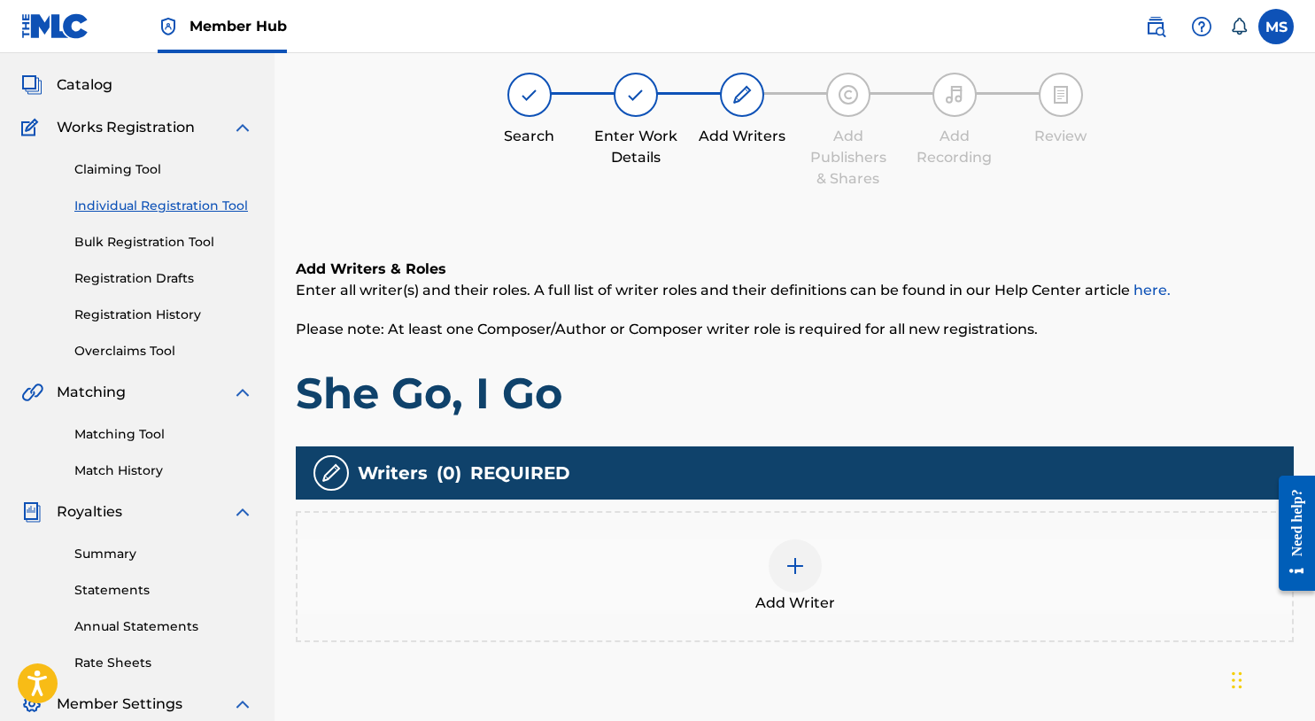
scroll to position [80, 0]
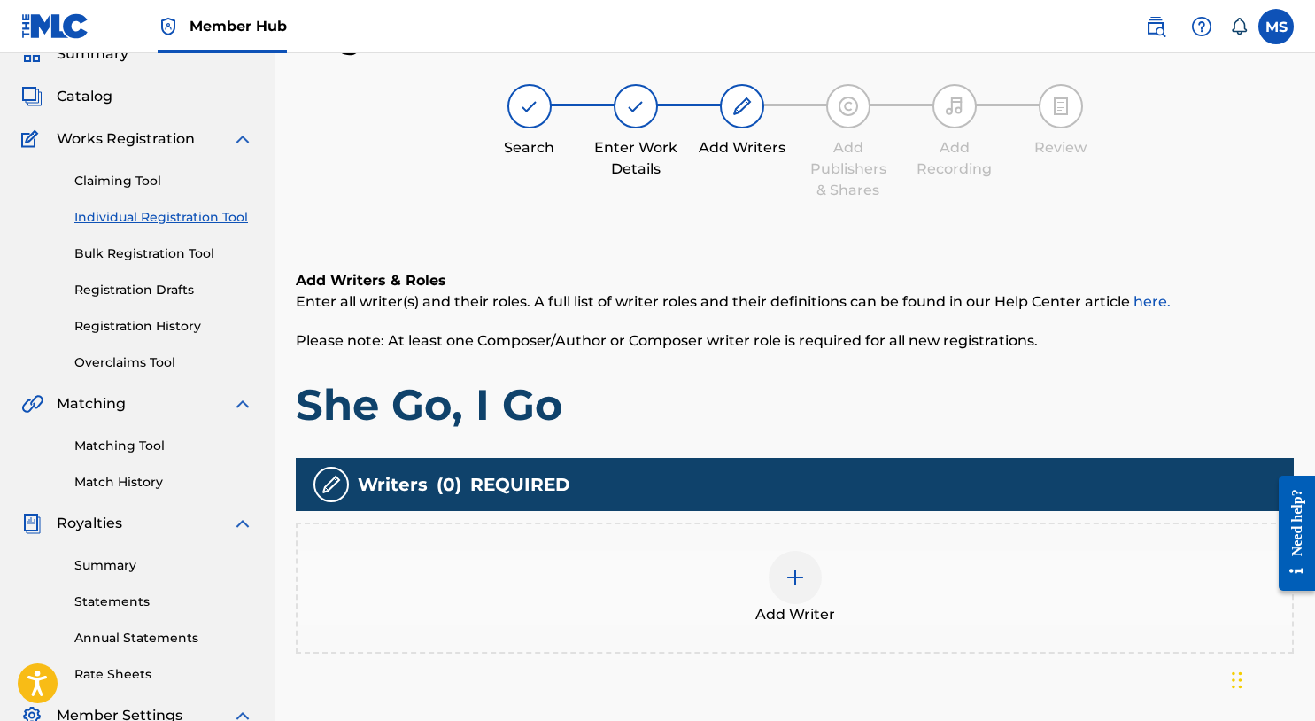
click at [780, 575] on div at bounding box center [795, 577] width 53 height 53
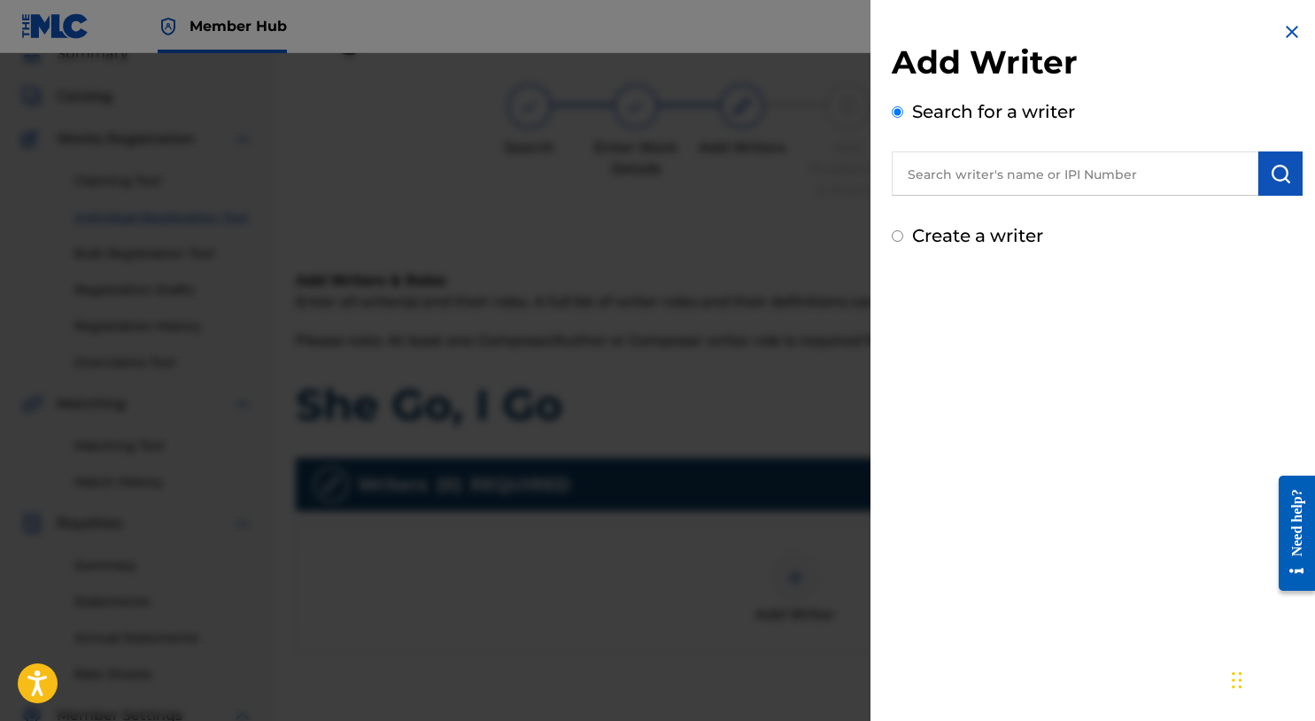
click at [1017, 177] on input "text" at bounding box center [1075, 173] width 367 height 44
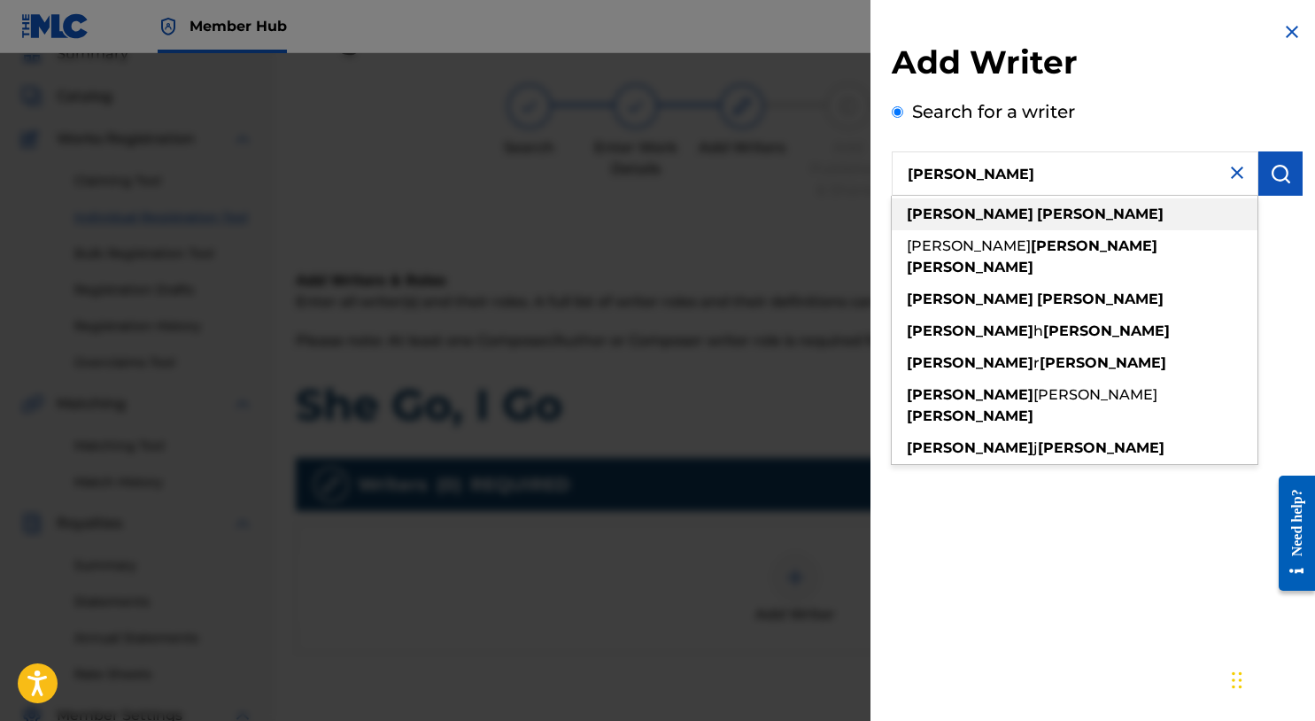
type input "michael summers"
click at [1037, 220] on strong "summers" at bounding box center [1100, 214] width 127 height 17
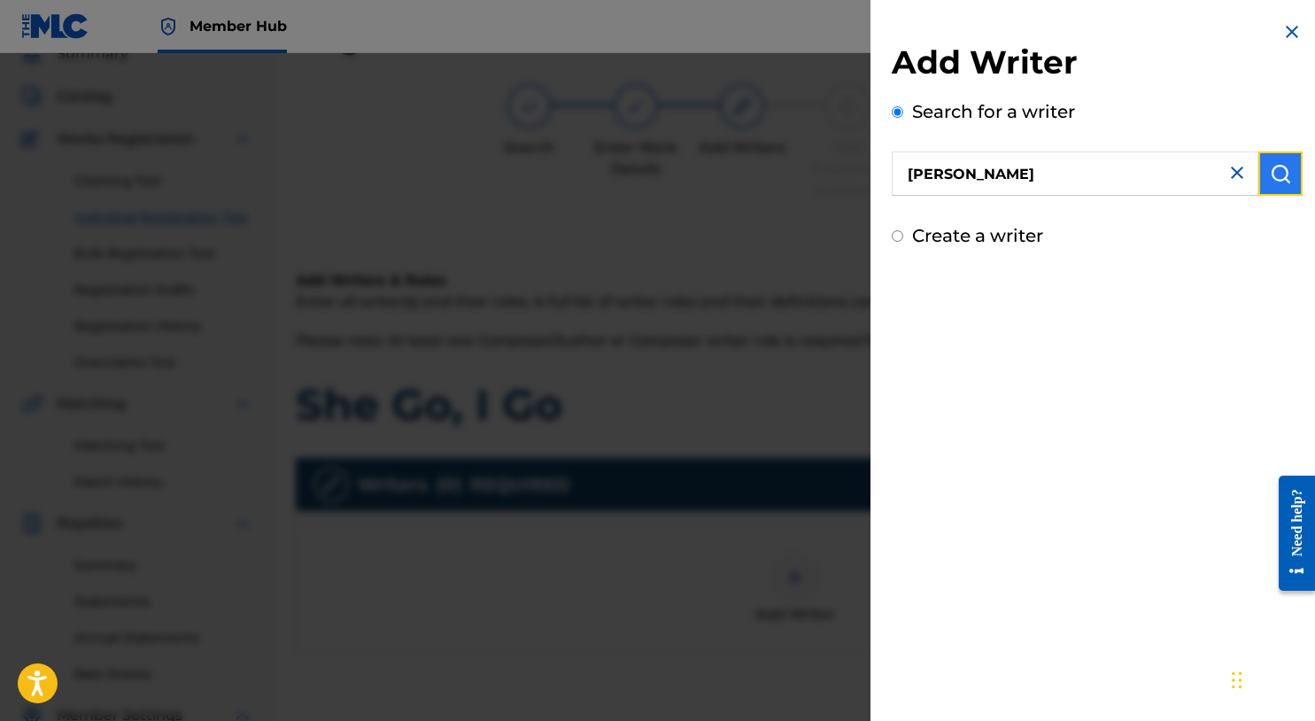
click at [1283, 182] on img "submit" at bounding box center [1280, 173] width 21 height 21
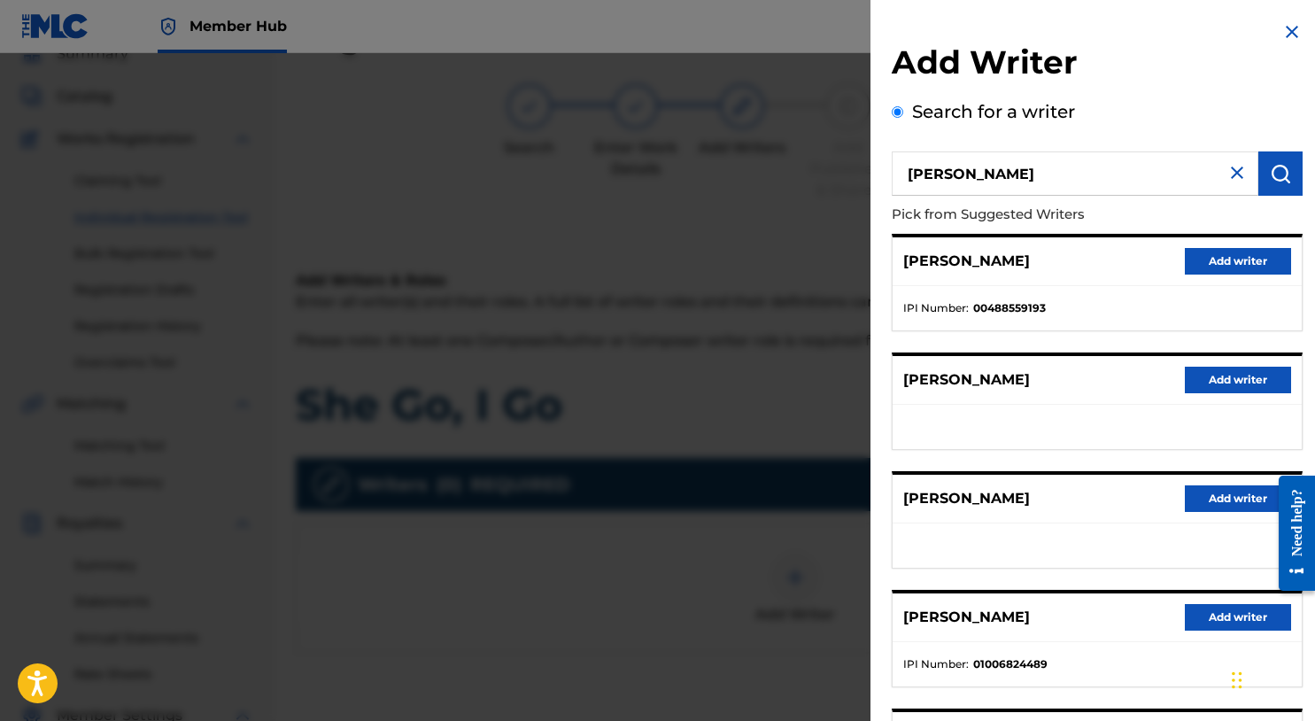
click at [1228, 245] on div "MICHAEL SUMMERS Add writer" at bounding box center [1097, 261] width 409 height 49
click at [1227, 262] on button "Add writer" at bounding box center [1238, 261] width 106 height 27
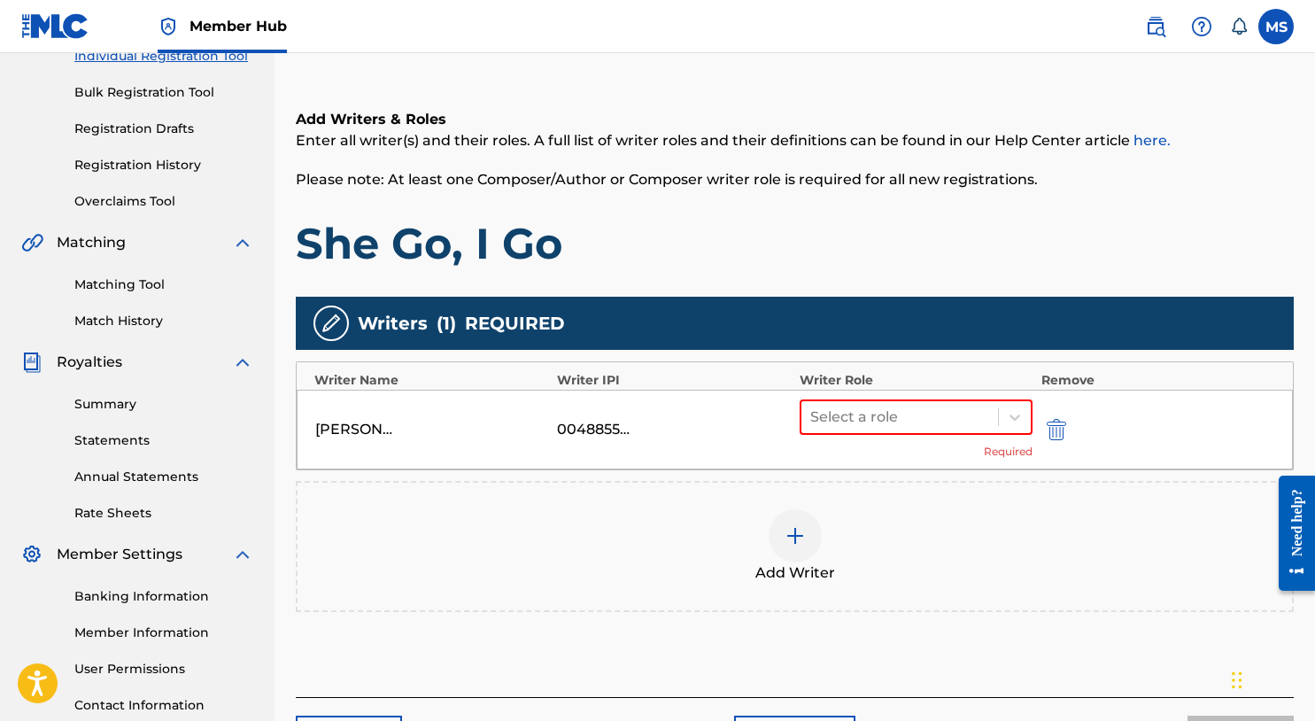
scroll to position [359, 0]
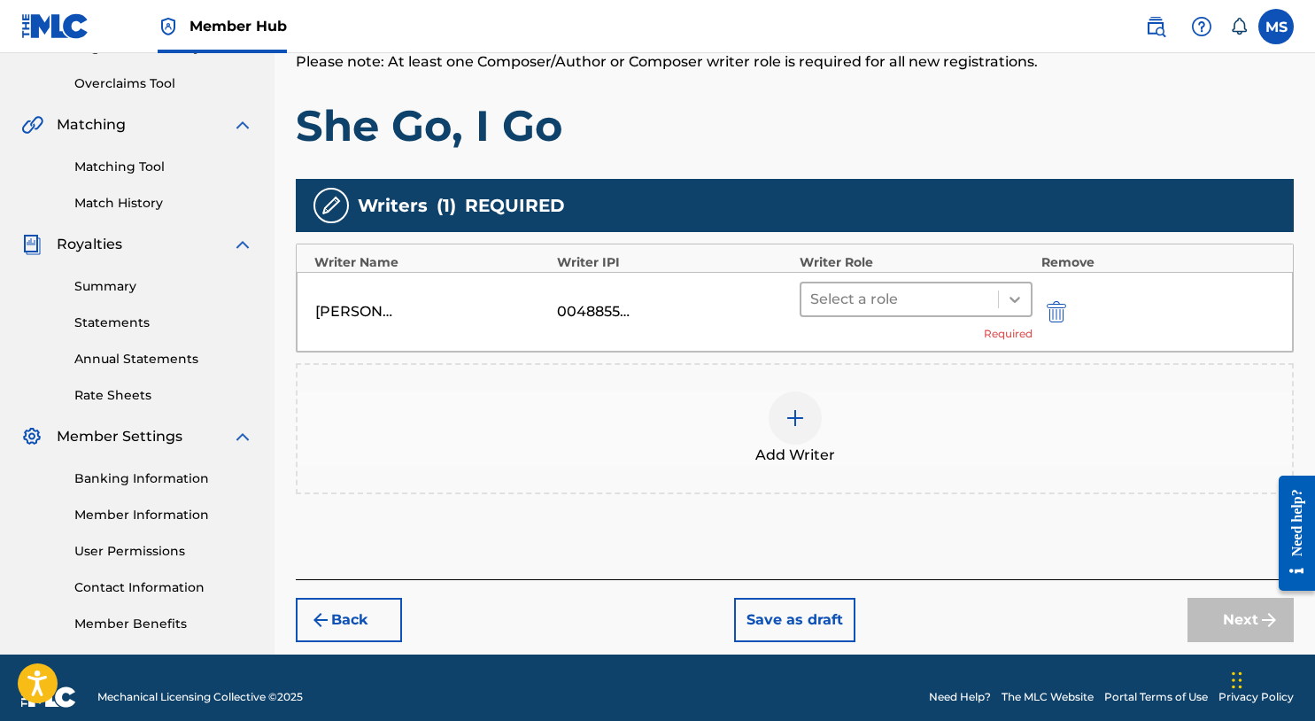
click at [1018, 306] on icon at bounding box center [1015, 300] width 18 height 18
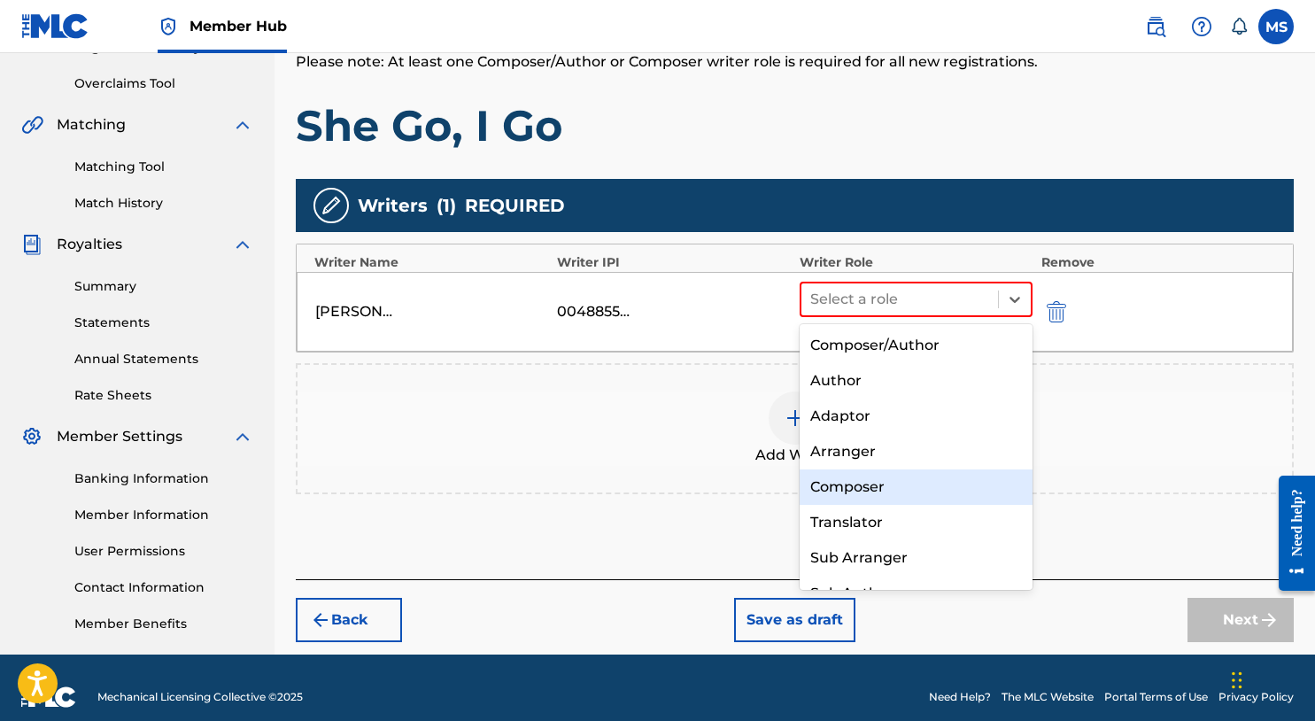
click at [927, 499] on div "Composer" at bounding box center [916, 486] width 233 height 35
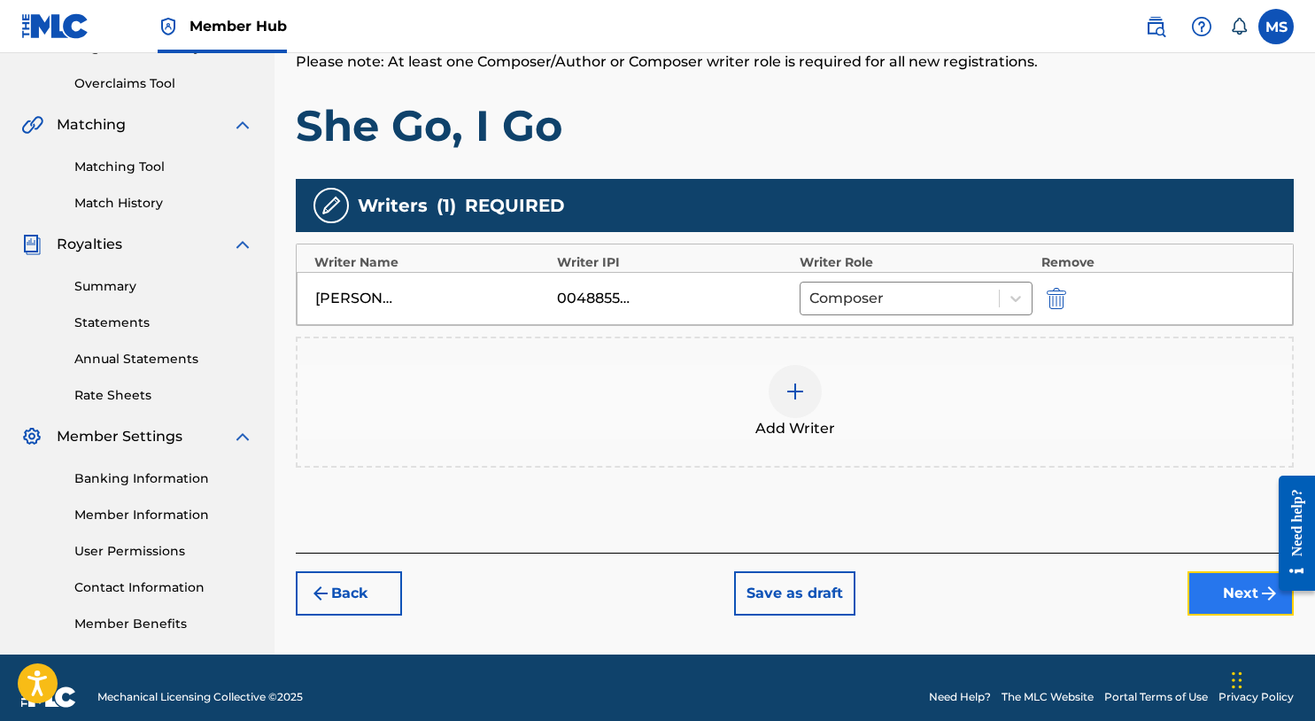
click at [1213, 580] on button "Next" at bounding box center [1241, 593] width 106 height 44
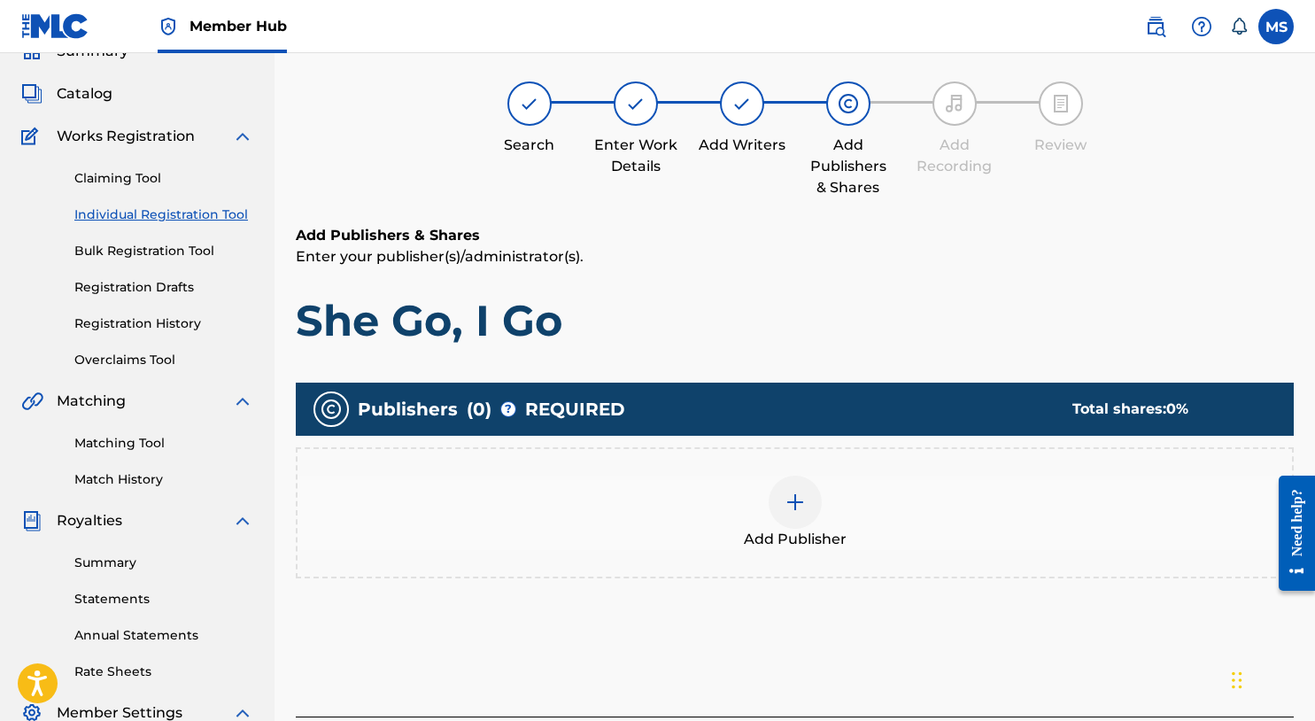
scroll to position [80, 0]
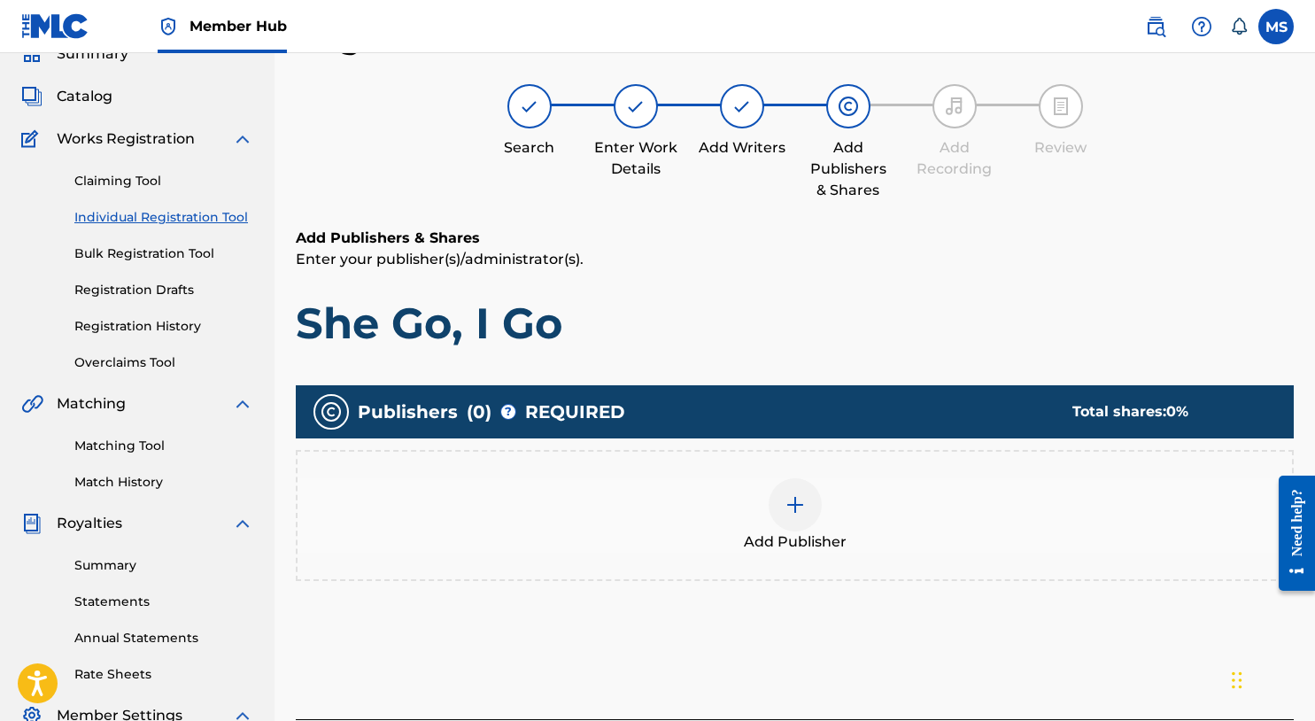
click at [813, 477] on div "Add Publisher" at bounding box center [795, 515] width 998 height 131
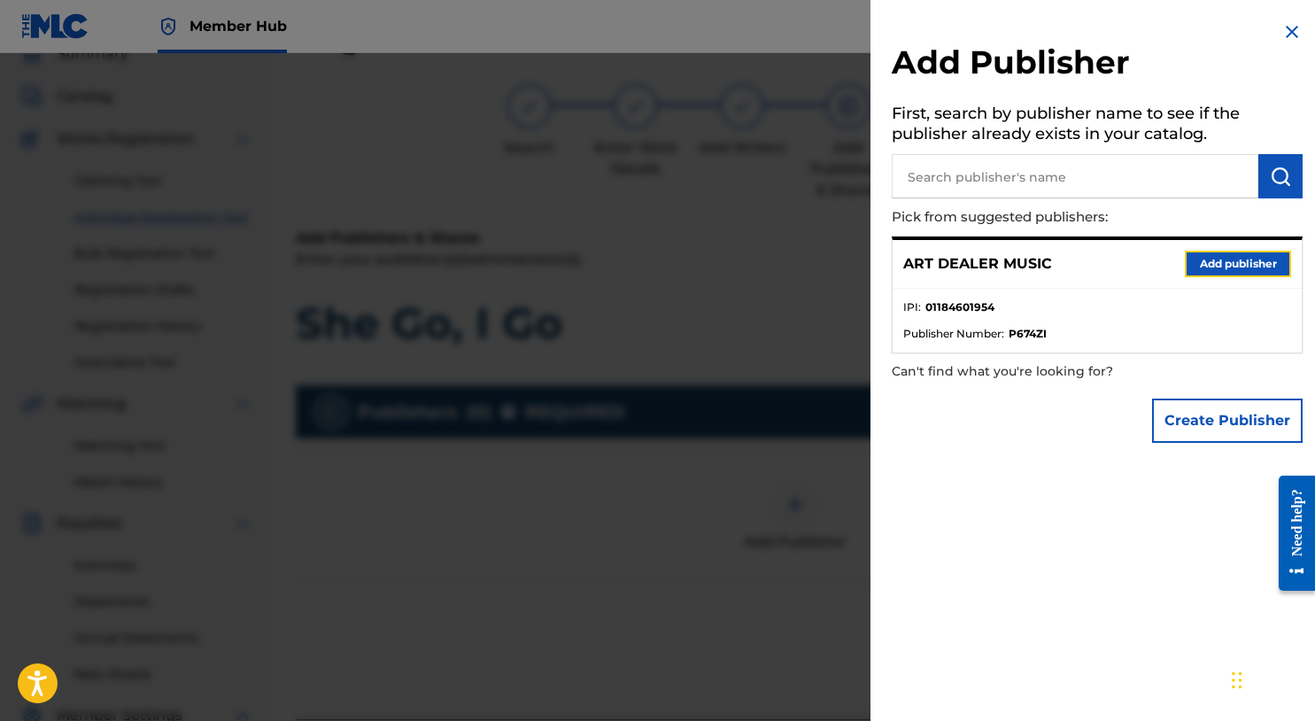
click at [1187, 261] on button "Add publisher" at bounding box center [1238, 264] width 106 height 27
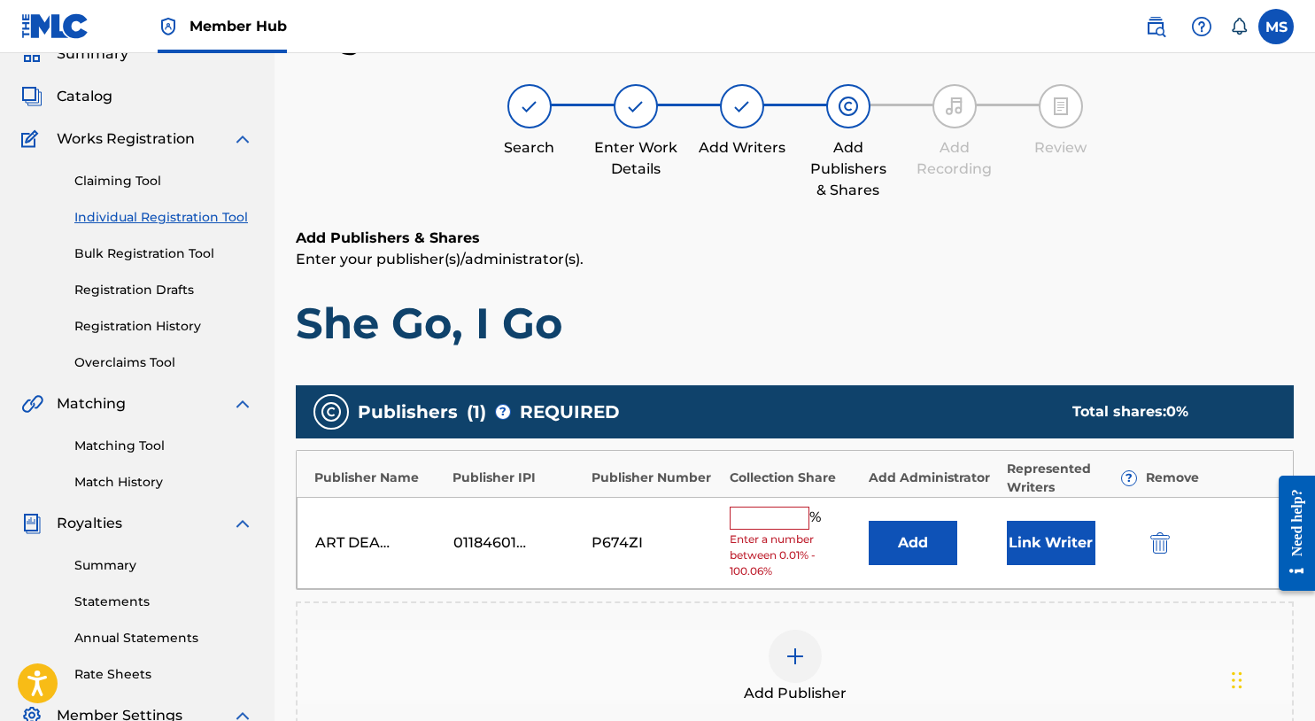
click at [770, 516] on input "text" at bounding box center [770, 518] width 80 height 23
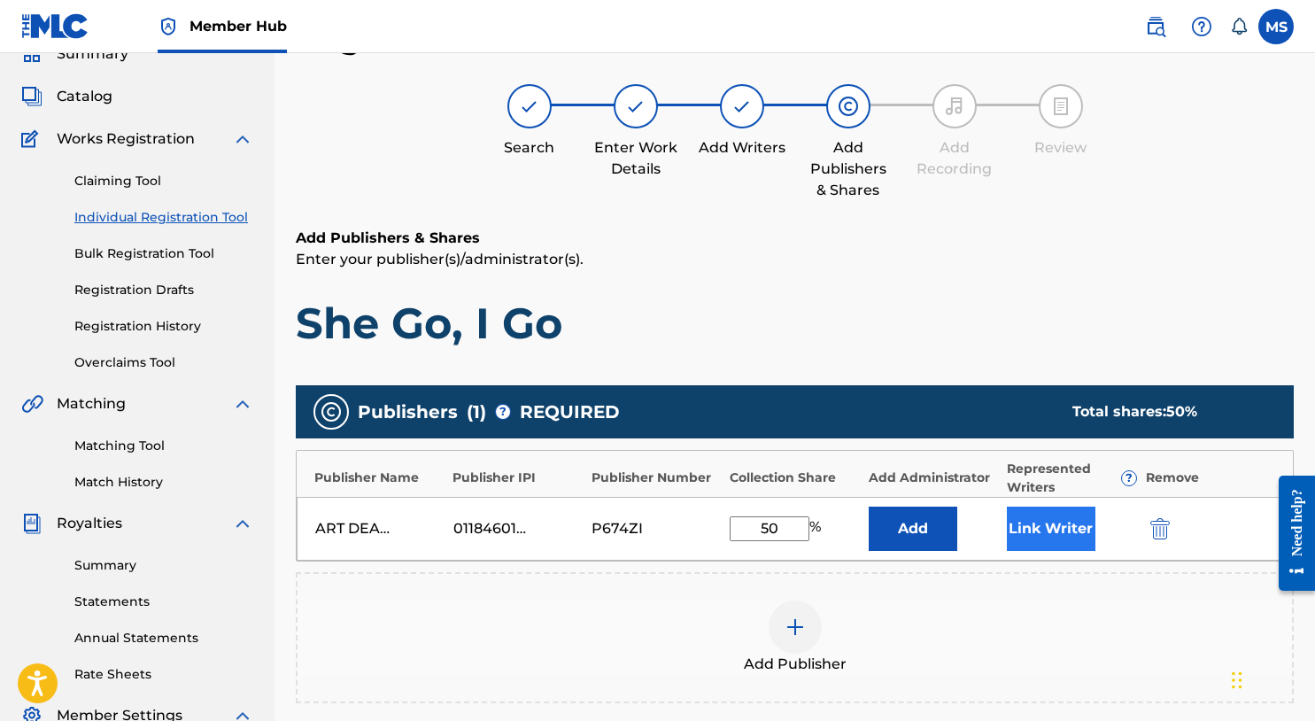
type input "50"
click at [1070, 534] on button "Link Writer" at bounding box center [1051, 529] width 89 height 44
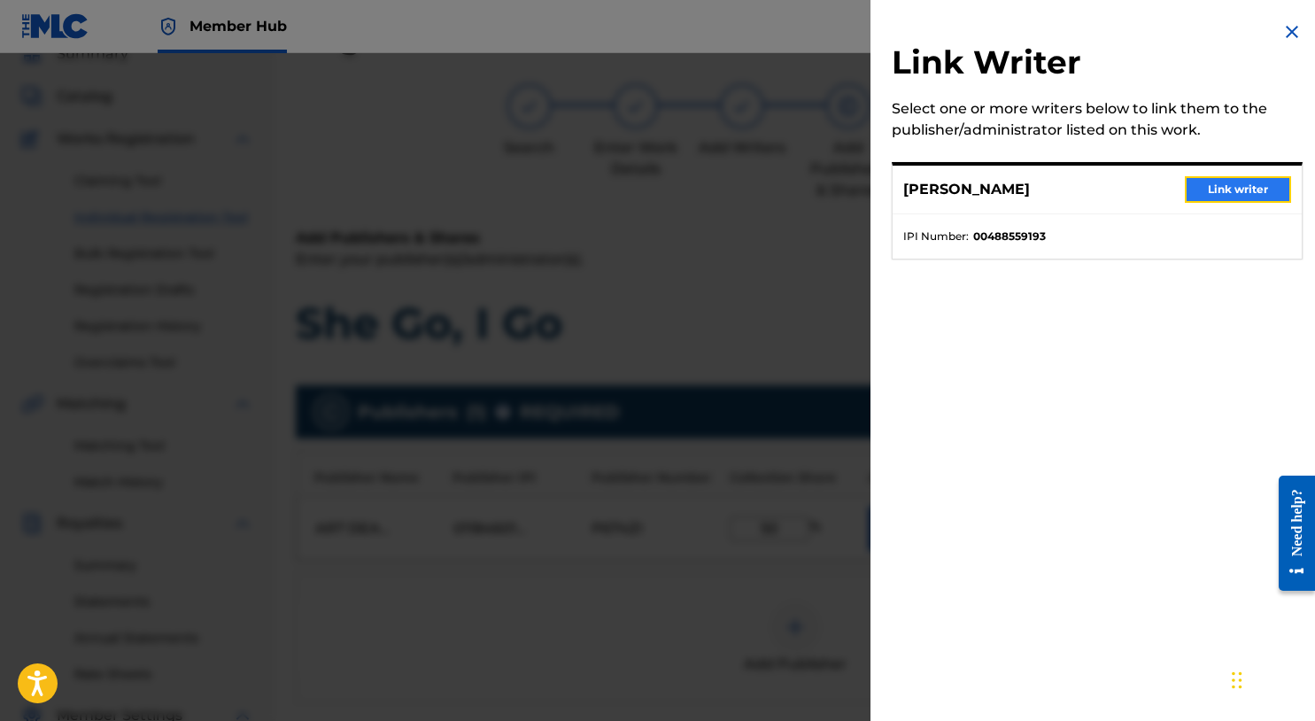
click at [1205, 182] on button "Link writer" at bounding box center [1238, 189] width 106 height 27
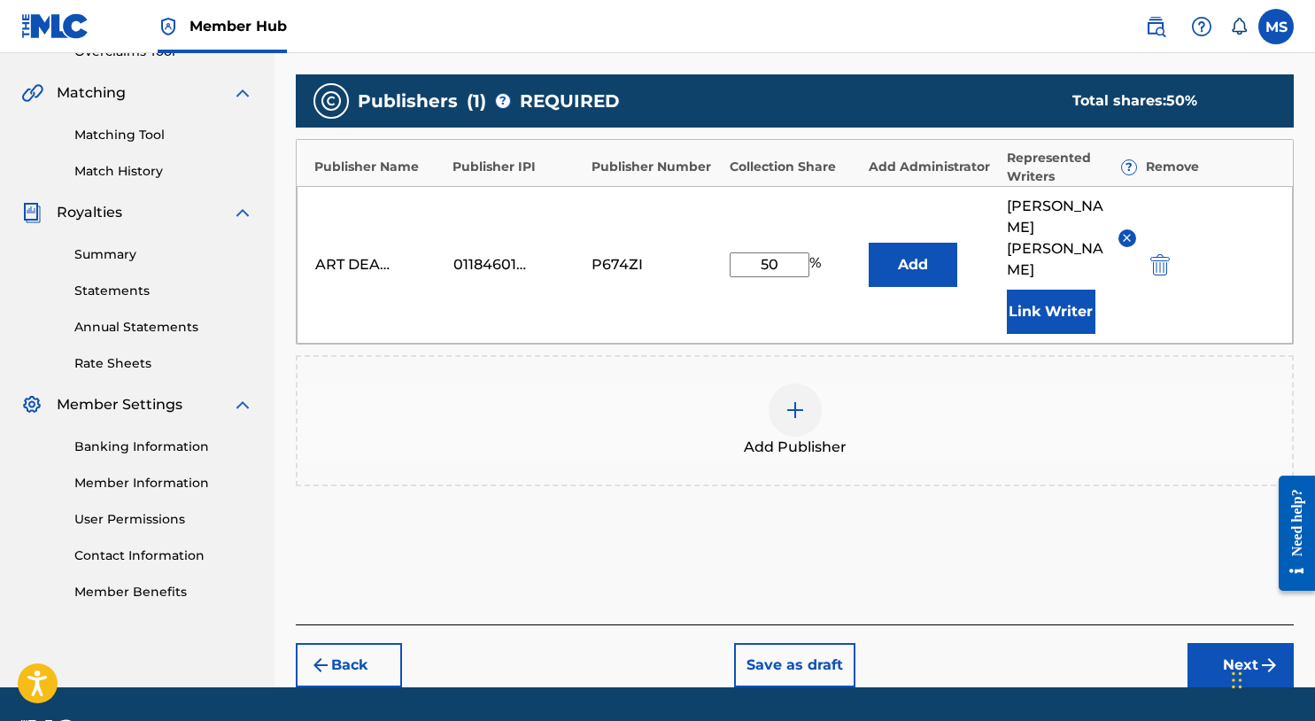
scroll to position [400, 0]
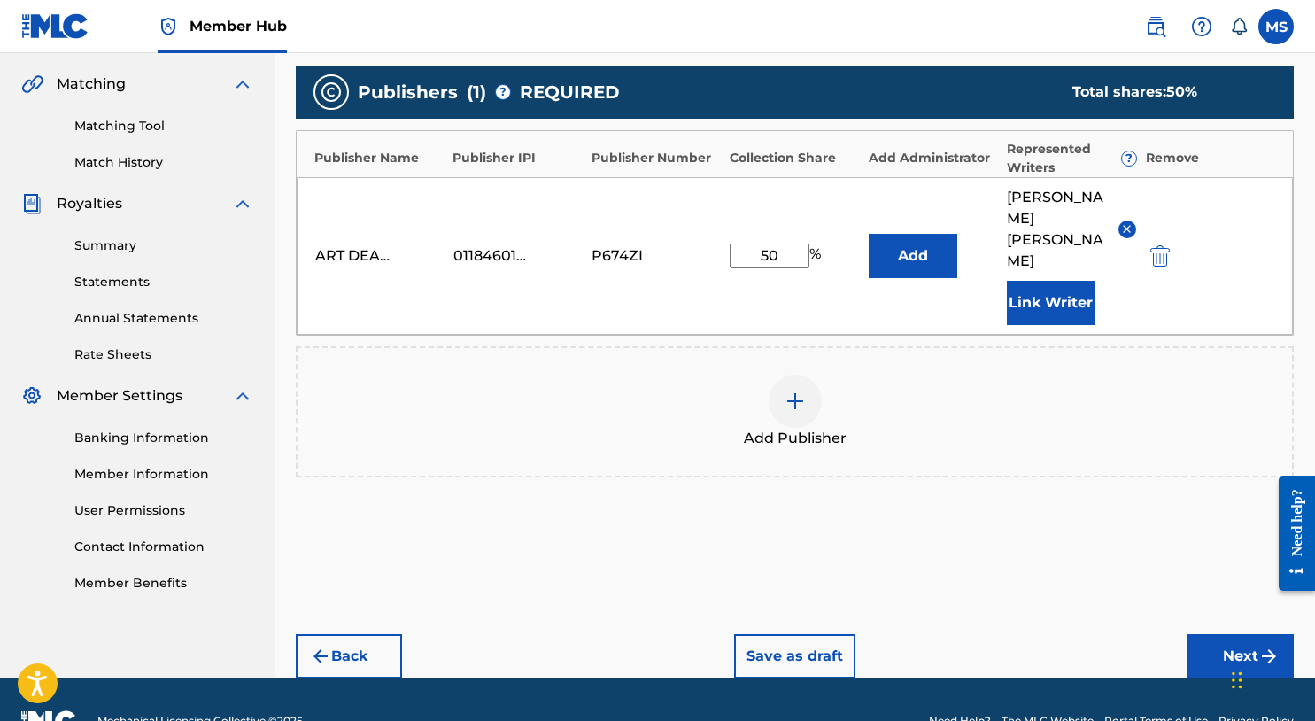
click at [1222, 616] on div "Back Save as draft Next" at bounding box center [795, 647] width 998 height 63
click at [1222, 634] on button "Next" at bounding box center [1241, 656] width 106 height 44
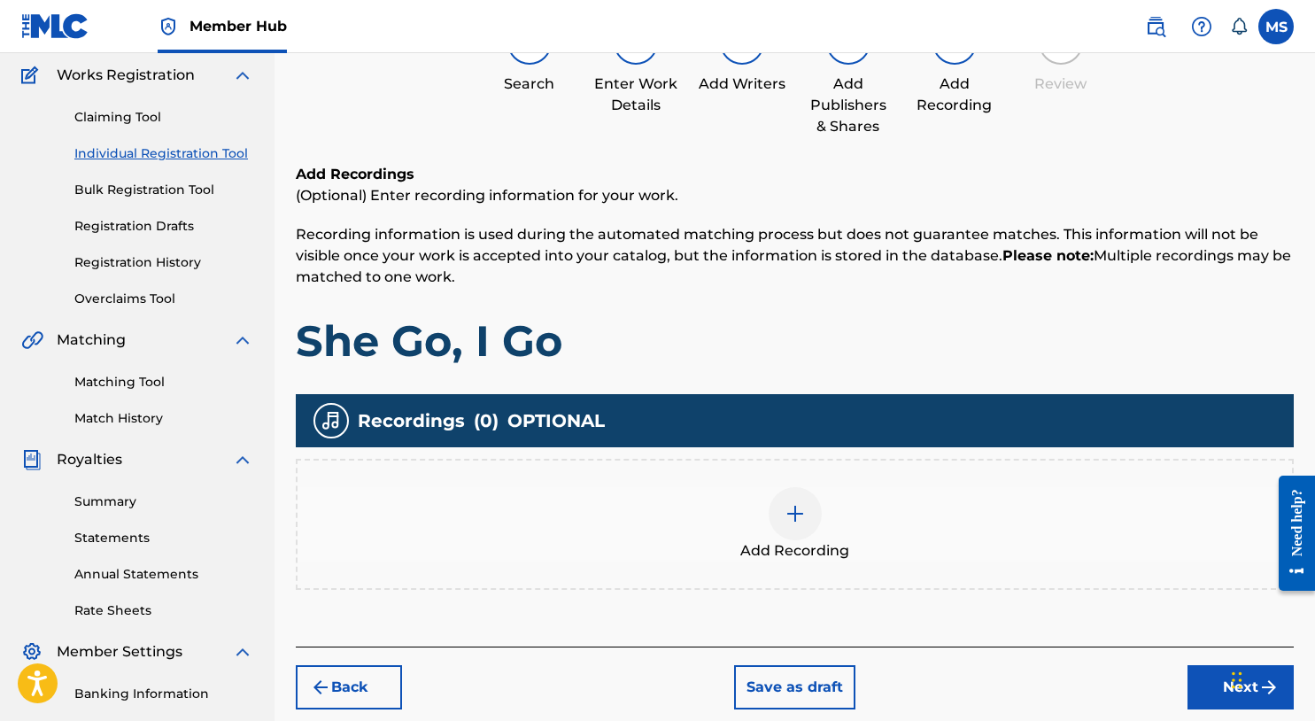
scroll to position [145, 0]
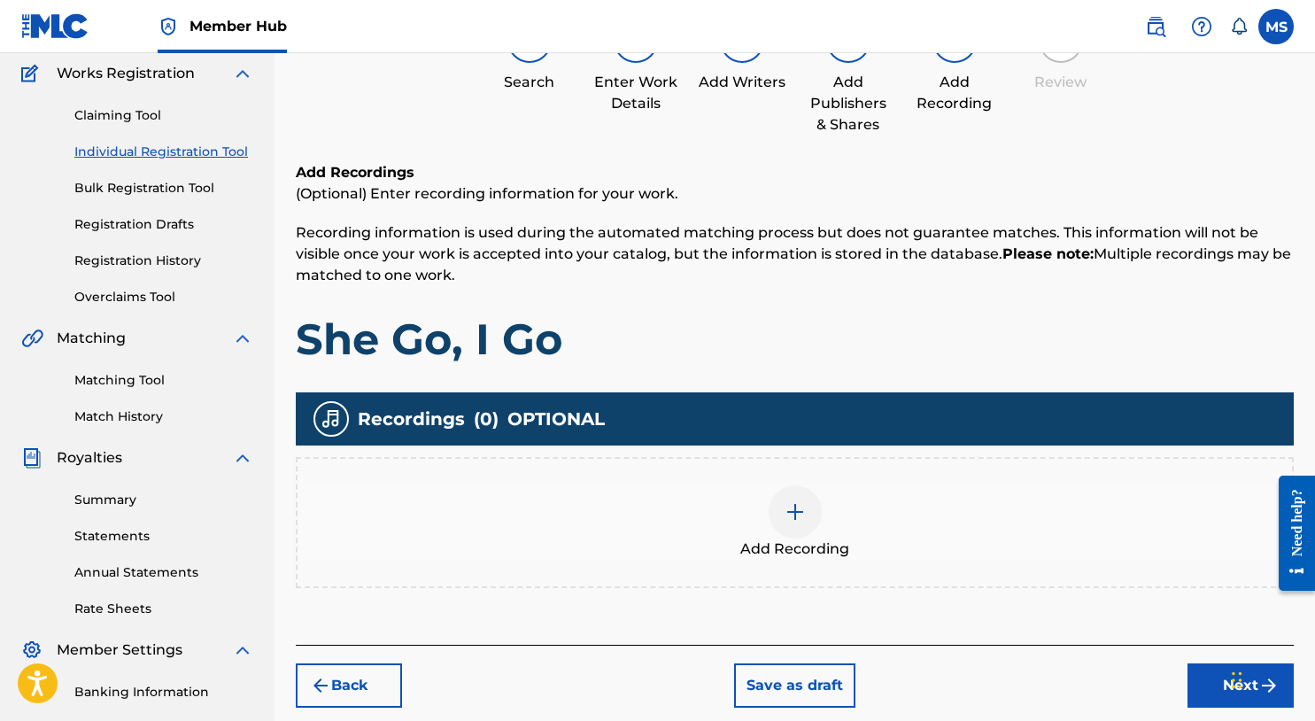
click at [797, 509] on div at bounding box center [795, 511] width 53 height 53
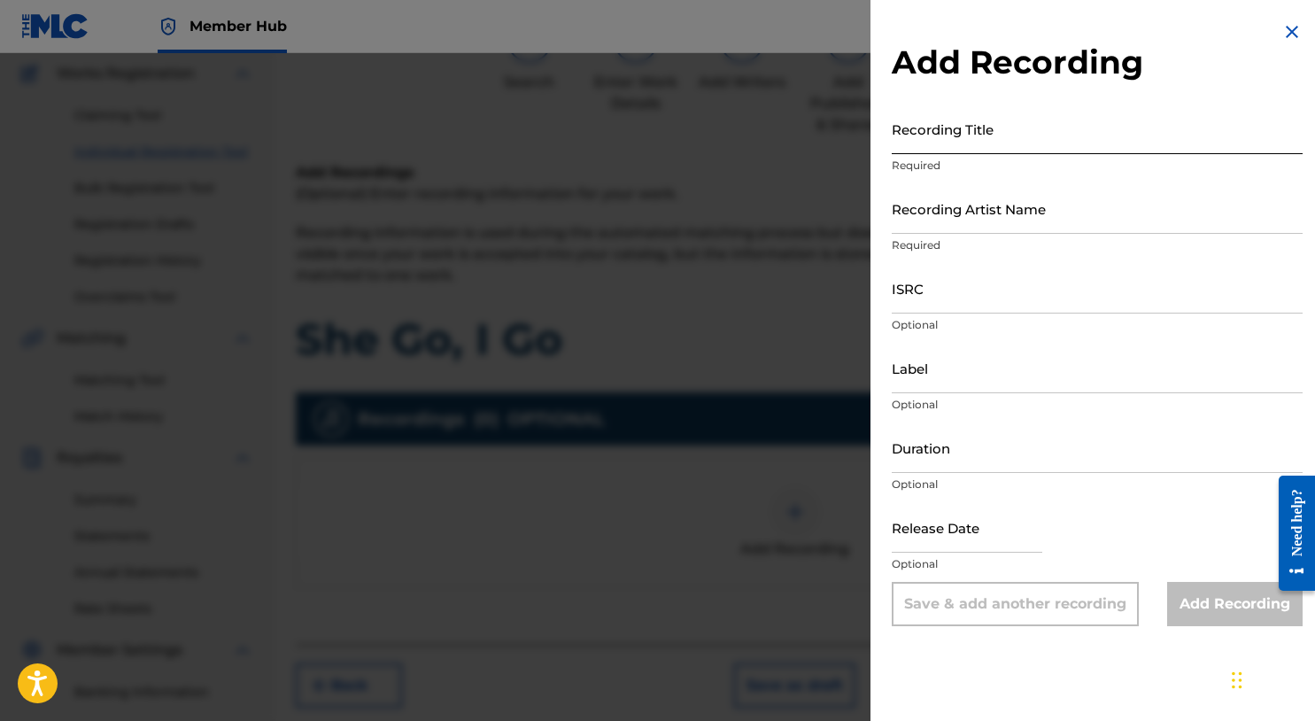
click at [1034, 153] on input "Recording Title" at bounding box center [1097, 129] width 411 height 50
type input "She Go, I Go"
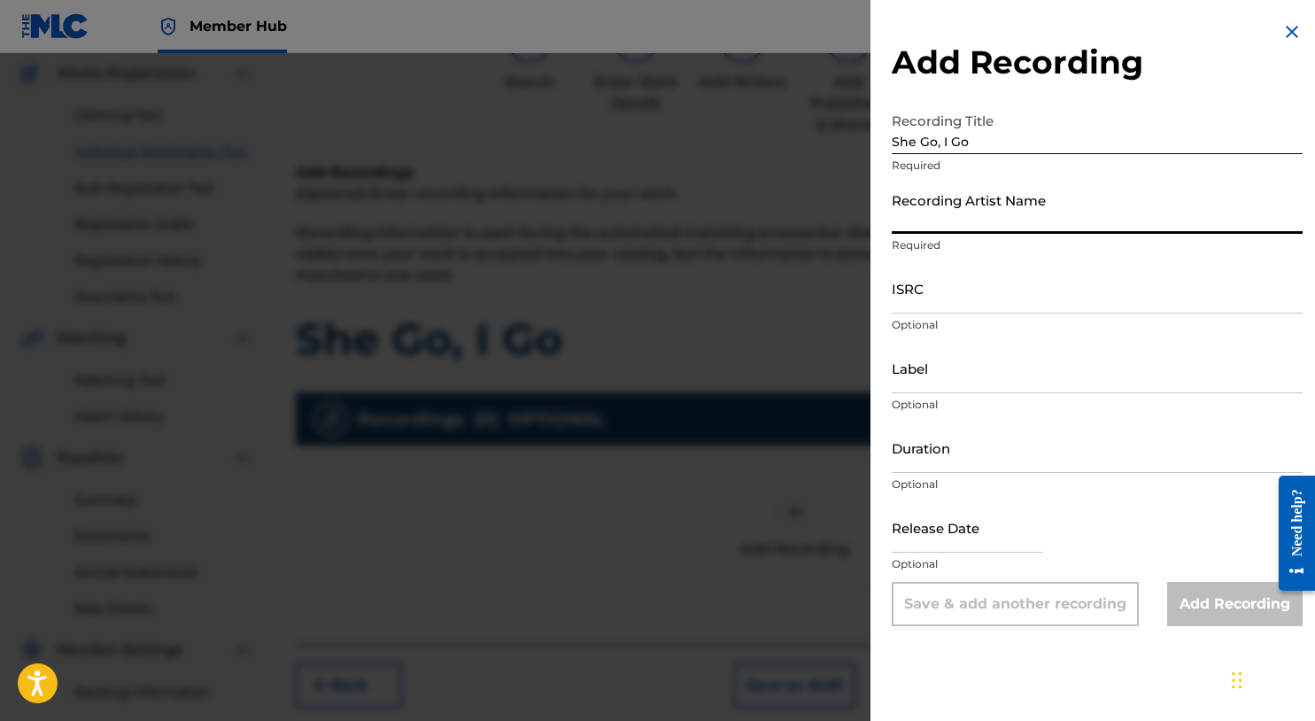
click at [1051, 220] on input "Recording Artist Name" at bounding box center [1097, 208] width 411 height 50
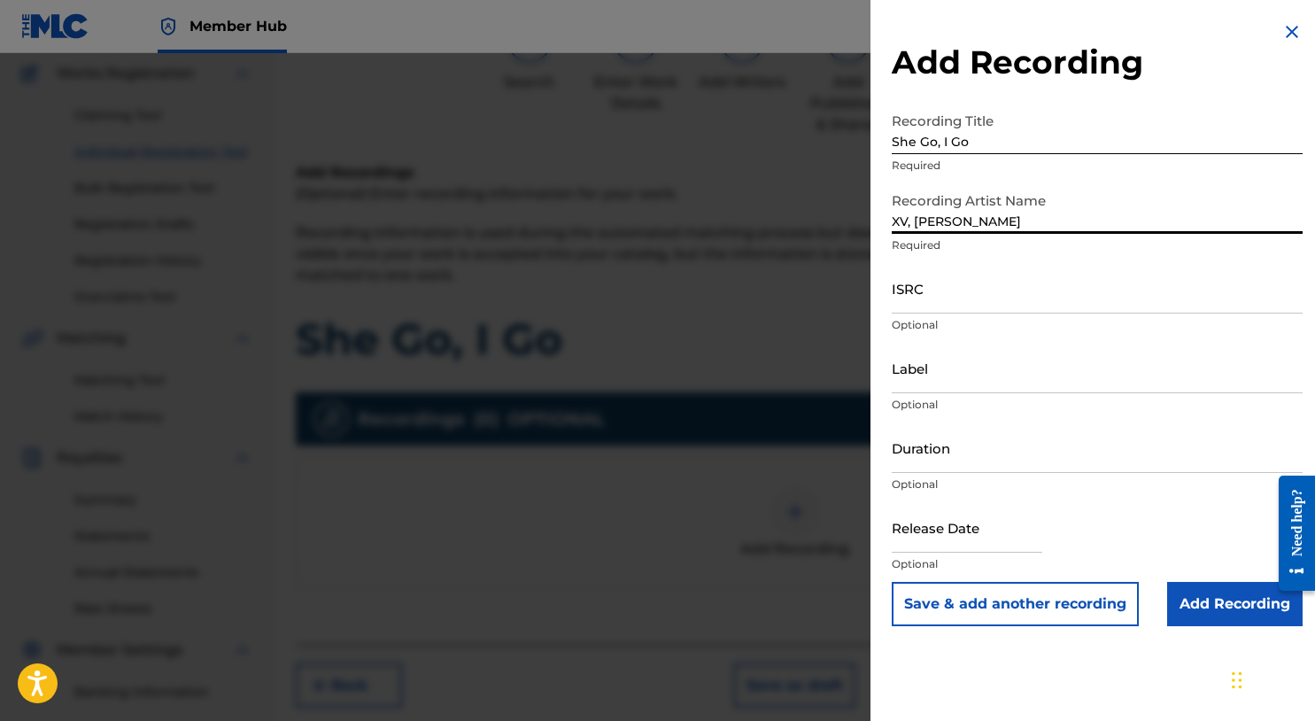
type input "XV, MIKE SUMMERS"
click at [974, 294] on input "ISRC" at bounding box center [1097, 288] width 411 height 50
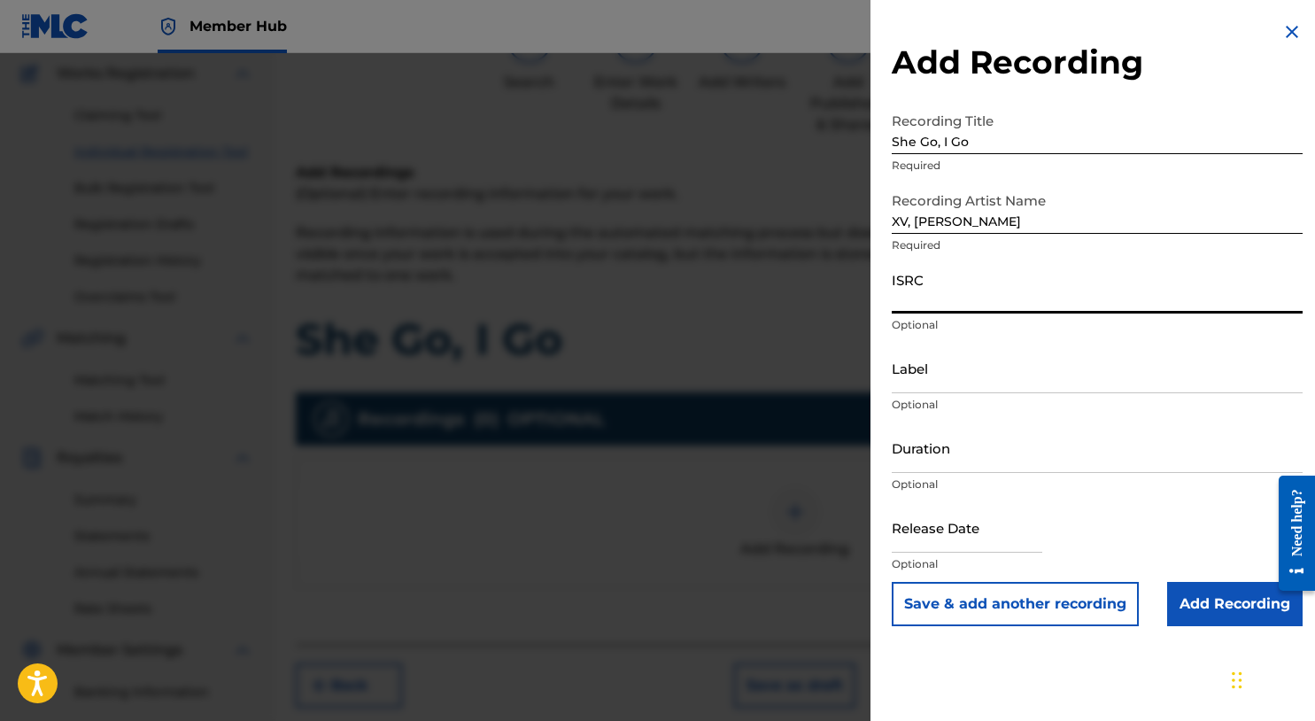
paste input "QZLBC2300520"
type input "QZLBC2300520"
click at [1184, 584] on input "Add Recording" at bounding box center [1236, 604] width 136 height 44
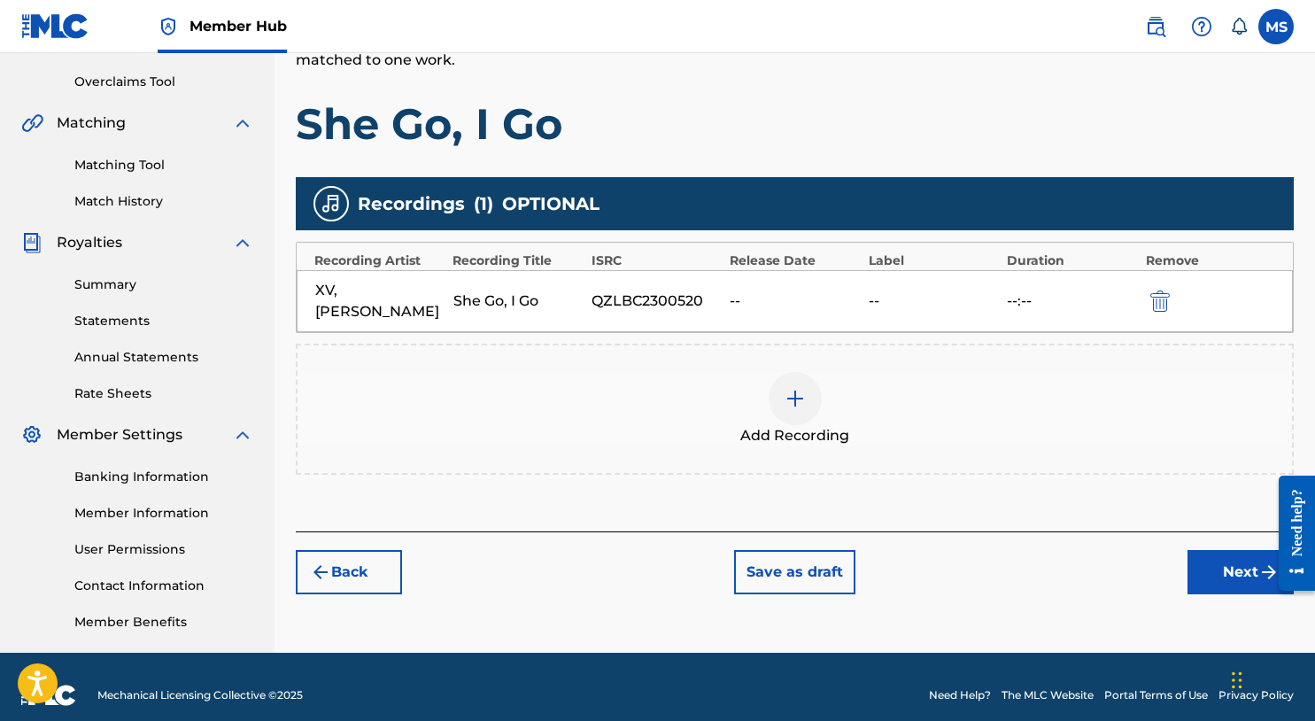
scroll to position [377, 0]
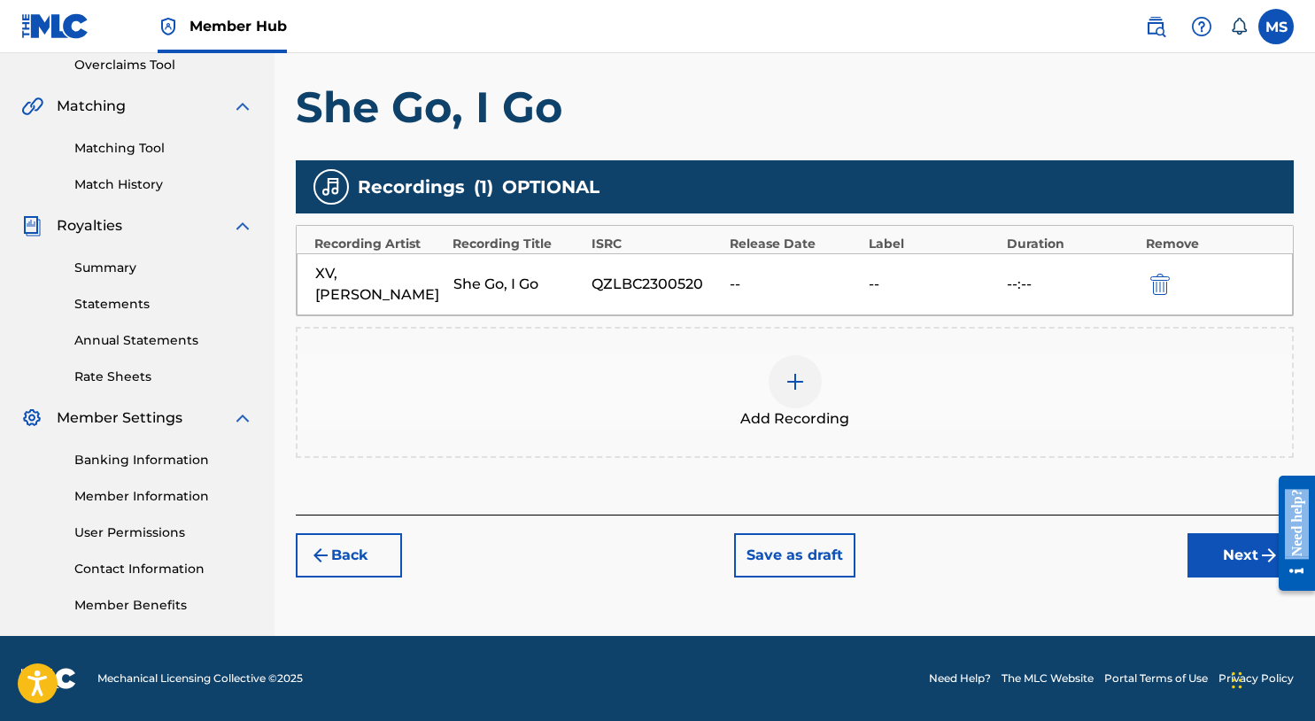
click at [1270, 462] on main "Need help? Resource Center Help Get the help you need from our knowledge base N…" at bounding box center [1291, 462] width 50 height 0
click at [1258, 568] on button "Next" at bounding box center [1241, 555] width 106 height 44
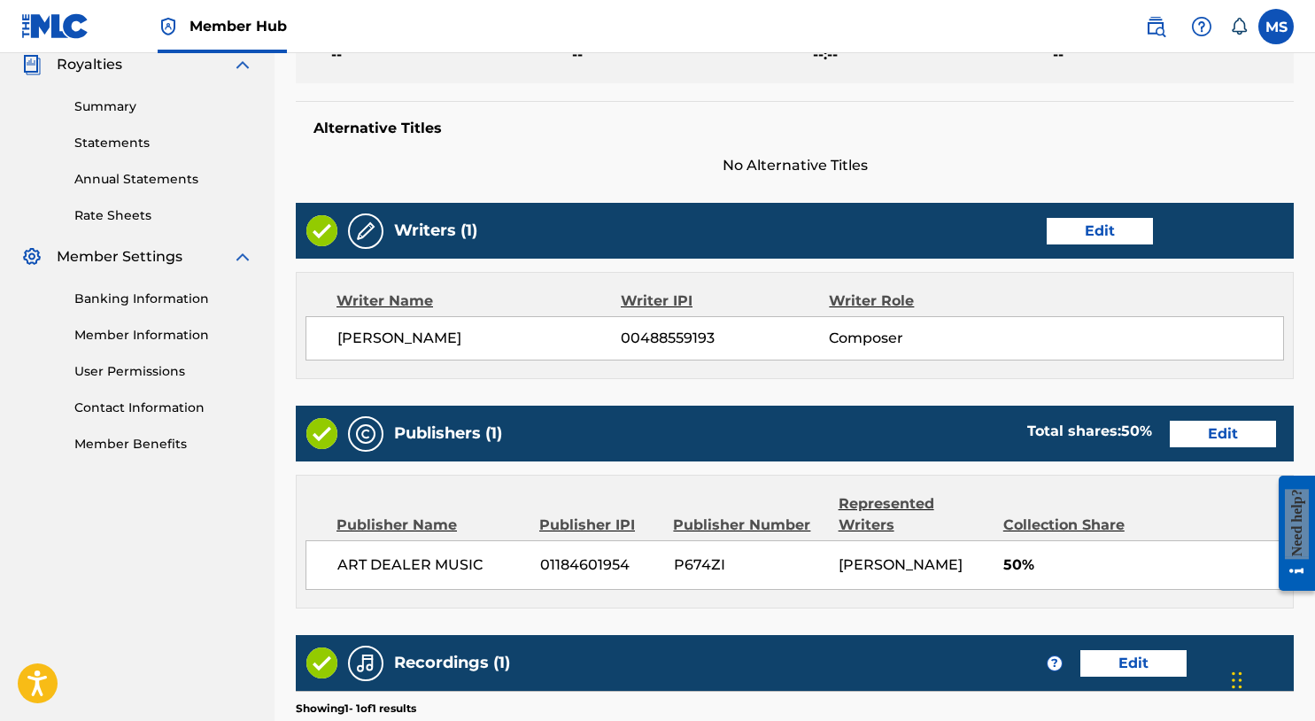
scroll to position [796, 0]
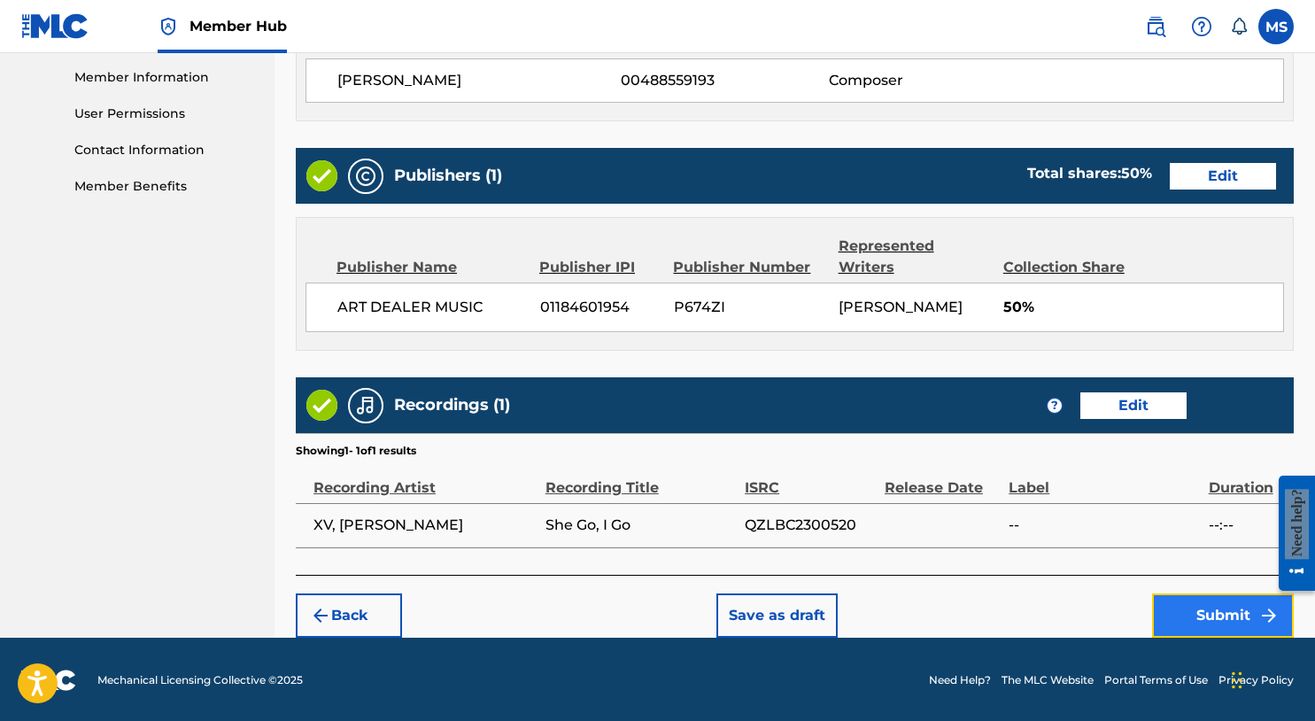
click at [1167, 621] on button "Submit" at bounding box center [1223, 615] width 142 height 44
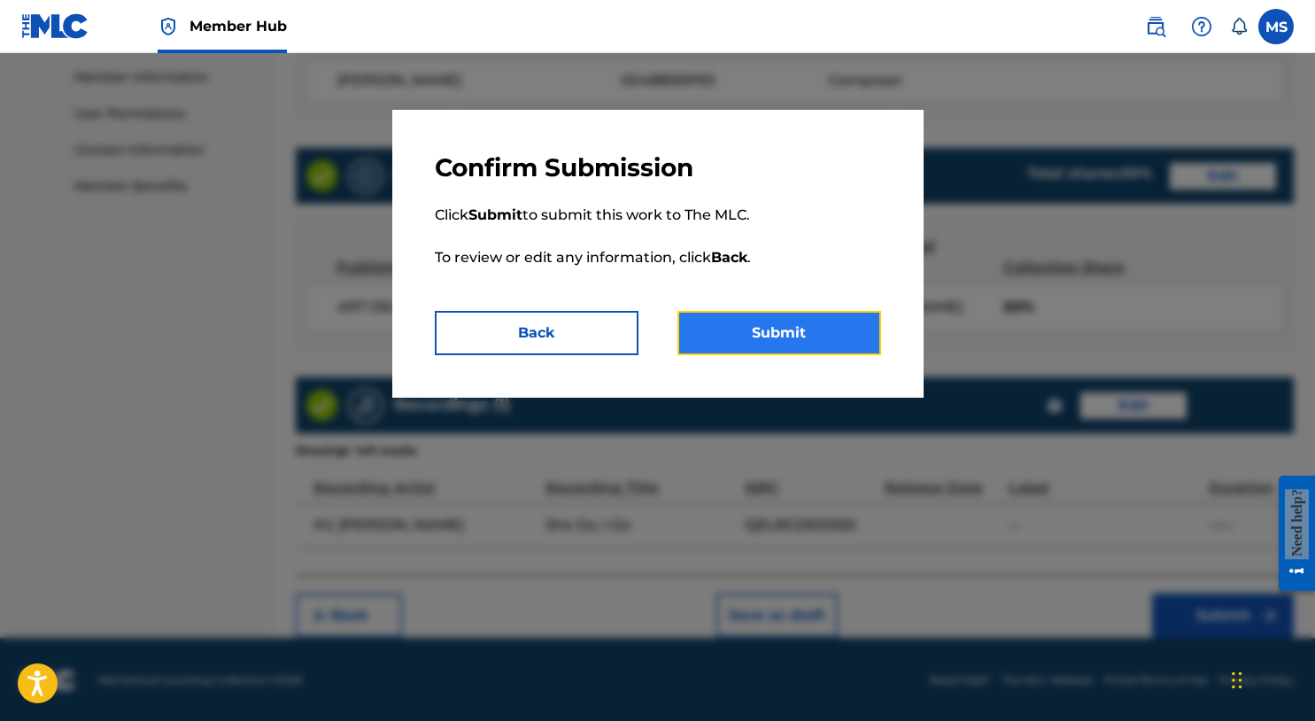
click at [781, 330] on button "Submit" at bounding box center [780, 333] width 204 height 44
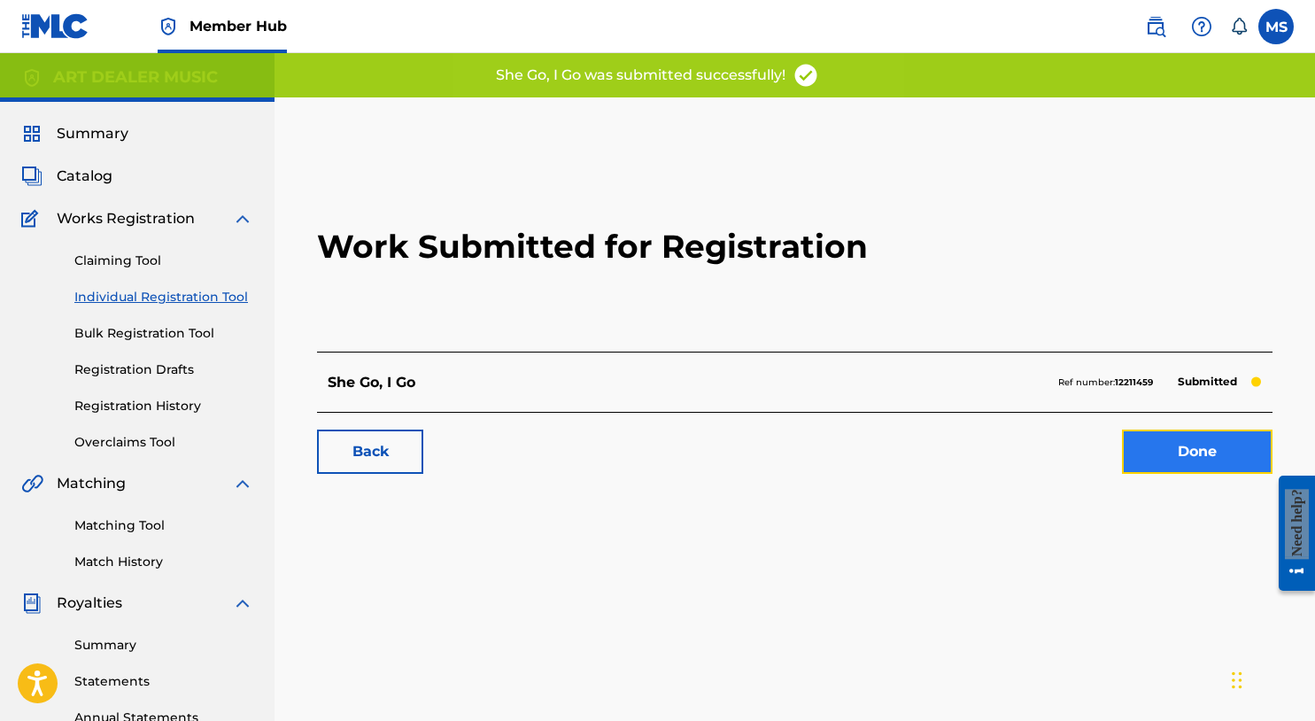
click at [1171, 454] on link "Done" at bounding box center [1197, 452] width 151 height 44
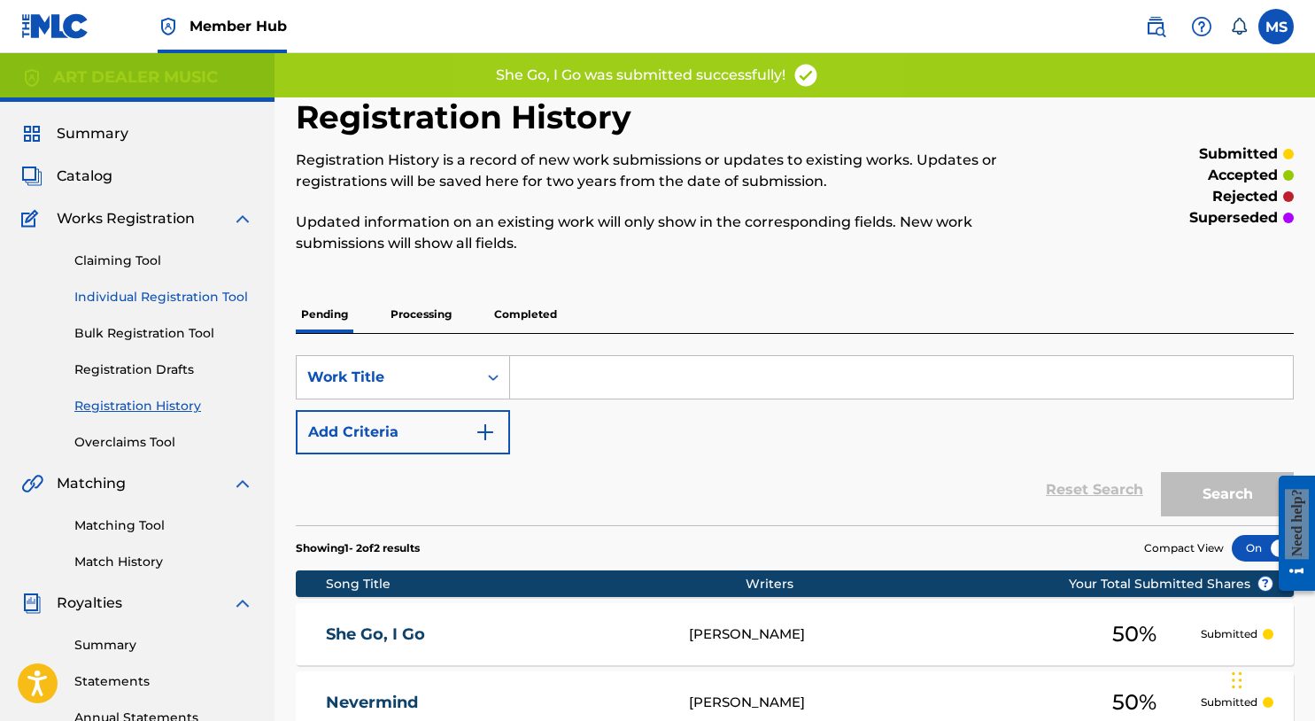
click at [170, 294] on link "Individual Registration Tool" at bounding box center [163, 297] width 179 height 19
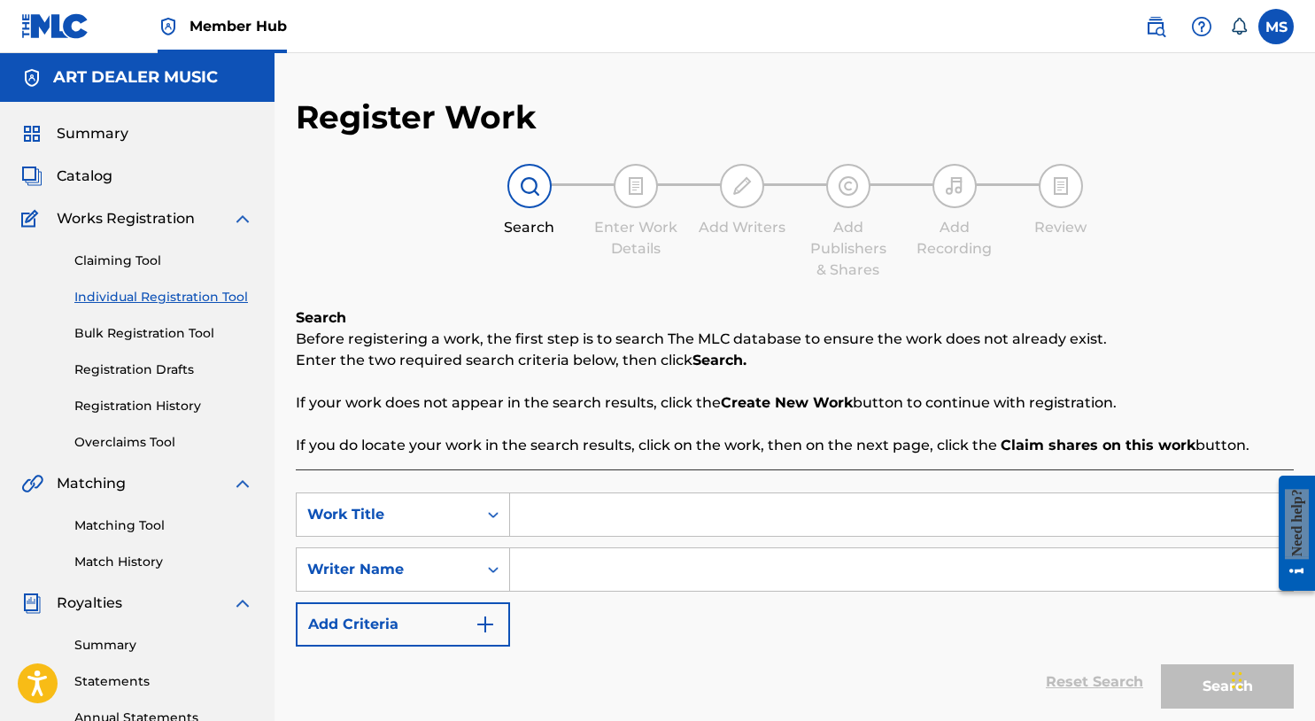
click at [570, 526] on input "Search Form" at bounding box center [901, 514] width 783 height 43
type input "Mirror's Edge Remix"
click at [555, 563] on input "Search Form" at bounding box center [901, 569] width 783 height 43
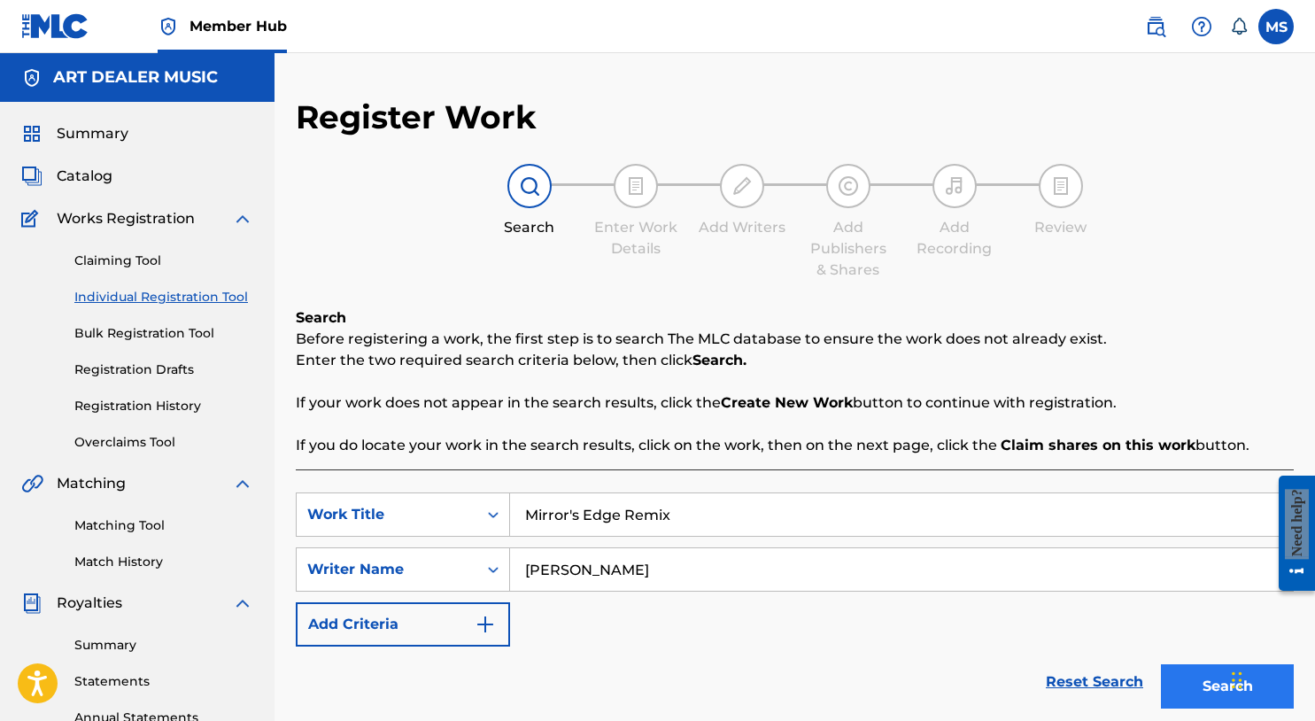
type input "Michael Summers"
click at [1201, 690] on button "Search" at bounding box center [1227, 686] width 133 height 44
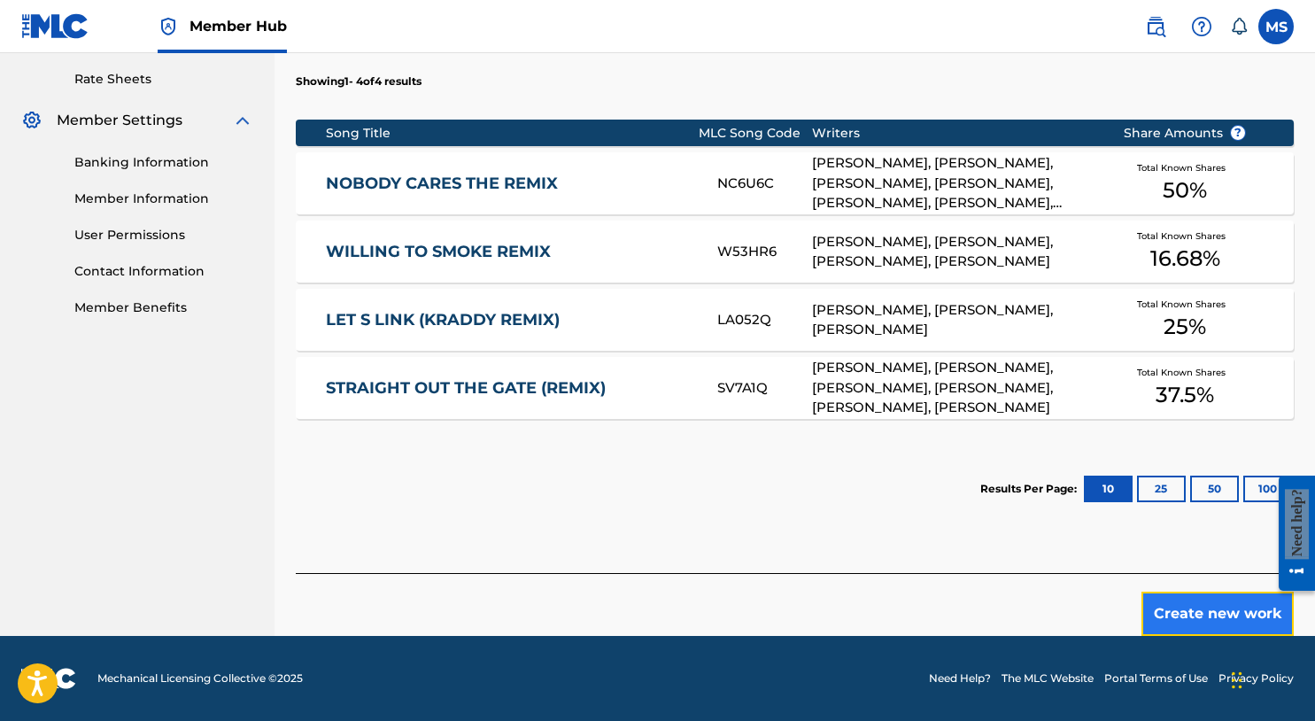
click at [1237, 602] on button "Create new work" at bounding box center [1218, 614] width 152 height 44
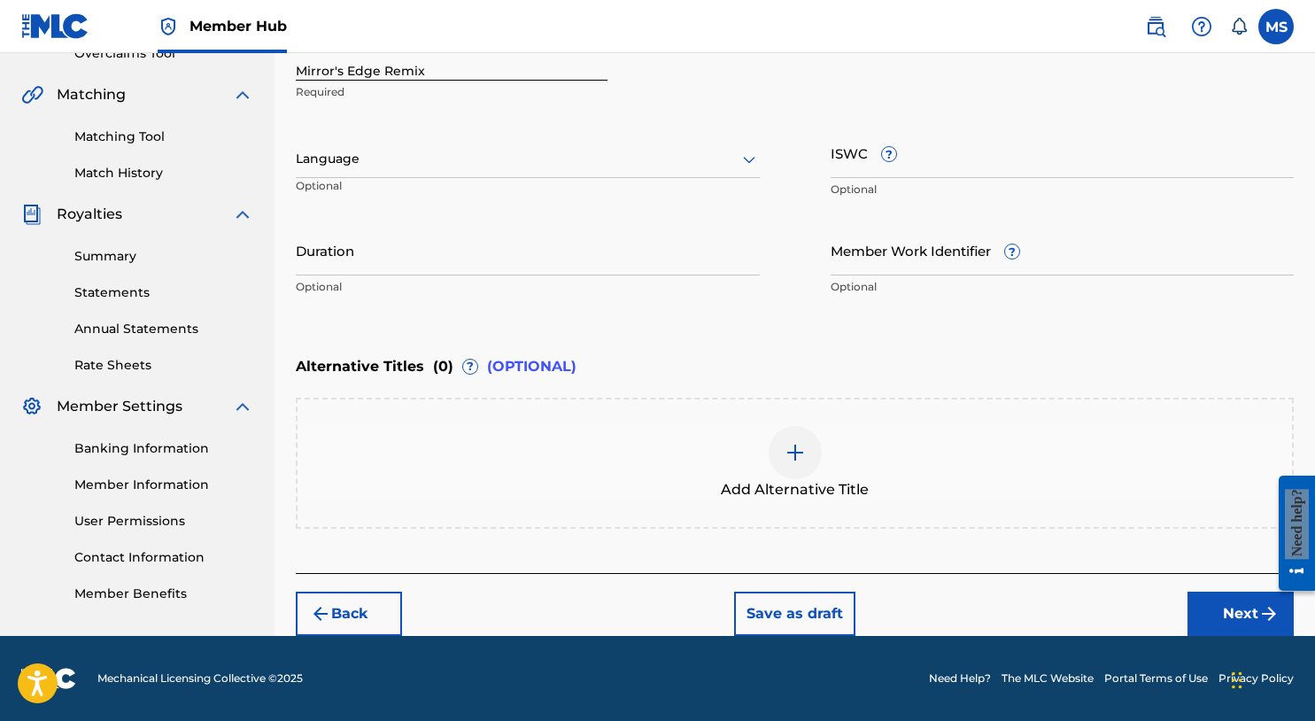
scroll to position [388, 0]
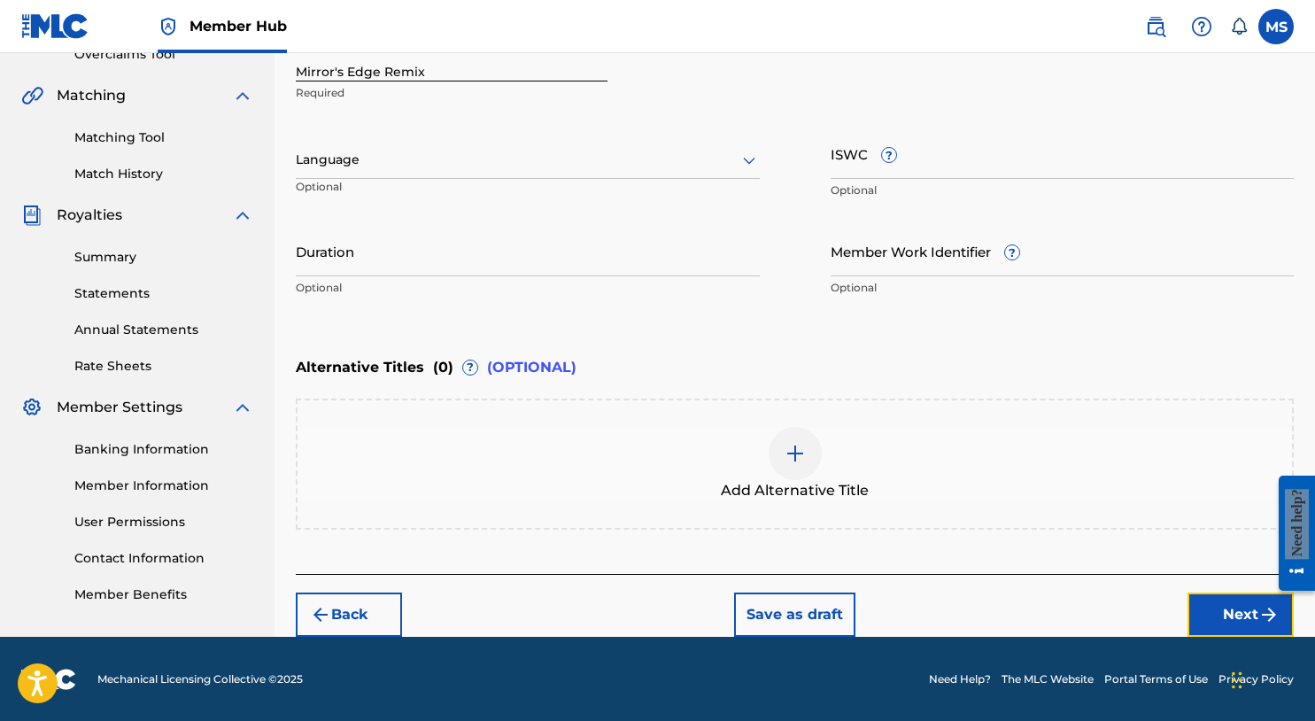
click at [1219, 596] on button "Next" at bounding box center [1241, 615] width 106 height 44
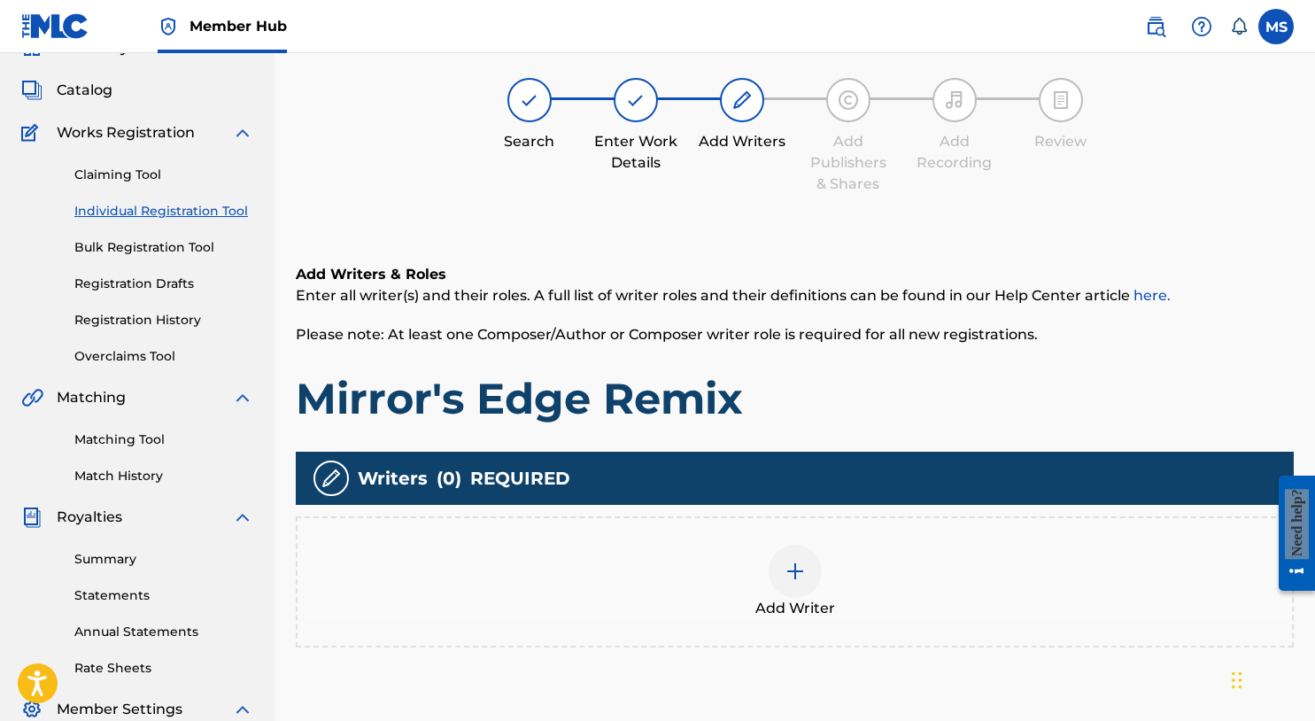
scroll to position [80, 0]
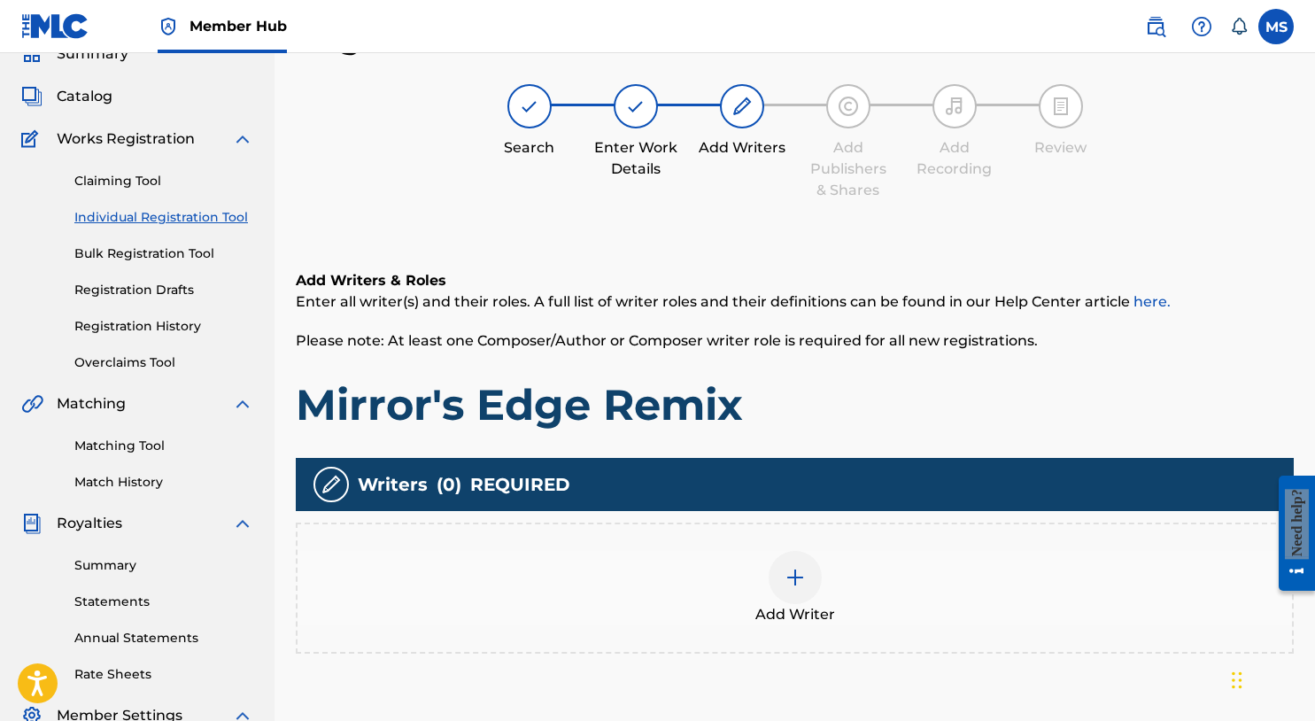
click at [797, 551] on div at bounding box center [795, 577] width 53 height 53
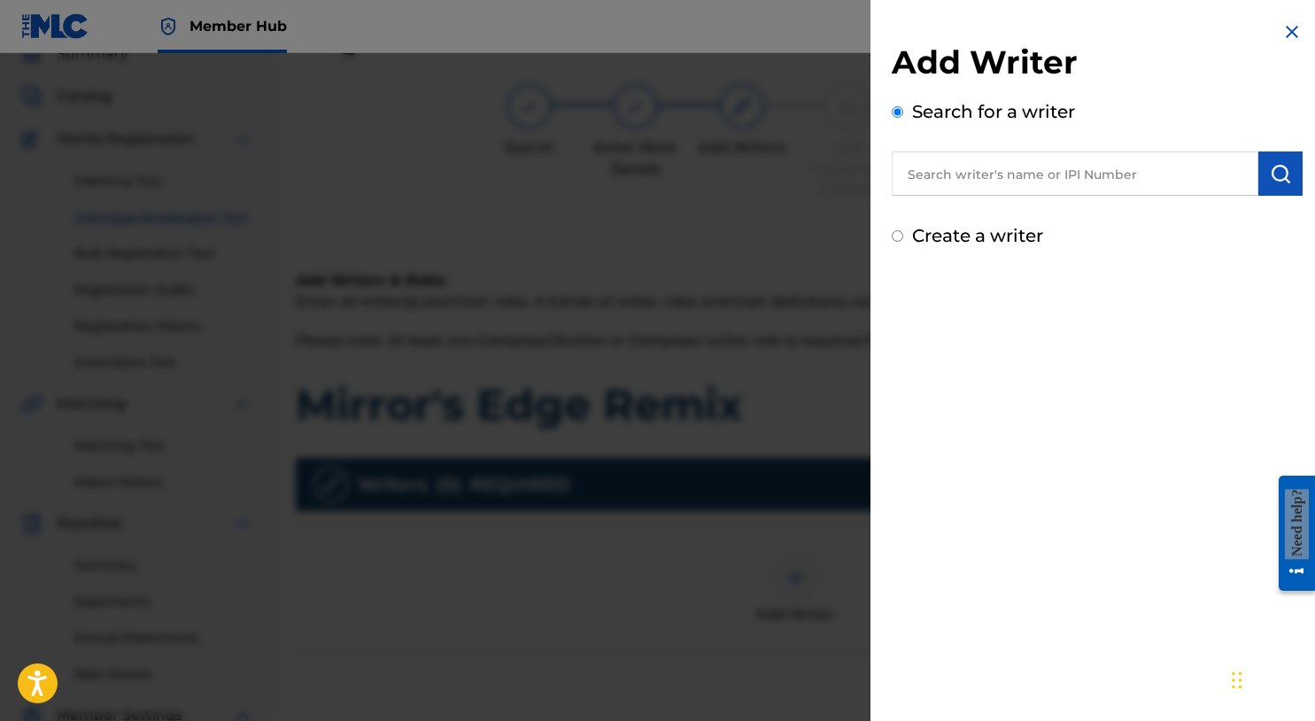
click at [978, 188] on input "text" at bounding box center [1075, 173] width 367 height 44
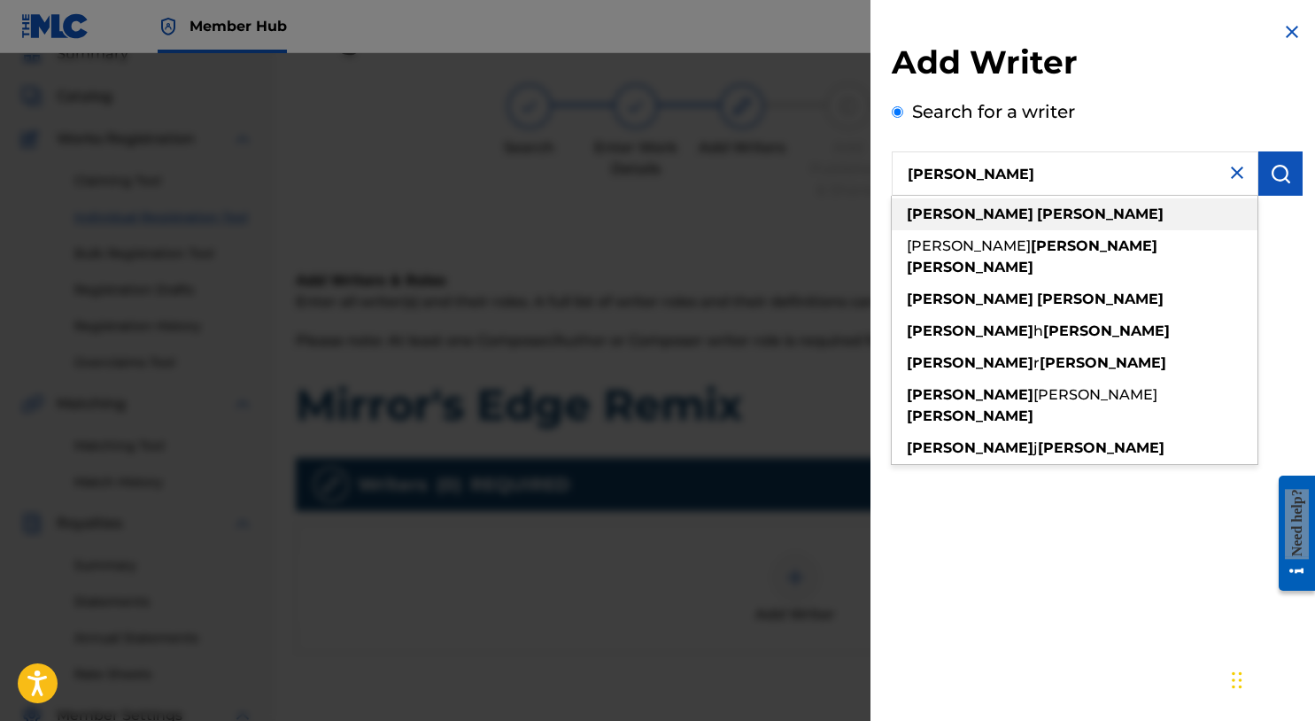
type input "michael summers"
click at [1037, 219] on strong "summers" at bounding box center [1100, 214] width 127 height 17
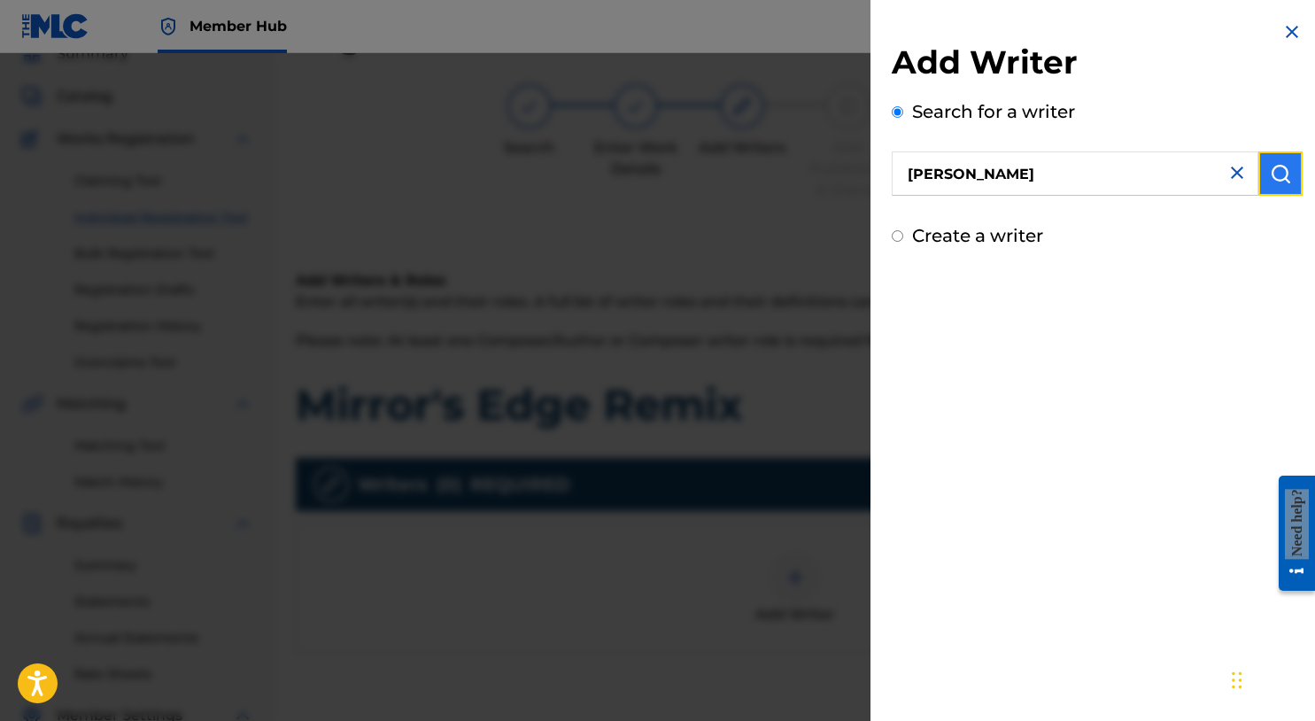
click at [1279, 190] on button "submit" at bounding box center [1281, 173] width 44 height 44
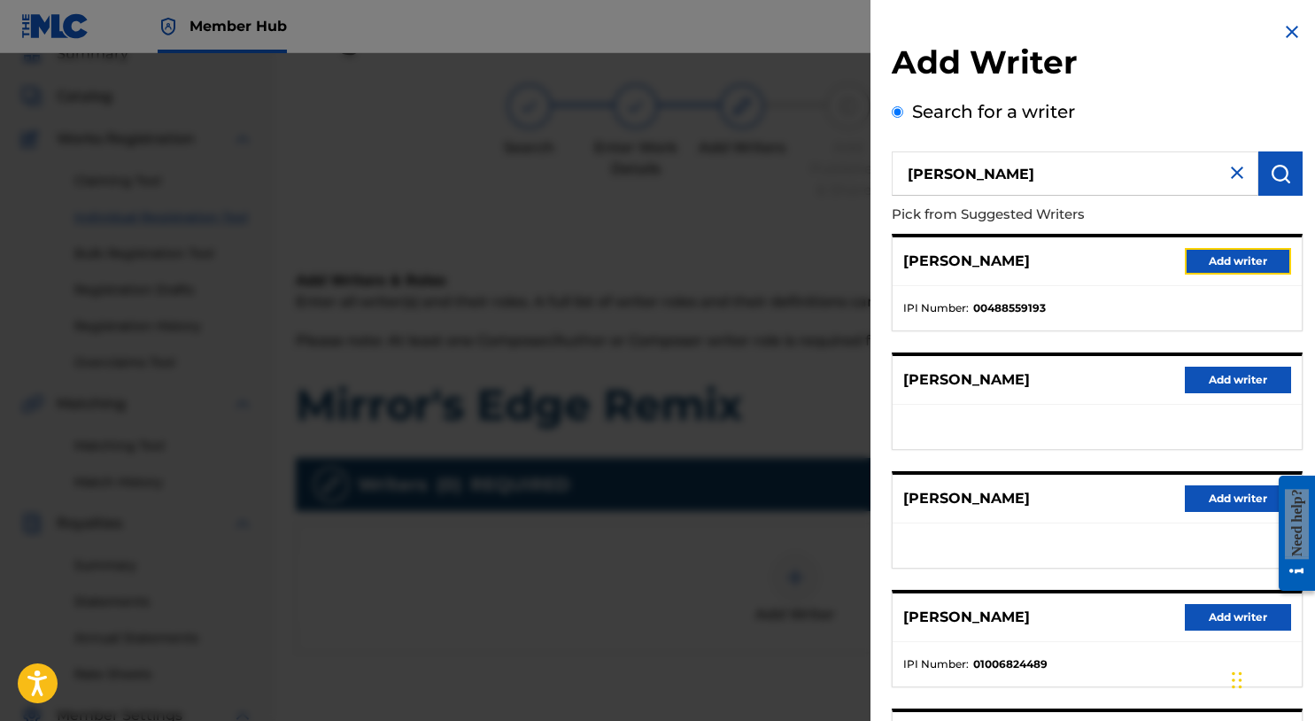
click at [1237, 263] on button "Add writer" at bounding box center [1238, 261] width 106 height 27
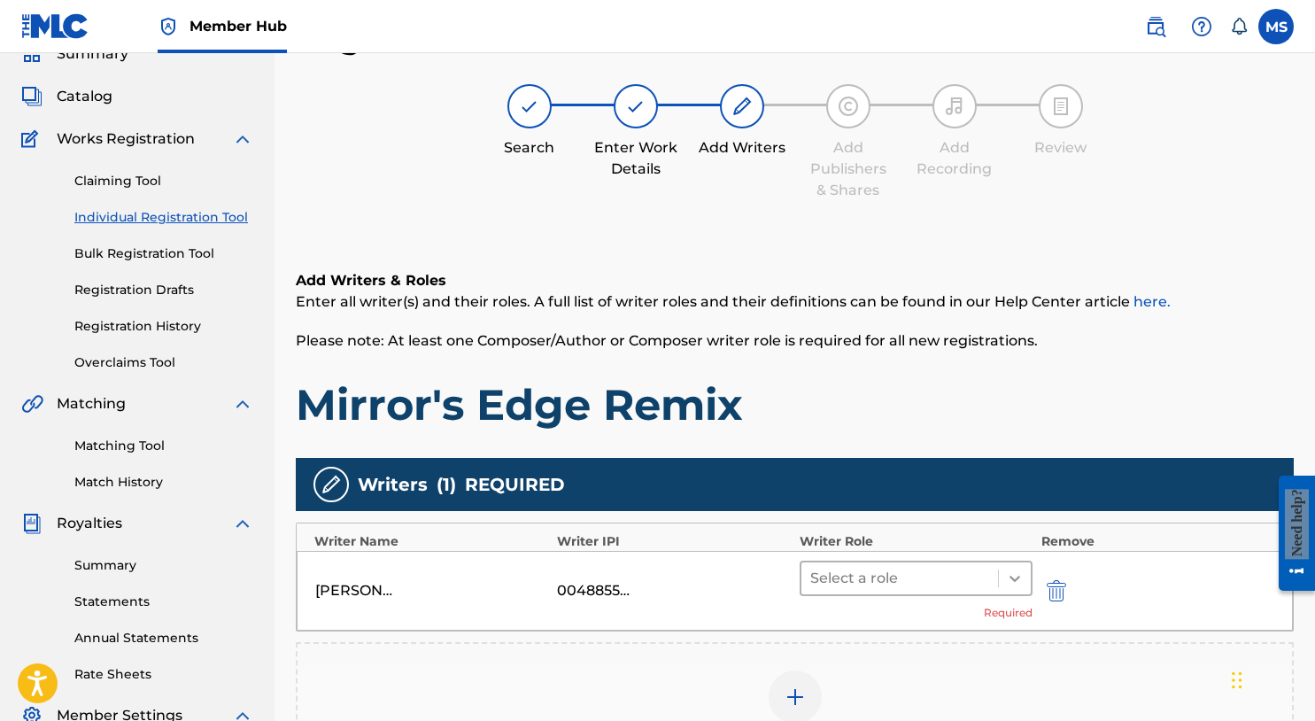
click at [1020, 570] on icon at bounding box center [1015, 579] width 18 height 18
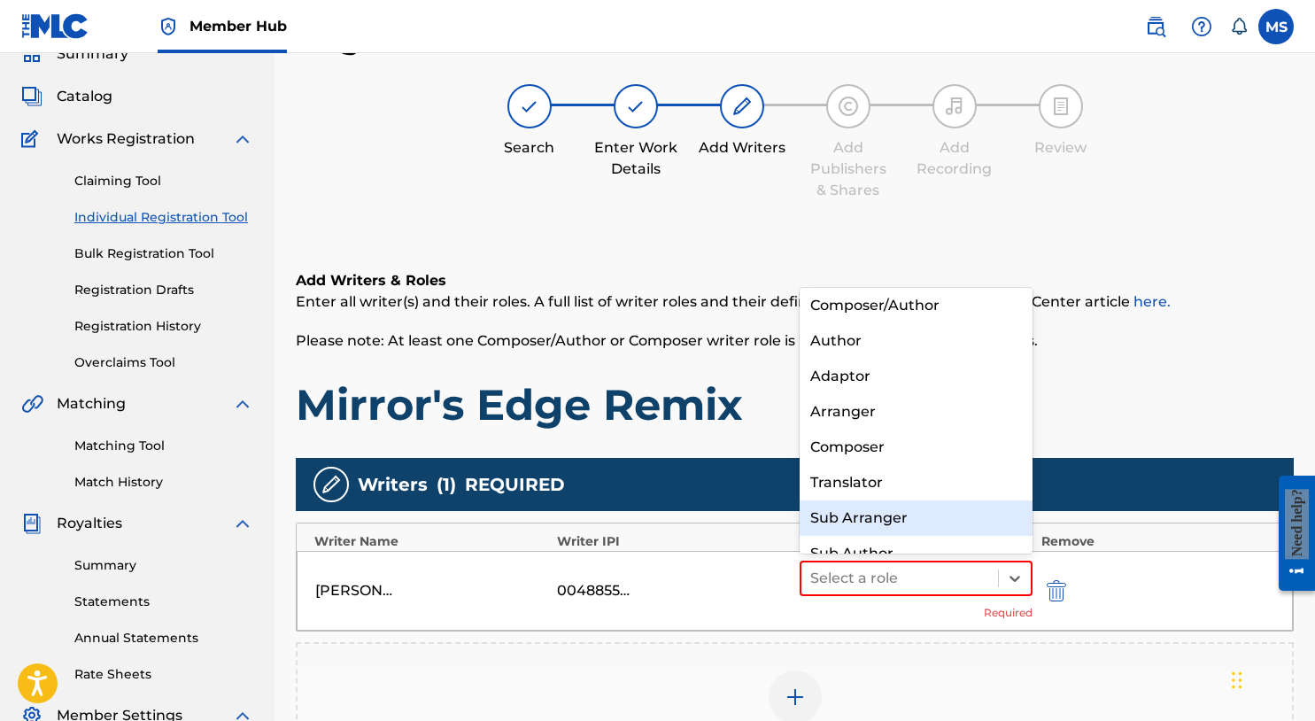
scroll to position [7, 0]
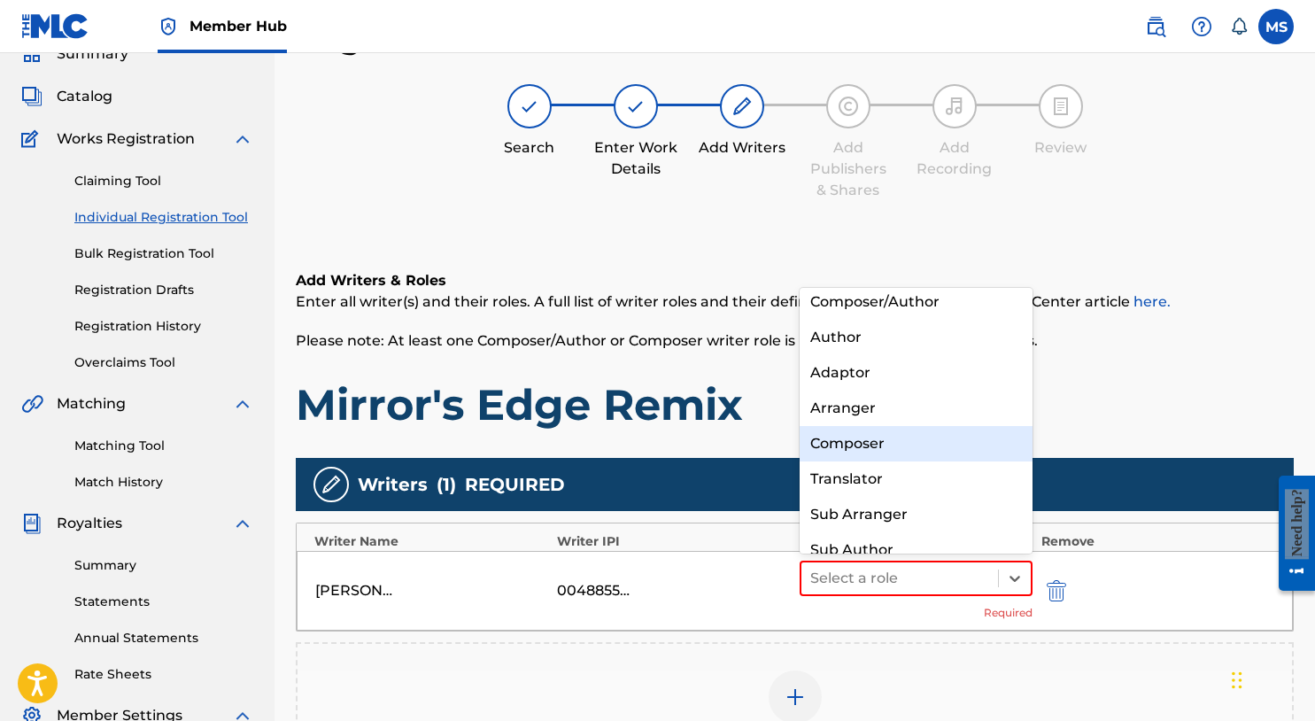
click at [896, 455] on div "Composer" at bounding box center [916, 443] width 233 height 35
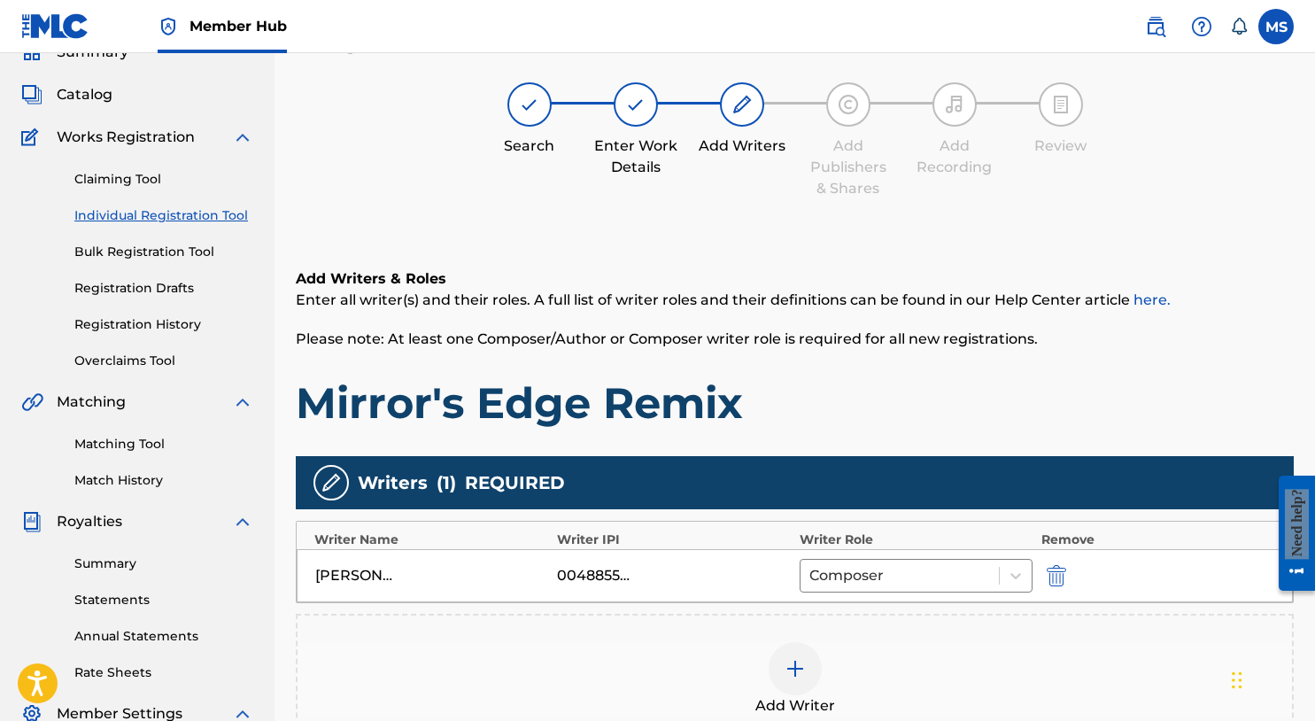
scroll to position [377, 0]
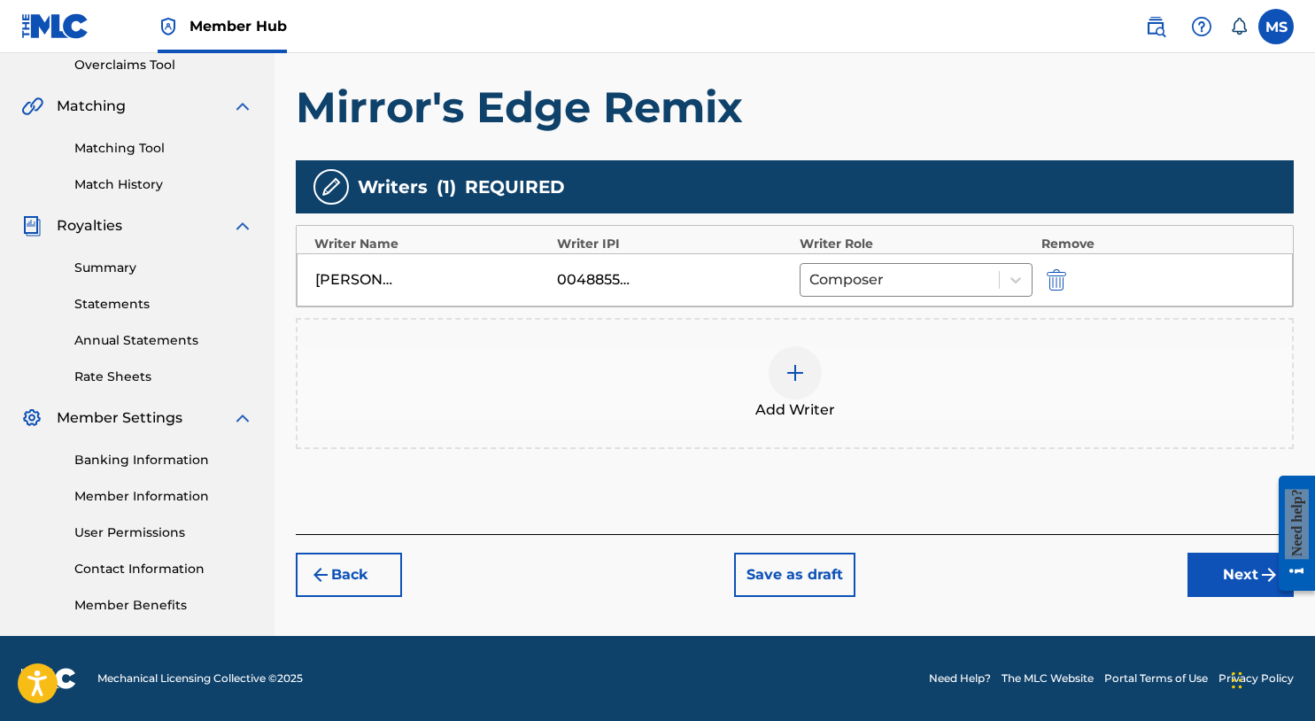
click at [1185, 582] on div "Back Save as draft Next" at bounding box center [795, 565] width 998 height 63
click at [1205, 579] on button "Next" at bounding box center [1241, 575] width 106 height 44
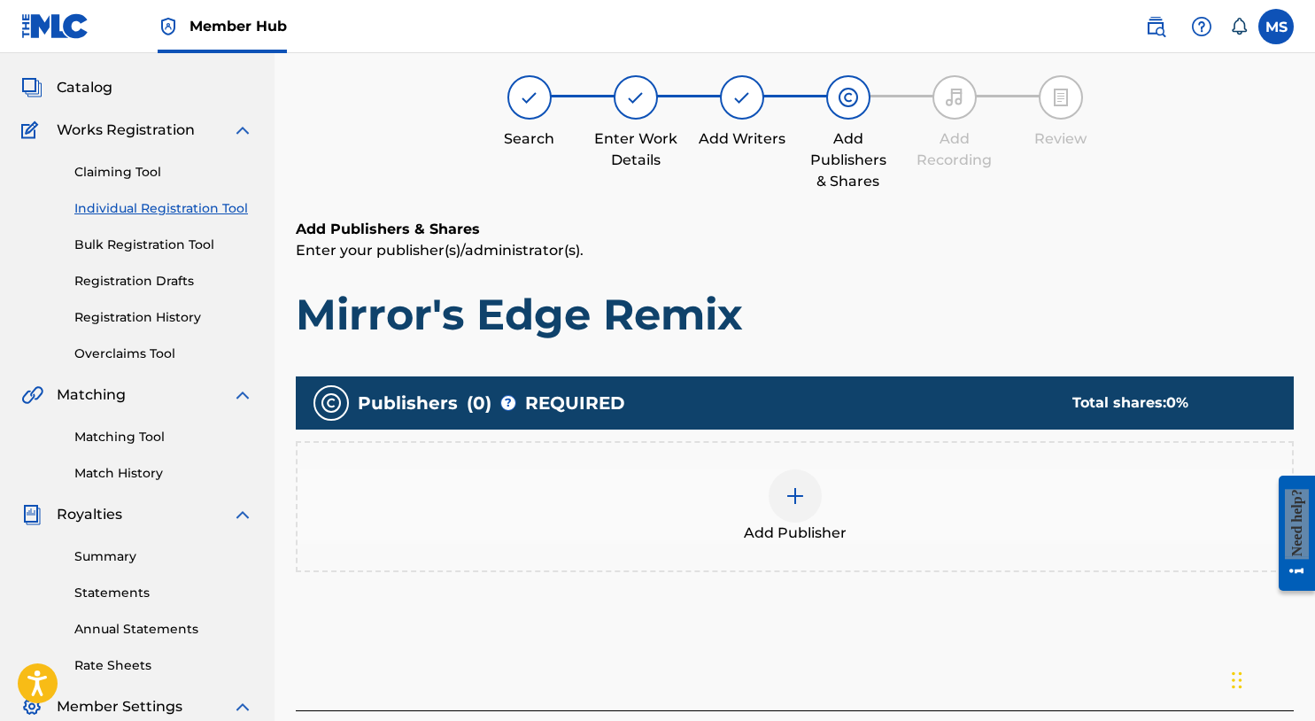
scroll to position [80, 0]
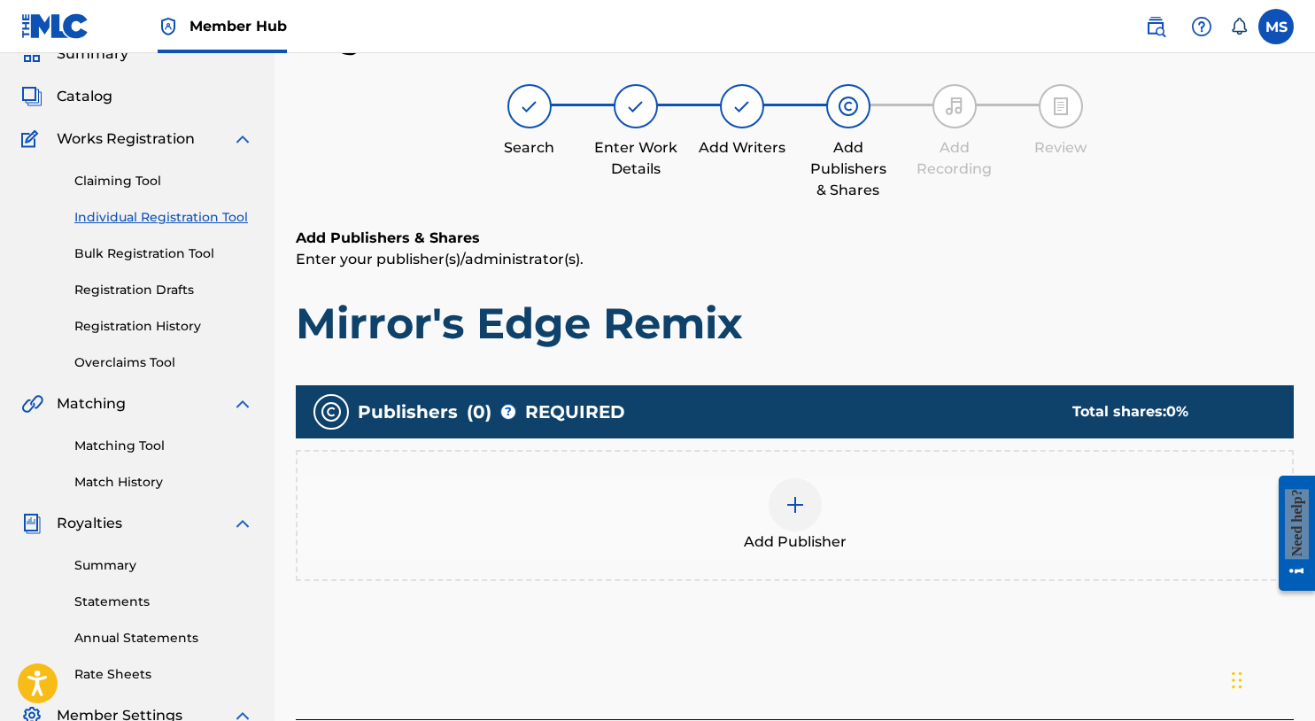
click at [790, 506] on img at bounding box center [795, 504] width 21 height 21
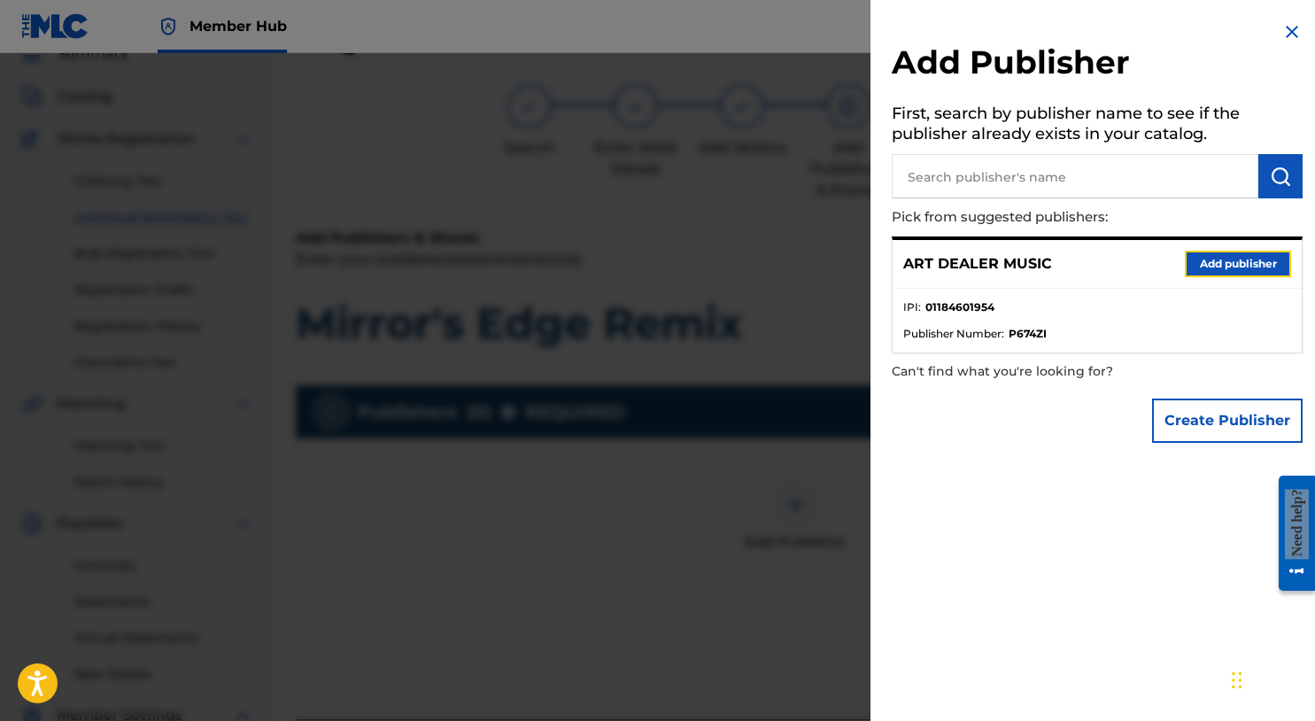
click at [1230, 268] on button "Add publisher" at bounding box center [1238, 264] width 106 height 27
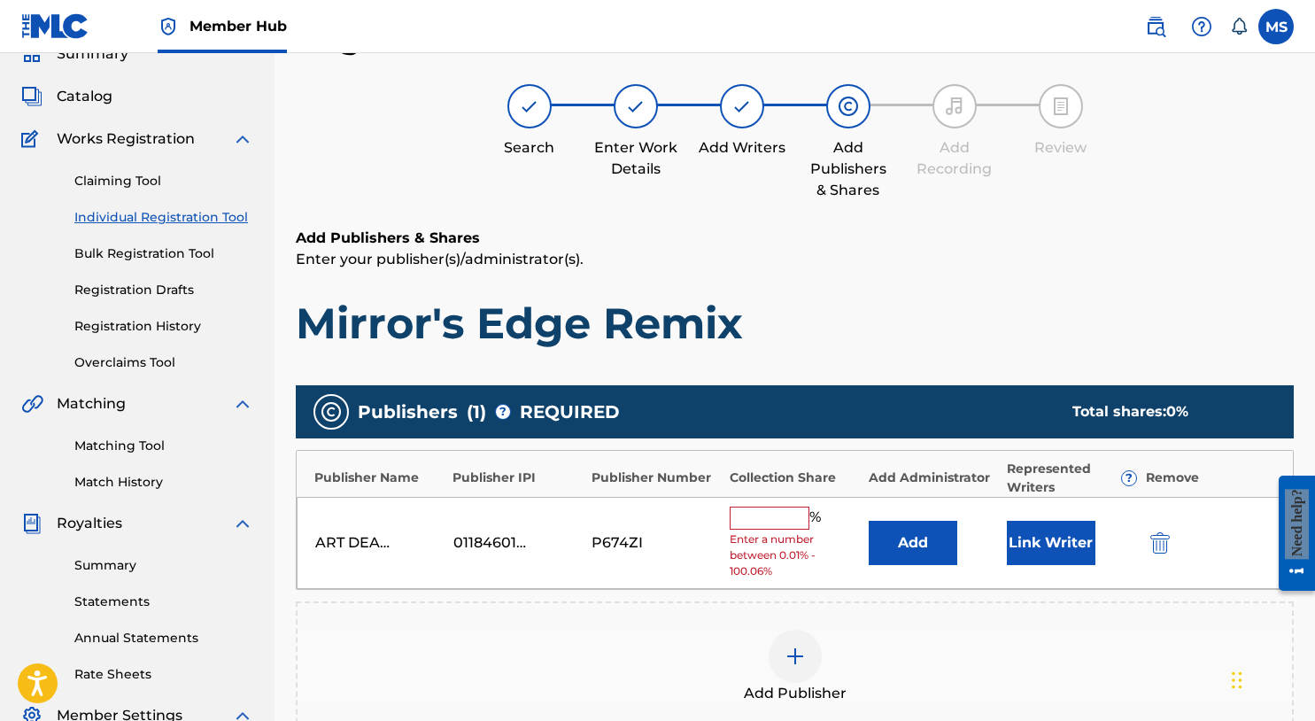
click at [782, 515] on input "text" at bounding box center [770, 518] width 80 height 23
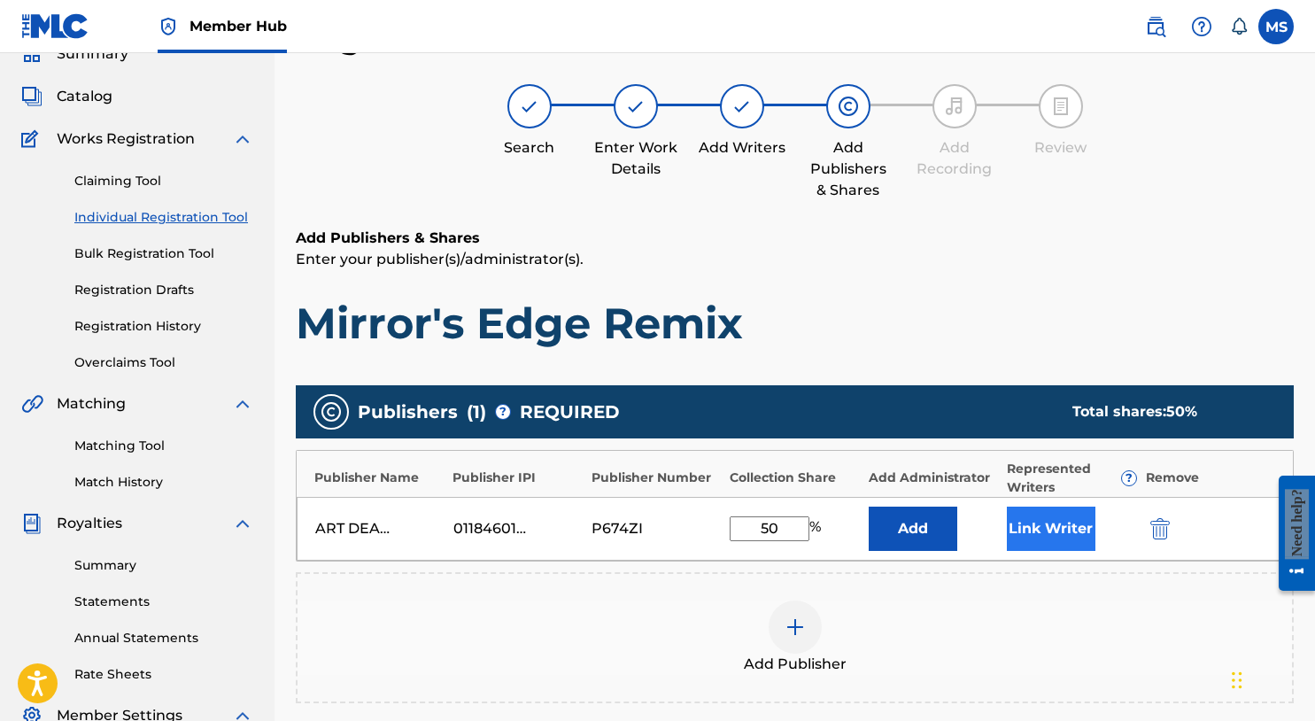
type input "50"
click at [1034, 520] on button "Link Writer" at bounding box center [1051, 529] width 89 height 44
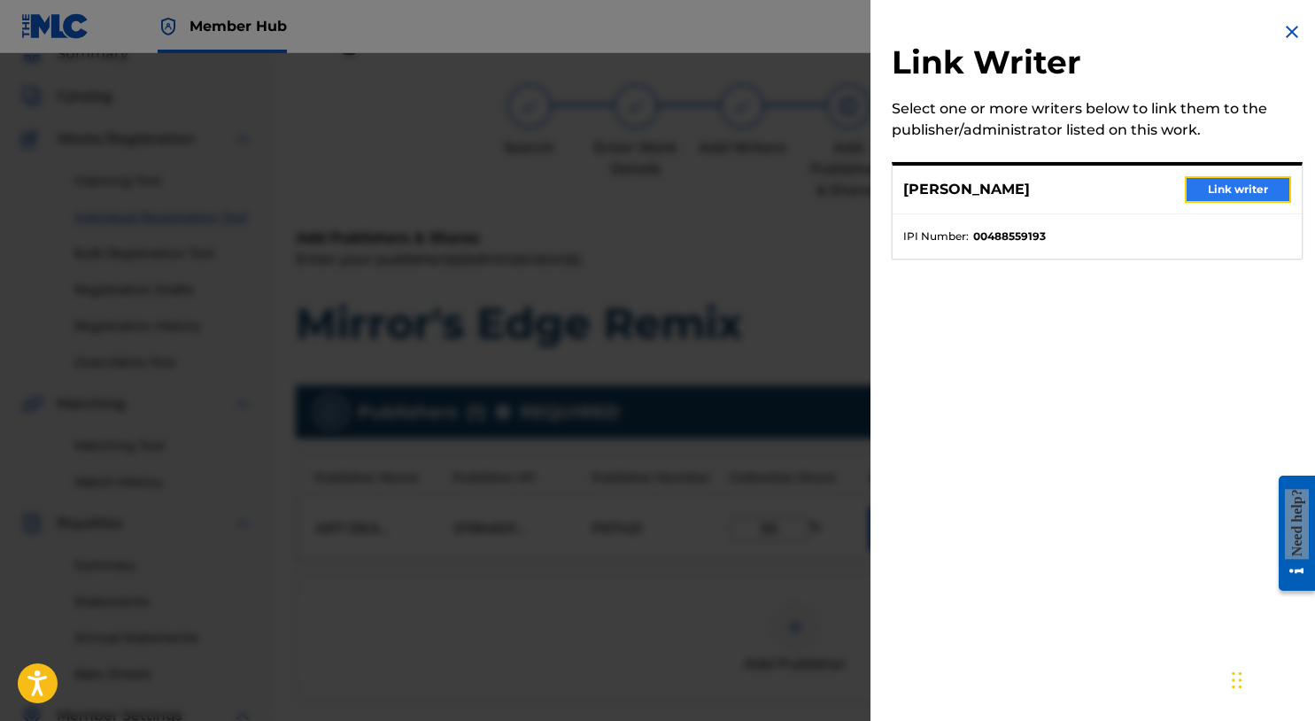
click at [1189, 194] on button "Link writer" at bounding box center [1238, 189] width 106 height 27
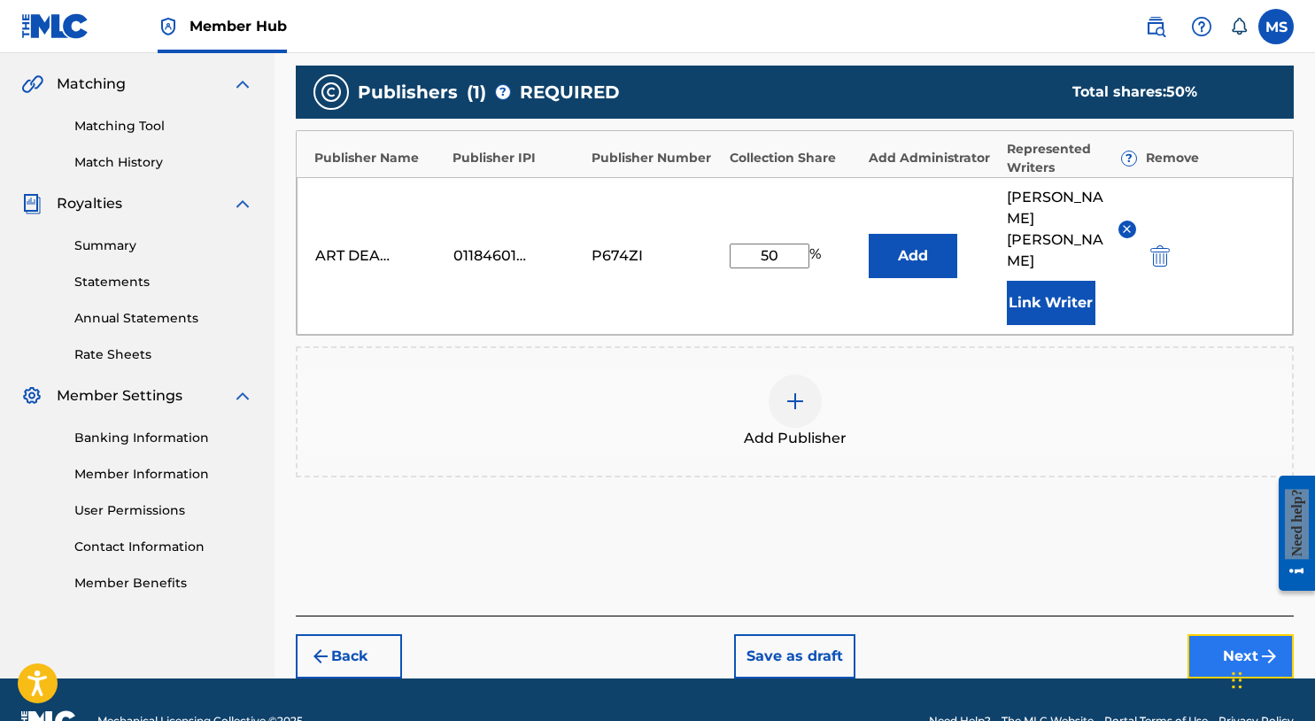
click at [1213, 634] on button "Next" at bounding box center [1241, 656] width 106 height 44
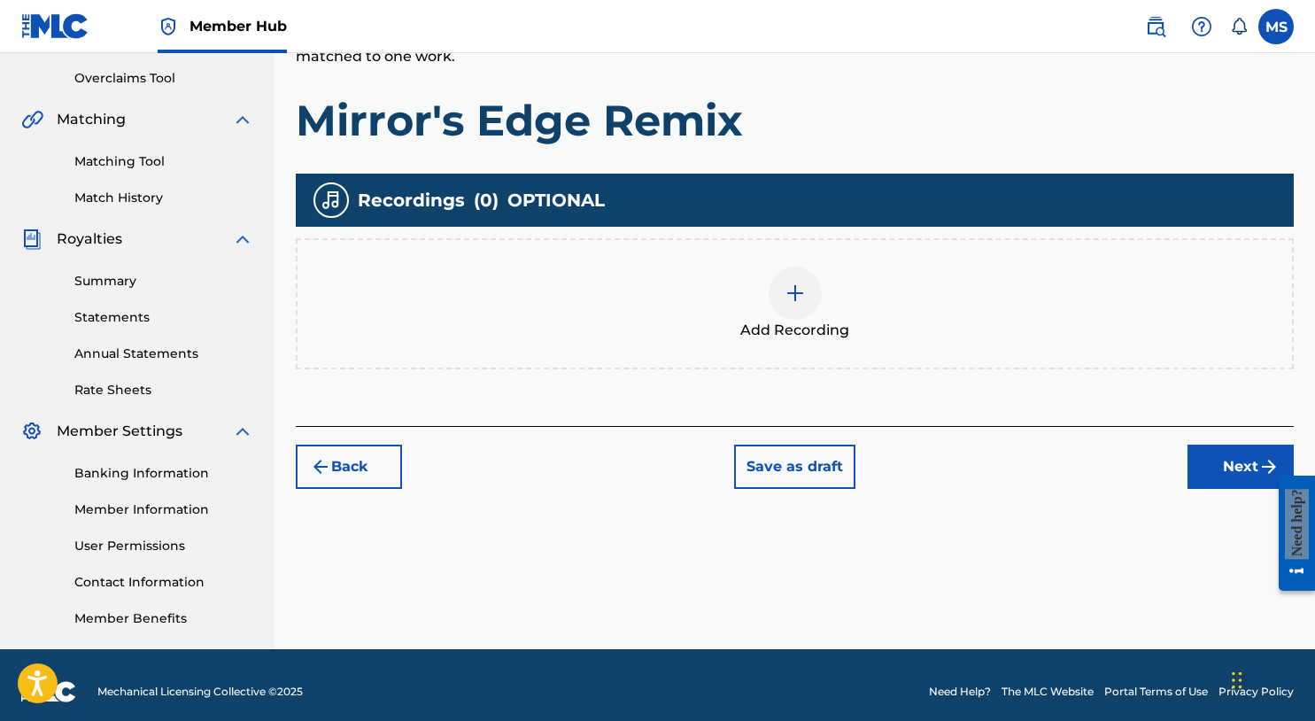
scroll to position [377, 0]
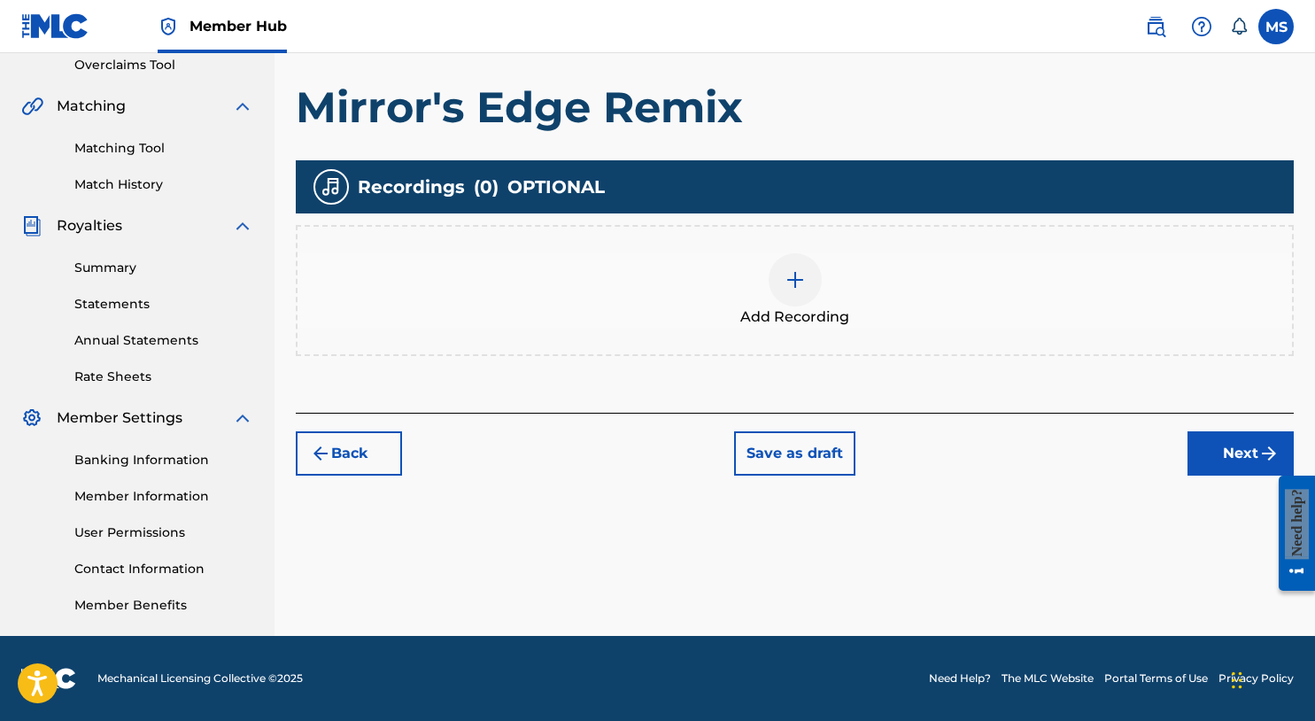
click at [789, 288] on img at bounding box center [795, 279] width 21 height 21
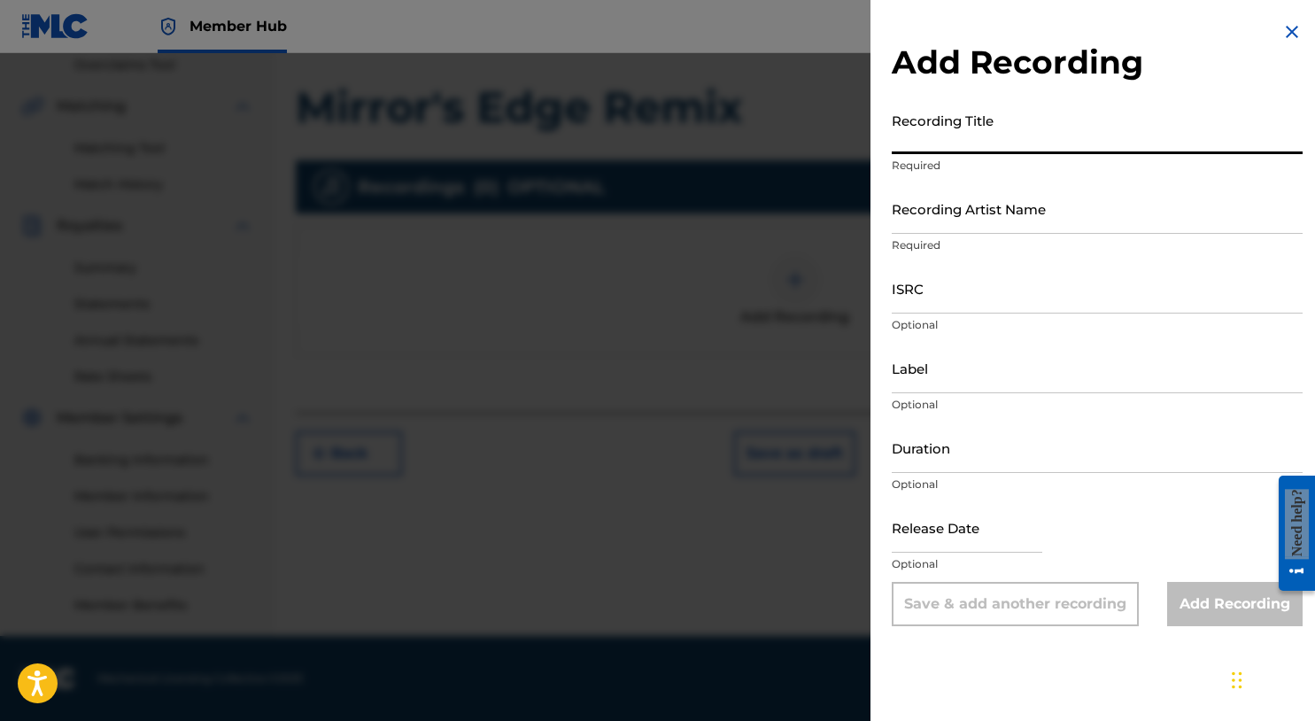
click at [1113, 123] on input "Recording Title" at bounding box center [1097, 129] width 411 height 50
type input "Mirror's Edge Remix"
click at [1131, 212] on input "Recording Artist Name" at bounding box center [1097, 208] width 411 height 50
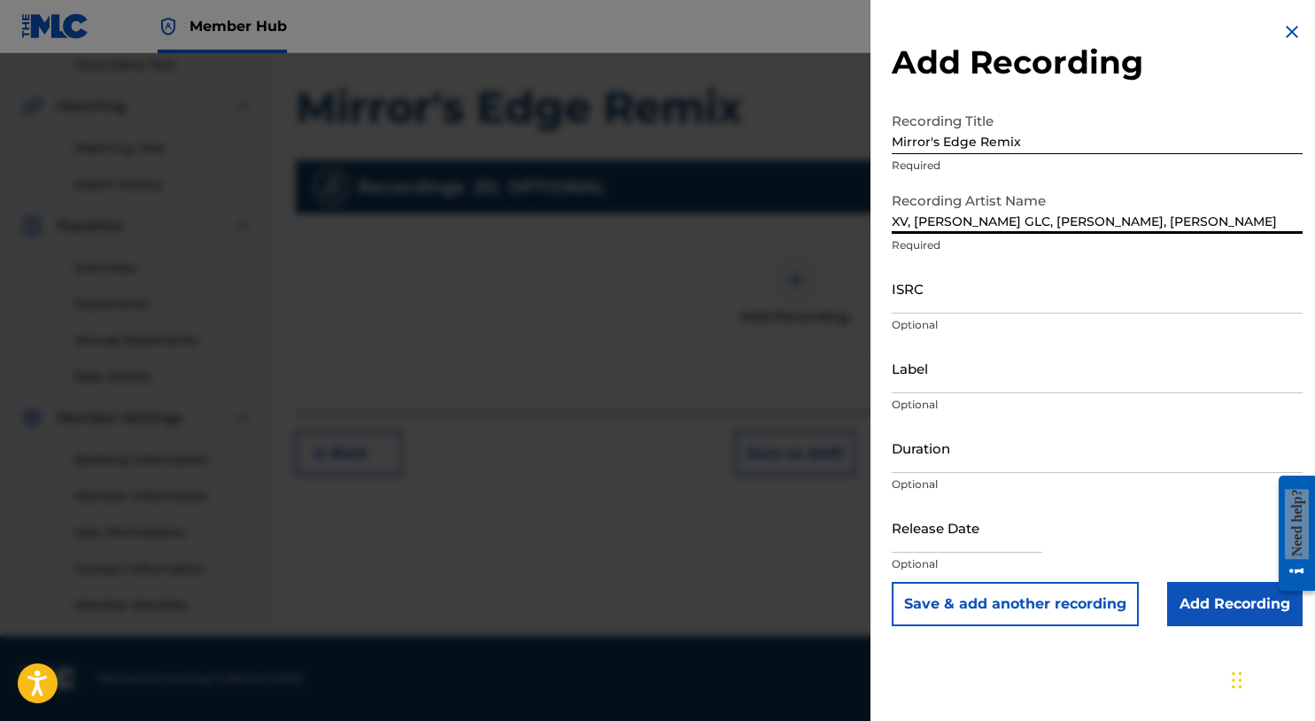
type input "XV, MIKE SUMMERS GLC, Bun B, Mike Posner"
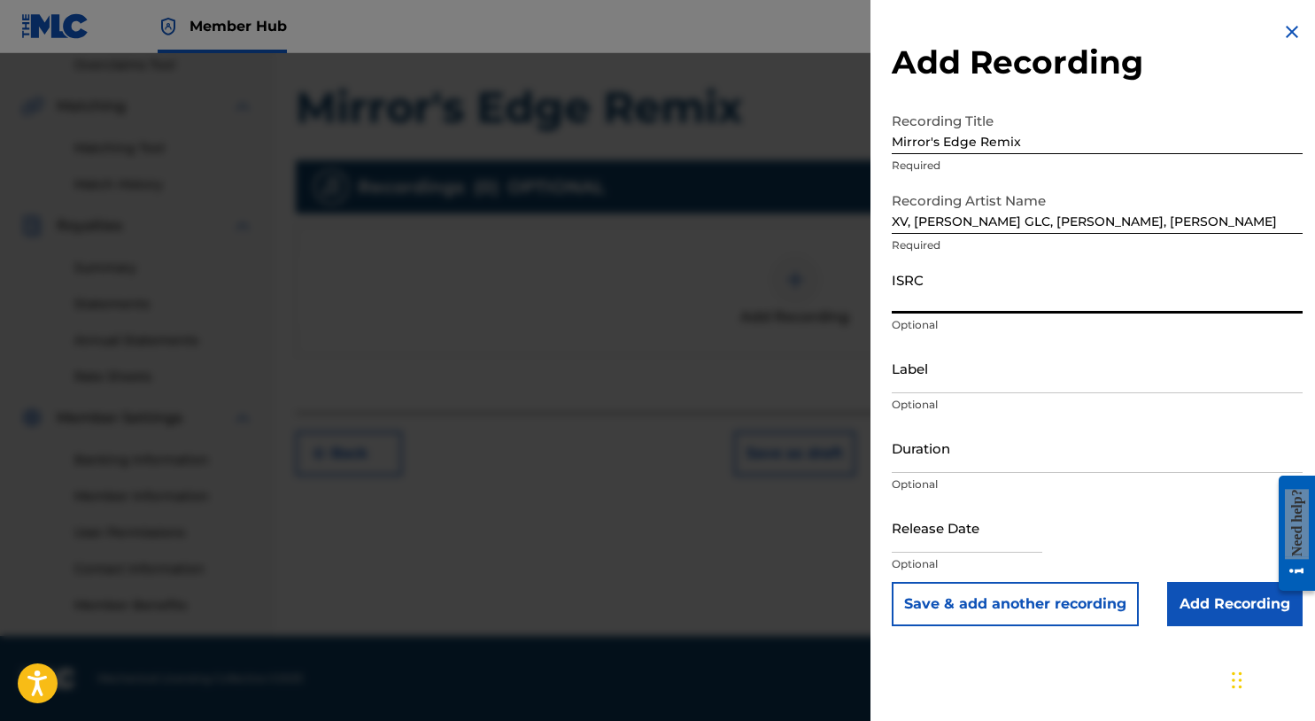
paste input "usl4q1937569"
type input "usl4q1937569"
click at [1207, 613] on input "Add Recording" at bounding box center [1236, 604] width 136 height 44
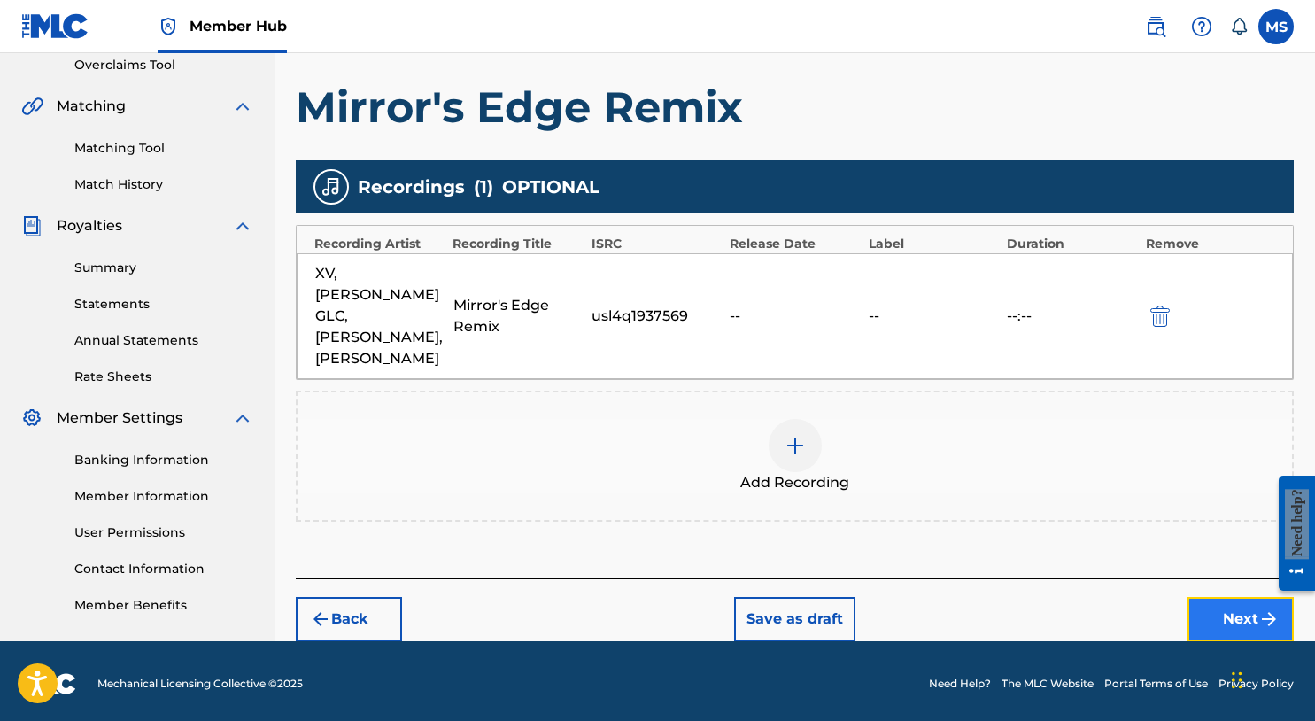
click at [1196, 597] on button "Next" at bounding box center [1241, 619] width 106 height 44
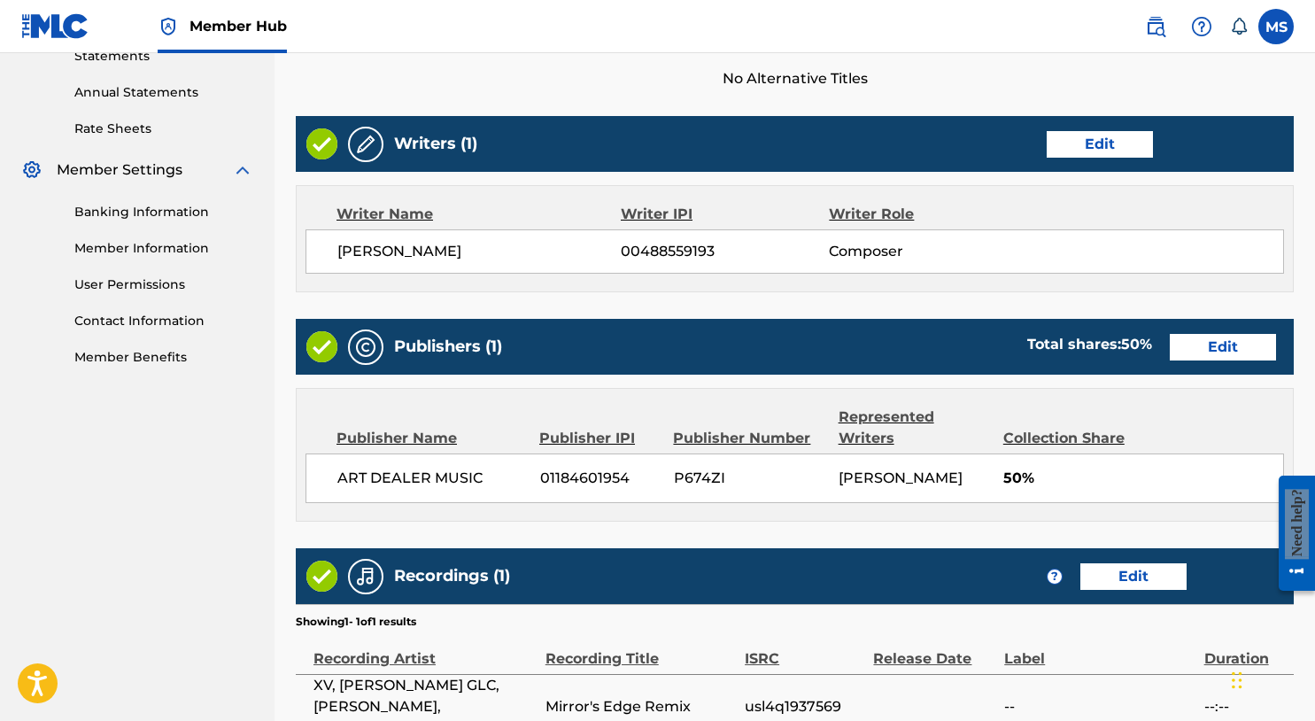
scroll to position [796, 0]
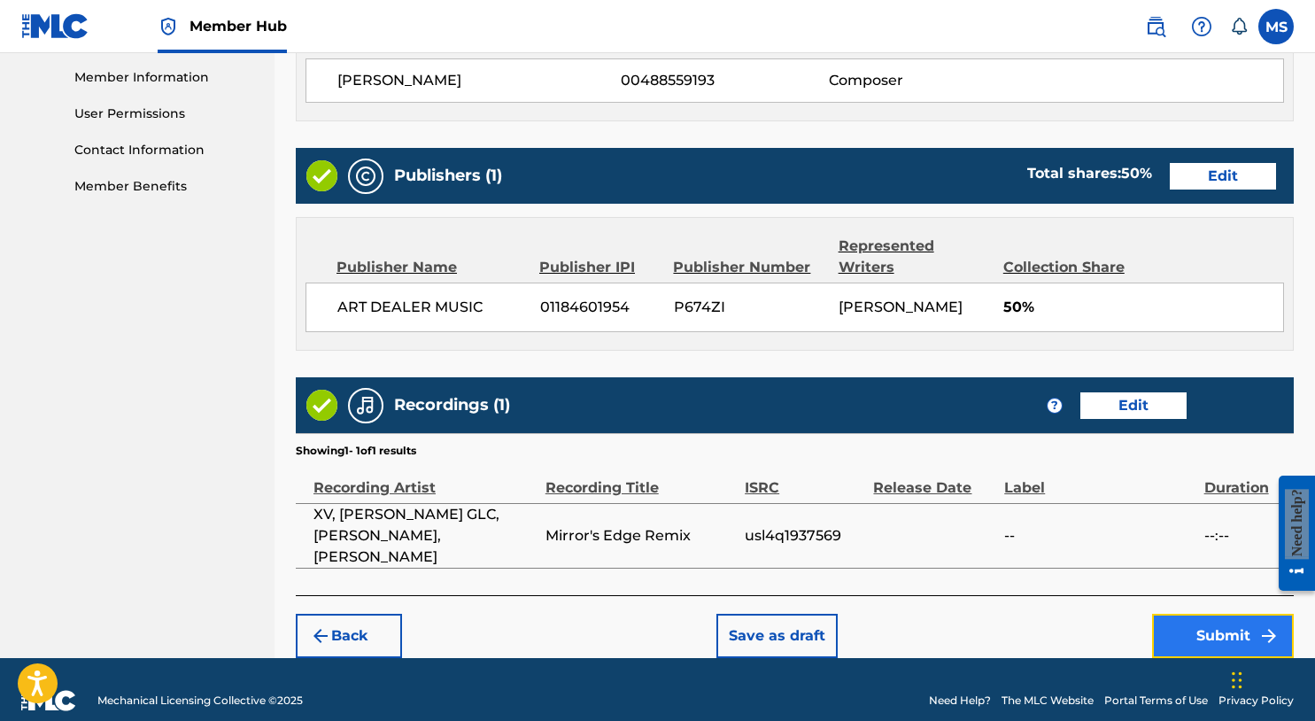
click at [1199, 614] on button "Submit" at bounding box center [1223, 636] width 142 height 44
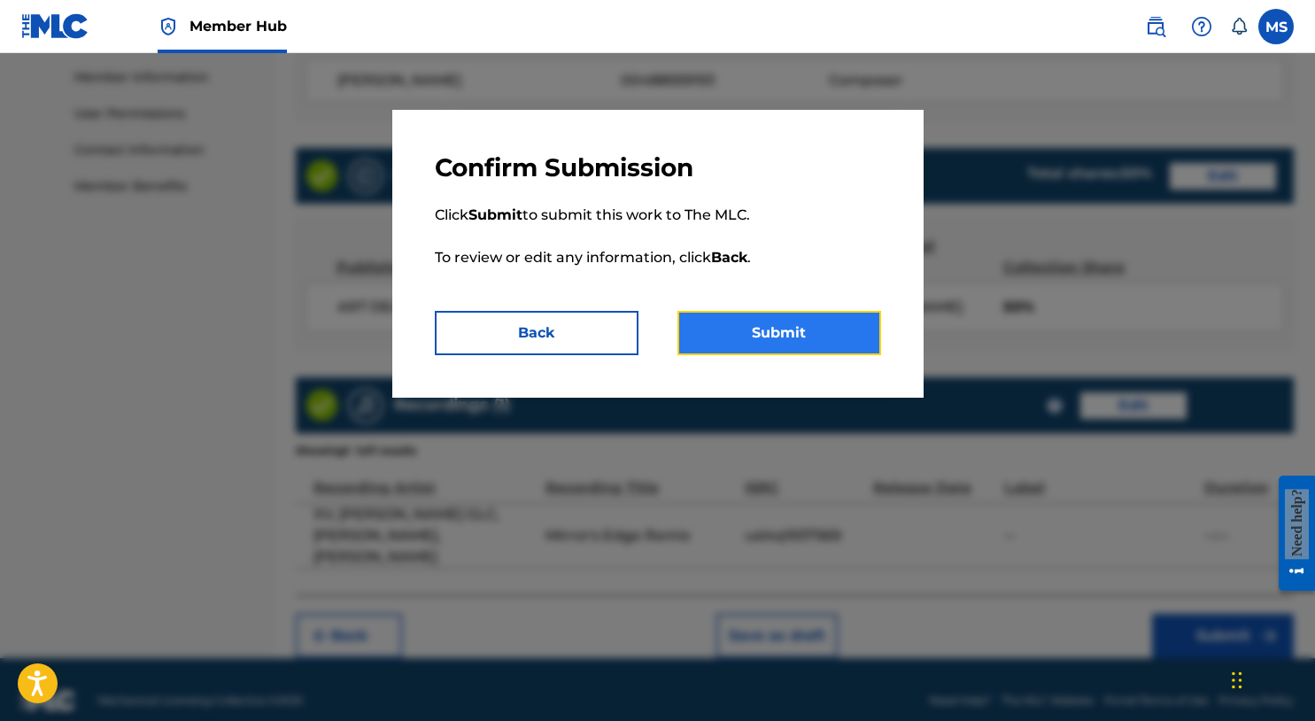
click at [834, 338] on button "Submit" at bounding box center [780, 333] width 204 height 44
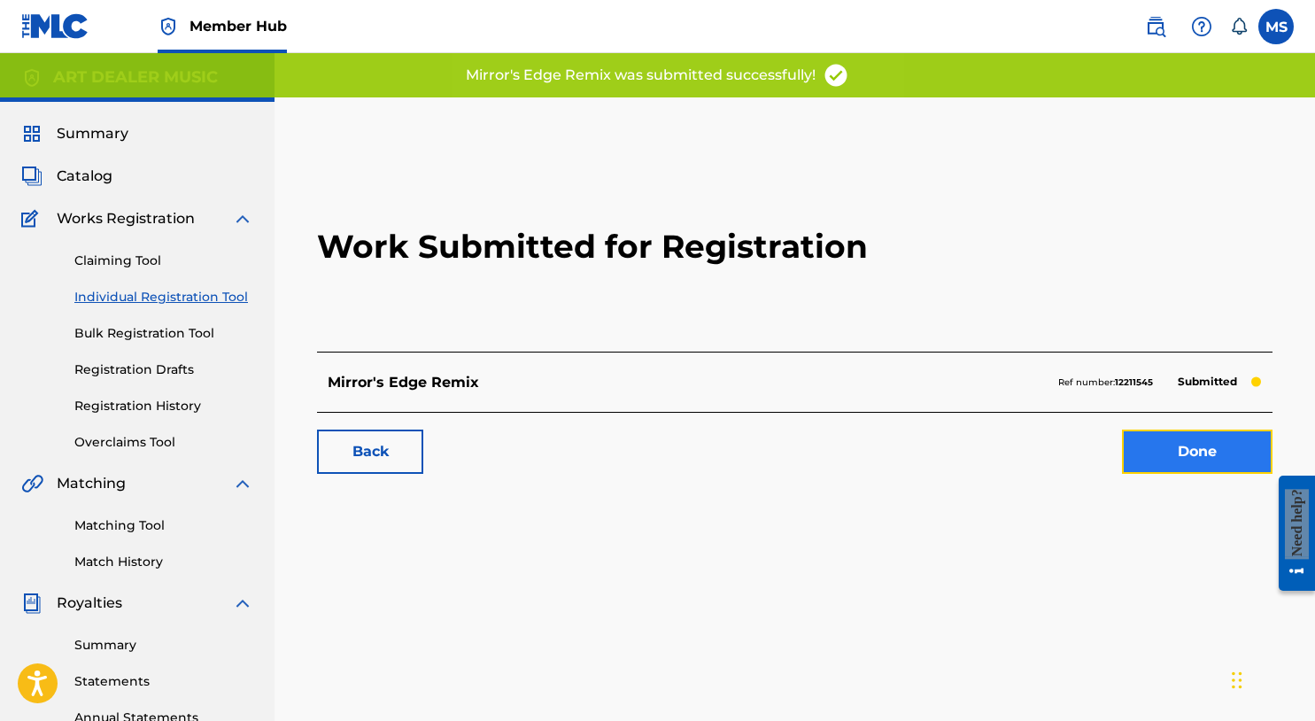
click at [1179, 458] on link "Done" at bounding box center [1197, 452] width 151 height 44
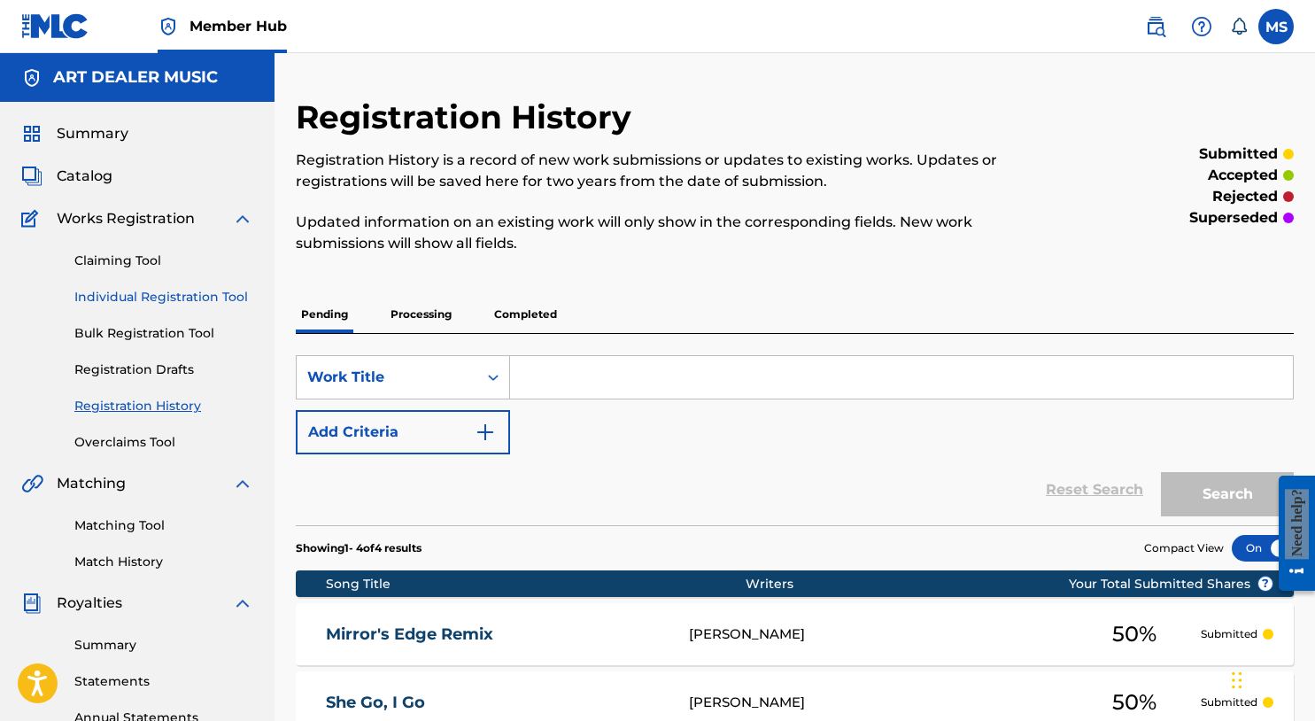
click at [159, 300] on link "Individual Registration Tool" at bounding box center [163, 297] width 179 height 19
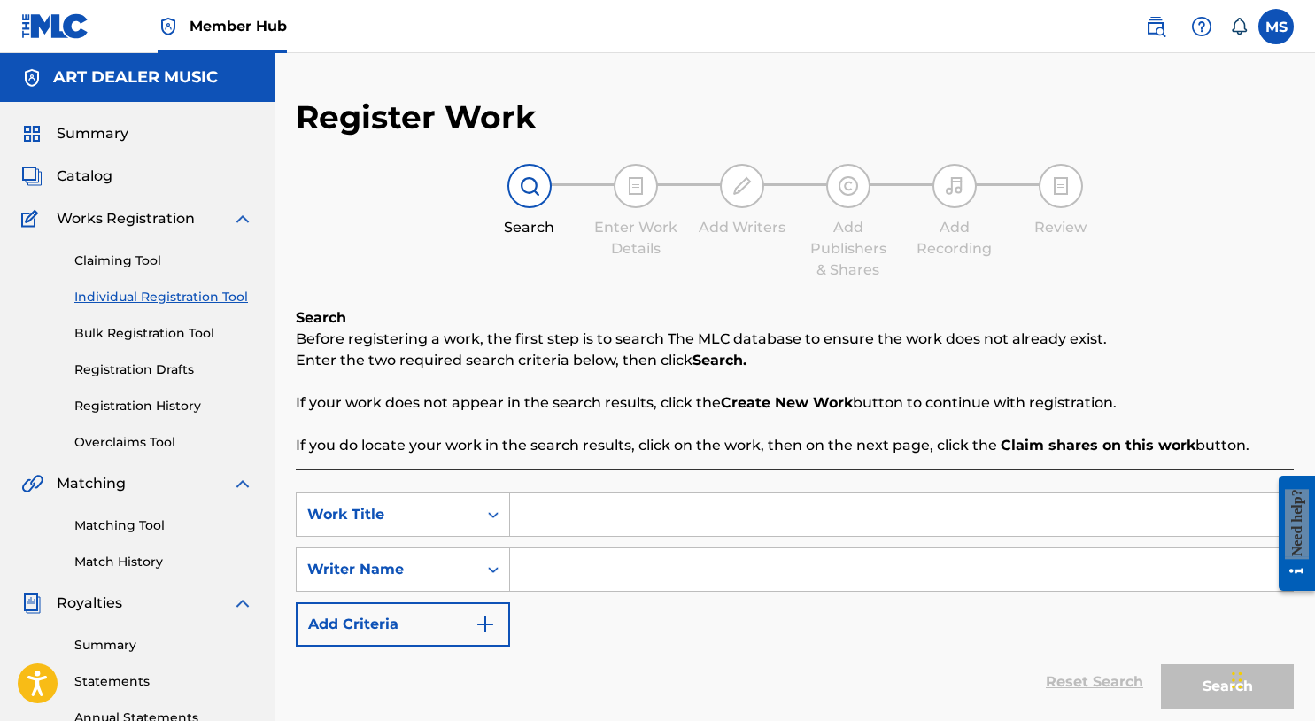
click at [671, 505] on input "Search Form" at bounding box center [901, 514] width 783 height 43
type input "May The Force Be With You"
click at [873, 582] on input "Search Form" at bounding box center [901, 569] width 783 height 43
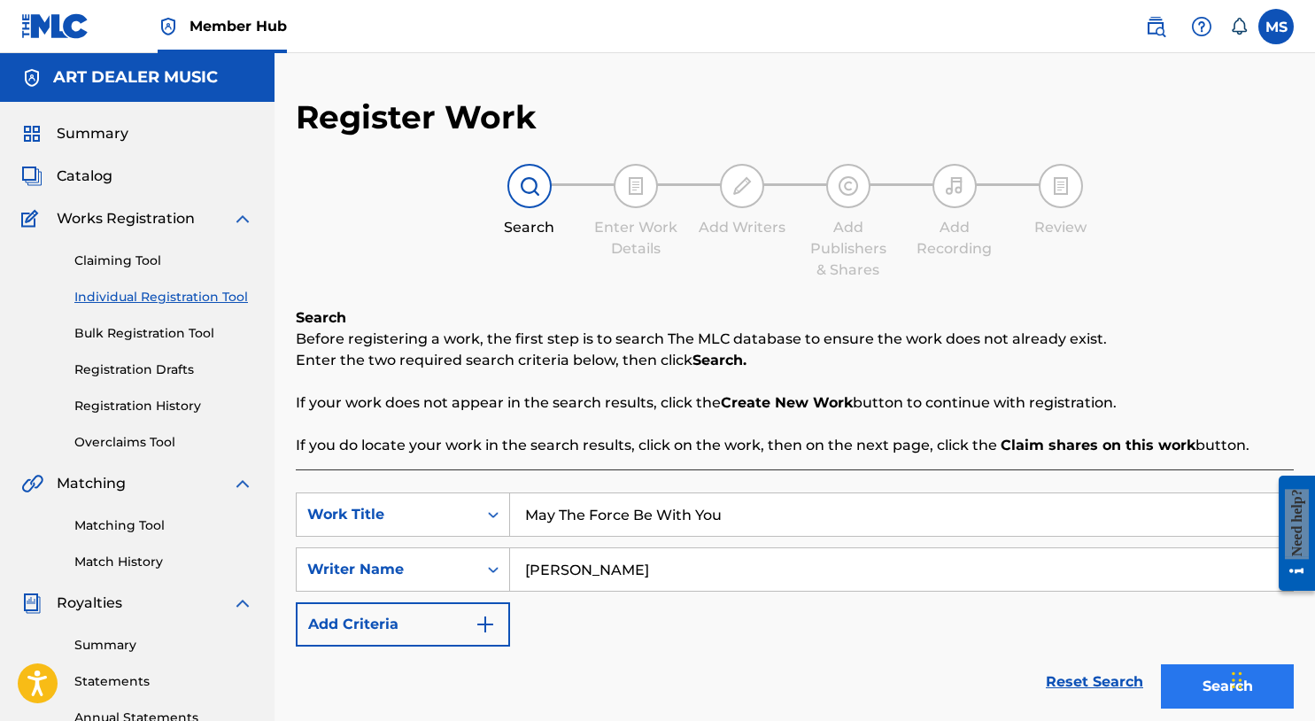
type input "Michael Summers"
click at [1195, 698] on button "Search" at bounding box center [1227, 686] width 133 height 44
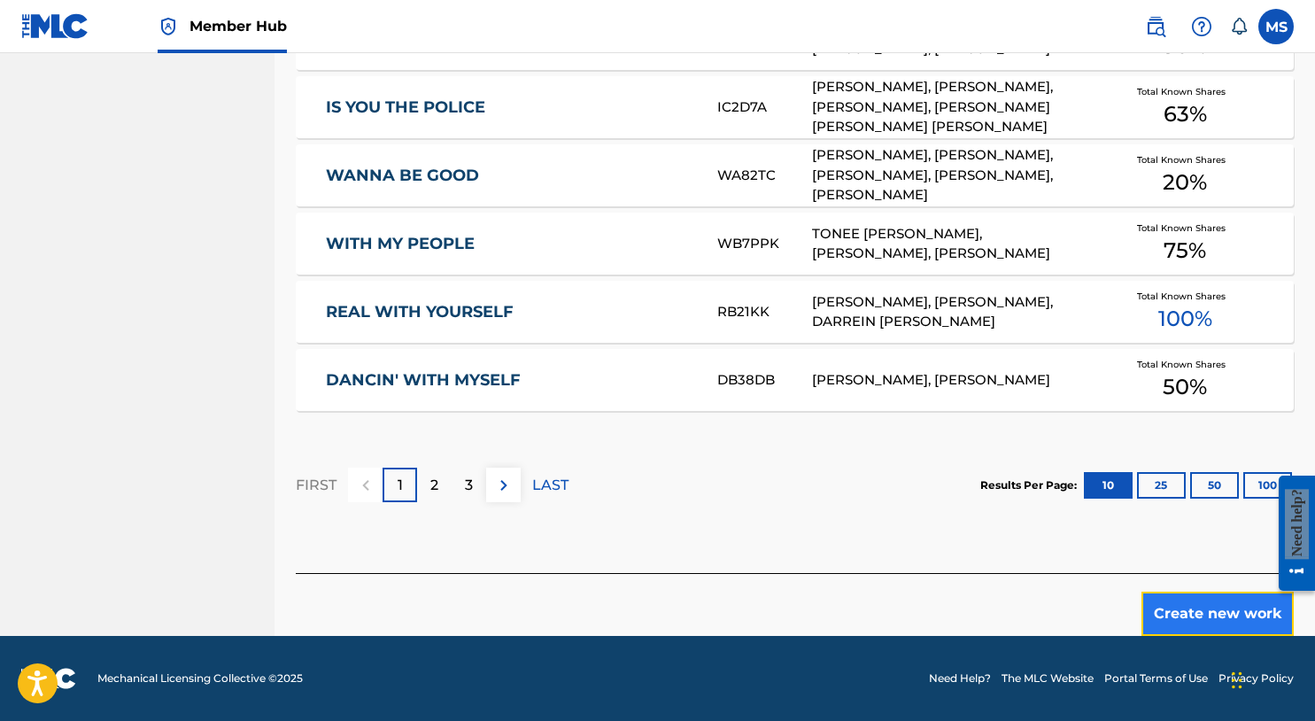
click at [1176, 621] on button "Create new work" at bounding box center [1218, 614] width 152 height 44
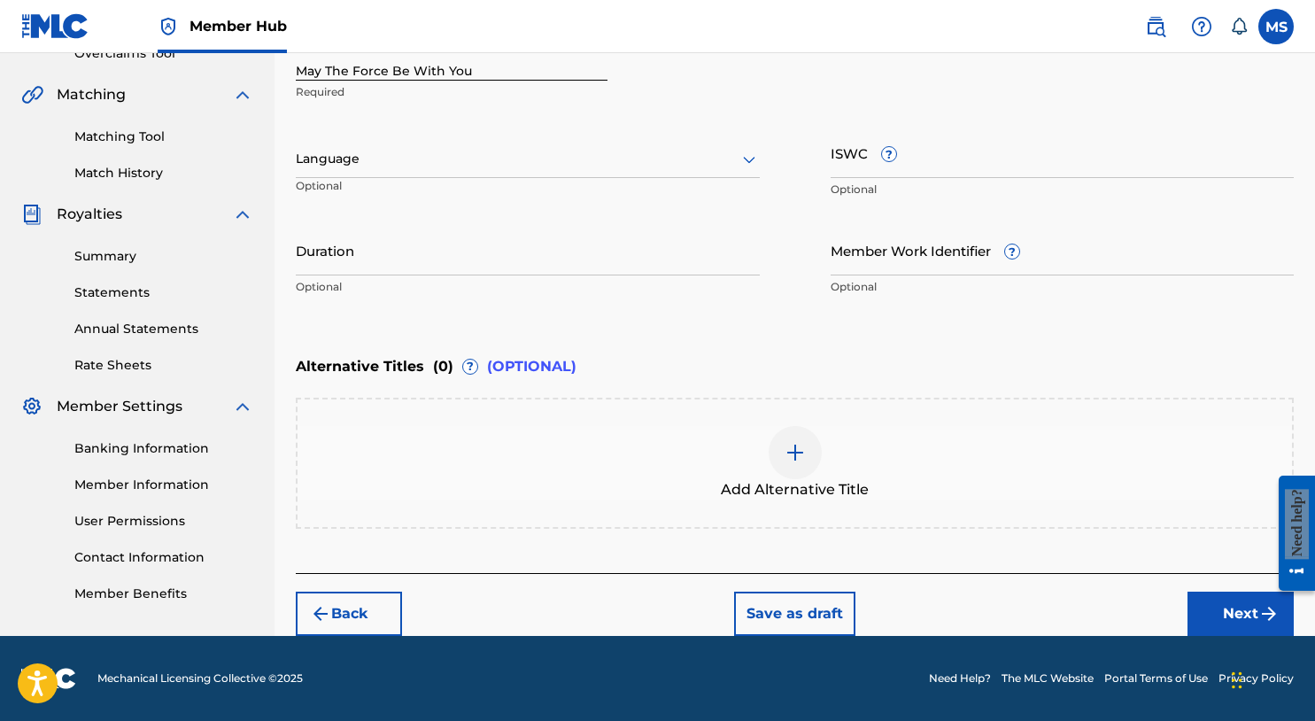
scroll to position [388, 0]
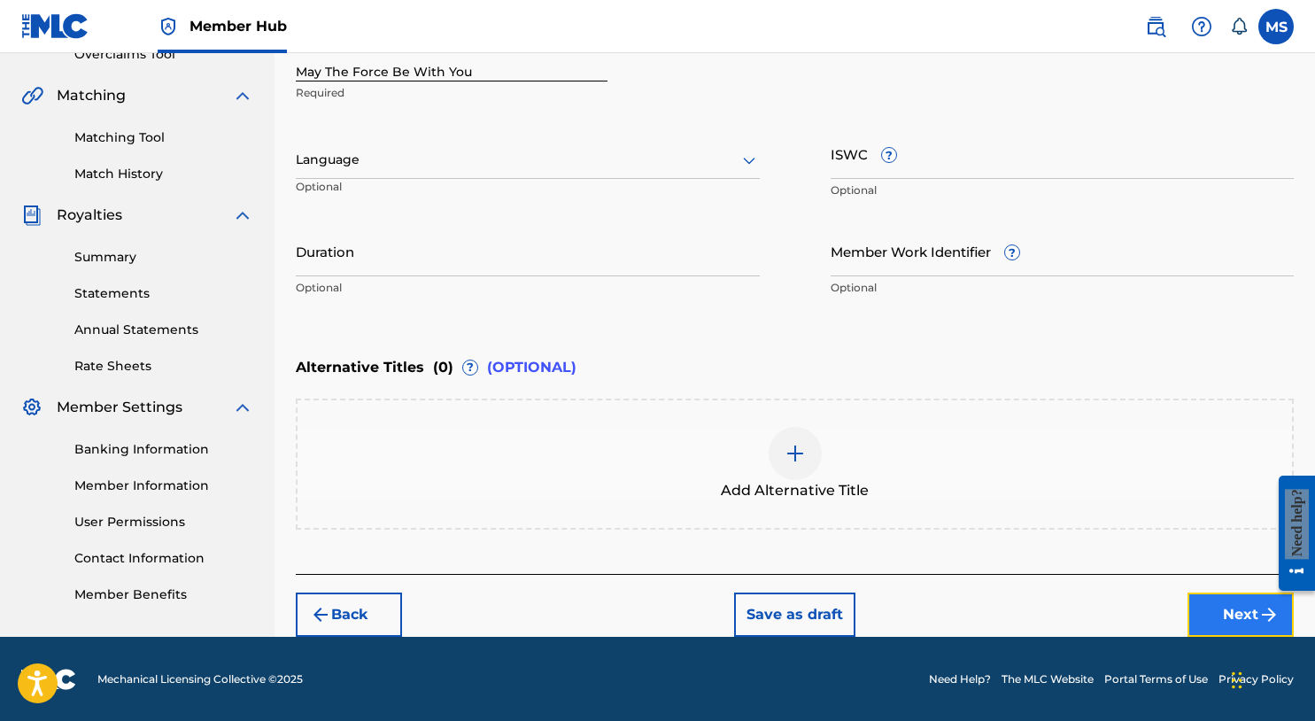
click at [1257, 632] on button "Next" at bounding box center [1241, 615] width 106 height 44
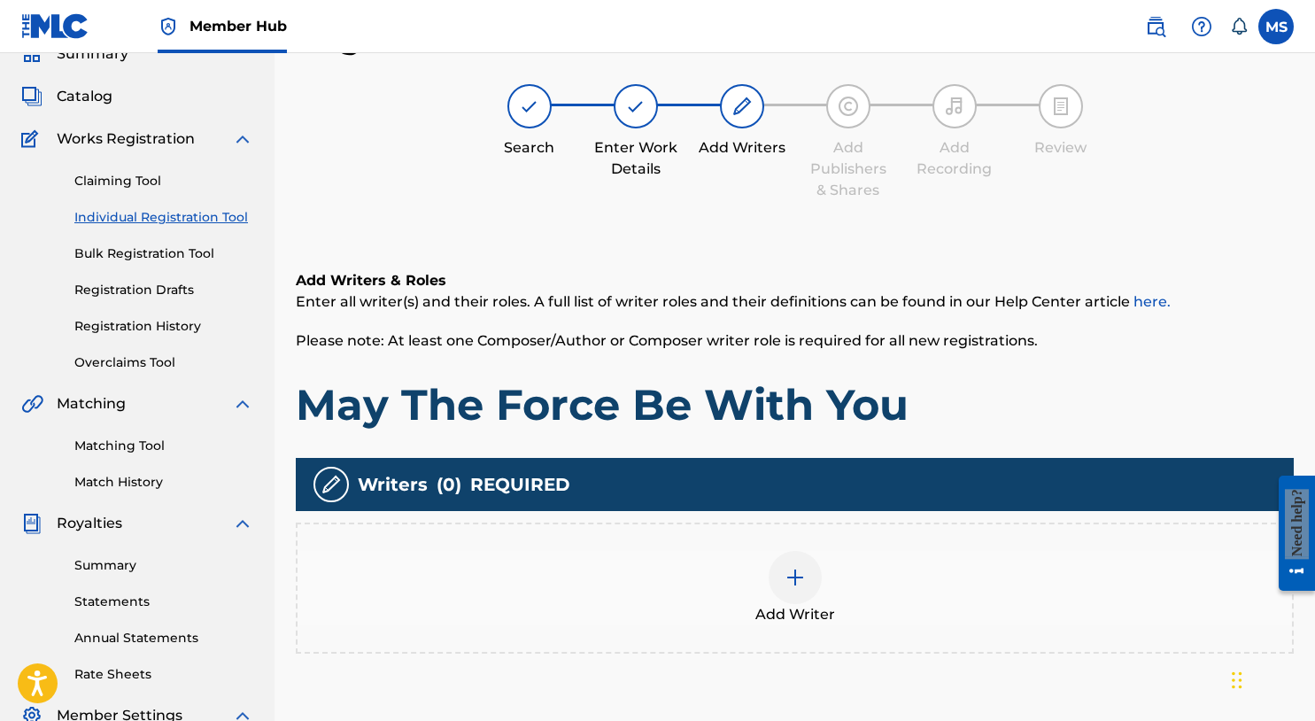
scroll to position [80, 0]
click at [813, 581] on div at bounding box center [795, 577] width 53 height 53
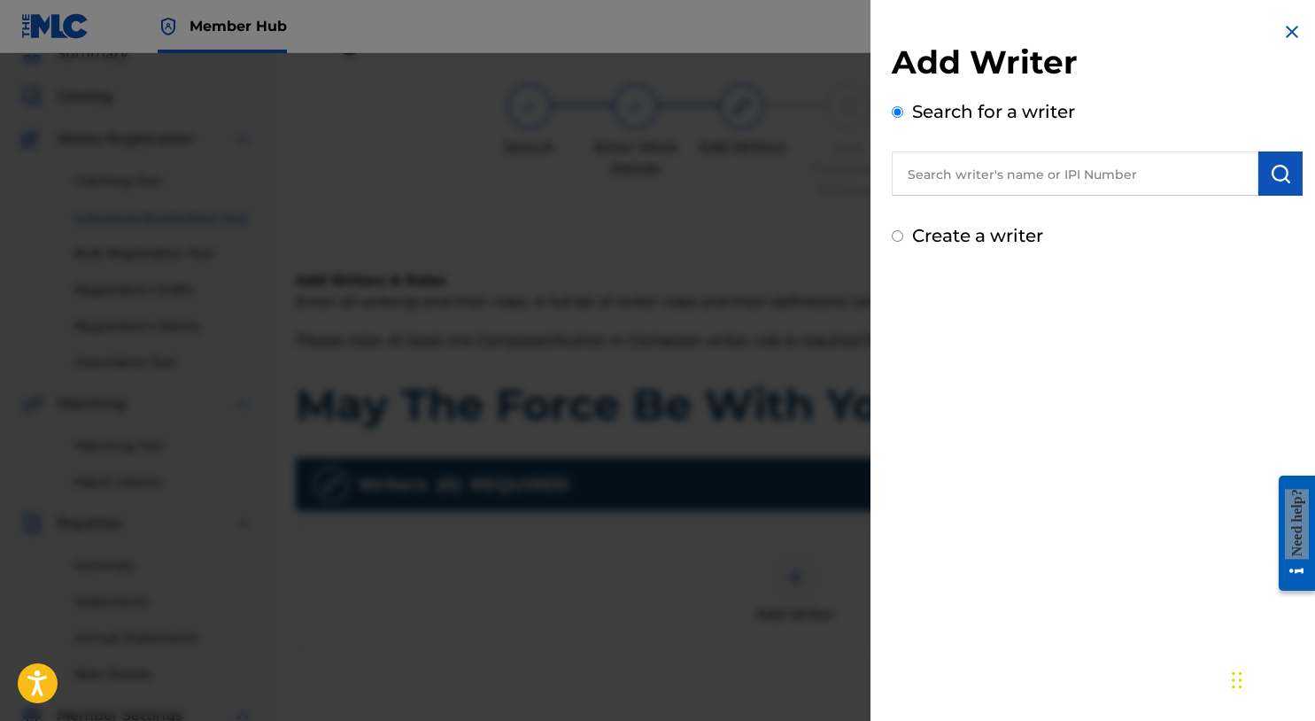
click at [947, 182] on input "text" at bounding box center [1075, 173] width 367 height 44
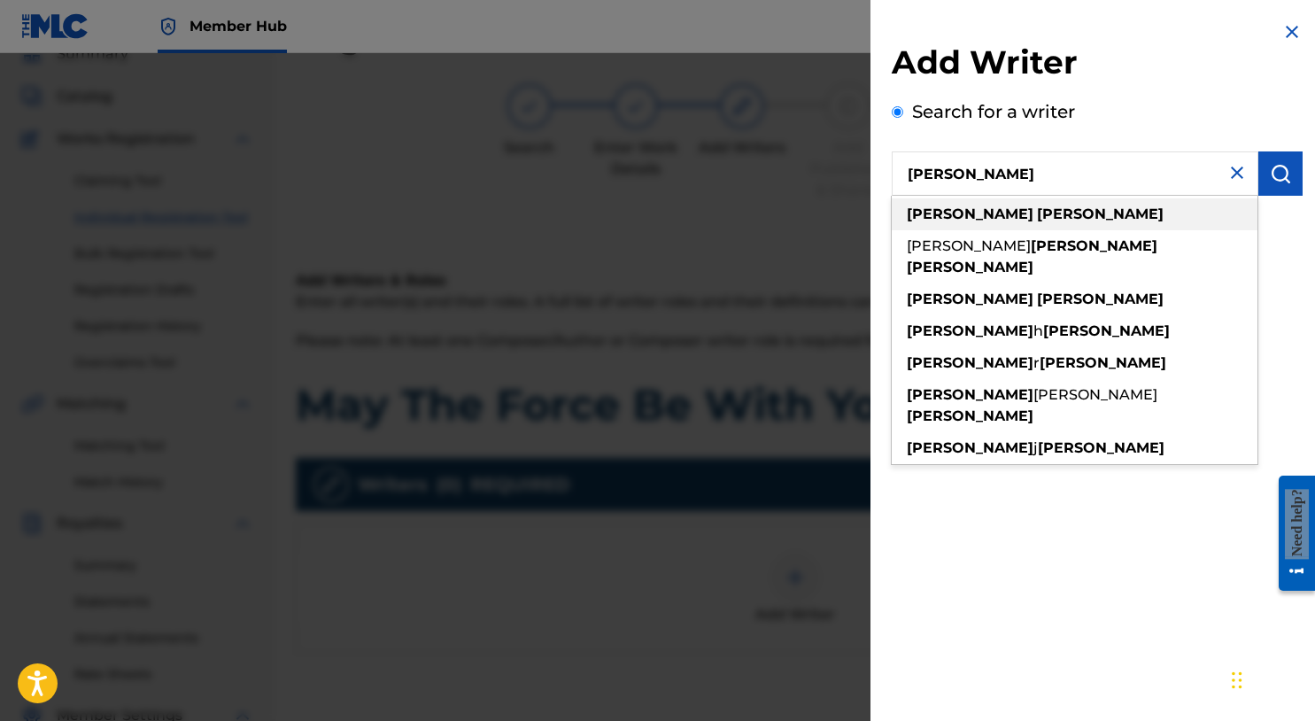
type input "michael summers"
click at [1136, 208] on div "michael summers" at bounding box center [1075, 214] width 366 height 32
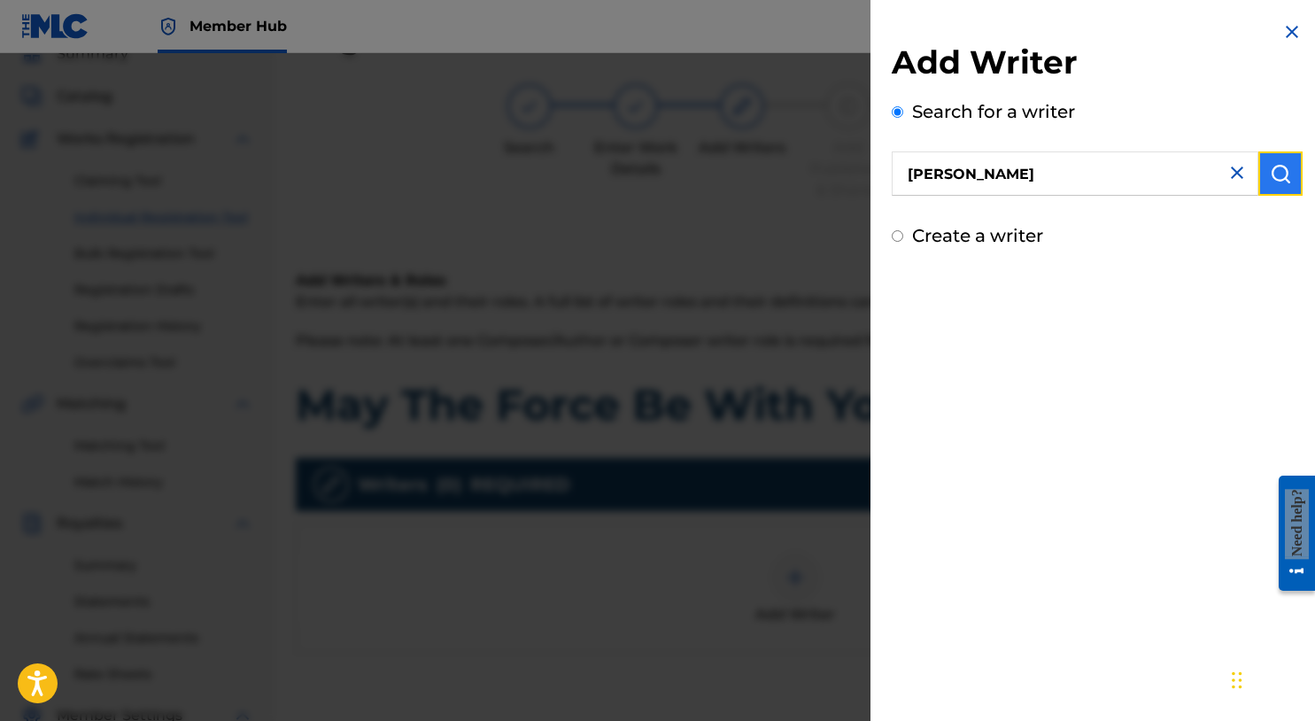
click at [1272, 181] on img "submit" at bounding box center [1280, 173] width 21 height 21
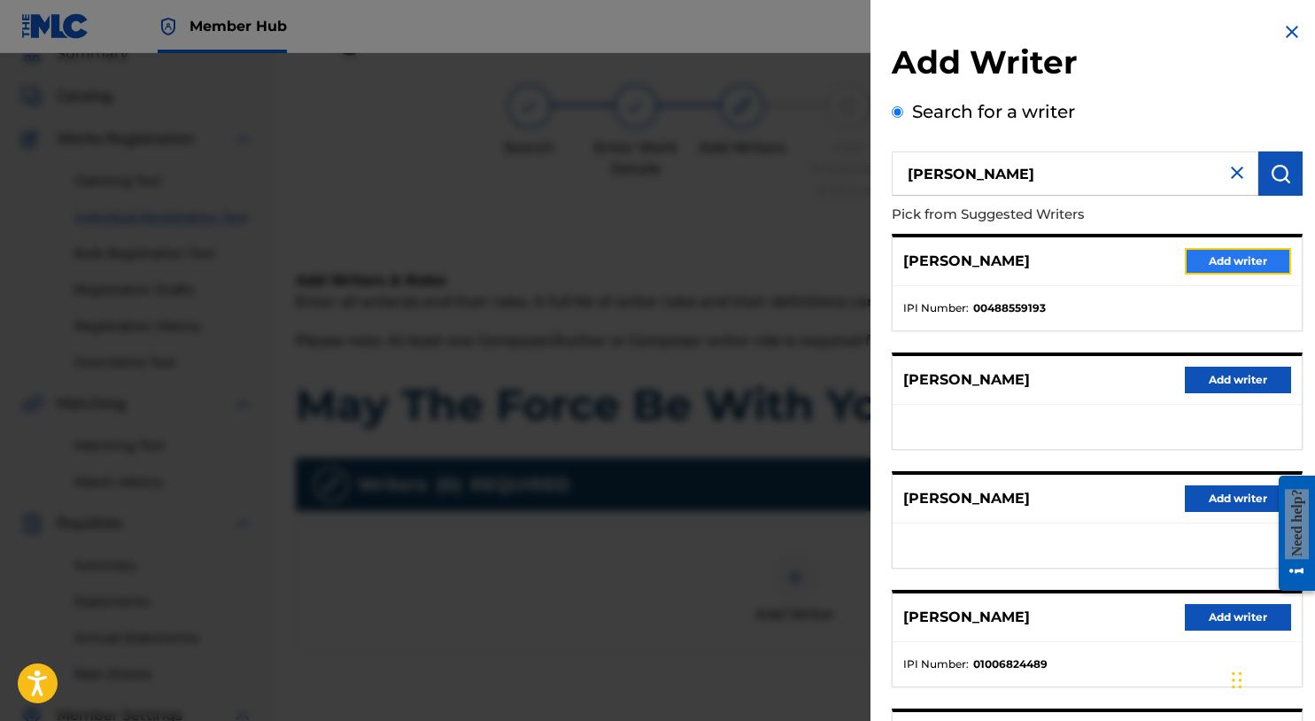
click at [1219, 265] on button "Add writer" at bounding box center [1238, 261] width 106 height 27
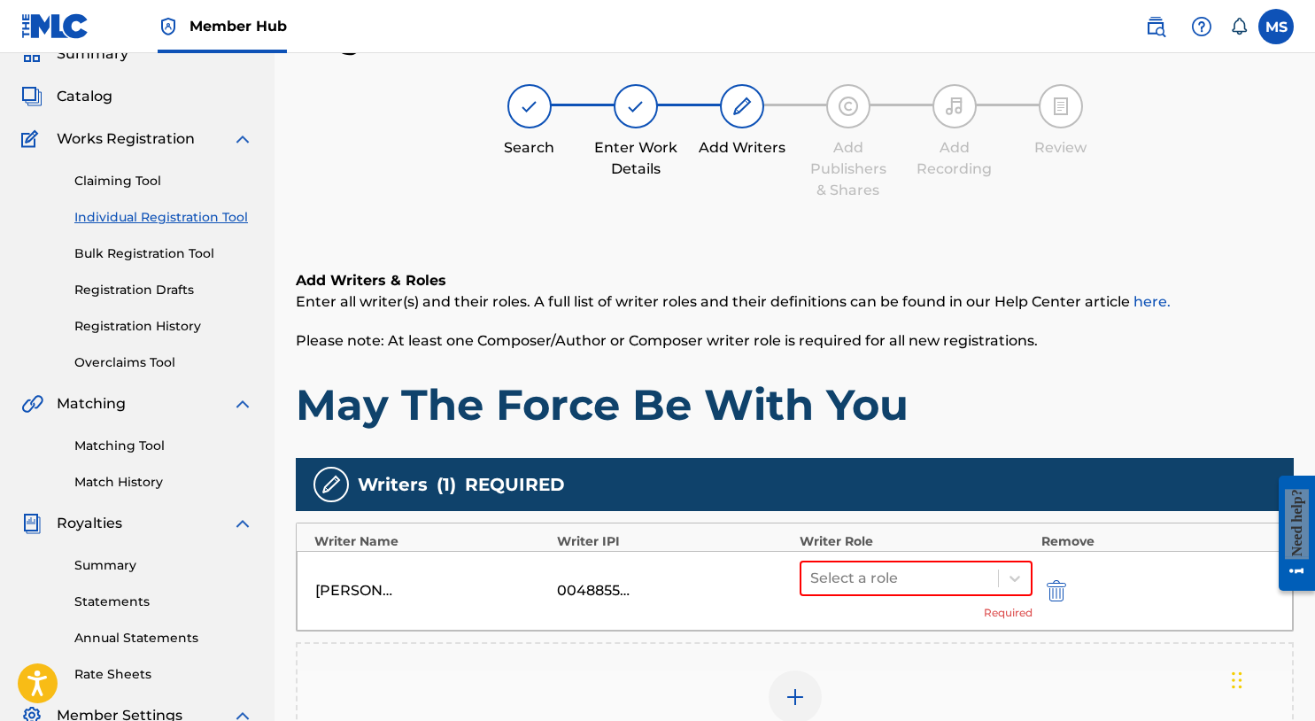
click at [1035, 565] on div "MICHAEL SUMMERS 00488559193 Select a role Required" at bounding box center [795, 591] width 997 height 80
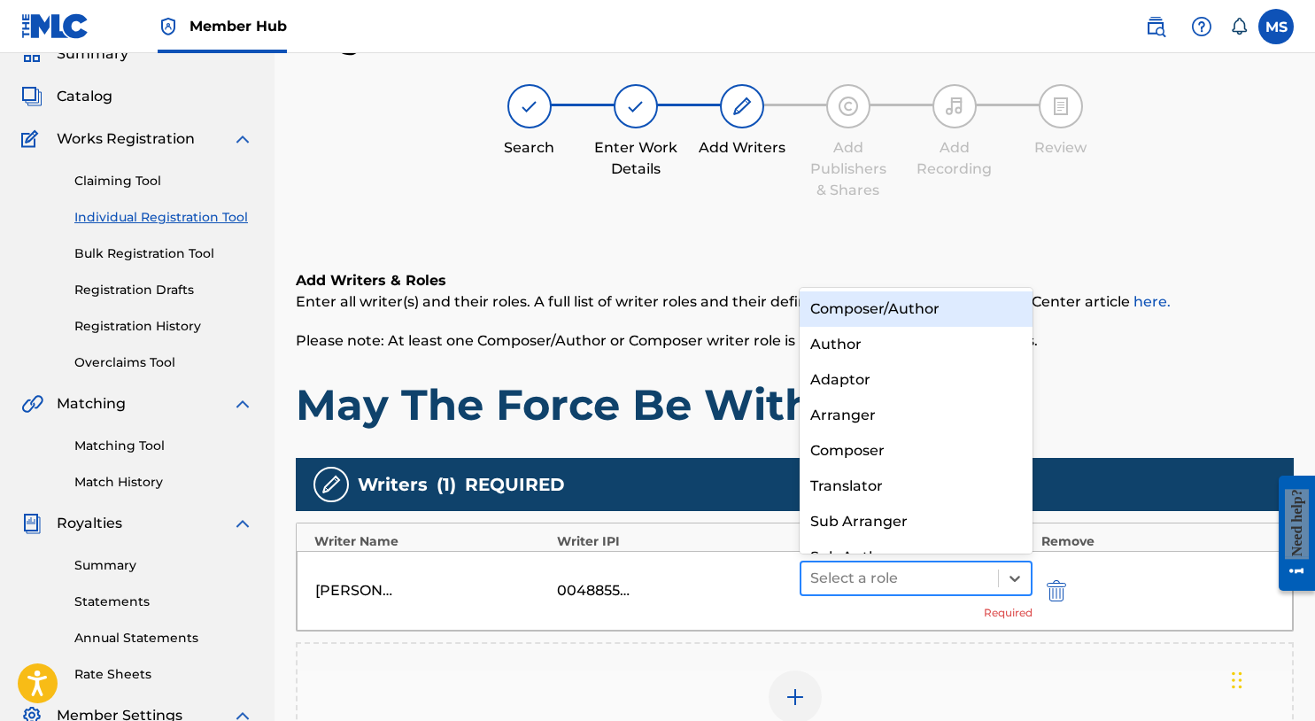
drag, startPoint x: 1023, startPoint y: 575, endPoint x: 962, endPoint y: 588, distance: 62.5
click at [1022, 575] on div at bounding box center [1015, 578] width 32 height 32
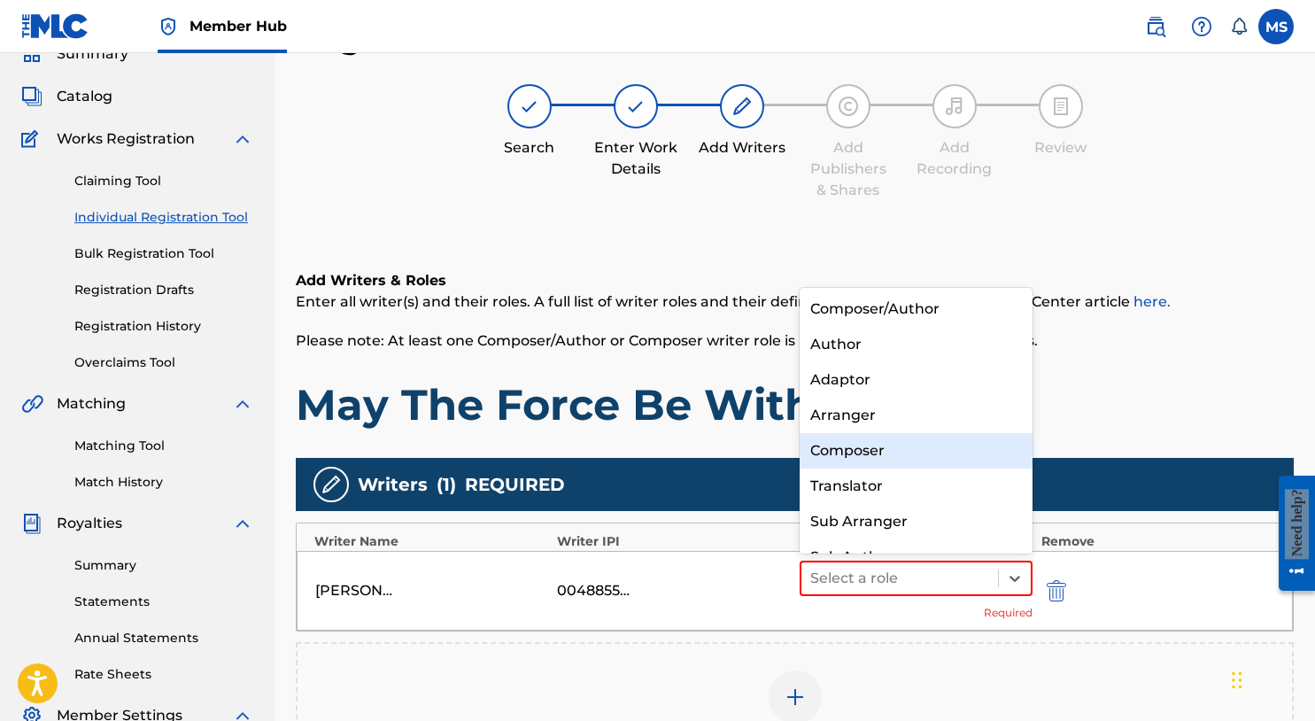
click at [872, 454] on div "Composer" at bounding box center [916, 450] width 233 height 35
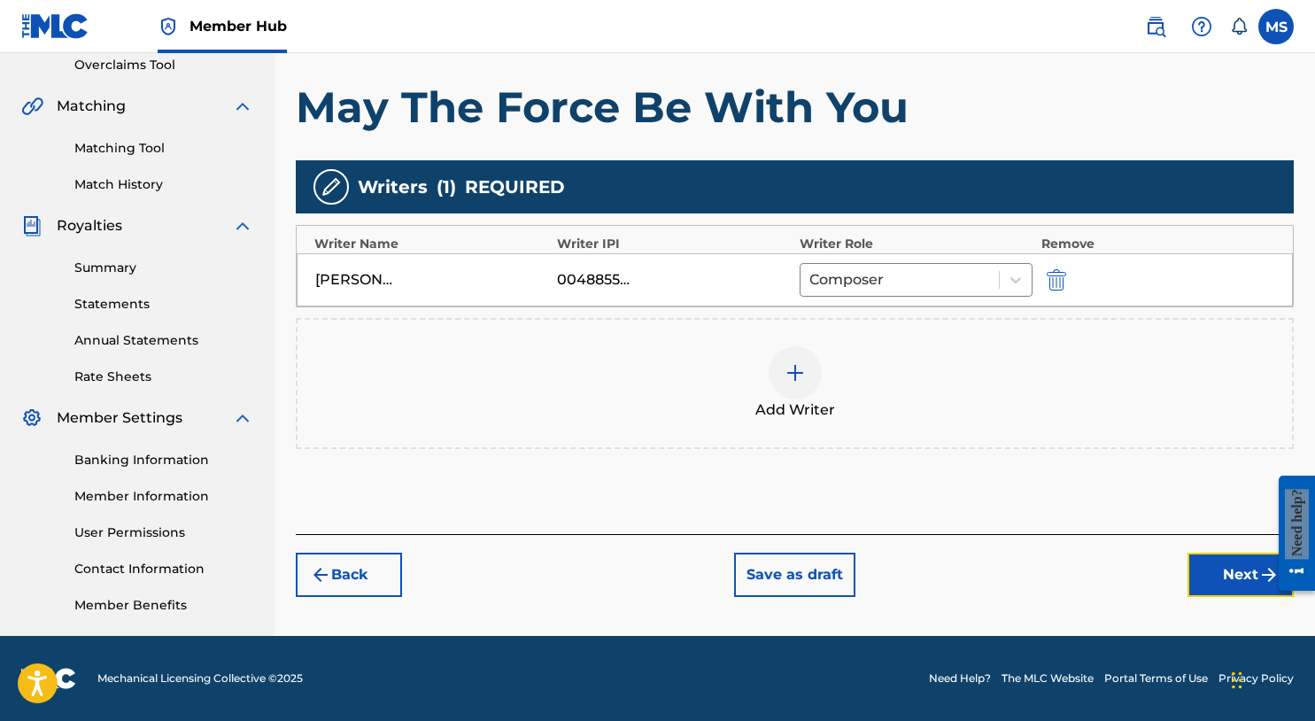
click at [1234, 573] on button "Next" at bounding box center [1241, 575] width 106 height 44
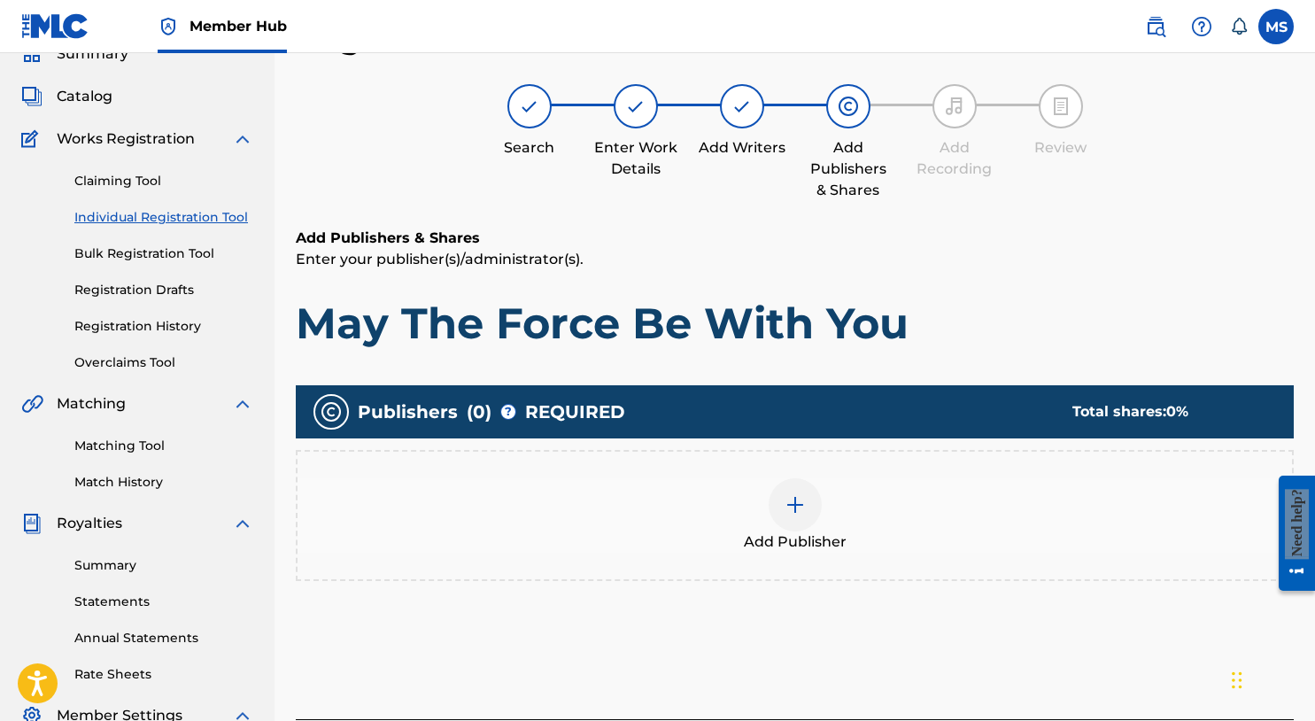
click at [814, 515] on div at bounding box center [795, 504] width 53 height 53
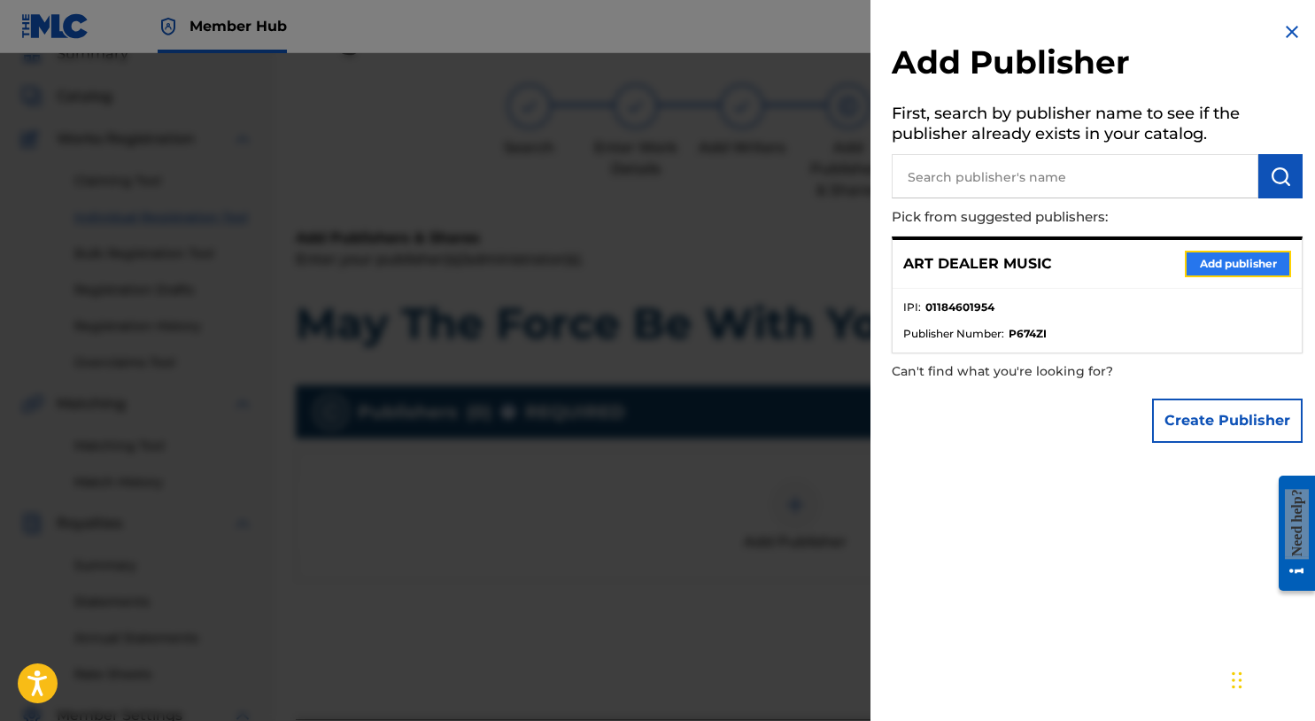
click at [1215, 259] on button "Add publisher" at bounding box center [1238, 264] width 106 height 27
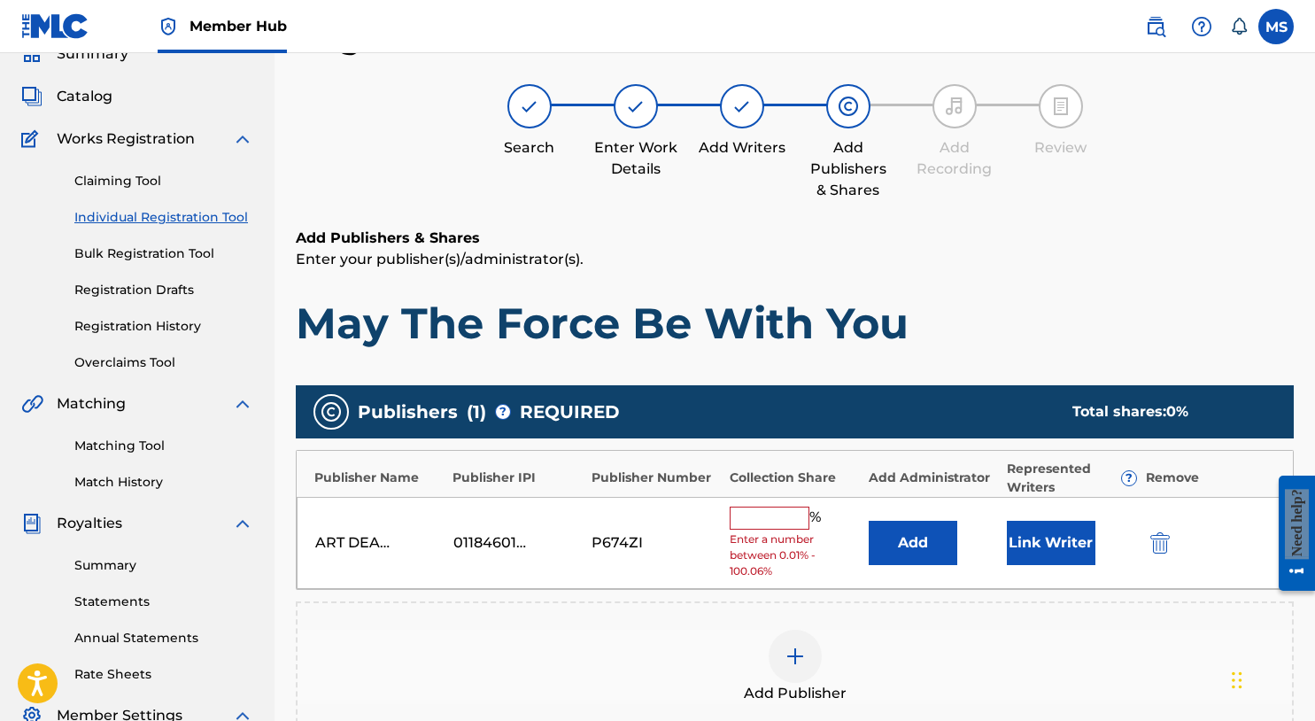
click at [767, 521] on input "text" at bounding box center [770, 518] width 80 height 23
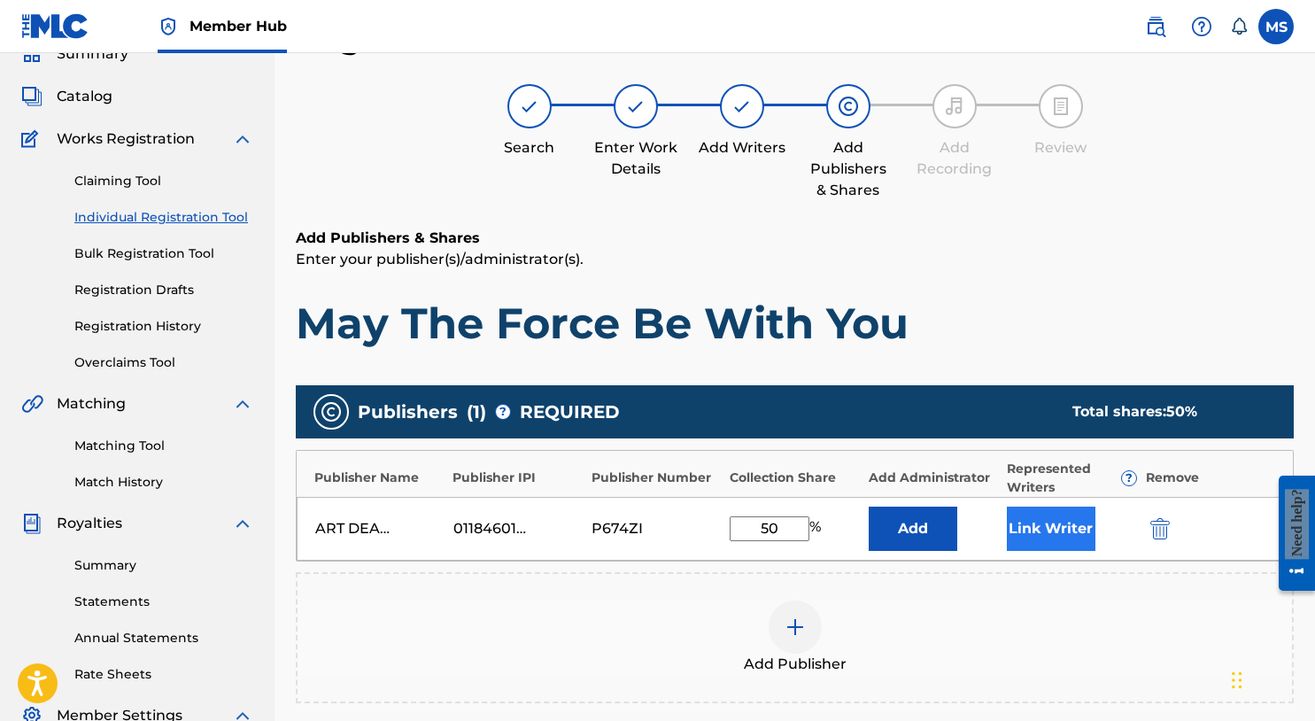
type input "50"
click at [1038, 529] on button "Link Writer" at bounding box center [1051, 529] width 89 height 44
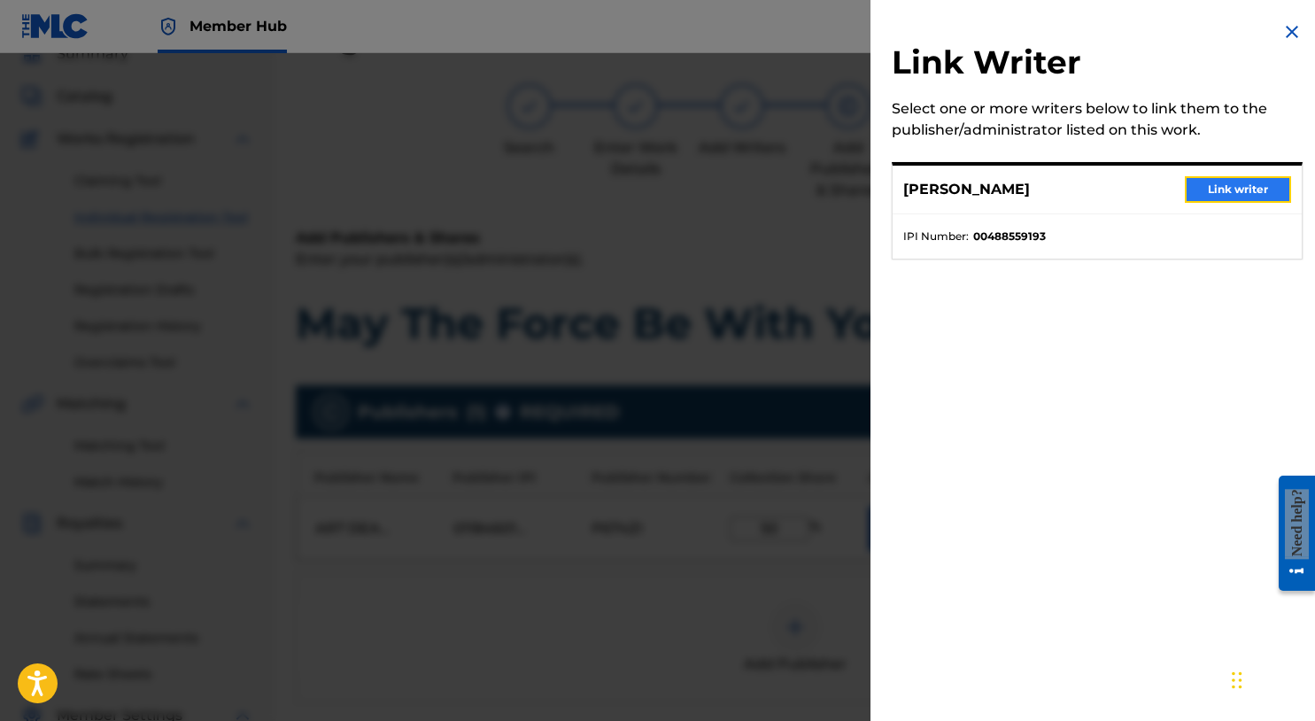
click at [1208, 195] on button "Link writer" at bounding box center [1238, 189] width 106 height 27
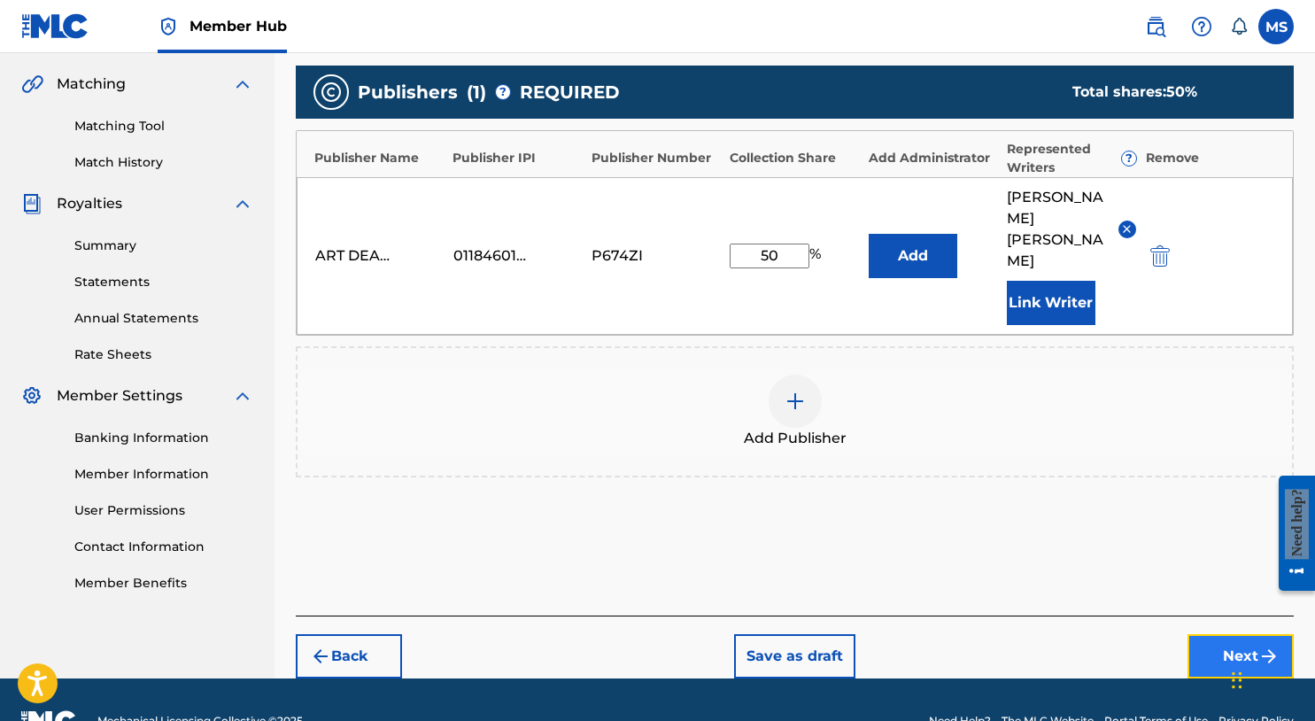
click at [1242, 634] on button "Next" at bounding box center [1241, 656] width 106 height 44
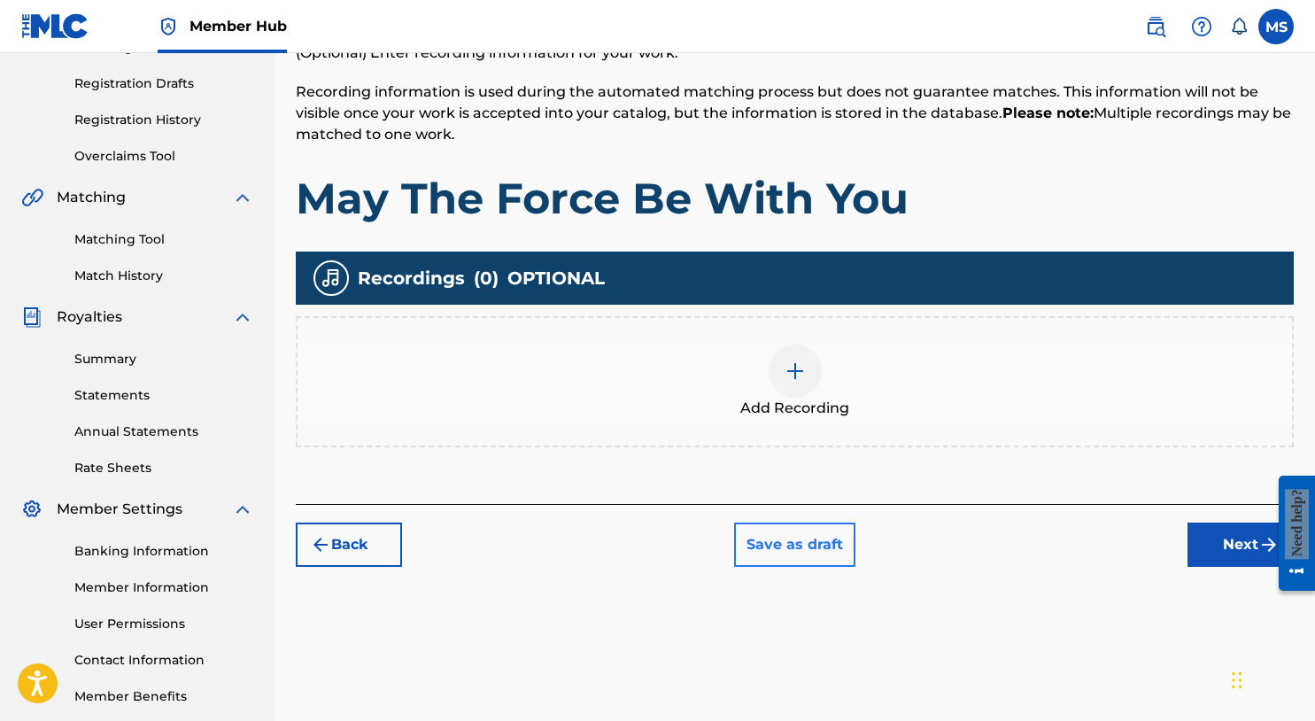
scroll to position [377, 0]
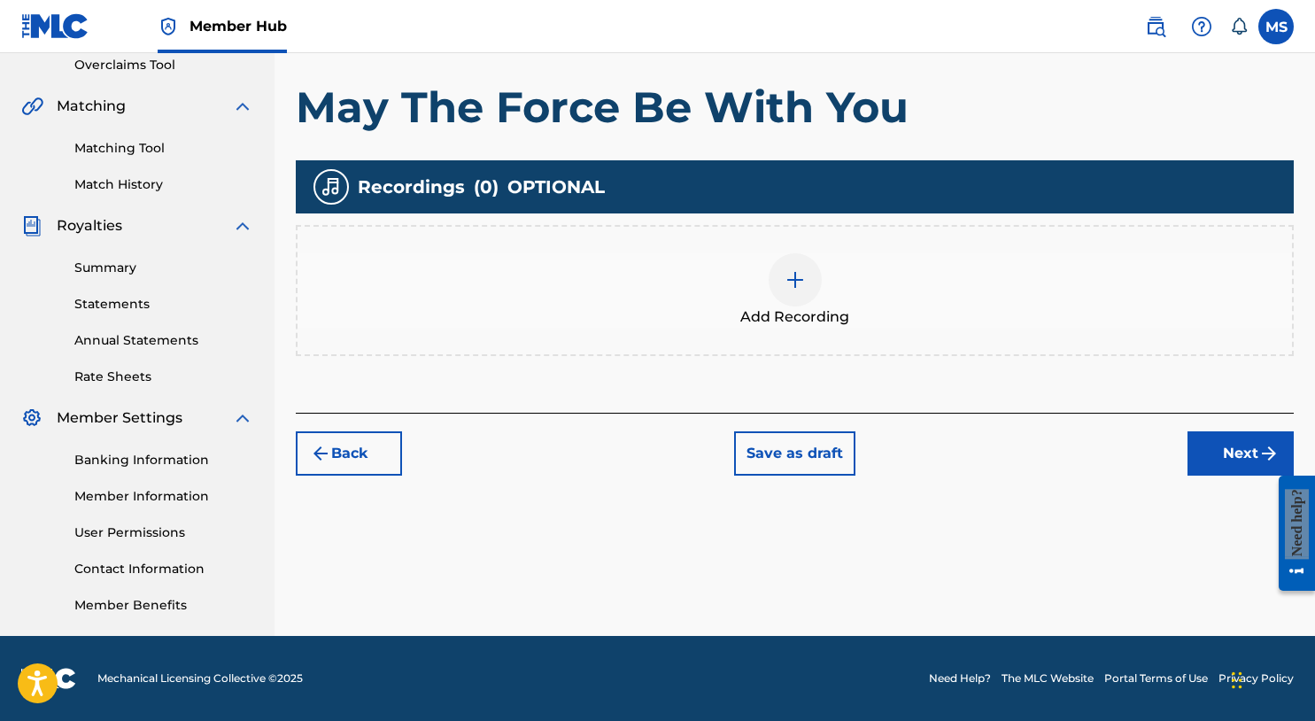
click at [806, 280] on div at bounding box center [795, 279] width 53 height 53
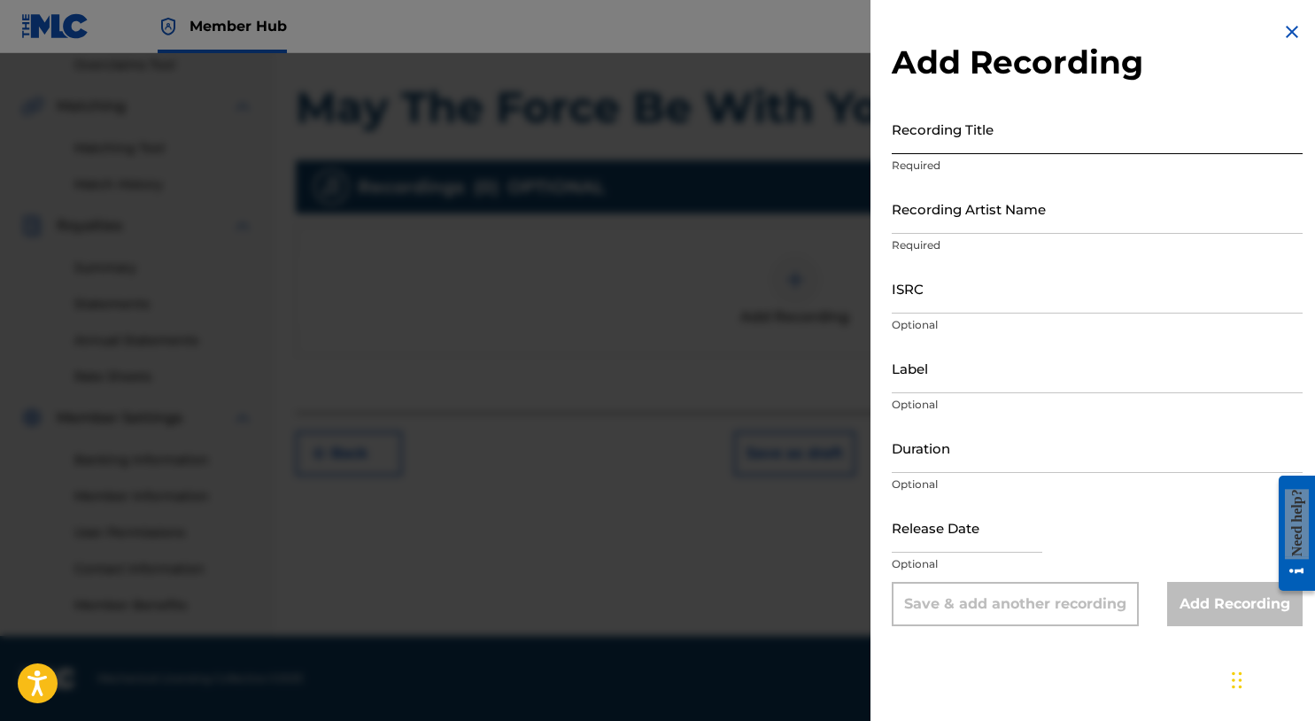
click at [1021, 151] on input "Recording Title" at bounding box center [1097, 129] width 411 height 50
type input "May The Force Be With You"
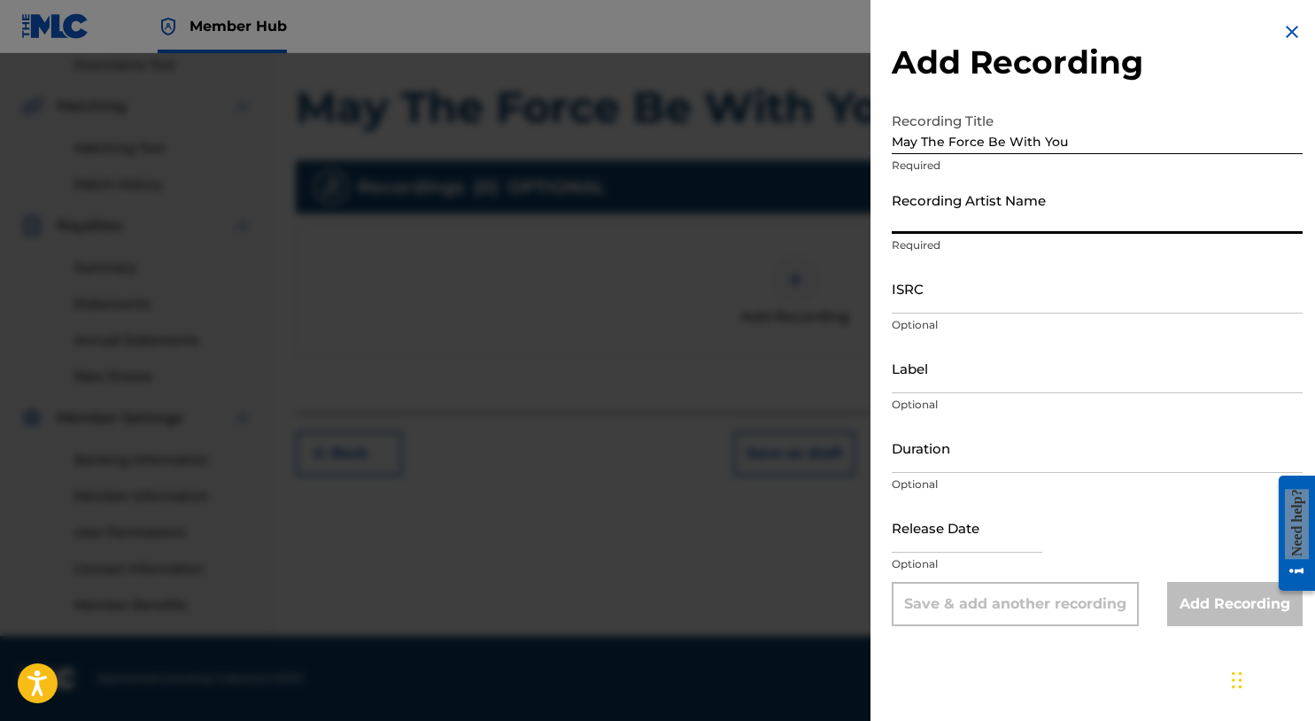
click at [964, 229] on input "Recording Artist Name" at bounding box center [1097, 208] width 411 height 50
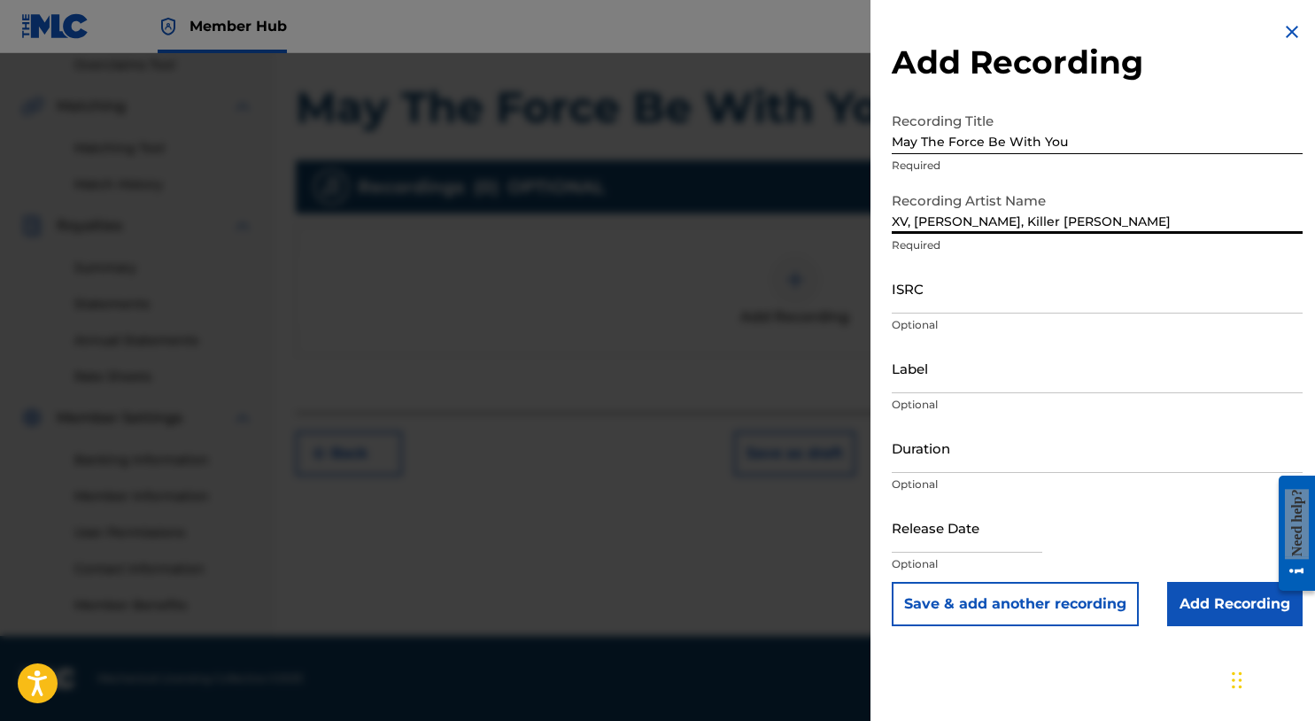
type input "XV, MIKE SUMMERS, Killer Mike"
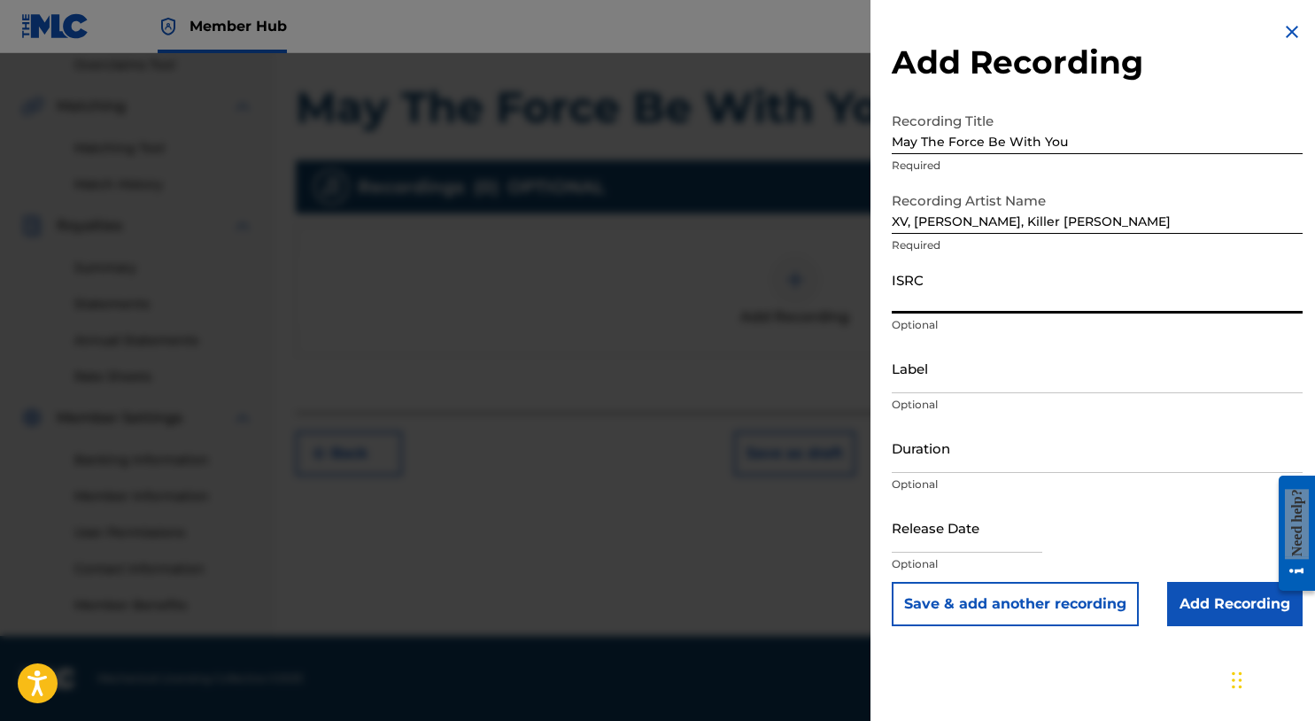
paste input "QZLBC2306614"
type input "QZLBC2306614"
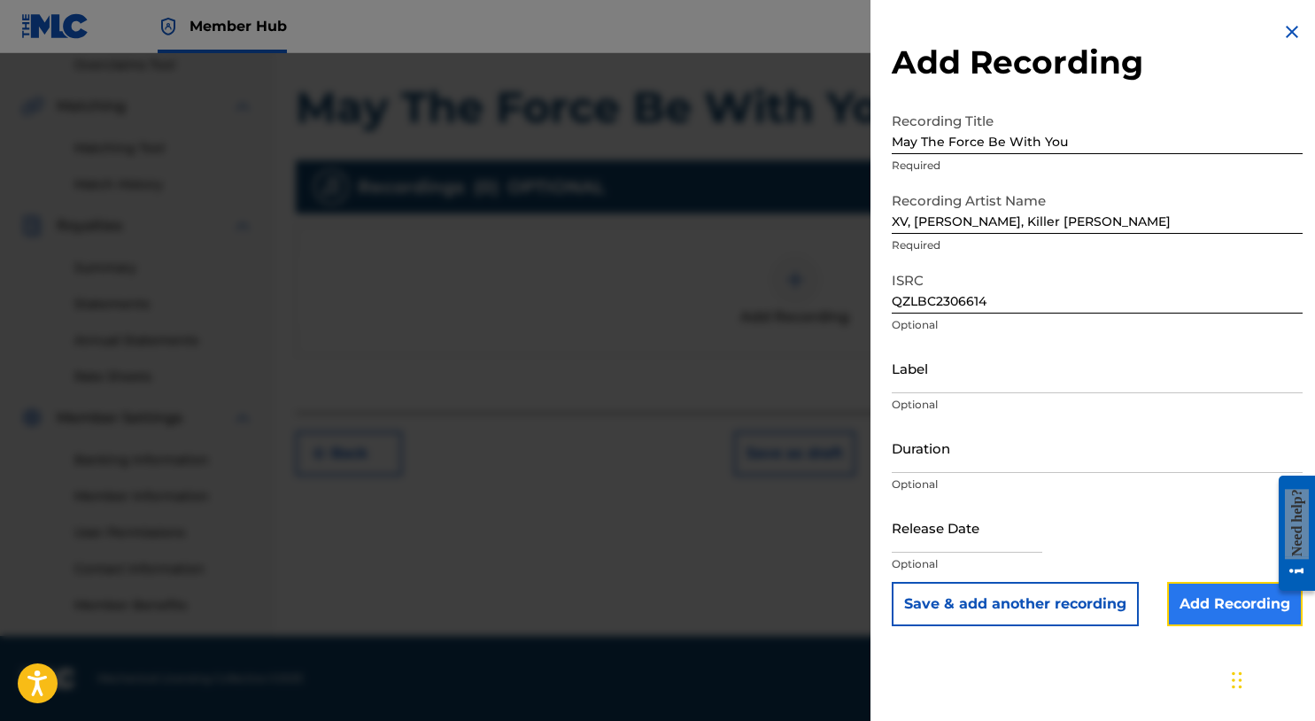
click at [1189, 606] on input "Add Recording" at bounding box center [1236, 604] width 136 height 44
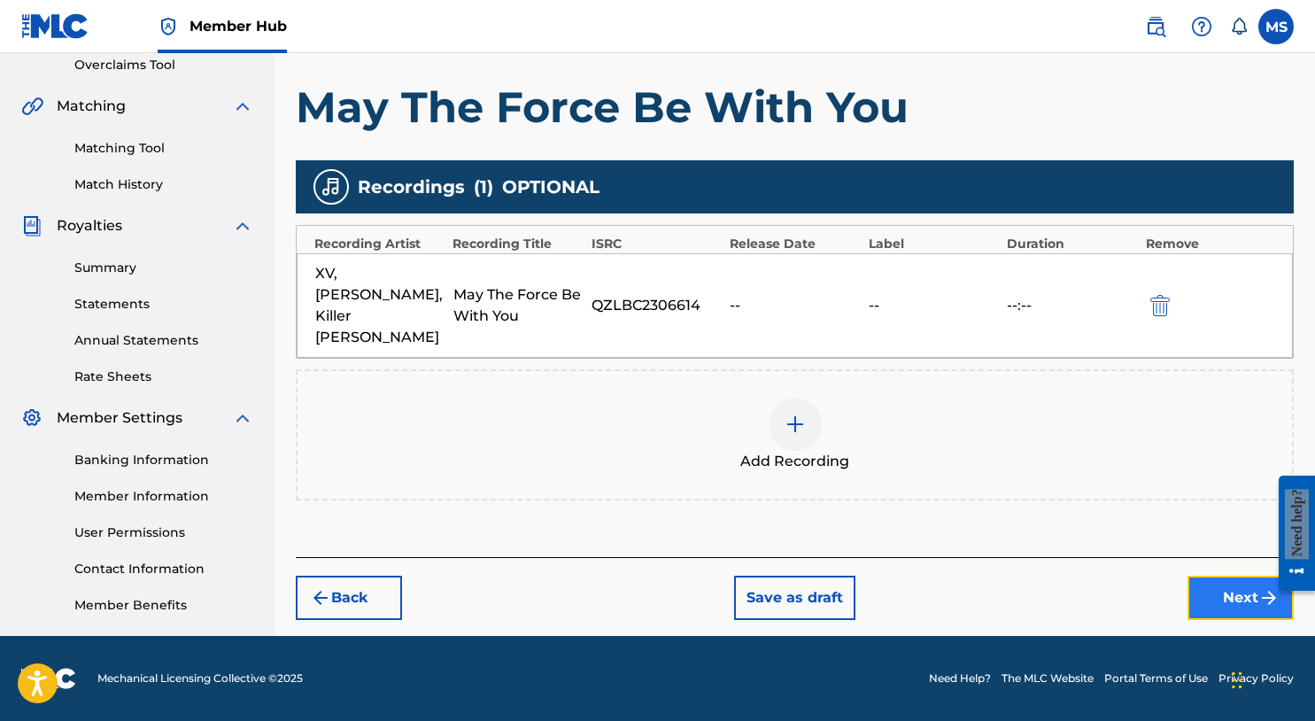
click at [1241, 578] on button "Next" at bounding box center [1241, 598] width 106 height 44
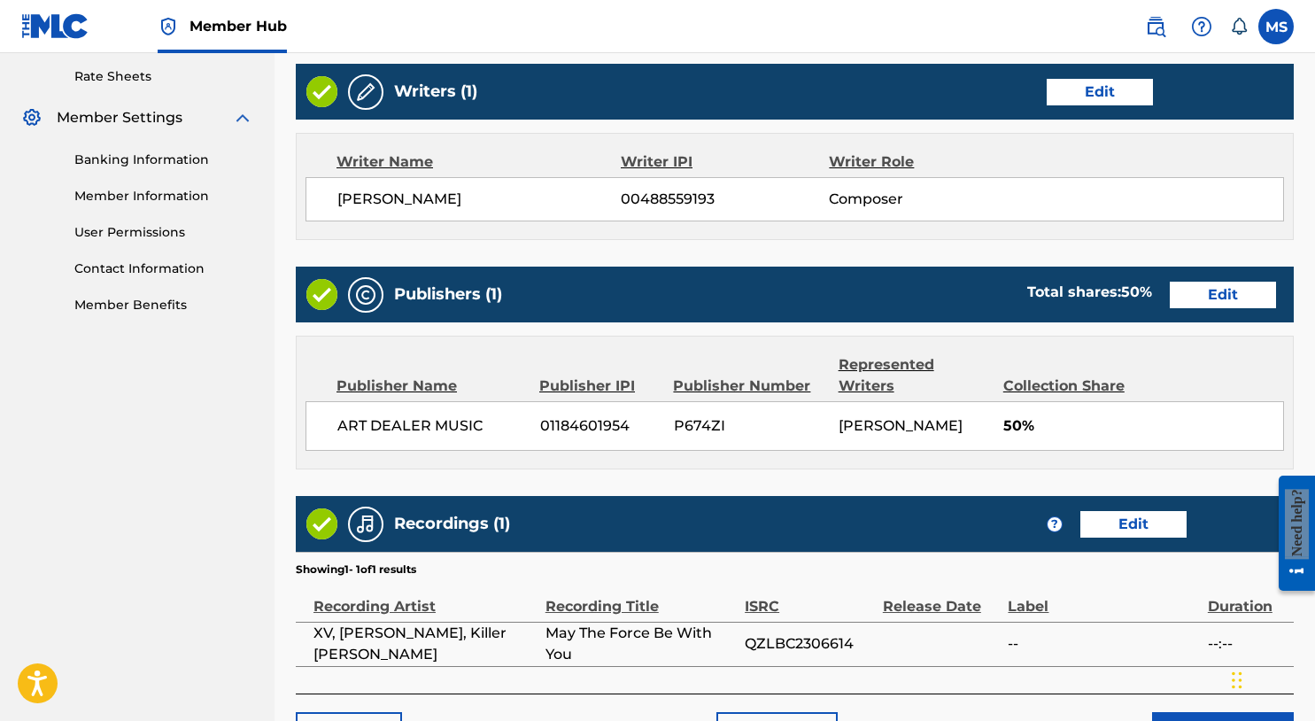
scroll to position [796, 0]
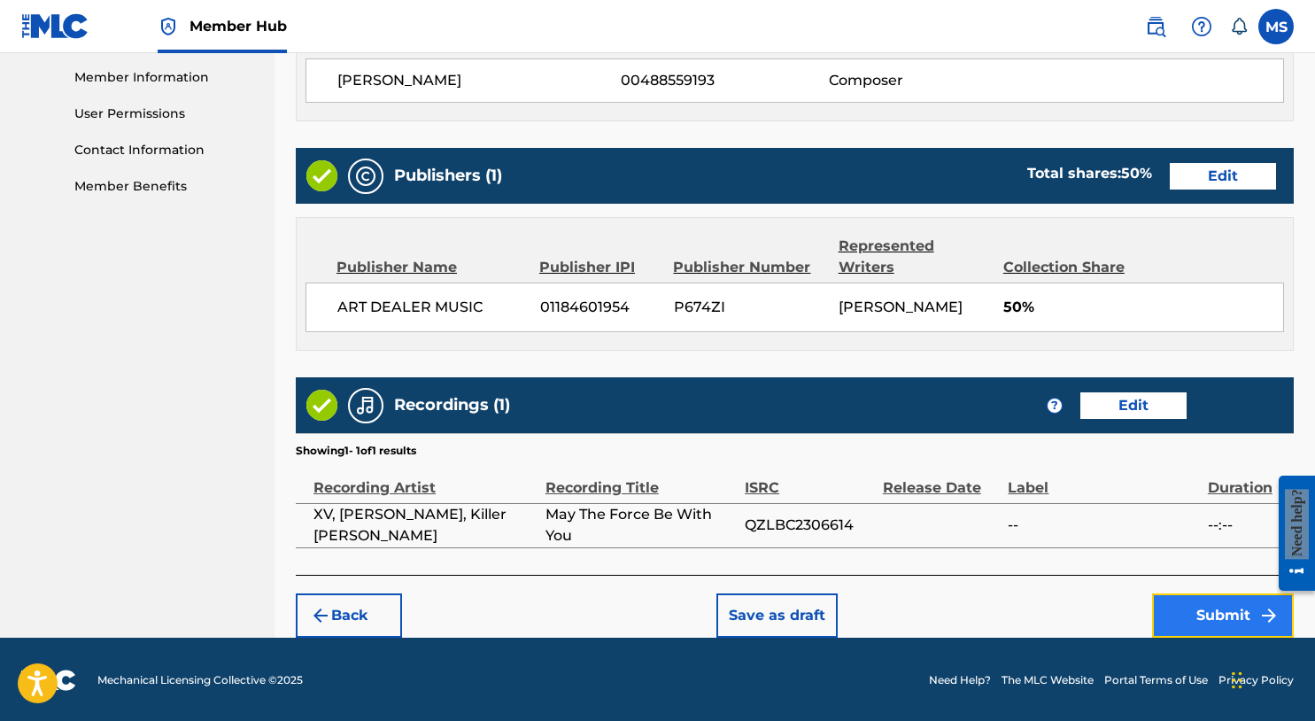
click at [1220, 616] on button "Submit" at bounding box center [1223, 615] width 142 height 44
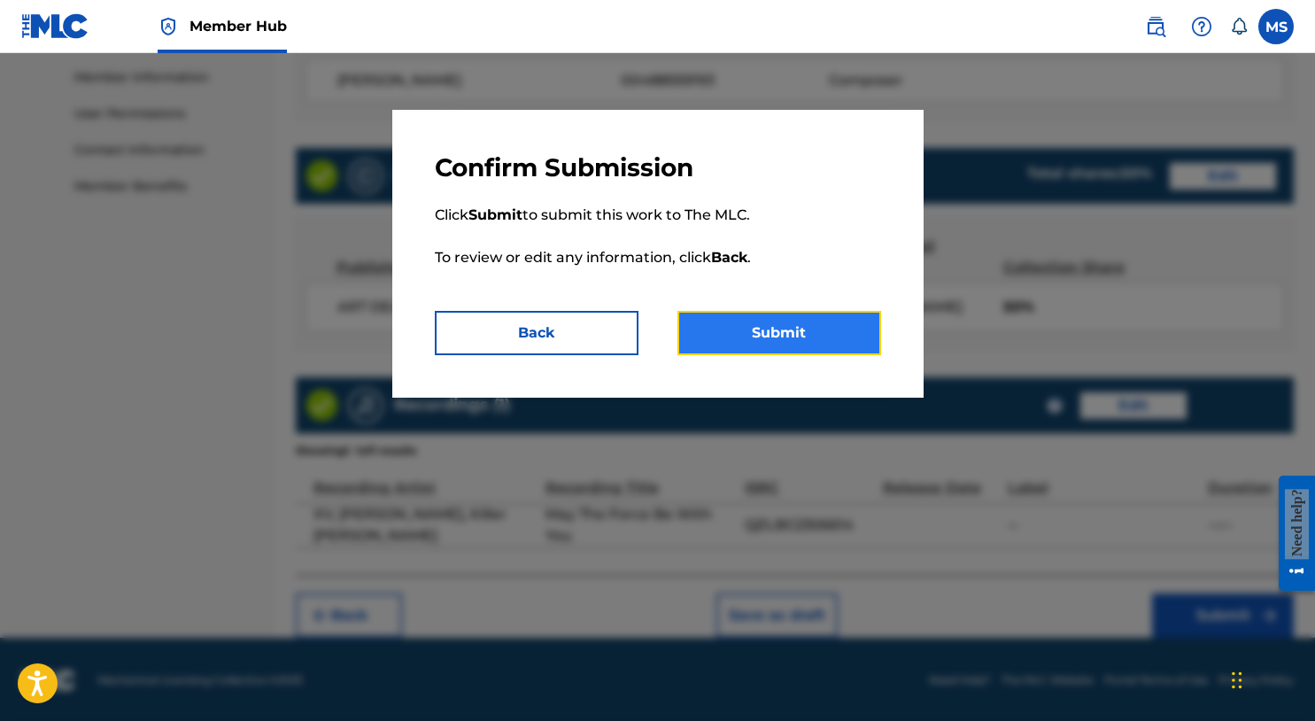
click at [830, 345] on button "Submit" at bounding box center [780, 333] width 204 height 44
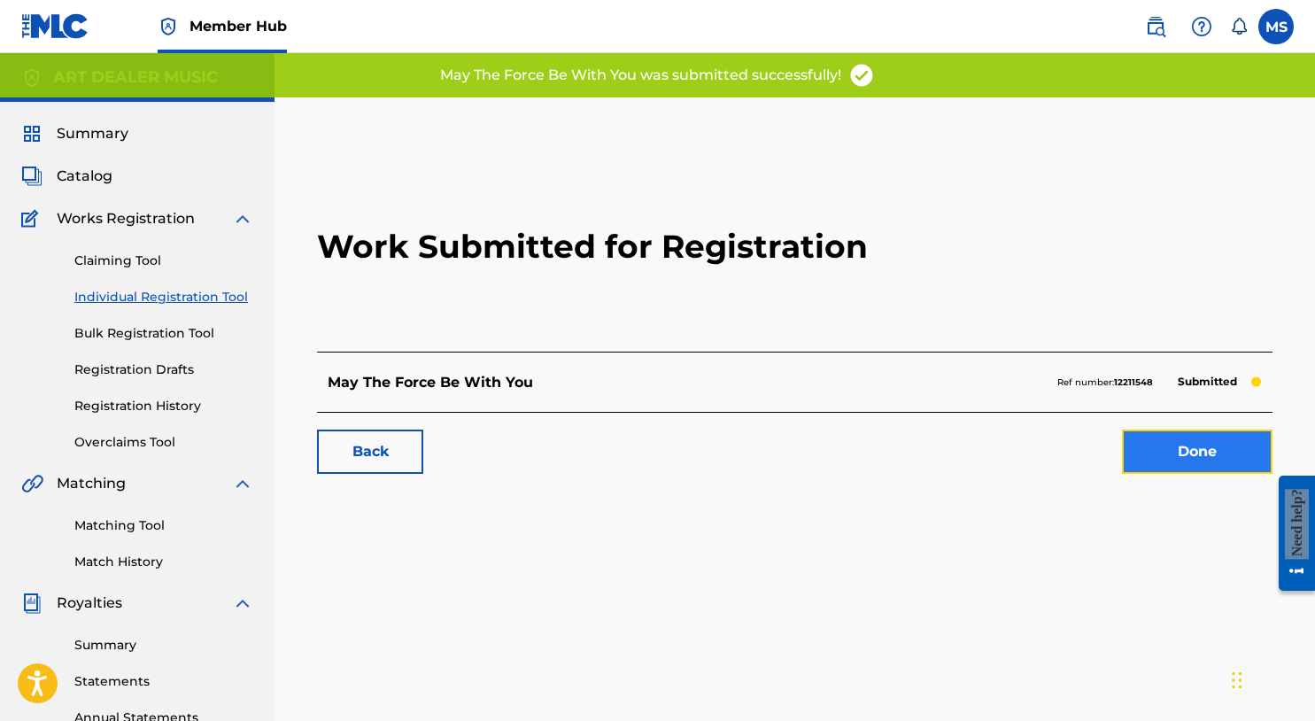
click at [1192, 456] on link "Done" at bounding box center [1197, 452] width 151 height 44
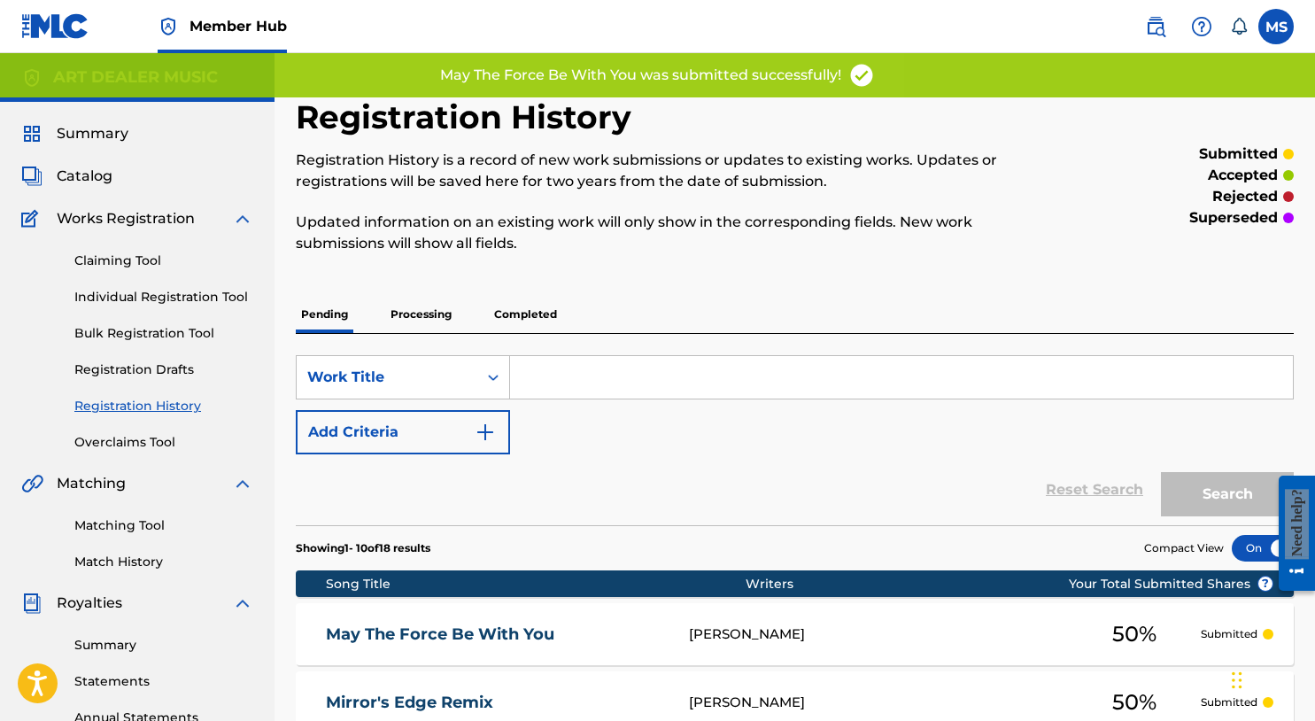
click at [144, 283] on div "Claiming Tool Individual Registration Tool Bulk Registration Tool Registration …" at bounding box center [137, 340] width 232 height 222
click at [147, 292] on link "Individual Registration Tool" at bounding box center [163, 297] width 179 height 19
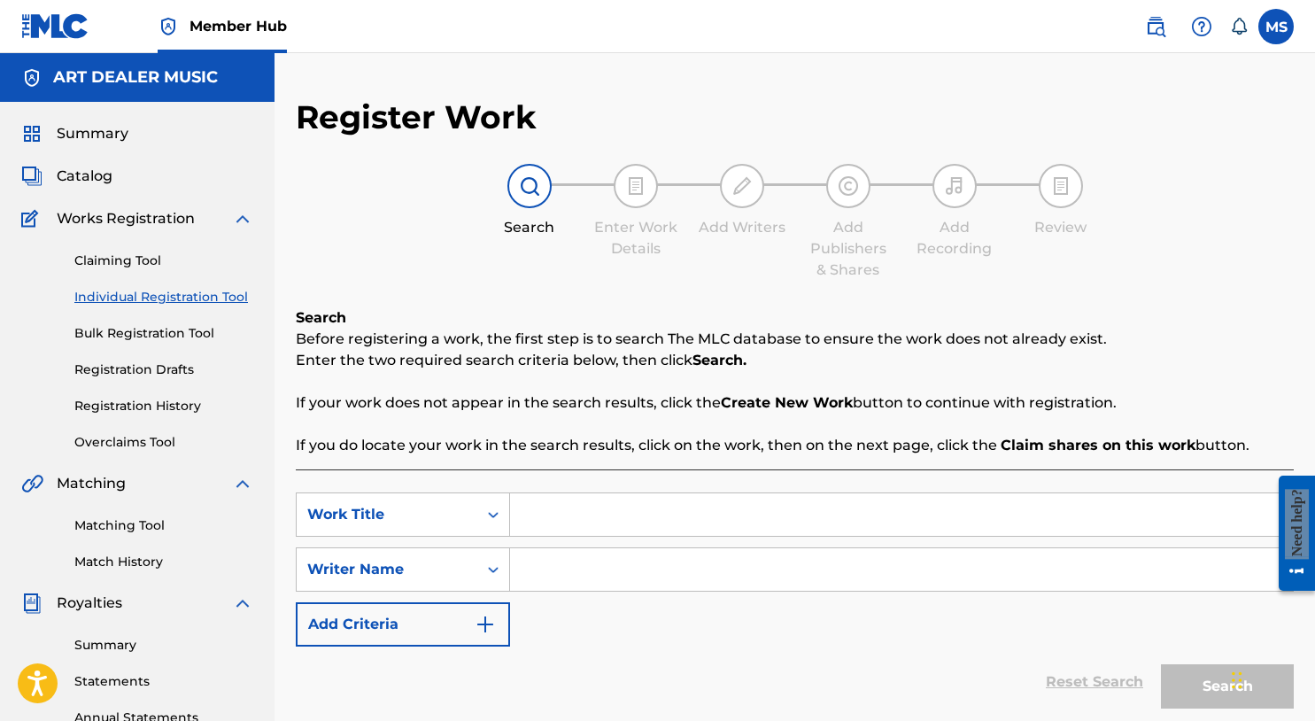
click at [628, 508] on input "Search Form" at bounding box center [901, 514] width 783 height 43
type input "Familiar"
click at [621, 564] on input "Search Form" at bounding box center [901, 569] width 783 height 43
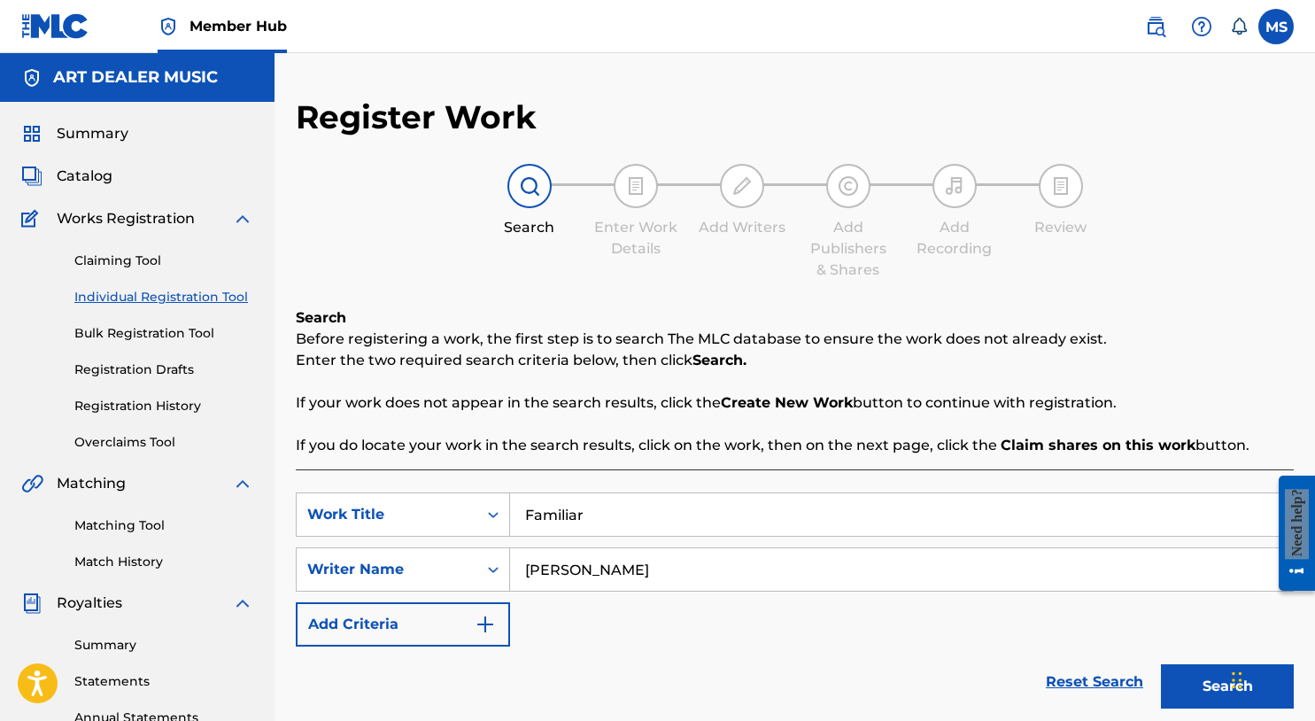
type input "Michael Summers"
click at [1209, 691] on button "Search" at bounding box center [1227, 686] width 133 height 44
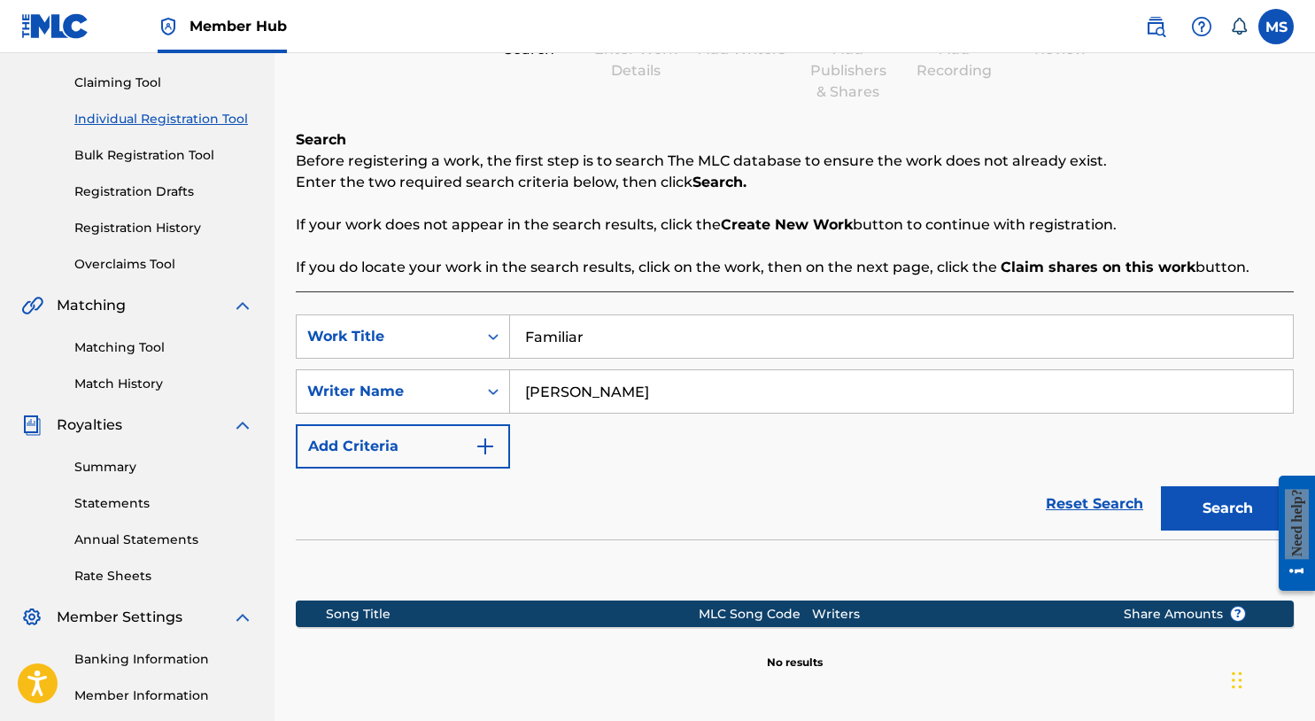
scroll to position [377, 0]
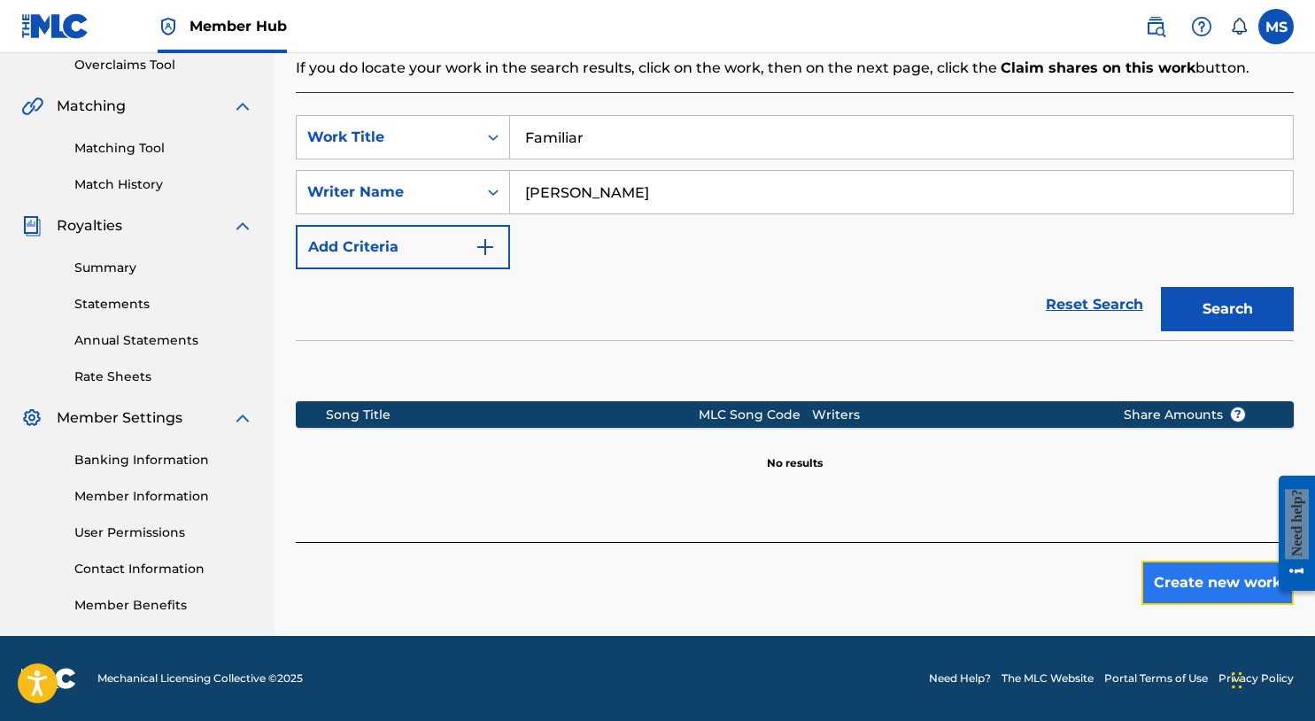
click at [1173, 572] on button "Create new work" at bounding box center [1218, 583] width 152 height 44
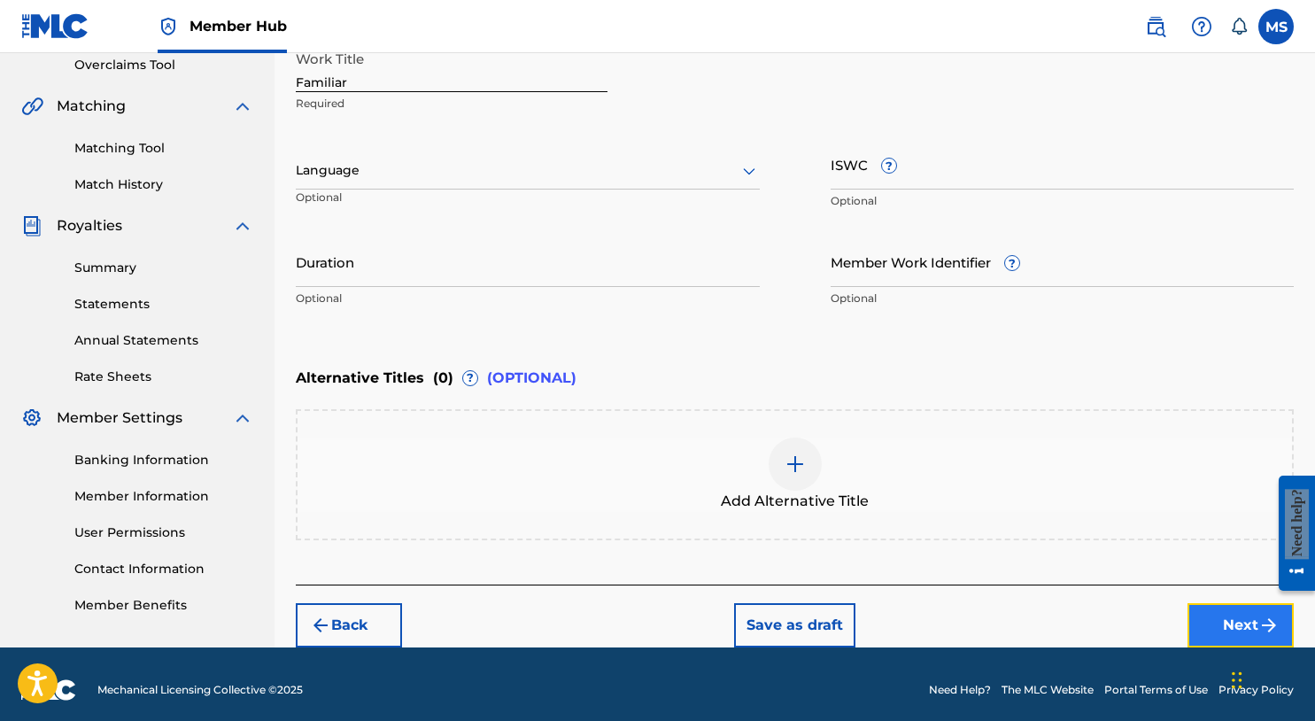
click at [1217, 623] on button "Next" at bounding box center [1241, 625] width 106 height 44
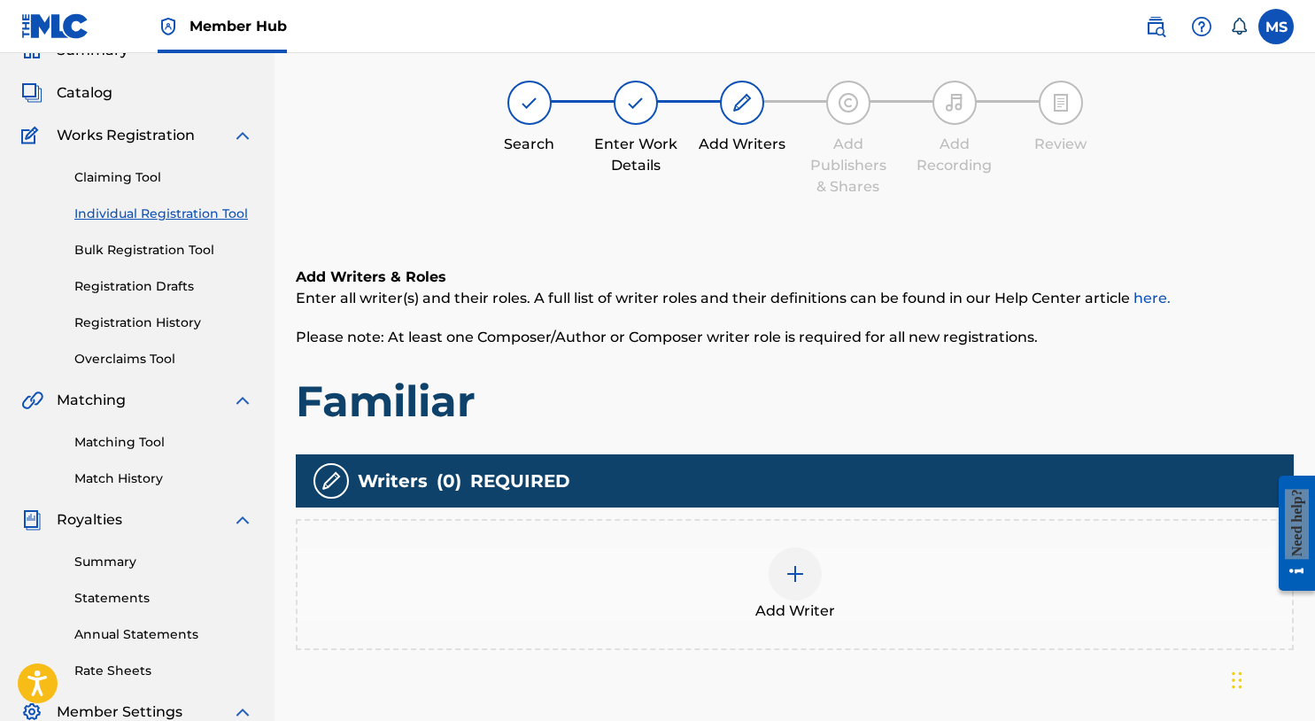
scroll to position [80, 0]
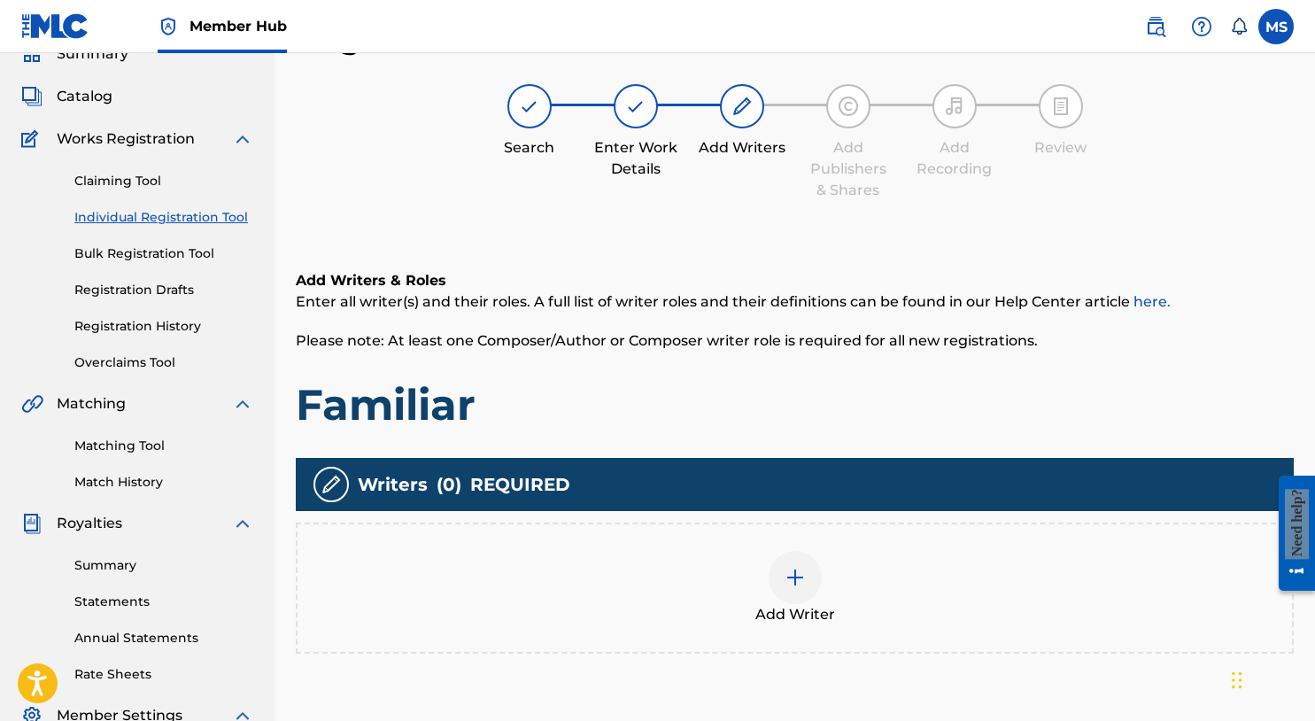
click at [829, 570] on div "Add Writer" at bounding box center [795, 588] width 995 height 74
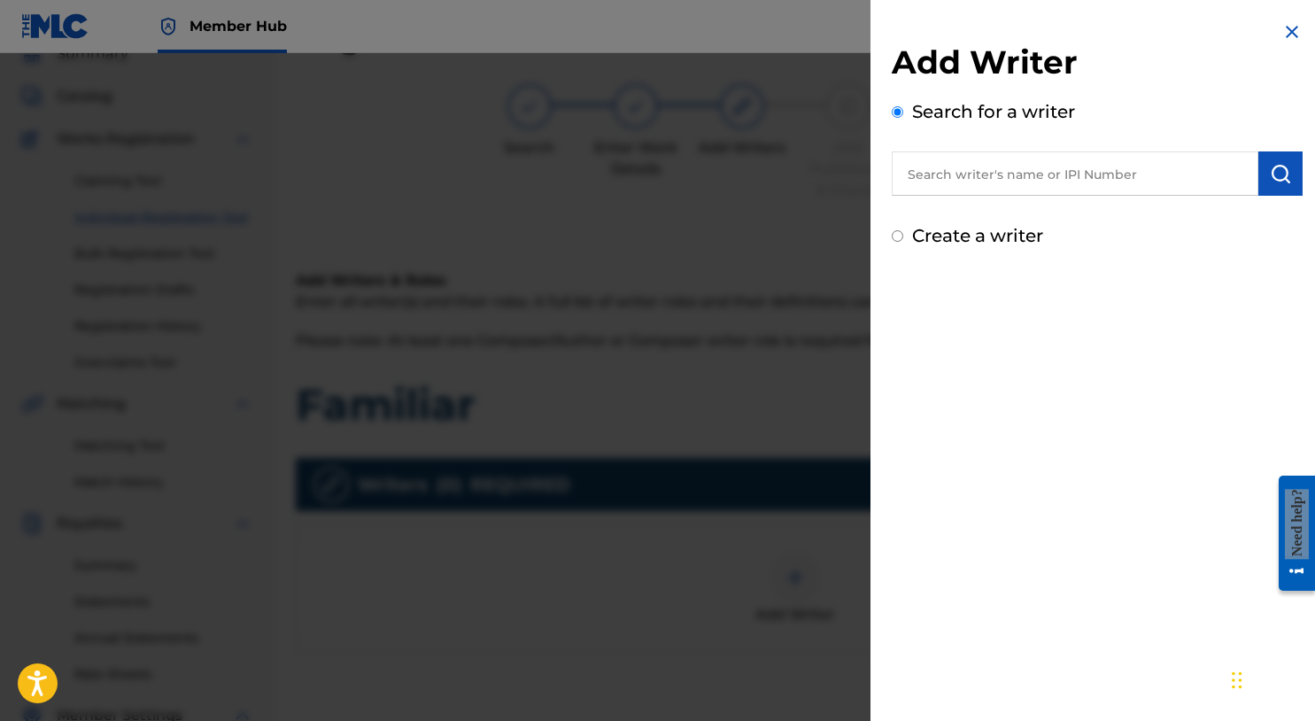
click at [1065, 190] on input "text" at bounding box center [1075, 173] width 367 height 44
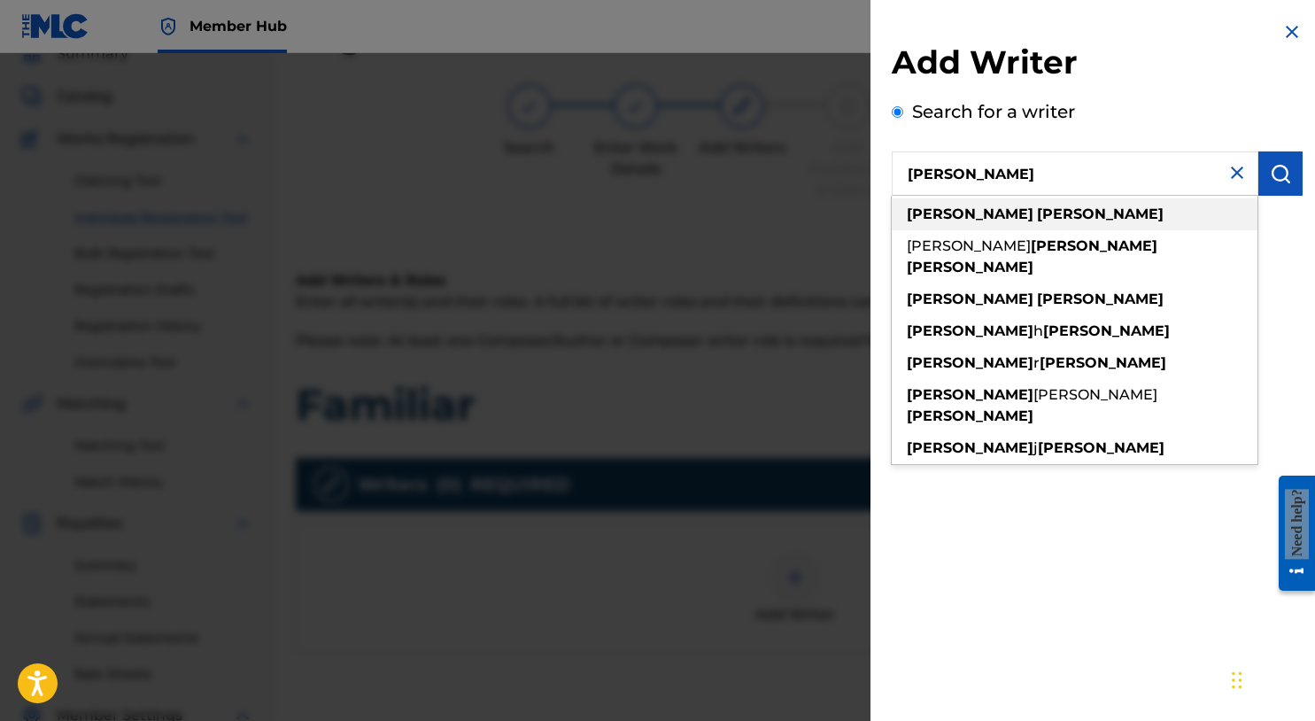
type input "michael summers"
click at [1113, 214] on div "michael summers" at bounding box center [1075, 214] width 366 height 32
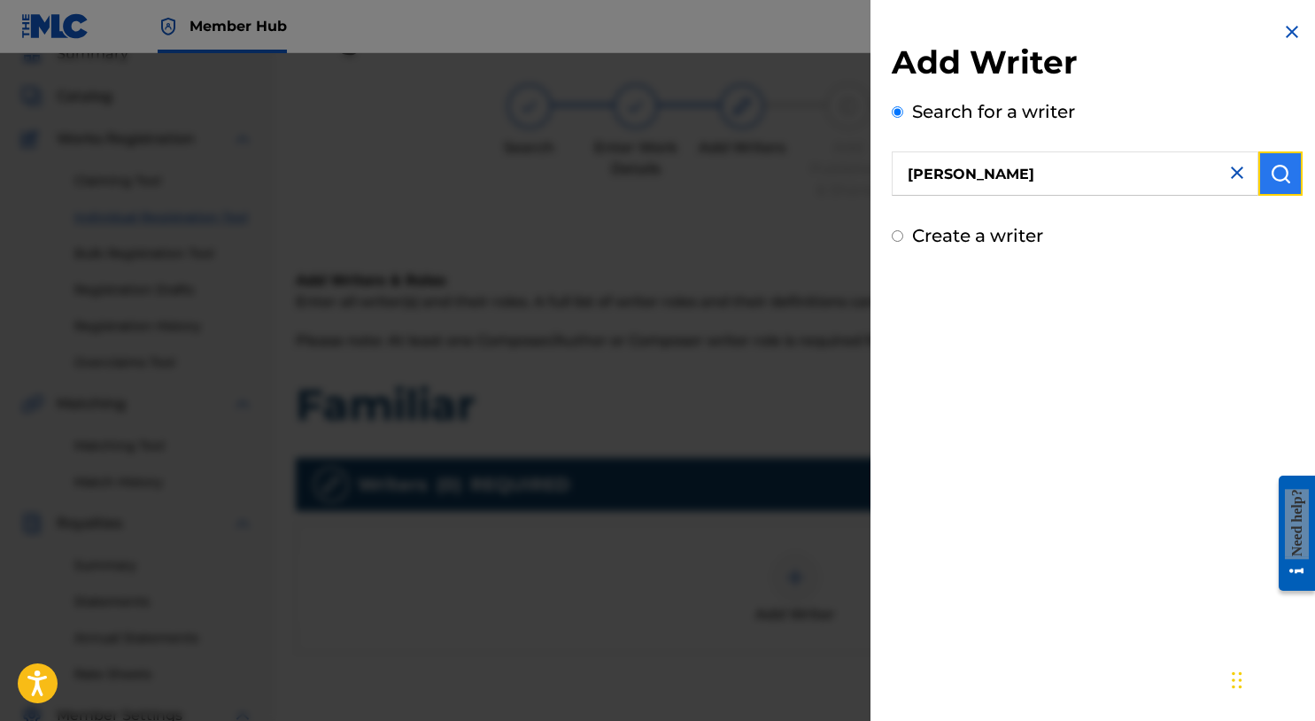
click at [1288, 181] on button "submit" at bounding box center [1281, 173] width 44 height 44
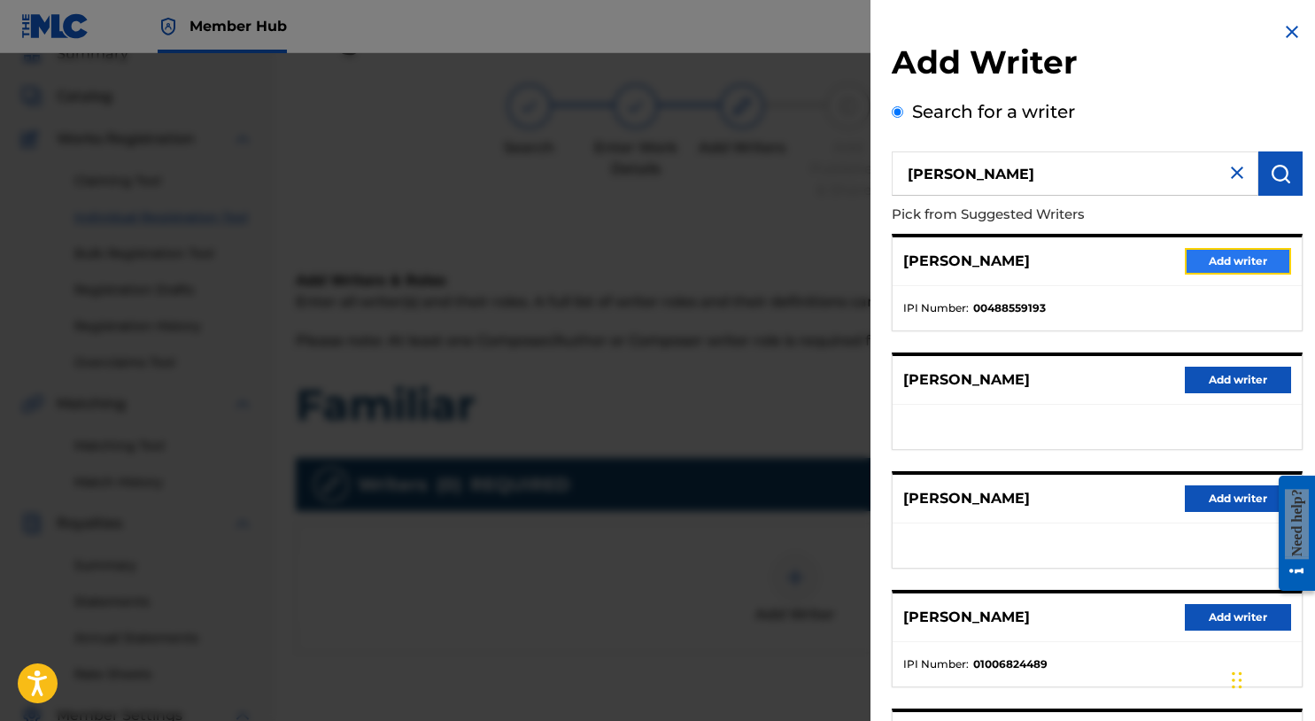
click at [1221, 261] on button "Add writer" at bounding box center [1238, 261] width 106 height 27
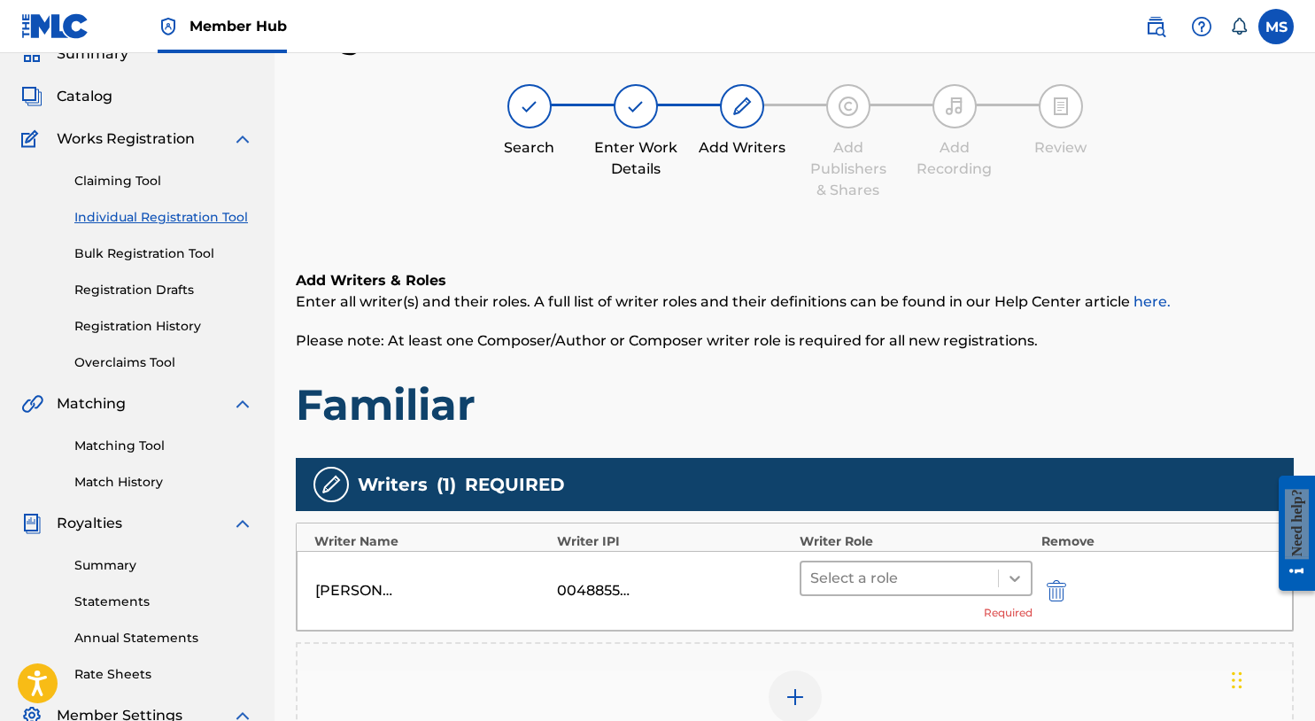
click at [1013, 585] on icon at bounding box center [1015, 579] width 18 height 18
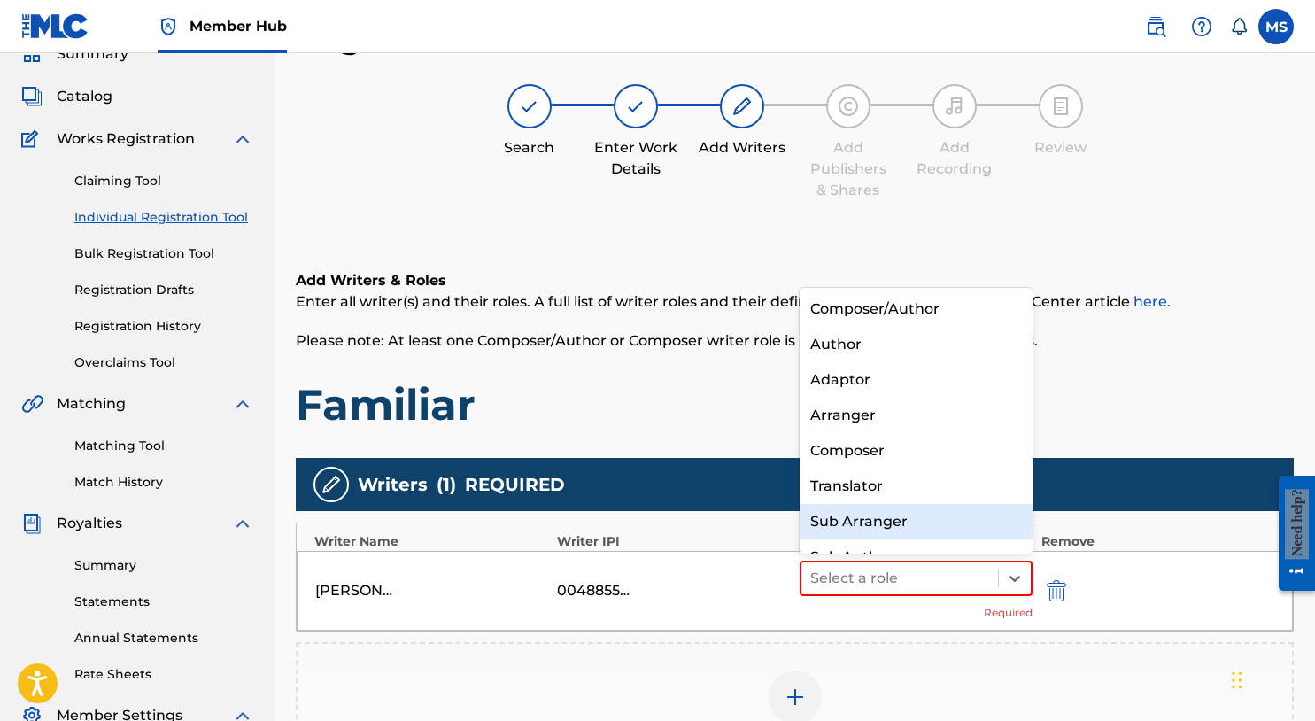
scroll to position [25, 0]
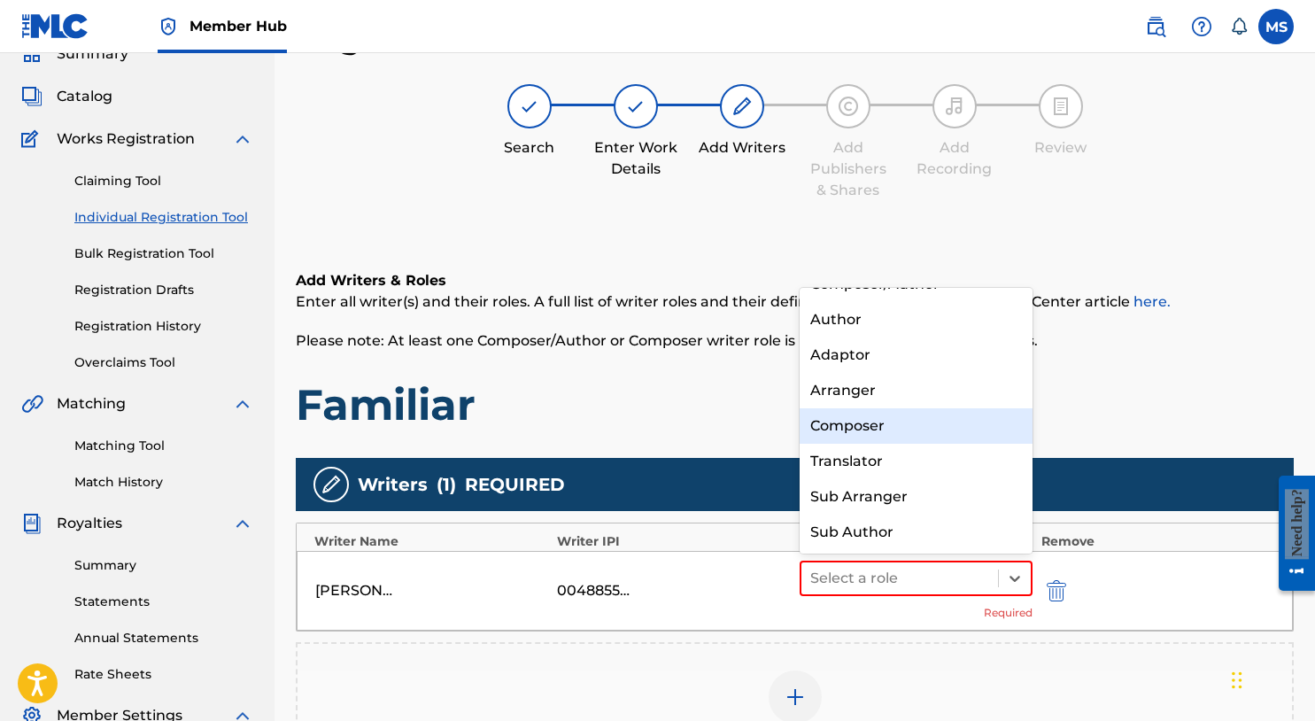
click at [925, 421] on div "Composer" at bounding box center [916, 425] width 233 height 35
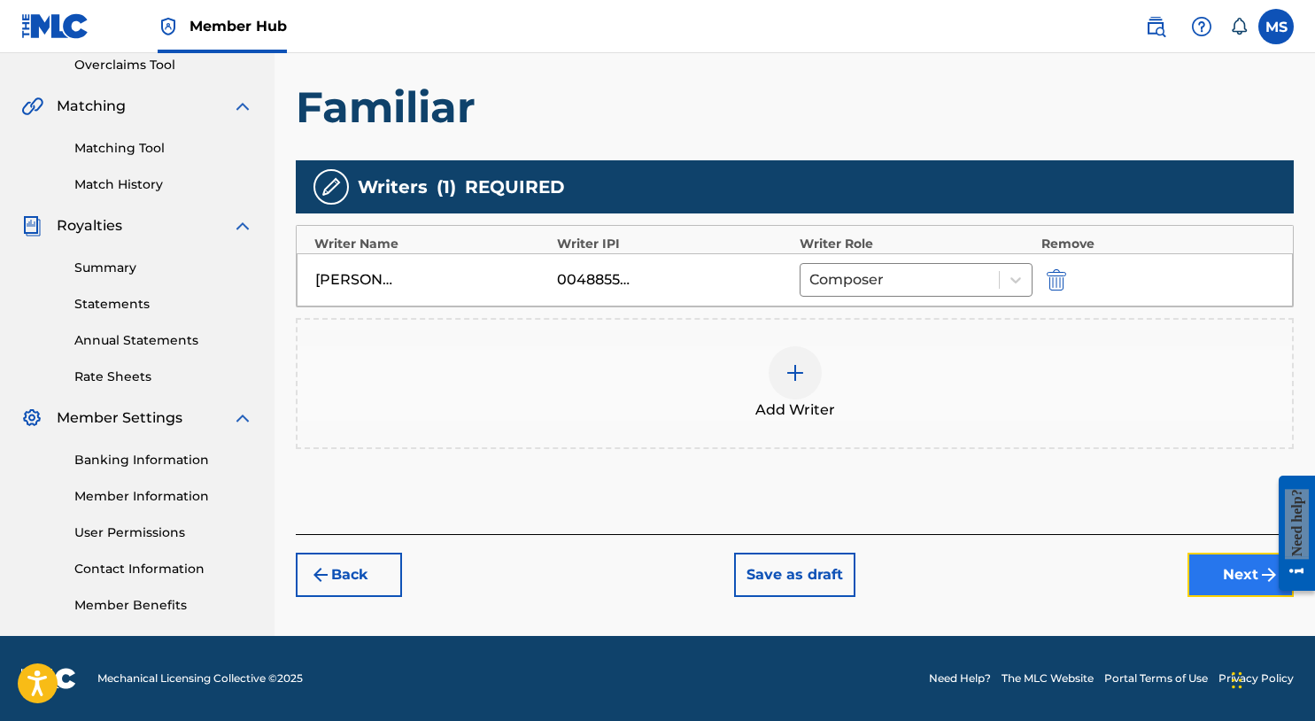
click at [1222, 570] on button "Next" at bounding box center [1241, 575] width 106 height 44
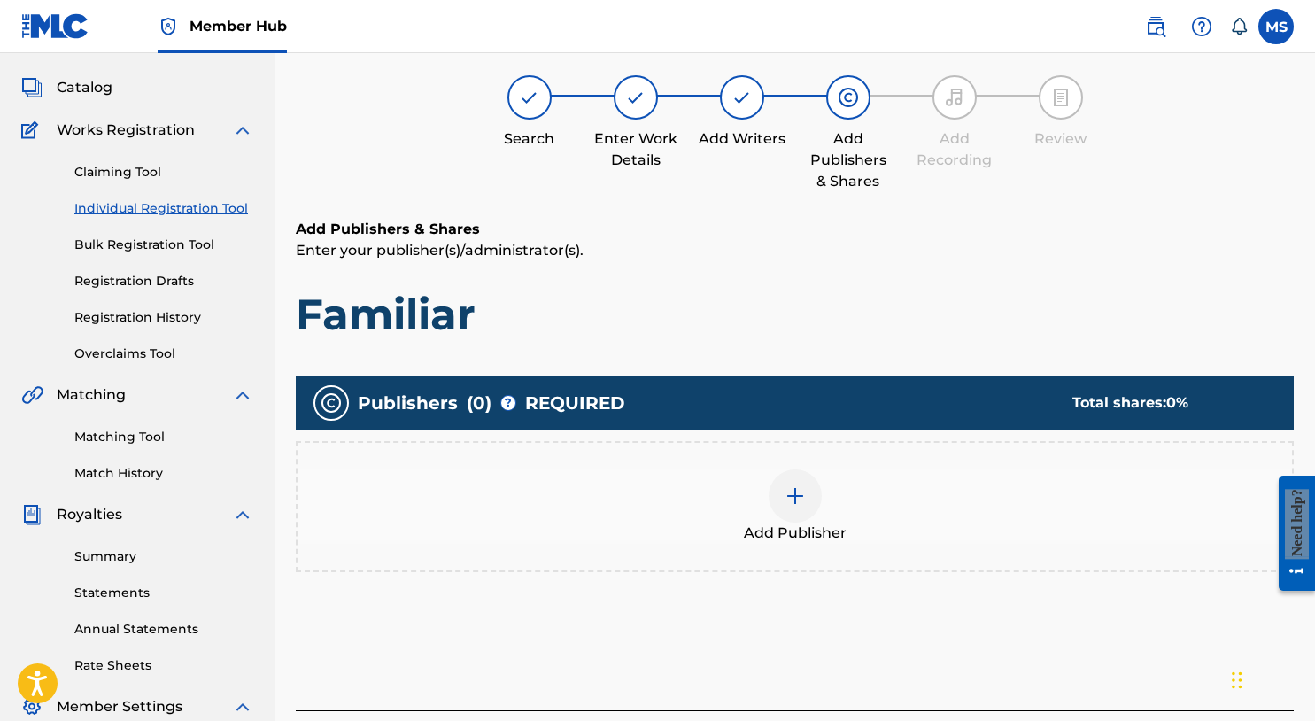
scroll to position [80, 0]
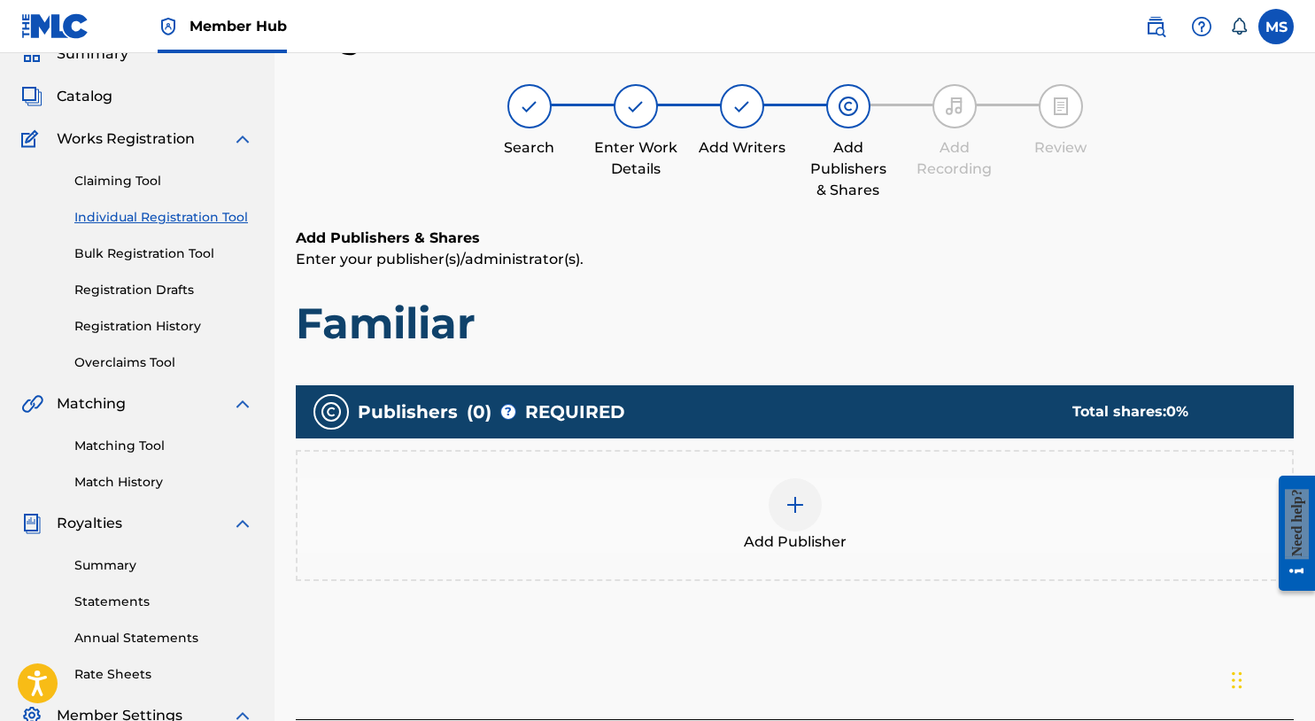
click at [811, 514] on div at bounding box center [795, 504] width 53 height 53
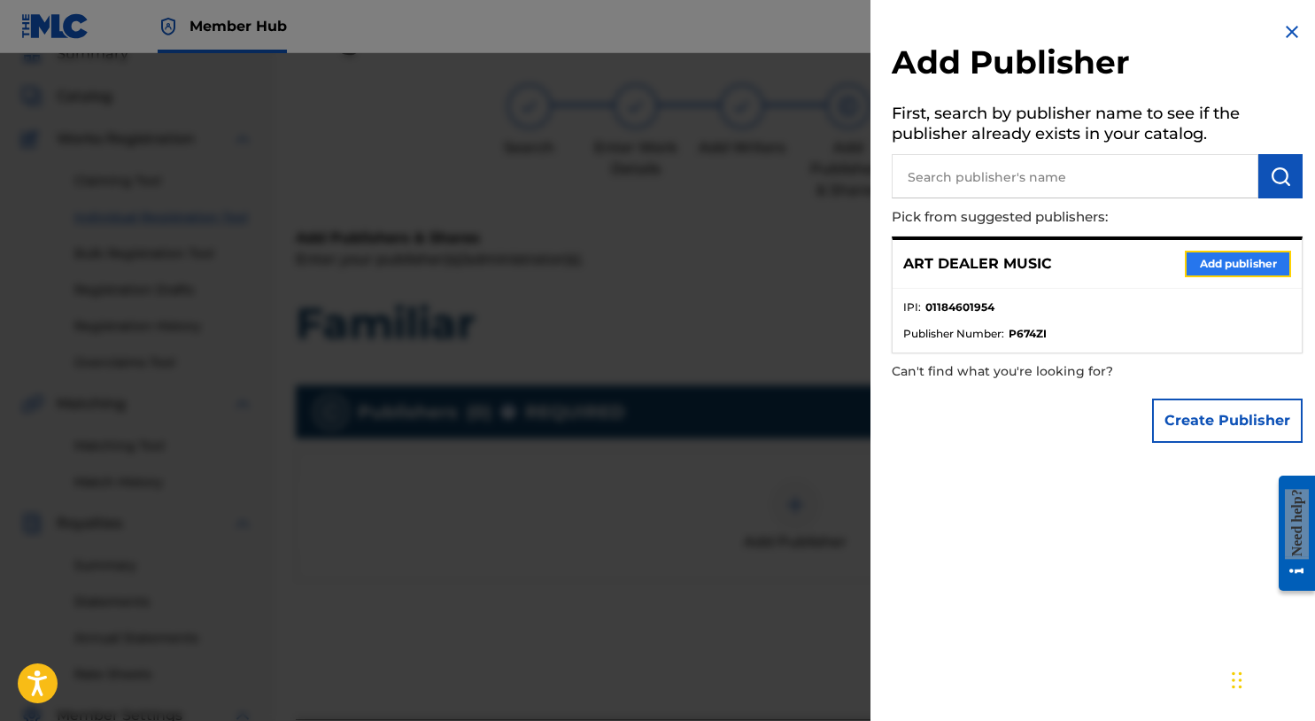
click at [1231, 268] on button "Add publisher" at bounding box center [1238, 264] width 106 height 27
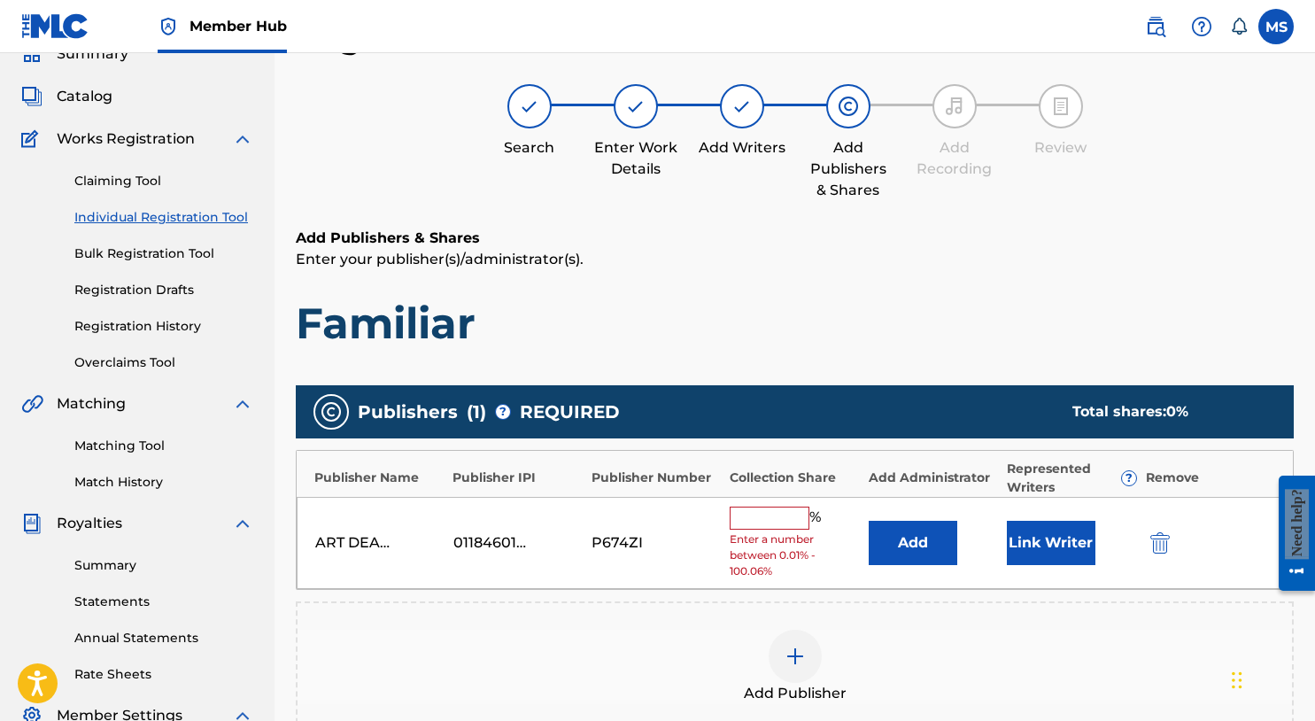
click at [795, 516] on input "text" at bounding box center [770, 518] width 80 height 23
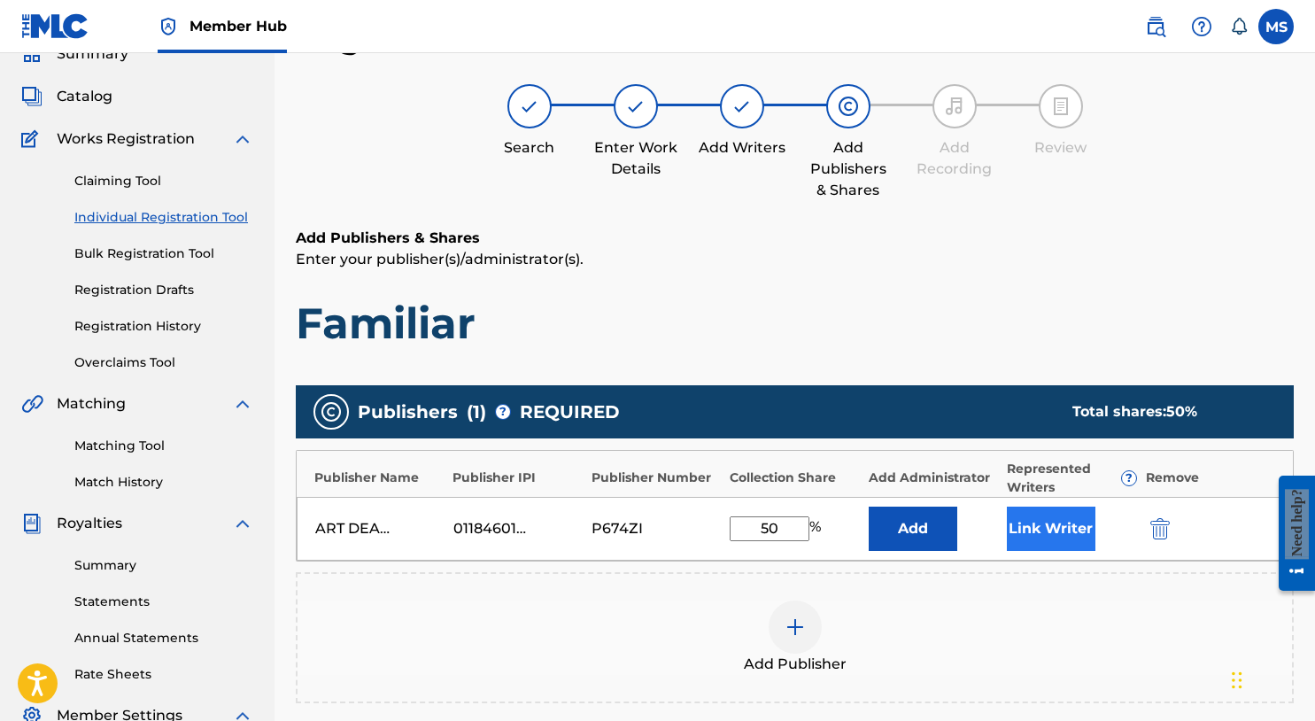
type input "50"
click at [1042, 527] on button "Link Writer" at bounding box center [1051, 529] width 89 height 44
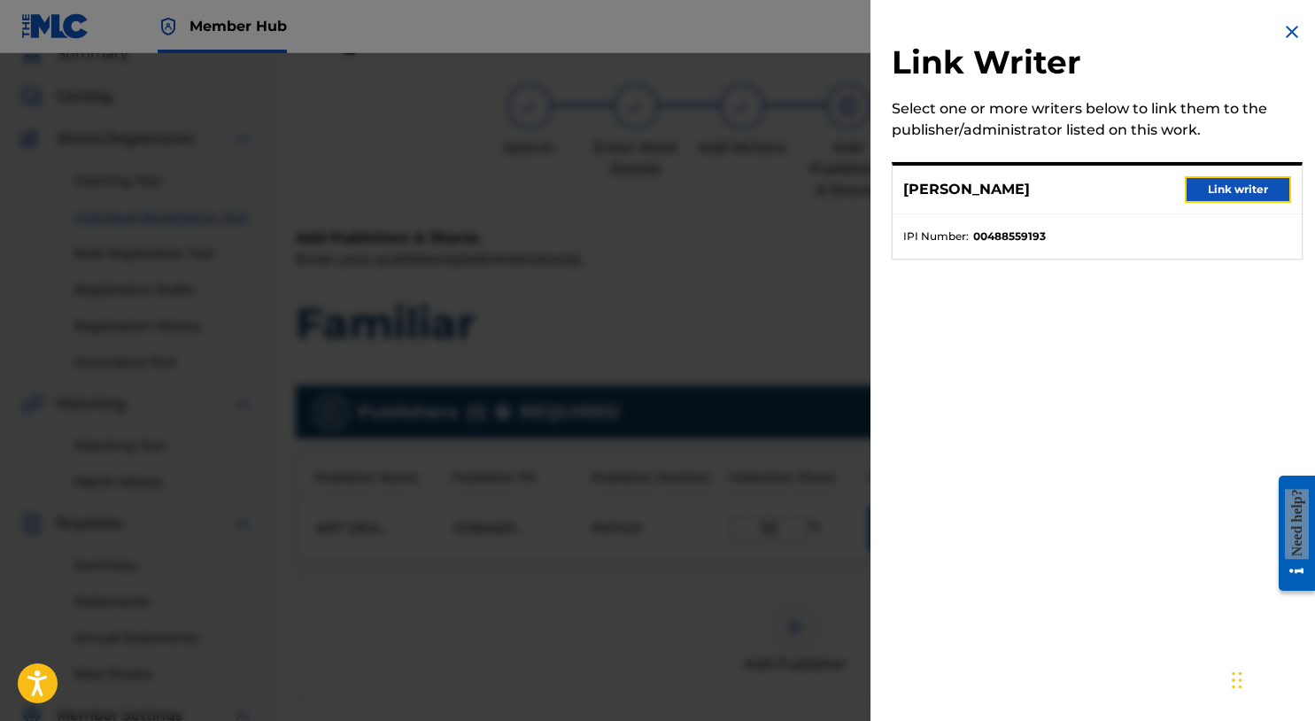
click at [1219, 196] on button "Link writer" at bounding box center [1238, 189] width 106 height 27
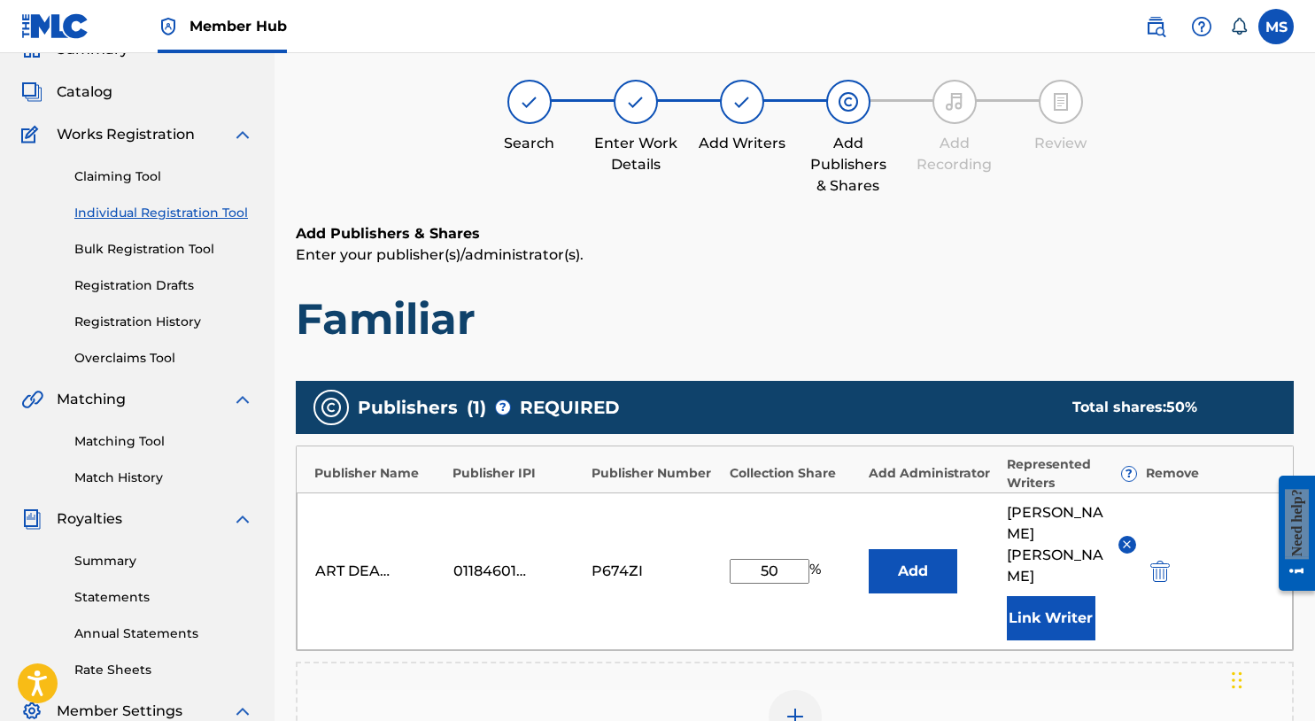
scroll to position [400, 0]
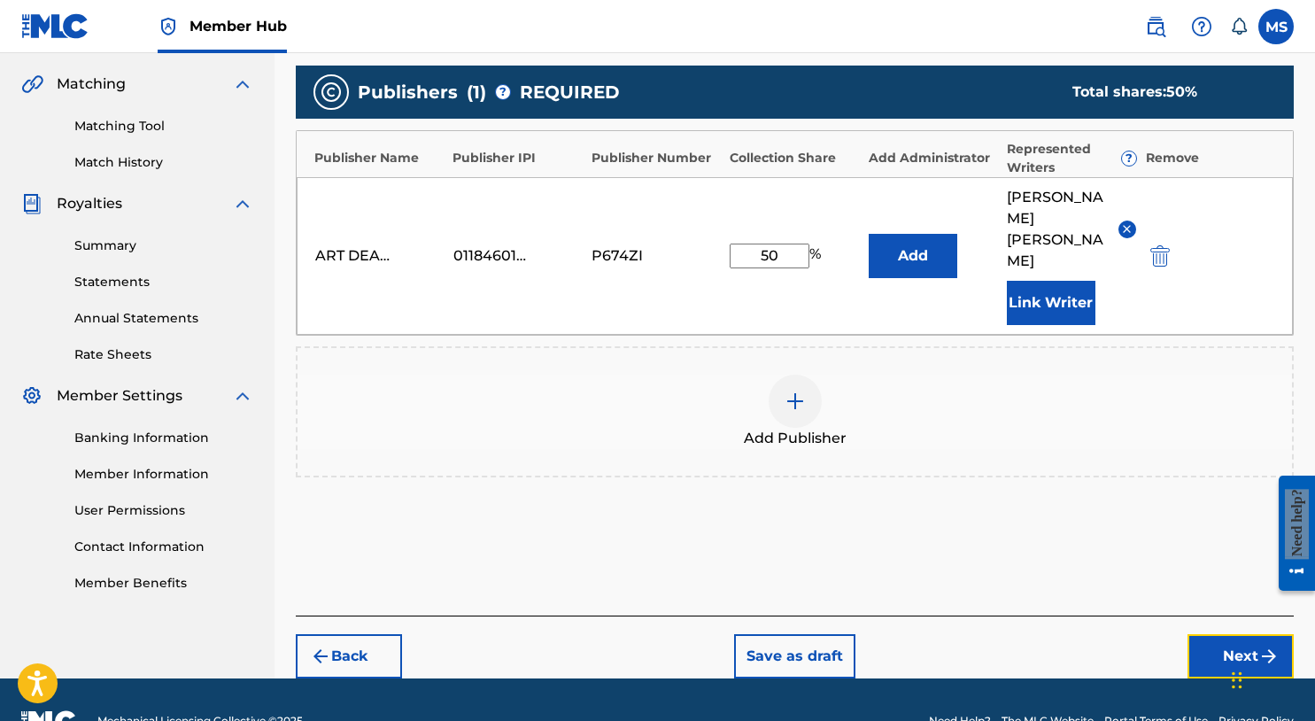
click at [1210, 634] on button "Next" at bounding box center [1241, 656] width 106 height 44
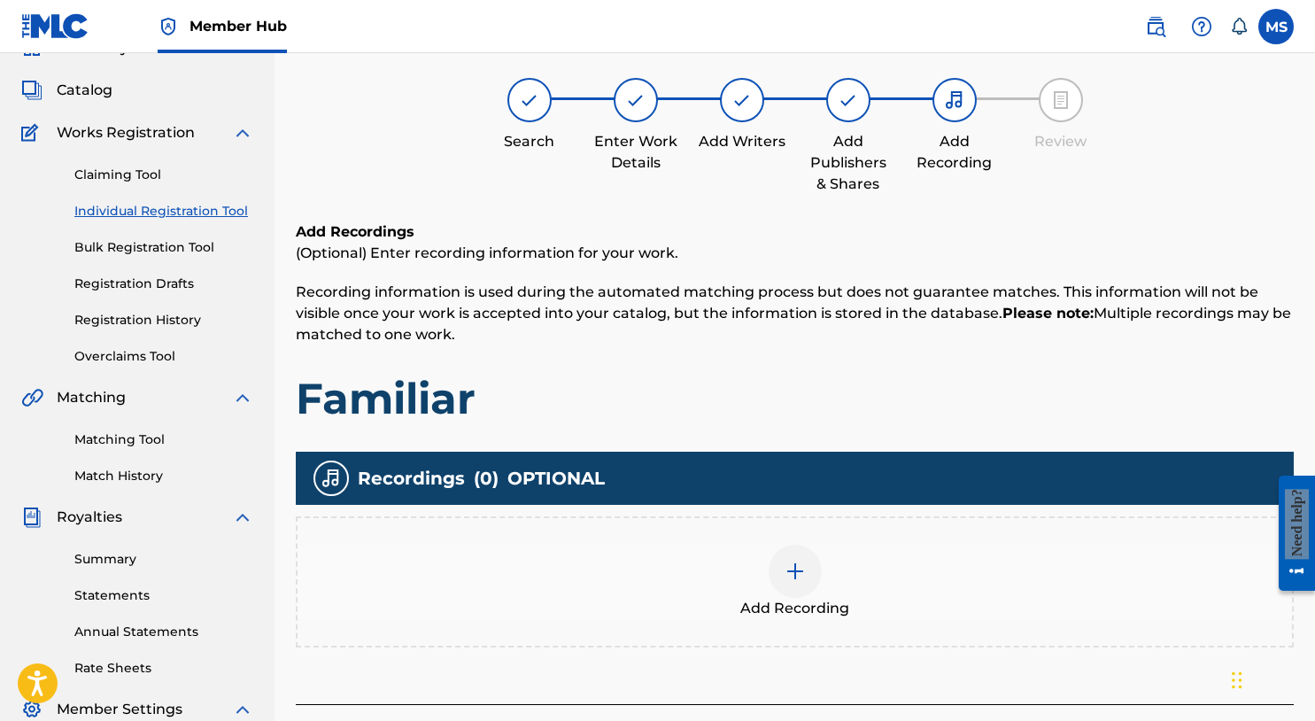
scroll to position [80, 0]
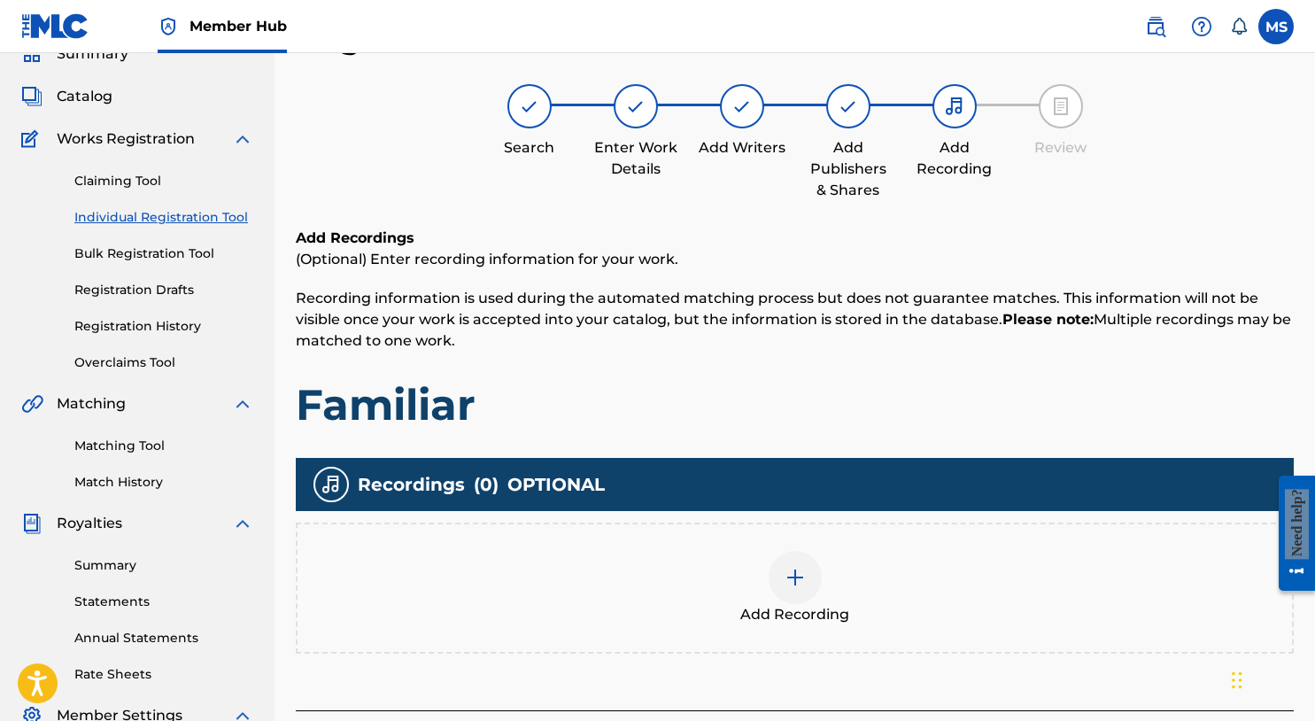
click at [812, 584] on div at bounding box center [795, 577] width 53 height 53
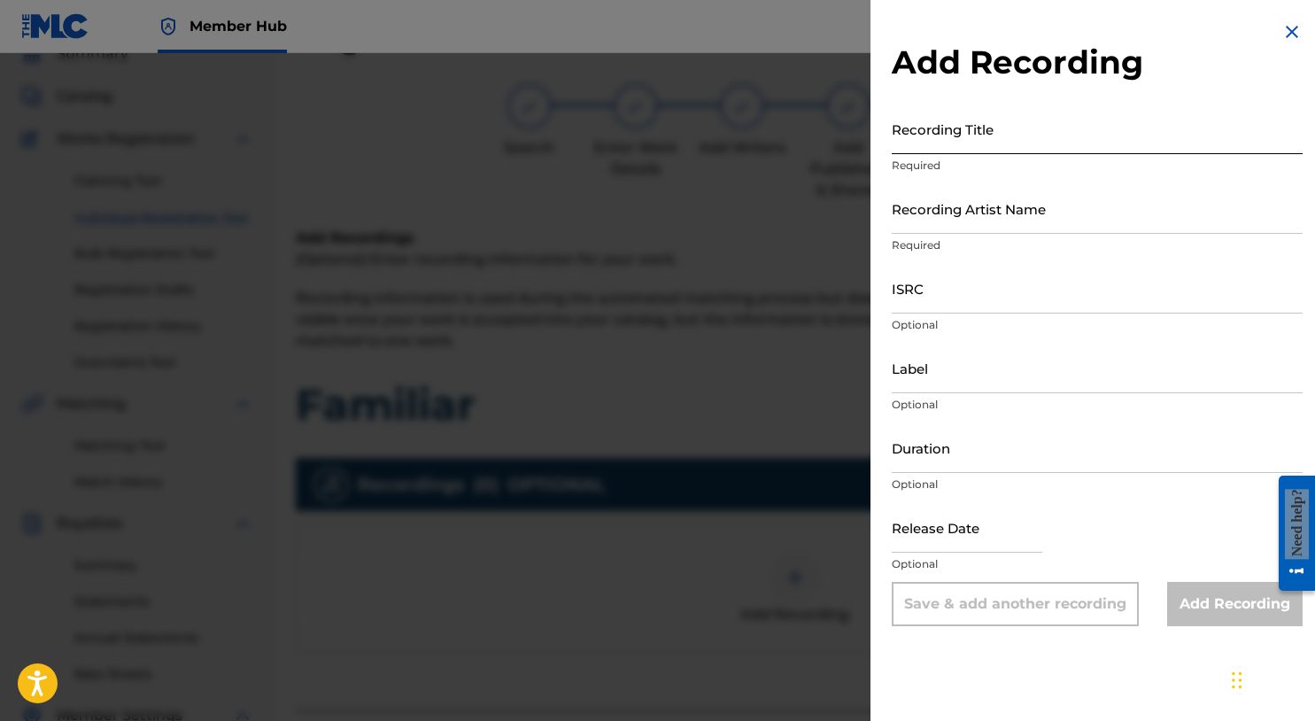
click at [973, 151] on input "Recording Title" at bounding box center [1097, 129] width 411 height 50
type input "Familiar"
click at [1021, 238] on p "Required" at bounding box center [1097, 245] width 411 height 16
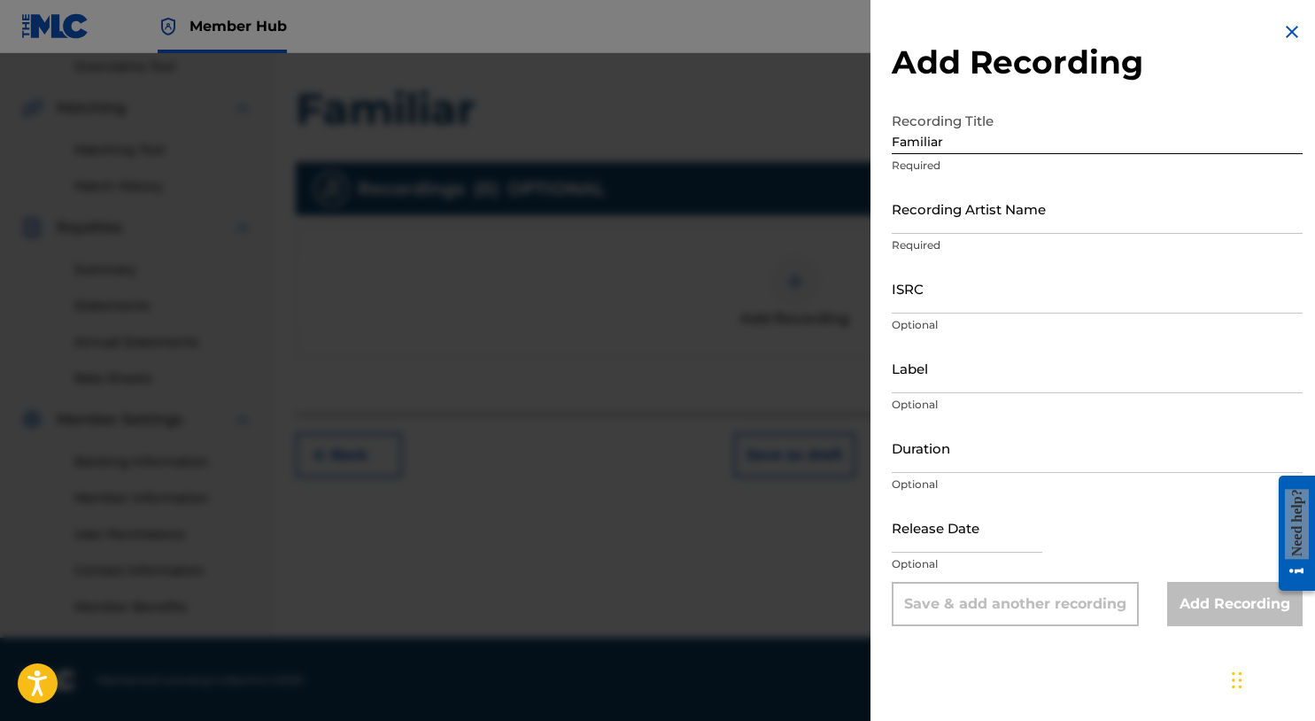
scroll to position [377, 0]
click at [997, 217] on input "Recording Artist Name" at bounding box center [1097, 208] width 411 height 50
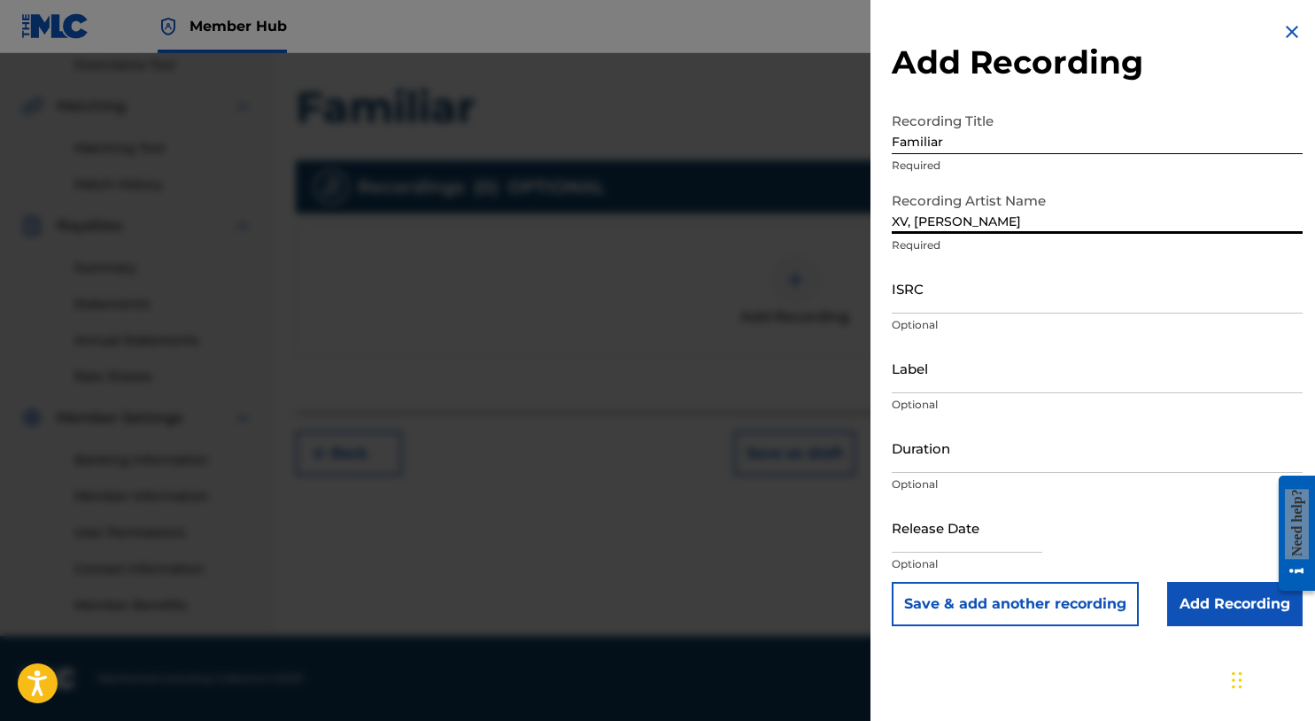
type input "XV, MIKE SUMMERS"
click at [930, 269] on input "ISRC" at bounding box center [1097, 288] width 411 height 50
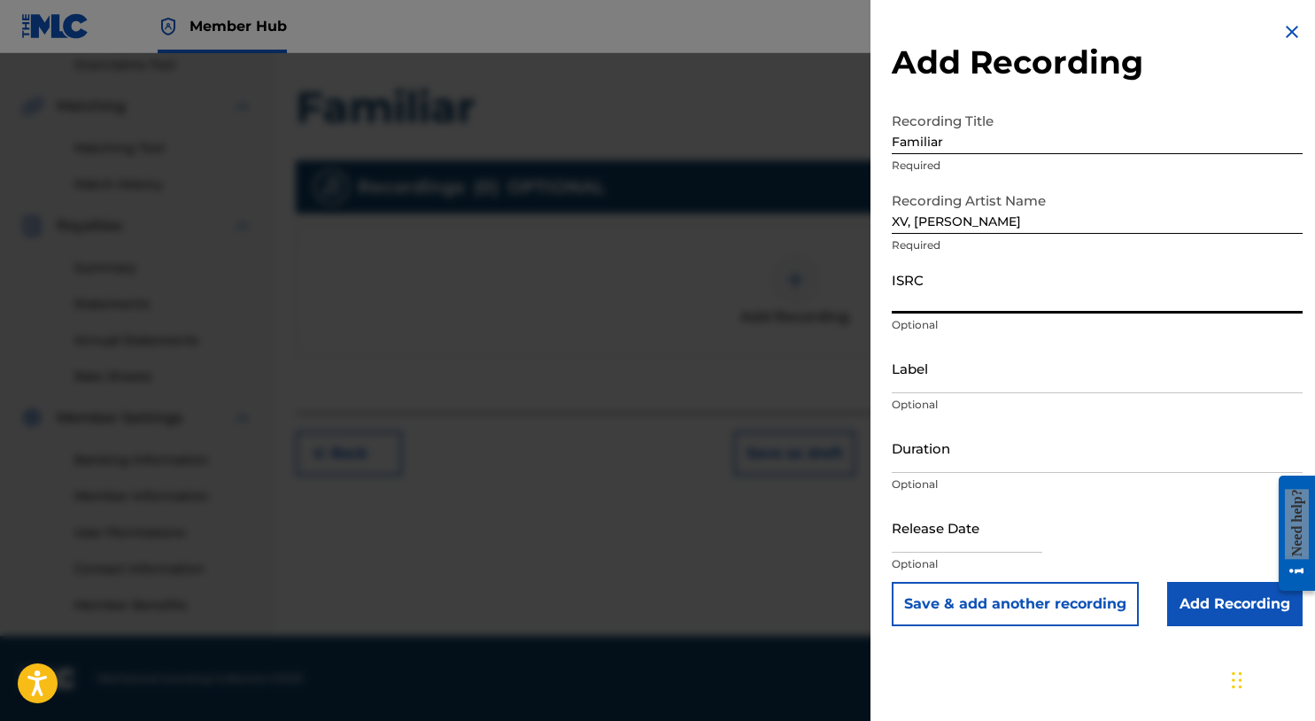
paste input "QZLBC2306615"
type input "QZLBC2306615"
click at [1209, 613] on input "Add Recording" at bounding box center [1236, 604] width 136 height 44
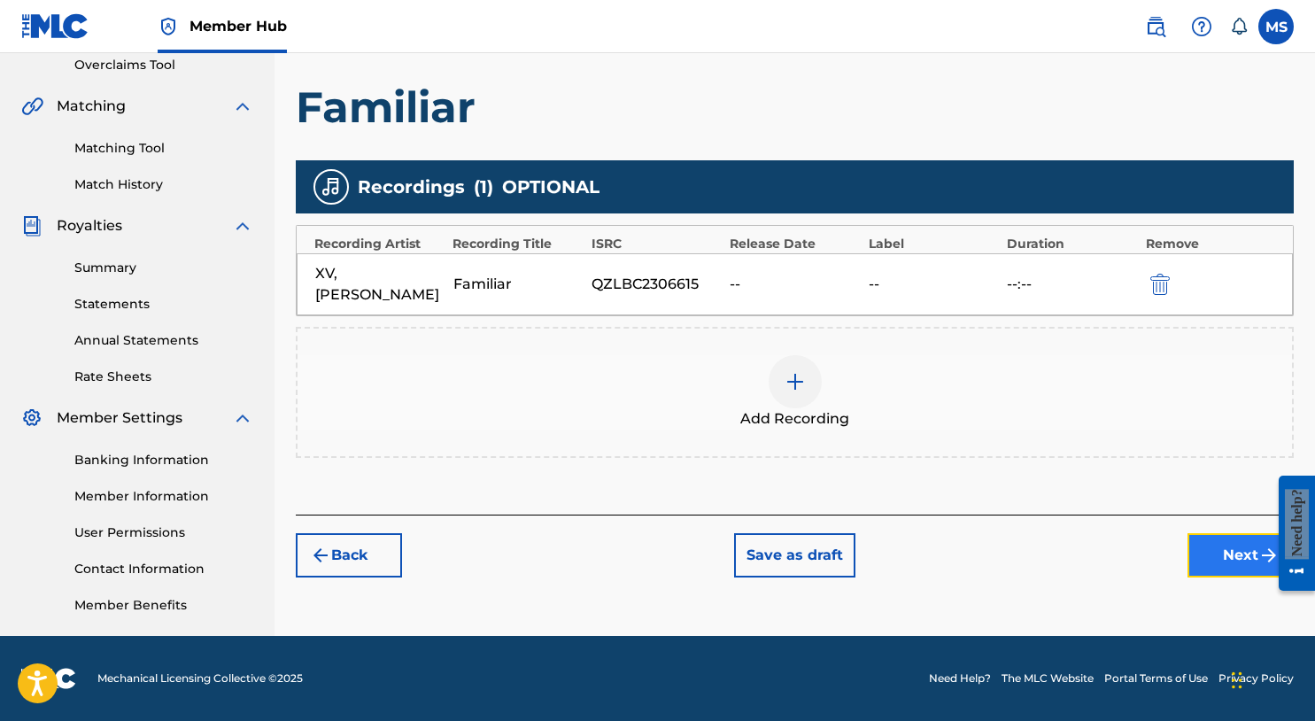
click at [1227, 563] on button "Next" at bounding box center [1241, 555] width 106 height 44
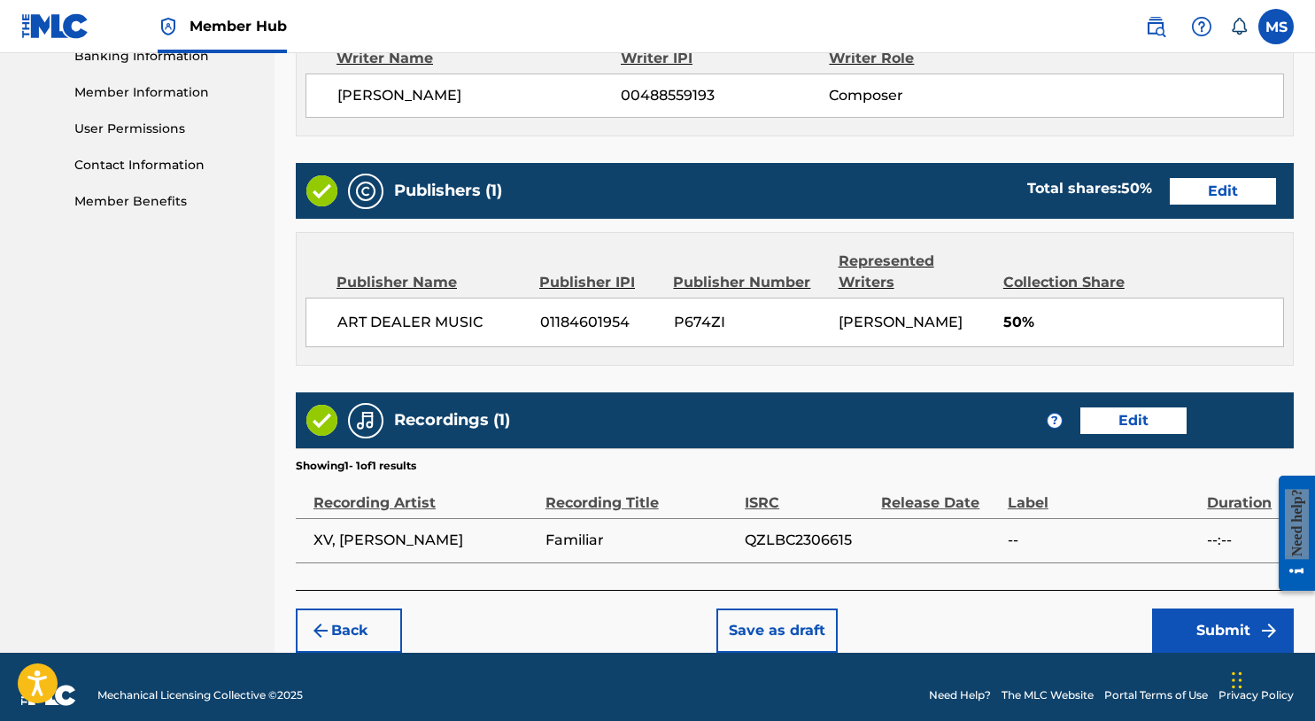
scroll to position [796, 0]
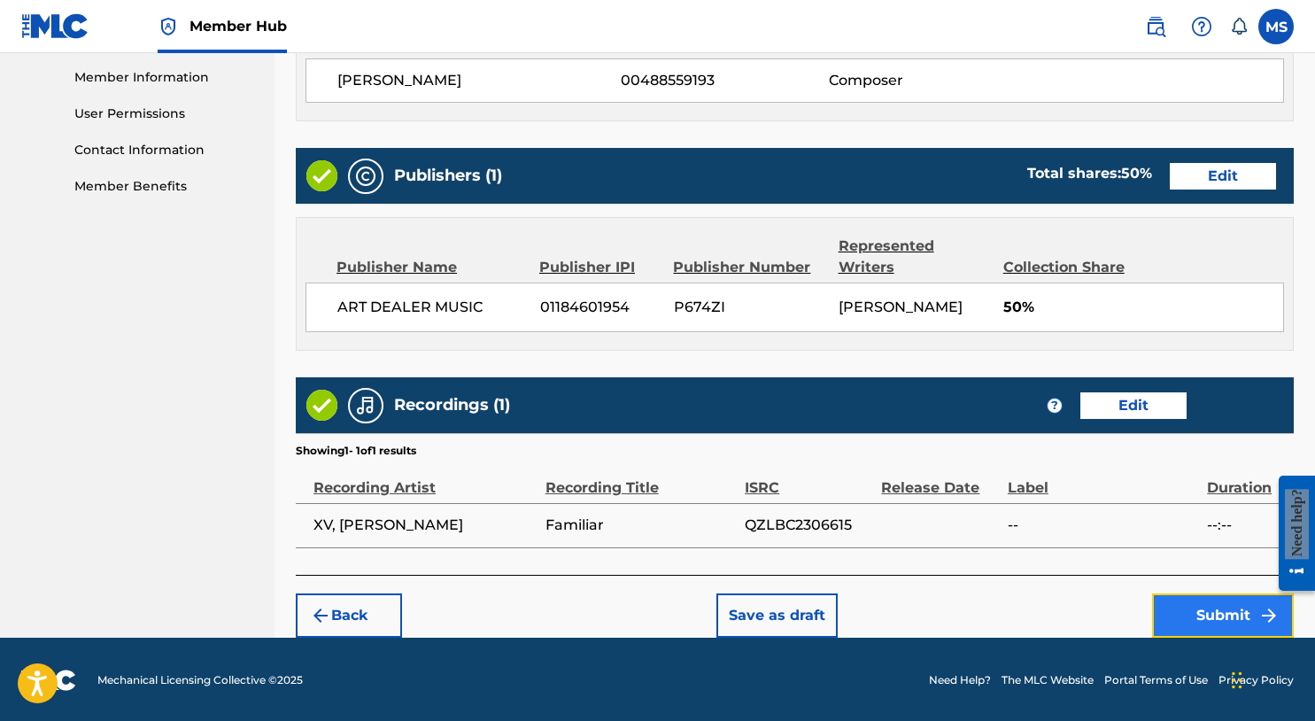
click at [1222, 617] on button "Submit" at bounding box center [1223, 615] width 142 height 44
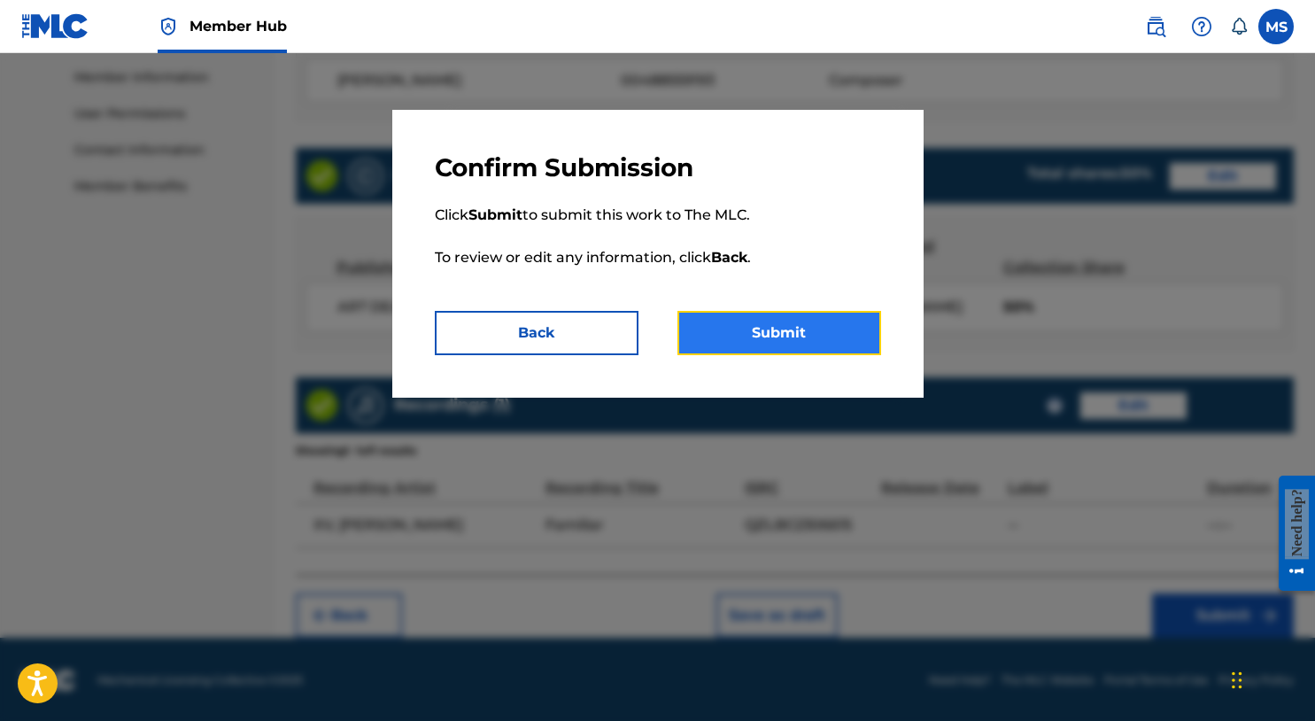
click at [795, 337] on button "Submit" at bounding box center [780, 333] width 204 height 44
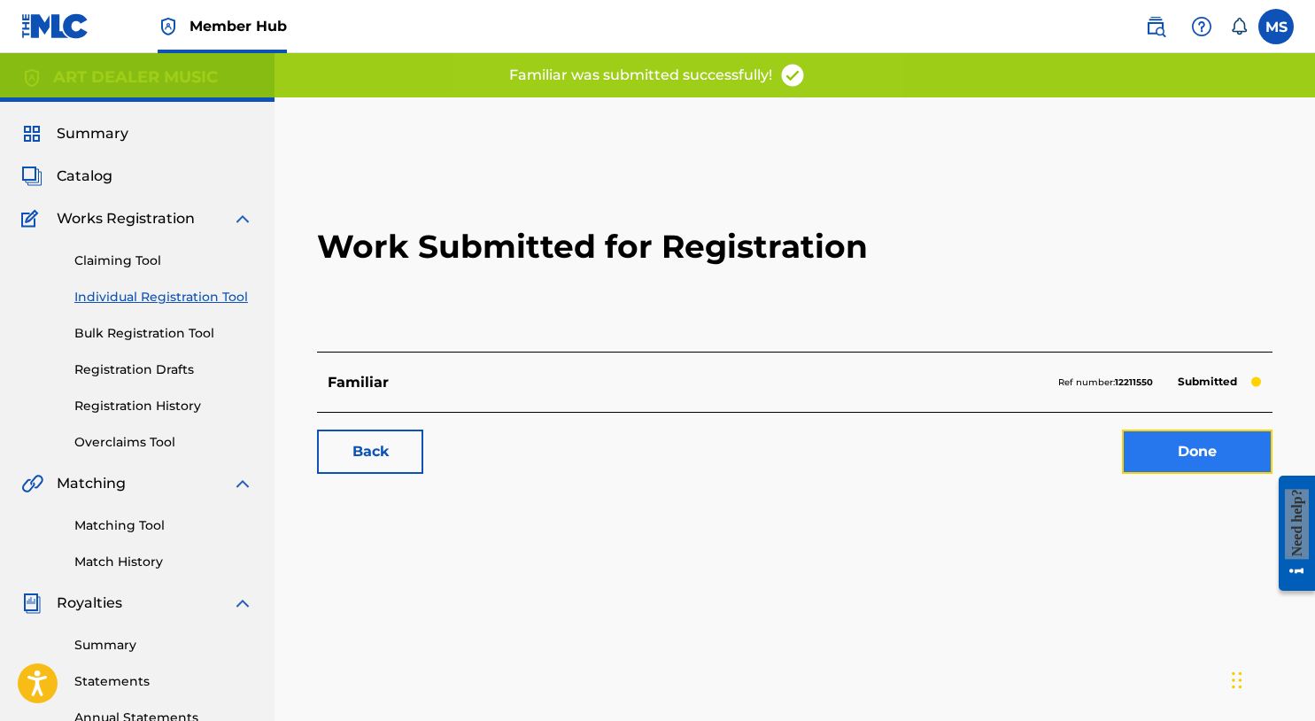
click at [1143, 449] on link "Done" at bounding box center [1197, 452] width 151 height 44
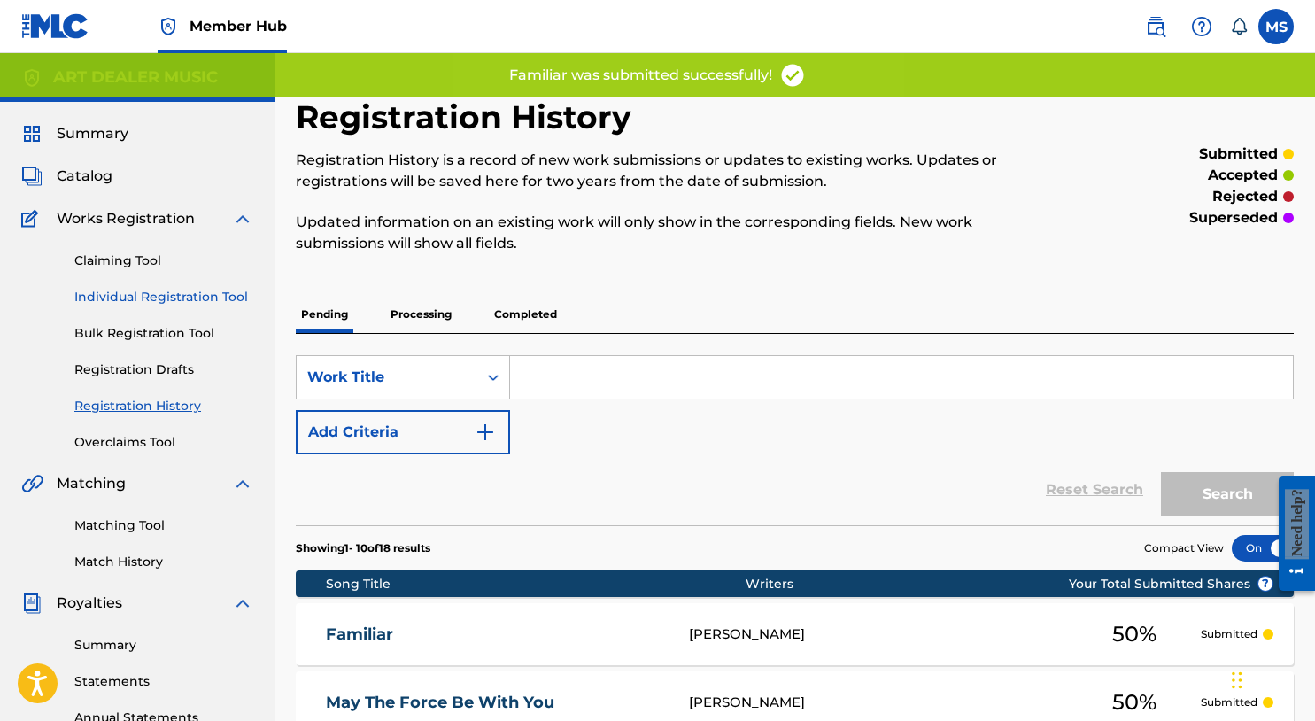
click at [214, 299] on link "Individual Registration Tool" at bounding box center [163, 297] width 179 height 19
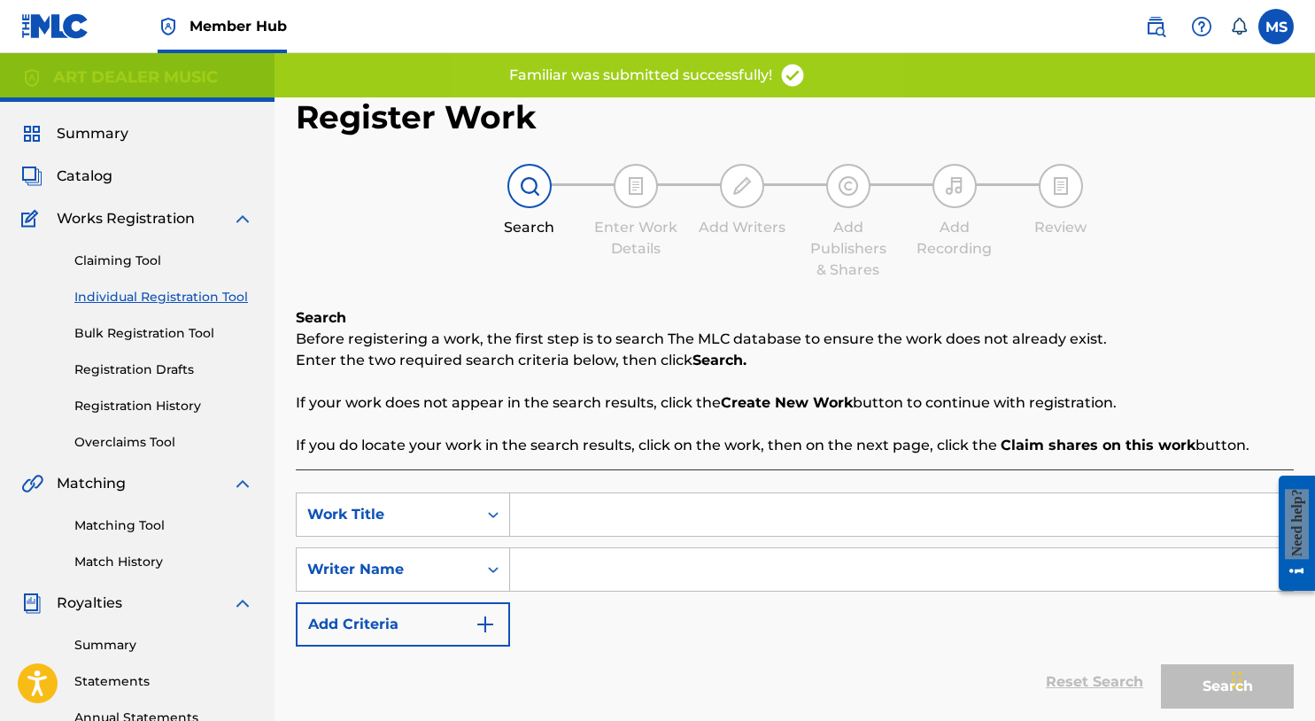
click at [590, 507] on input "Search Form" at bounding box center [901, 514] width 783 height 43
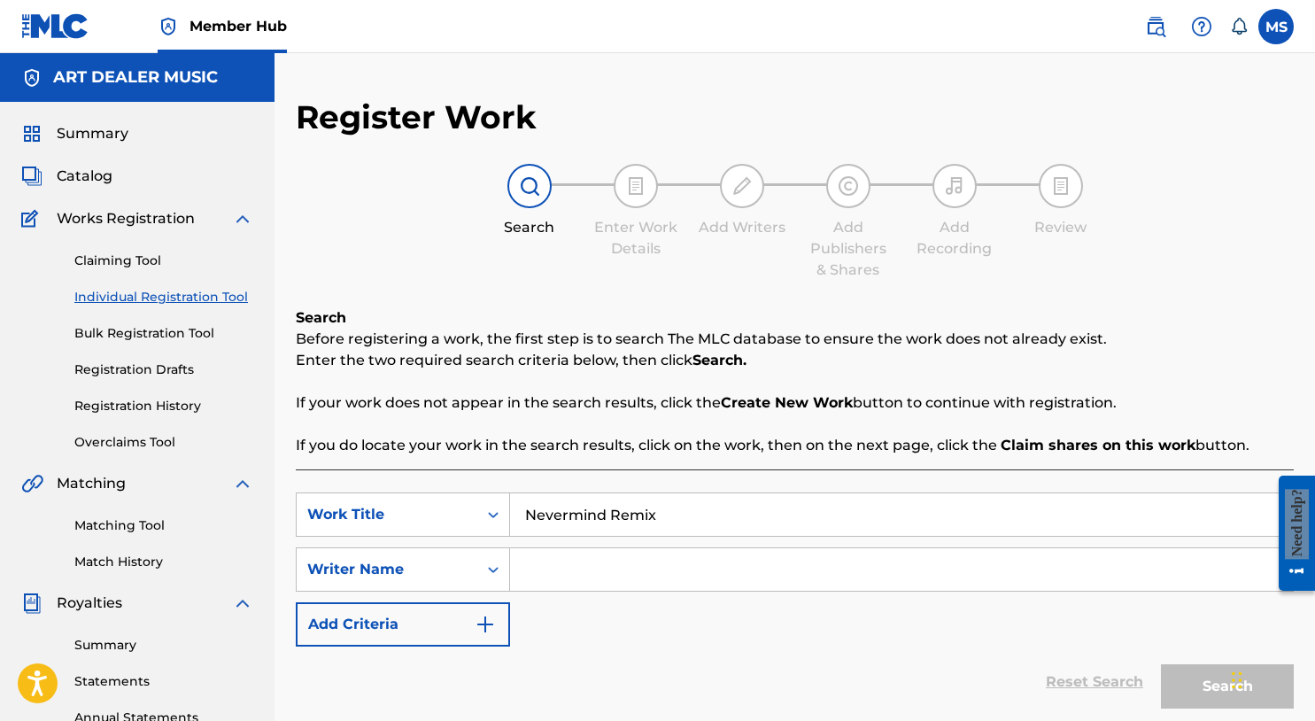
type input "Nevermind Remix"
click at [799, 590] on input "Search Form" at bounding box center [901, 569] width 783 height 43
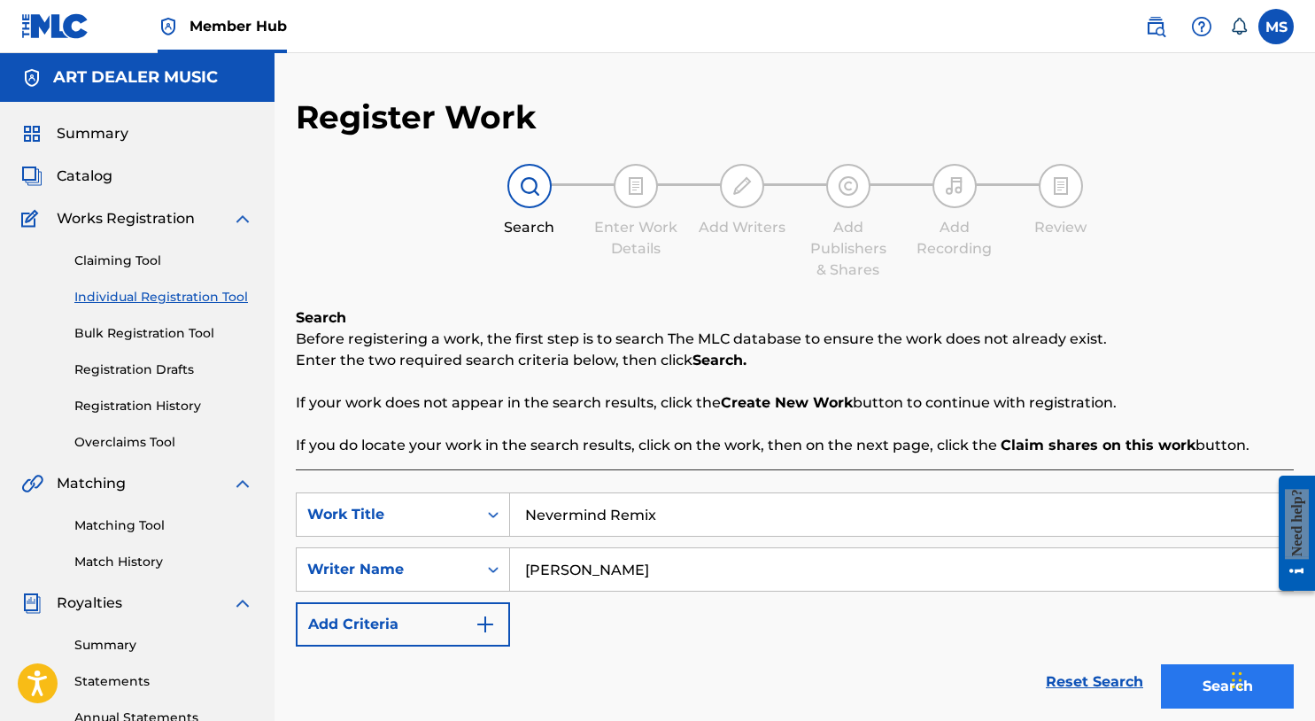
type input "Michael Summers"
click at [1195, 694] on button "Search" at bounding box center [1227, 686] width 133 height 44
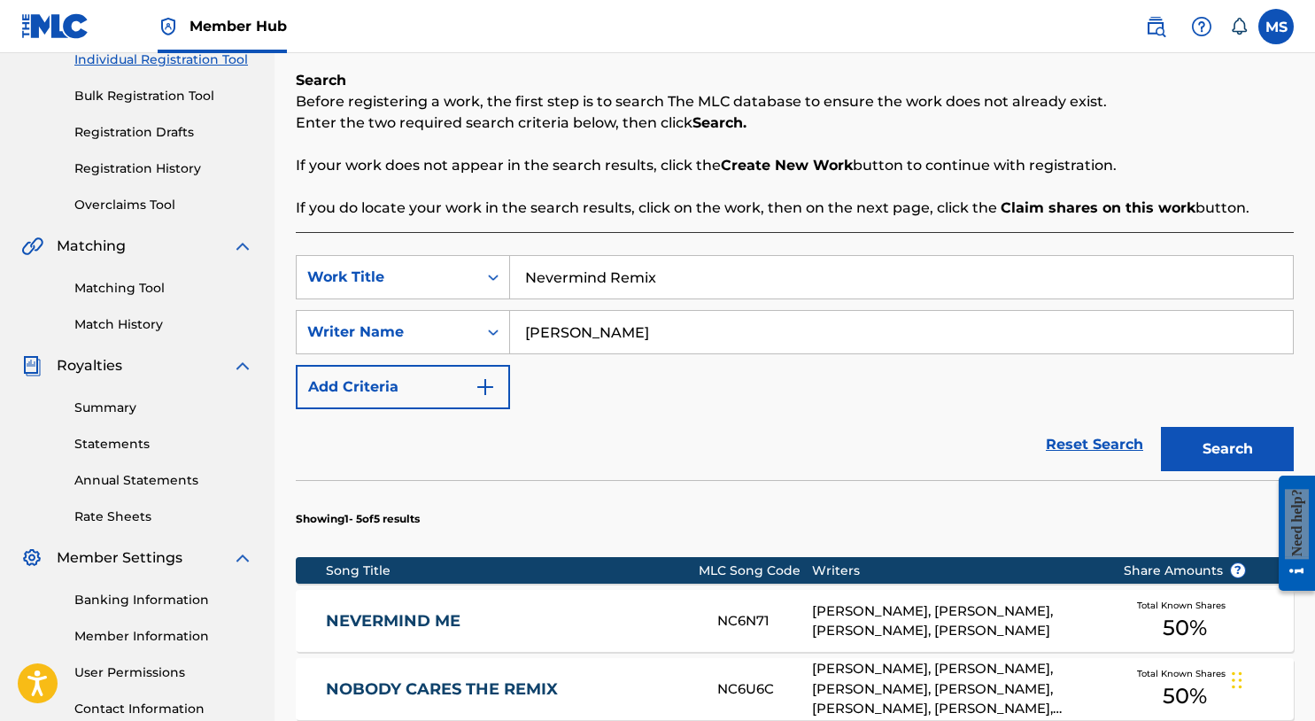
scroll to position [743, 0]
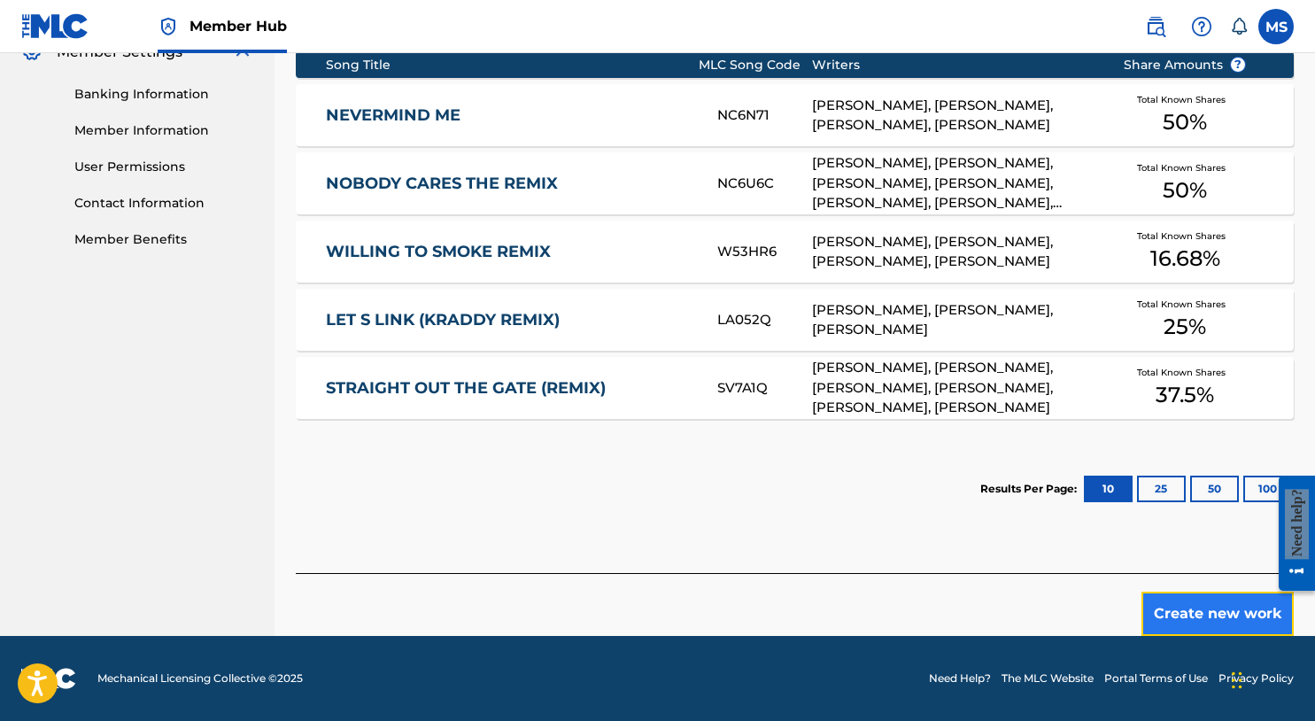
click at [1191, 604] on button "Create new work" at bounding box center [1218, 614] width 152 height 44
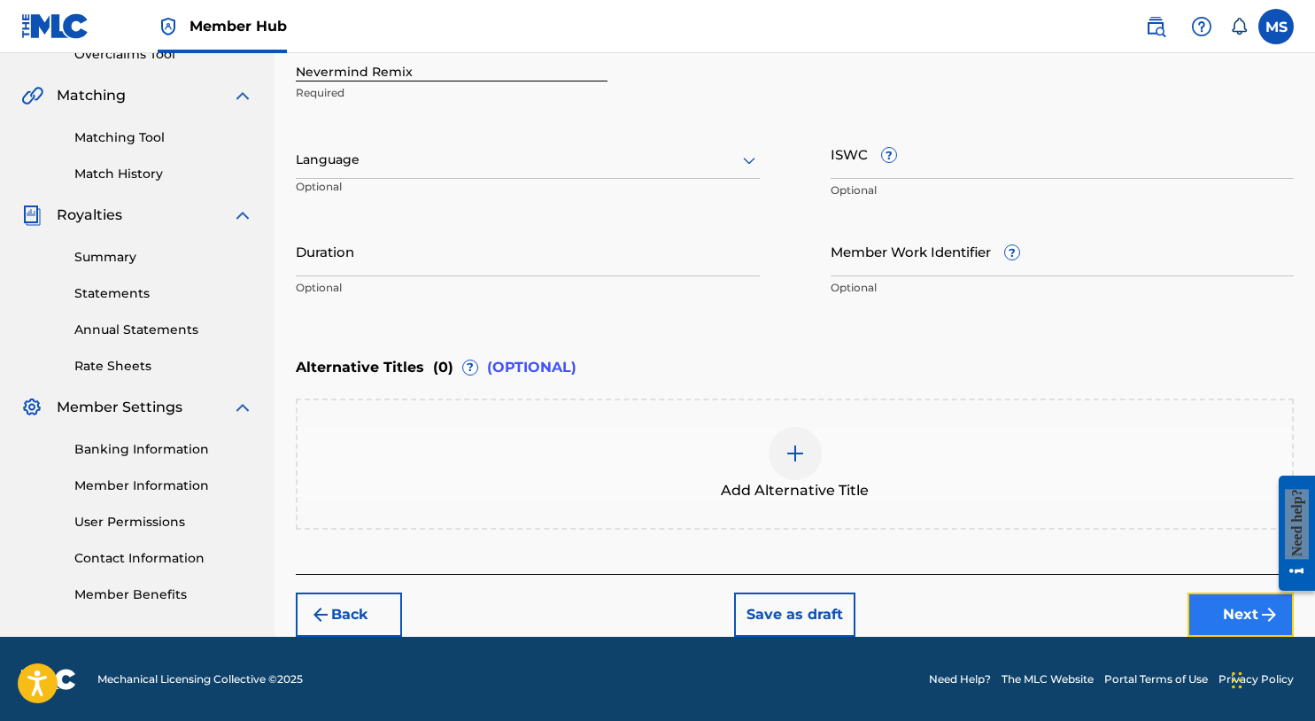
click at [1228, 616] on button "Next" at bounding box center [1241, 615] width 106 height 44
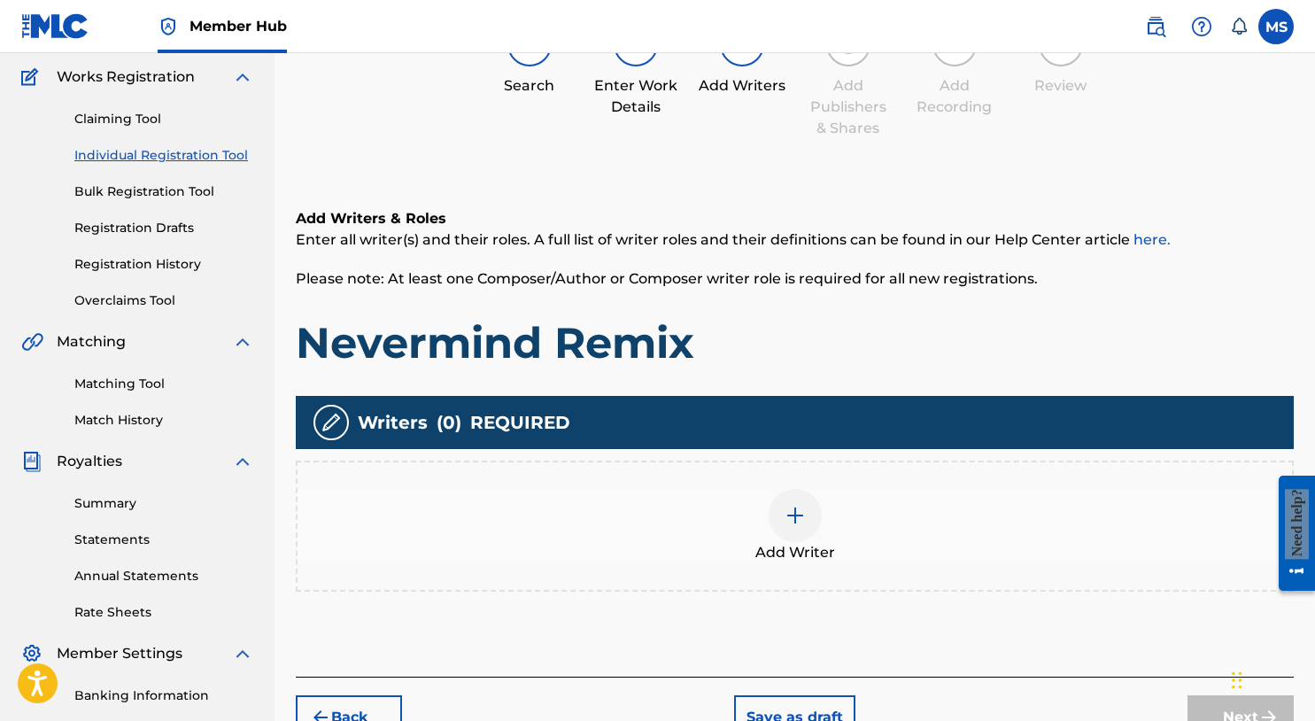
scroll to position [80, 0]
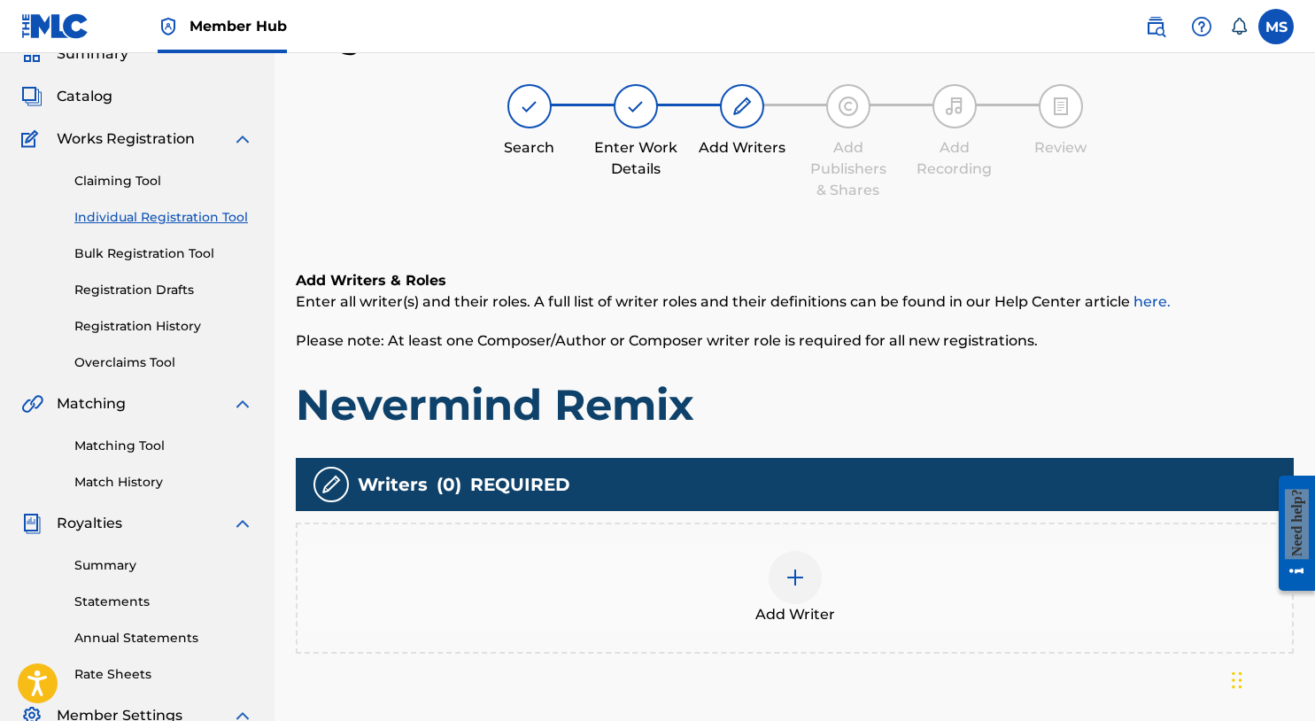
click at [790, 578] on img at bounding box center [795, 577] width 21 height 21
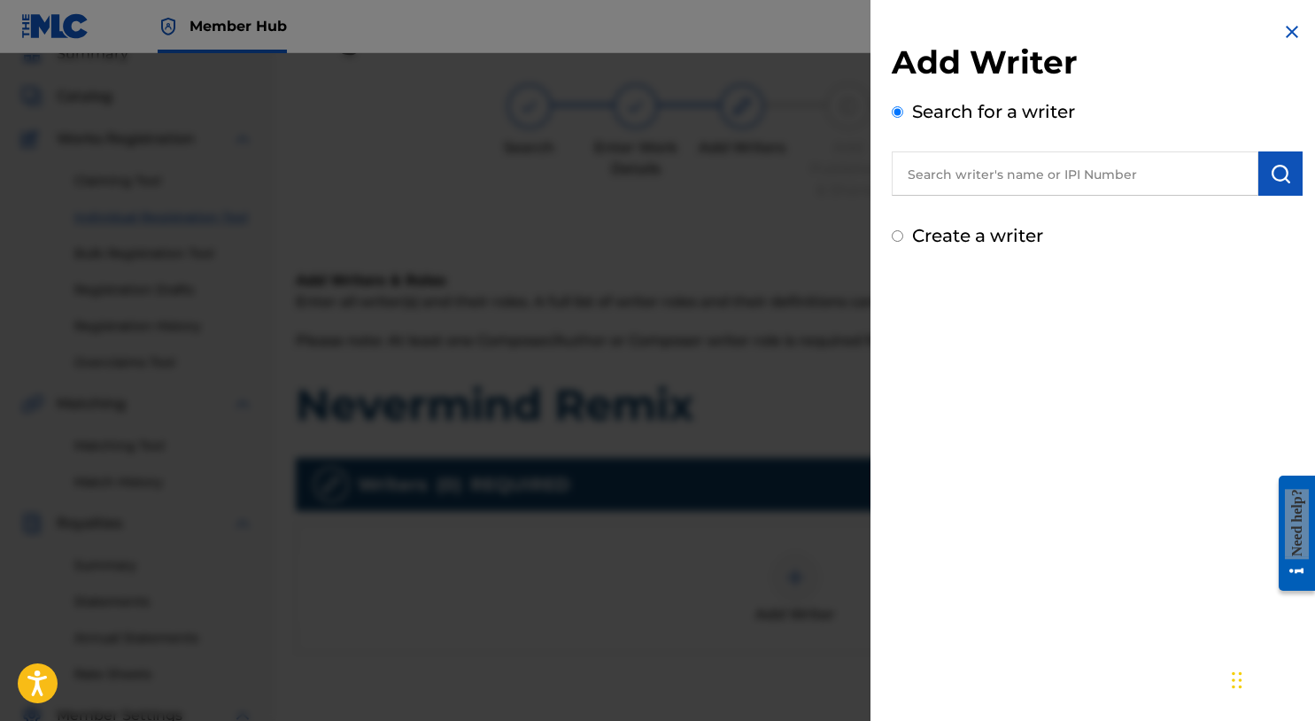
click at [997, 178] on input "text" at bounding box center [1075, 173] width 367 height 44
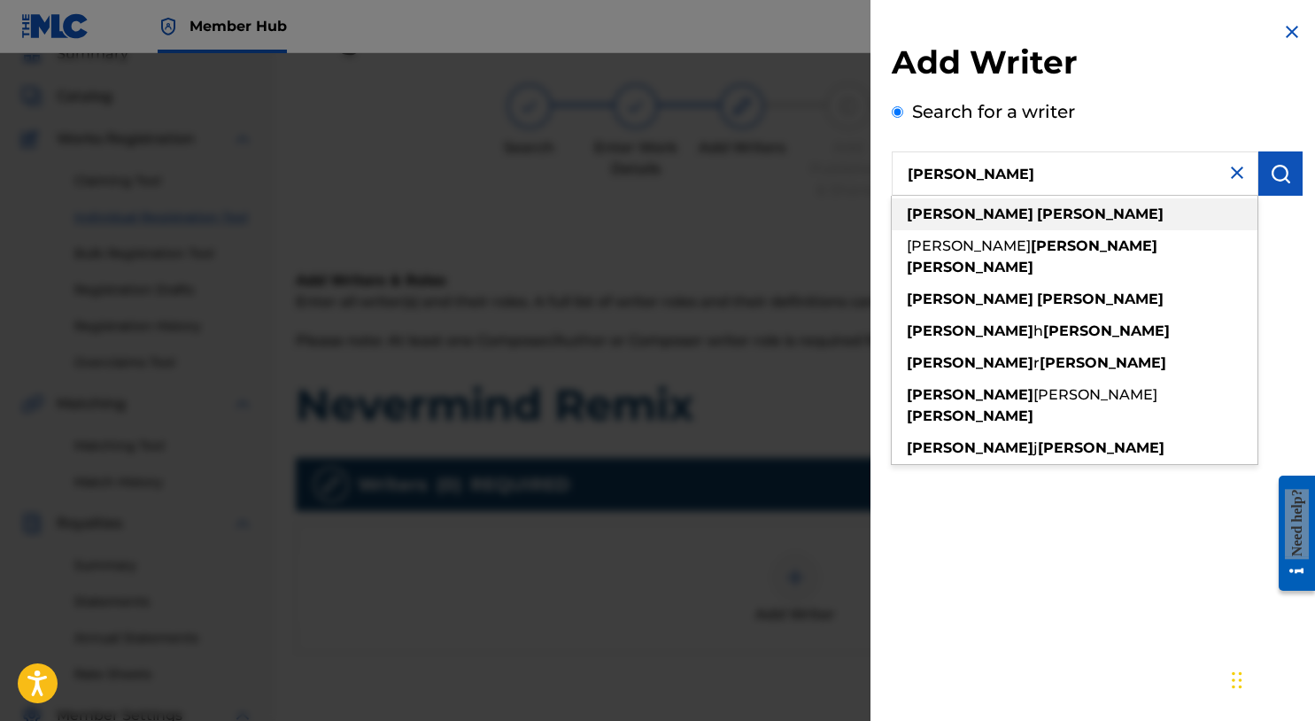
type input "michael summers"
click at [1084, 206] on div "michael summers" at bounding box center [1075, 214] width 366 height 32
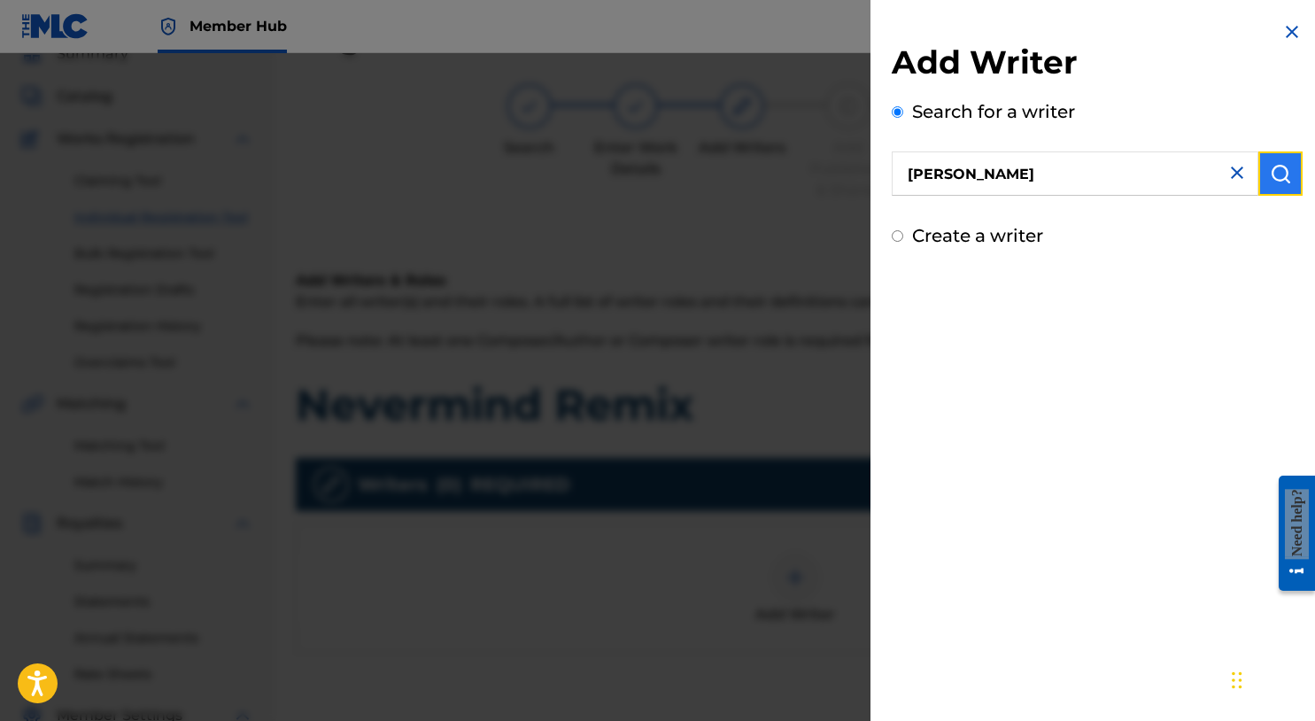
click at [1273, 168] on img "submit" at bounding box center [1280, 173] width 21 height 21
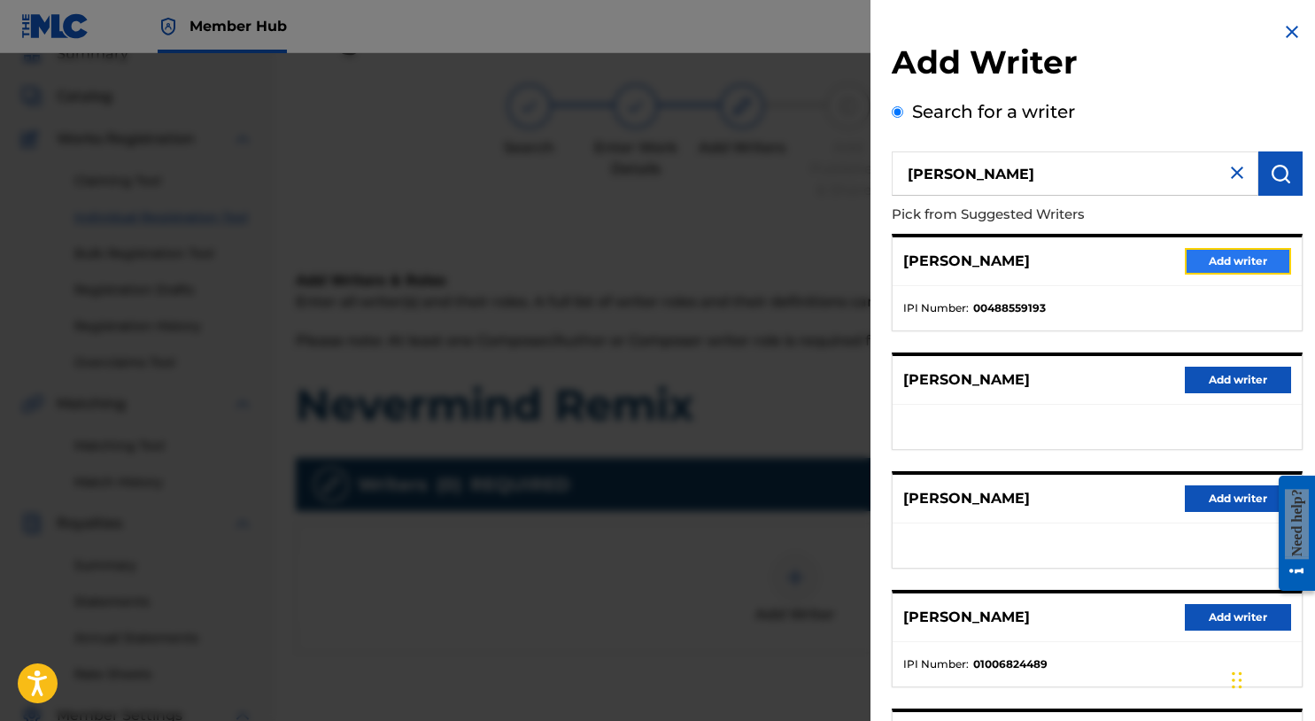
click at [1209, 260] on button "Add writer" at bounding box center [1238, 261] width 106 height 27
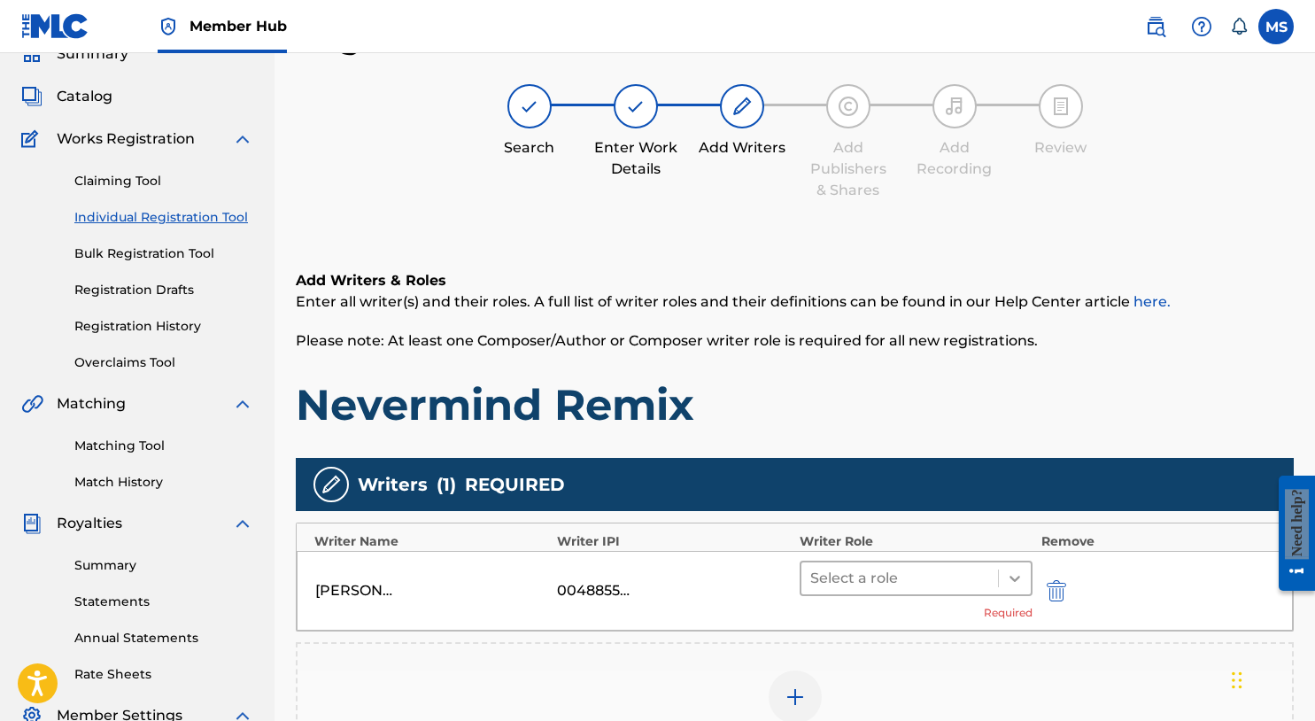
click at [1010, 581] on icon at bounding box center [1015, 579] width 18 height 18
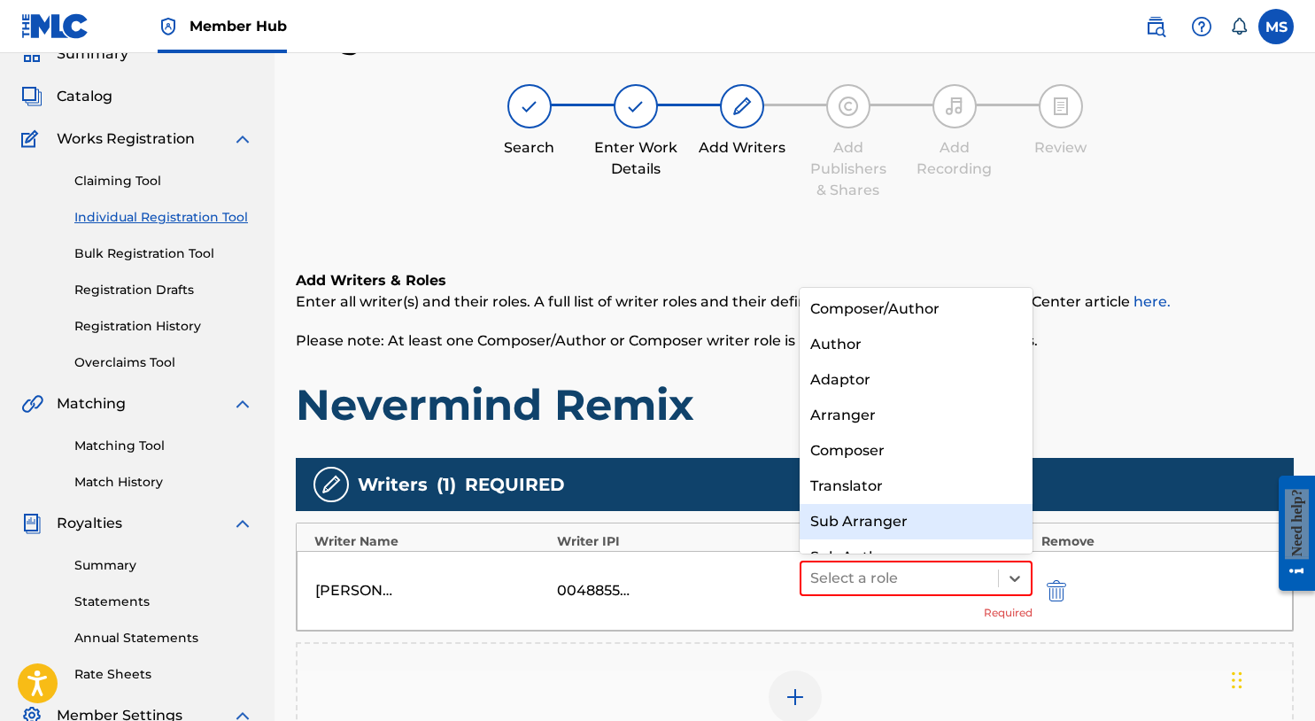
scroll to position [25, 0]
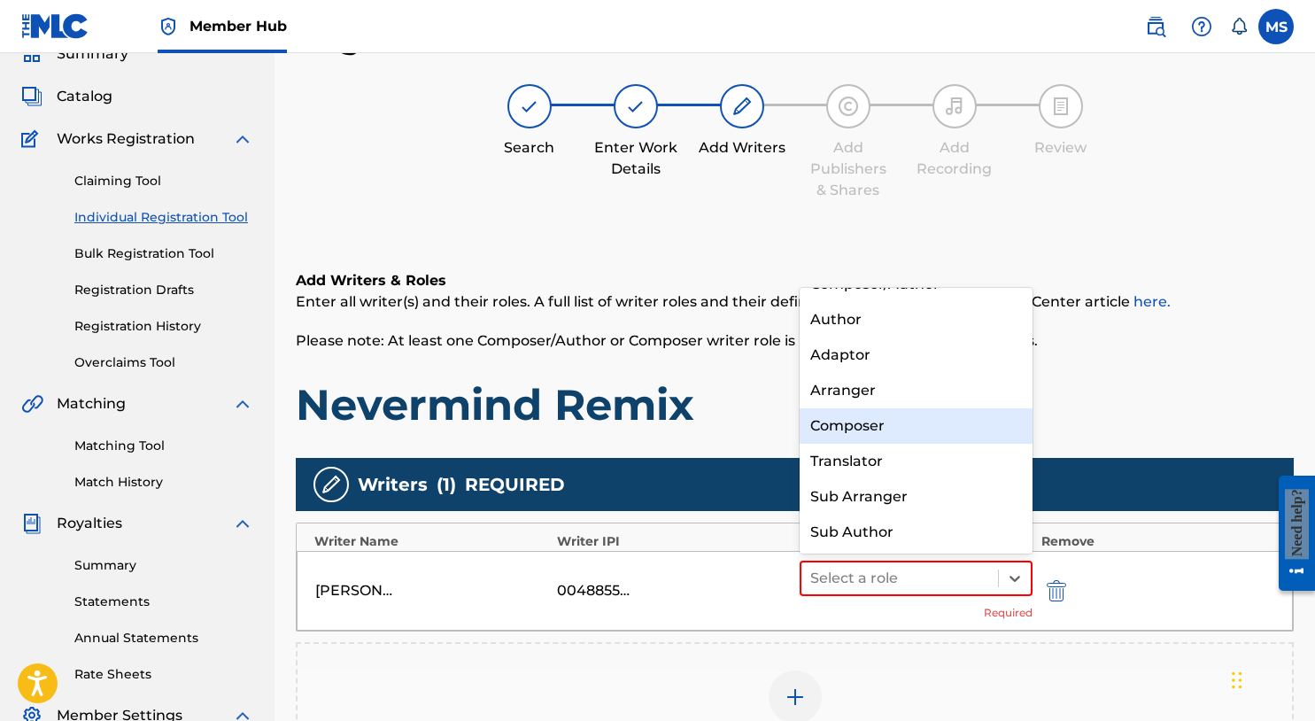
click at [928, 433] on div "Composer" at bounding box center [916, 425] width 233 height 35
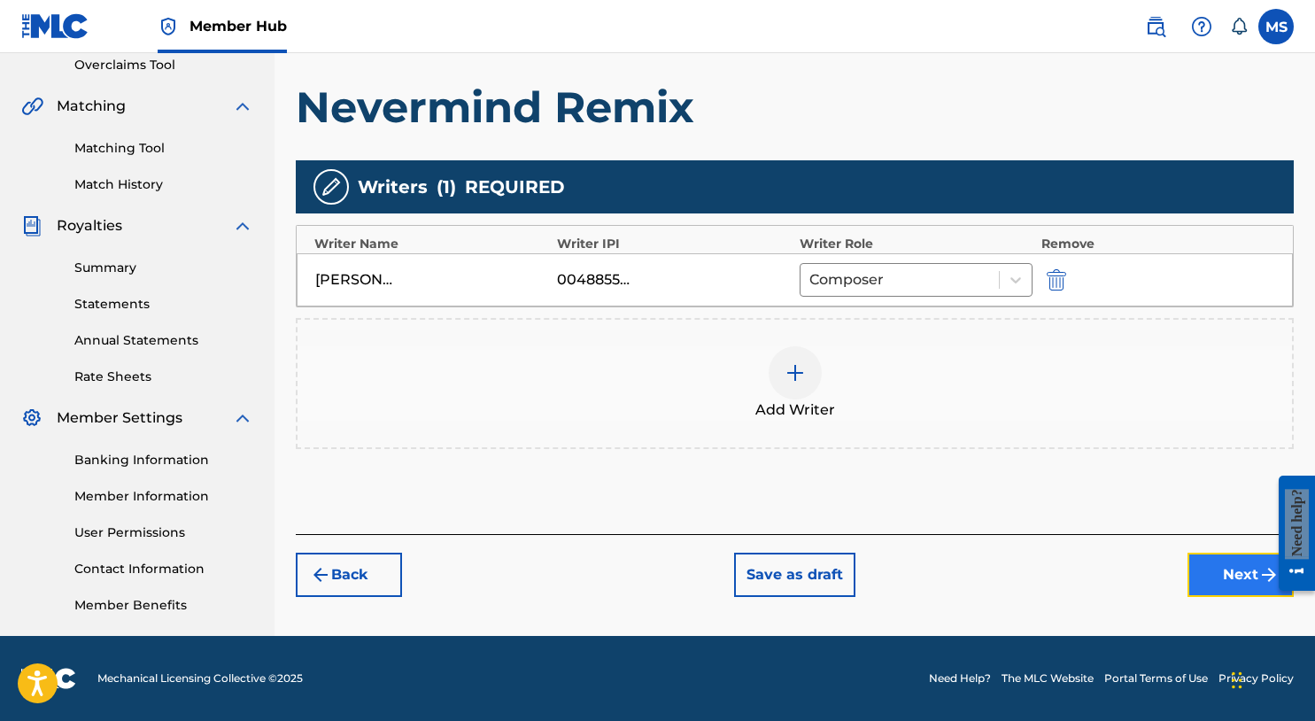
click at [1218, 583] on button "Next" at bounding box center [1241, 575] width 106 height 44
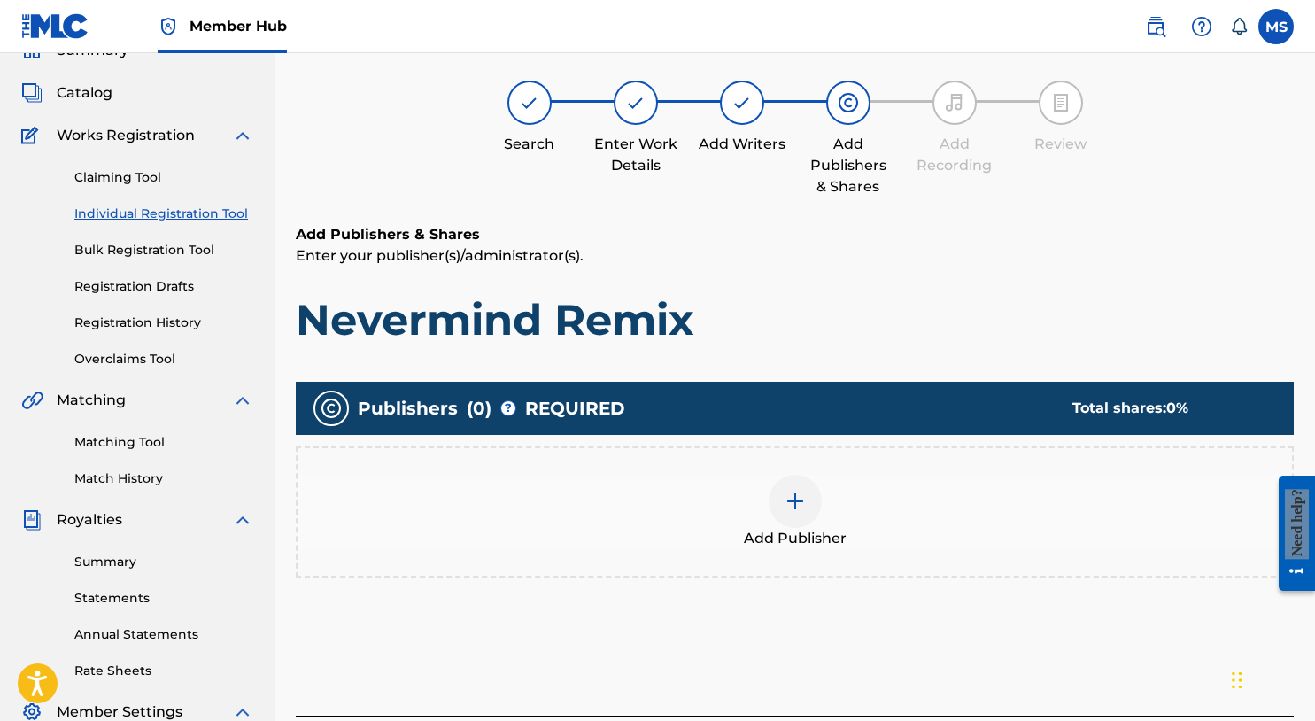
scroll to position [80, 0]
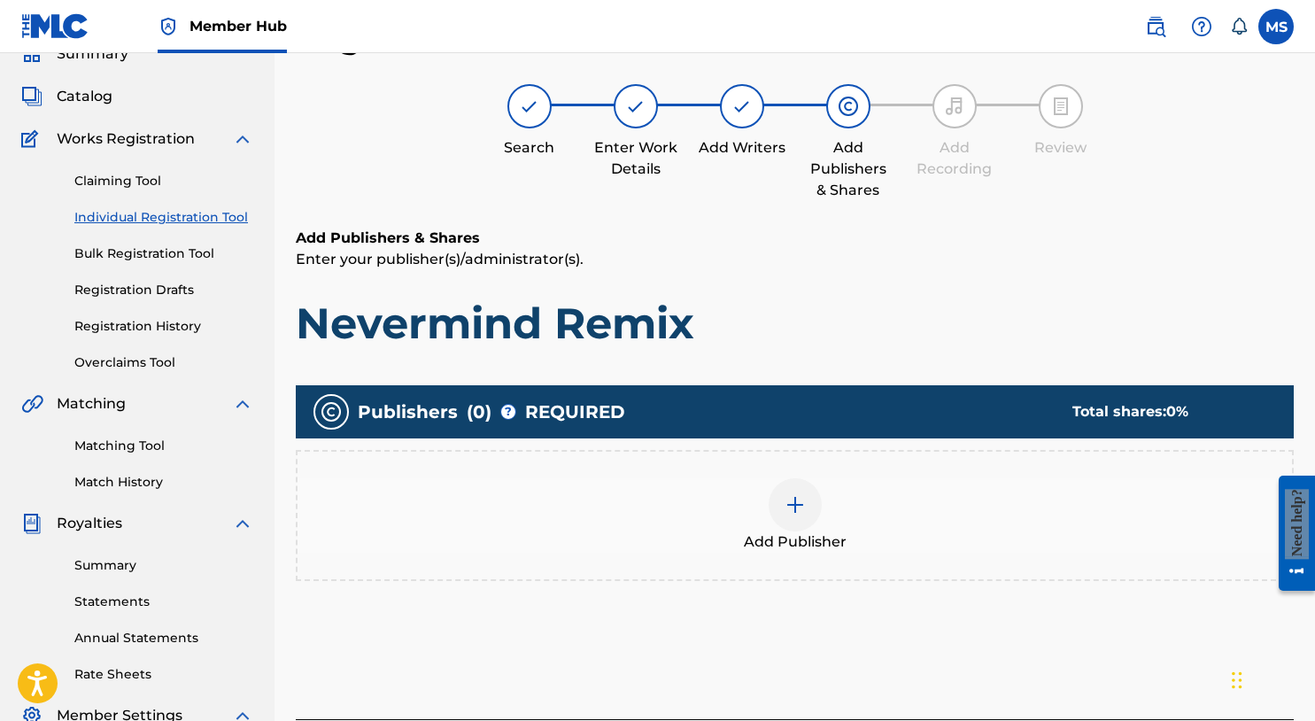
click at [791, 495] on img at bounding box center [795, 504] width 21 height 21
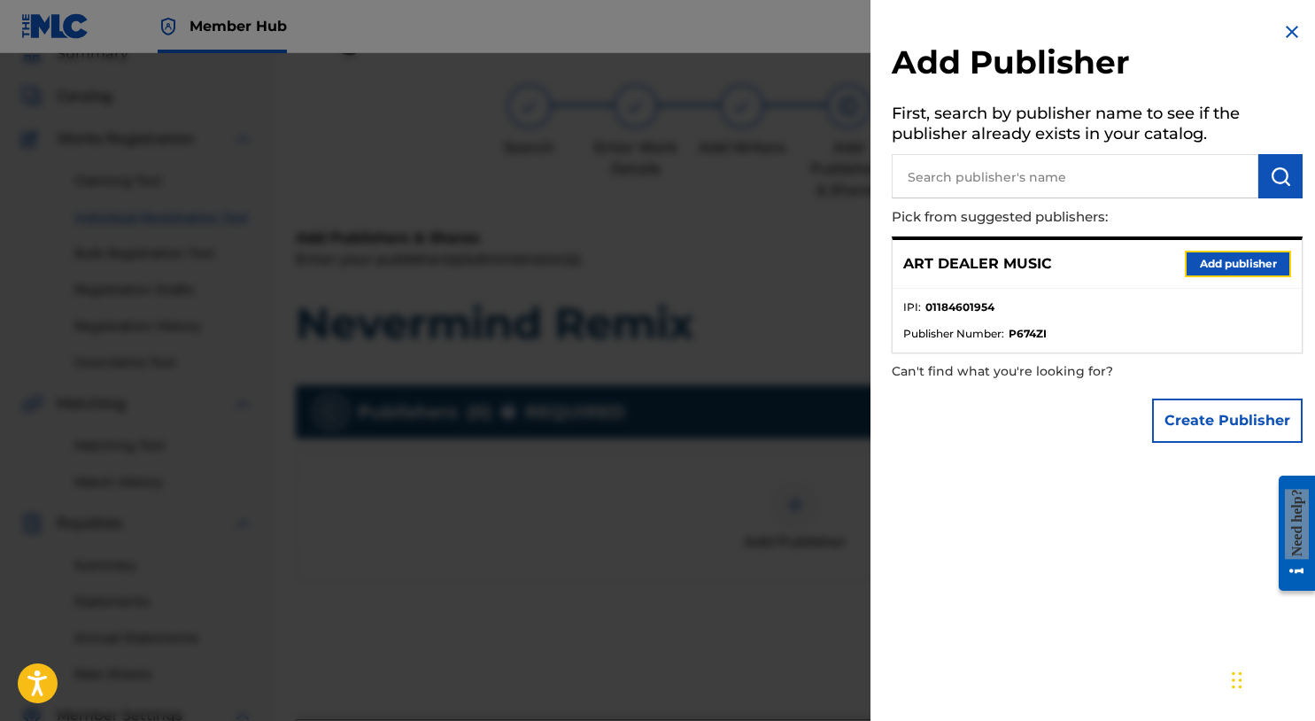
click at [1225, 270] on button "Add publisher" at bounding box center [1238, 264] width 106 height 27
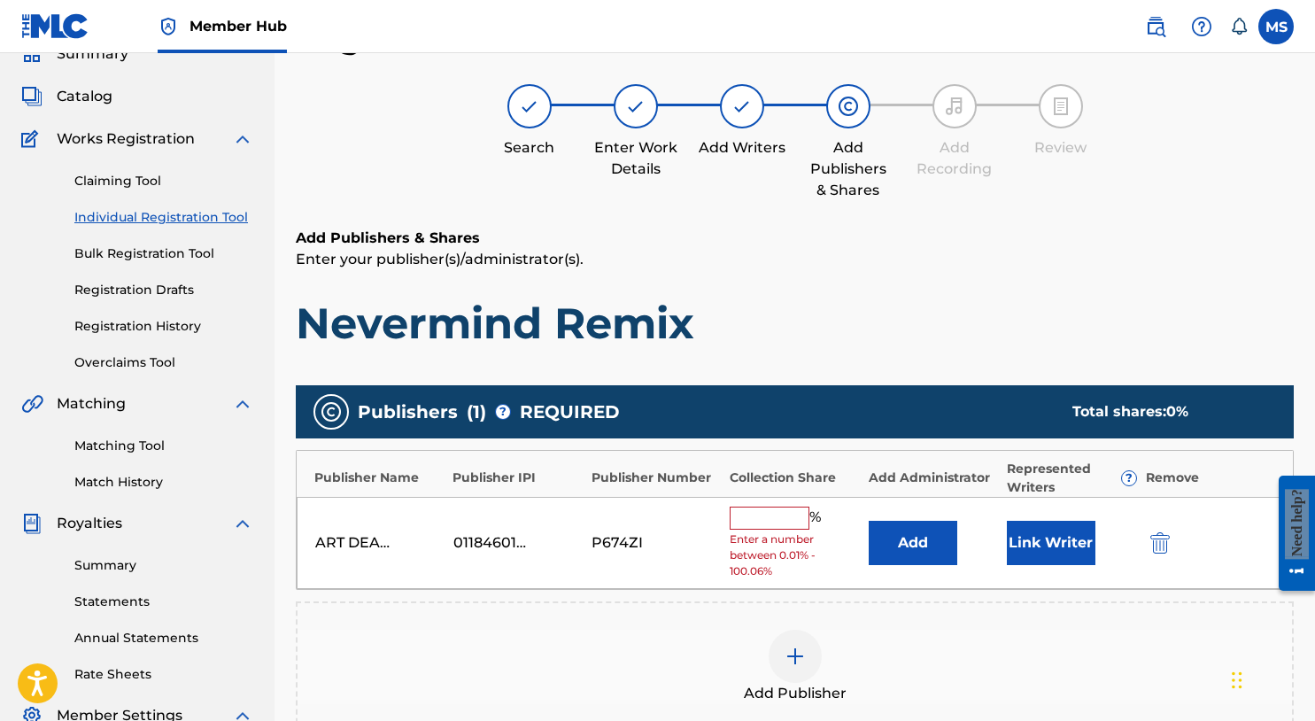
click at [781, 513] on input "text" at bounding box center [770, 518] width 80 height 23
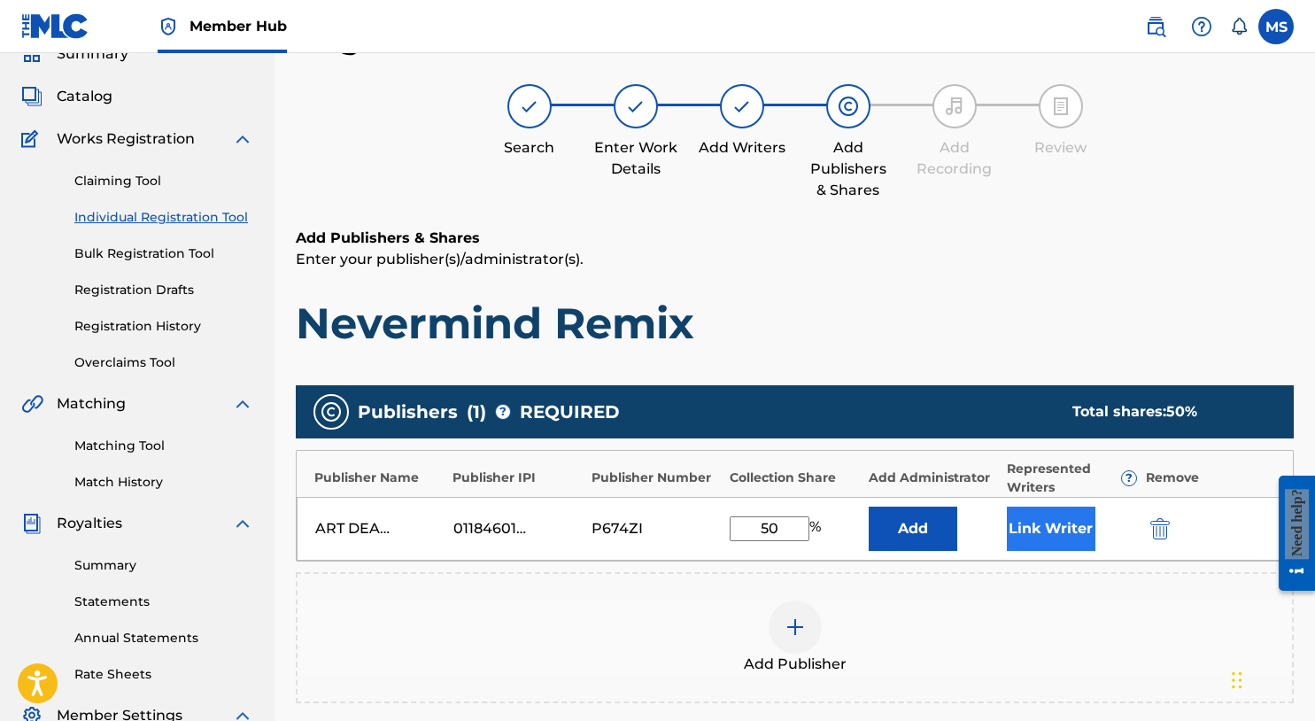
type input "50"
click at [1043, 540] on button "Link Writer" at bounding box center [1051, 529] width 89 height 44
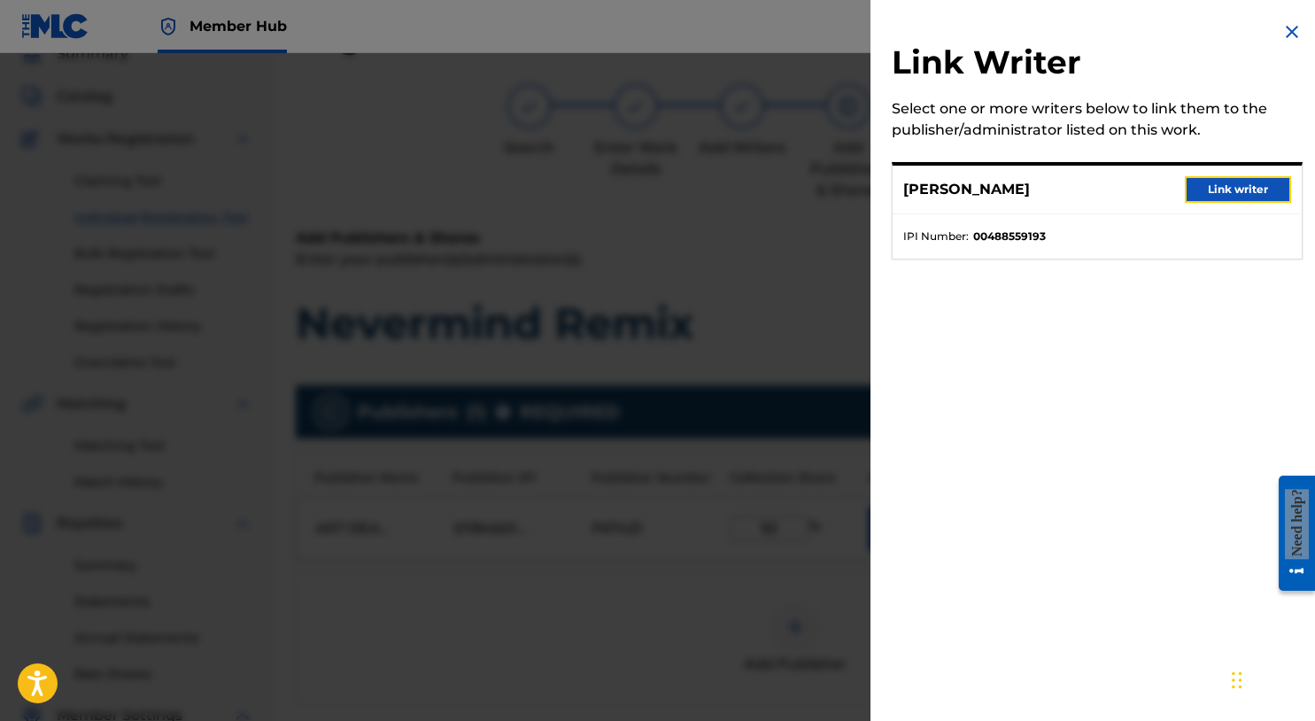
click at [1268, 193] on button "Link writer" at bounding box center [1238, 189] width 106 height 27
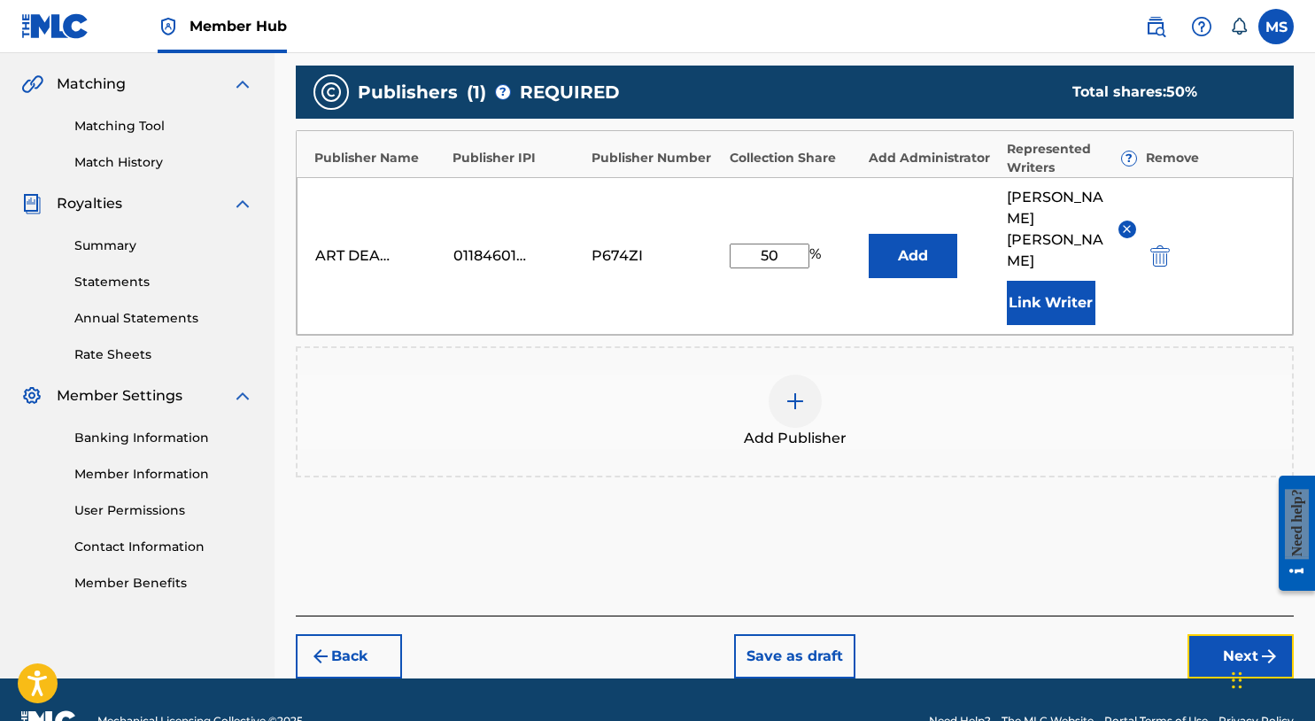
click at [1247, 634] on button "Next" at bounding box center [1241, 656] width 106 height 44
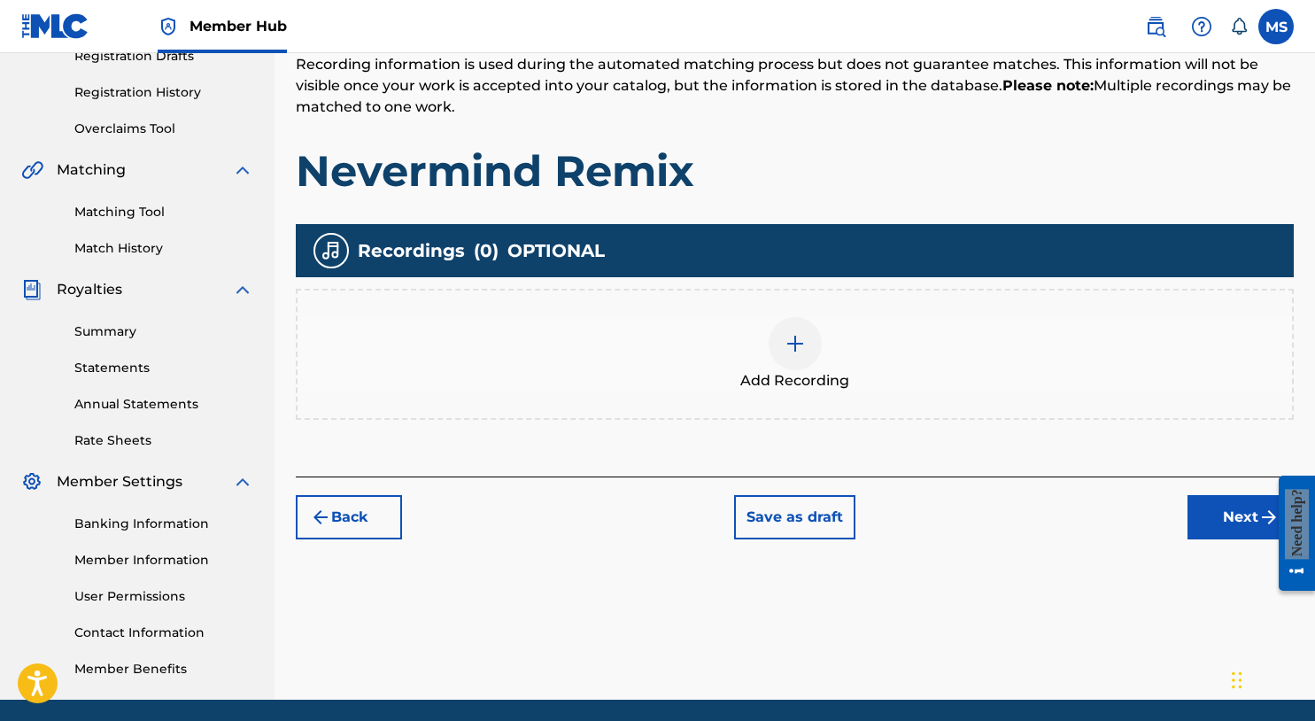
scroll to position [377, 0]
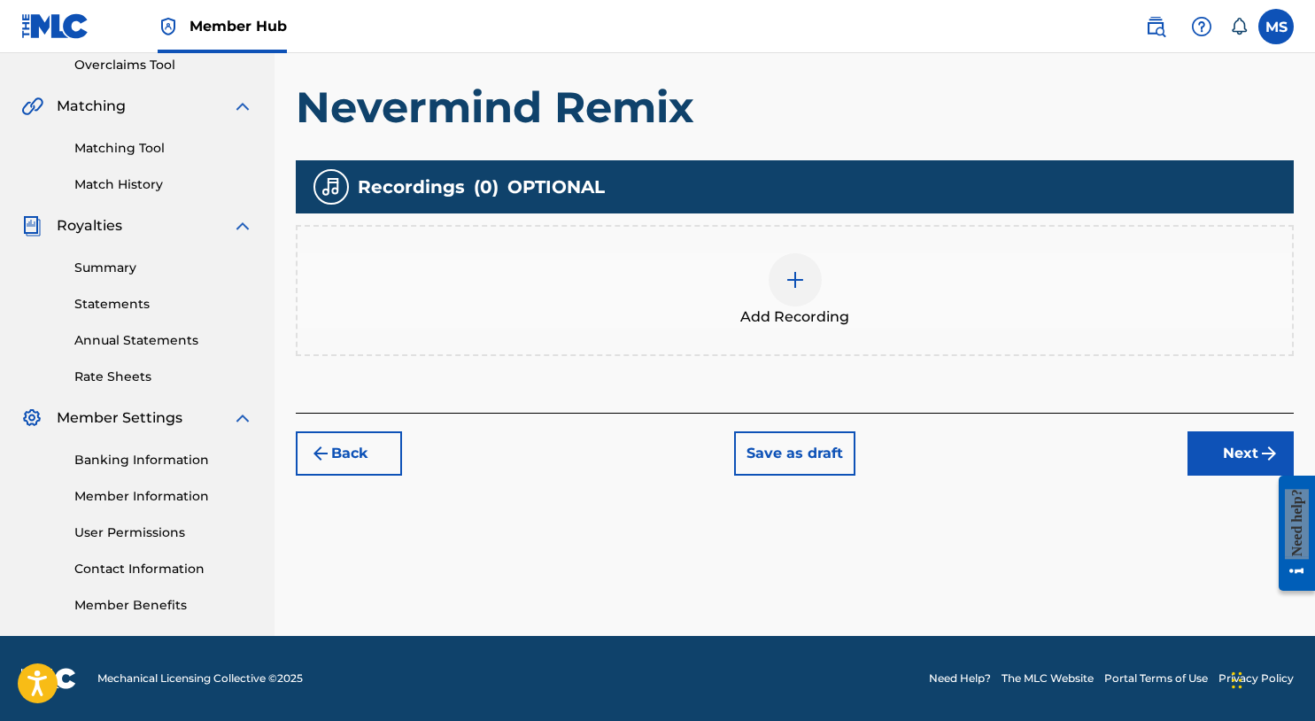
click at [818, 283] on div at bounding box center [795, 279] width 53 height 53
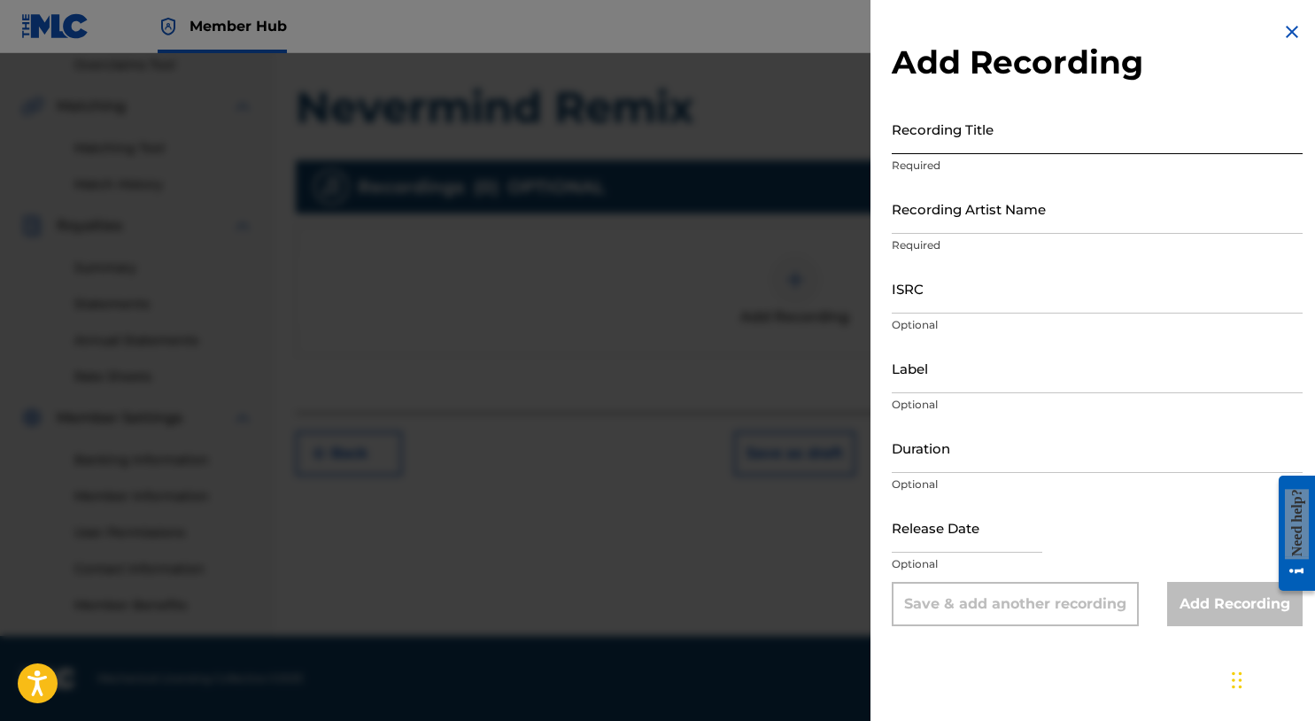
click at [939, 125] on input "Recording Title" at bounding box center [1097, 129] width 411 height 50
type input "Nevermind Remix"
click at [966, 205] on input "Recording Artist Name" at bounding box center [1097, 208] width 411 height 50
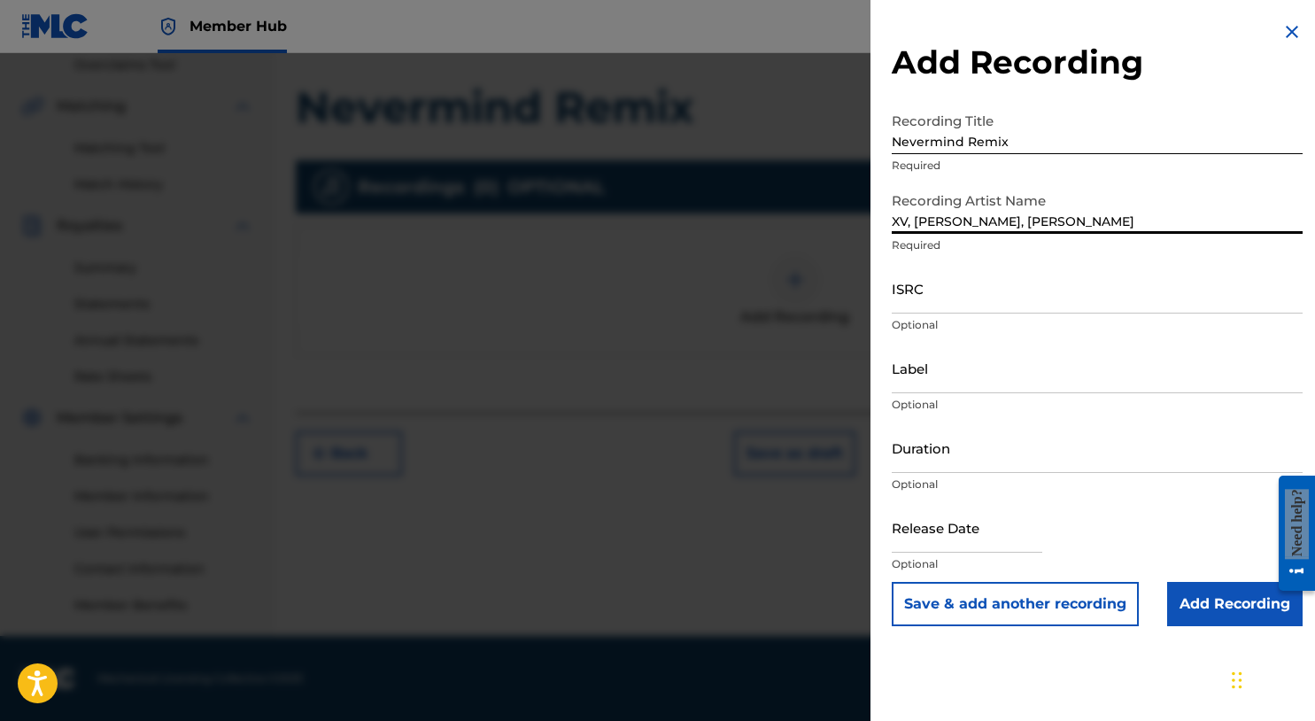
type input "XV, MIKE SUMMERS, Charles Hamilton"
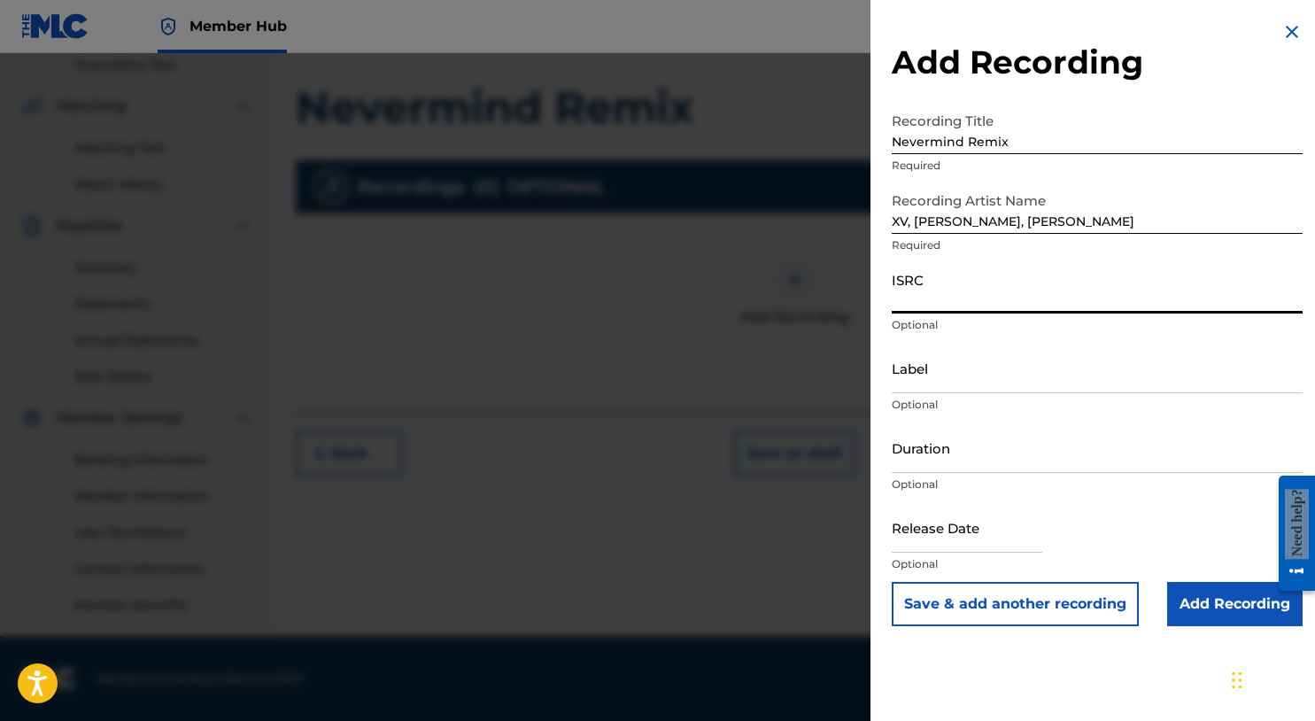
paste input "QZLBC2306620"
type input "QZLBC2306620"
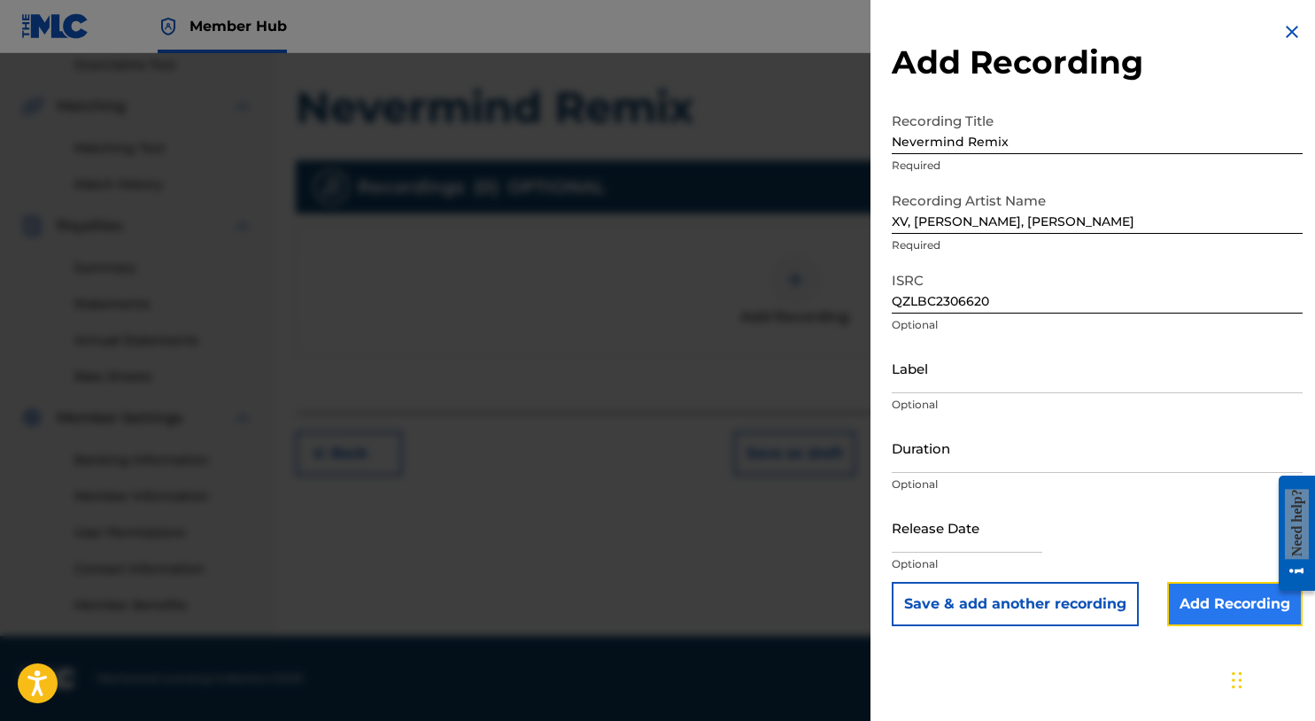
click at [1200, 604] on input "Add Recording" at bounding box center [1236, 604] width 136 height 44
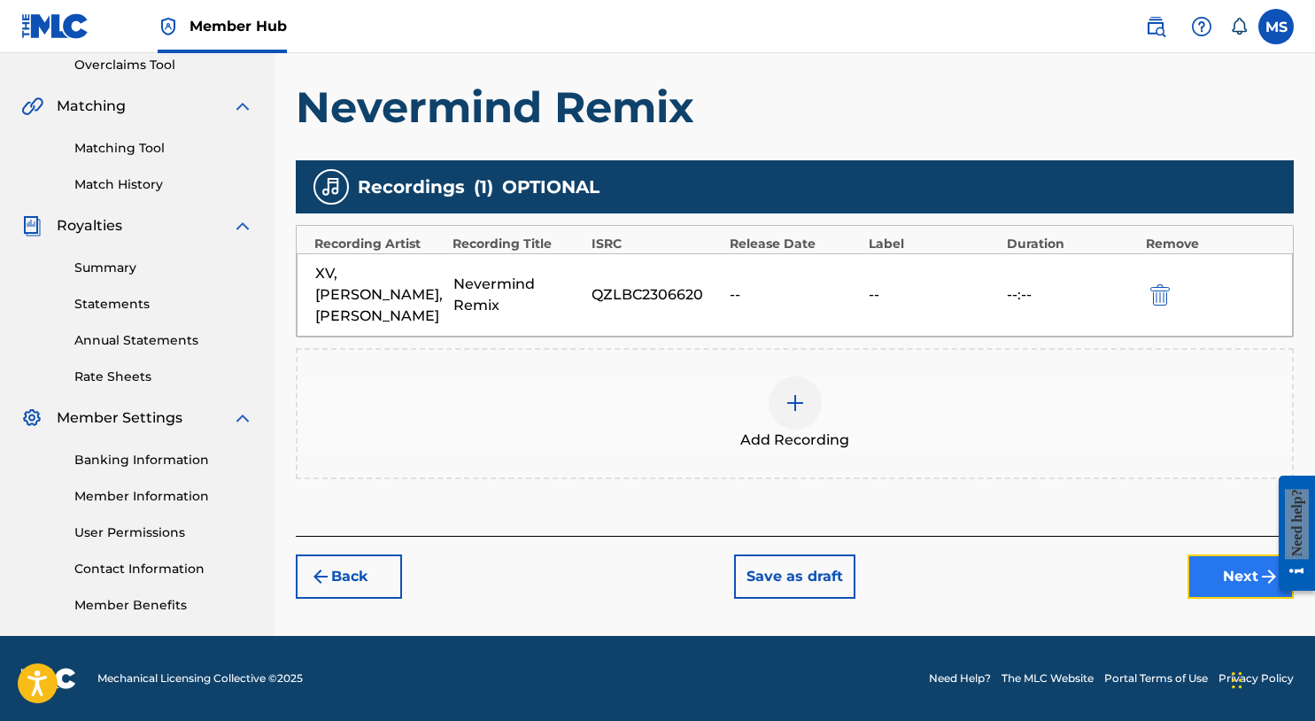
click at [1232, 567] on button "Next" at bounding box center [1241, 577] width 106 height 44
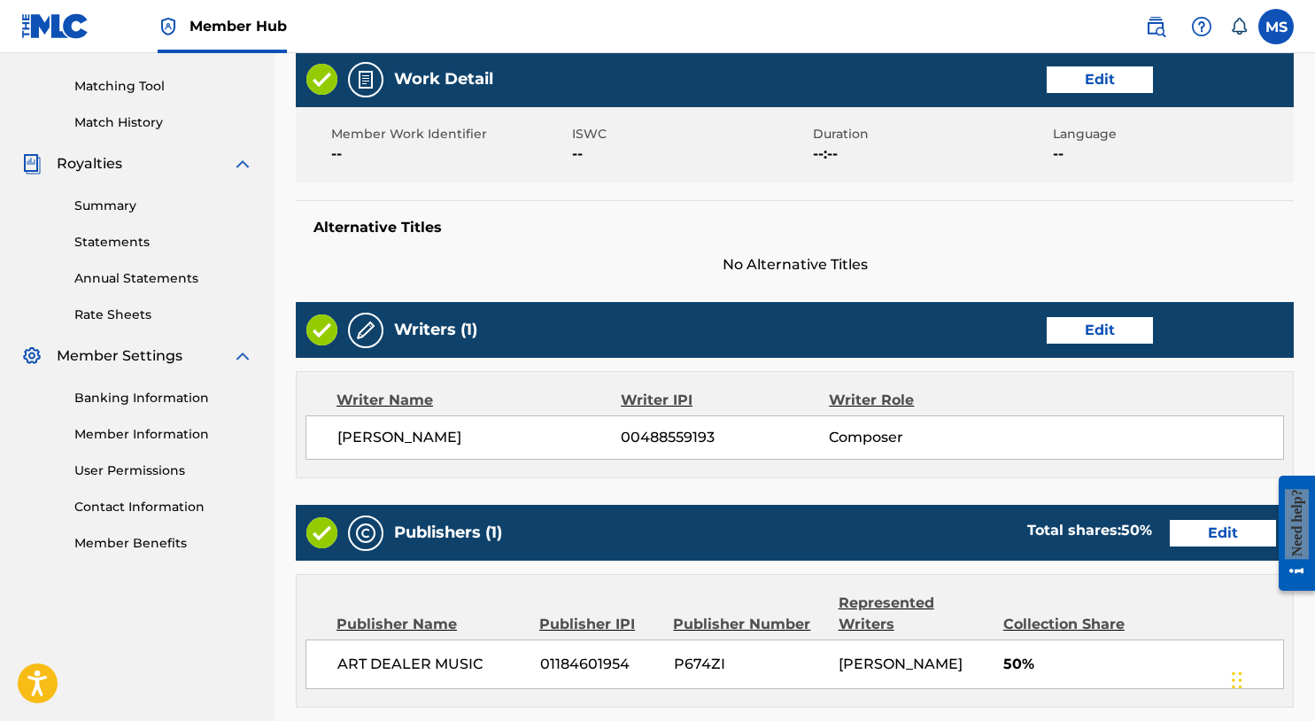
scroll to position [796, 0]
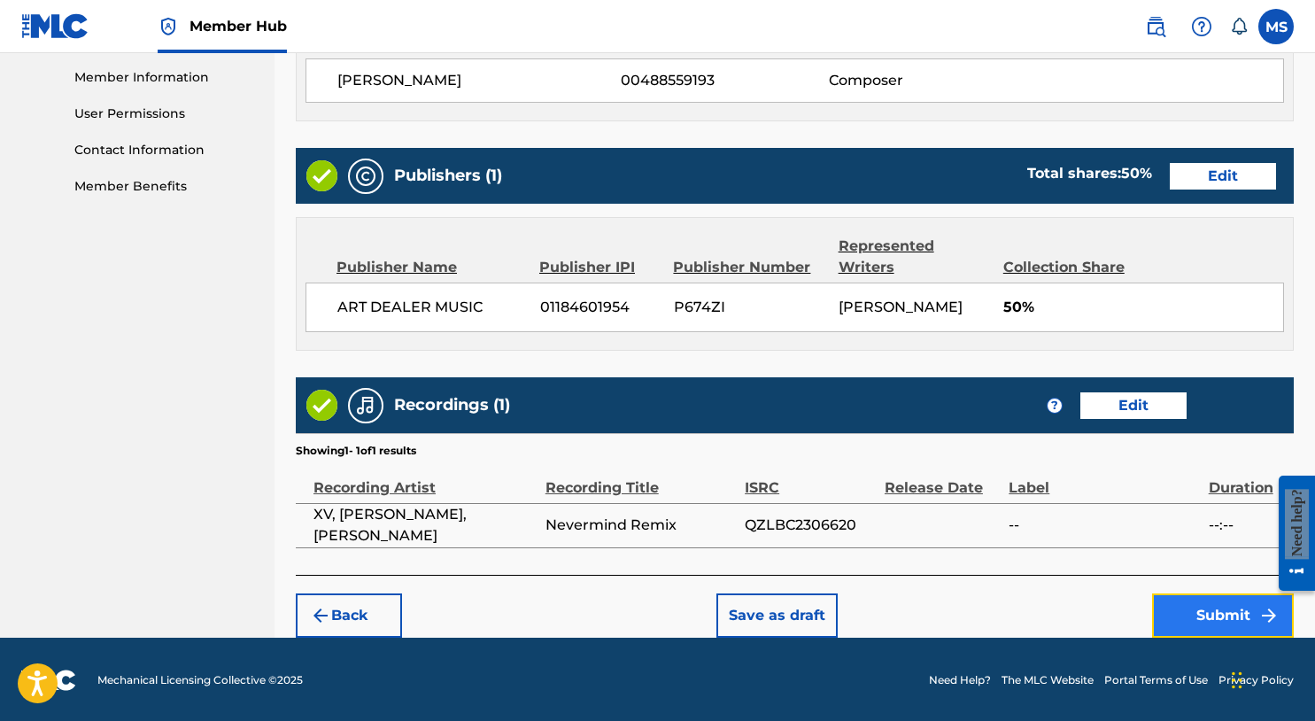
click at [1215, 604] on button "Submit" at bounding box center [1223, 615] width 142 height 44
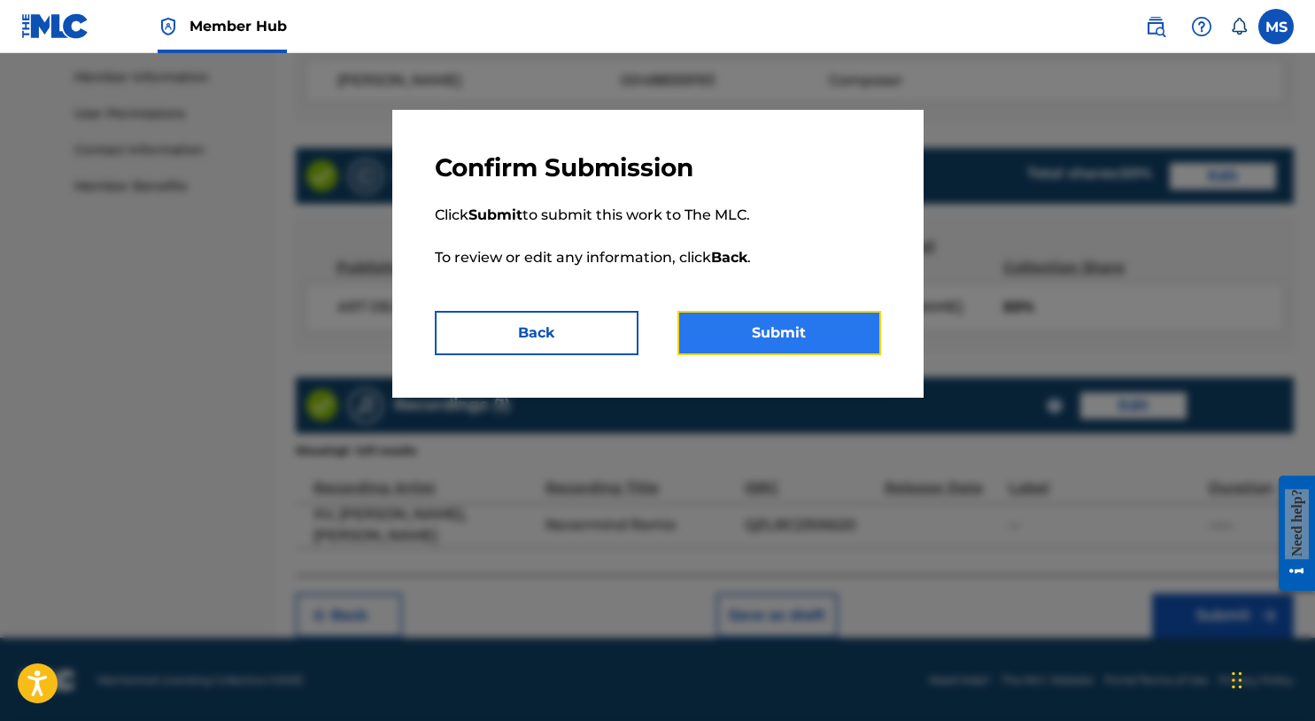
click at [796, 343] on button "Submit" at bounding box center [780, 333] width 204 height 44
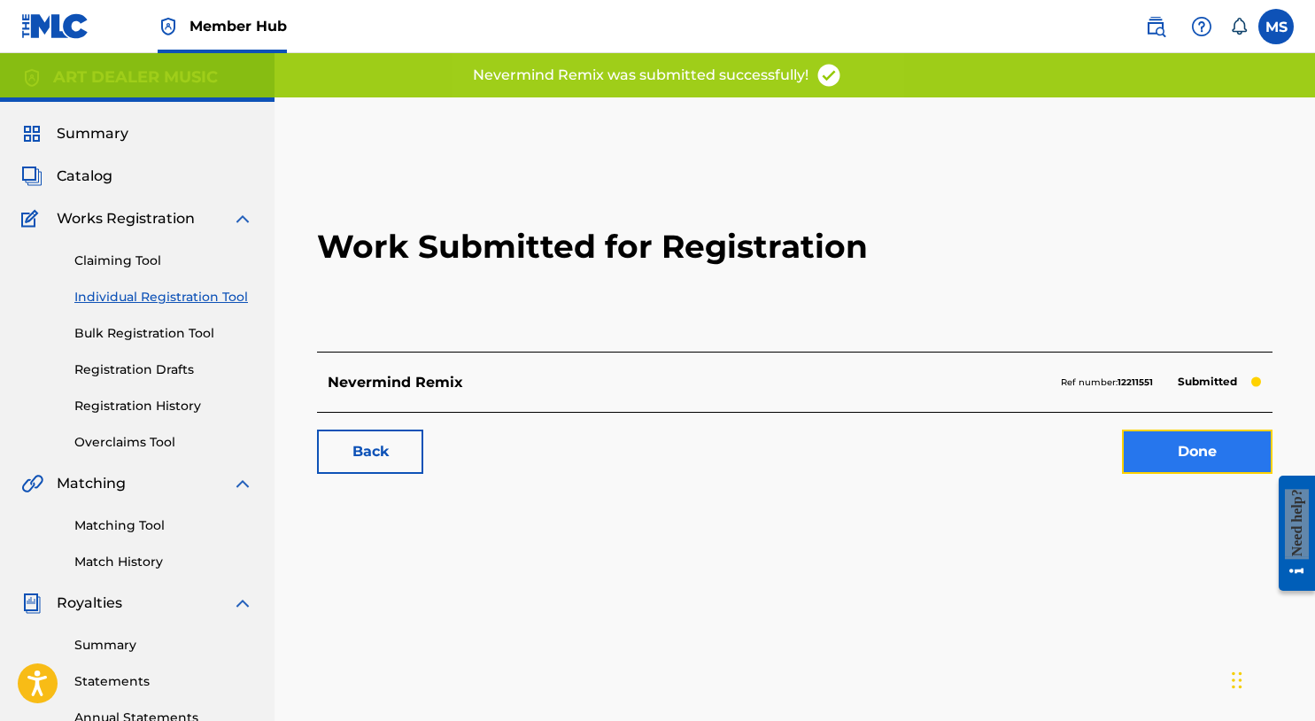
click at [1181, 472] on link "Done" at bounding box center [1197, 452] width 151 height 44
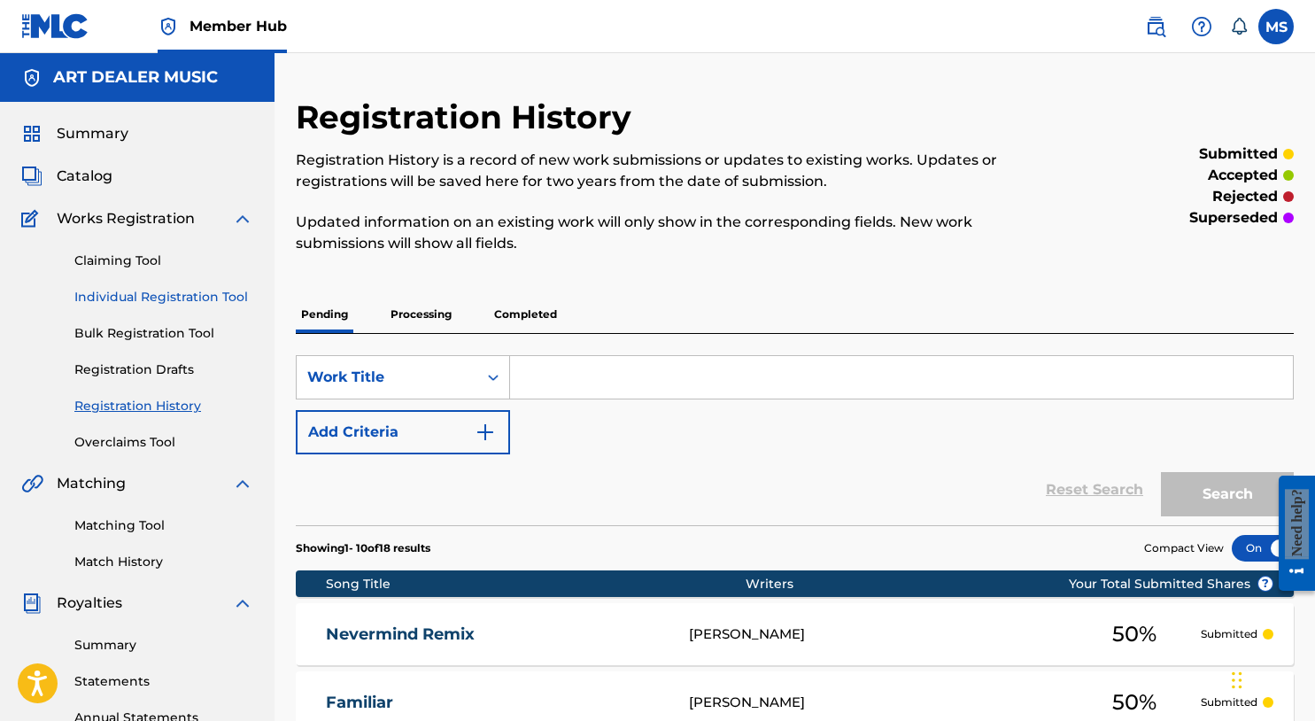
click at [161, 288] on link "Individual Registration Tool" at bounding box center [163, 297] width 179 height 19
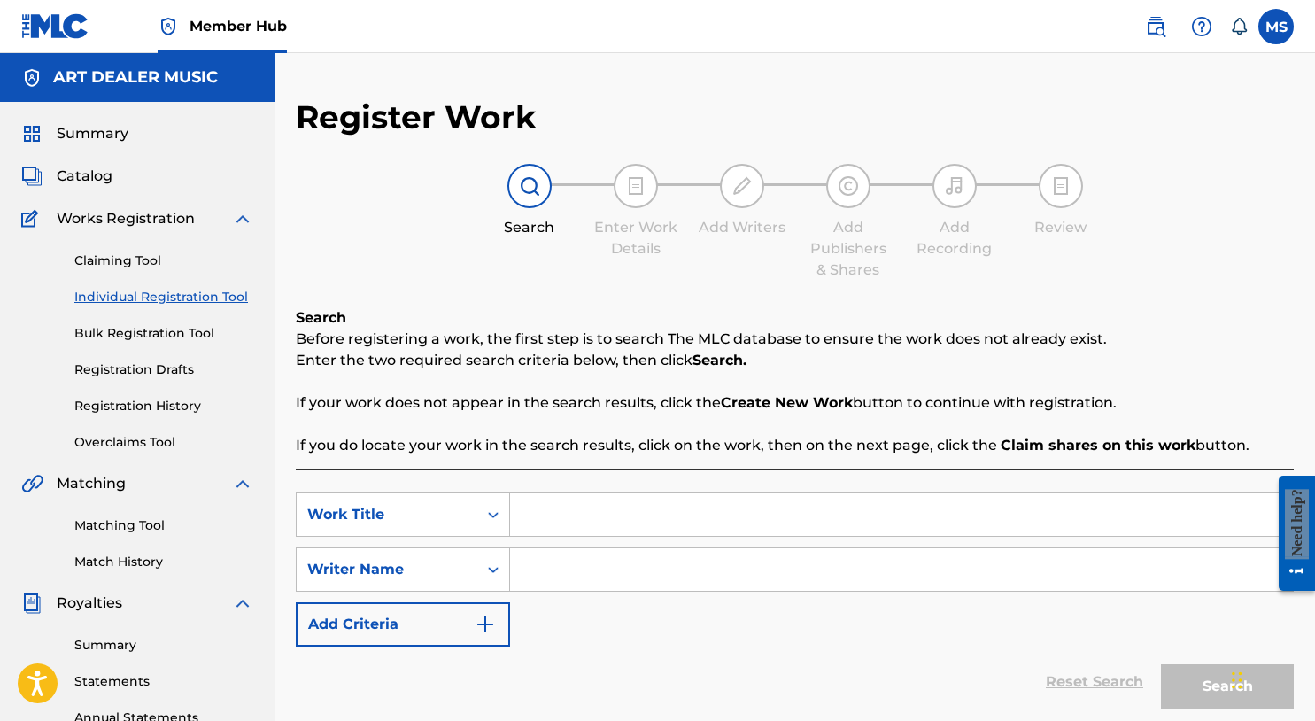
click at [582, 530] on input "Search Form" at bounding box center [901, 514] width 783 height 43
type input "I.K.E.A."
click at [577, 567] on input "Search Form" at bounding box center [901, 569] width 783 height 43
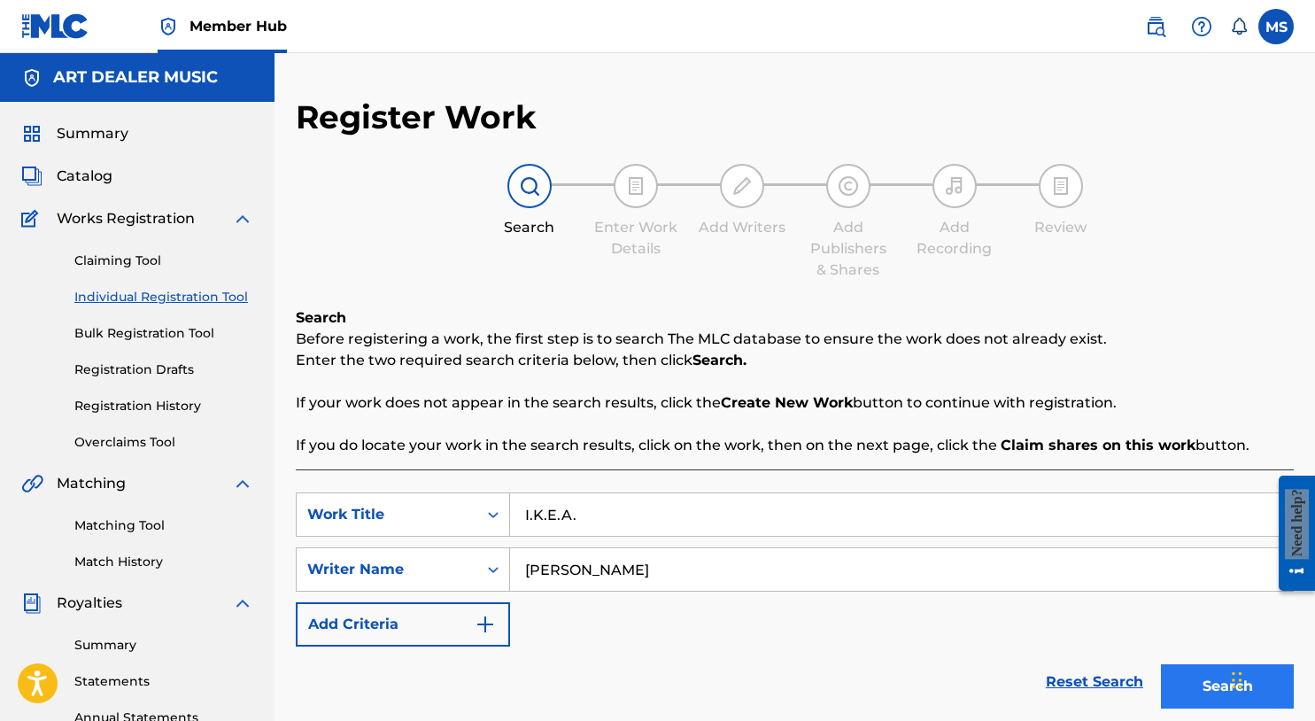
type input "Michael Summers"
click at [1216, 702] on button "Search" at bounding box center [1227, 686] width 133 height 44
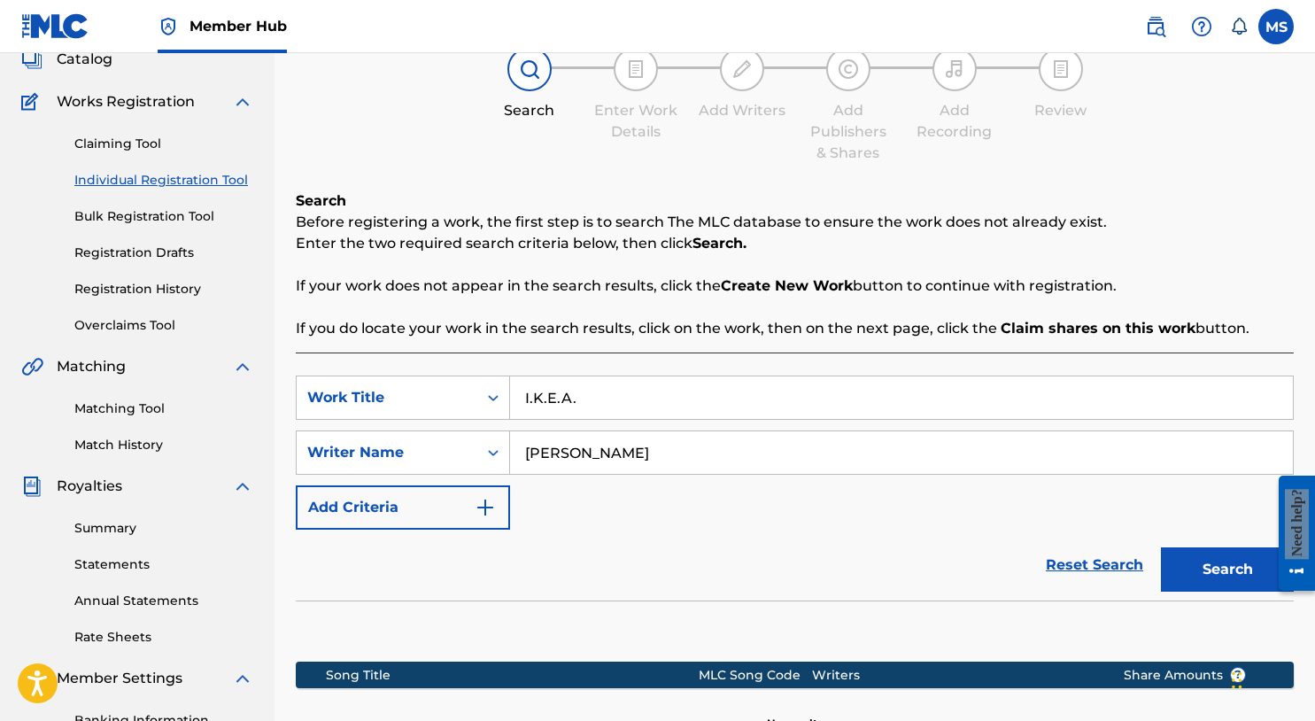
scroll to position [248, 0]
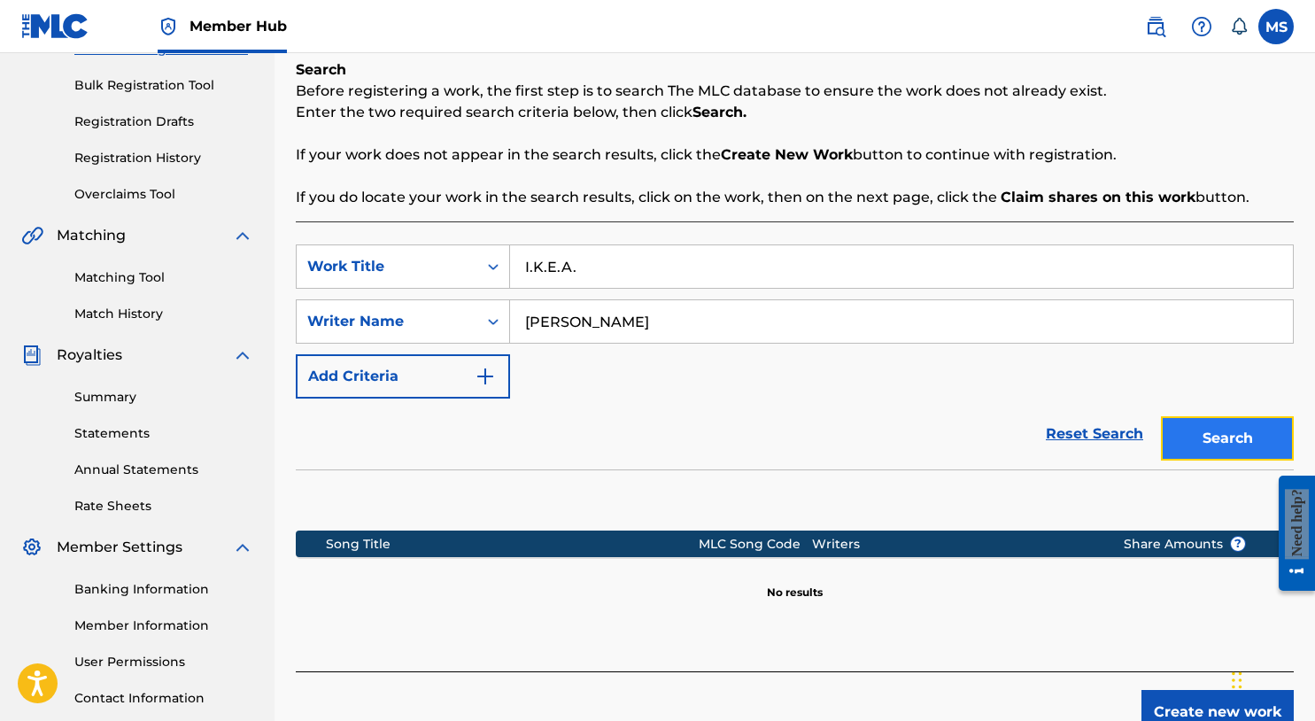
click at [1204, 440] on button "Search" at bounding box center [1227, 438] width 133 height 44
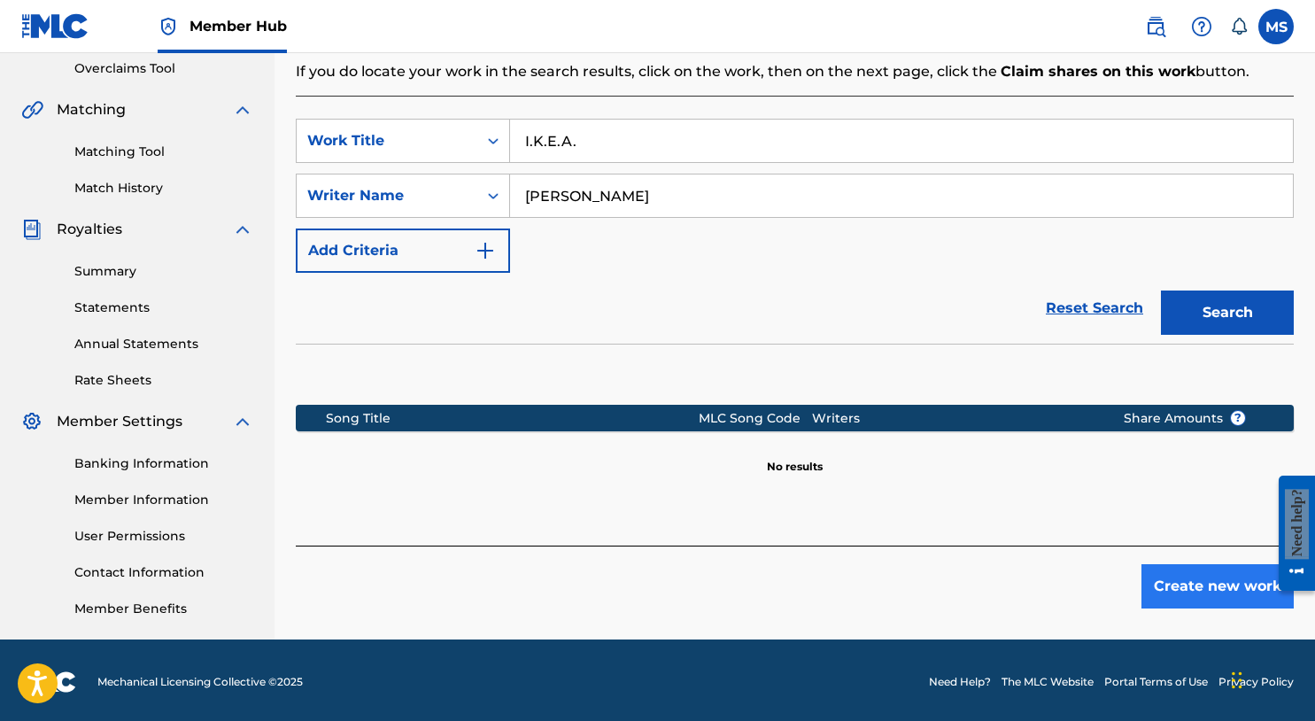
scroll to position [377, 0]
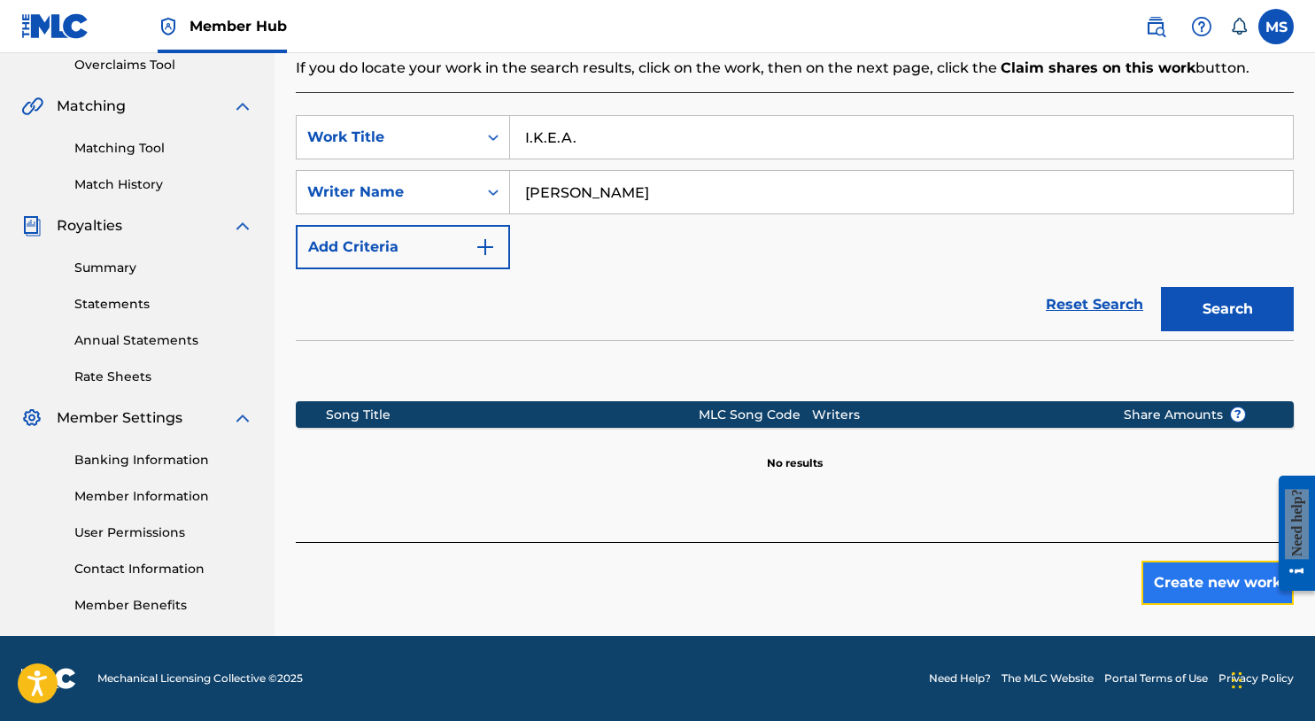
click at [1212, 595] on button "Create new work" at bounding box center [1218, 583] width 152 height 44
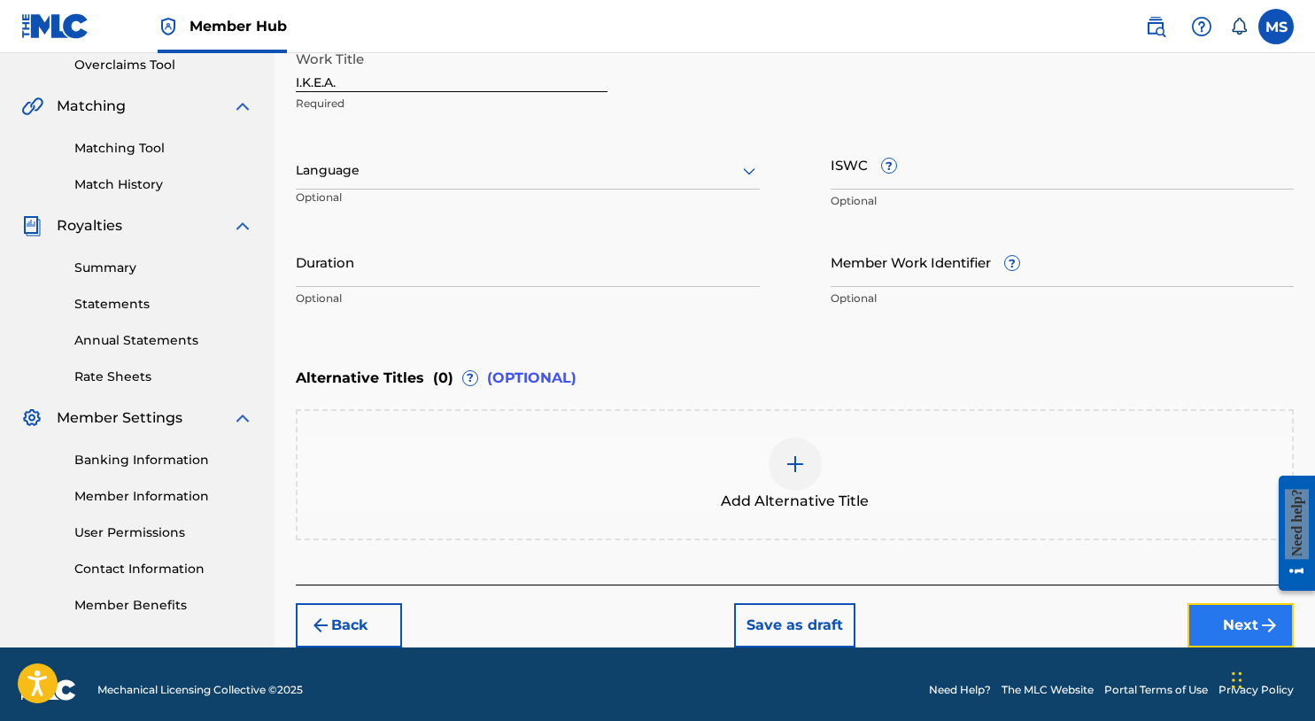
click at [1204, 626] on button "Next" at bounding box center [1241, 625] width 106 height 44
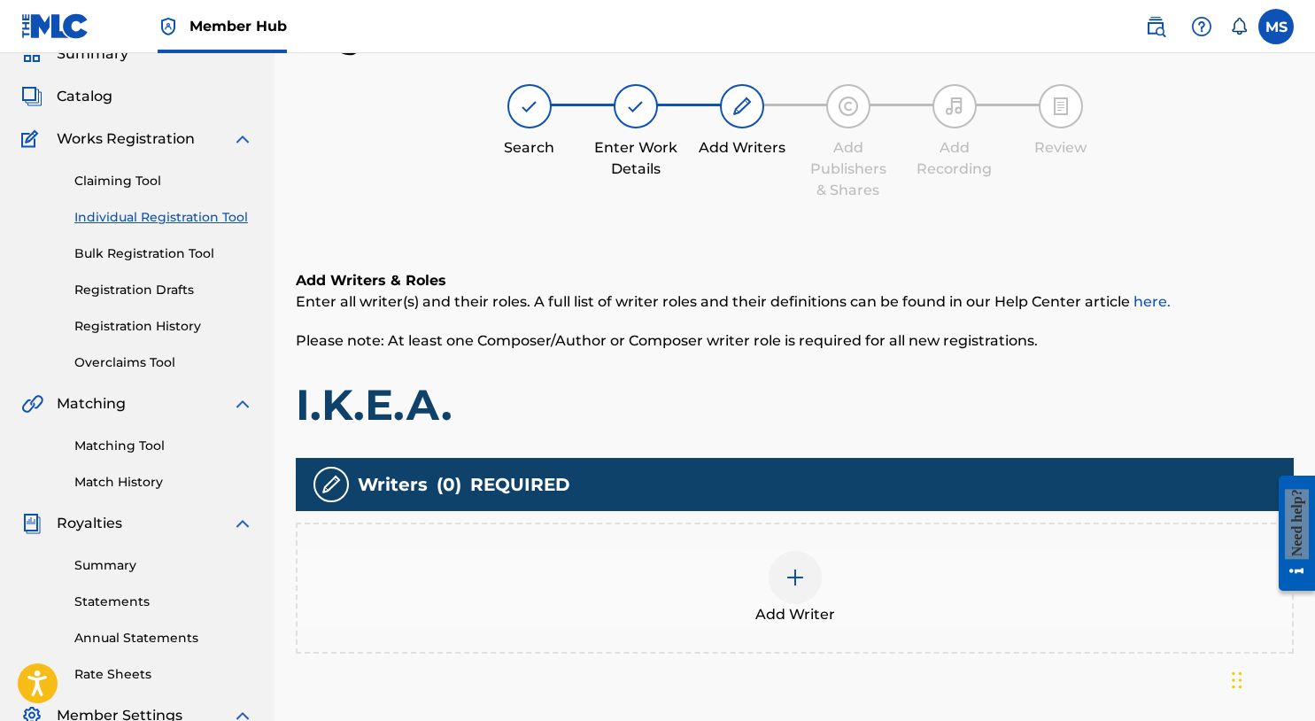
scroll to position [80, 0]
click at [806, 570] on div at bounding box center [795, 577] width 53 height 53
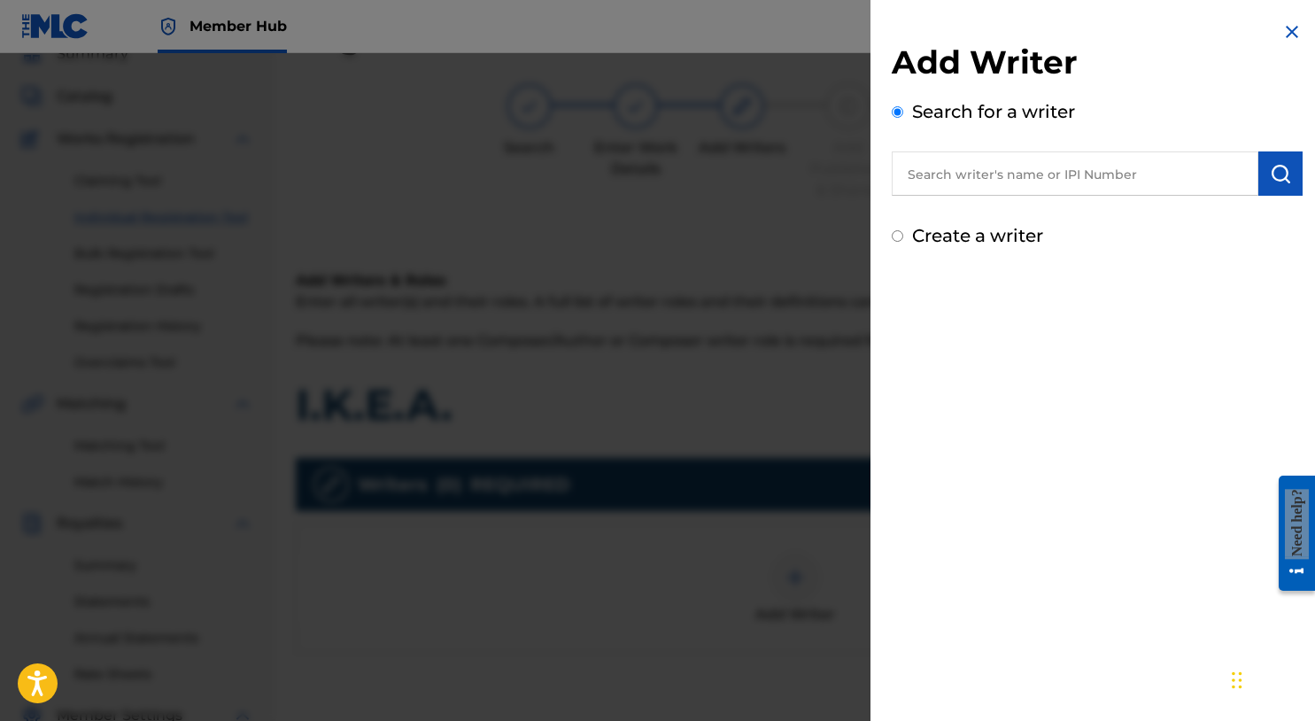
click at [1024, 159] on input "text" at bounding box center [1075, 173] width 367 height 44
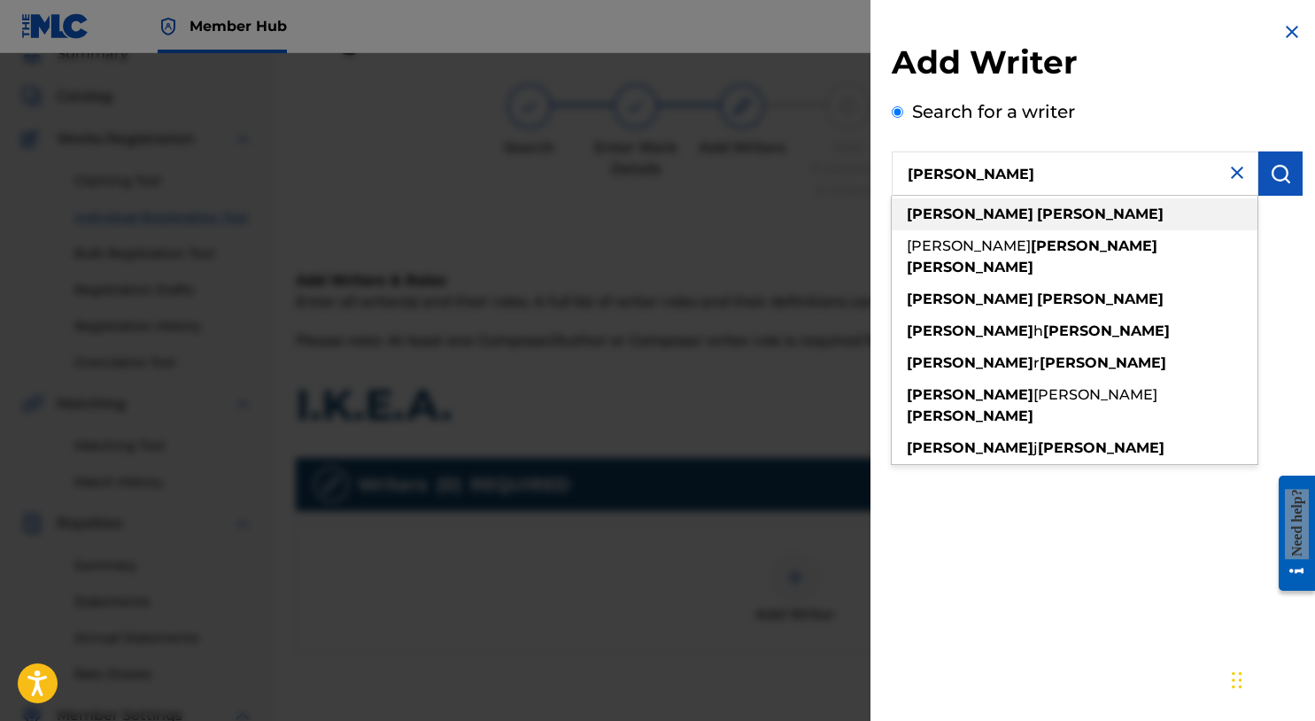
type input "michael summers"
click at [1045, 216] on div "michael summers" at bounding box center [1075, 214] width 366 height 32
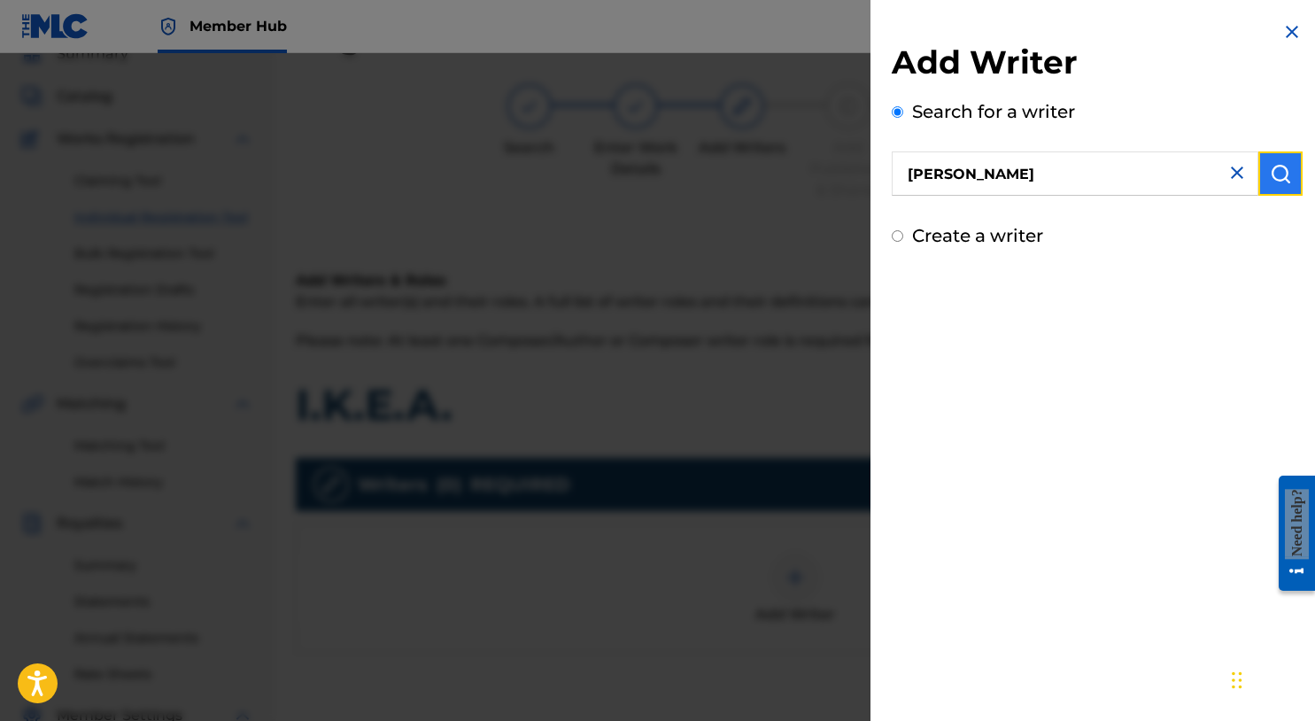
click at [1259, 173] on button "submit" at bounding box center [1281, 173] width 44 height 44
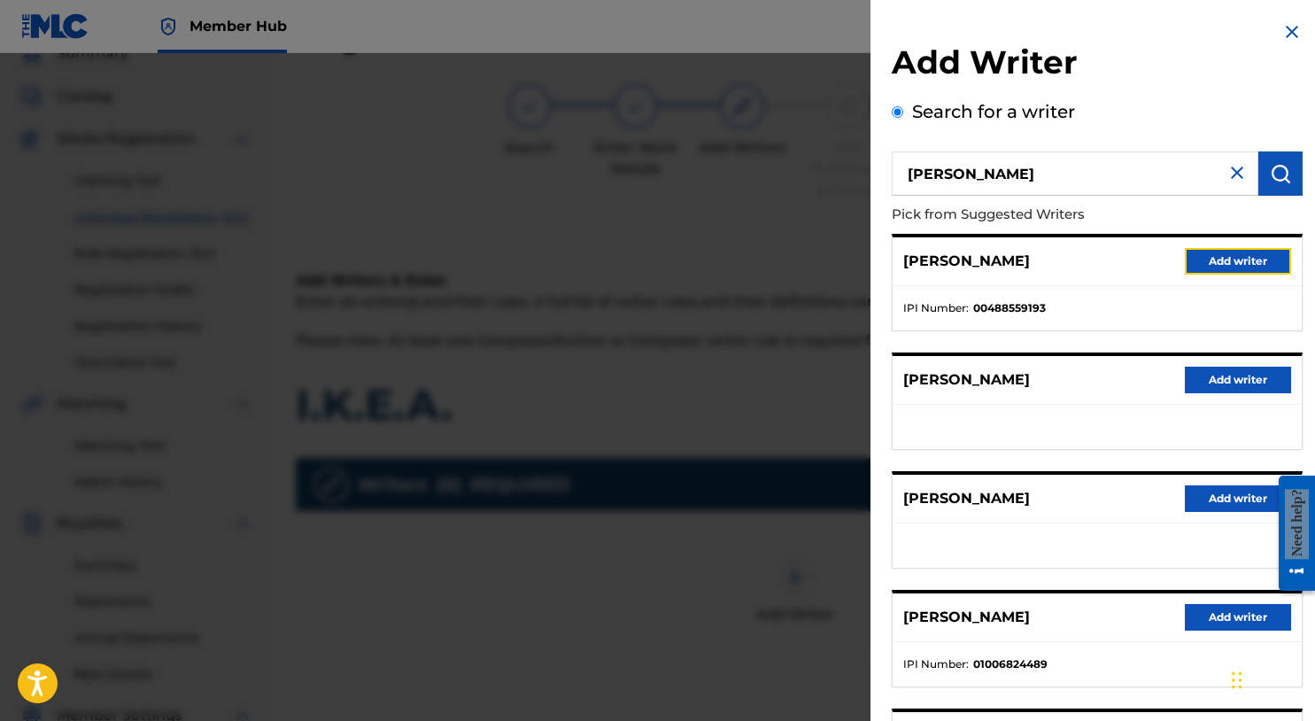
click at [1241, 263] on button "Add writer" at bounding box center [1238, 261] width 106 height 27
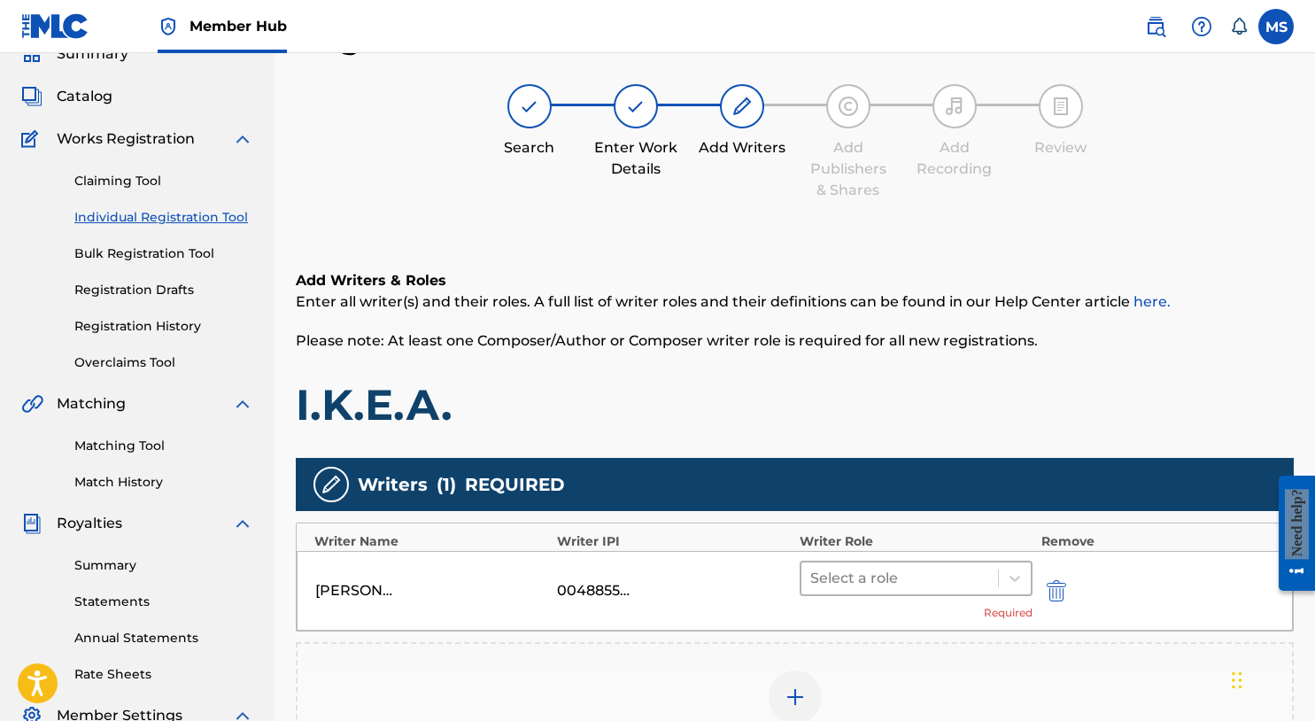
click at [982, 573] on div at bounding box center [900, 578] width 179 height 25
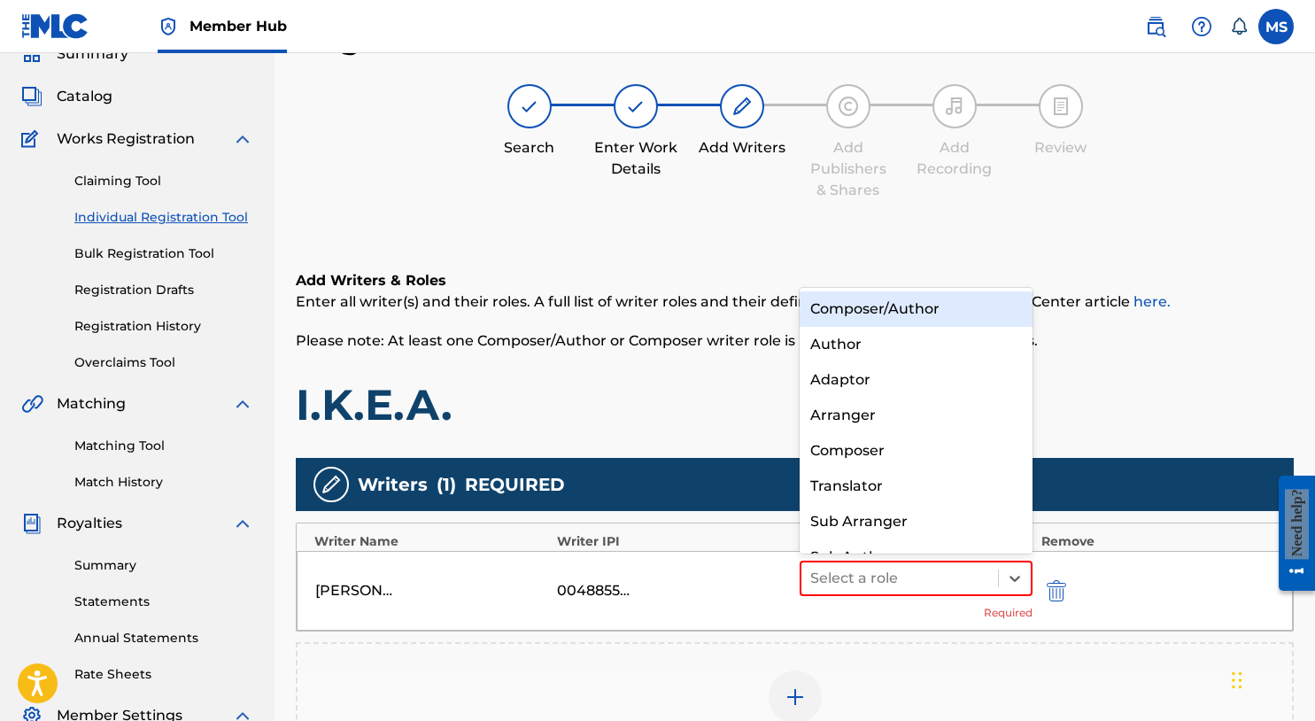
scroll to position [25, 0]
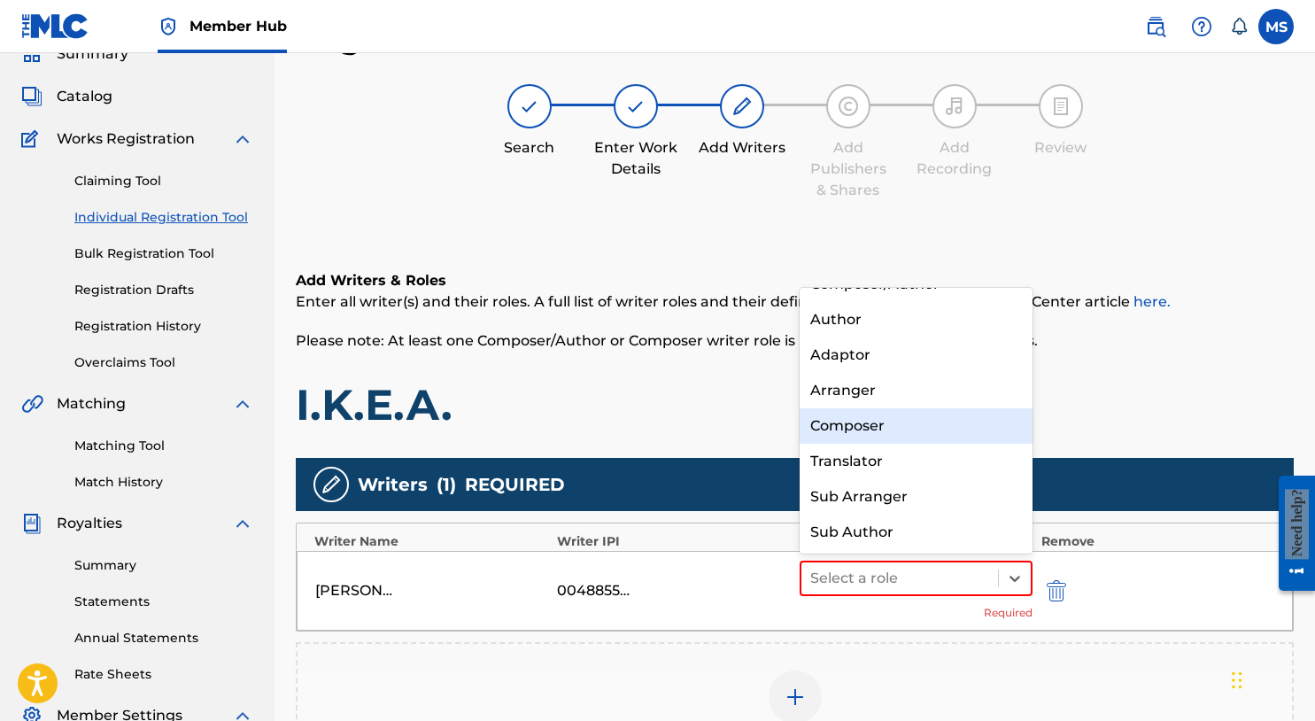
click at [932, 416] on div "Composer" at bounding box center [916, 425] width 233 height 35
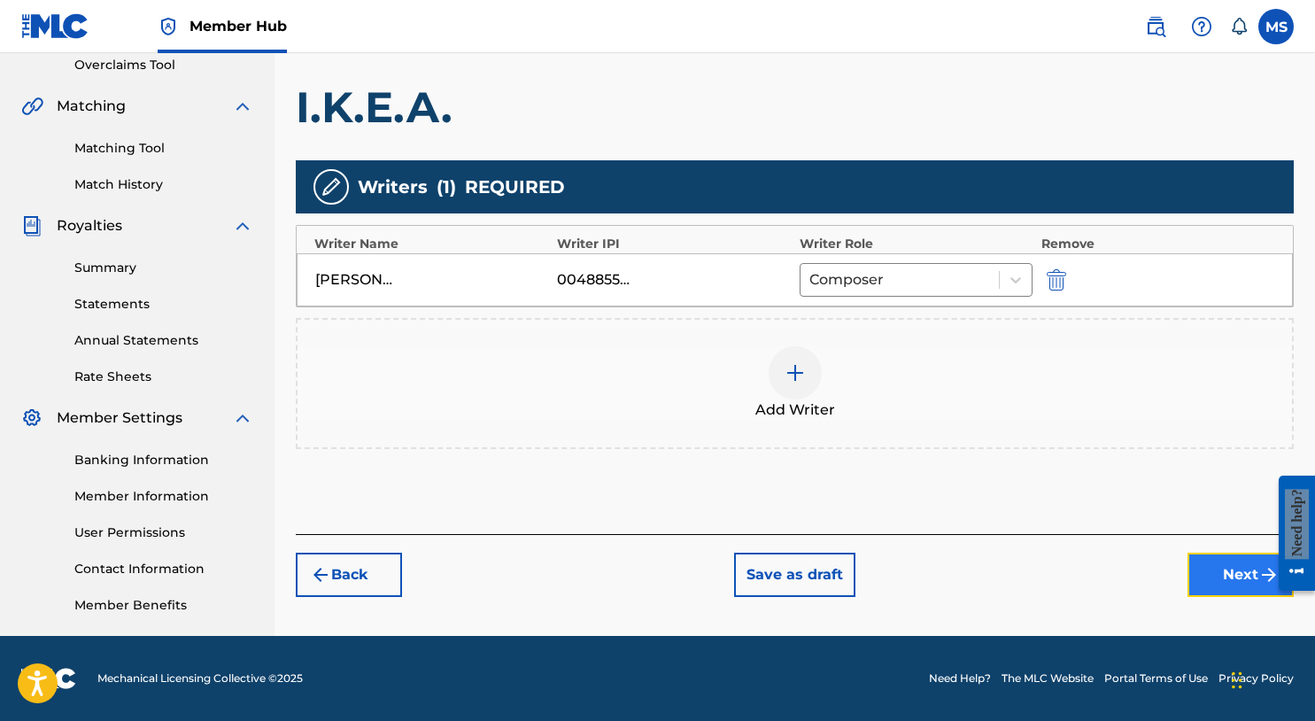
click at [1206, 571] on button "Next" at bounding box center [1241, 575] width 106 height 44
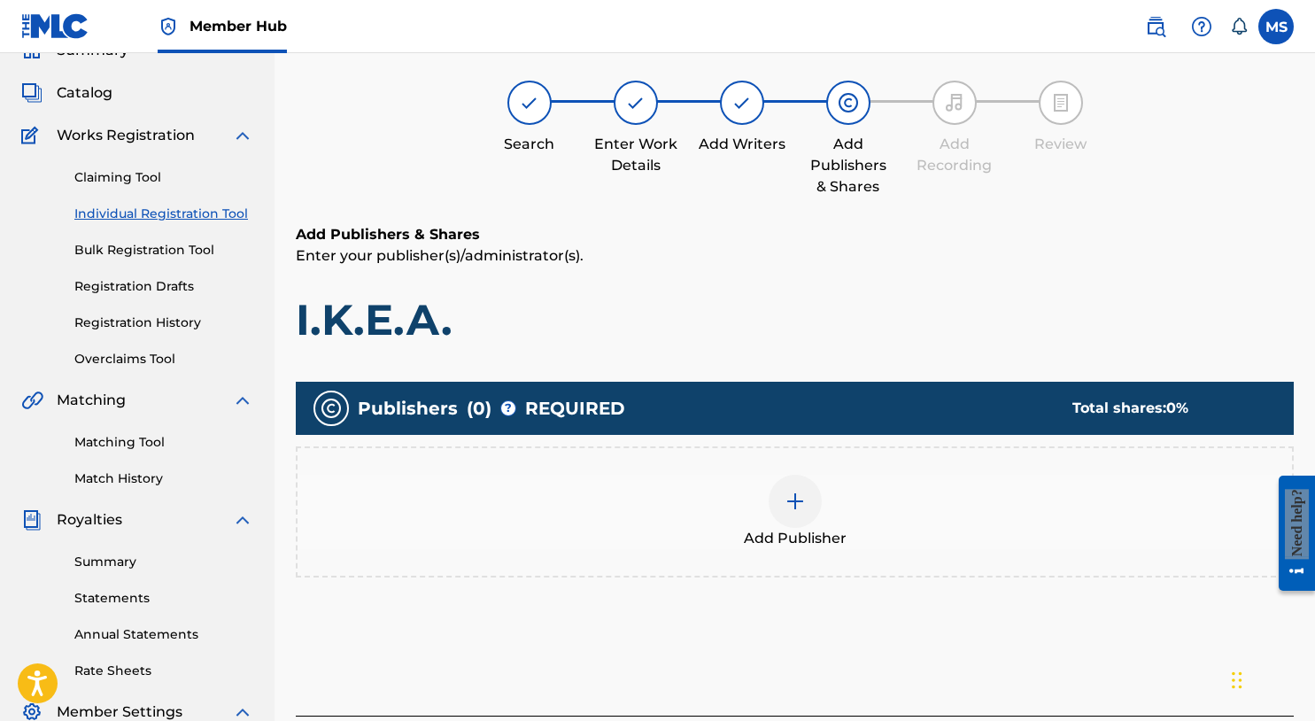
scroll to position [80, 0]
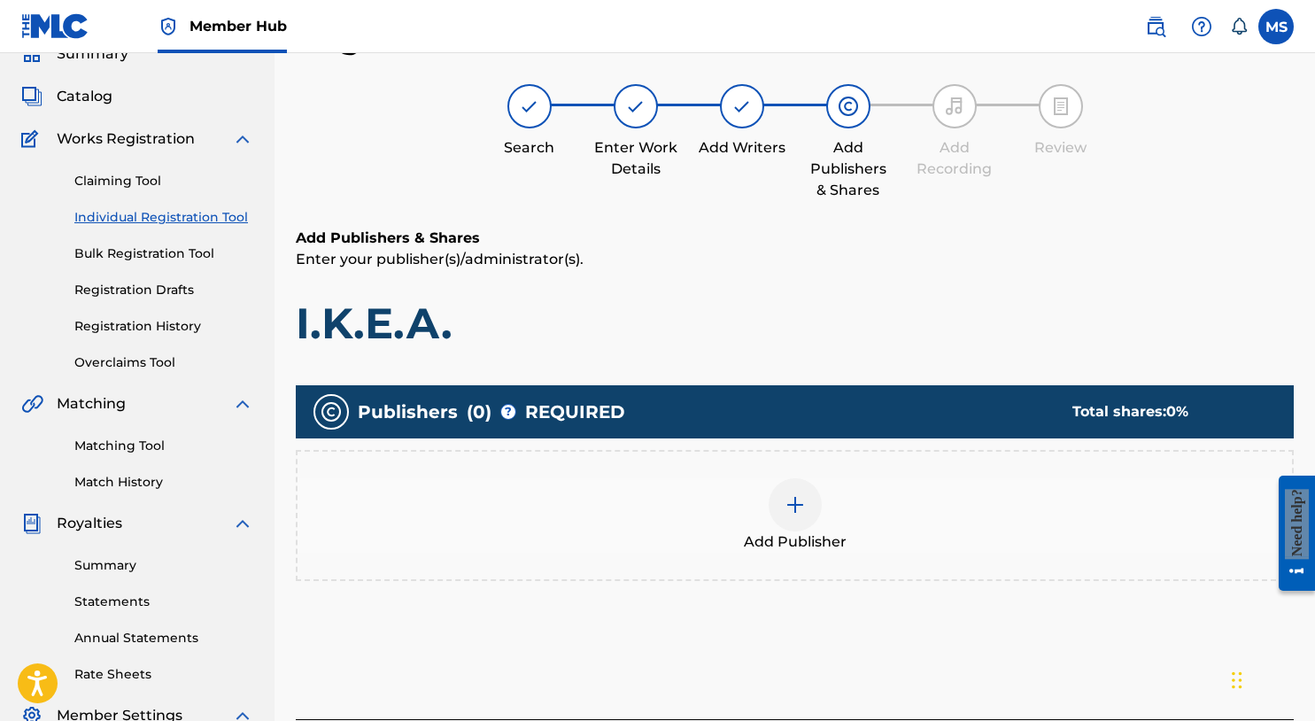
click at [803, 500] on img at bounding box center [795, 504] width 21 height 21
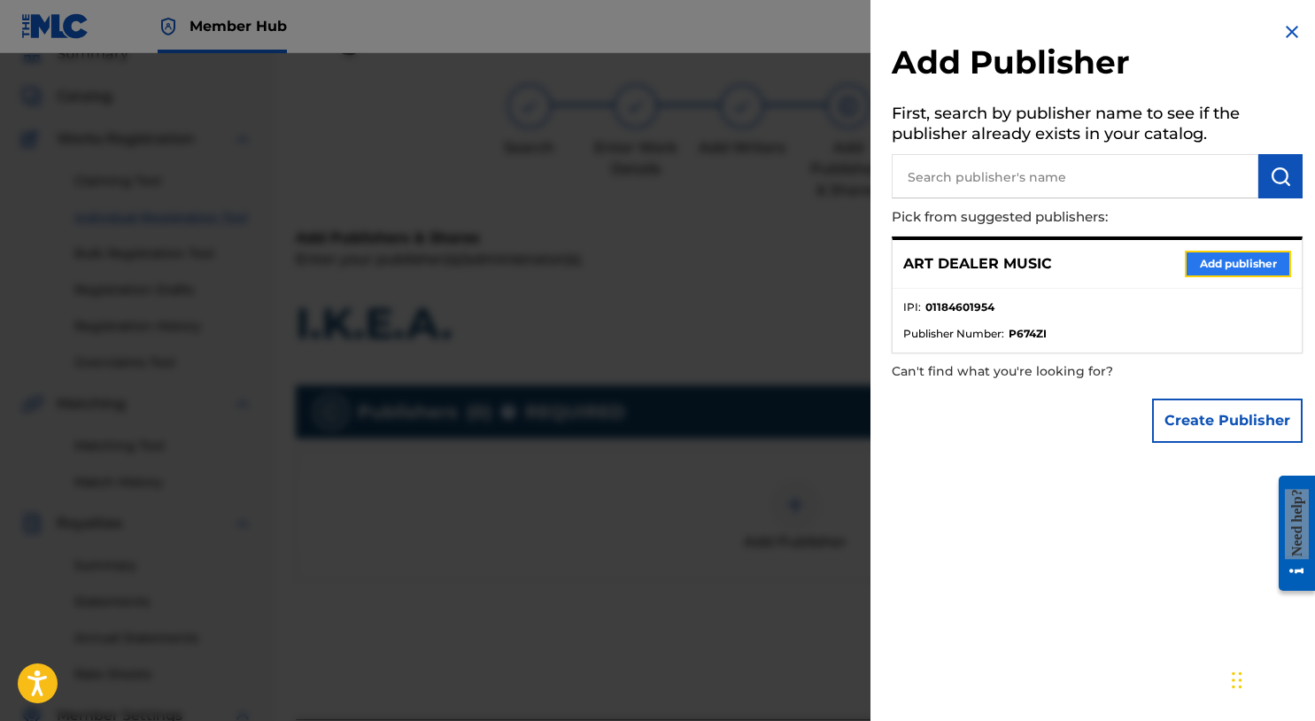
click at [1233, 275] on button "Add publisher" at bounding box center [1238, 264] width 106 height 27
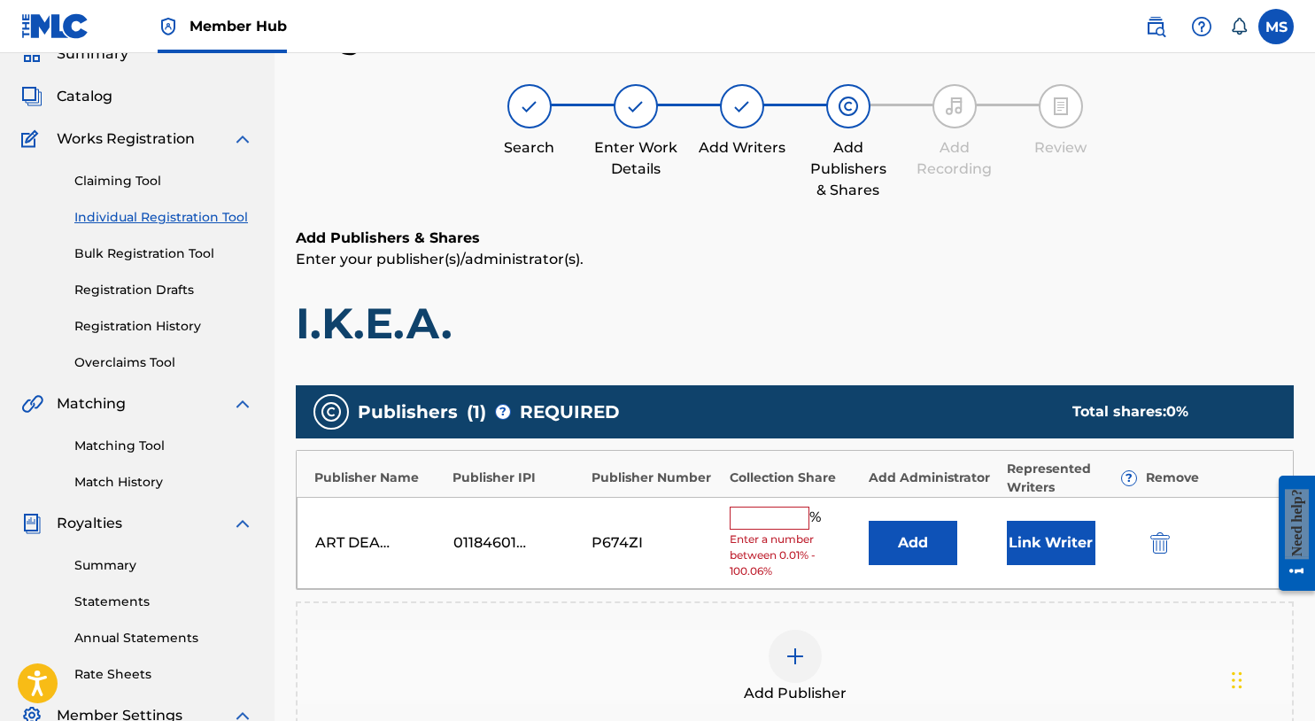
click at [790, 524] on input "text" at bounding box center [770, 518] width 80 height 23
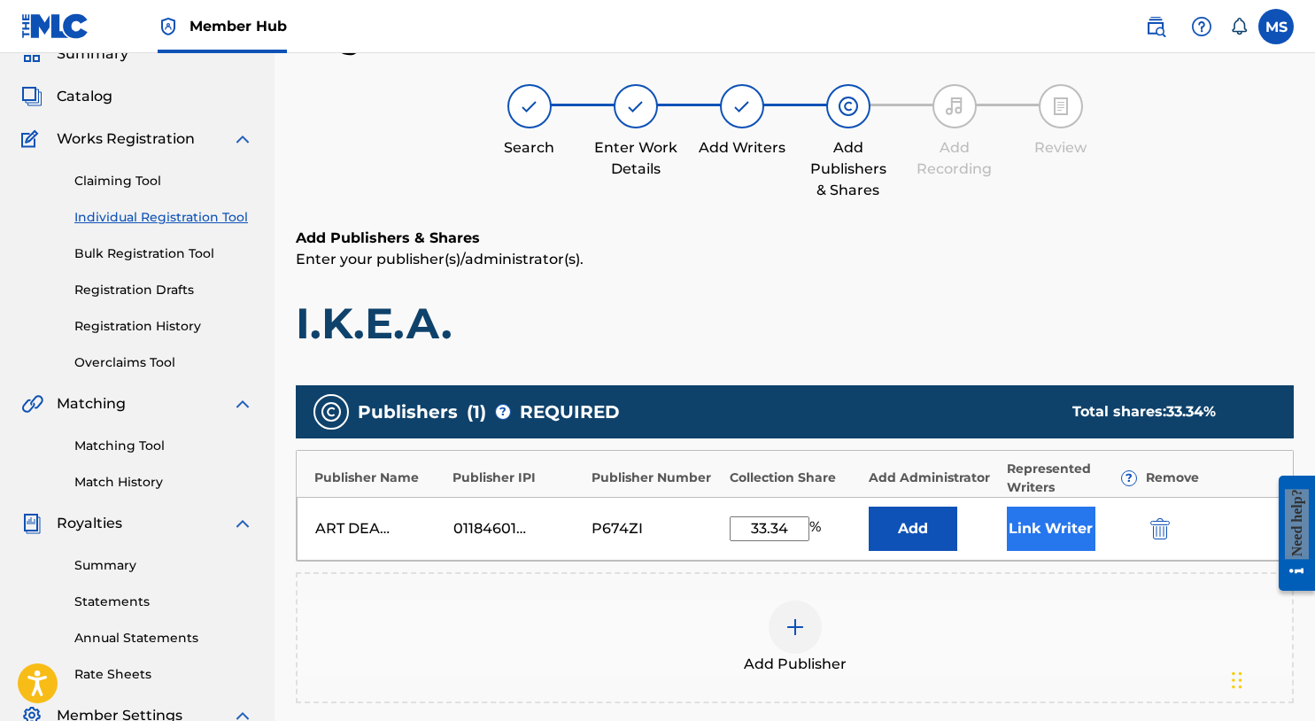
type input "33.34"
click at [1022, 531] on button "Link Writer" at bounding box center [1051, 529] width 89 height 44
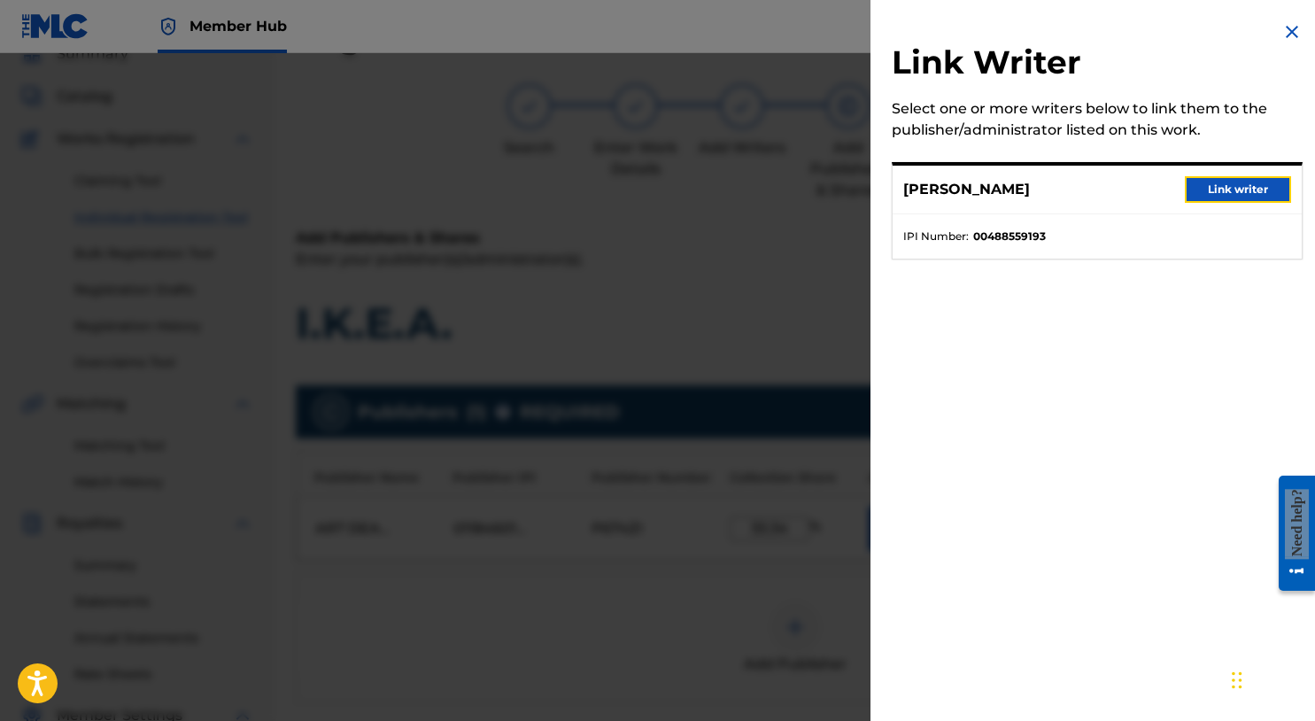
drag, startPoint x: 1217, startPoint y: 177, endPoint x: 1221, endPoint y: 186, distance: 9.5
click at [1218, 177] on button "Link writer" at bounding box center [1238, 189] width 106 height 27
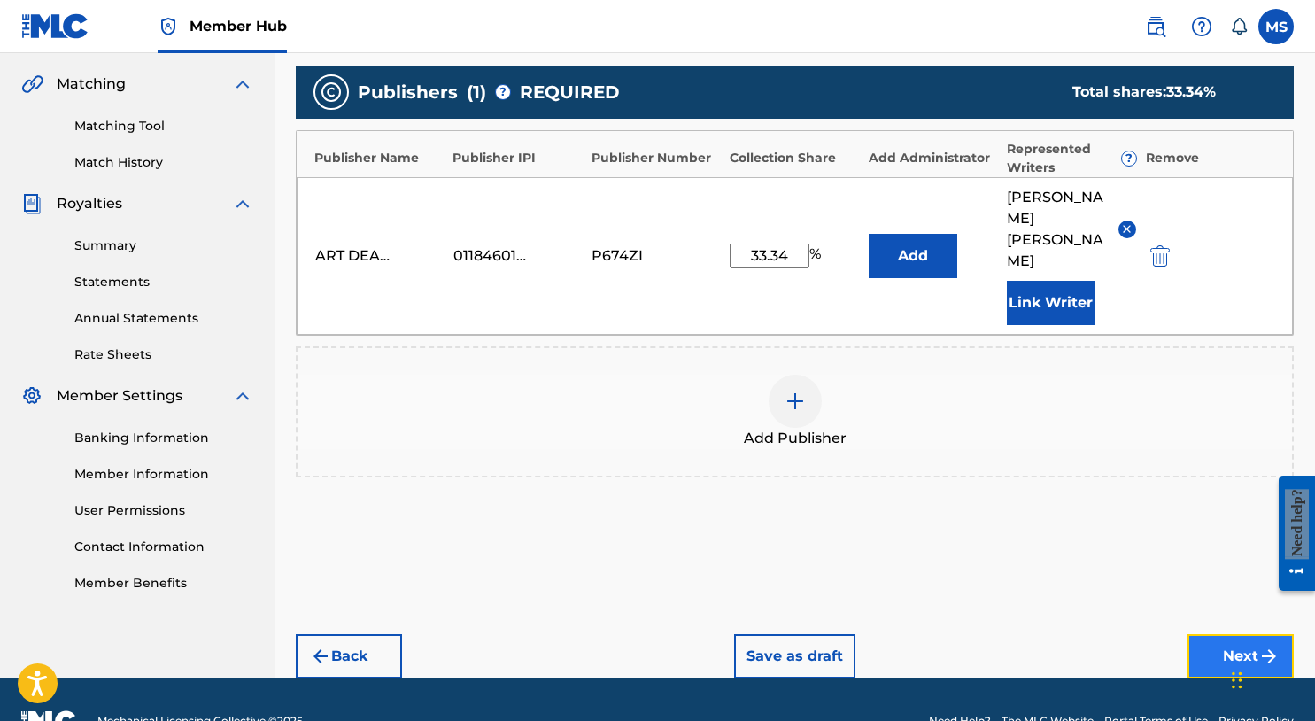
click at [1239, 634] on button "Next" at bounding box center [1241, 656] width 106 height 44
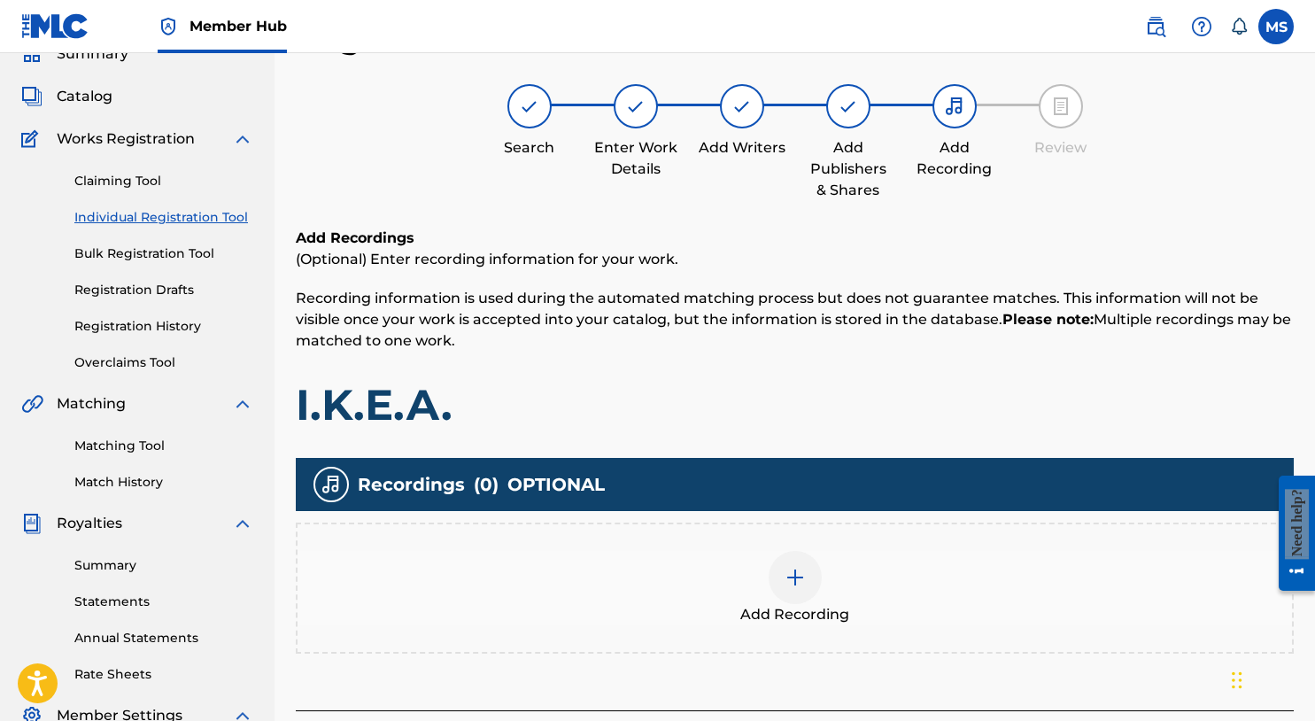
click at [799, 593] on div at bounding box center [795, 577] width 53 height 53
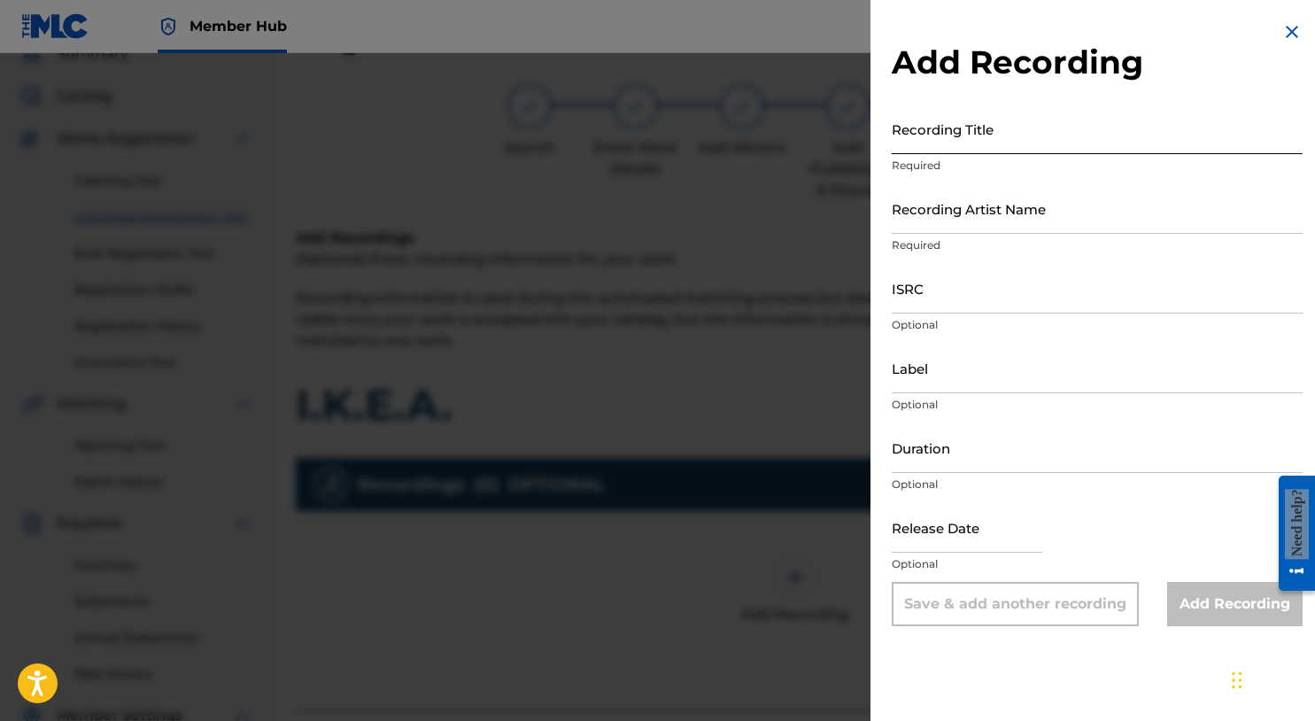
click at [958, 126] on input "Recording Title" at bounding box center [1097, 129] width 411 height 50
type input "I.K.E.A."
click at [947, 213] on input "Recording Artist Name" at bounding box center [1097, 208] width 411 height 50
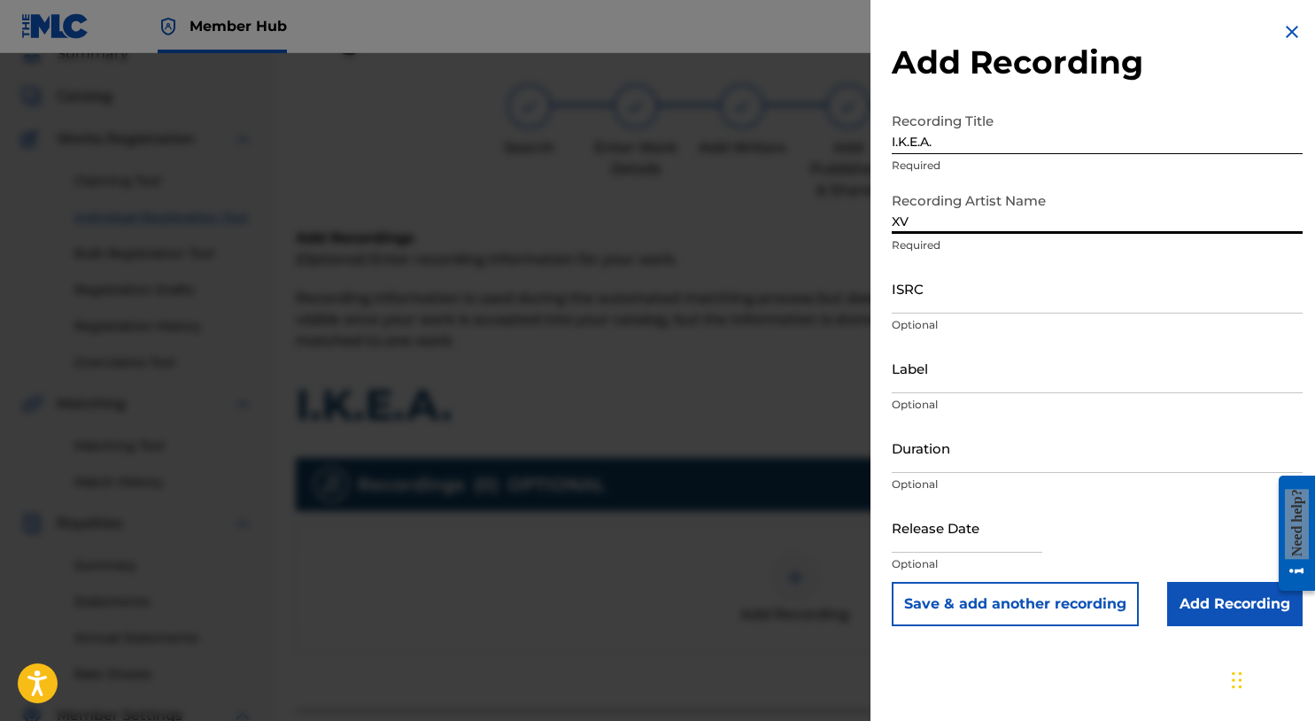
type input "XV"
click at [943, 299] on input "ISRC" at bounding box center [1097, 288] width 411 height 50
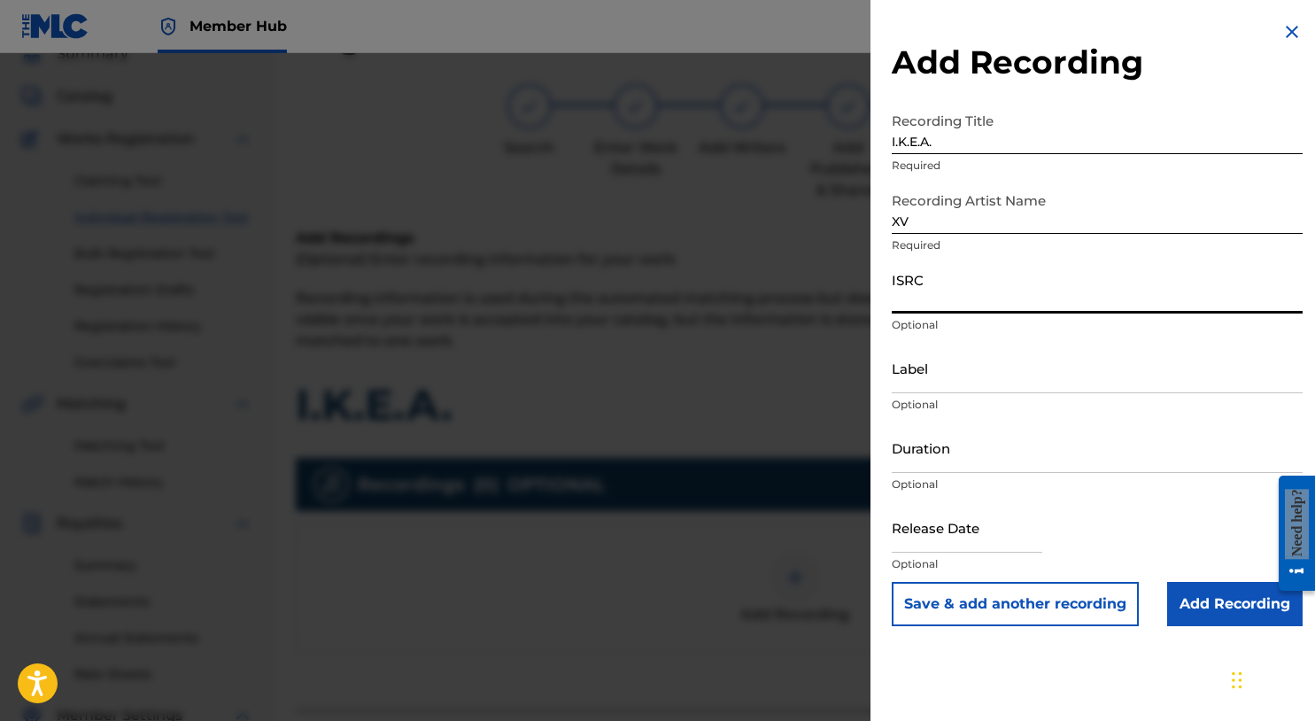
paste input "ushm21959892"
type input "ushm21959892"
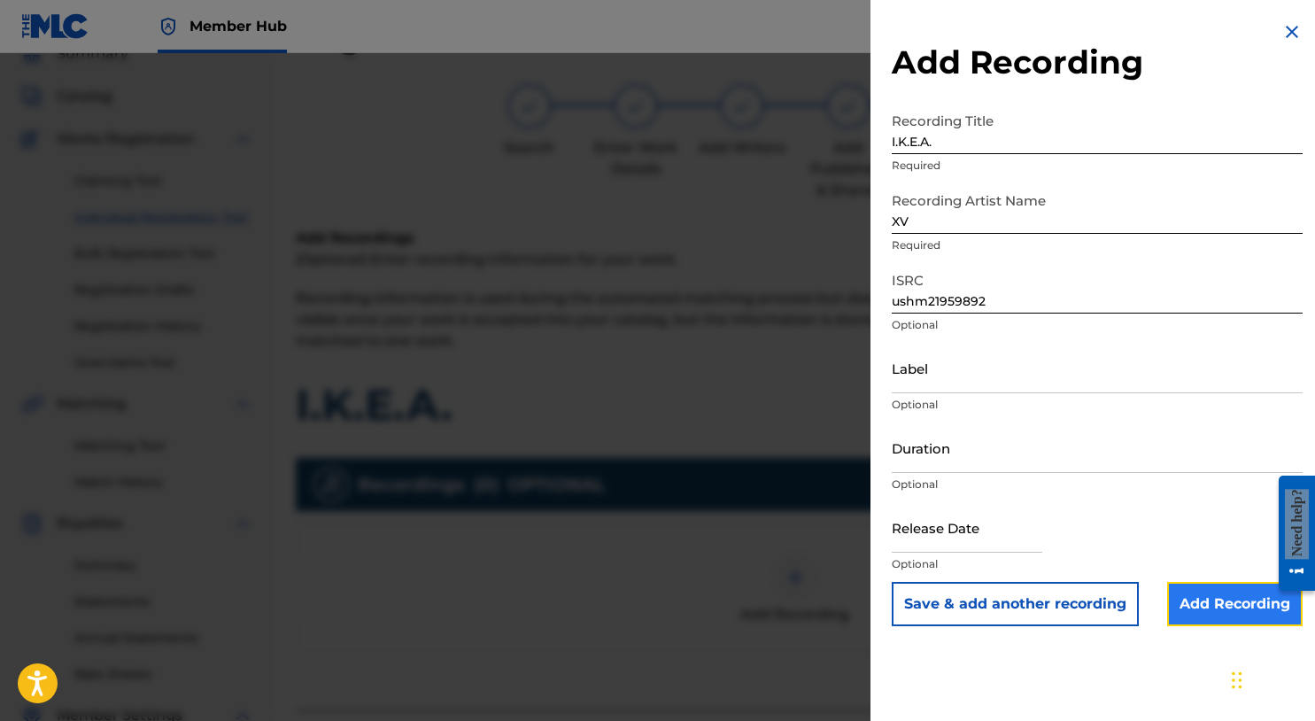
click at [1188, 593] on input "Add Recording" at bounding box center [1236, 604] width 136 height 44
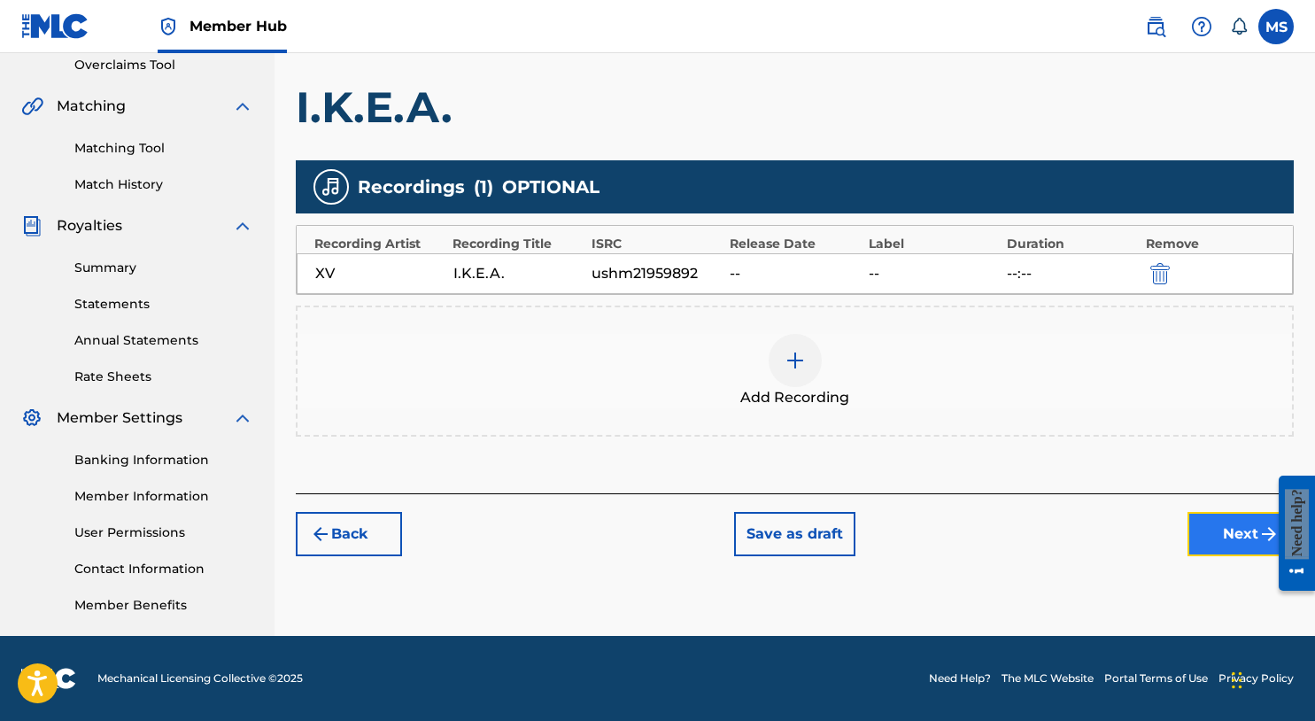
click at [1208, 539] on button "Next" at bounding box center [1241, 534] width 106 height 44
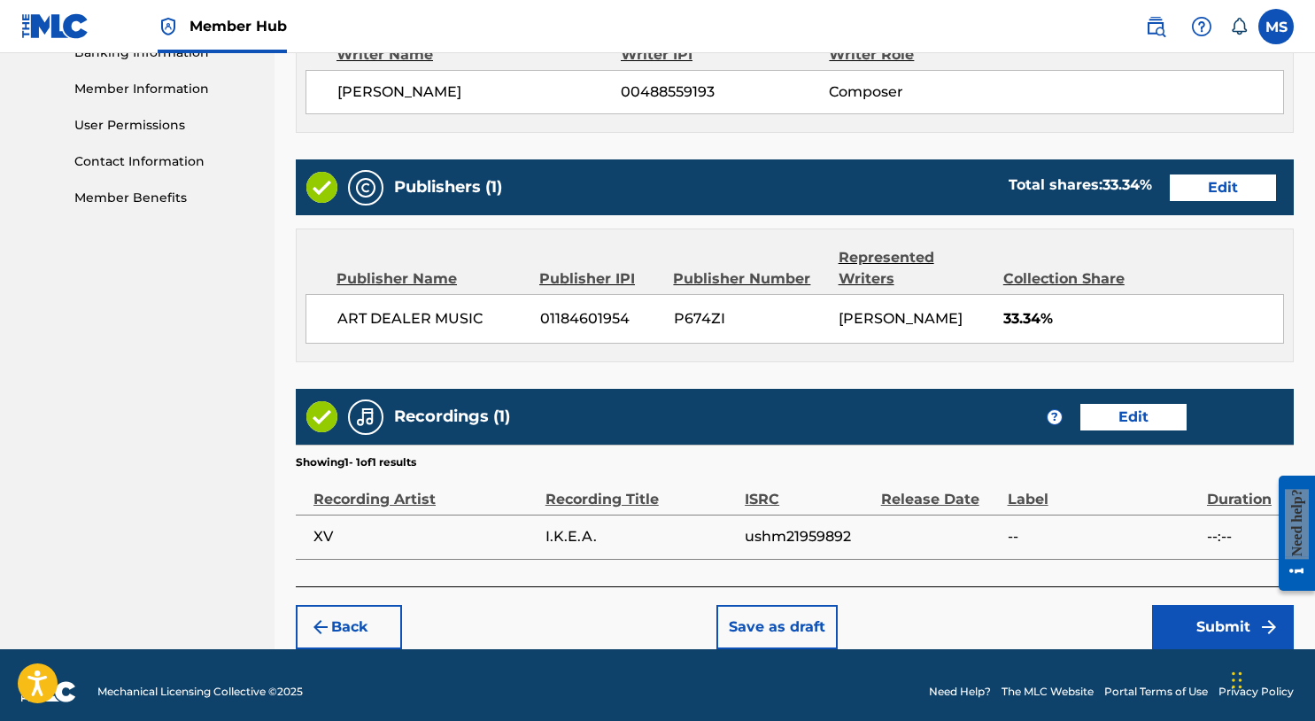
scroll to position [796, 0]
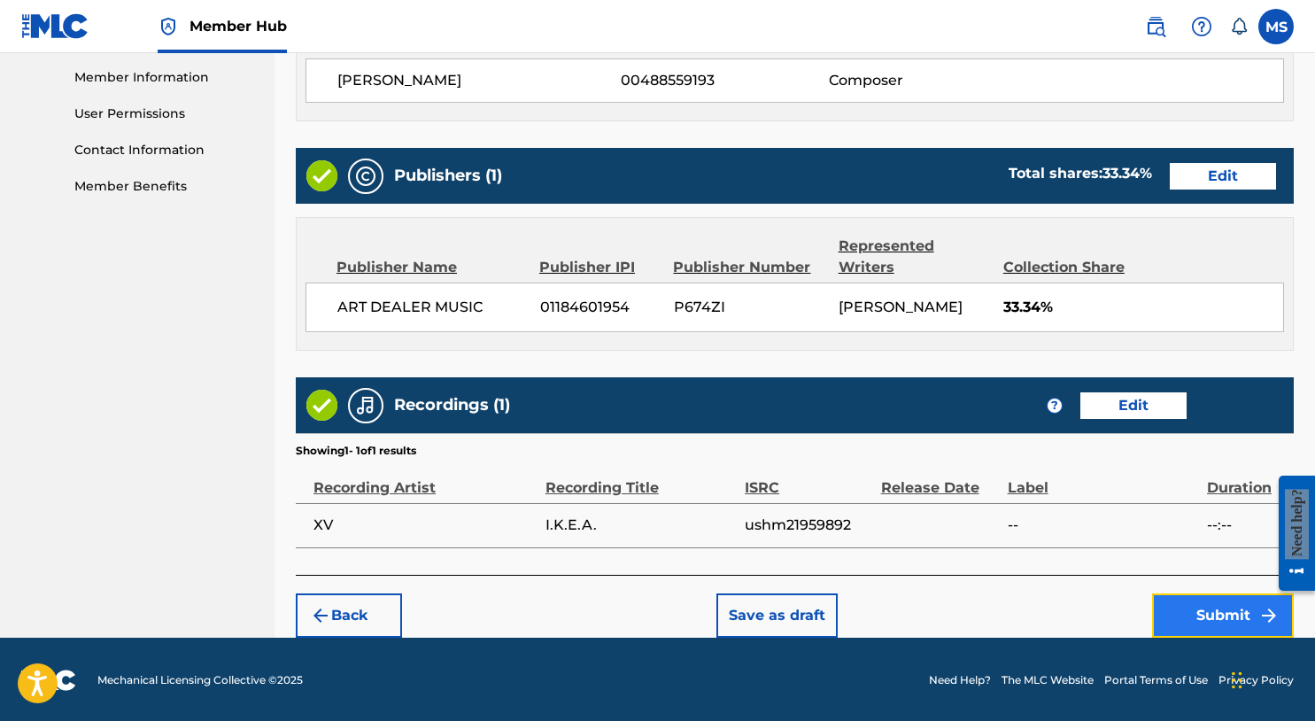
click at [1209, 613] on button "Submit" at bounding box center [1223, 615] width 142 height 44
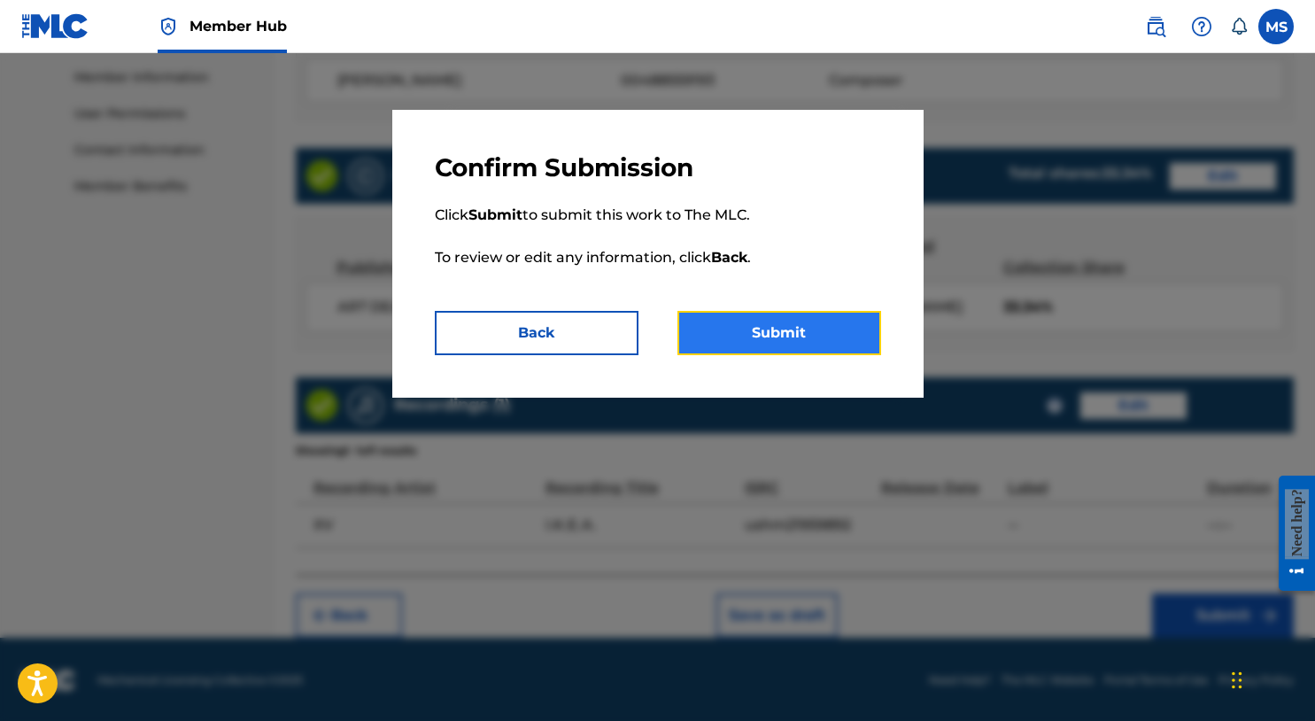
click at [799, 343] on button "Submit" at bounding box center [780, 333] width 204 height 44
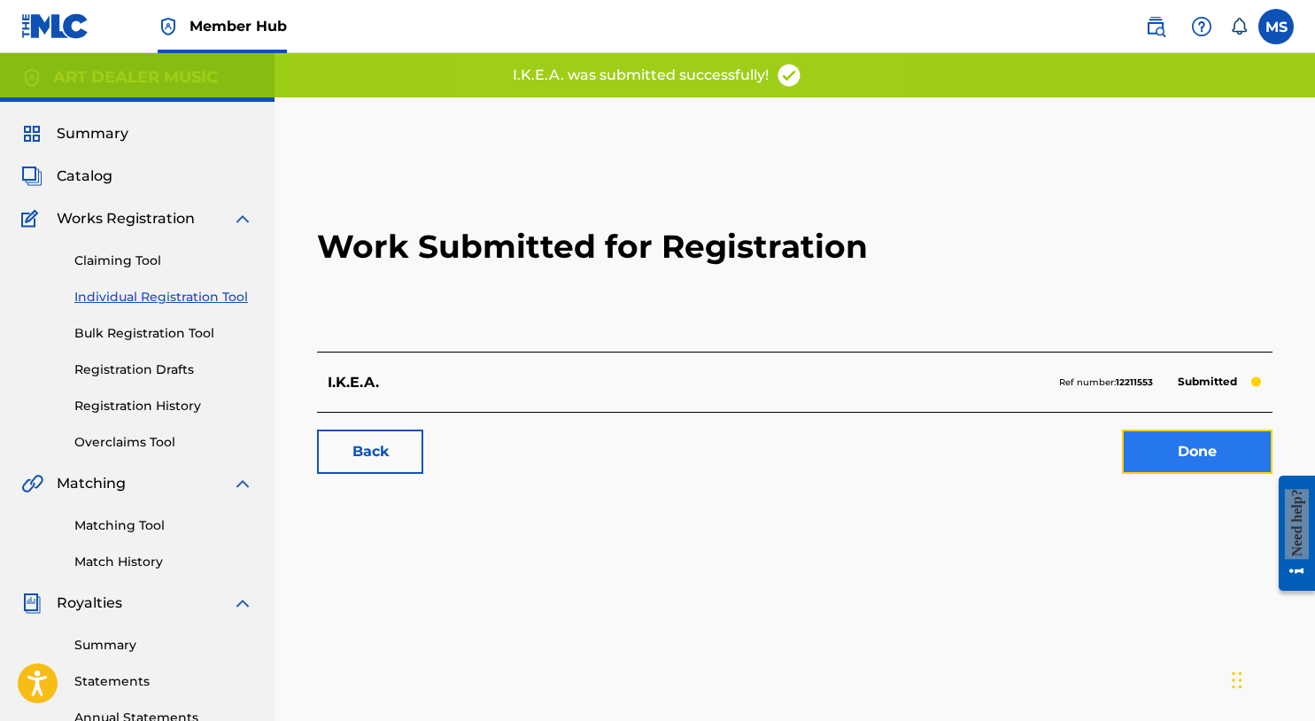
click at [1144, 459] on link "Done" at bounding box center [1197, 452] width 151 height 44
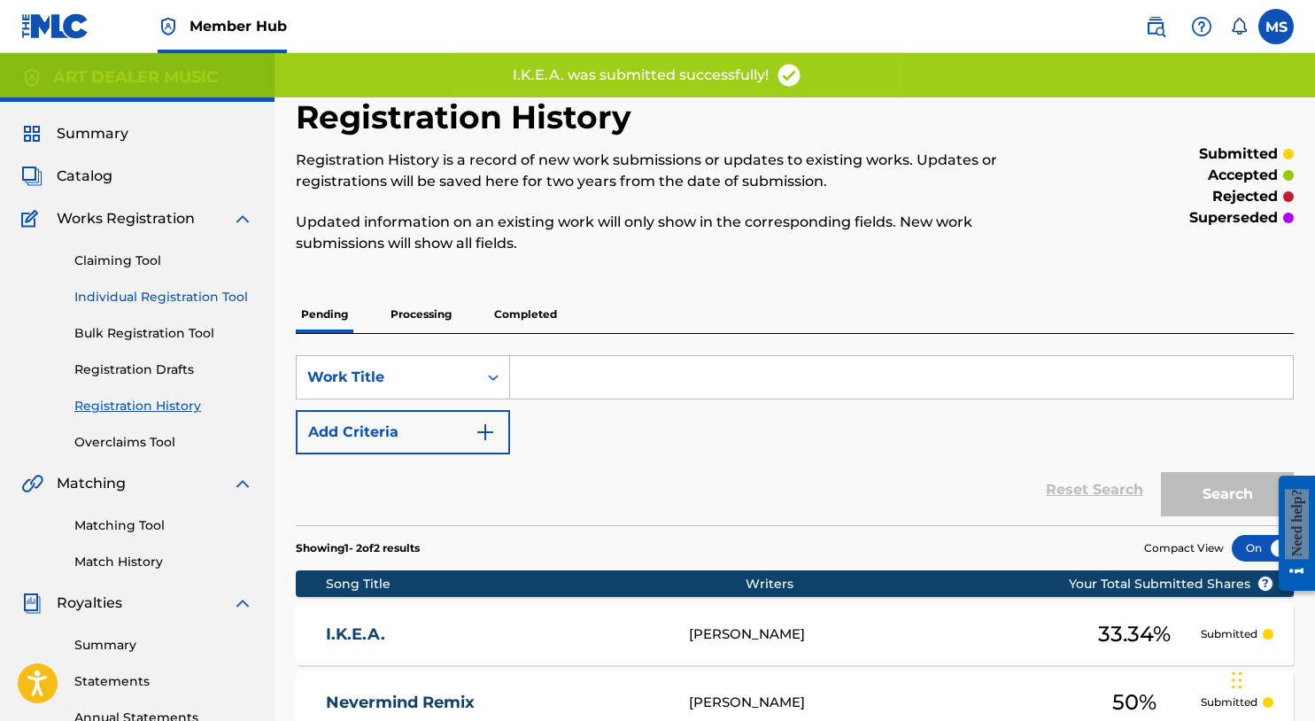
click at [199, 298] on link "Individual Registration Tool" at bounding box center [163, 297] width 179 height 19
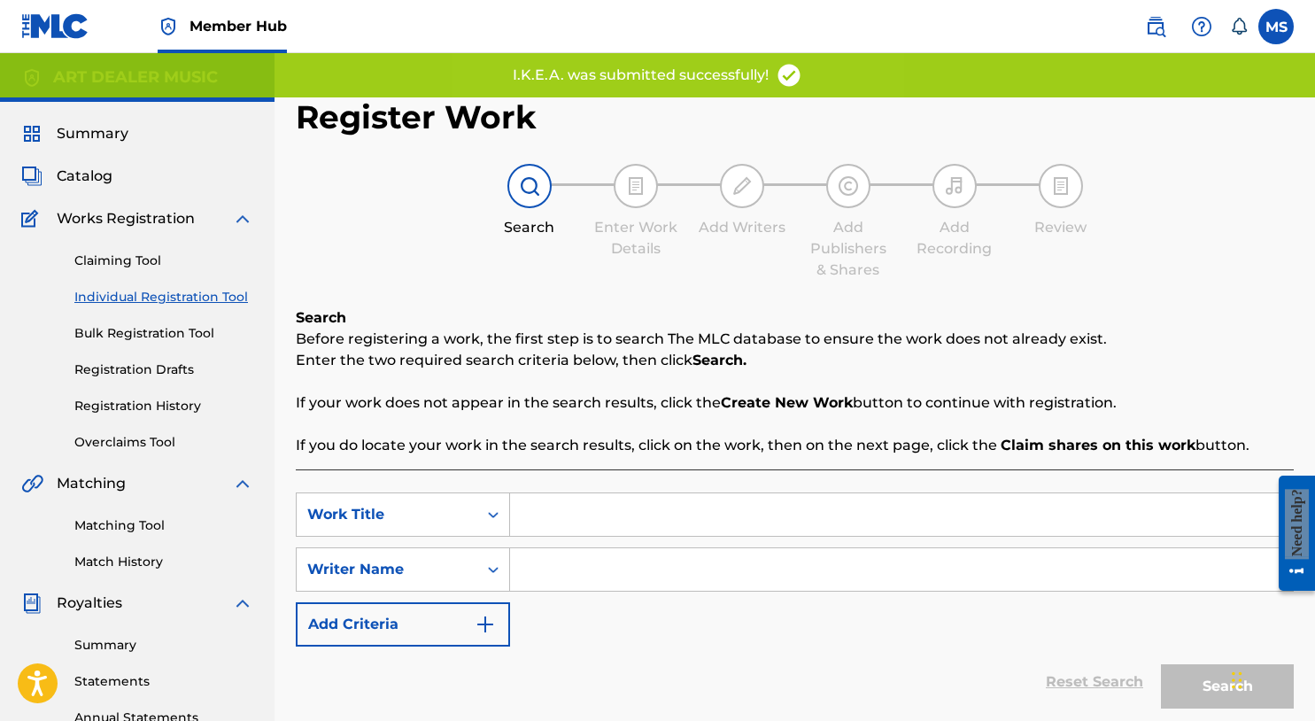
click at [566, 545] on div "SearchWithCriteria578e47d7-82b8-4bd2-8937-2d317ee5f38a Work Title SearchWithCri…" at bounding box center [795, 570] width 998 height 154
click at [564, 523] on input "Search Form" at bounding box center [901, 514] width 783 height 43
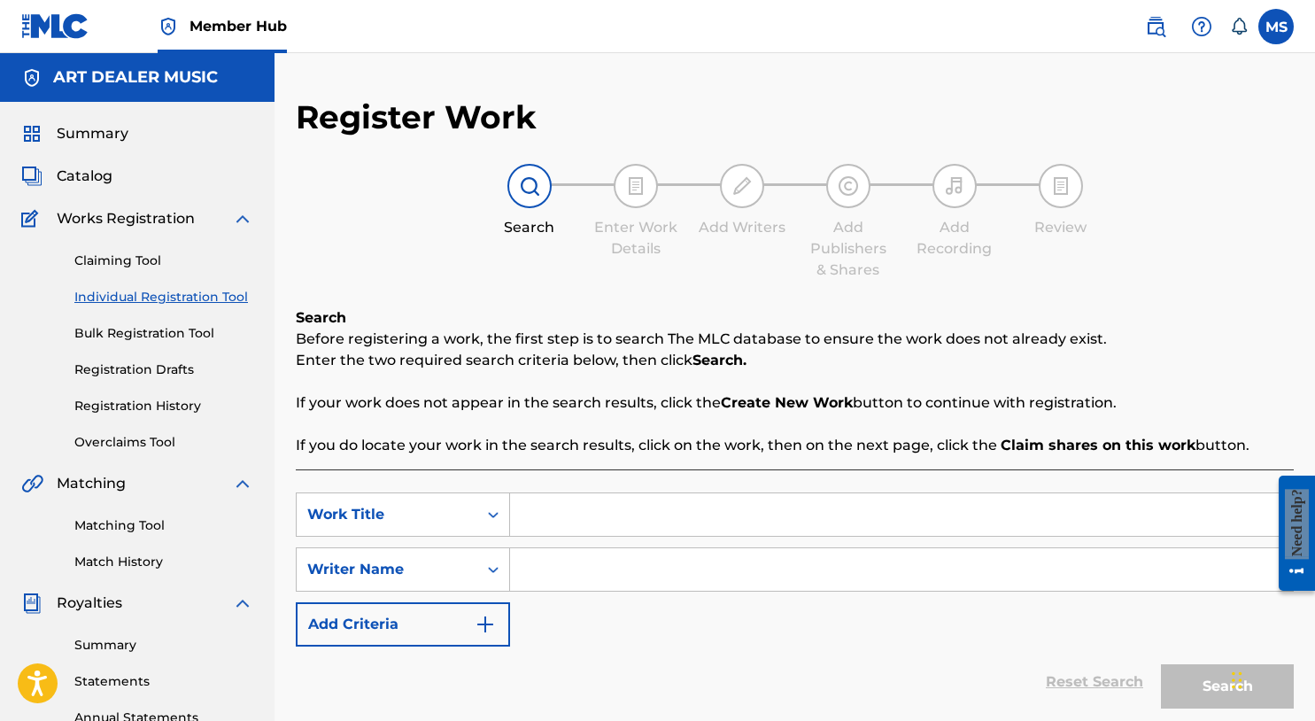
click at [765, 496] on input "Search Form" at bounding box center [901, 514] width 783 height 43
type input "One of the Dreamers"
click at [763, 557] on input "Search Form" at bounding box center [901, 569] width 783 height 43
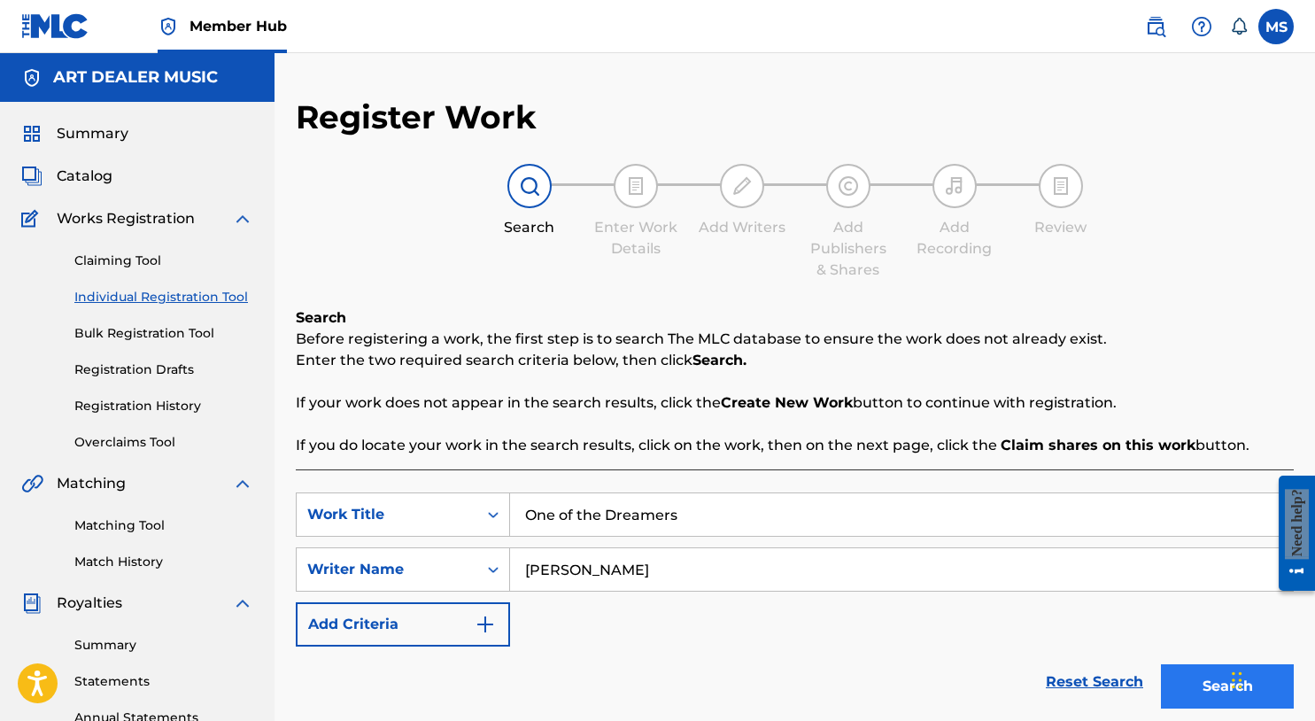
type input "Michael Summers"
click at [1200, 702] on button "Search" at bounding box center [1227, 686] width 133 height 44
click at [1190, 679] on button "Search" at bounding box center [1227, 686] width 133 height 44
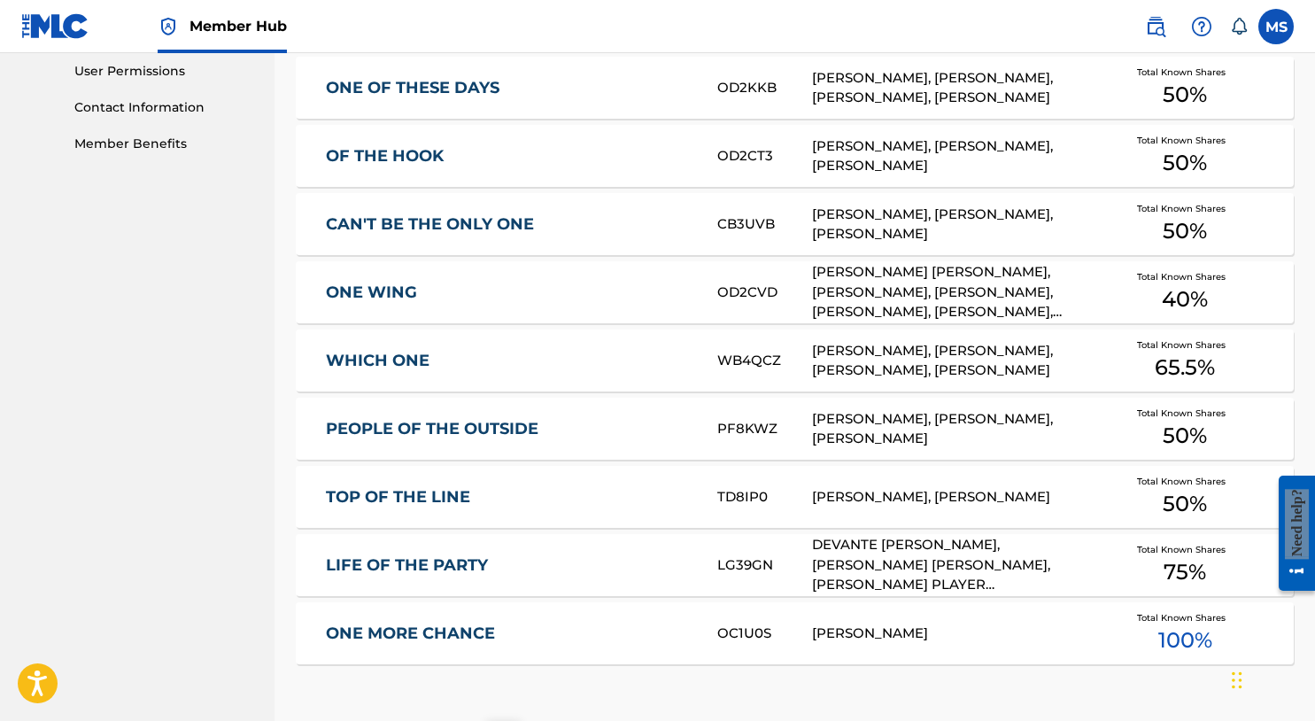
scroll to position [1092, 0]
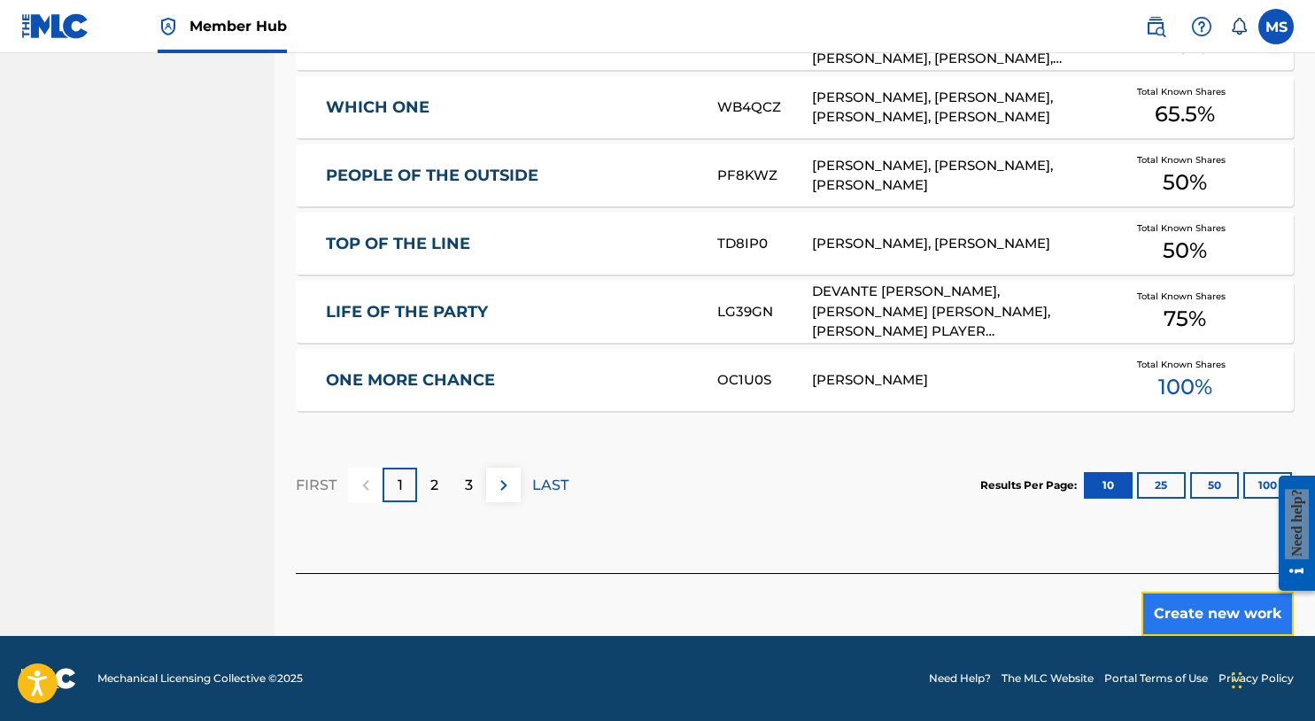
click at [1216, 629] on button "Create new work" at bounding box center [1218, 614] width 152 height 44
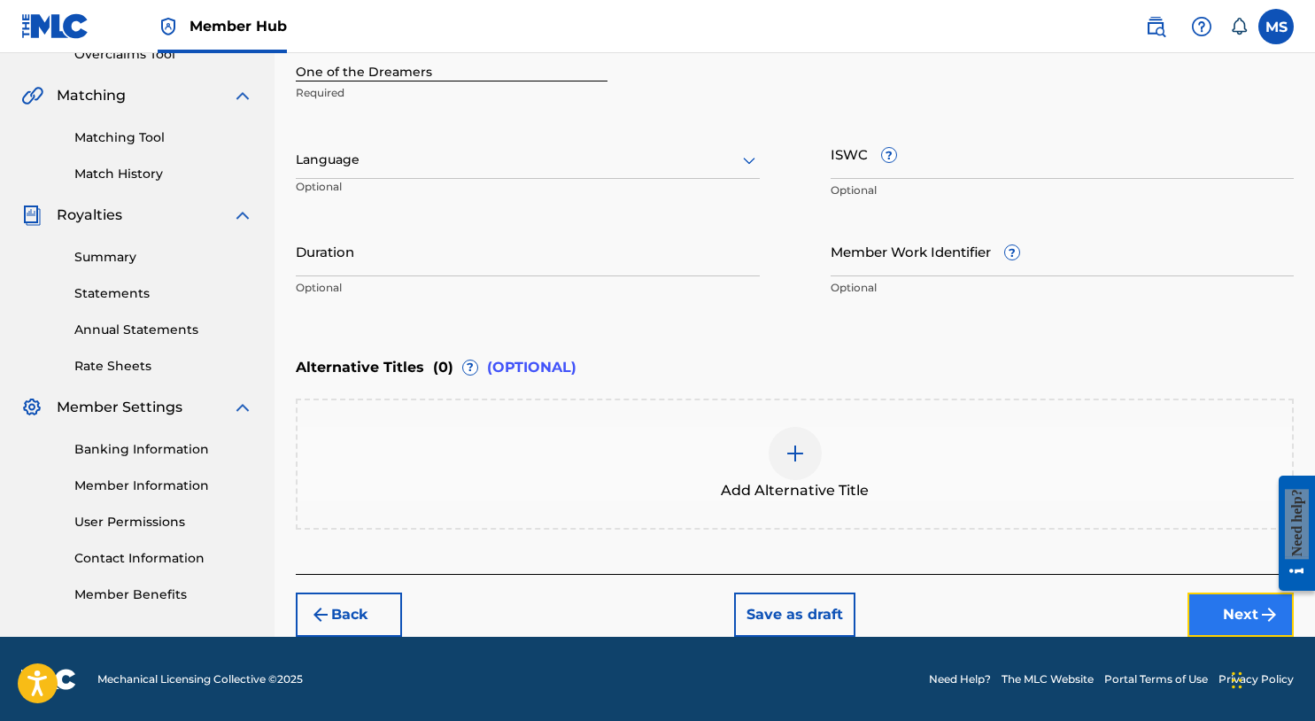
click at [1233, 609] on button "Next" at bounding box center [1241, 615] width 106 height 44
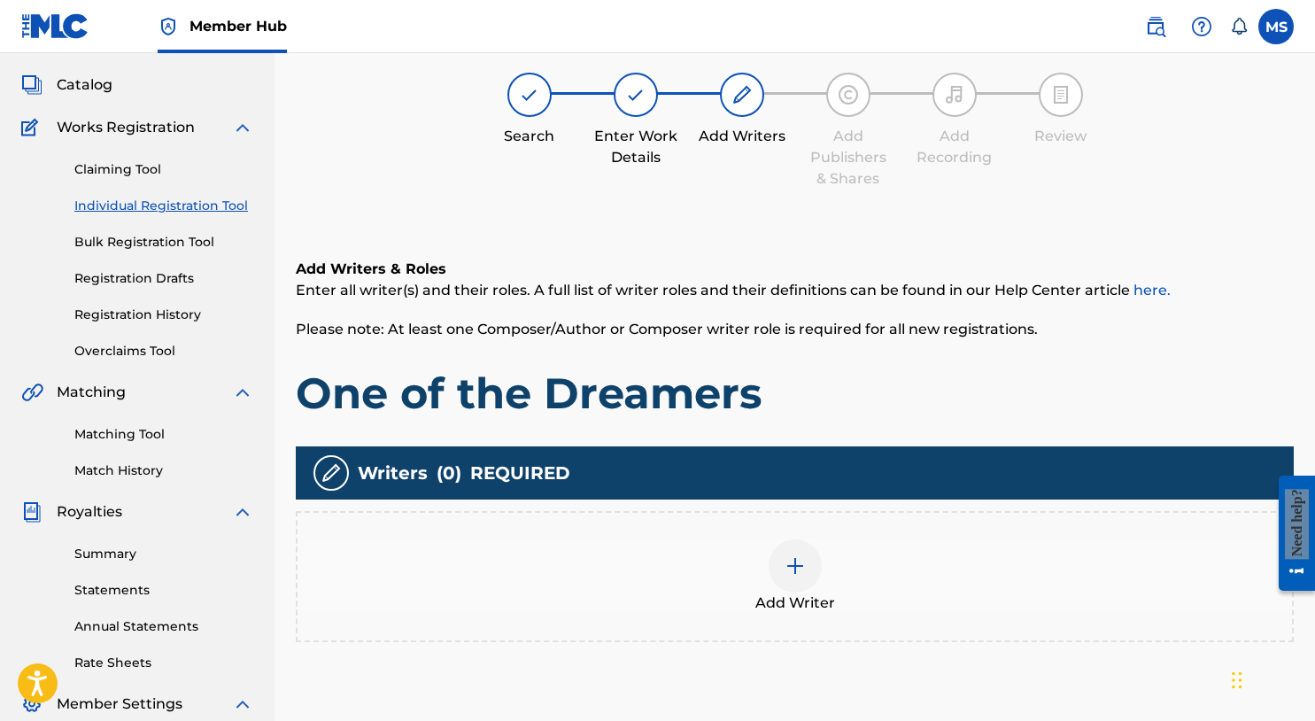
scroll to position [80, 0]
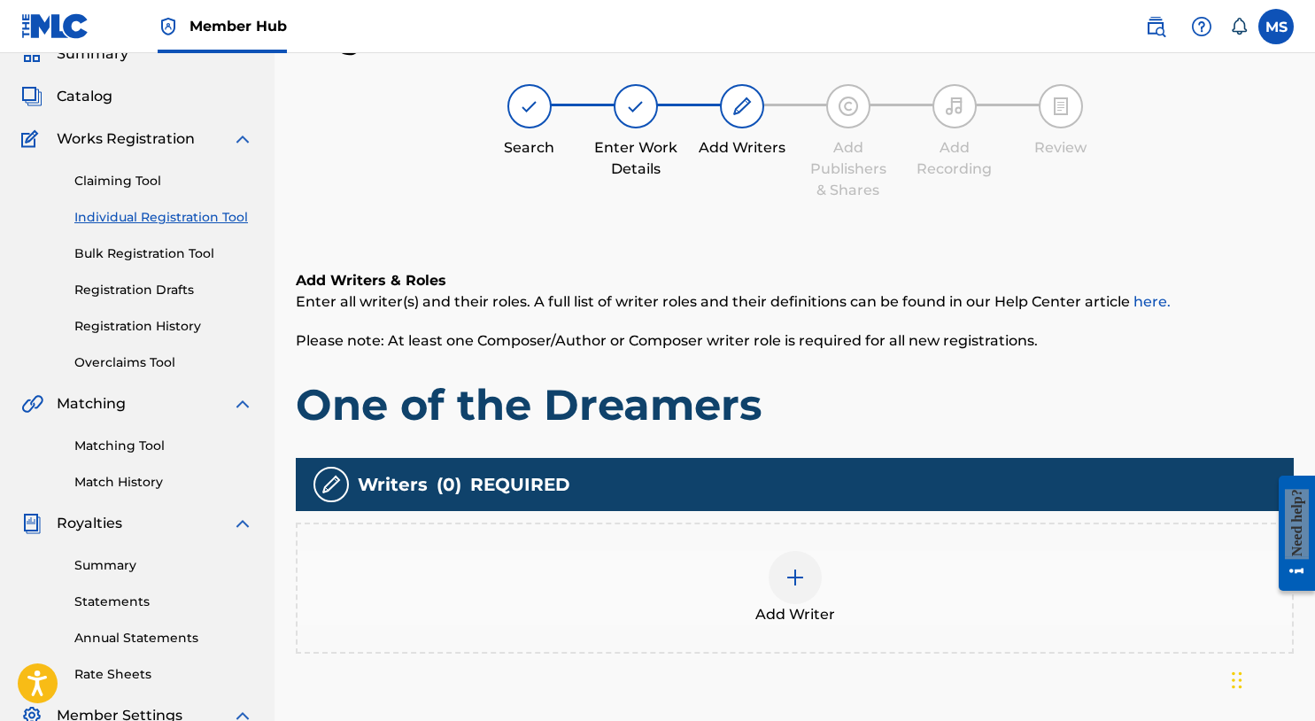
click at [814, 590] on div at bounding box center [795, 577] width 53 height 53
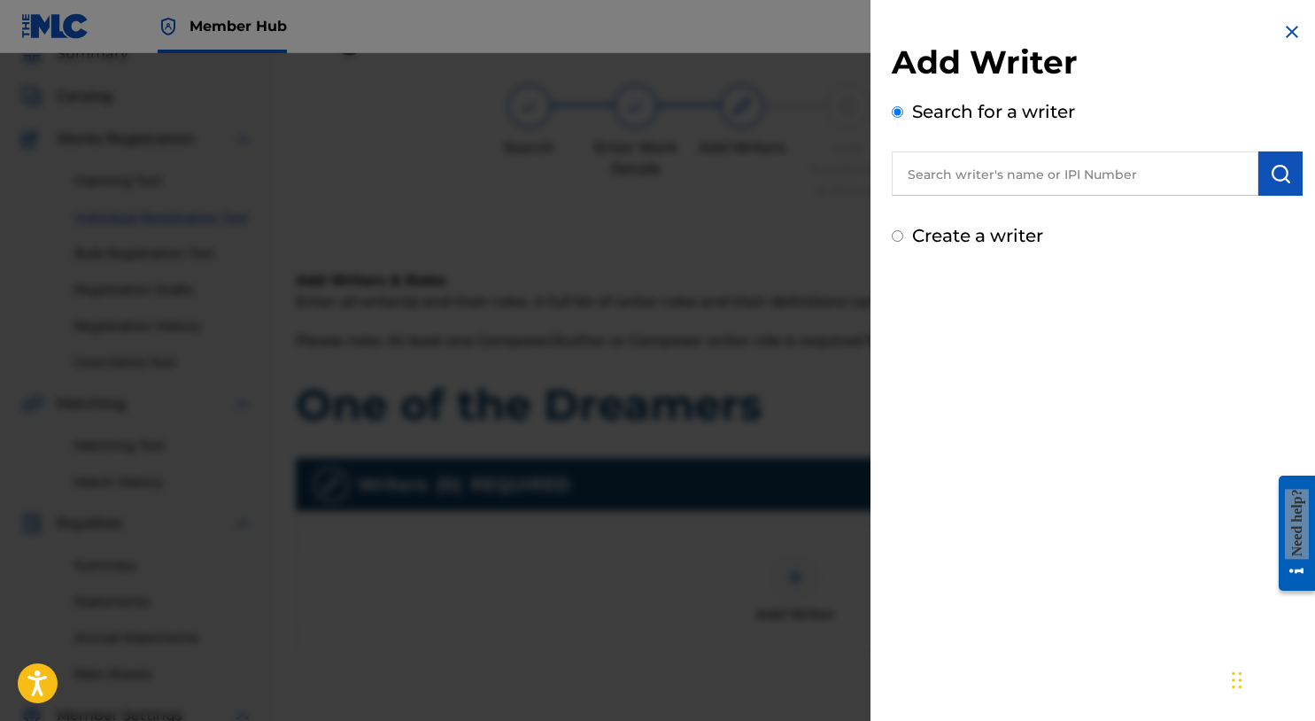
drag, startPoint x: 989, startPoint y: 178, endPoint x: 1000, endPoint y: 166, distance: 16.9
click at [986, 176] on input "text" at bounding box center [1075, 173] width 367 height 44
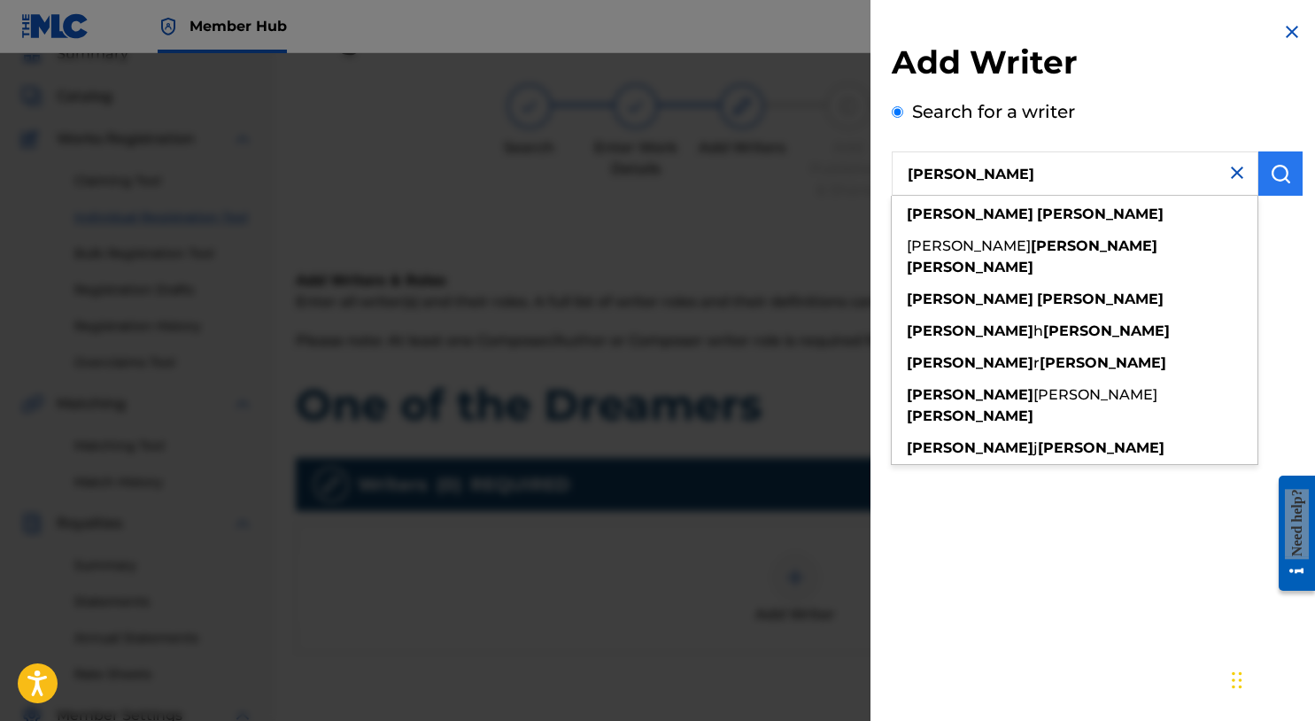
type input "michael summers"
click at [1259, 168] on button "submit" at bounding box center [1281, 173] width 44 height 44
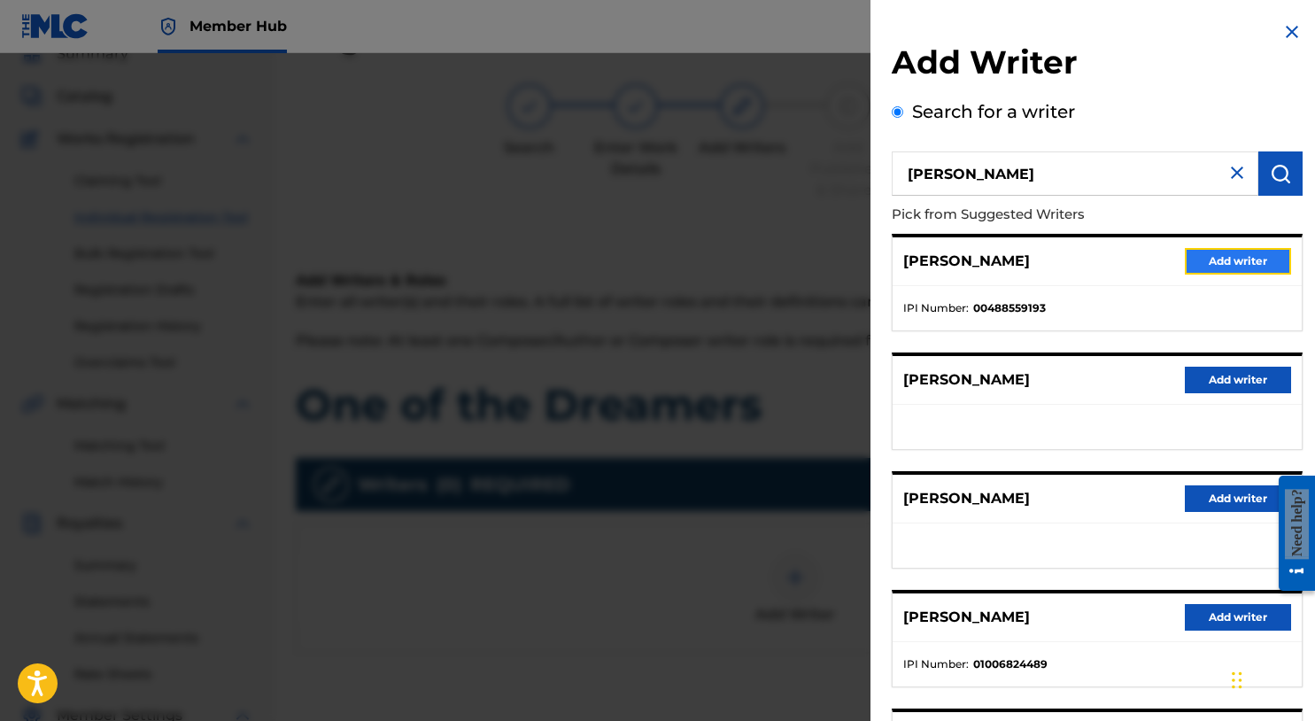
click at [1235, 250] on button "Add writer" at bounding box center [1238, 261] width 106 height 27
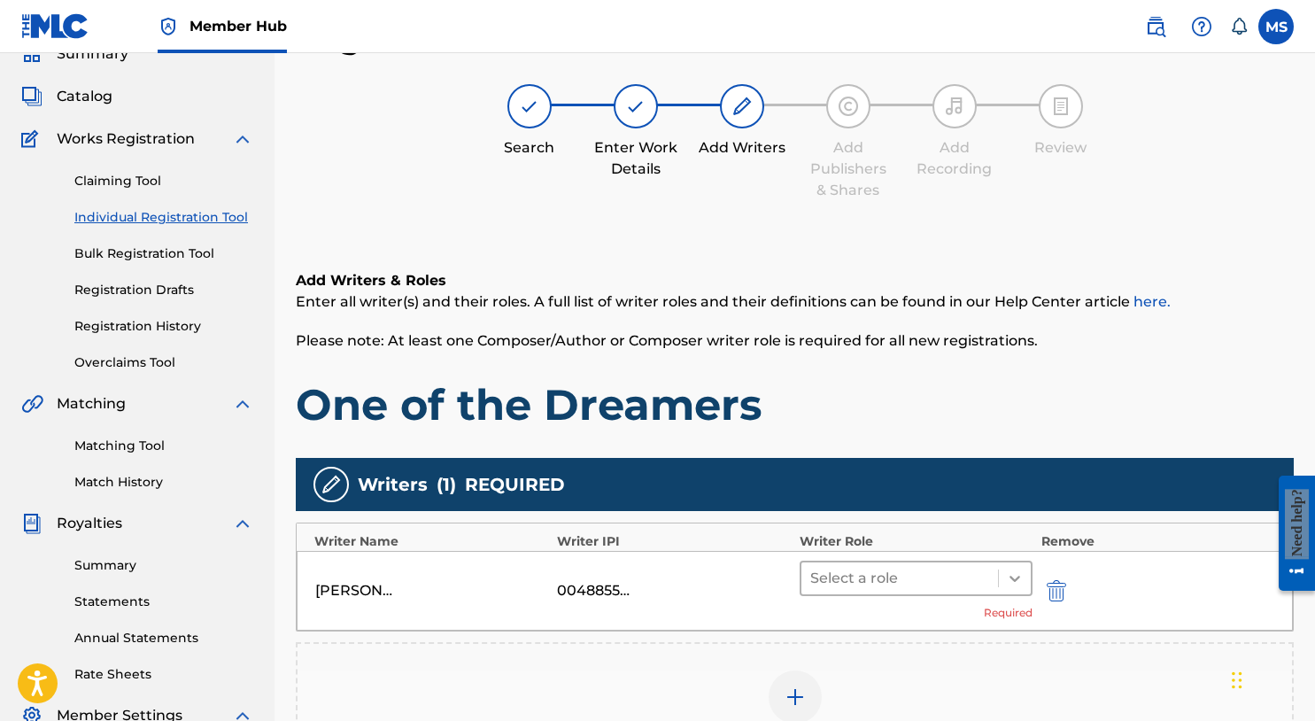
click at [1006, 580] on icon at bounding box center [1015, 579] width 18 height 18
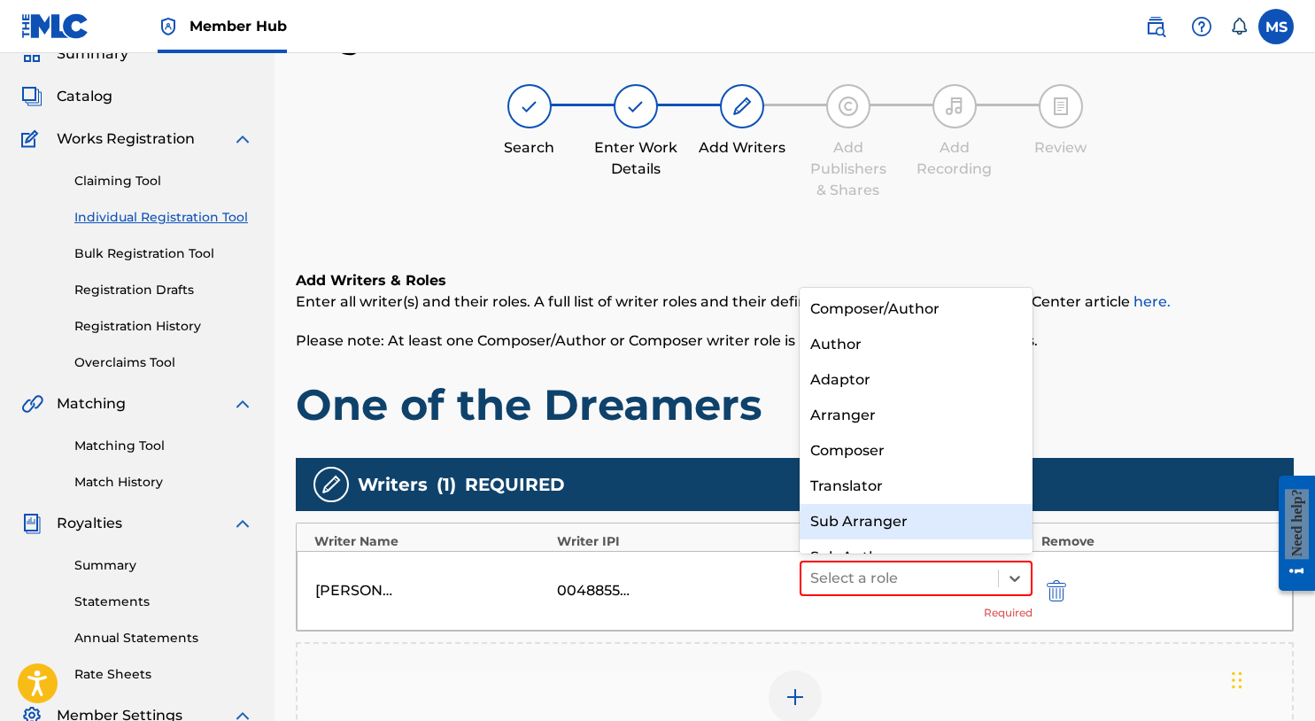
scroll to position [25, 0]
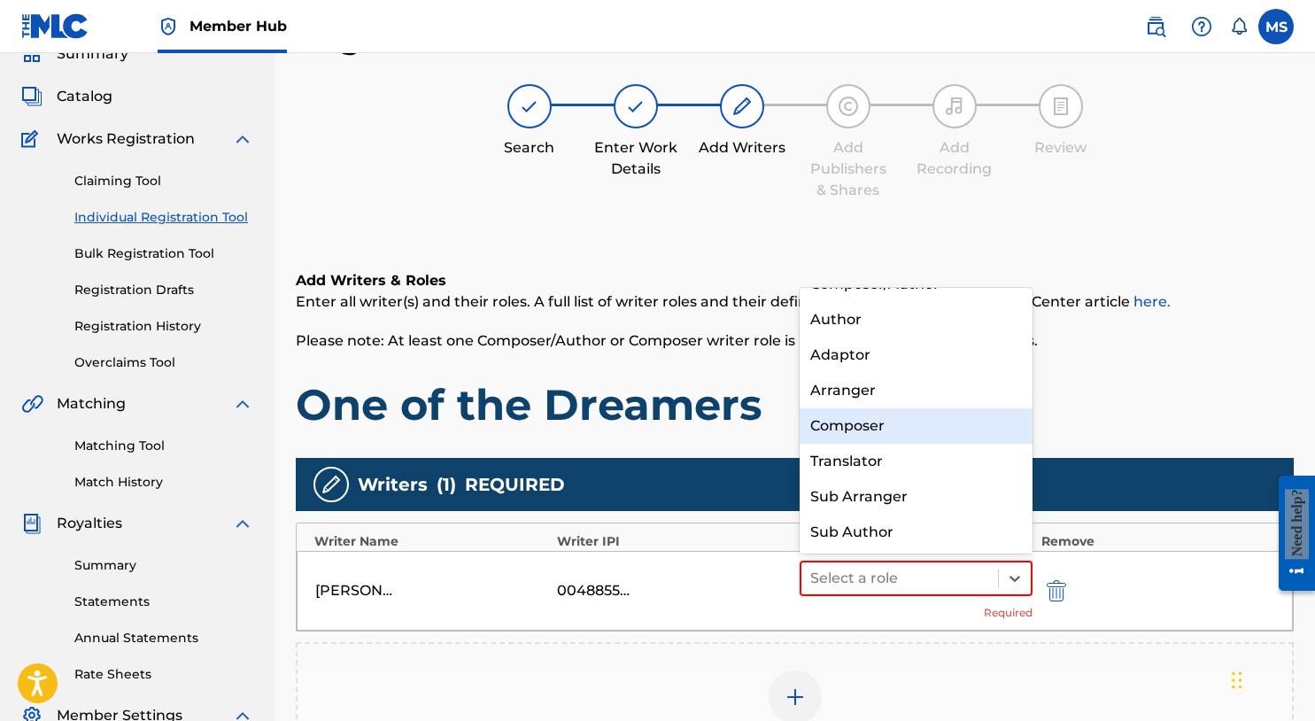
click at [918, 438] on div "Composer" at bounding box center [916, 425] width 233 height 35
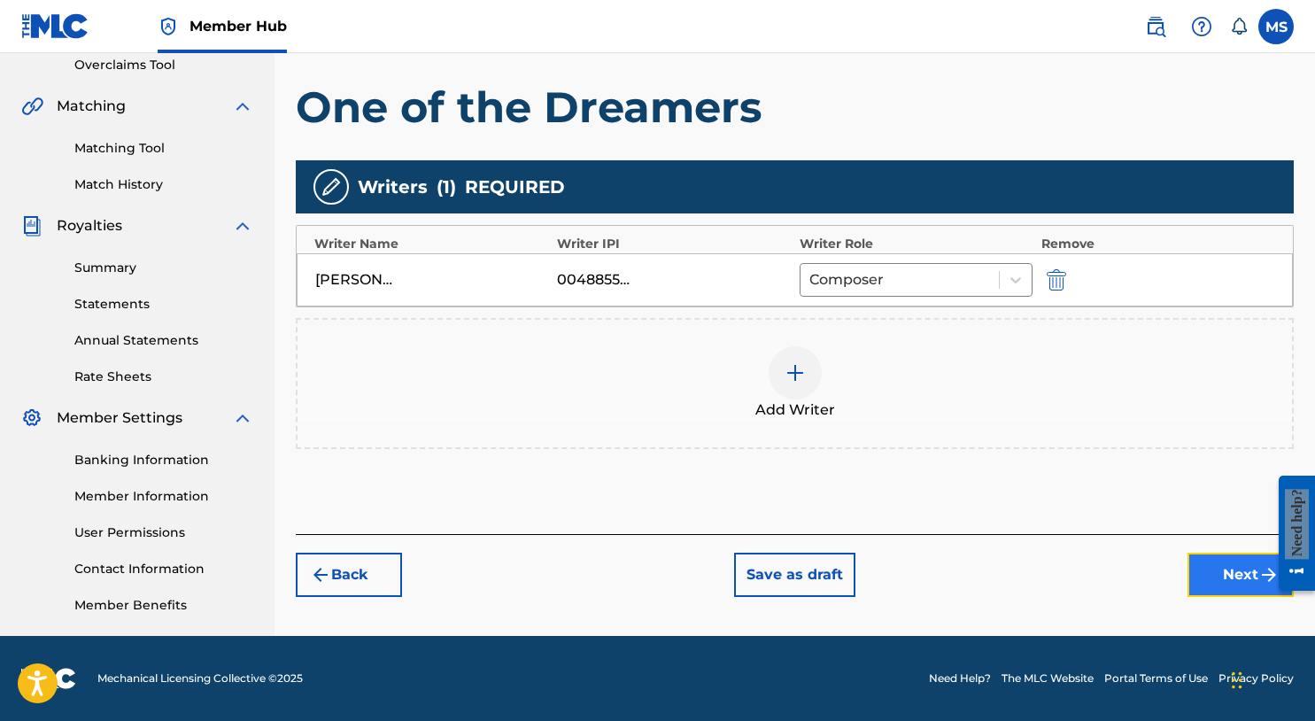
click at [1210, 577] on button "Next" at bounding box center [1241, 575] width 106 height 44
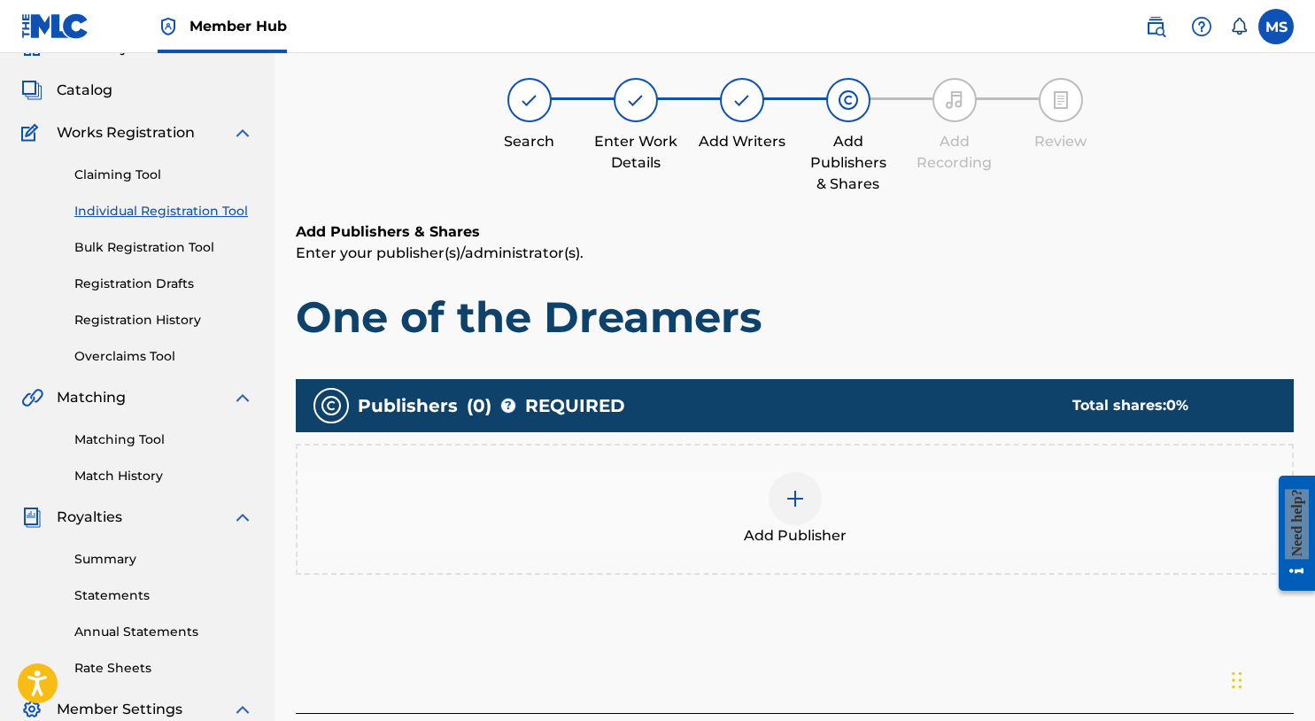
scroll to position [80, 0]
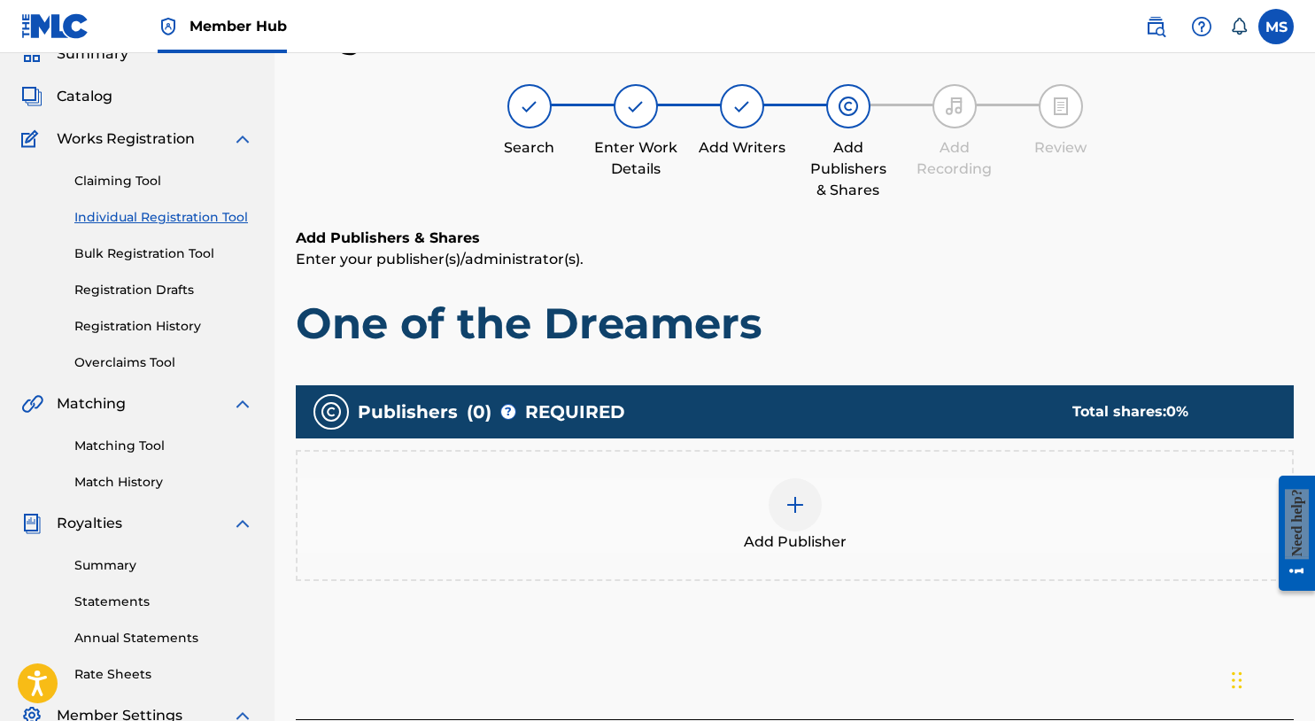
click at [809, 537] on span "Add Publisher" at bounding box center [795, 541] width 103 height 21
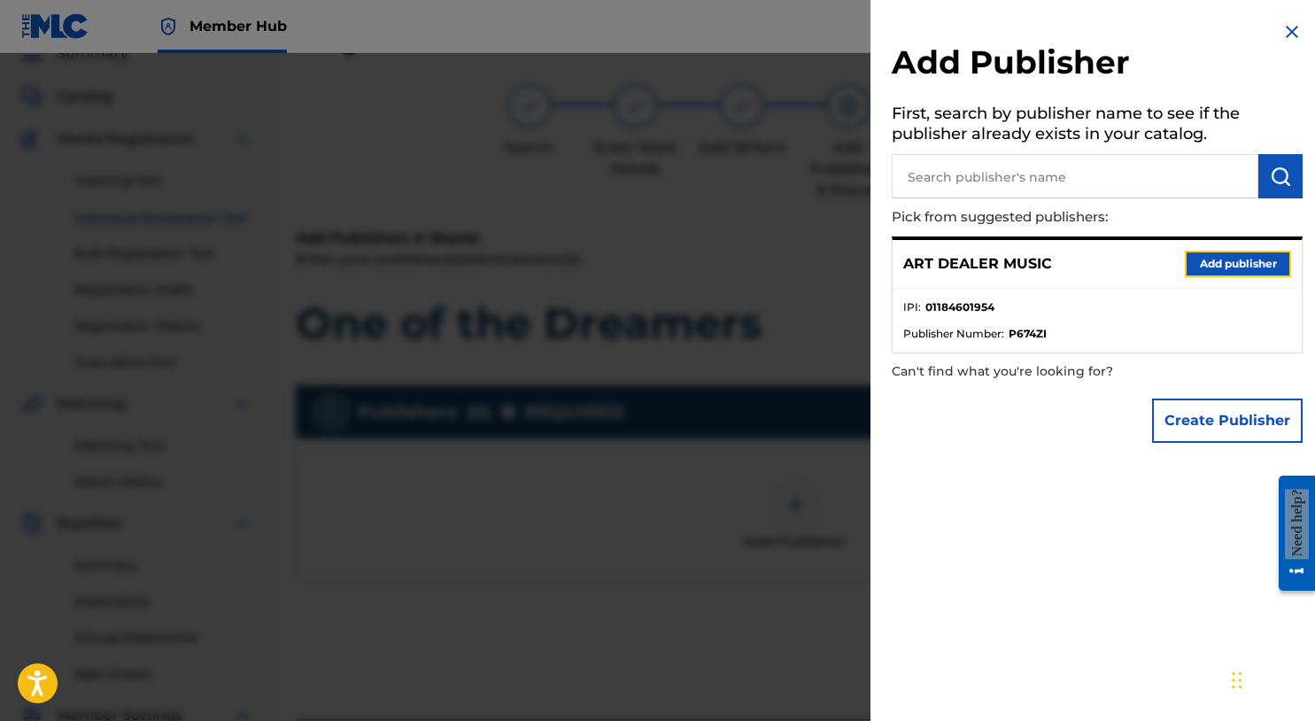
click at [1218, 264] on button "Add publisher" at bounding box center [1238, 264] width 106 height 27
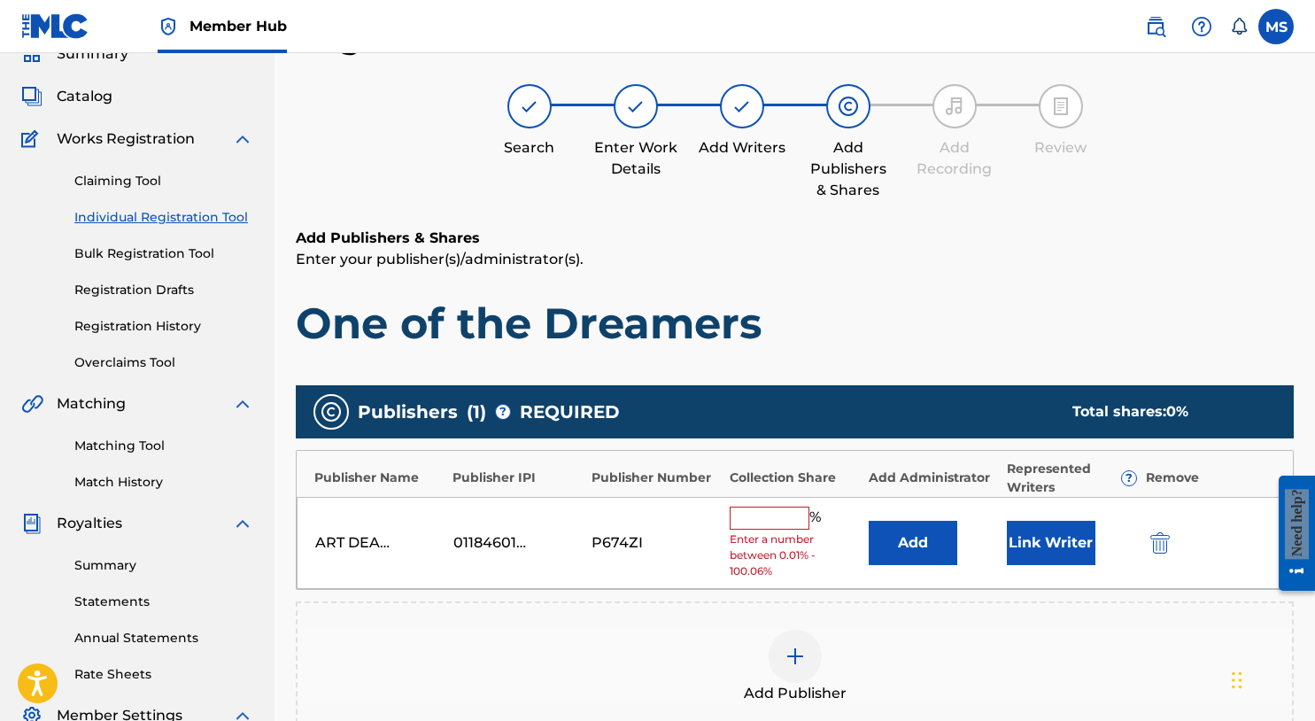
click at [762, 516] on input "text" at bounding box center [770, 518] width 80 height 23
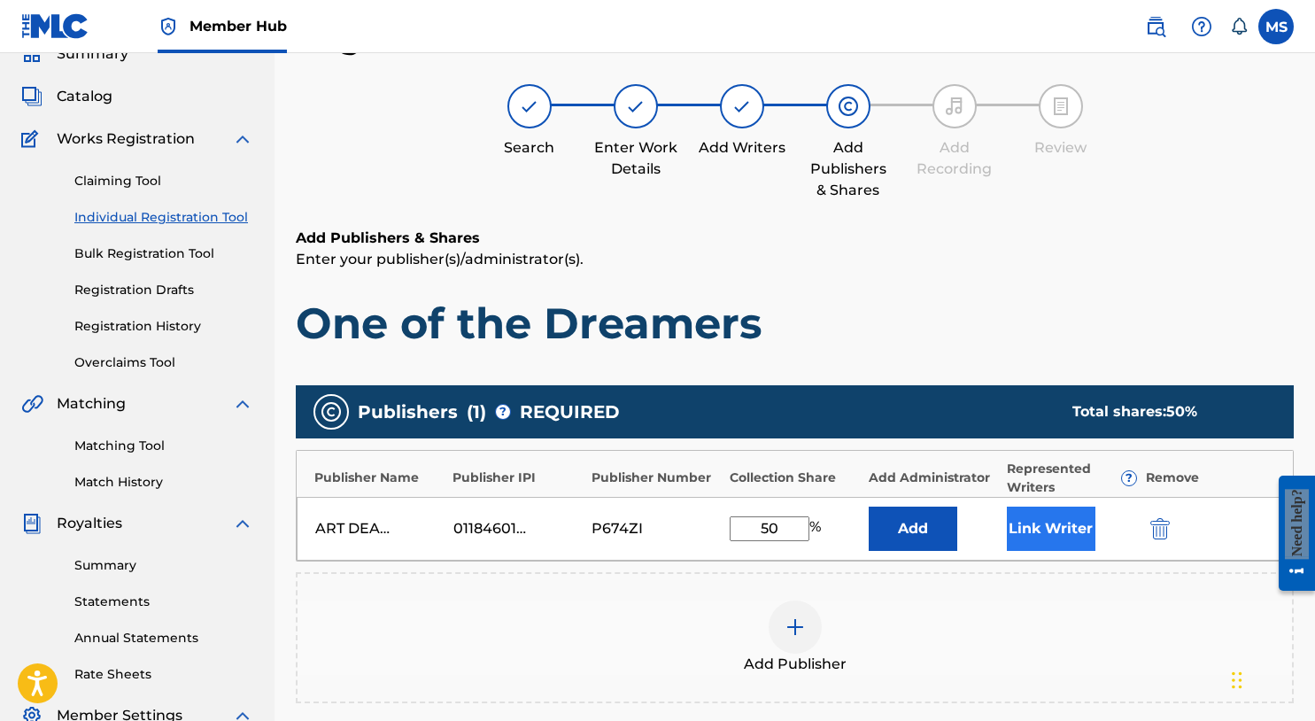
type input "50"
click at [1064, 523] on button "Link Writer" at bounding box center [1051, 529] width 89 height 44
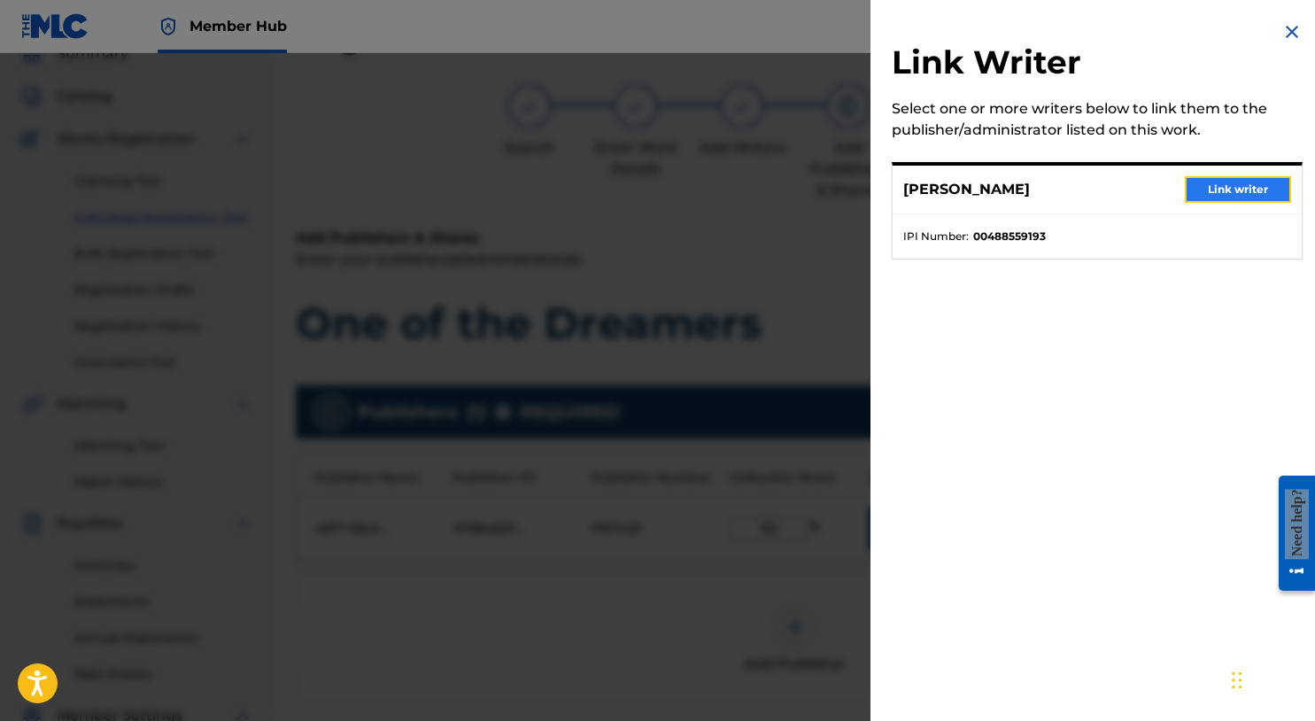
click at [1261, 198] on button "Link writer" at bounding box center [1238, 189] width 106 height 27
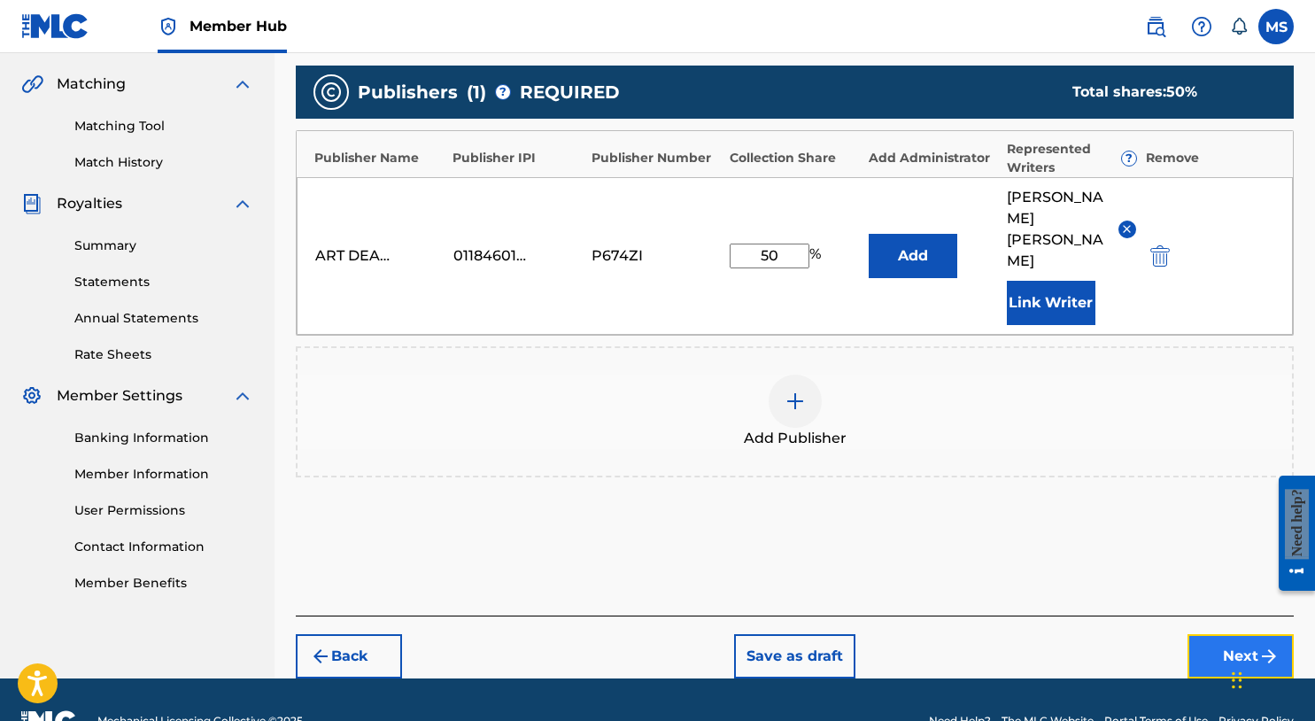
click at [1219, 634] on button "Next" at bounding box center [1241, 656] width 106 height 44
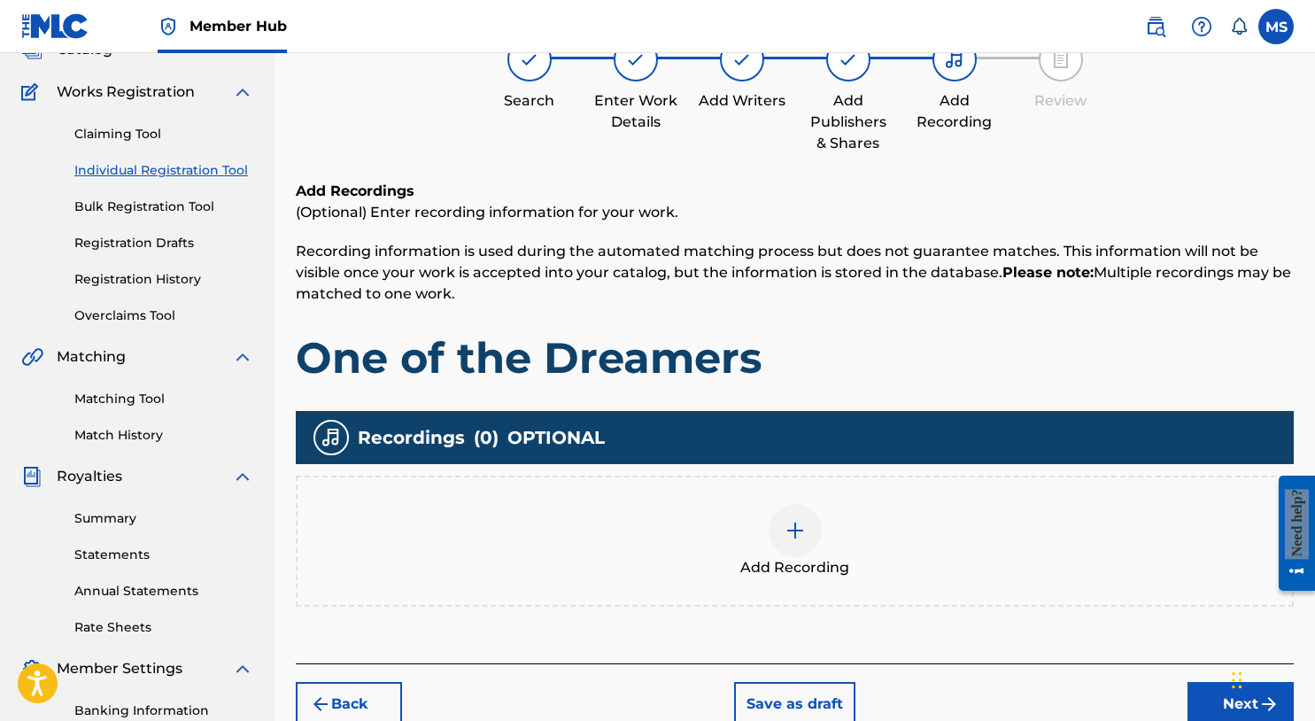
scroll to position [138, 0]
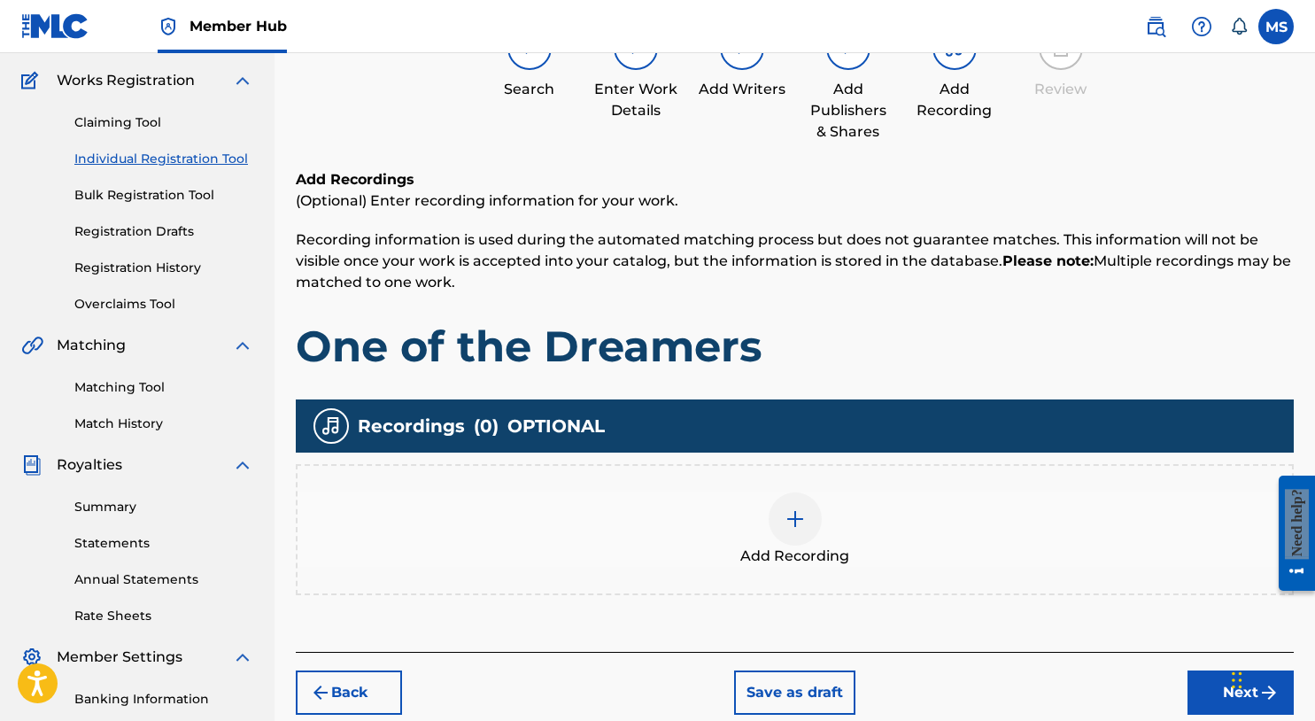
click at [776, 538] on div at bounding box center [795, 519] width 53 height 53
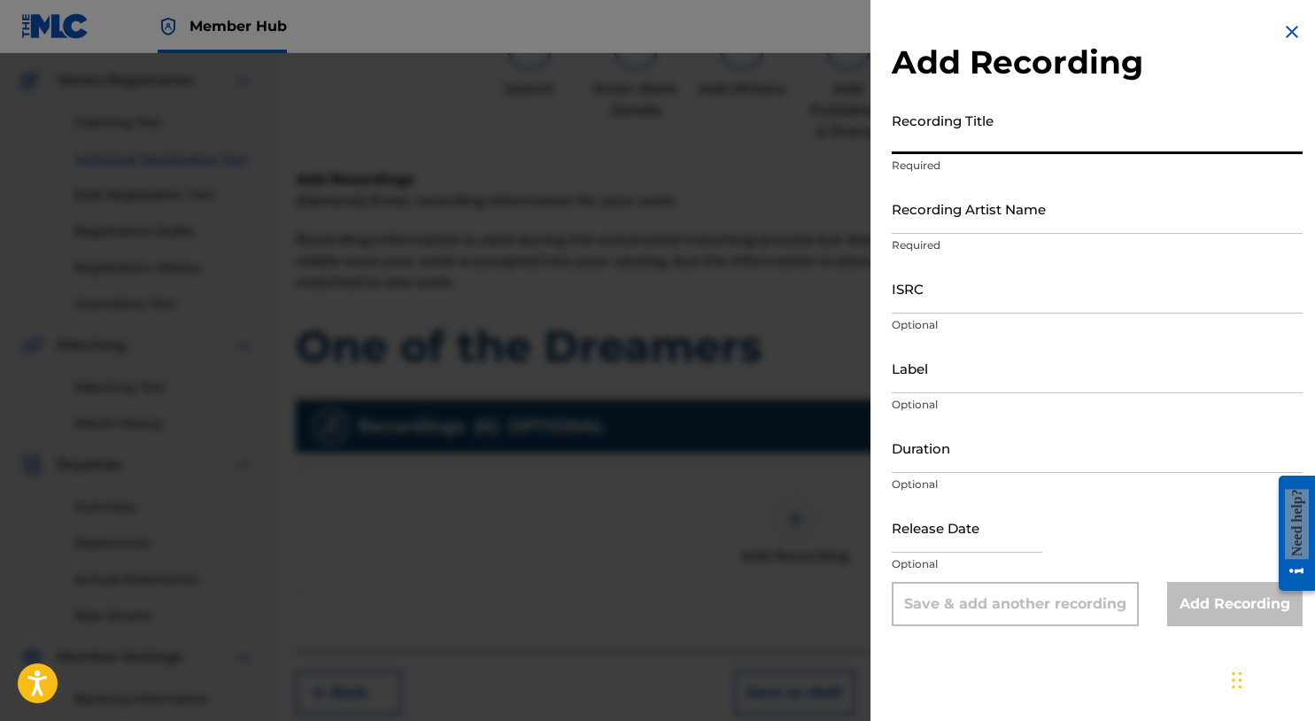
drag, startPoint x: 995, startPoint y: 145, endPoint x: 988, endPoint y: 139, distance: 9.4
click at [994, 144] on input "Recording Title" at bounding box center [1097, 129] width 411 height 50
type input "One of the Dreamers"
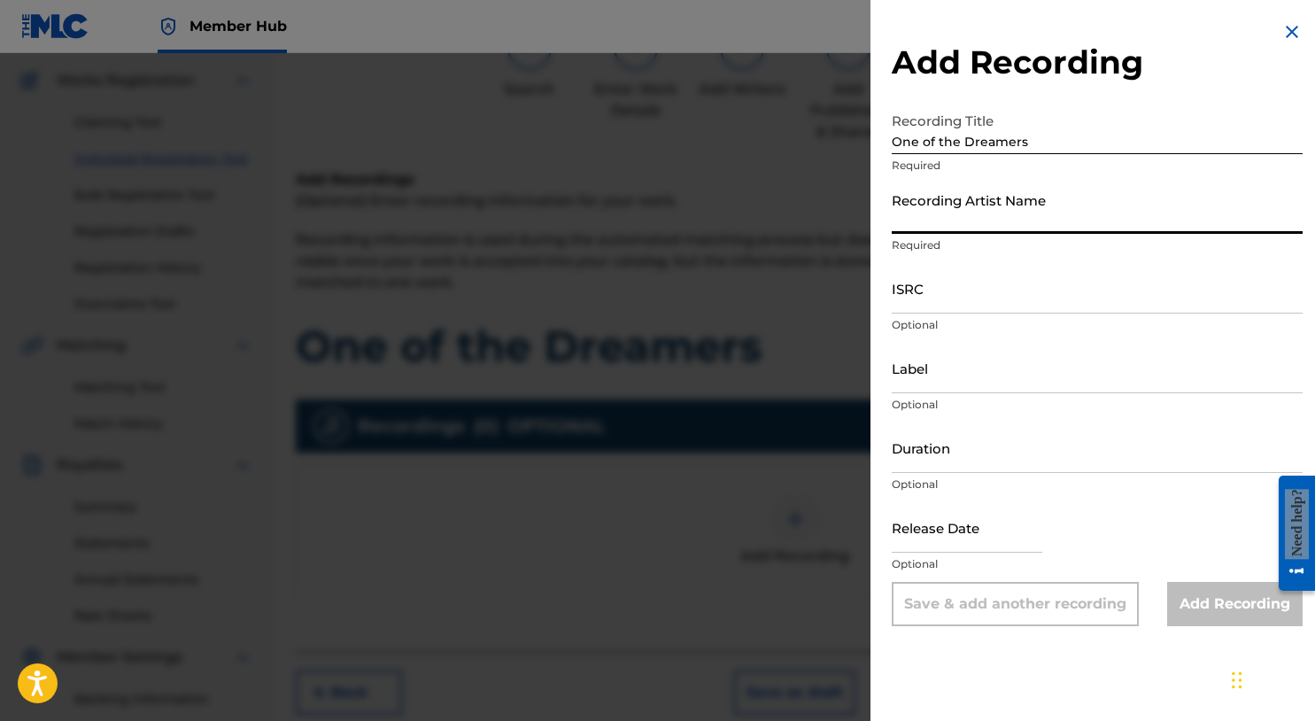
click at [1043, 209] on input "Recording Artist Name" at bounding box center [1097, 208] width 411 height 50
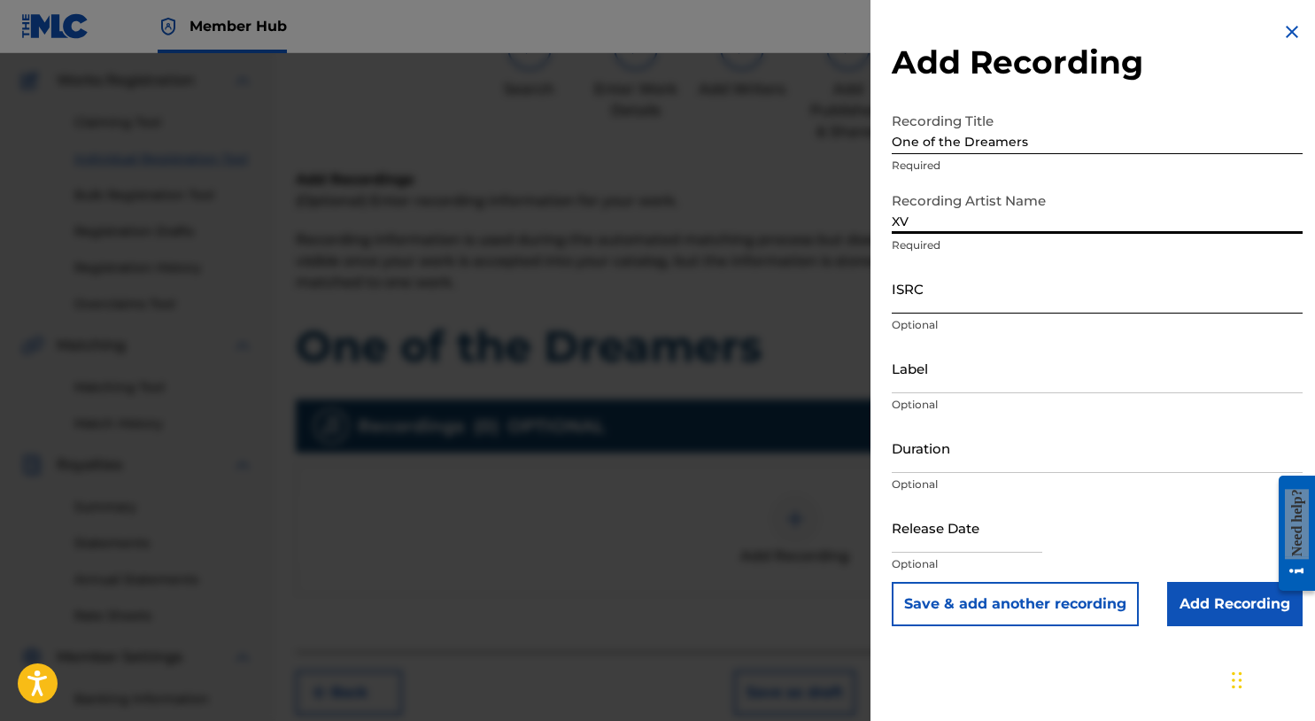
type input "XV"
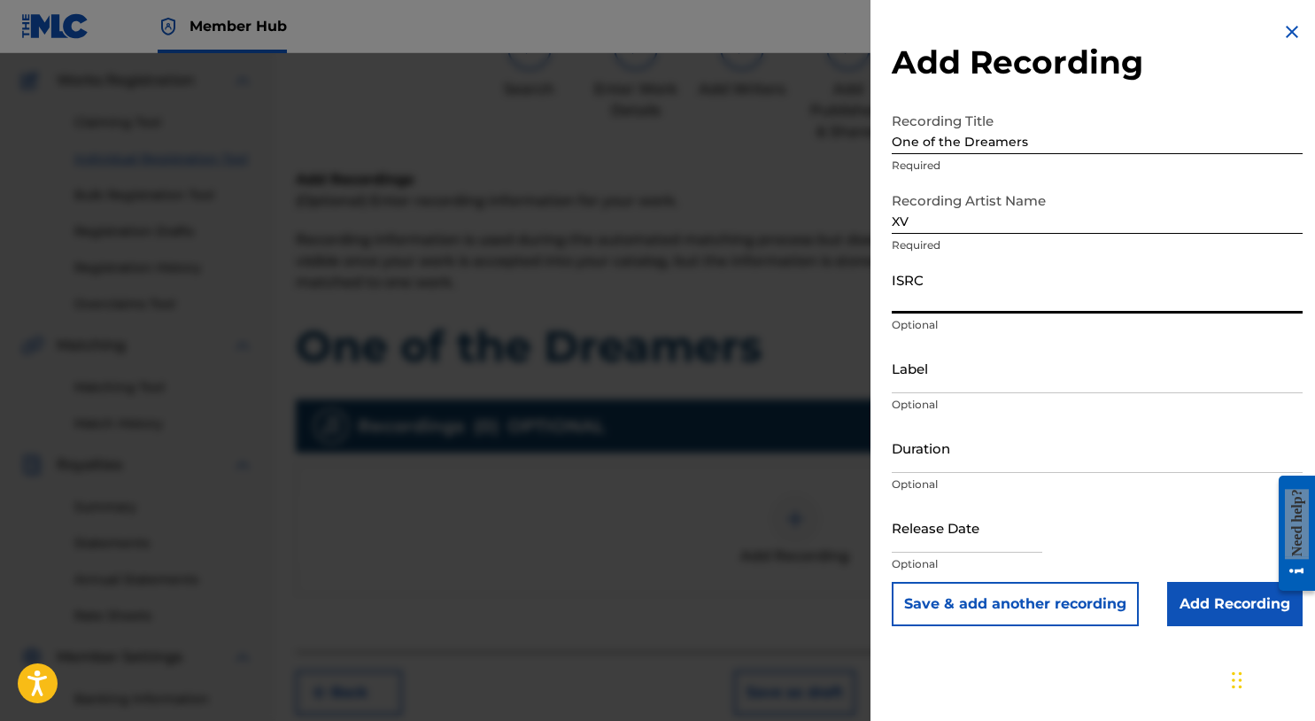
click at [912, 304] on input "ISRC" at bounding box center [1097, 288] width 411 height 50
paste input "ushm21959893"
type input "ushm21959893"
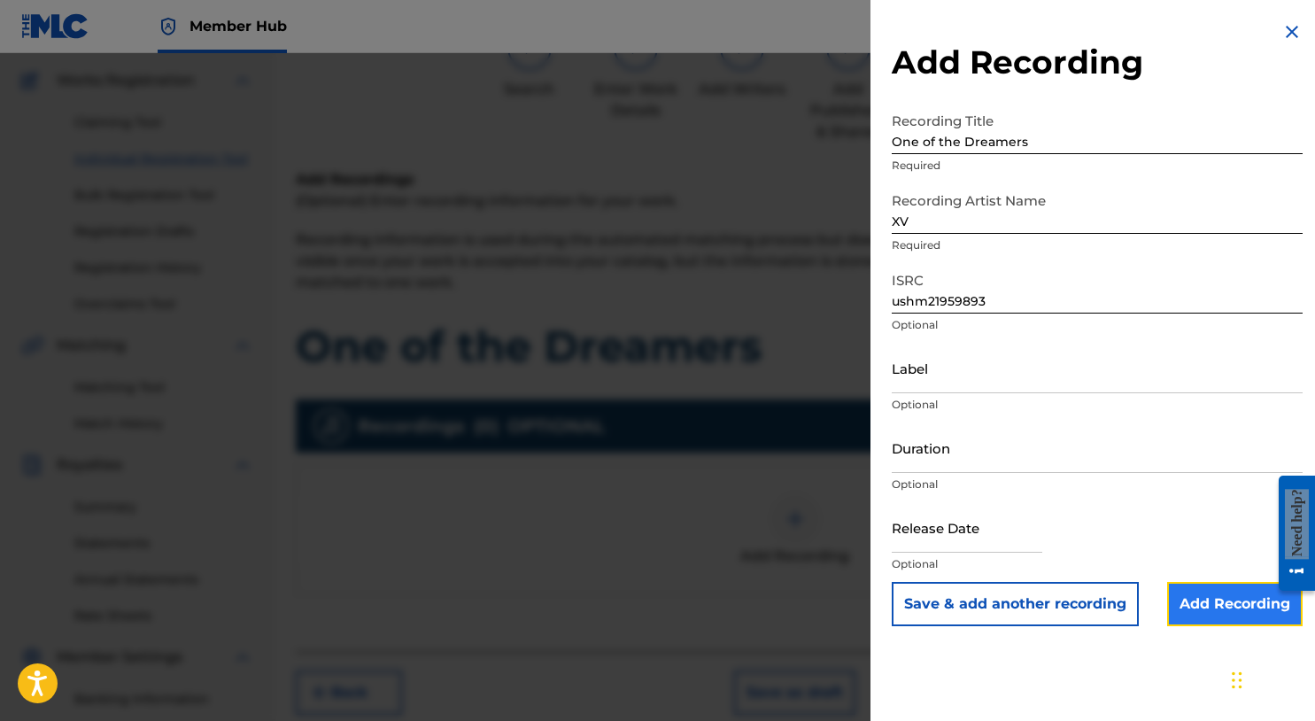
click at [1233, 614] on input "Add Recording" at bounding box center [1236, 604] width 136 height 44
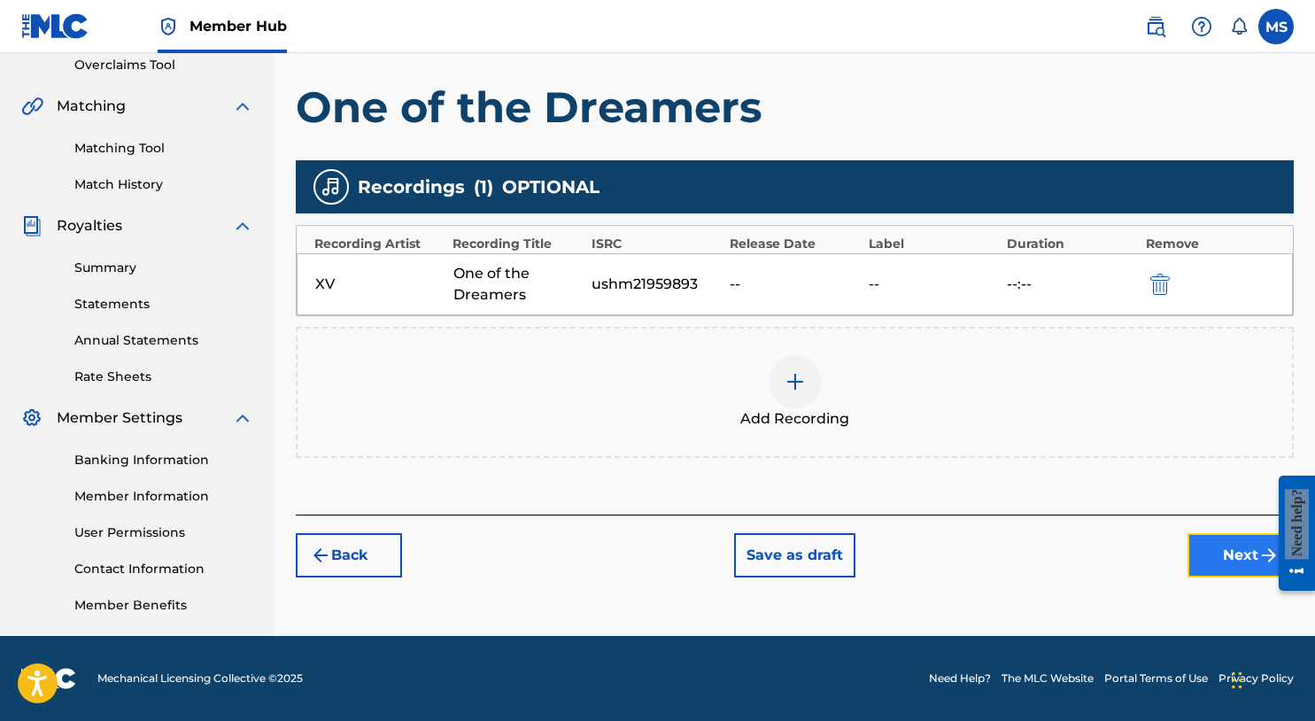
click at [1222, 555] on button "Next" at bounding box center [1241, 555] width 106 height 44
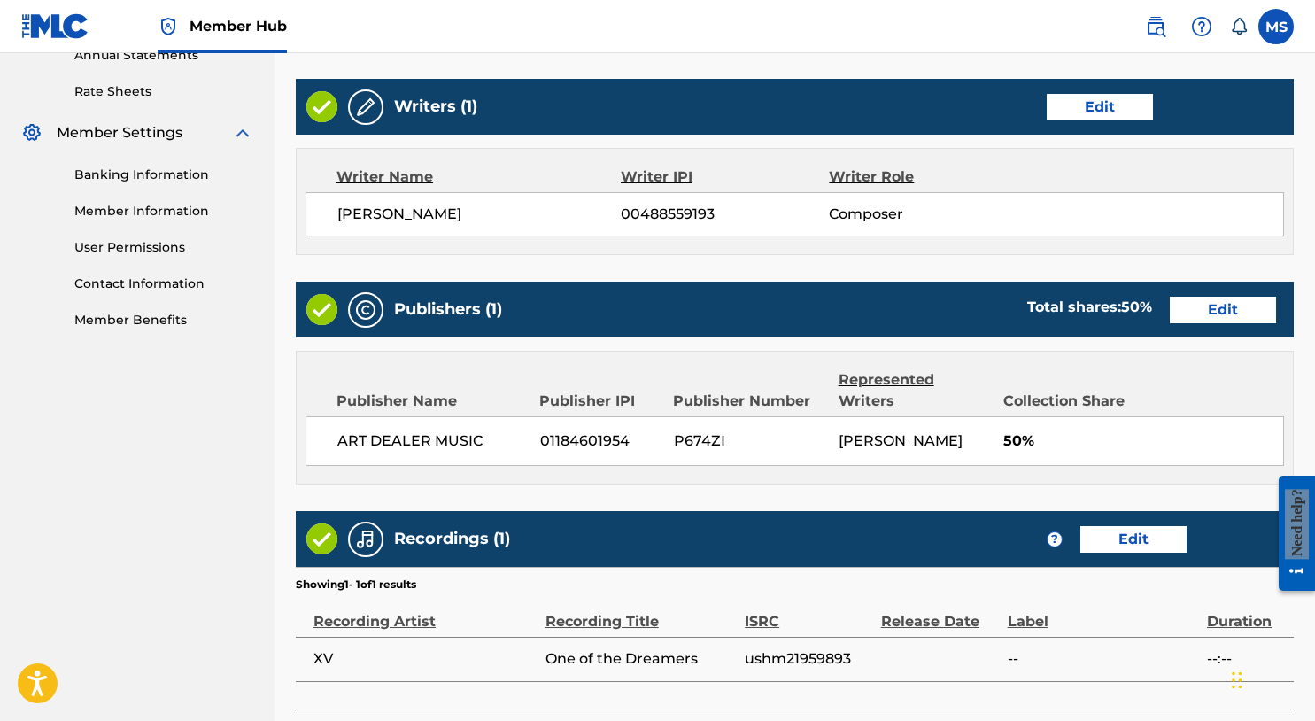
scroll to position [796, 0]
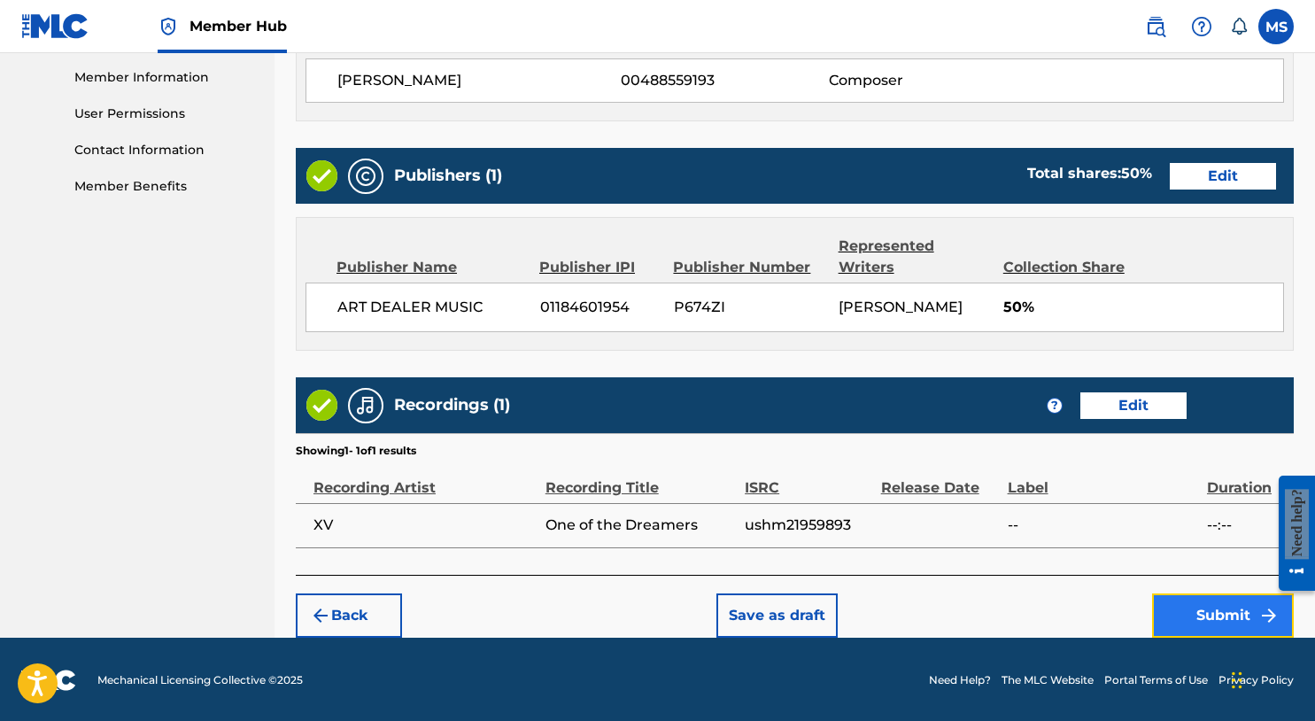
click at [1199, 604] on button "Submit" at bounding box center [1223, 615] width 142 height 44
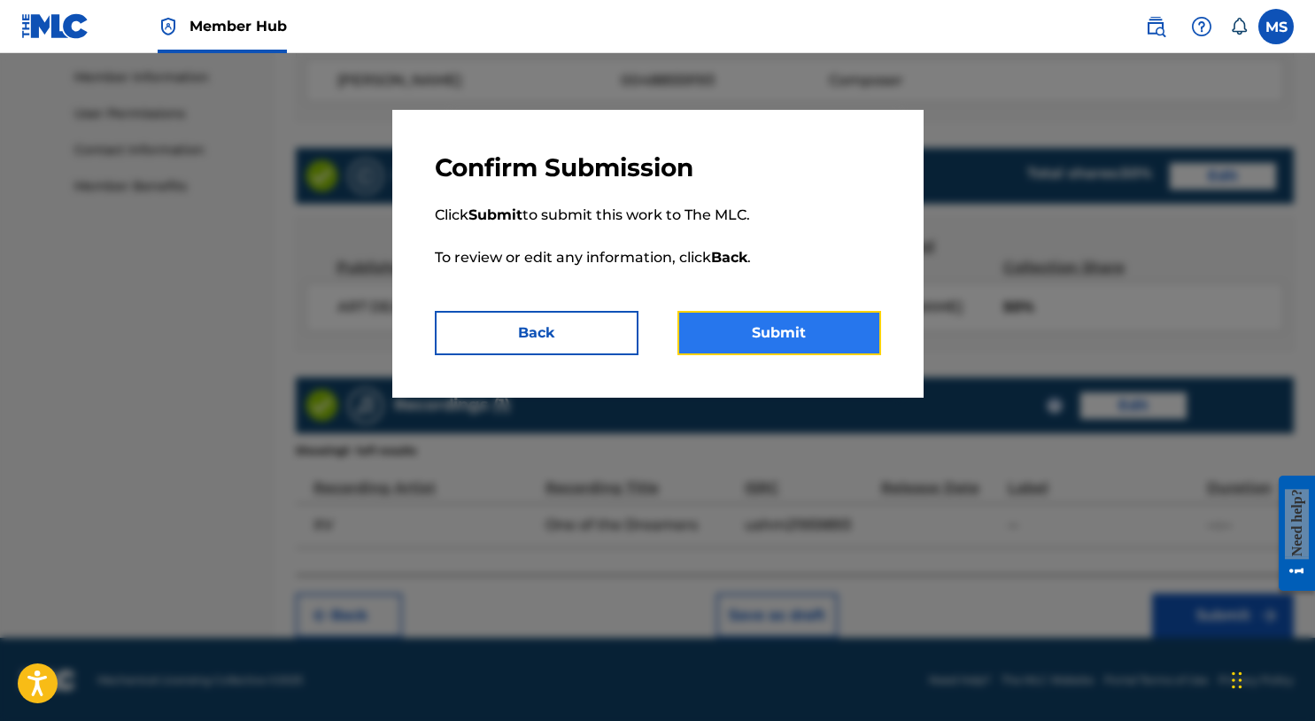
click at [694, 326] on button "Submit" at bounding box center [780, 333] width 204 height 44
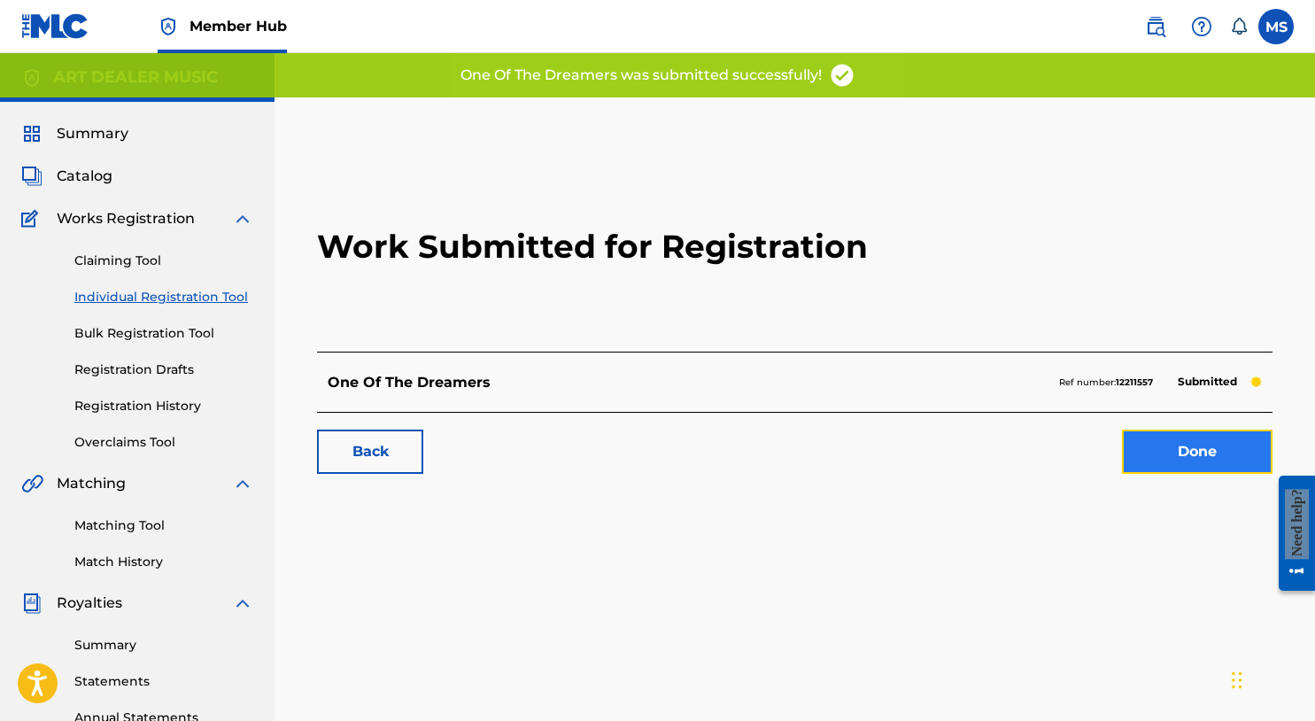
click at [1149, 454] on link "Done" at bounding box center [1197, 452] width 151 height 44
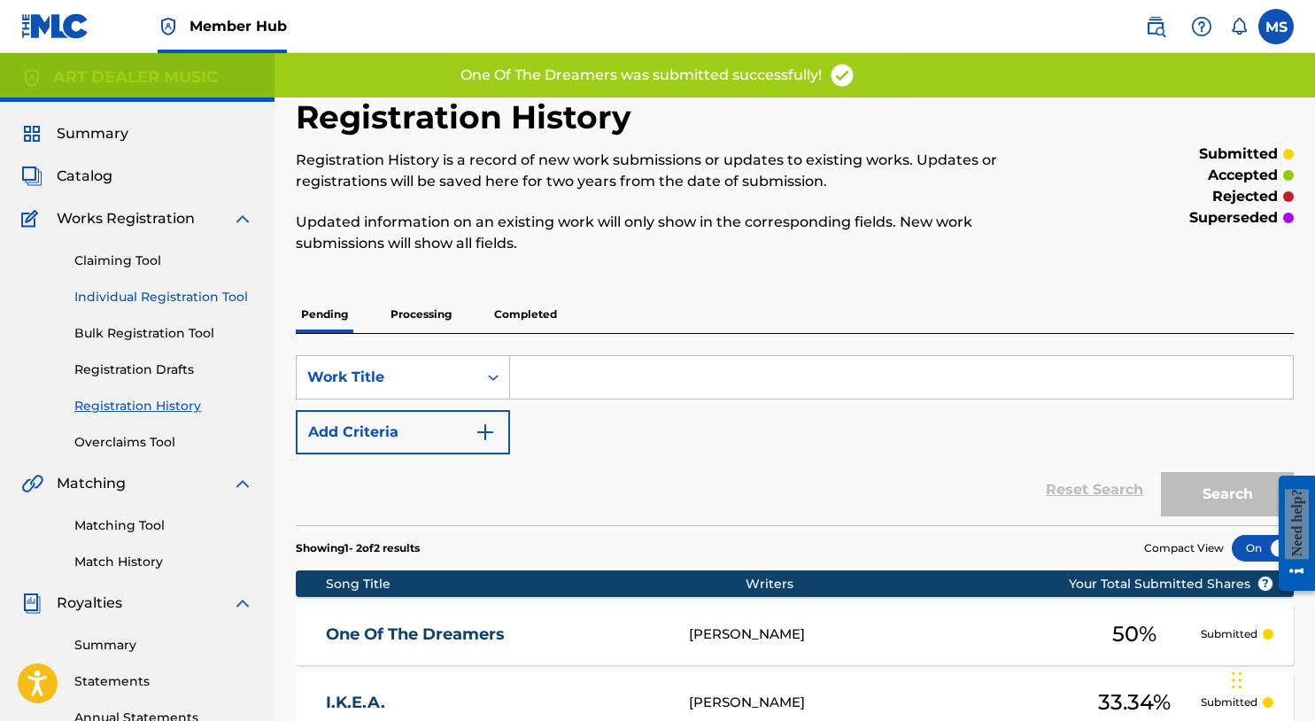
click at [155, 291] on link "Individual Registration Tool" at bounding box center [163, 297] width 179 height 19
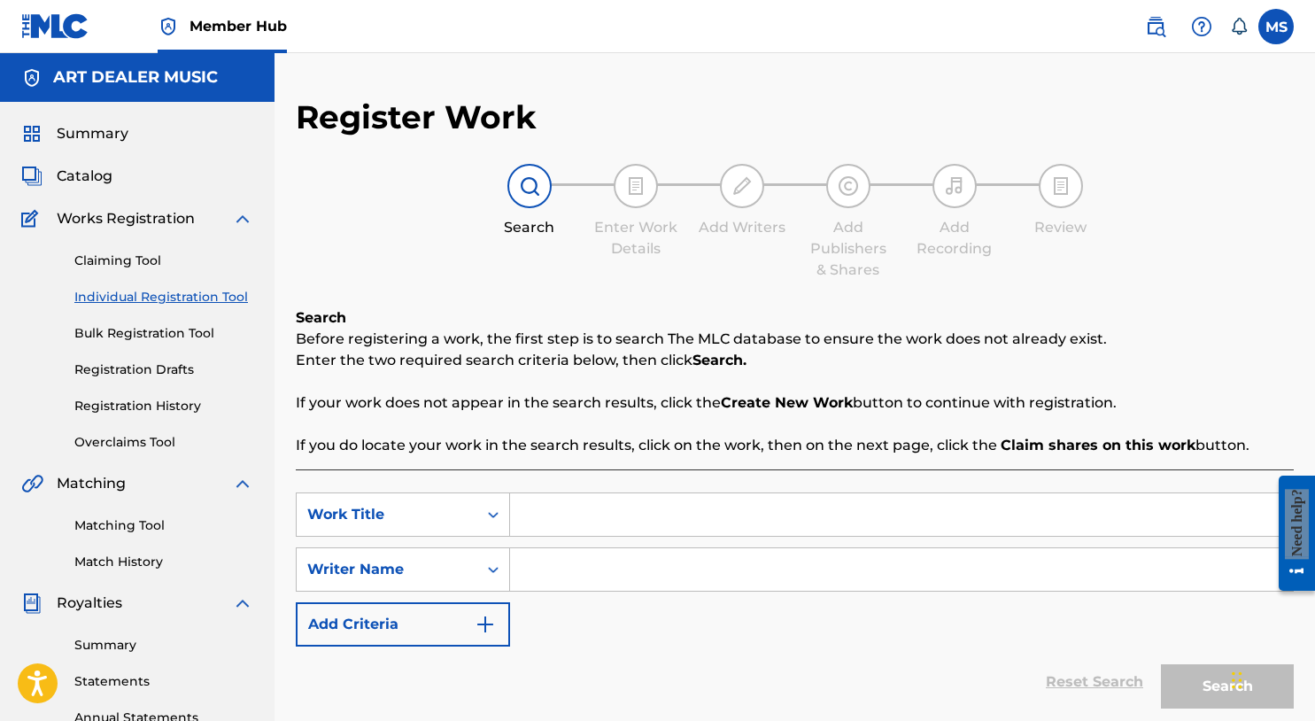
click at [846, 504] on input "Search Form" at bounding box center [901, 514] width 783 height 43
type input "Loyal"
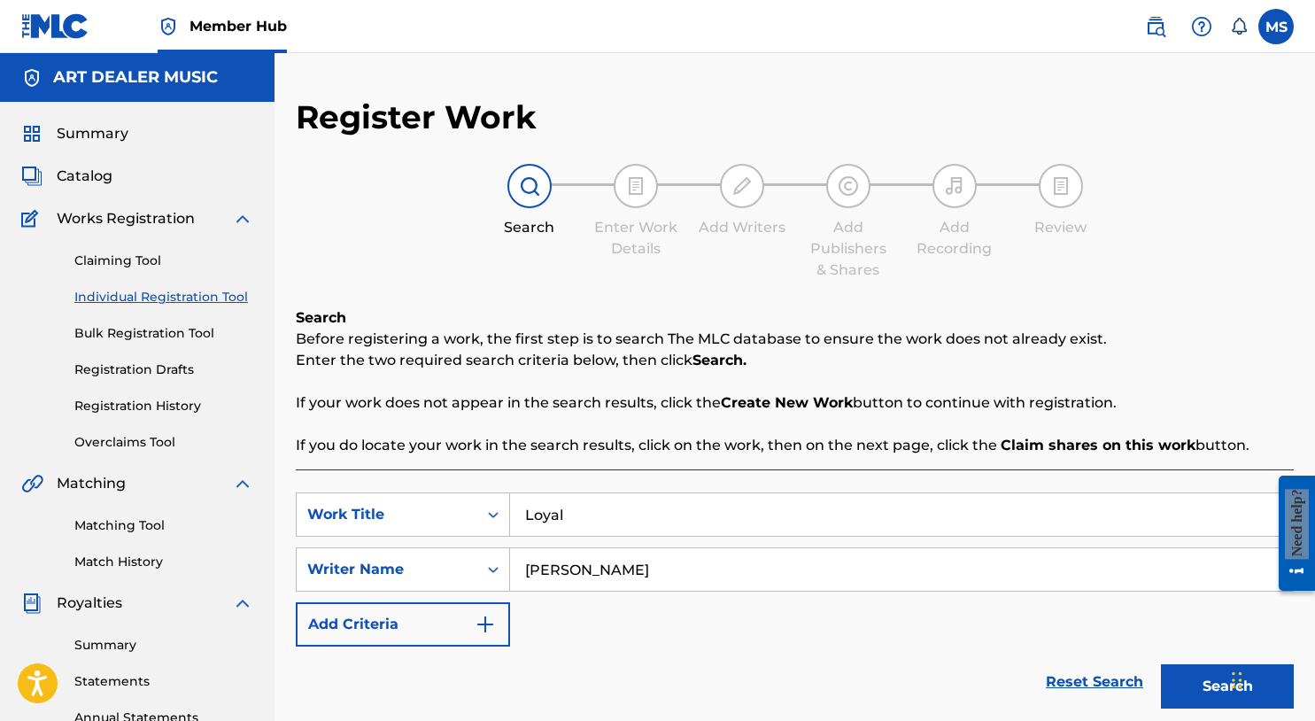
type input "Michael Summers"
click at [1200, 694] on button "Search" at bounding box center [1227, 686] width 133 height 44
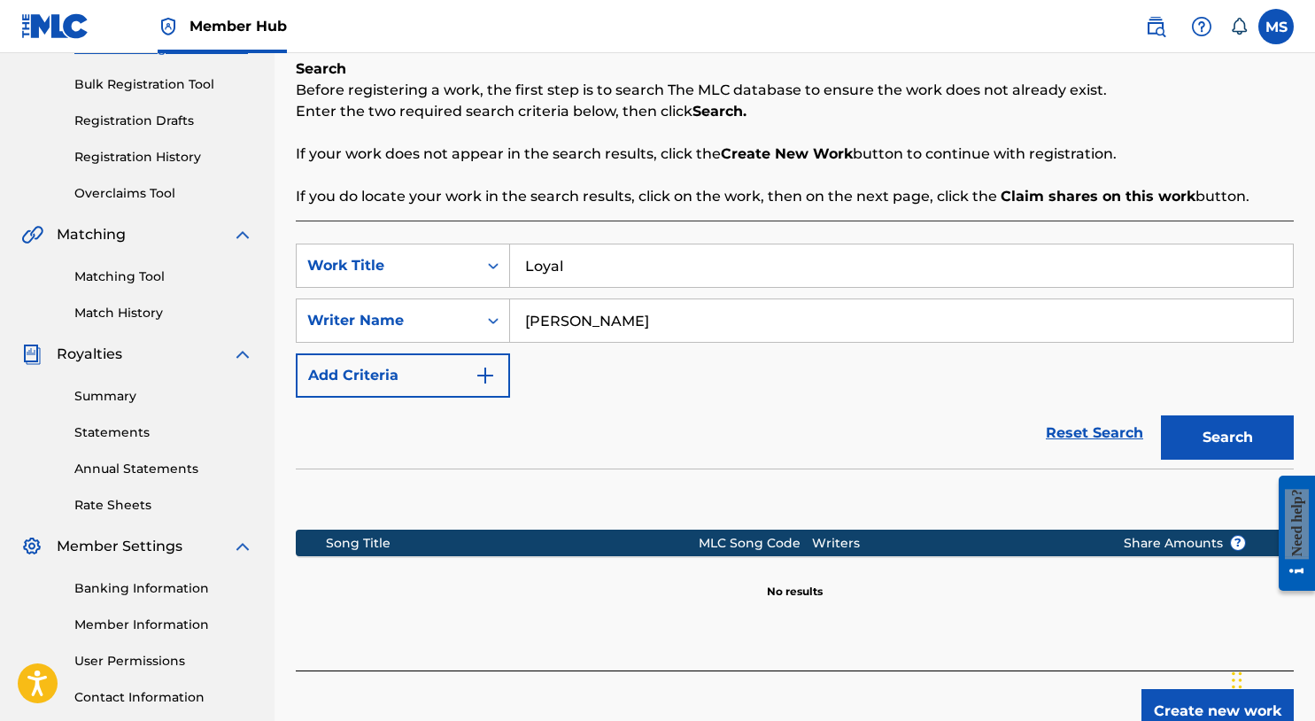
scroll to position [377, 0]
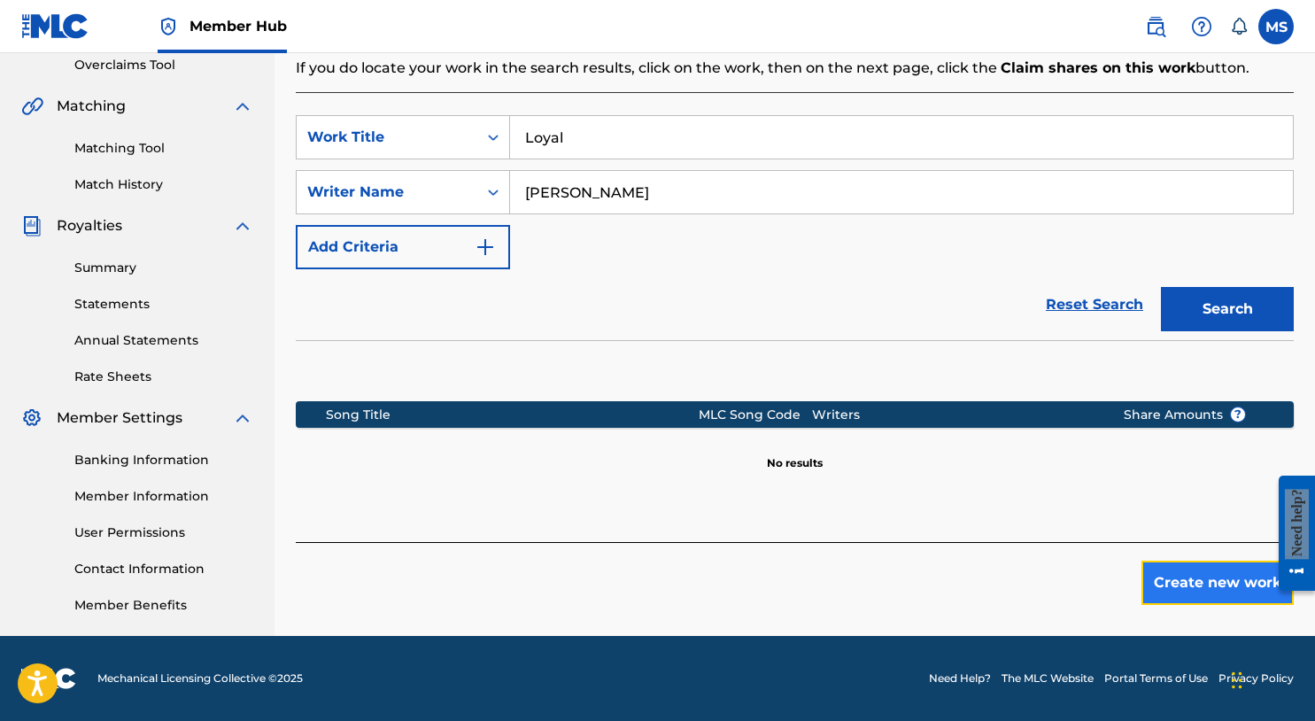
click at [1190, 587] on button "Create new work" at bounding box center [1218, 583] width 152 height 44
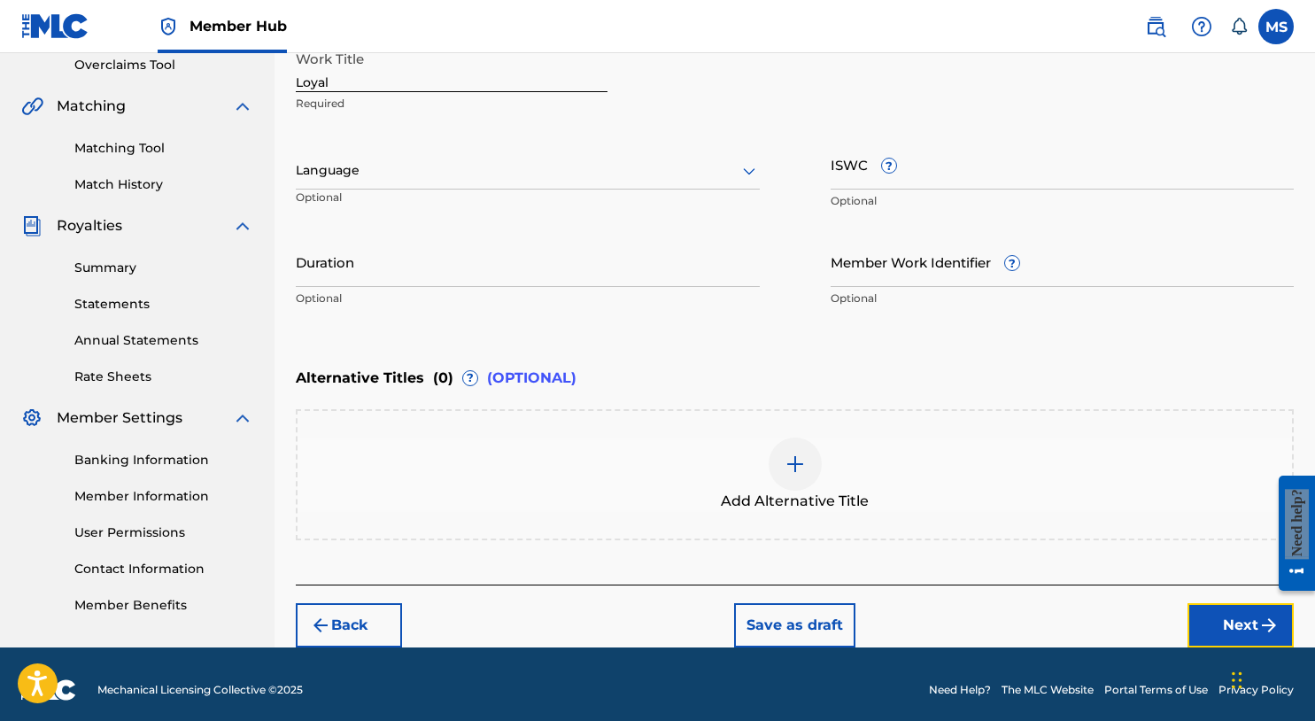
drag, startPoint x: 1196, startPoint y: 609, endPoint x: 1142, endPoint y: 590, distance: 57.1
click at [1195, 609] on button "Next" at bounding box center [1241, 625] width 106 height 44
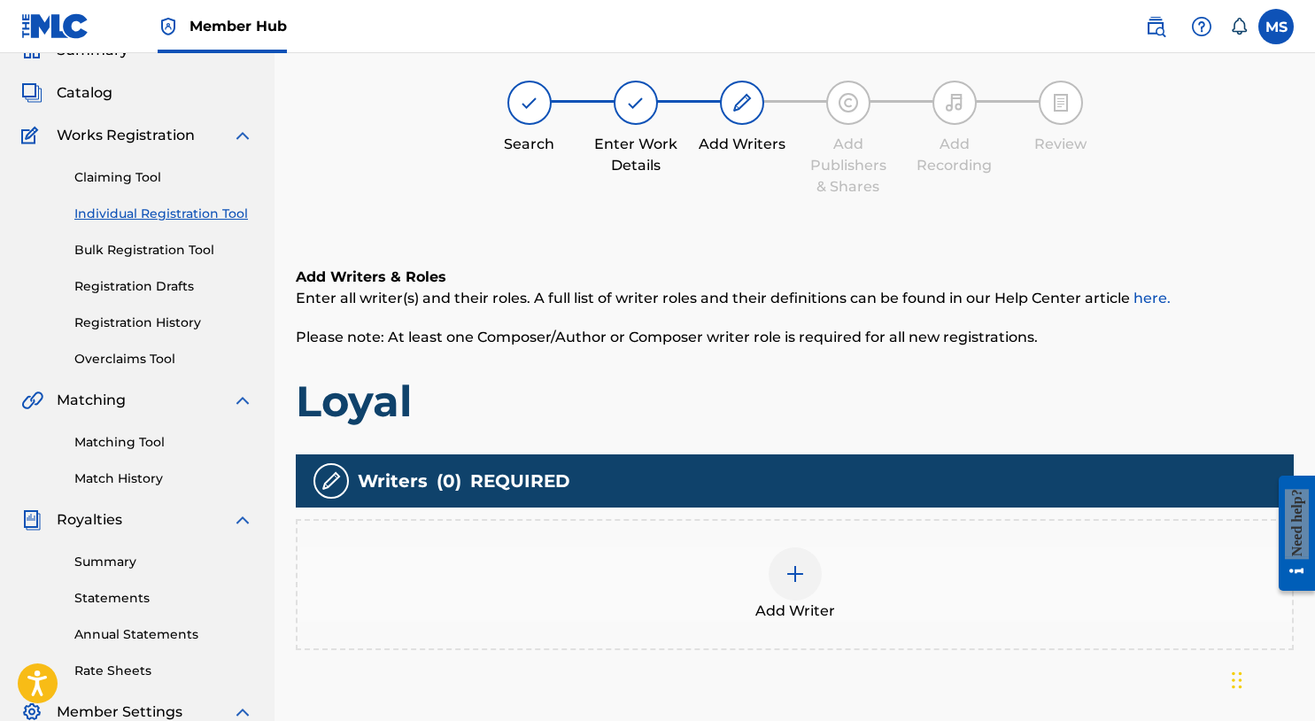
scroll to position [80, 0]
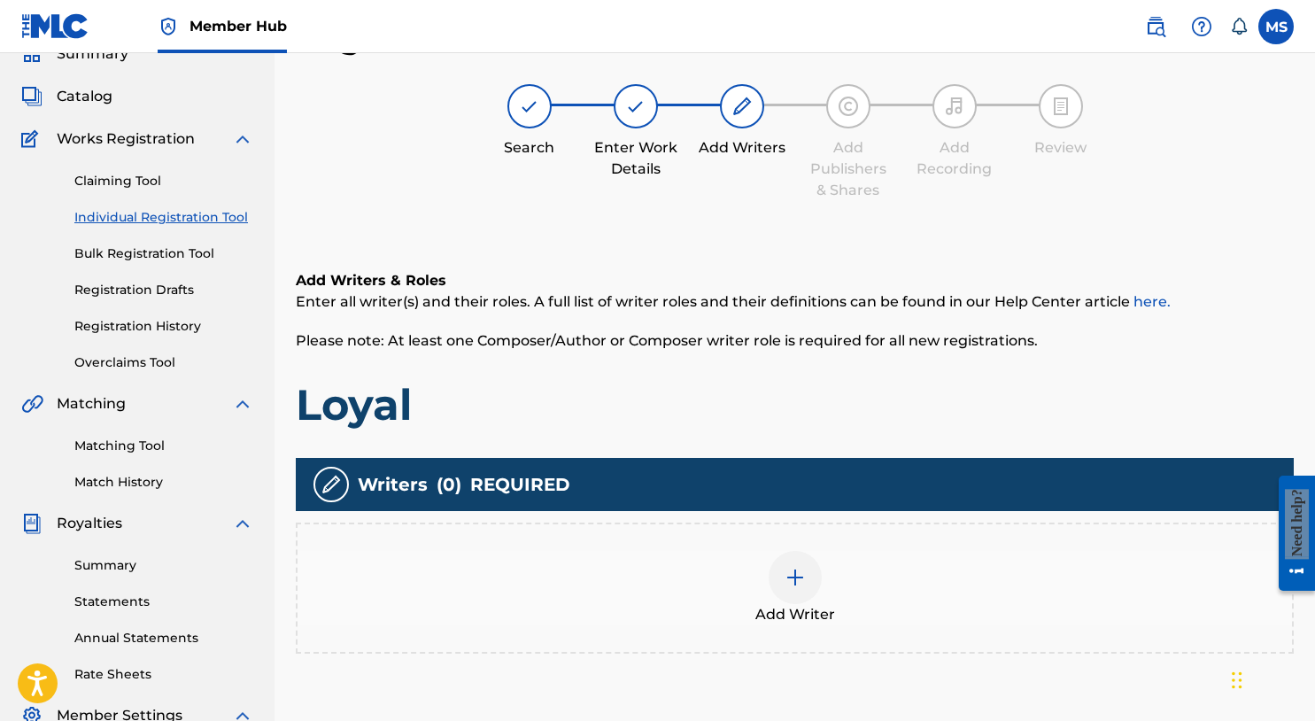
click at [823, 586] on div "Add Writer" at bounding box center [795, 588] width 995 height 74
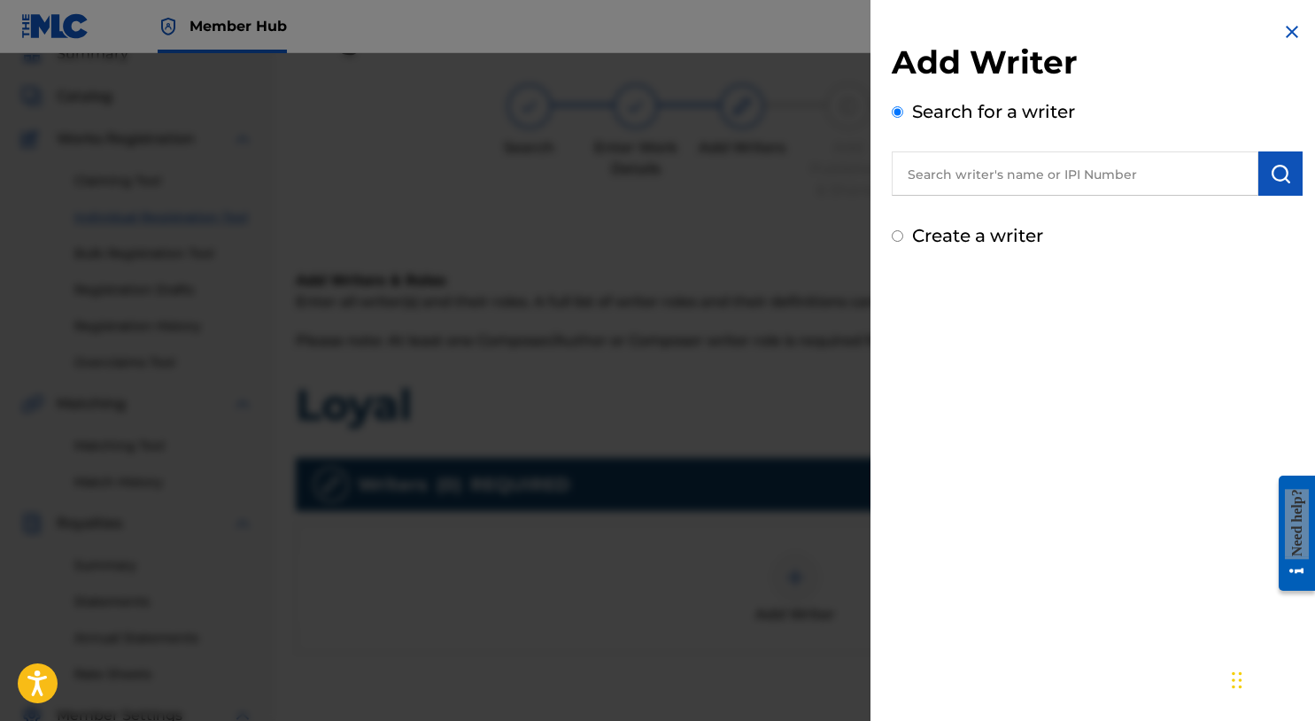
click at [988, 176] on input "text" at bounding box center [1075, 173] width 367 height 44
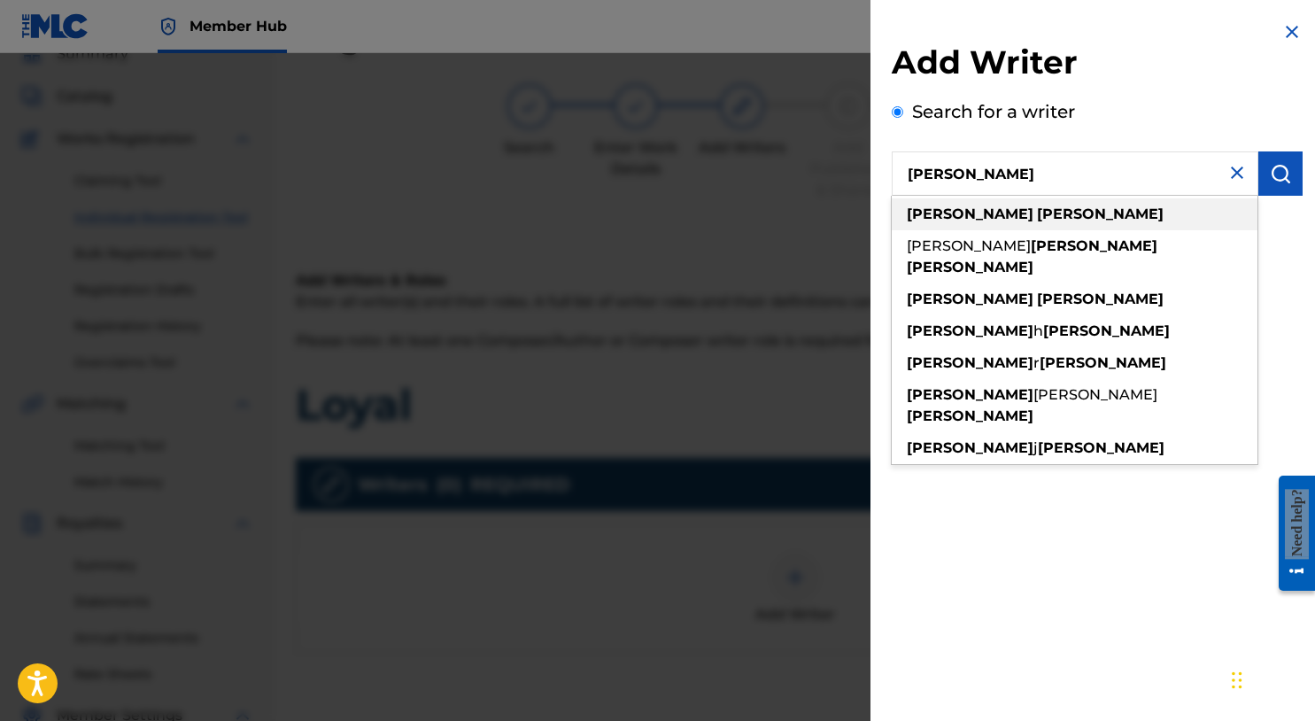
type input "michael summers"
click at [1005, 229] on div "michael summers" at bounding box center [1075, 214] width 366 height 32
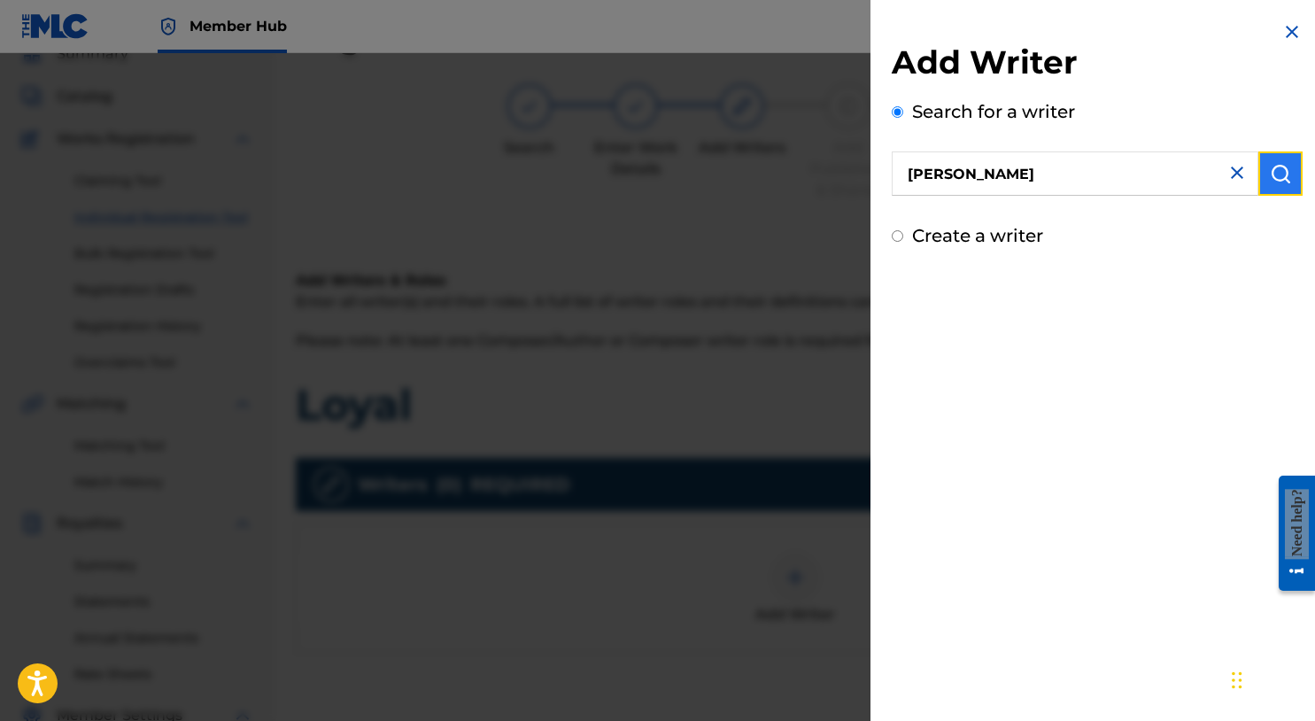
click at [1271, 184] on button "submit" at bounding box center [1281, 173] width 44 height 44
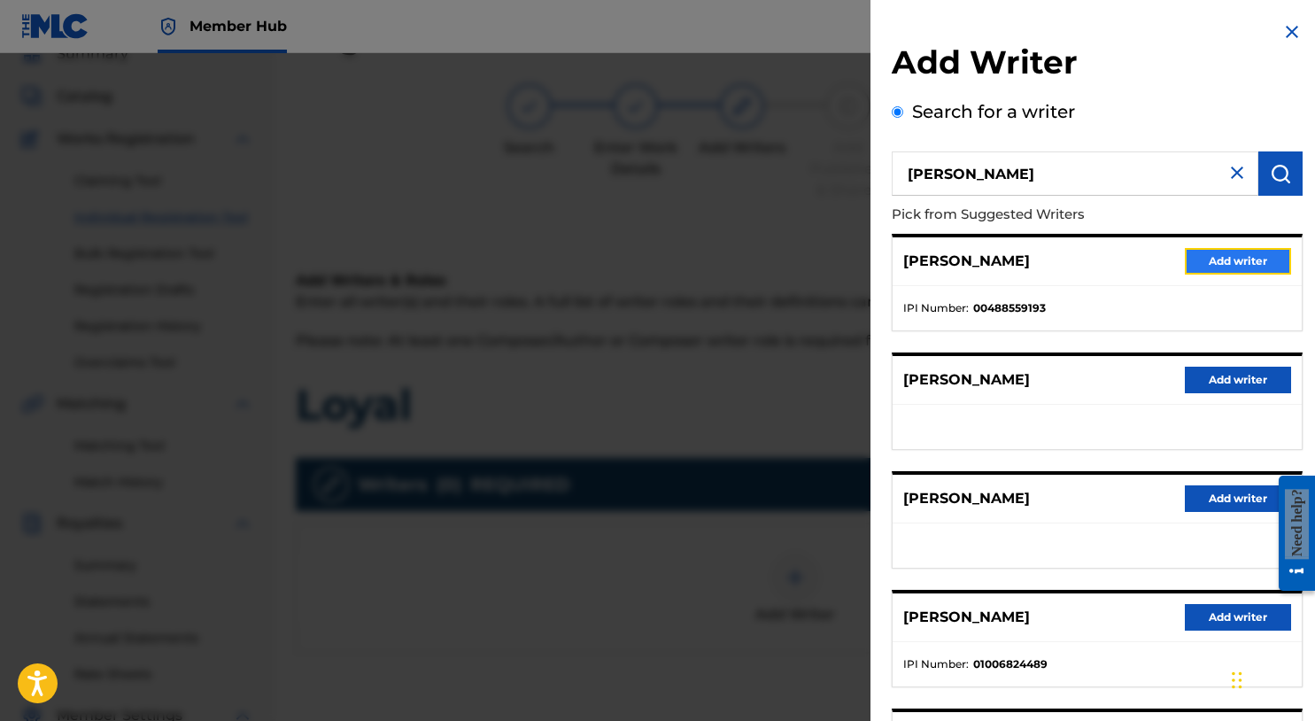
click at [1245, 272] on button "Add writer" at bounding box center [1238, 261] width 106 height 27
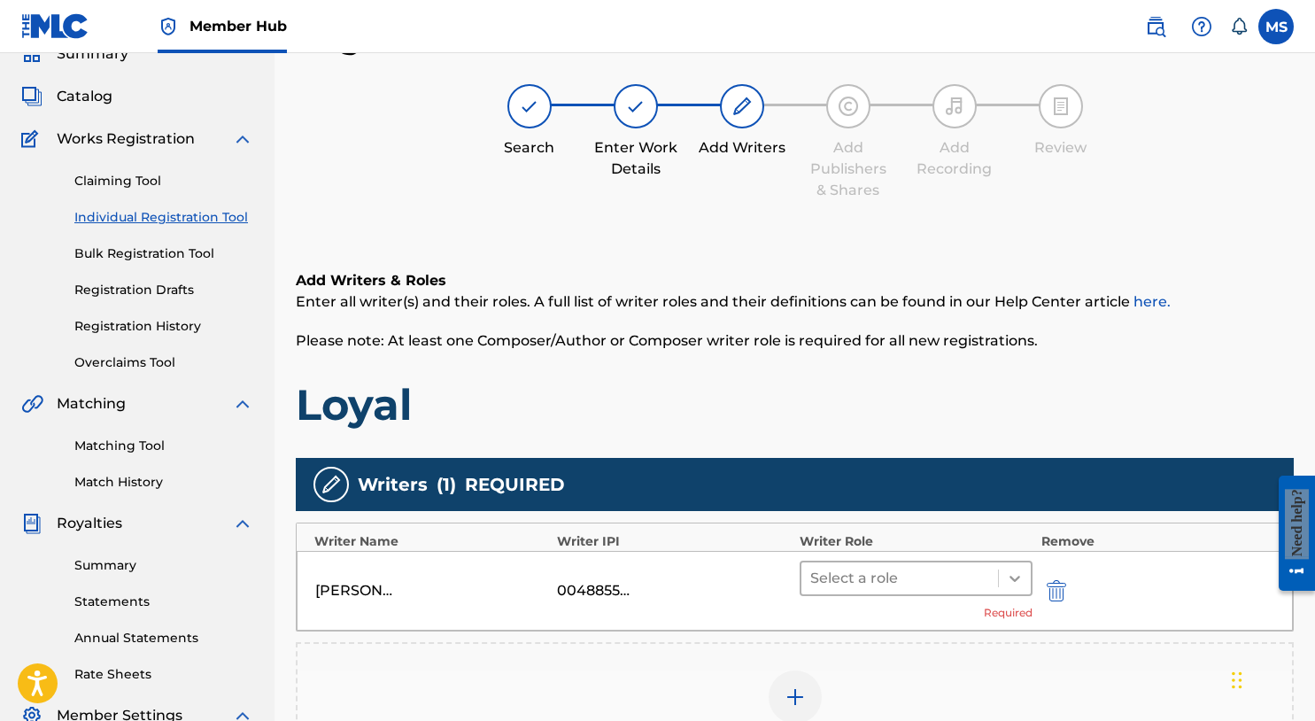
click at [1009, 582] on icon at bounding box center [1015, 579] width 18 height 18
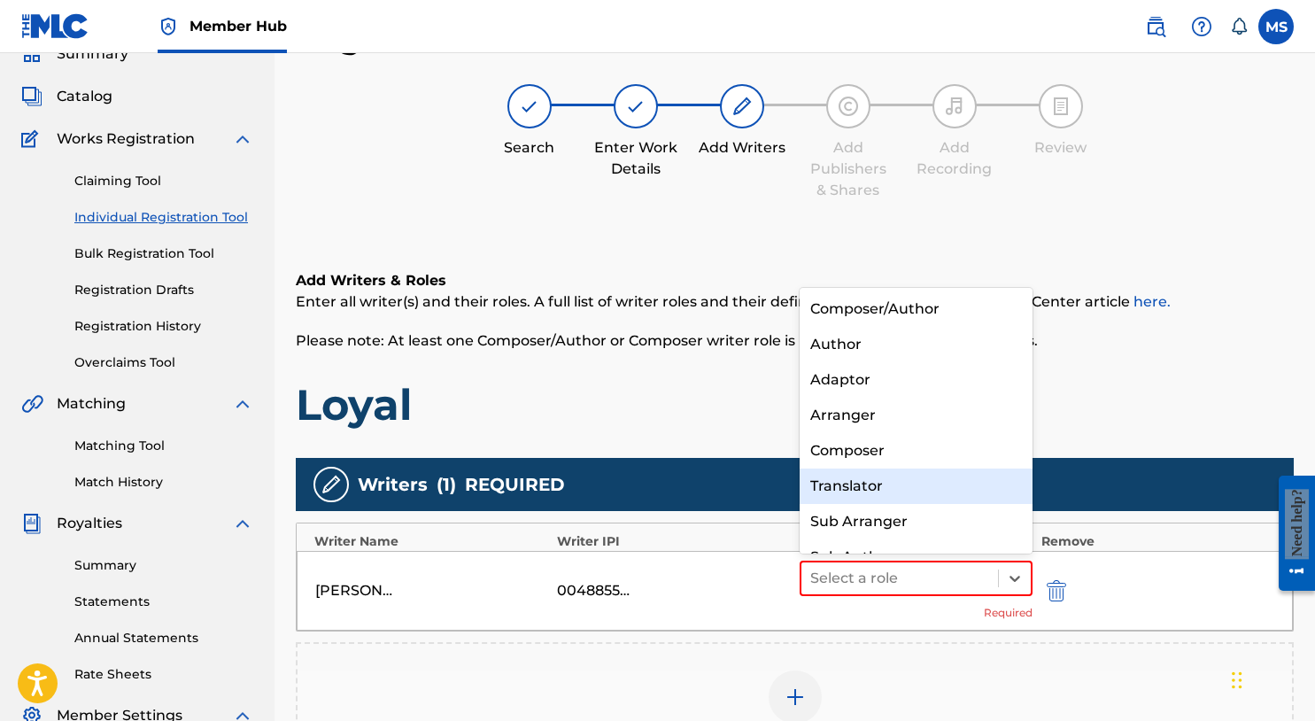
scroll to position [25, 0]
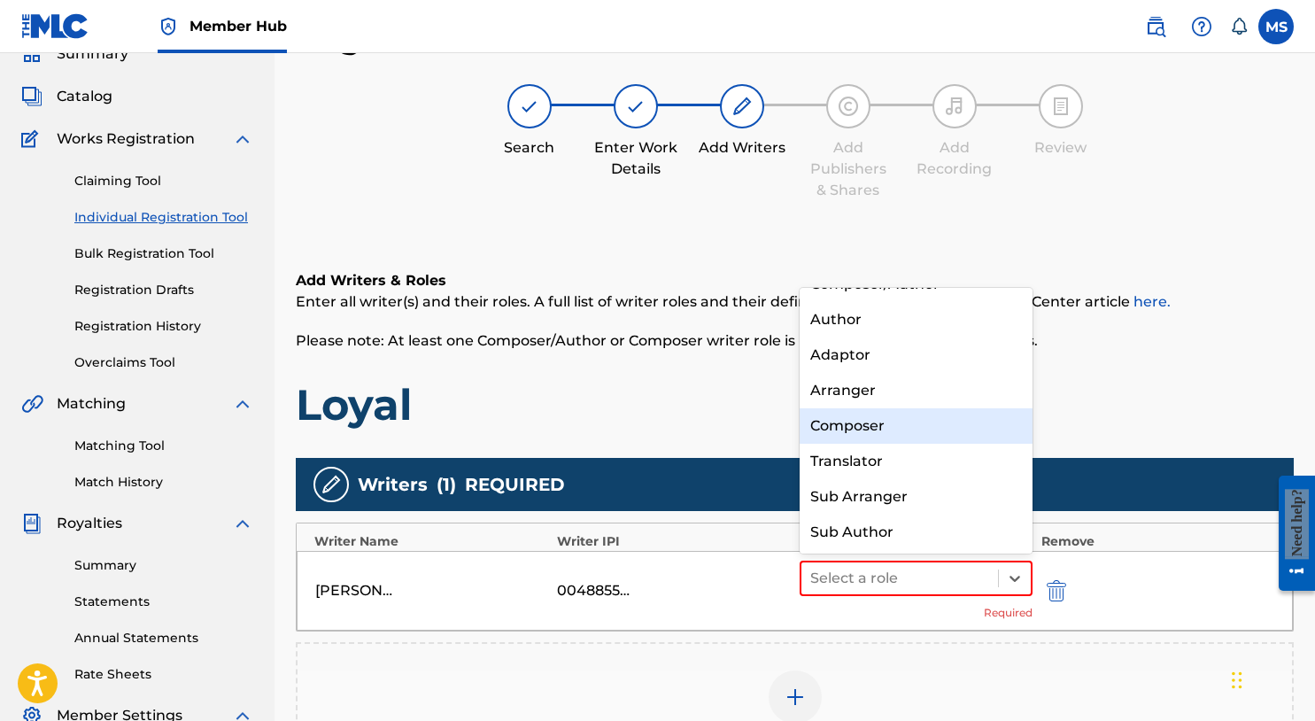
click at [924, 415] on div "Composer" at bounding box center [916, 425] width 233 height 35
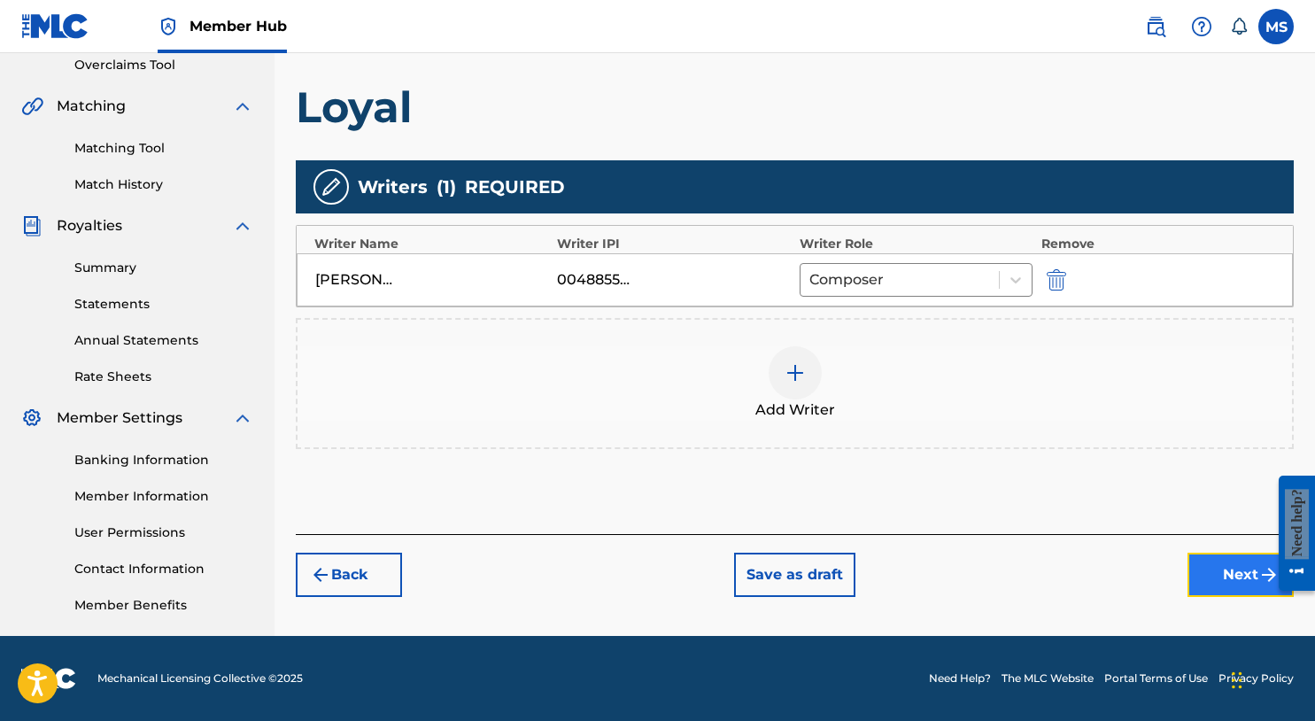
click at [1198, 565] on button "Next" at bounding box center [1241, 575] width 106 height 44
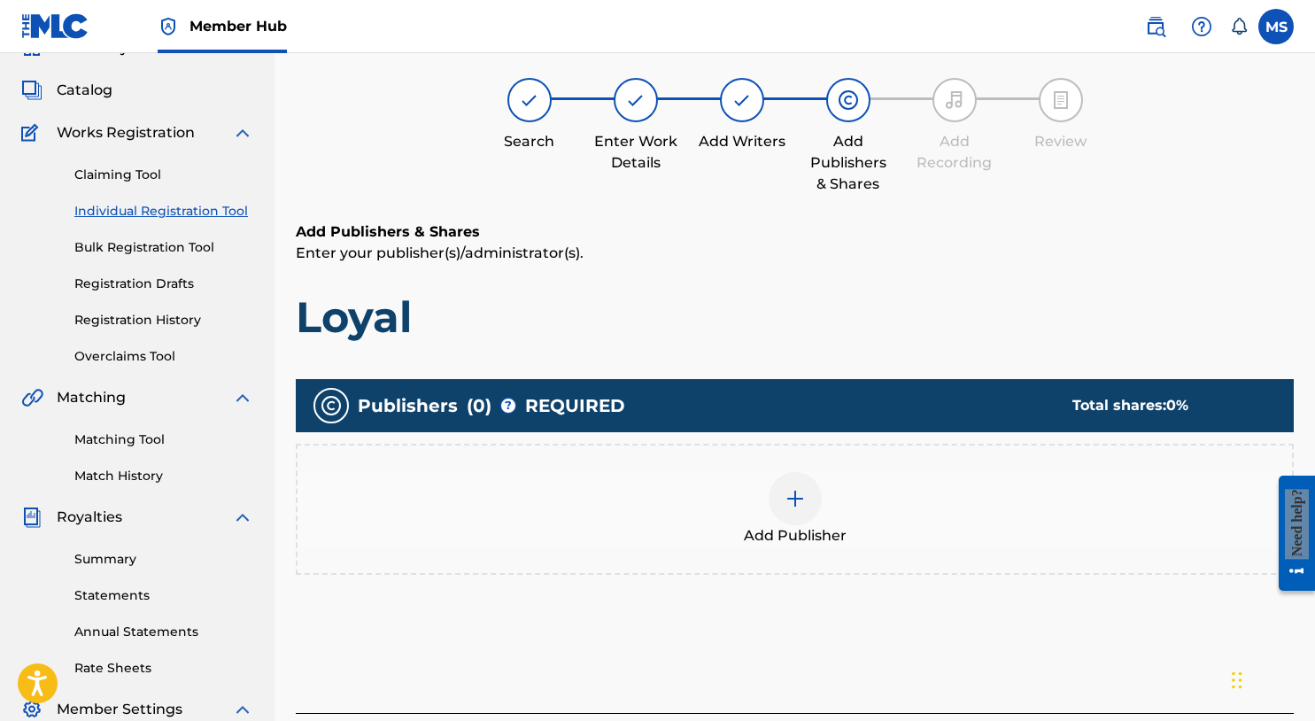
scroll to position [80, 0]
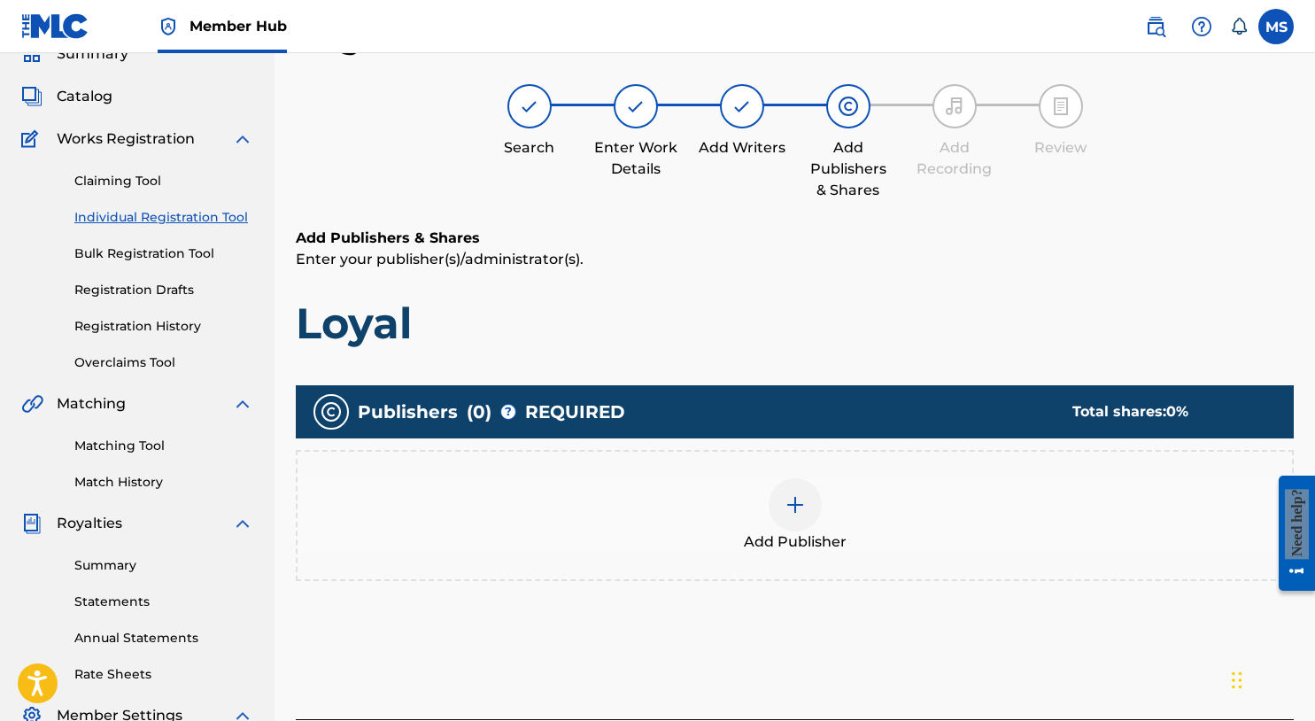
click at [777, 508] on div at bounding box center [795, 504] width 53 height 53
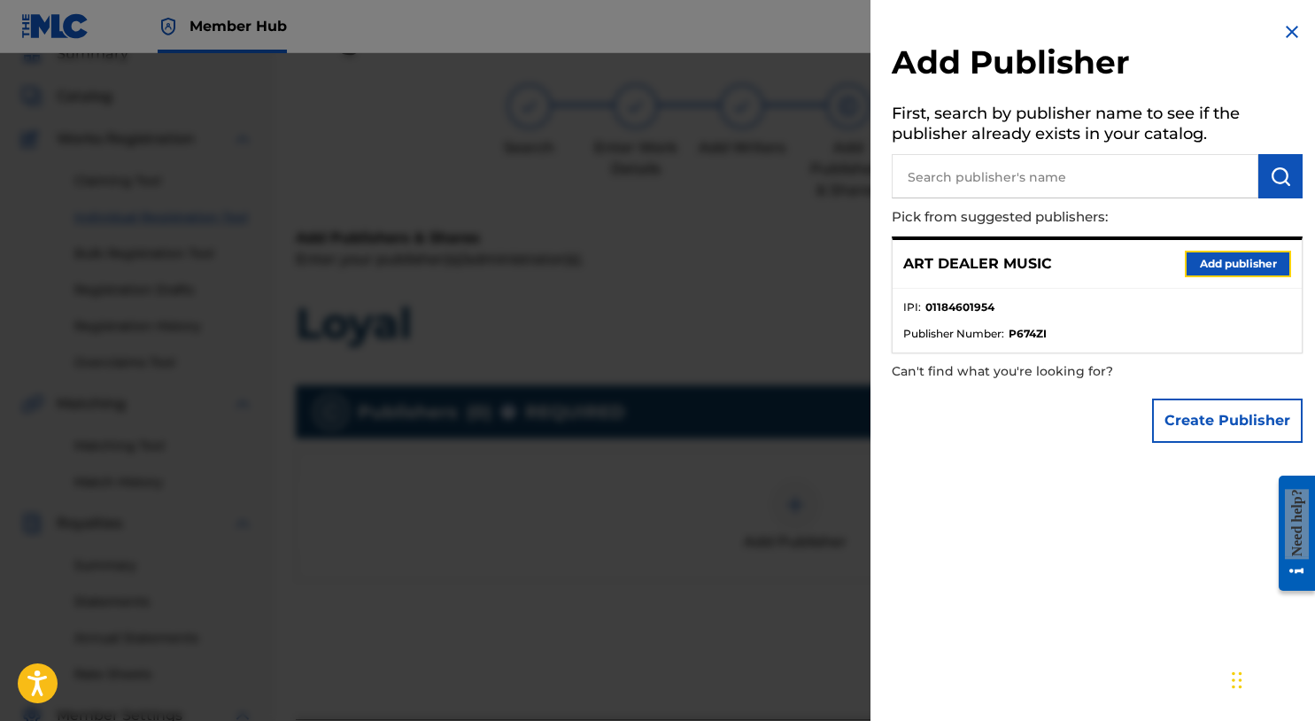
click at [1196, 260] on button "Add publisher" at bounding box center [1238, 264] width 106 height 27
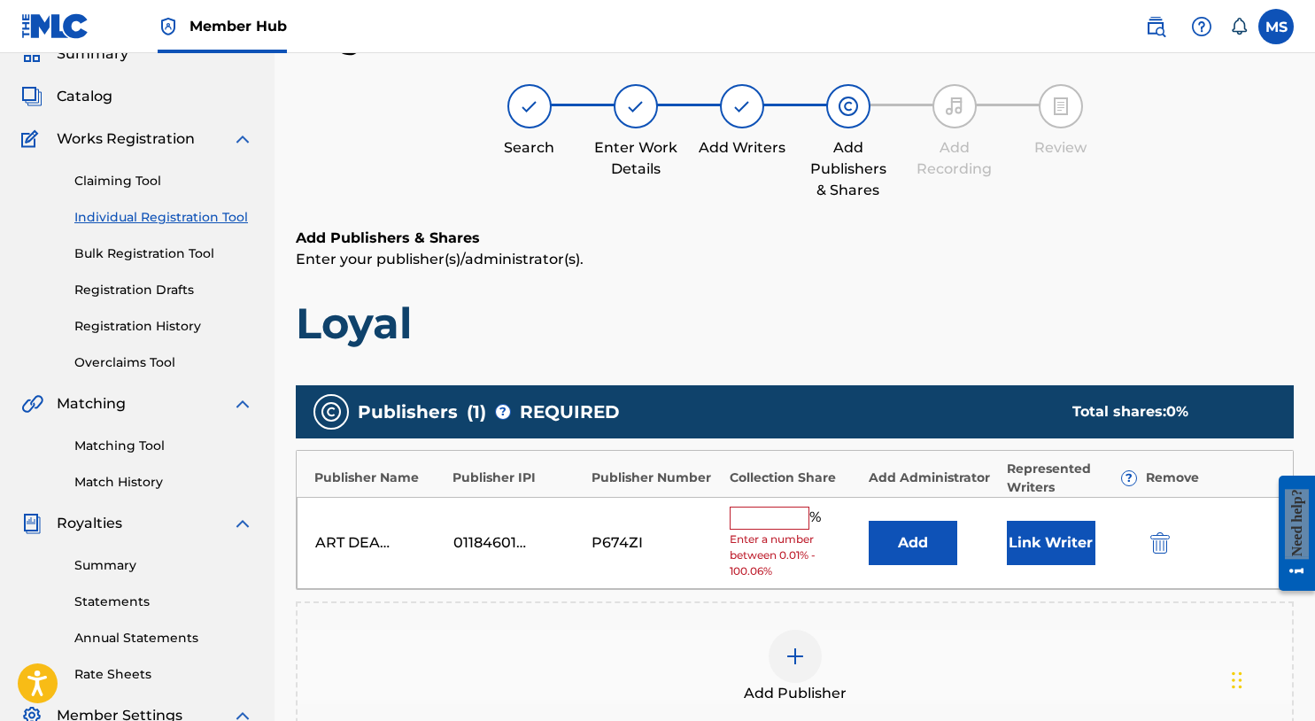
click at [786, 533] on span "Enter a number between 0.01% - 100.06%" at bounding box center [794, 555] width 129 height 48
click at [782, 516] on input "text" at bounding box center [770, 518] width 80 height 23
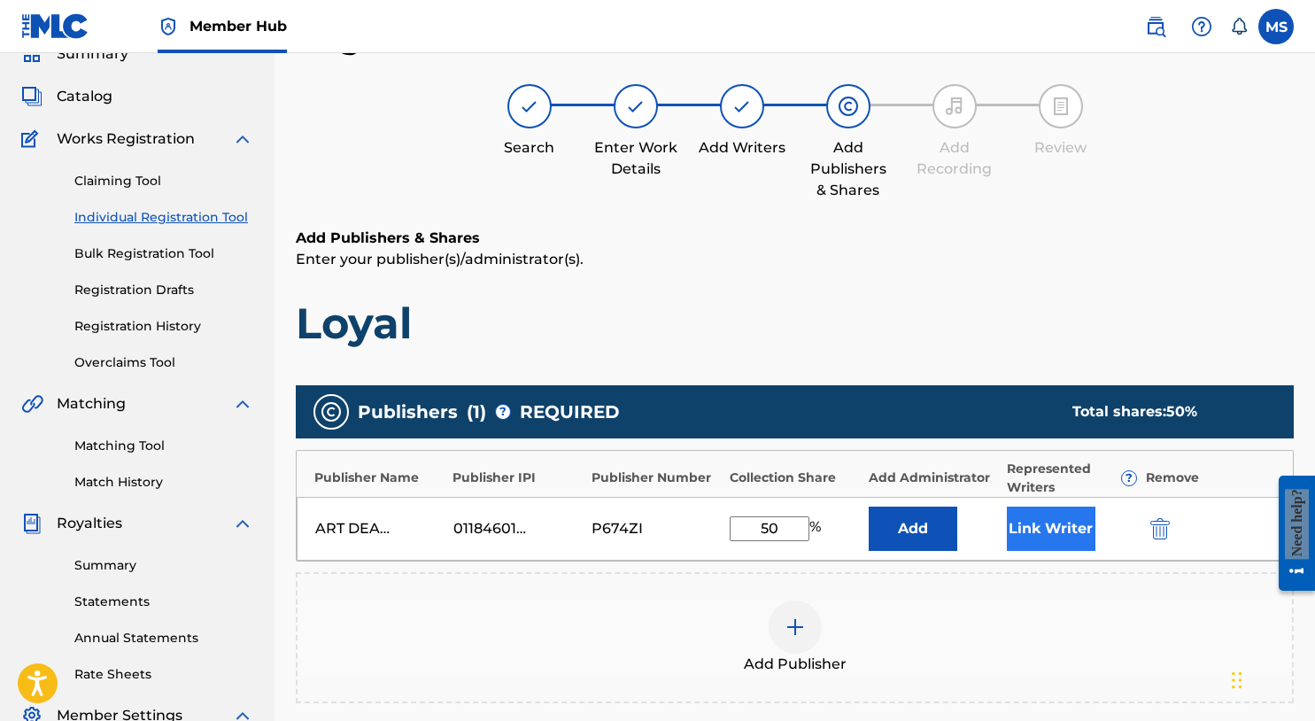
type input "50"
click at [1045, 523] on button "Link Writer" at bounding box center [1051, 529] width 89 height 44
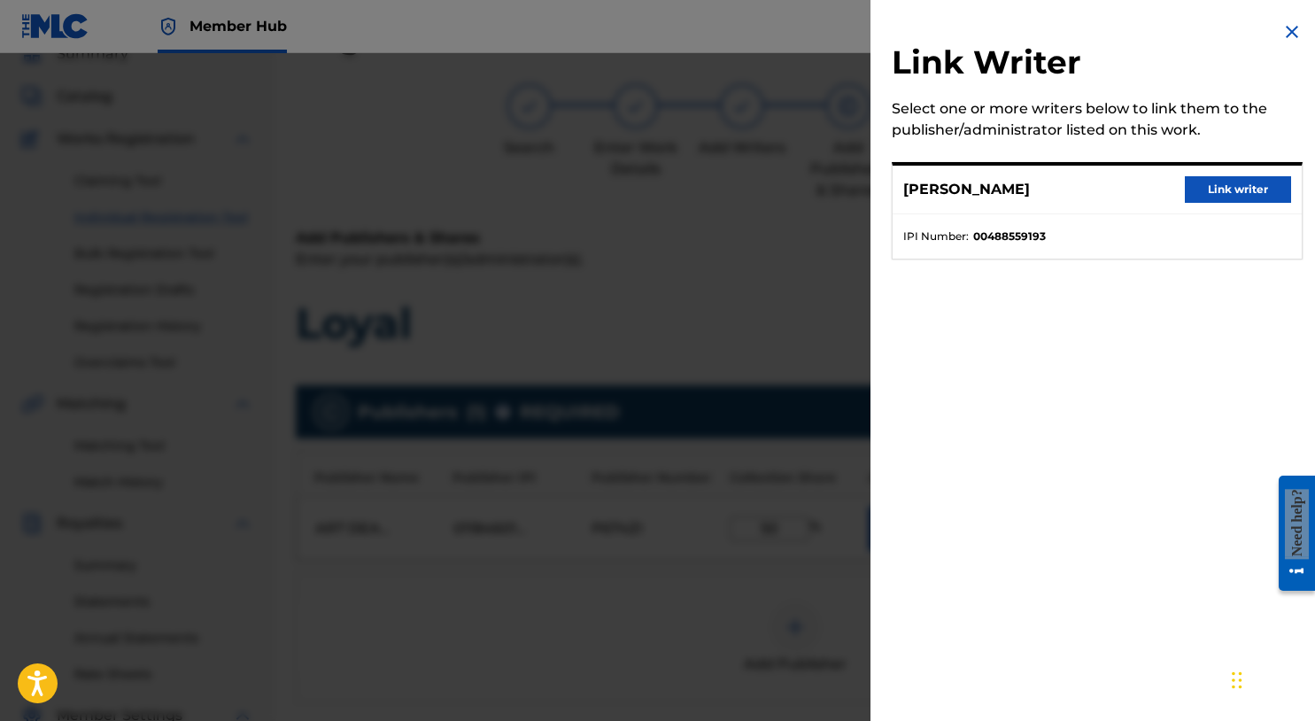
click at [1203, 205] on div "MICHAEL SUMMERS Link writer" at bounding box center [1097, 190] width 409 height 49
click at [1201, 196] on button "Link writer" at bounding box center [1238, 189] width 106 height 27
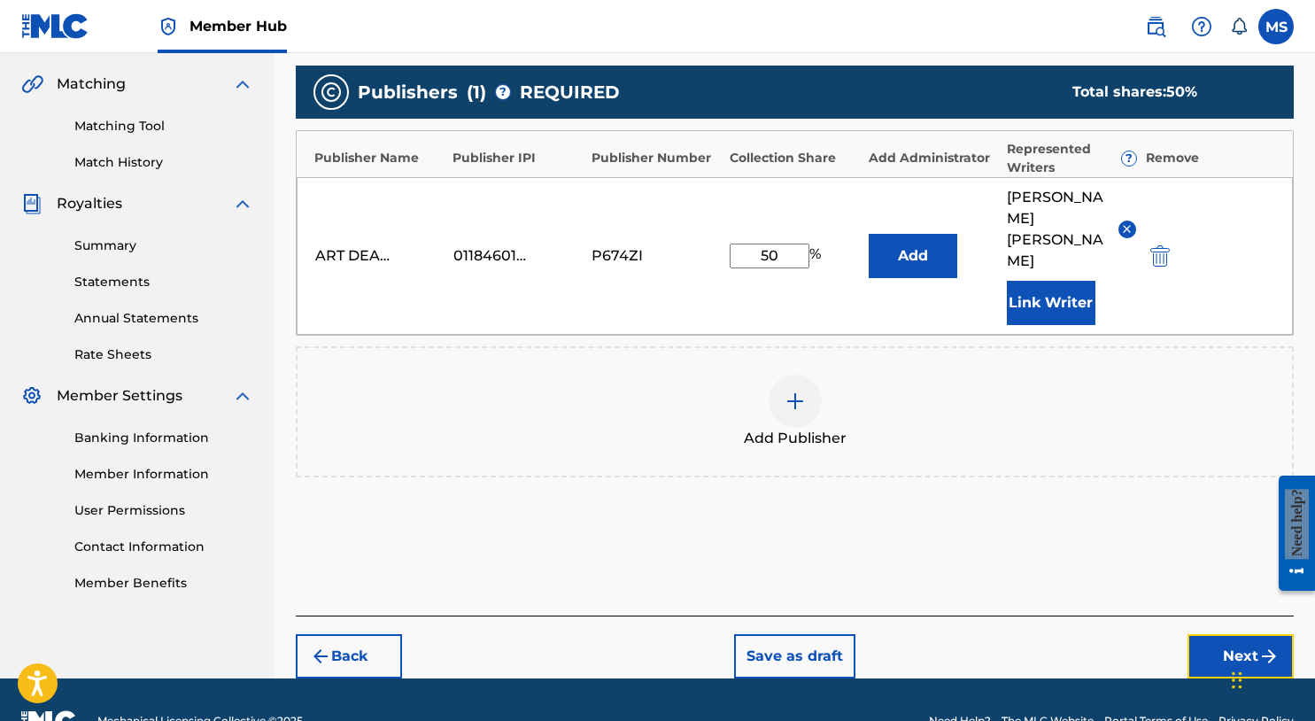
click at [1235, 634] on button "Next" at bounding box center [1241, 656] width 106 height 44
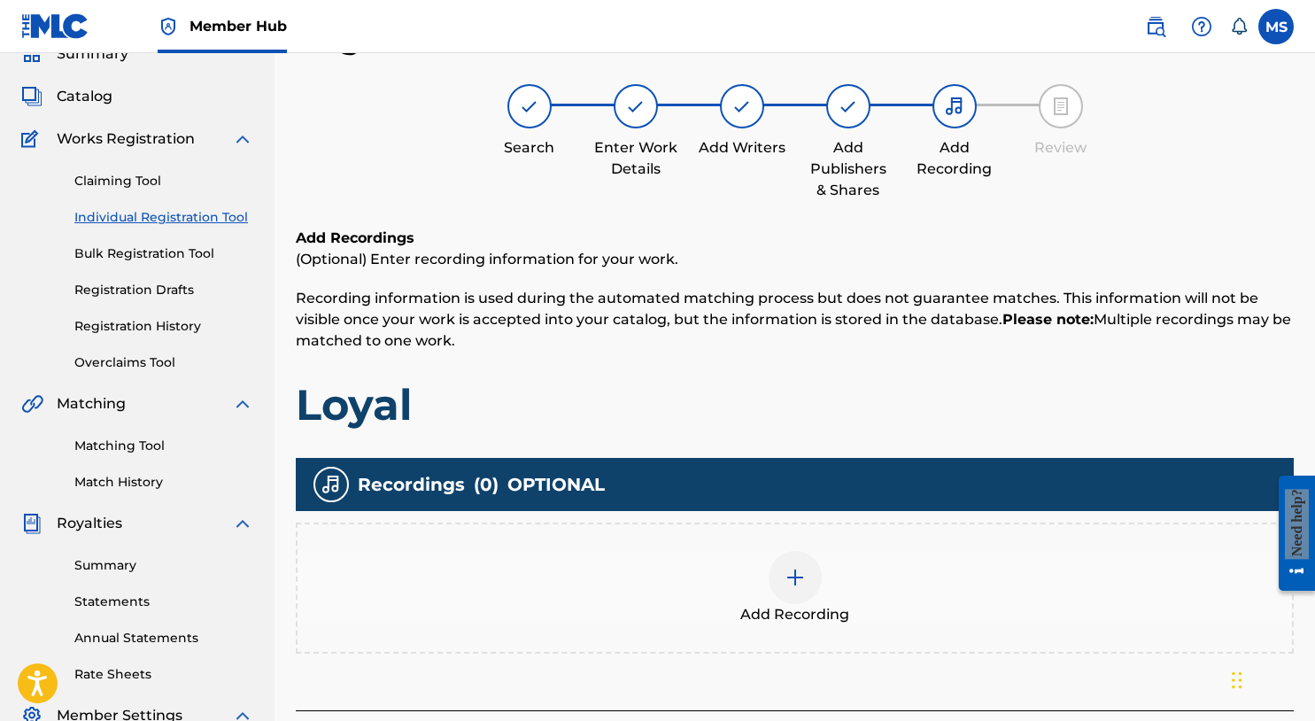
click at [795, 573] on img at bounding box center [795, 577] width 21 height 21
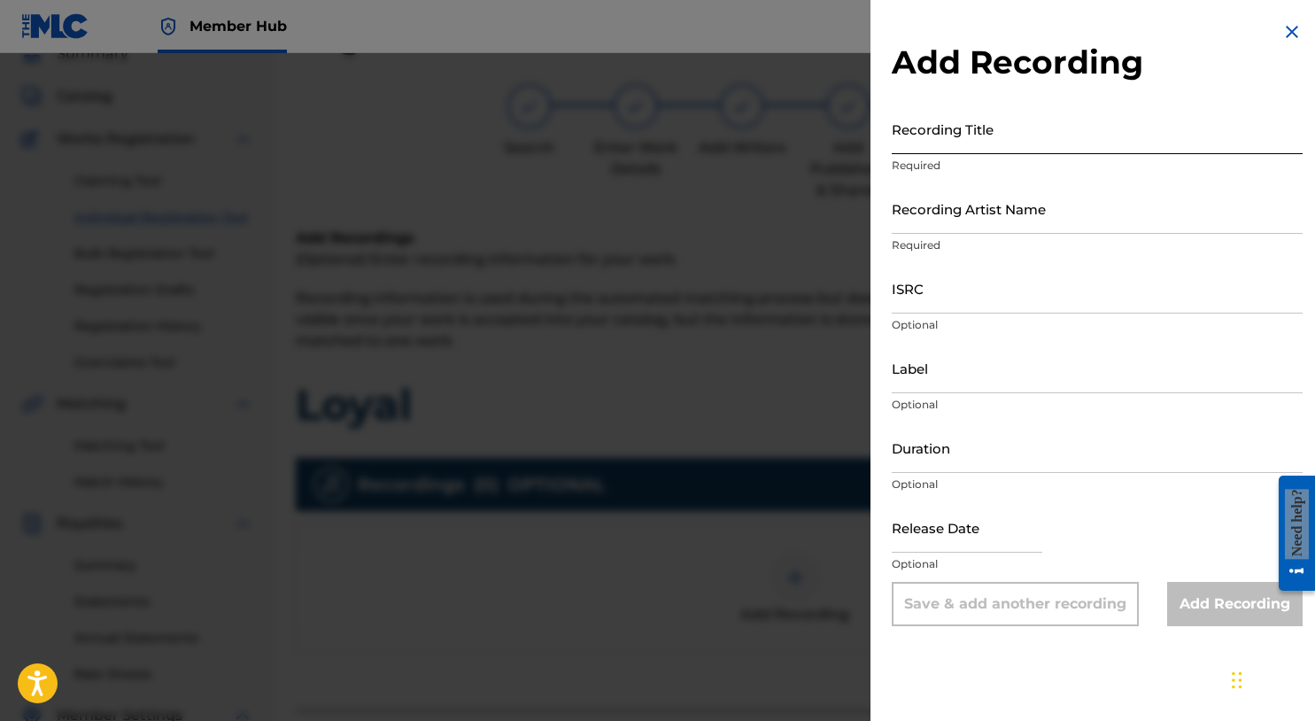
click at [1027, 135] on input "Recording Title" at bounding box center [1097, 129] width 411 height 50
type input "Loyal"
click at [998, 213] on input "Recording Artist Name" at bounding box center [1097, 208] width 411 height 50
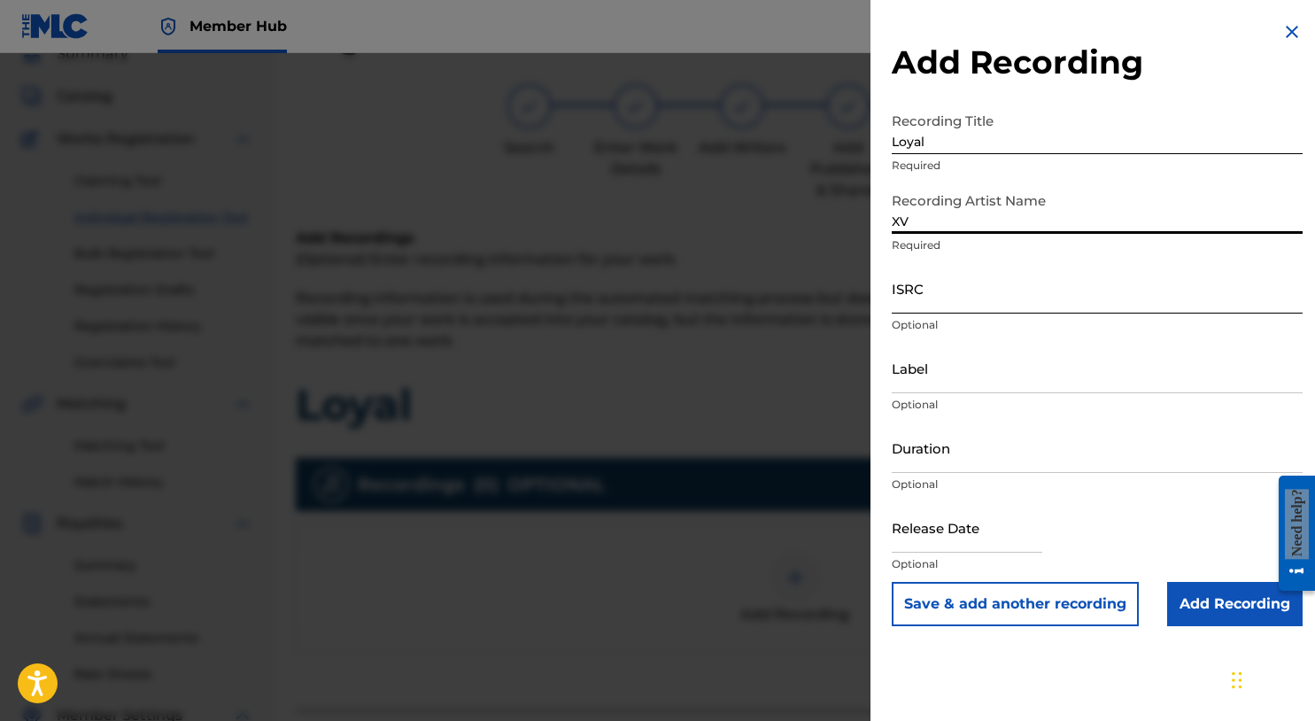
type input "XV"
click at [932, 290] on input "ISRC" at bounding box center [1097, 288] width 411 height 50
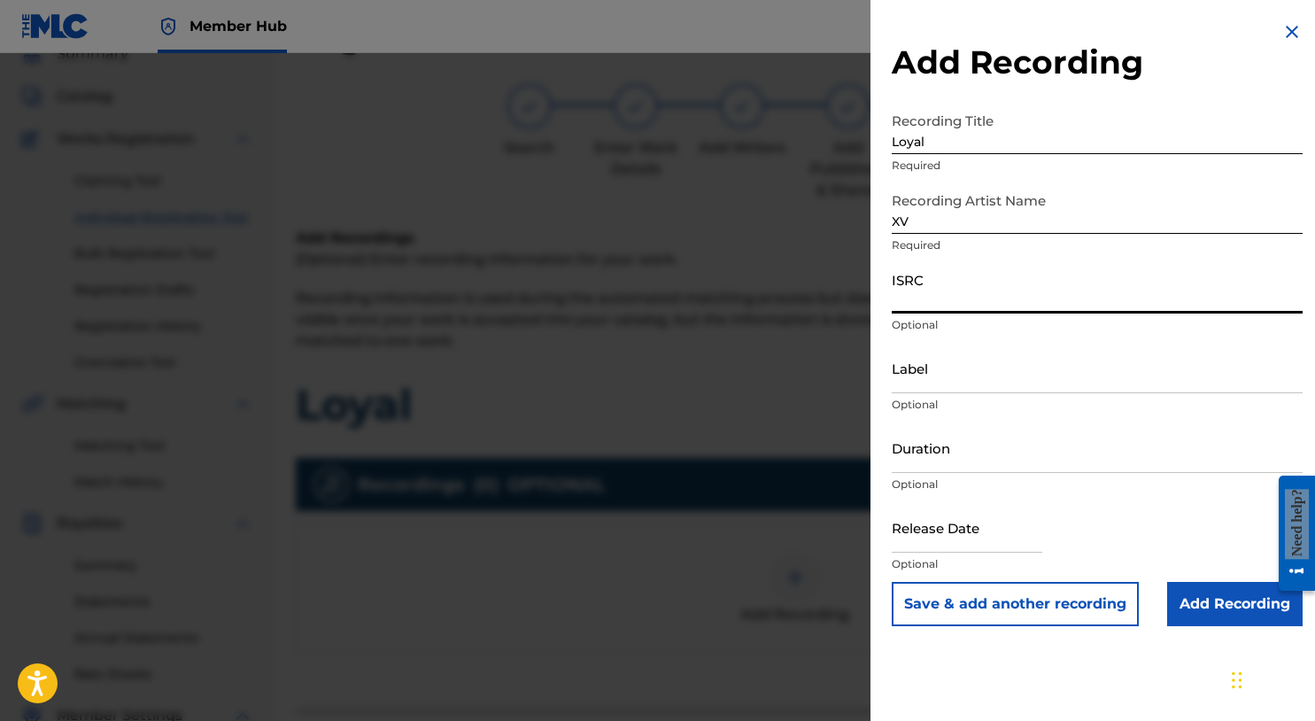
paste input "ushm21959896"
type input "ushm21959896"
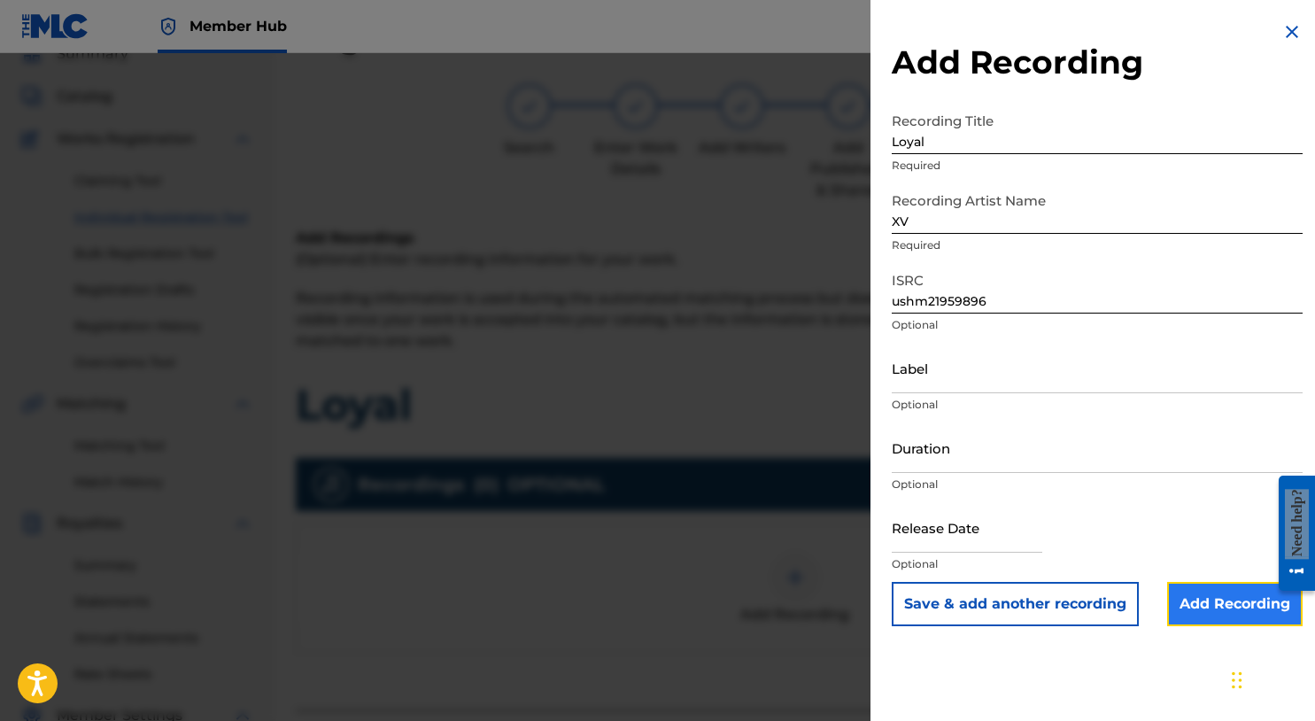
click at [1202, 606] on input "Add Recording" at bounding box center [1236, 604] width 136 height 44
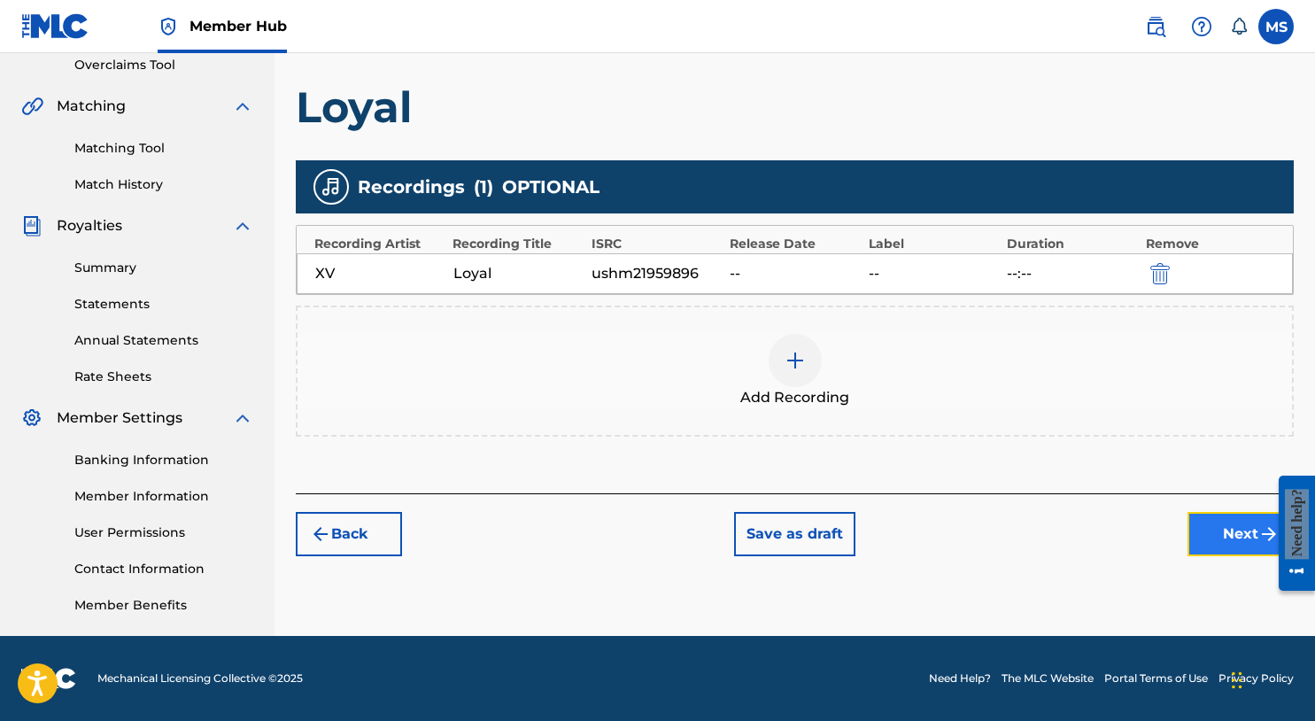
click at [1203, 547] on button "Next" at bounding box center [1241, 534] width 106 height 44
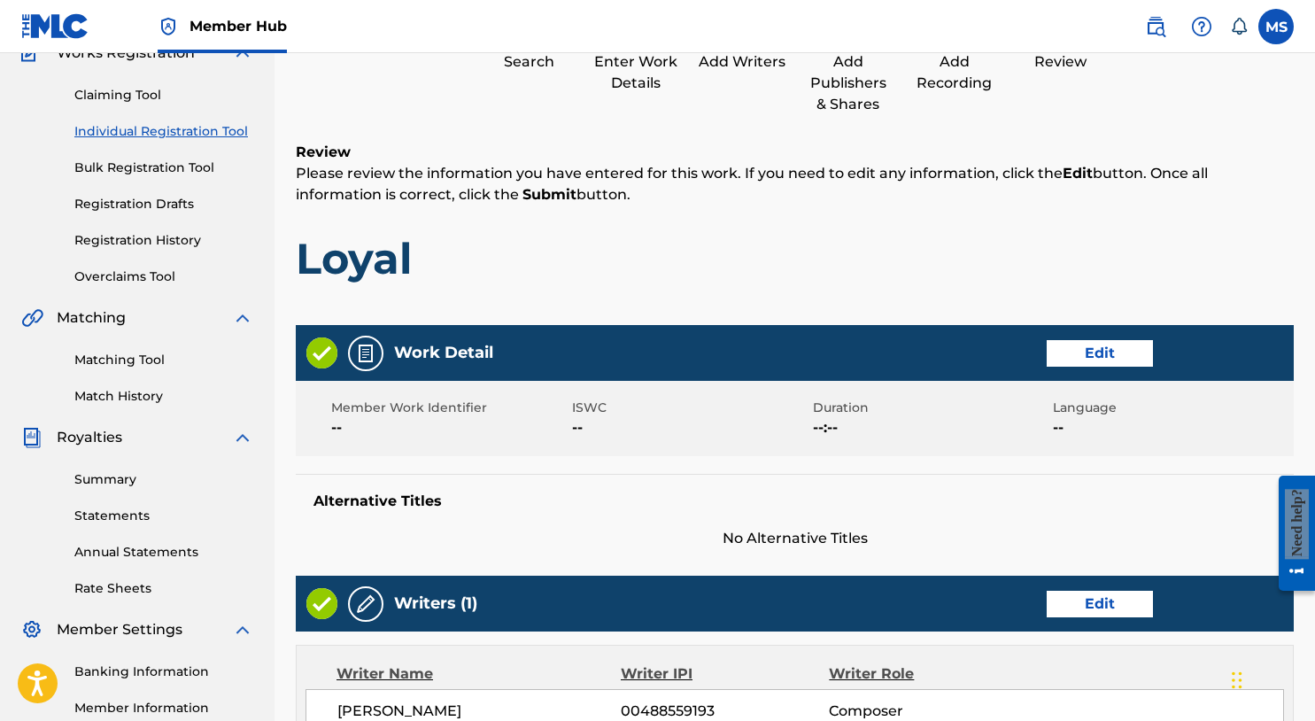
scroll to position [796, 0]
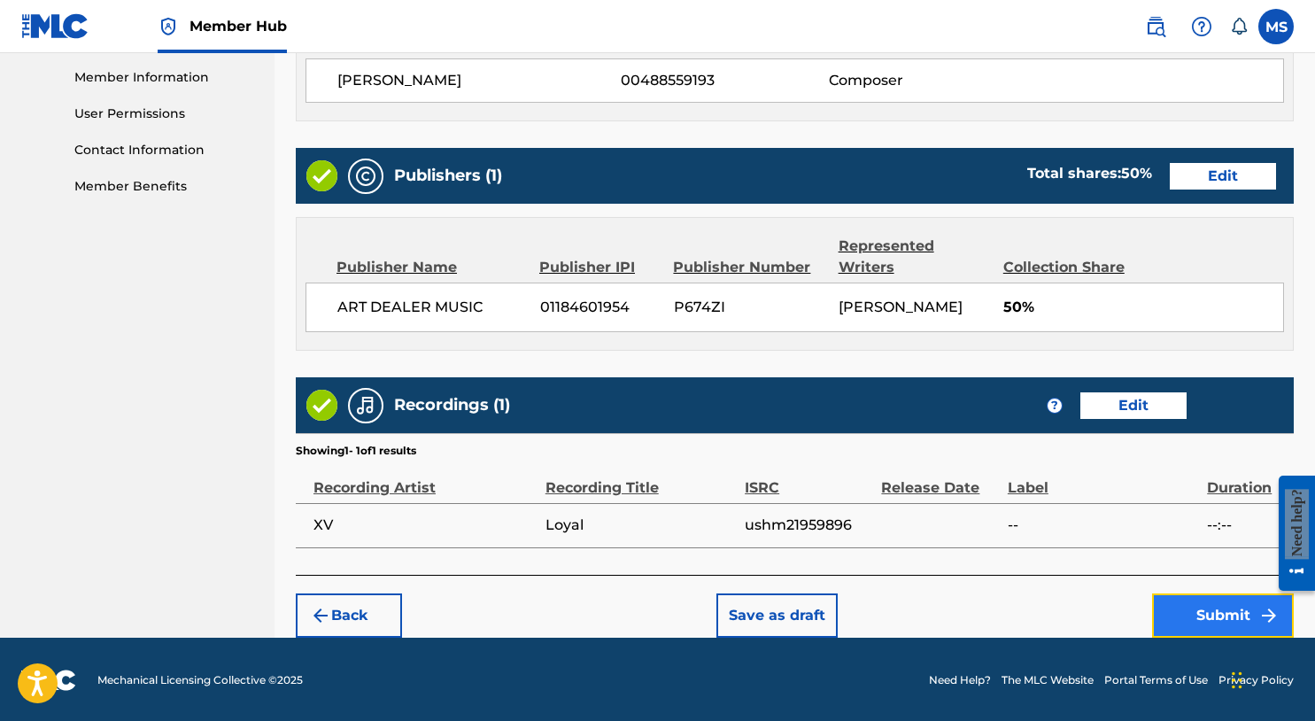
click at [1209, 606] on button "Submit" at bounding box center [1223, 615] width 142 height 44
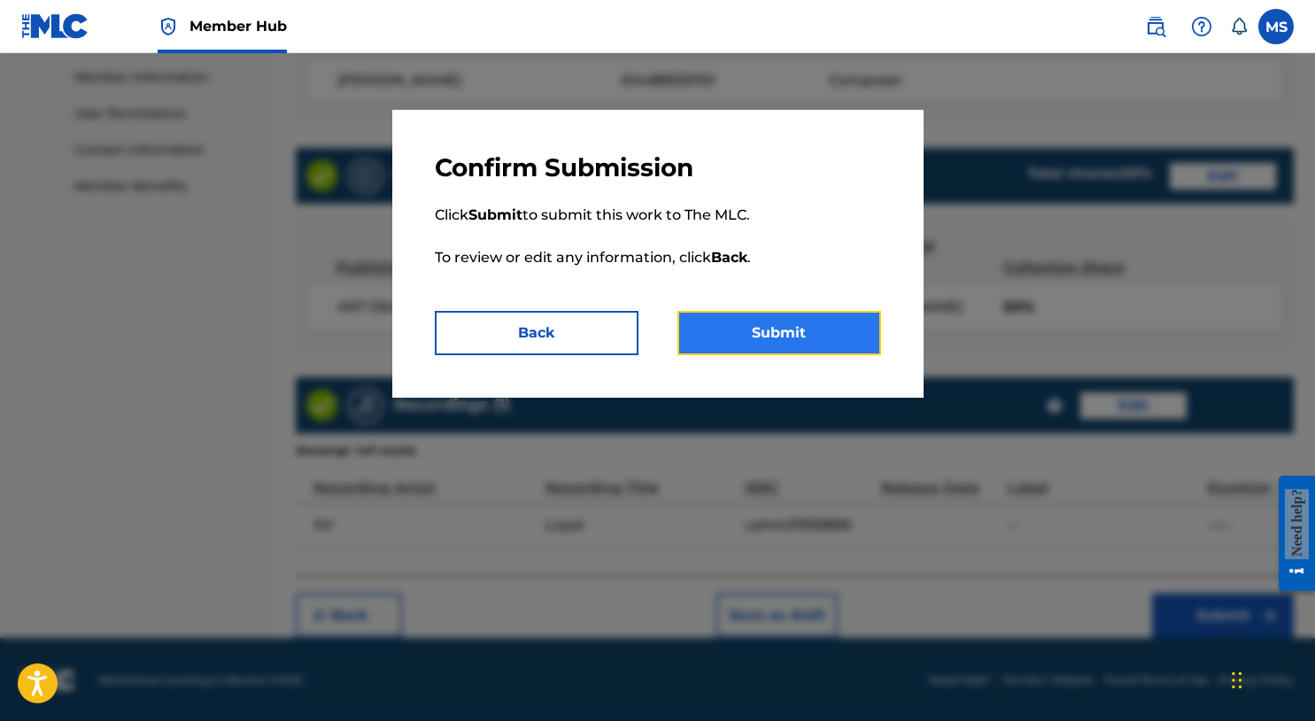
click at [836, 345] on button "Submit" at bounding box center [780, 333] width 204 height 44
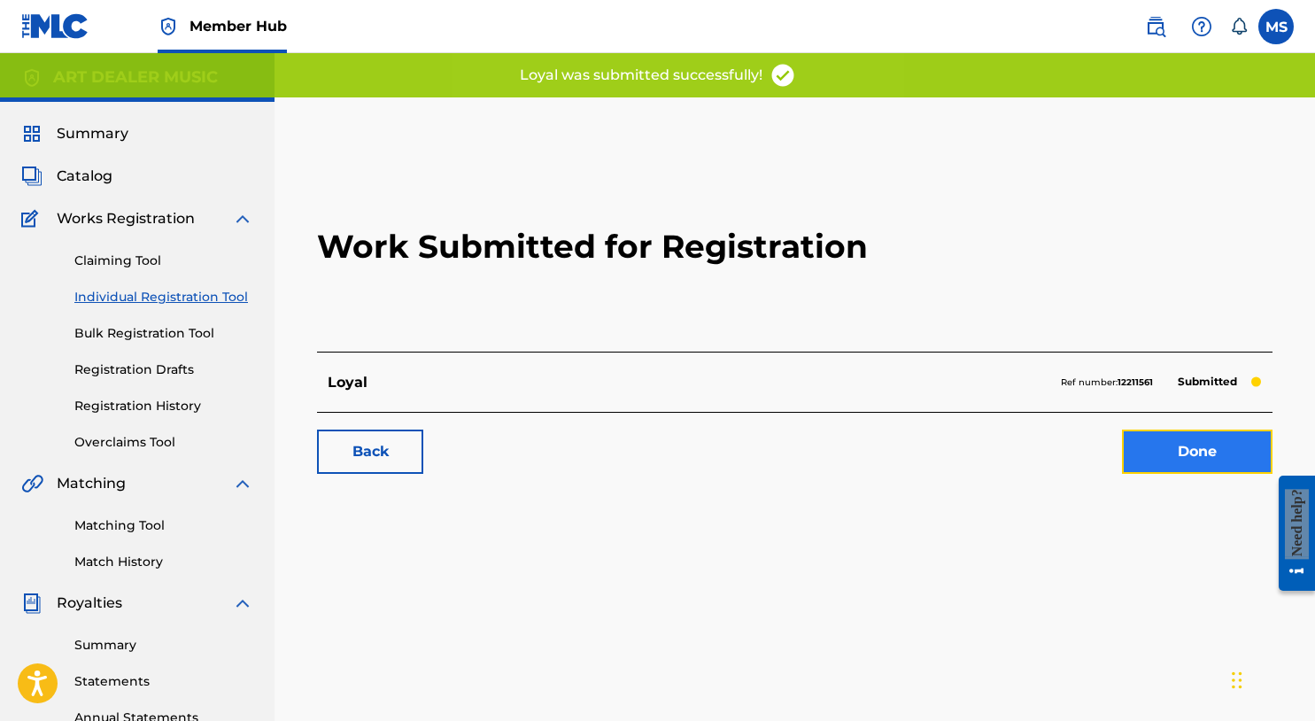
click at [1154, 464] on link "Done" at bounding box center [1197, 452] width 151 height 44
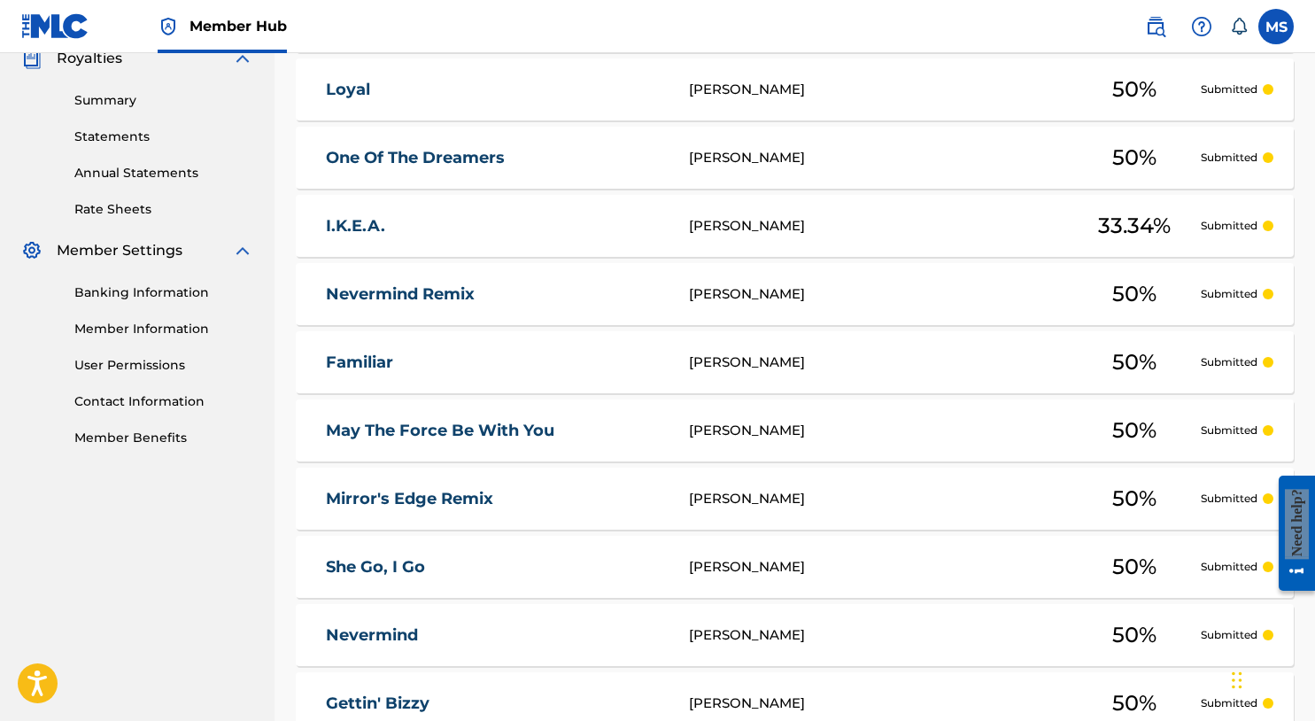
scroll to position [755, 0]
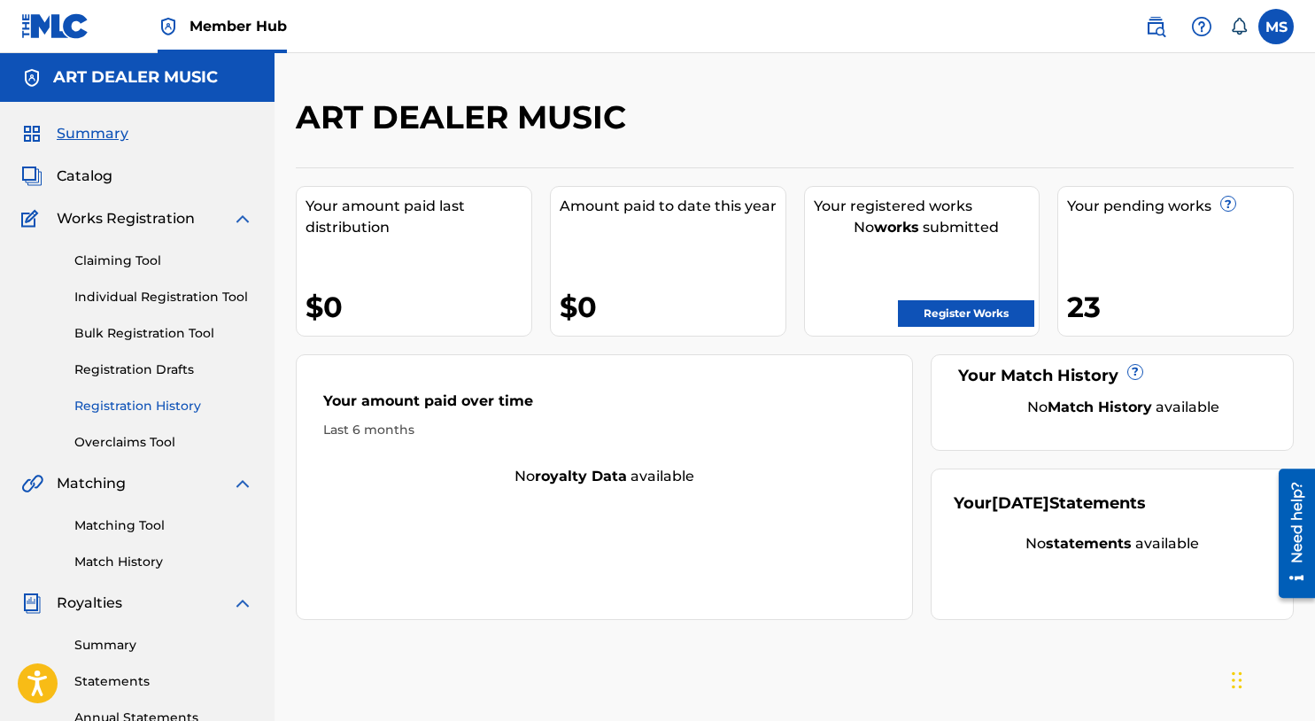
click at [168, 403] on link "Registration History" at bounding box center [163, 406] width 179 height 19
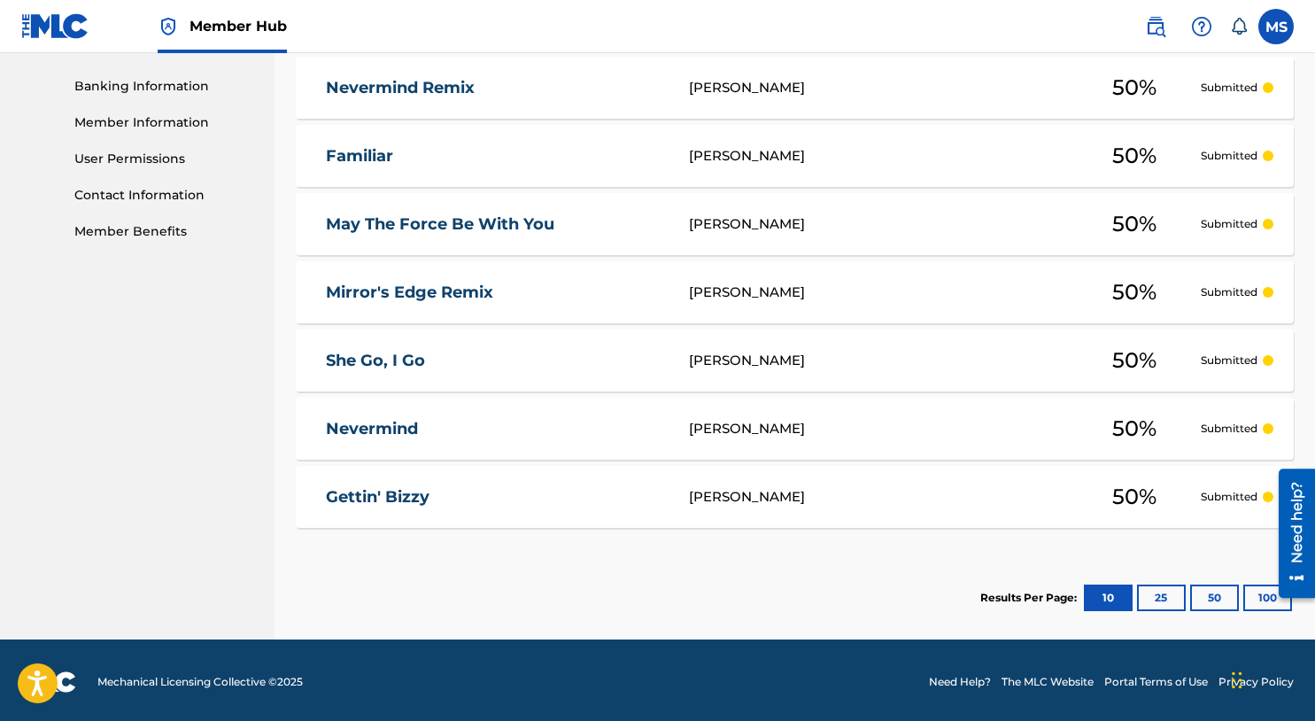
scroll to position [755, 0]
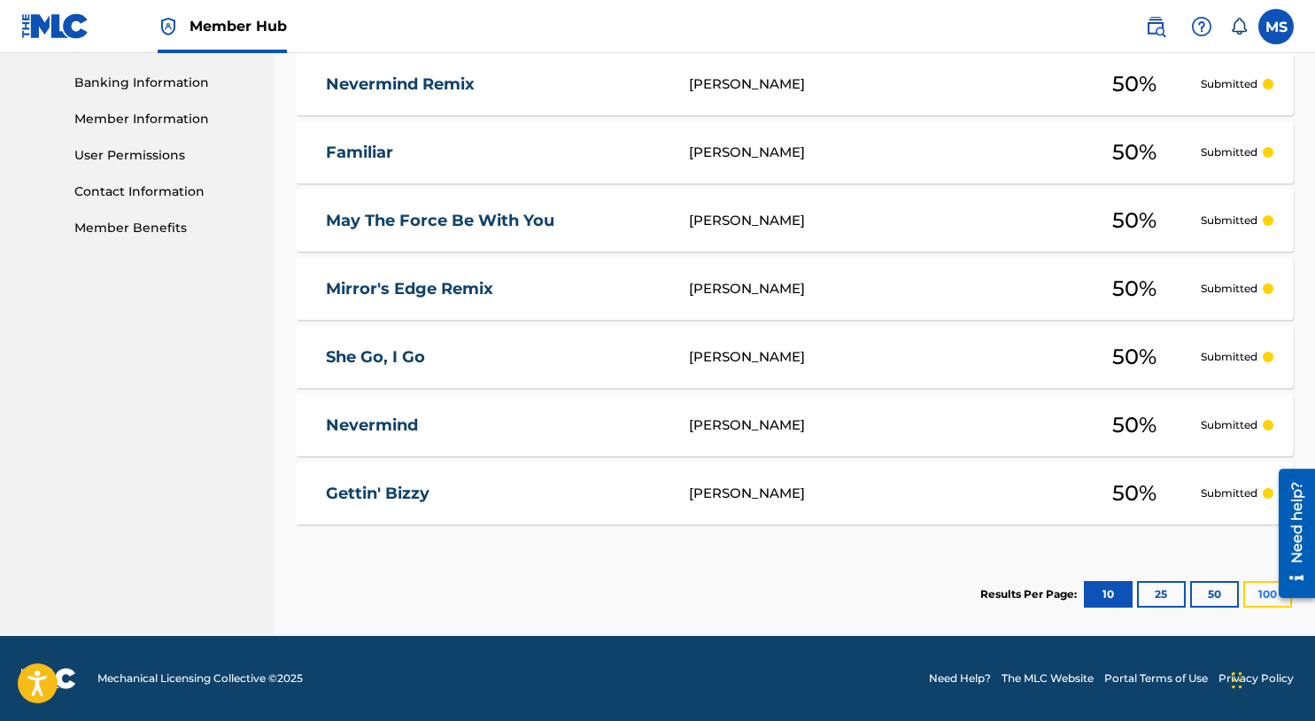
click at [1259, 598] on button "100" at bounding box center [1268, 594] width 49 height 27
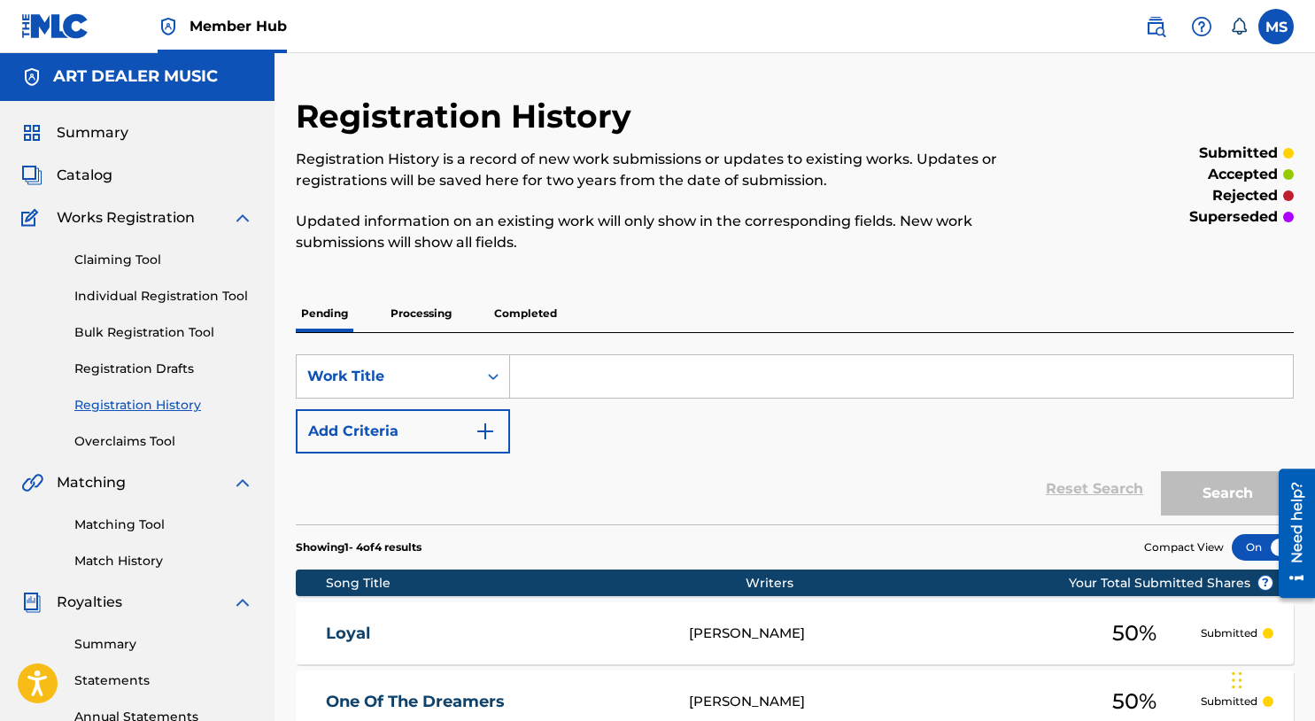
scroll to position [0, 0]
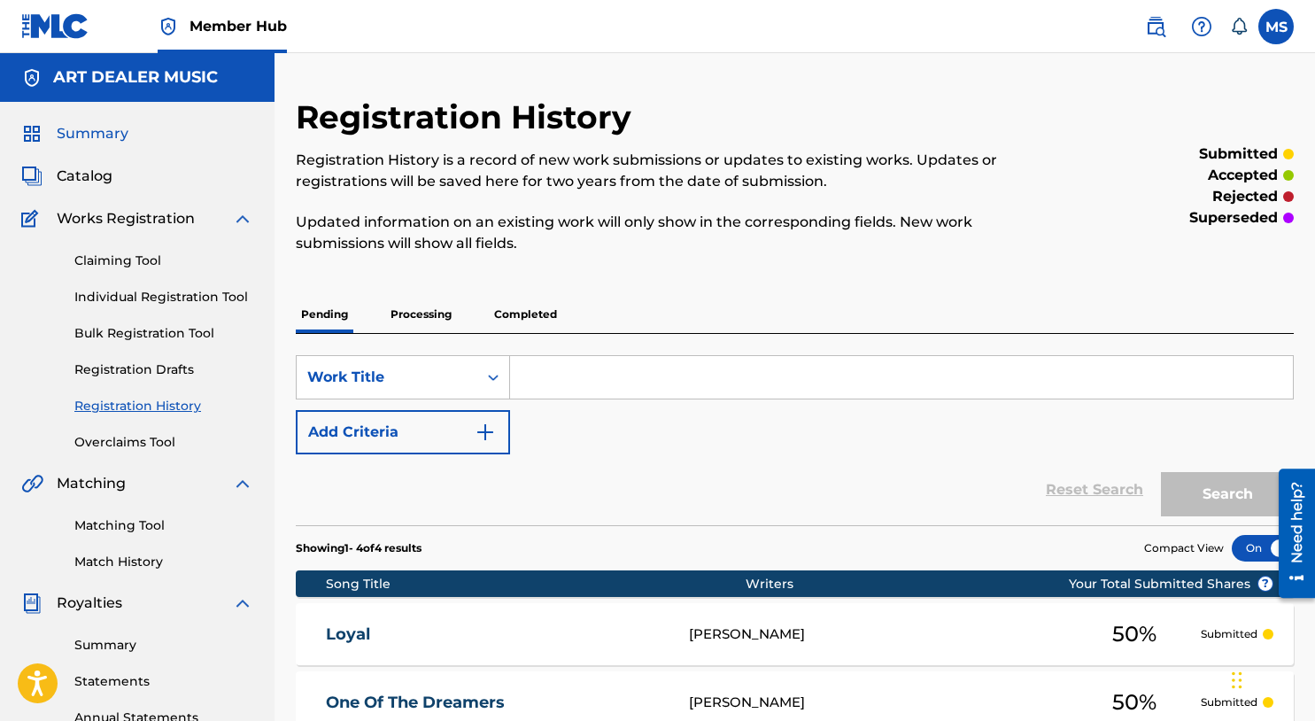
click at [95, 136] on span "Summary" at bounding box center [93, 133] width 72 height 21
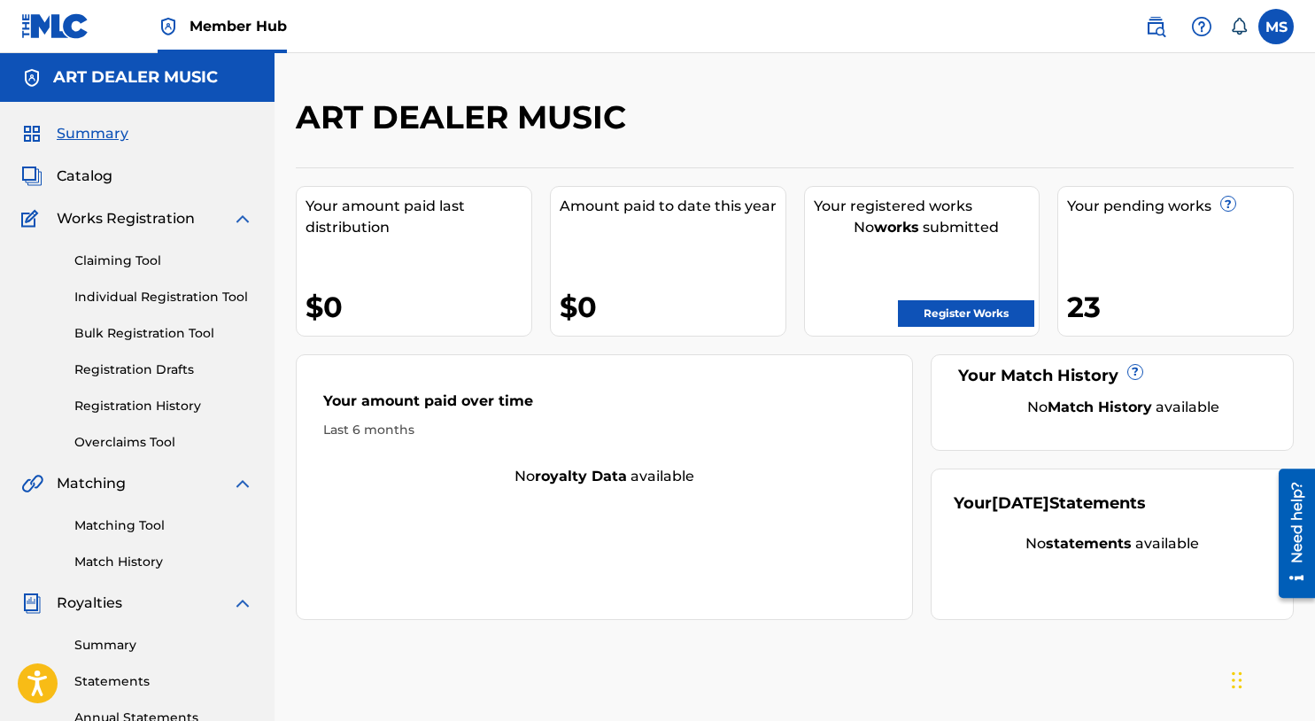
click at [116, 182] on div "Catalog" at bounding box center [137, 176] width 232 height 21
click at [86, 175] on span "Catalog" at bounding box center [85, 176] width 56 height 21
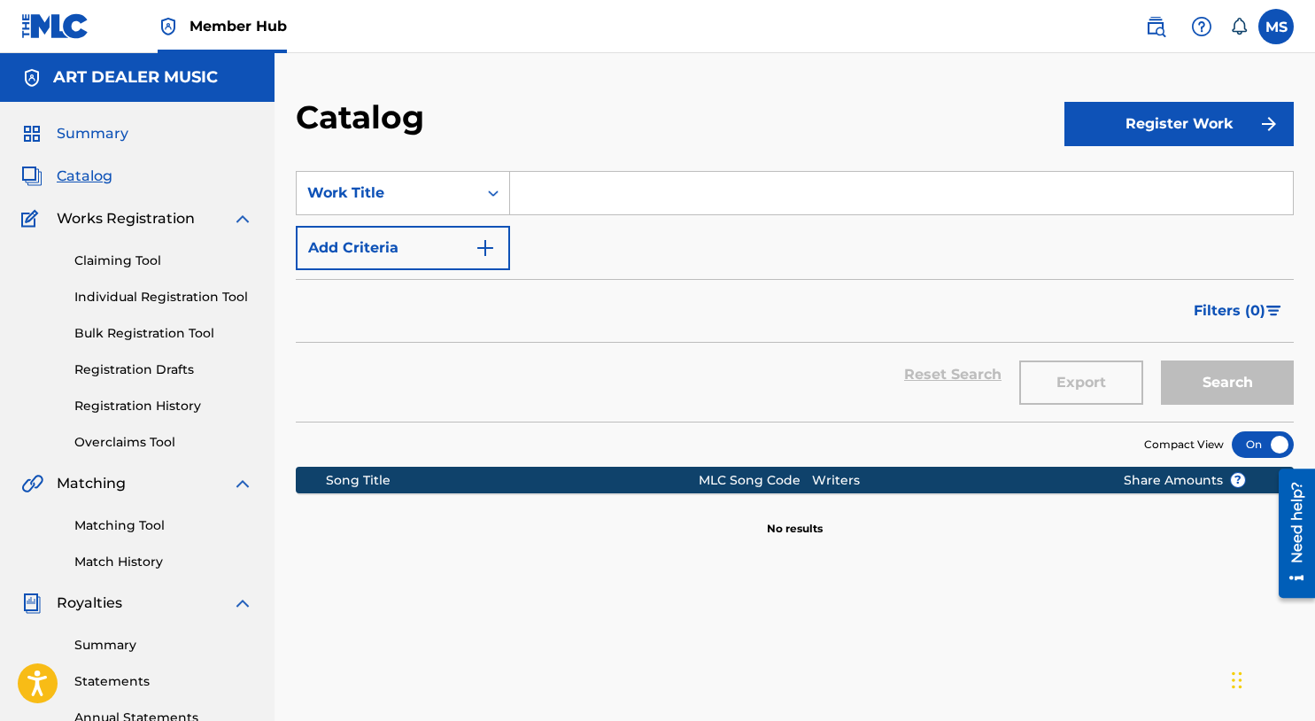
click at [103, 129] on span "Summary" at bounding box center [93, 133] width 72 height 21
